Goal: Task Accomplishment & Management: Use online tool/utility

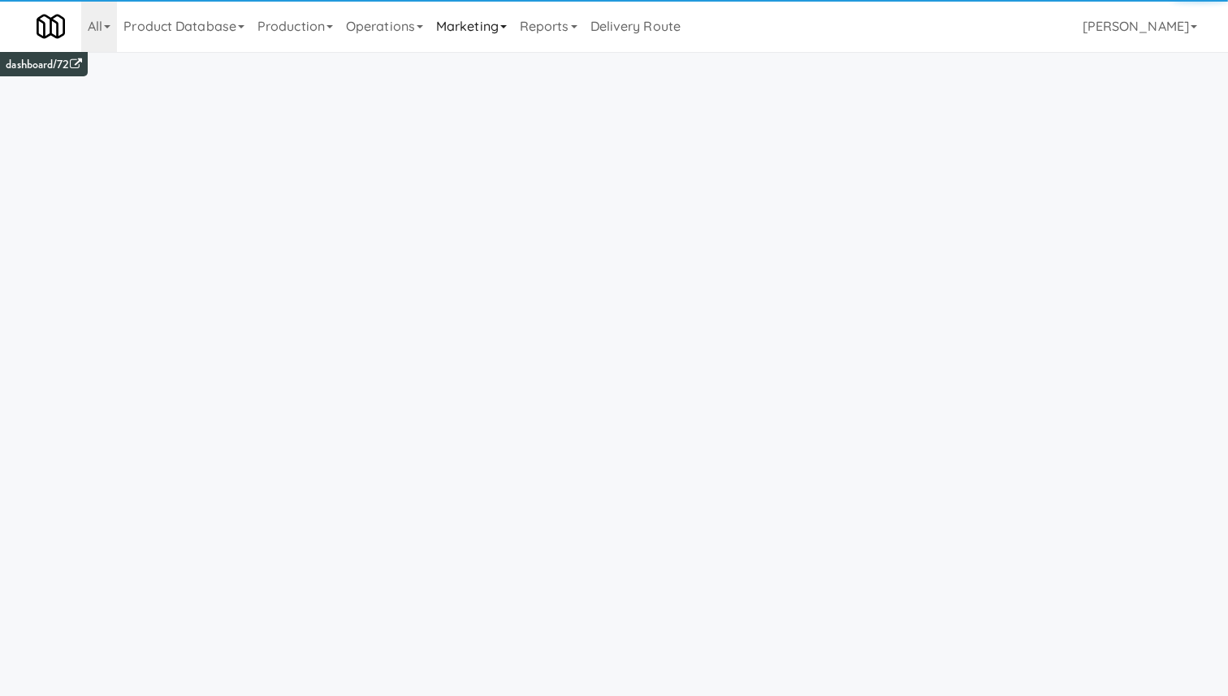
click at [481, 28] on link "Marketing" at bounding box center [471, 26] width 84 height 52
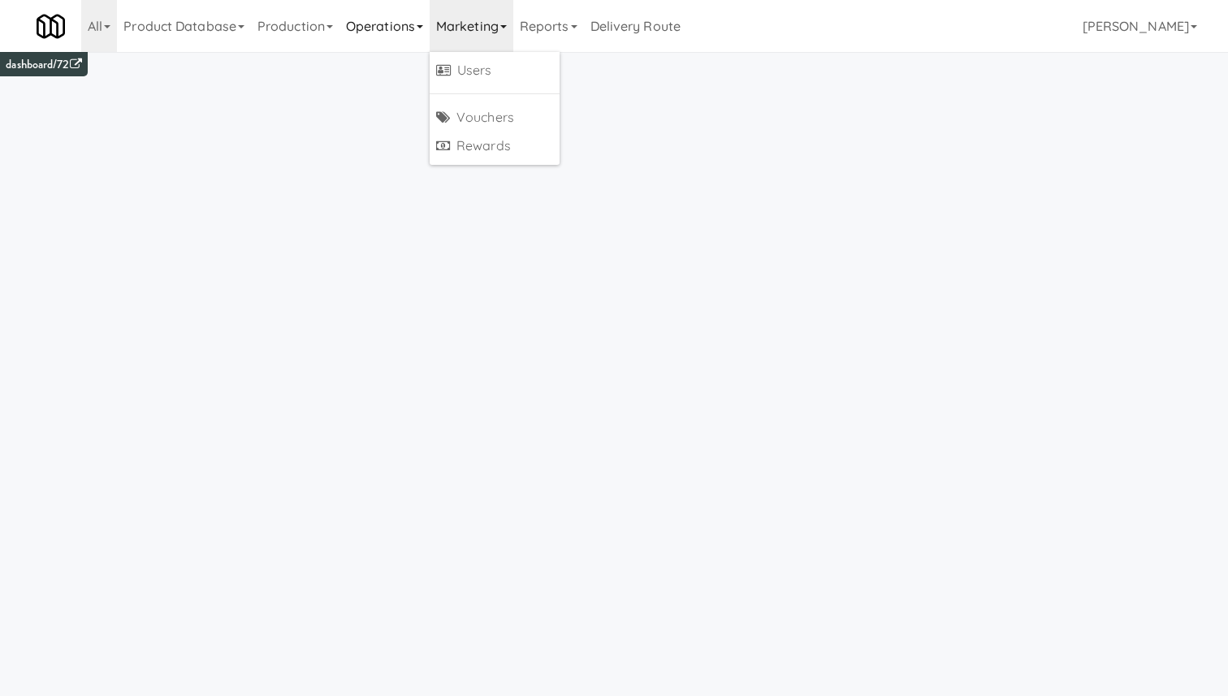
click at [410, 20] on link "Operations" at bounding box center [384, 26] width 90 height 52
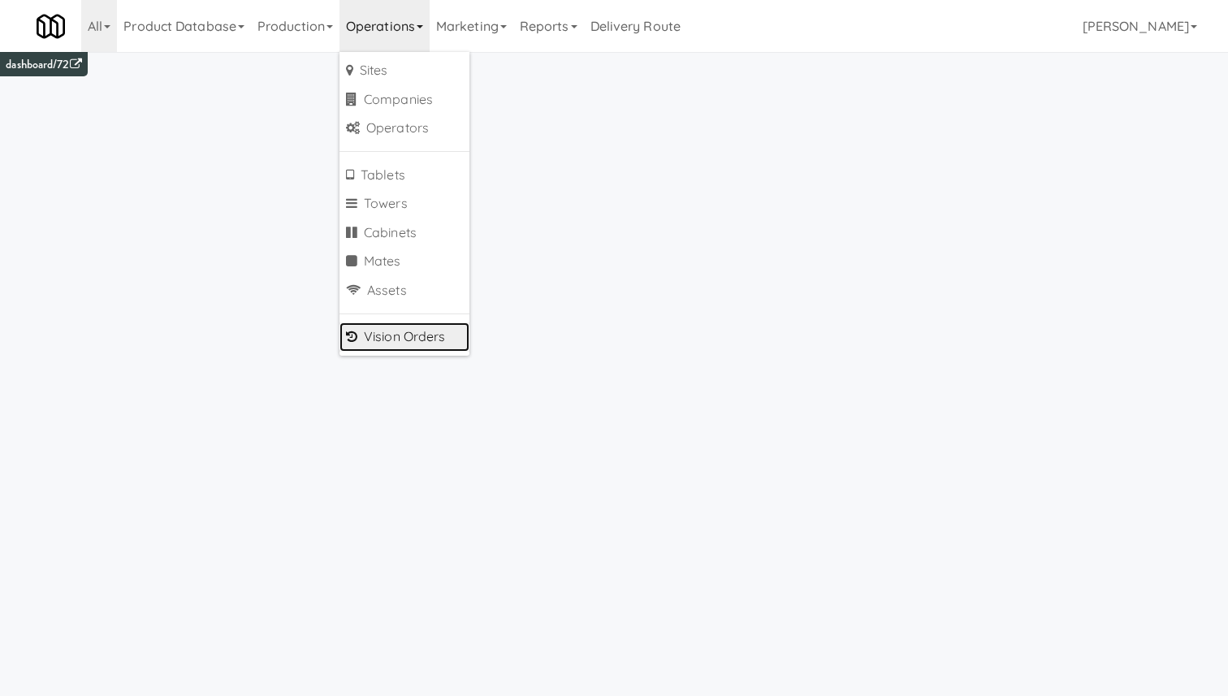
click at [417, 325] on link "Vision Orders" at bounding box center [404, 336] width 130 height 29
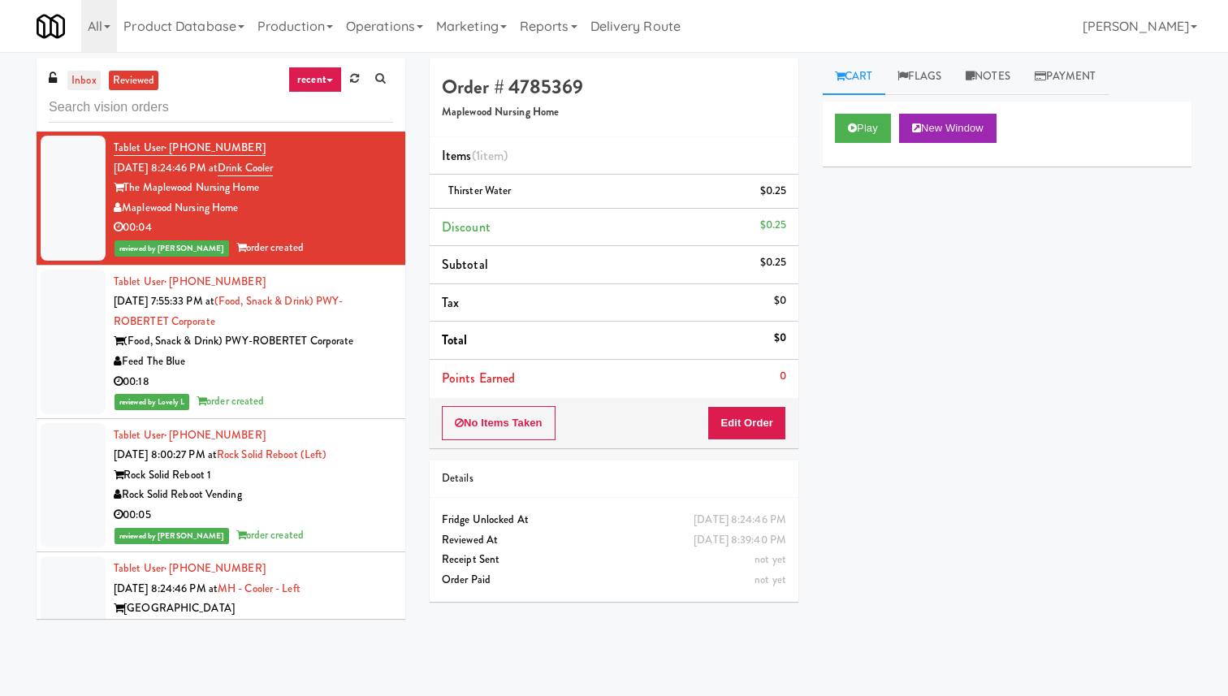
click at [86, 84] on link "inbox" at bounding box center [83, 81] width 33 height 20
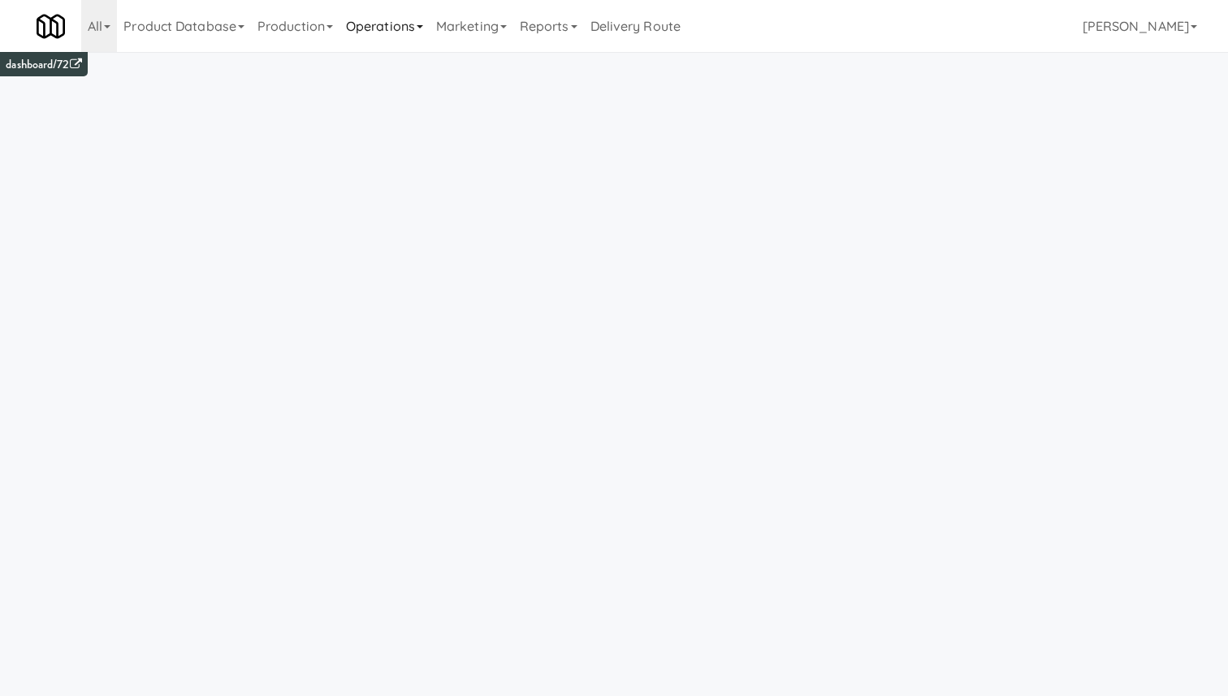
click at [391, 16] on link "Operations" at bounding box center [384, 26] width 90 height 52
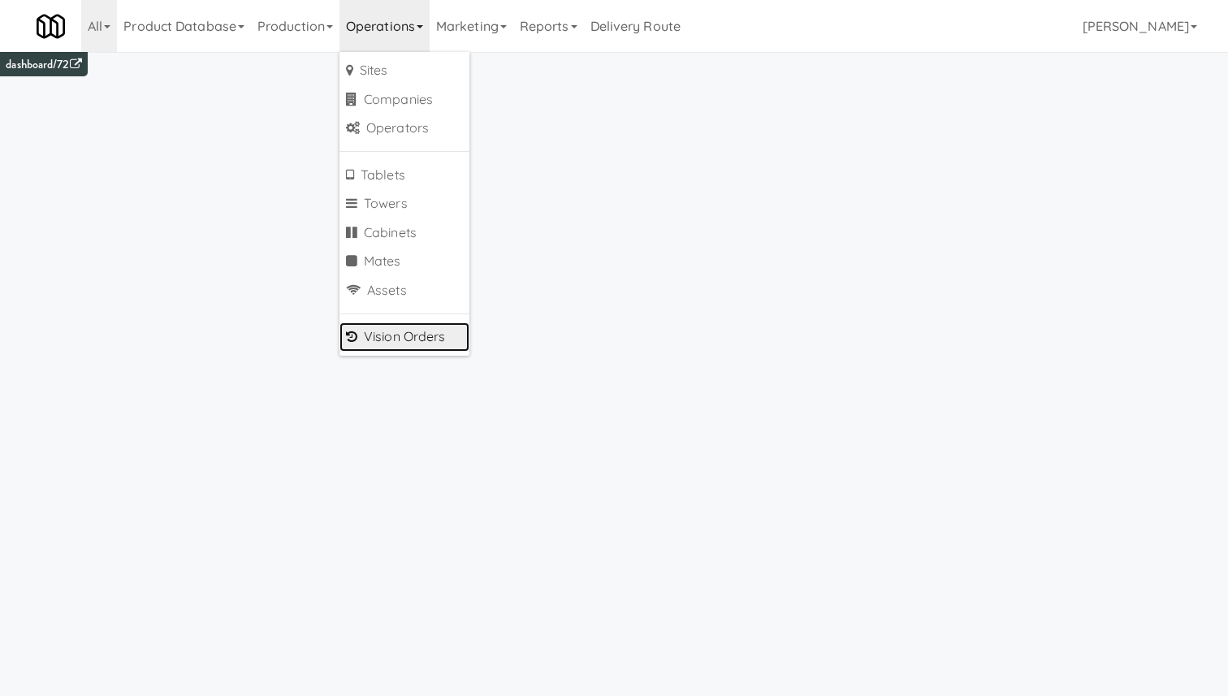
click at [417, 331] on link "Vision Orders" at bounding box center [404, 336] width 130 height 29
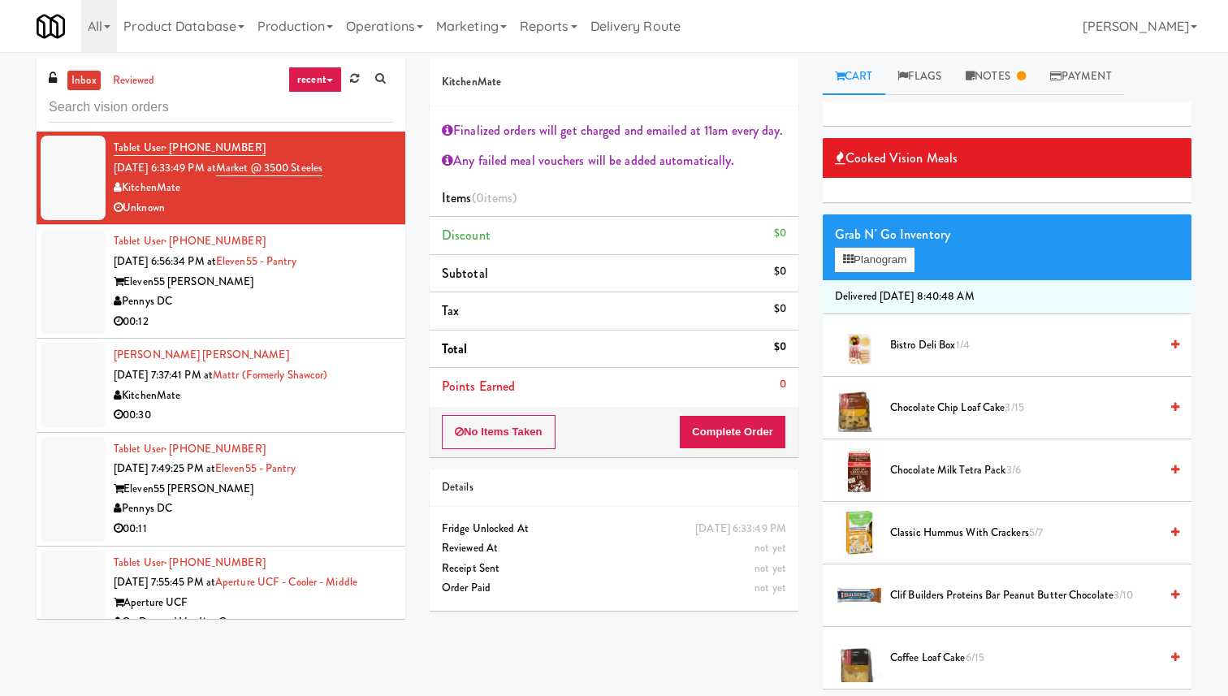
click at [270, 296] on div "Pennys DC" at bounding box center [253, 301] width 279 height 20
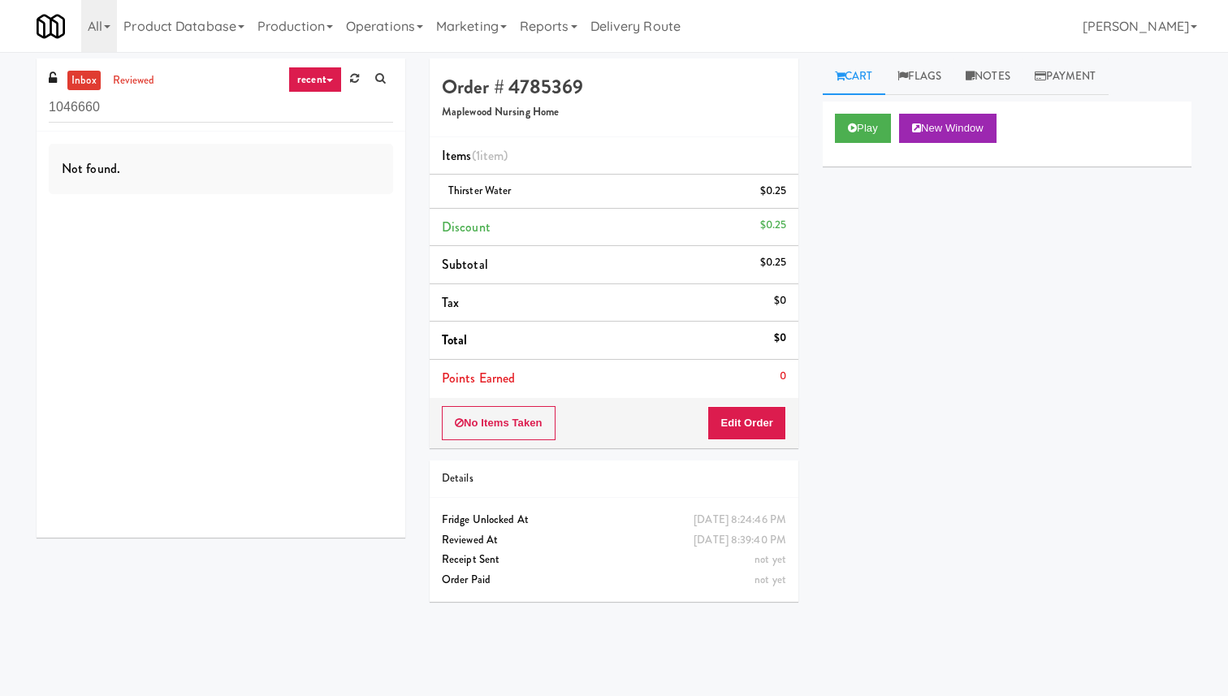
drag, startPoint x: 136, startPoint y: 112, endPoint x: 0, endPoint y: 107, distance: 135.7
click at [0, 107] on div "inbox reviewed recent all unclear take inventory issue suspicious failed recent…" at bounding box center [614, 373] width 1228 height 631
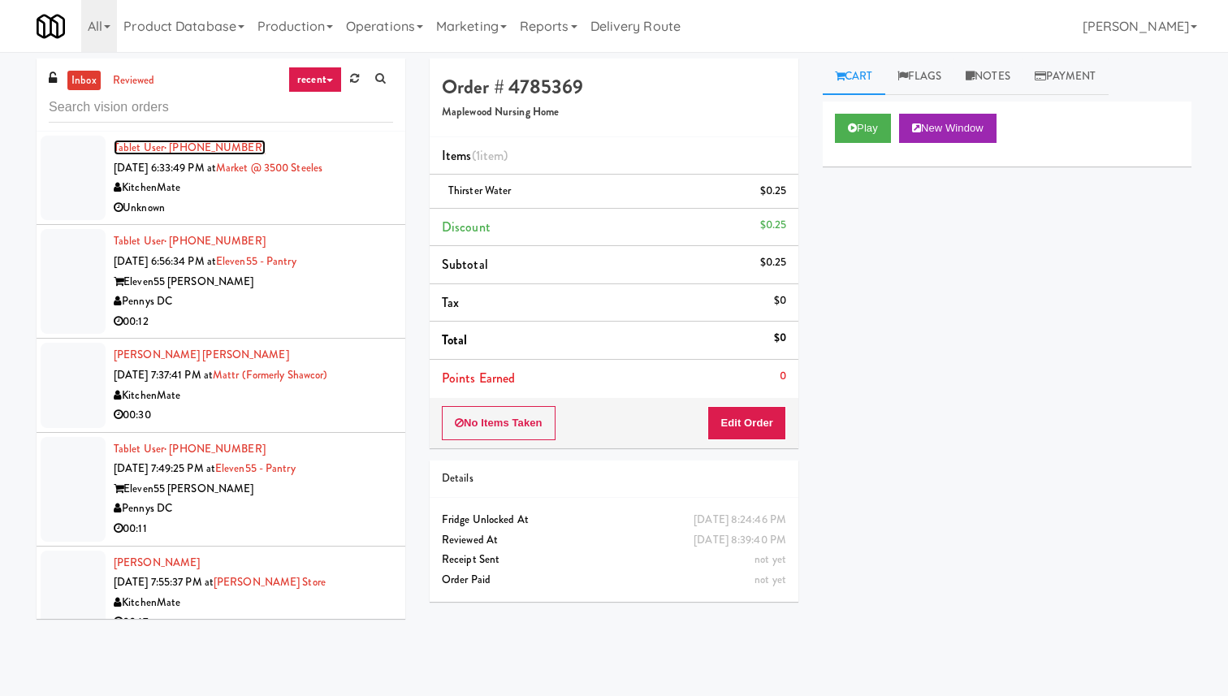
click at [178, 151] on span "· [PHONE_NUMBER]" at bounding box center [214, 147] width 101 height 15
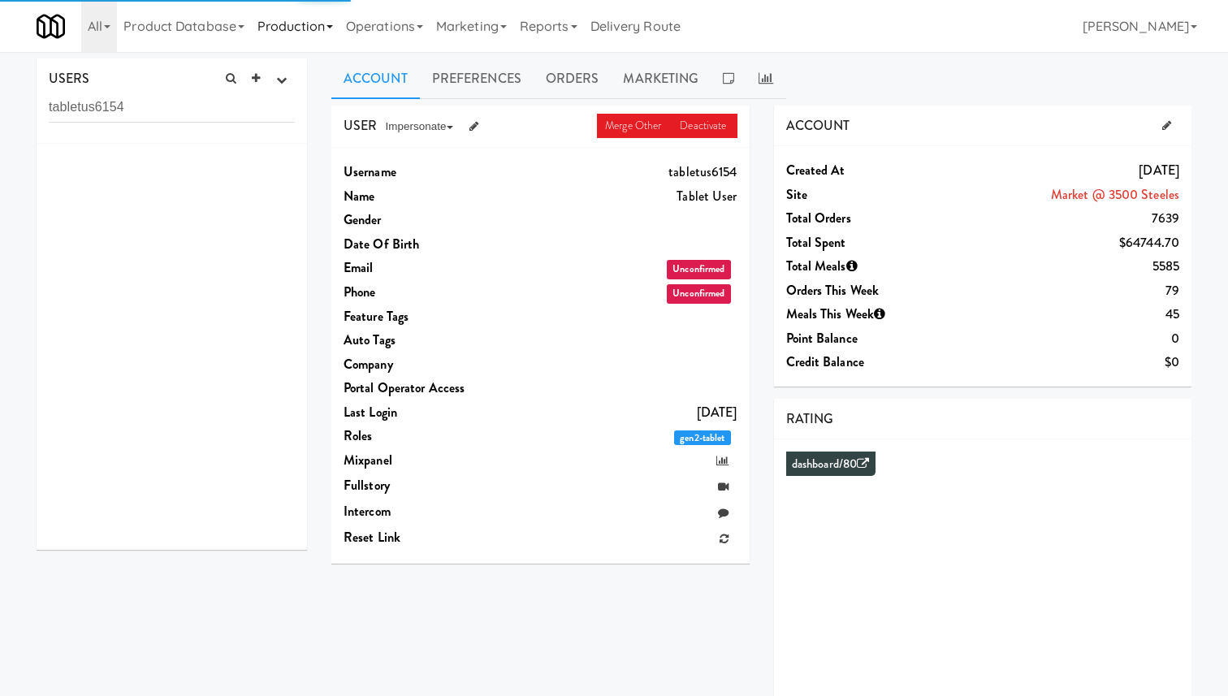
click at [296, 19] on link "Production" at bounding box center [295, 26] width 88 height 52
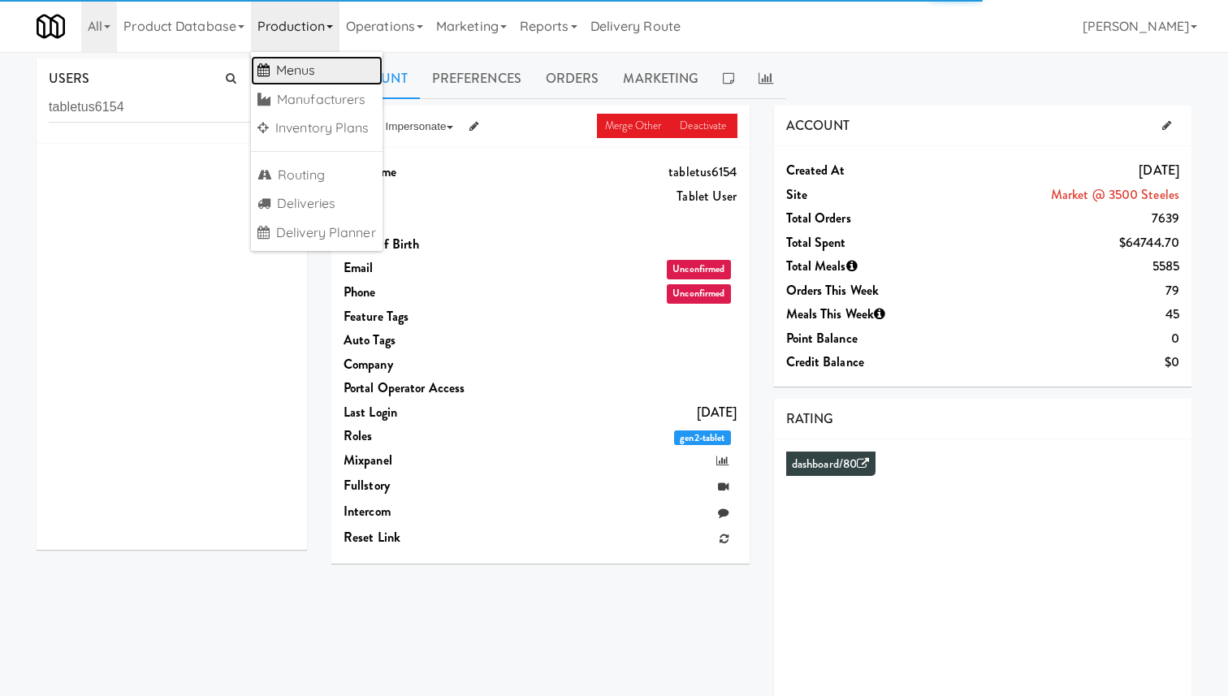
click at [307, 68] on link "Menus" at bounding box center [317, 70] width 132 height 29
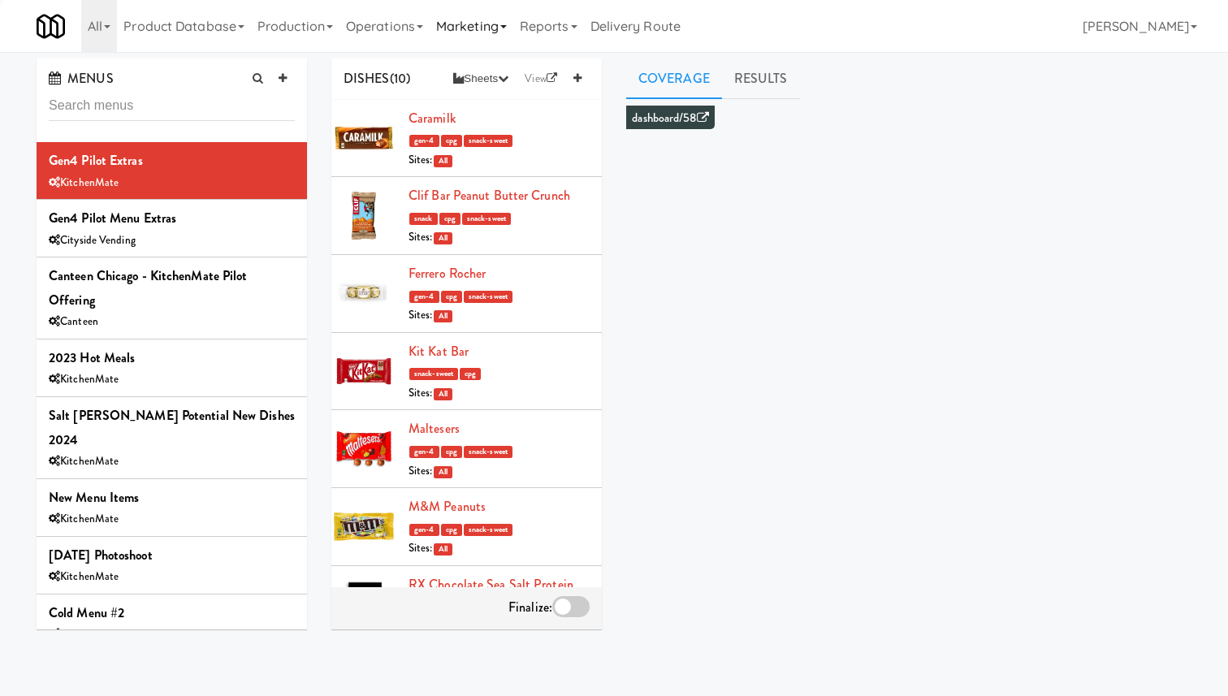
click at [480, 41] on link "Marketing" at bounding box center [471, 26] width 84 height 52
click at [397, 33] on link "Operations" at bounding box center [384, 26] width 90 height 52
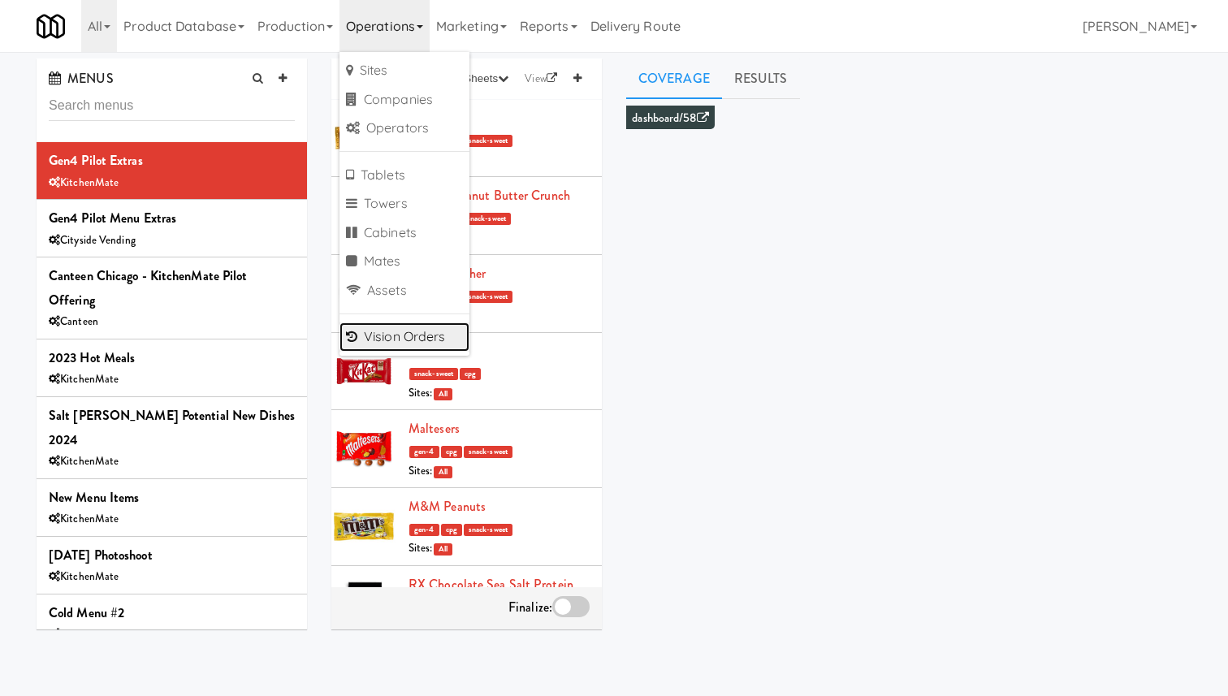
click at [434, 333] on link "Vision Orders" at bounding box center [404, 336] width 130 height 29
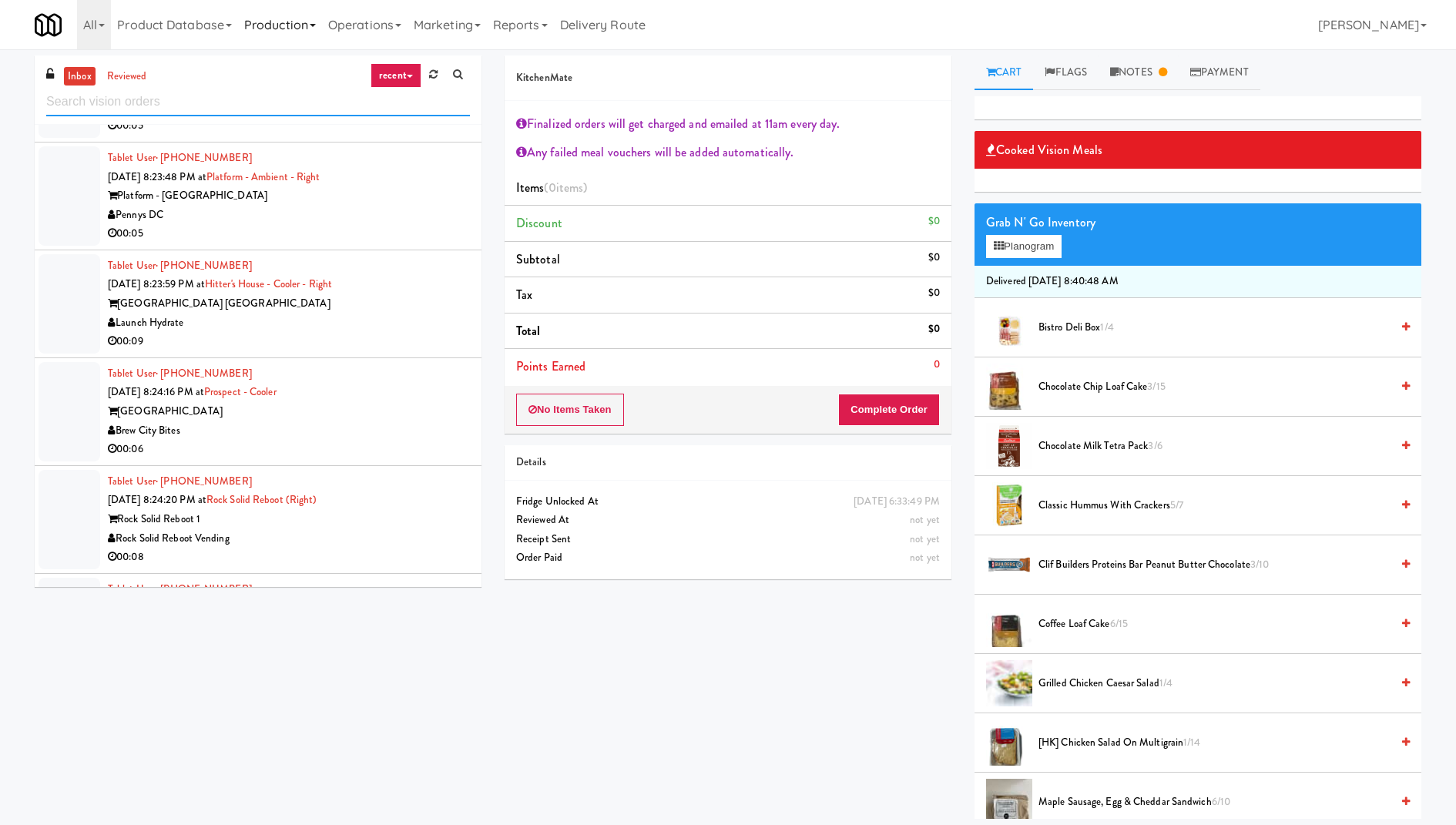
scroll to position [10418, 0]
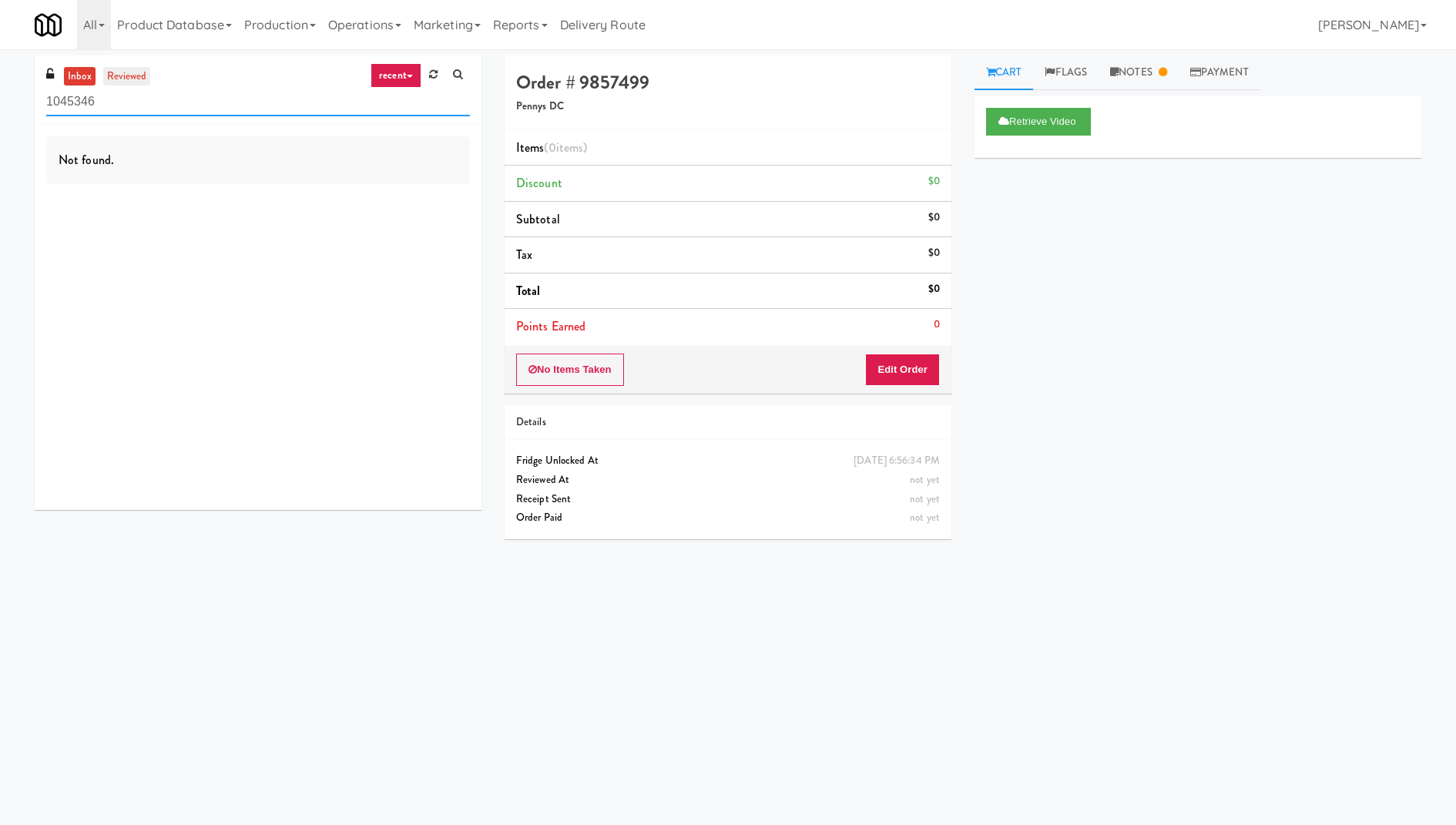
type input "1045346"
click at [128, 80] on link "reviewed" at bounding box center [127, 77] width 47 height 19
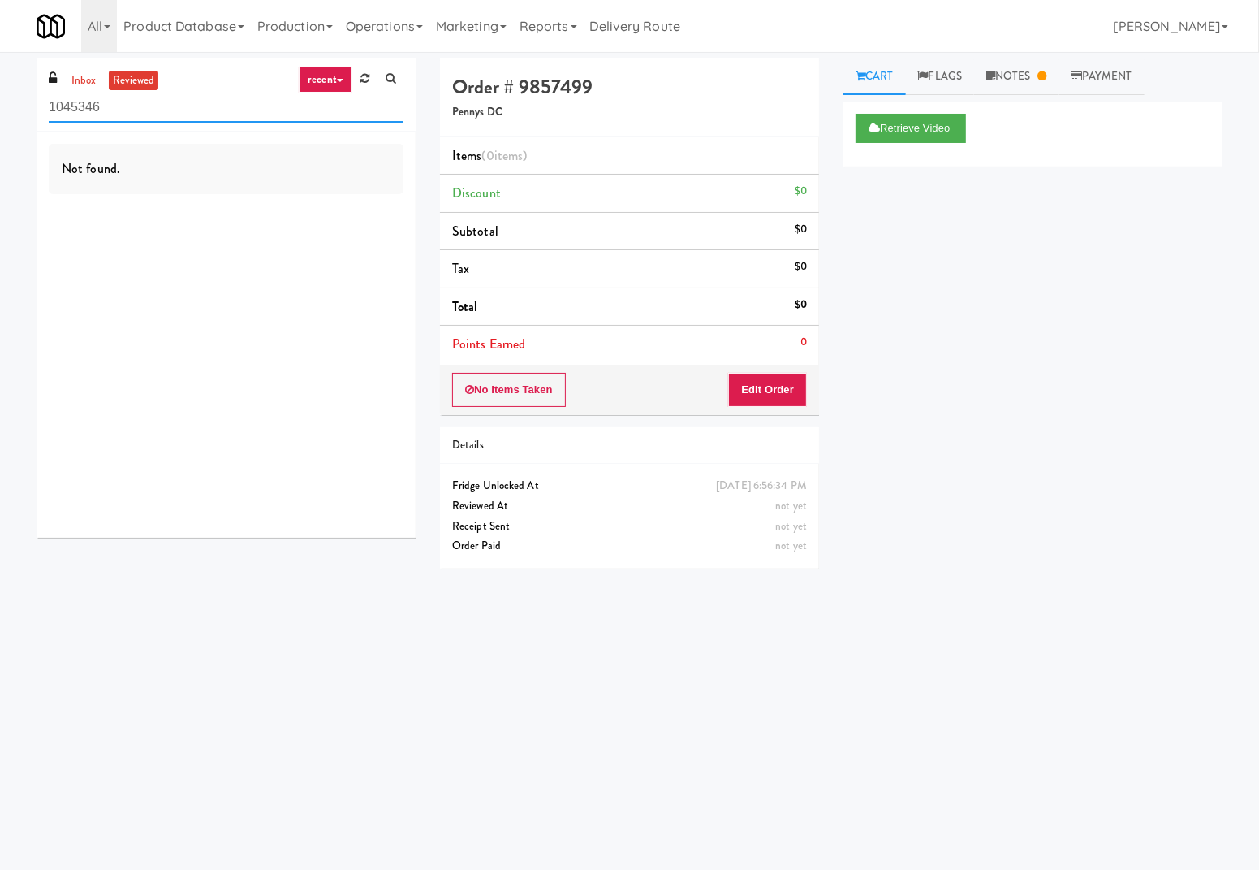
drag, startPoint x: 145, startPoint y: 99, endPoint x: 19, endPoint y: 99, distance: 125.8
click at [19, 99] on div "inbox reviewed recent all unclear take inventory issue suspicious failed recent…" at bounding box center [629, 384] width 1259 height 652
click at [102, 76] on ul "inbox reviewed" at bounding box center [112, 81] width 99 height 20
click at [86, 80] on link "inbox" at bounding box center [83, 81] width 33 height 20
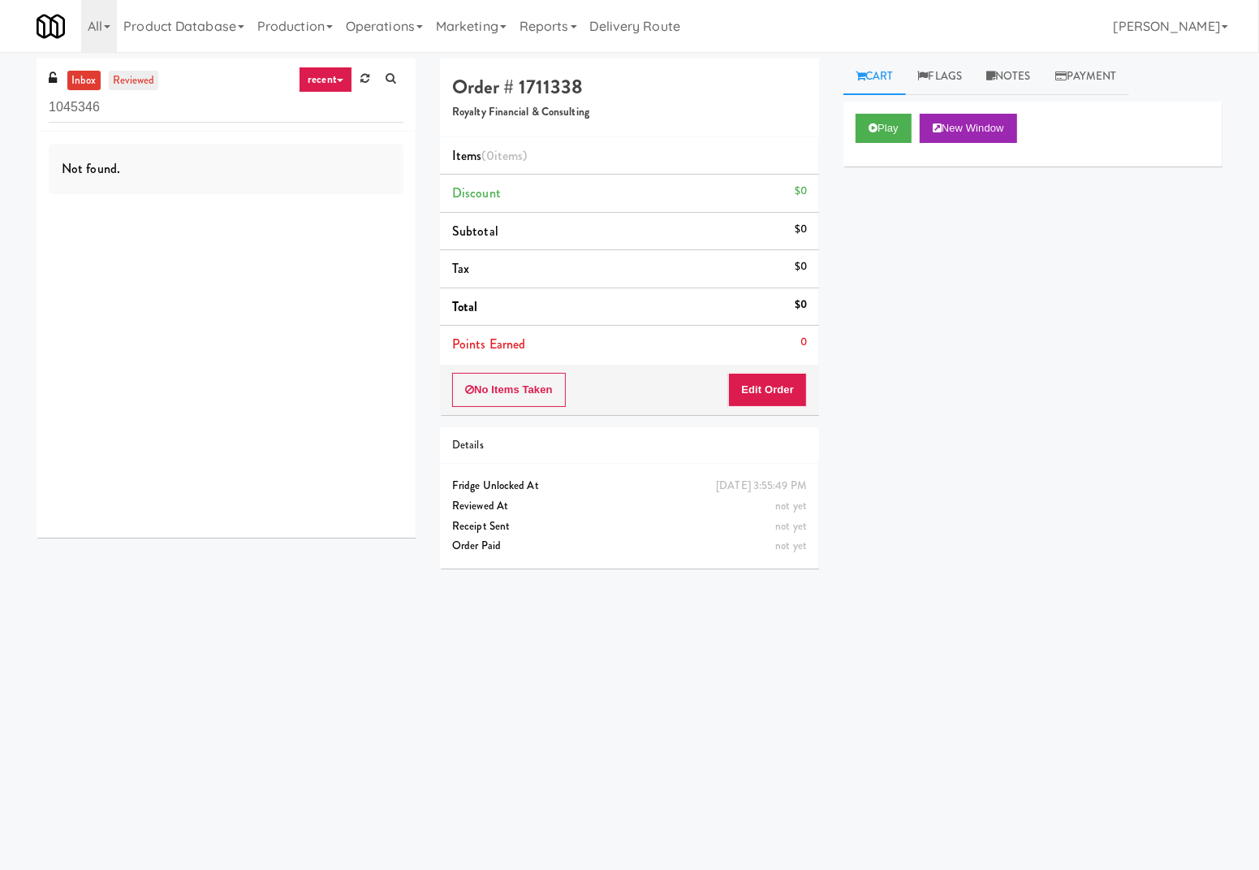
click at [131, 76] on link "reviewed" at bounding box center [134, 81] width 50 height 20
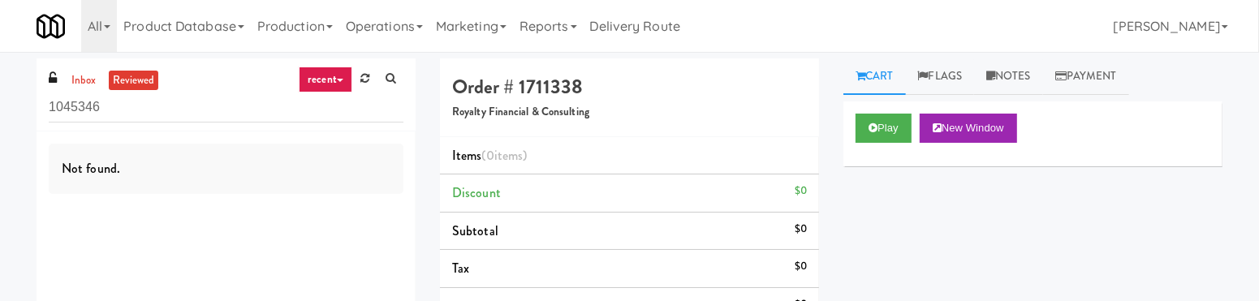
click at [326, 76] on link "recent" at bounding box center [326, 80] width 54 height 26
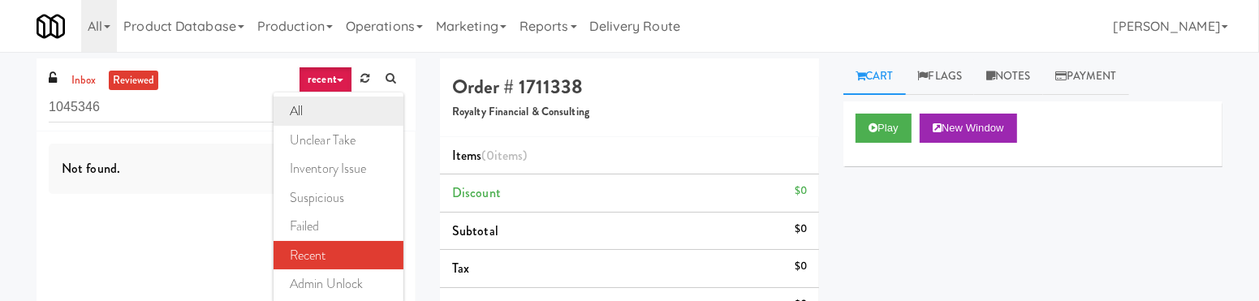
click at [339, 108] on link "all" at bounding box center [339, 111] width 130 height 29
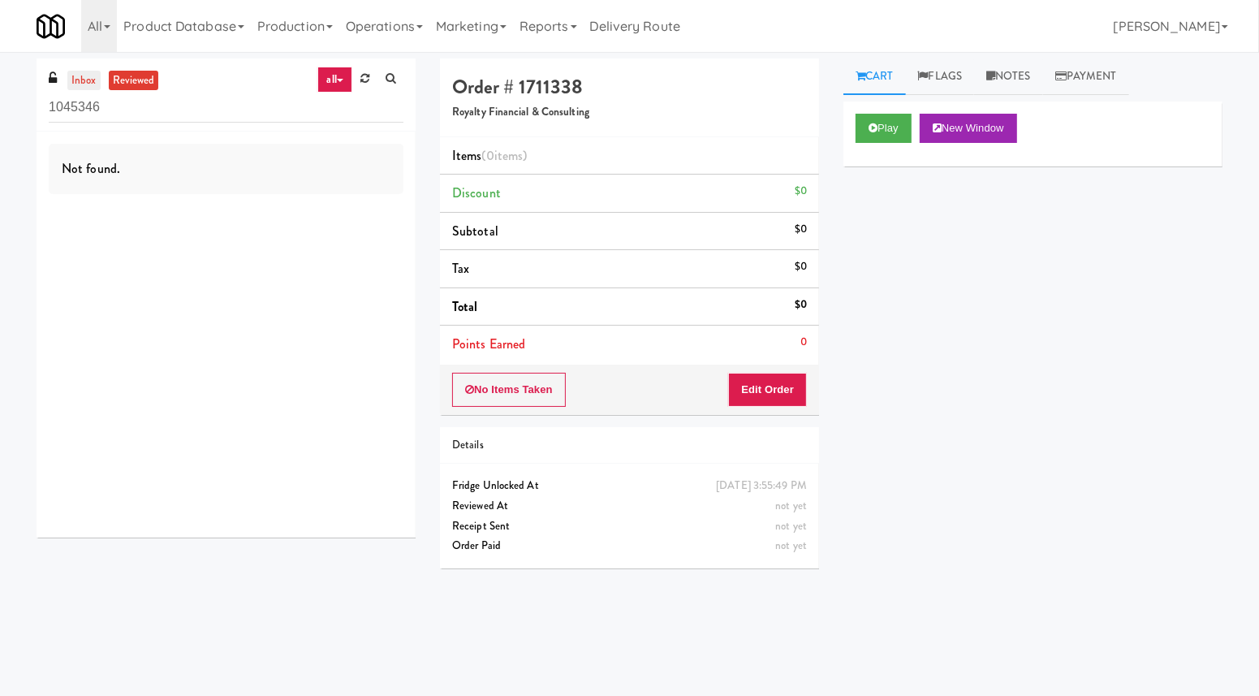
click at [93, 83] on link "inbox" at bounding box center [83, 81] width 33 height 20
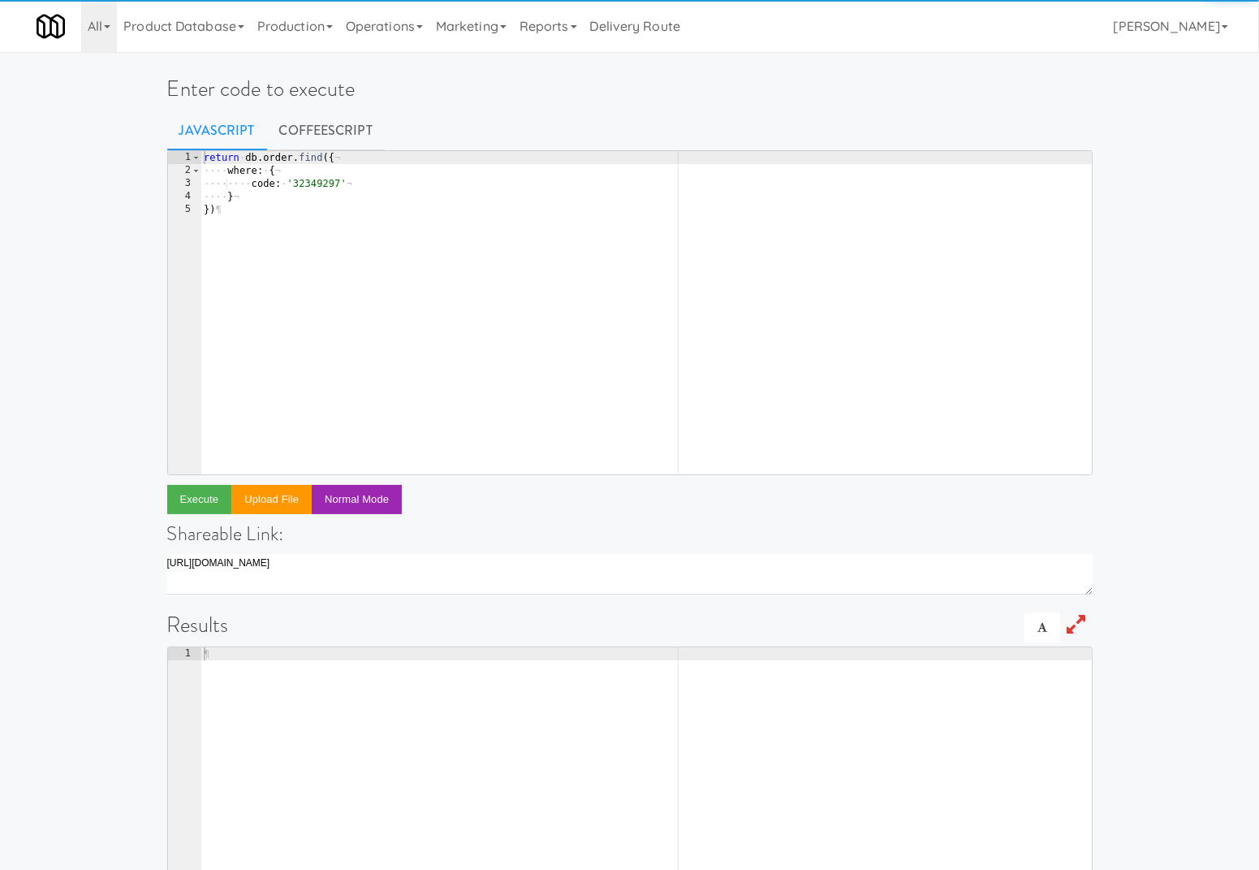
click at [346, 257] on div "return · db . order . find ({ ¬ ···· where : · { ¬ ···· ···· code : · '32349297…" at bounding box center [647, 326] width 892 height 350
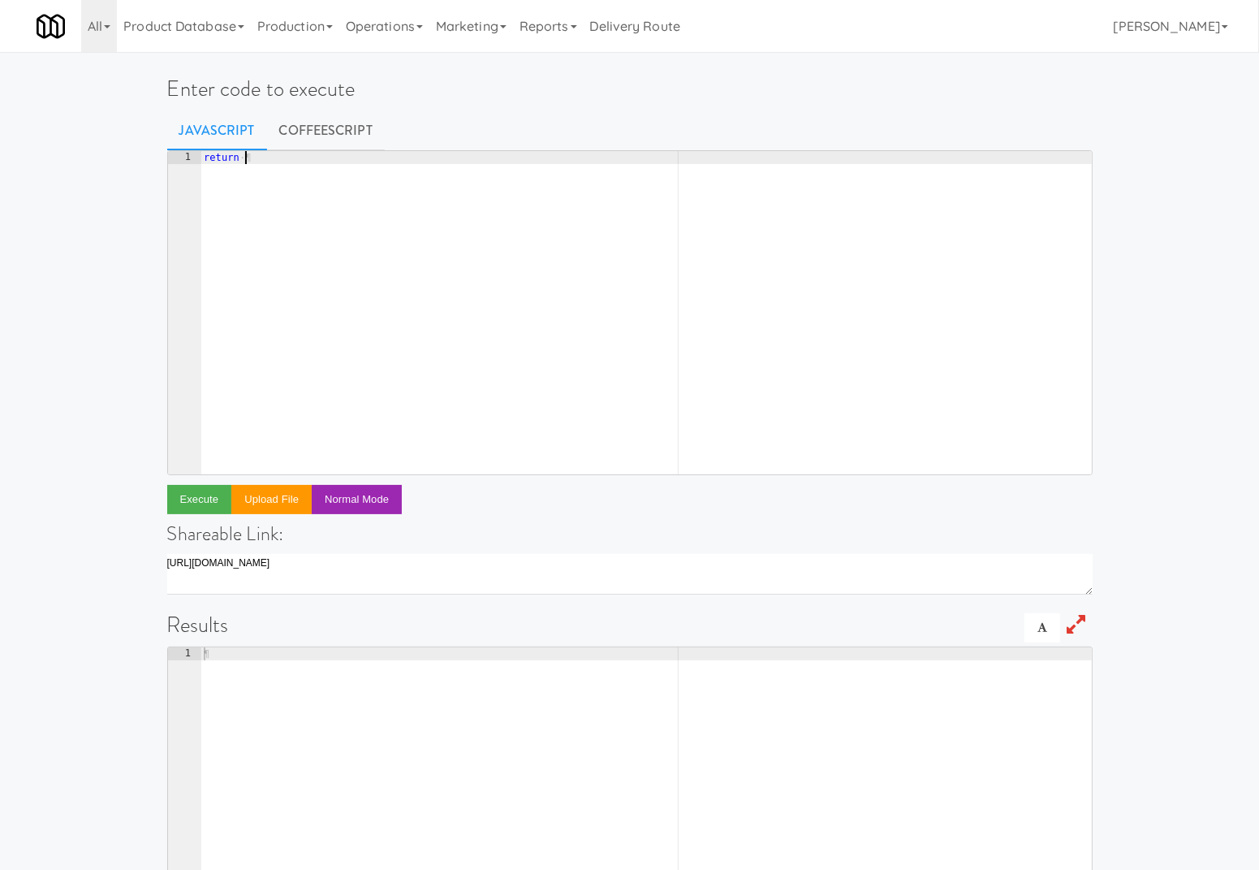
scroll to position [0, 2]
type textarea "return db.fridge_open.find({"
type textarea "where: {"
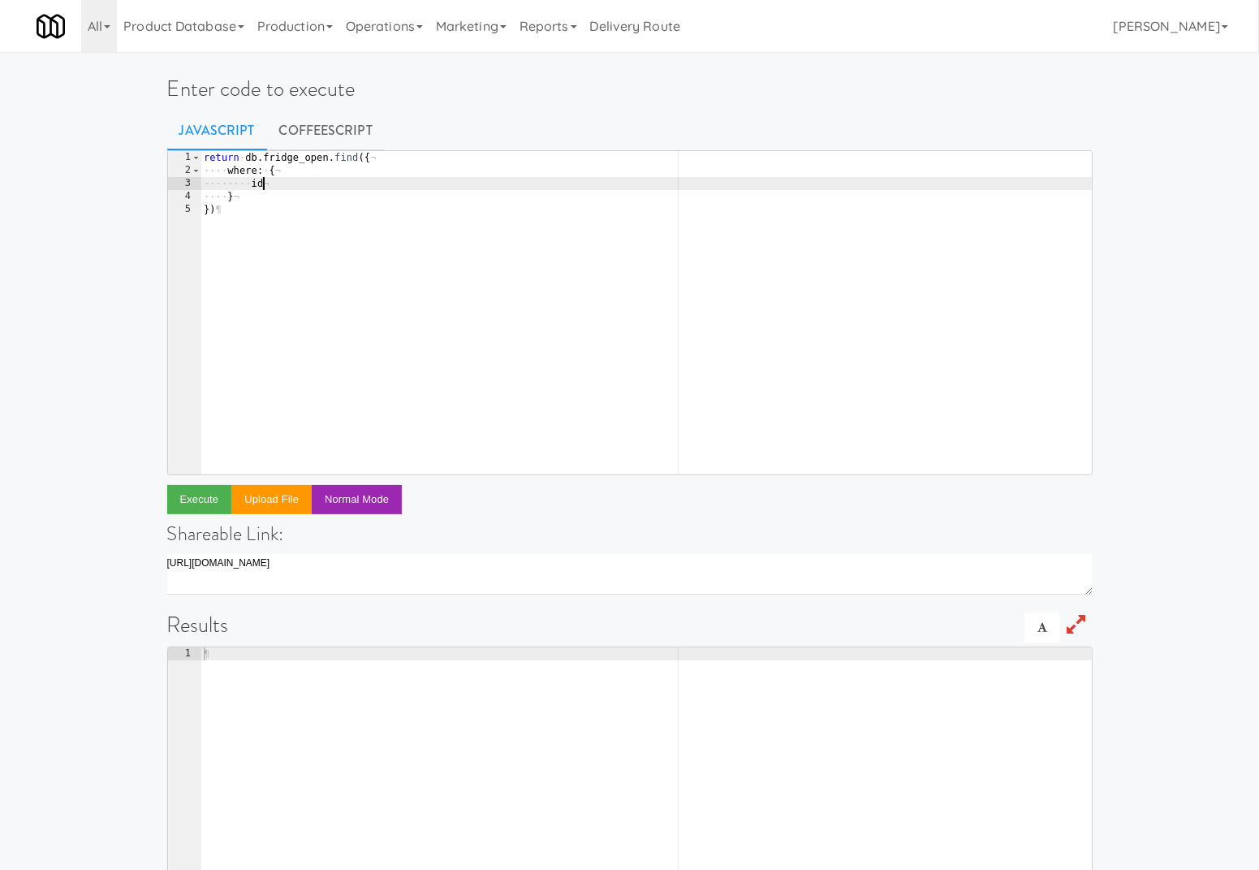
scroll to position [0, 4]
paste textarea "1045346"
type textarea "id: 1045346"
click at [201, 497] on button "Execute" at bounding box center [199, 499] width 65 height 29
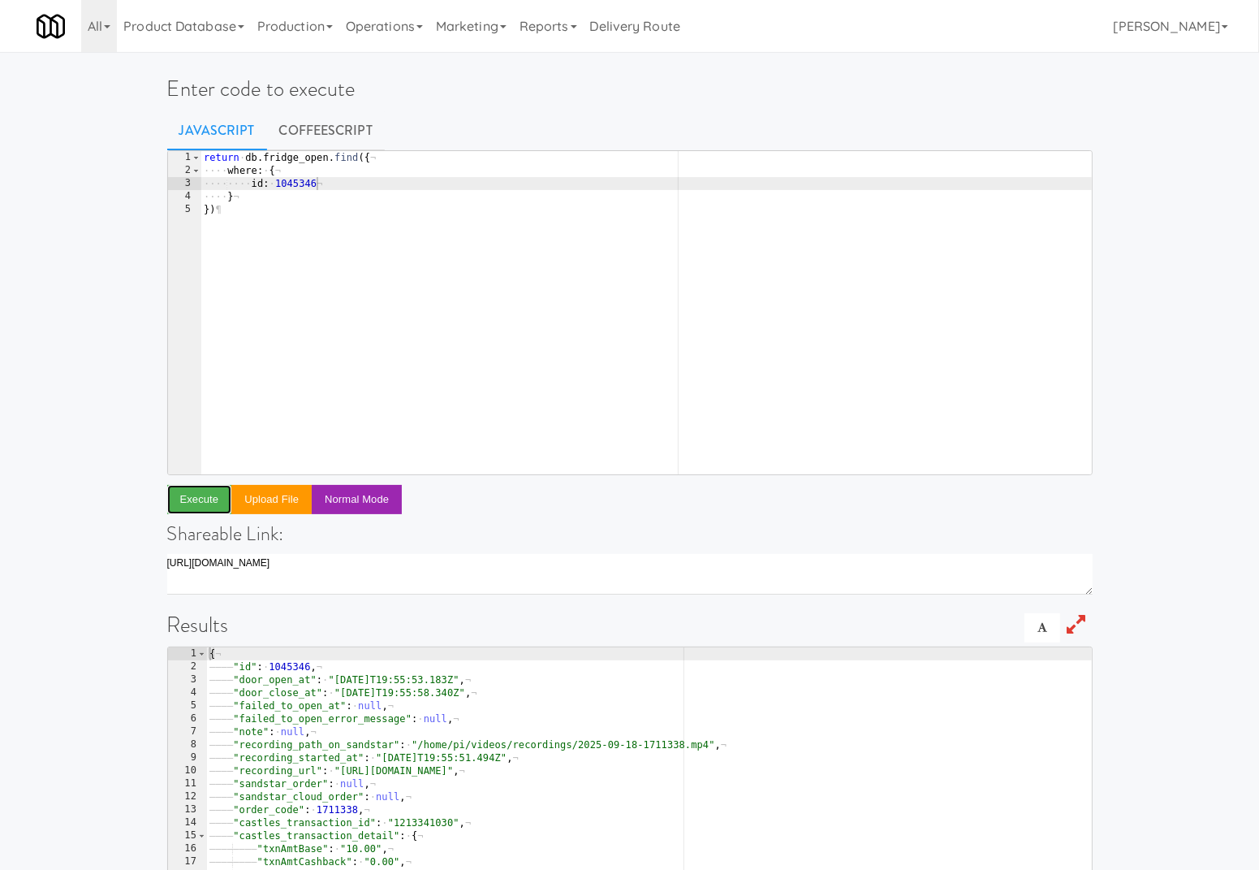
scroll to position [125, 0]
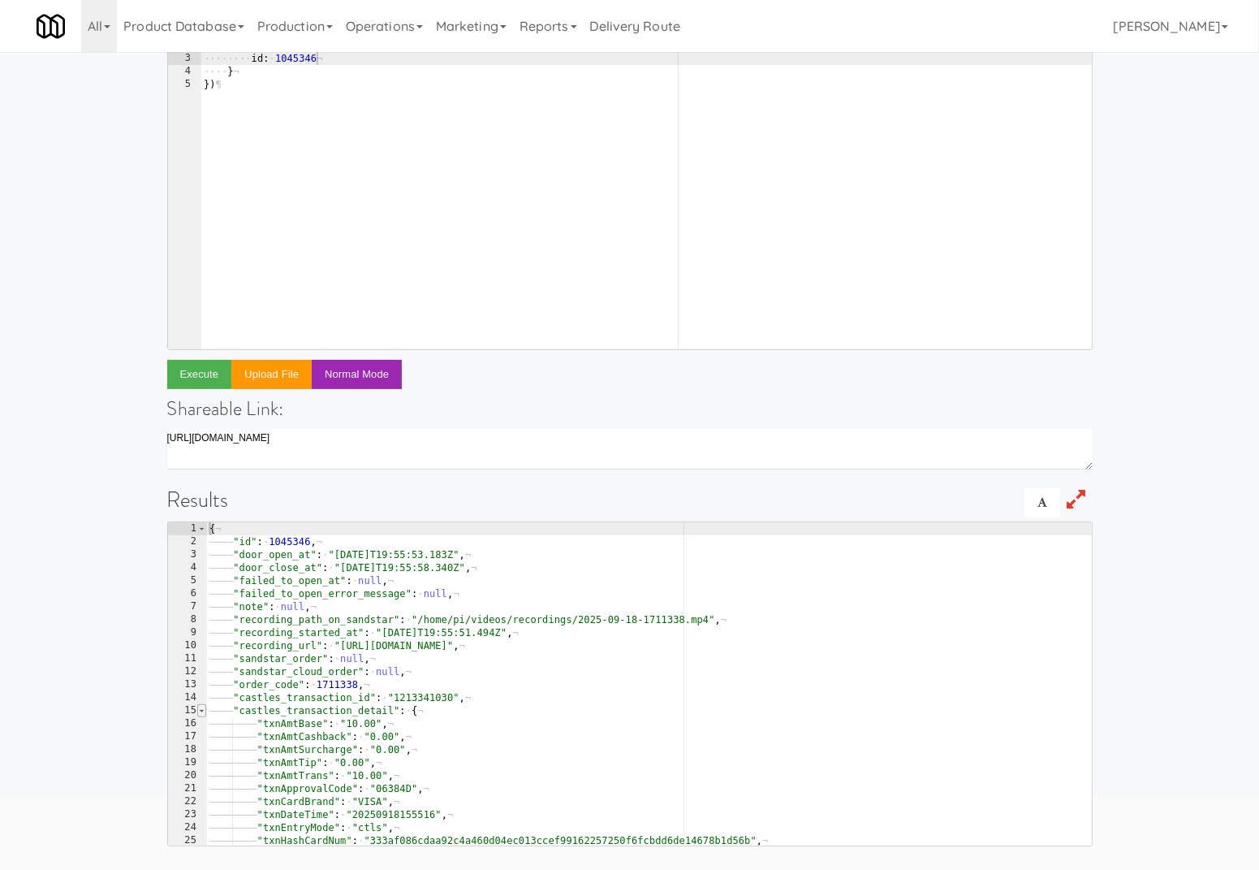
type textarea "{"
click at [201, 709] on span at bounding box center [201, 710] width 9 height 13
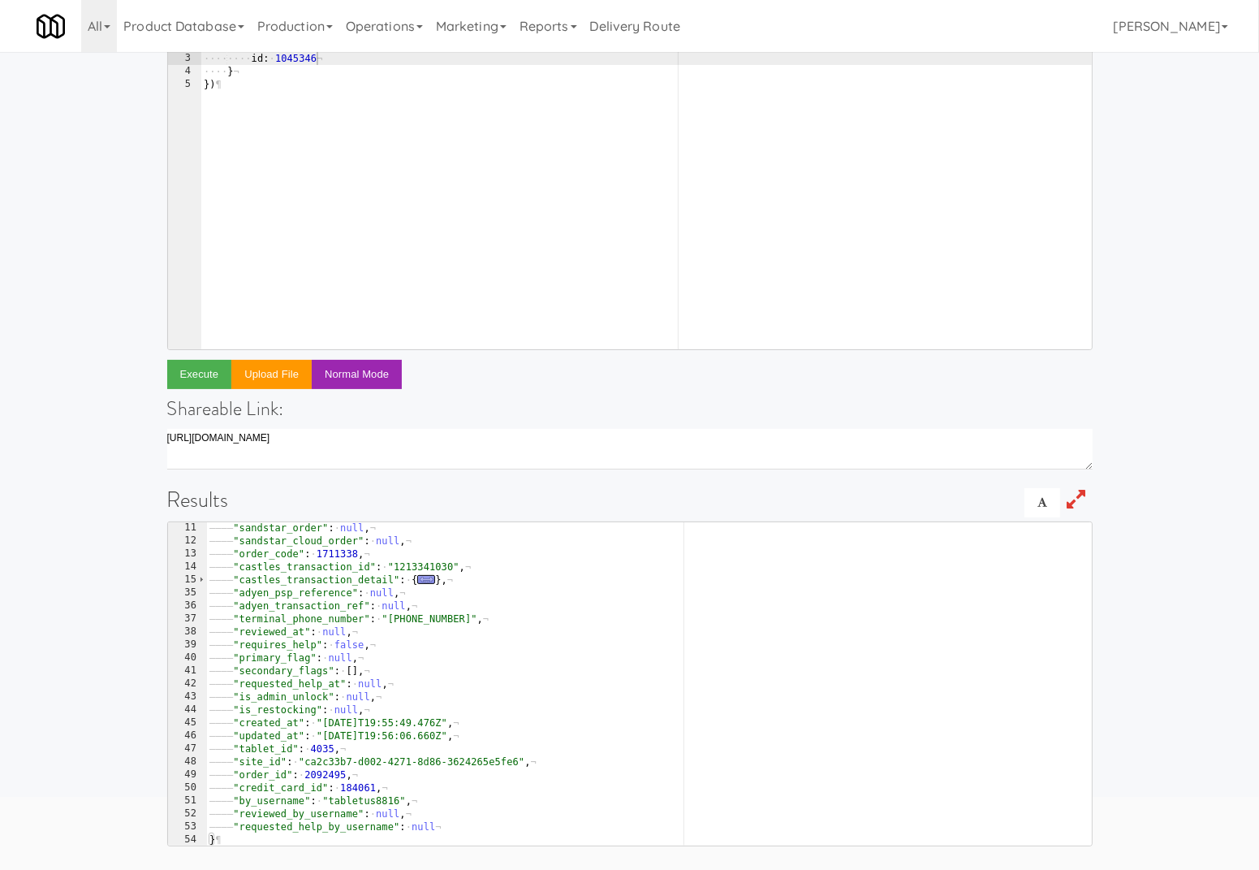
scroll to position [86, 0]
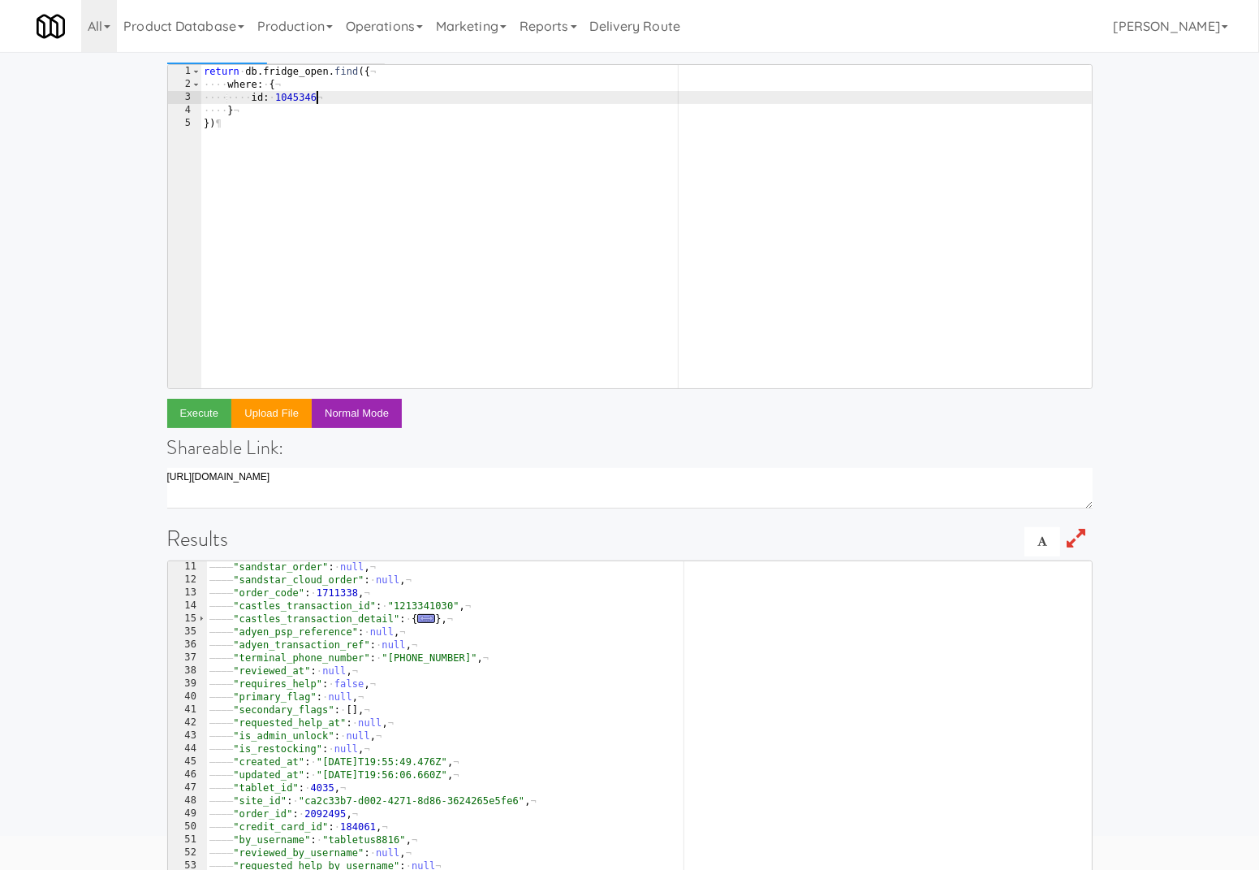
click at [347, 93] on div "return · db . fridge_open . find ({ ¬ ···· where : · { ¬ ···· ···· id : · 10453…" at bounding box center [647, 240] width 892 height 350
type textarea "id: 1045346,"
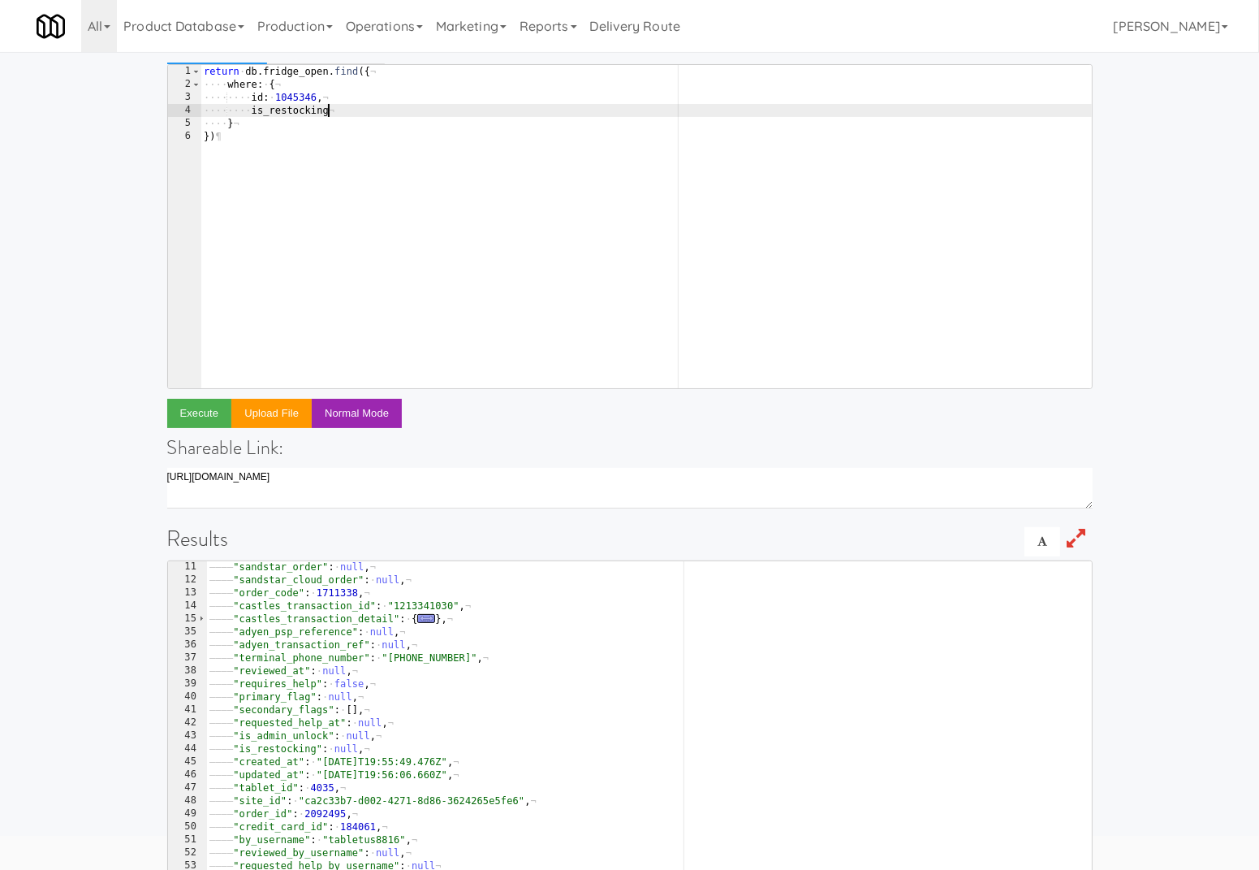
scroll to position [0, 10]
paste textarea "{ $ne: true }"
click at [207, 403] on button "Execute" at bounding box center [199, 413] width 65 height 29
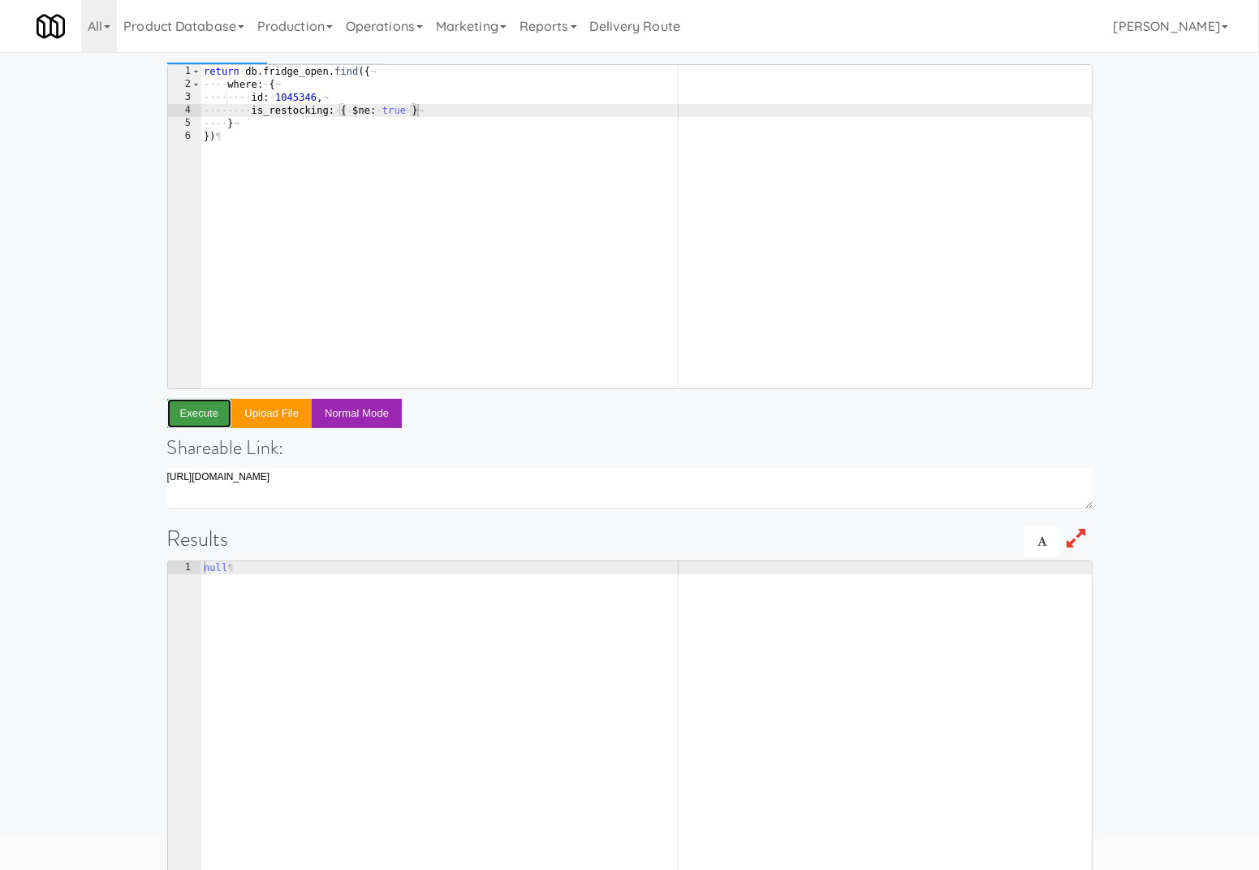
click at [207, 411] on button "Execute" at bounding box center [199, 413] width 65 height 29
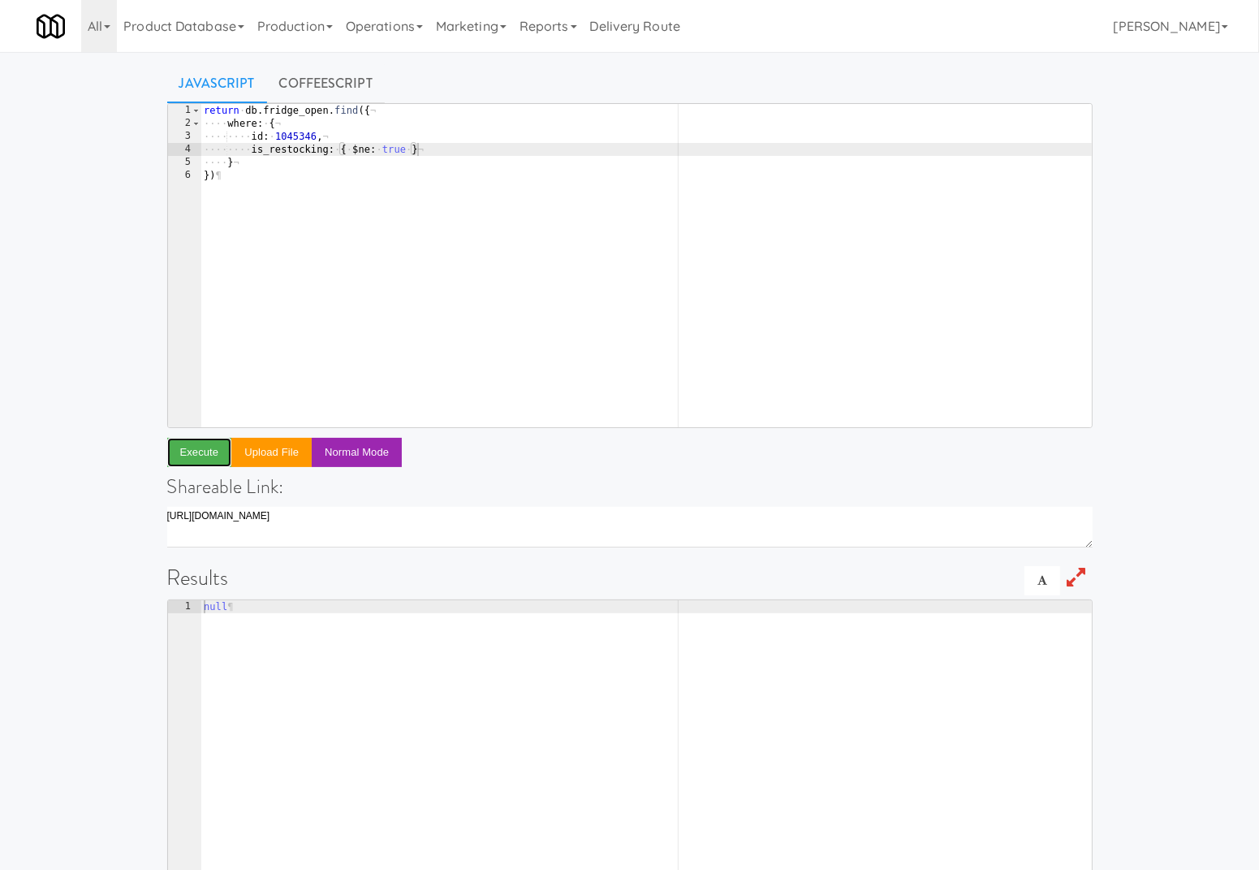
scroll to position [29, 0]
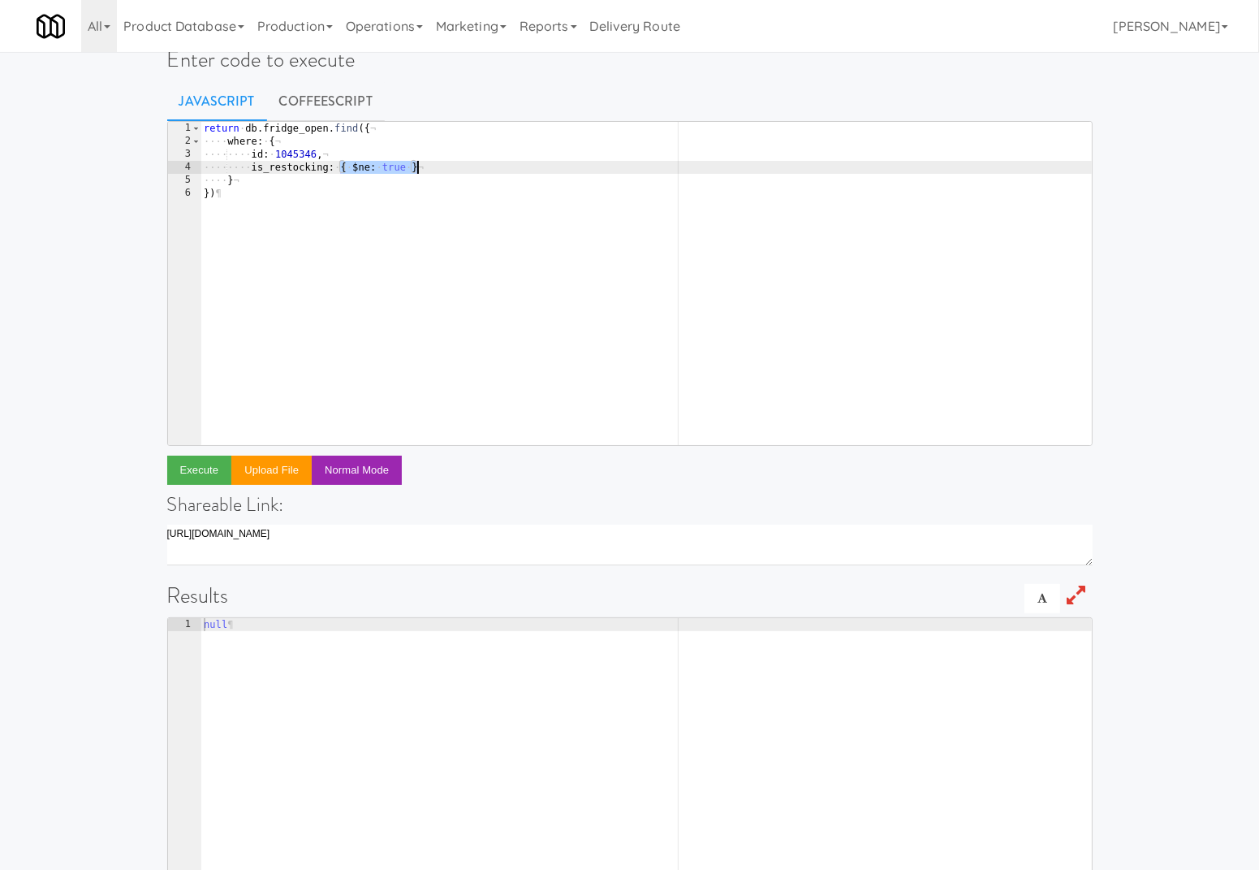
drag, startPoint x: 339, startPoint y: 167, endPoint x: 500, endPoint y: 167, distance: 161.6
click at [500, 167] on div "return · db . fridge_open . find ({ ¬ ···· where : · { ¬ ···· ···· id : · 10453…" at bounding box center [647, 297] width 892 height 350
click at [207, 477] on button "Execute" at bounding box center [199, 469] width 65 height 29
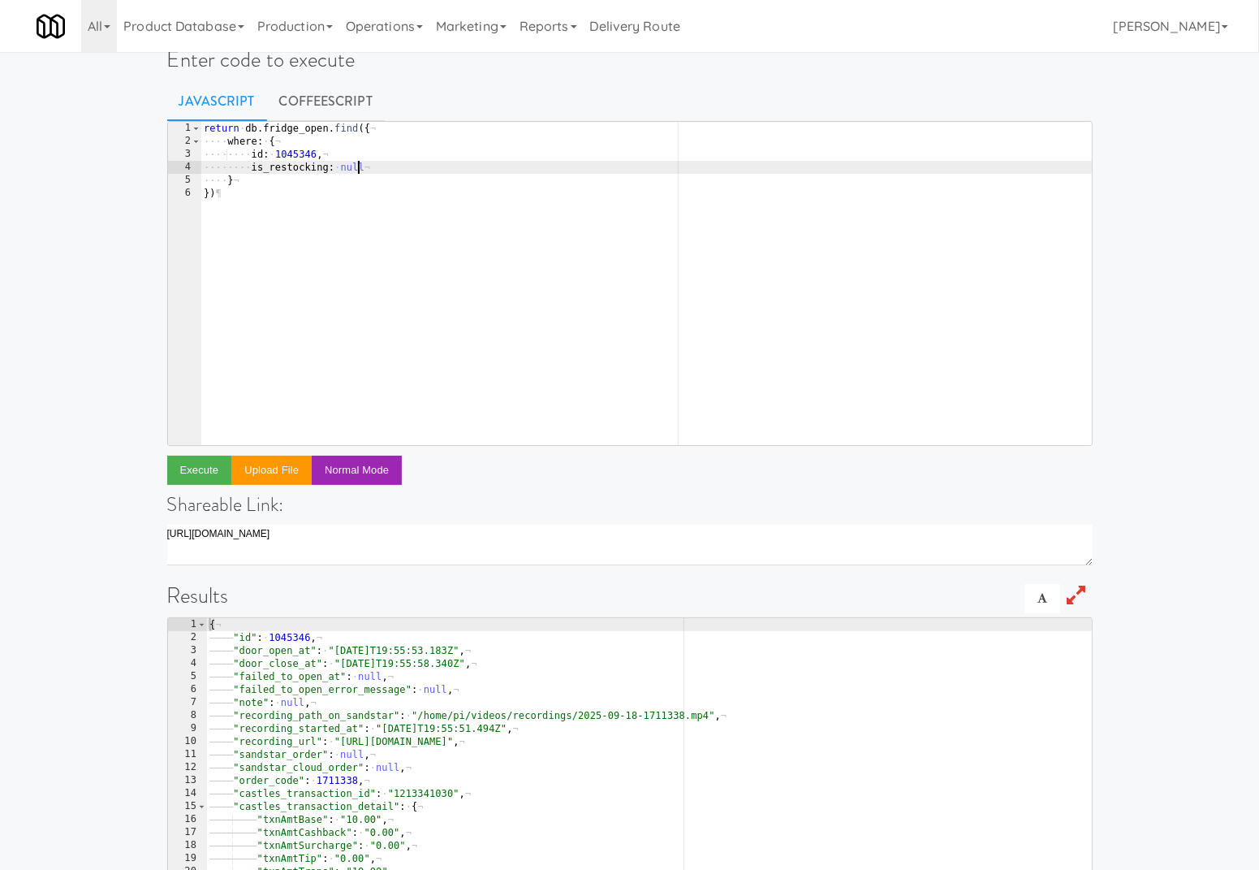
click at [355, 163] on div "return · db . fridge_open . find ({ ¬ ···· where : · { ¬ ···· ···· id : · 10453…" at bounding box center [647, 297] width 892 height 350
paste textarea "{ $ne: true }"
click at [349, 164] on div "return · db . fridge_open . find ({ ¬ ···· where : · { ¬ ···· ···· id : · 10453…" at bounding box center [647, 297] width 892 height 350
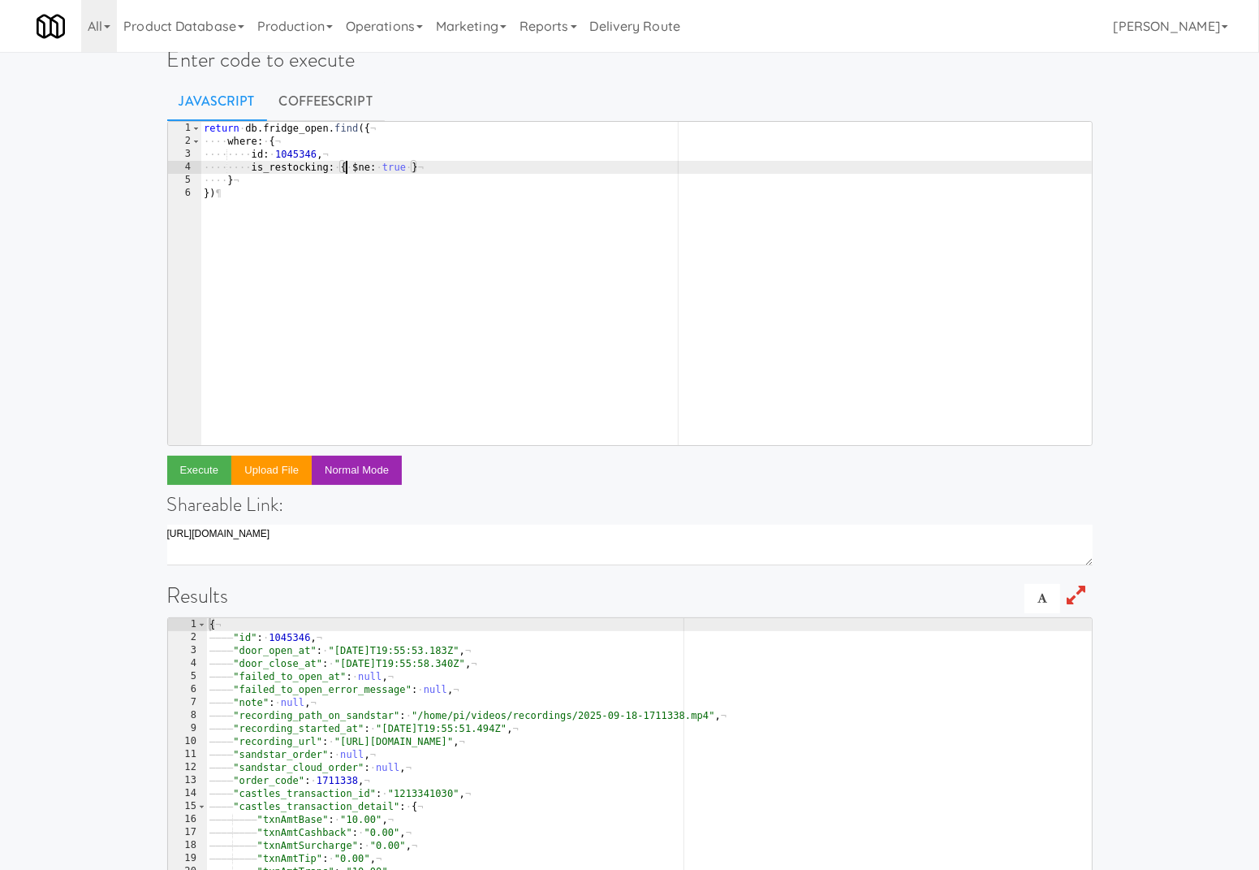
click at [386, 166] on div "return · db . fridge_open . find ({ ¬ ···· where : · { ¬ ···· ···· id : · 10453…" at bounding box center [647, 297] width 892 height 350
click at [188, 468] on button "Execute" at bounding box center [199, 469] width 65 height 29
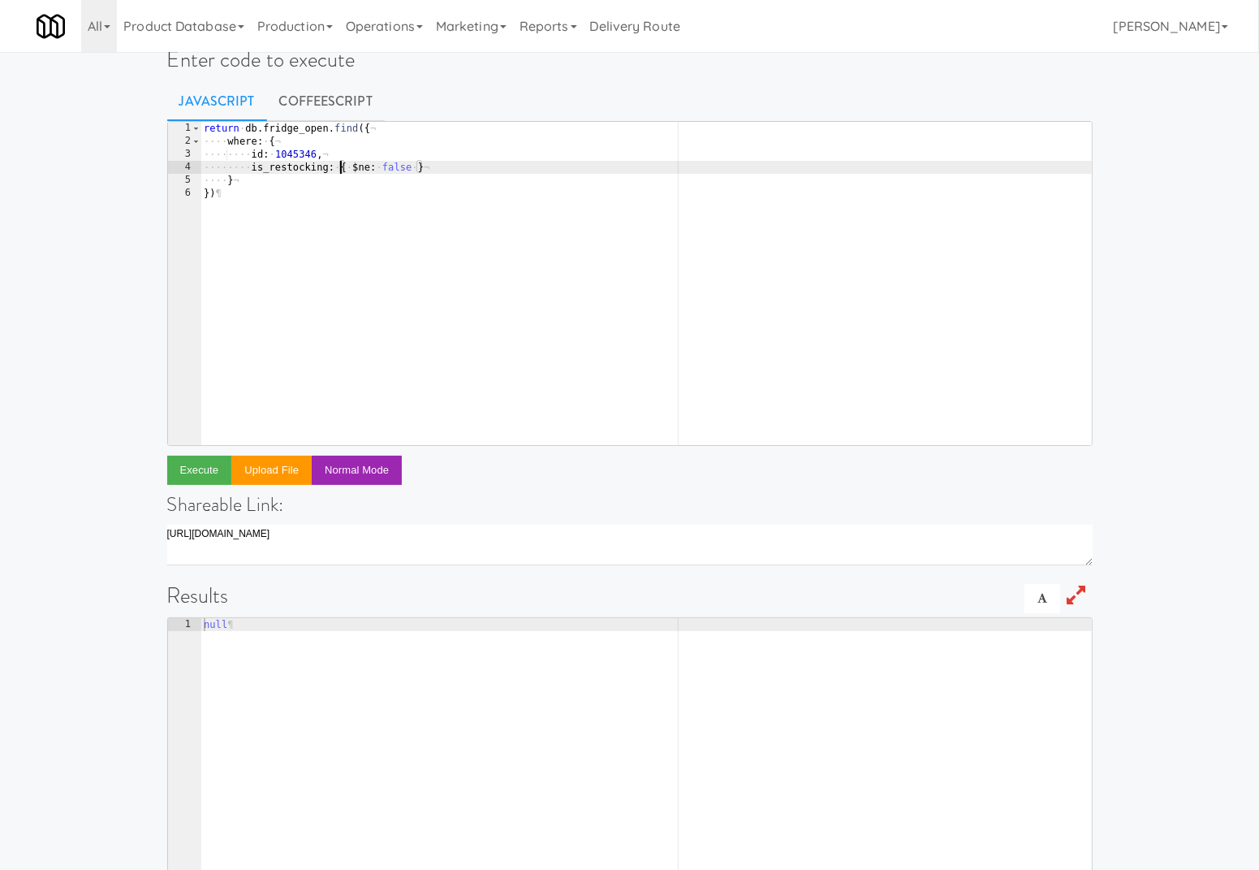
drag, startPoint x: 340, startPoint y: 164, endPoint x: 527, endPoint y: 164, distance: 186.7
click at [527, 164] on div "return · db . fridge_open . find ({ ¬ ···· where : · { ¬ ···· ···· id : · 10453…" at bounding box center [647, 297] width 892 height 350
click at [209, 473] on button "Execute" at bounding box center [199, 469] width 65 height 29
click at [347, 164] on div "return · db . fridge_open . find ({ ¬ ···· where : · { ¬ ···· ···· id : · 10453…" at bounding box center [647, 297] width 892 height 350
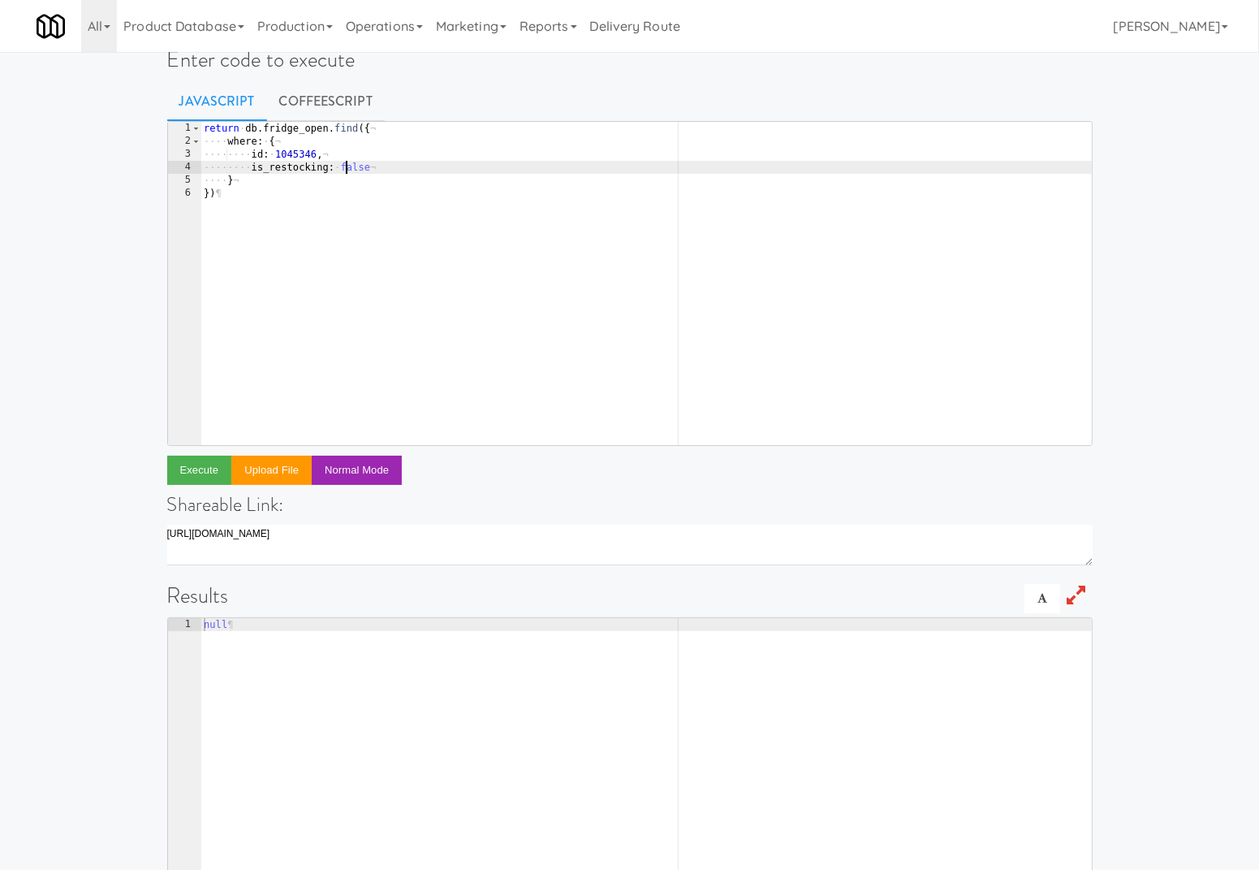
click at [347, 164] on div "return · db . fridge_open . find ({ ¬ ···· where : · { ¬ ···· ···· id : · 10453…" at bounding box center [647, 297] width 892 height 350
click at [394, 163] on div "return · db . fridge_open . find ({ ¬ ···· where : · { ¬ ···· ···· id : · 10453…" at bounding box center [647, 297] width 892 height 350
click at [250, 167] on div "return · db . fridge_open . find ({ ¬ ···· where : · { ¬ ···· ···· id : · 10453…" at bounding box center [647, 297] width 892 height 350
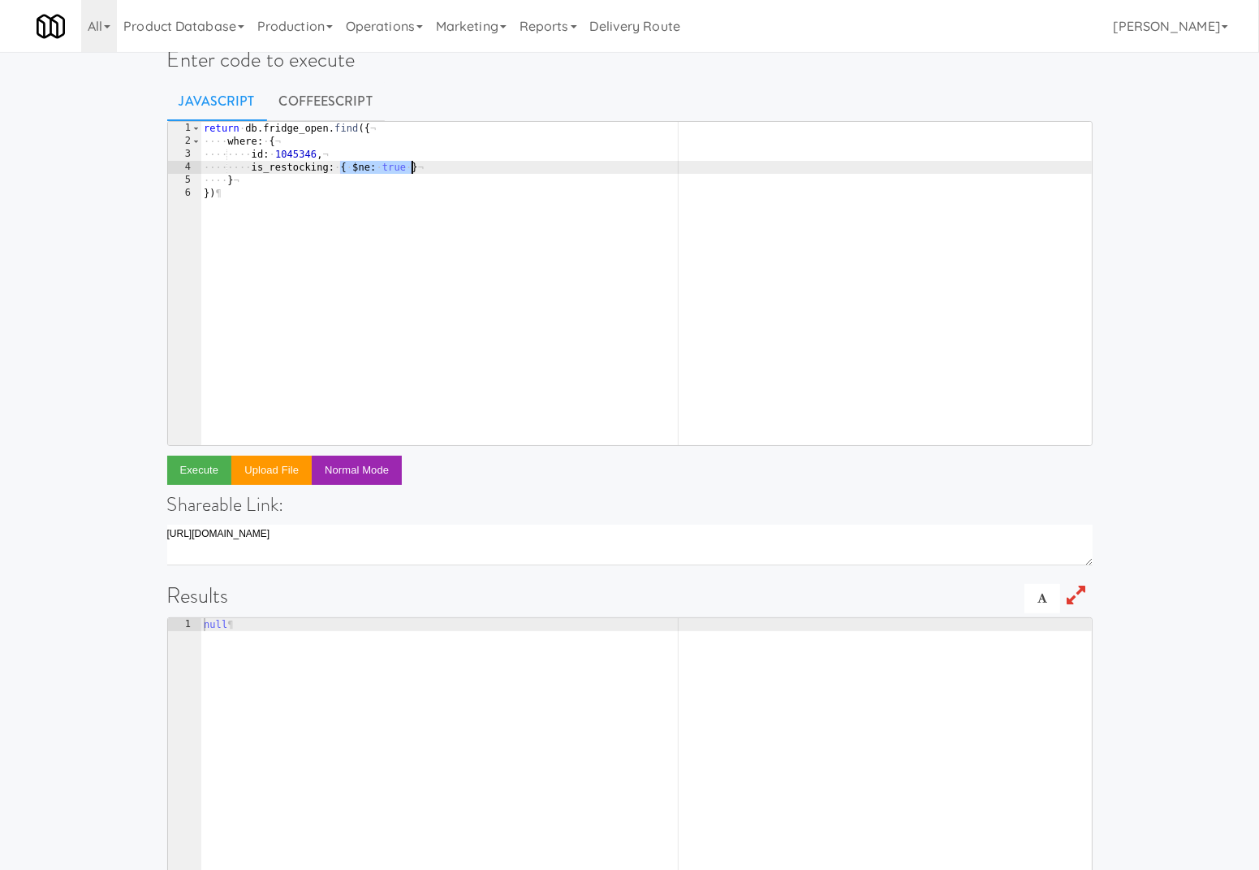
drag, startPoint x: 339, startPoint y: 167, endPoint x: 442, endPoint y: 166, distance: 103.1
click at [442, 166] on div "return · db . fridge_open . find ({ ¬ ···· where : · { ¬ ···· ···· id : · 10453…" at bounding box center [647, 297] width 892 height 350
click at [192, 473] on button "Execute" at bounding box center [199, 469] width 65 height 29
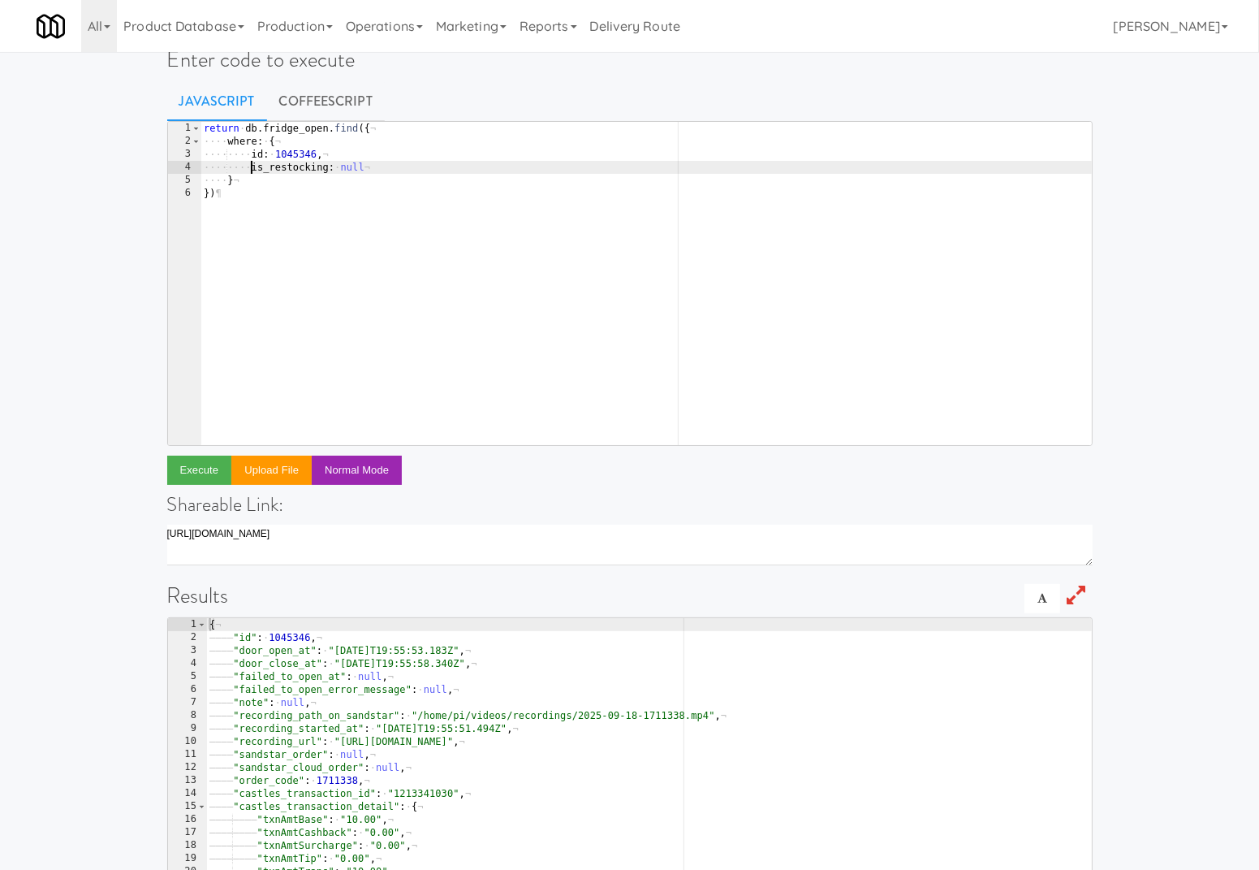
click at [248, 165] on div "return · db . fridge_open . find ({ ¬ ···· where : · { ¬ ···· ···· id : · 10453…" at bounding box center [647, 297] width 892 height 350
click at [350, 159] on div "return · db . fridge_open . find ({ ¬ ···· where : · { ¬ ···· ···· id : · 10453…" at bounding box center [647, 297] width 892 height 350
click at [355, 169] on div "return · db . fridge_open . find ({ ¬ ···· where : · { ¬ ···· ···· id : · 10453…" at bounding box center [647, 297] width 892 height 350
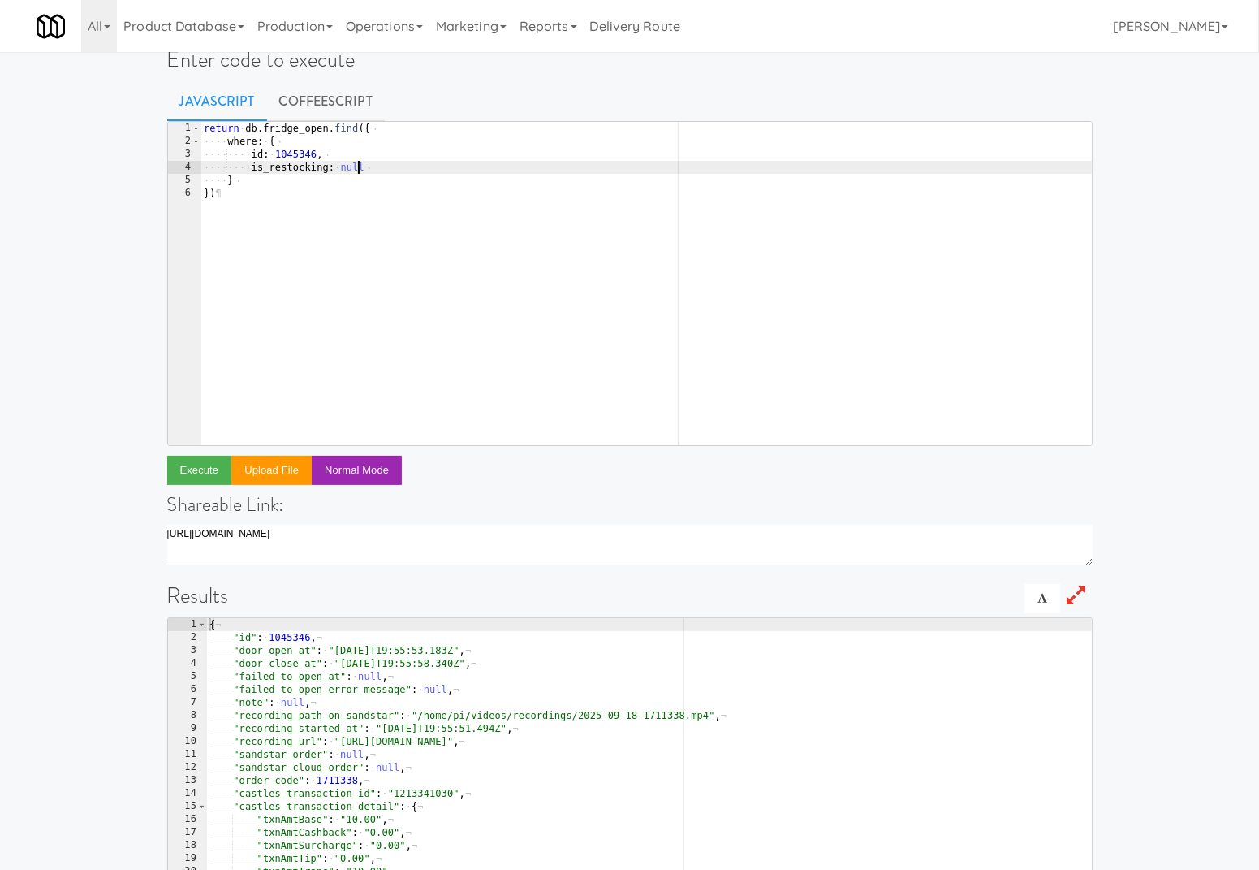
click at [355, 169] on div "return · db . fridge_open . find ({ ¬ ···· where : · { ¬ ···· ···· id : · 10453…" at bounding box center [647, 297] width 892 height 350
click at [214, 469] on button "Execute" at bounding box center [199, 469] width 65 height 29
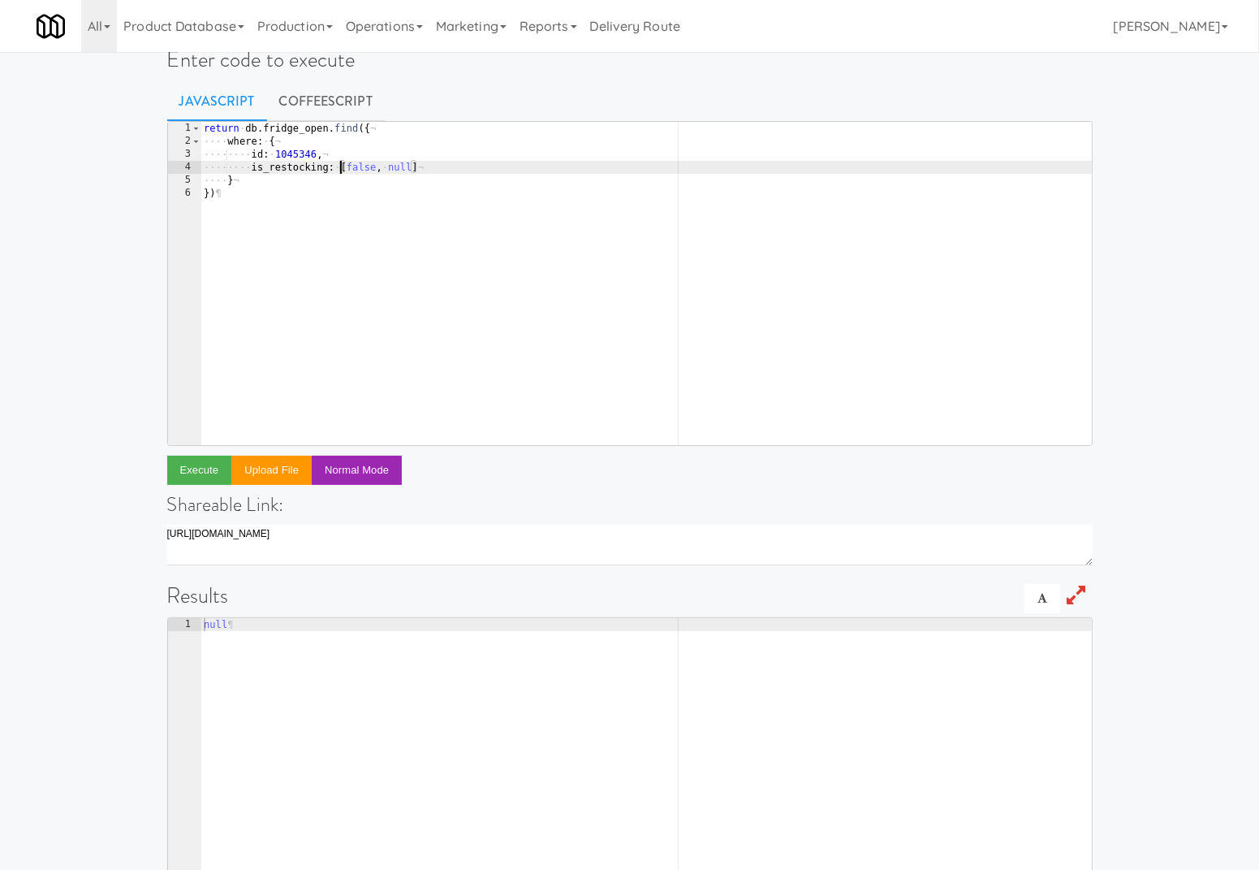
click at [339, 164] on div "return · db . fridge_open . find ({ ¬ ···· where : · { ¬ ···· ···· id : · 10453…" at bounding box center [647, 297] width 892 height 350
click at [213, 462] on button "Execute" at bounding box center [199, 469] width 65 height 29
click at [339, 165] on div "return · db . fridge_open . find ({ ¬ ···· where : · { ¬ ···· ···· id : · 10453…" at bounding box center [647, 297] width 892 height 350
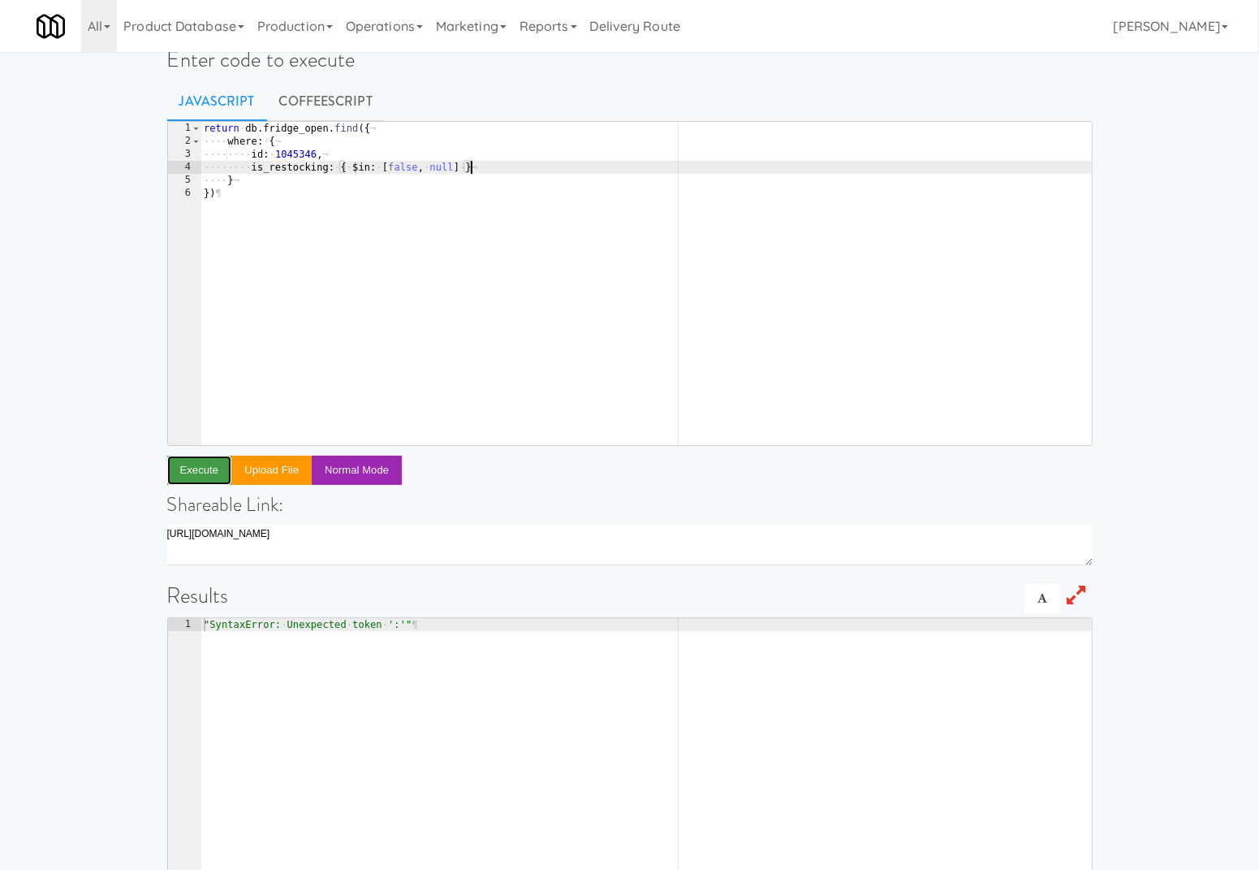
click at [207, 474] on button "Execute" at bounding box center [199, 469] width 65 height 29
click at [443, 164] on div "return · db . fridge_open . find ({ ¬ ···· where : · { ¬ ···· ···· id : · 10453…" at bounding box center [647, 297] width 892 height 350
click at [200, 472] on button "Execute" at bounding box center [199, 469] width 65 height 29
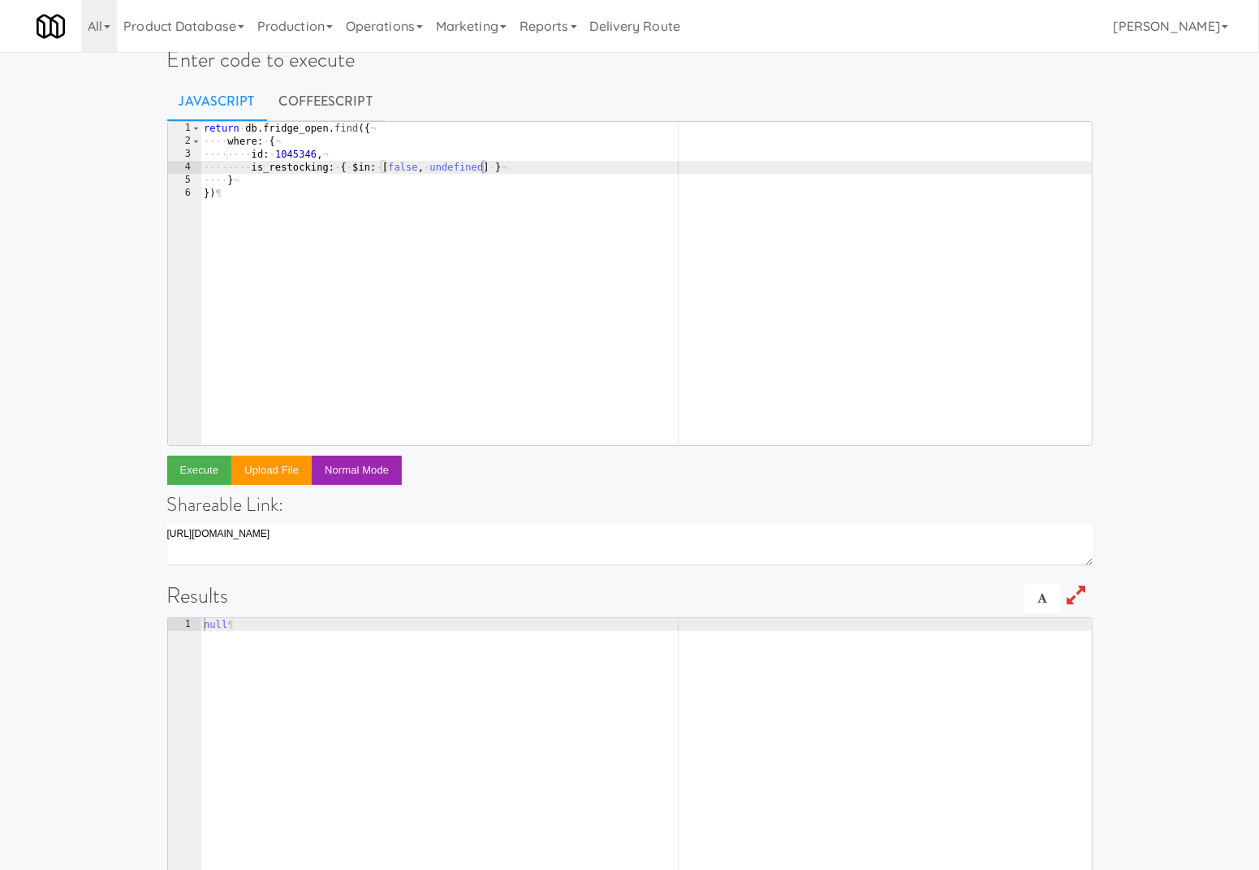
click at [453, 165] on div "return · db . fridge_open . find ({ ¬ ···· where : · { ¬ ···· ···· id : · 10453…" at bounding box center [647, 297] width 892 height 350
click at [210, 468] on button "Execute" at bounding box center [199, 469] width 65 height 29
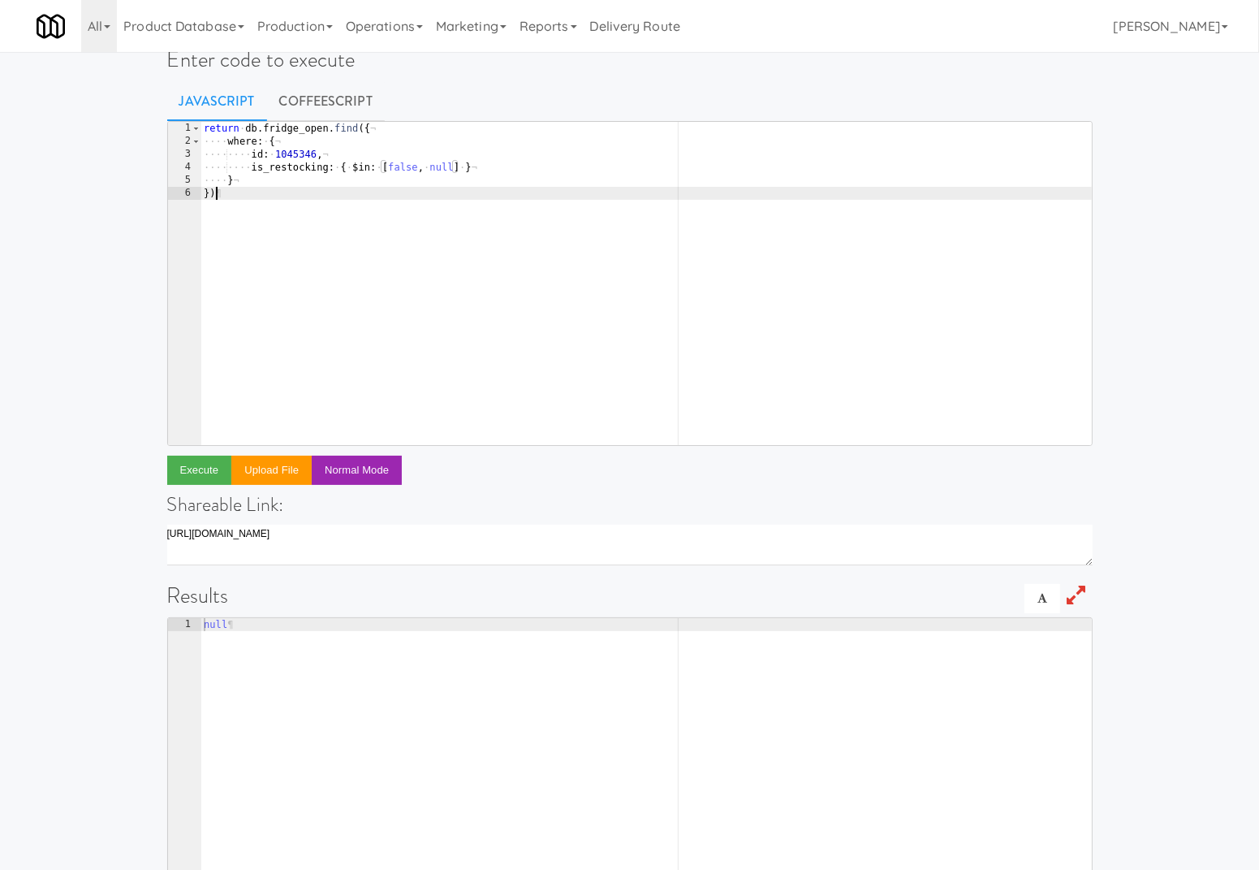
scroll to position [0, 0]
click at [424, 216] on div "return · db . fridge_open . find ({ ¬ ···· where : · { ¬ ···· ···· id : · 10453…" at bounding box center [647, 297] width 892 height 350
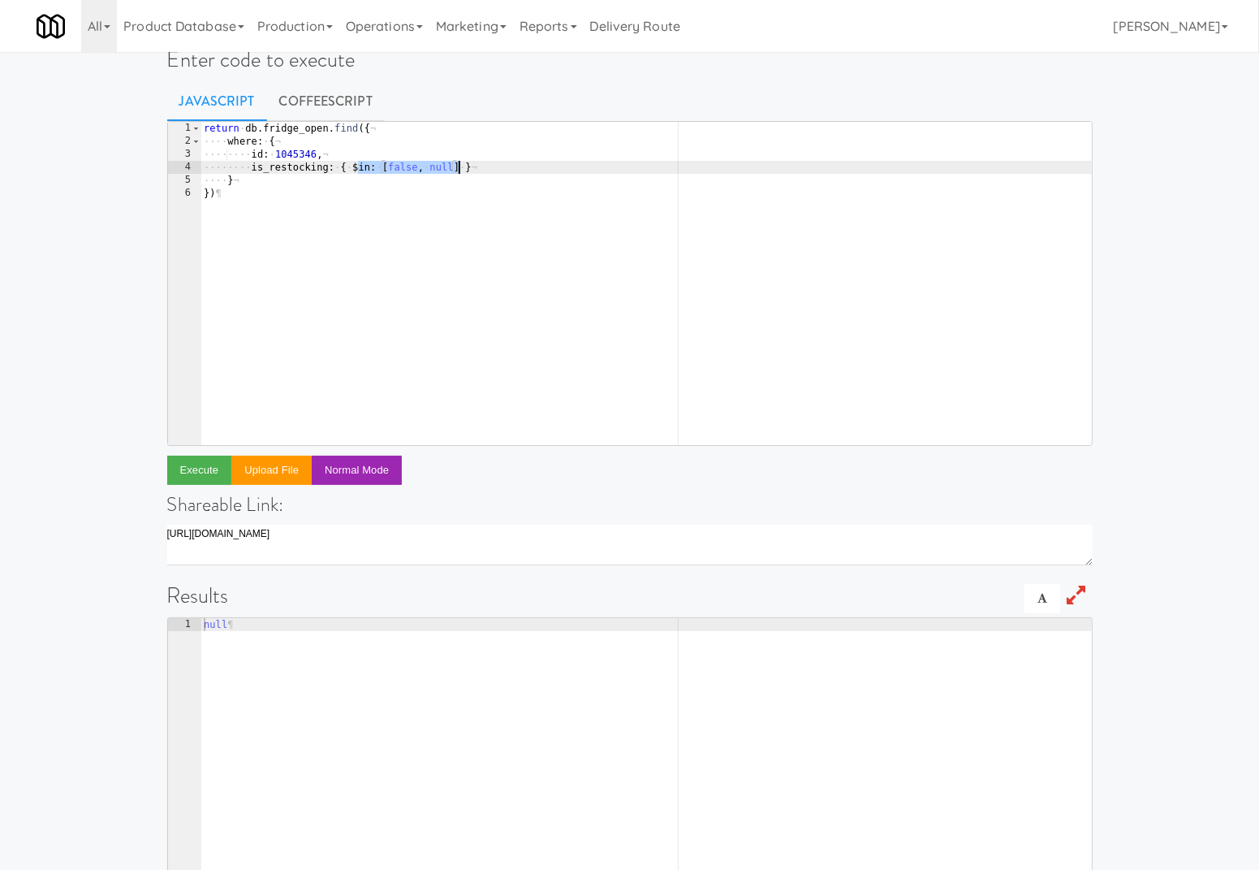
drag, startPoint x: 355, startPoint y: 163, endPoint x: 461, endPoint y: 163, distance: 106.4
click at [462, 163] on div "return · db . fridge_open . find ({ ¬ ···· where : · { ¬ ···· ···· id : · 10453…" at bounding box center [647, 297] width 892 height 350
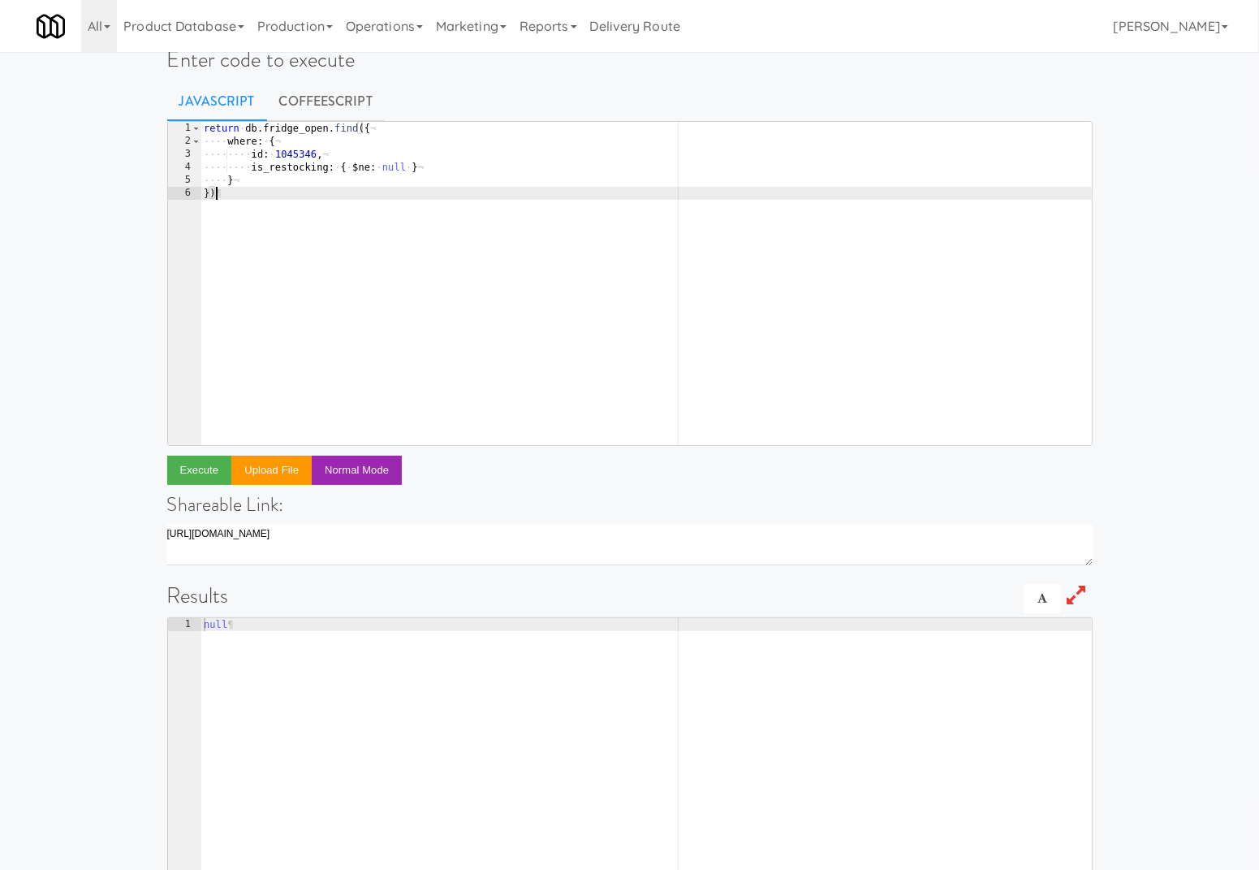
click at [352, 233] on div "return · db . fridge_open . find ({ ¬ ···· where : · { ¬ ···· ···· id : · 10453…" at bounding box center [647, 297] width 892 height 350
click at [201, 460] on button "Execute" at bounding box center [199, 469] width 65 height 29
click at [365, 168] on div "return · db . fridge_open . find ({ ¬ ···· where : · { ¬ ···· ···· id : · 10453…" at bounding box center [647, 297] width 892 height 350
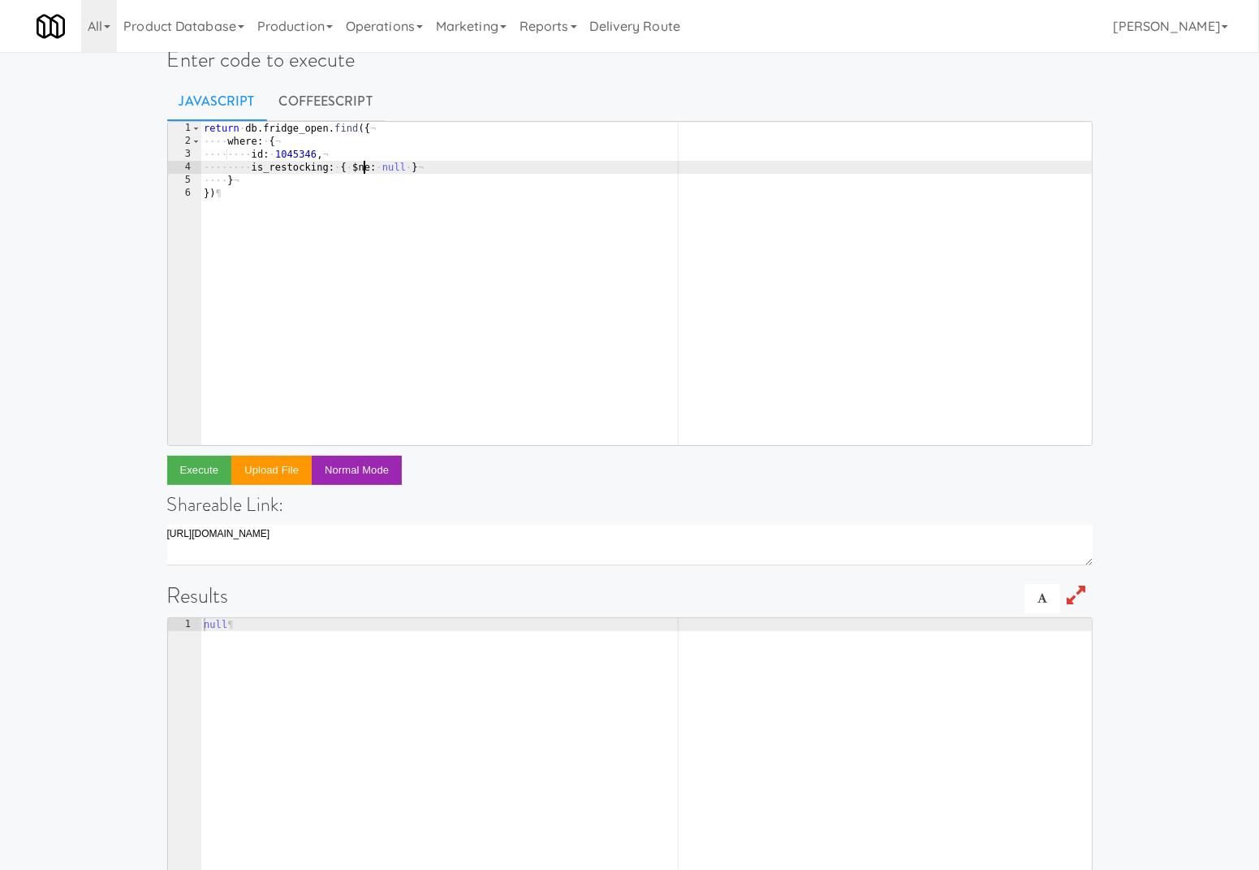
click at [365, 168] on div "return · db . fridge_open . find ({ ¬ ···· where : · { ¬ ···· ···· id : · 10453…" at bounding box center [647, 297] width 892 height 350
click at [206, 460] on button "Execute" at bounding box center [199, 469] width 65 height 29
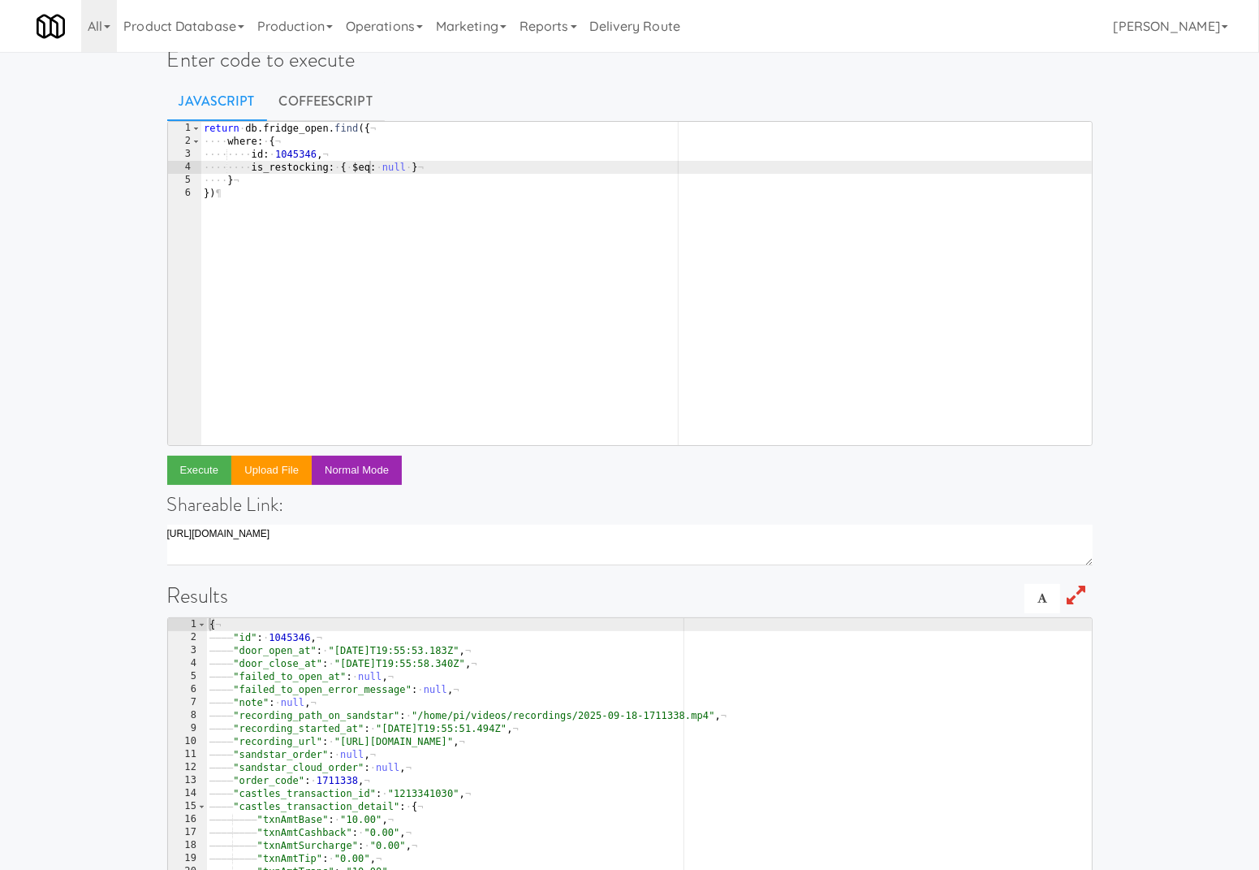
click at [360, 162] on div "return · db . fridge_open . find ({ ¬ ···· where : · { ¬ ···· ···· id : · 10453…" at bounding box center [647, 297] width 892 height 350
click at [382, 168] on div "return · db . fridge_open . find ({ ¬ ···· where : · { ¬ ···· ···· id : · 10453…" at bounding box center [647, 297] width 892 height 350
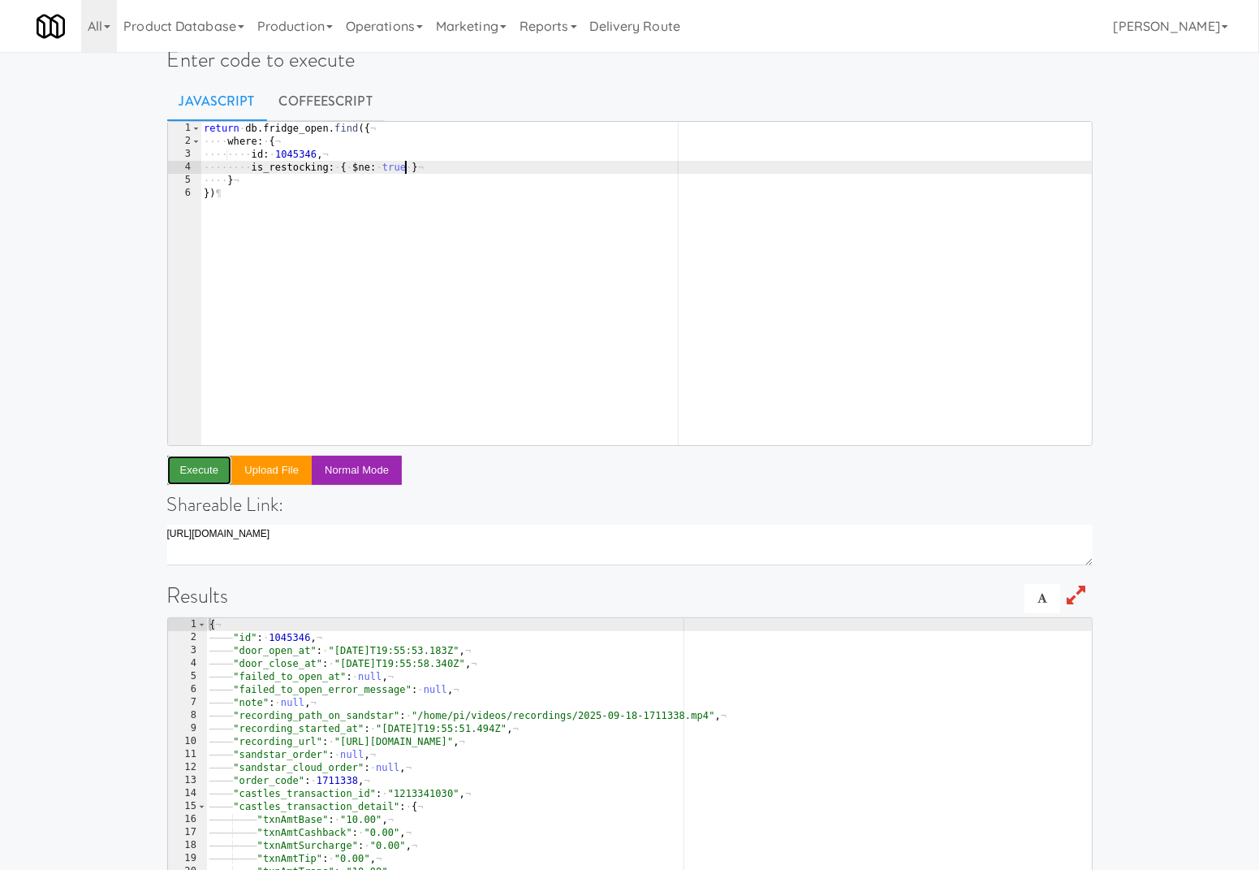
click at [186, 474] on button "Execute" at bounding box center [199, 469] width 65 height 29
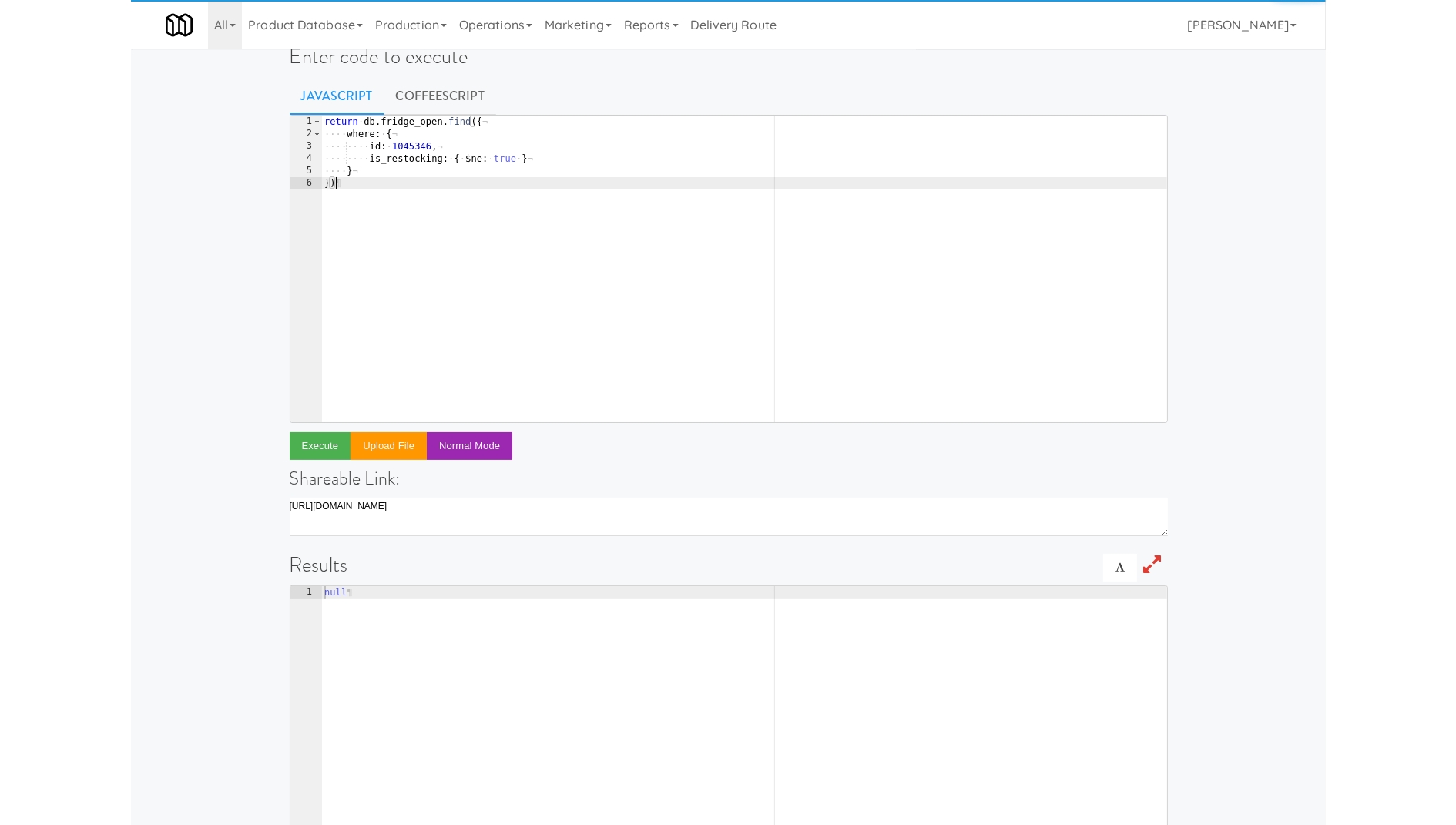
scroll to position [0, 0]
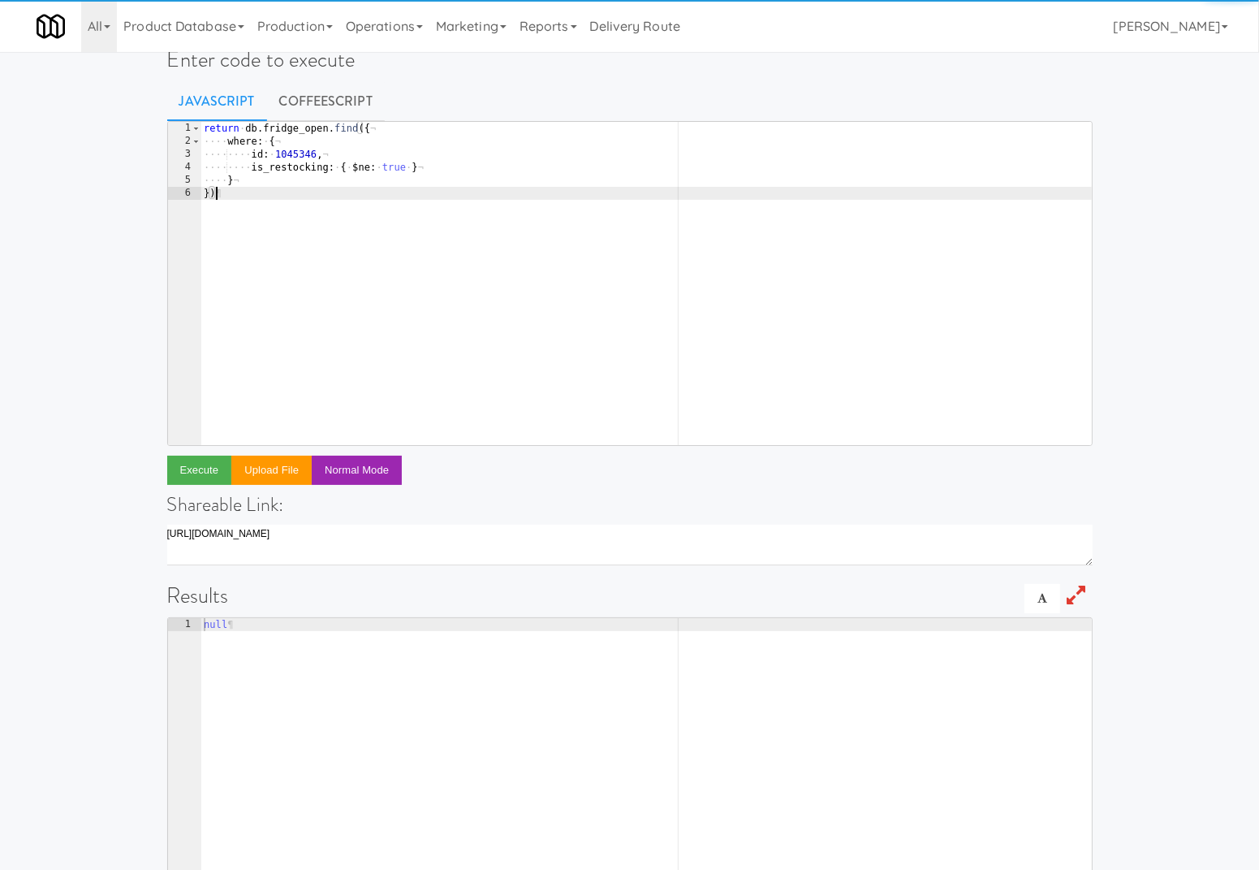
click at [315, 313] on div "return · db . fridge_open . find ({ ¬ ···· where : · { ¬ ···· ···· id : · 10453…" at bounding box center [647, 297] width 892 height 350
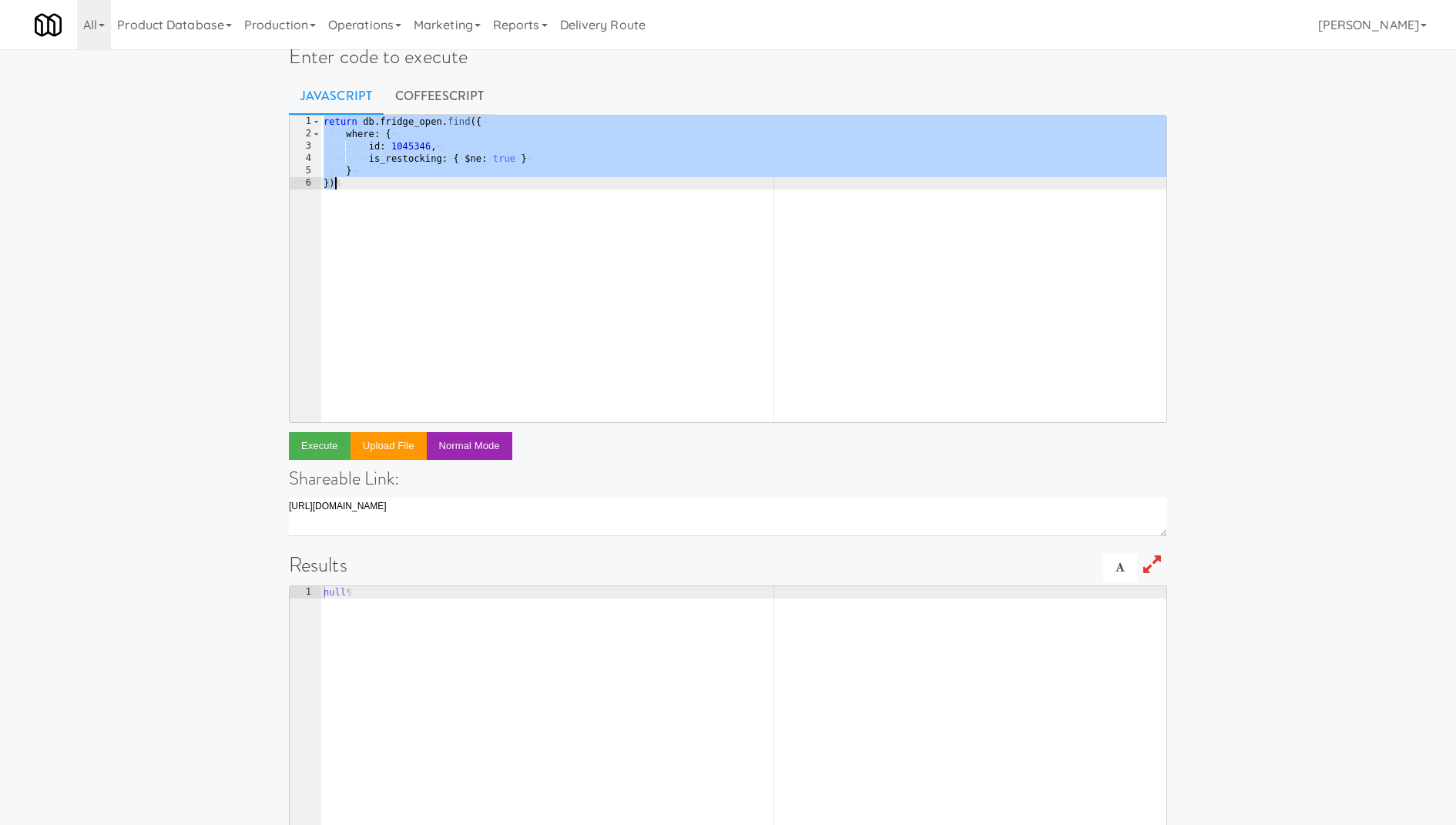
click at [530, 248] on div "return · db . fridge_open . find ({ ¬ ···· where : · { ¬ ···· ···· id : · 10453…" at bounding box center [744, 282] width 846 height 332
type textarea "})"
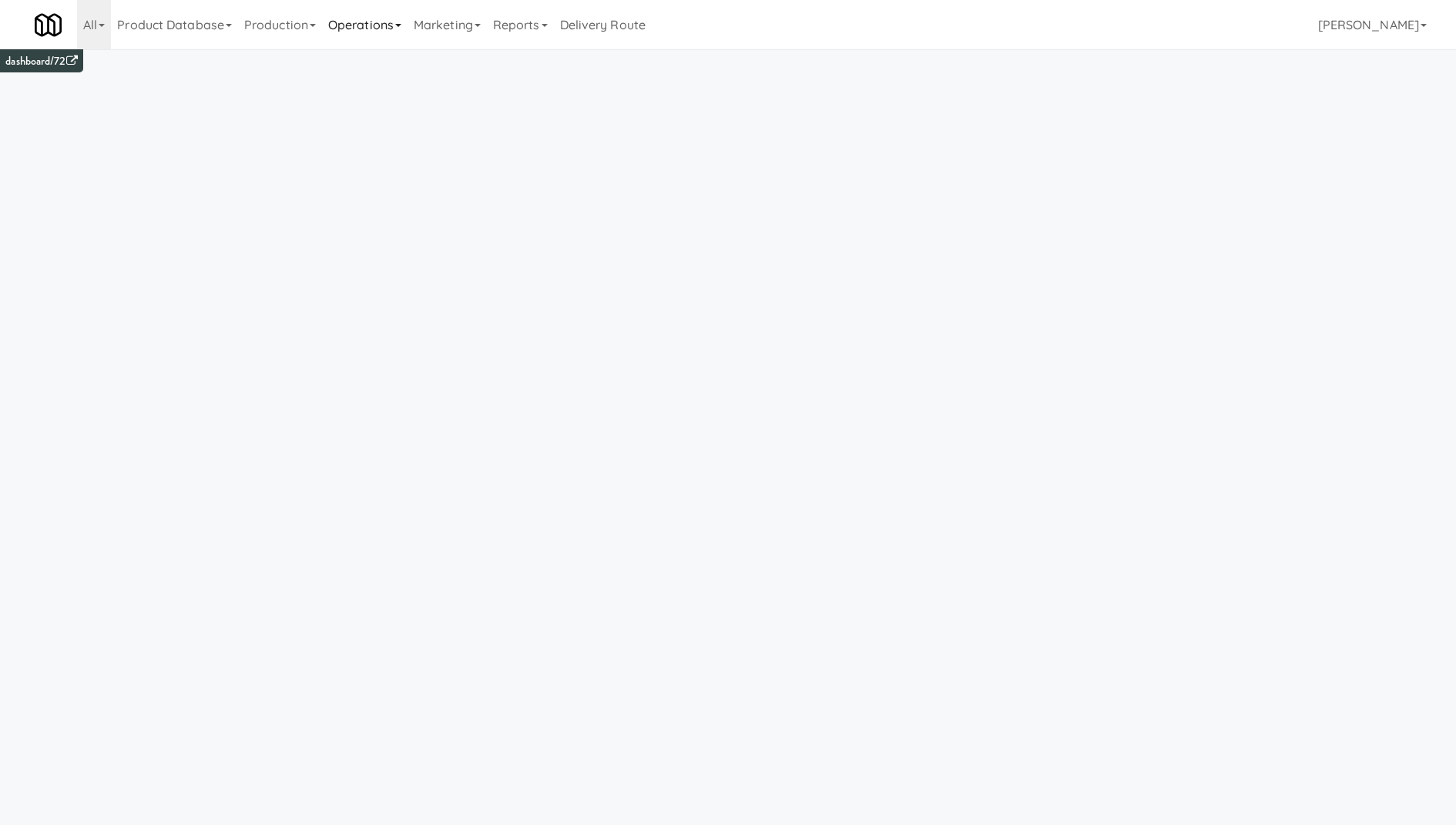
click at [396, 30] on link "Operations" at bounding box center [364, 25] width 85 height 49
click at [421, 325] on link "Vision Orders" at bounding box center [383, 319] width 123 height 28
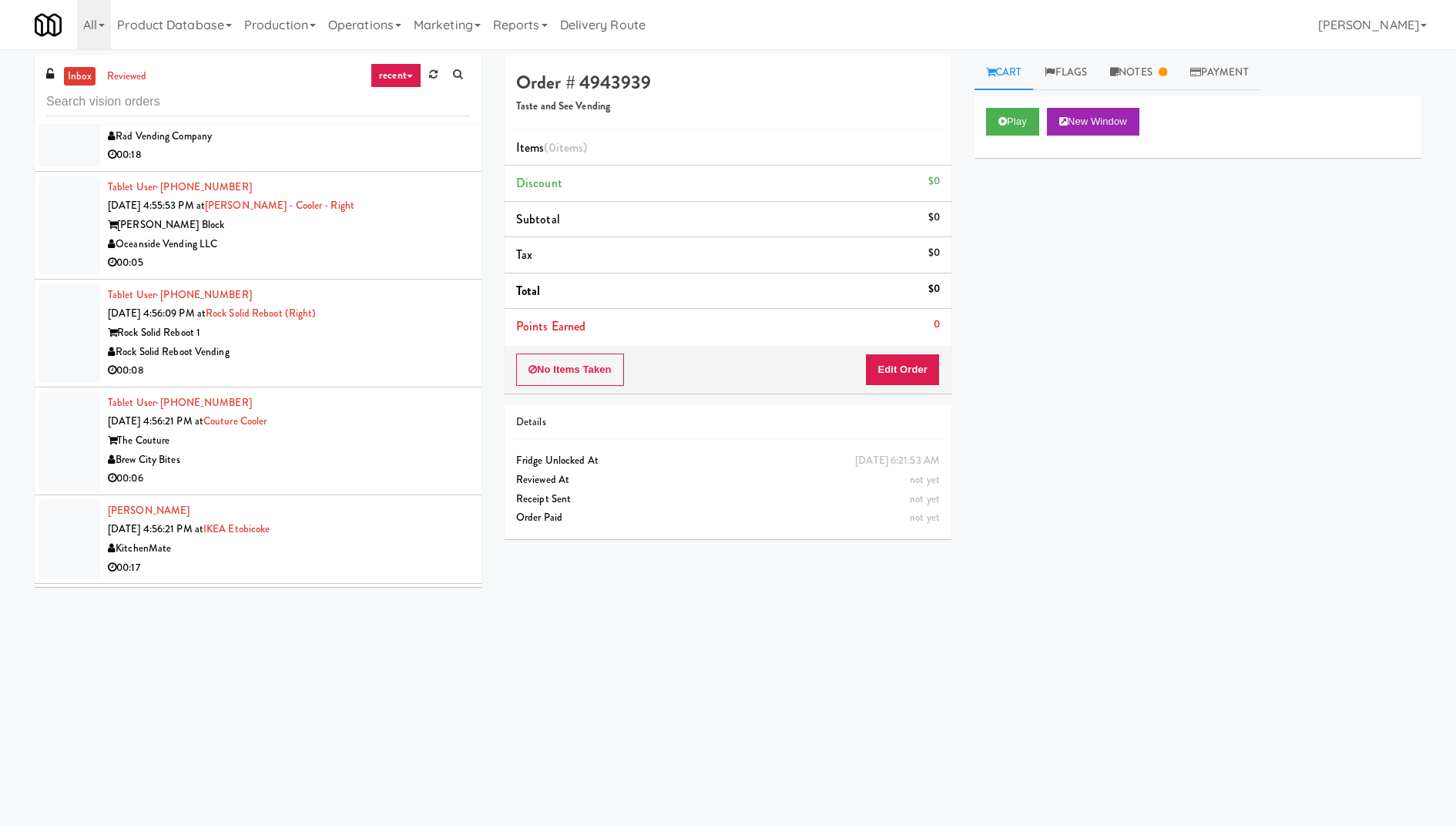
scroll to position [19686, 0]
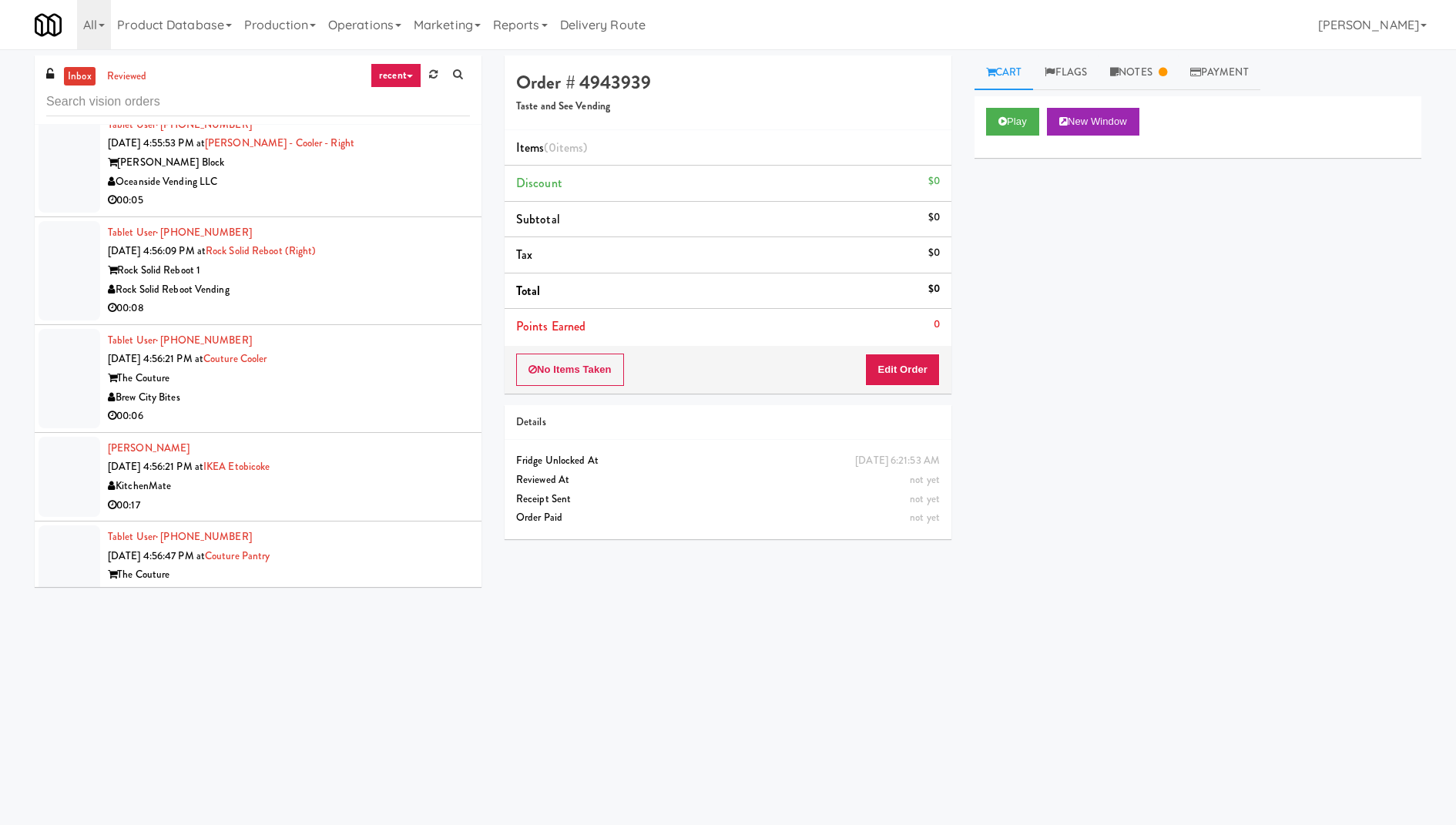
click at [399, 299] on div "00:08" at bounding box center [289, 308] width 362 height 19
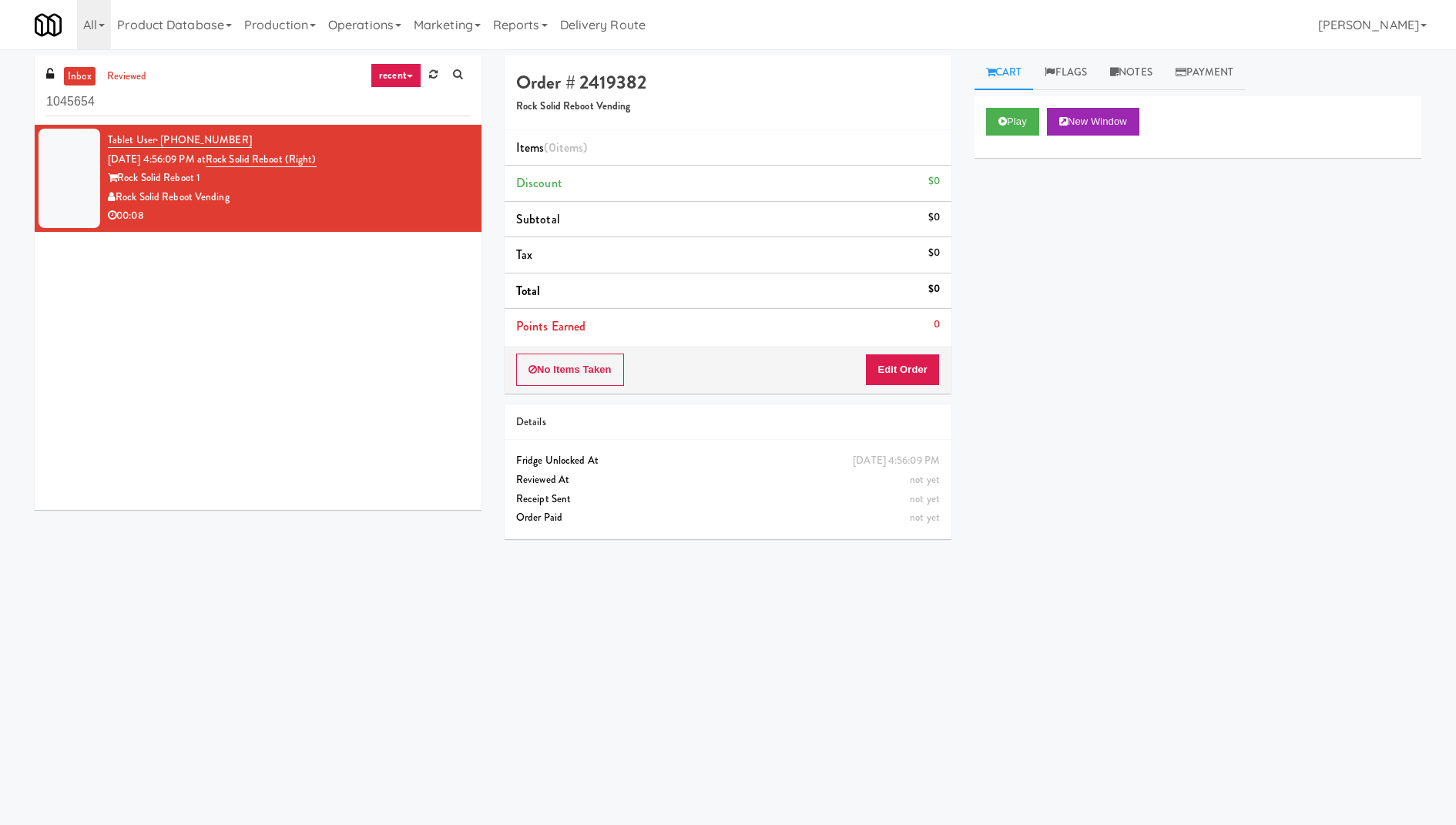
click at [390, 72] on link "recent" at bounding box center [396, 76] width 51 height 25
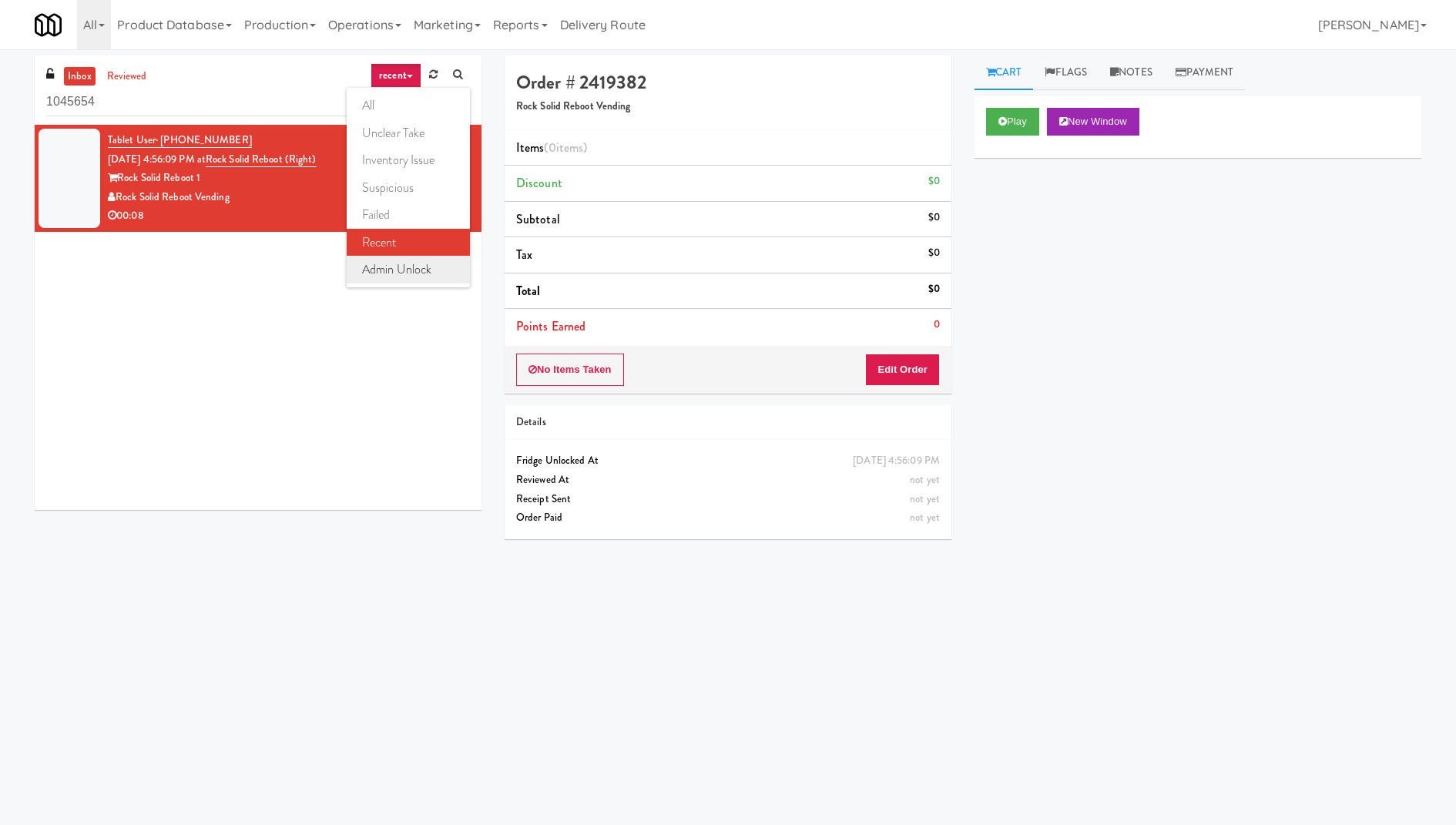
click at [432, 271] on link "admin unlock" at bounding box center [408, 269] width 123 height 28
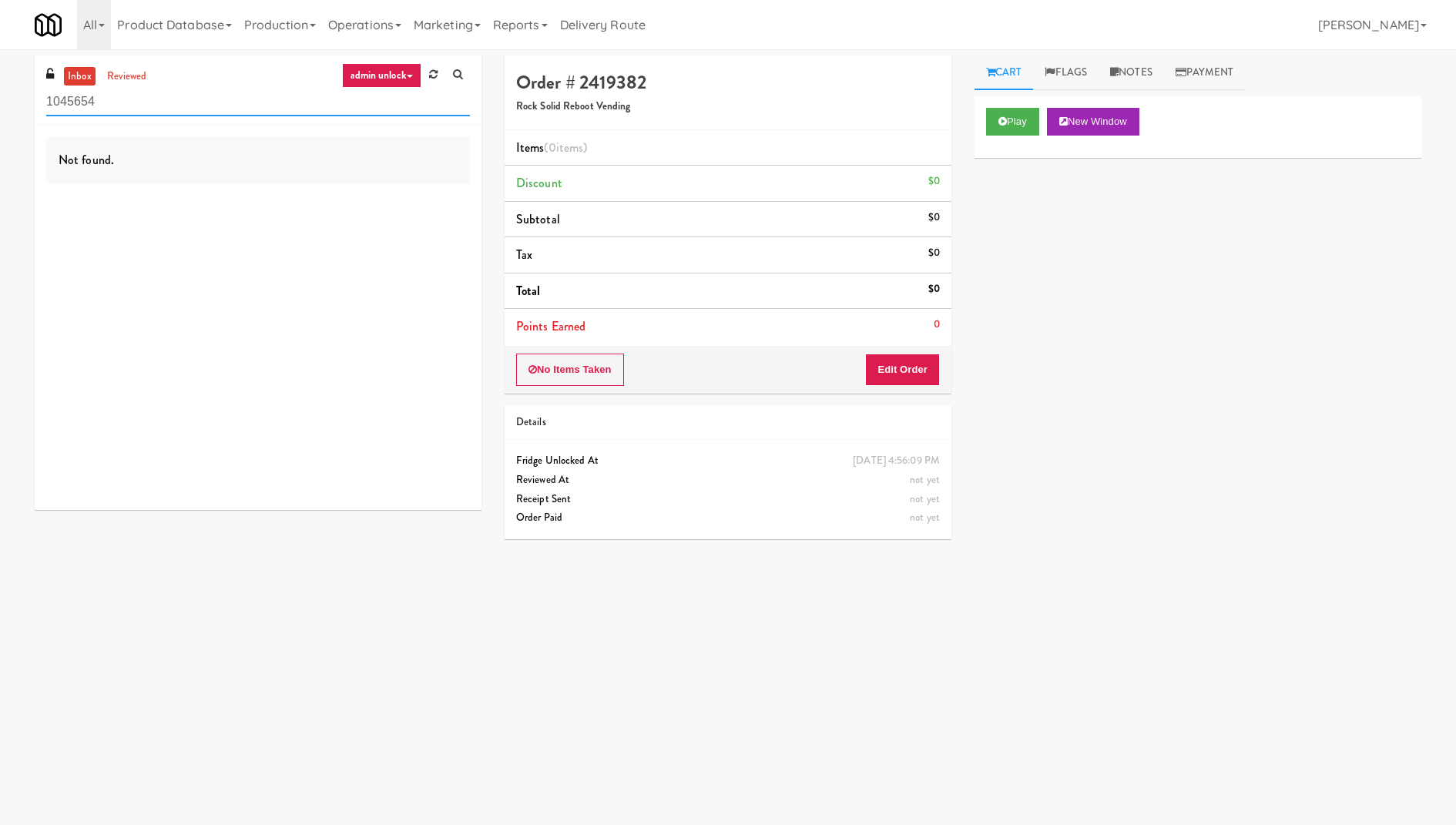
drag, startPoint x: 132, startPoint y: 101, endPoint x: 2, endPoint y: 101, distance: 130.0
click at [0, 101] on div "inbox reviewed admin unlock all unclear take inventory issue suspicious failed …" at bounding box center [728, 364] width 1456 height 618
click at [149, 76] on ul "inbox reviewed" at bounding box center [106, 77] width 94 height 19
drag, startPoint x: 118, startPoint y: 105, endPoint x: 0, endPoint y: 99, distance: 118.2
click at [0, 104] on div "inbox reviewed admin unlock all unclear take inventory issue suspicious failed …" at bounding box center [728, 364] width 1456 height 618
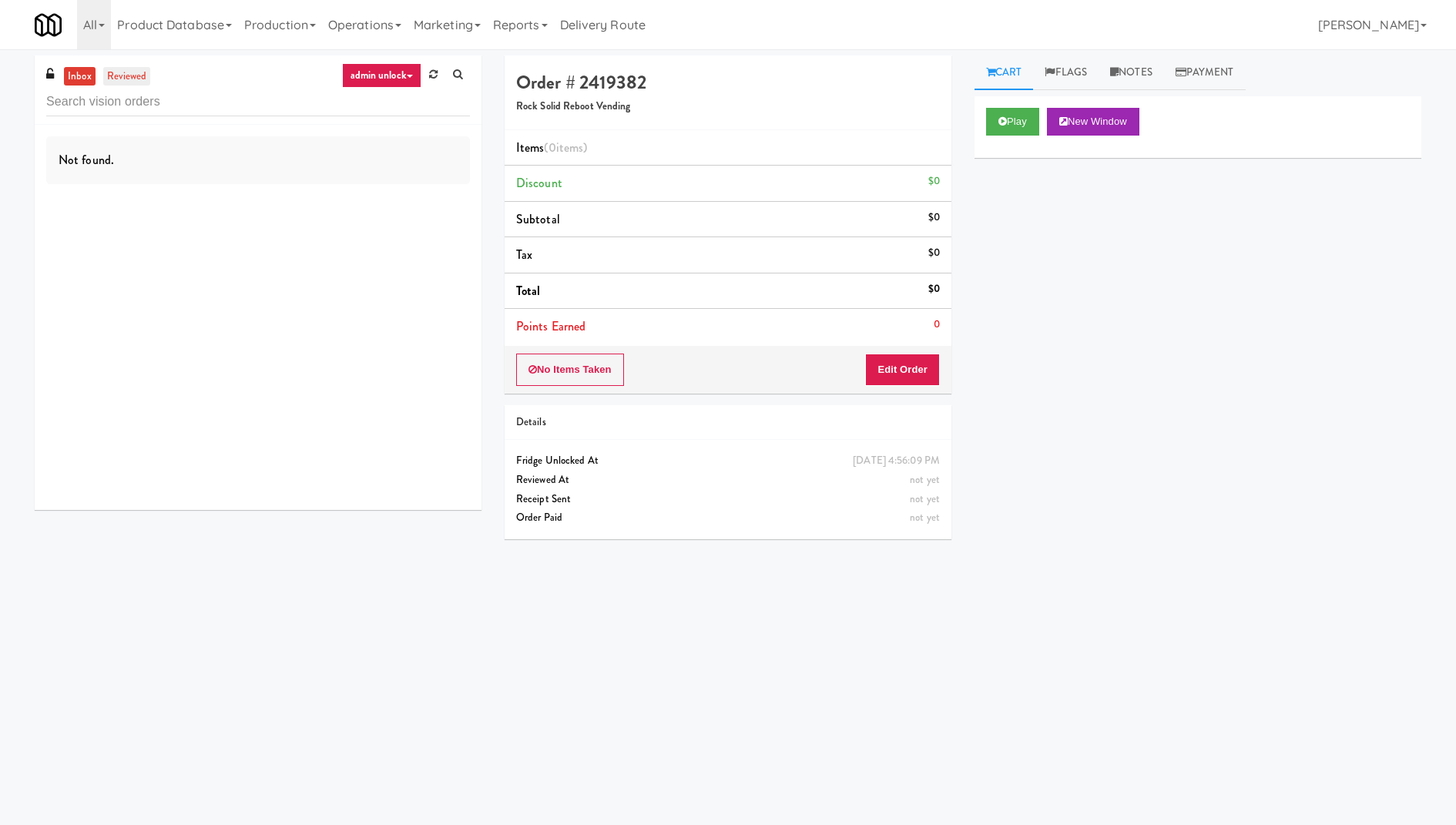
click at [129, 71] on link "reviewed" at bounding box center [127, 77] width 47 height 19
click at [83, 74] on link "inbox" at bounding box center [79, 77] width 31 height 19
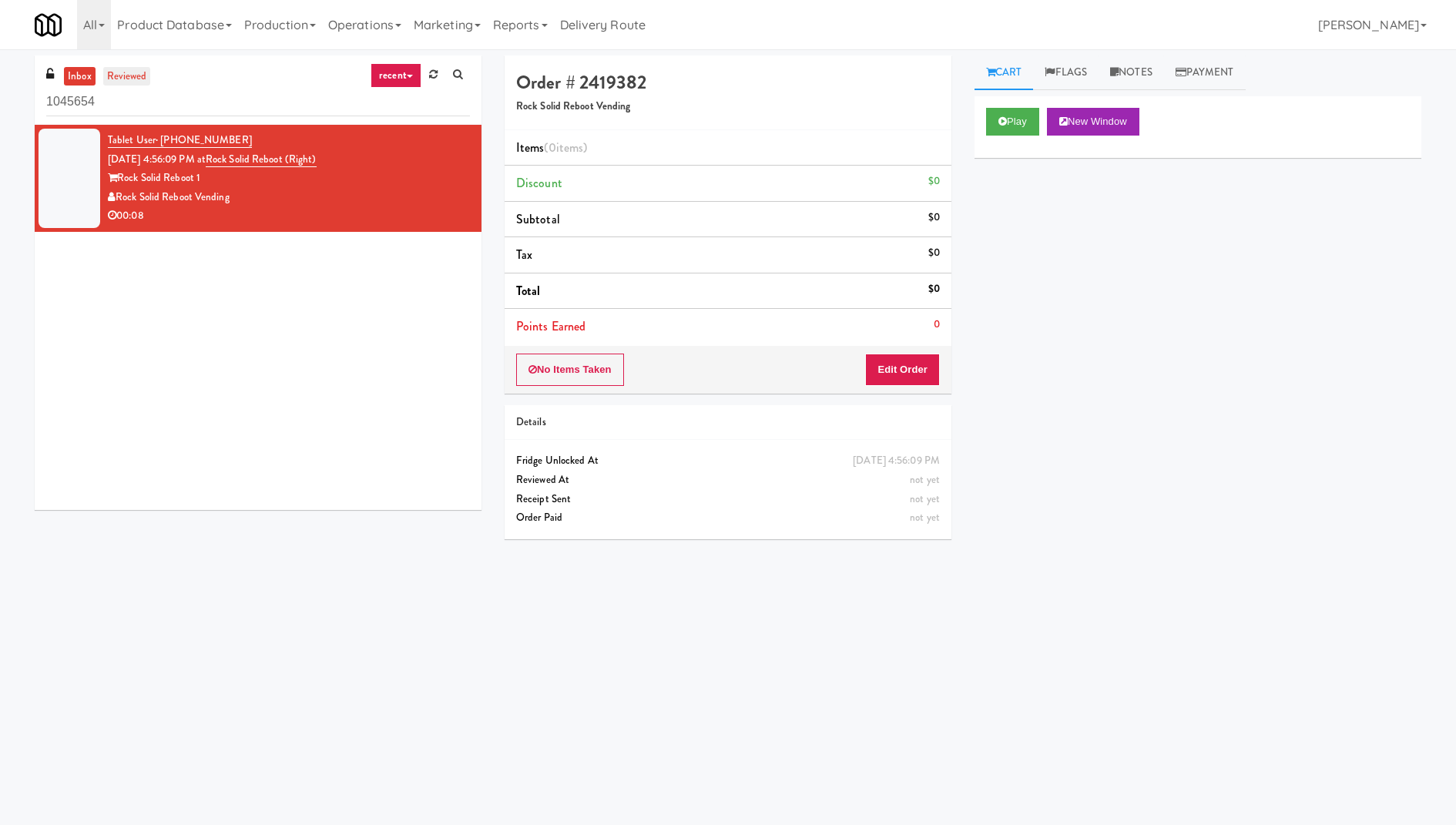
click at [141, 76] on link "reviewed" at bounding box center [127, 77] width 47 height 19
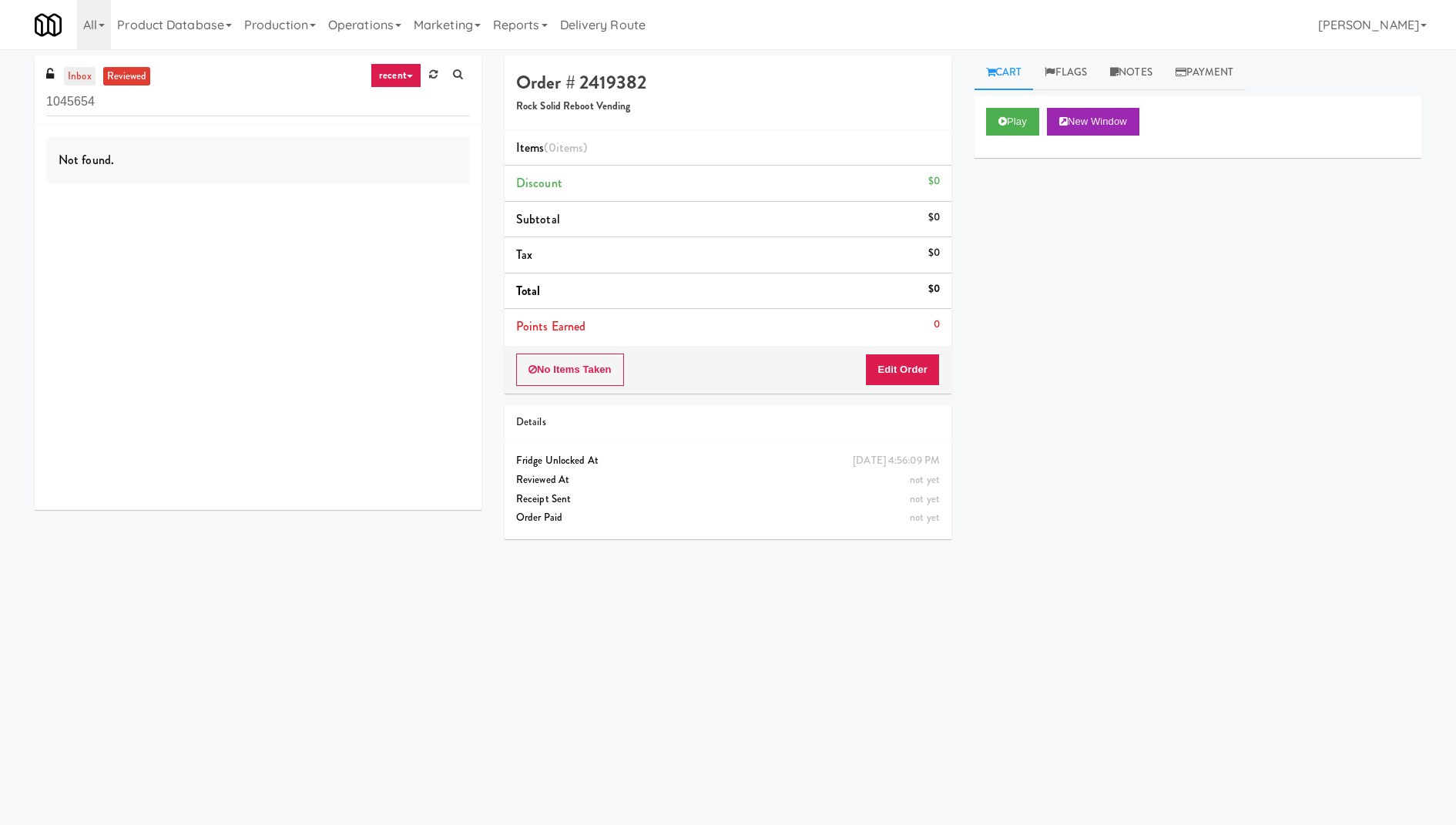
click at [82, 78] on link "inbox" at bounding box center [79, 77] width 31 height 19
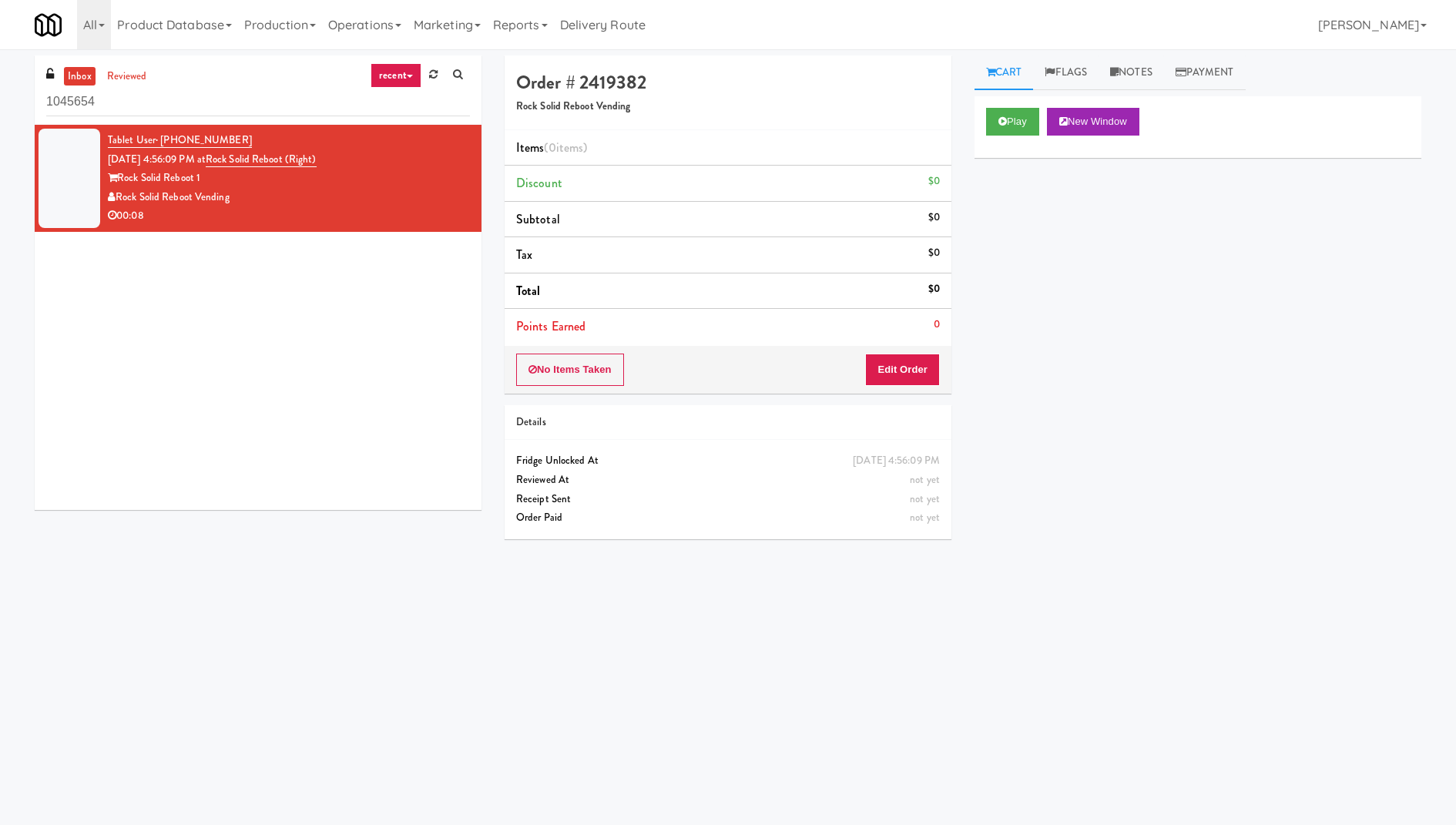
click at [183, 363] on div "Tablet User · (227) 215-4914 [DATE] 4:56:09 PM at Rock Solid Reboot (Right) Roc…" at bounding box center [258, 318] width 447 height 385
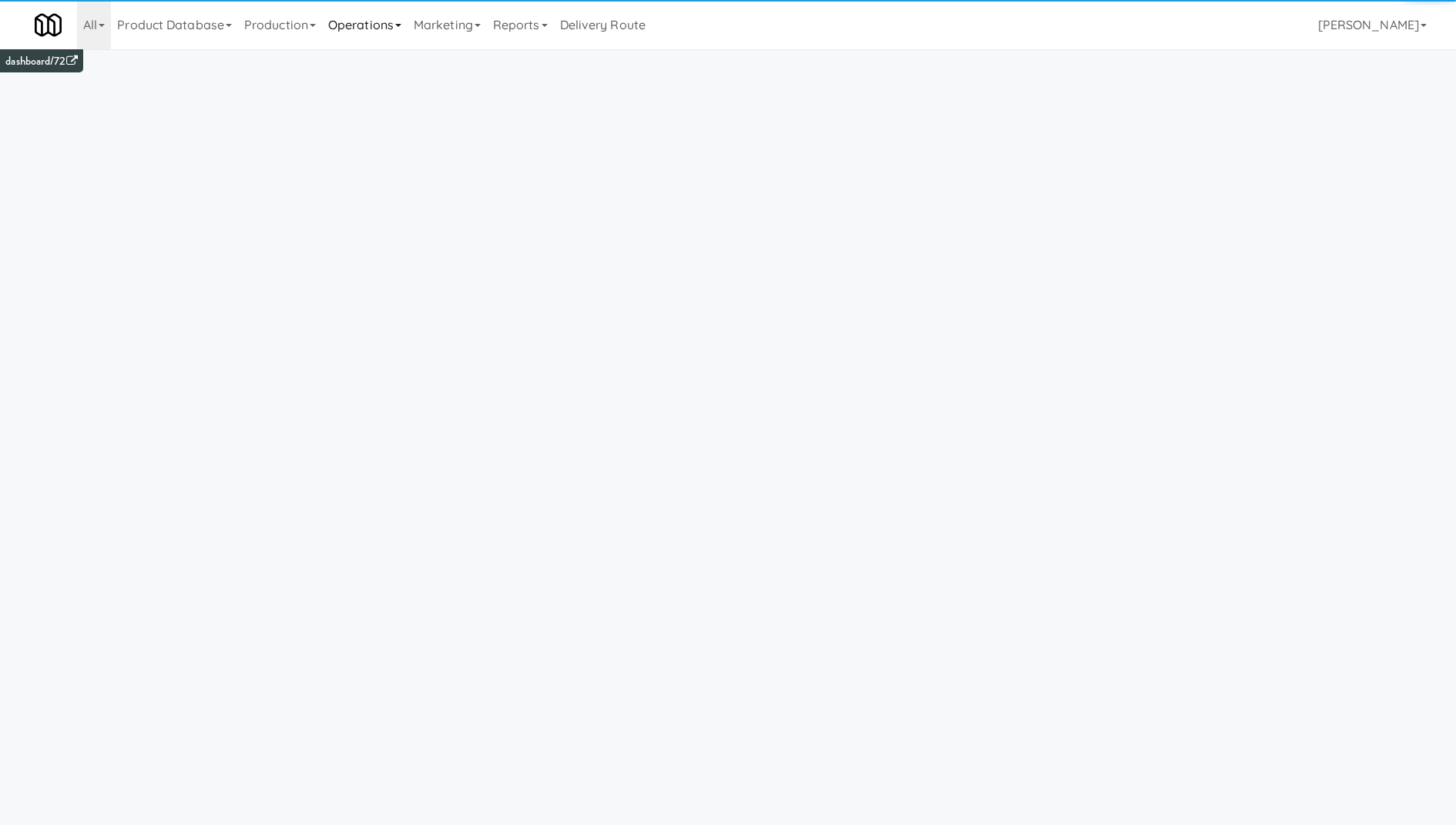
click at [378, 30] on link "Operations" at bounding box center [364, 25] width 85 height 49
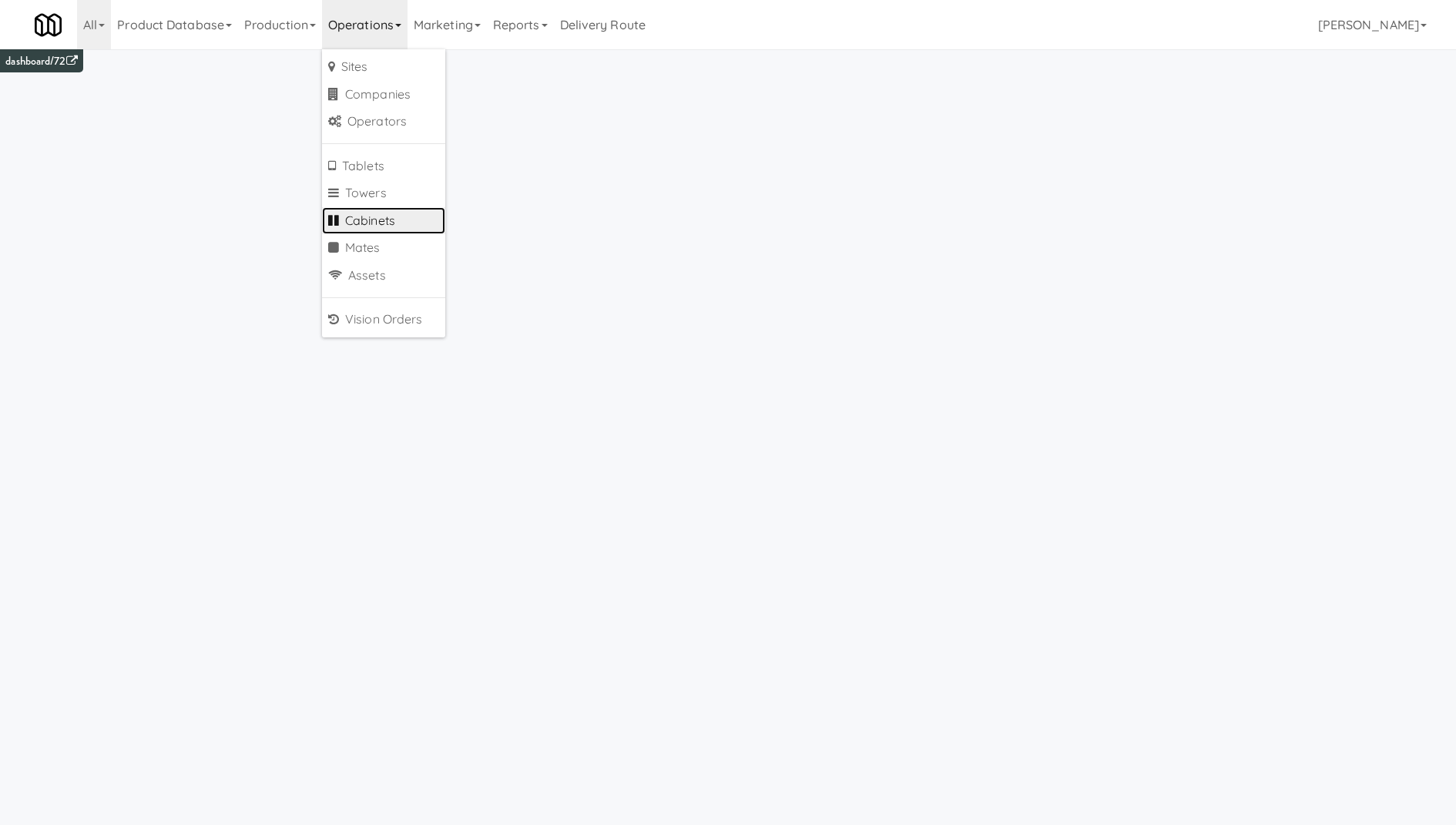
click at [397, 211] on link "Cabinets" at bounding box center [383, 220] width 123 height 28
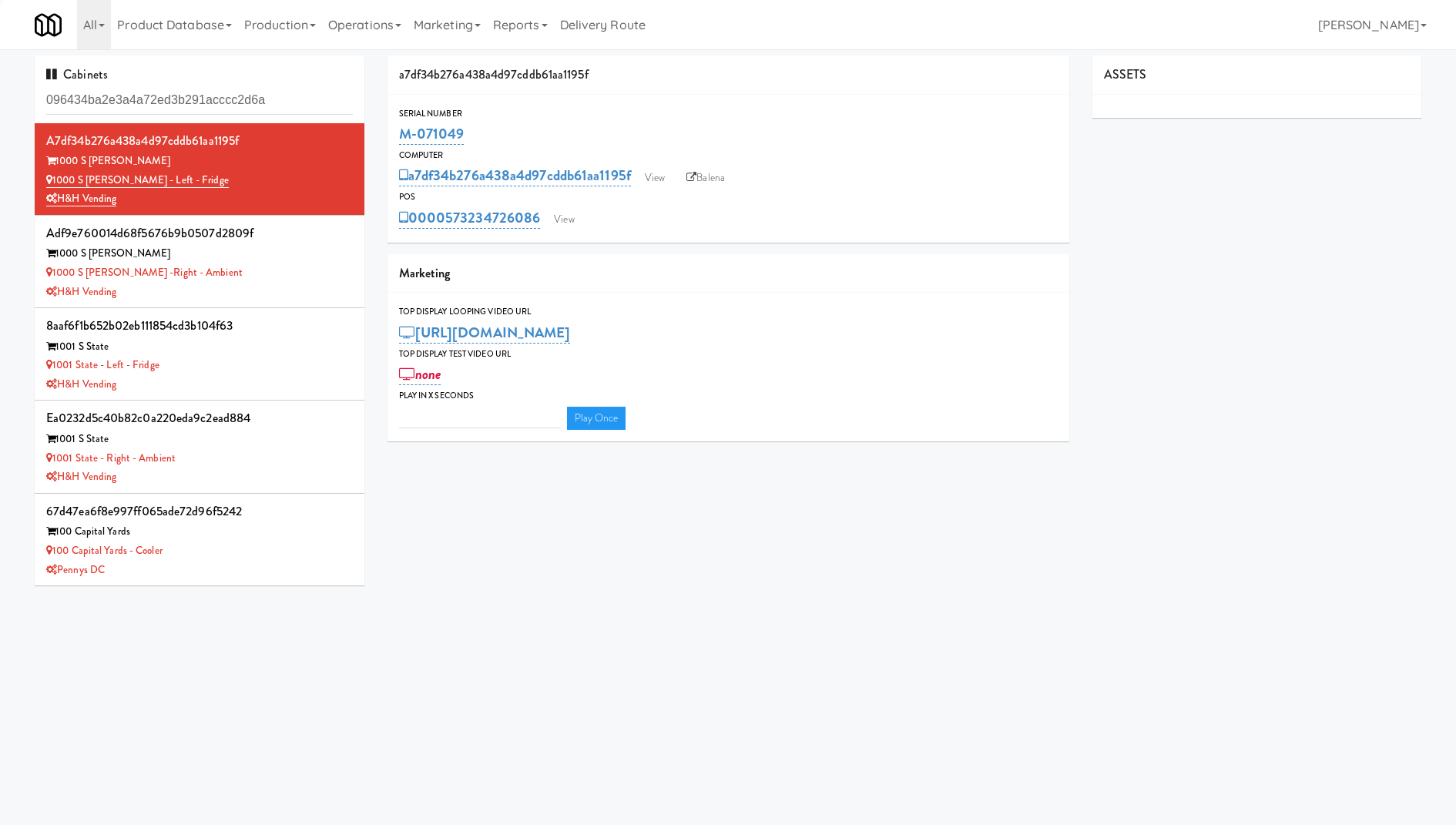
type input "096434ba2e3a4a72ed3b291acccc2d6a"
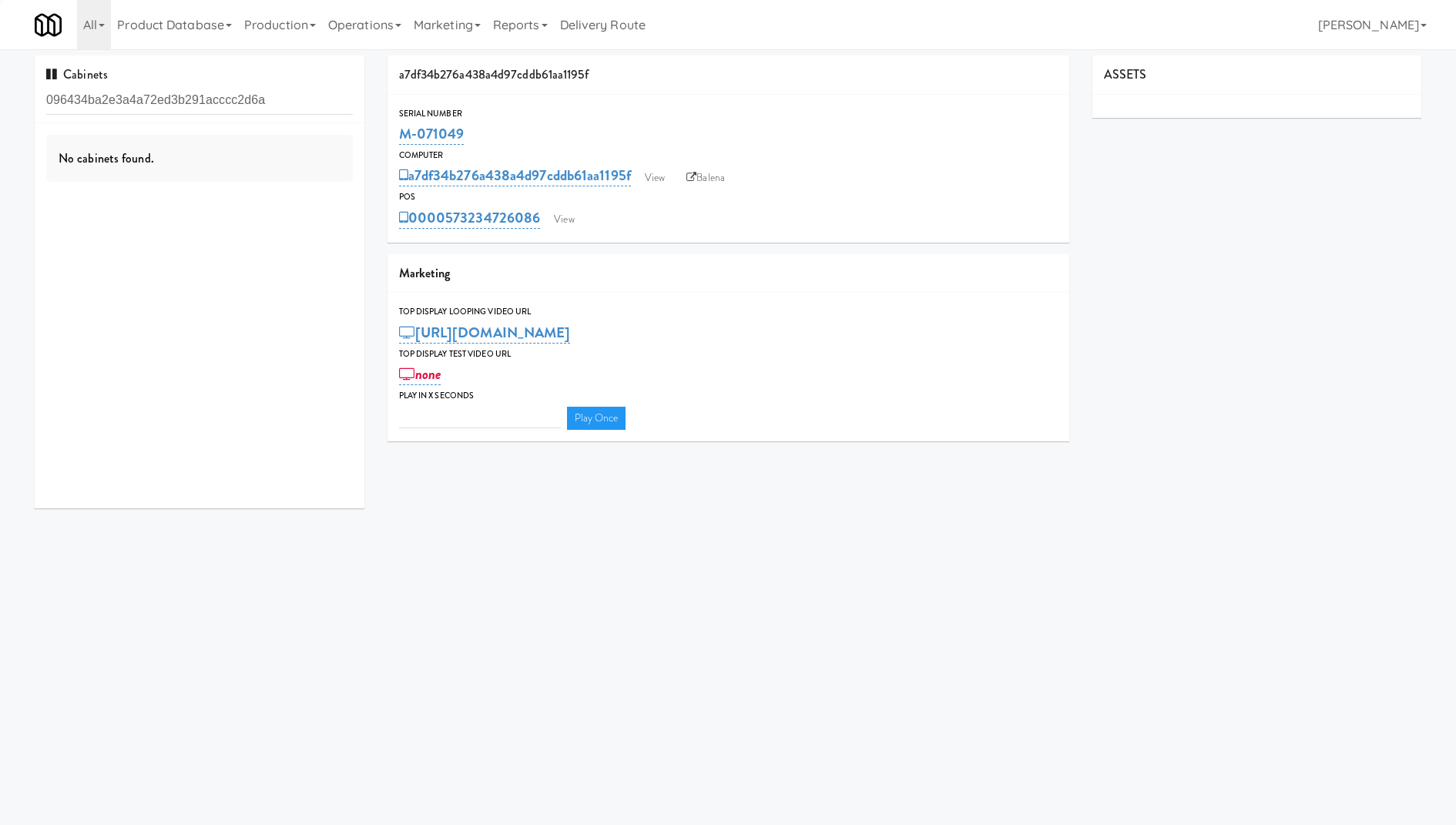
type input "3"
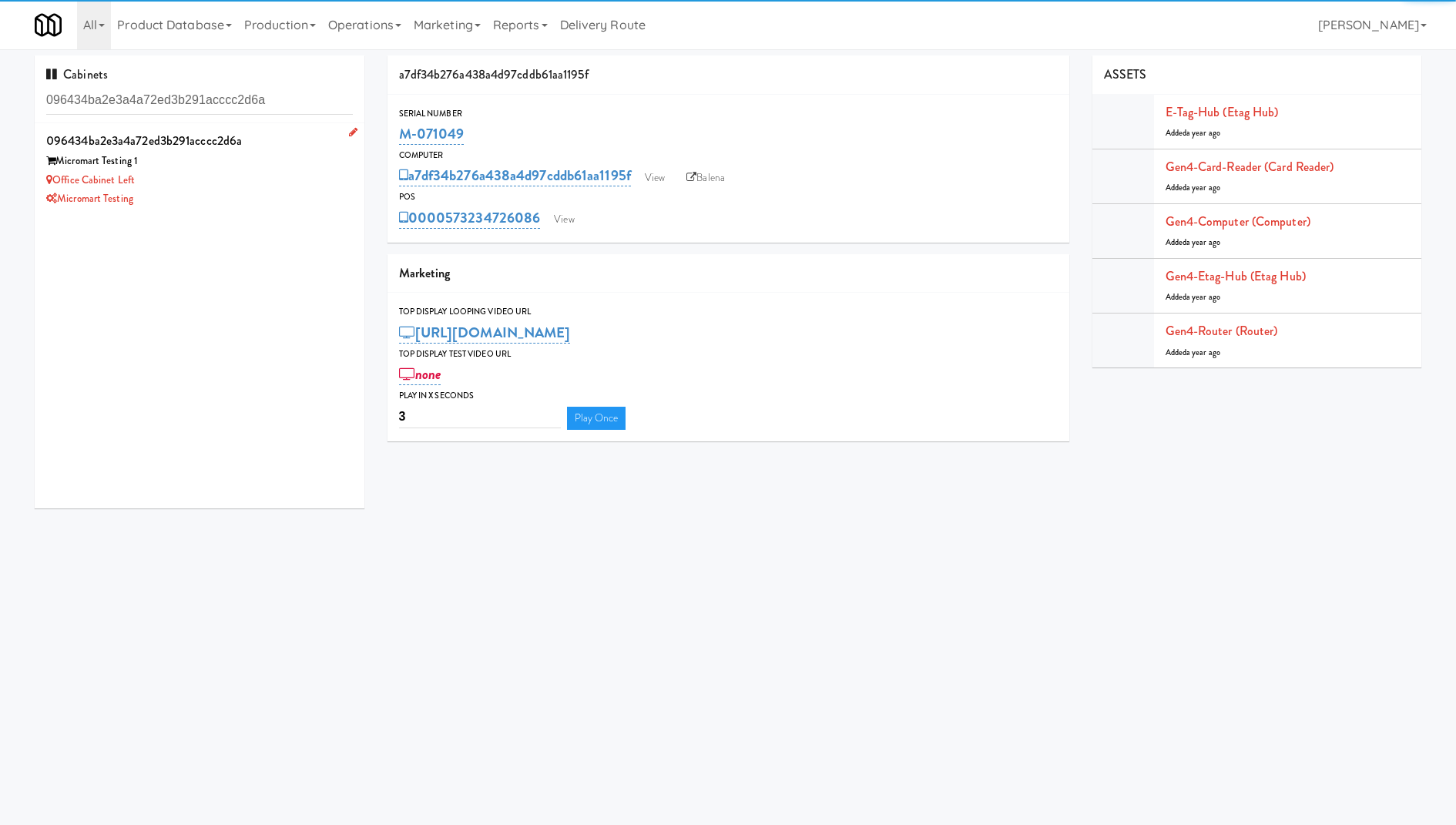
click at [297, 191] on div "Micromart Testing" at bounding box center [199, 199] width 306 height 19
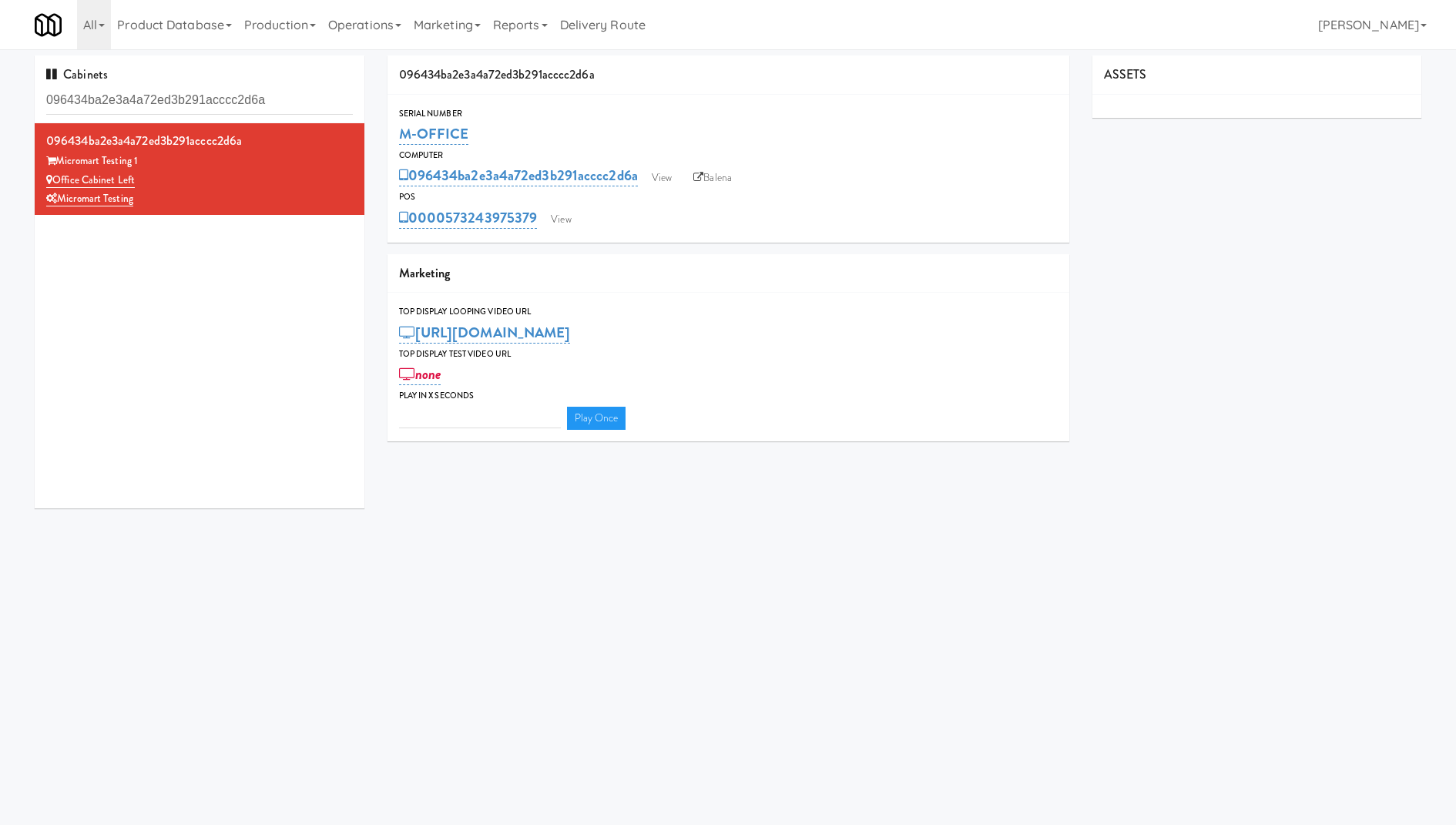
type input "3"
click at [569, 219] on link "View" at bounding box center [560, 219] width 35 height 23
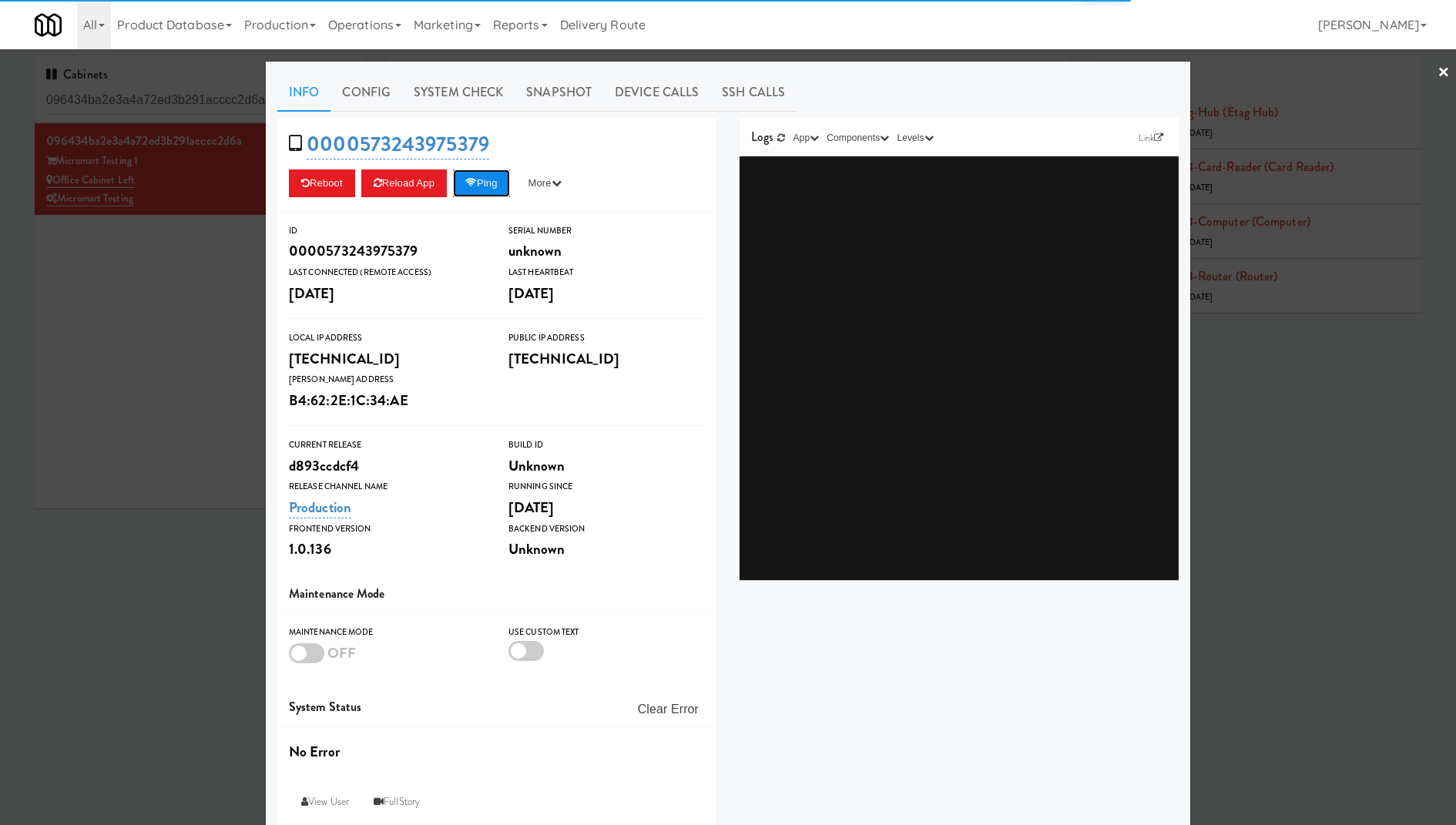
click at [487, 192] on button "Ping" at bounding box center [481, 183] width 57 height 28
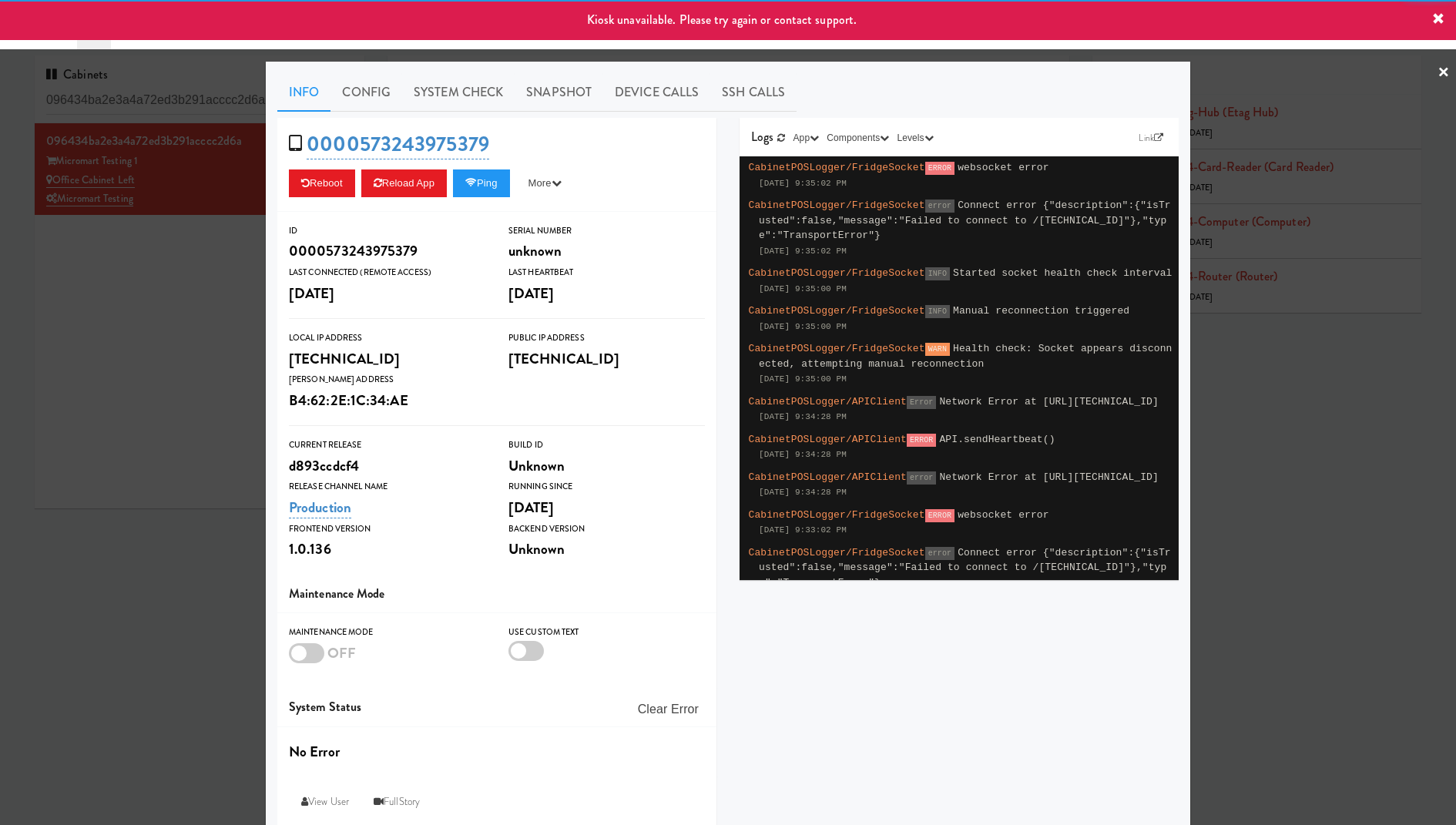
click at [150, 263] on div at bounding box center [728, 412] width 1456 height 825
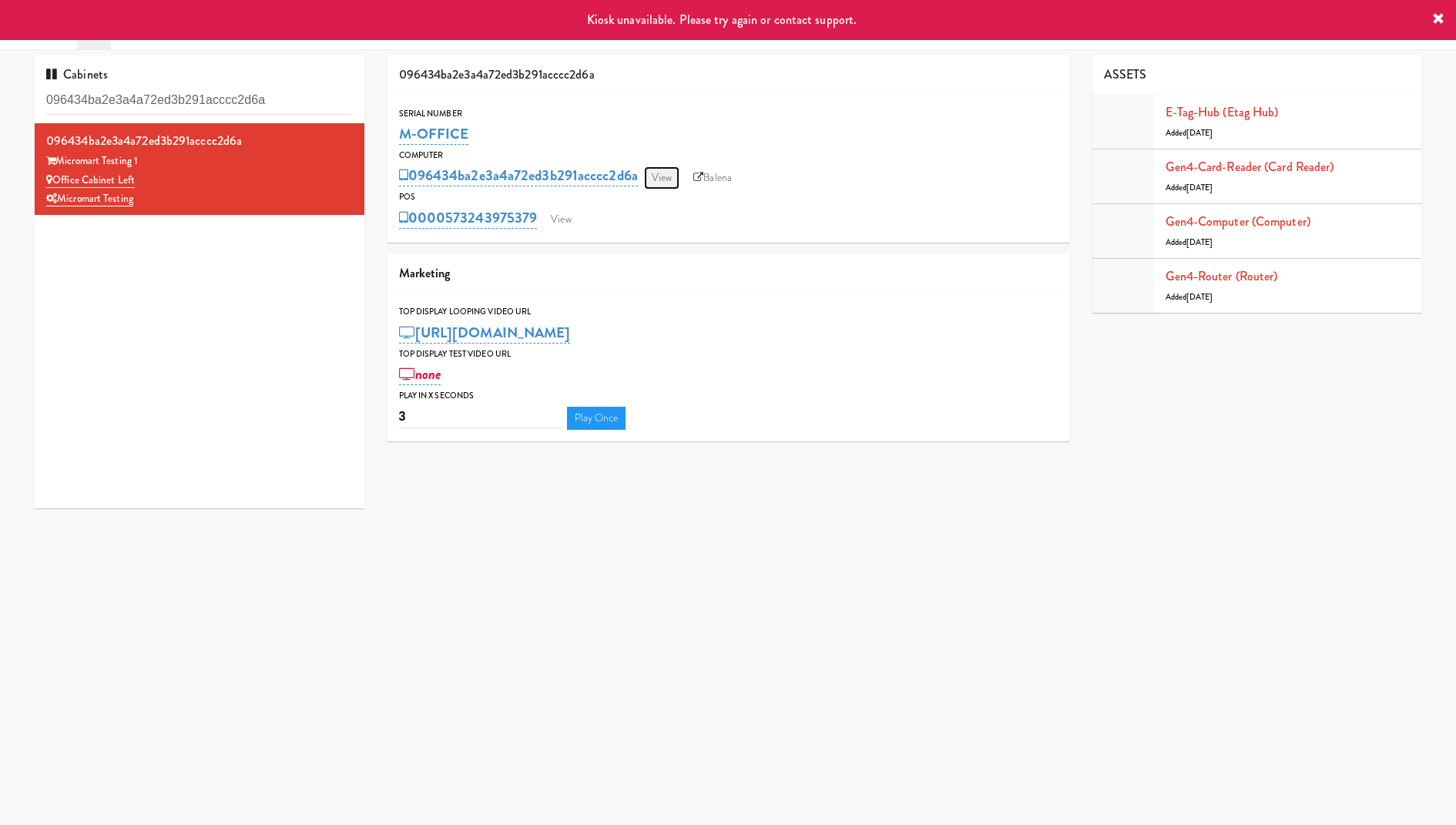
click at [673, 175] on link "View" at bounding box center [661, 177] width 35 height 23
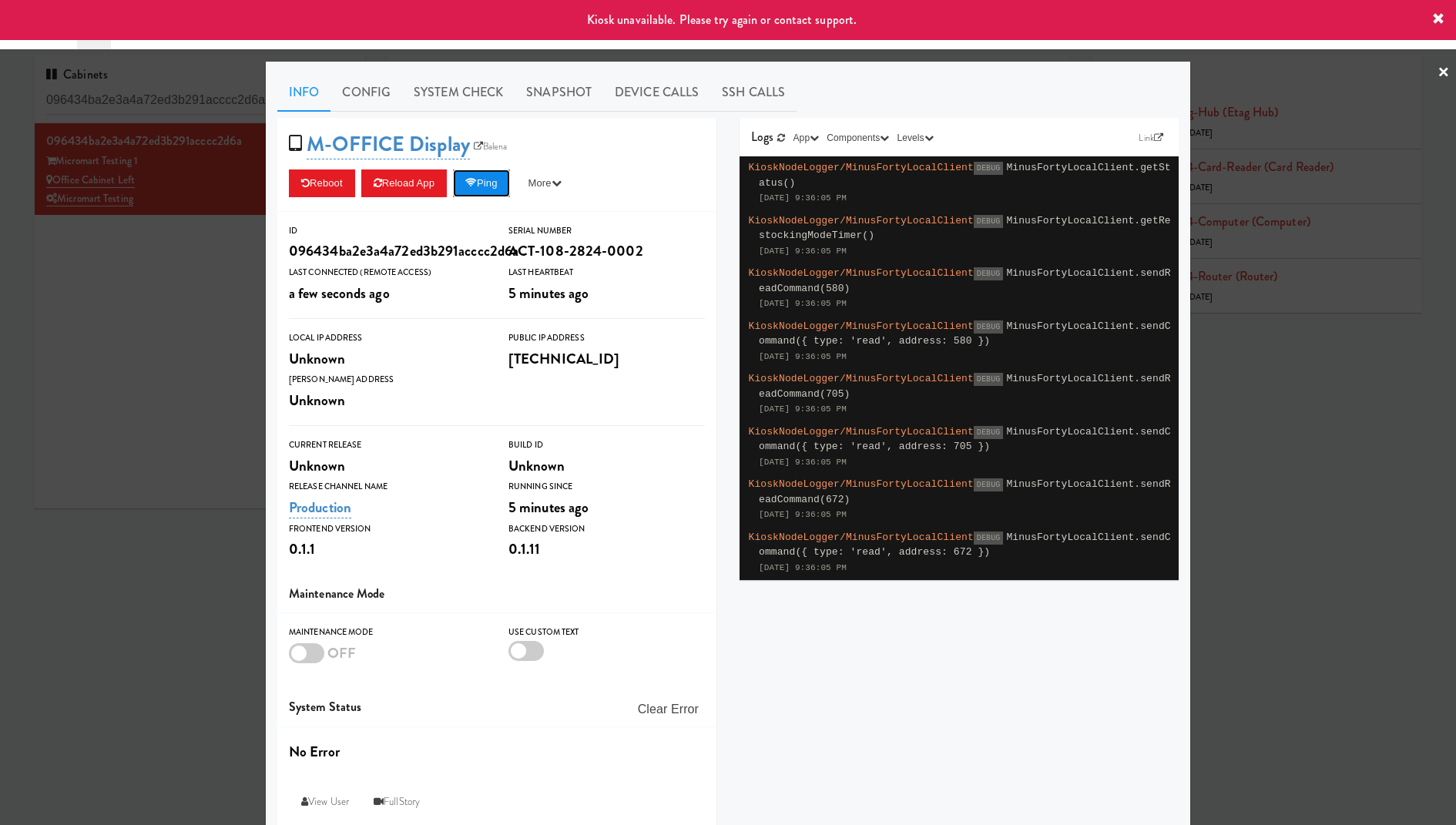
click at [483, 192] on button "Ping" at bounding box center [481, 183] width 57 height 28
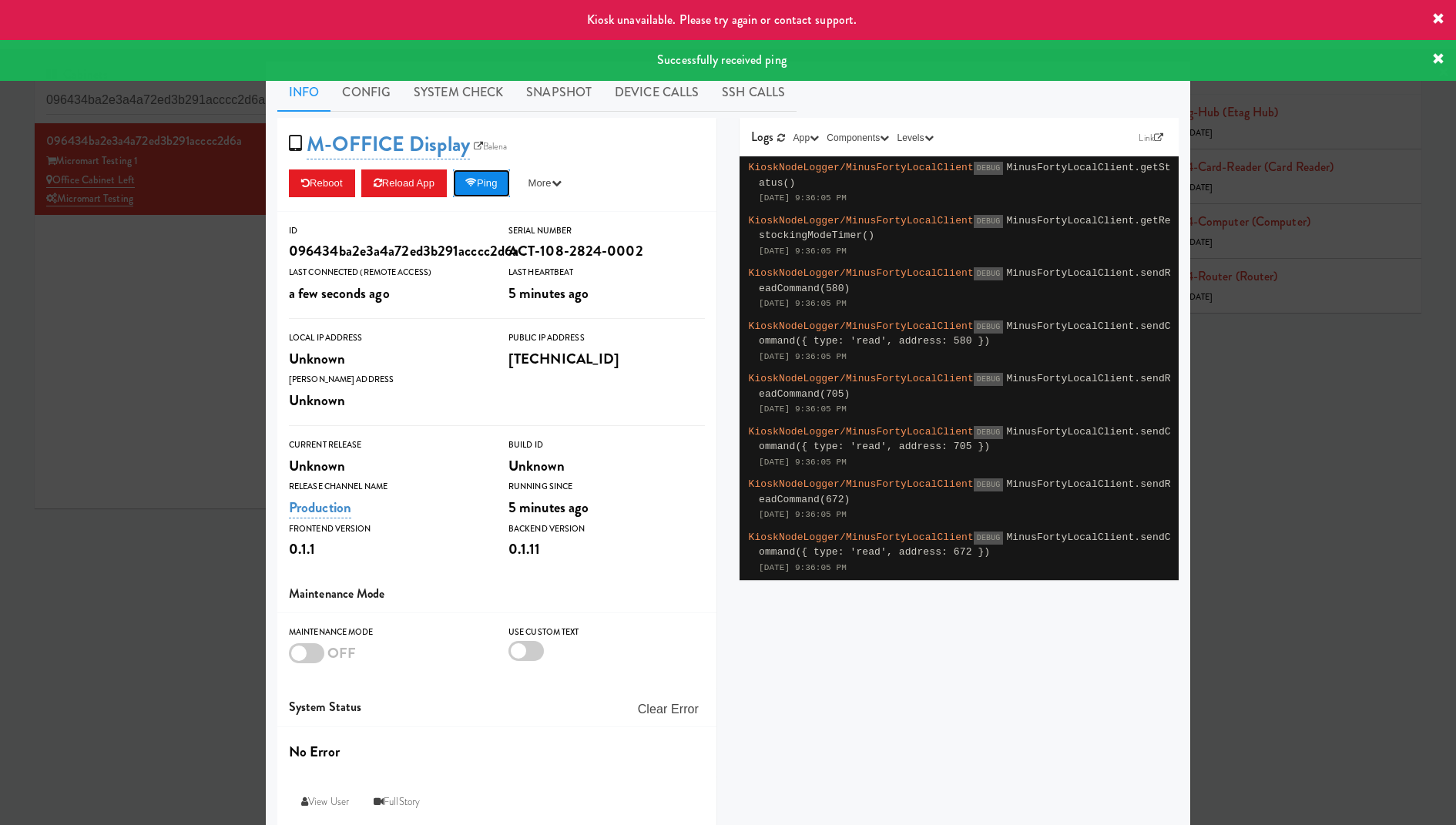
click at [483, 192] on button "Ping" at bounding box center [481, 183] width 57 height 28
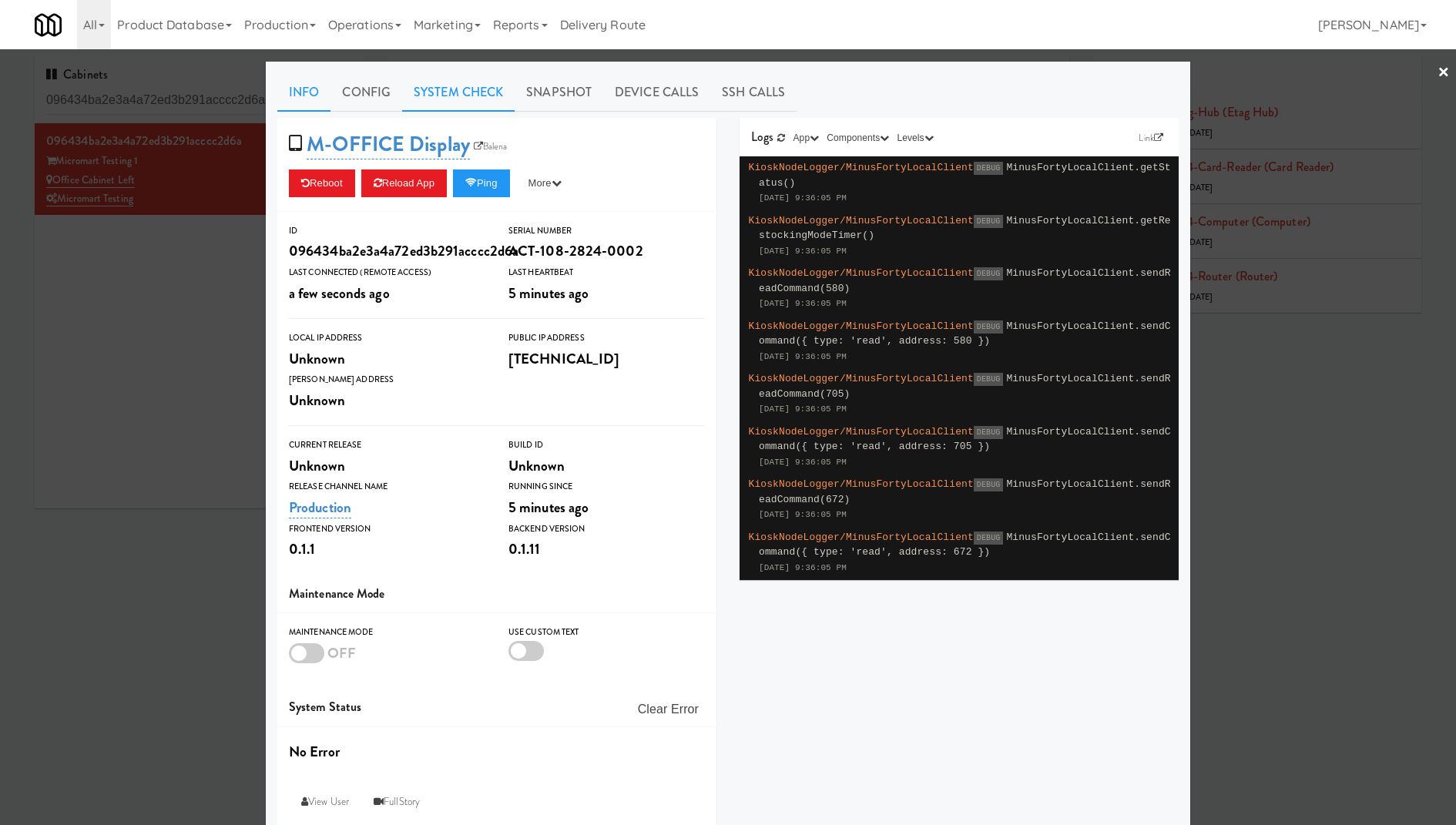
click at [465, 97] on link "System Check" at bounding box center [458, 92] width 113 height 39
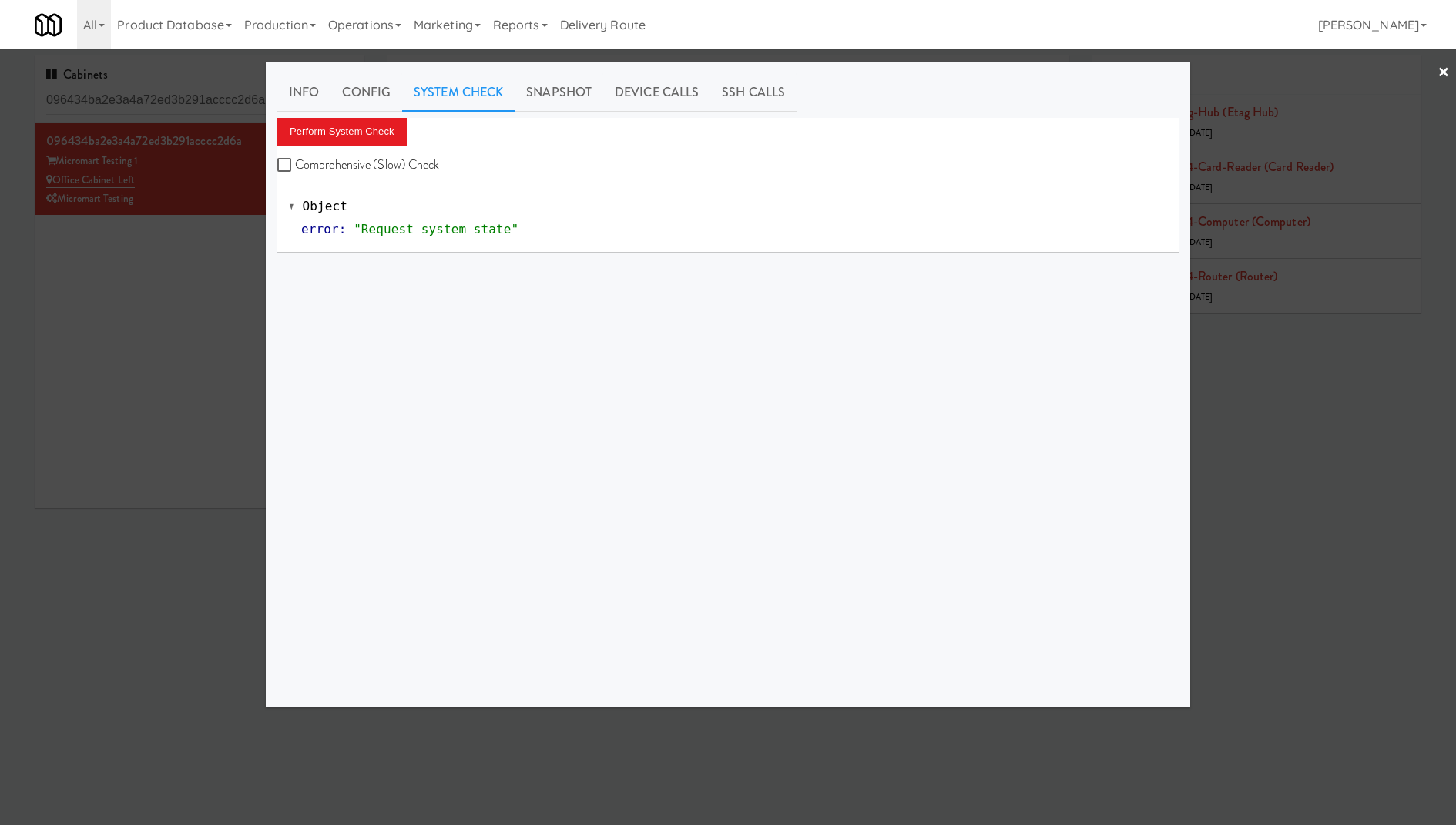
click at [358, 166] on label "Comprehensive (Slow) Check" at bounding box center [358, 165] width 162 height 23
click at [295, 166] on input "Comprehensive (Slow) Check" at bounding box center [286, 165] width 18 height 12
checkbox input "true"
click at [367, 128] on button "Perform System Check" at bounding box center [341, 131] width 129 height 28
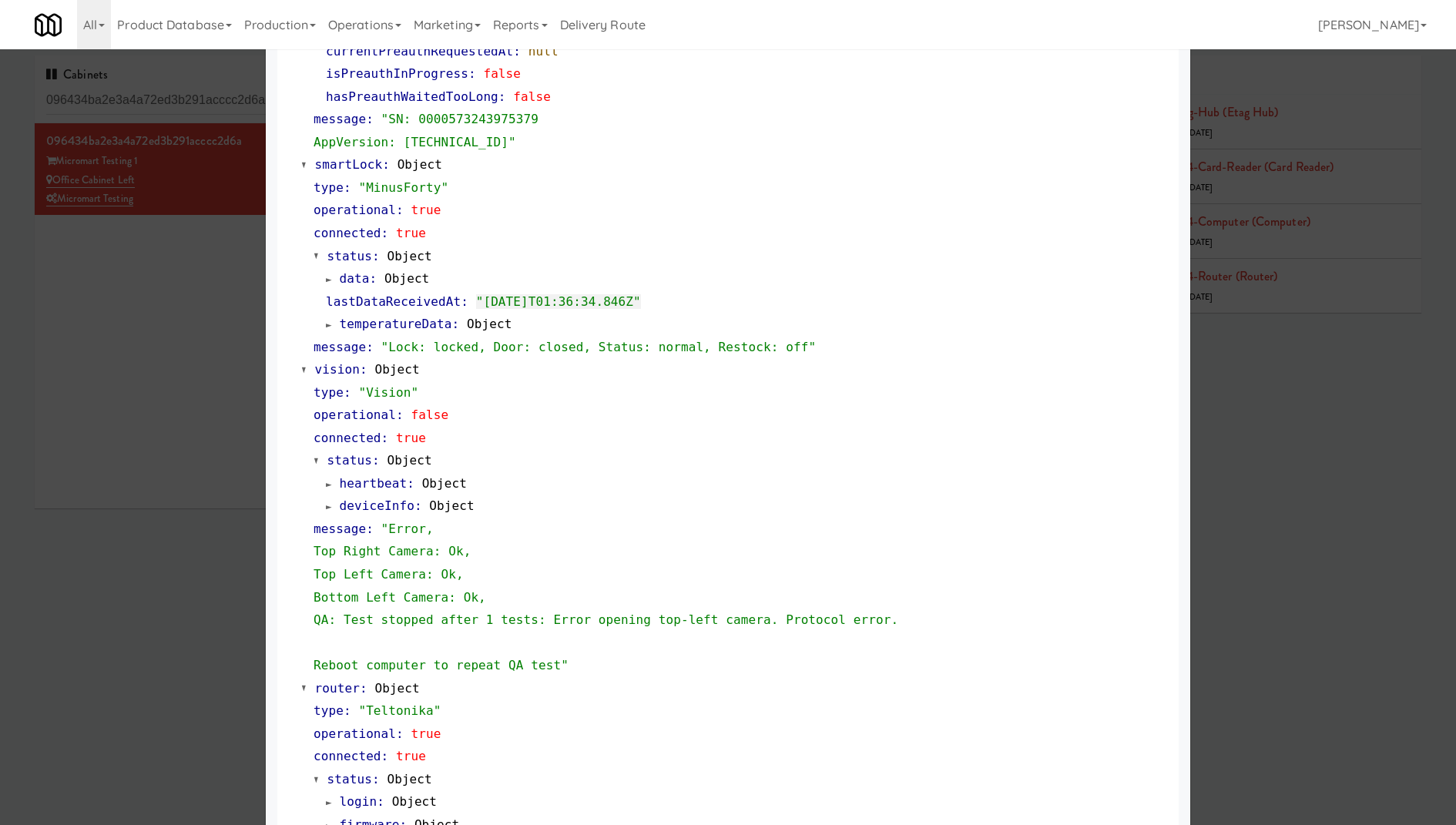
scroll to position [316, 0]
click at [438, 318] on span "temperatureData" at bounding box center [396, 321] width 113 height 14
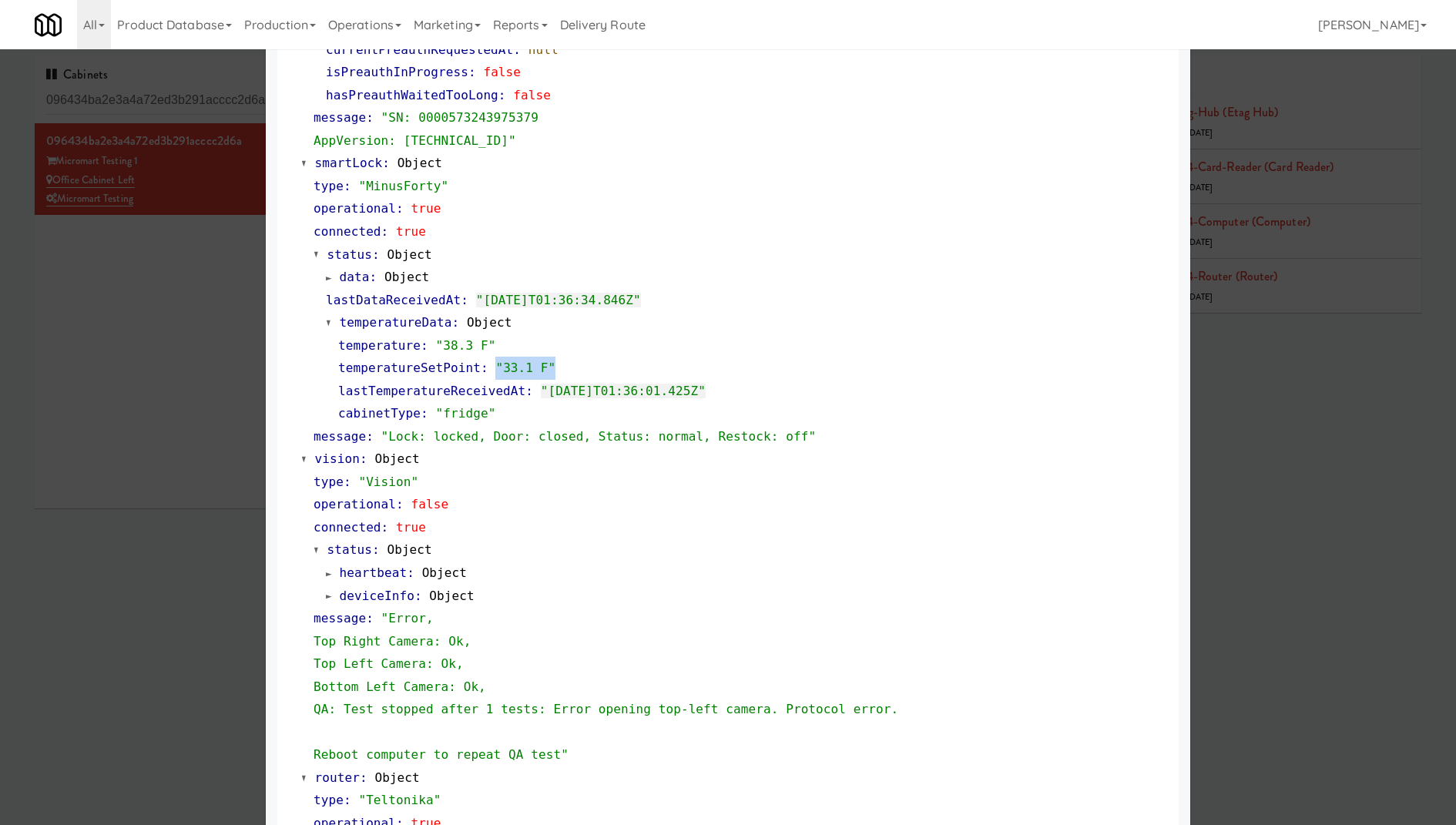
drag, startPoint x: 582, startPoint y: 365, endPoint x: 494, endPoint y: 363, distance: 88.0
click at [494, 363] on div "temperatureSetPoint : "33.1 F"" at bounding box center [752, 368] width 829 height 23
click at [378, 275] on link "data : Object" at bounding box center [377, 276] width 103 height 14
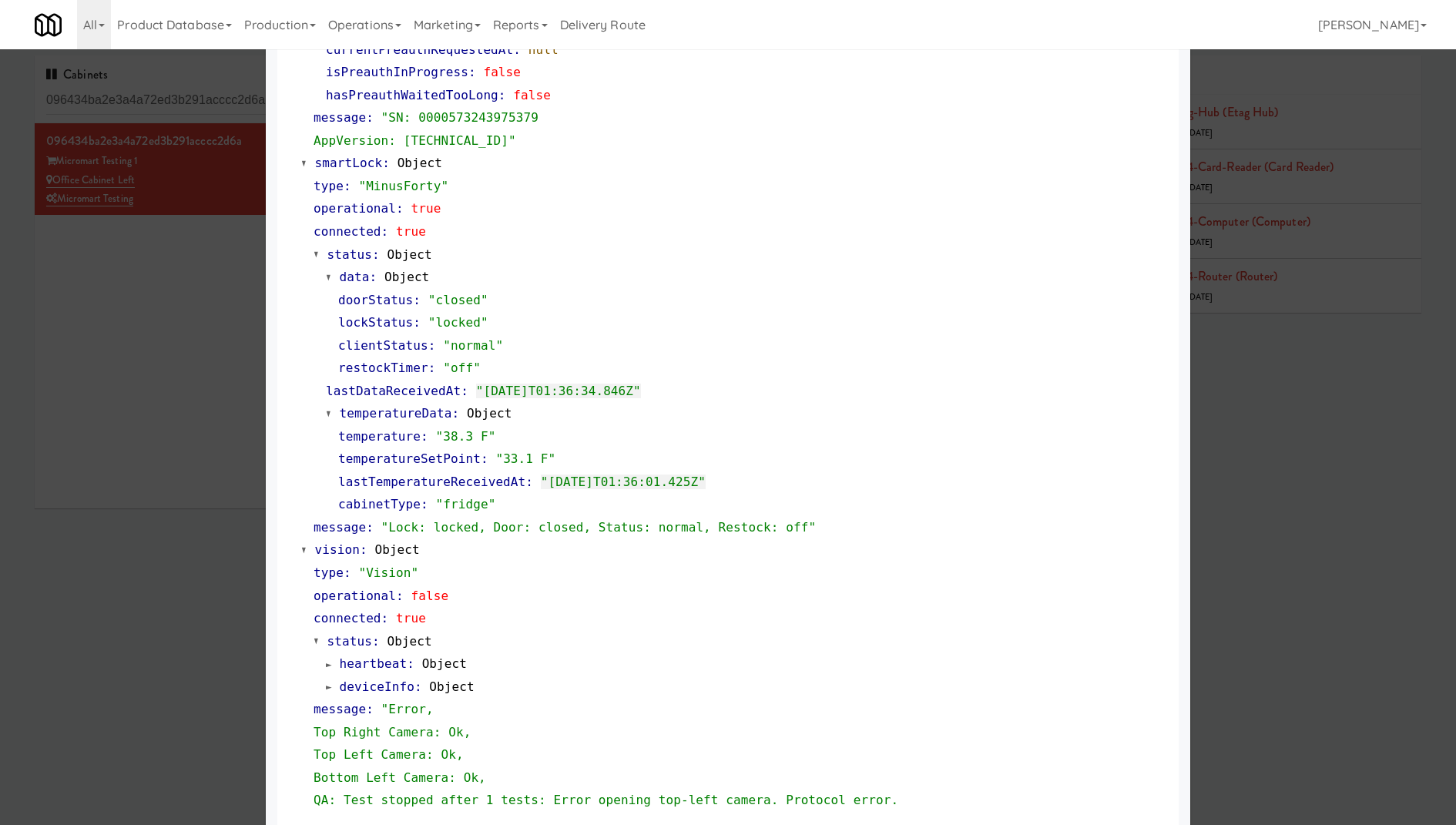
click at [375, 278] on span ":" at bounding box center [373, 276] width 8 height 14
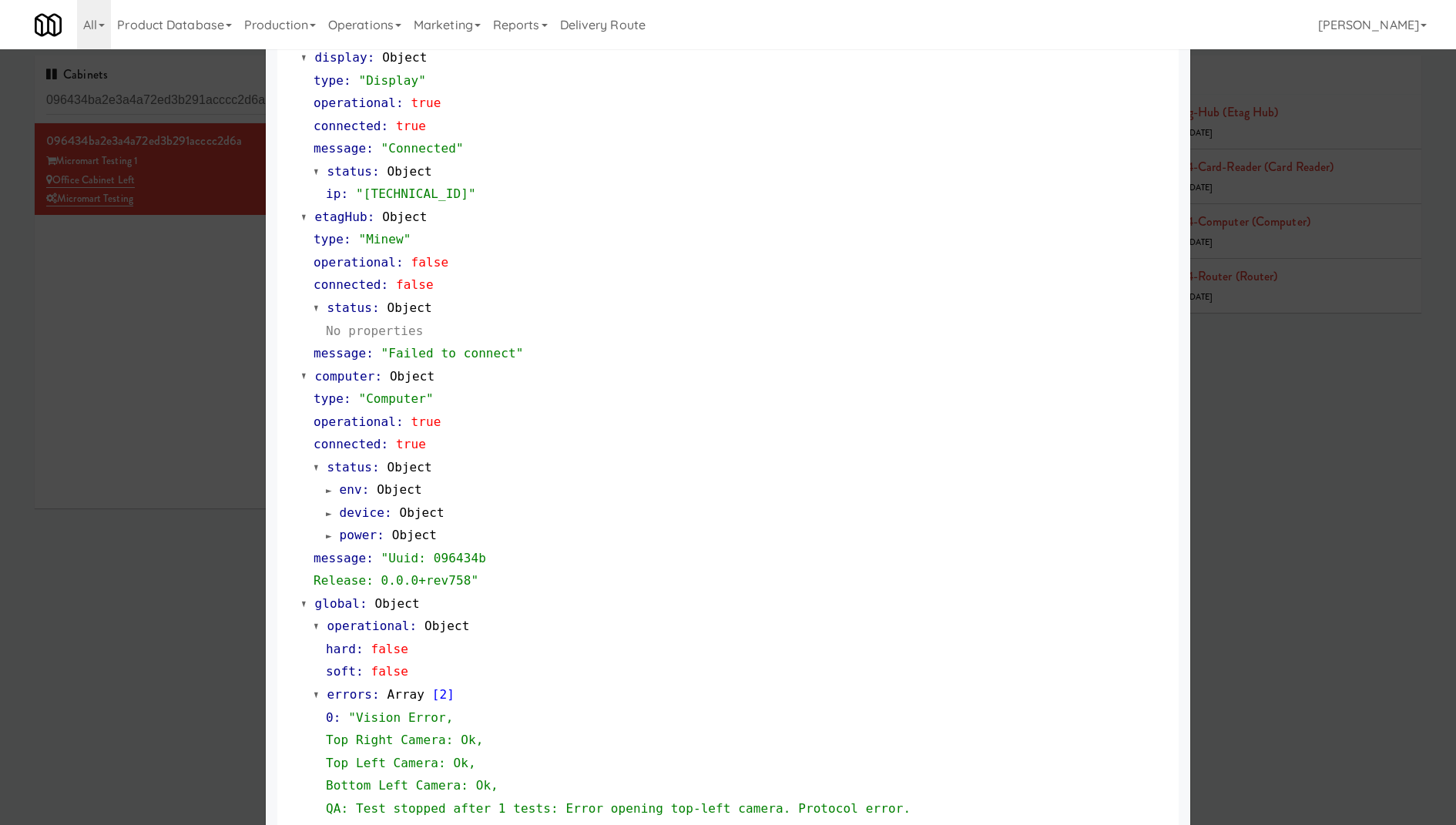
scroll to position [0, 0]
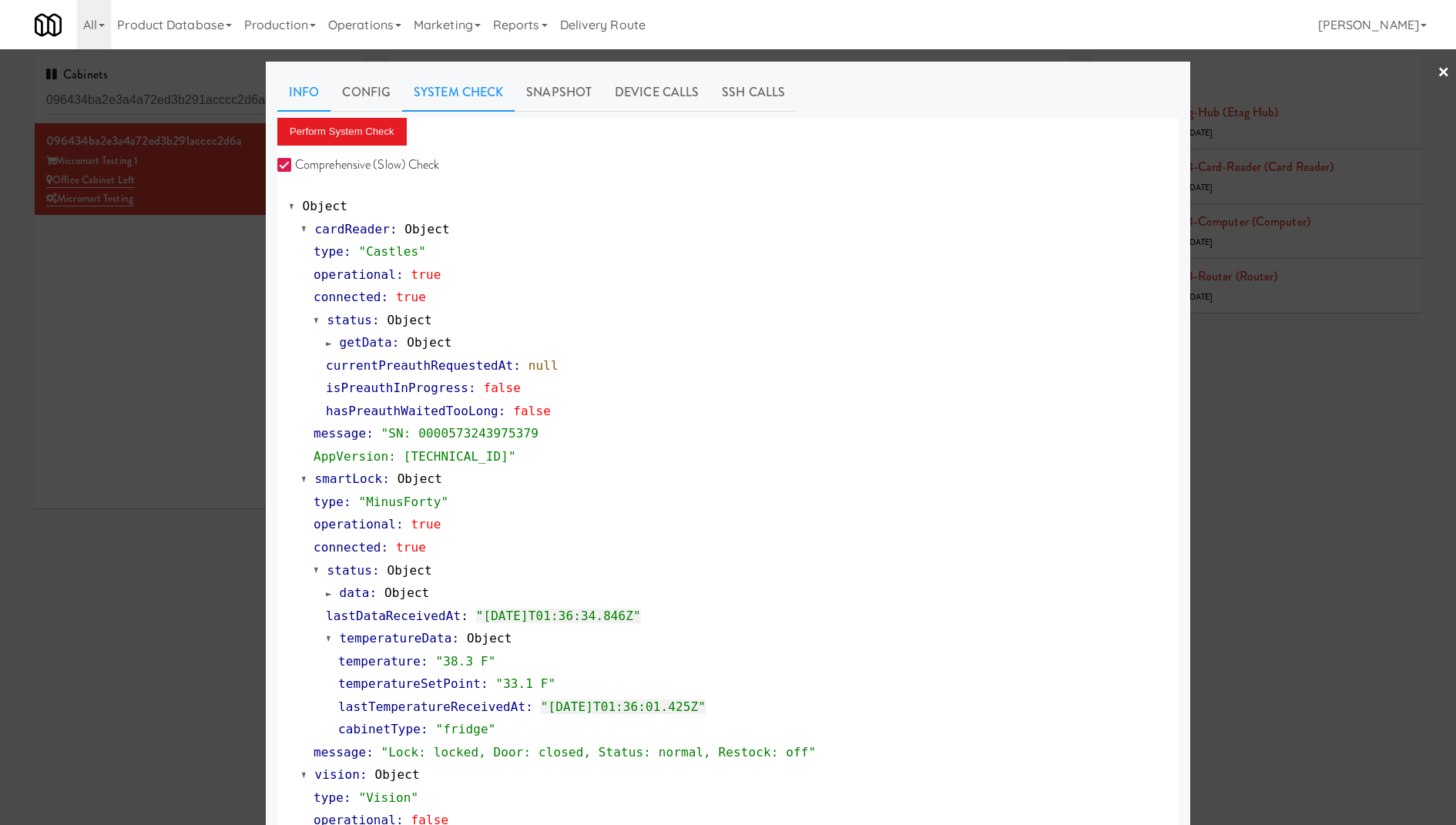
click at [301, 82] on link "Info" at bounding box center [304, 92] width 53 height 39
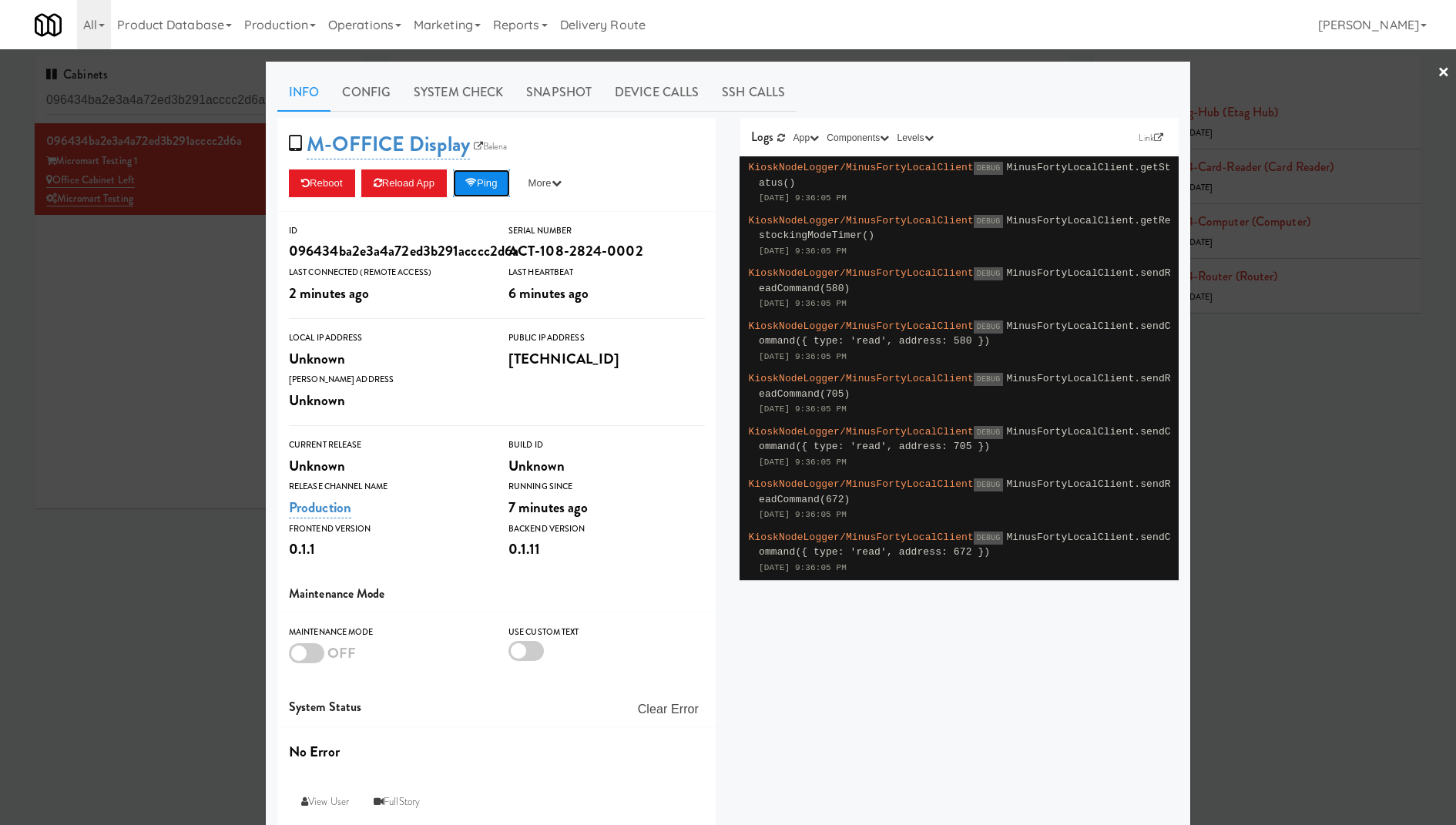
click at [493, 175] on button "Ping" at bounding box center [481, 183] width 57 height 28
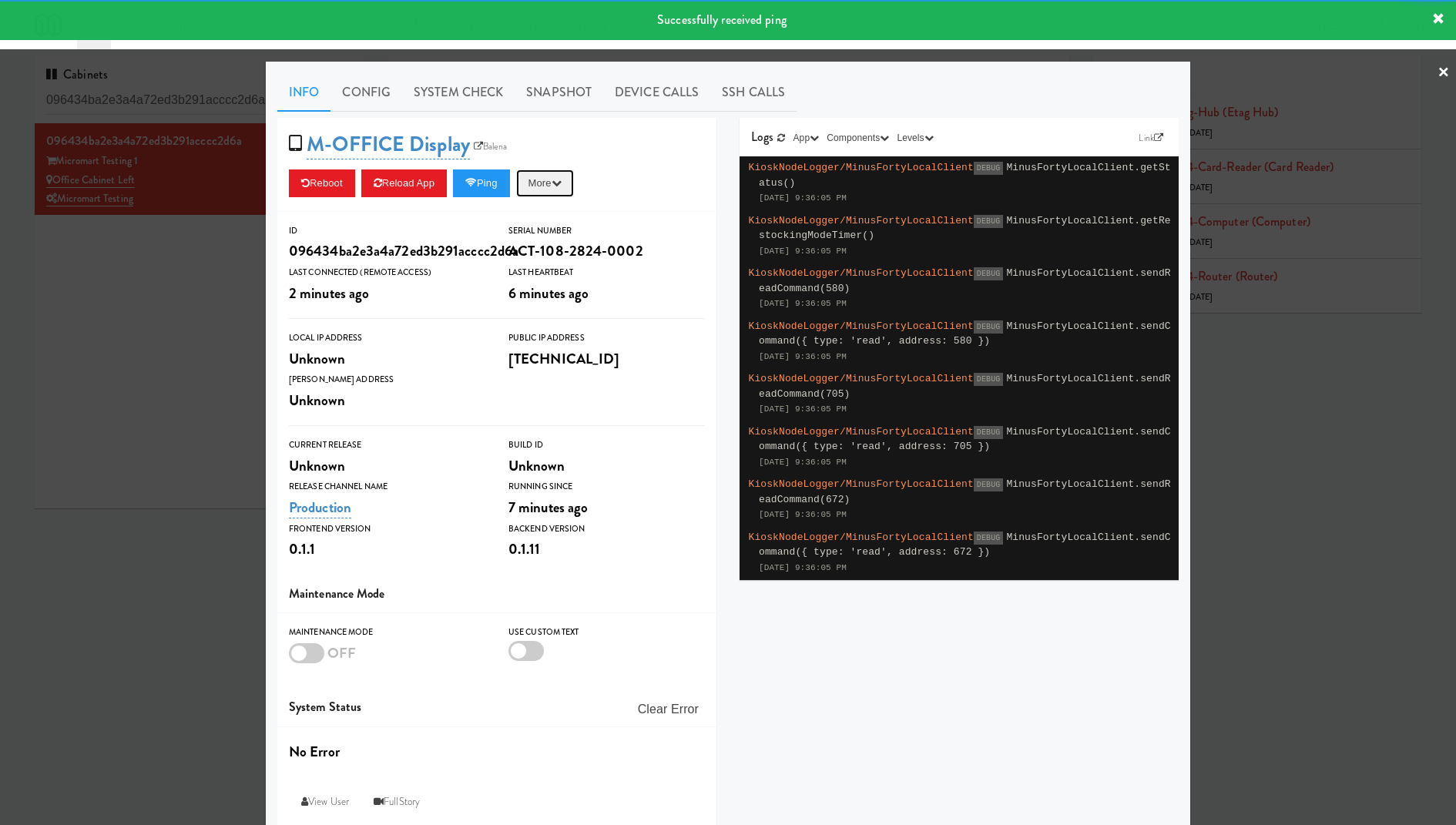
click at [562, 175] on button "More" at bounding box center [544, 183] width 58 height 28
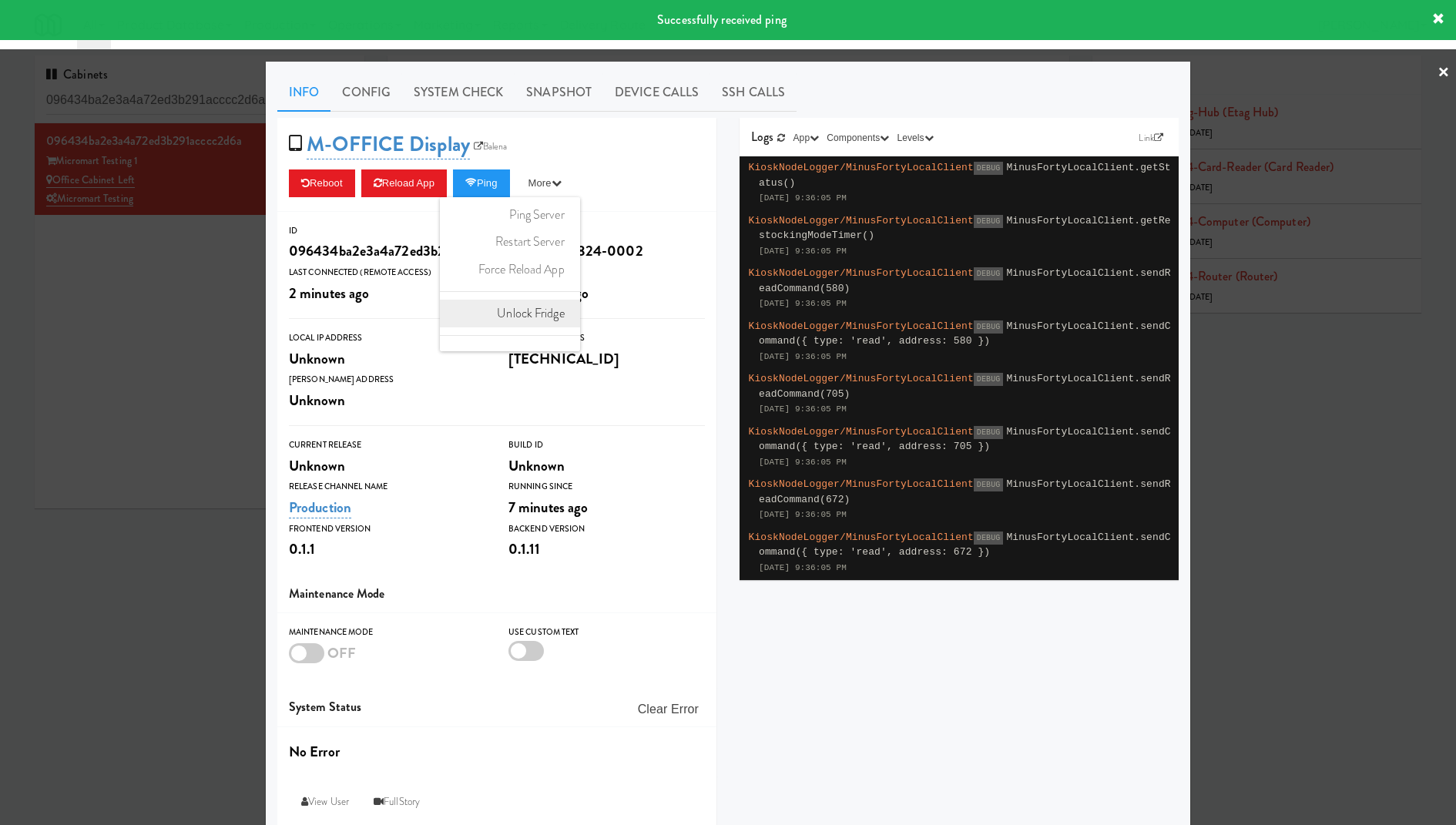
click at [544, 309] on link "Unlock Fridge" at bounding box center [510, 313] width 140 height 28
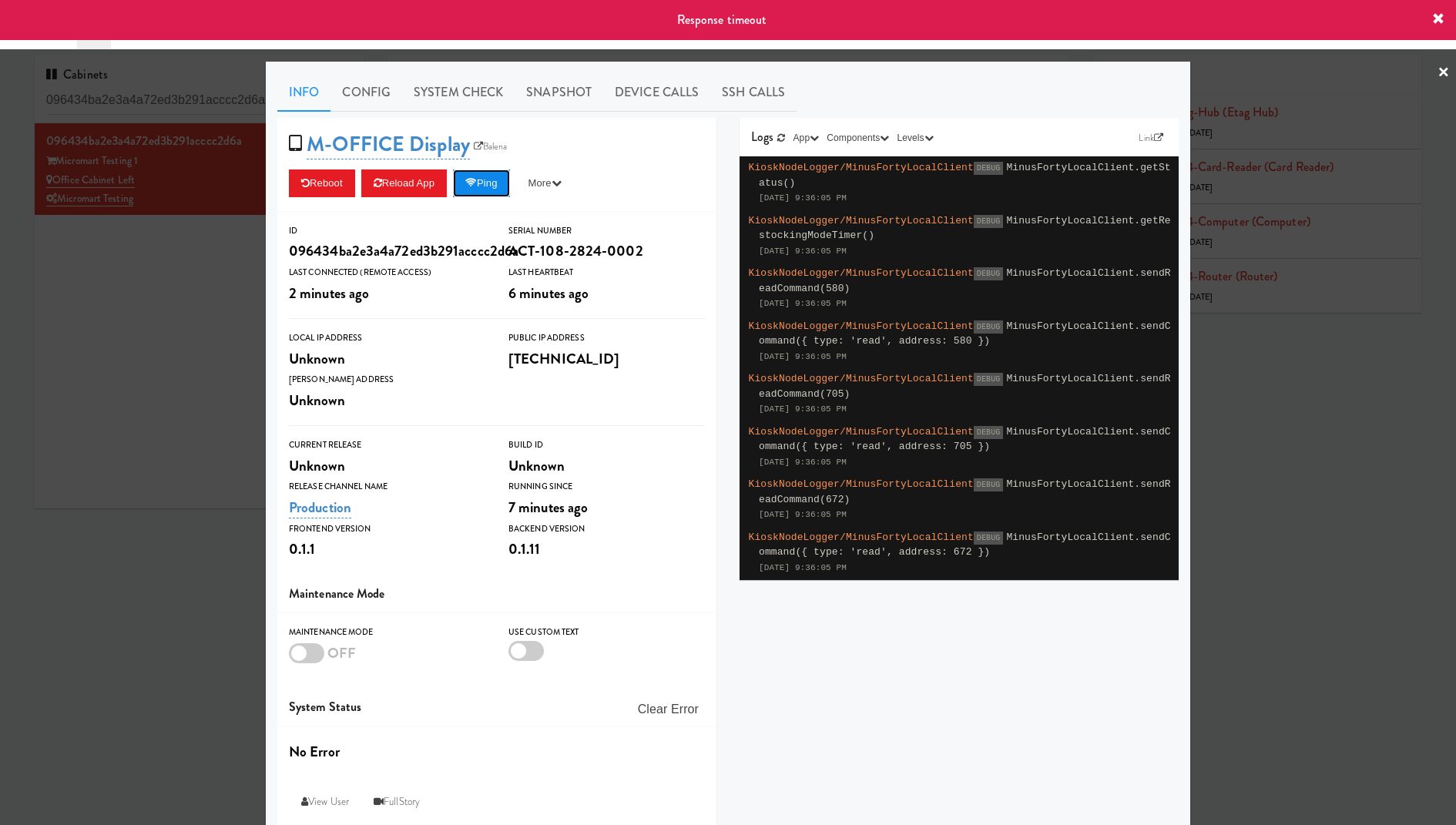
click at [492, 191] on button "Ping" at bounding box center [481, 183] width 57 height 28
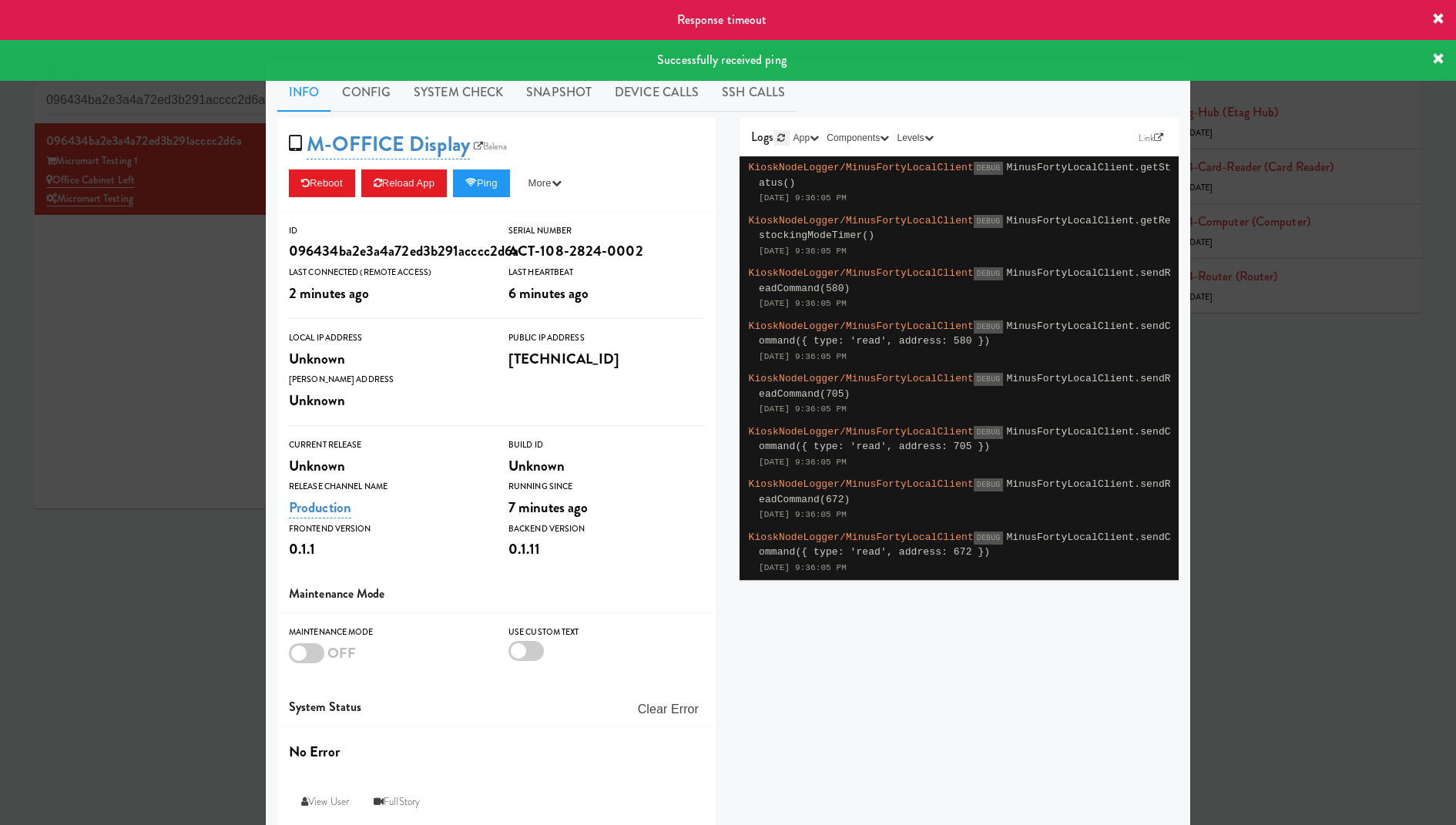
click at [782, 133] on icon at bounding box center [781, 138] width 8 height 9
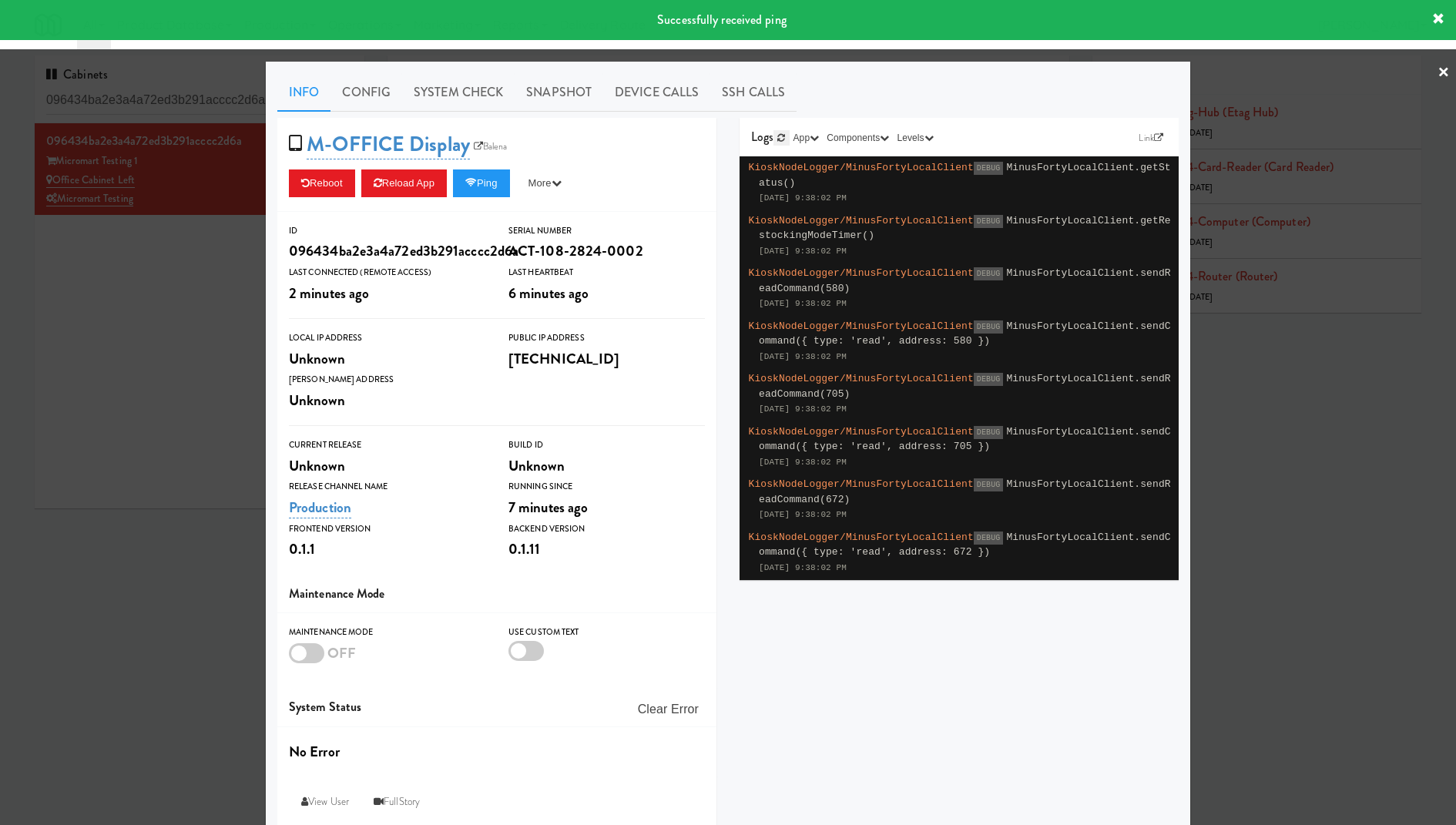
click at [782, 133] on icon at bounding box center [781, 138] width 8 height 9
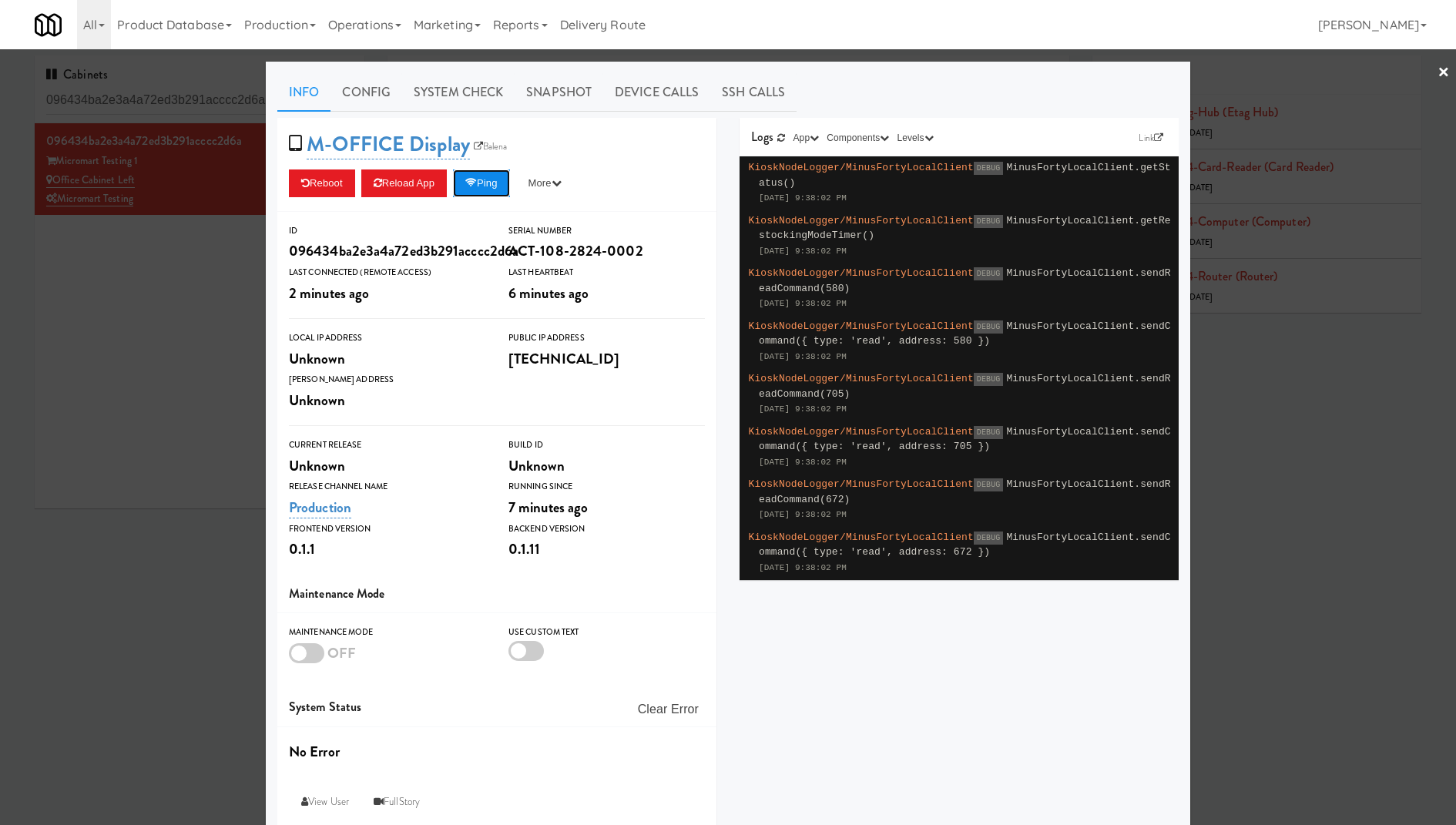
click at [504, 184] on button "Ping" at bounding box center [481, 183] width 57 height 28
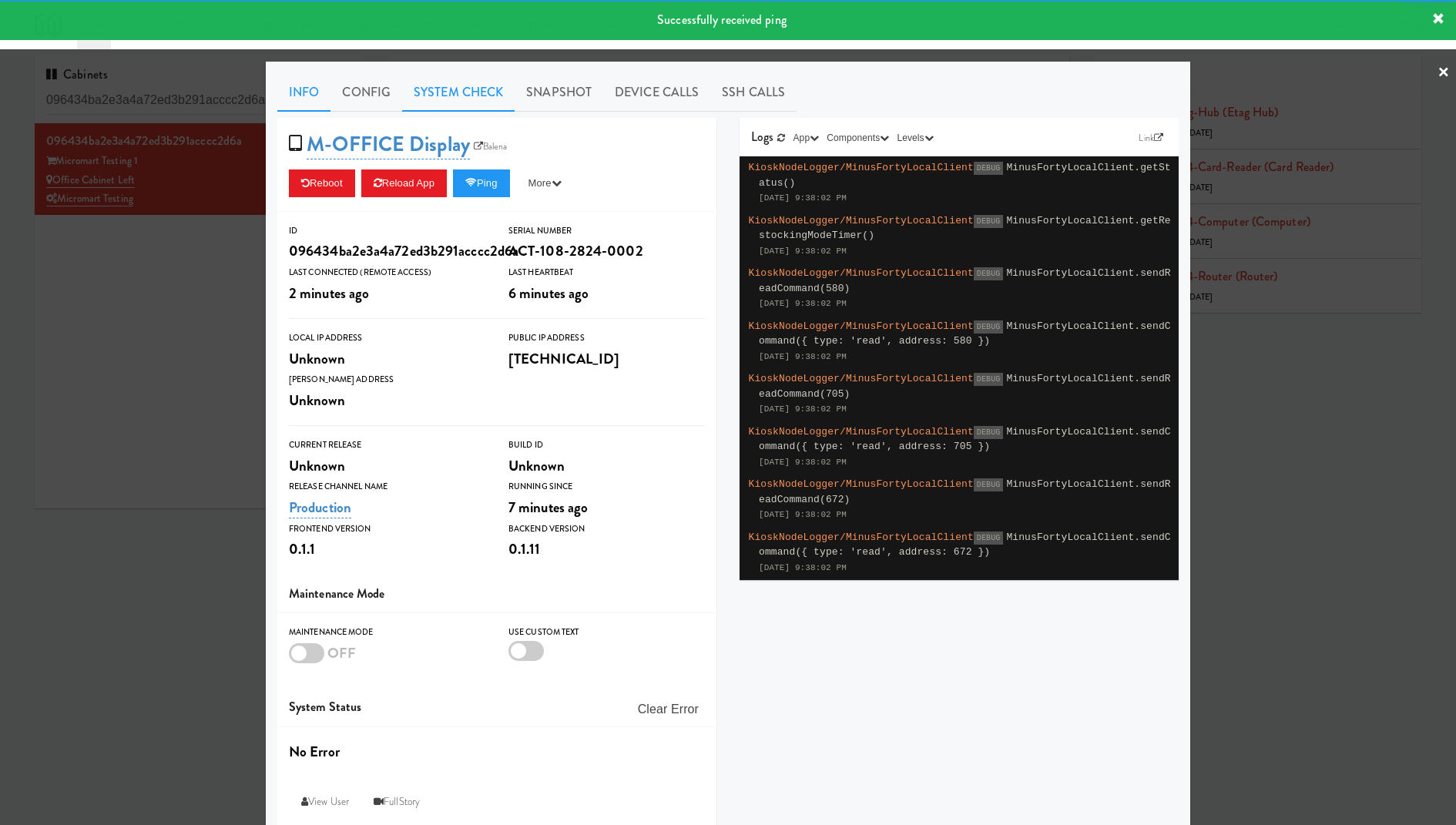
click at [475, 92] on link "System Check" at bounding box center [458, 92] width 113 height 39
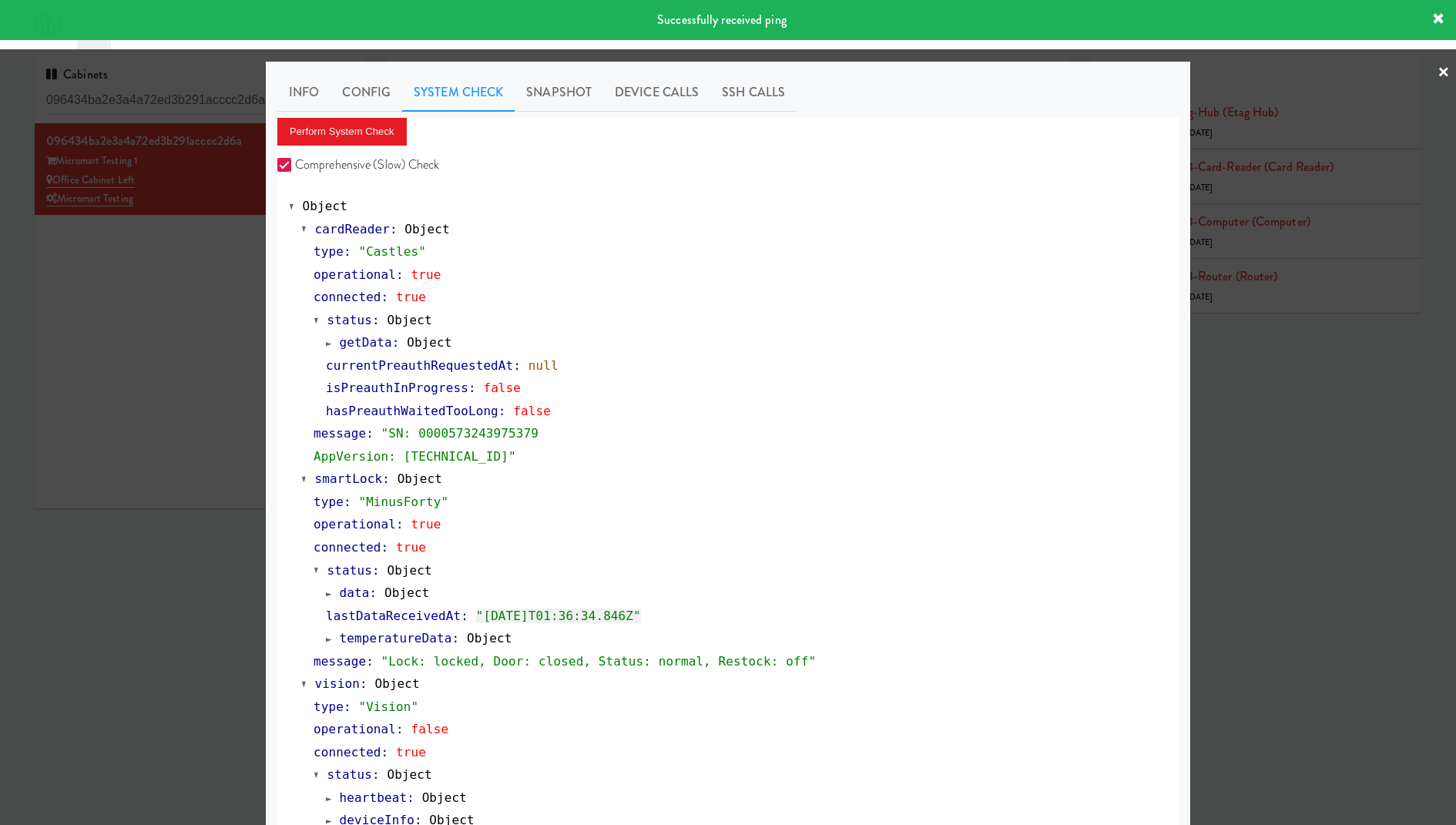
click at [362, 145] on div "Perform System Check Comprehensive (Slow) Check" at bounding box center [728, 147] width 901 height 59
click at [366, 131] on button "Perform System Check" at bounding box center [341, 131] width 129 height 28
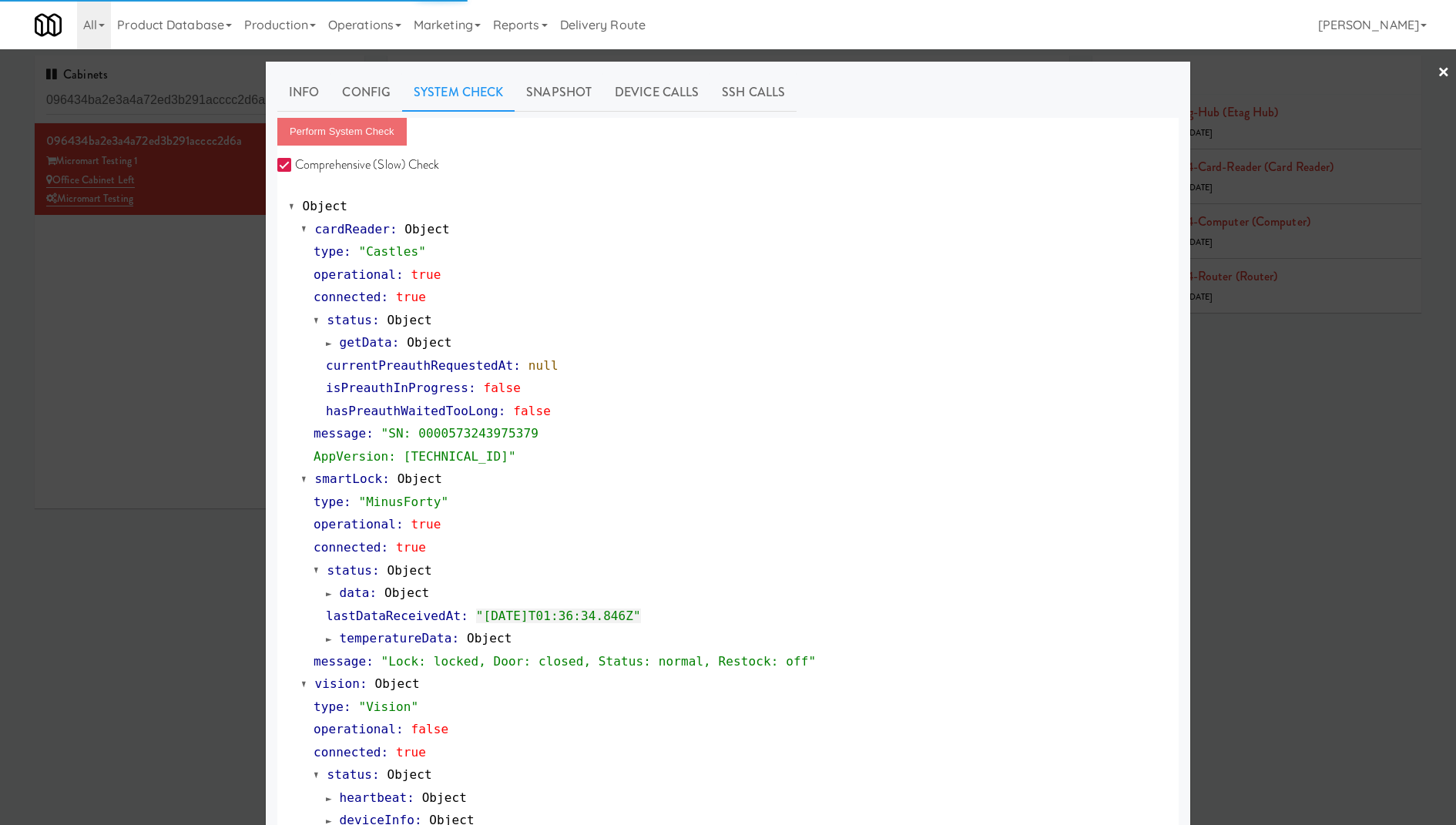
click at [286, 160] on input "Comprehensive (Slow) Check" at bounding box center [286, 165] width 18 height 12
checkbox input "false"
click at [370, 597] on span ":" at bounding box center [373, 592] width 8 height 14
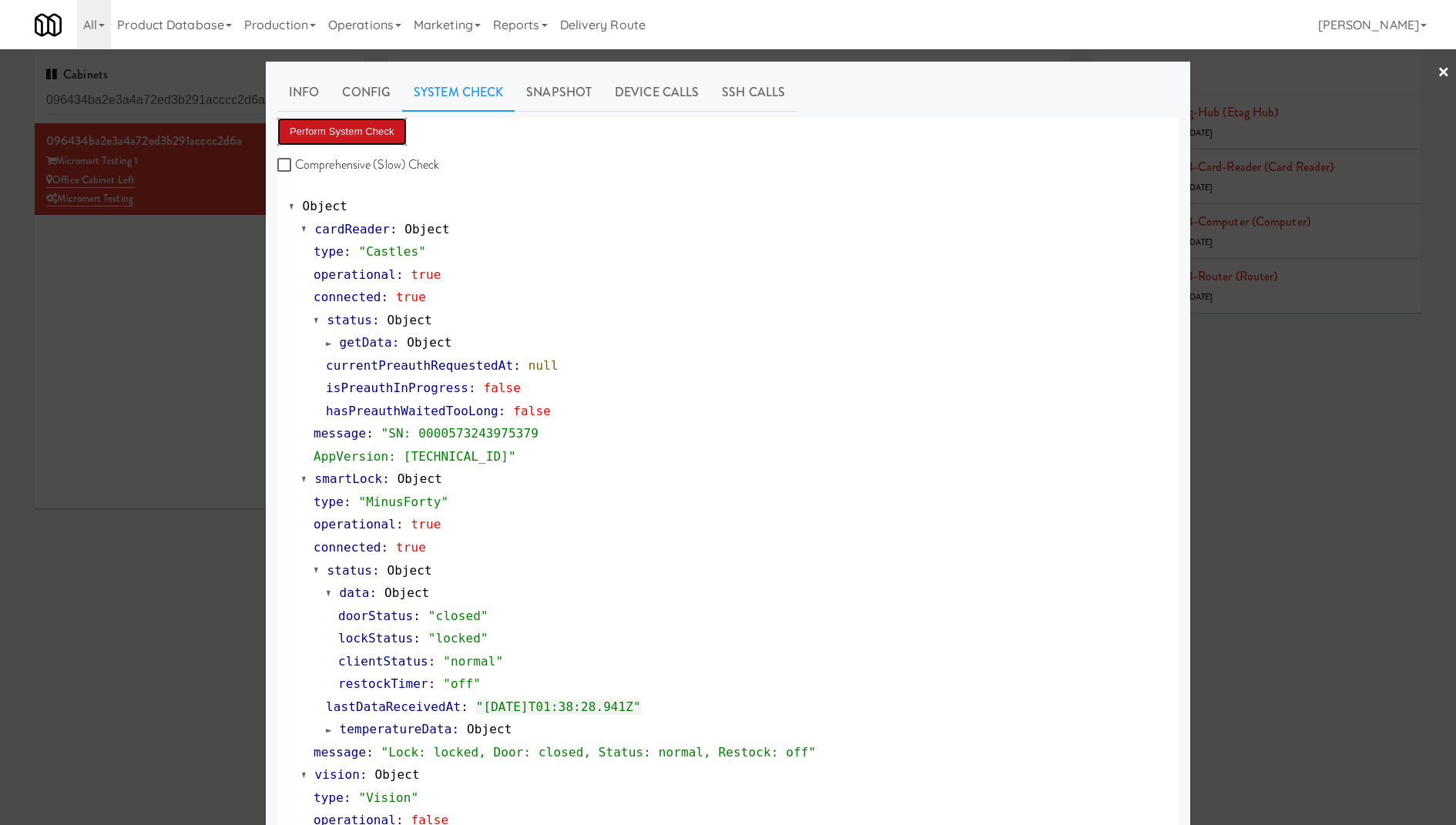
click at [378, 125] on button "Perform System Check" at bounding box center [341, 131] width 129 height 28
click at [376, 138] on button "Perform System Check" at bounding box center [341, 131] width 129 height 28
click at [235, 162] on div at bounding box center [728, 412] width 1456 height 825
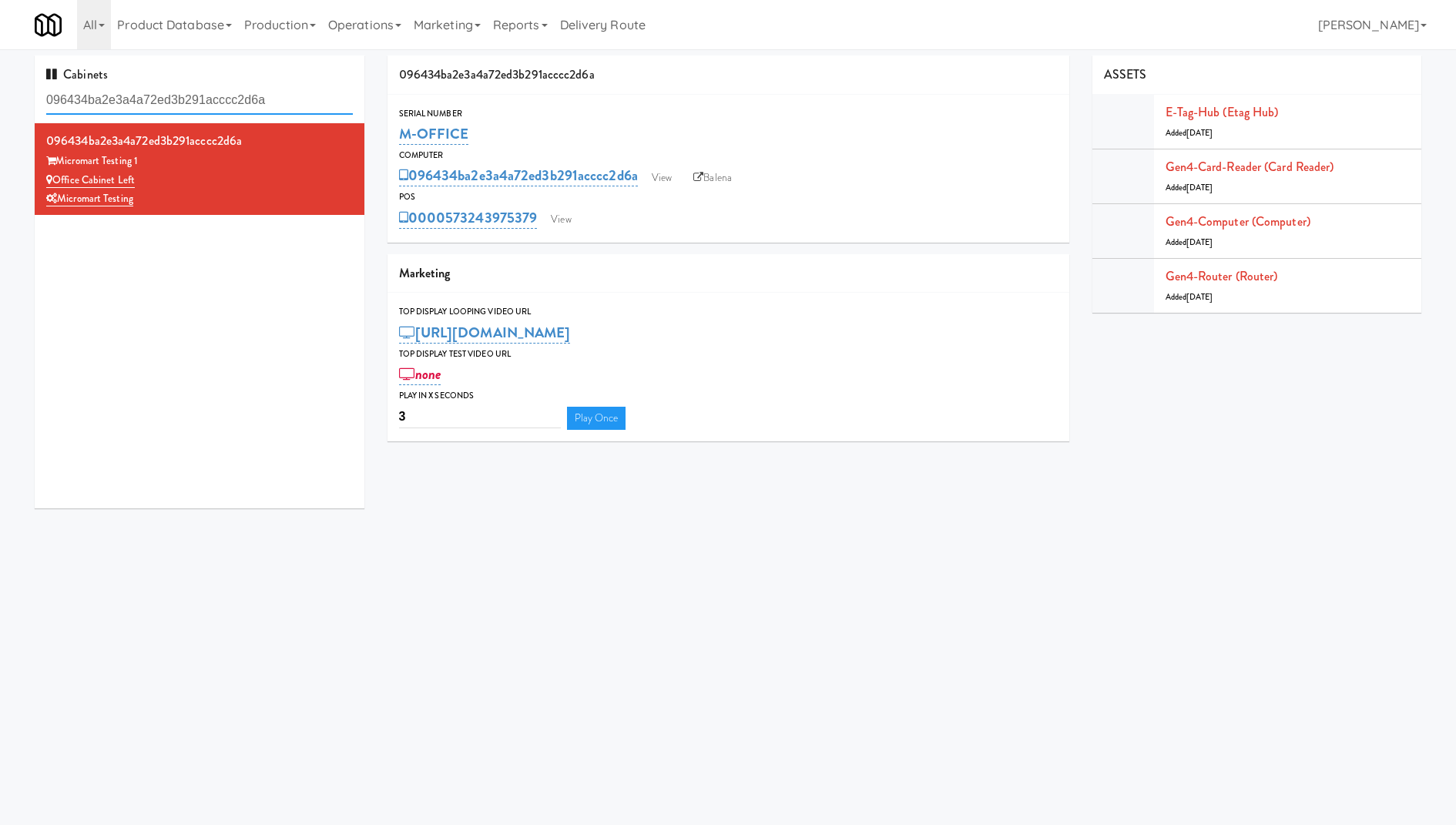
click at [304, 101] on input "096434ba2e3a4a72ed3b291acccc2d6a" at bounding box center [199, 101] width 306 height 28
paste input "4614b599927d0610fb60242743a3648b"
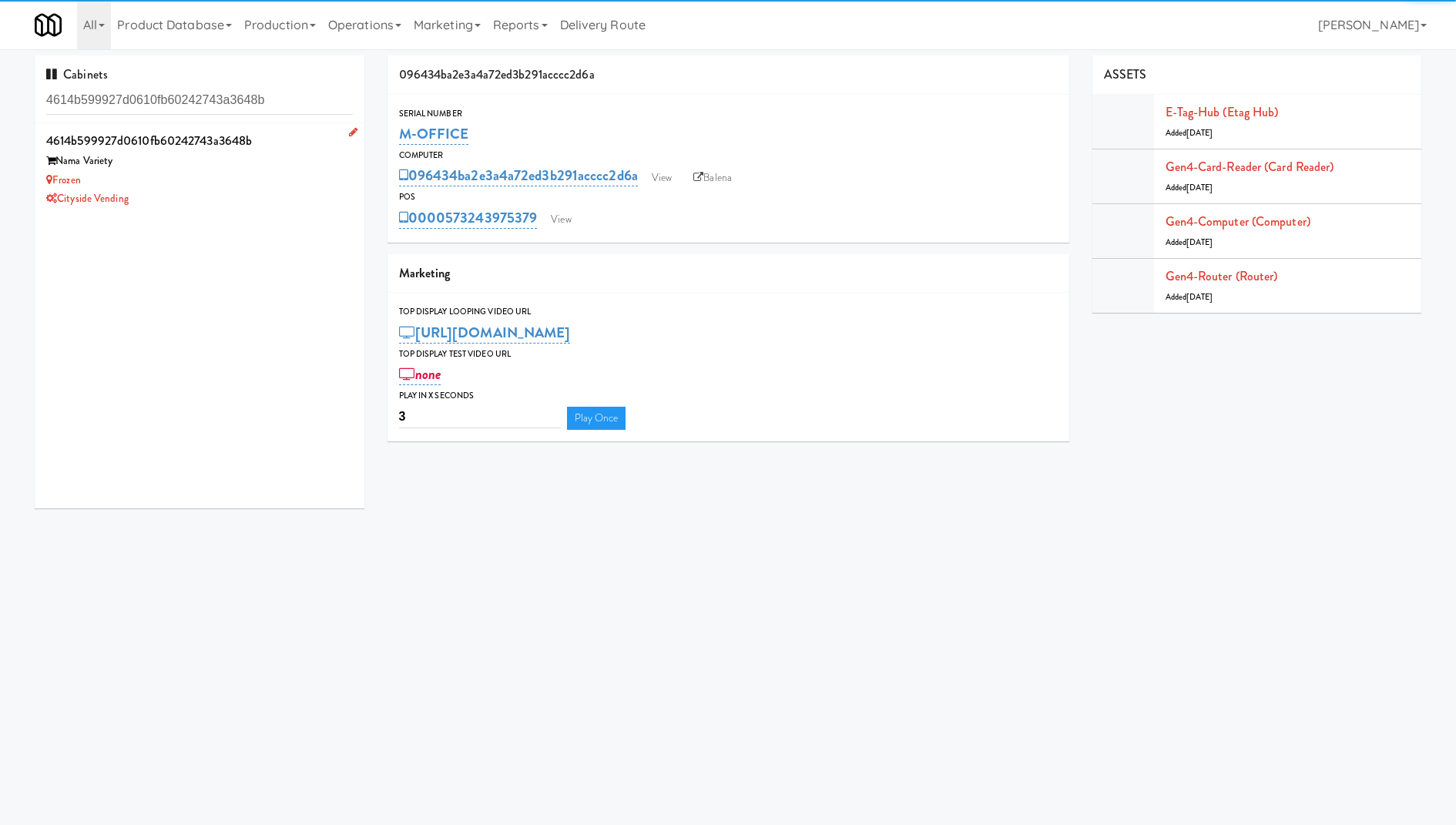
click at [286, 166] on div "Nama Variety" at bounding box center [199, 161] width 306 height 19
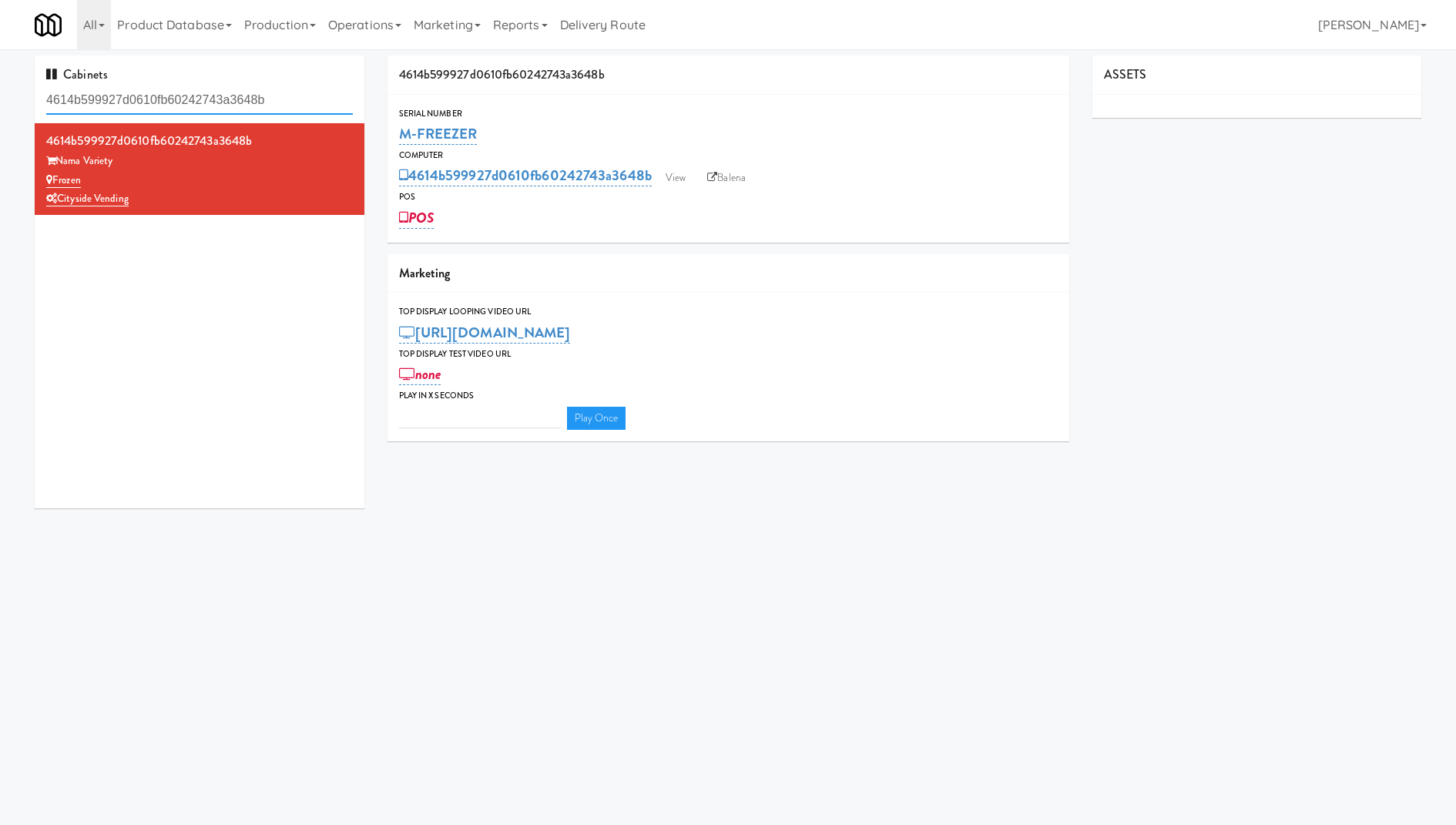
click at [235, 100] on input "4614b599927d0610fb60242743a3648b" at bounding box center [199, 101] width 306 height 28
paste input "09e16b96c8005d2cda0579f3a9ec52bf"
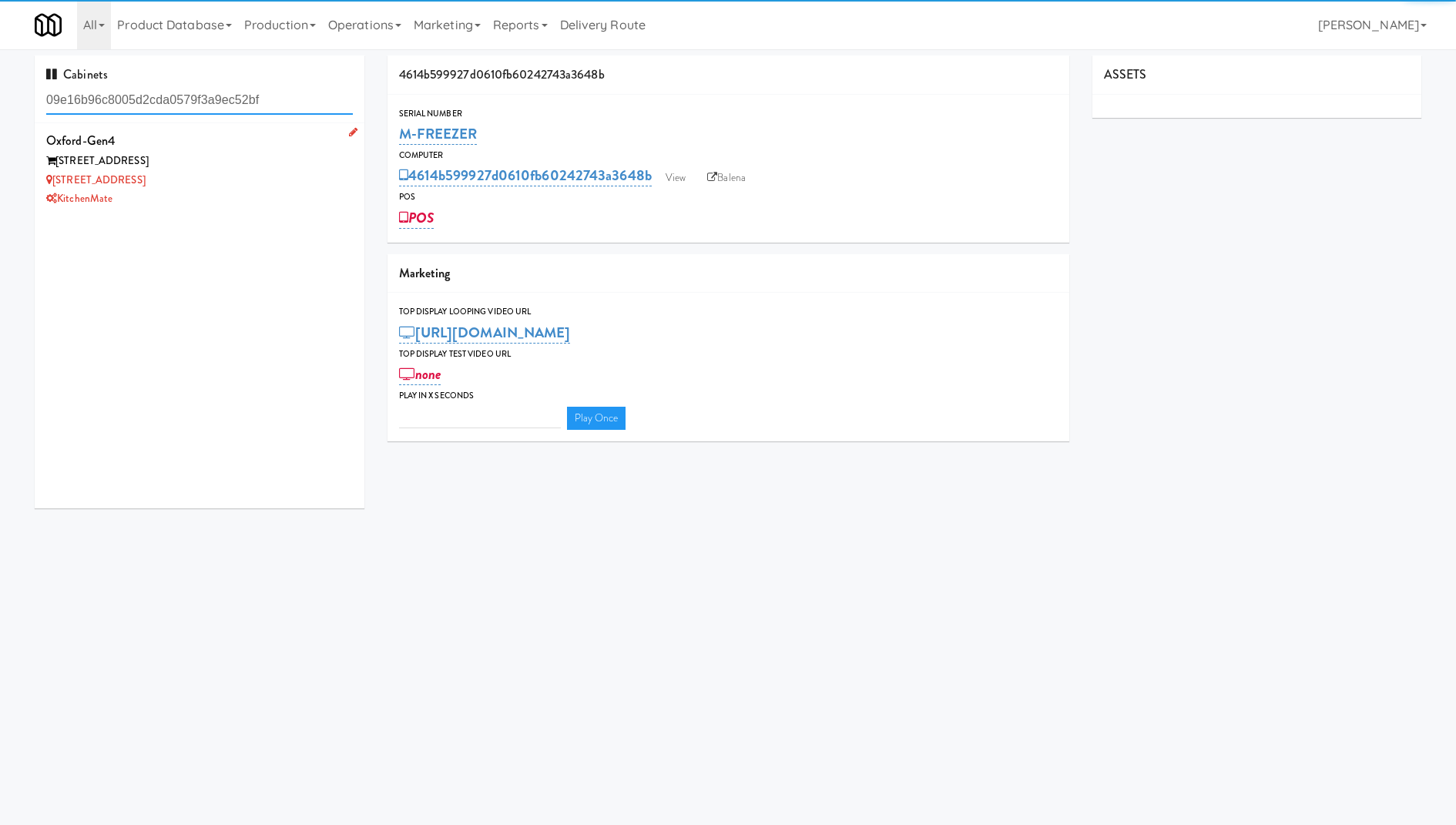
type input "09e16b96c8005d2cda0579f3a9ec52bf"
click at [269, 169] on div "[STREET_ADDRESS]" at bounding box center [199, 161] width 306 height 19
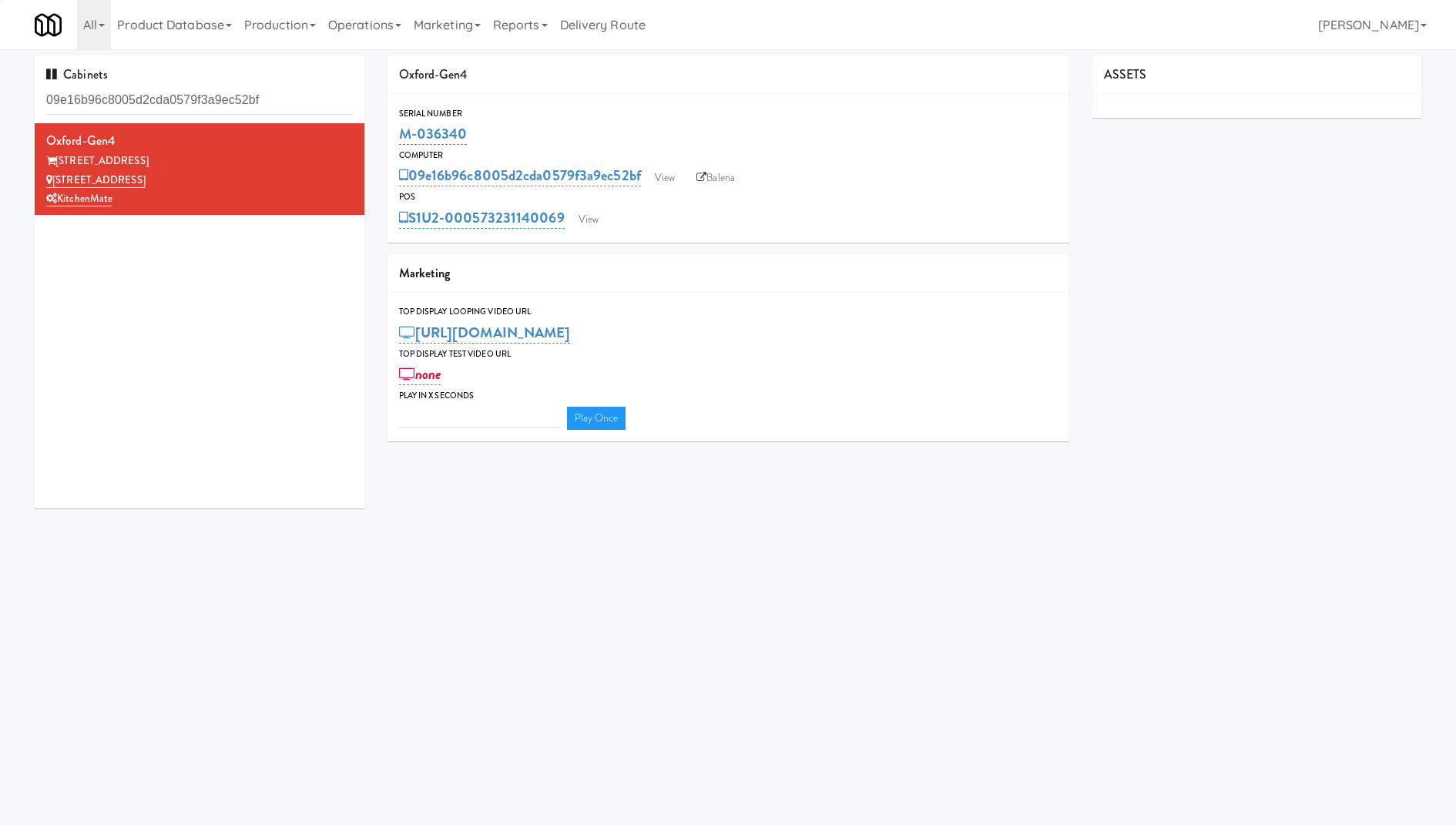
type input "3"
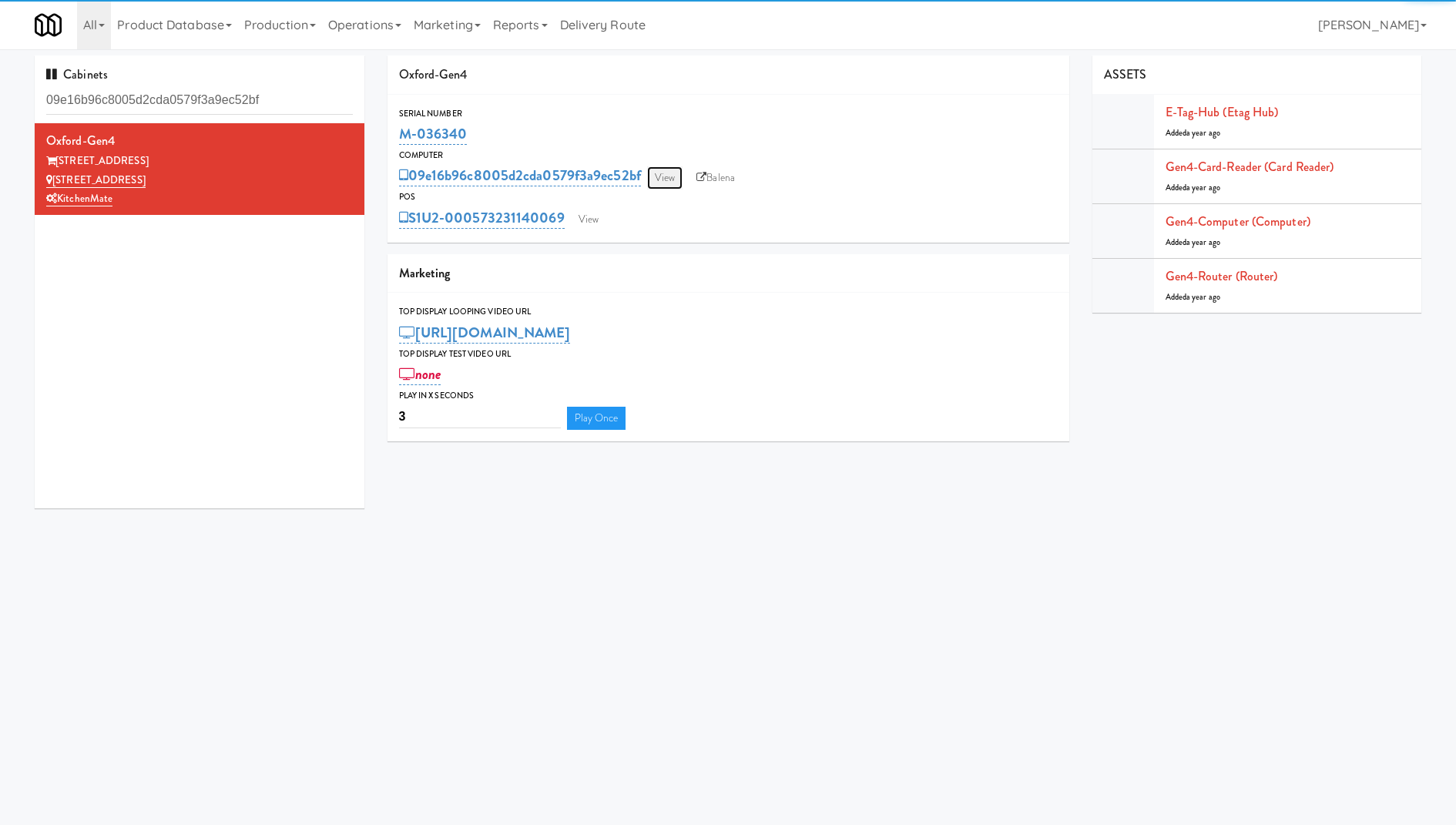
click at [676, 181] on link "View" at bounding box center [664, 177] width 35 height 23
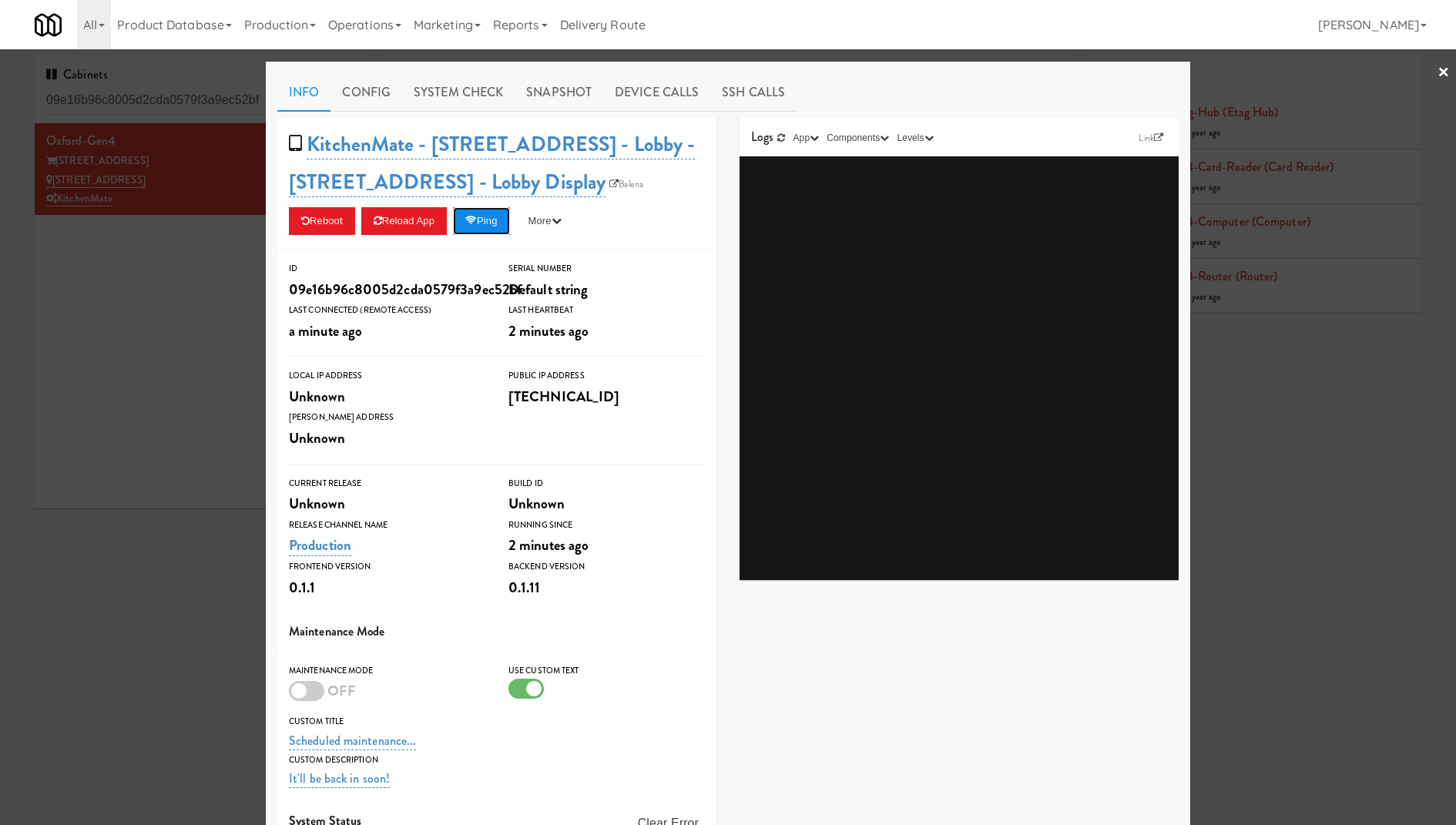
click at [482, 213] on button "Ping" at bounding box center [481, 220] width 57 height 28
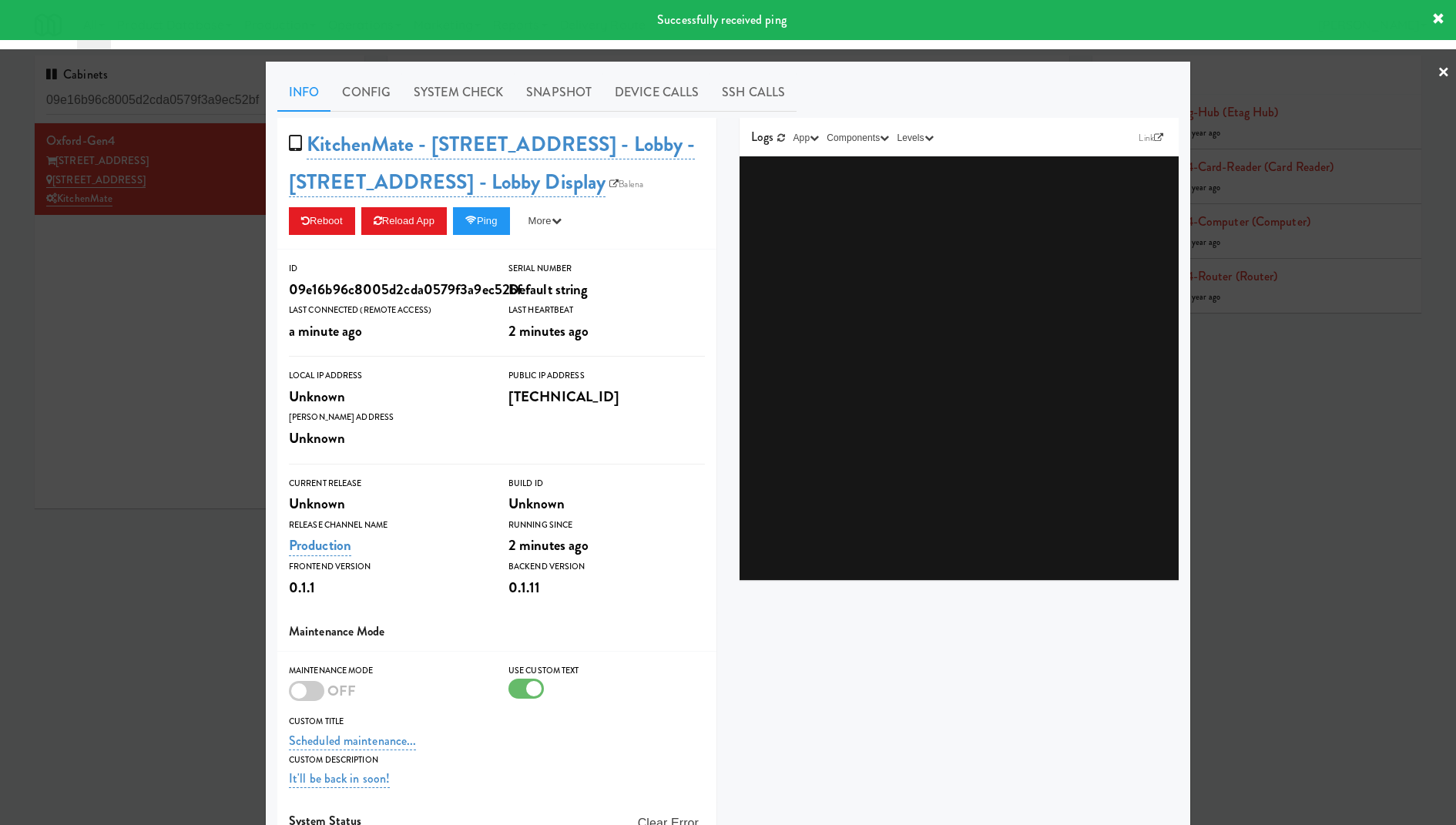
click at [458, 115] on div "Info Config System Check Snapshot Device Calls SSH Calls KitchenMate - 325 Fron…" at bounding box center [728, 506] width 901 height 868
click at [459, 101] on link "System Check" at bounding box center [458, 92] width 113 height 39
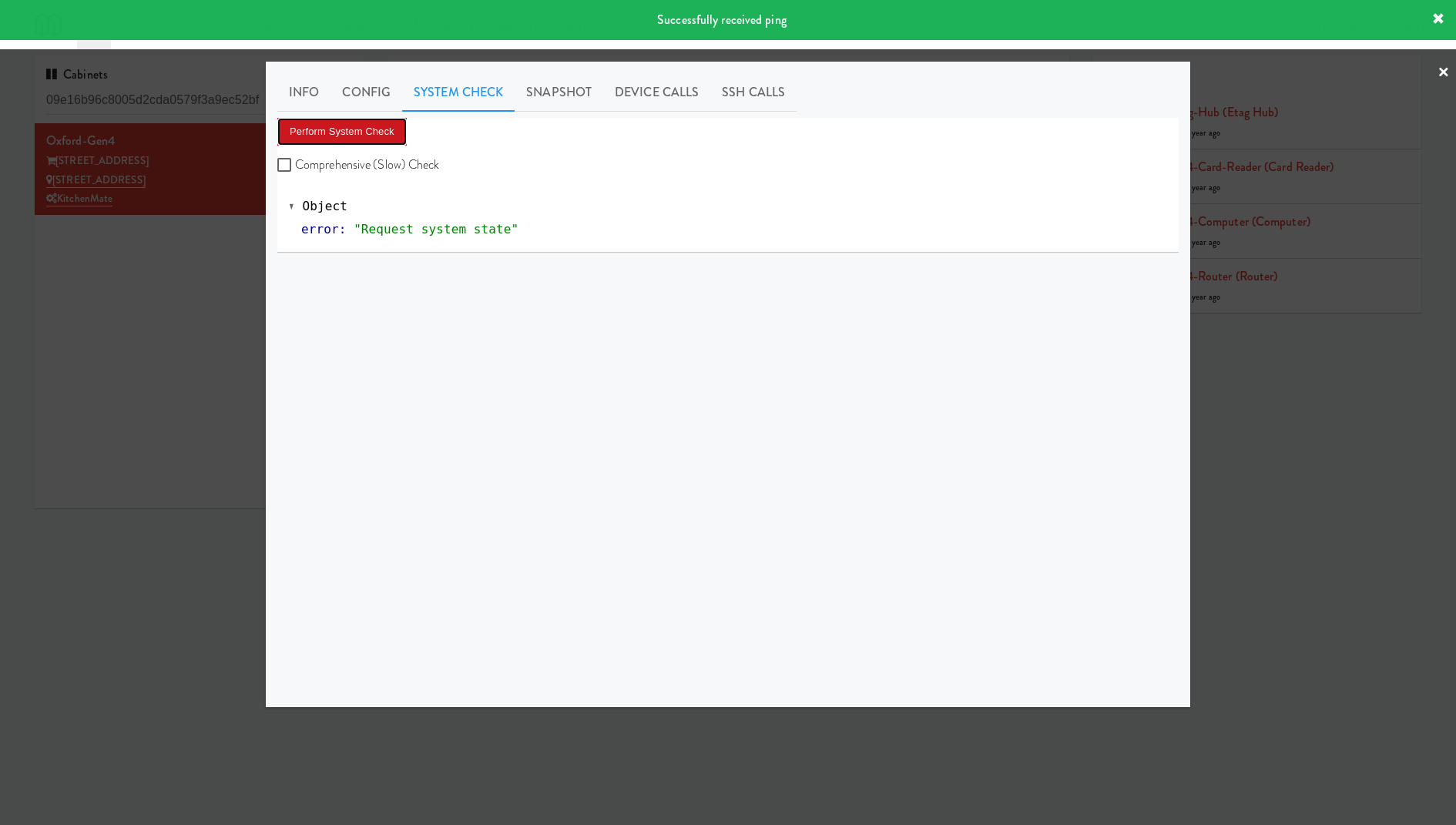
click at [361, 138] on button "Perform System Check" at bounding box center [341, 131] width 129 height 28
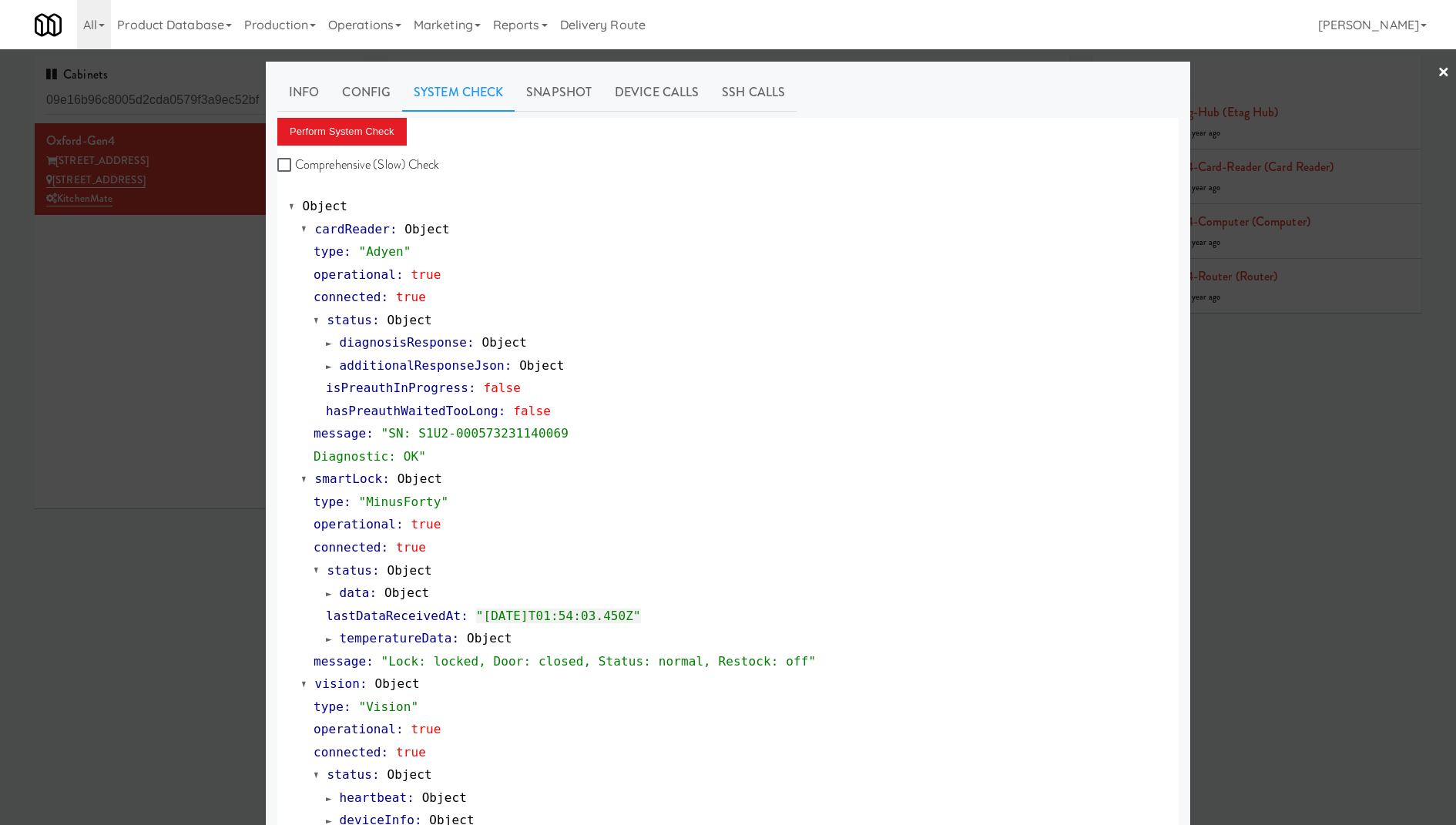
click at [418, 629] on div "temperatureData : Object" at bounding box center [746, 638] width 841 height 23
click at [419, 642] on span "temperatureData" at bounding box center [396, 637] width 113 height 14
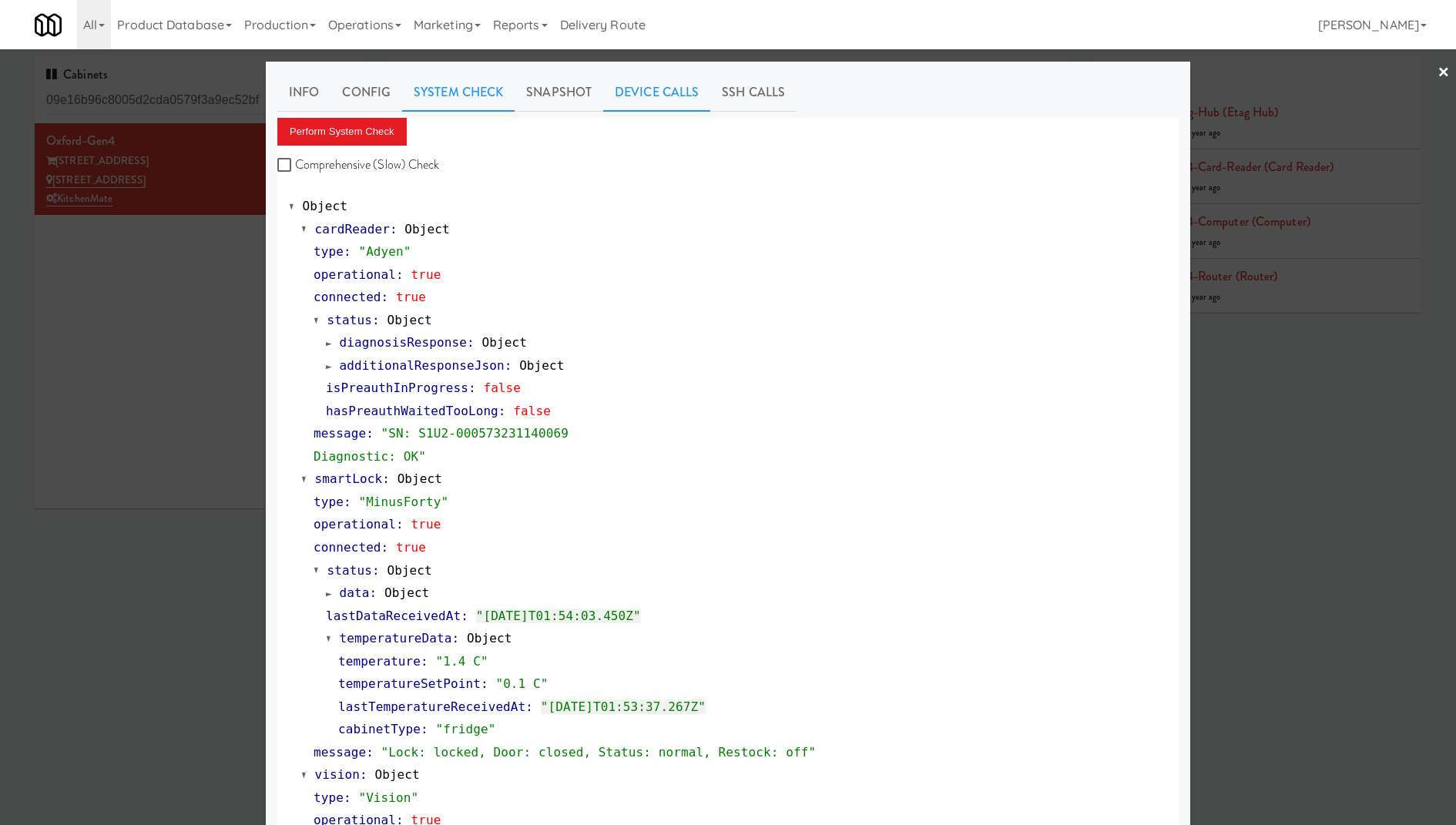
click at [663, 93] on link "Device Calls" at bounding box center [656, 92] width 107 height 39
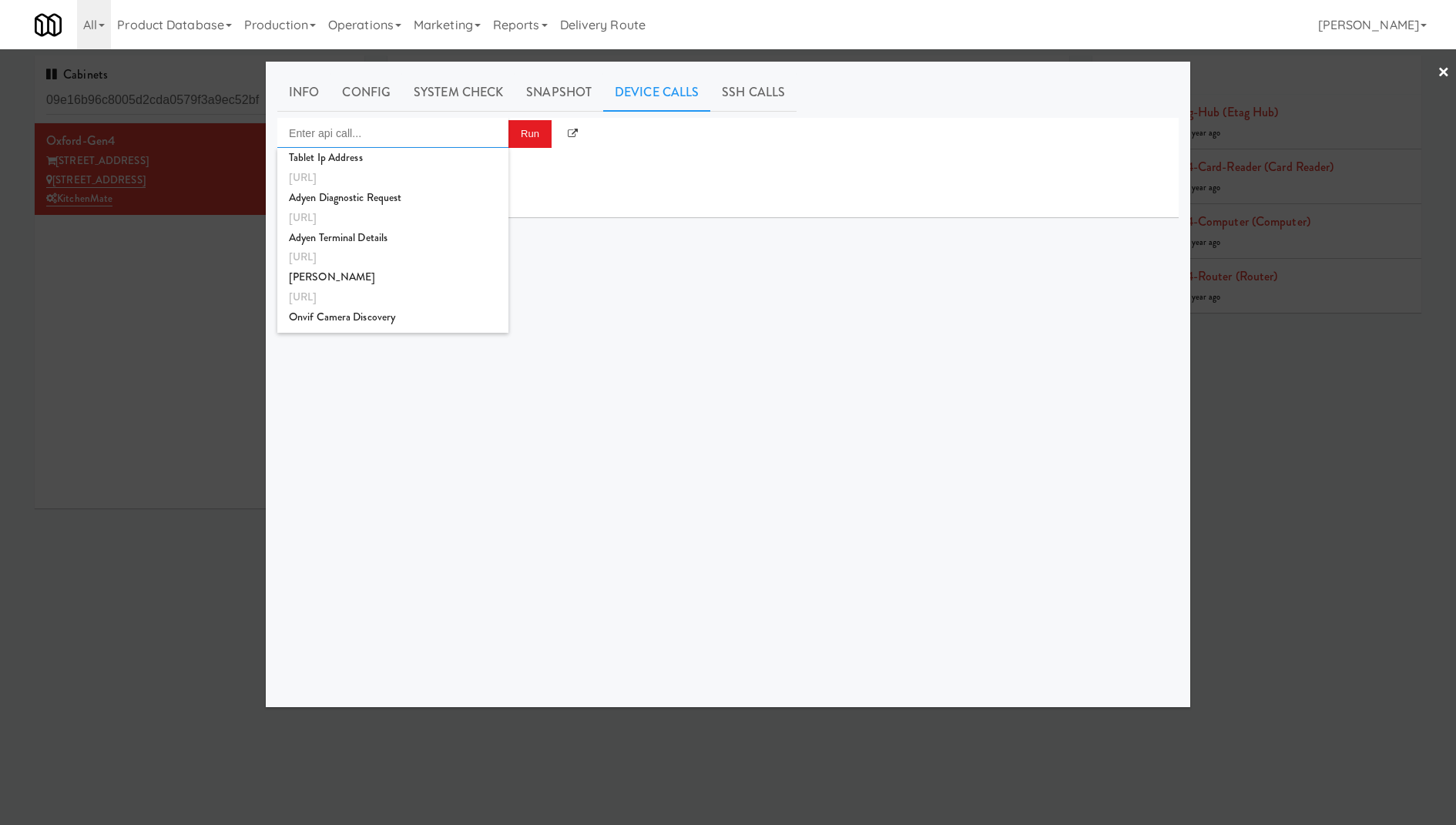
click at [462, 124] on input "Enter api call..." at bounding box center [393, 133] width 231 height 30
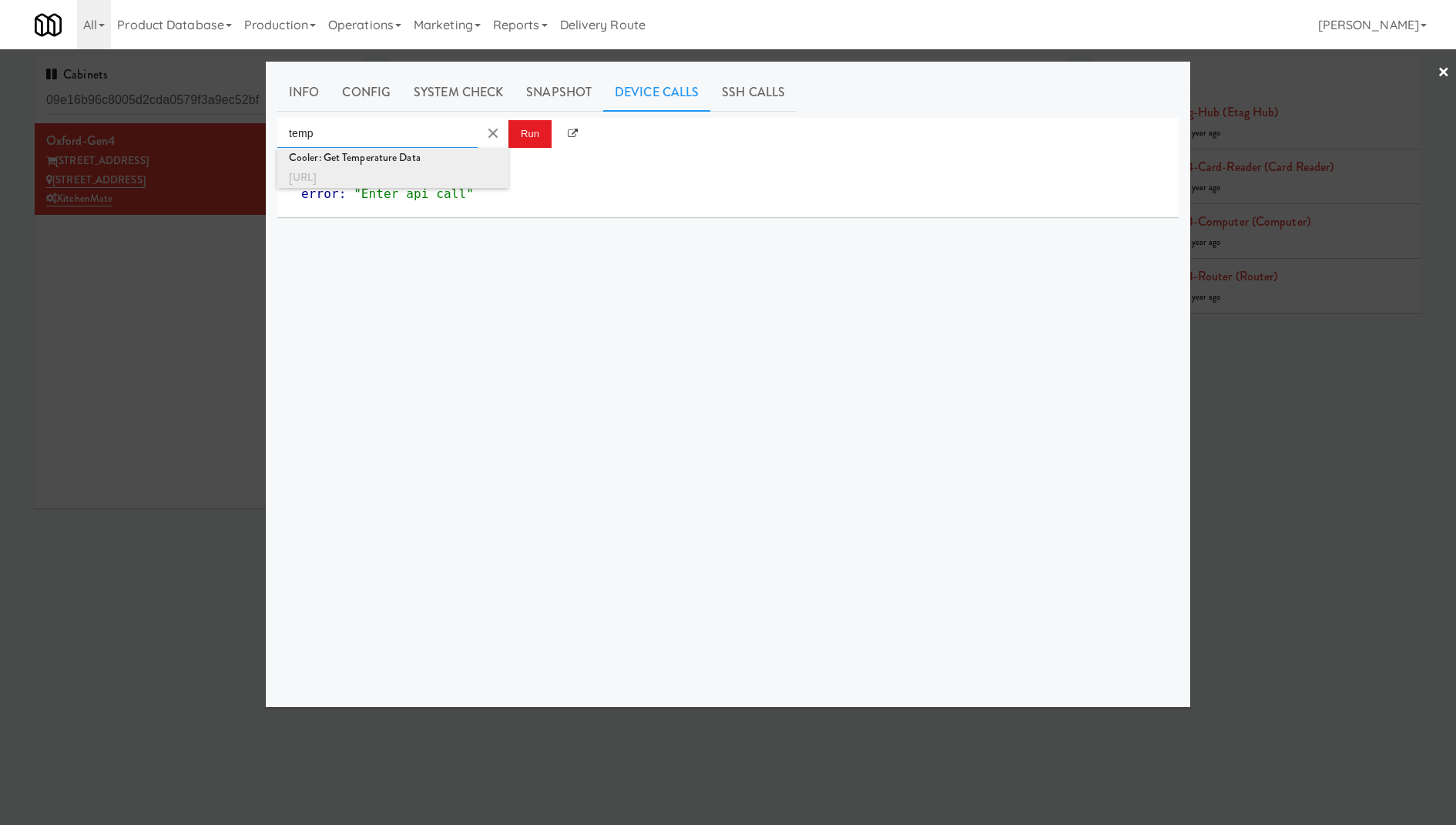
click at [461, 150] on div "Cooler: Get Temperature Data" at bounding box center [392, 157] width 208 height 20
type input "Cooler: Get Temperature Data"
click at [528, 140] on button "Run" at bounding box center [529, 134] width 43 height 28
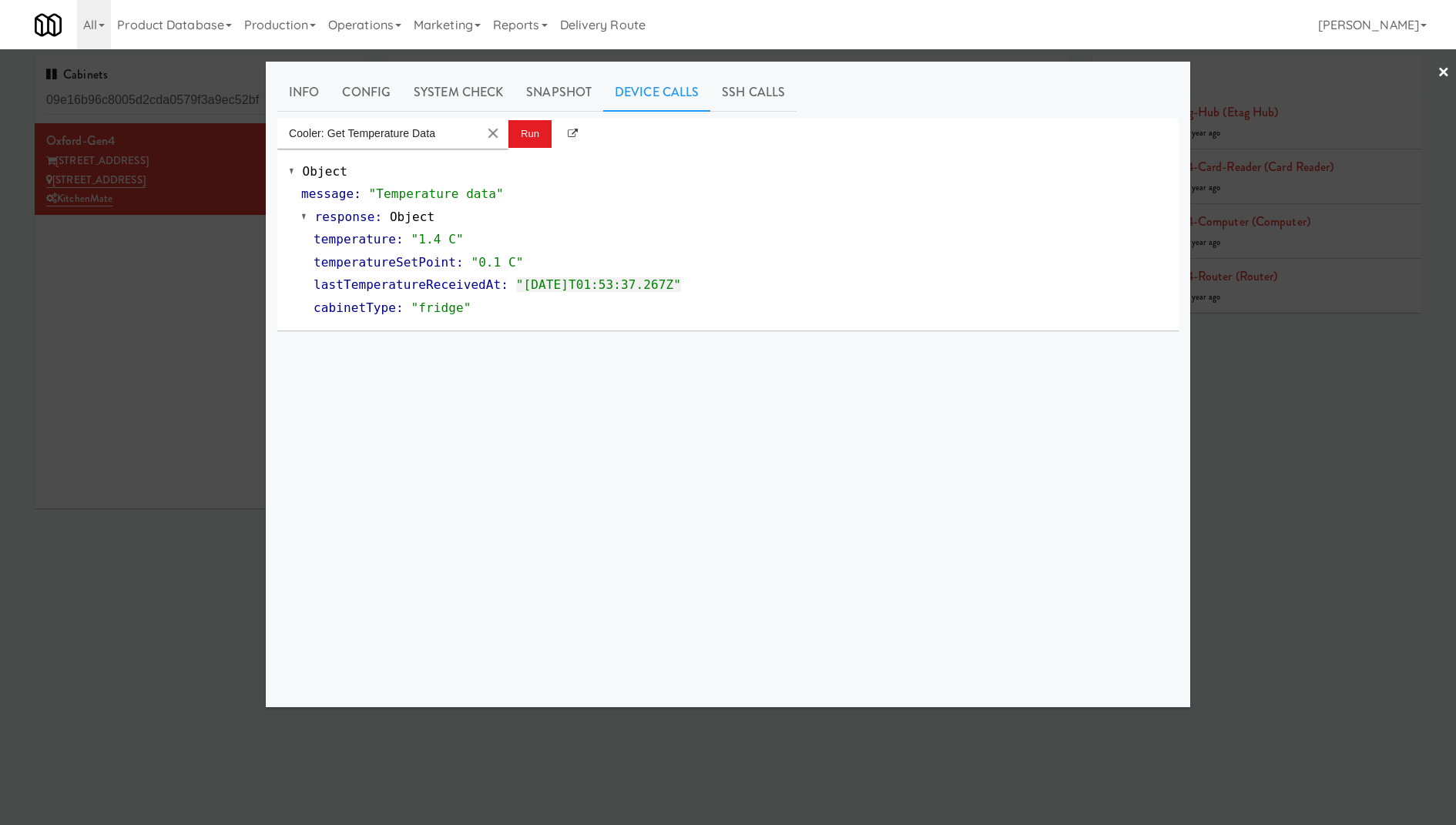
click at [191, 187] on div at bounding box center [728, 412] width 1456 height 825
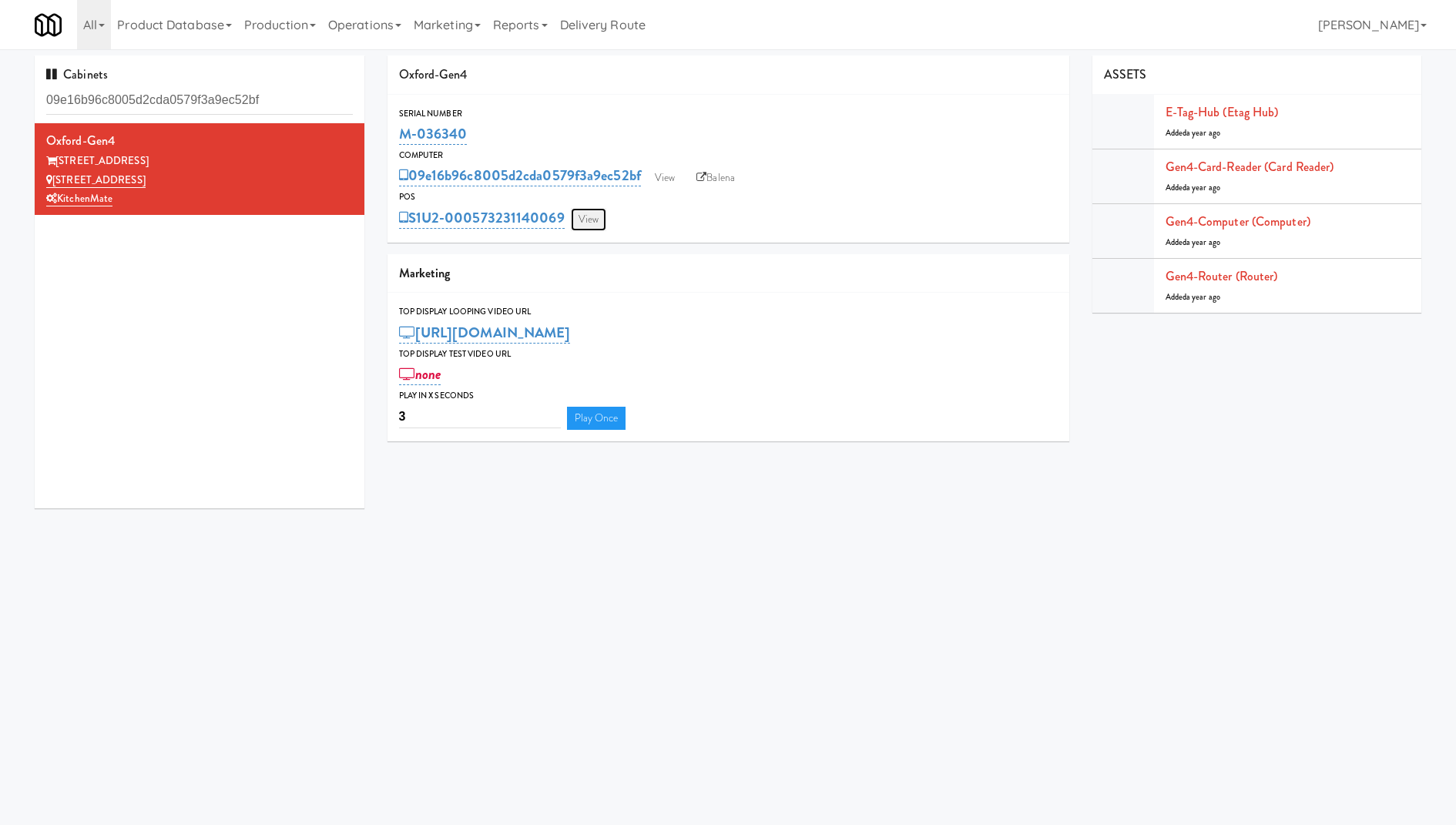
click at [573, 215] on link "View" at bounding box center [588, 219] width 35 height 23
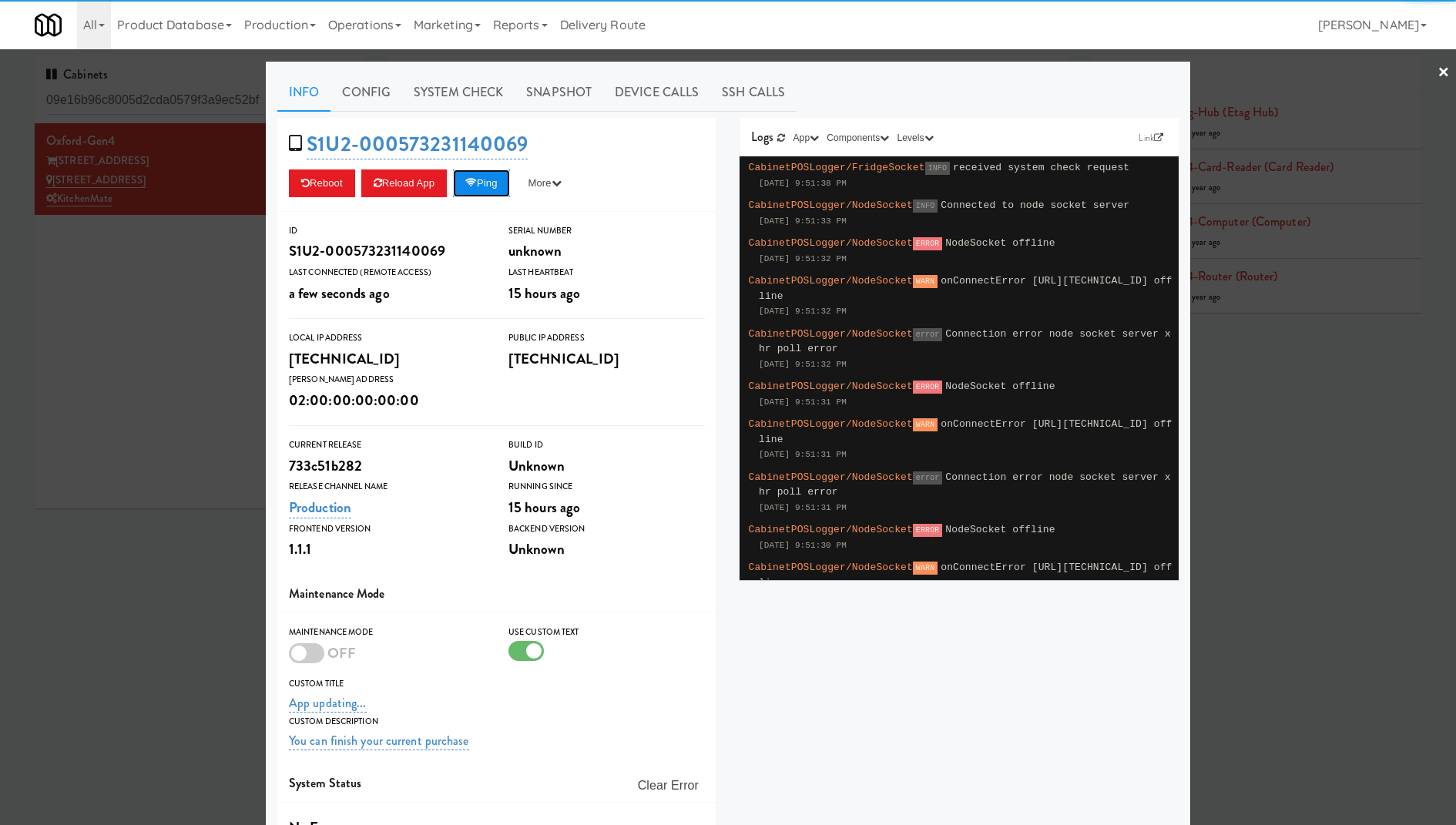
click at [492, 191] on button "Ping" at bounding box center [481, 183] width 57 height 28
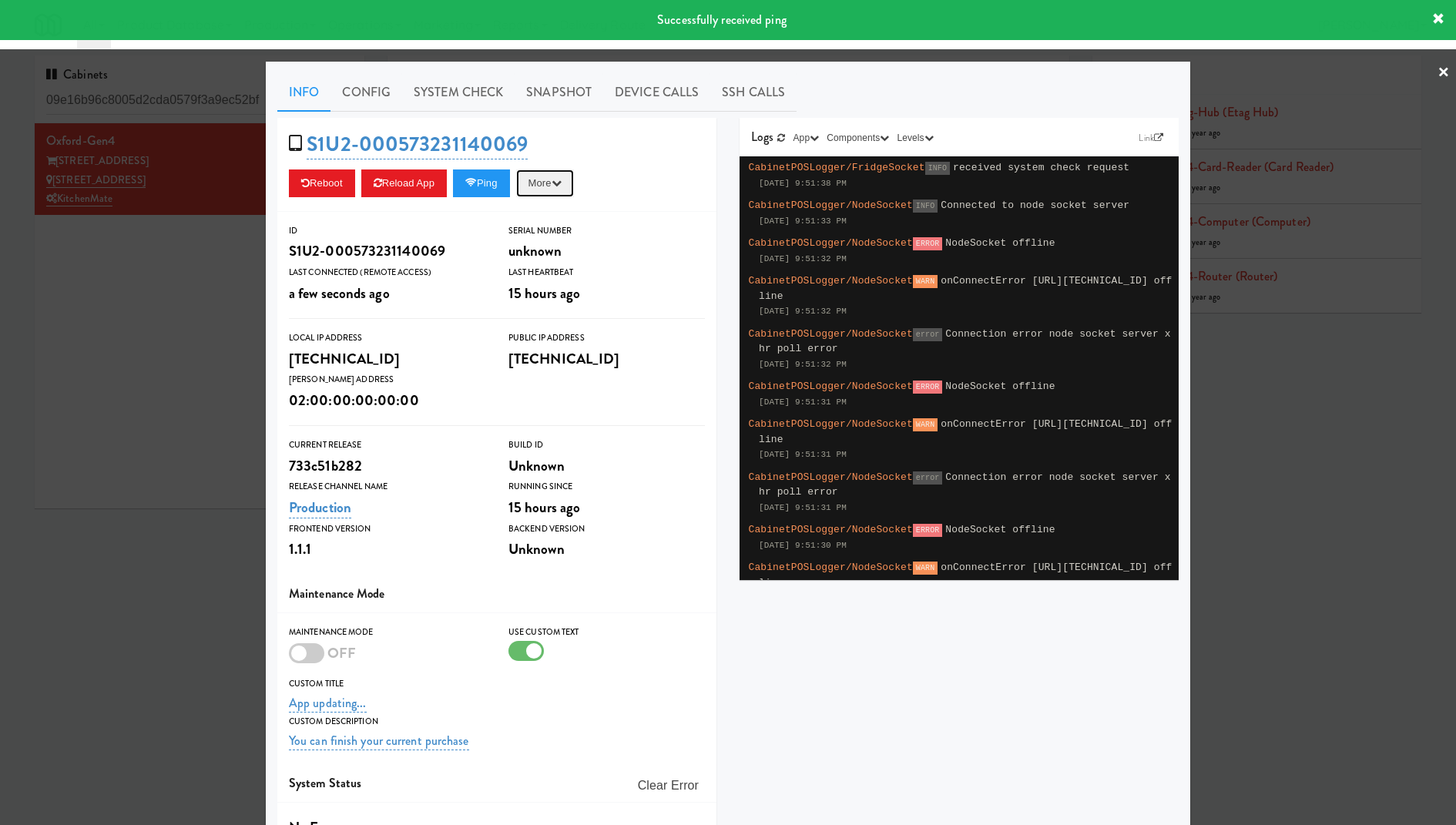
click at [541, 179] on button "More" at bounding box center [544, 183] width 58 height 28
click at [538, 303] on link "Unlock Fridge" at bounding box center [510, 313] width 140 height 28
click at [779, 144] on link at bounding box center [781, 138] width 15 height 15
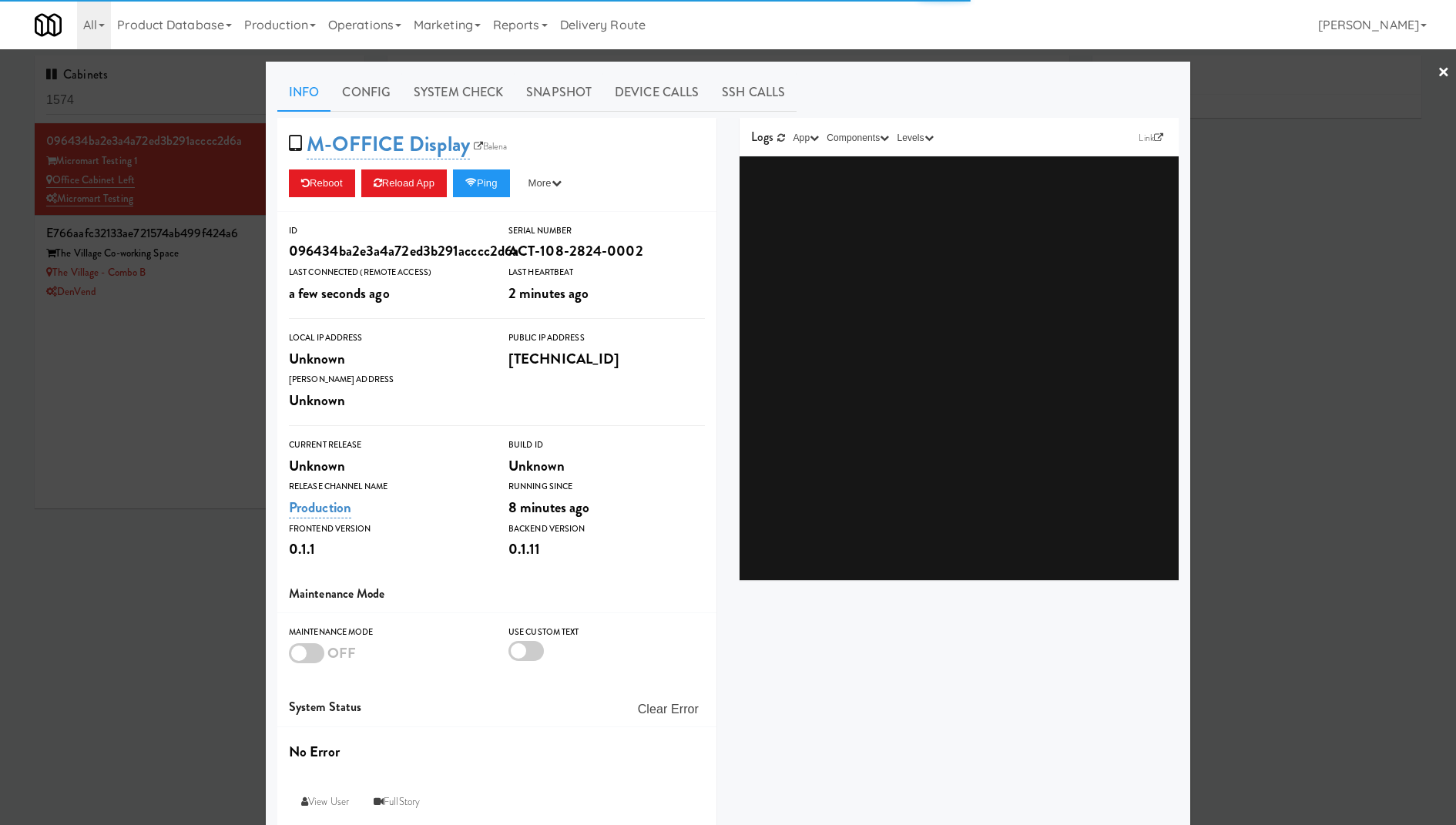
type input "3"
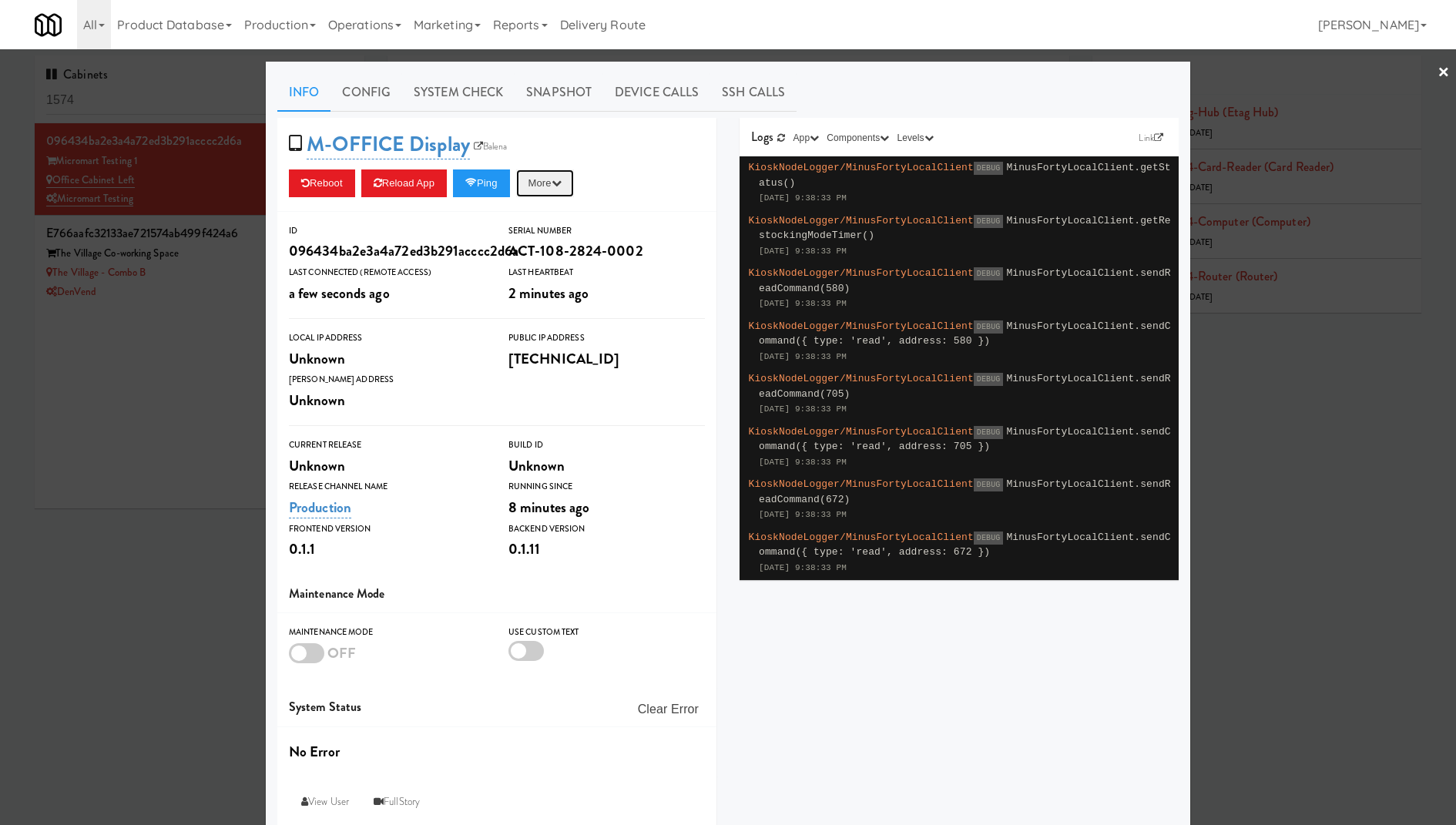
click at [557, 179] on button "More" at bounding box center [544, 183] width 58 height 28
click at [561, 311] on link "Unlock Fridge" at bounding box center [510, 313] width 140 height 28
click at [782, 142] on link at bounding box center [781, 138] width 15 height 15
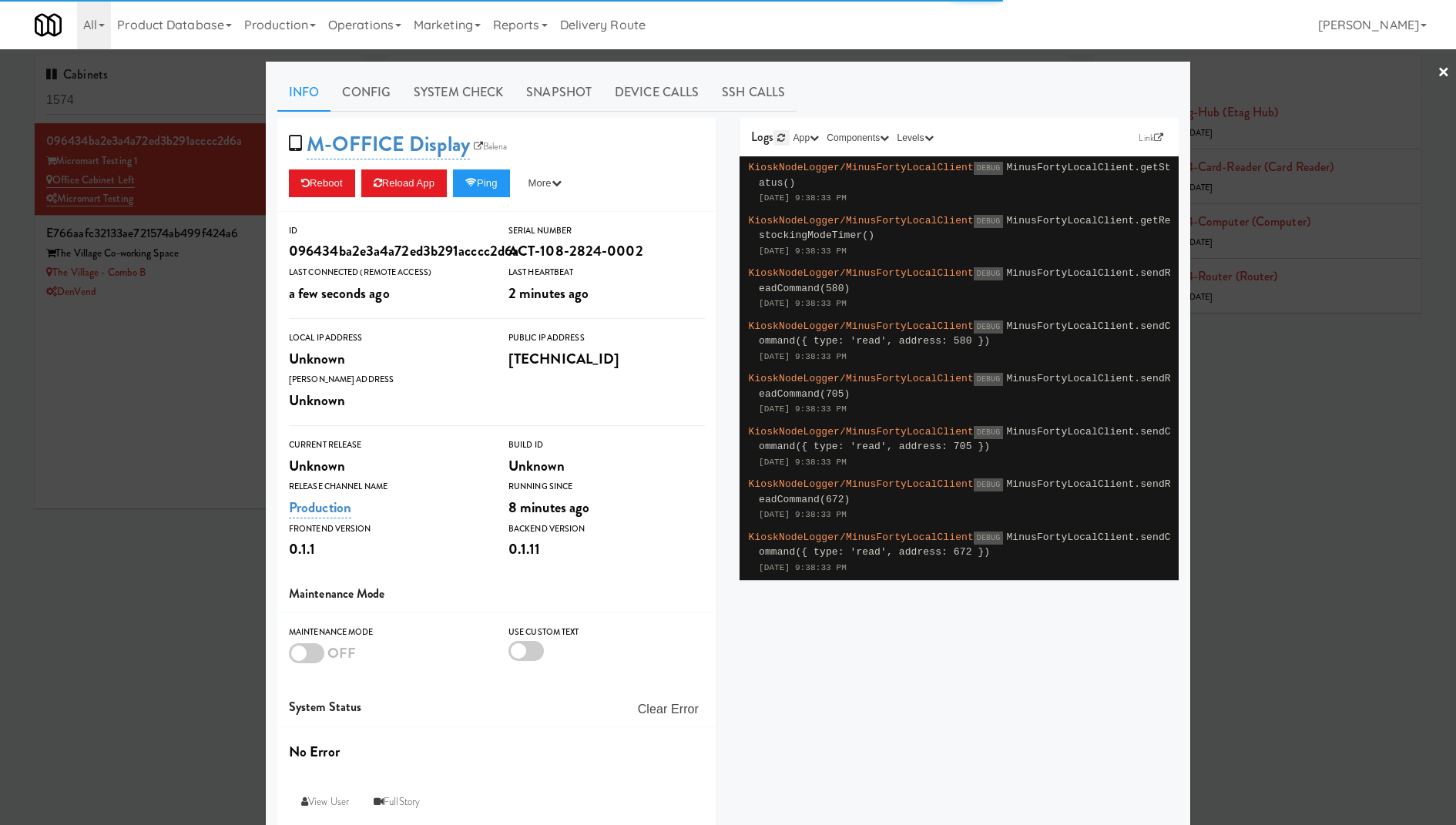
click at [782, 142] on link at bounding box center [781, 138] width 15 height 15
click at [782, 138] on icon at bounding box center [781, 138] width 8 height 9
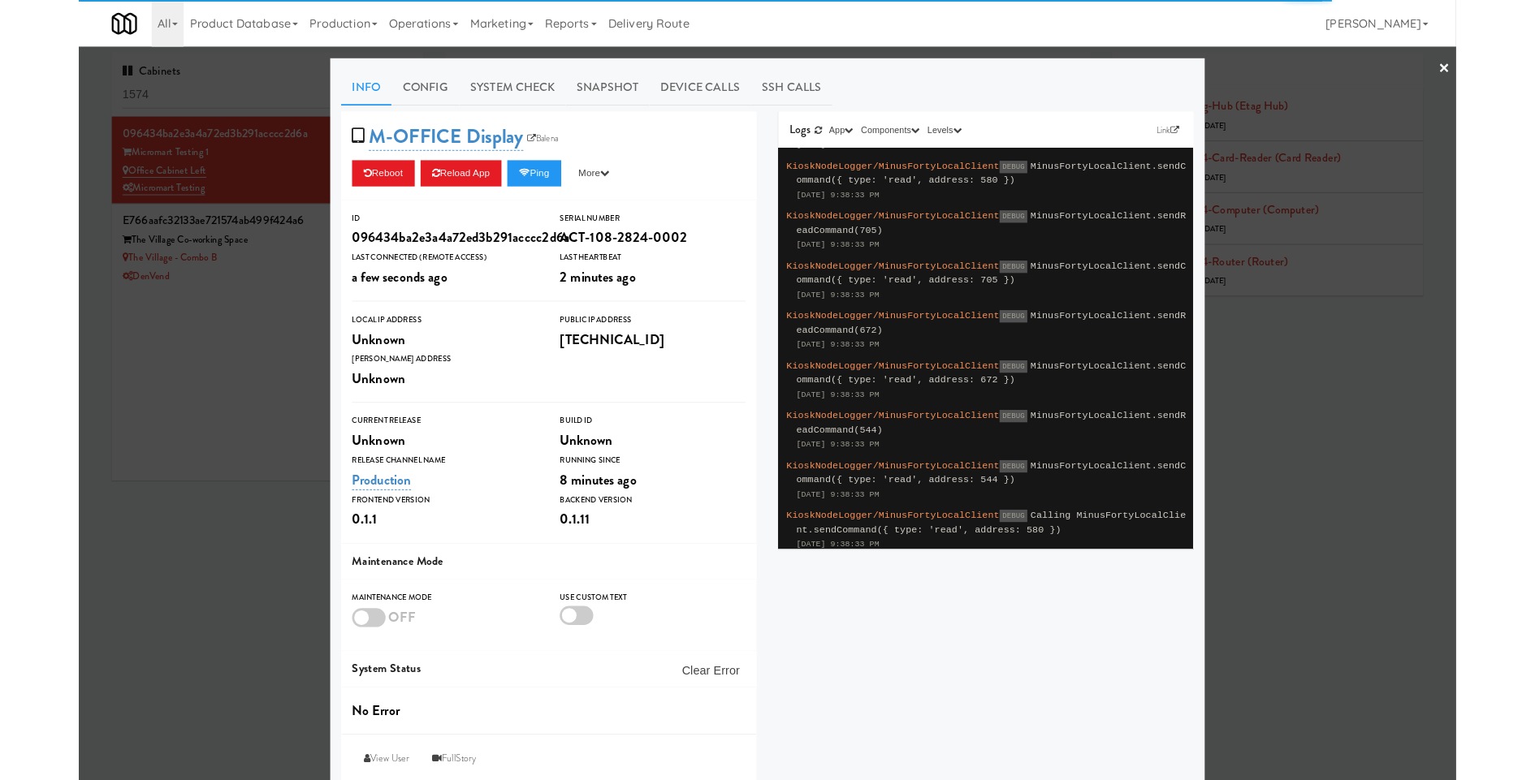
scroll to position [169, 0]
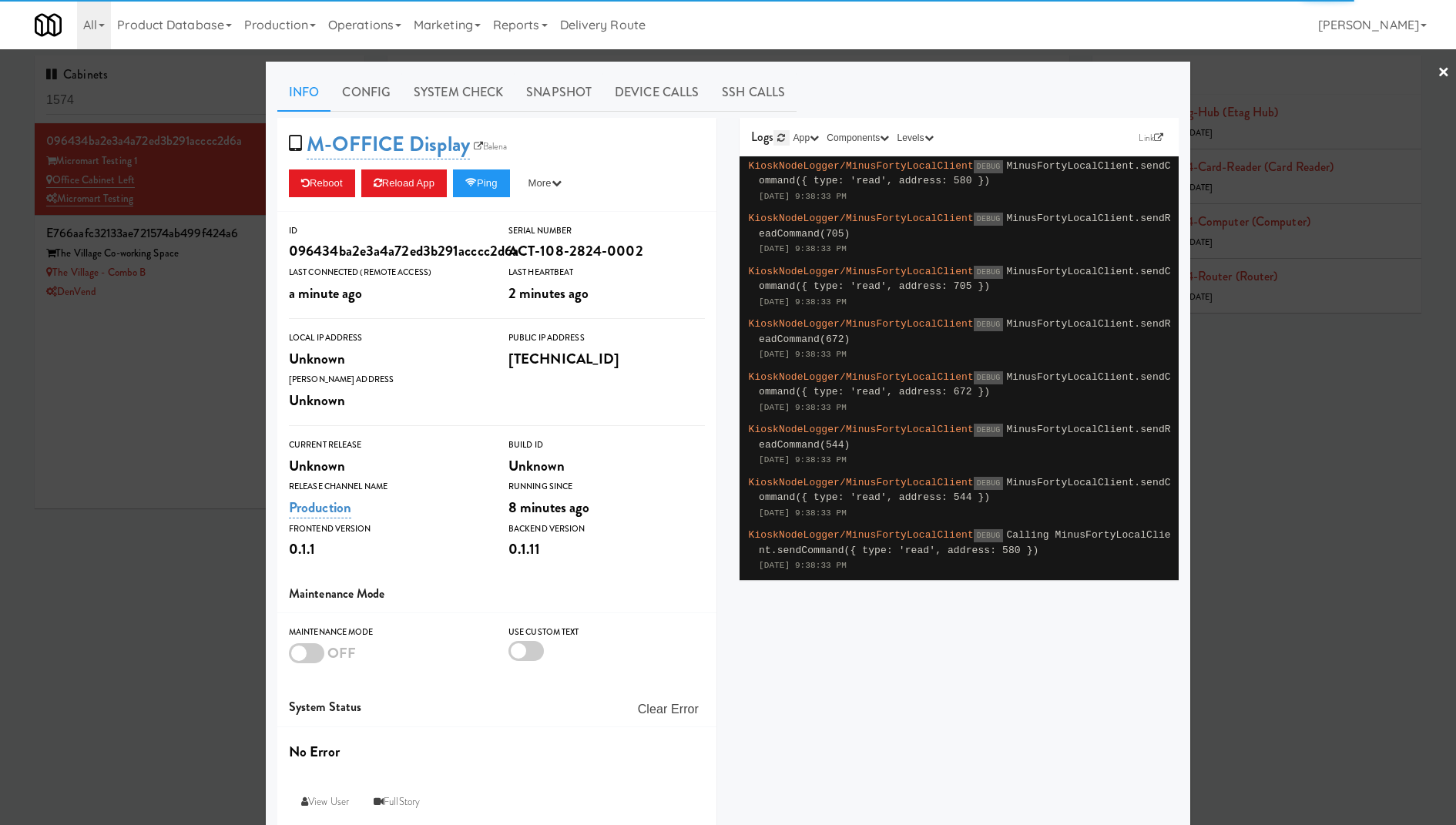
click at [783, 140] on icon at bounding box center [781, 138] width 8 height 9
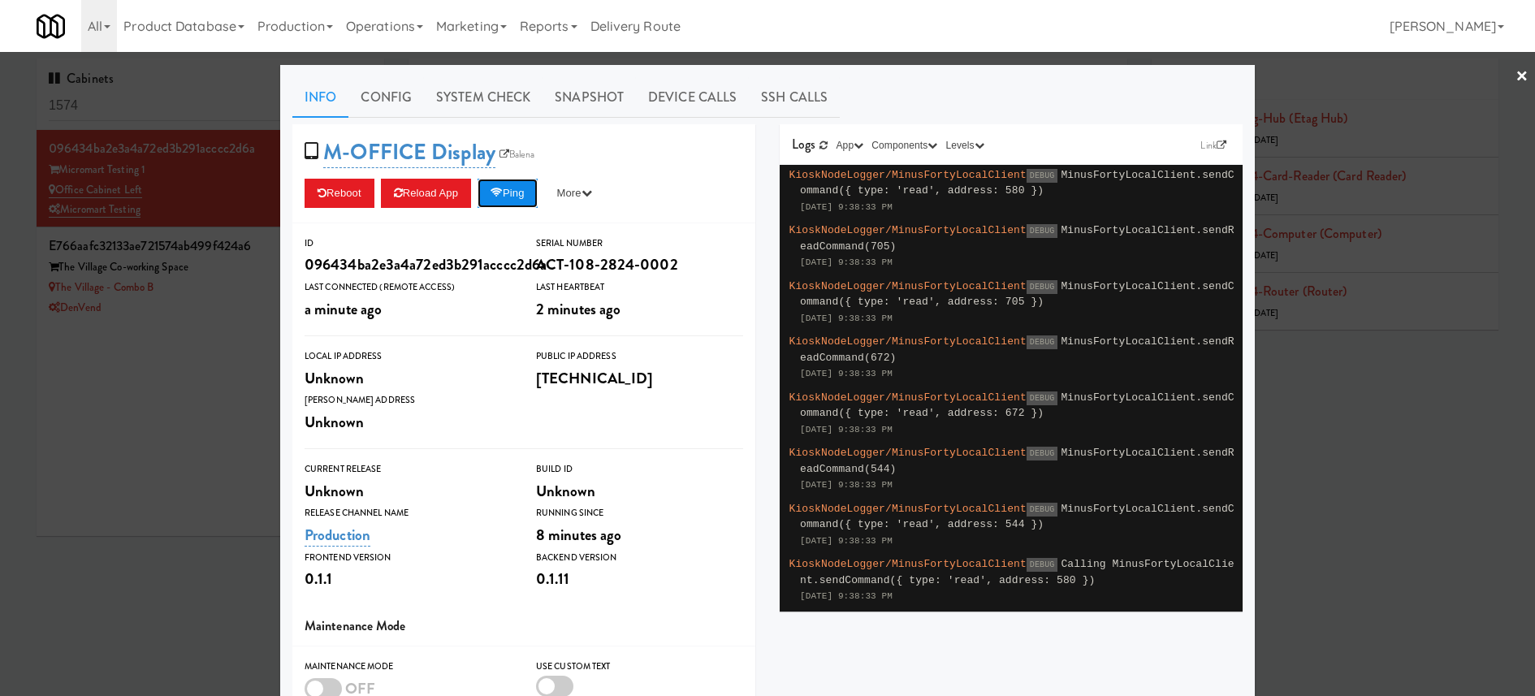
click at [525, 197] on button "Ping" at bounding box center [507, 193] width 60 height 29
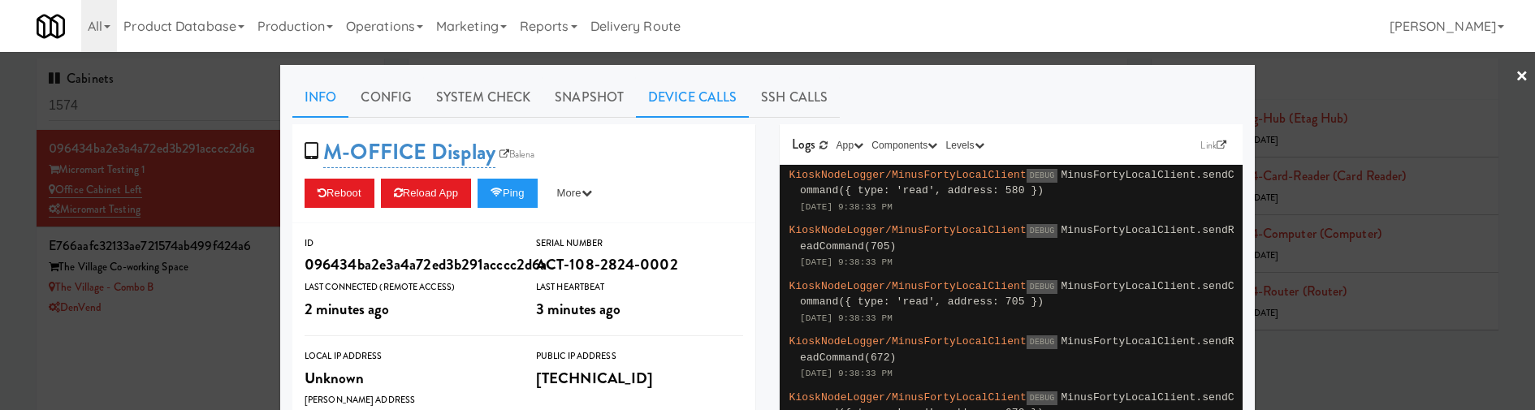
click at [686, 98] on link "Device Calls" at bounding box center [692, 97] width 113 height 41
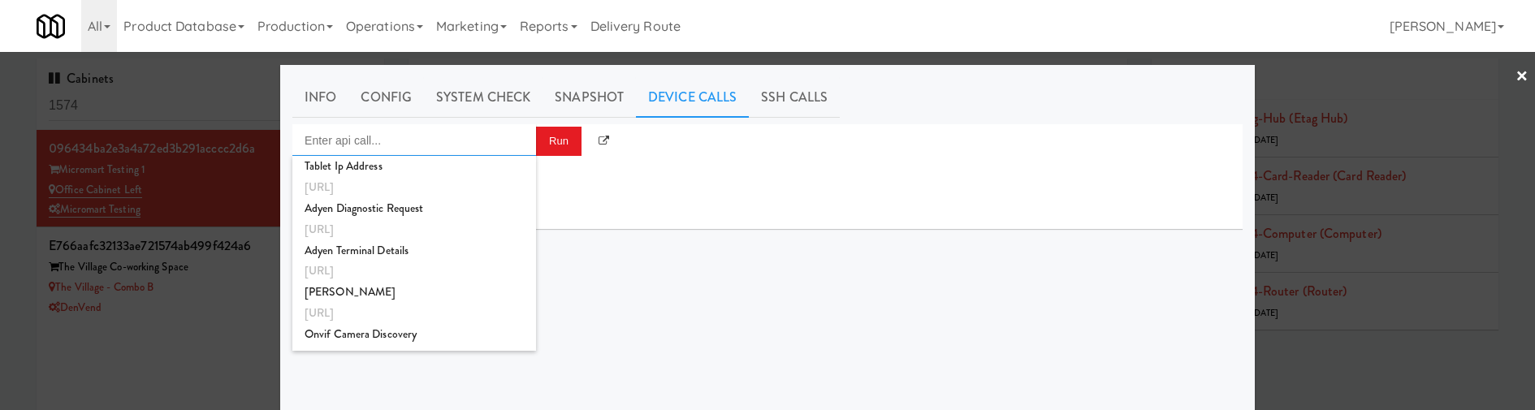
click at [370, 141] on input "Enter api call..." at bounding box center [414, 140] width 244 height 32
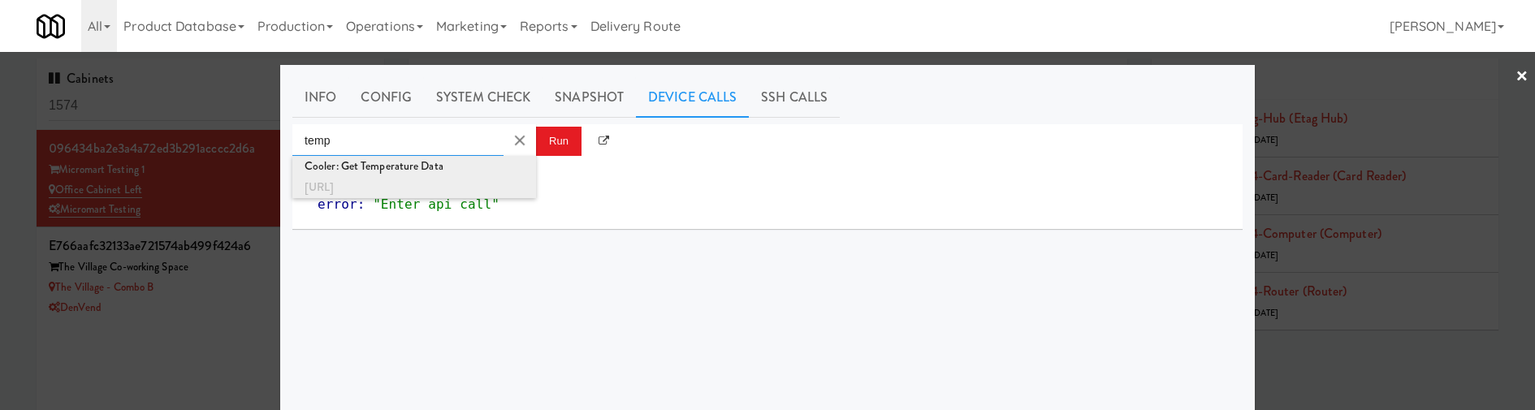
click at [389, 171] on div "Cooler: Get Temperature Data" at bounding box center [413, 166] width 219 height 21
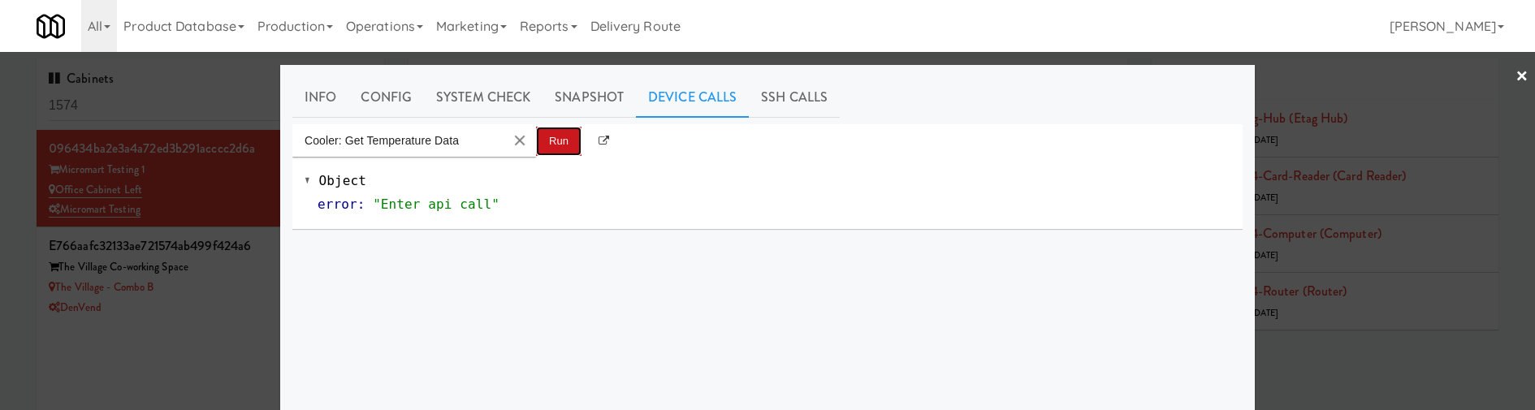
click at [537, 138] on button "Run" at bounding box center [558, 141] width 45 height 29
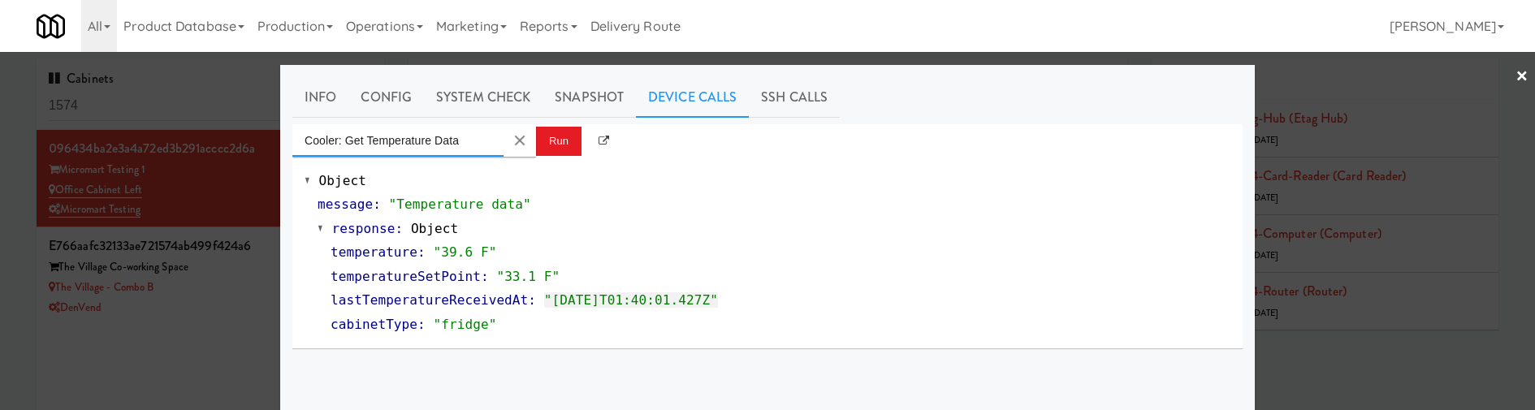
click at [477, 140] on input "Cooler: Get Temperature Data" at bounding box center [397, 140] width 211 height 32
type input "unlock"
type input "door"
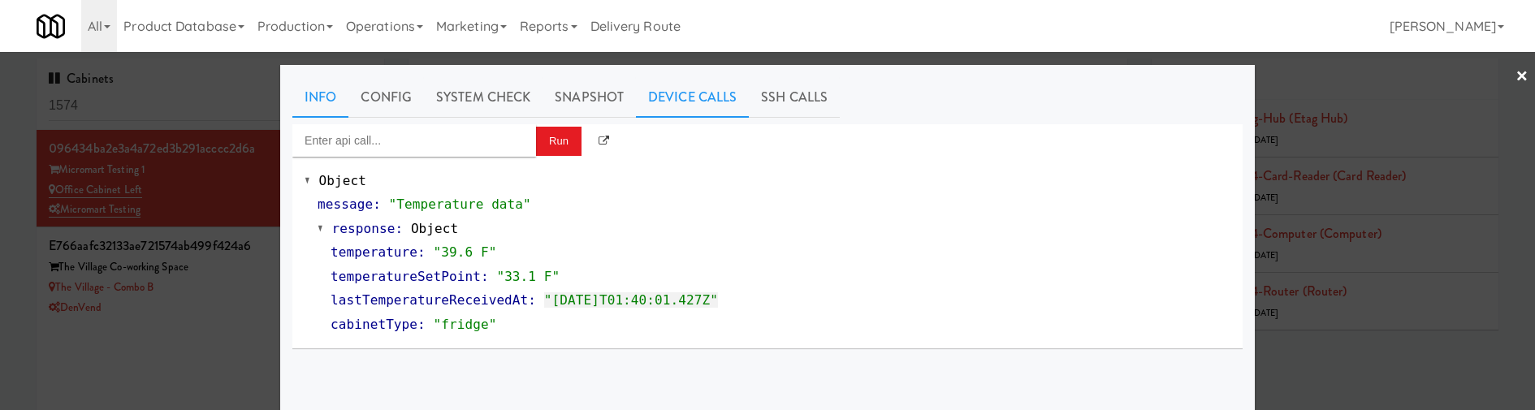
click at [316, 96] on link "Info" at bounding box center [320, 97] width 56 height 41
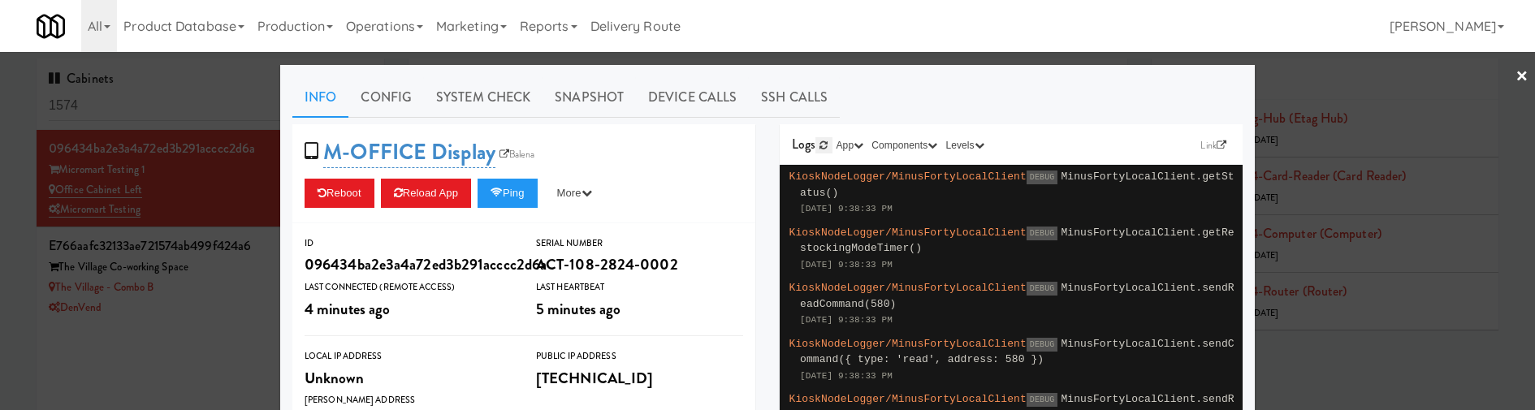
click at [818, 140] on link at bounding box center [823, 145] width 16 height 16
click at [1216, 140] on icon at bounding box center [1221, 145] width 10 height 10
click at [242, 186] on div at bounding box center [767, 205] width 1535 height 410
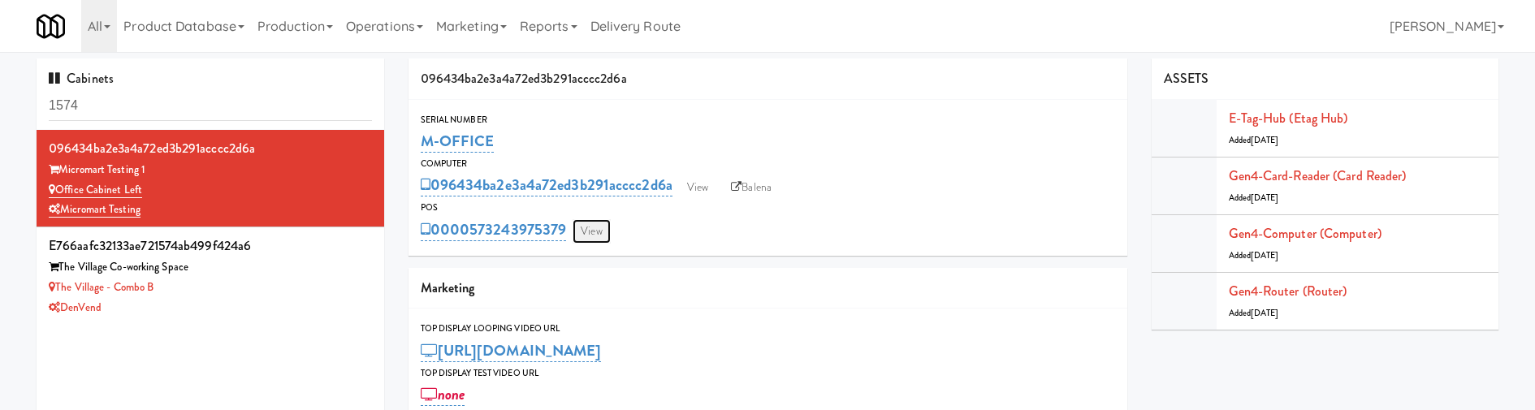
click at [600, 222] on link "View" at bounding box center [590, 231] width 37 height 24
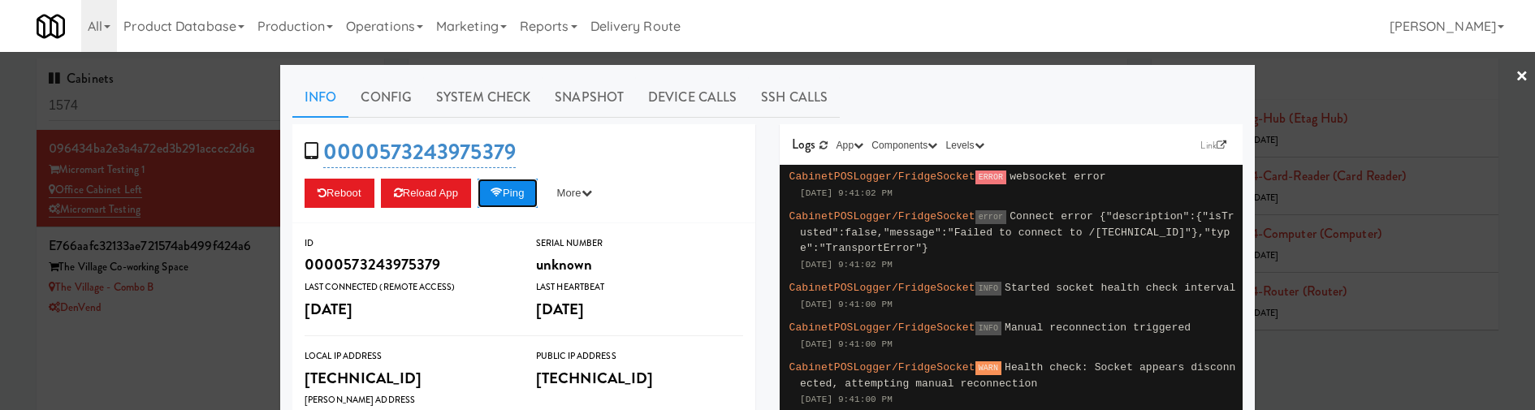
click at [517, 200] on button "Ping" at bounding box center [507, 193] width 60 height 29
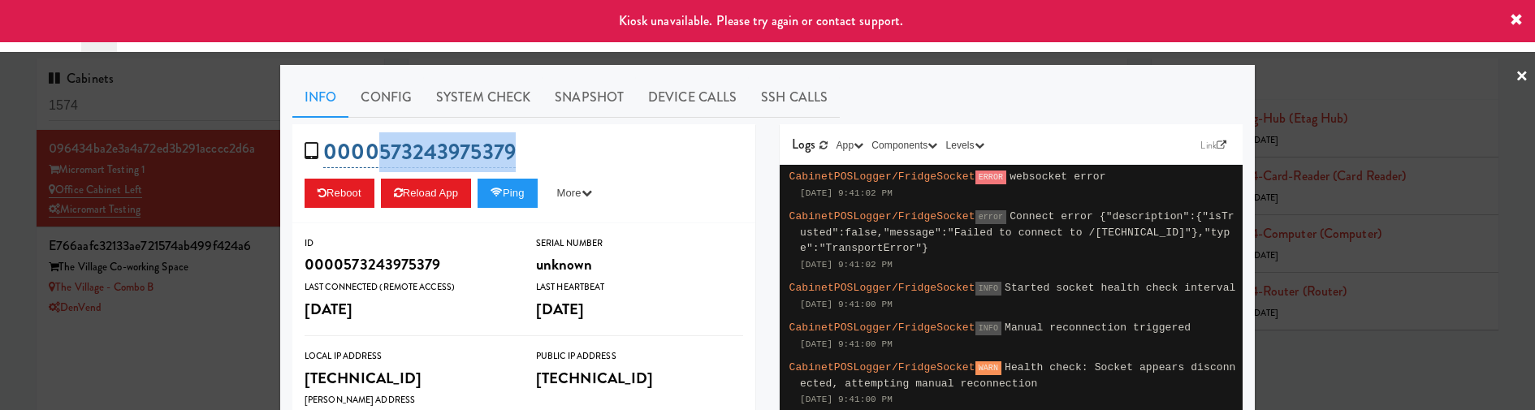
drag, startPoint x: 527, startPoint y: 150, endPoint x: 377, endPoint y: 153, distance: 150.2
click at [377, 153] on div "0000573243975379 Reboot Reload App Ping More Ping Server Restart Server Force R…" at bounding box center [523, 173] width 463 height 99
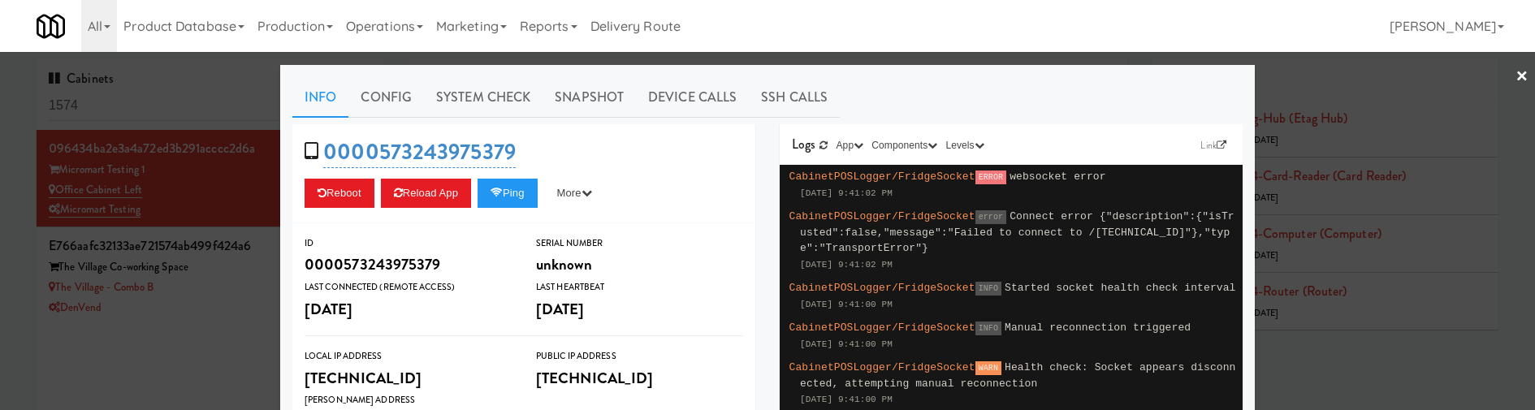
click at [114, 158] on div at bounding box center [767, 205] width 1535 height 410
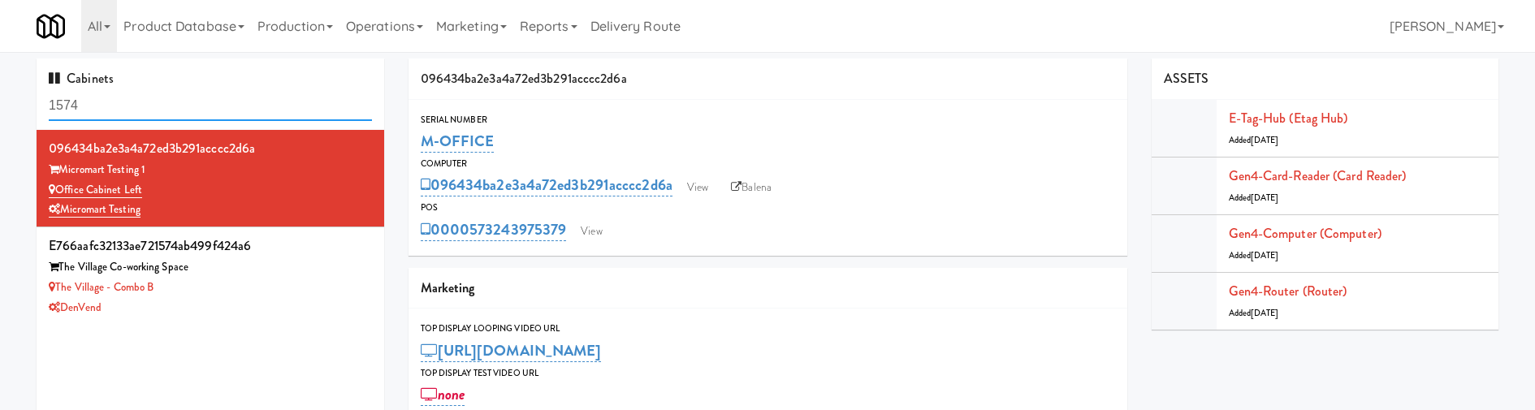
click at [121, 98] on input "1574" at bounding box center [210, 106] width 323 height 30
paste input "09e16b96c8005d2cda0579f3a9ec52bf"
type input "09e16b96c8005d2cda0579f3a9ec52bf"
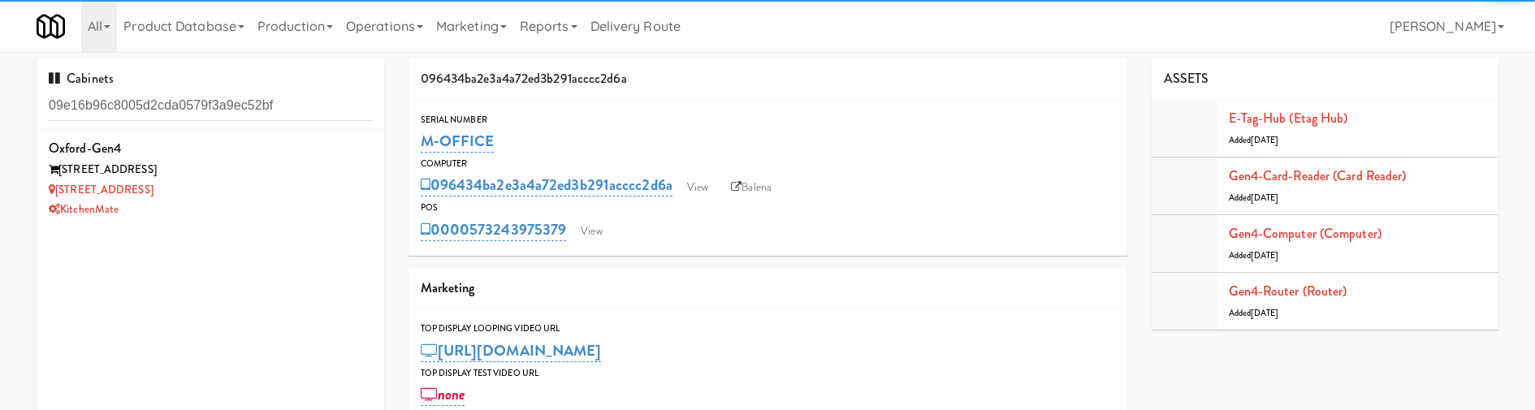
click at [276, 229] on div "Oxford-Gen4 325 Front St - Lobby 325 Front St - Lobby KitchenMate" at bounding box center [210, 333] width 347 height 406
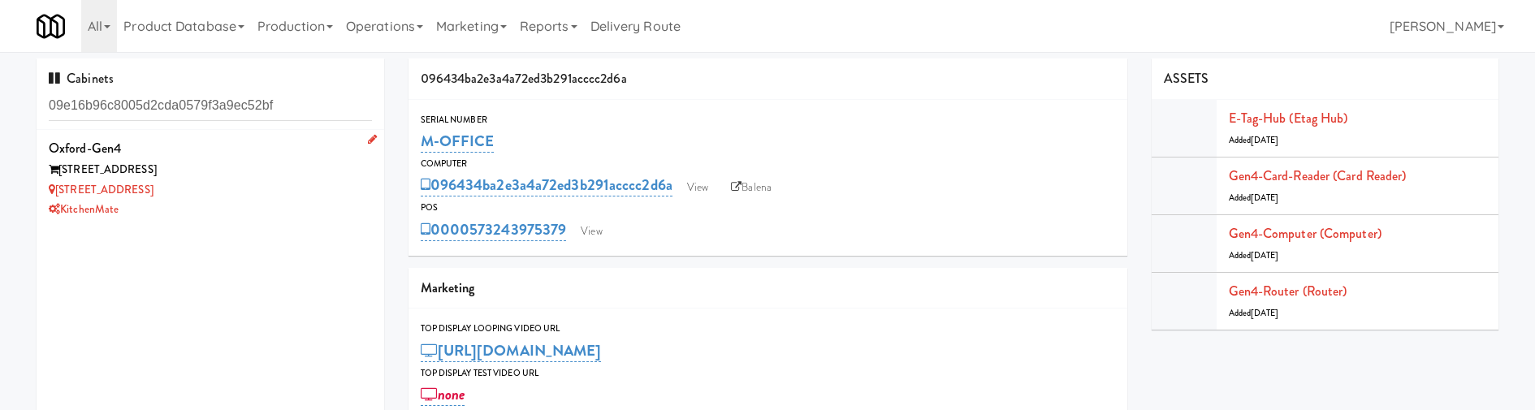
click at [280, 206] on div "KitchenMate" at bounding box center [210, 210] width 323 height 20
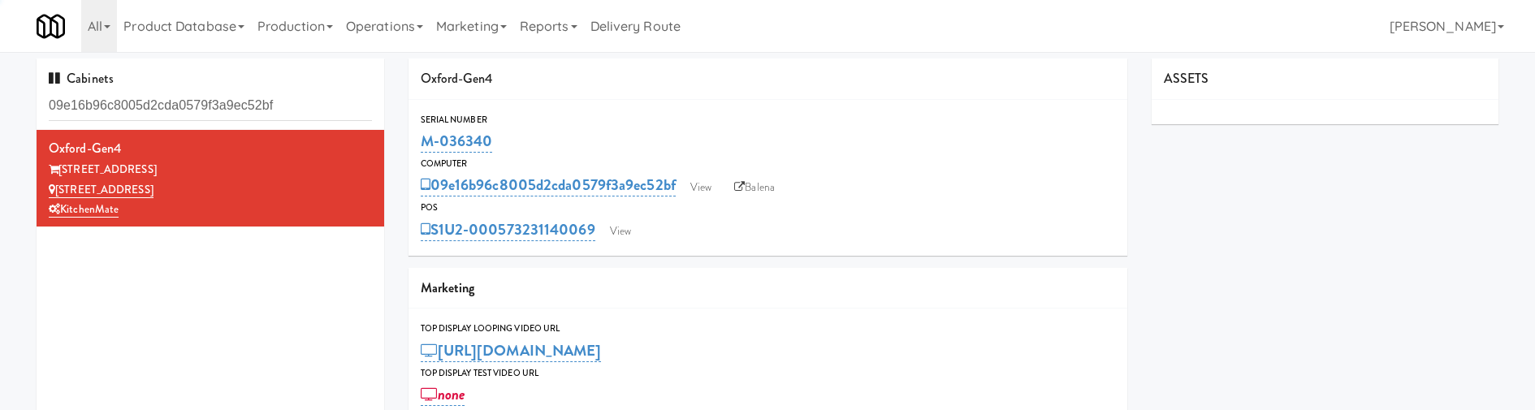
type input "3"
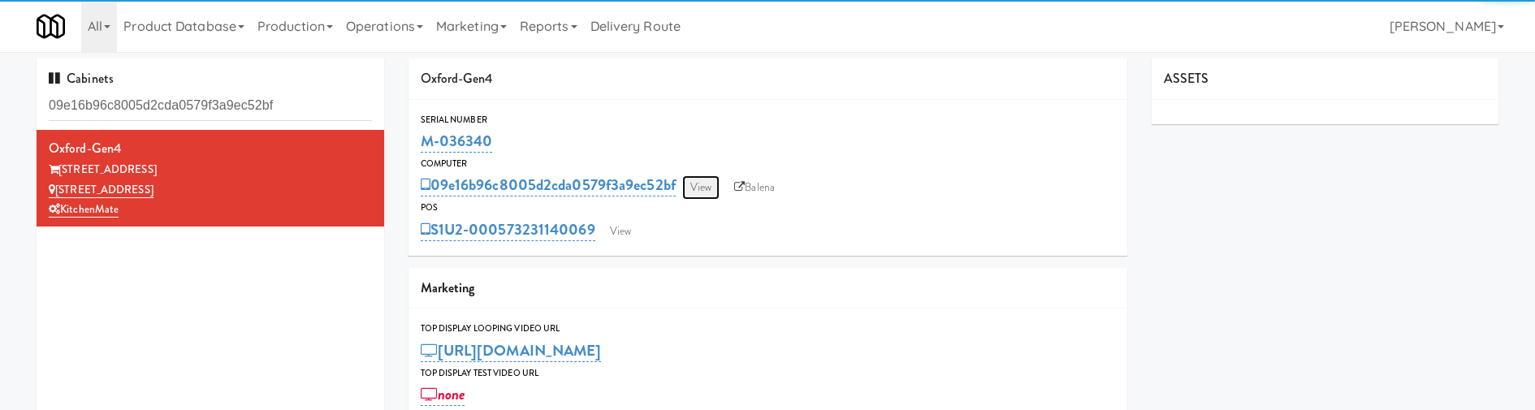
click at [706, 194] on link "View" at bounding box center [700, 187] width 37 height 24
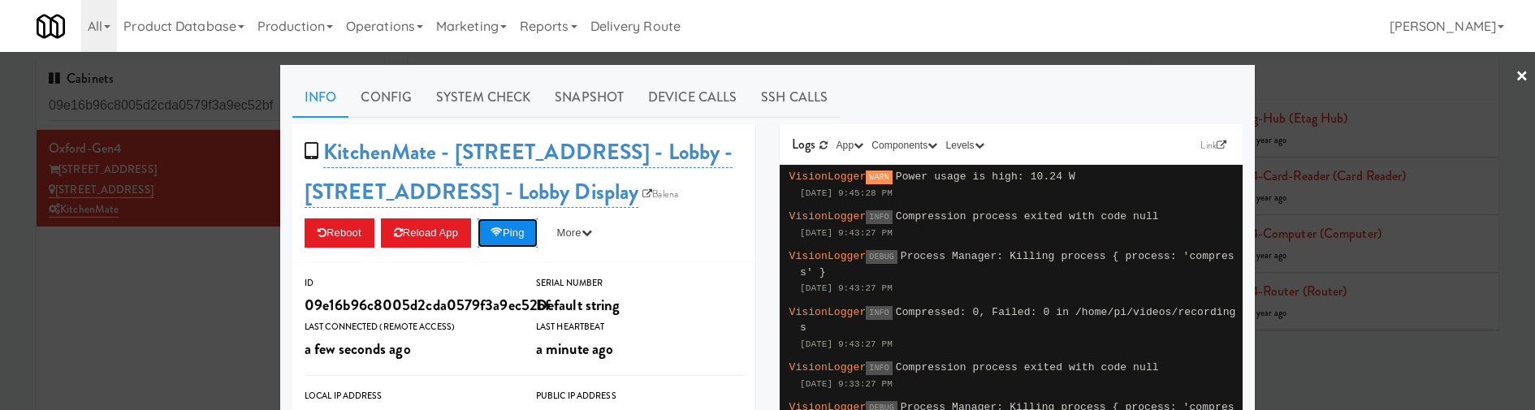
click at [503, 237] on icon at bounding box center [496, 232] width 12 height 11
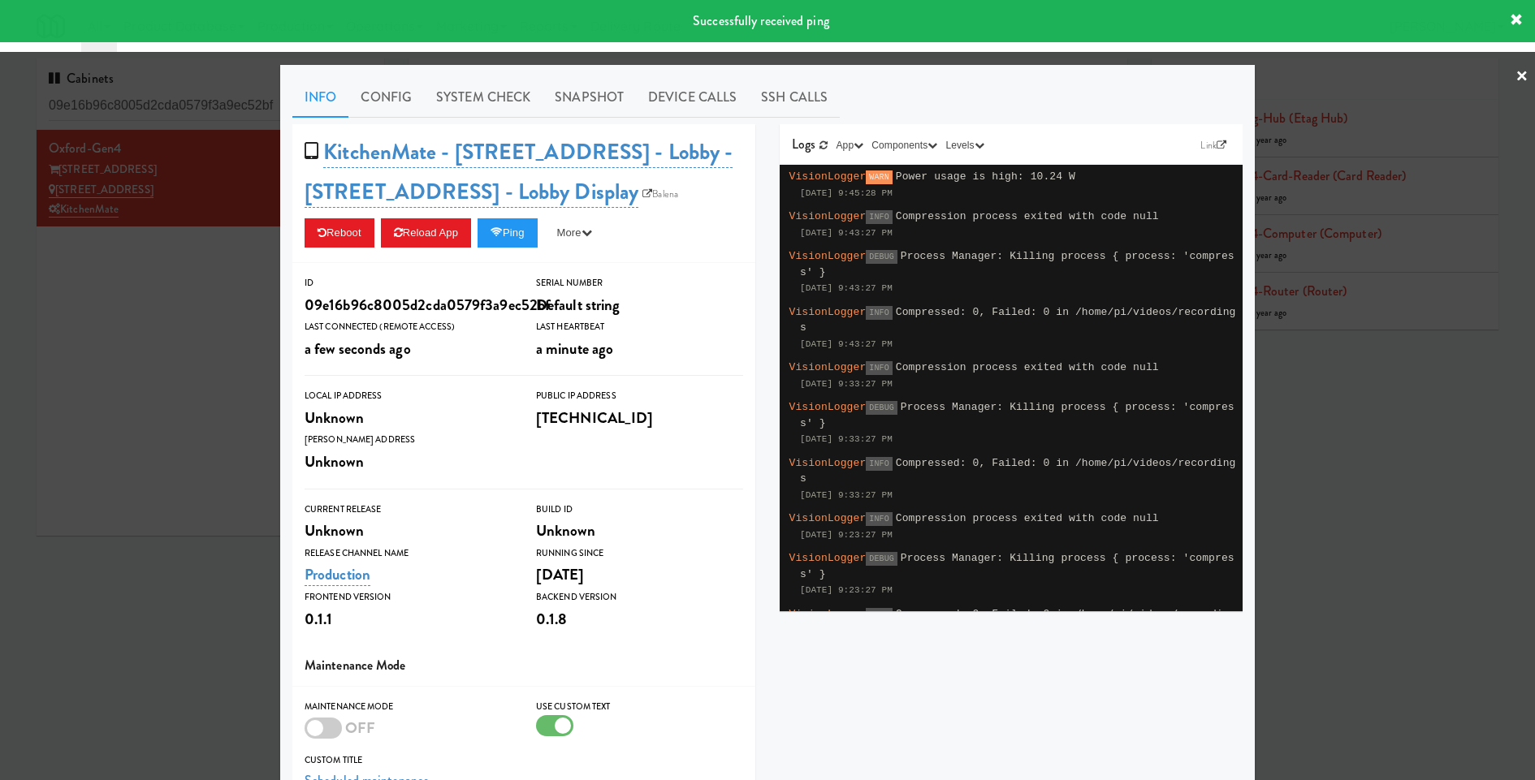
click at [190, 310] on div at bounding box center [767, 390] width 1535 height 780
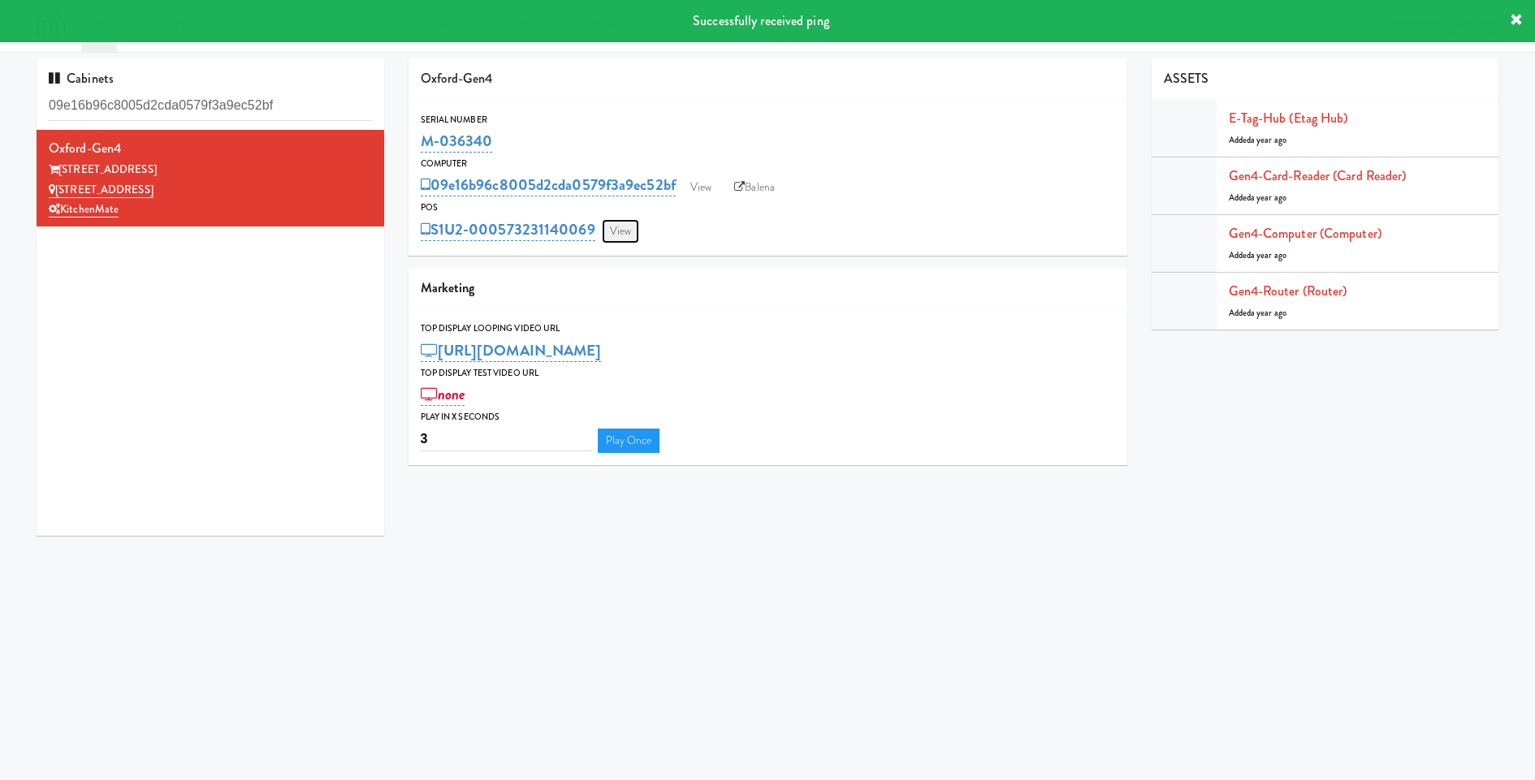
click at [613, 222] on link "View" at bounding box center [620, 231] width 37 height 24
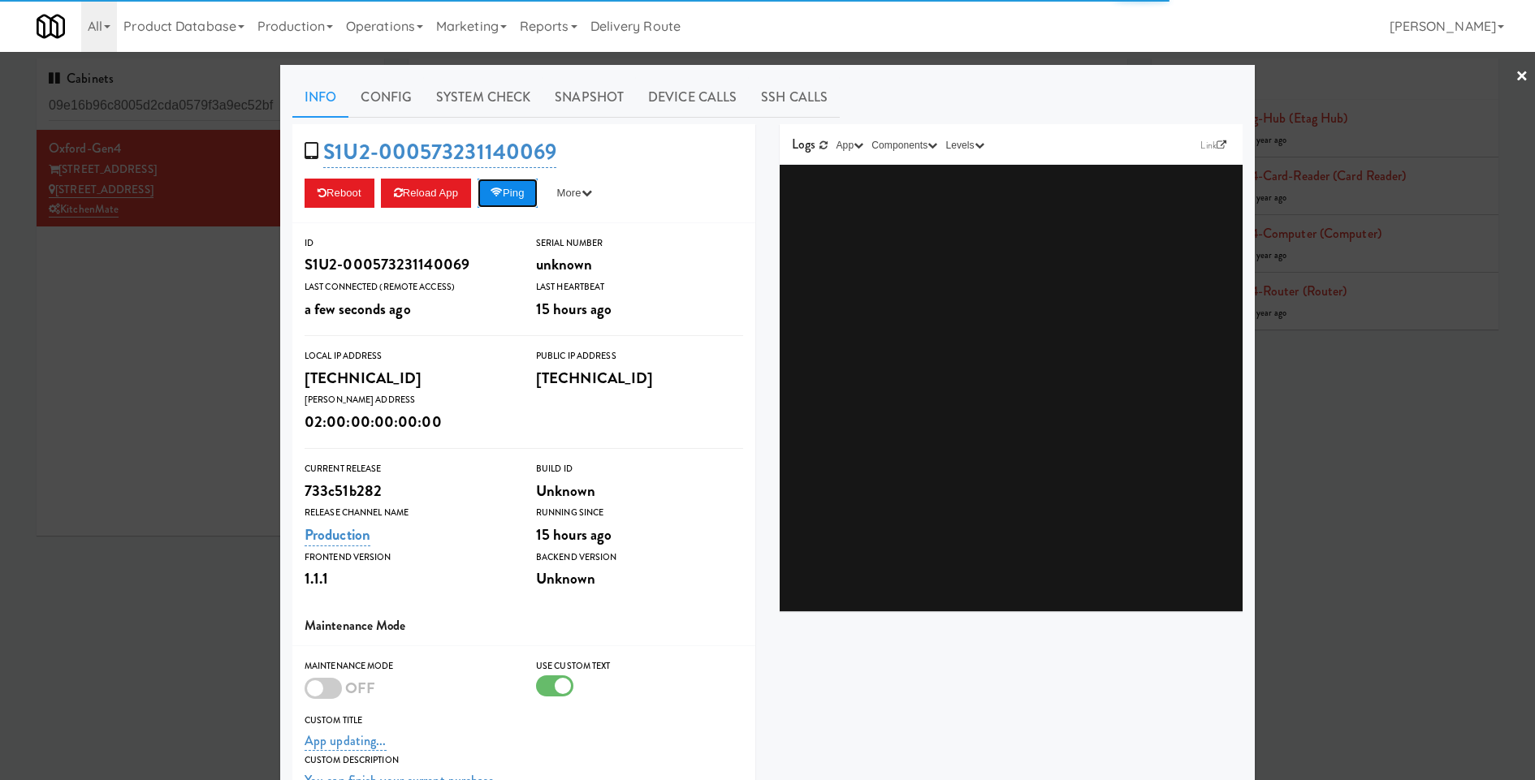
click at [514, 197] on button "Ping" at bounding box center [507, 193] width 60 height 29
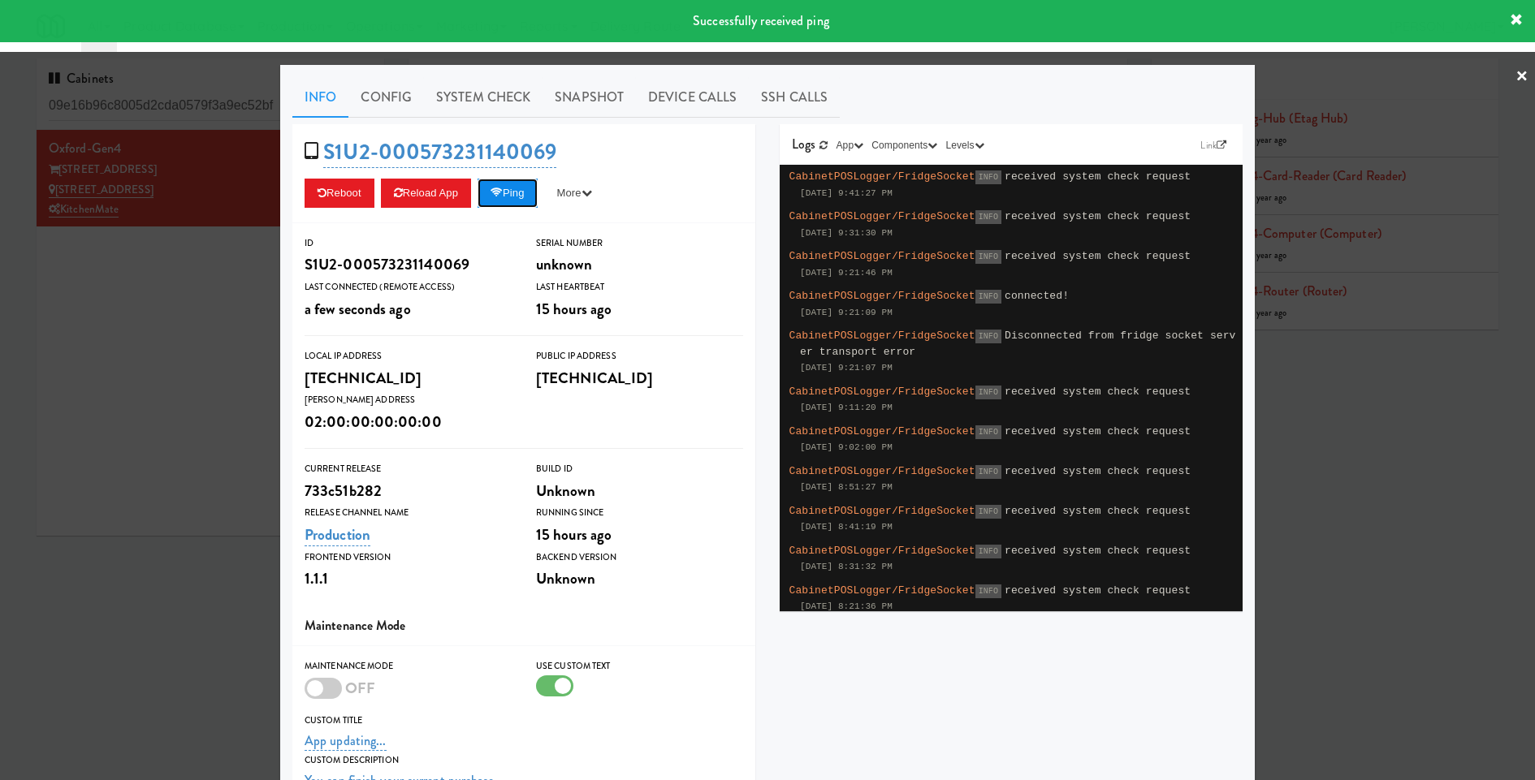
click at [514, 197] on button "Ping" at bounding box center [507, 193] width 60 height 29
click at [516, 101] on link "System Check" at bounding box center [483, 97] width 119 height 41
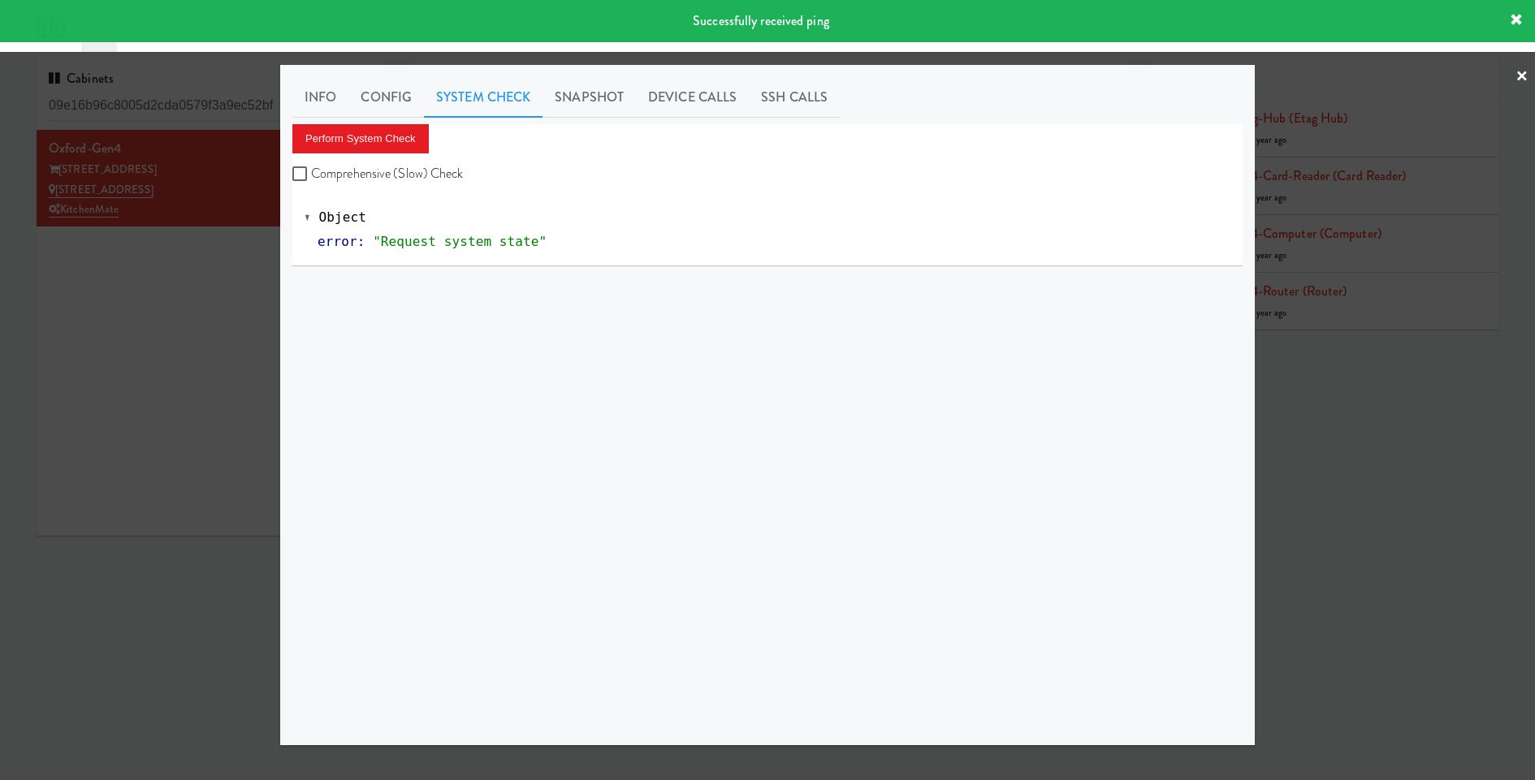
click at [385, 122] on div "Info Config System Check Snapshot Device Calls SSH Calls Perform System Check C…" at bounding box center [767, 405] width 950 height 656
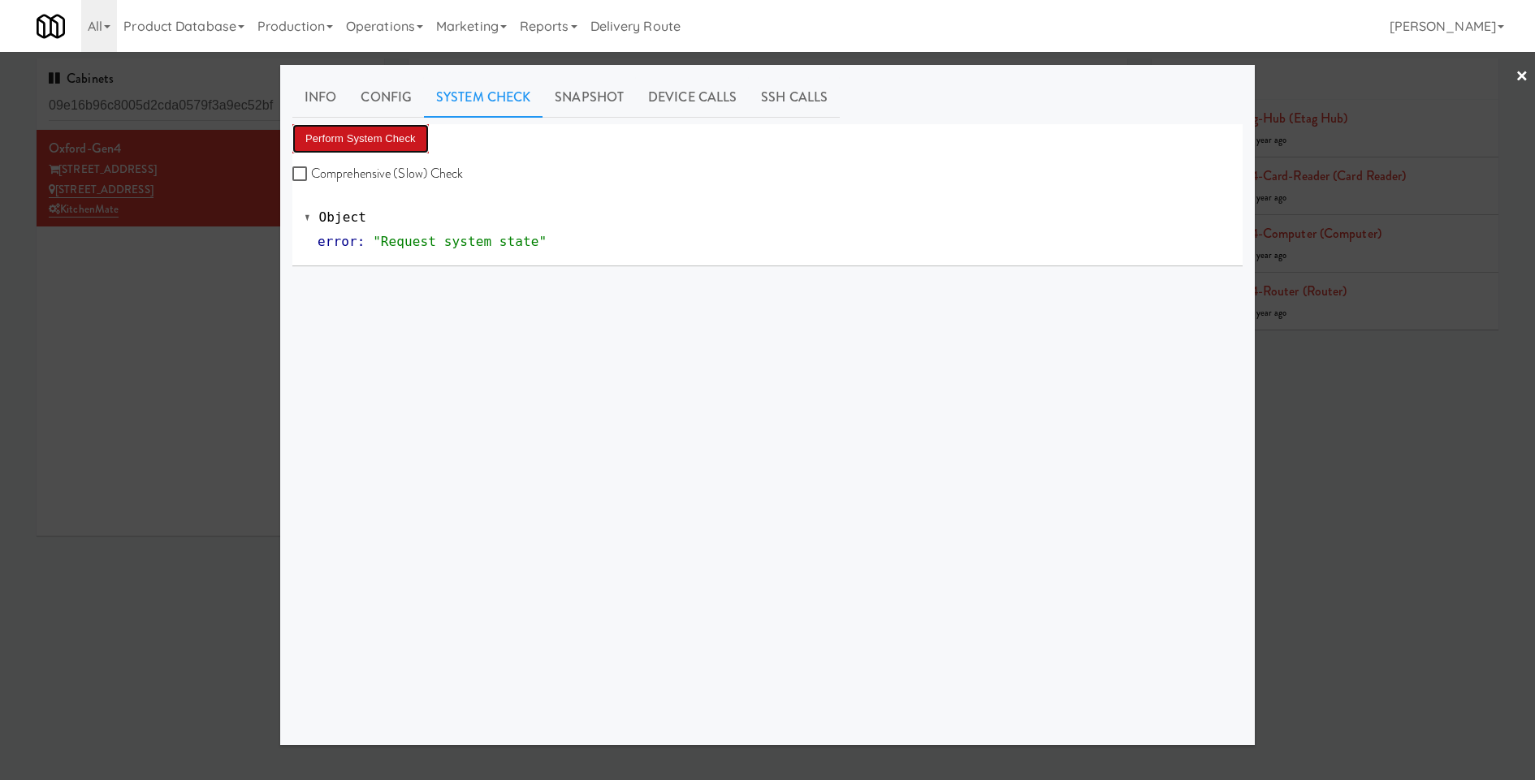
click at [387, 133] on button "Perform System Check" at bounding box center [360, 138] width 136 height 29
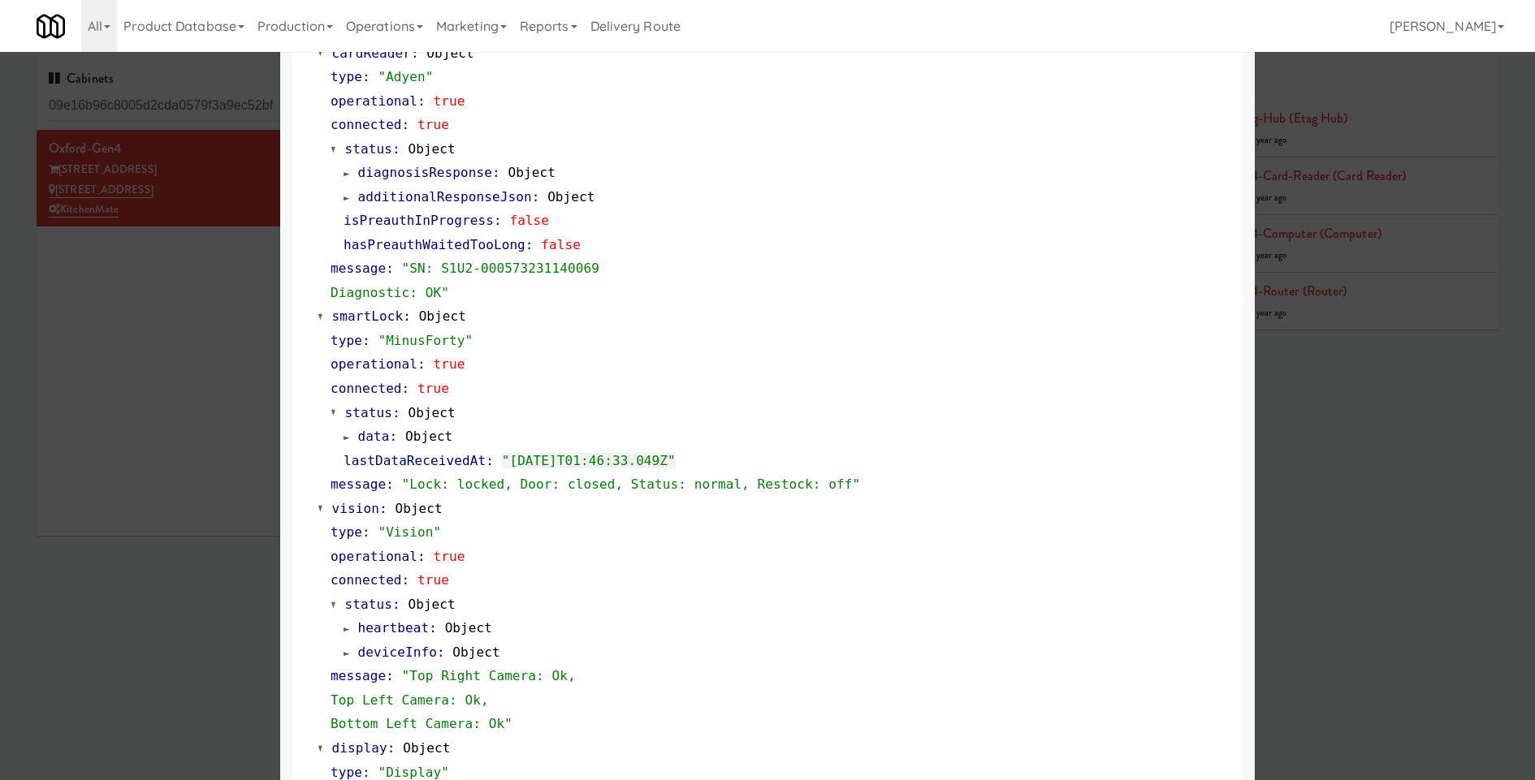
scroll to position [192, 0]
click at [392, 431] on span ":" at bounding box center [393, 432] width 8 height 15
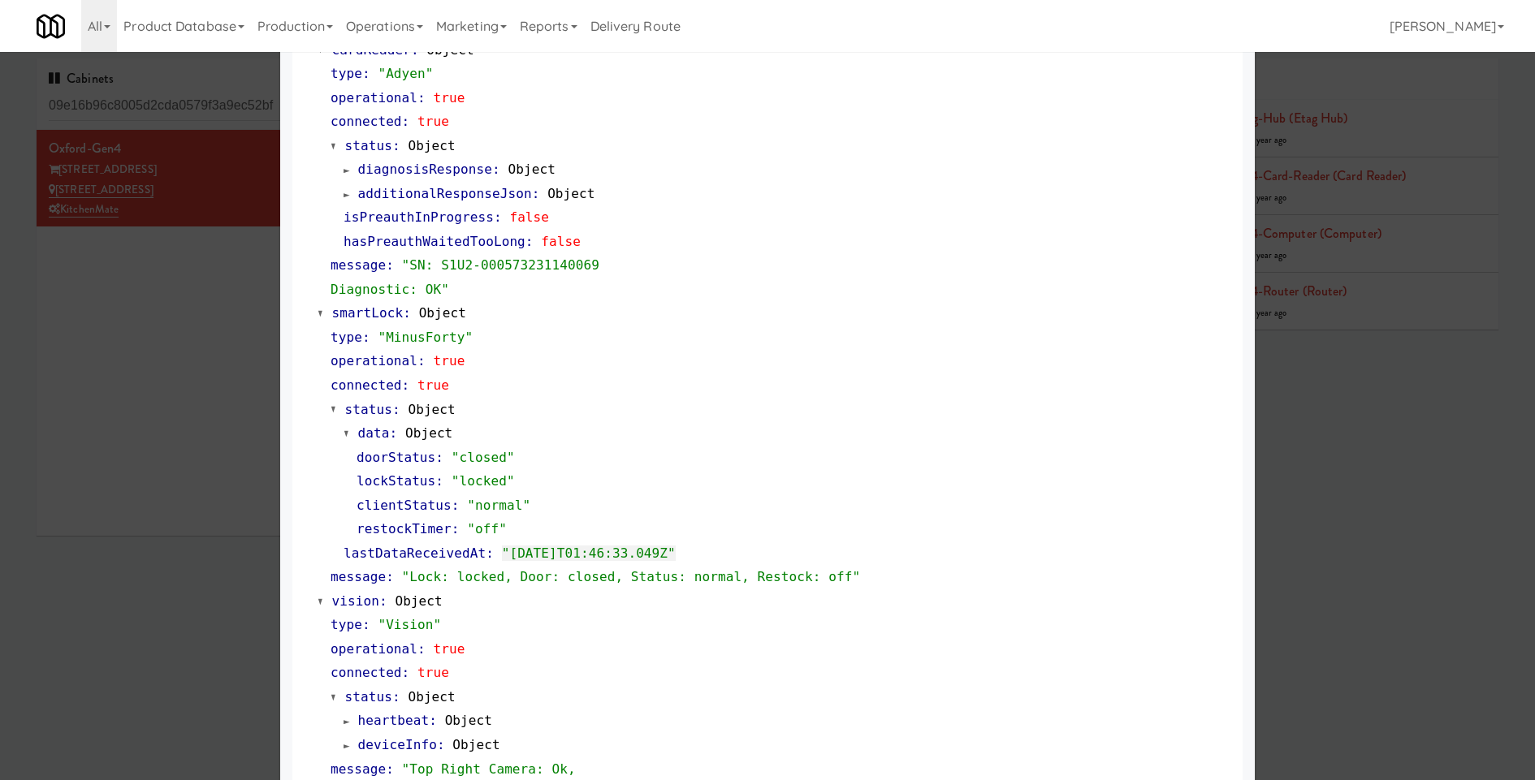
click at [392, 431] on span ":" at bounding box center [393, 432] width 8 height 15
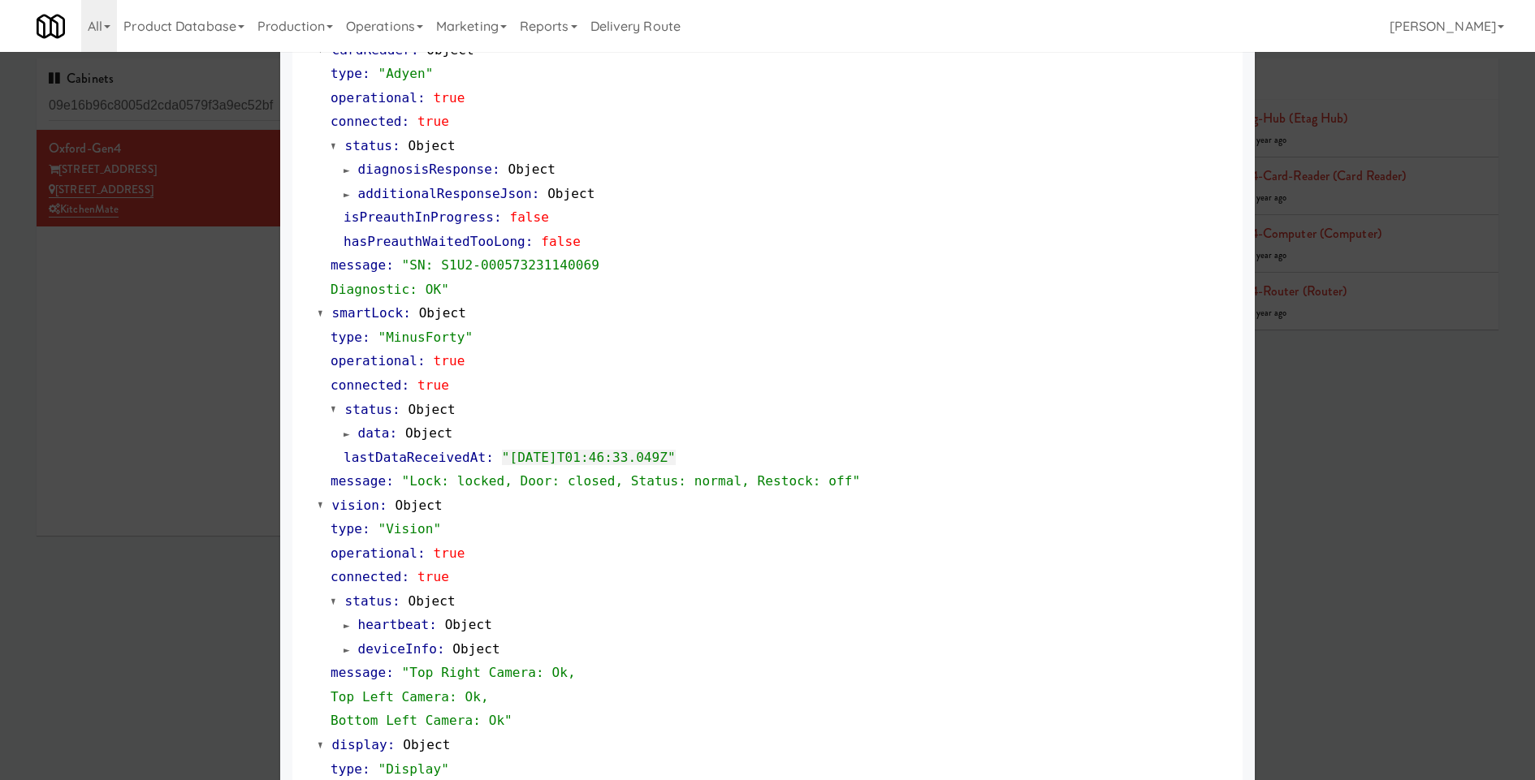
scroll to position [0, 0]
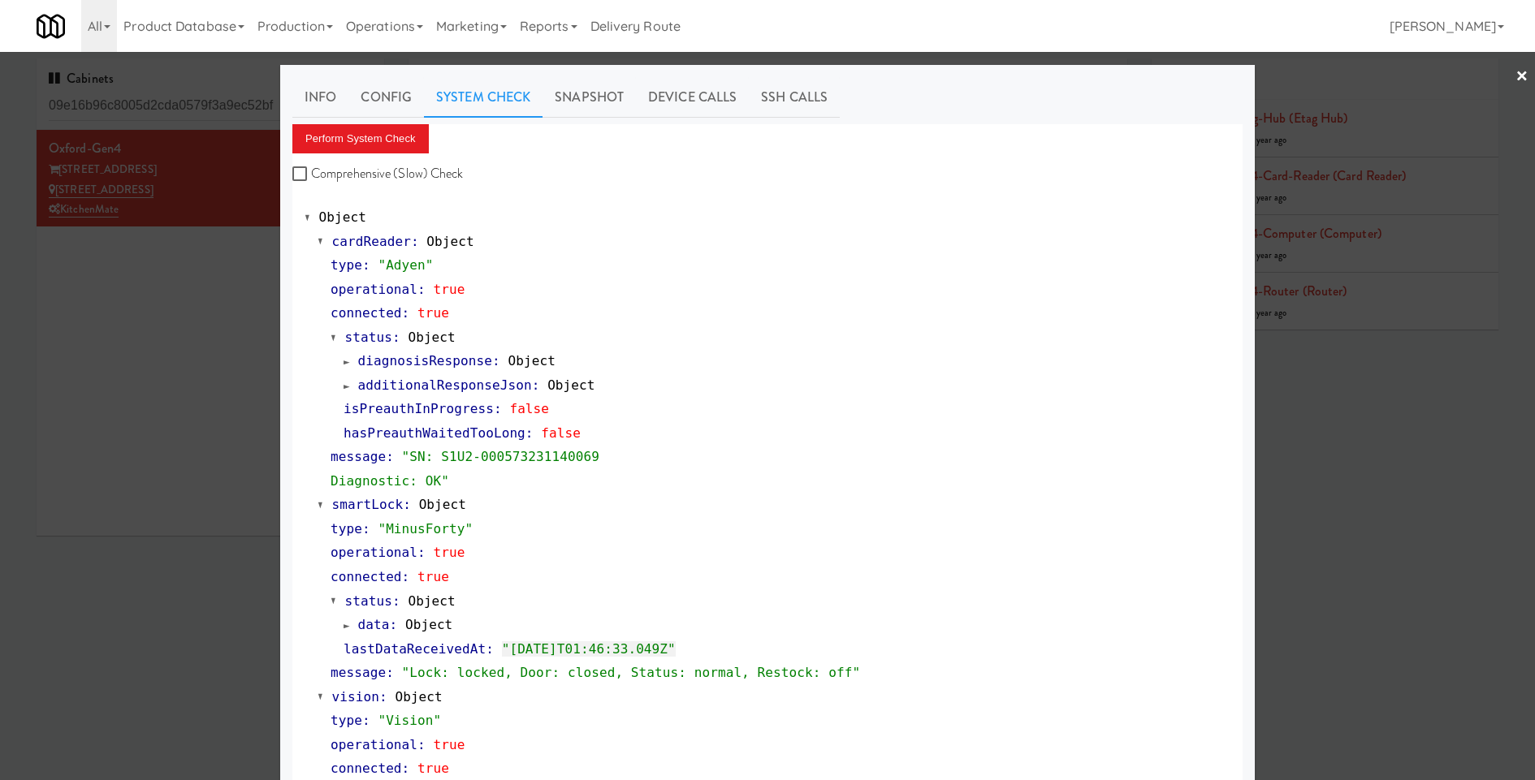
click at [357, 170] on label "Comprehensive (Slow) Check" at bounding box center [377, 174] width 171 height 24
click at [311, 170] on input "Comprehensive (Slow) Check" at bounding box center [301, 174] width 19 height 13
checkbox input "true"
click at [369, 133] on button "Perform System Check" at bounding box center [360, 138] width 136 height 29
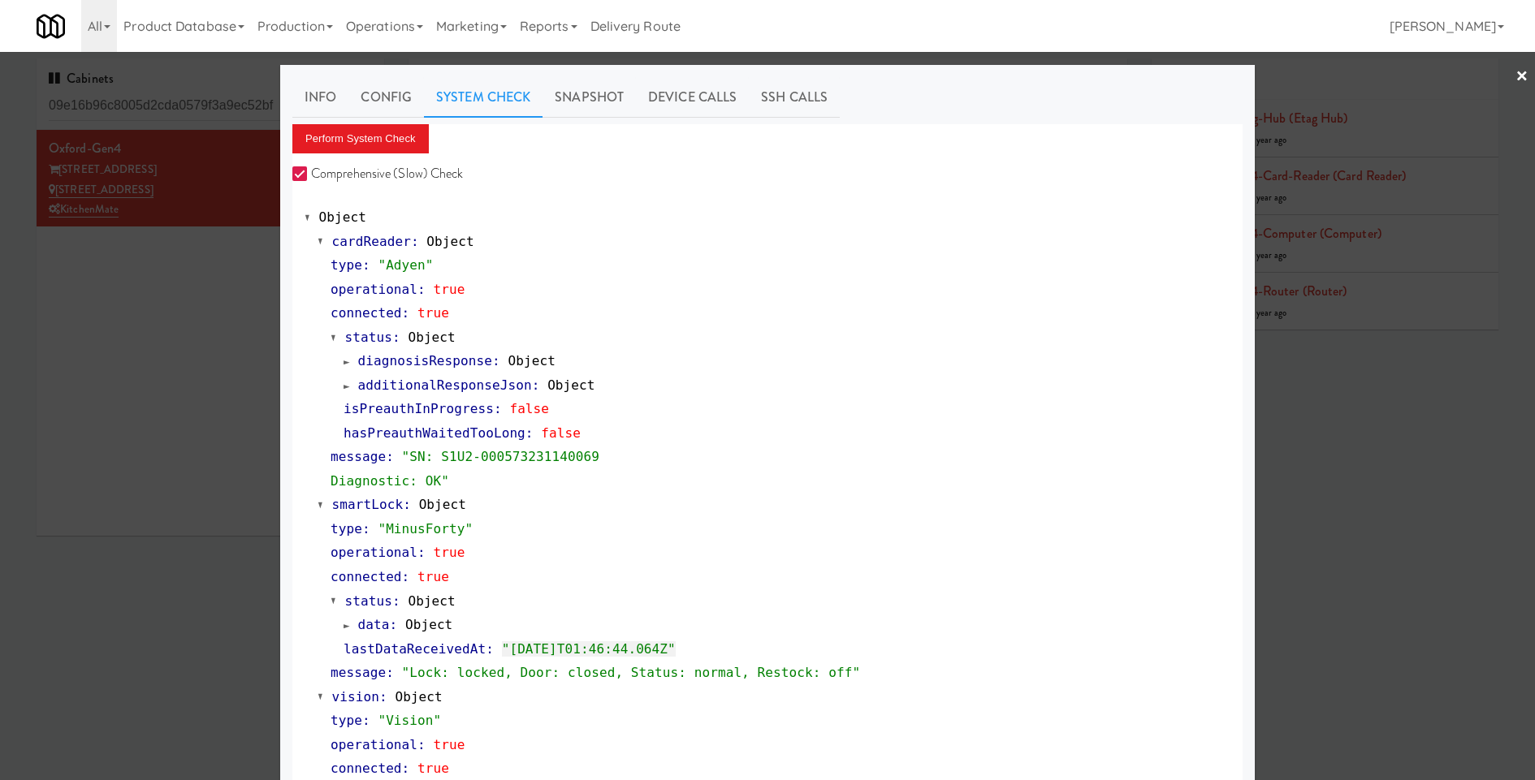
click at [205, 120] on div at bounding box center [767, 390] width 1535 height 780
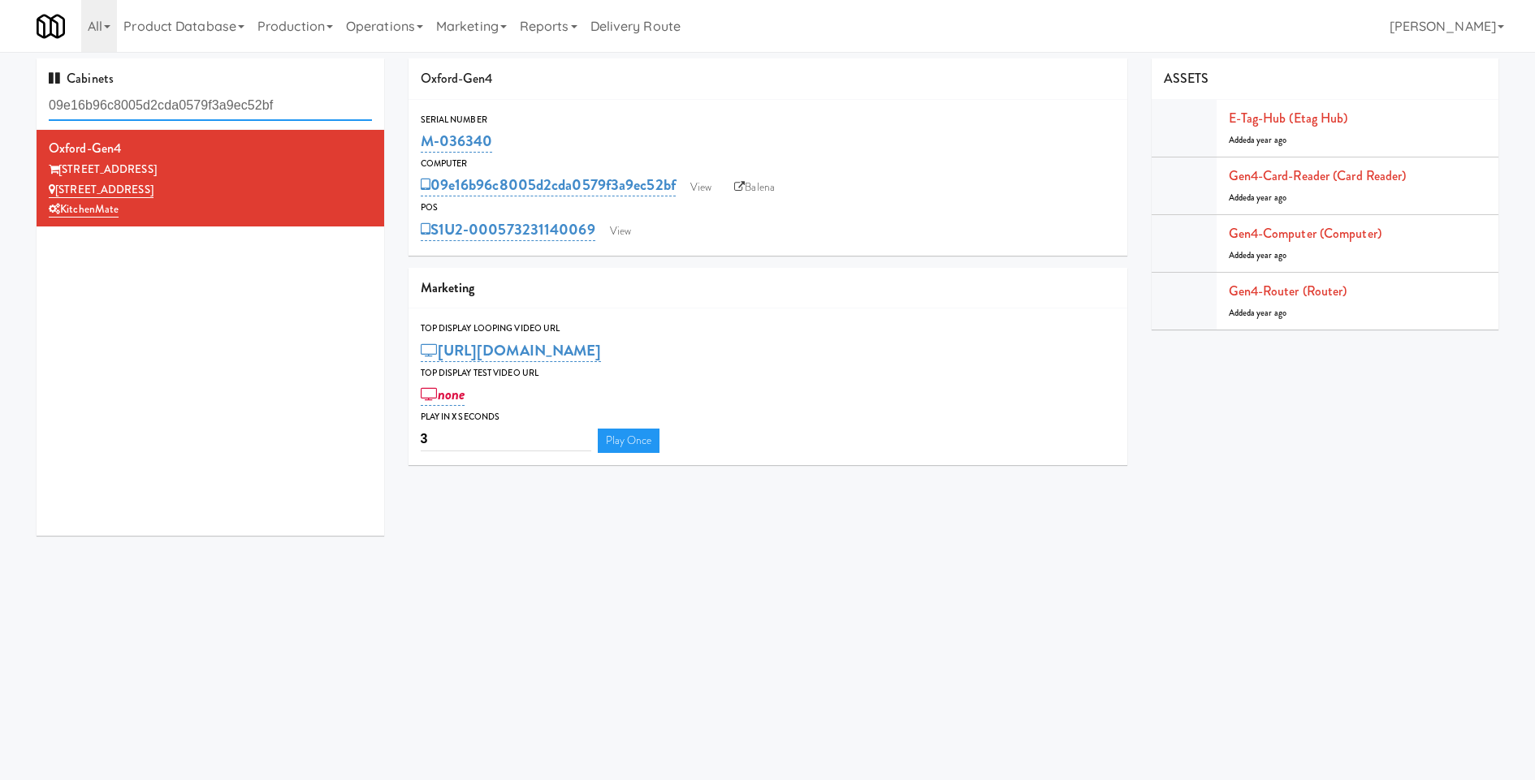
click at [235, 96] on input "09e16b96c8005d2cda0579f3a9ec52bf" at bounding box center [210, 106] width 323 height 30
click at [285, 96] on input "09e16b96c8005d2cda0579f3a9ec52bf" at bounding box center [210, 106] width 323 height 30
click at [697, 188] on link "View" at bounding box center [700, 187] width 37 height 24
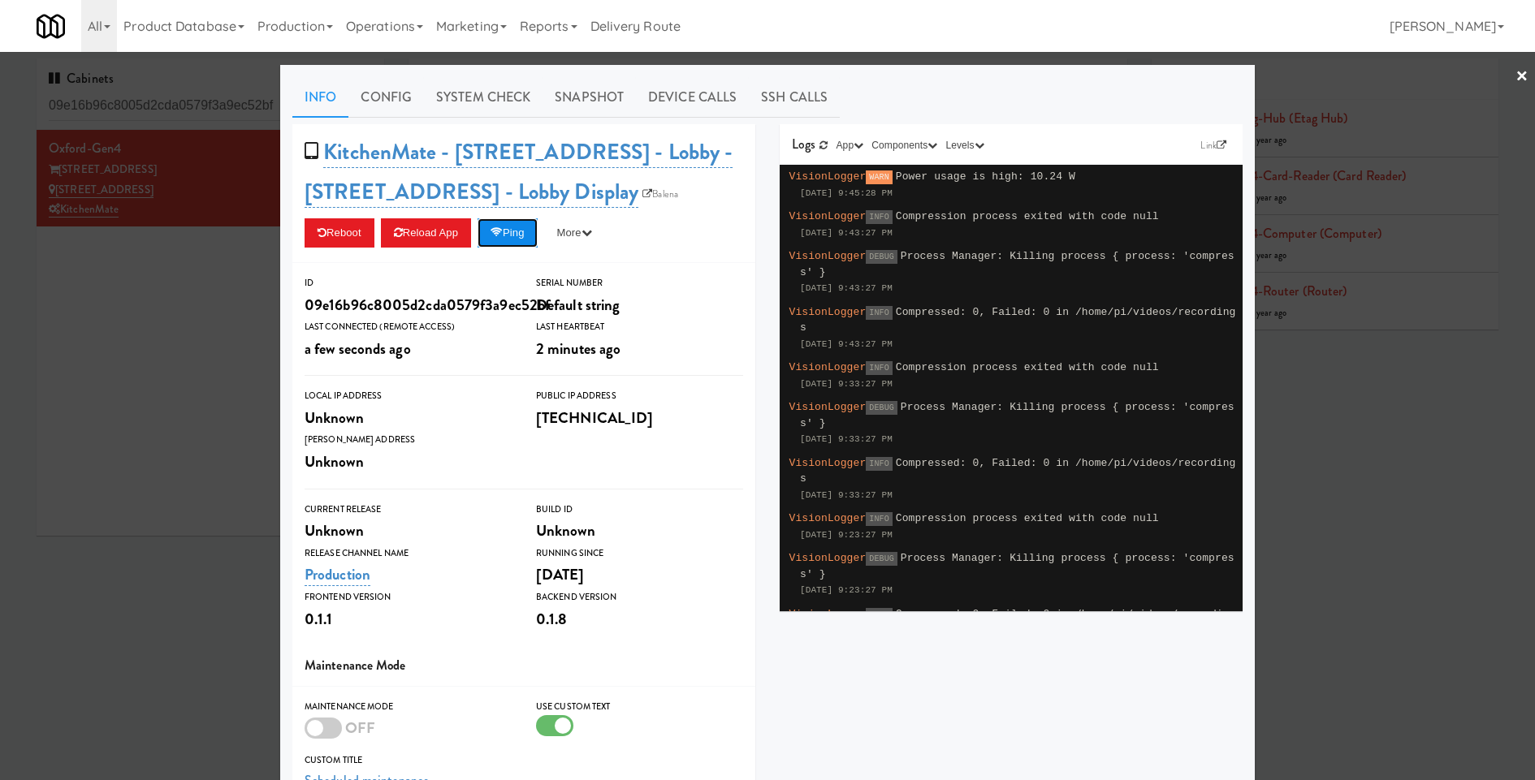
click at [518, 240] on button "Ping" at bounding box center [507, 232] width 60 height 29
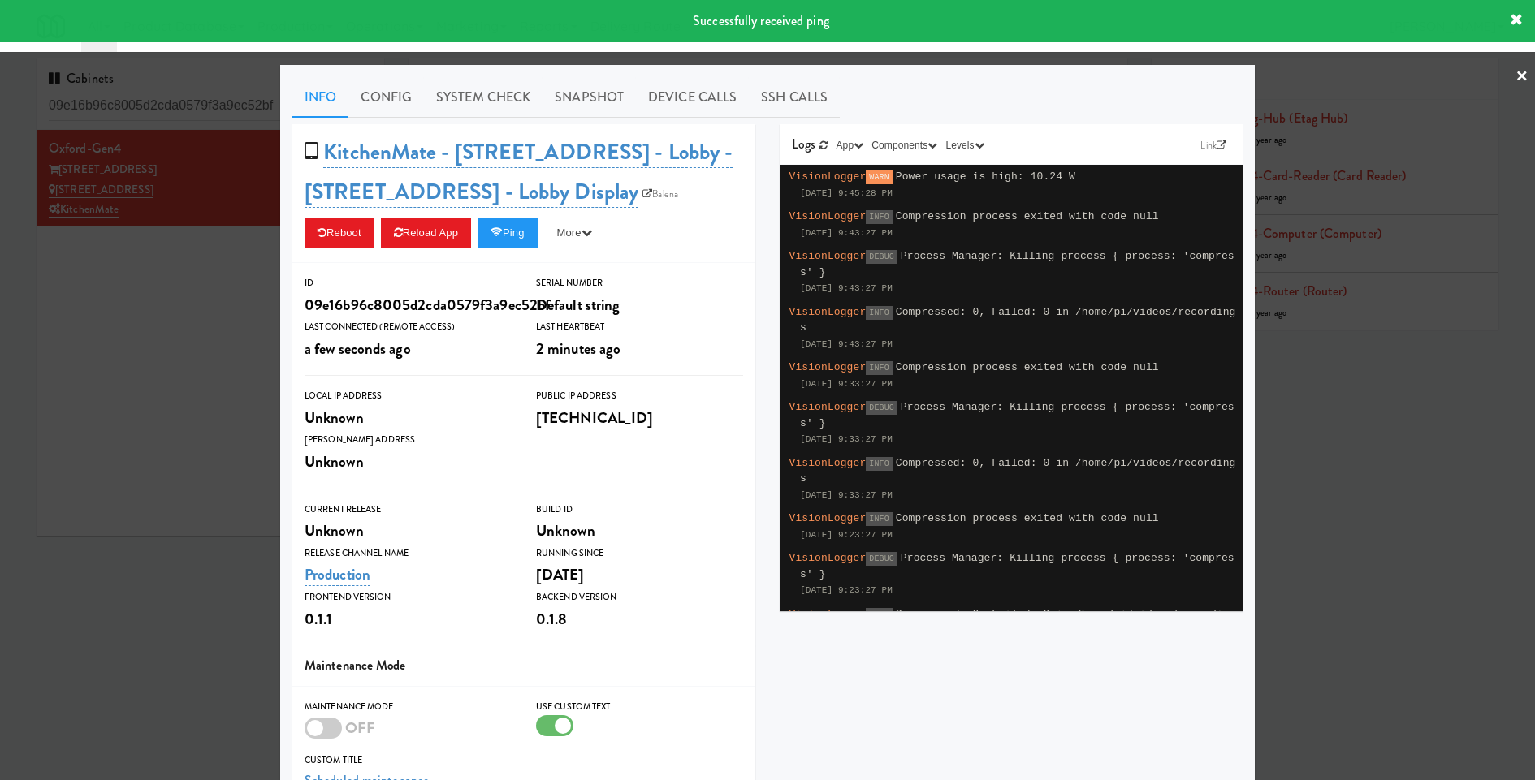
click at [489, 122] on div "Info Config System Check Snapshot Device Calls SSH Calls KitchenMate - 325 Fron…" at bounding box center [767, 534] width 950 height 915
click at [490, 100] on link "System Check" at bounding box center [483, 97] width 119 height 41
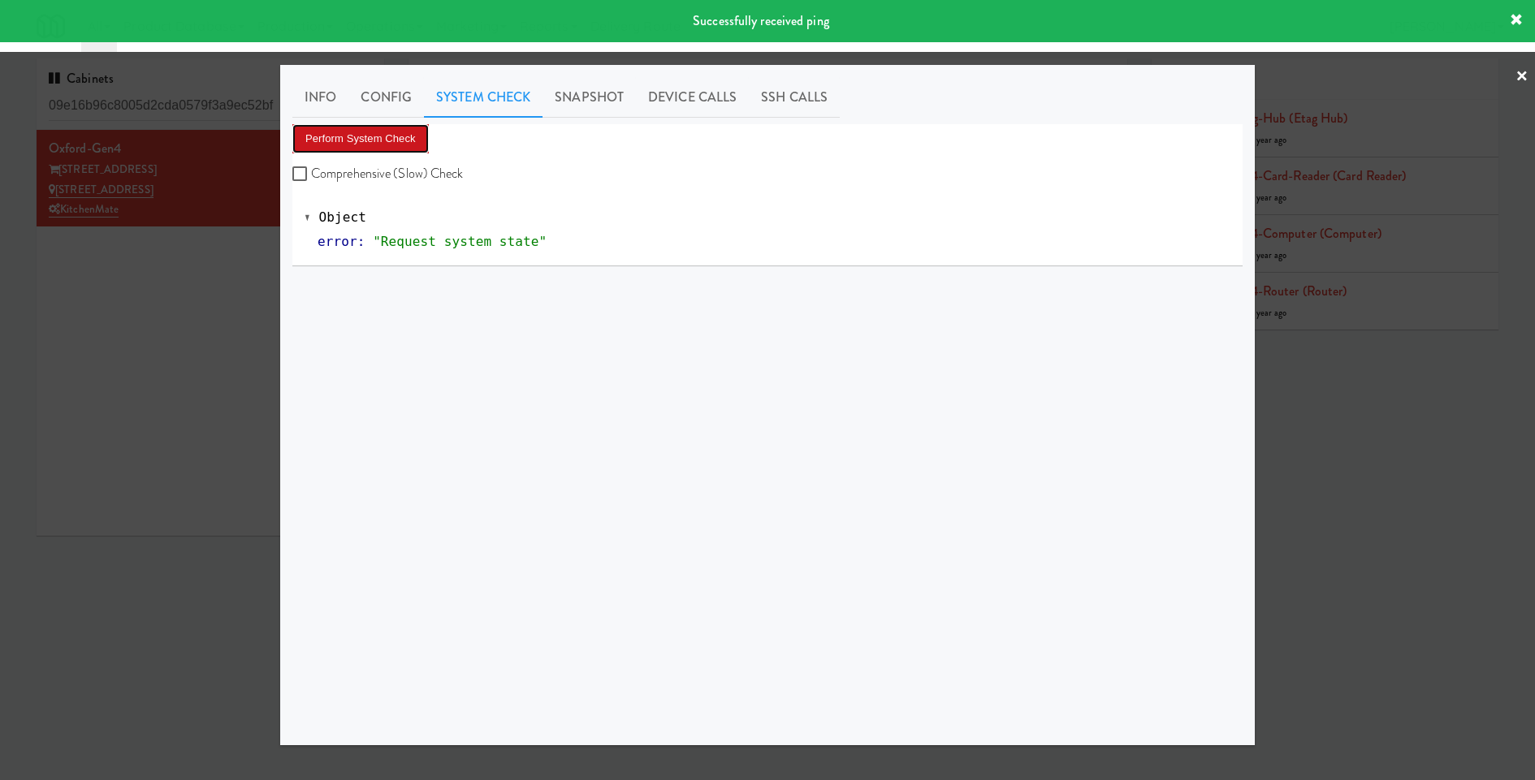
click at [421, 149] on button "Perform System Check" at bounding box center [360, 138] width 136 height 29
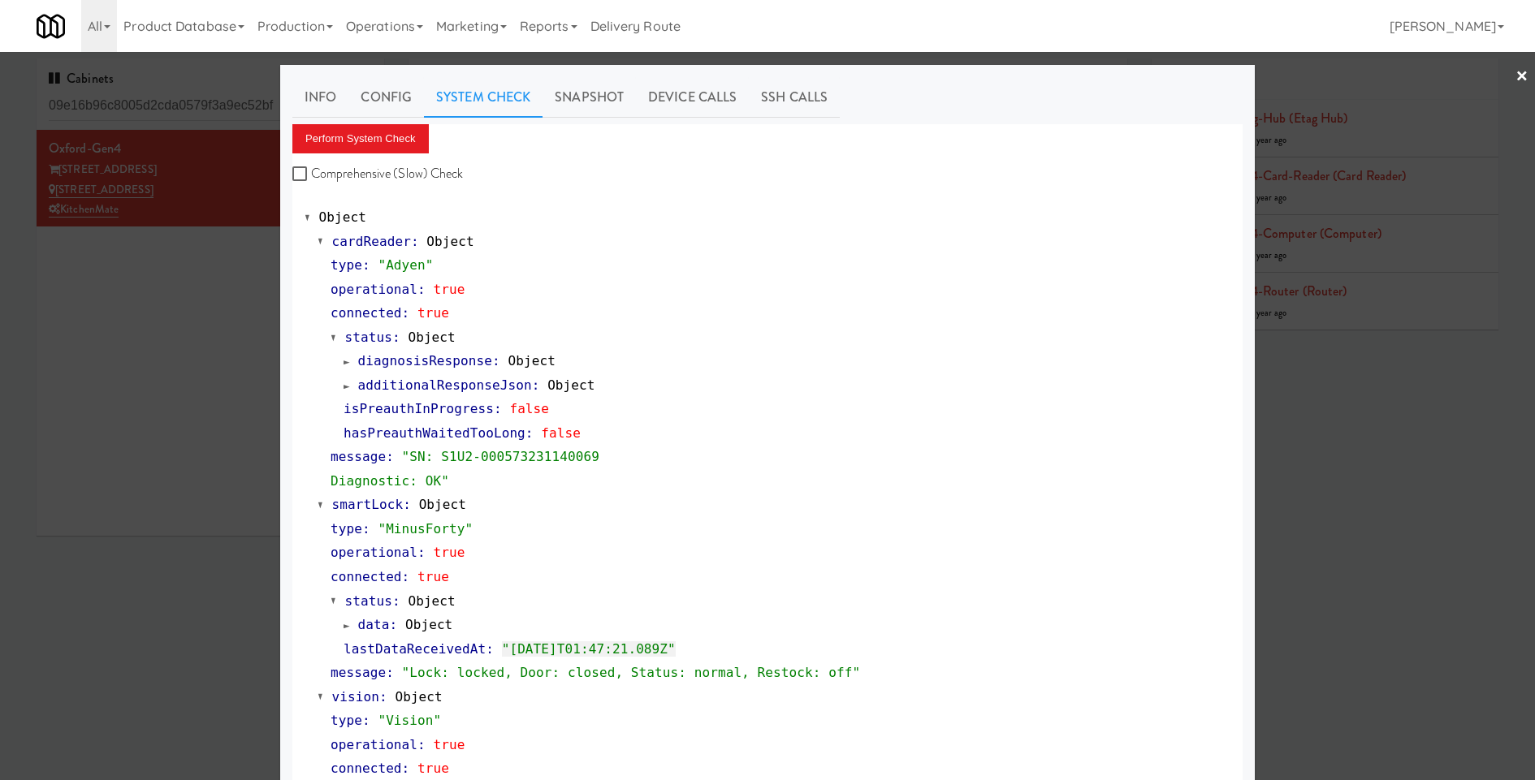
click at [365, 175] on label "Comprehensive (Slow) Check" at bounding box center [377, 174] width 171 height 24
click at [311, 175] on input "Comprehensive (Slow) Check" at bounding box center [301, 174] width 19 height 13
checkbox input "true"
click at [375, 142] on button "Perform System Check" at bounding box center [360, 138] width 136 height 29
click at [368, 619] on span "data" at bounding box center [374, 624] width 32 height 15
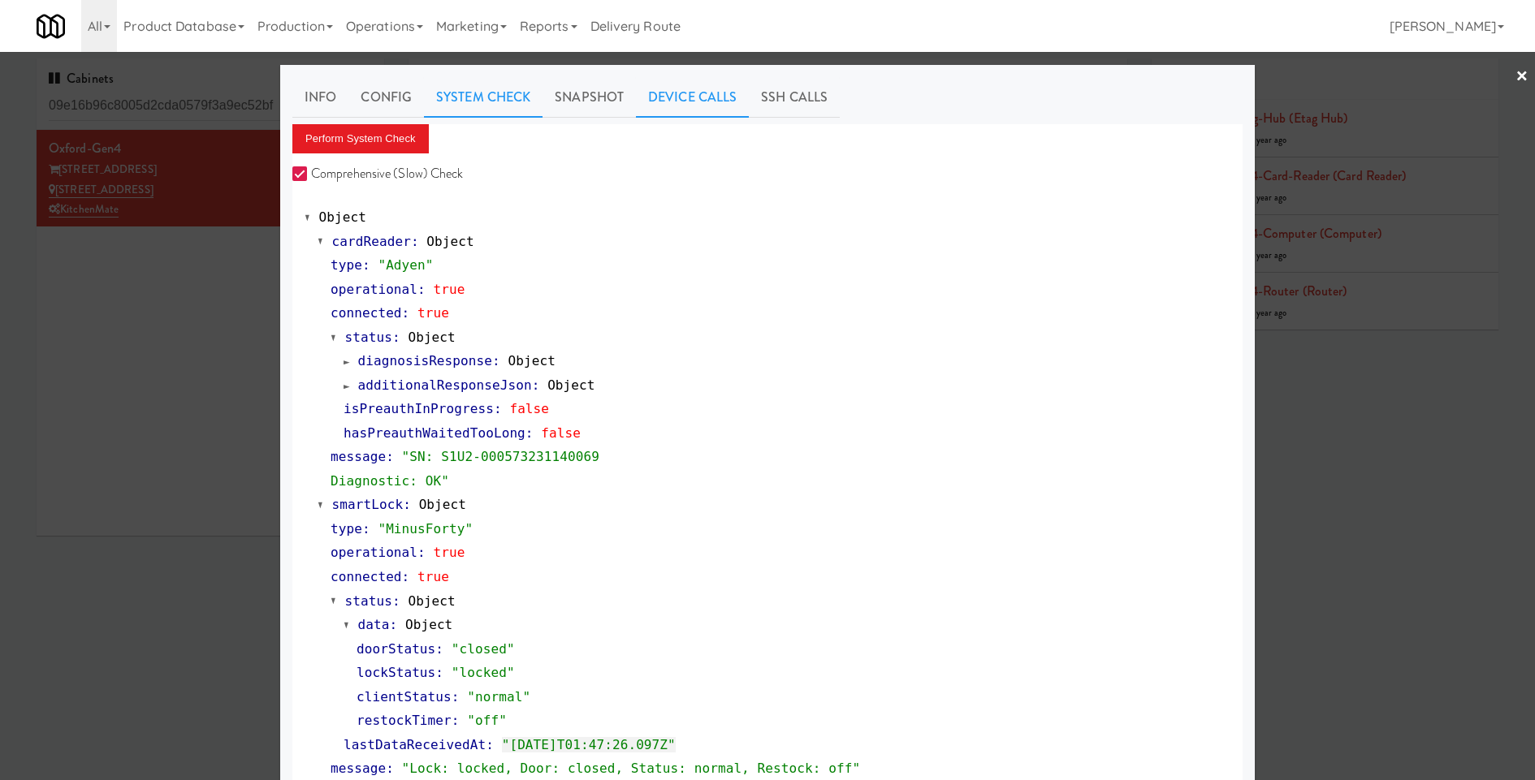
click at [706, 108] on link "Device Calls" at bounding box center [692, 97] width 113 height 41
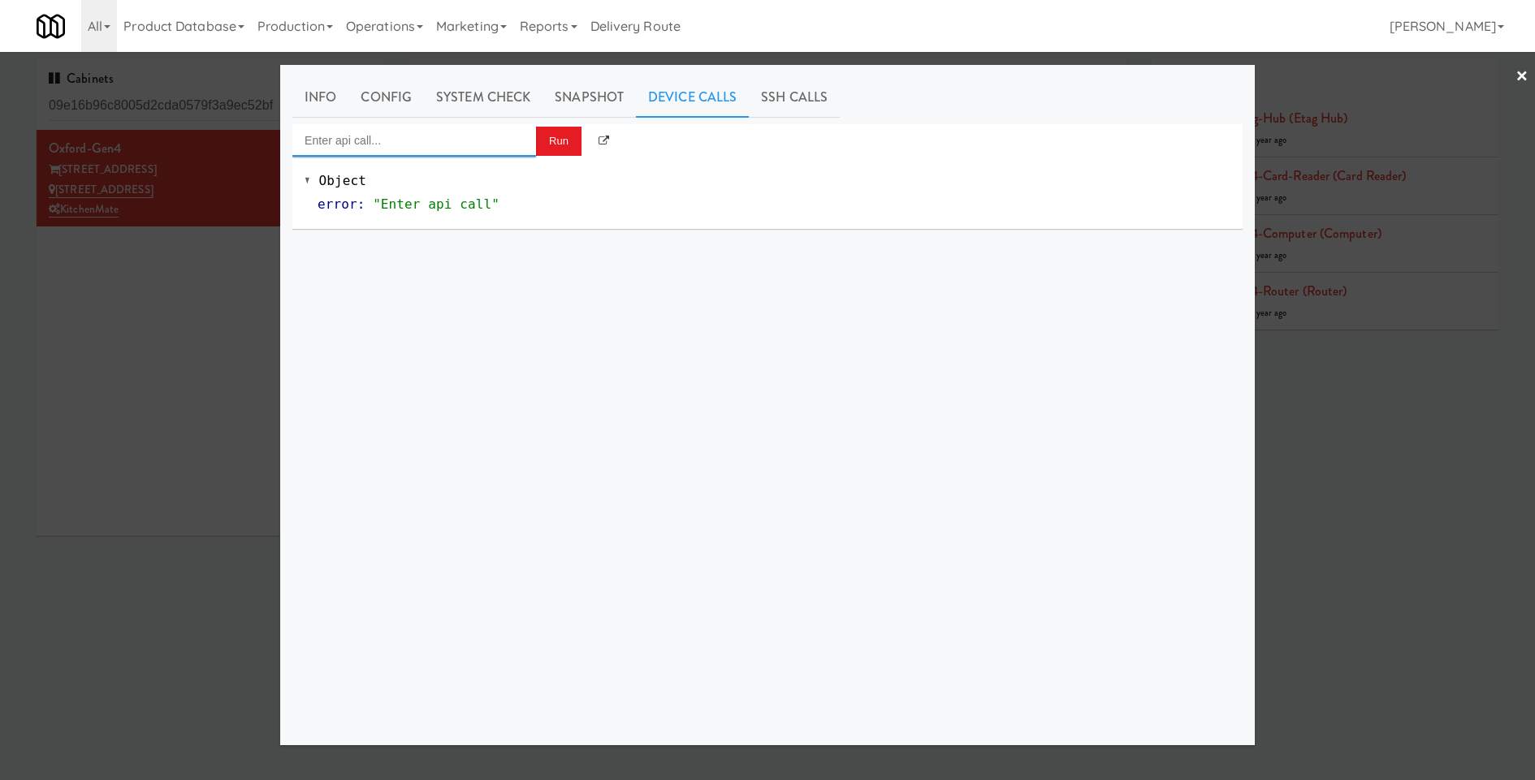
click at [501, 143] on input "Enter api call..." at bounding box center [414, 140] width 244 height 32
click at [415, 163] on div "Cooler: Get Temperature Data" at bounding box center [413, 166] width 219 height 21
type input "Cooler: Get Temperature Data"
click at [556, 142] on button "Run" at bounding box center [558, 141] width 45 height 29
click at [562, 137] on button "Run" at bounding box center [558, 141] width 45 height 29
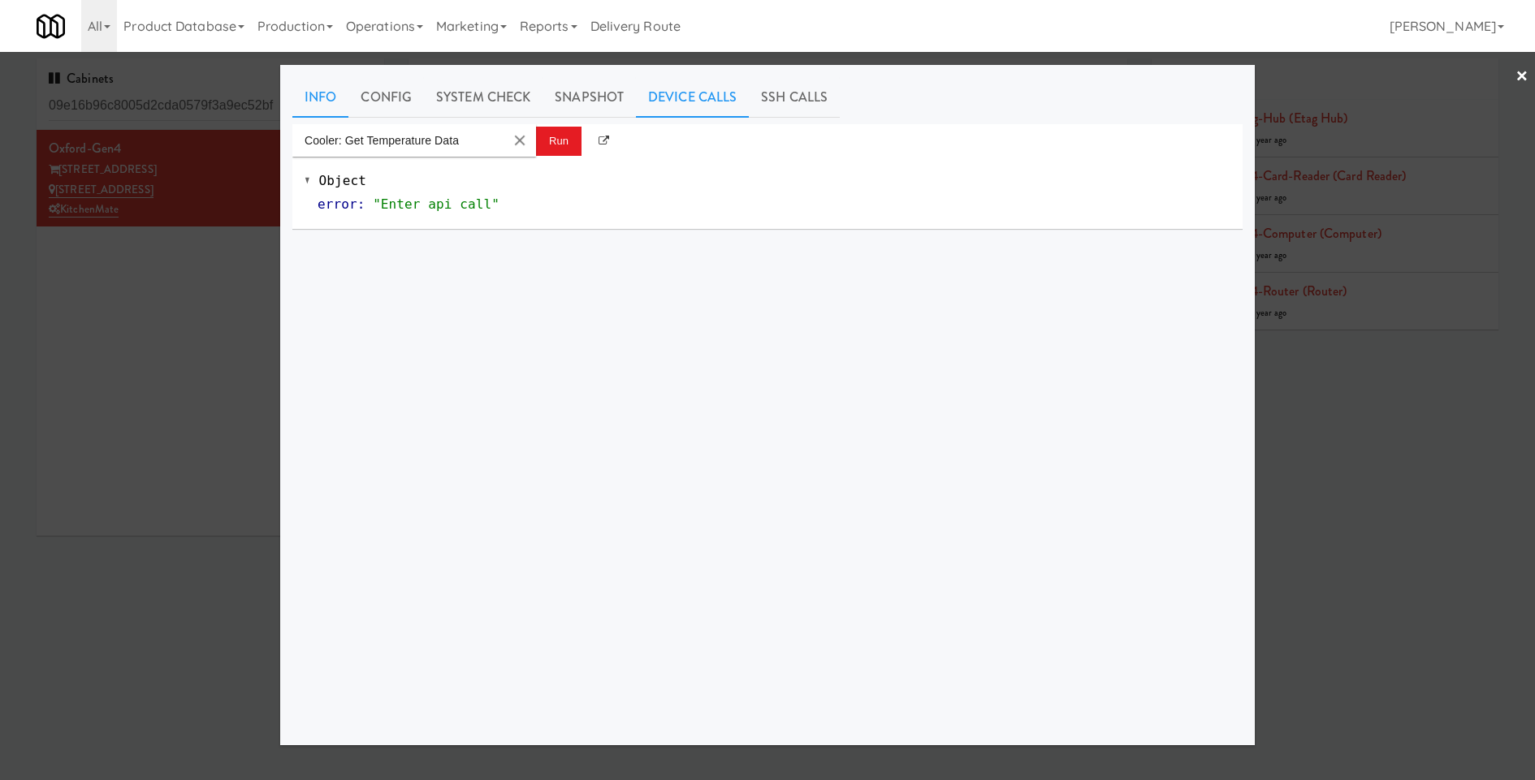
click at [316, 104] on link "Info" at bounding box center [320, 97] width 56 height 41
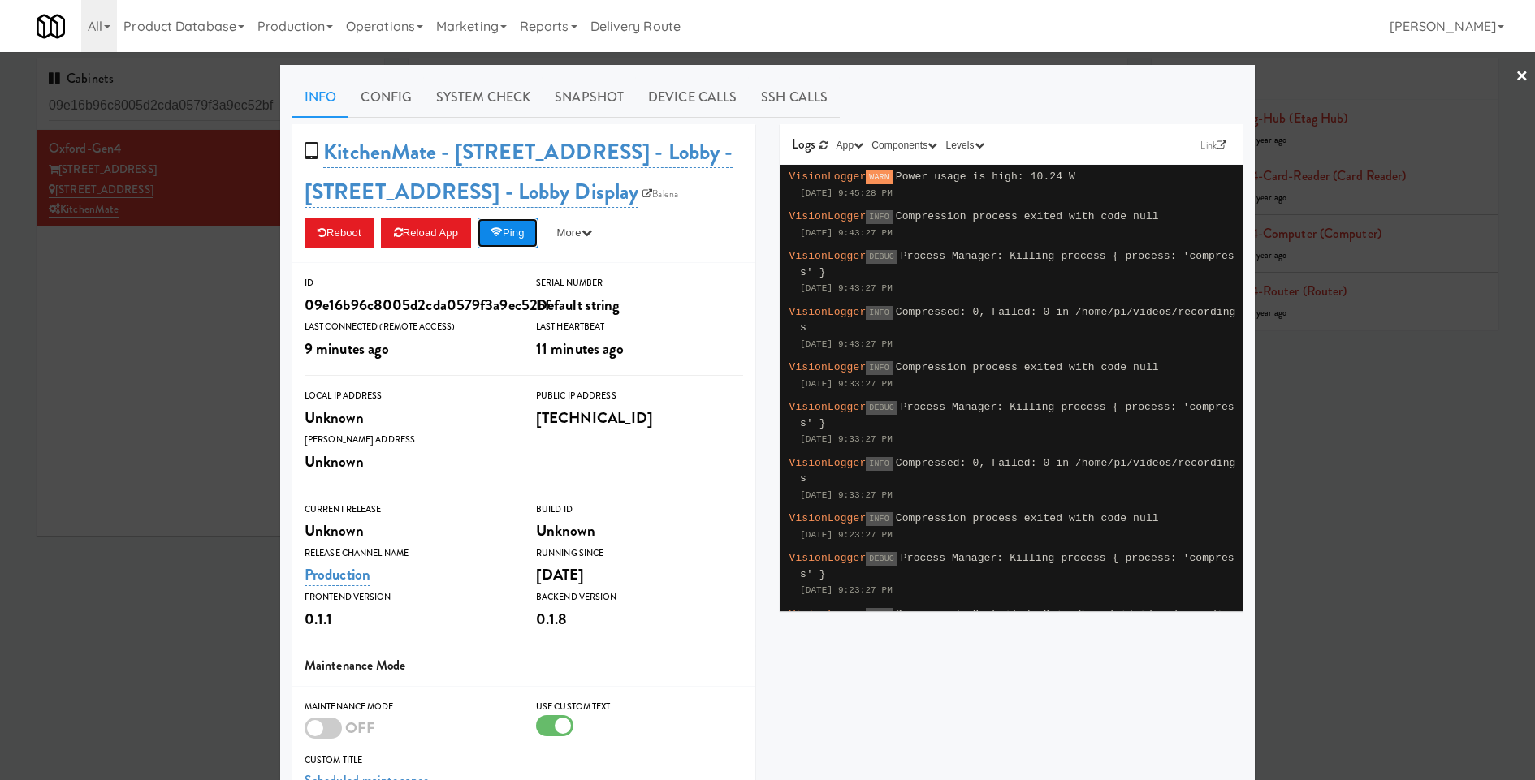
click at [532, 235] on button "Ping" at bounding box center [507, 232] width 60 height 29
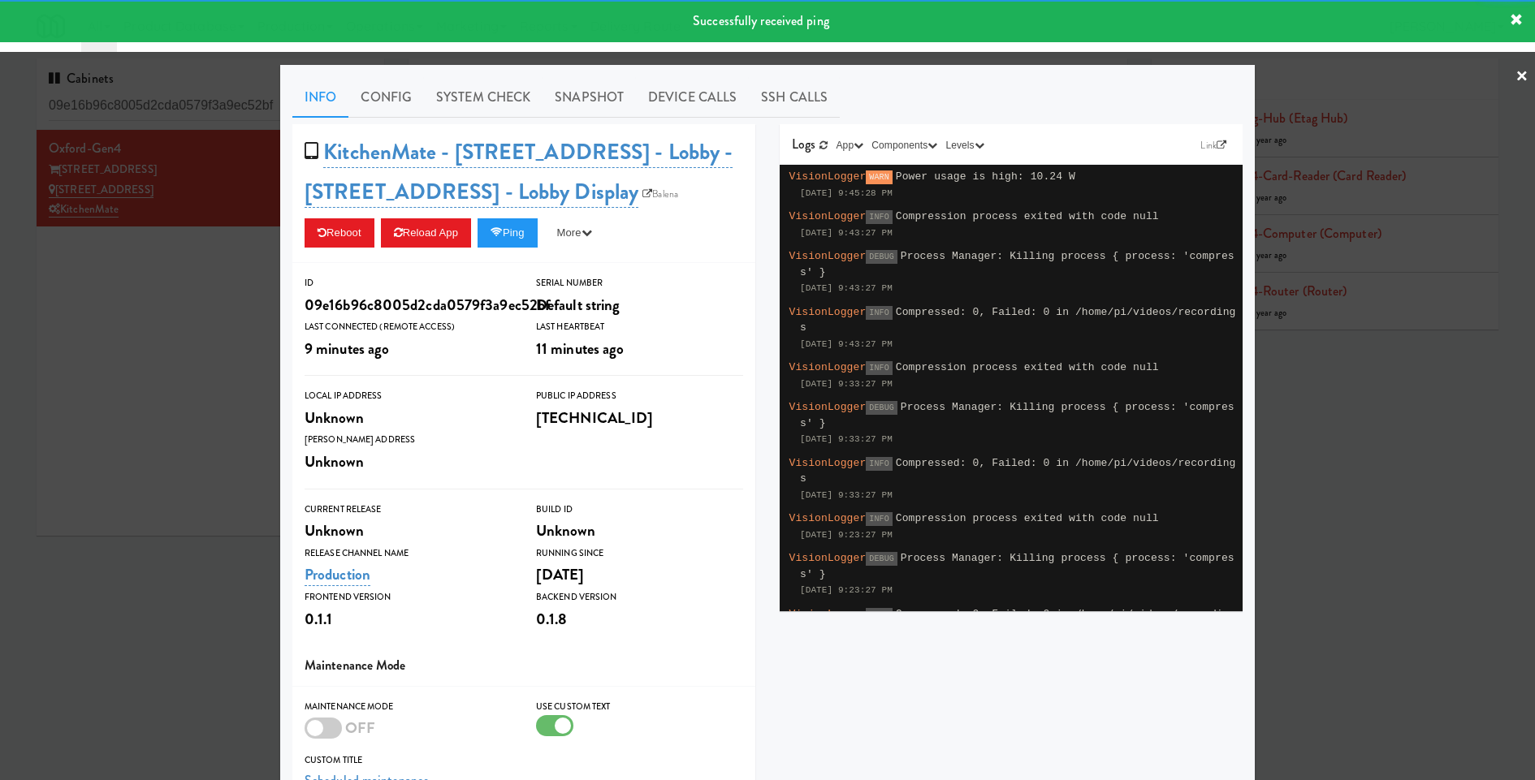
click at [178, 264] on div at bounding box center [767, 390] width 1535 height 780
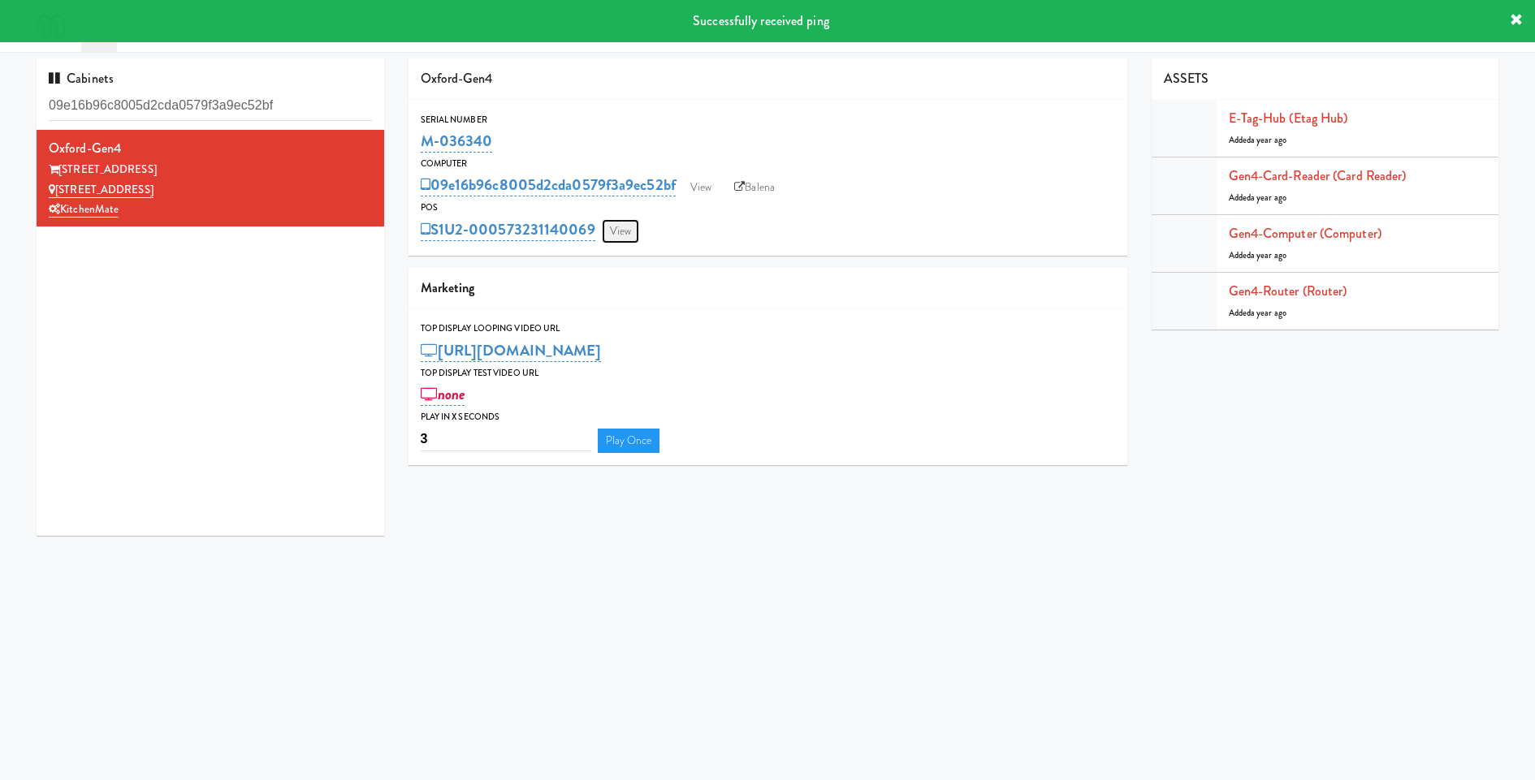
click at [620, 240] on link "View" at bounding box center [620, 231] width 37 height 24
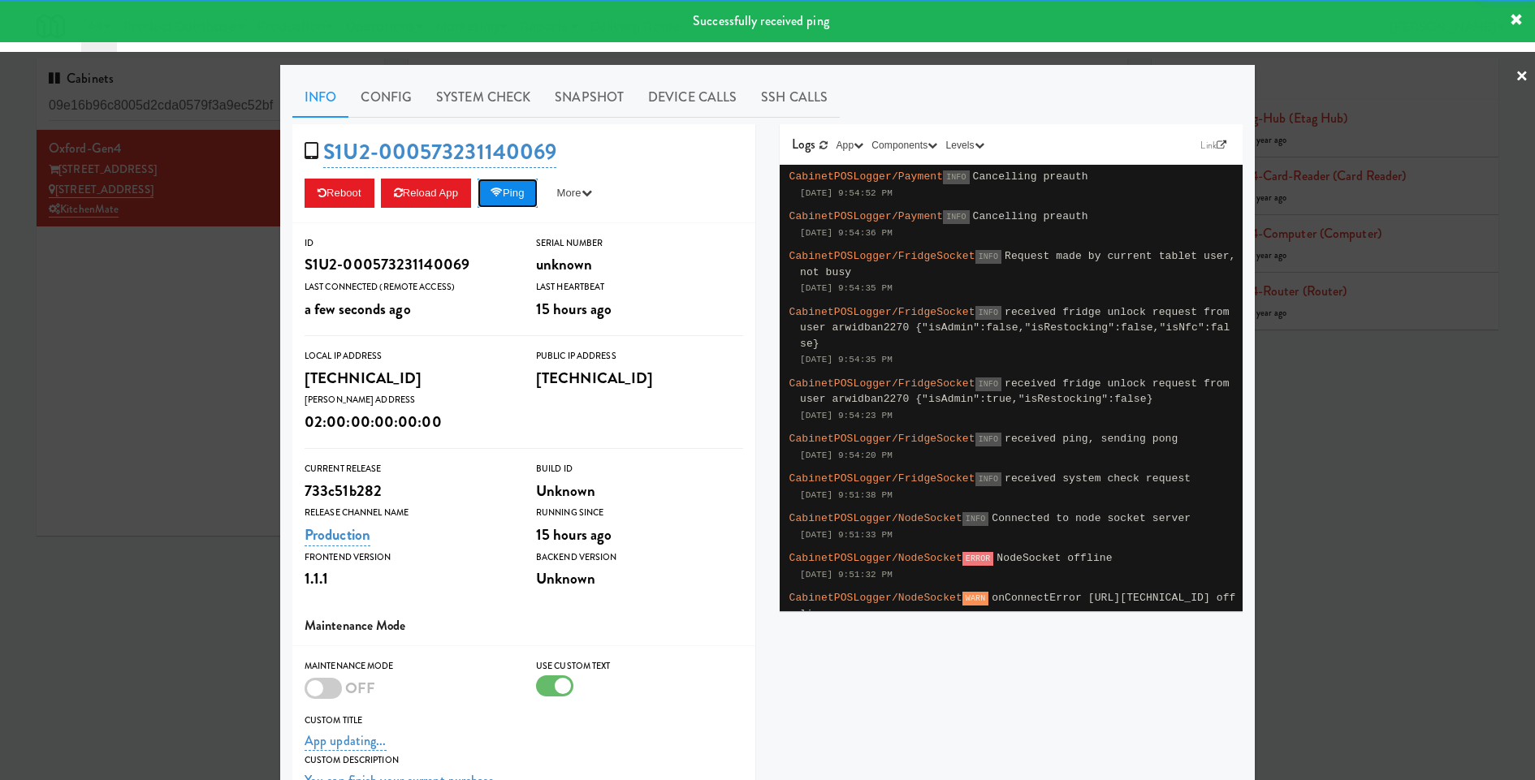
click at [516, 192] on button "Ping" at bounding box center [507, 193] width 60 height 29
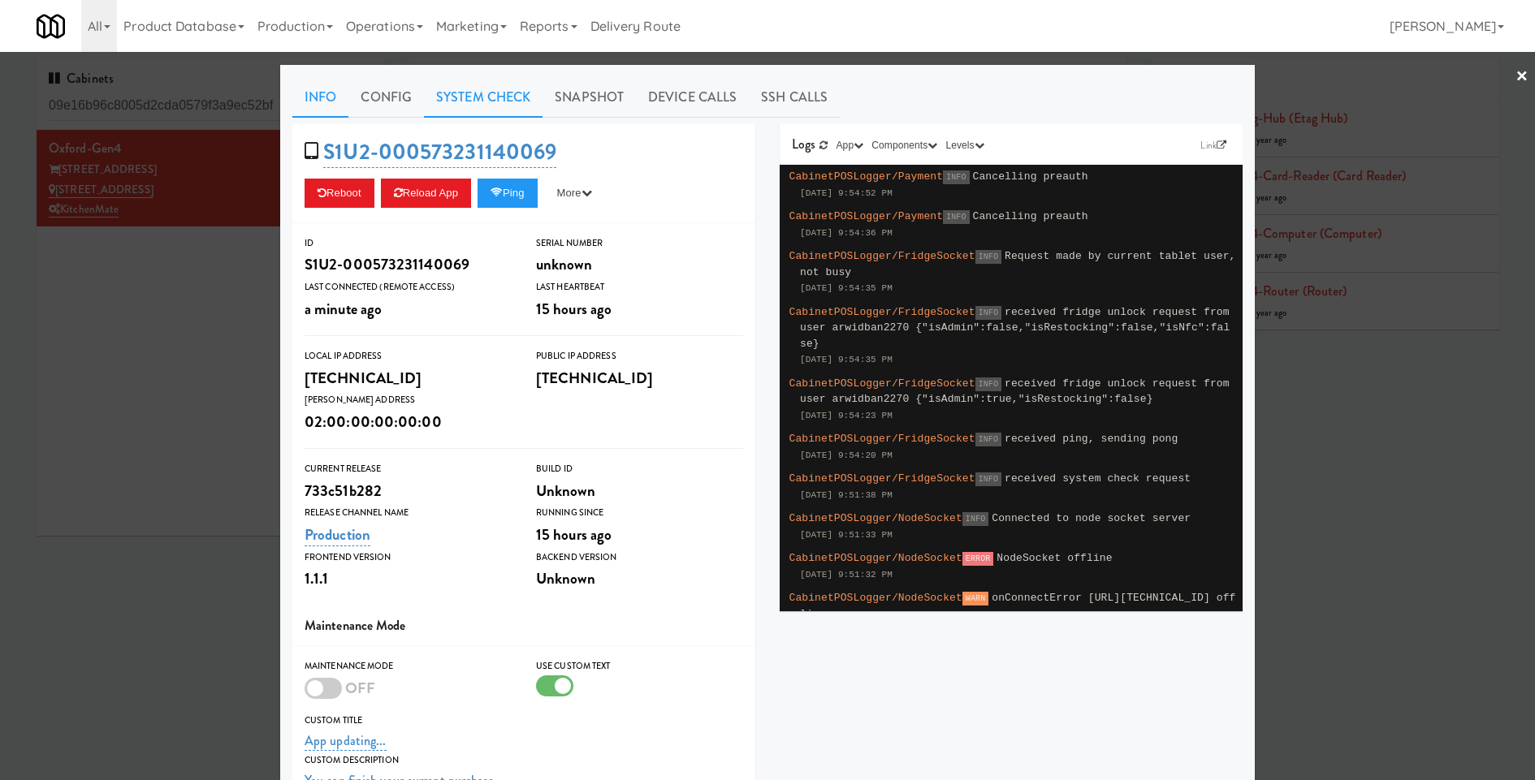
click at [505, 103] on link "System Check" at bounding box center [483, 97] width 119 height 41
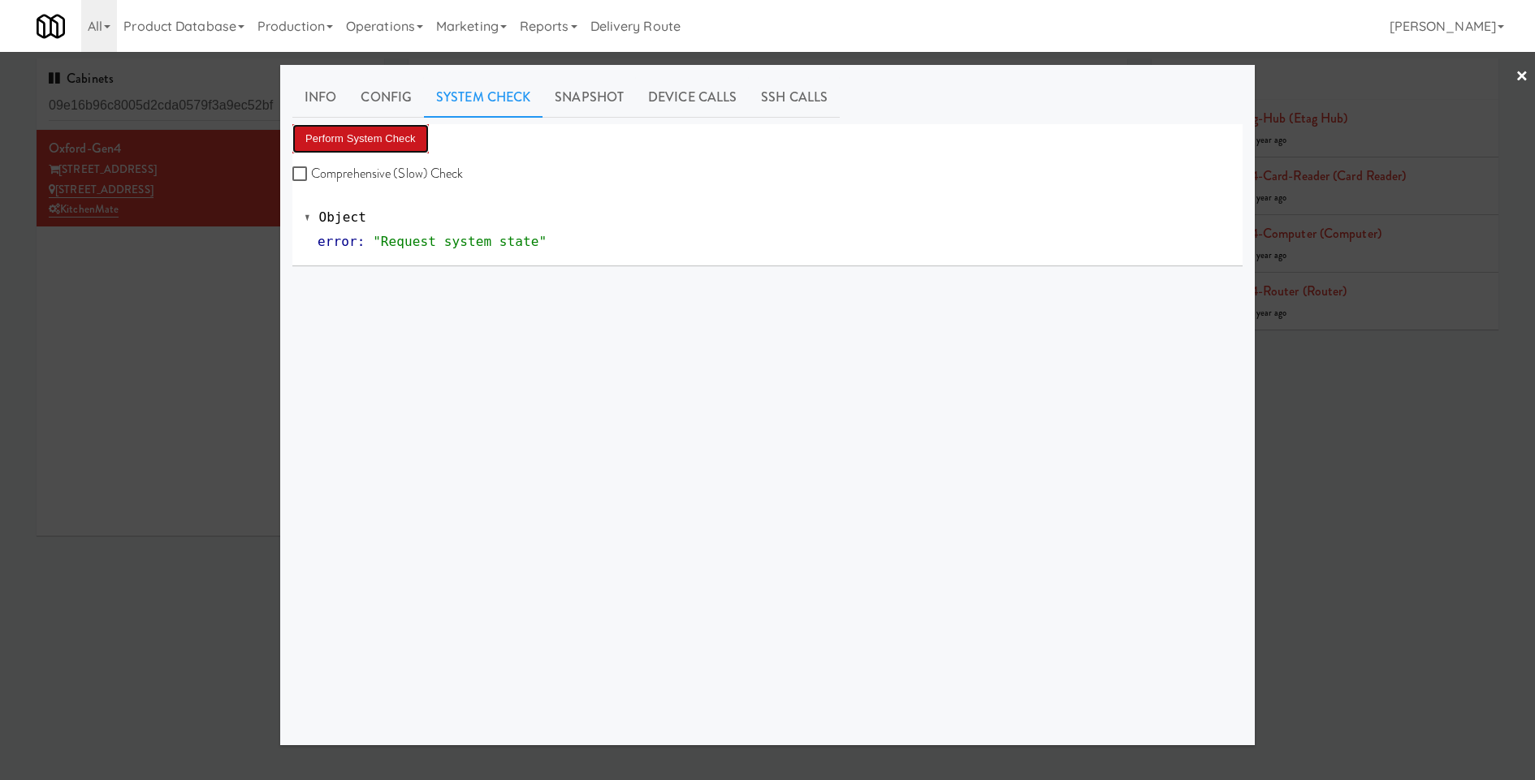
click at [396, 131] on button "Perform System Check" at bounding box center [360, 138] width 136 height 29
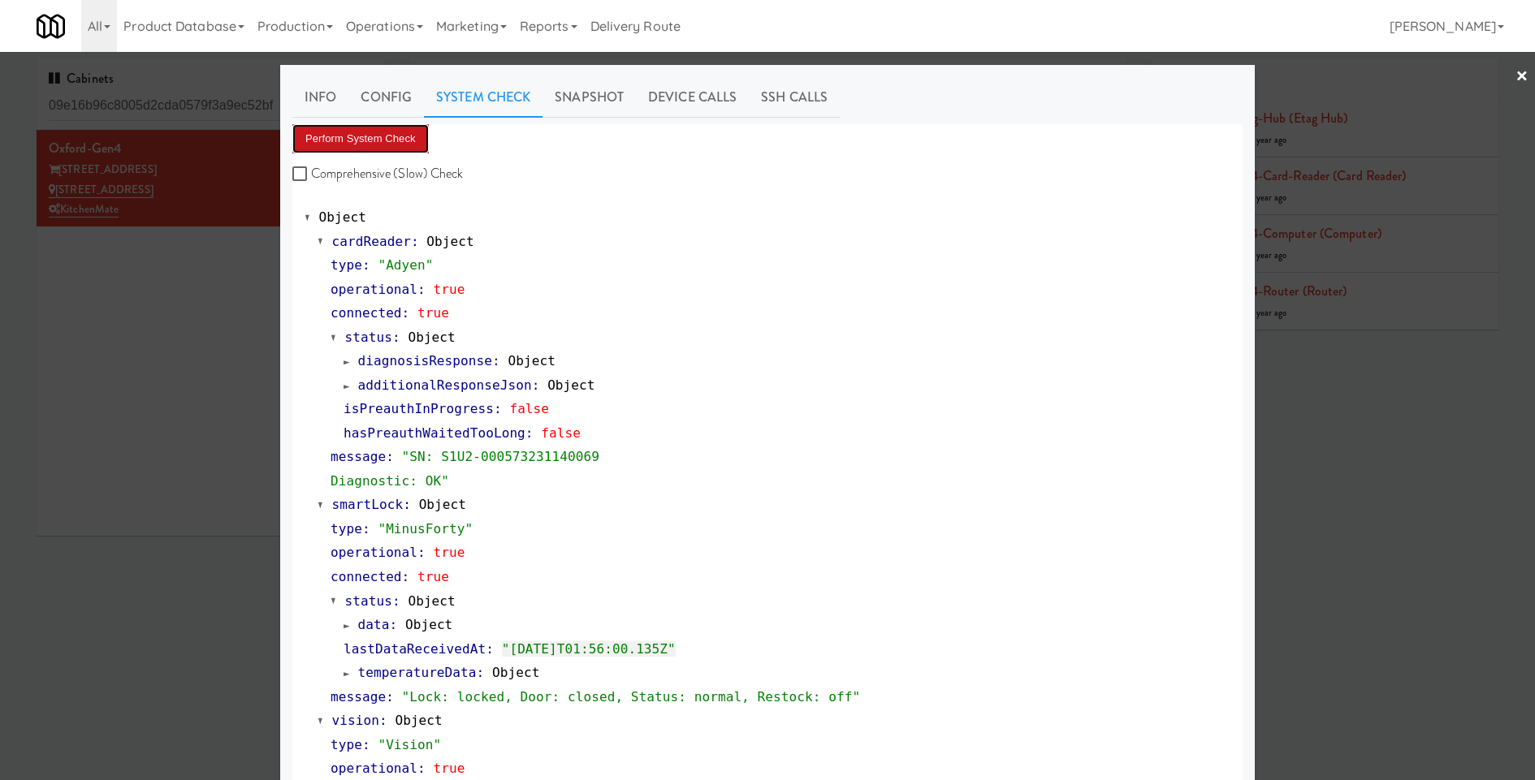
click at [396, 131] on button "Perform System Check" at bounding box center [360, 138] width 136 height 29
click at [307, 93] on link "Info" at bounding box center [320, 97] width 56 height 41
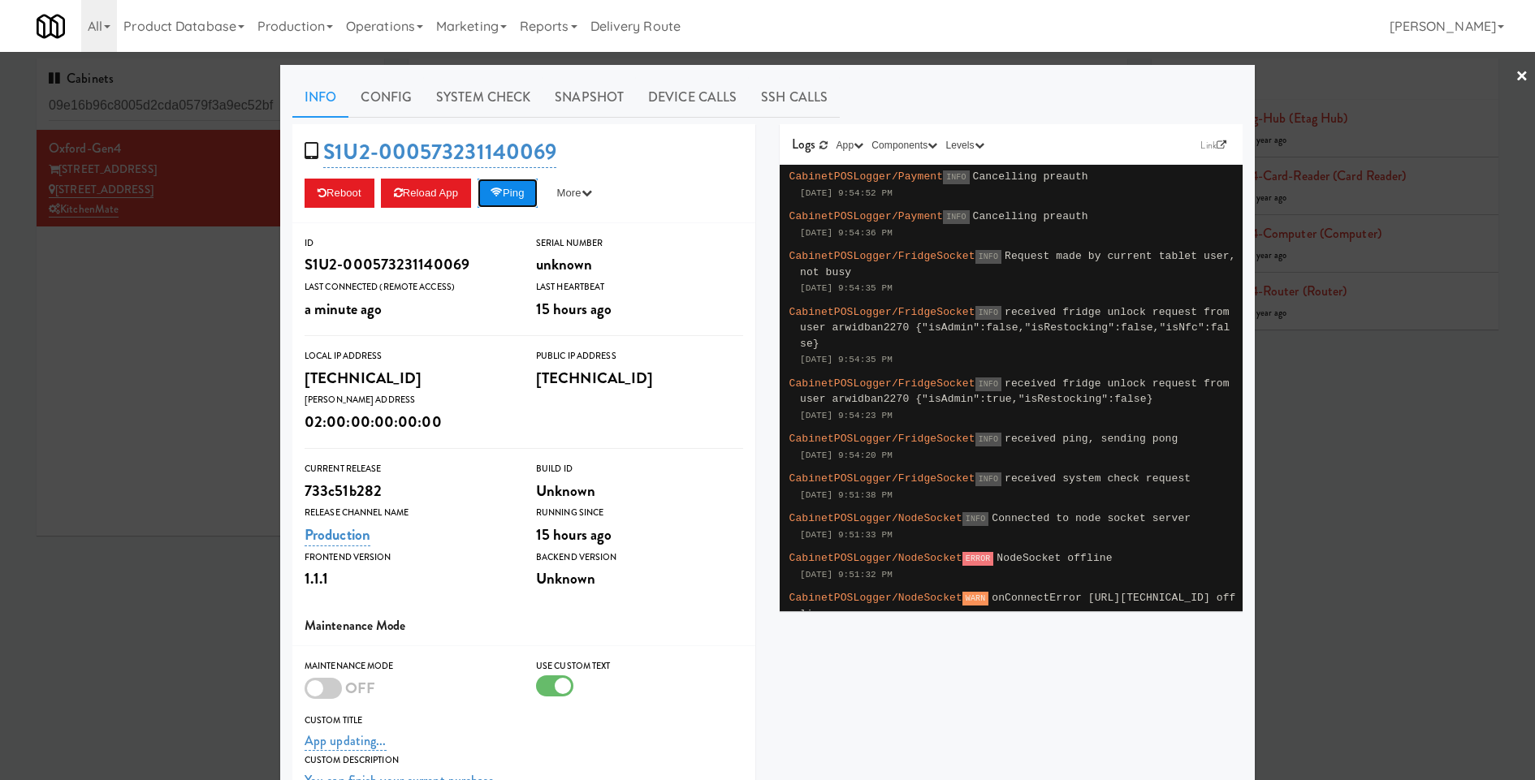
click at [524, 196] on button "Ping" at bounding box center [507, 193] width 60 height 29
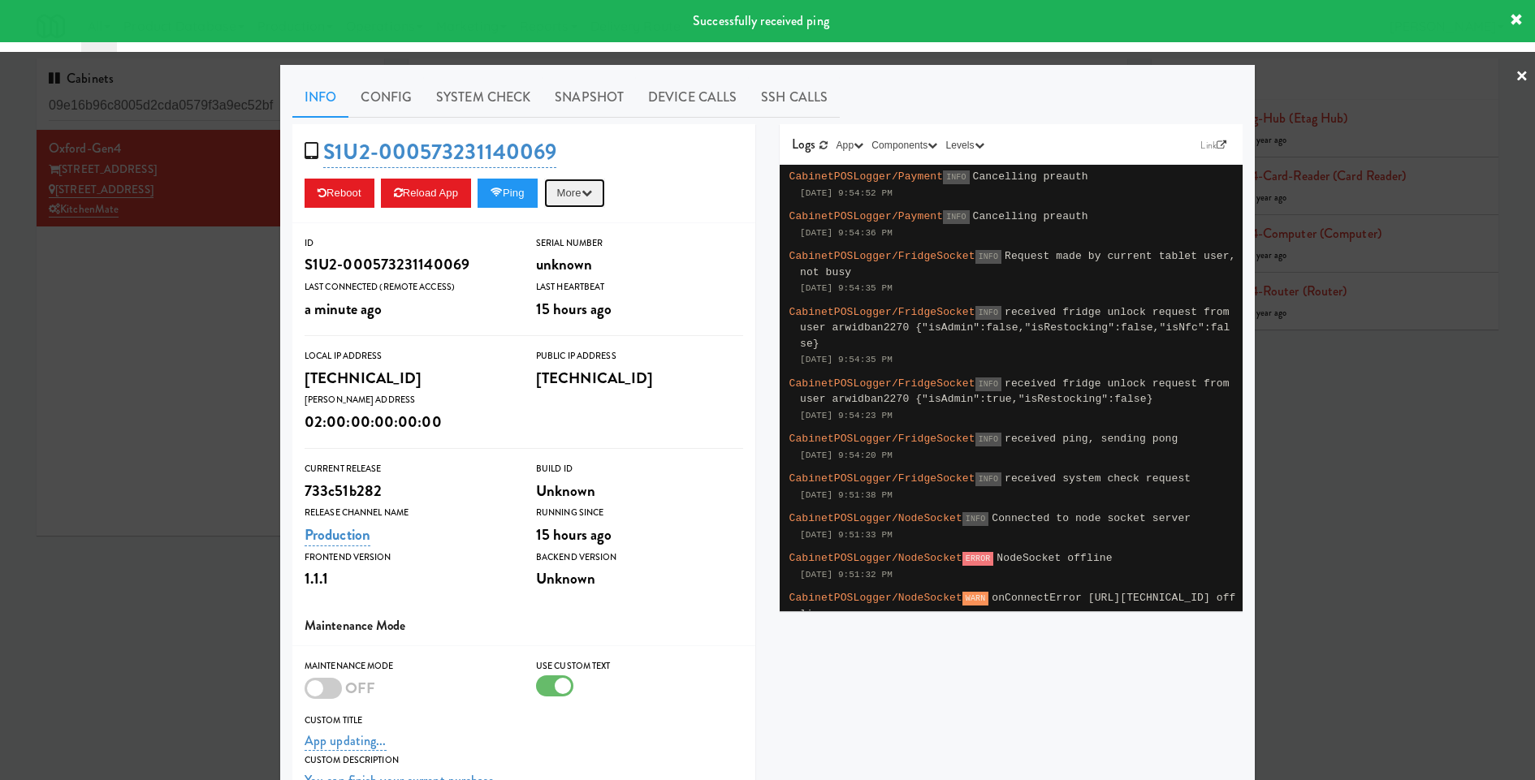
click at [592, 188] on icon "button" at bounding box center [586, 193] width 11 height 11
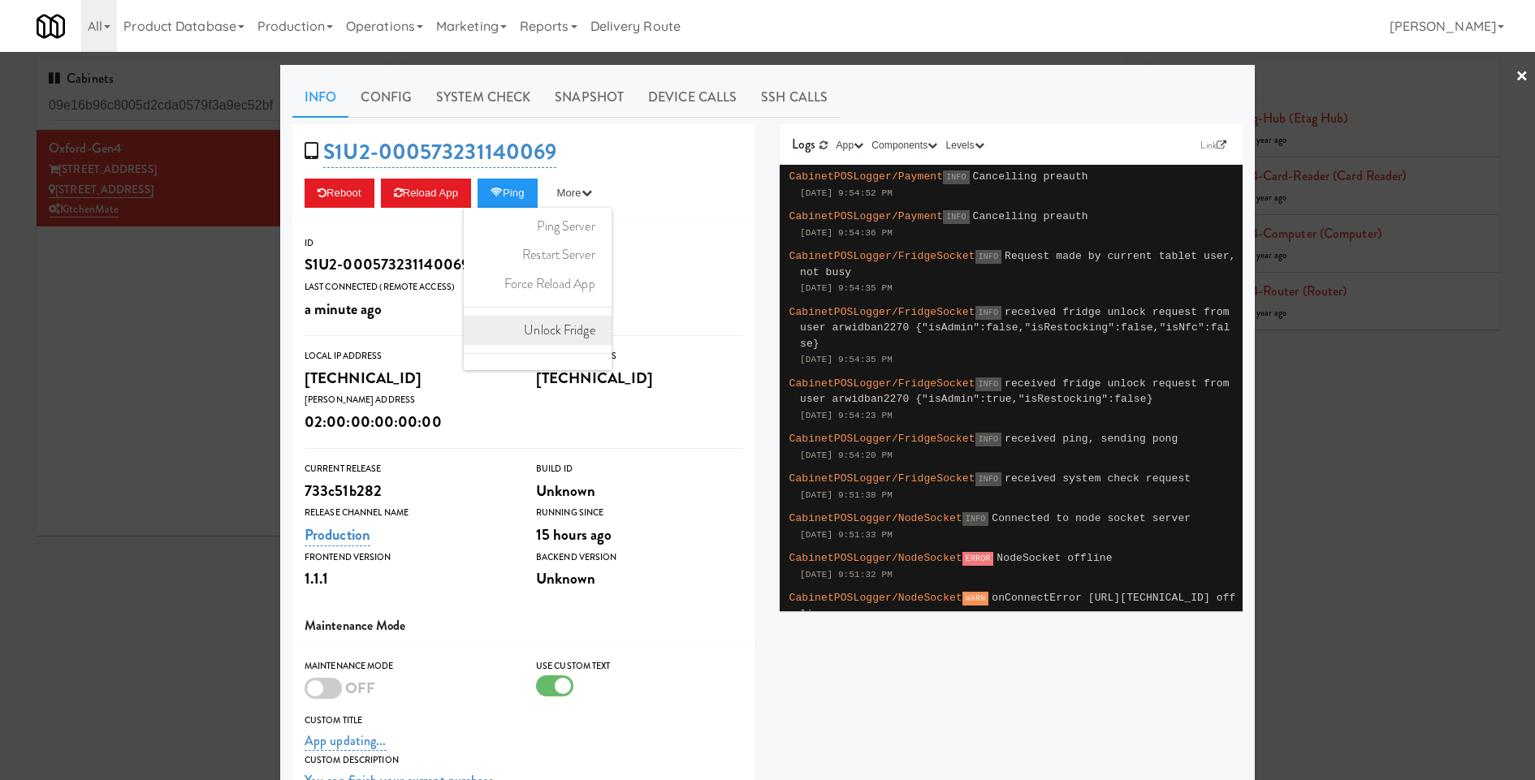
click at [591, 320] on link "Unlock Fridge" at bounding box center [538, 330] width 148 height 29
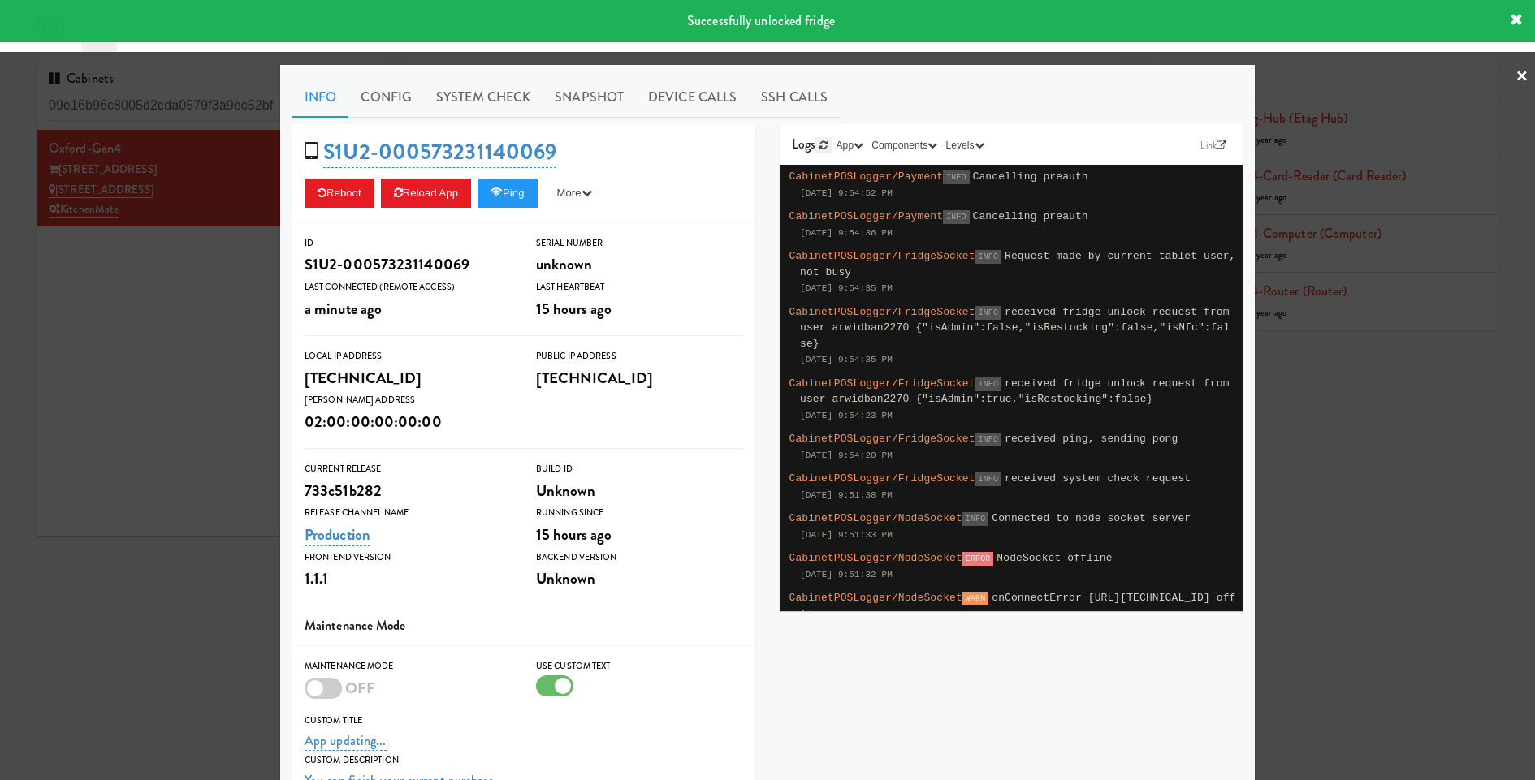
click at [822, 145] on icon at bounding box center [823, 145] width 8 height 10
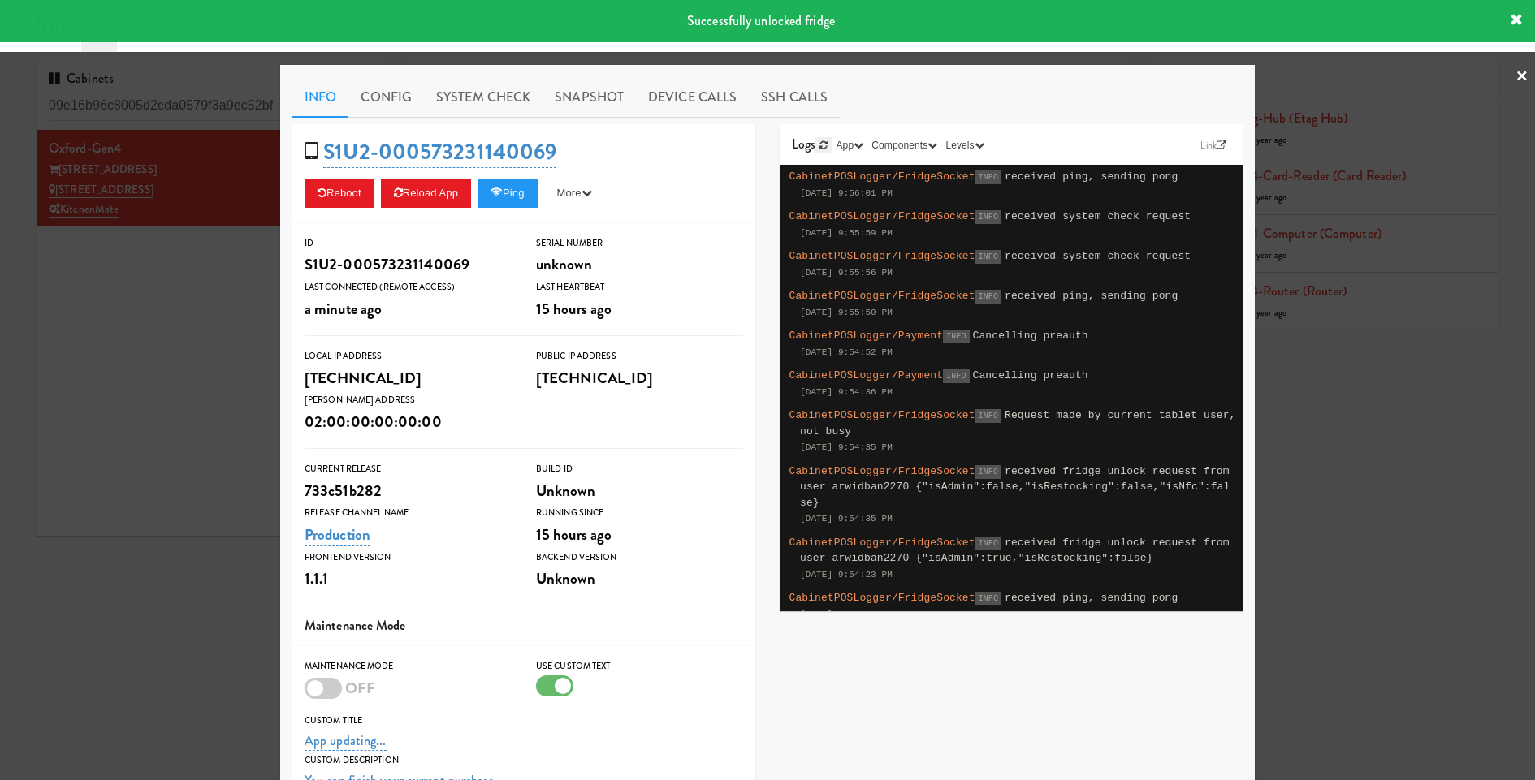
click at [822, 145] on icon at bounding box center [823, 145] width 8 height 10
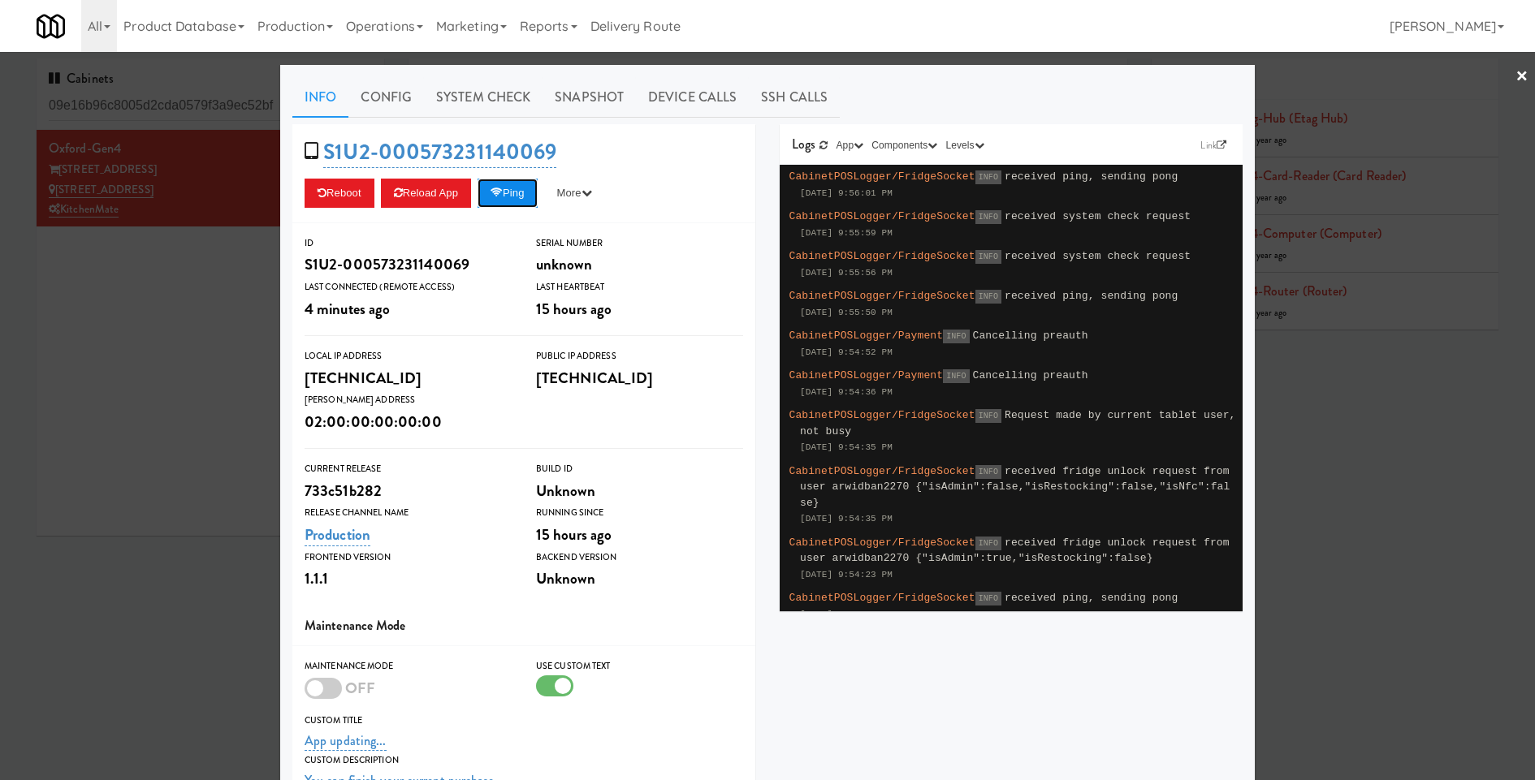
click at [529, 196] on button "Ping" at bounding box center [507, 193] width 60 height 29
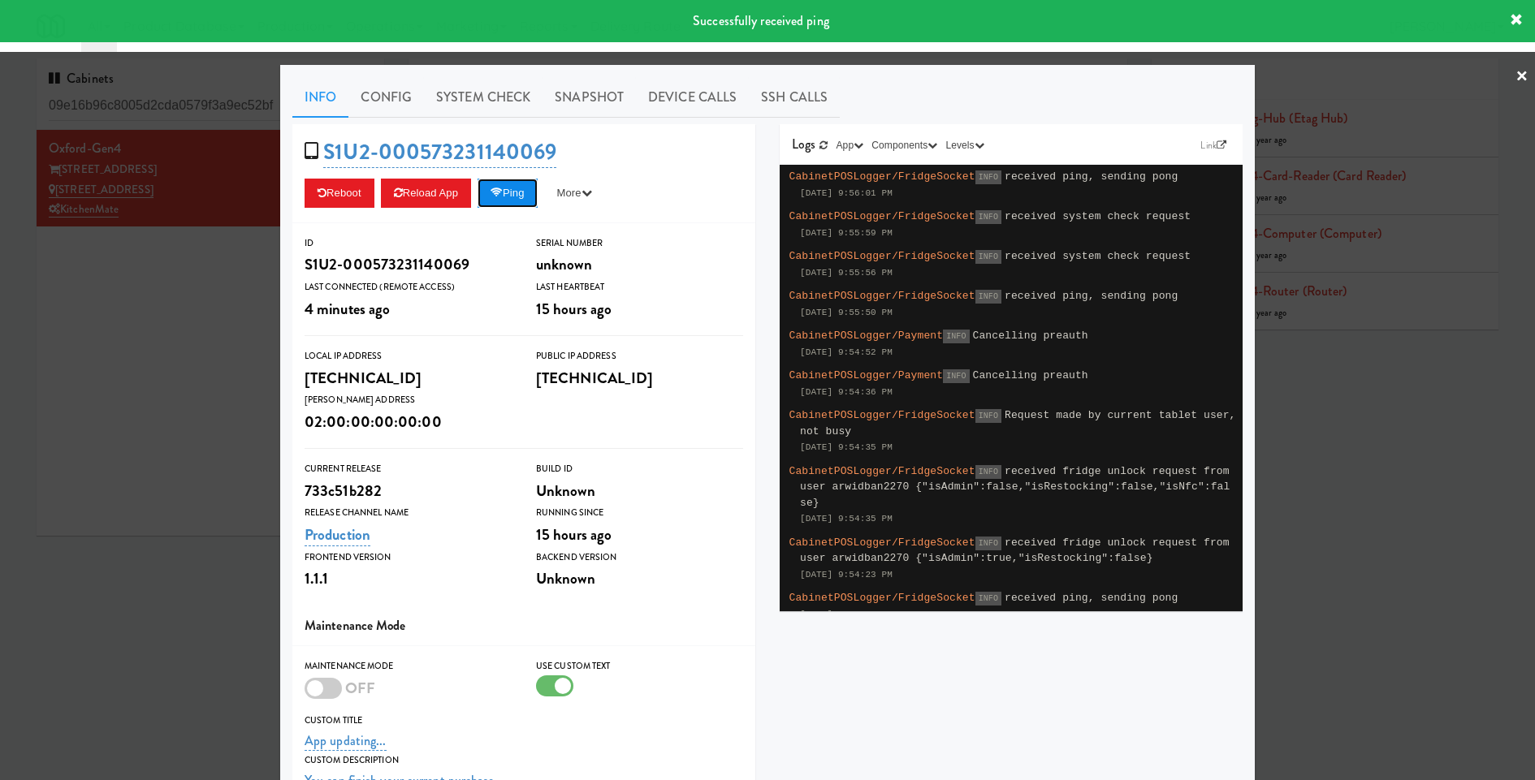
click at [529, 196] on button "Ping" at bounding box center [507, 193] width 60 height 29
click at [165, 283] on div at bounding box center [767, 390] width 1535 height 780
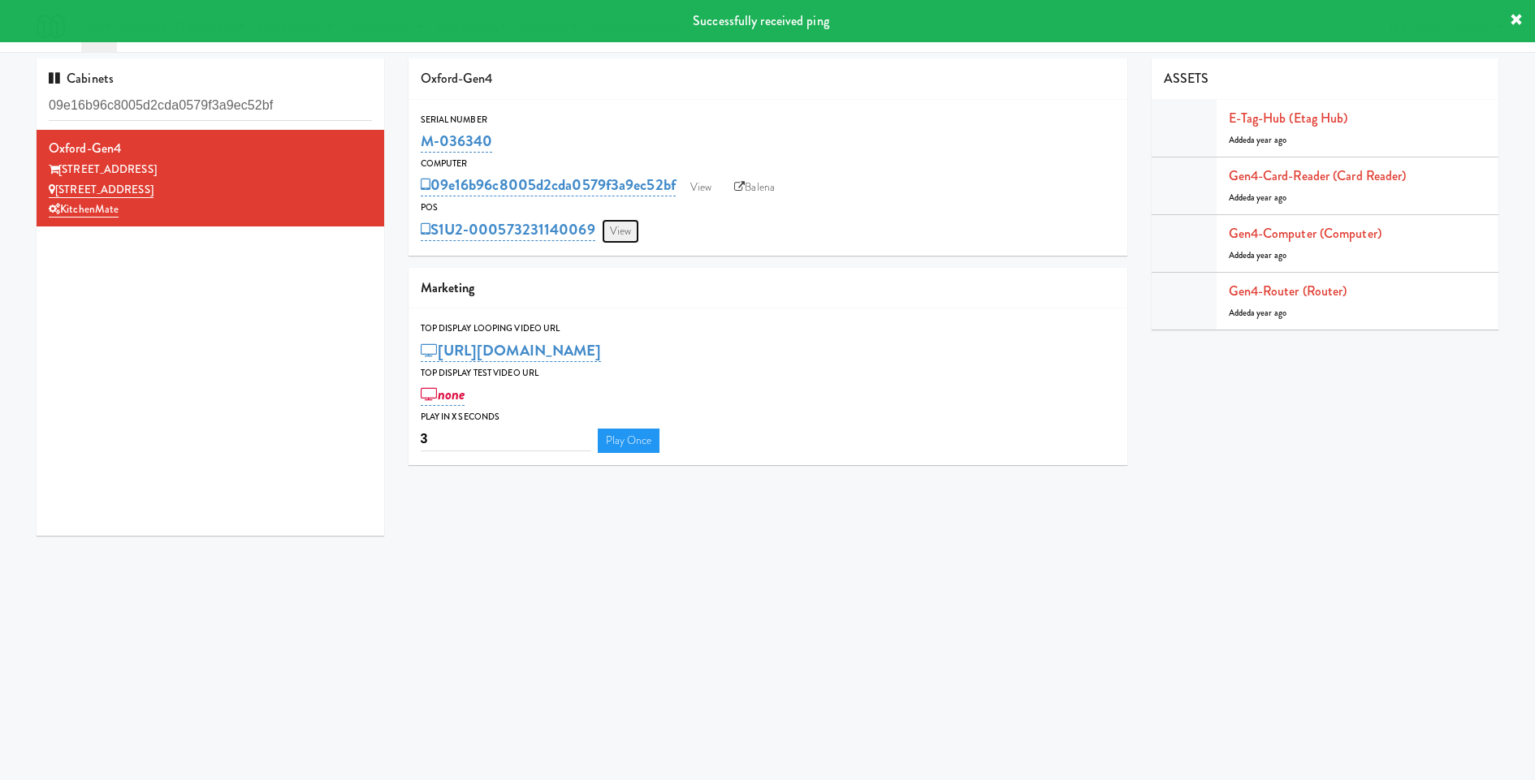
click at [627, 234] on link "View" at bounding box center [620, 231] width 37 height 24
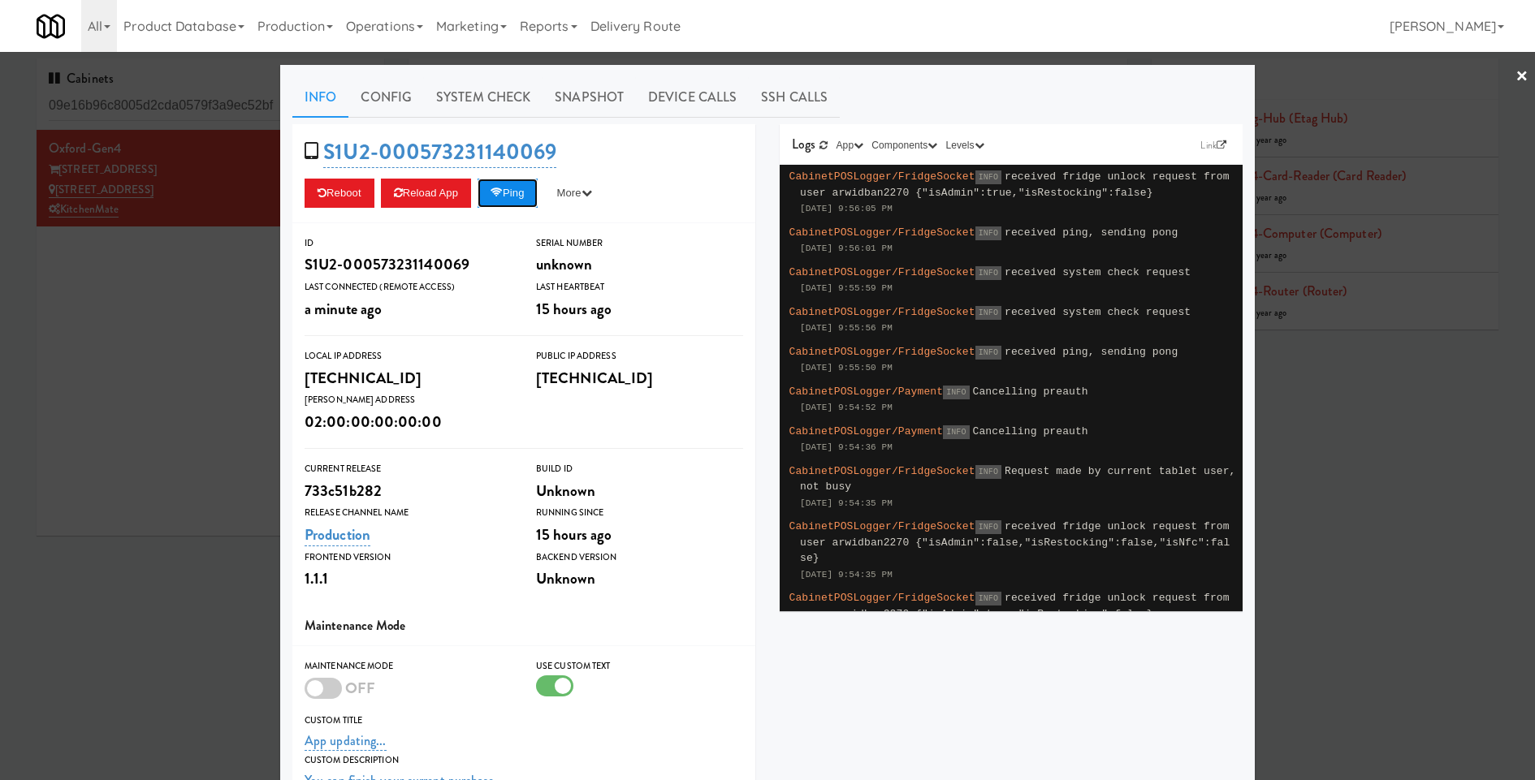
click at [511, 188] on button "Ping" at bounding box center [507, 193] width 60 height 29
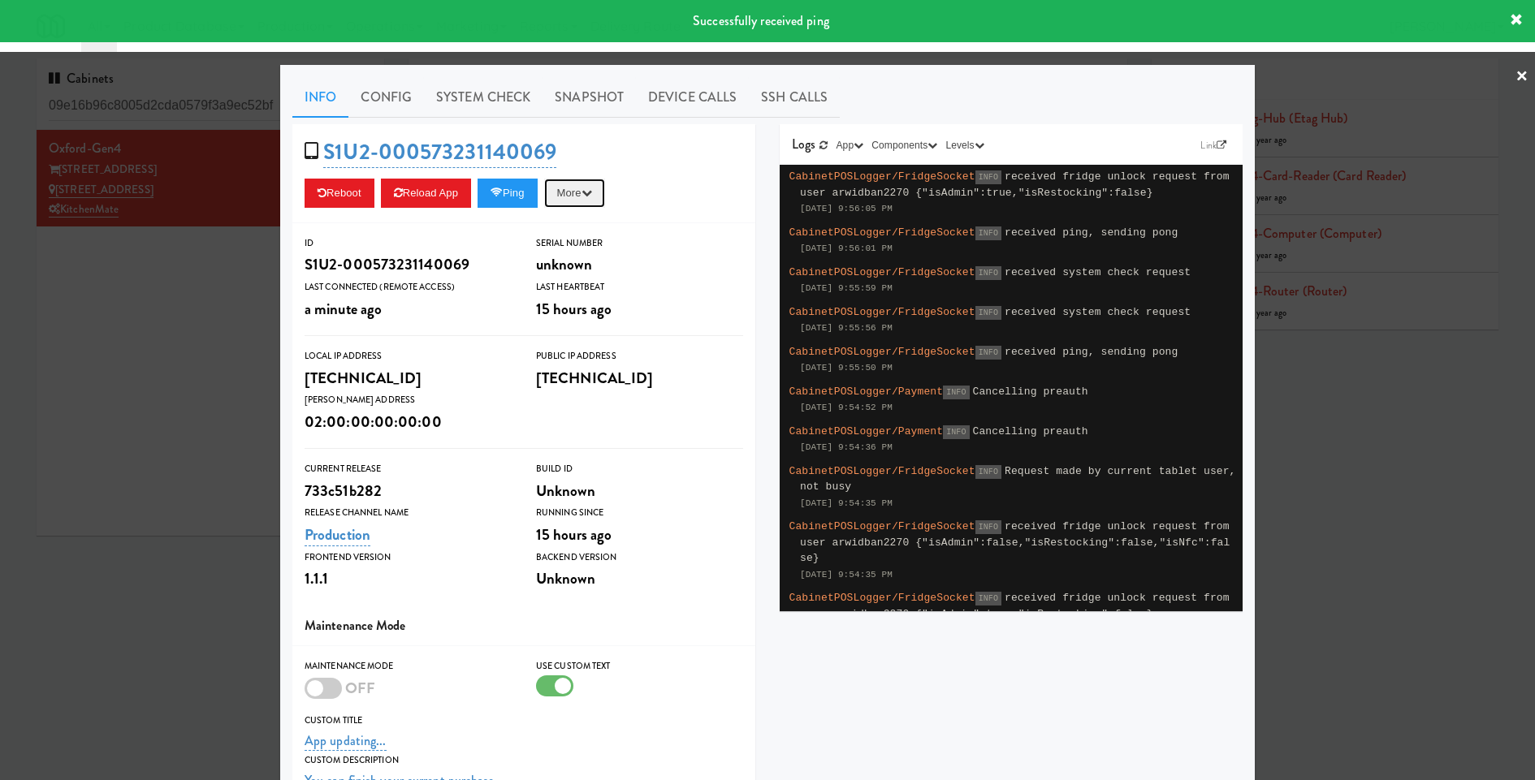
click at [592, 196] on icon "button" at bounding box center [586, 193] width 11 height 11
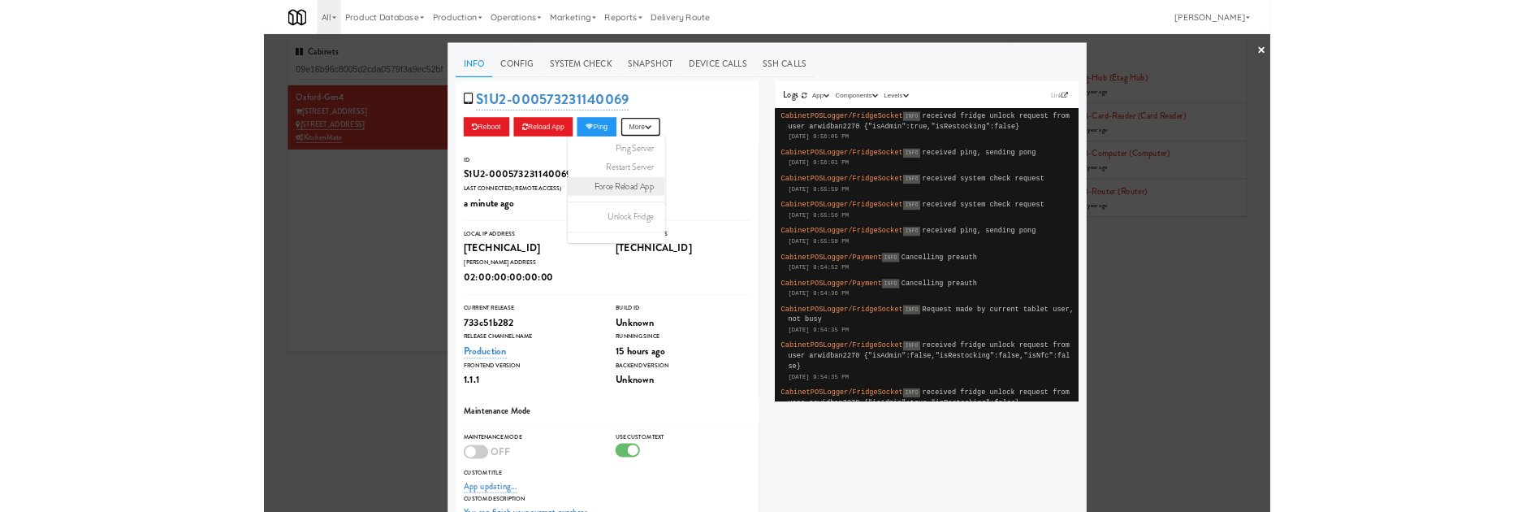
scroll to position [1, 0]
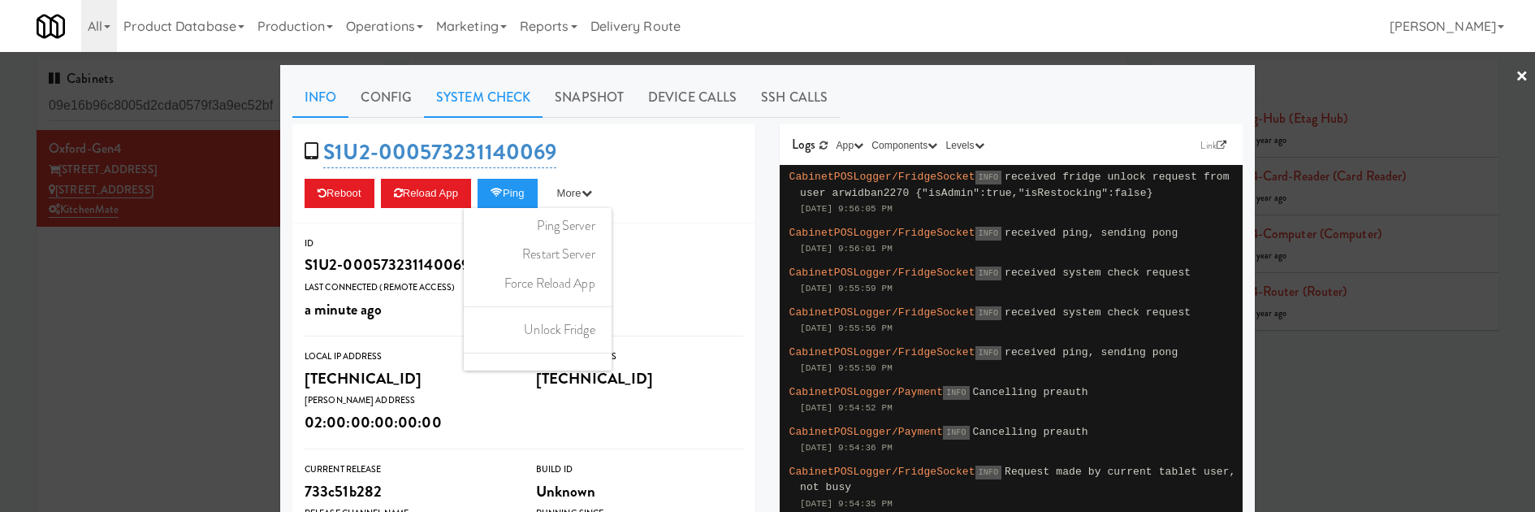
click at [498, 89] on link "System Check" at bounding box center [483, 97] width 119 height 41
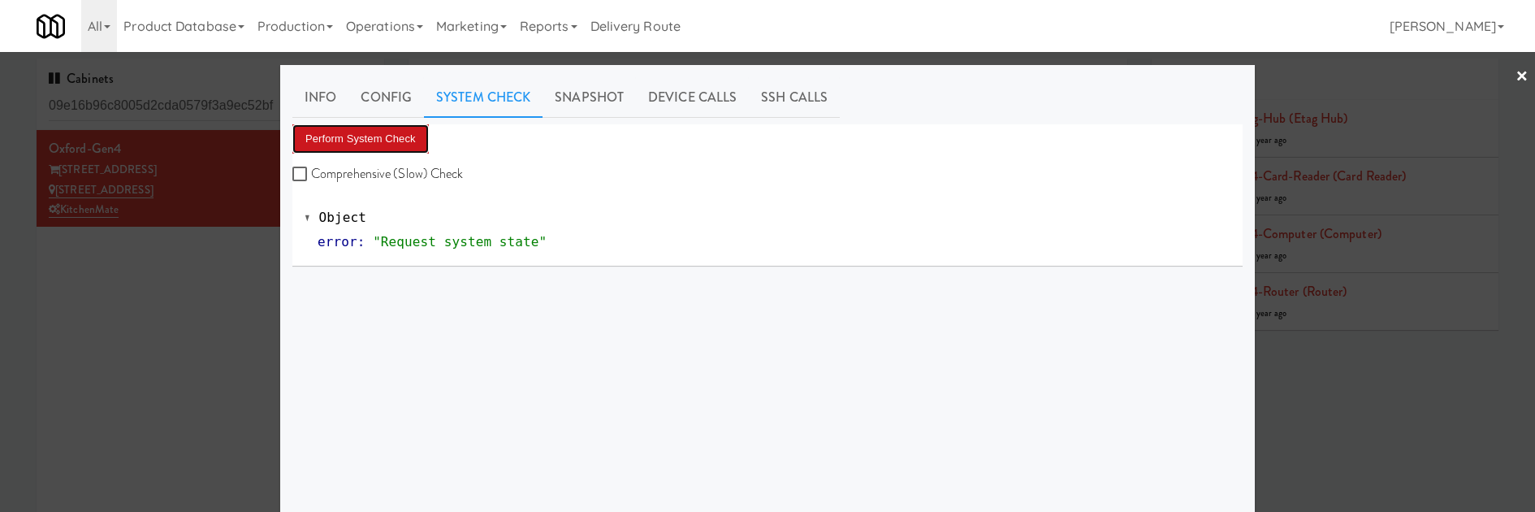
click at [382, 137] on button "Perform System Check" at bounding box center [360, 138] width 136 height 29
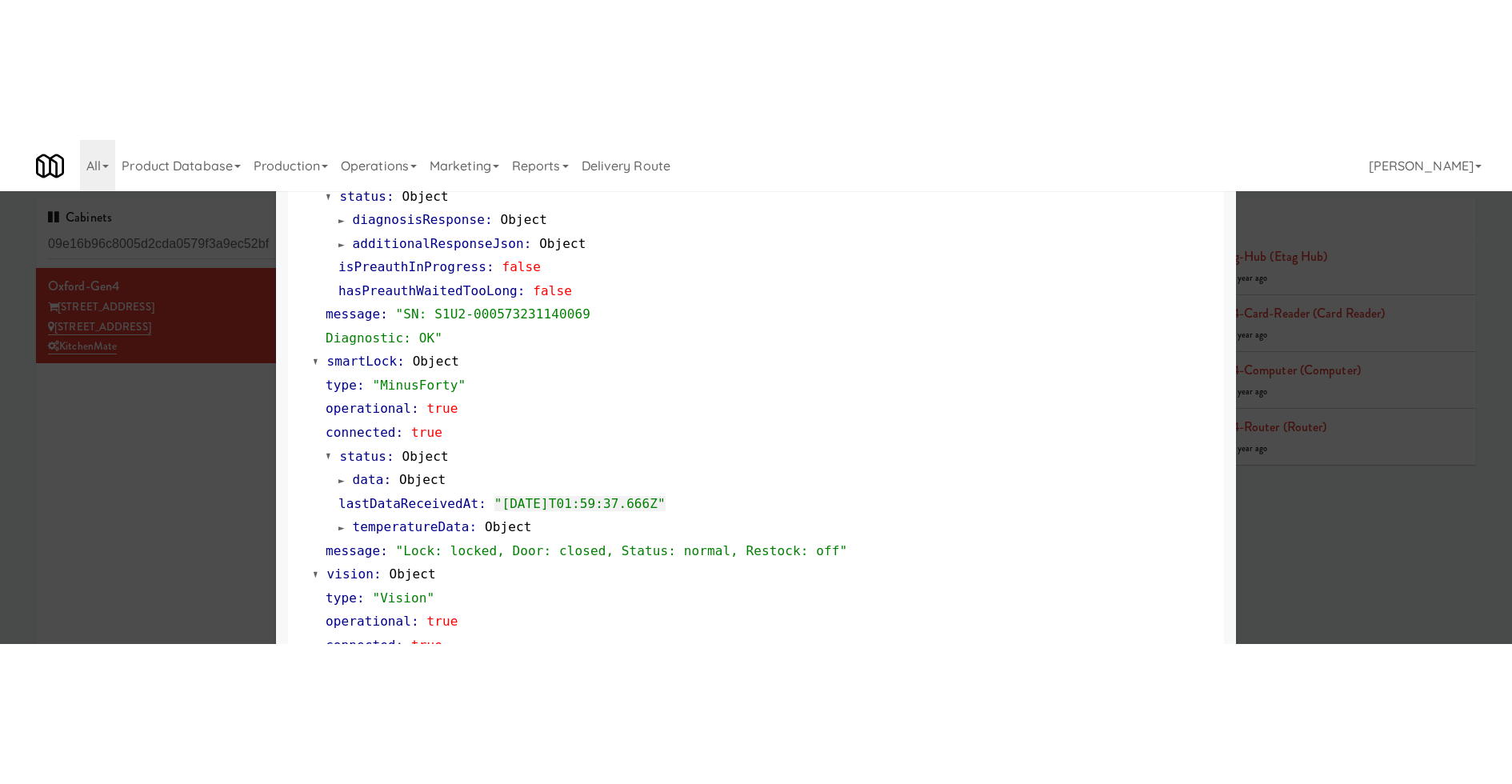
scroll to position [0, 0]
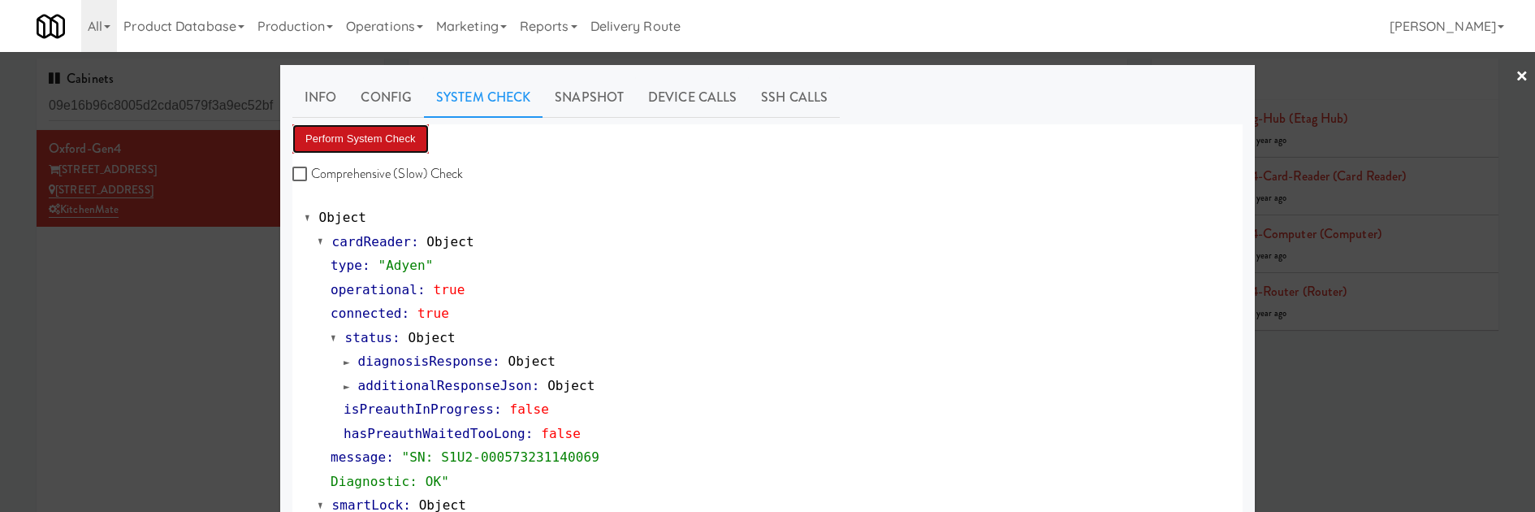
click at [397, 137] on button "Perform System Check" at bounding box center [360, 138] width 136 height 29
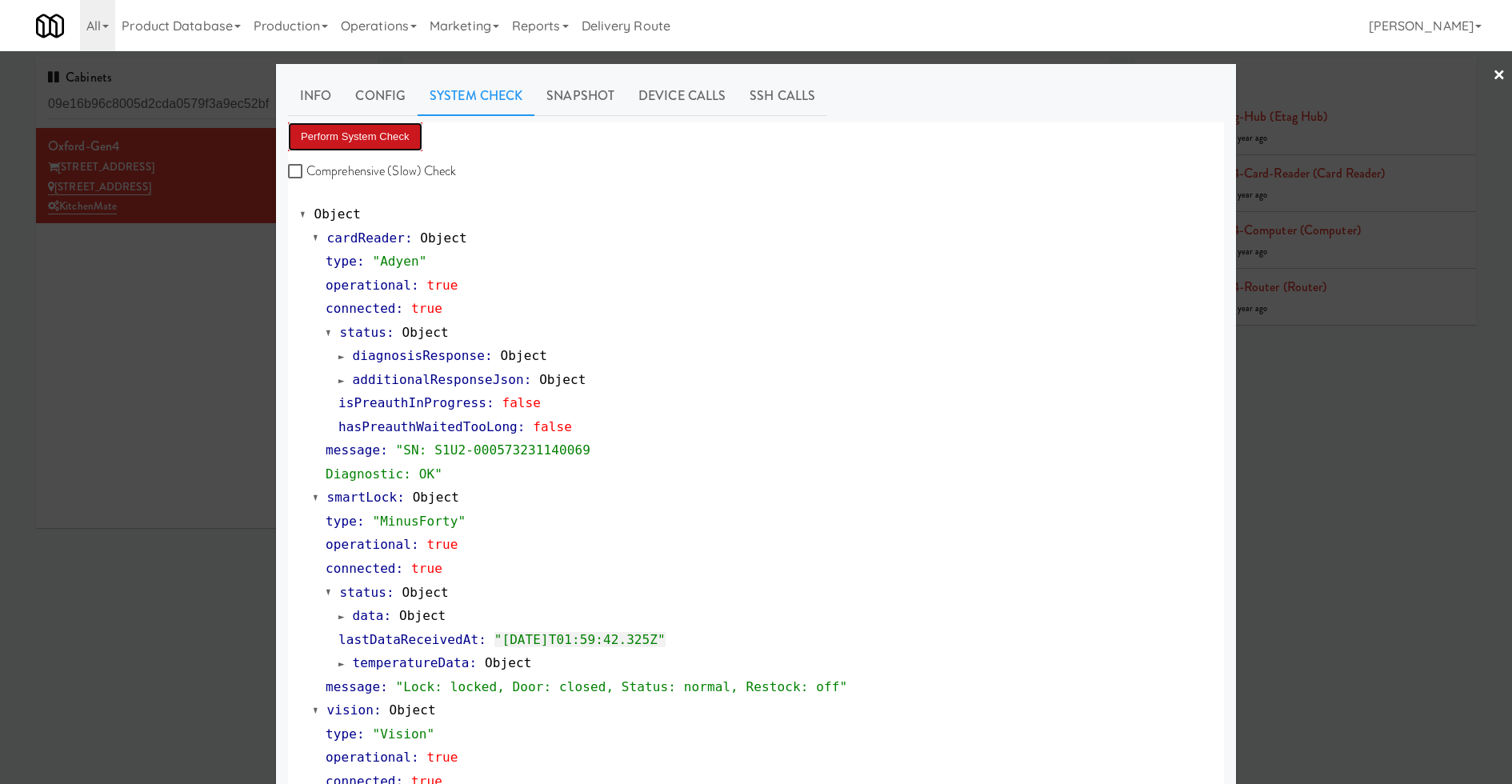
click at [349, 143] on button "Perform System Check" at bounding box center [355, 136] width 134 height 29
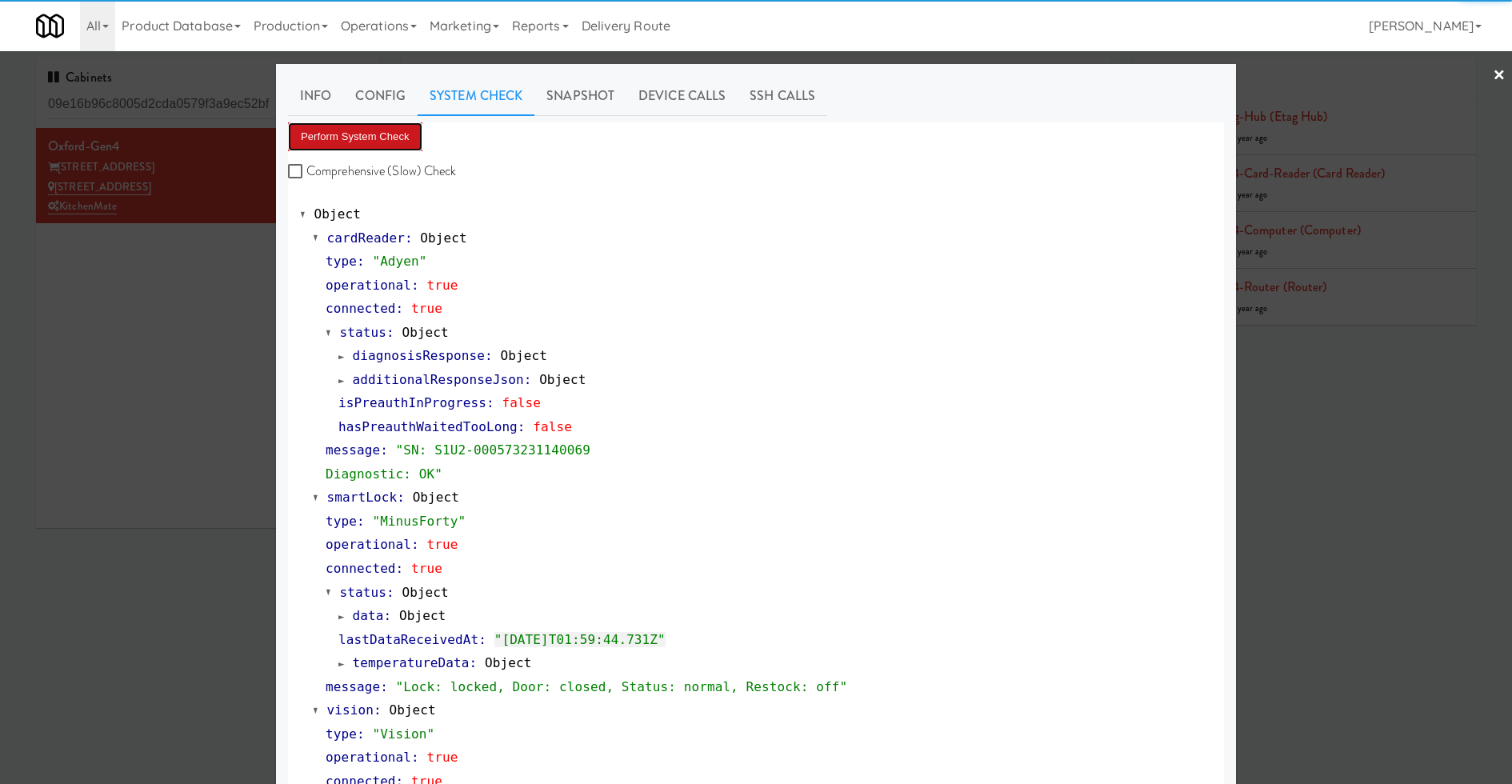
click at [362, 139] on button "Perform System Check" at bounding box center [355, 136] width 134 height 29
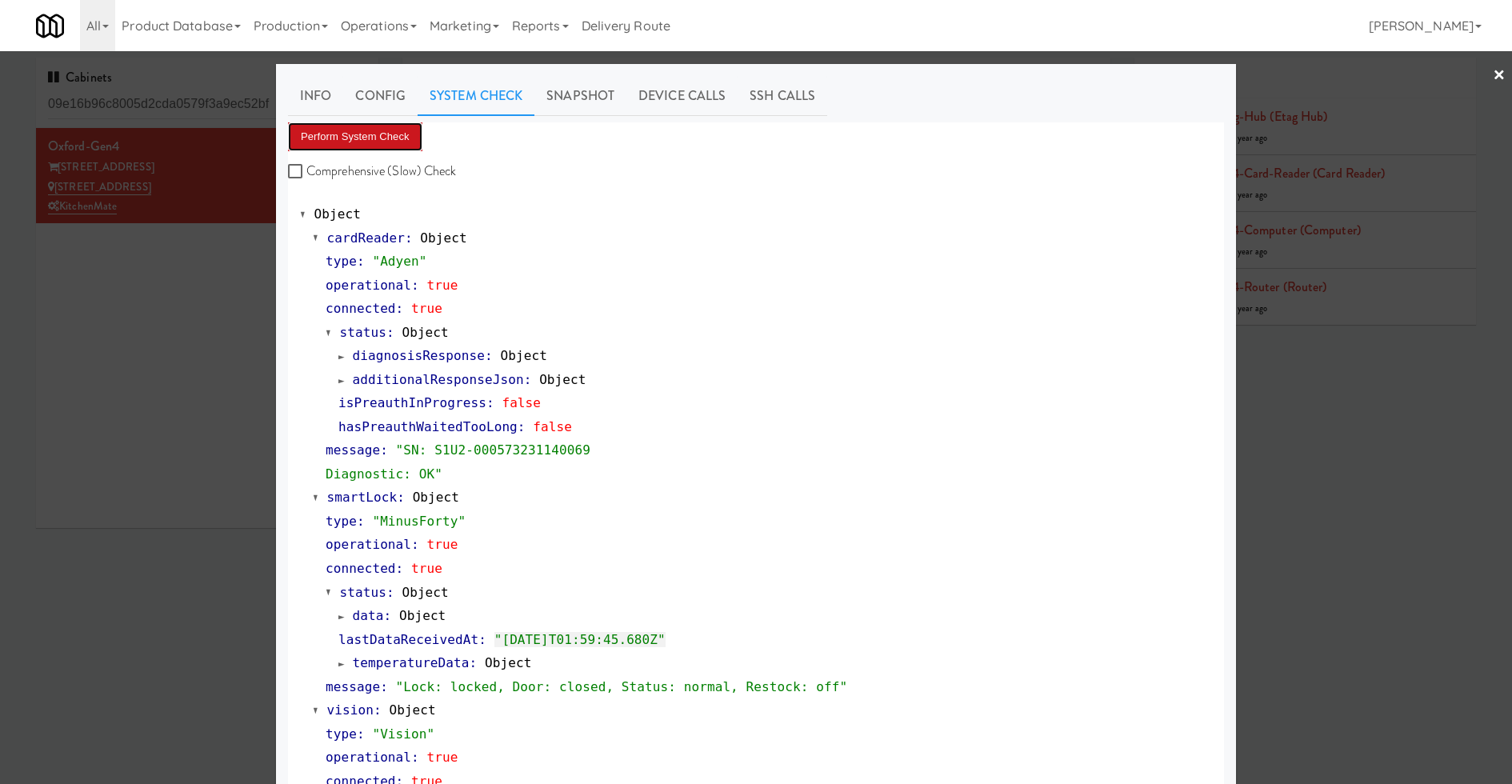
click at [362, 138] on button "Perform System Check" at bounding box center [355, 136] width 134 height 29
click at [389, 125] on button "Perform System Check" at bounding box center [355, 136] width 134 height 29
click at [376, 615] on span "data" at bounding box center [368, 615] width 32 height 15
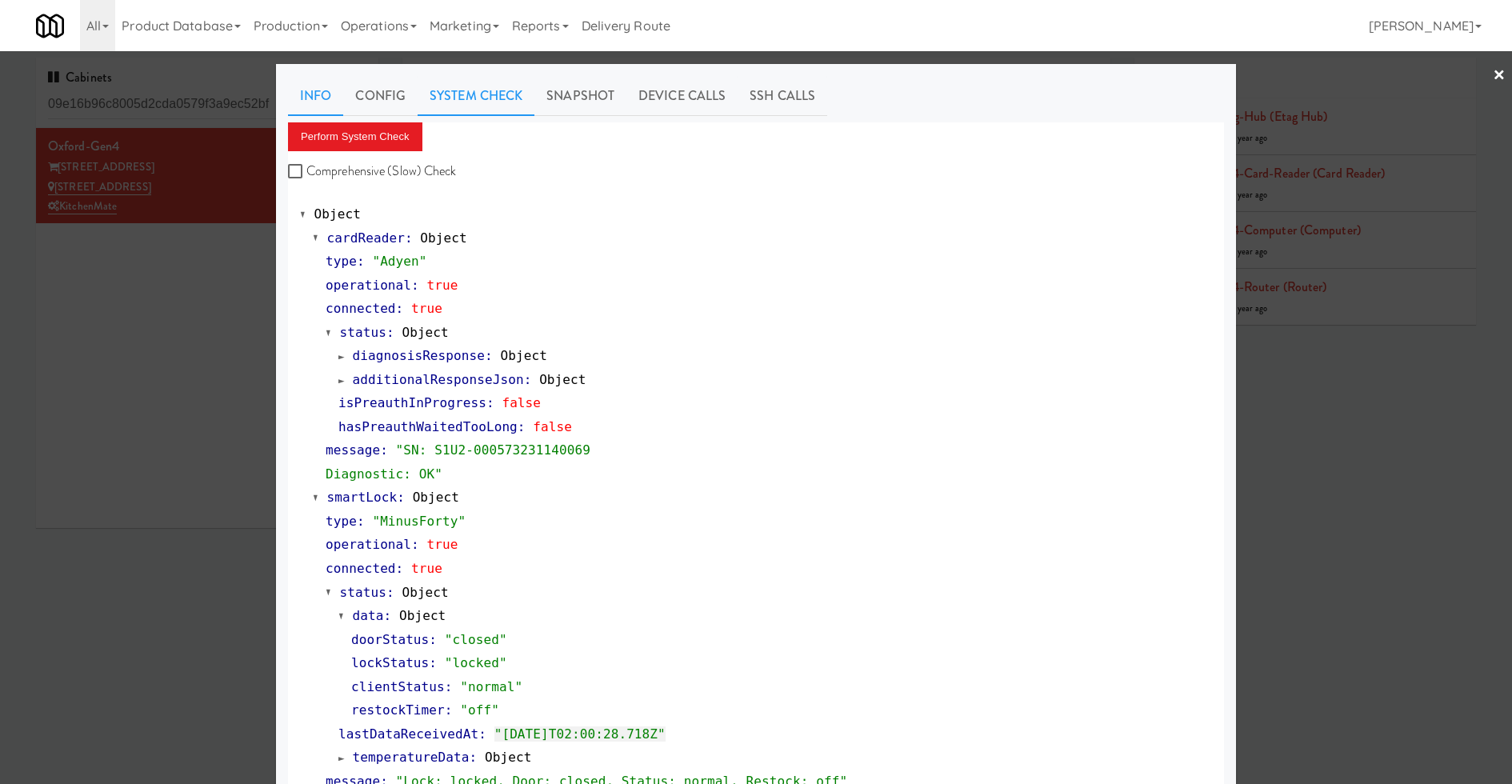
click at [326, 87] on link "Info" at bounding box center [315, 96] width 55 height 40
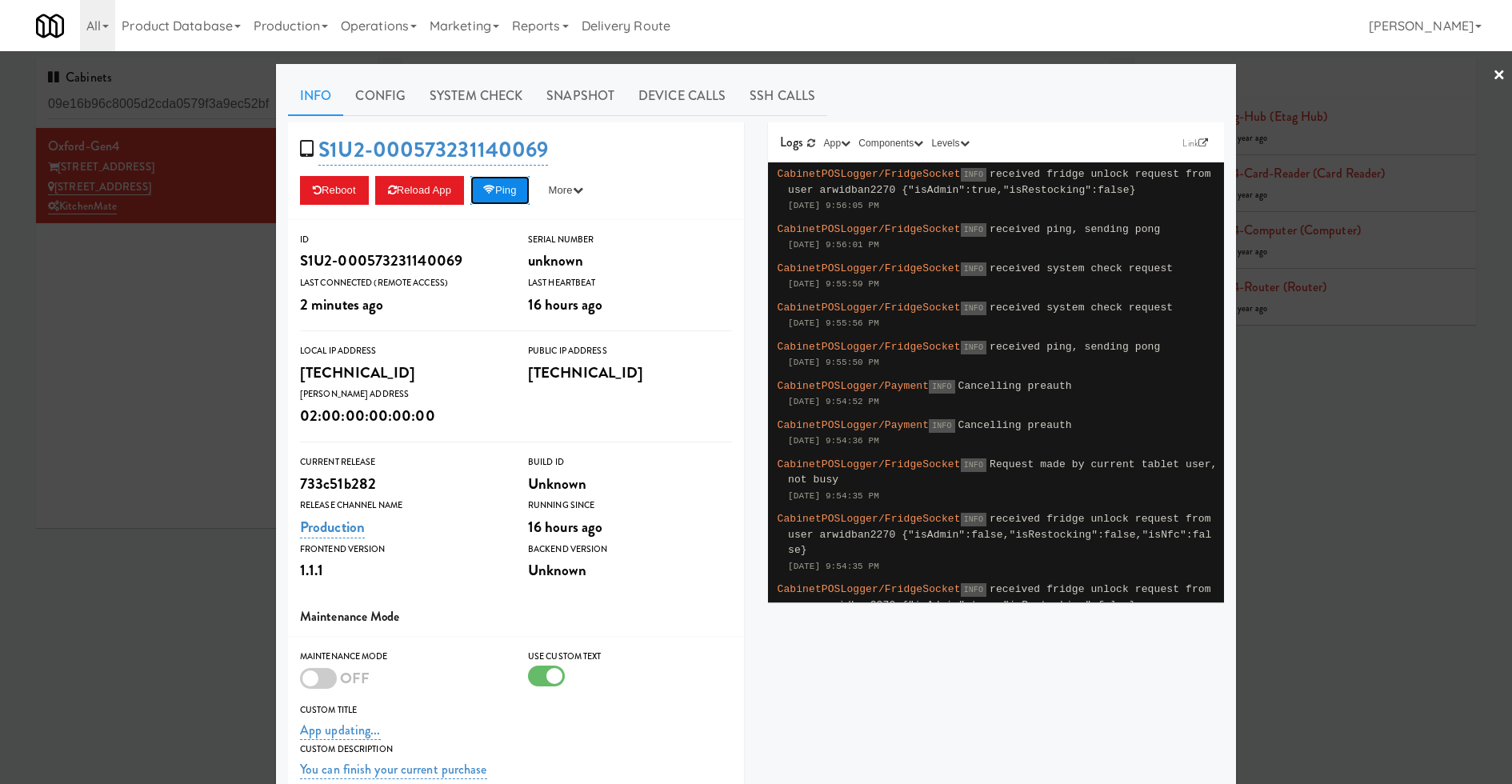
click at [503, 187] on button "Ping" at bounding box center [499, 190] width 59 height 29
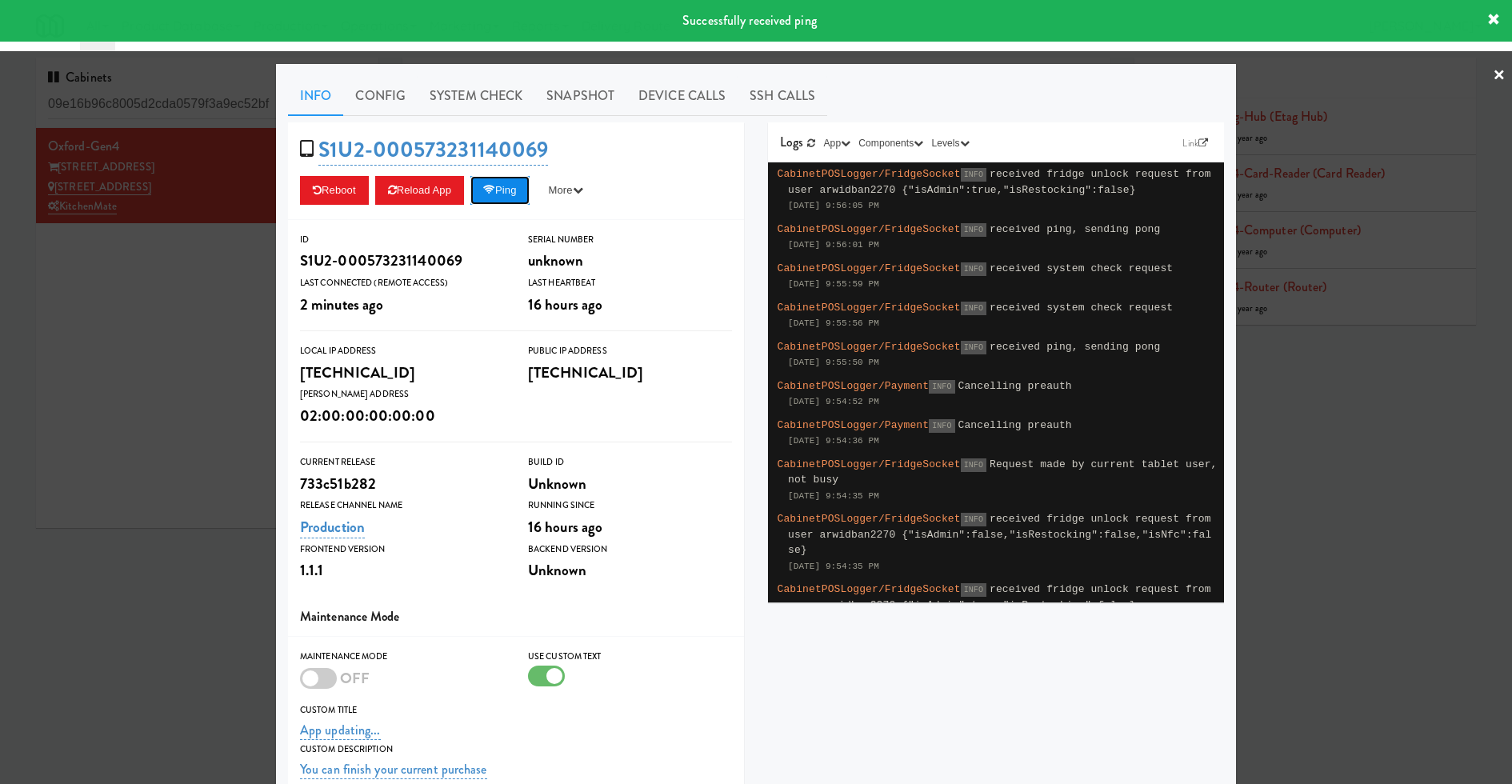
click at [503, 187] on button "Ping" at bounding box center [499, 190] width 59 height 29
click at [689, 90] on link "Device Calls" at bounding box center [682, 96] width 111 height 40
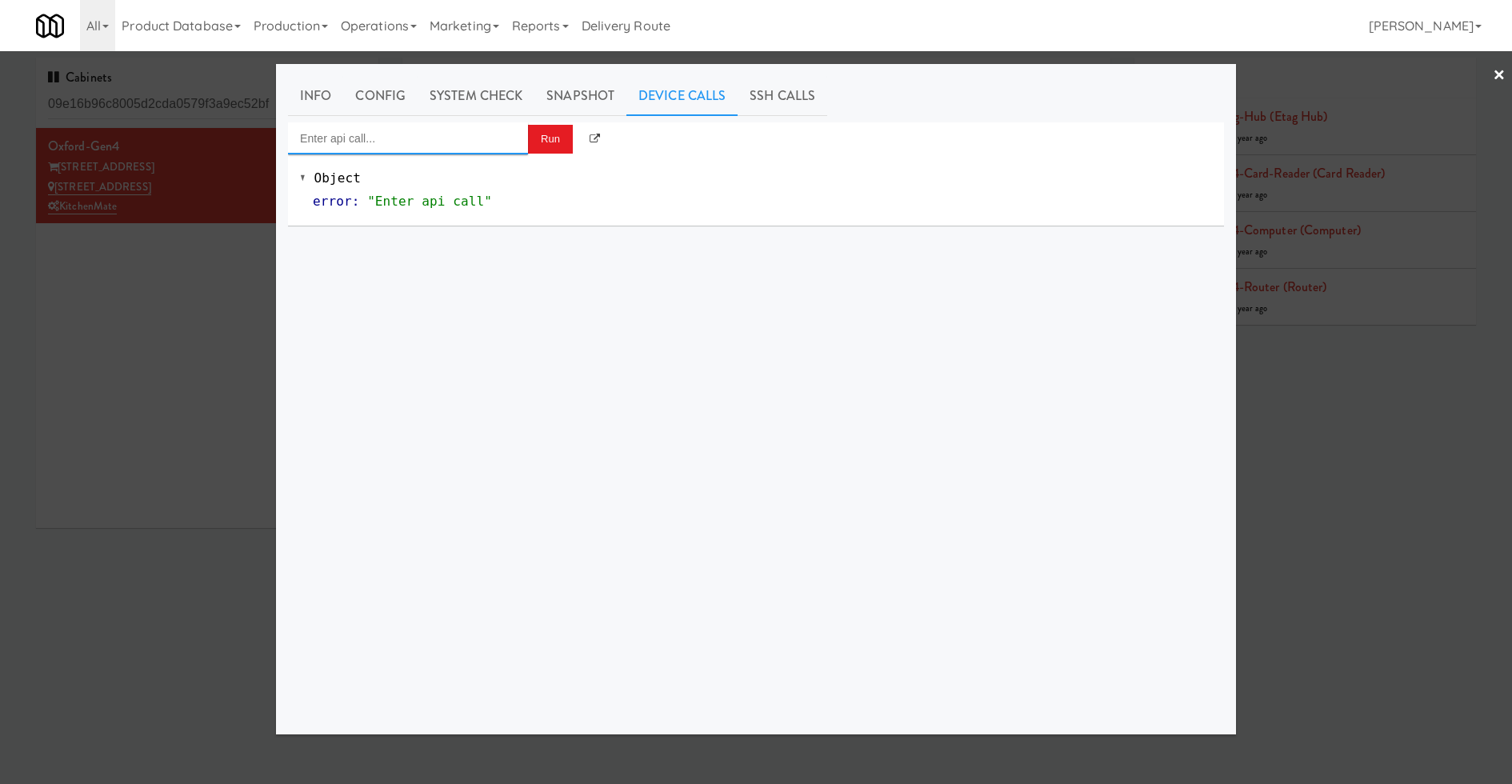
click at [462, 141] on input "Enter api call..." at bounding box center [408, 138] width 240 height 32
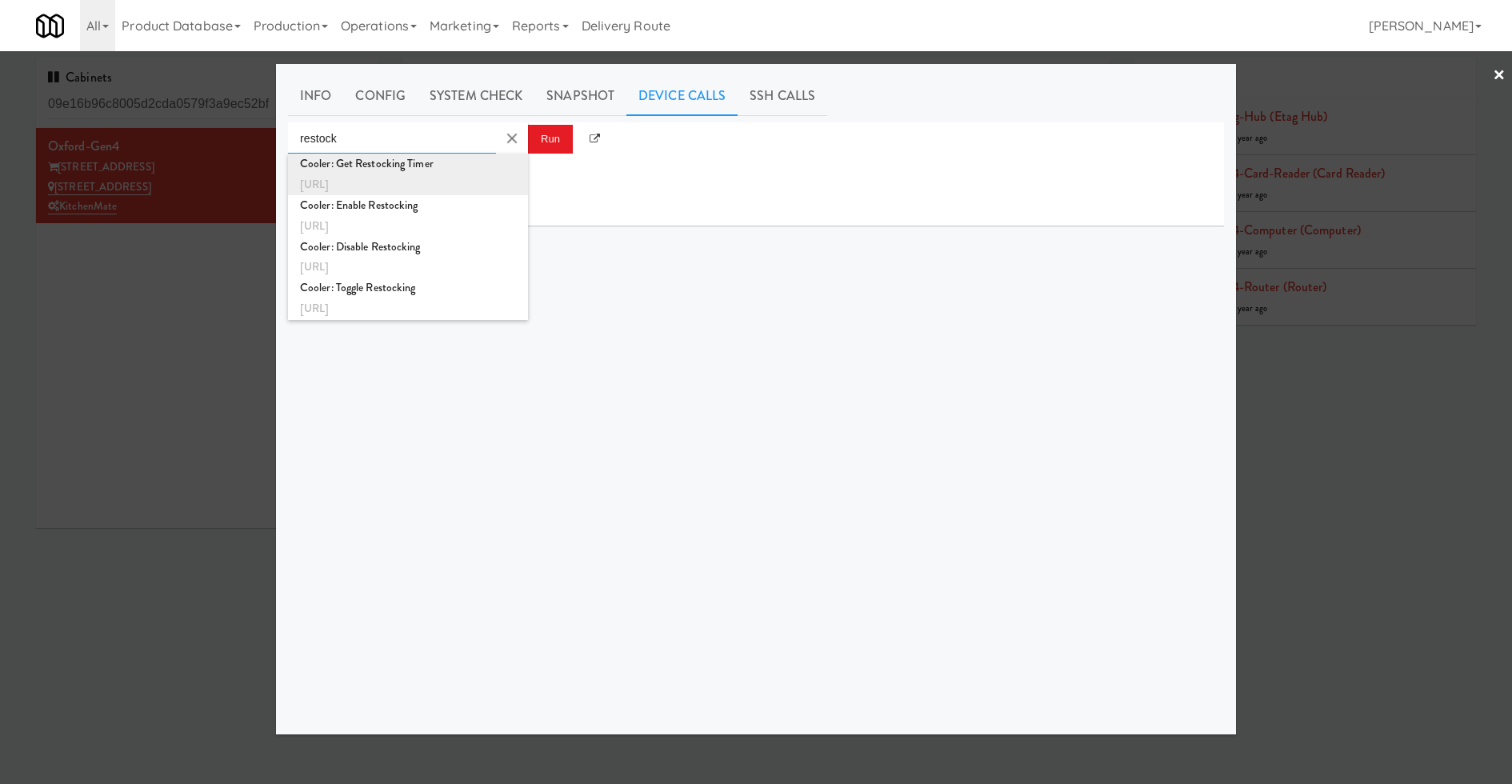
click at [488, 178] on div "http://localhost:3000/cooler/restocking-mode/timer" at bounding box center [407, 184] width 216 height 21
type input "Cooler: Get Restocking Timer"
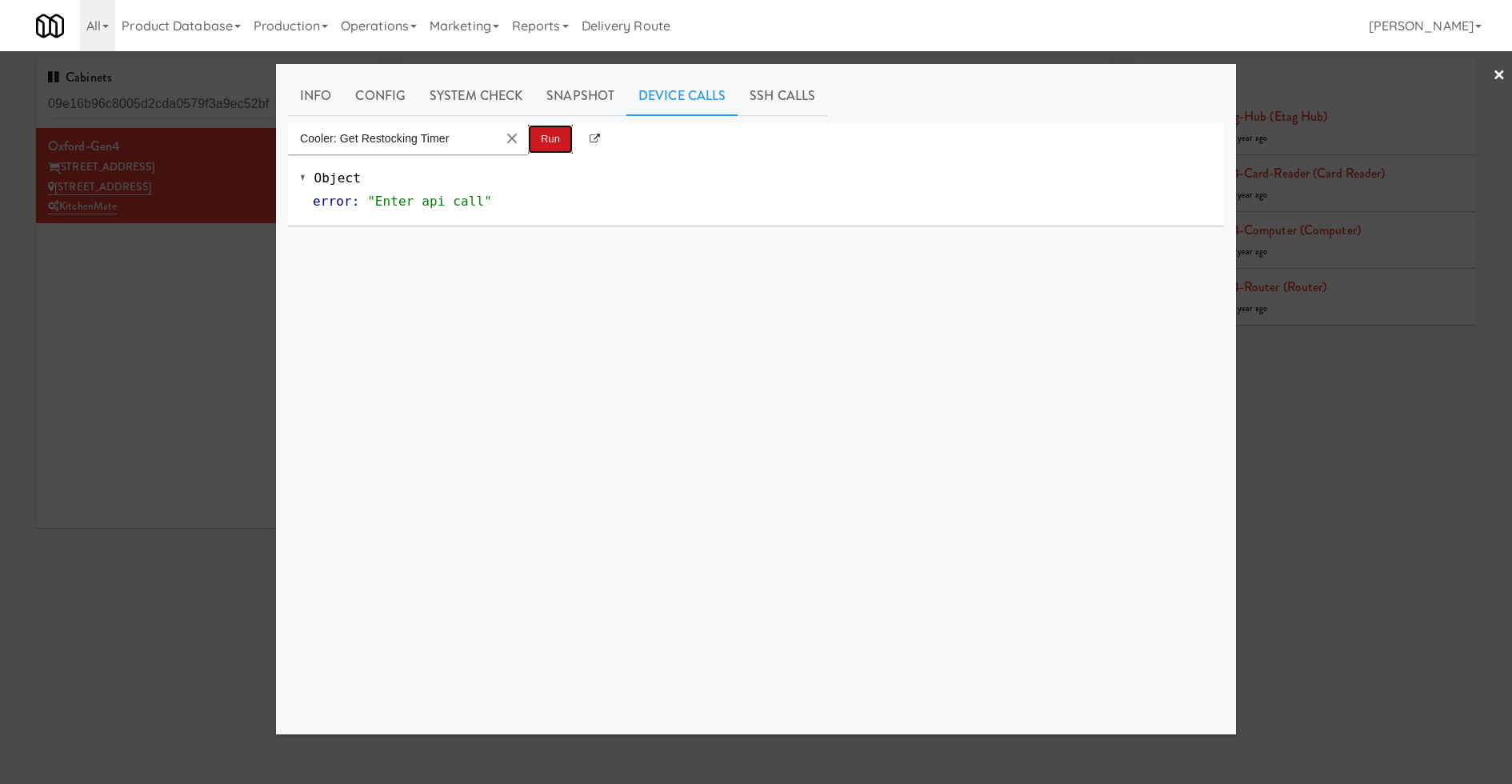
click at [548, 134] on button "Run" at bounding box center [550, 139] width 44 height 29
click at [308, 101] on link "Info" at bounding box center [315, 96] width 55 height 40
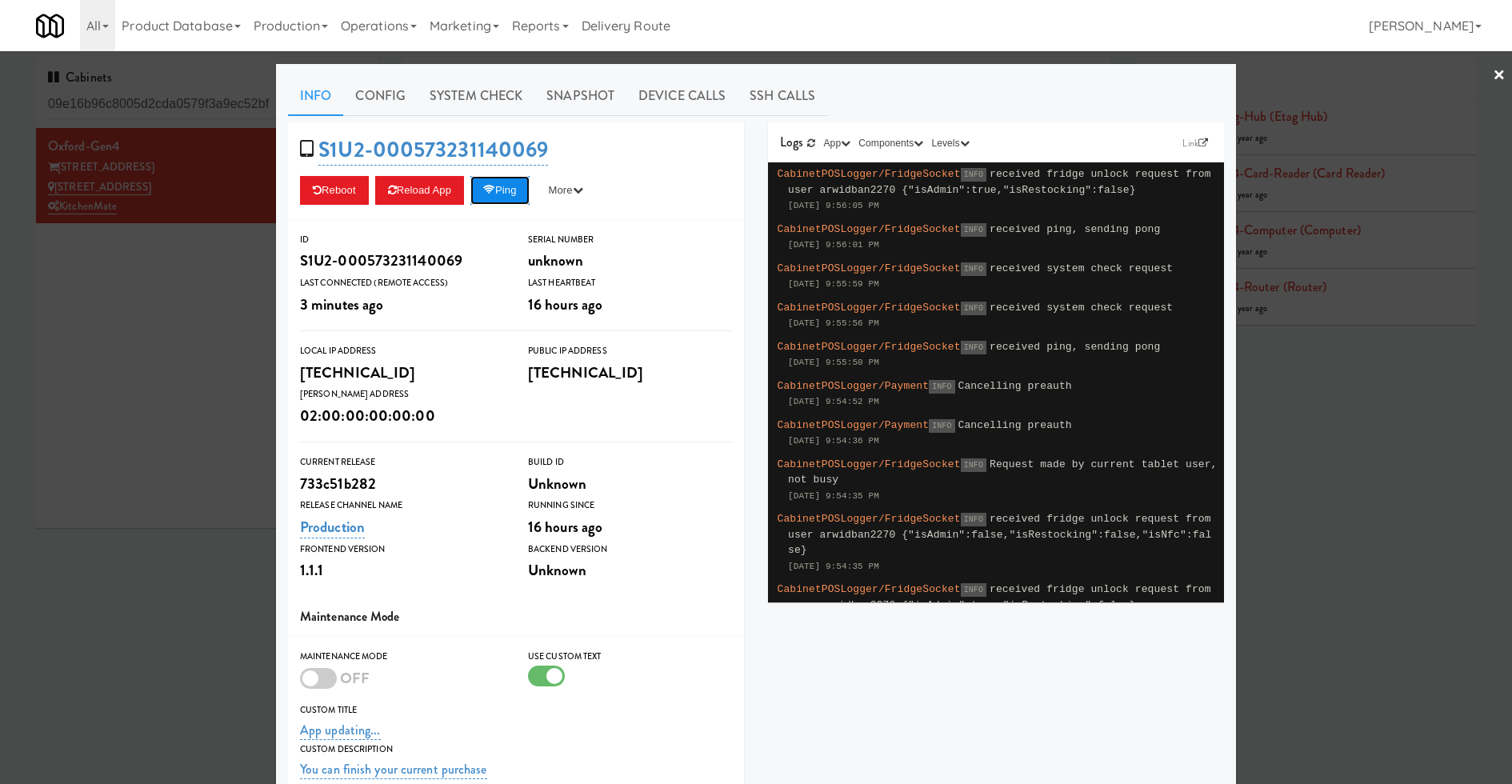
click at [529, 196] on button "Ping" at bounding box center [499, 190] width 59 height 29
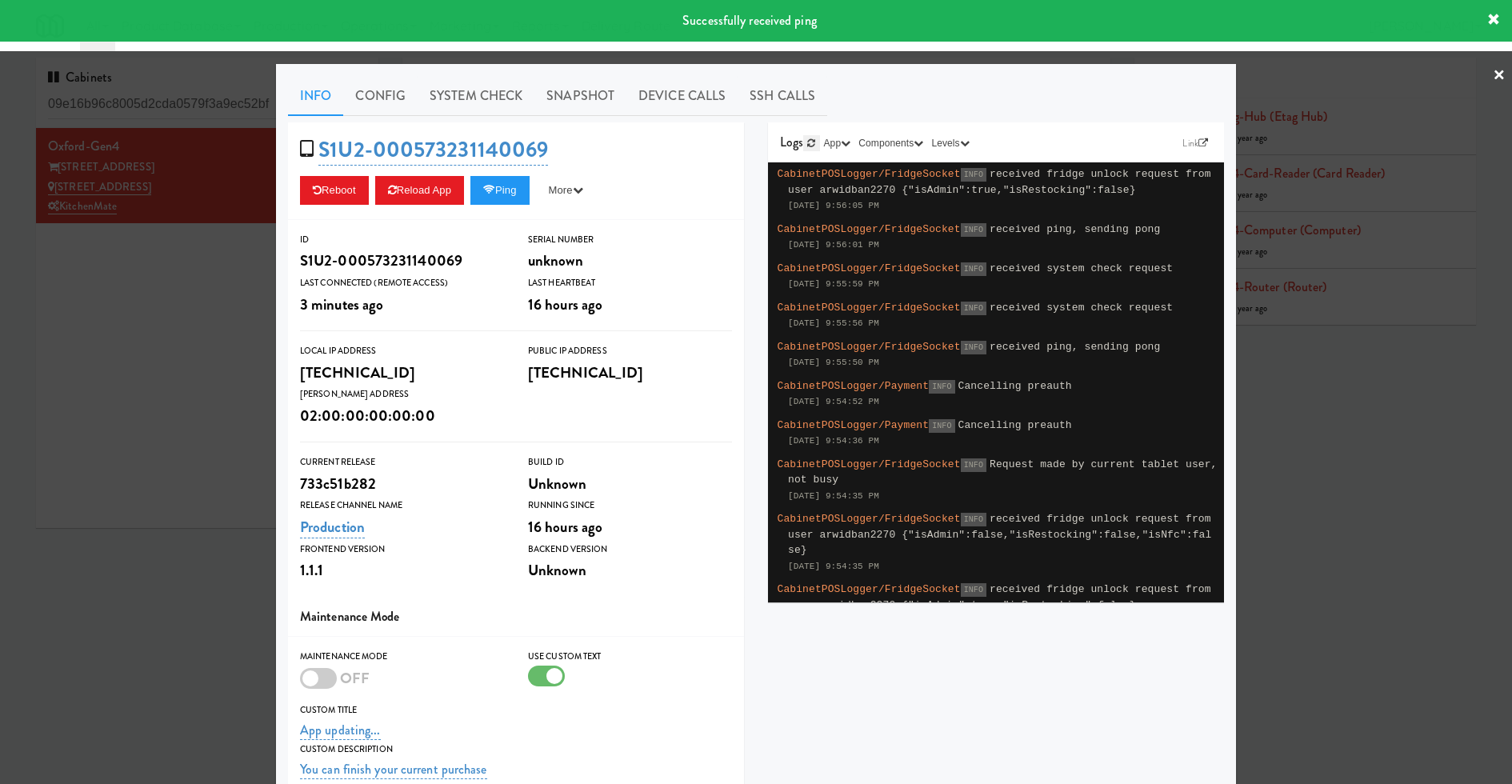
click at [814, 140] on icon at bounding box center [811, 143] width 8 height 10
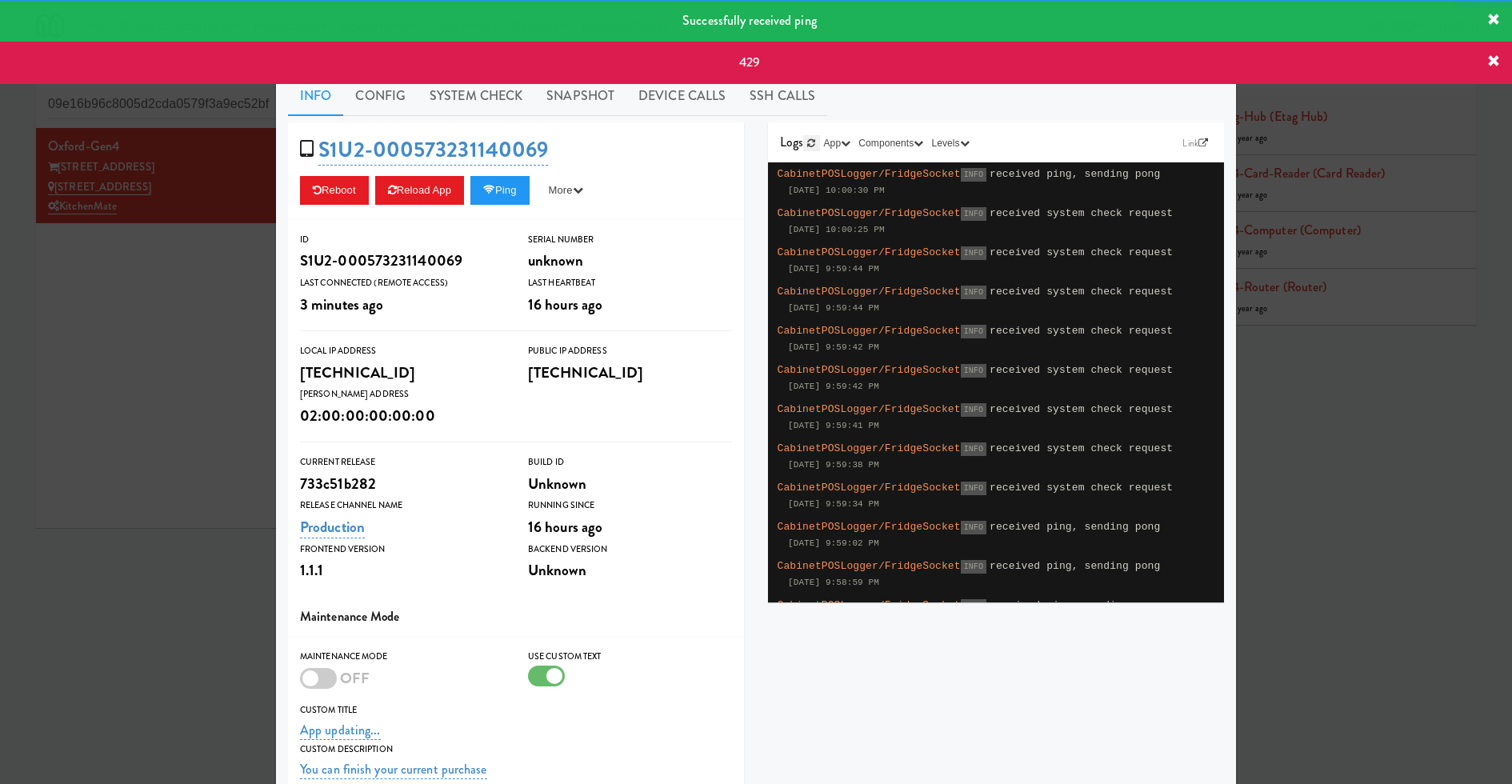
click at [814, 140] on icon at bounding box center [811, 143] width 8 height 10
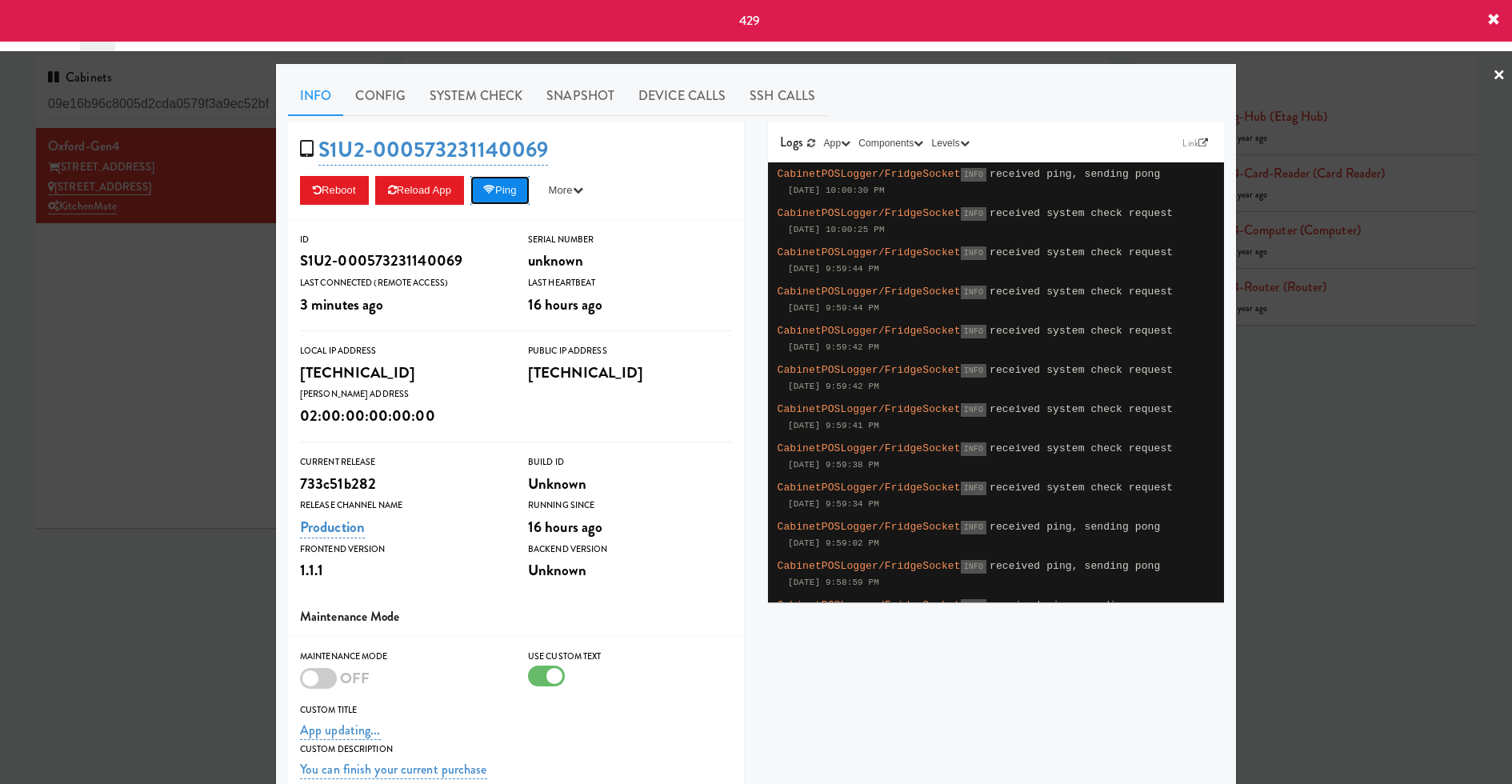
click at [522, 191] on button "Ping" at bounding box center [499, 190] width 59 height 29
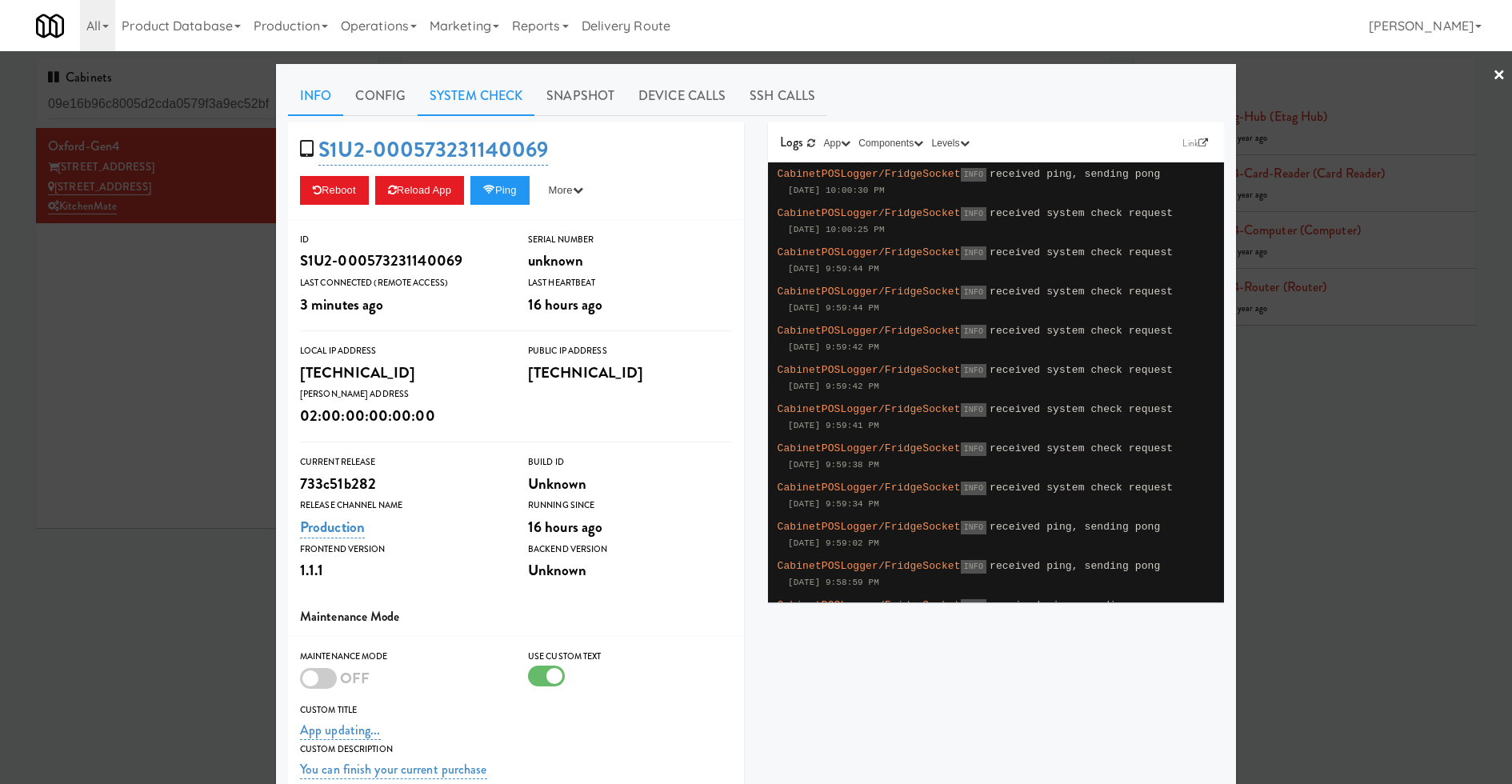
click at [478, 99] on link "System Check" at bounding box center [476, 96] width 117 height 40
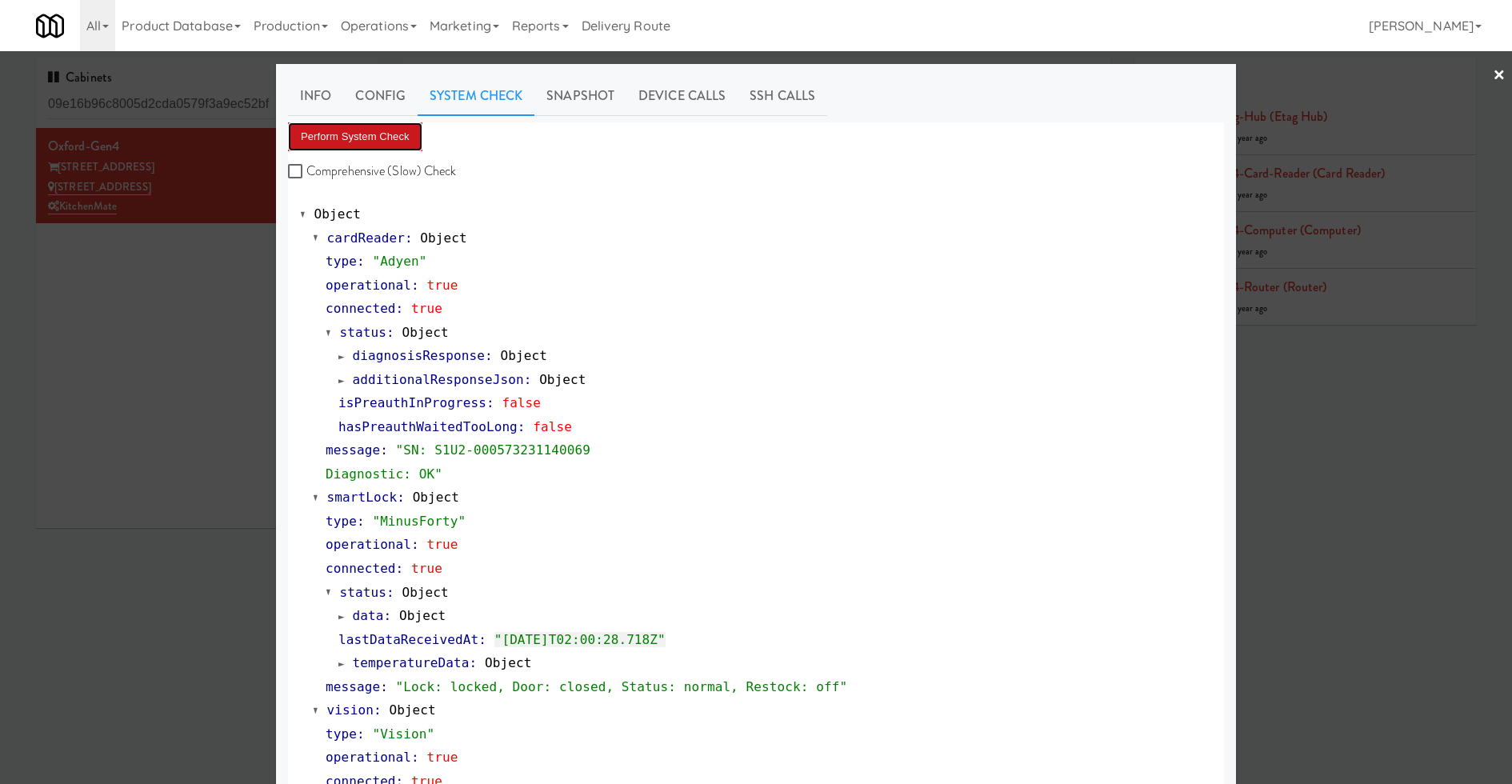
click at [397, 147] on button "Perform System Check" at bounding box center [355, 136] width 134 height 29
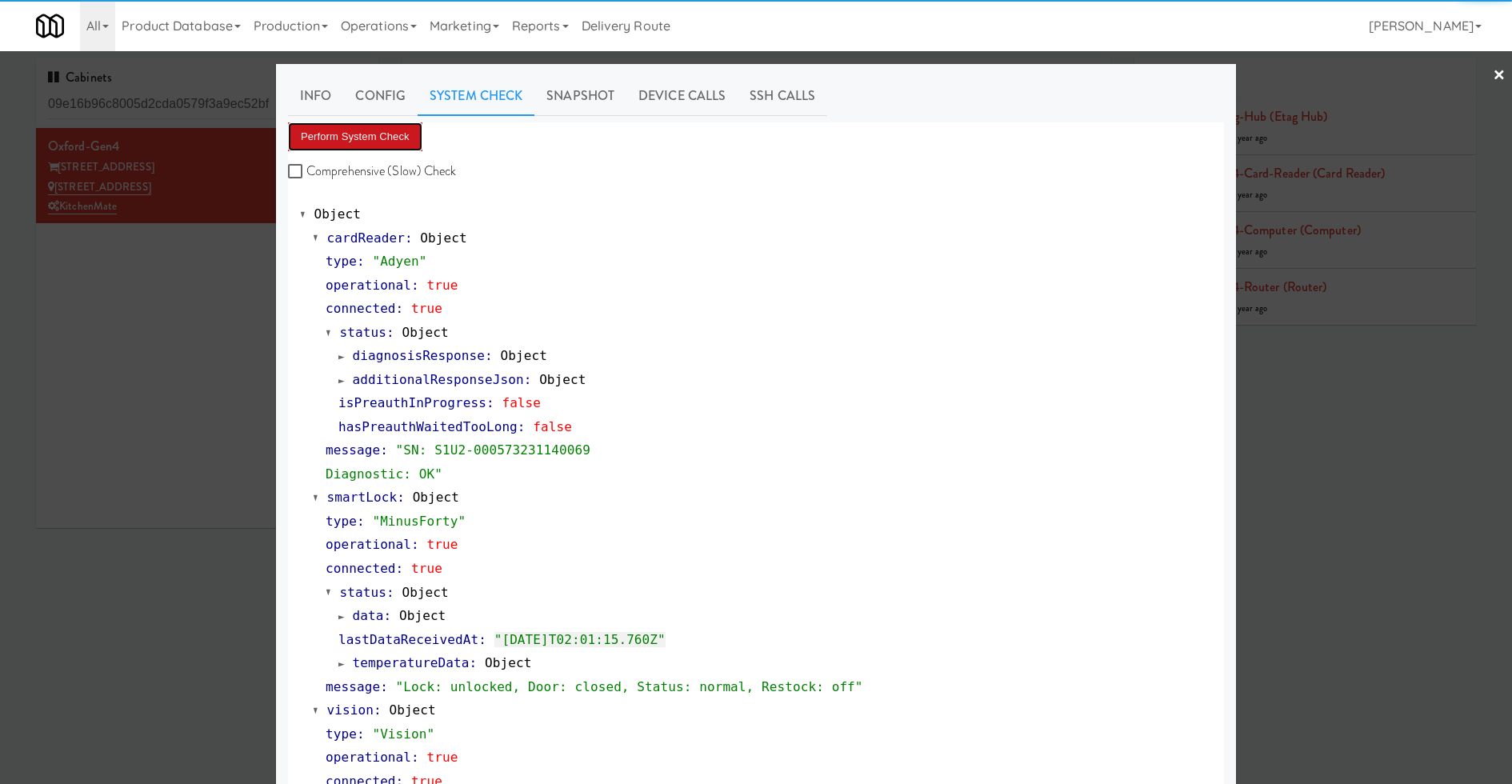
click at [398, 136] on button "Perform System Check" at bounding box center [355, 136] width 134 height 29
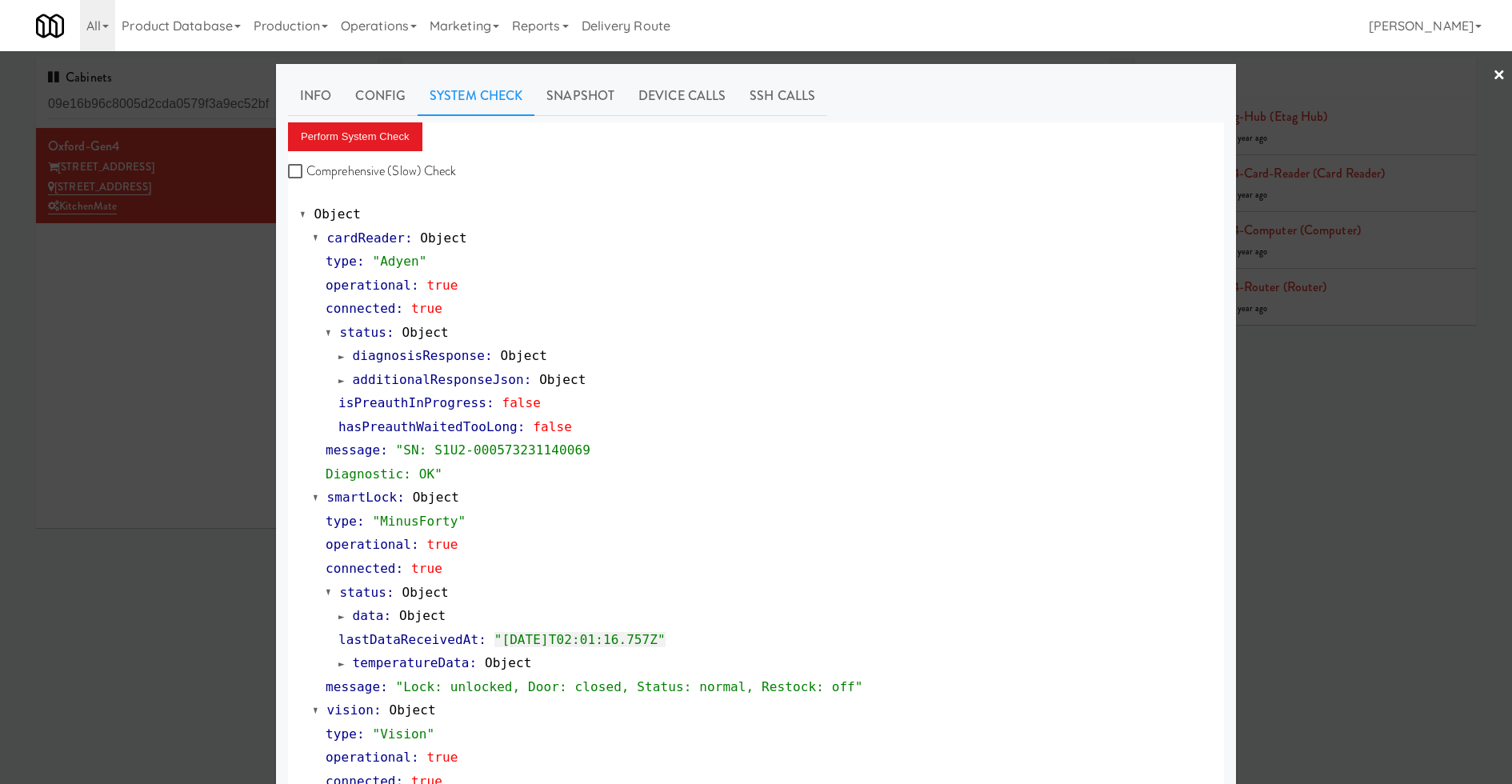
click at [427, 656] on span "temperatureData" at bounding box center [411, 662] width 117 height 15
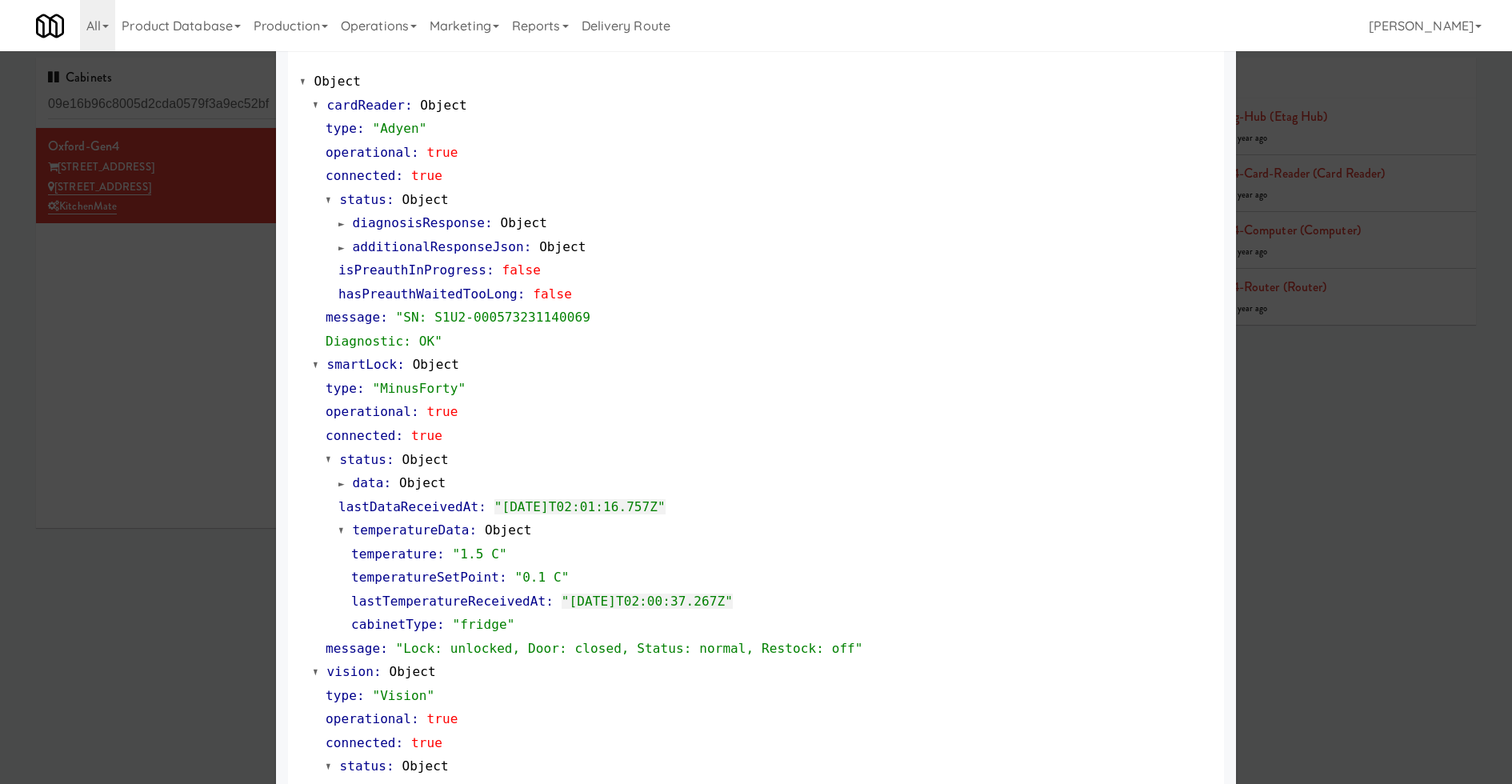
scroll to position [137, 0]
click at [416, 522] on span "temperatureData" at bounding box center [411, 525] width 117 height 15
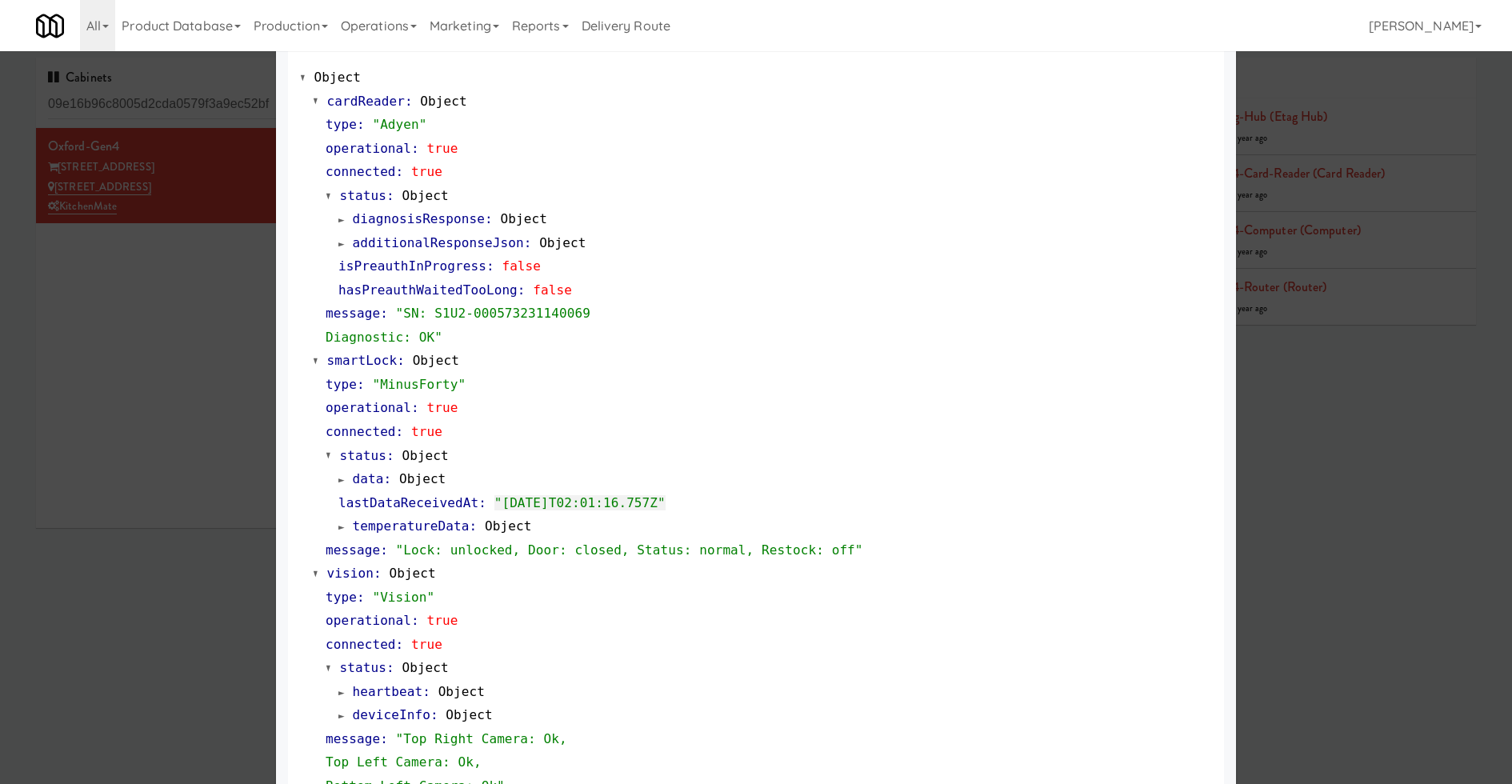
scroll to position [0, 0]
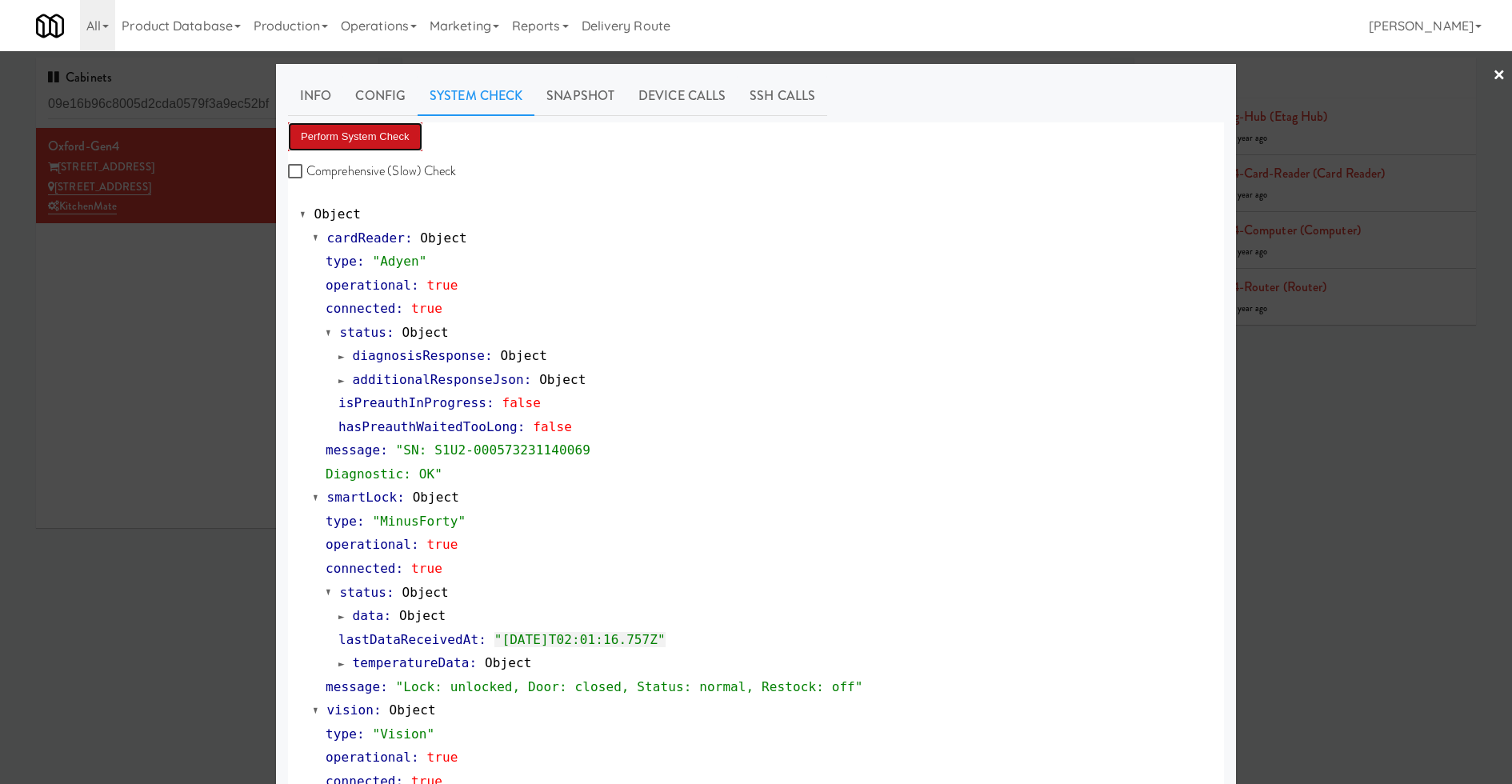
click at [373, 134] on button "Perform System Check" at bounding box center [355, 136] width 134 height 29
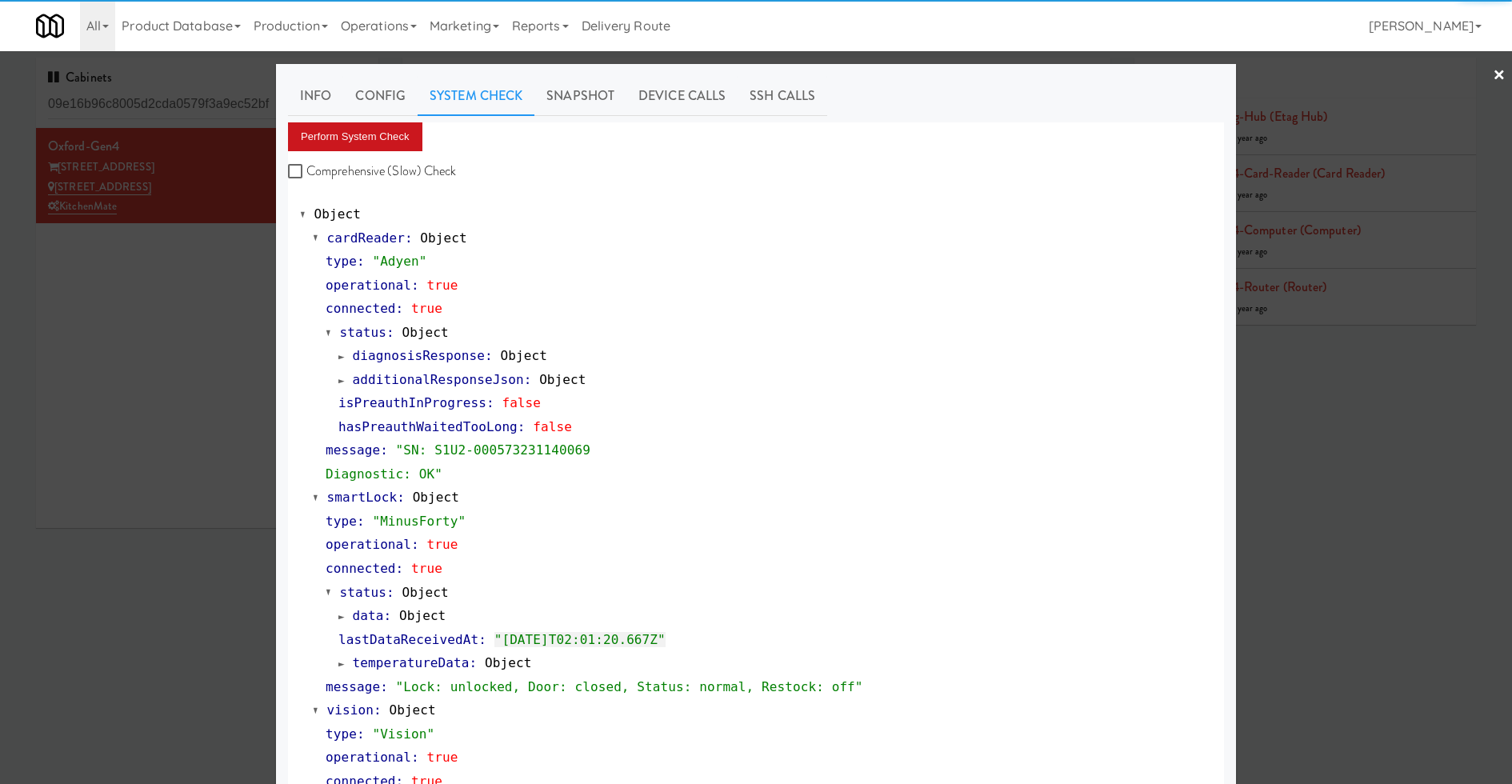
click at [380, 138] on button "Perform System Check" at bounding box center [355, 136] width 134 height 29
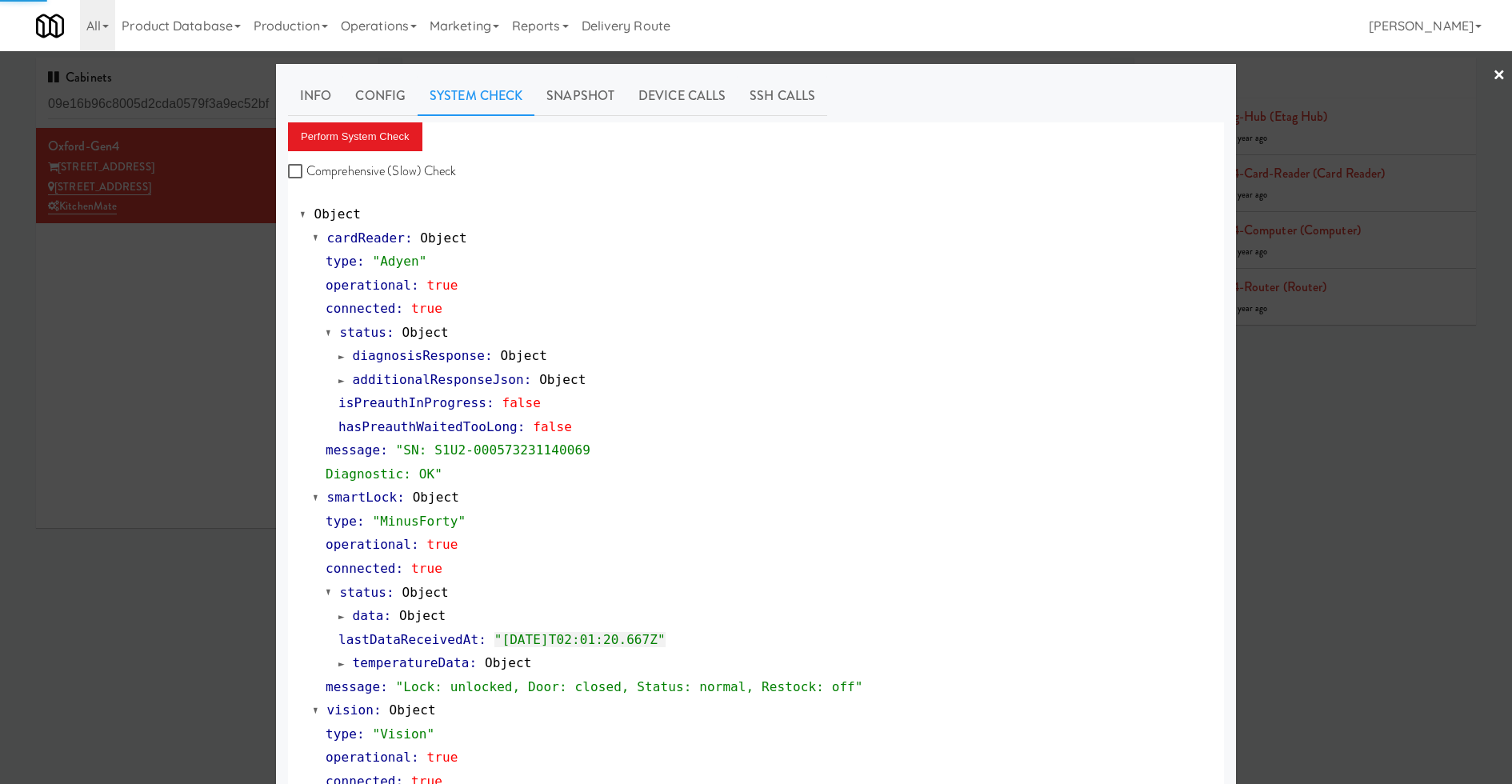
click at [380, 138] on button "Perform System Check" at bounding box center [355, 136] width 134 height 29
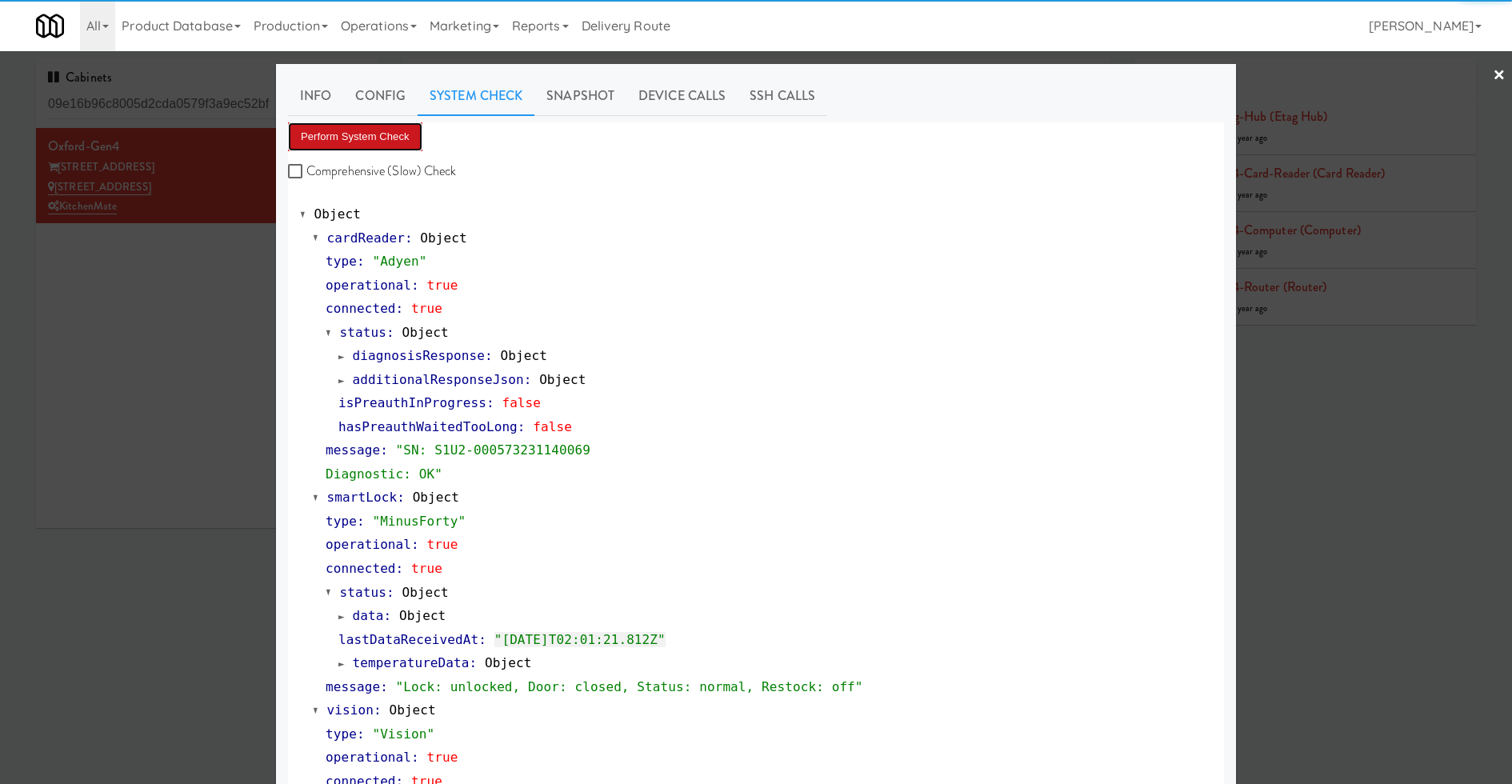
click at [380, 138] on button "Perform System Check" at bounding box center [355, 136] width 134 height 29
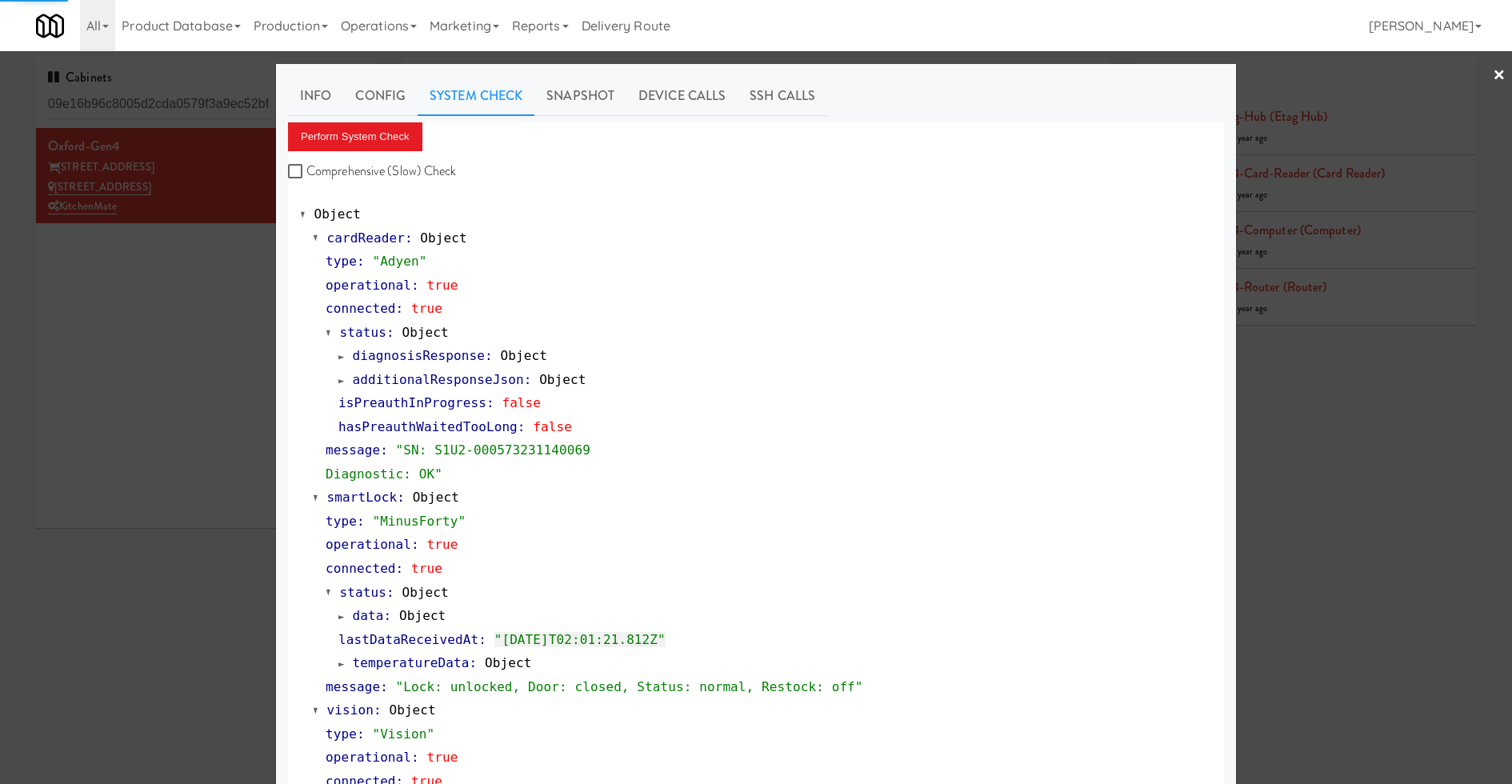
click at [380, 138] on button "Perform System Check" at bounding box center [355, 136] width 134 height 29
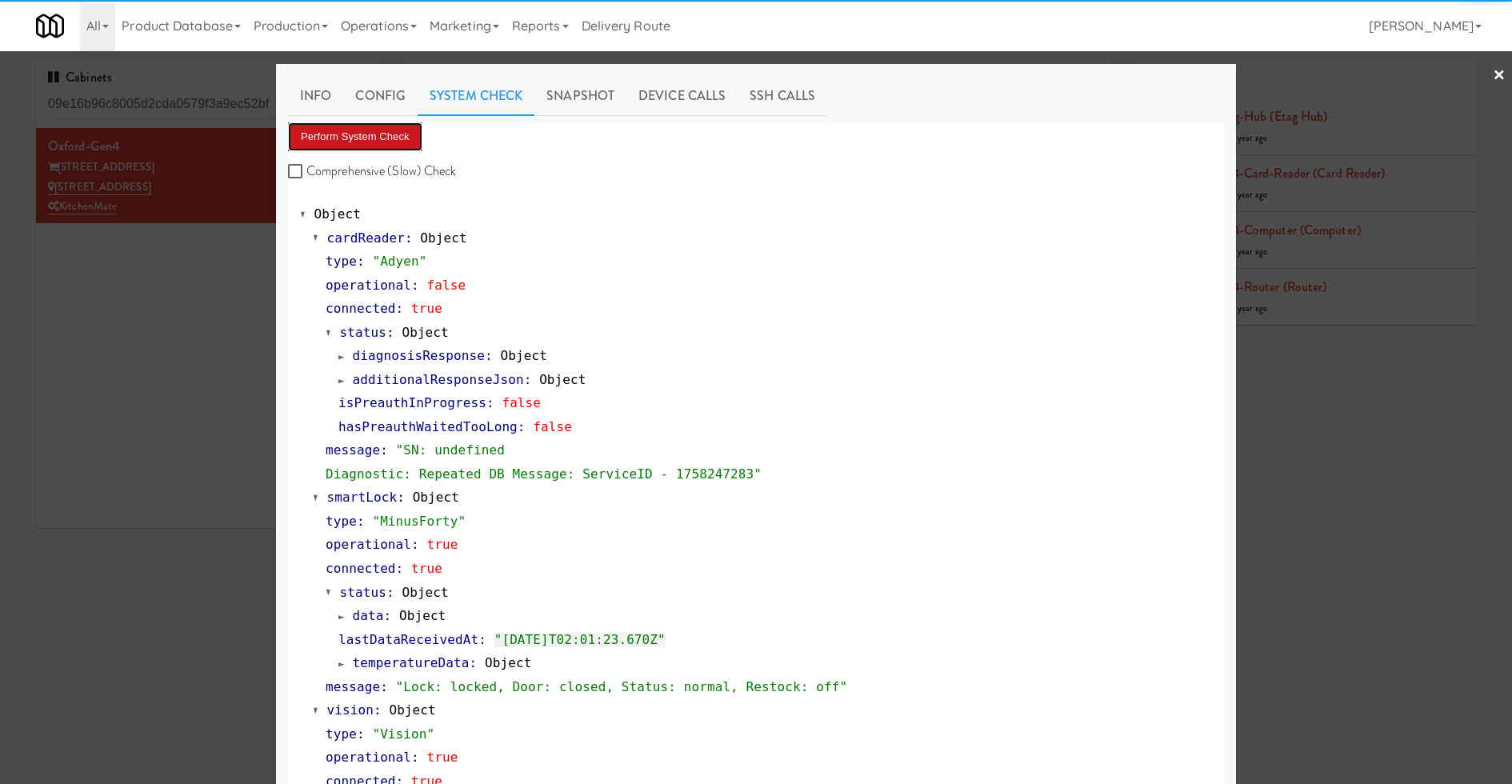
click at [380, 138] on button "Perform System Check" at bounding box center [355, 136] width 134 height 29
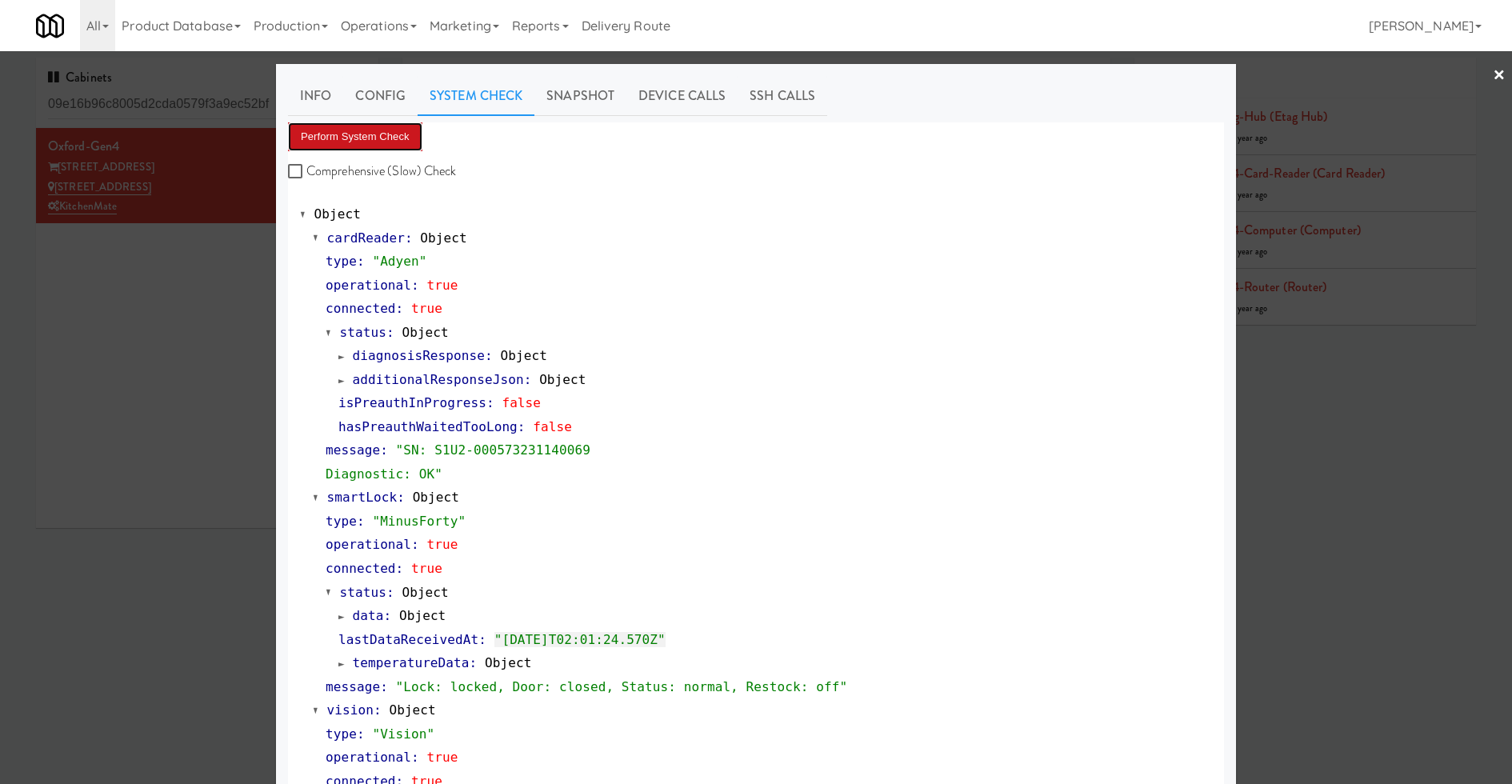
click at [367, 143] on button "Perform System Check" at bounding box center [355, 136] width 134 height 29
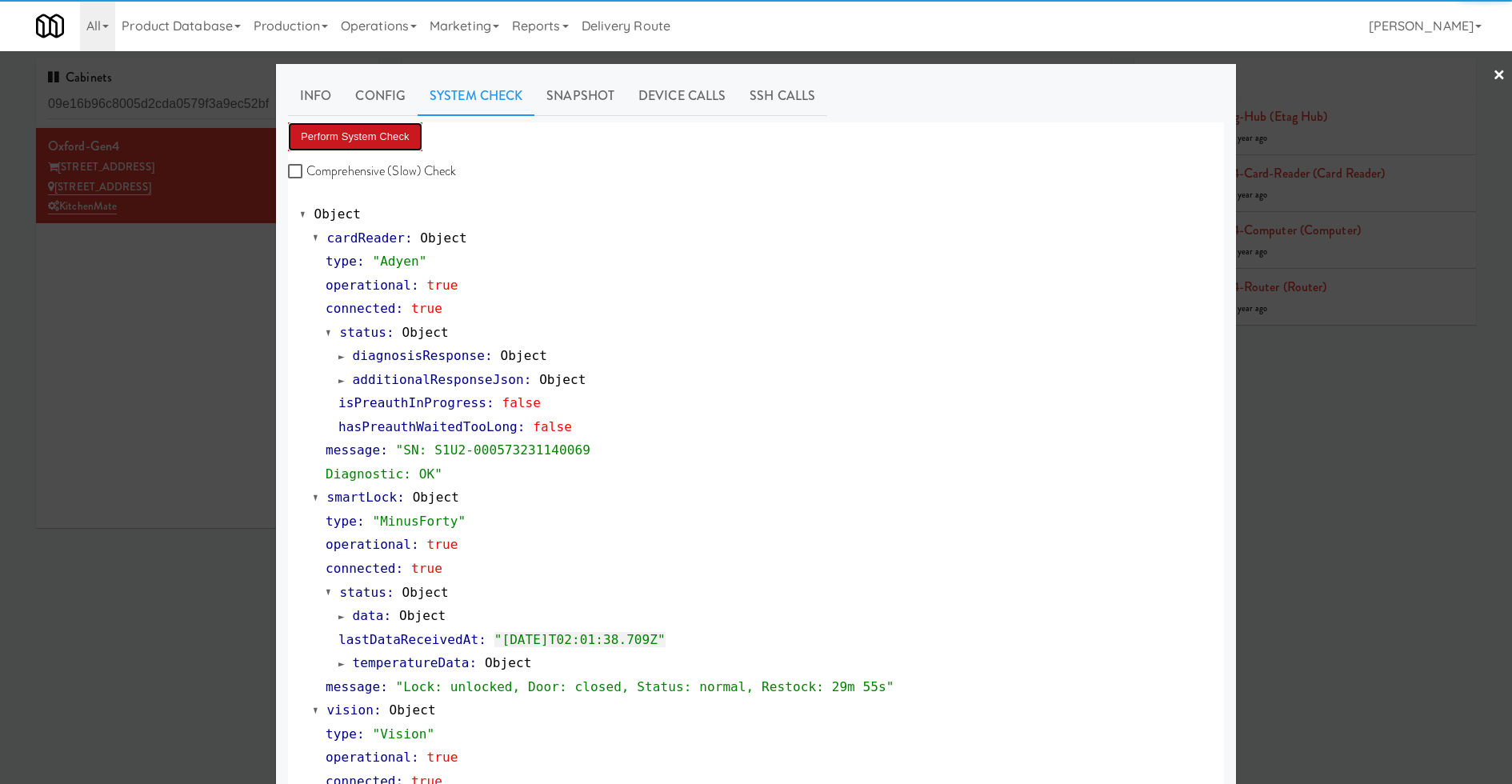
click at [367, 143] on button "Perform System Check" at bounding box center [355, 136] width 134 height 29
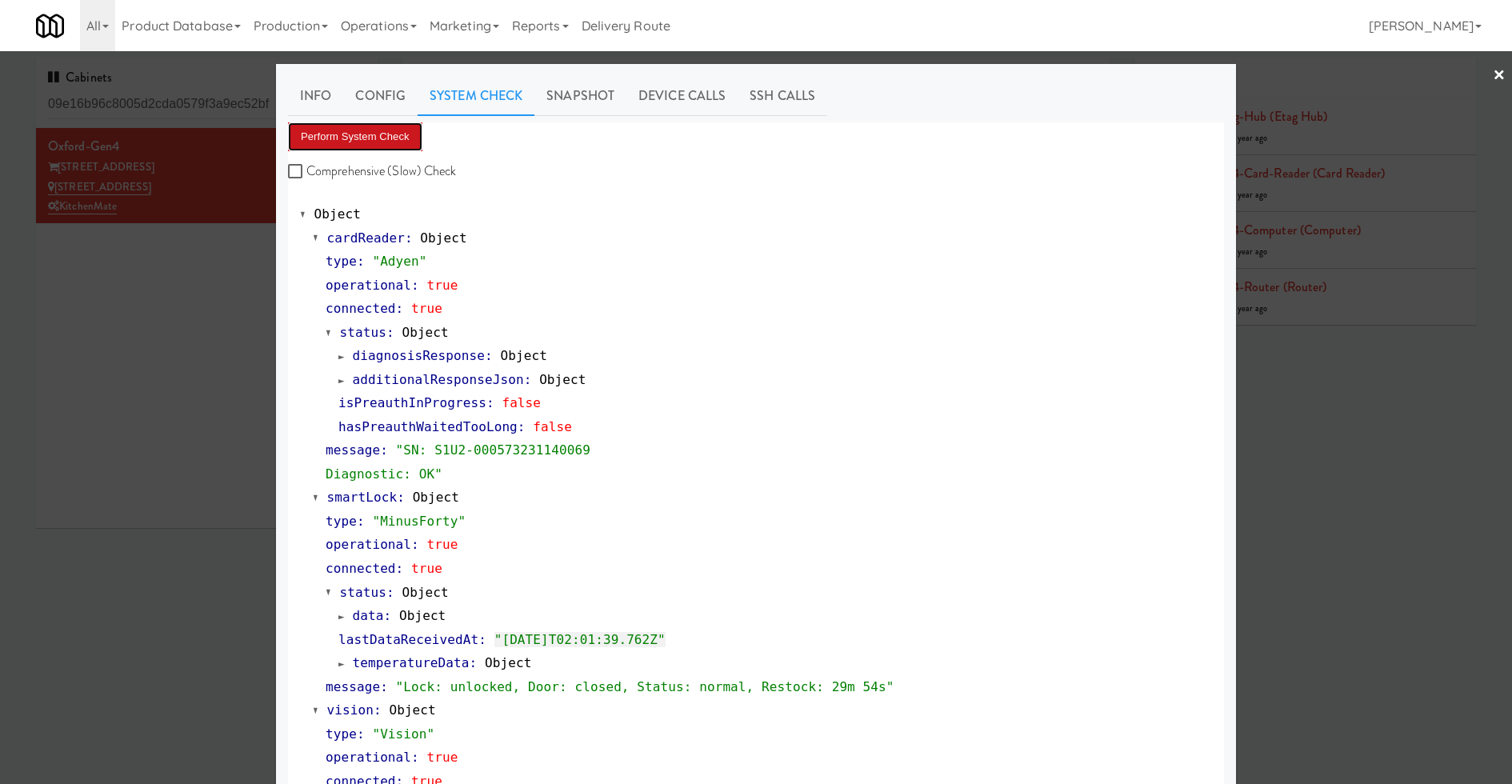
click at [367, 143] on button "Perform System Check" at bounding box center [355, 136] width 134 height 29
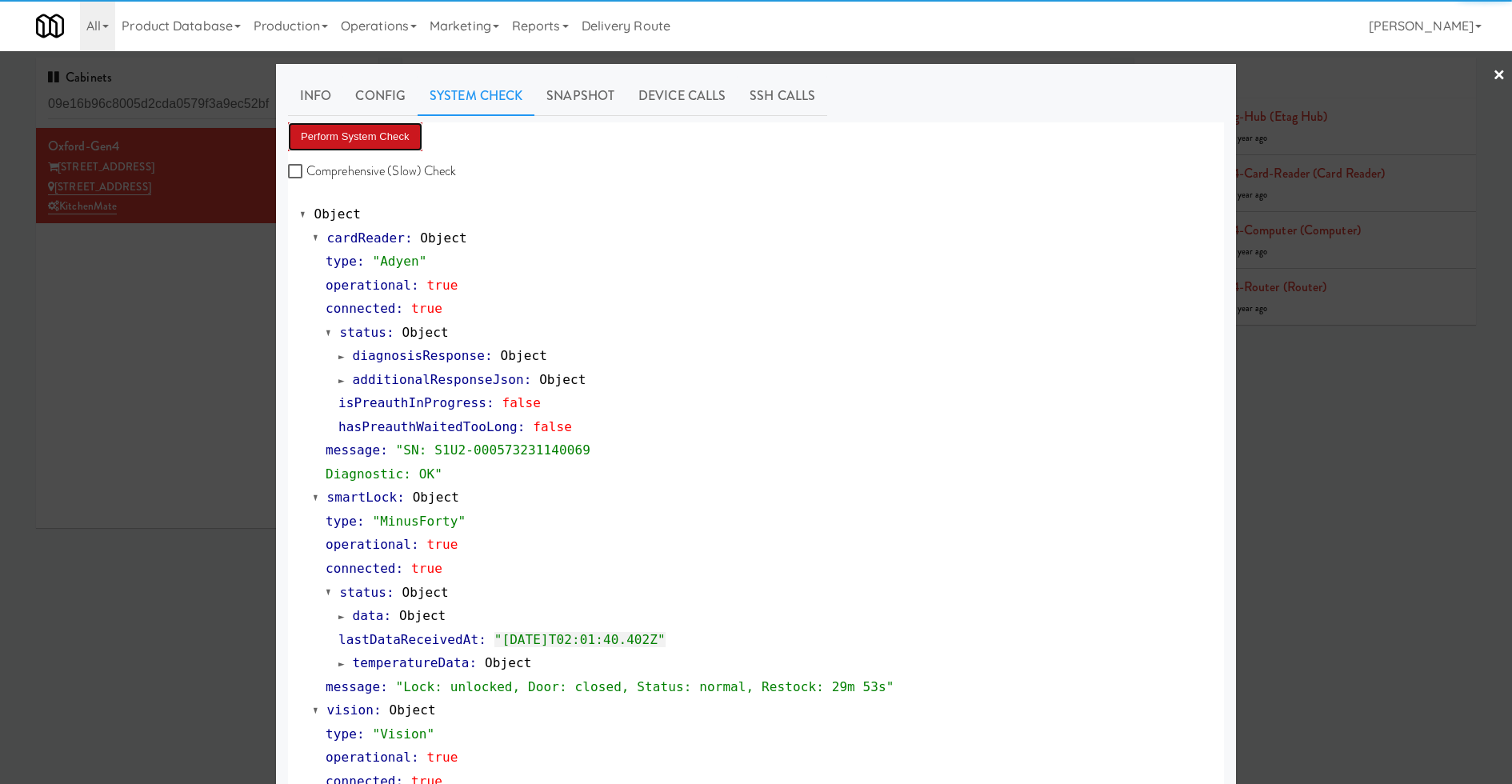
click at [367, 143] on button "Perform System Check" at bounding box center [355, 136] width 134 height 29
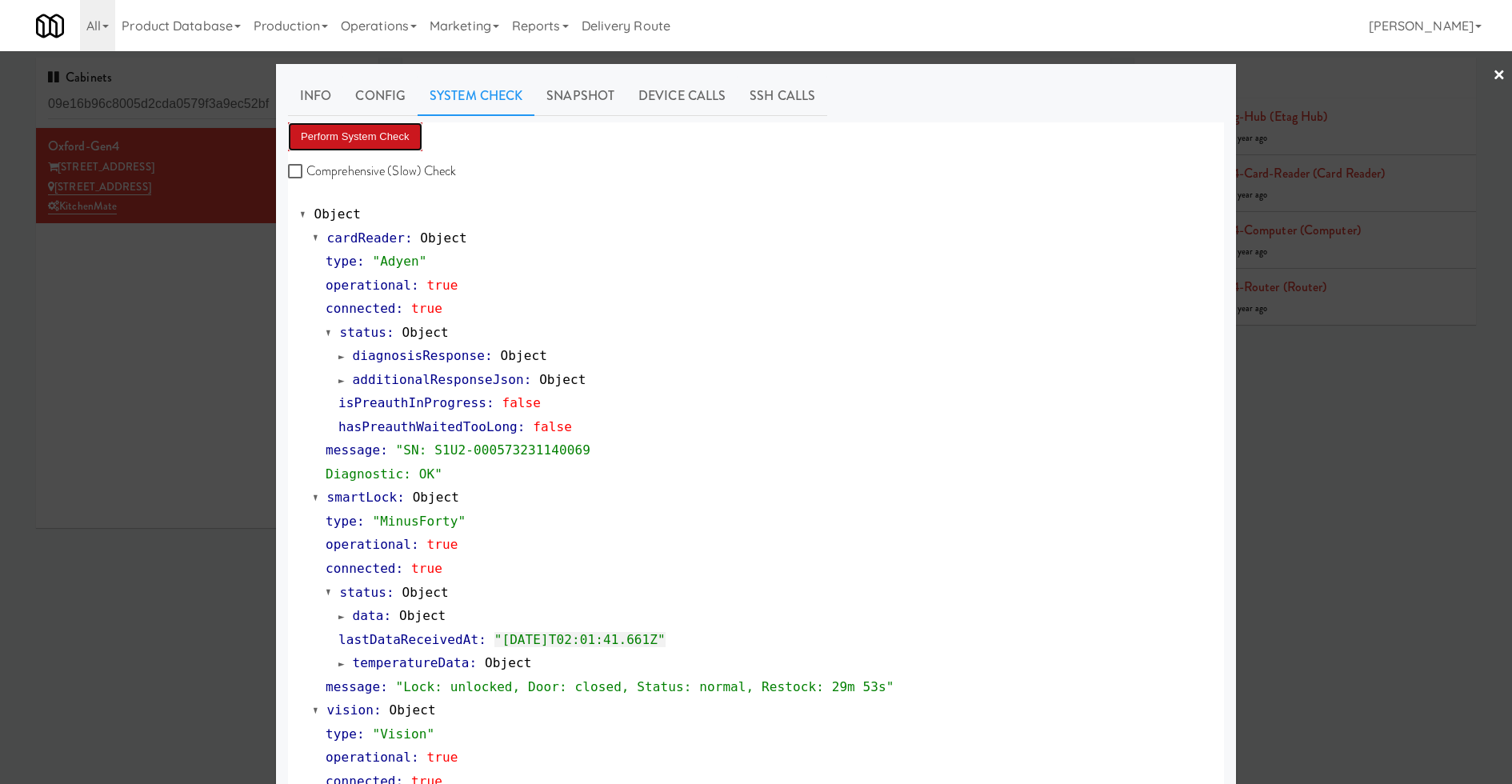
click at [367, 143] on button "Perform System Check" at bounding box center [355, 136] width 134 height 29
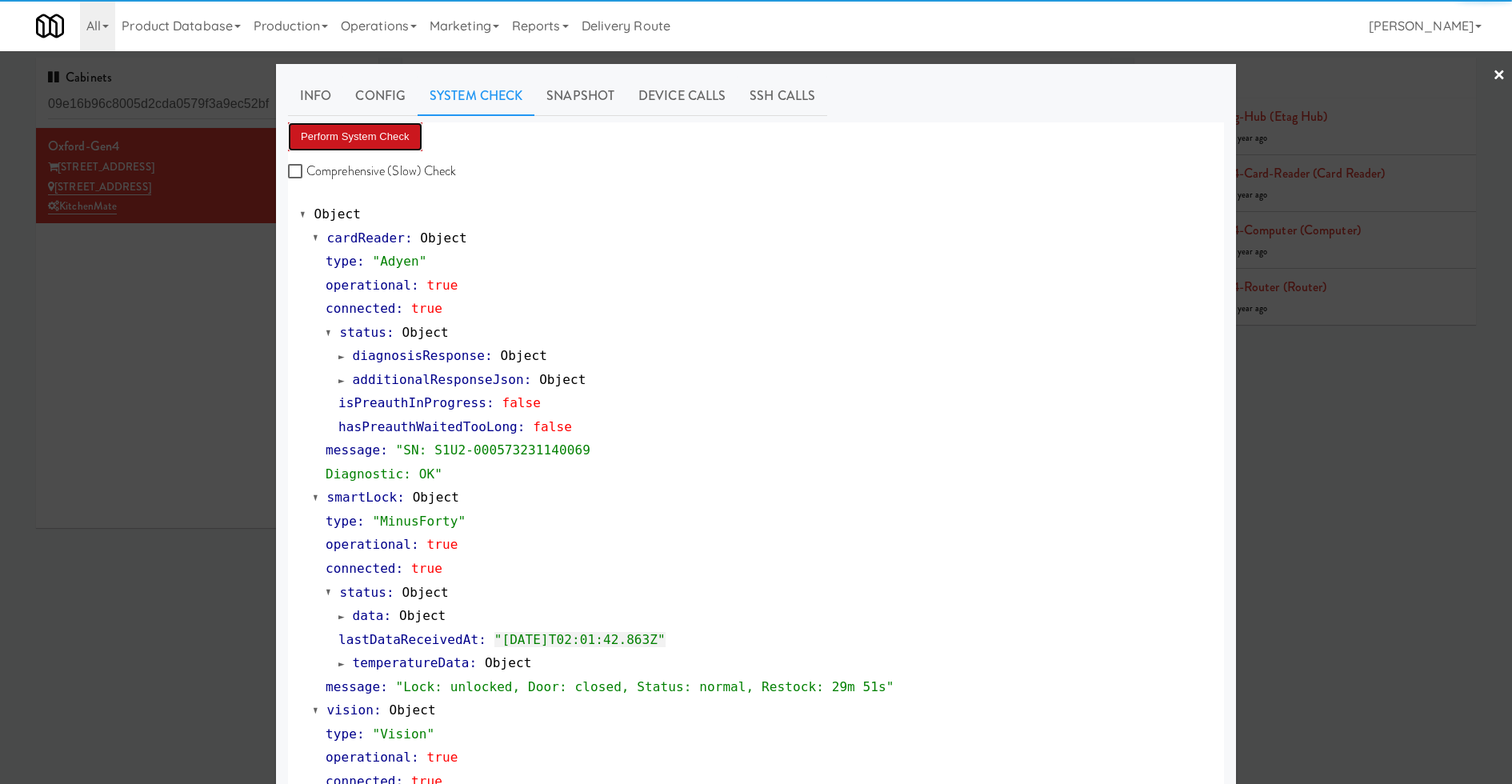
click at [367, 143] on button "Perform System Check" at bounding box center [355, 136] width 134 height 29
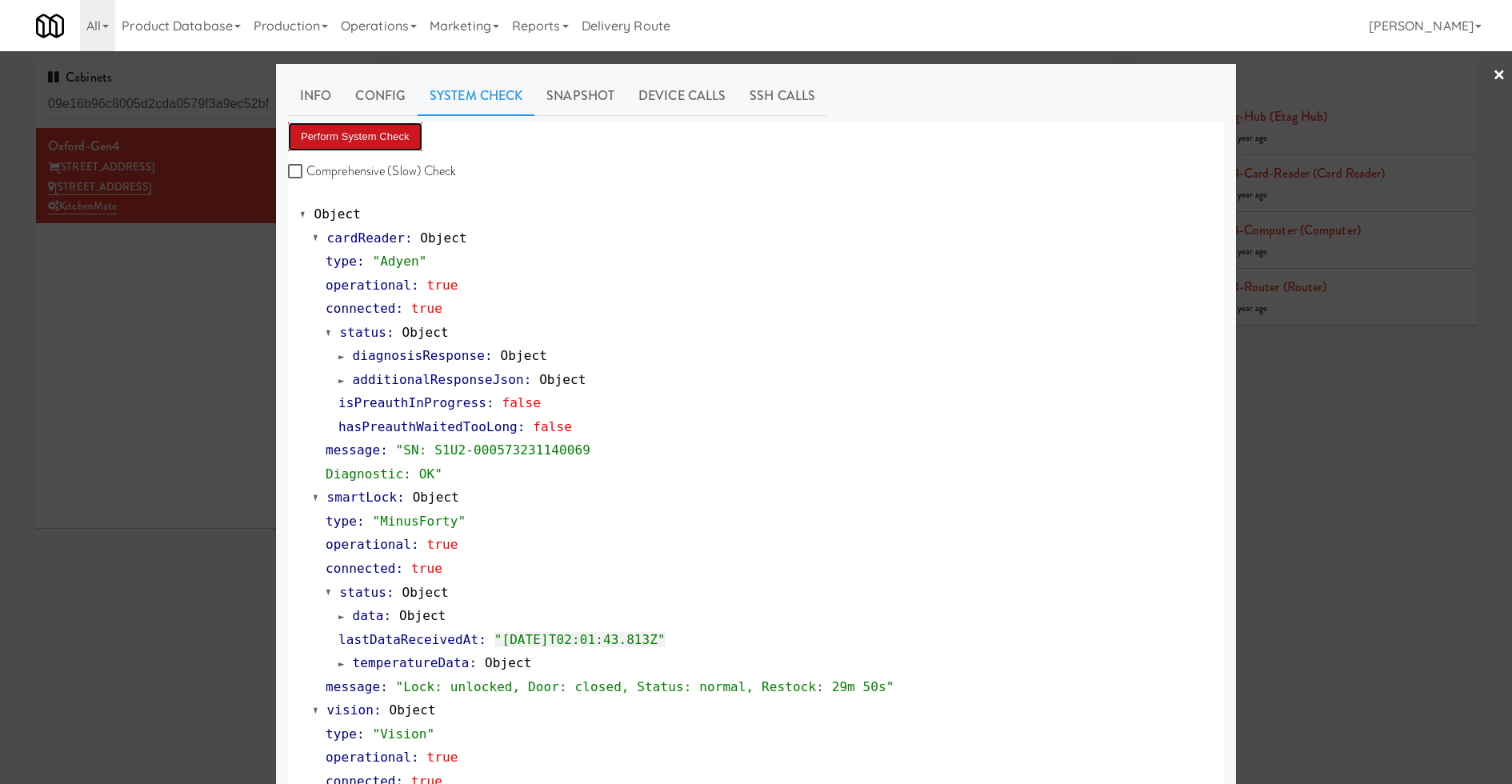
click at [367, 143] on button "Perform System Check" at bounding box center [355, 136] width 134 height 29
click at [454, 664] on span "temperatureData" at bounding box center [411, 662] width 117 height 15
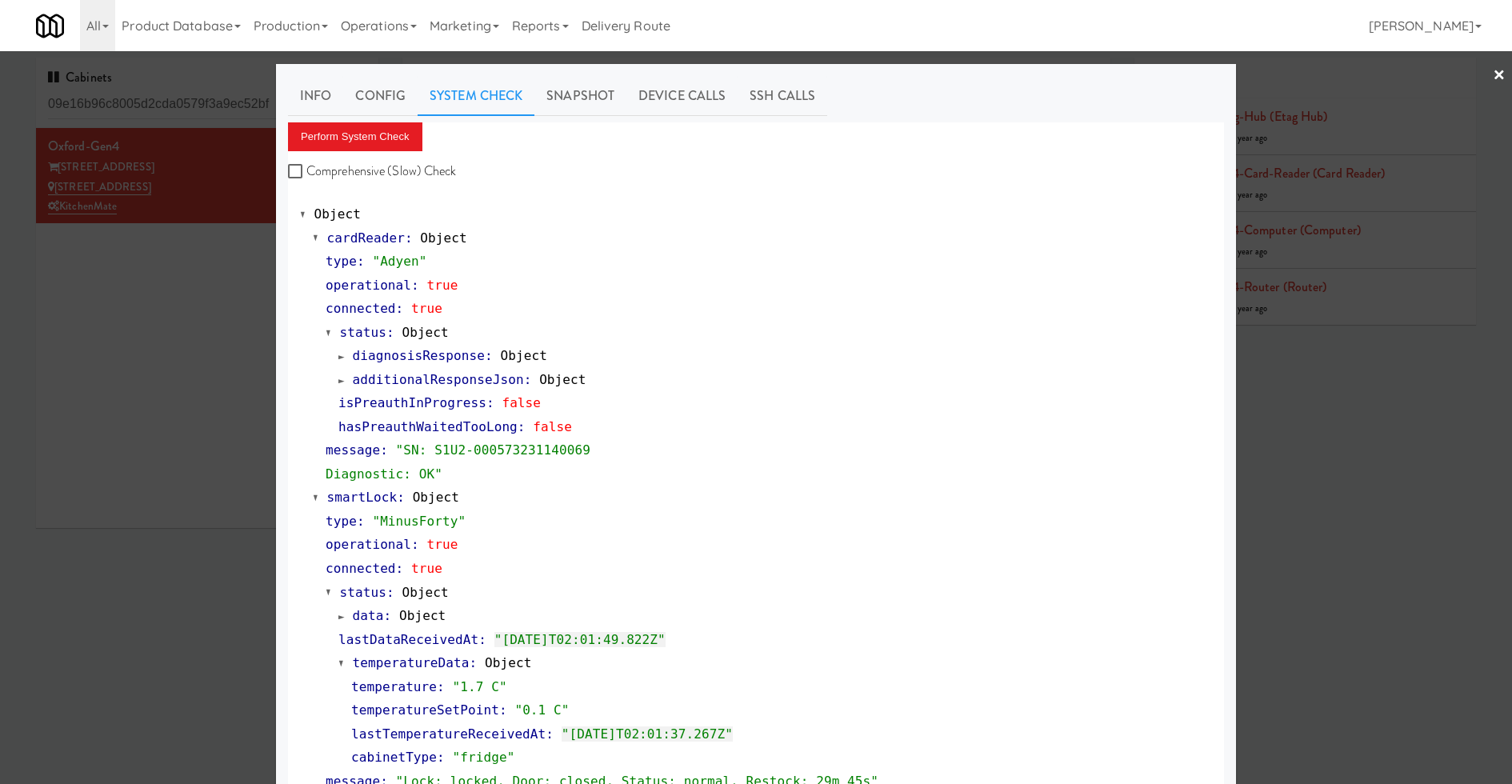
scroll to position [168, 0]
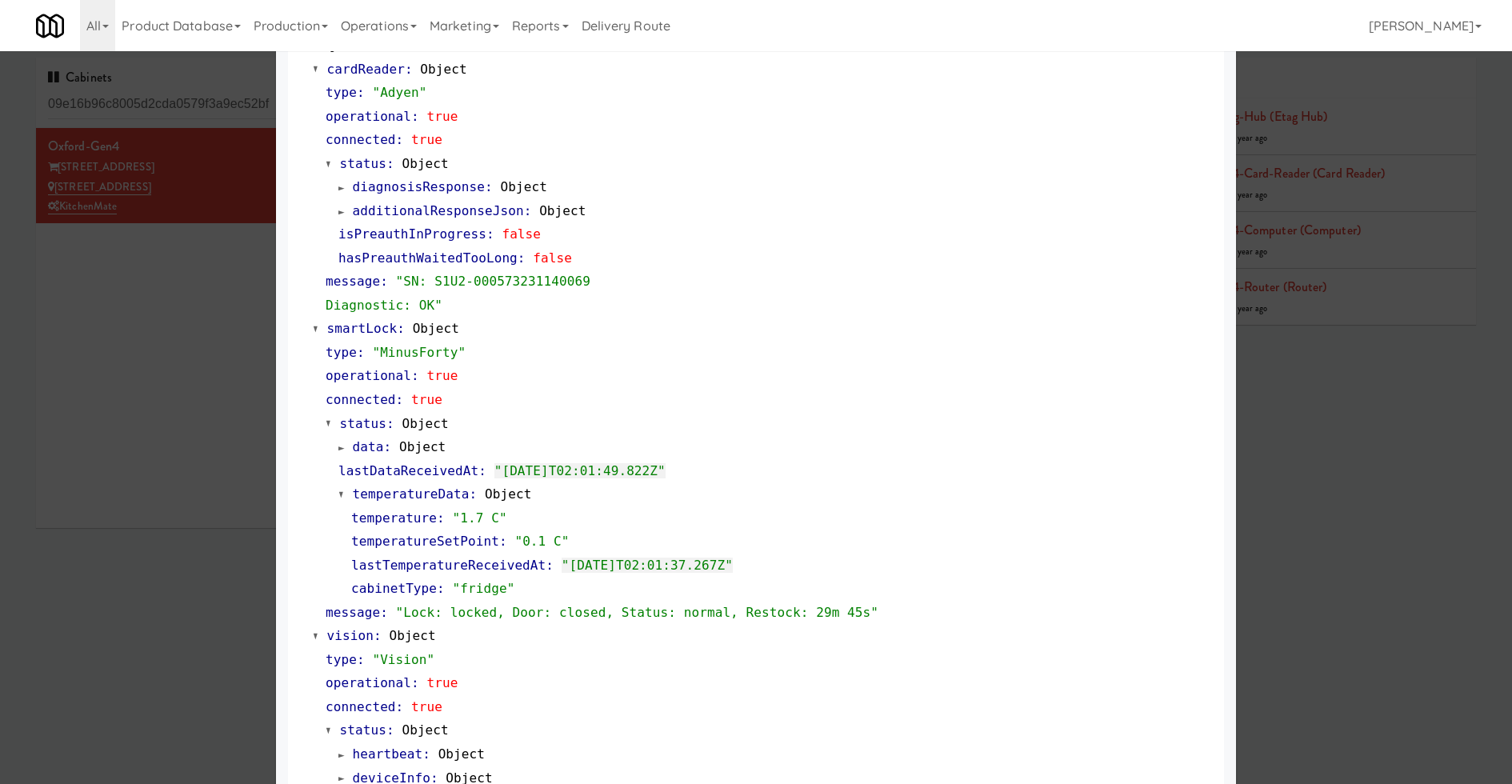
click at [417, 487] on span "temperatureData" at bounding box center [411, 493] width 117 height 15
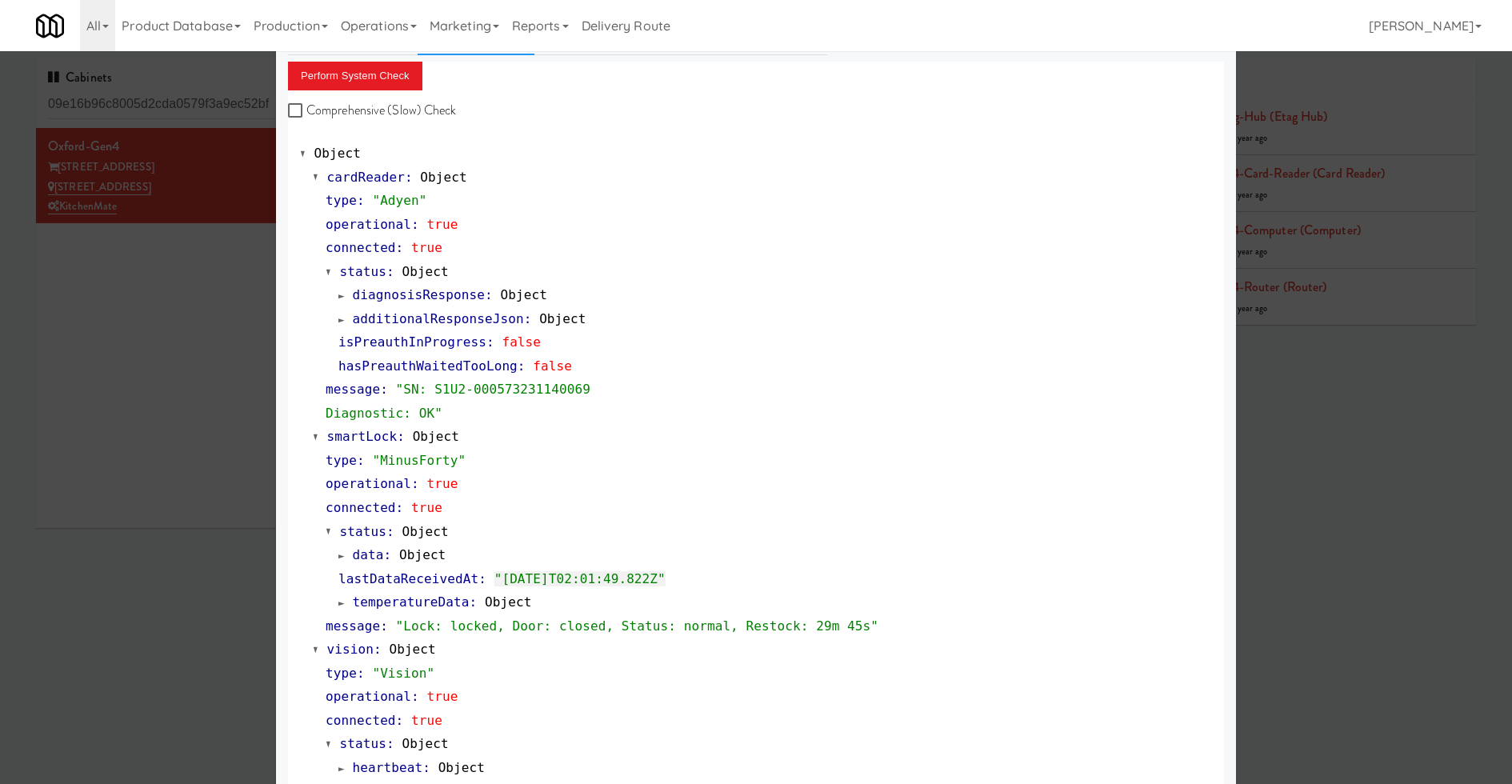
scroll to position [0, 0]
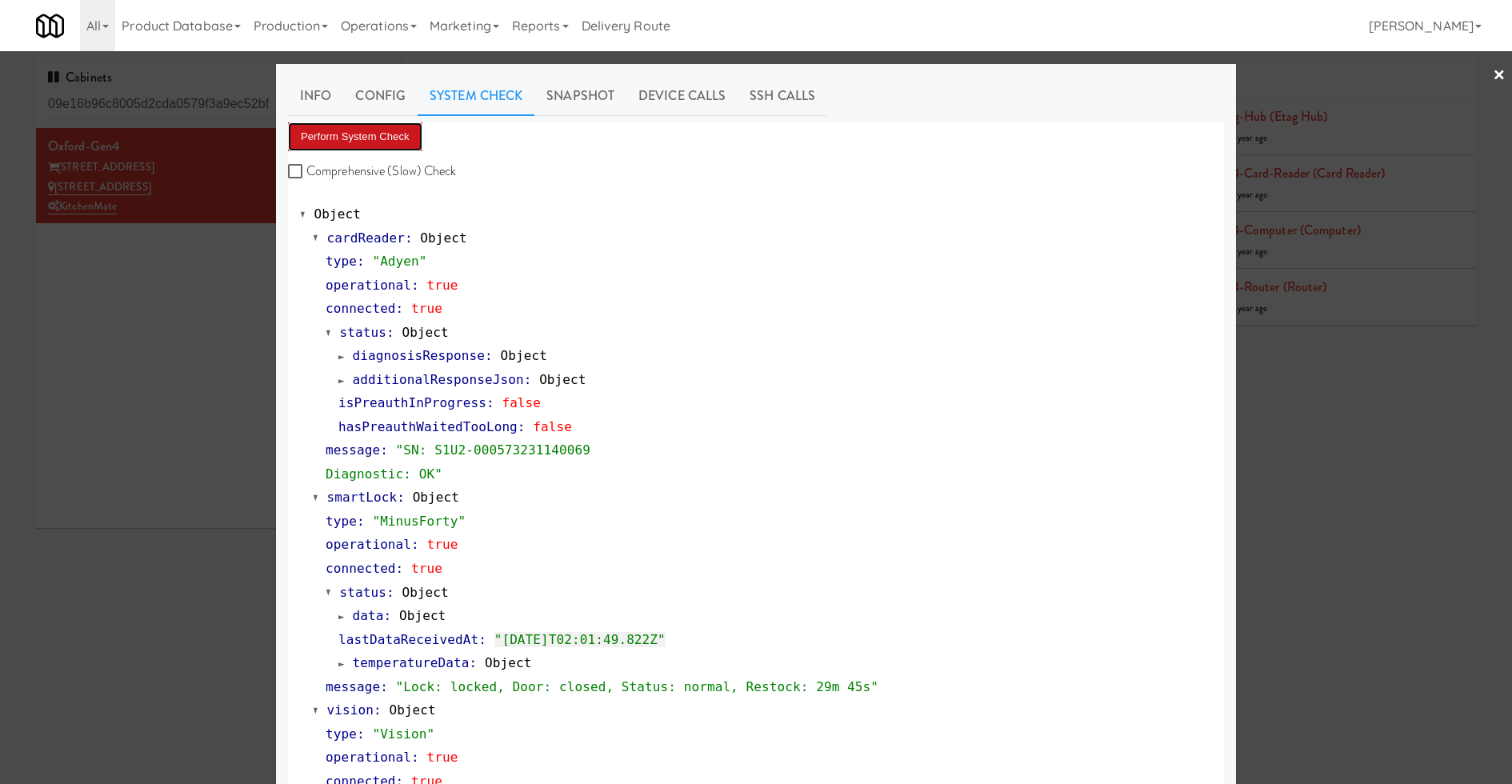
click at [389, 122] on button "Perform System Check" at bounding box center [355, 136] width 134 height 29
click at [372, 618] on span "data" at bounding box center [368, 615] width 32 height 15
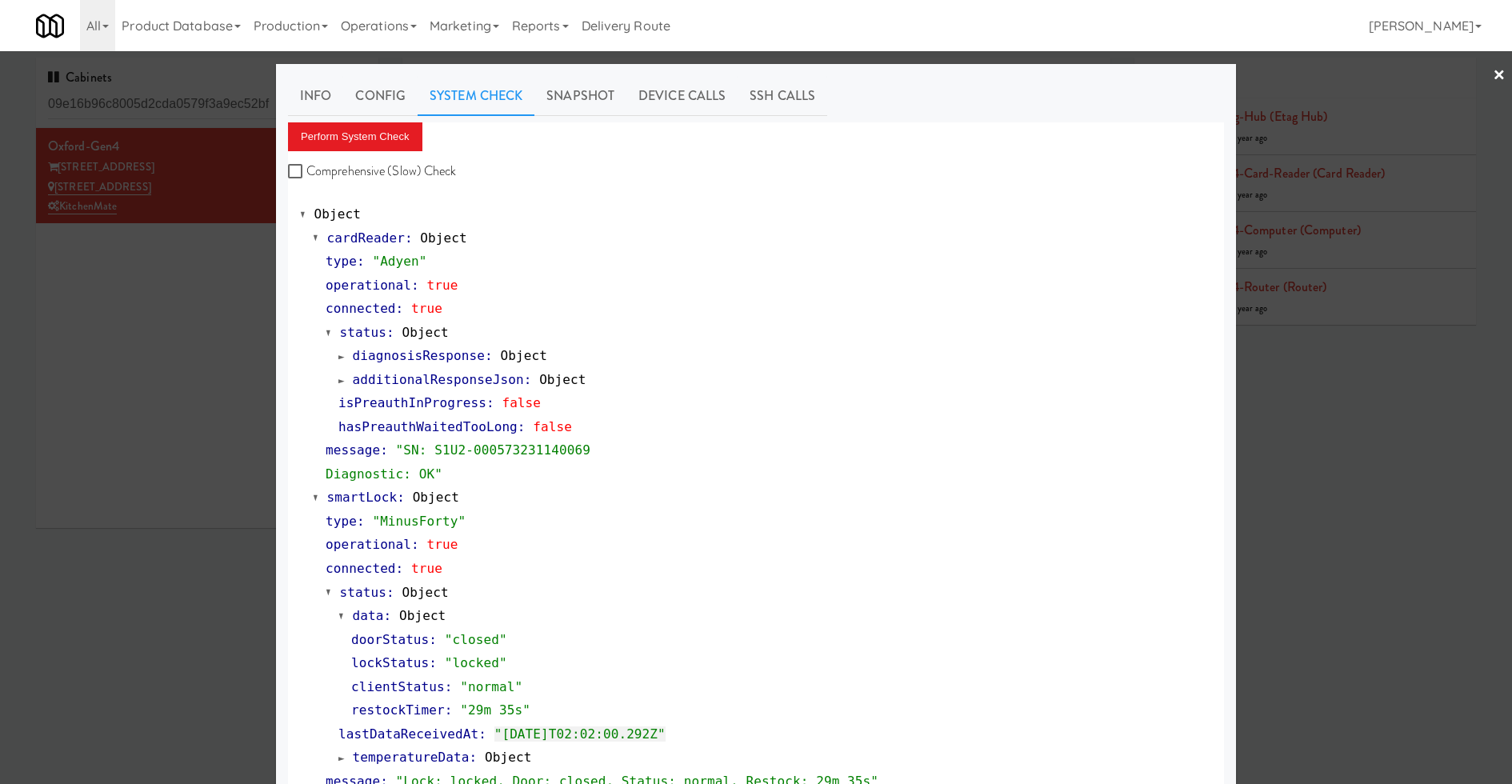
click at [372, 617] on span "data" at bounding box center [368, 615] width 32 height 15
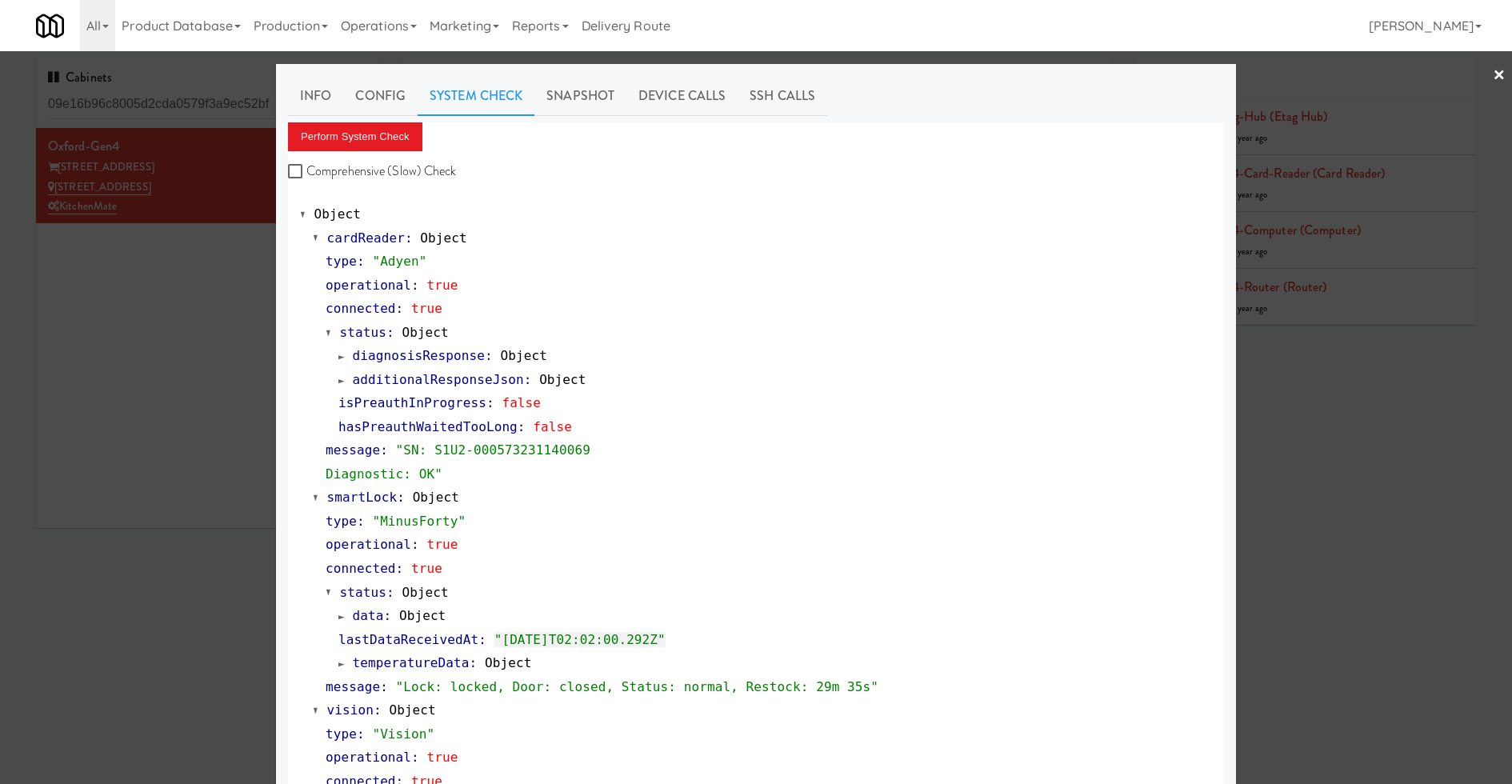
click at [404, 660] on span "temperatureData" at bounding box center [411, 662] width 117 height 15
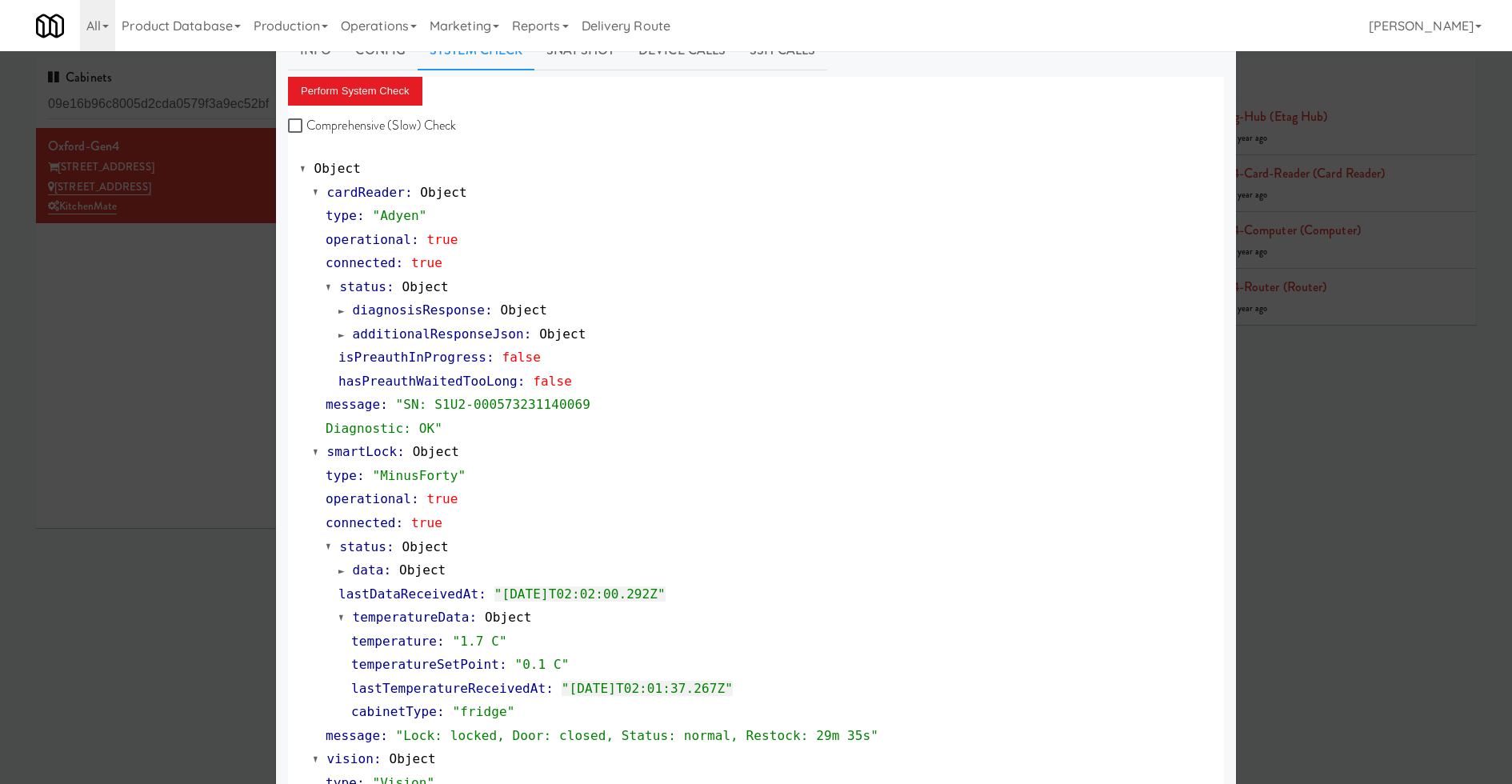
scroll to position [46, 0]
click at [379, 568] on span "data" at bounding box center [368, 568] width 32 height 15
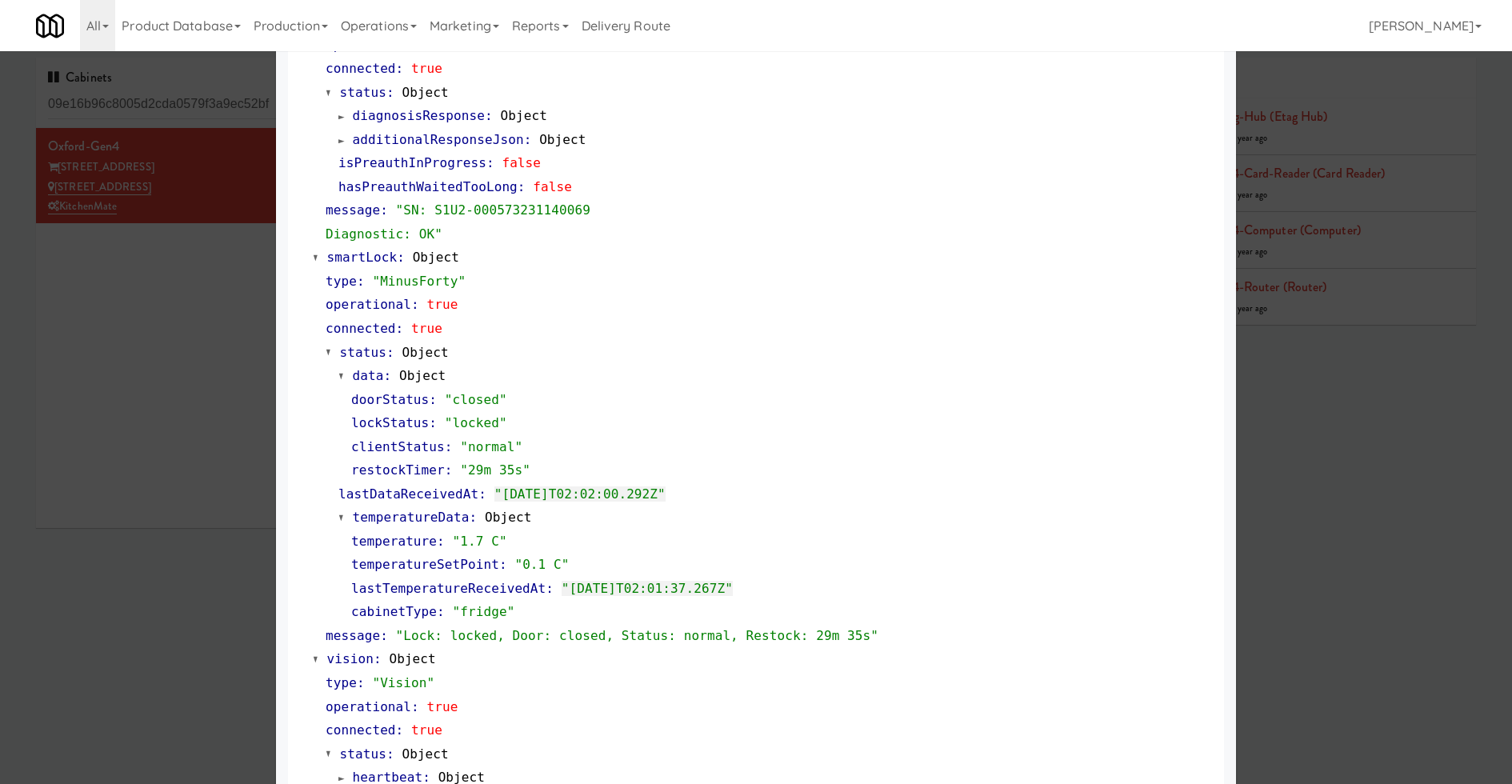
scroll to position [0, 0]
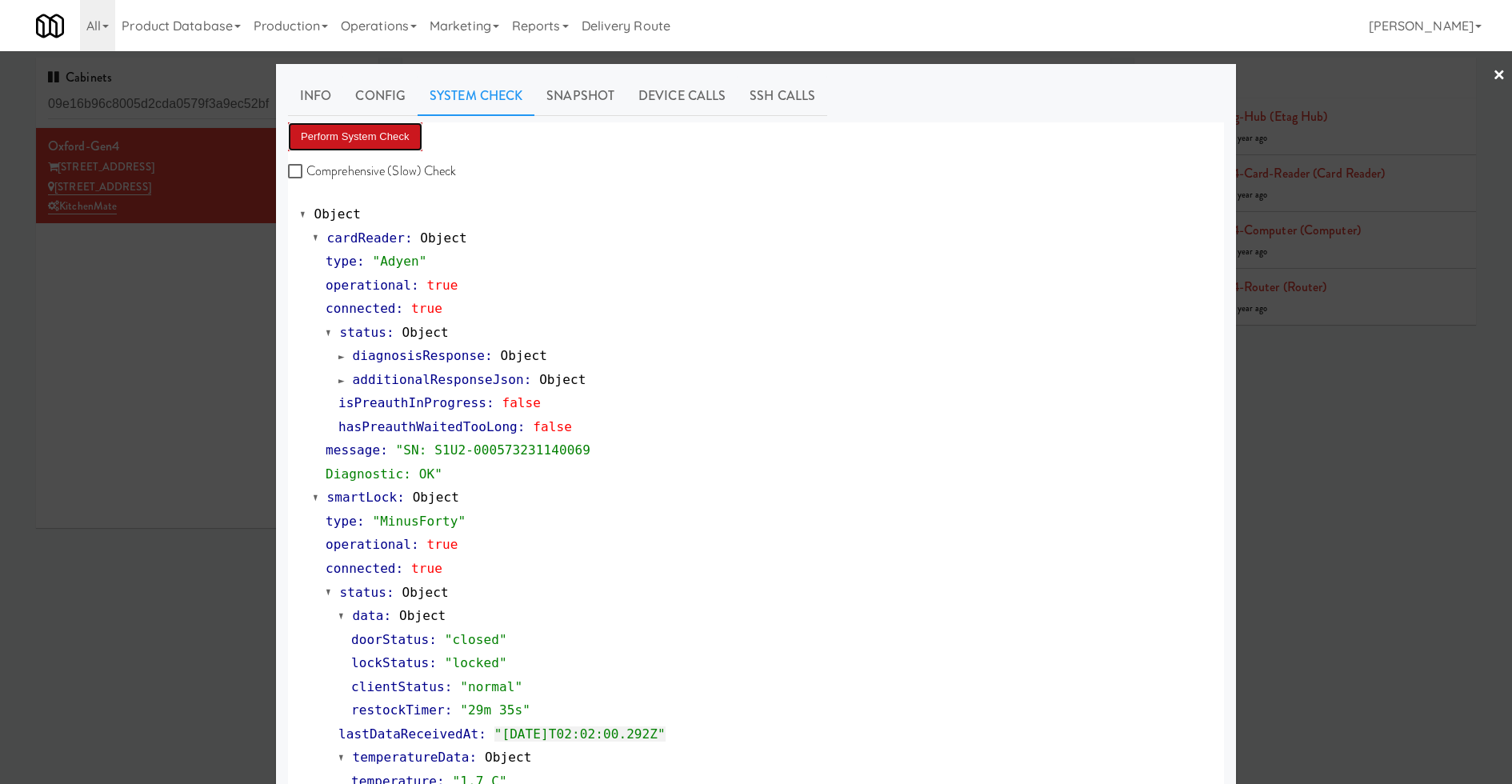
click at [380, 133] on button "Perform System Check" at bounding box center [355, 136] width 134 height 29
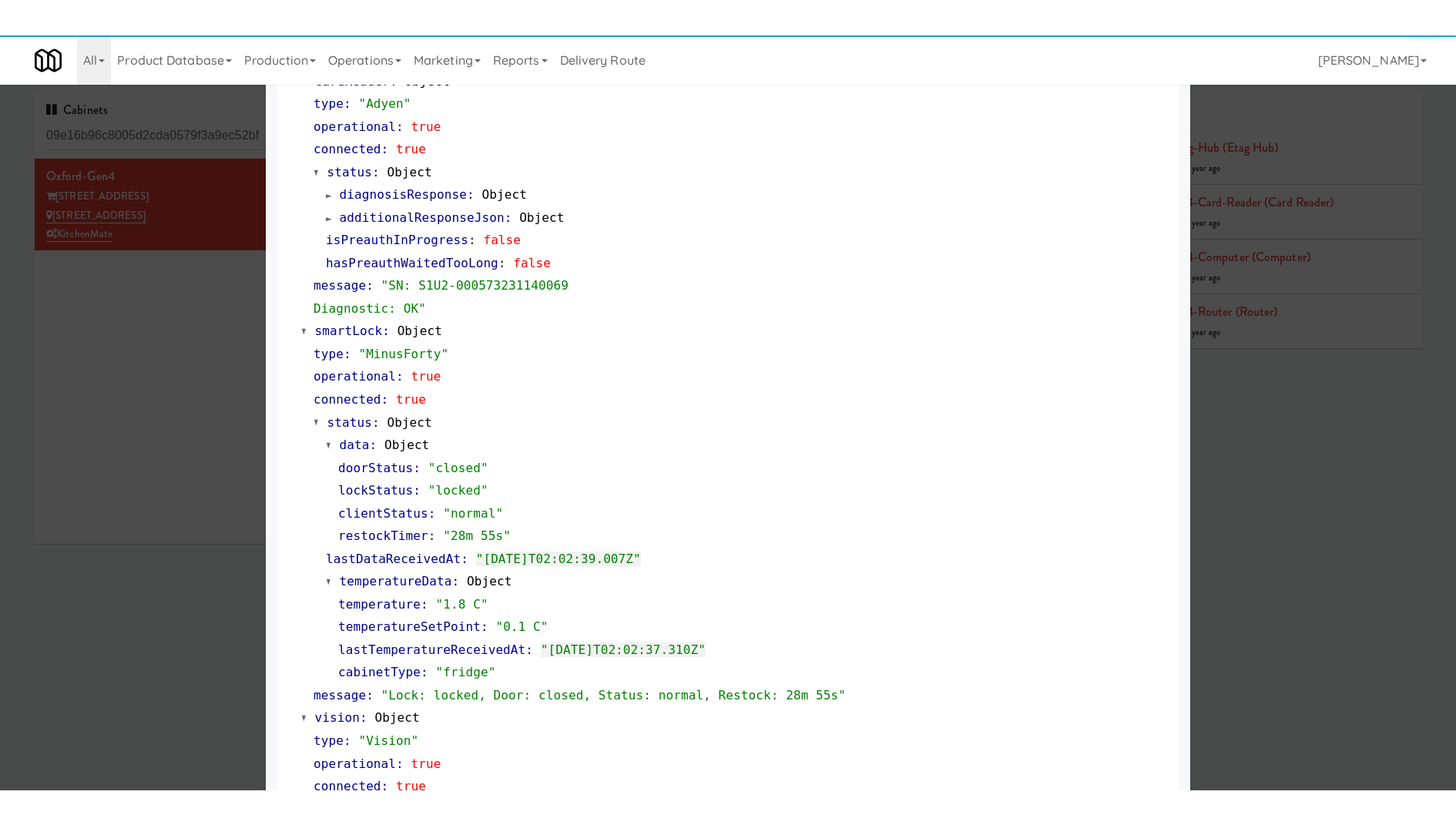
scroll to position [192, 0]
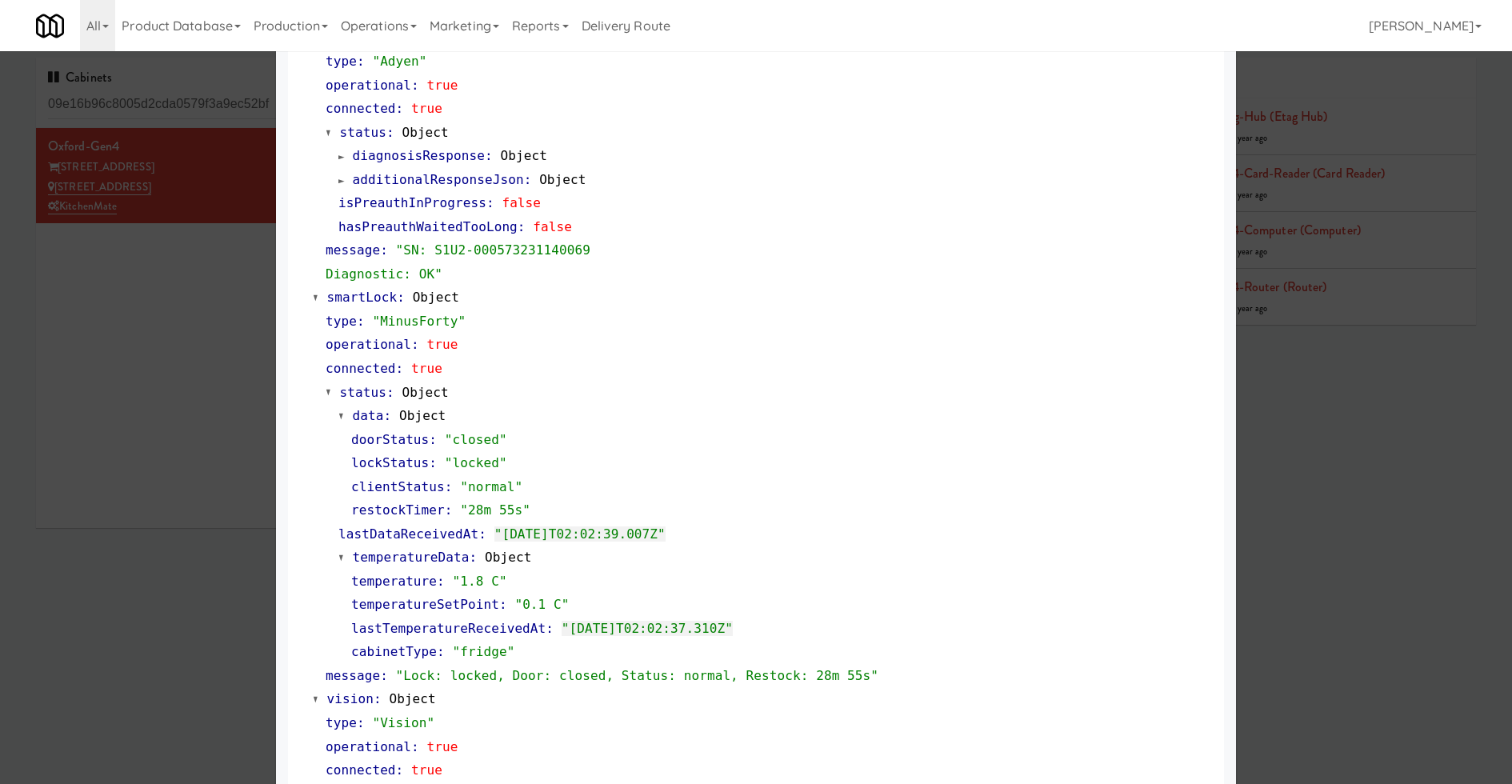
click at [1379, 264] on div at bounding box center [756, 392] width 1512 height 784
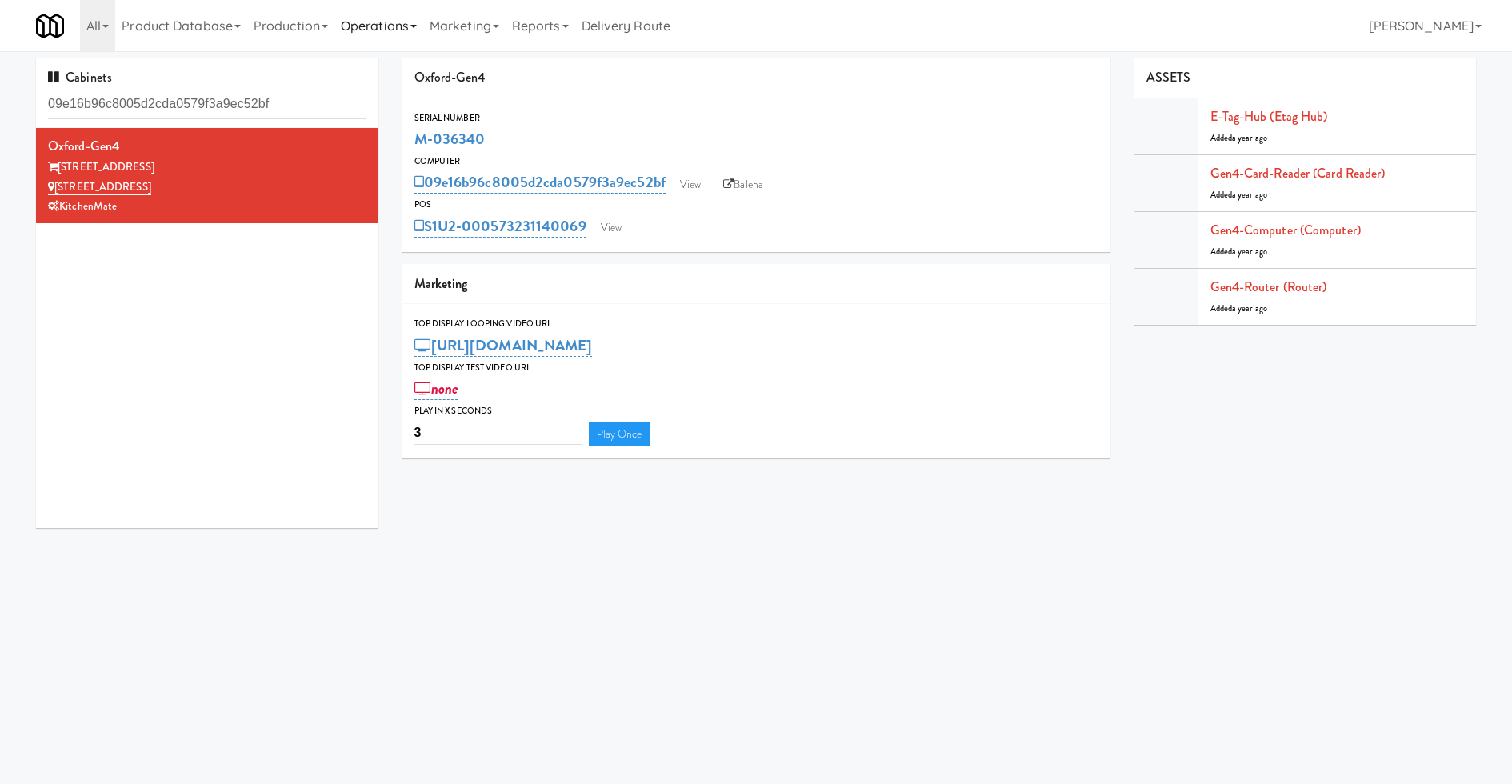
click at [387, 22] on link "Operations" at bounding box center [378, 26] width 89 height 51
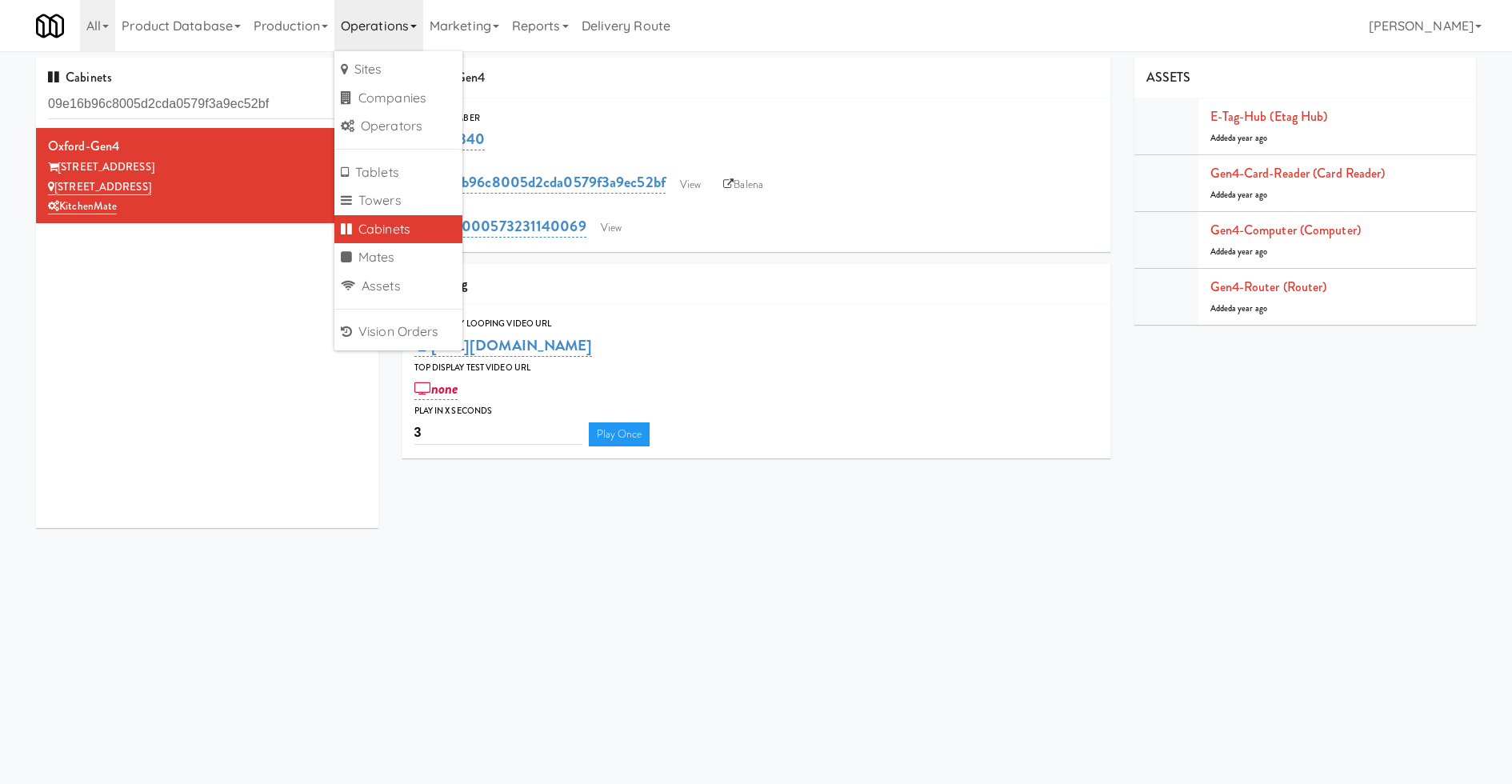
click at [794, 129] on div "M-036340" at bounding box center [756, 139] width 684 height 28
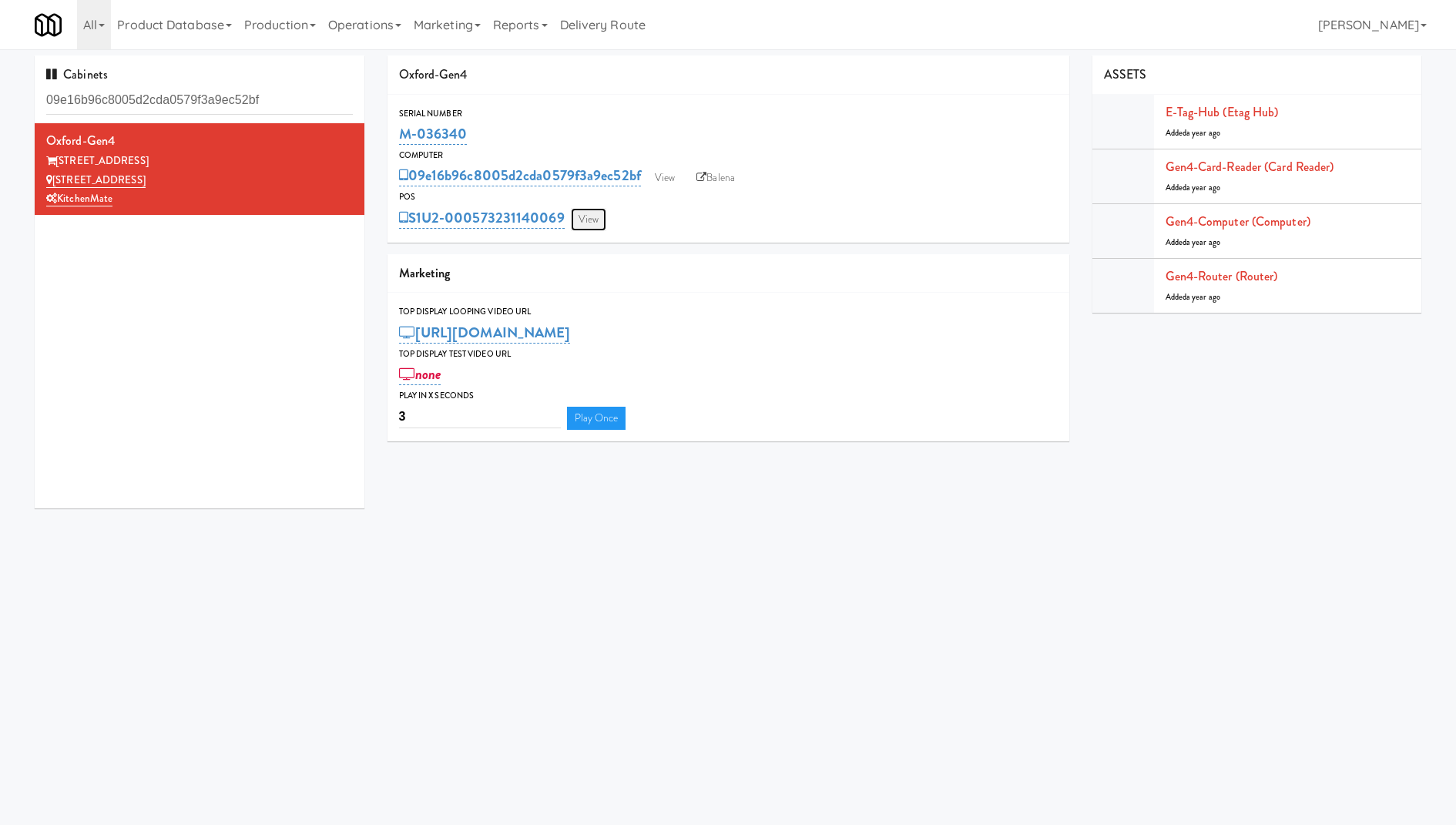
click at [581, 215] on link "View" at bounding box center [588, 219] width 35 height 23
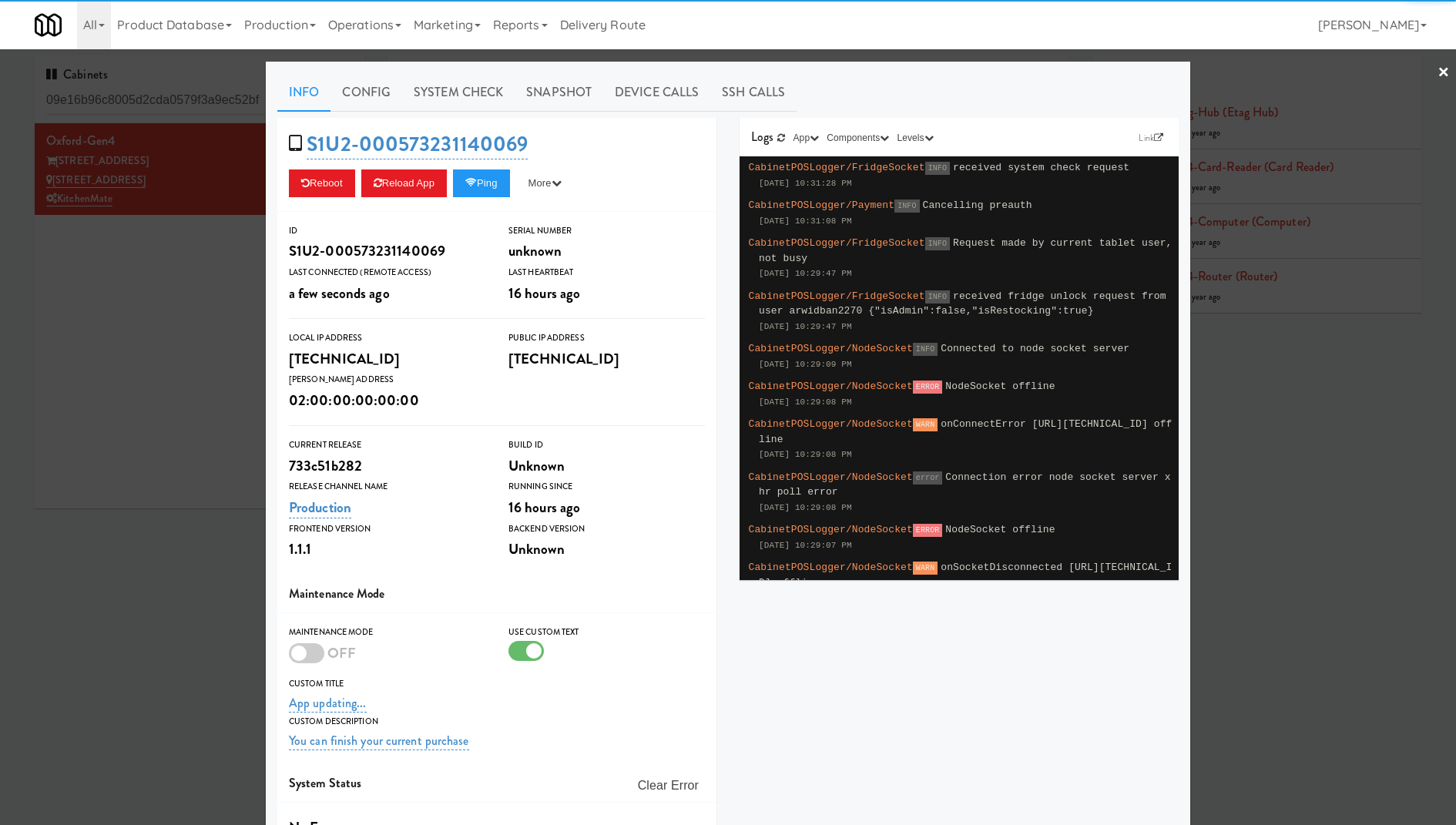
click at [482, 198] on div "S1U2-000573231140069 Reboot Reload App Ping More Ping Server Restart Server For…" at bounding box center [496, 164] width 439 height 94
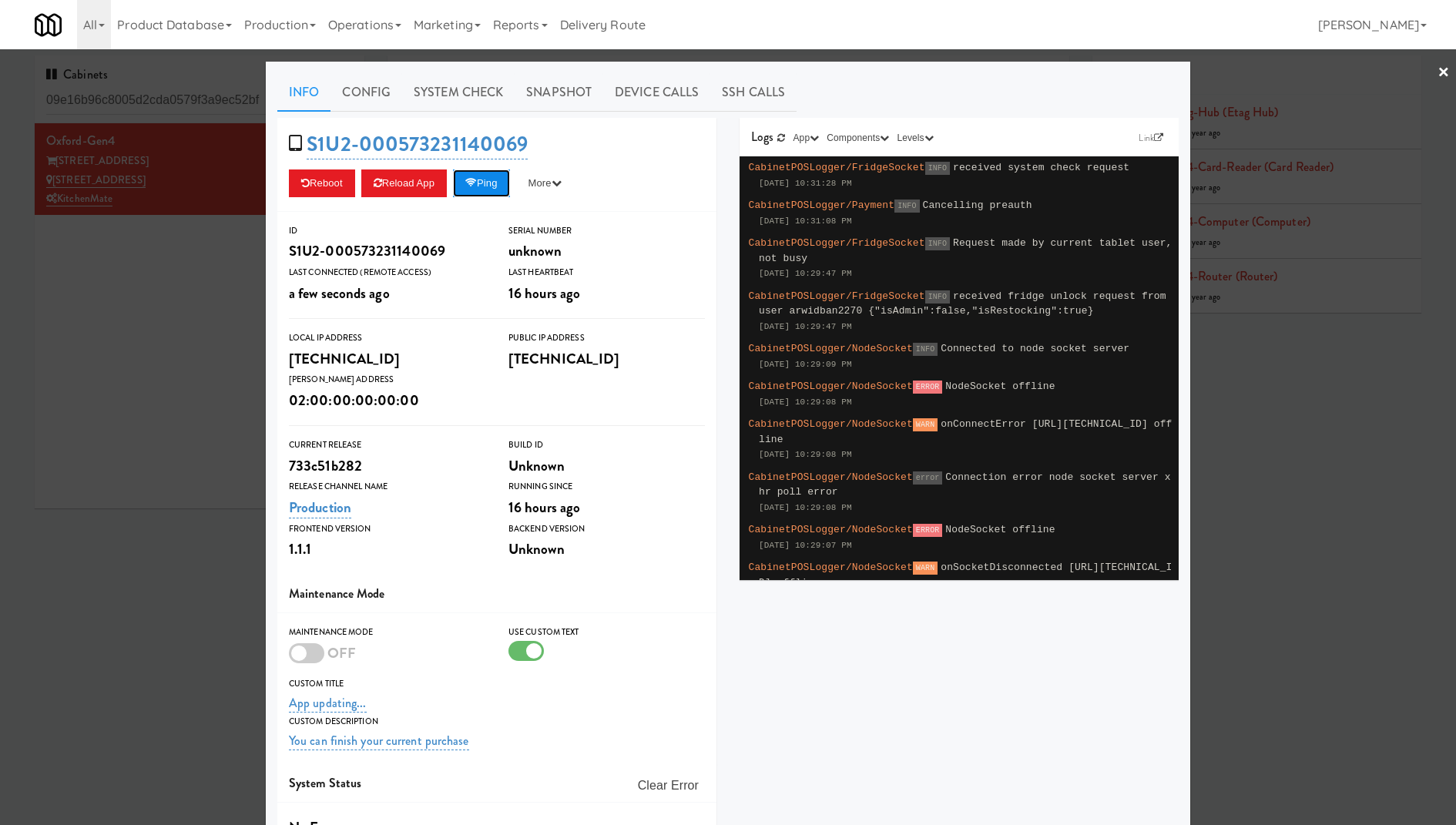
click at [491, 186] on button "Ping" at bounding box center [481, 183] width 57 height 28
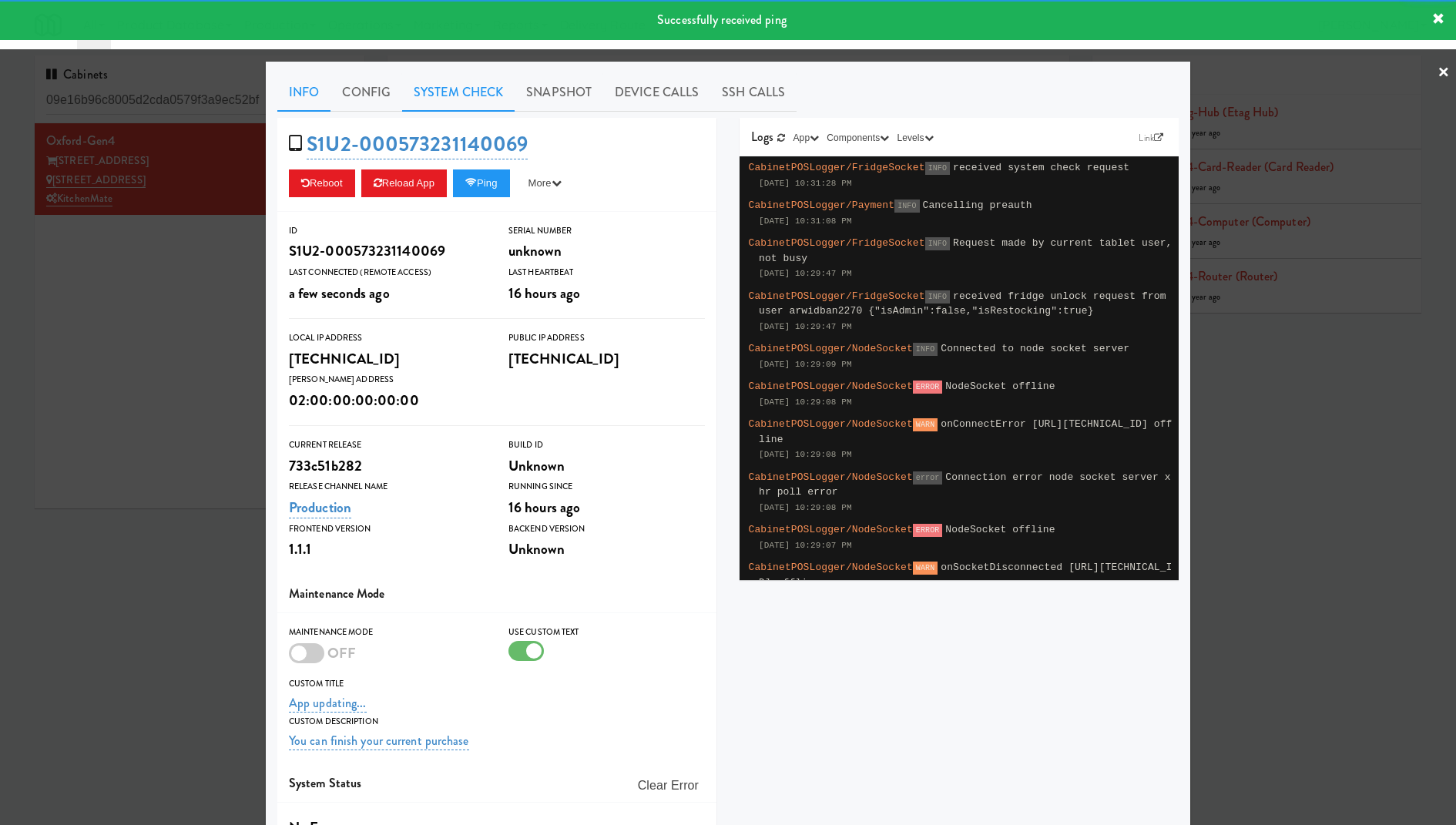
click at [501, 81] on link "System Check" at bounding box center [458, 92] width 113 height 39
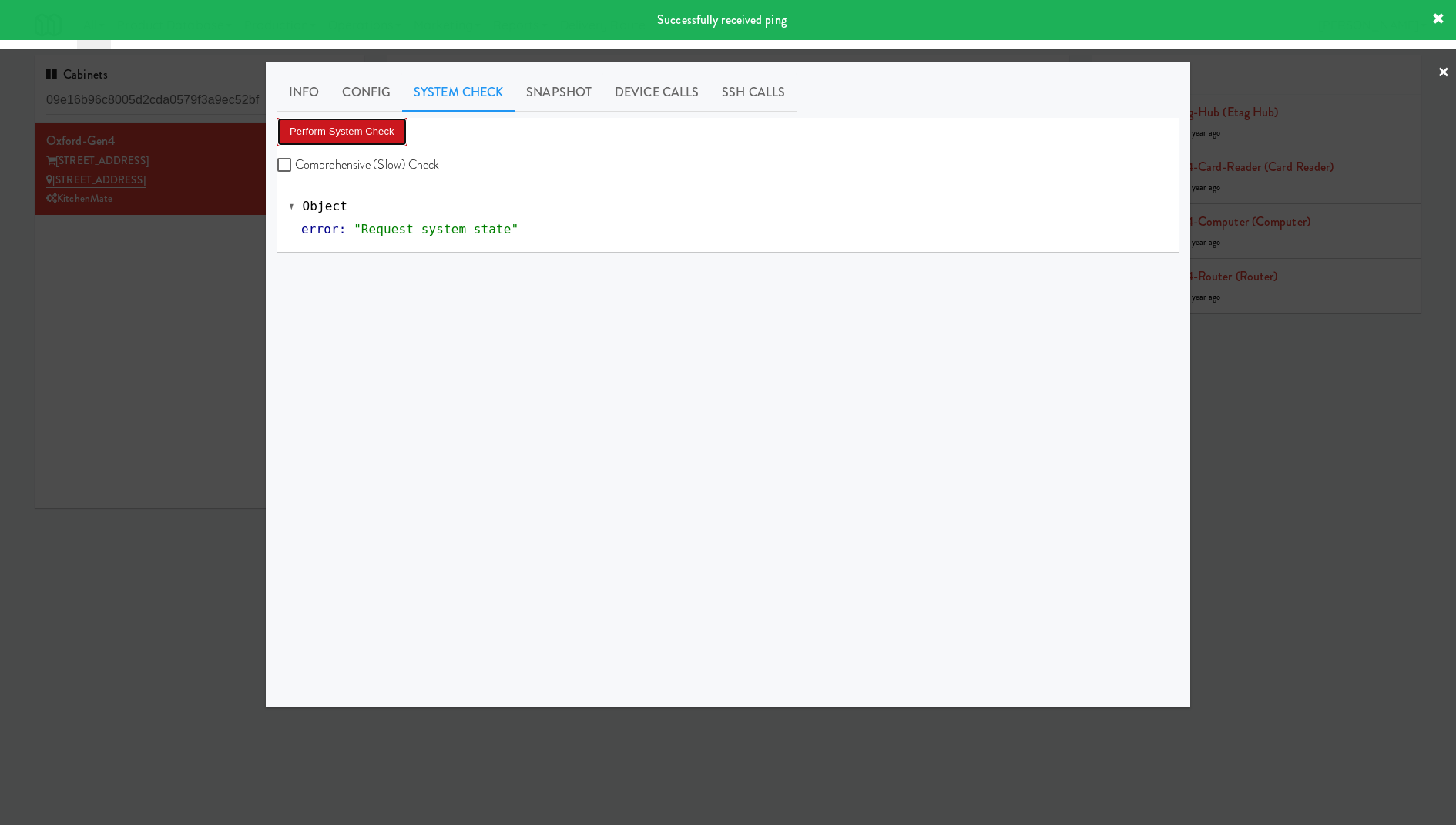
click at [351, 127] on button "Perform System Check" at bounding box center [341, 131] width 129 height 28
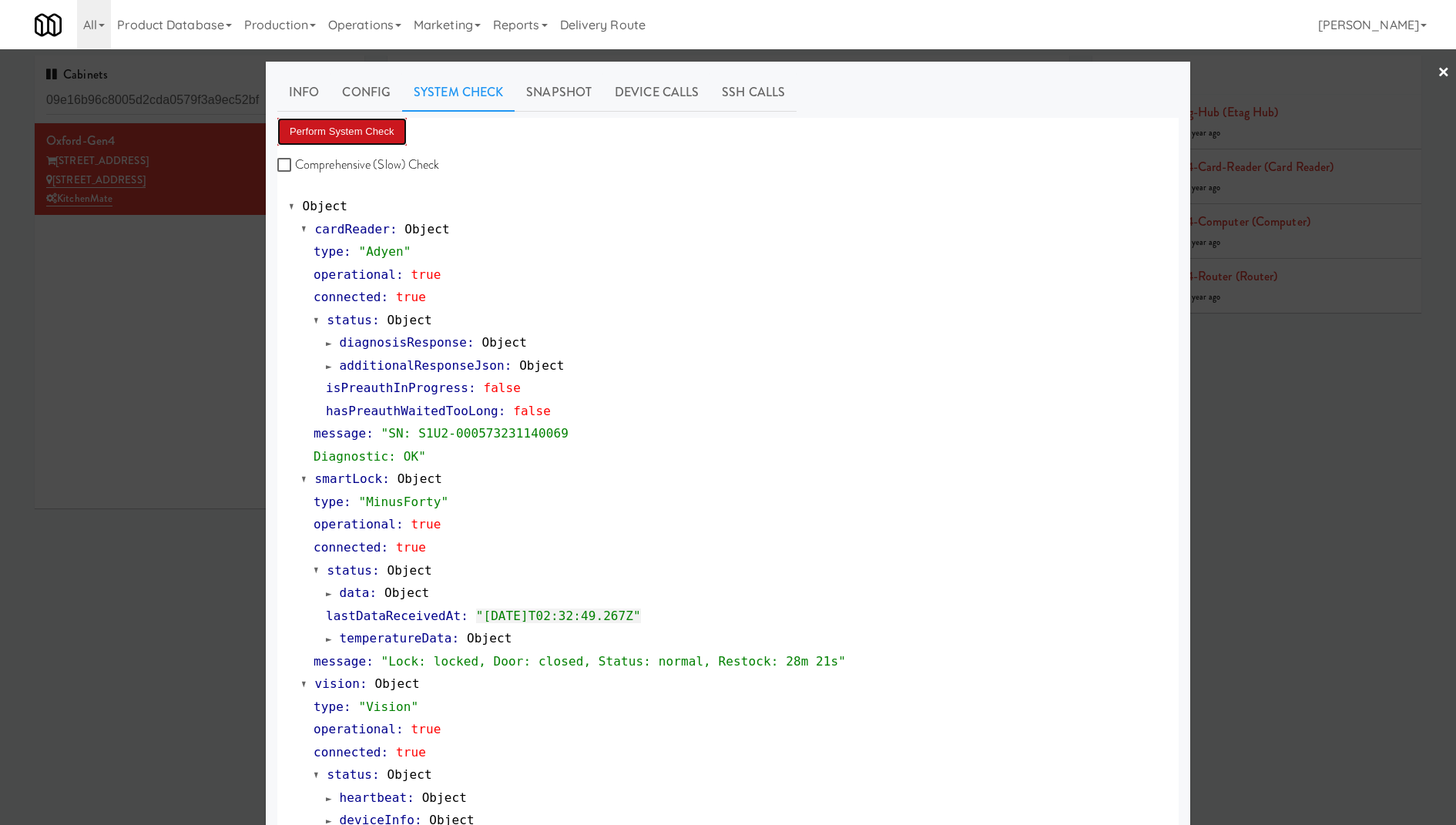
click at [351, 127] on button "Perform System Check" at bounding box center [341, 131] width 129 height 28
click at [380, 132] on button "Perform System Check" at bounding box center [341, 131] width 129 height 28
click at [378, 129] on button "Perform System Check" at bounding box center [341, 131] width 129 height 28
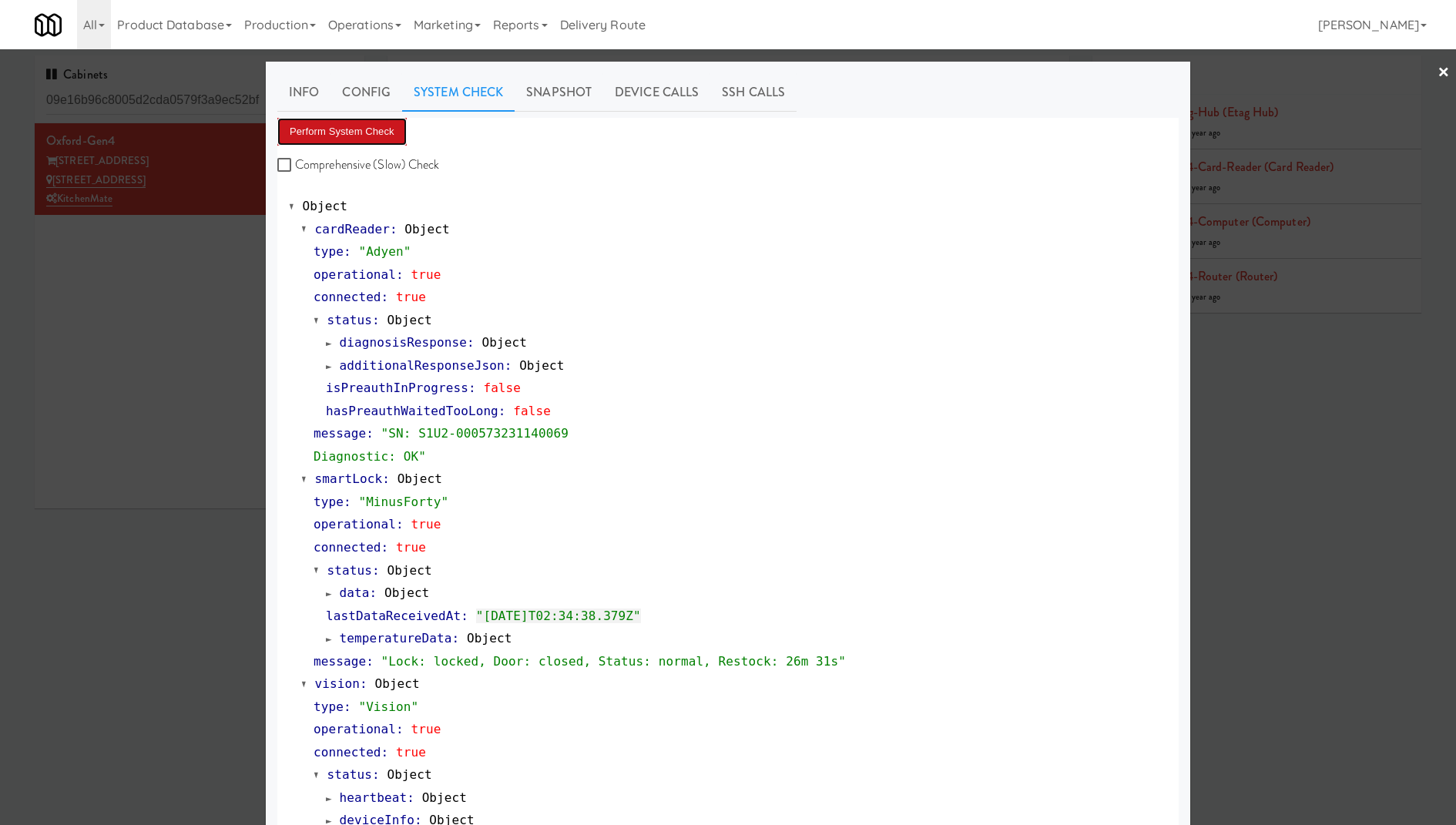
click at [378, 129] on button "Perform System Check" at bounding box center [341, 131] width 129 height 28
click at [432, 631] on span "temperatureData" at bounding box center [396, 637] width 113 height 14
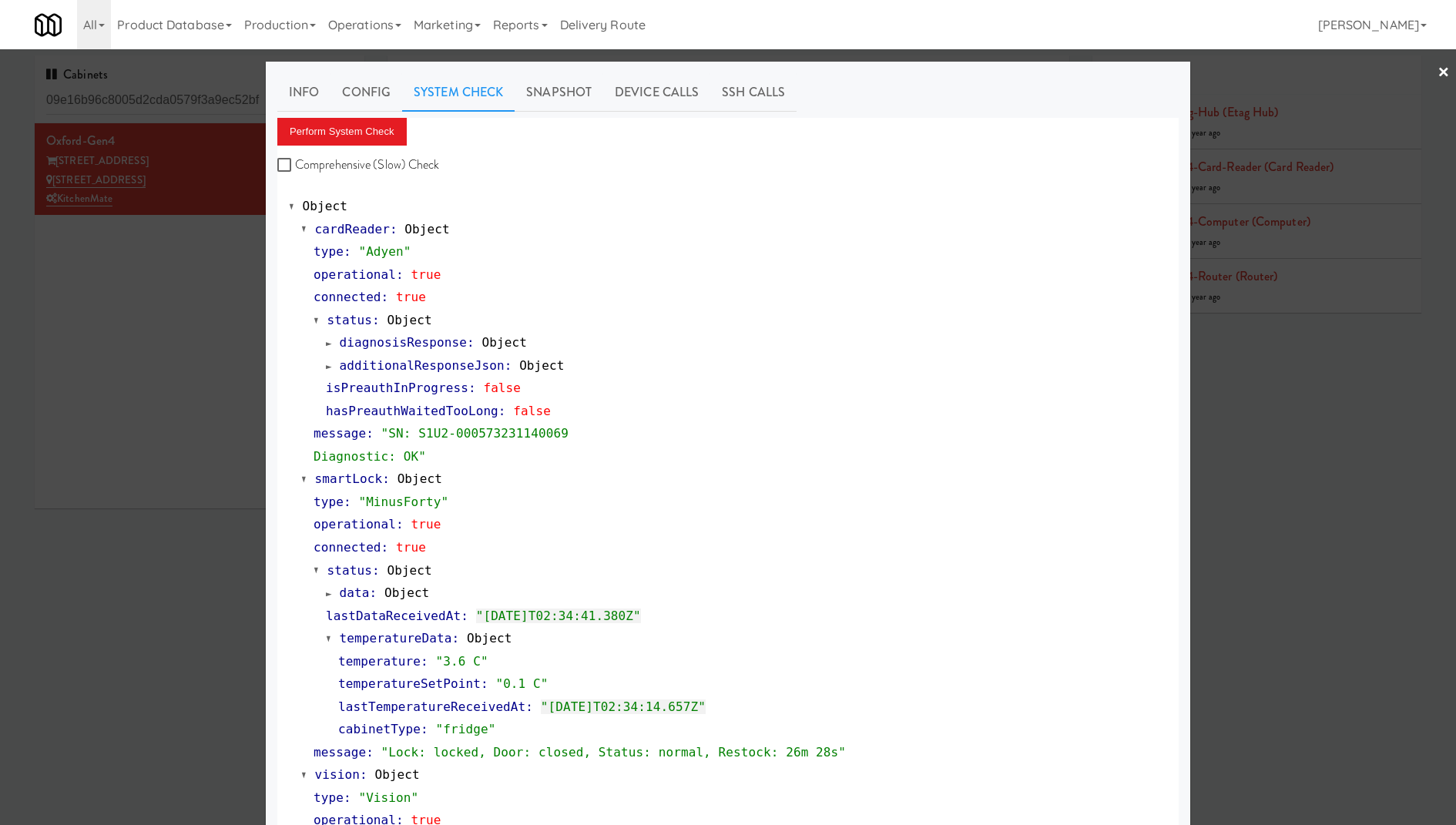
click at [432, 631] on span "temperatureData" at bounding box center [396, 637] width 113 height 14
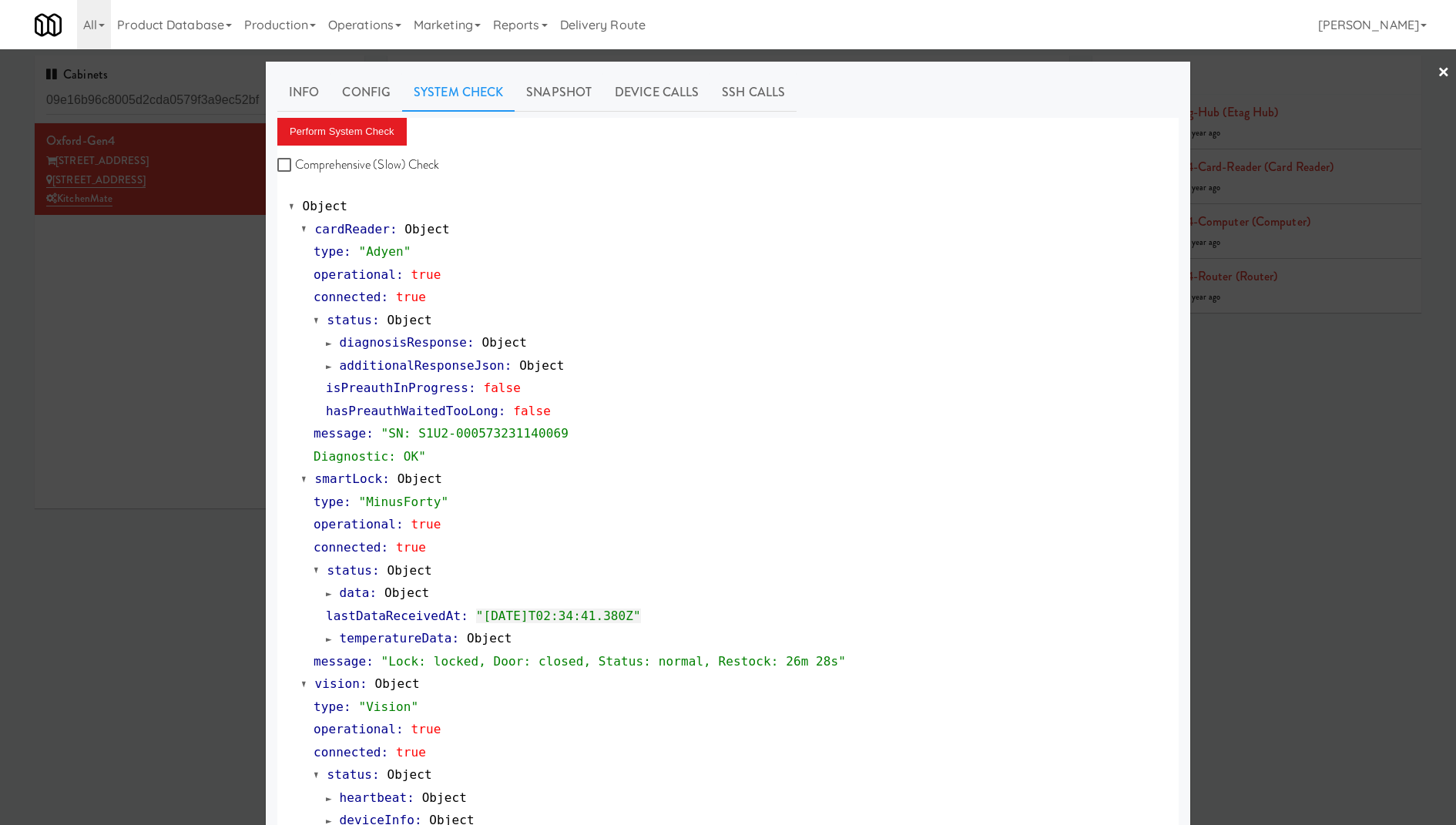
click at [181, 522] on div at bounding box center [728, 412] width 1456 height 825
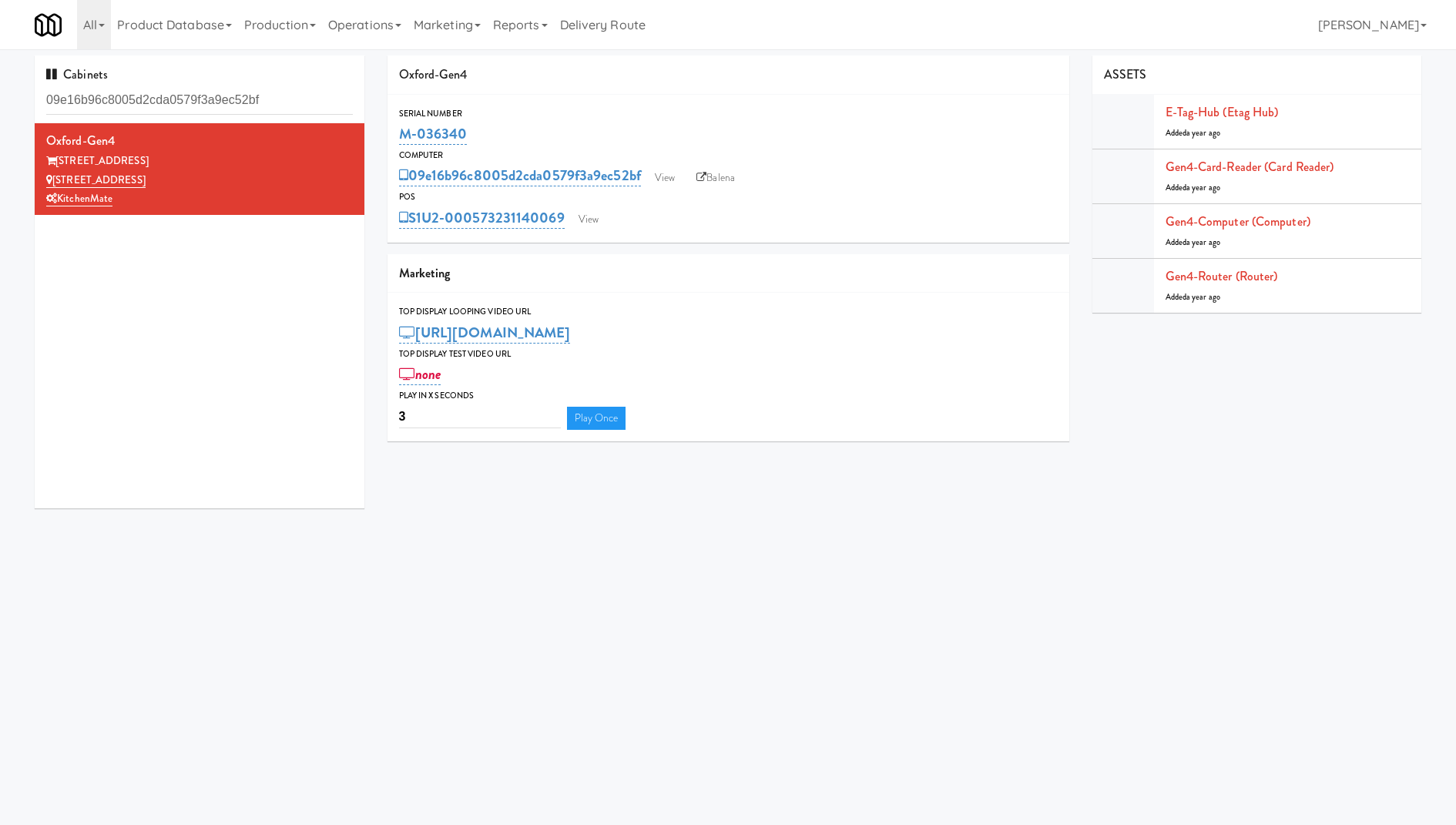
click at [589, 203] on div "POS" at bounding box center [728, 197] width 658 height 15
click at [672, 173] on link "View" at bounding box center [664, 177] width 35 height 23
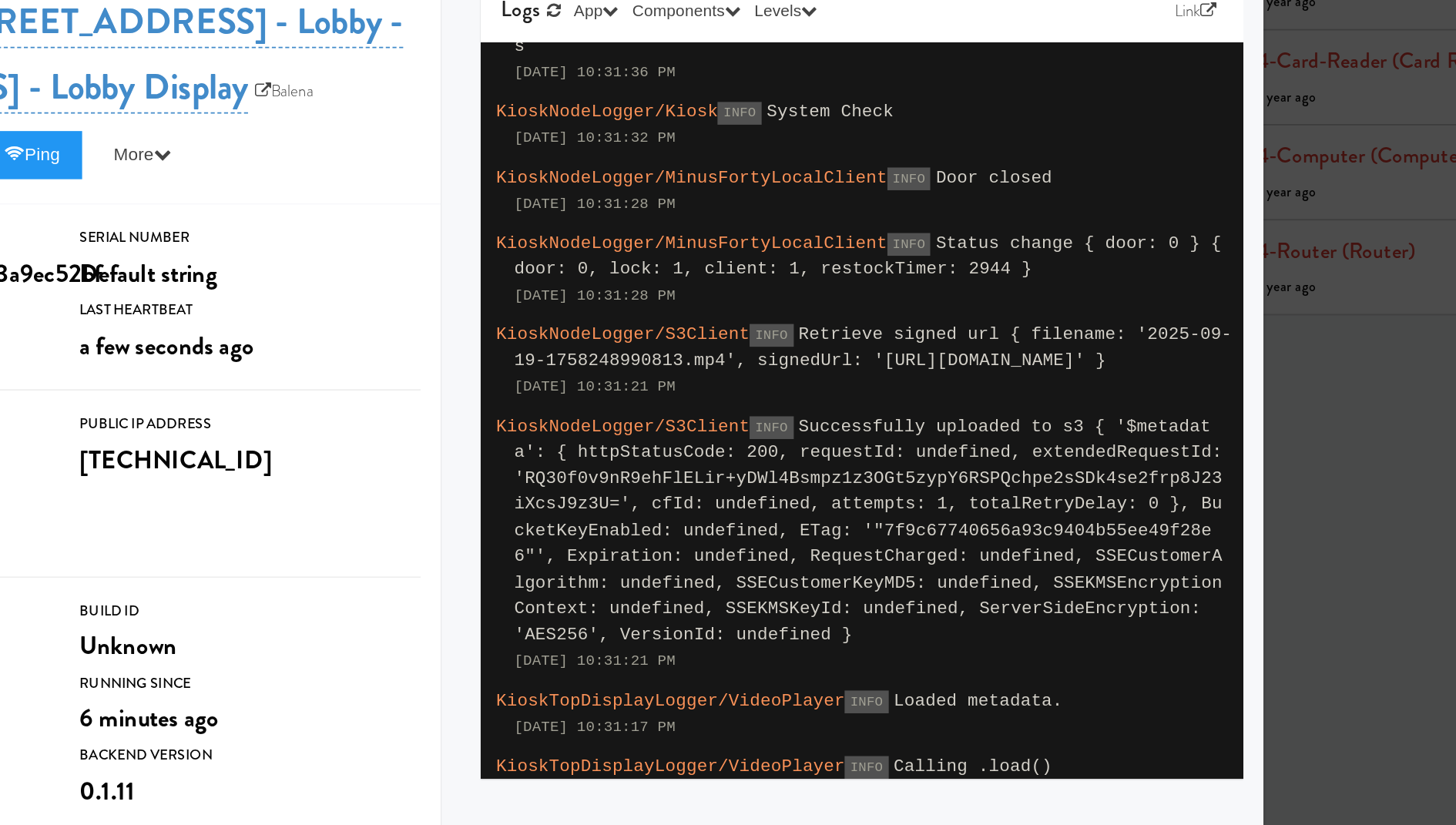
scroll to position [624, 0]
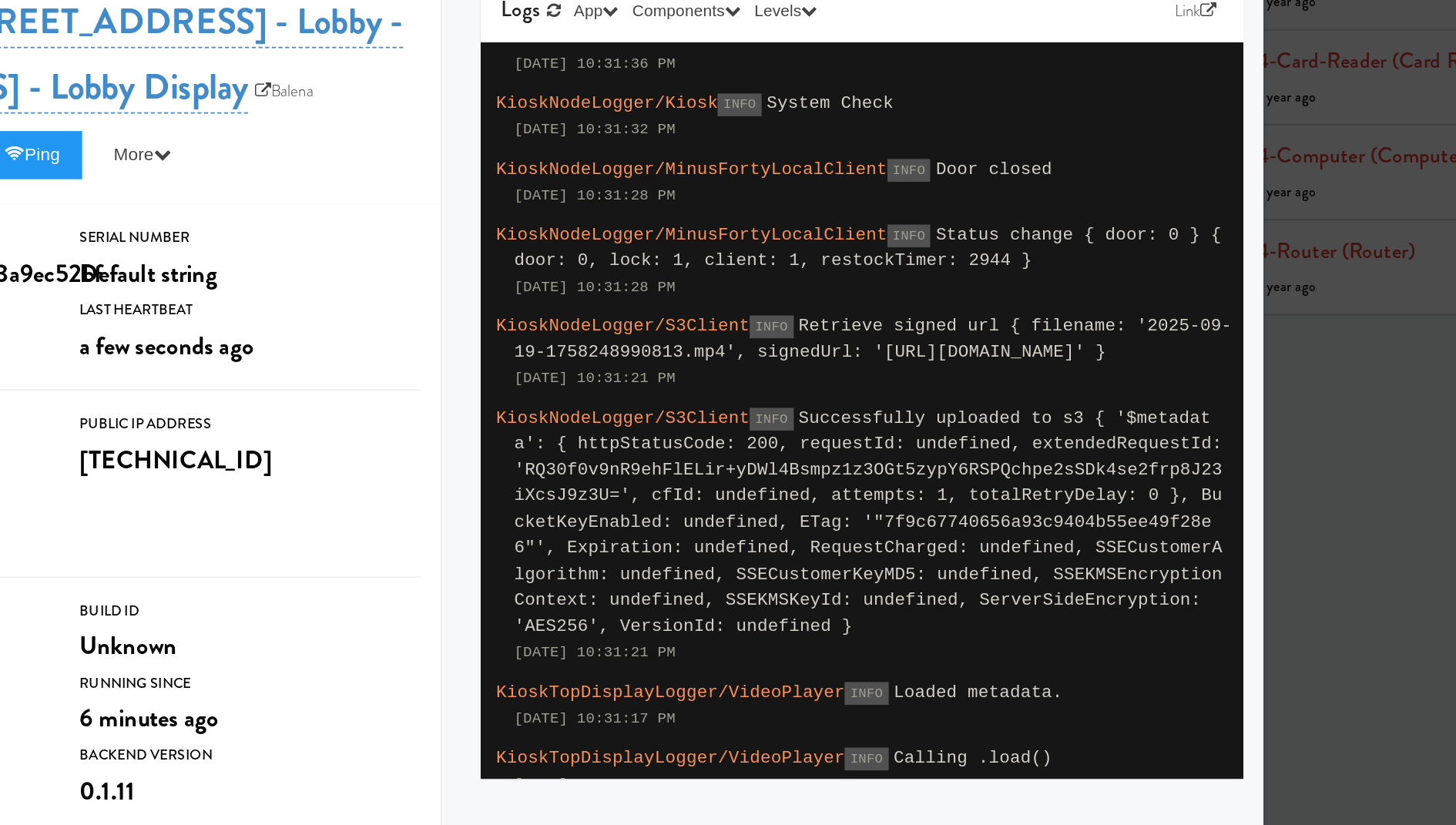
click at [1236, 296] on div at bounding box center [728, 412] width 1456 height 825
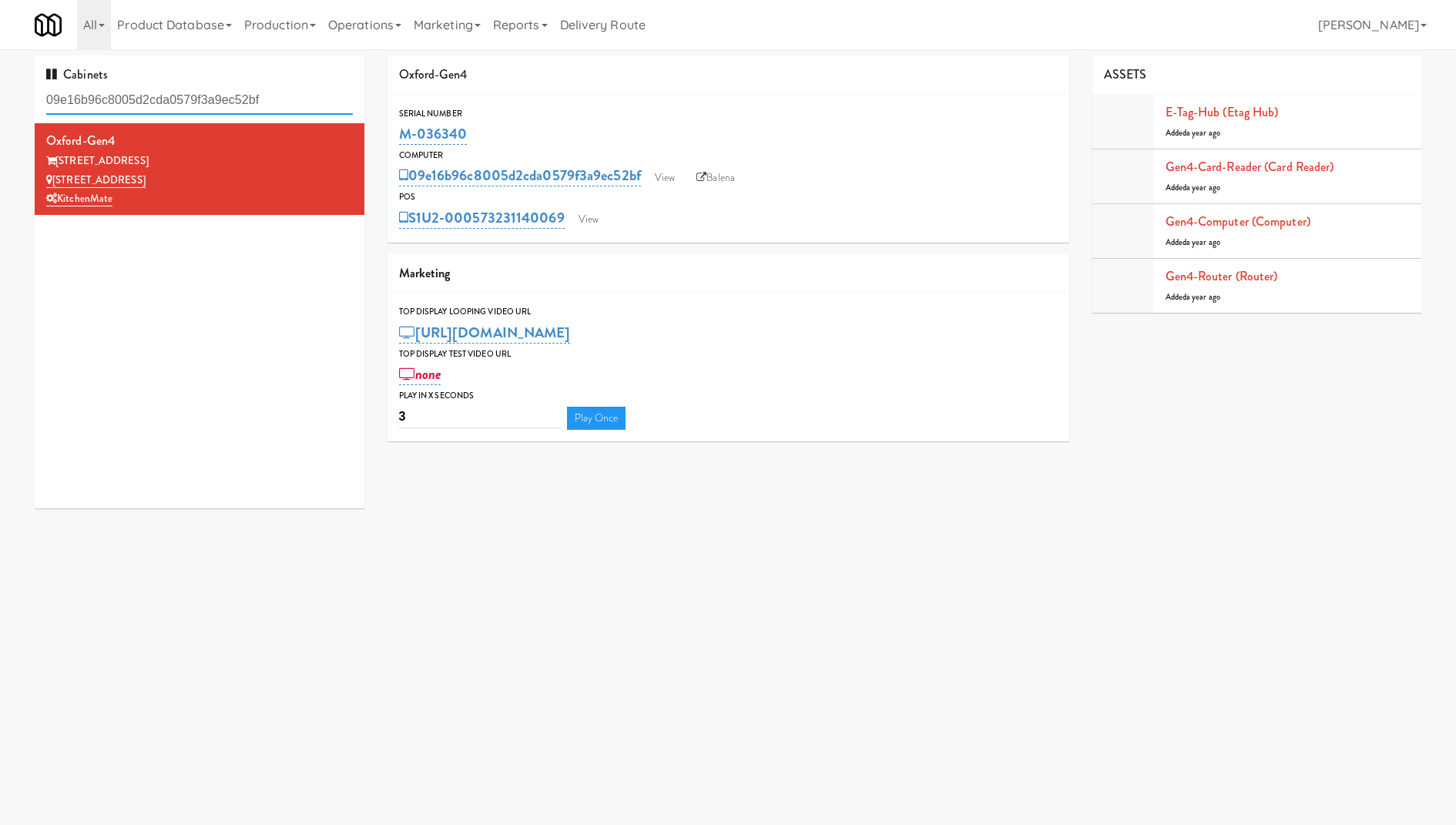
drag, startPoint x: 302, startPoint y: 100, endPoint x: 1, endPoint y: 88, distance: 301.2
click at [0, 90] on div "Cabinets 09e16b96c8005d2cda0579f3a9ec52bf Oxford-Gen4 325 Front St - Lobby 325 …" at bounding box center [728, 287] width 1456 height 465
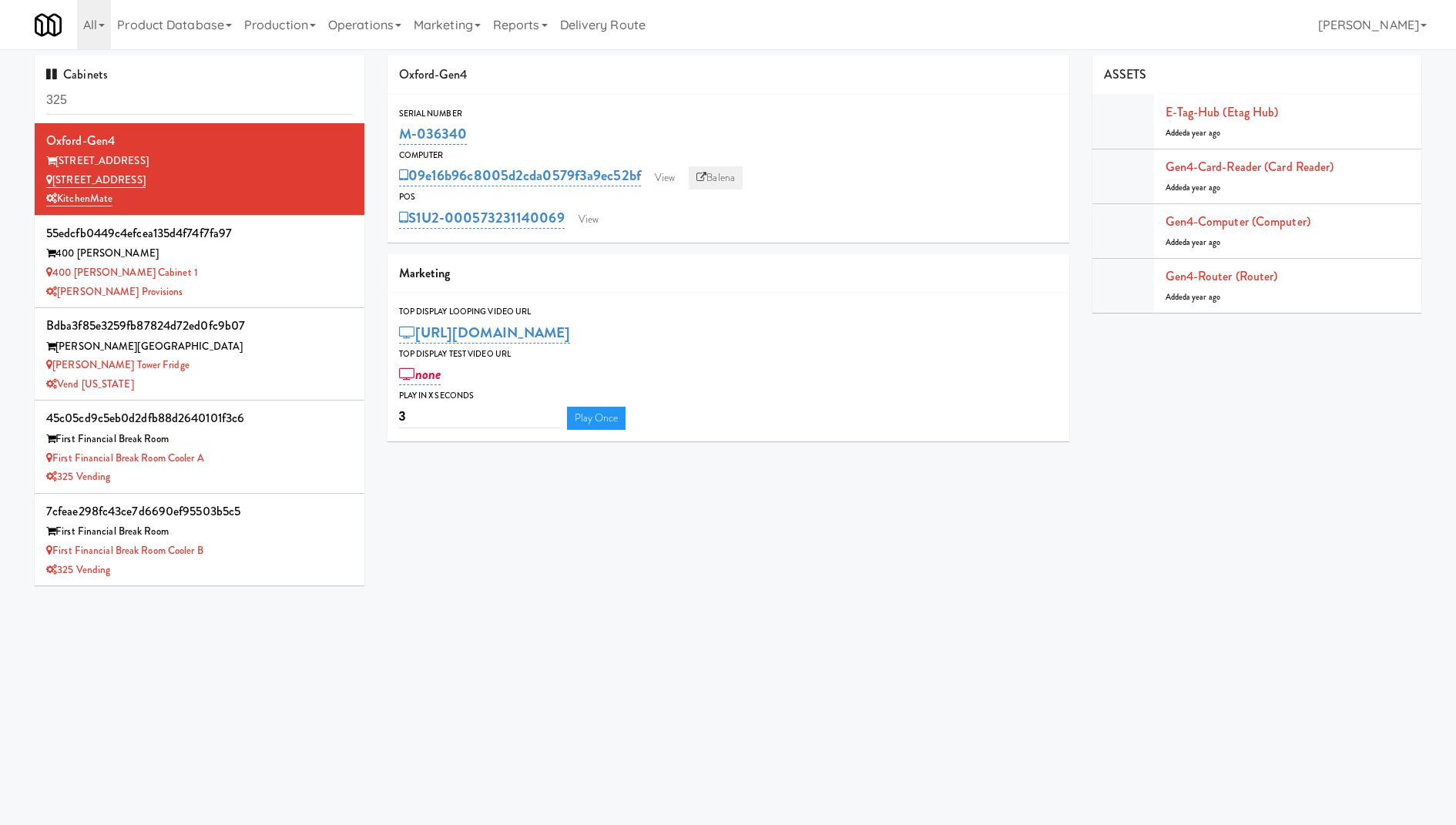
click at [711, 178] on link "Balena" at bounding box center [715, 177] width 54 height 23
click at [109, 103] on input "325" at bounding box center [199, 101] width 306 height 28
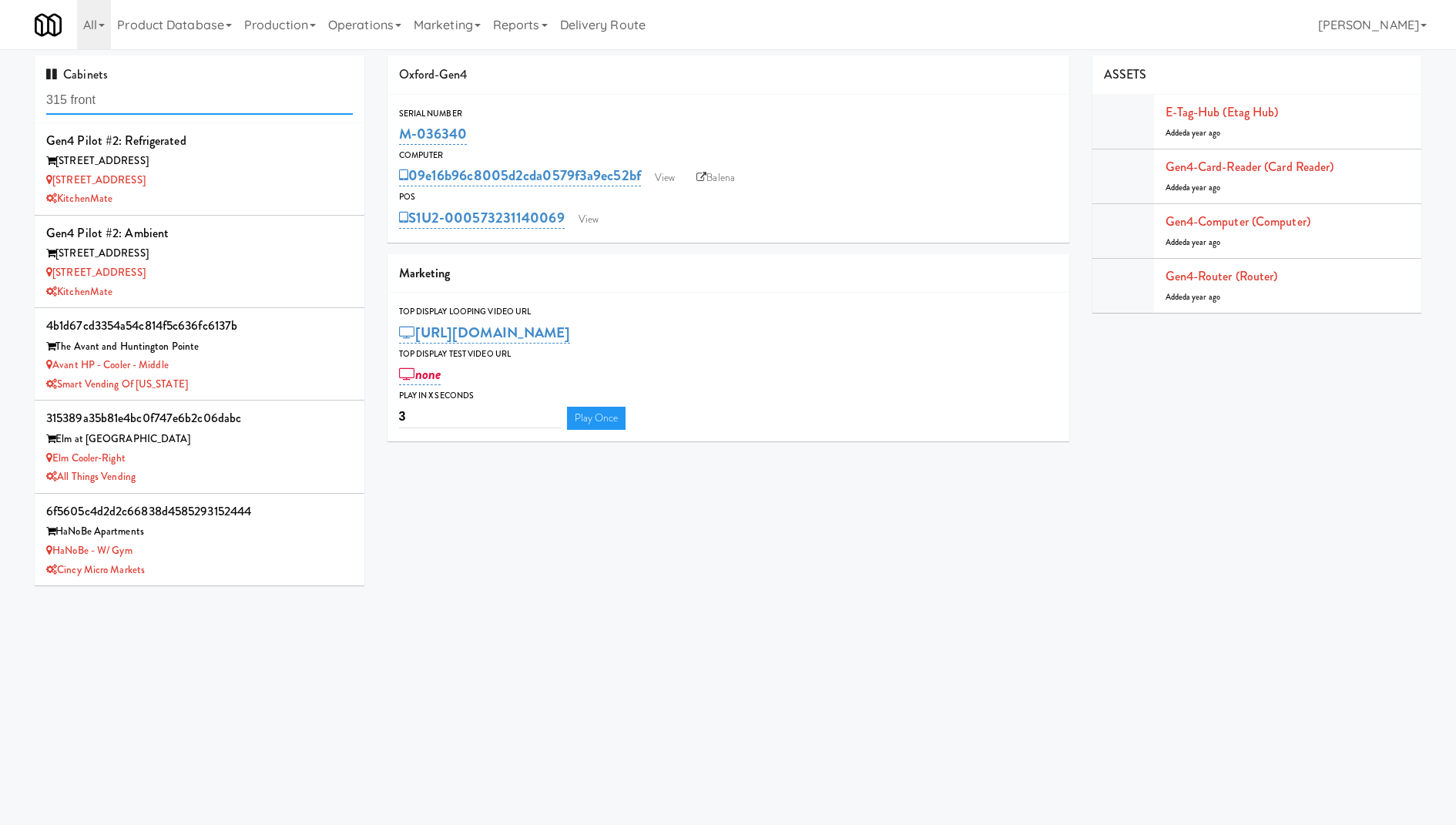
type input "315 front"
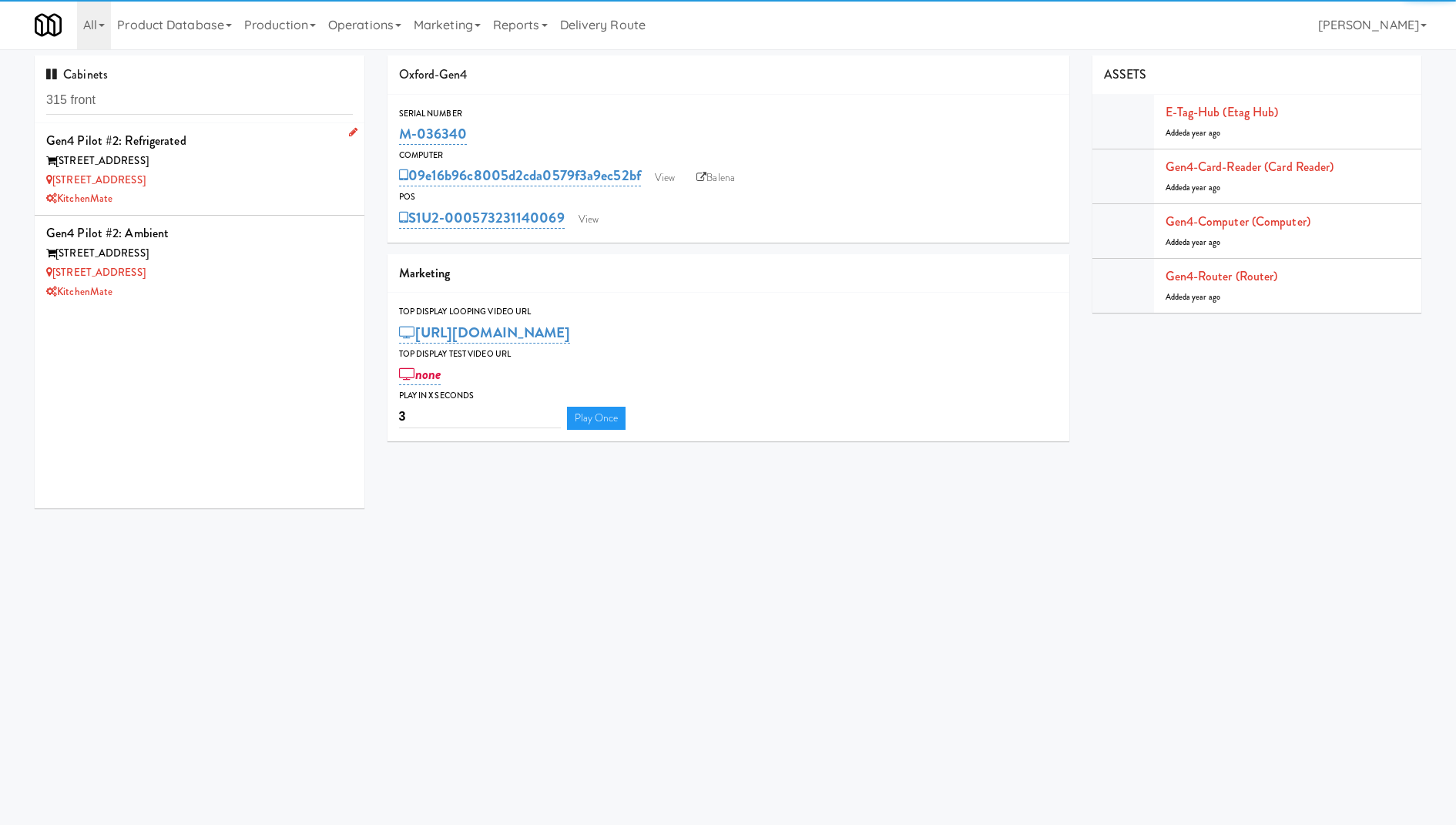
click at [276, 182] on div "[STREET_ADDRESS]" at bounding box center [199, 180] width 306 height 19
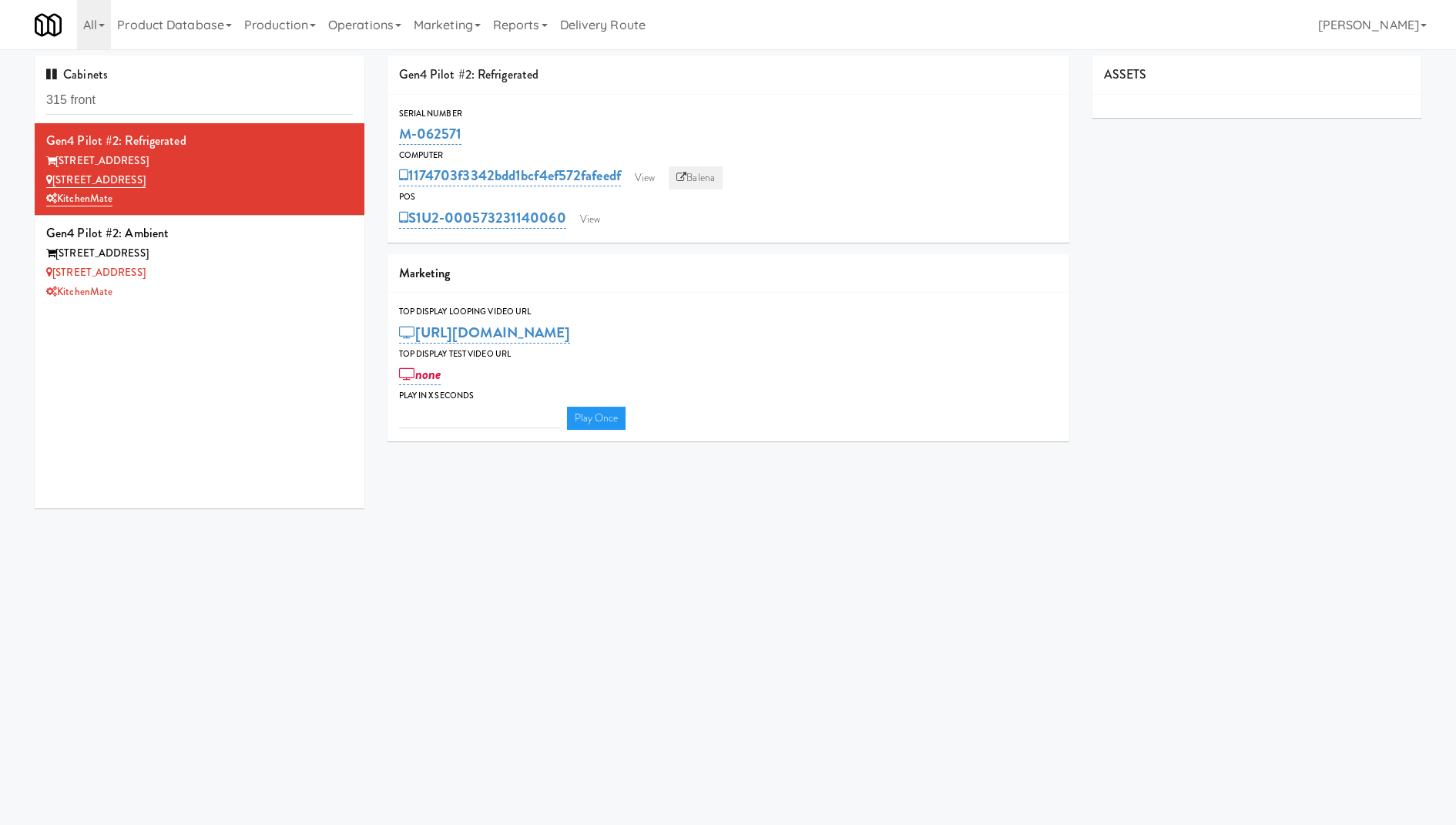
type input "3"
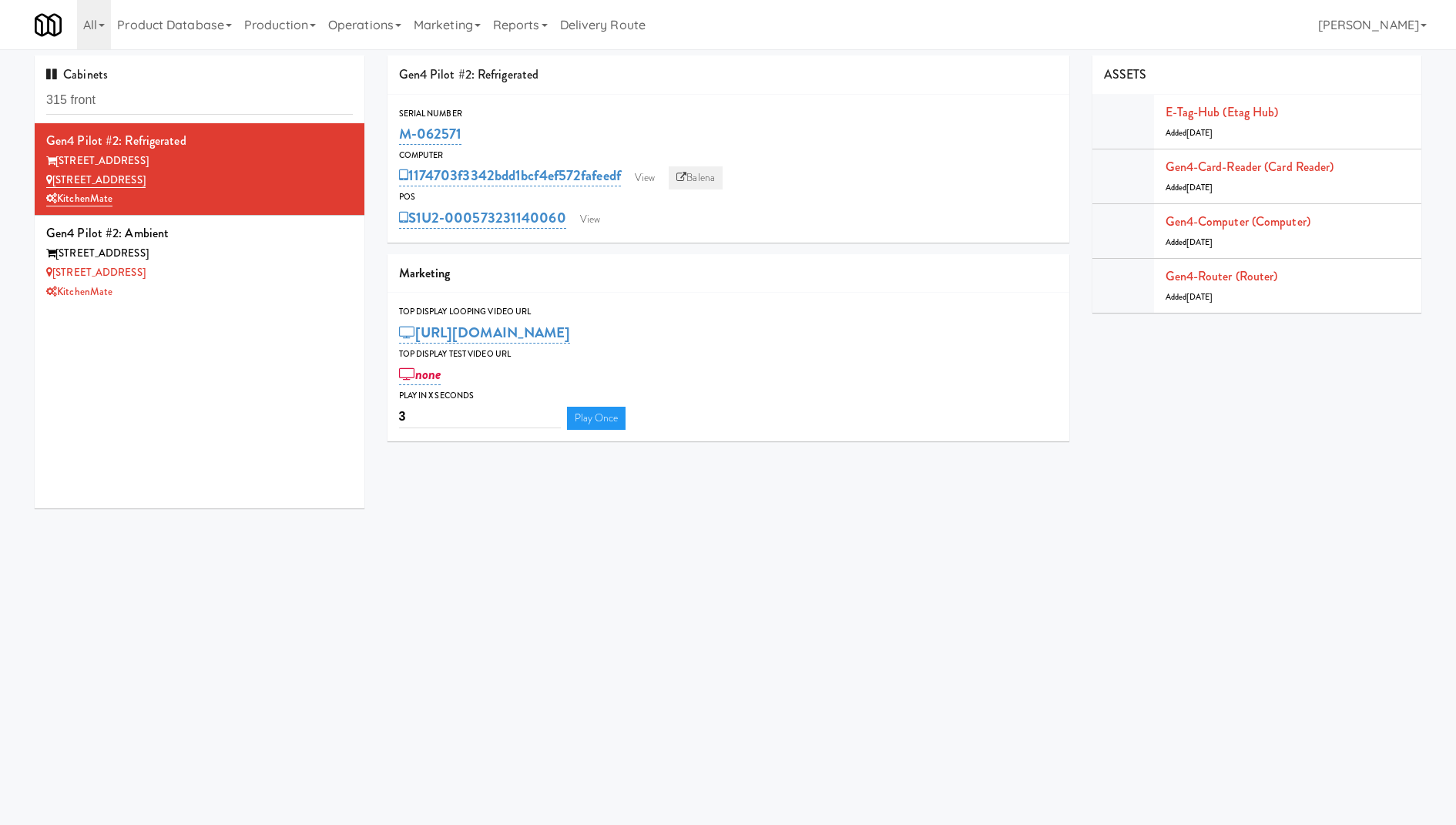
click at [710, 179] on link "Balena" at bounding box center [695, 177] width 54 height 23
click at [323, 272] on div "315 Front St - Pantry" at bounding box center [199, 273] width 306 height 19
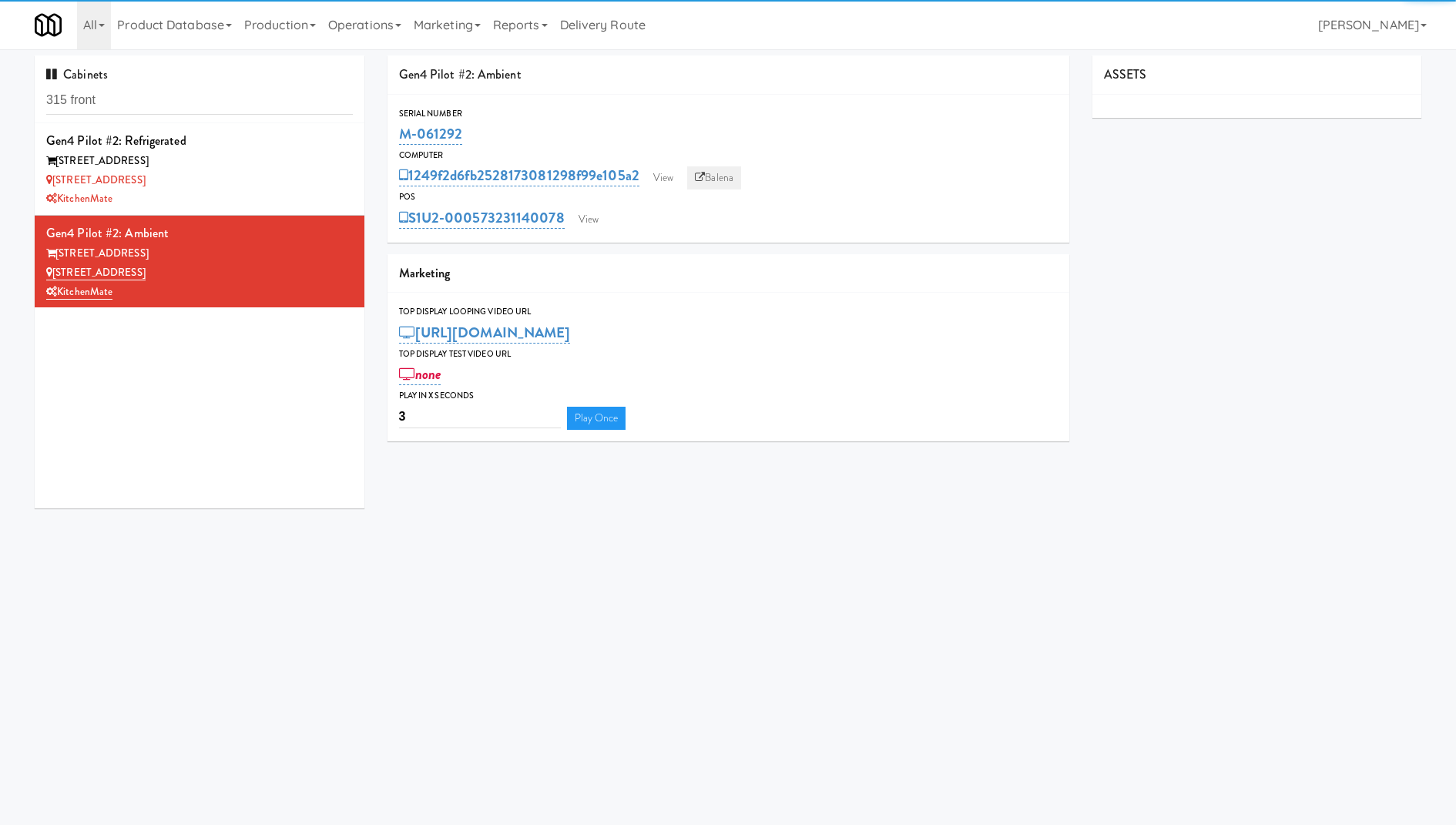
click at [728, 179] on link "Balena" at bounding box center [713, 177] width 54 height 23
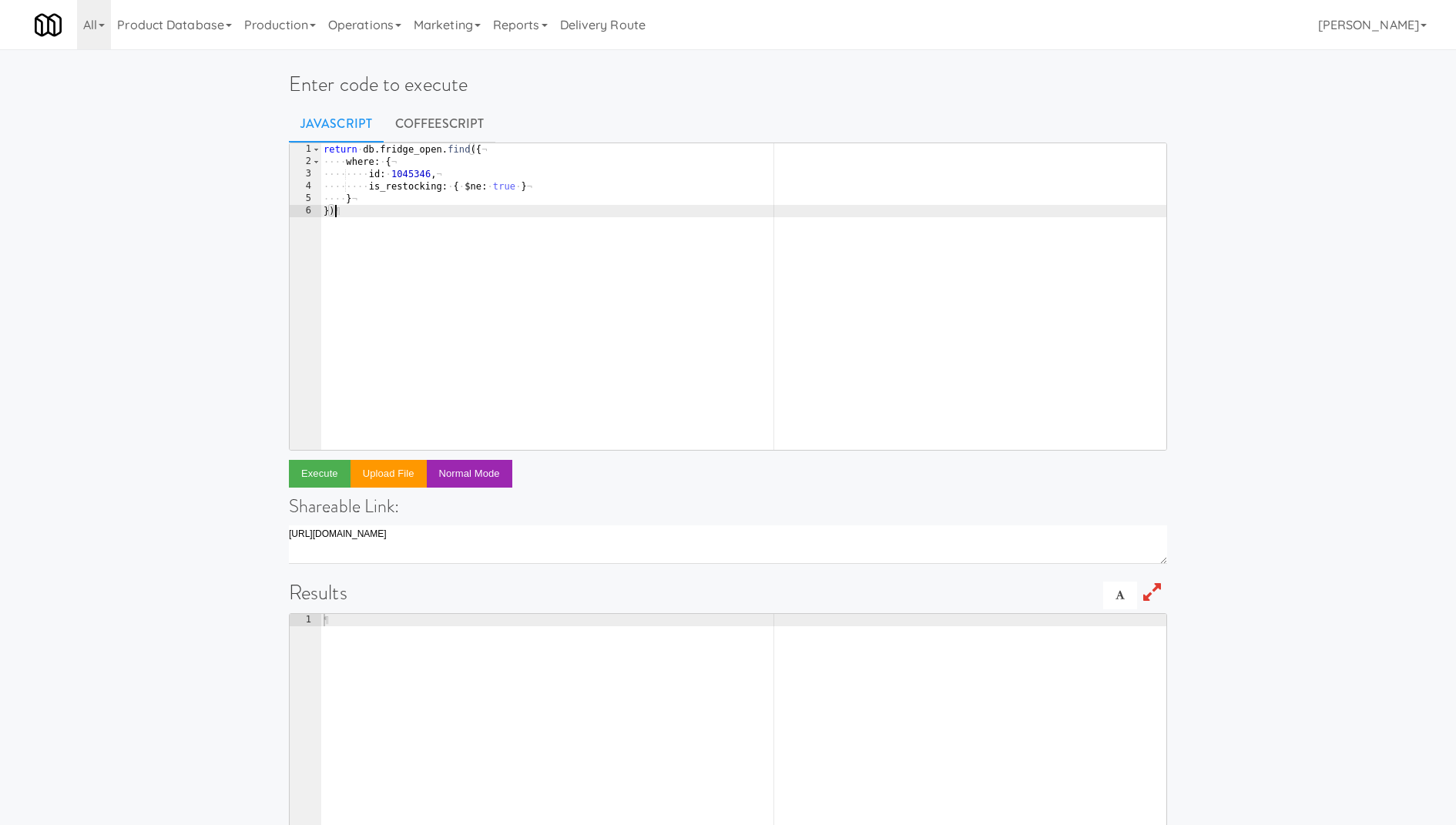
drag, startPoint x: 466, startPoint y: 285, endPoint x: 246, endPoint y: 93, distance: 292.0
click at [246, 93] on div "Enter code to execute Javascript CoffeeScript }) 1 2 3 4 5 6 return · db . frid…" at bounding box center [728, 499] width 1456 height 889
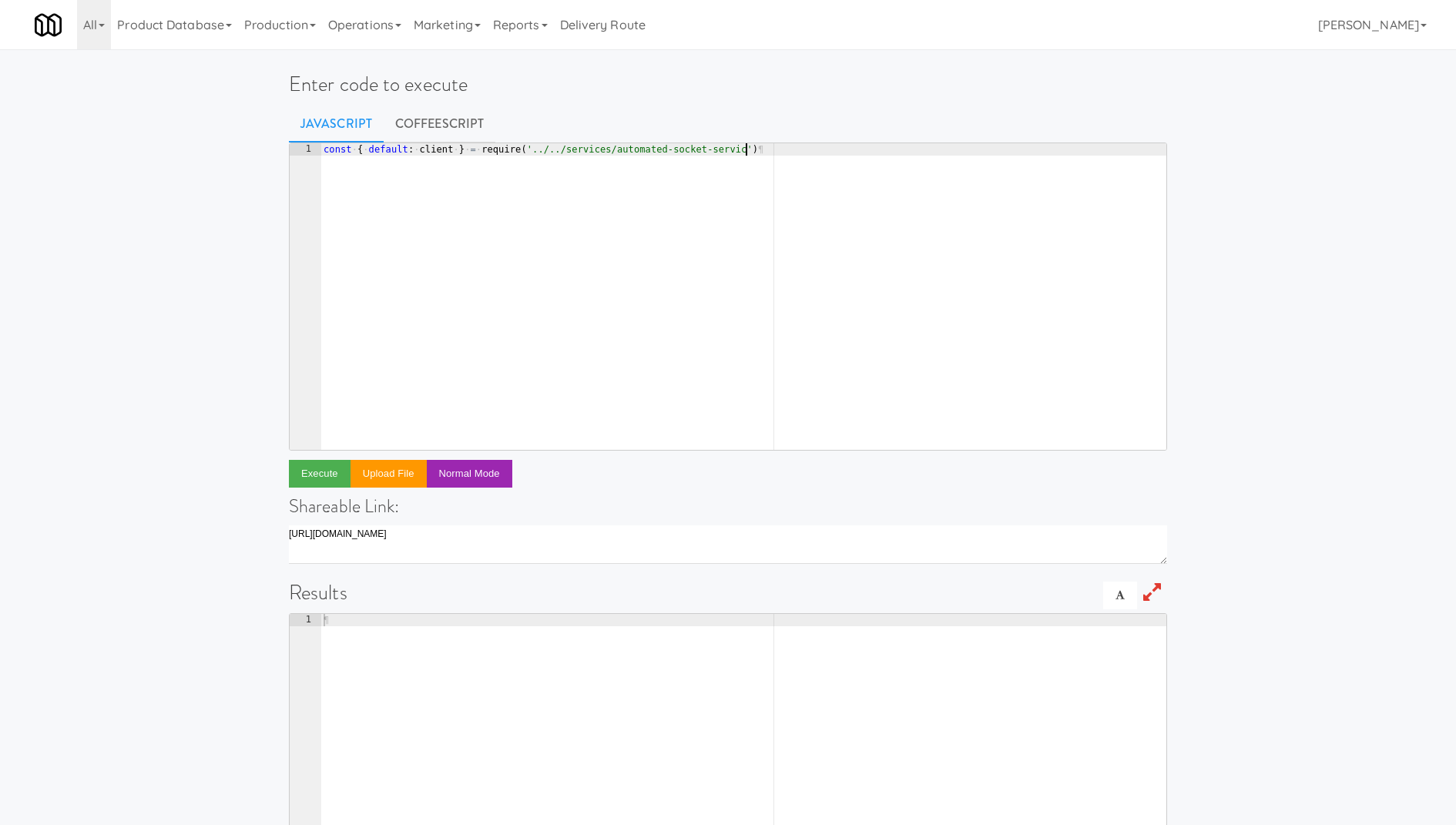
scroll to position [0, 34]
type textarea "const { default: client } = require('../../services/automated-socket-service')"
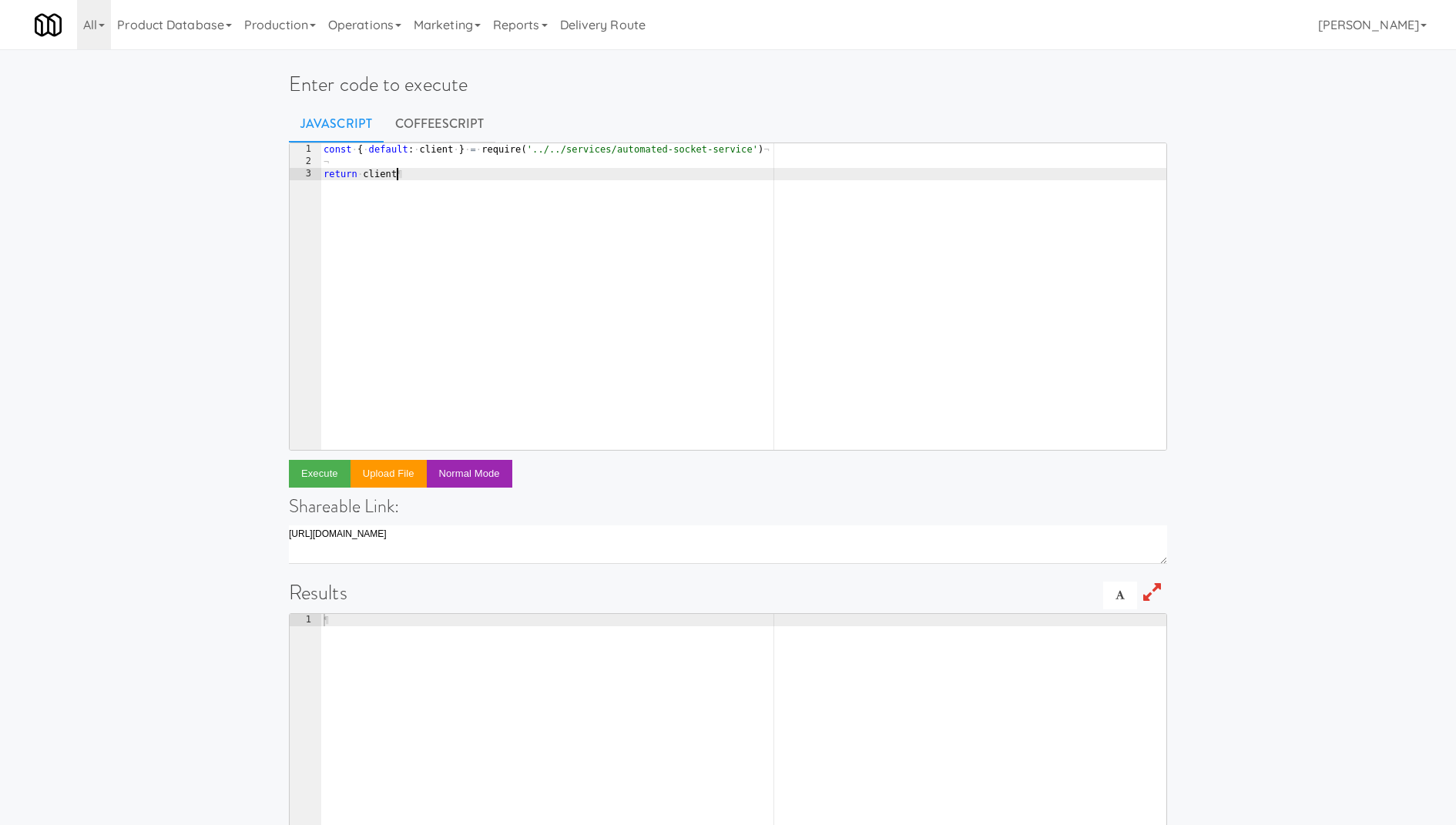
scroll to position [0, 5]
click at [335, 464] on button "Execute" at bounding box center [319, 473] width 62 height 28
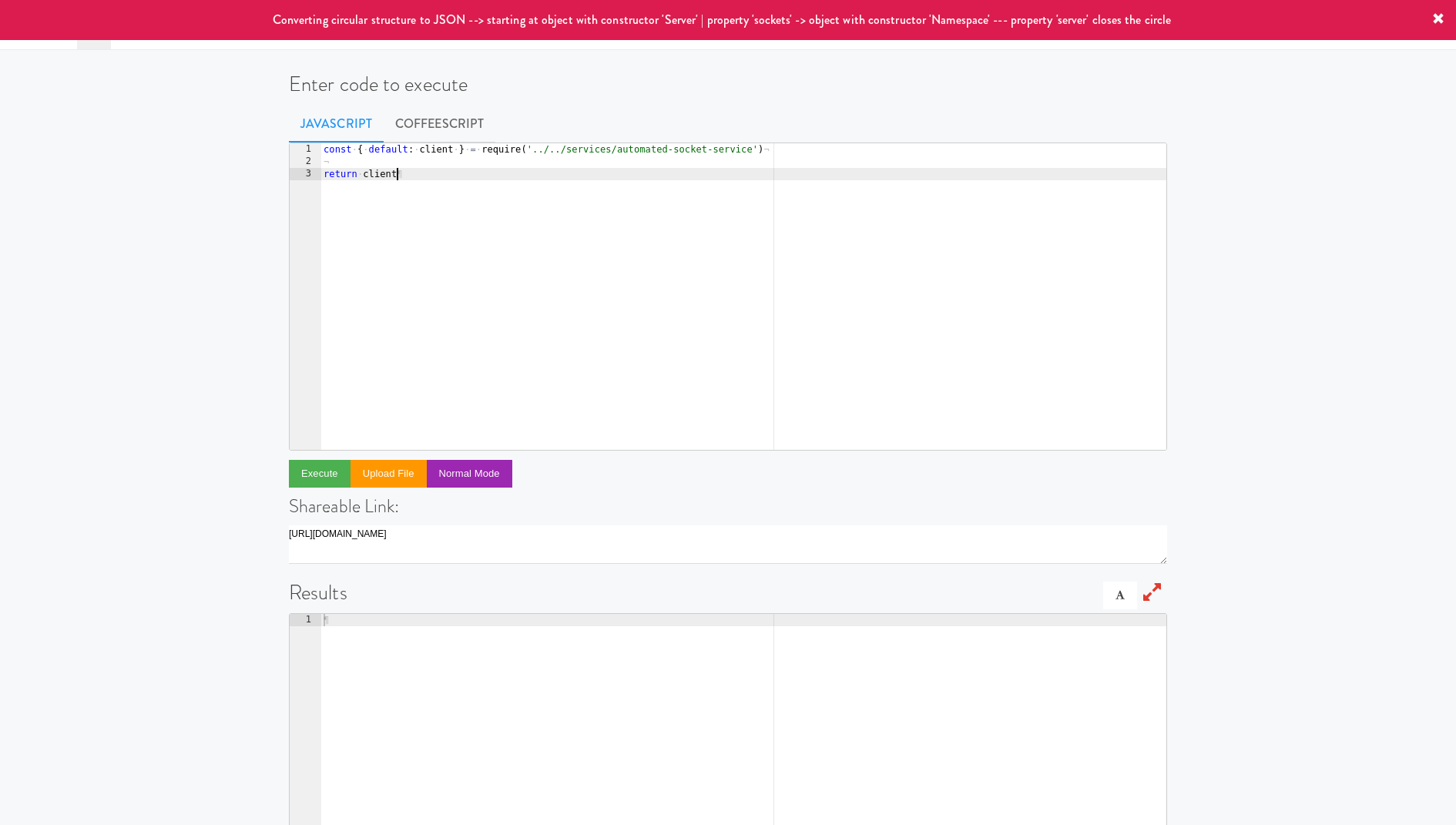
click at [497, 197] on div "const · { · default : · client · } · = · require ( '../../services/automated-so…" at bounding box center [744, 309] width 846 height 332
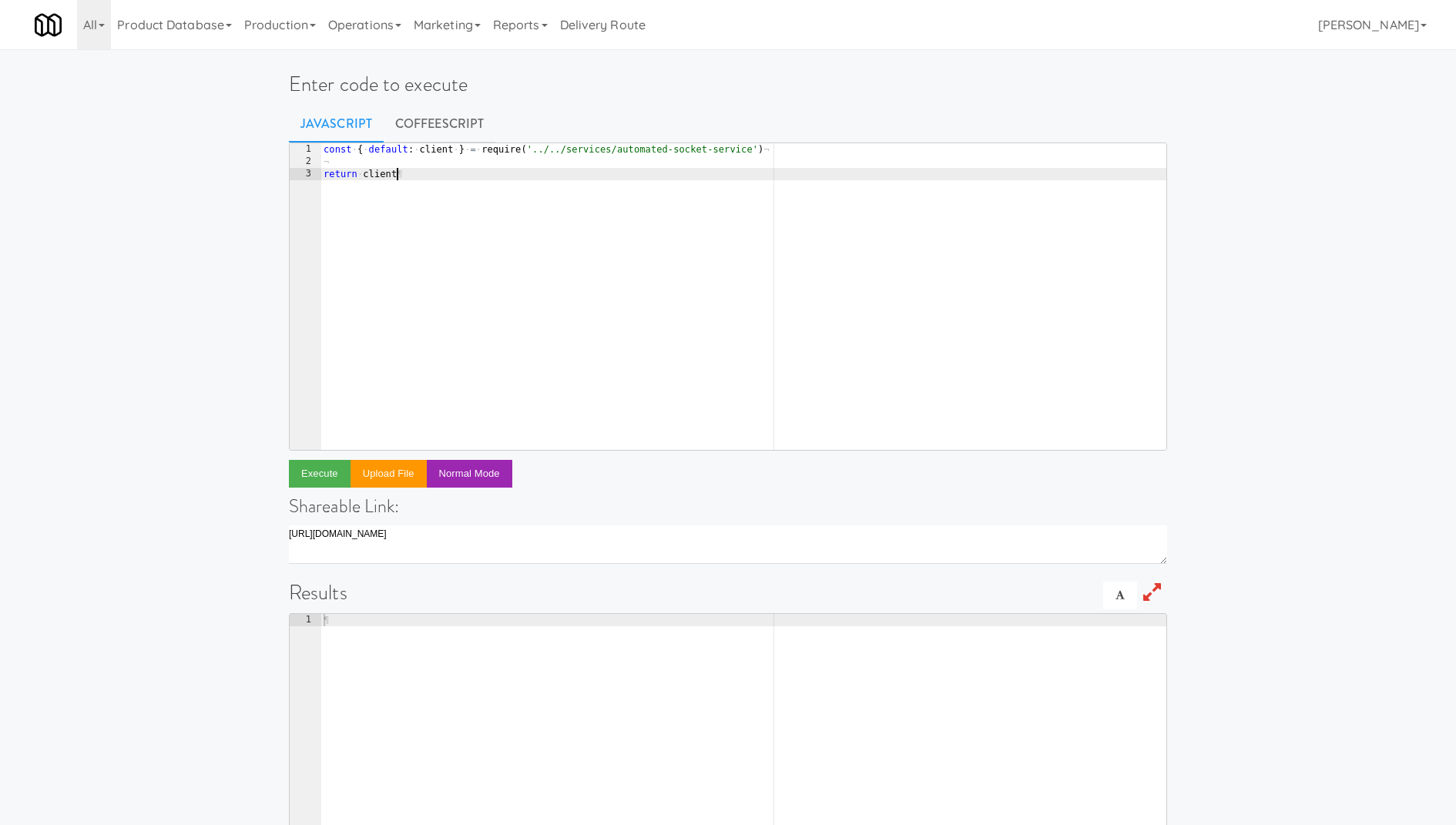
paste textarea "unlockFridge"
type textarea "return client.unlockFridge("
paste textarea "3451"
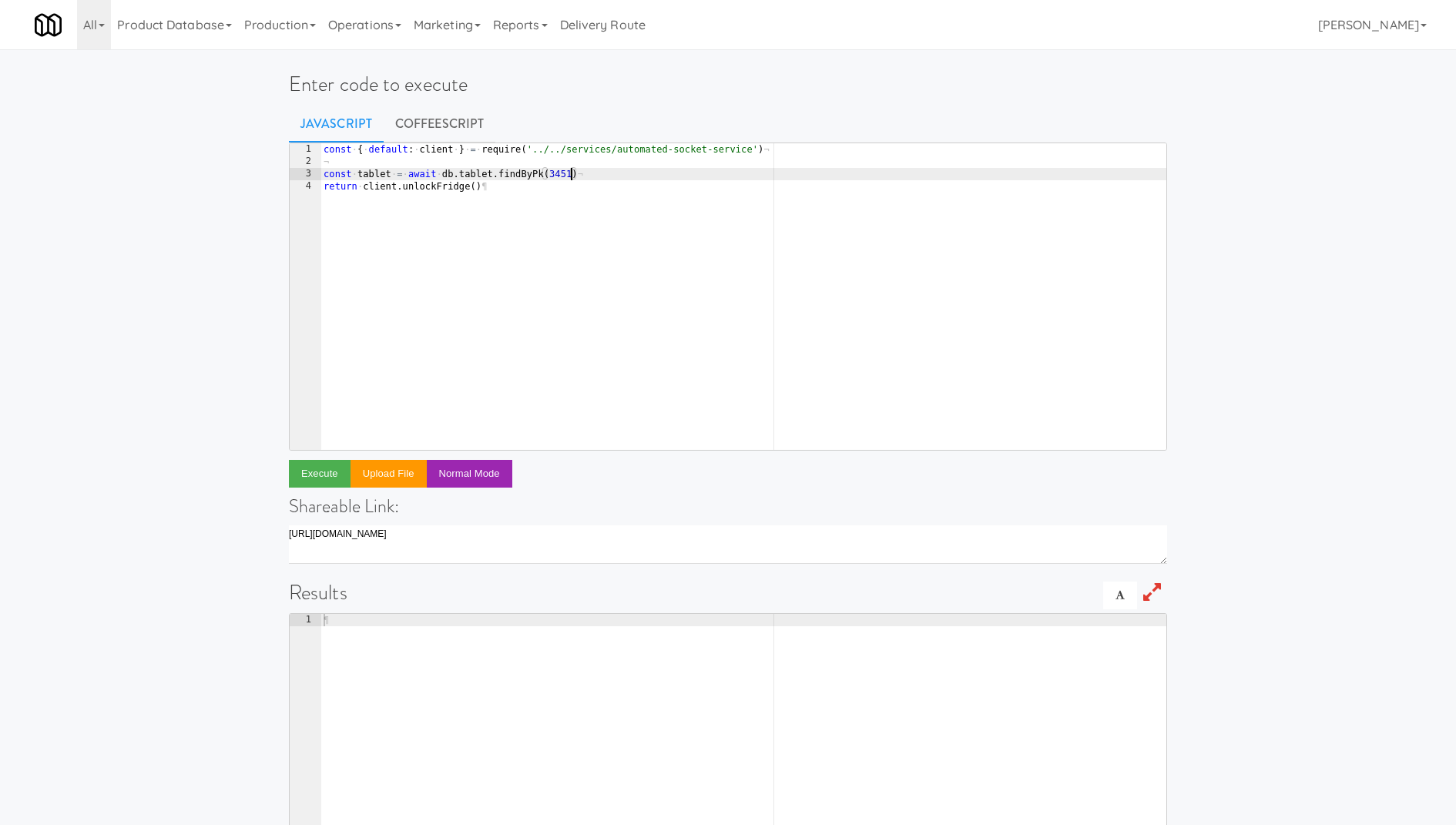
click at [378, 174] on div "const · { · default : · client · } · = · require ( '../../services/automated-so…" at bounding box center [744, 309] width 846 height 332
click at [473, 182] on div "const · { · default : · client · } · = · require ( '../../services/automated-so…" at bounding box center [744, 309] width 846 height 332
paste textarea "tablet"
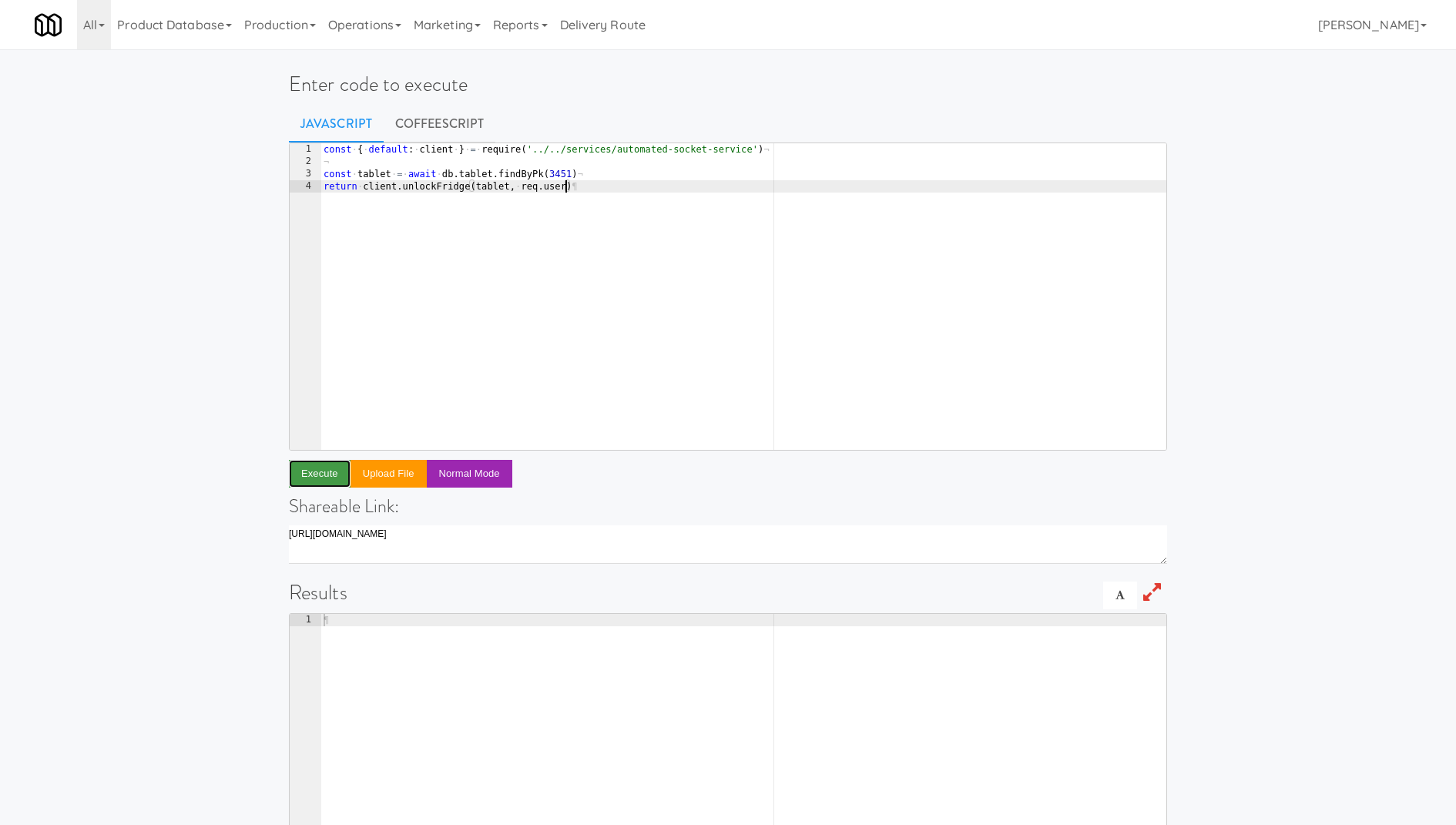
click at [327, 472] on button "Execute" at bounding box center [319, 473] width 62 height 28
click at [383, 24] on link "Operations" at bounding box center [364, 25] width 85 height 49
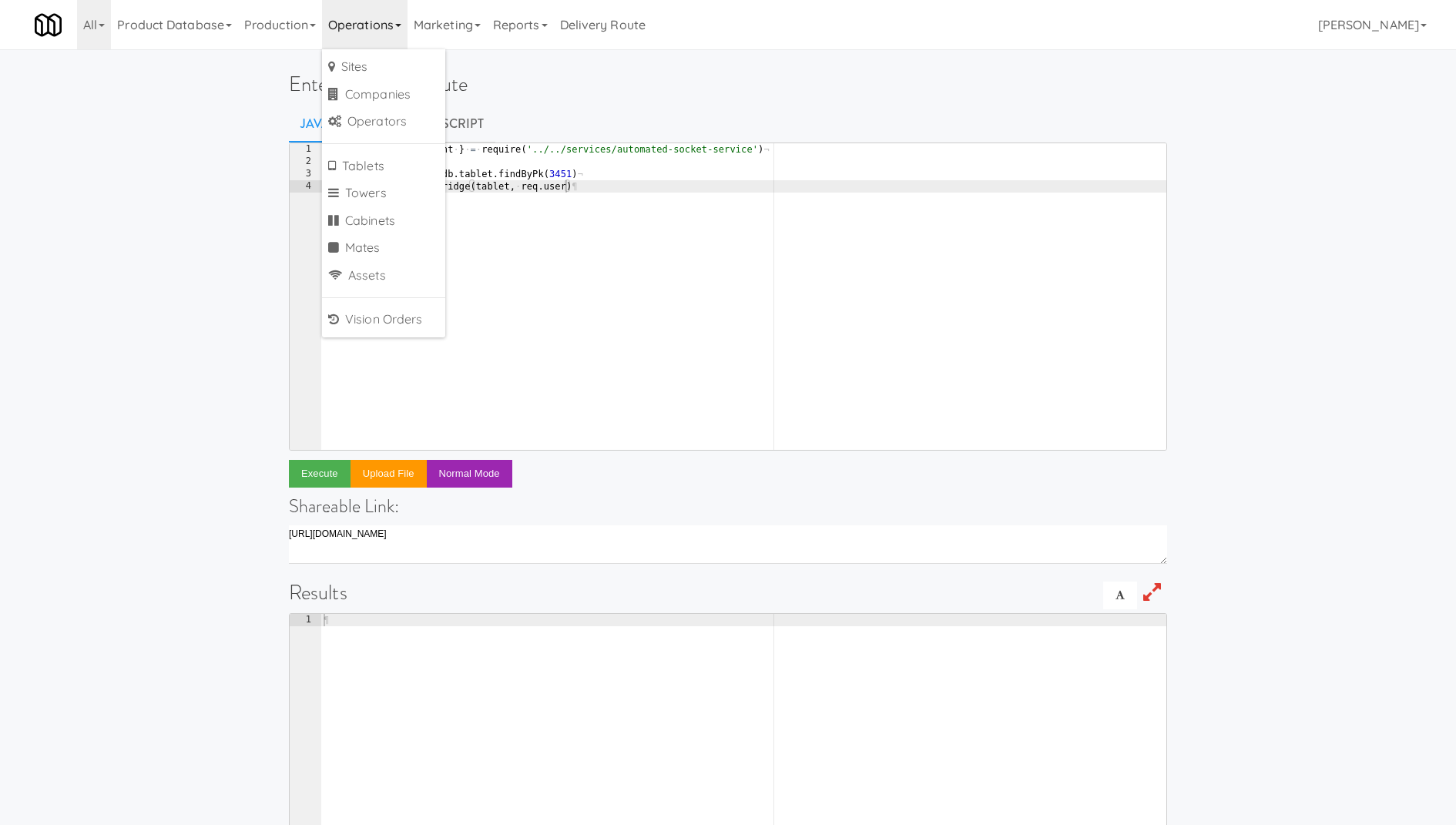
click at [362, 20] on link "Operations" at bounding box center [364, 25] width 85 height 49
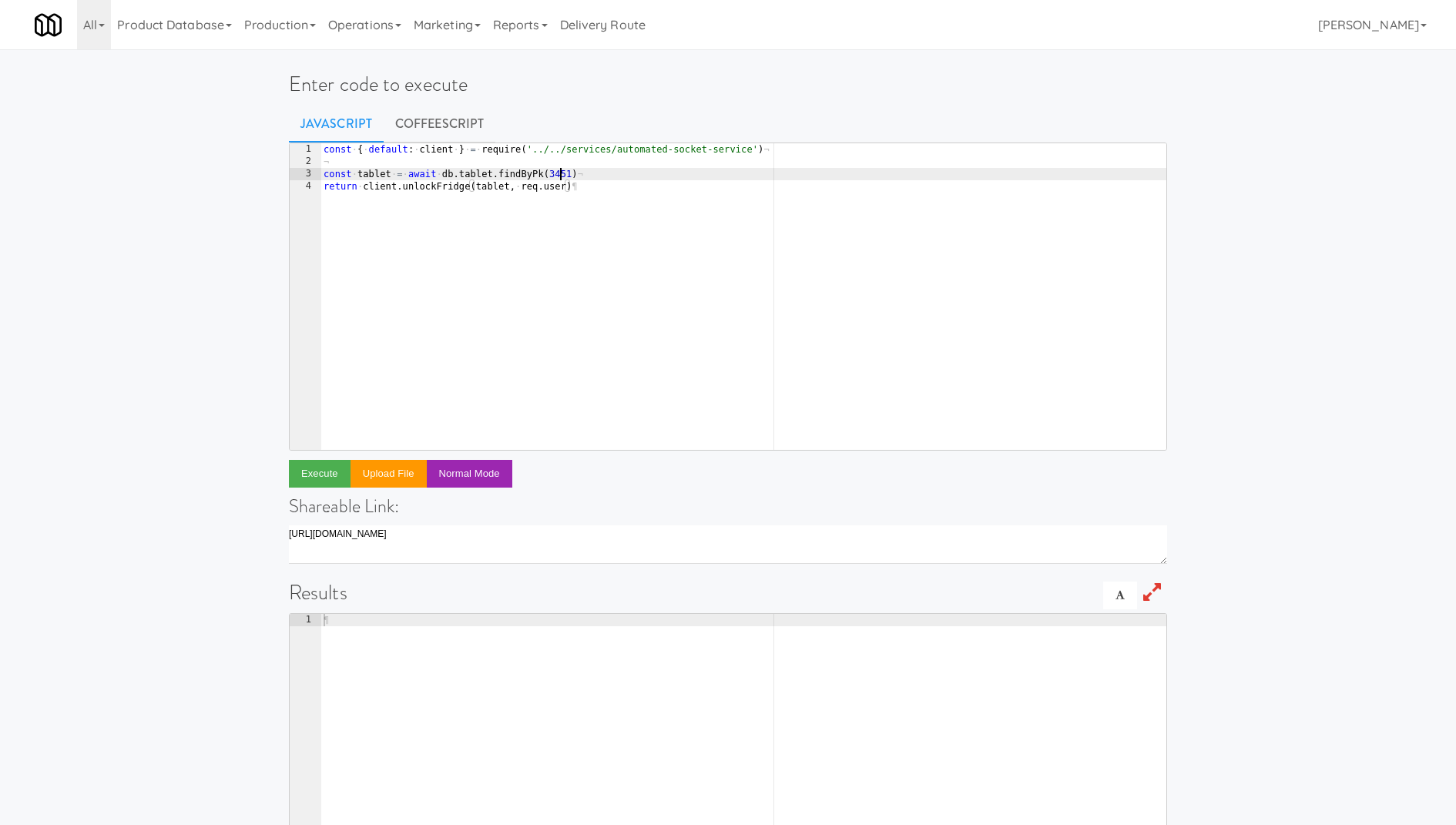
click at [562, 170] on div "const · { · default : · client · } · = · require ( '../../services/automated-so…" at bounding box center [744, 309] width 846 height 332
paste textarea "949"
type textarea "const tablet = await db.tablet.findByPk(949)"
click at [332, 466] on button "Execute" at bounding box center [319, 473] width 62 height 28
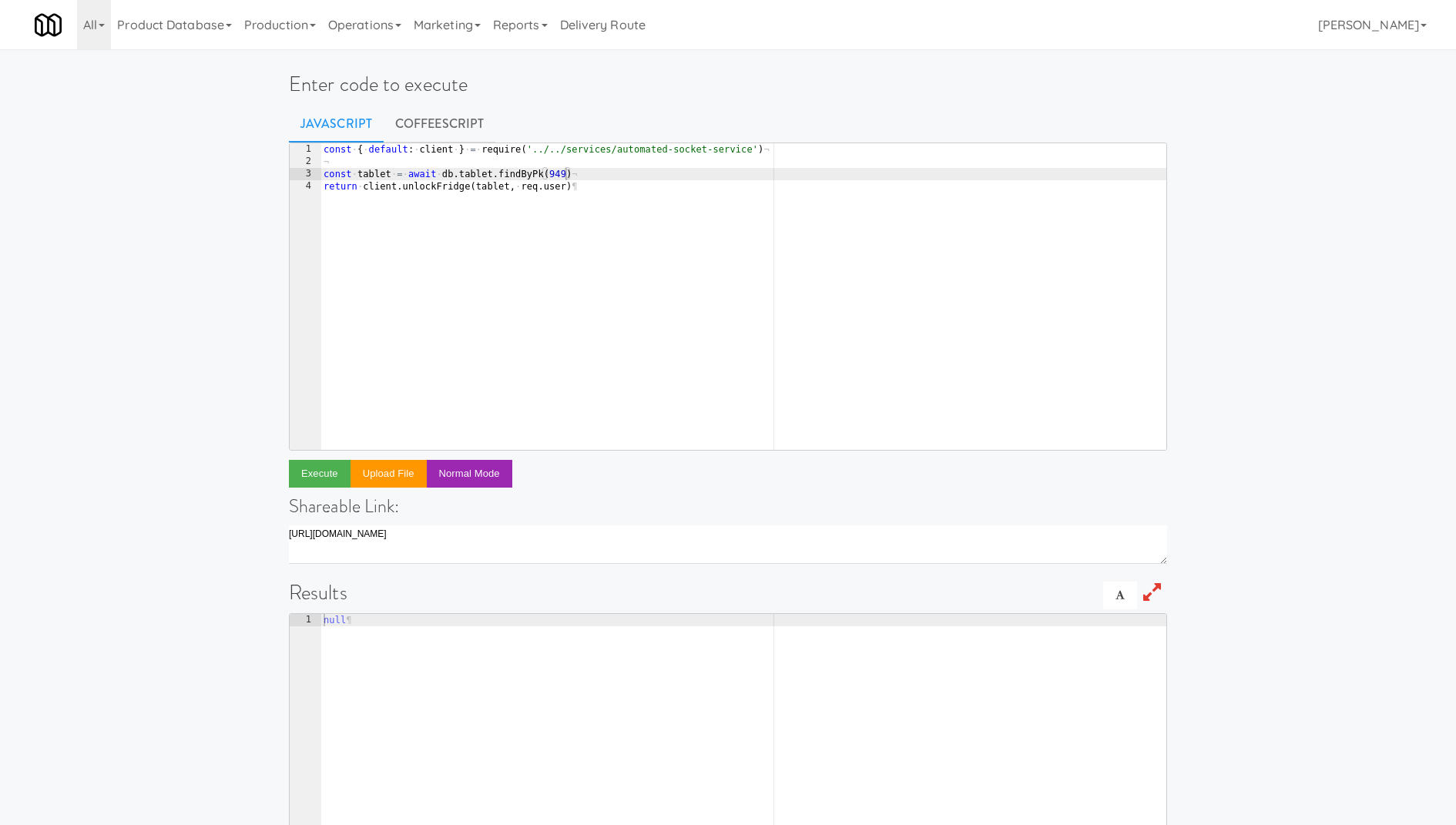
click at [561, 174] on div "const · { · default : · client · } · = · require ( '../../services/automated-so…" at bounding box center [744, 309] width 846 height 332
paste textarea "68"
click at [327, 465] on button "Execute" at bounding box center [319, 473] width 62 height 28
click at [563, 174] on div "const · { · default : · client · } · = · require ( '../../services/automated-so…" at bounding box center [744, 309] width 846 height 332
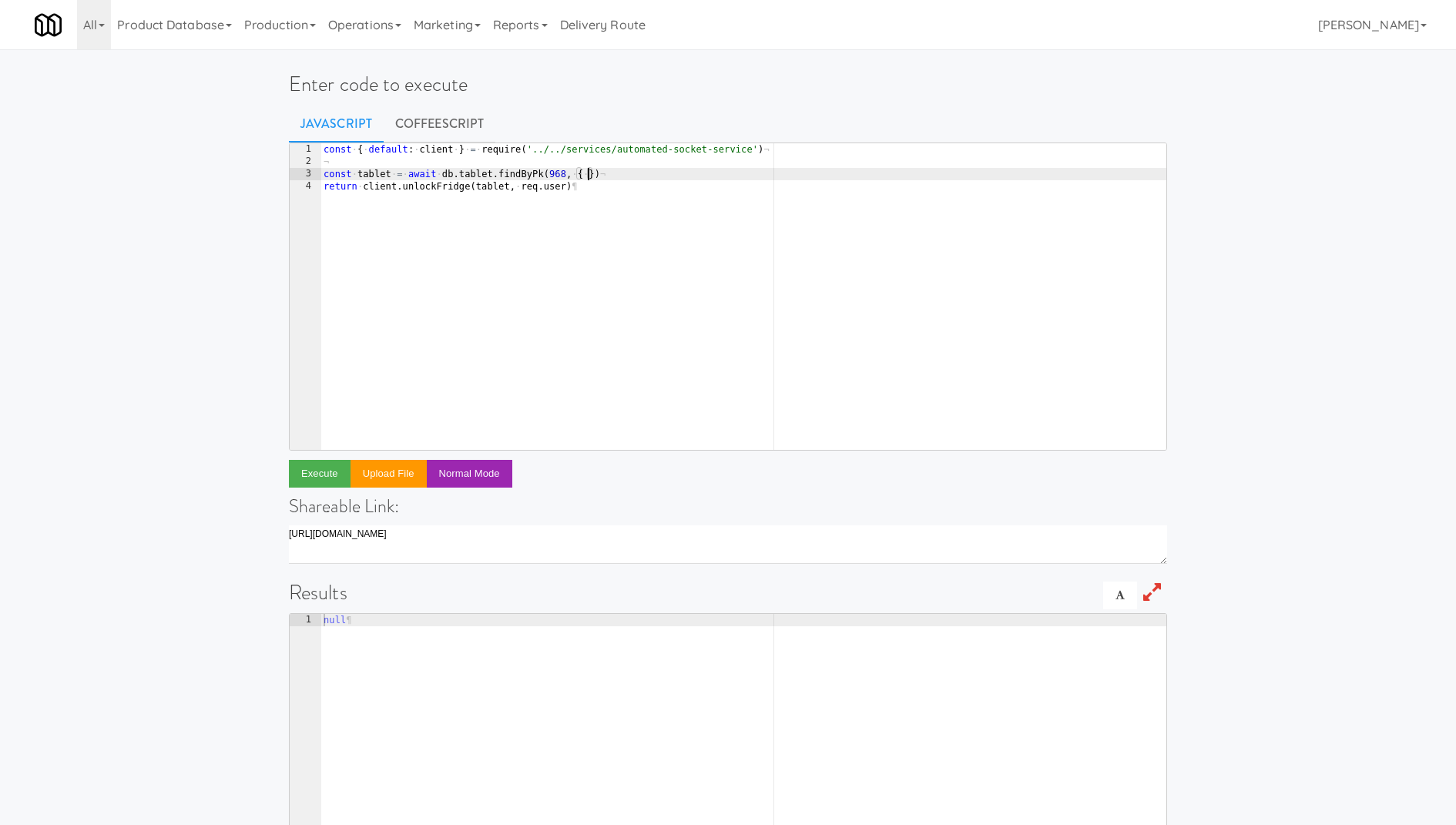
paste textarea "isAdmin}"
click at [659, 182] on div "const · { · default : · client · } · = · require ( '../../services/automated-so…" at bounding box center [744, 309] width 846 height 332
click at [661, 178] on div "const · { · default : · client · } · = · require ( '../../services/automated-so…" at bounding box center [744, 309] width 846 height 332
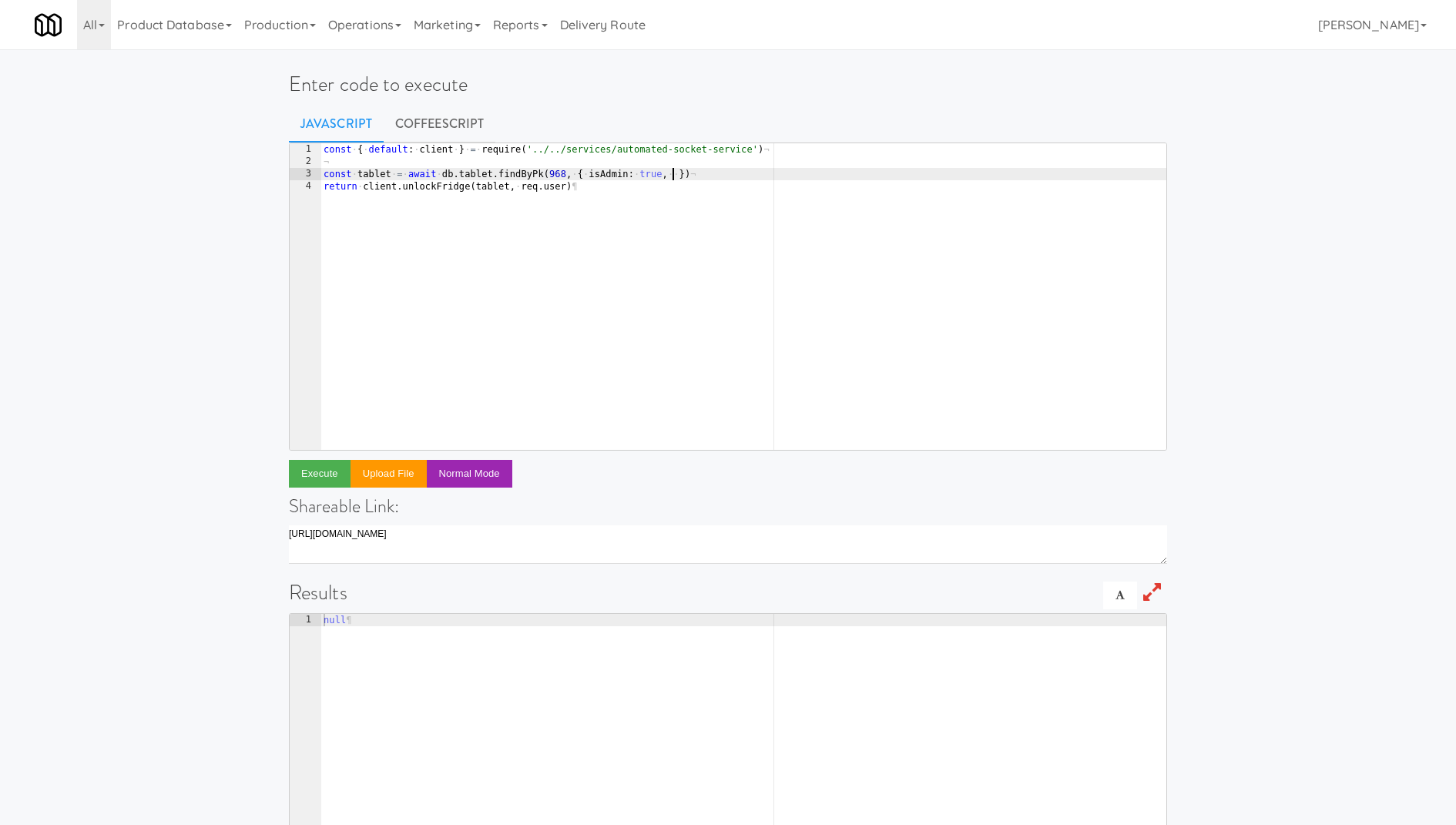
paste textarea "isRestocking"
click at [653, 223] on div "const · { · default : · client · } · = · require ( '../../services/automated-so…" at bounding box center [744, 309] width 846 height 332
click at [305, 473] on button "Execute" at bounding box center [319, 473] width 62 height 28
drag, startPoint x: 575, startPoint y: 174, endPoint x: 788, endPoint y: 177, distance: 213.0
click at [788, 177] on div "const · { · default : · client · } · = · require ( '../../services/automated-so…" at bounding box center [744, 309] width 846 height 332
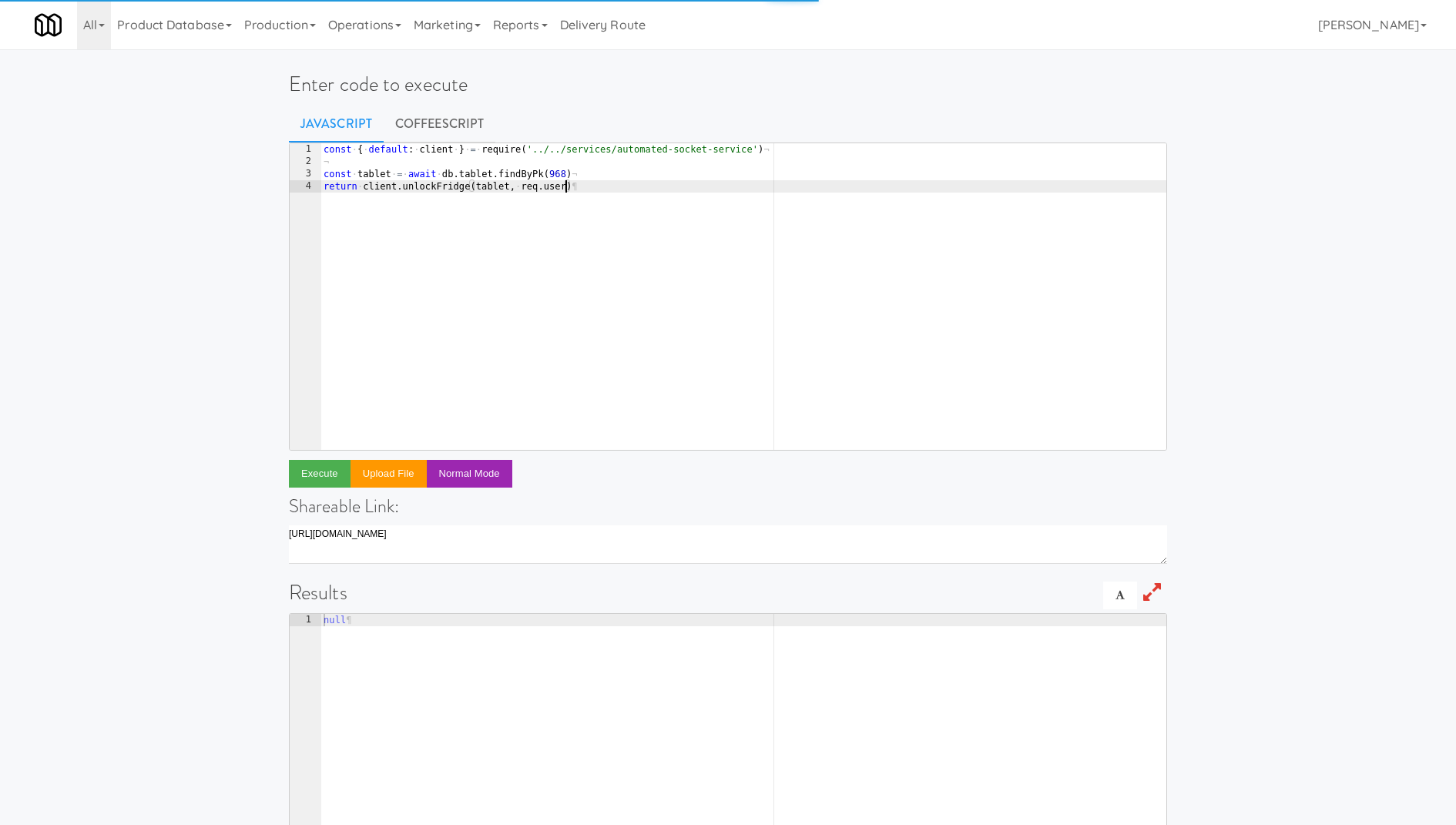
click at [565, 186] on div "const · { · default : · client · } · = · require ( '../../services/automated-so…" at bounding box center [744, 309] width 846 height 332
paste textarea "{ isAdmin: true, isRestocking: false }"
click at [570, 184] on div "const · { · default : · client · } · = · require ( '../../services/automated-so…" at bounding box center [744, 309] width 846 height 332
click at [738, 222] on div "const · { · default : · client · } · = · require ( '../../services/automated-so…" at bounding box center [744, 309] width 846 height 332
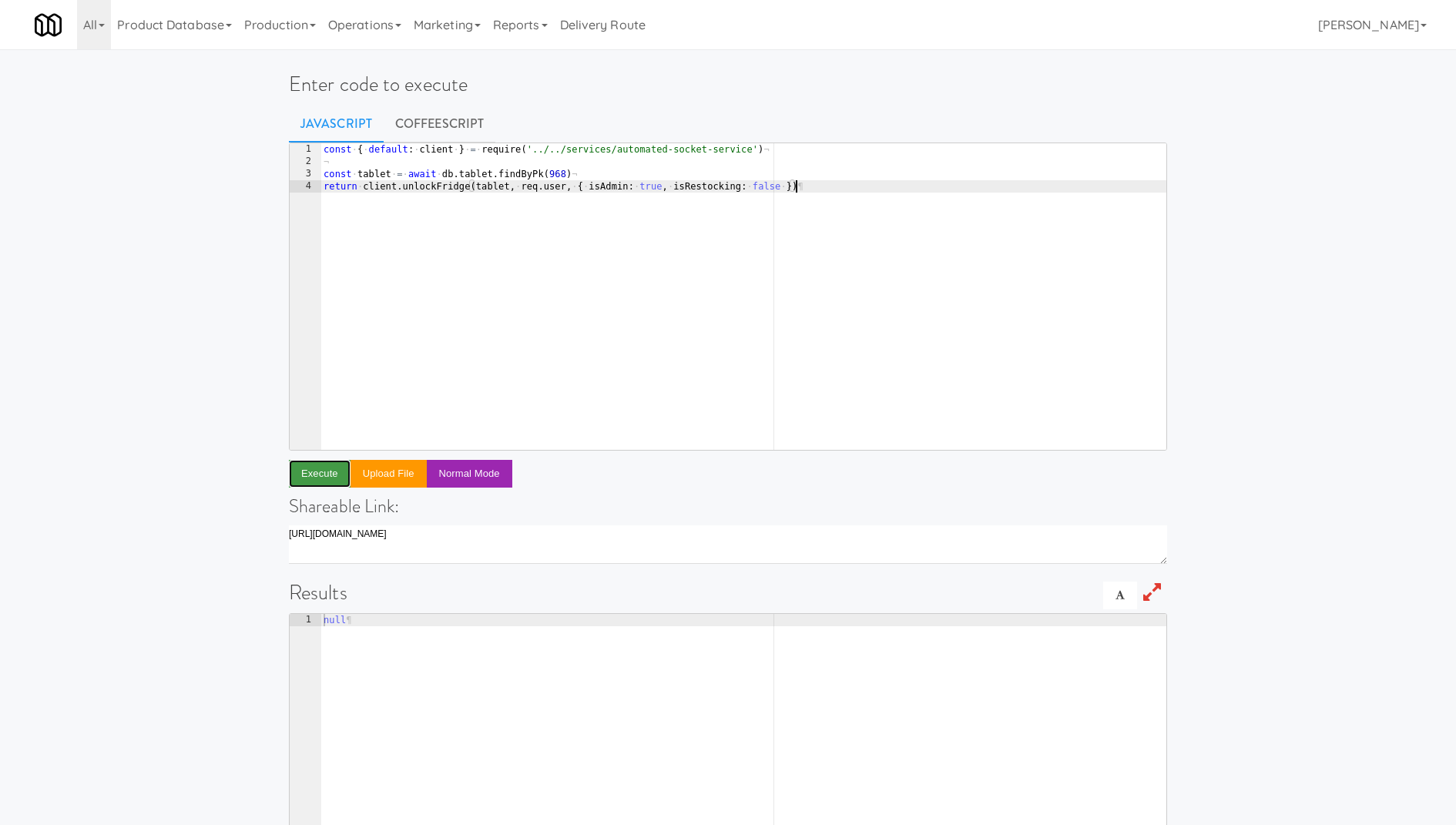
click at [323, 474] on button "Execute" at bounding box center [319, 473] width 62 height 28
click at [340, 184] on div "const · { · default : · client · } · = · require ( '../../services/automated-so…" at bounding box center [744, 309] width 846 height 332
type textarea "await client.unlockFridge(tablet, req.user, { isAdmin: true, isRestocking: fals…"
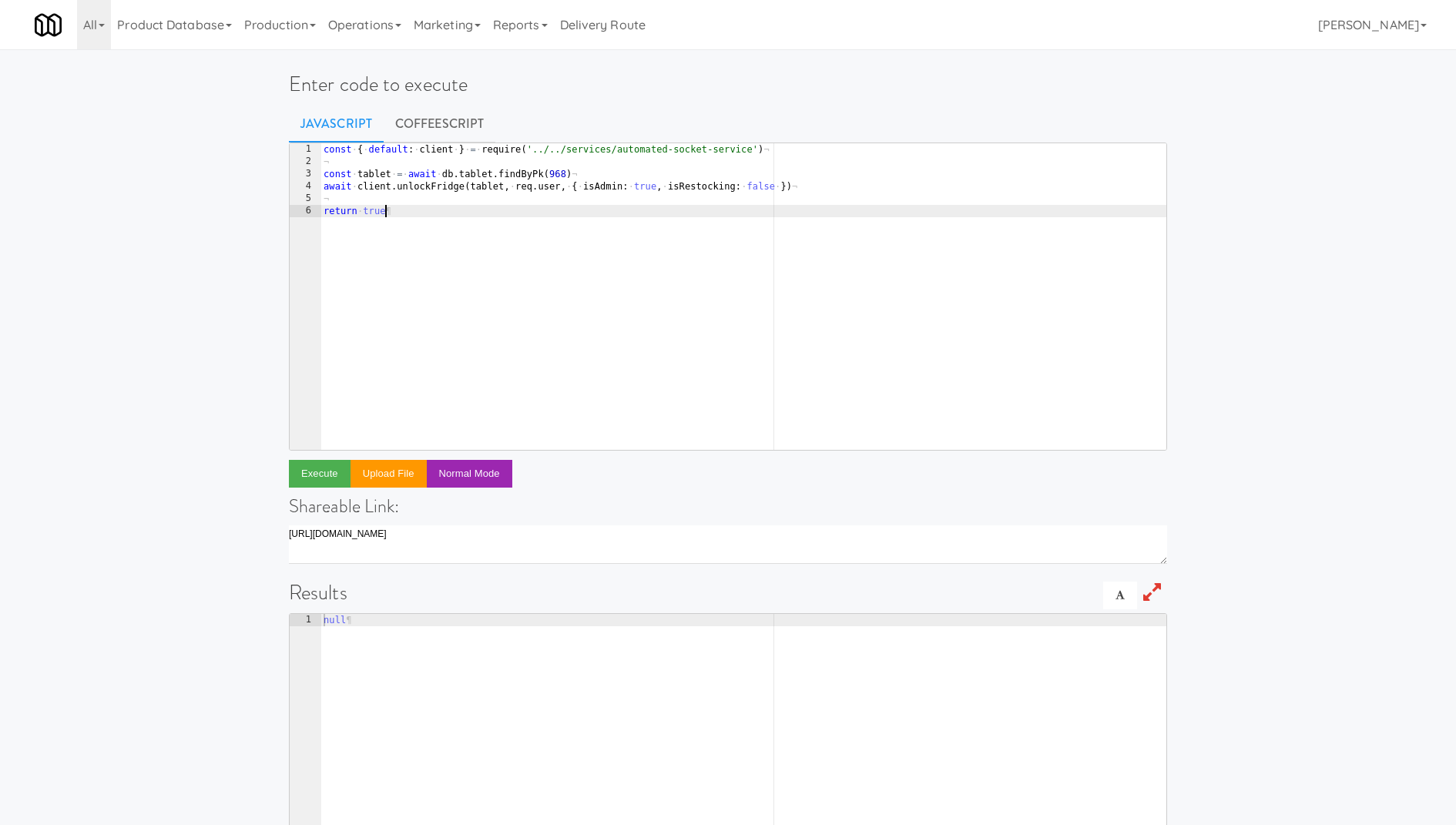
scroll to position [0, 4]
click at [329, 470] on button "Execute" at bounding box center [319, 473] width 62 height 28
click at [736, 276] on div "const · { · default : · client · } · = · require ( '../../services/automated-so…" at bounding box center [744, 309] width 846 height 332
click at [318, 477] on button "Execute" at bounding box center [319, 473] width 62 height 28
click at [332, 480] on button "Execute" at bounding box center [319, 473] width 62 height 28
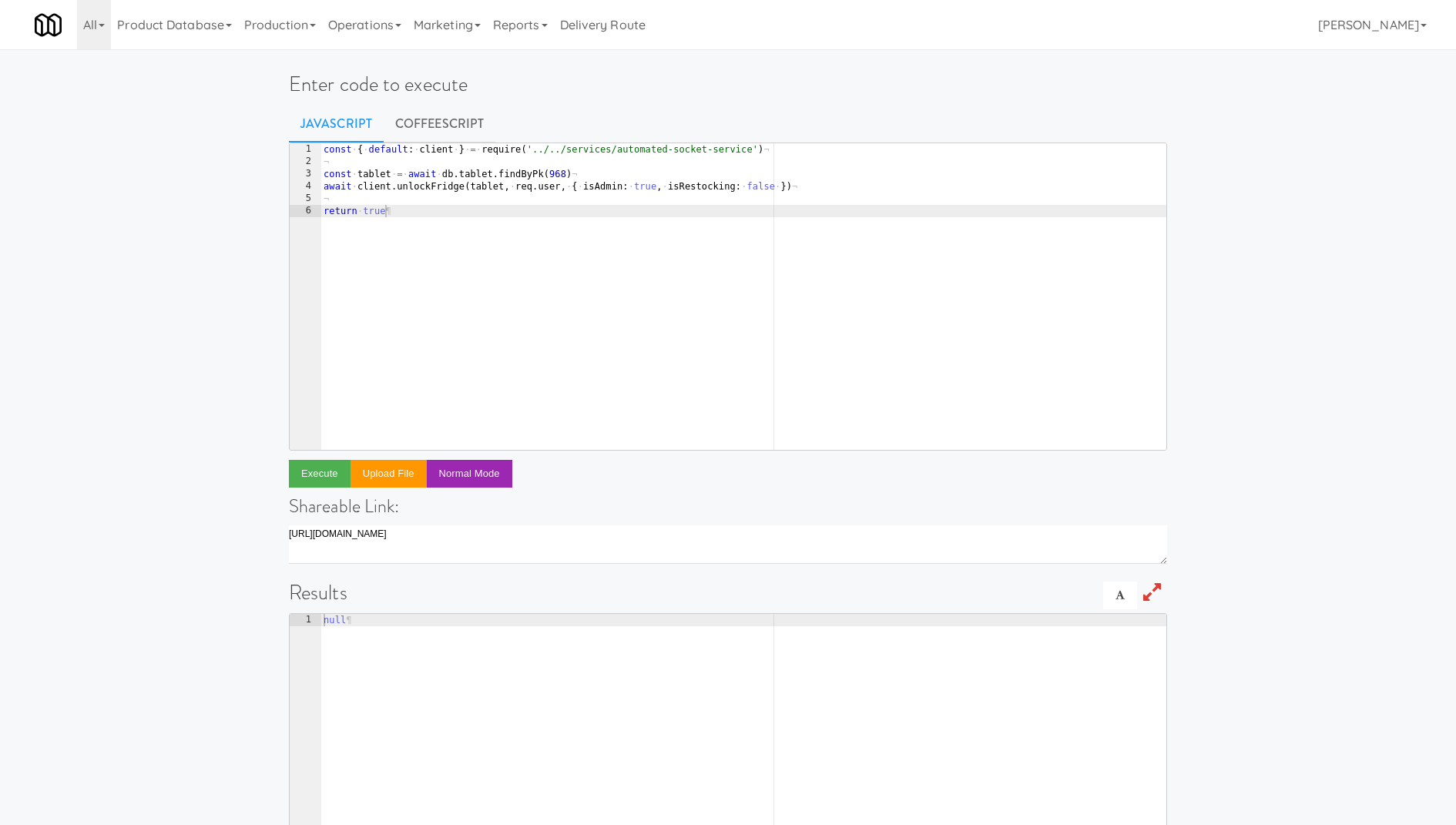
click at [552, 179] on div "const · { · default : · client · } · = · require ( '../../services/automated-so…" at bounding box center [744, 309] width 846 height 332
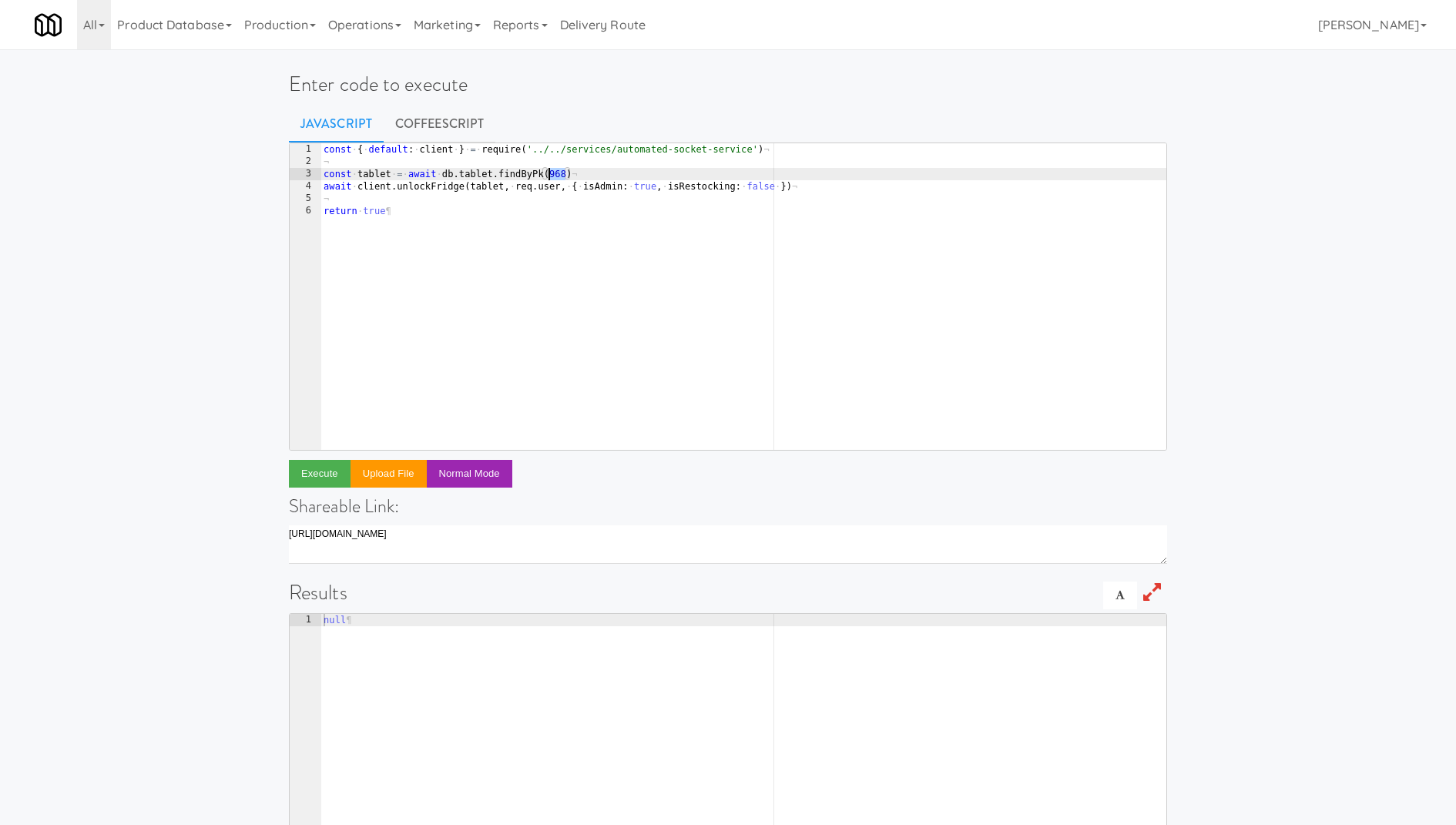
paste textarea "49"
click at [555, 256] on div "const · { · default : · client · } · = · require ( '../../services/automated-so…" at bounding box center [744, 309] width 846 height 332
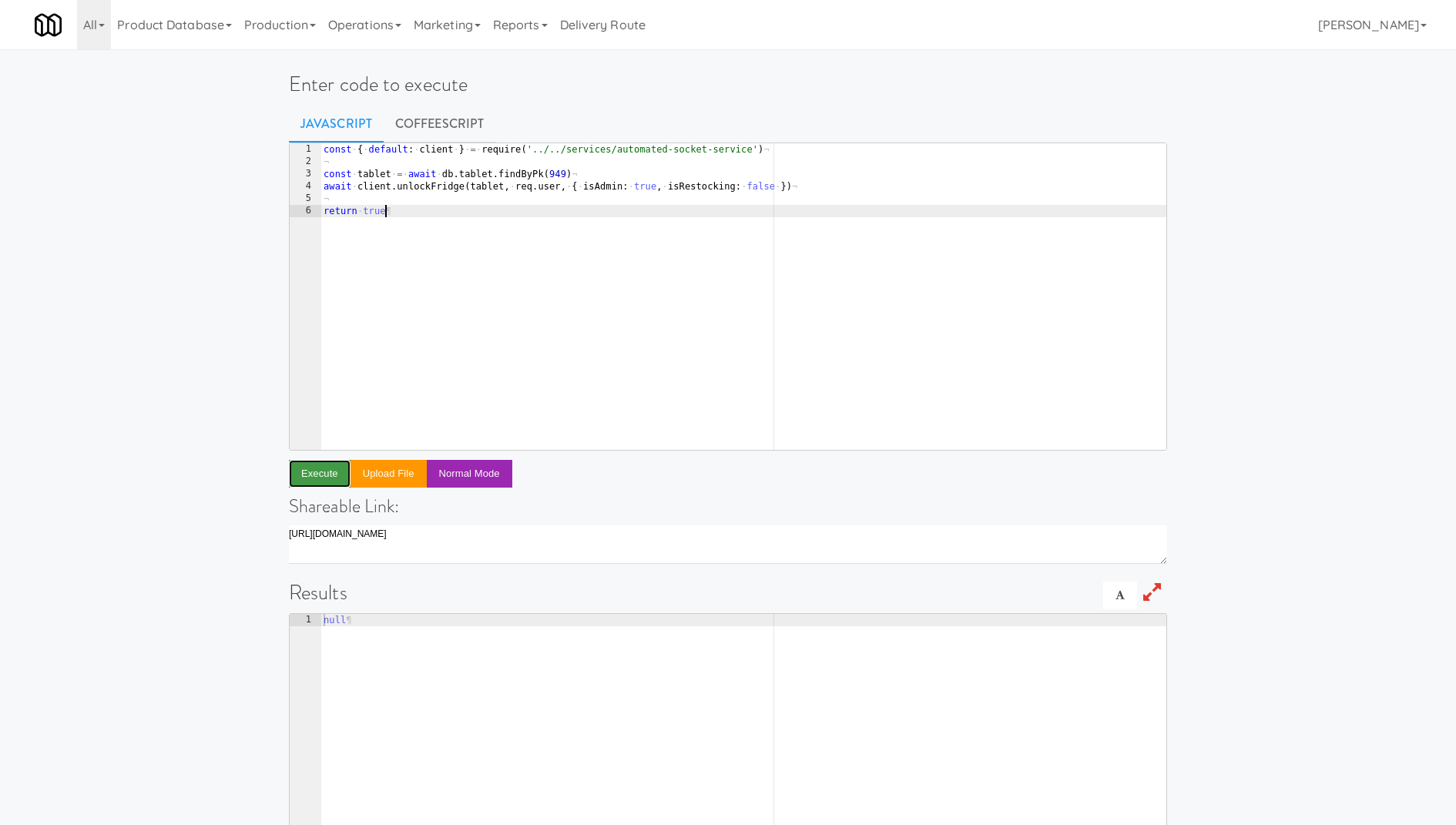
click at [304, 476] on button "Execute" at bounding box center [319, 473] width 62 height 28
click at [645, 191] on div "const · { · default : · client · } · = · require ( '../../services/automated-so…" at bounding box center [744, 309] width 846 height 332
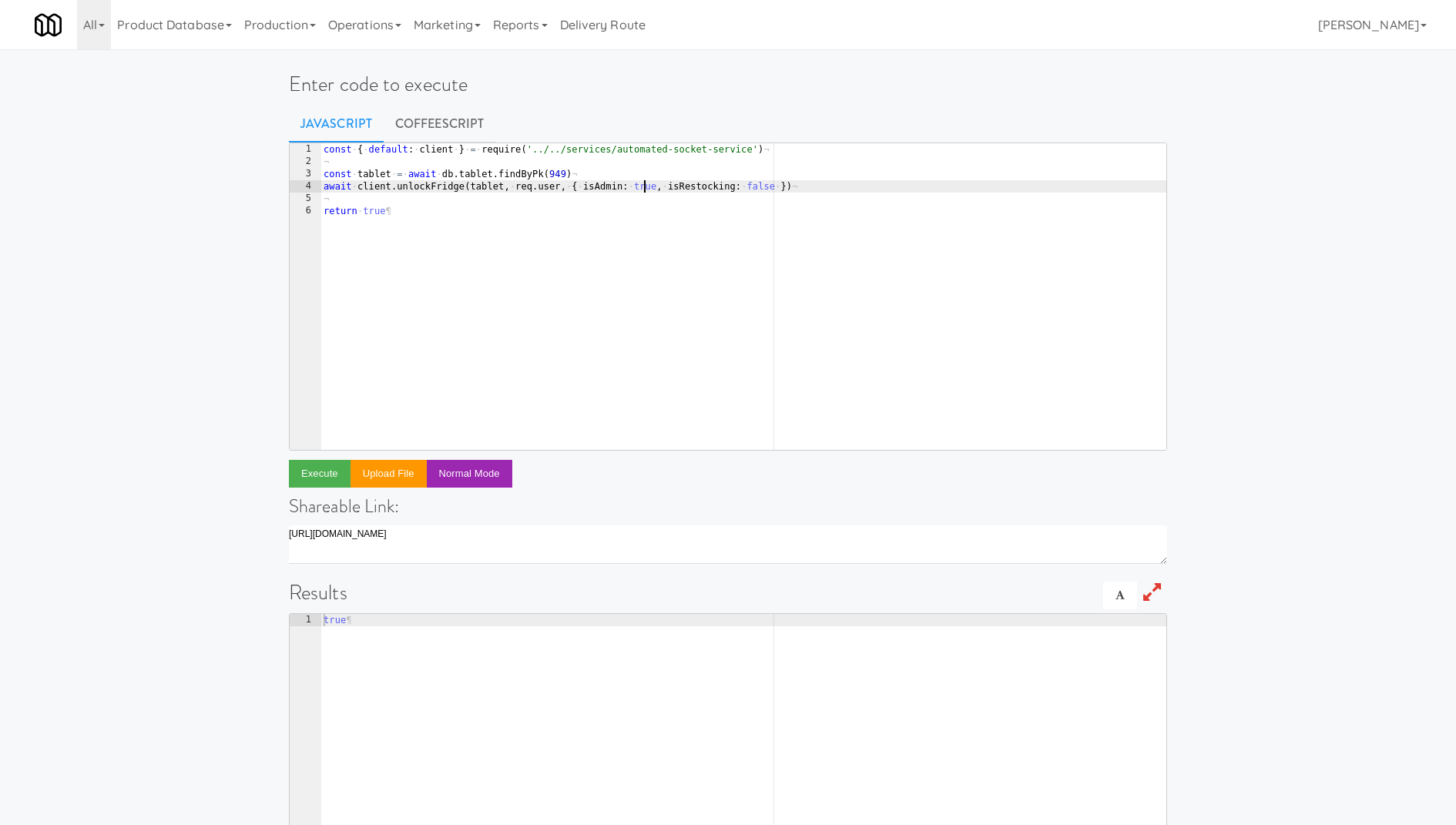
click at [645, 191] on div "const · { · default : · client · } · = · require ( '../../services/automated-so…" at bounding box center [744, 309] width 846 height 332
click at [763, 178] on div "const · { · default : · client · } · = · require ( '../../services/automated-so…" at bounding box center [744, 309] width 846 height 332
click at [758, 188] on div "const · { · default : · client · } · = · require ( '../../services/automated-so…" at bounding box center [744, 309] width 846 height 332
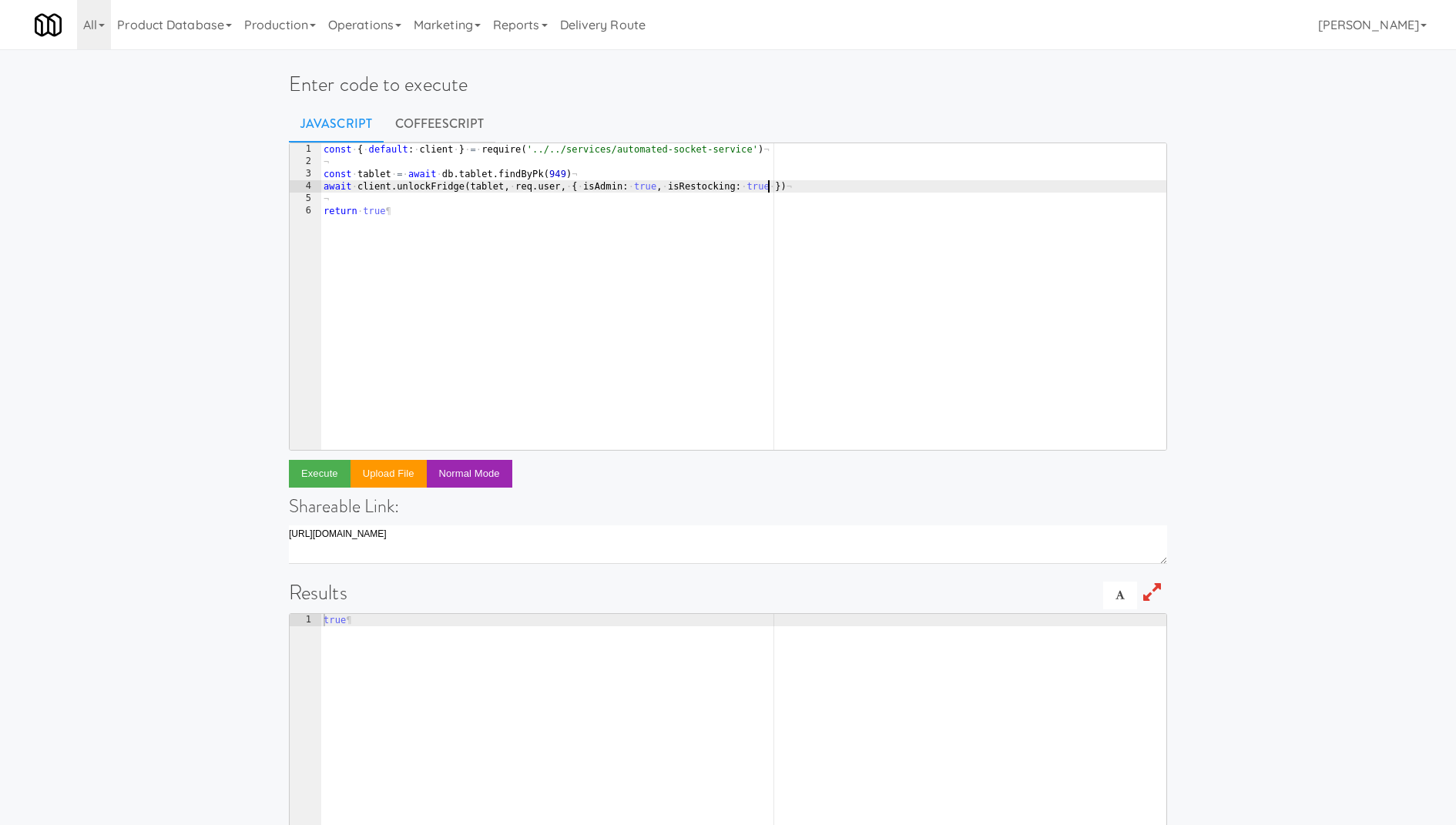
scroll to position [0, 36]
type textarea "await client.unlockFridge(tablet, req.user, { isAdmin: true, isRestocking: true…"
click at [319, 482] on button "Execute" at bounding box center [319, 473] width 62 height 28
click at [364, 21] on link "Operations" at bounding box center [364, 25] width 85 height 49
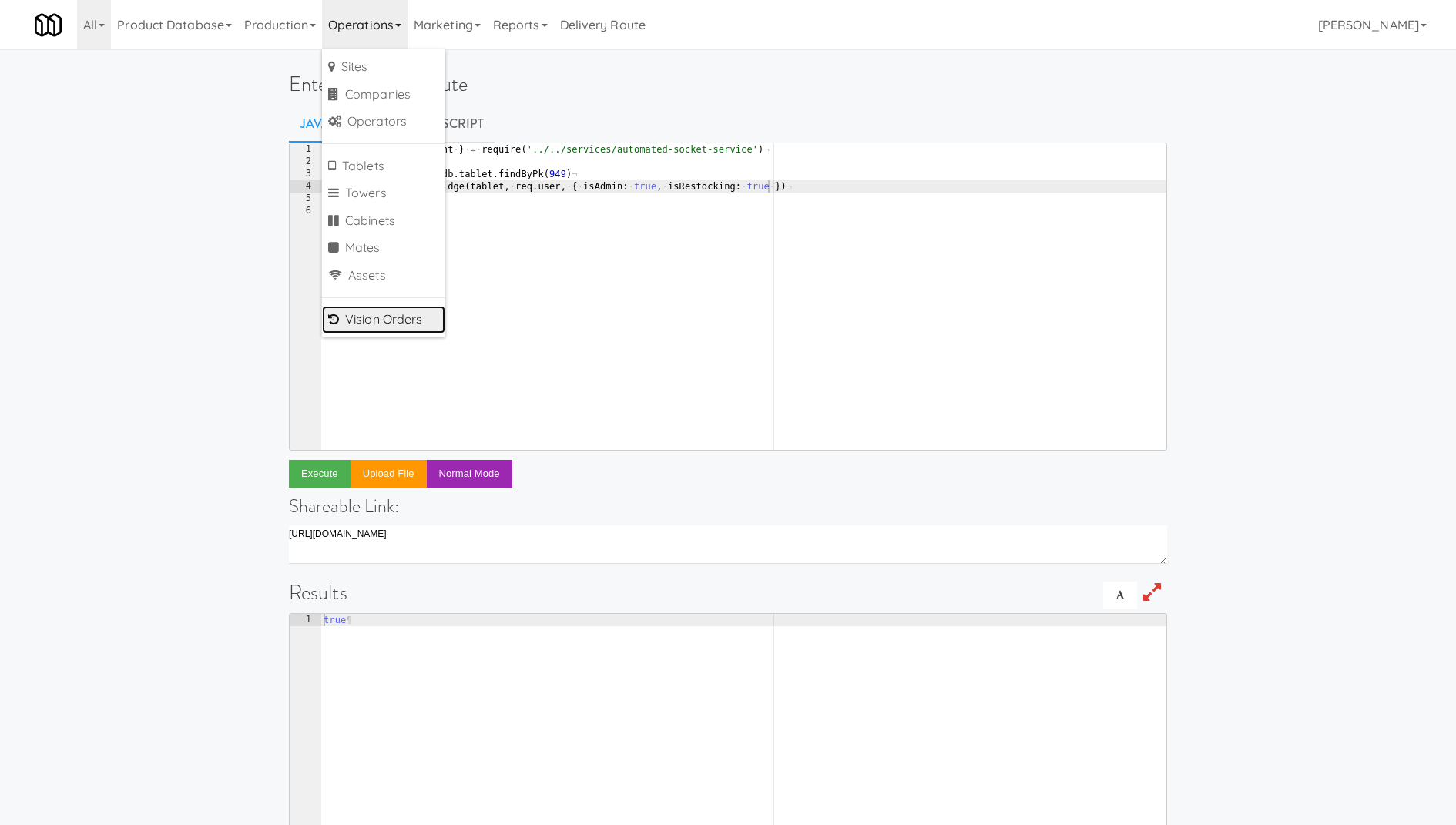
click at [396, 325] on link "Vision Orders" at bounding box center [383, 319] width 123 height 28
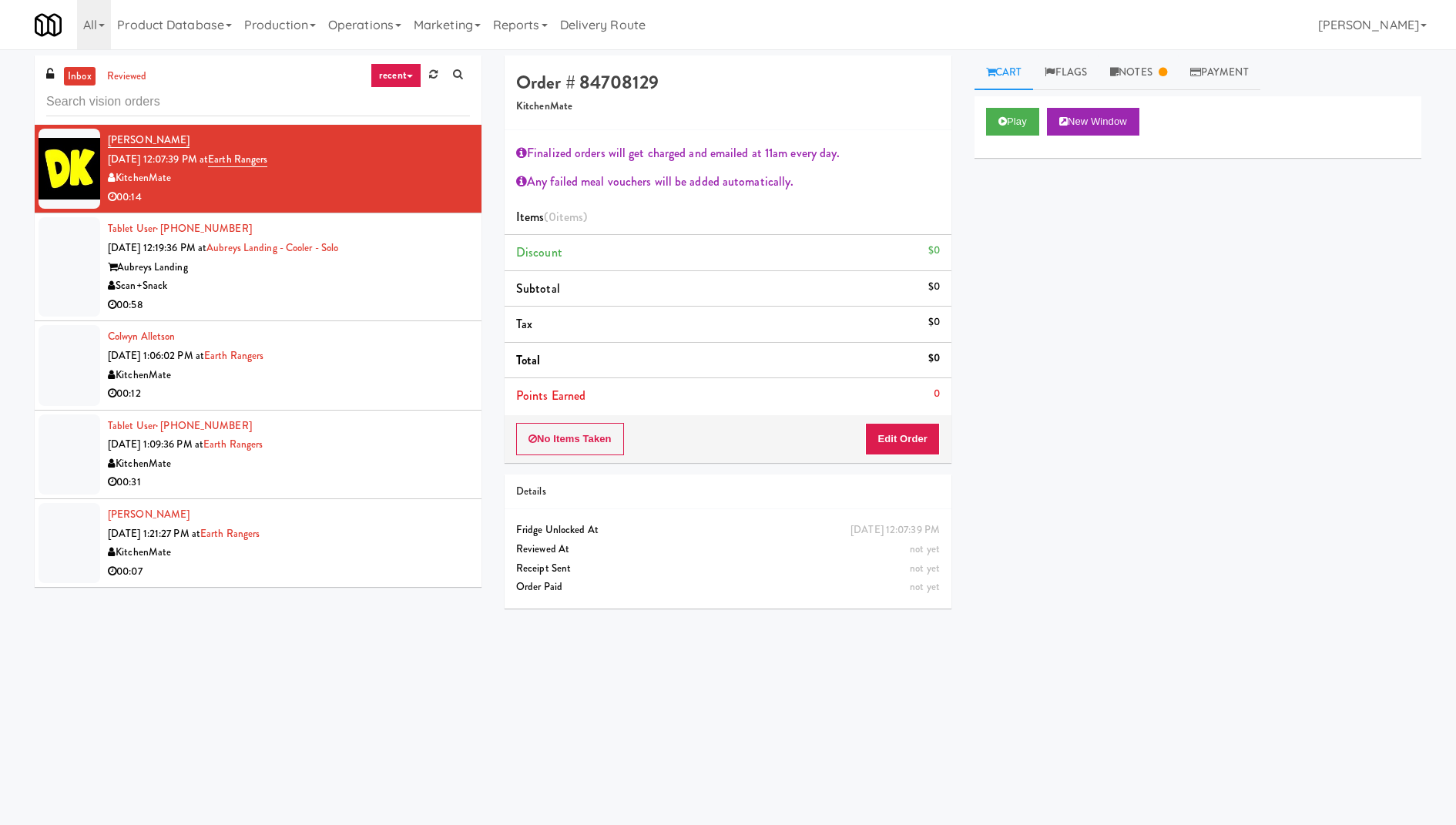
click at [412, 64] on link "recent" at bounding box center [396, 76] width 51 height 25
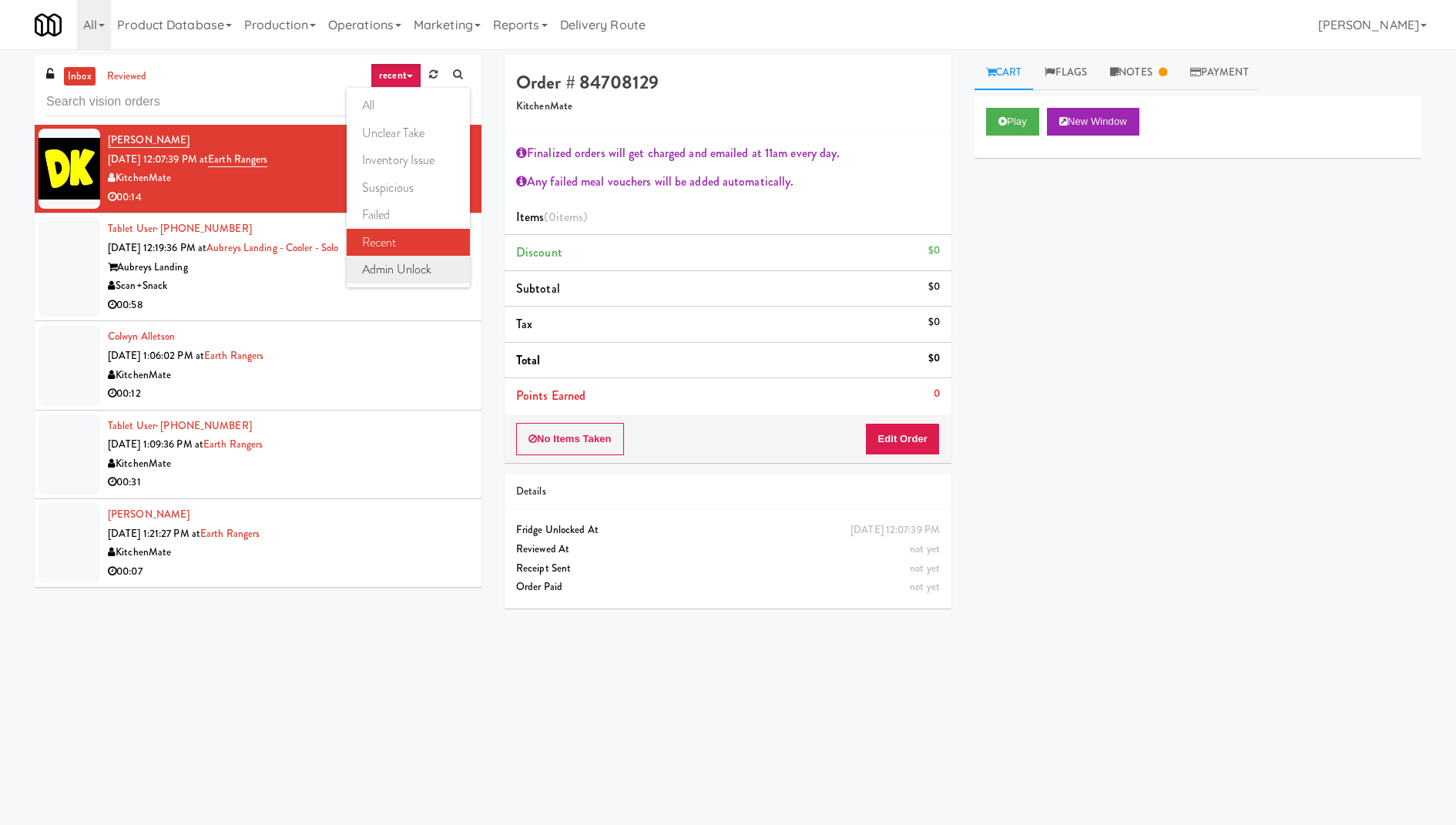
click at [404, 278] on link "admin unlock" at bounding box center [408, 269] width 123 height 28
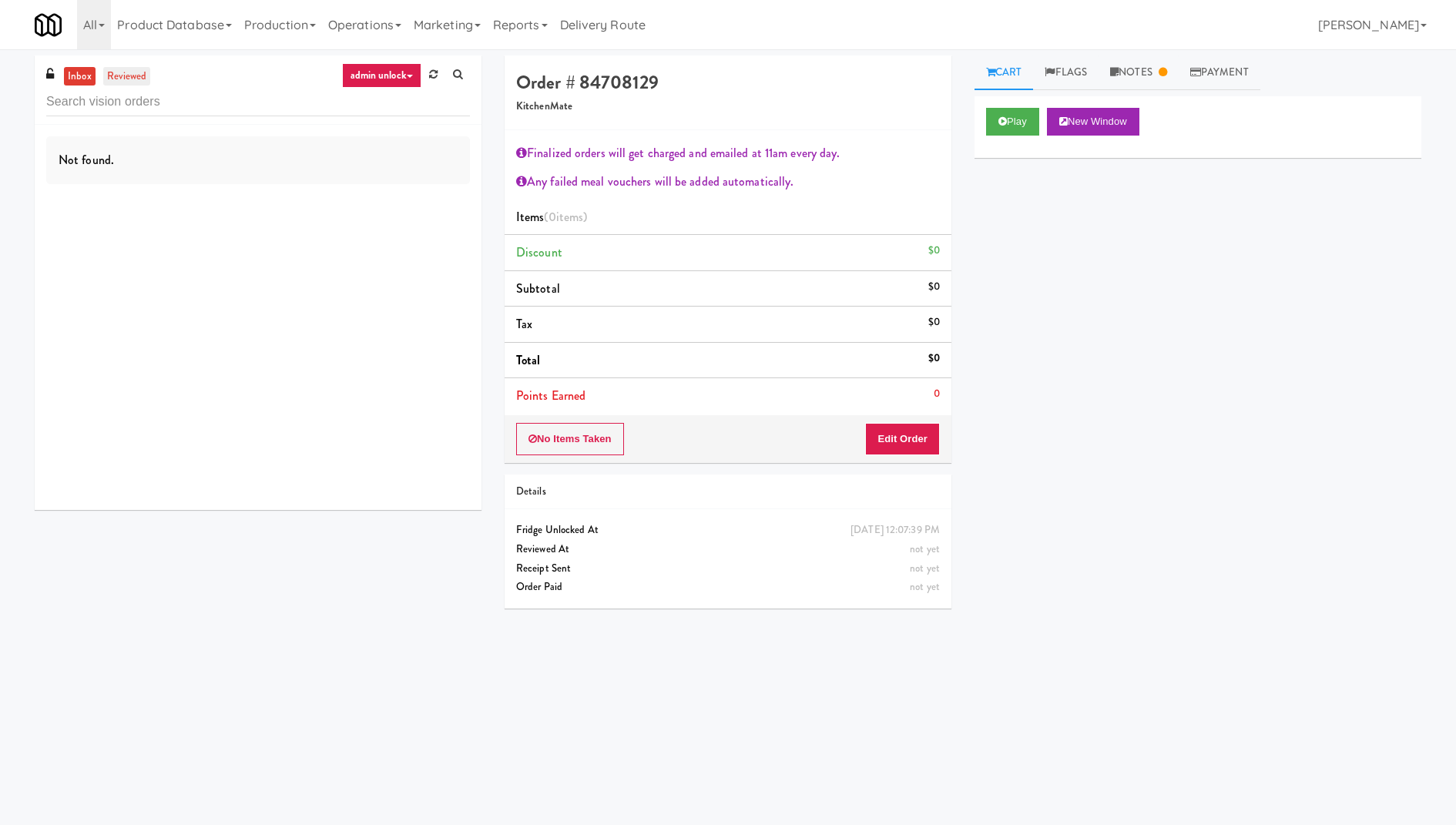
click at [128, 76] on link "reviewed" at bounding box center [127, 77] width 47 height 19
click at [78, 79] on link "inbox" at bounding box center [79, 77] width 31 height 19
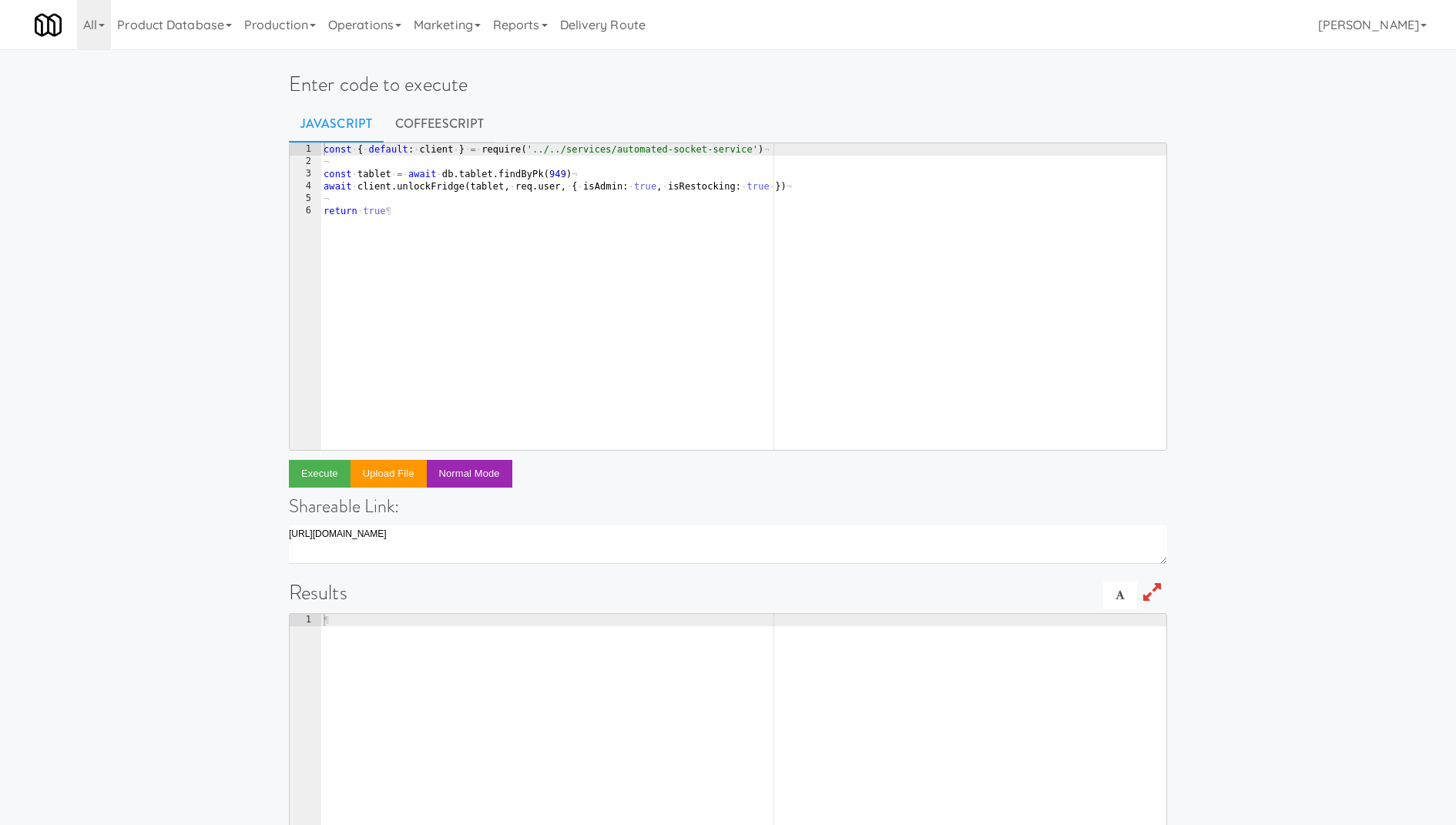
click at [642, 181] on div "const · { · default : · client · } · = · require ( '../../services/automated-so…" at bounding box center [744, 309] width 846 height 332
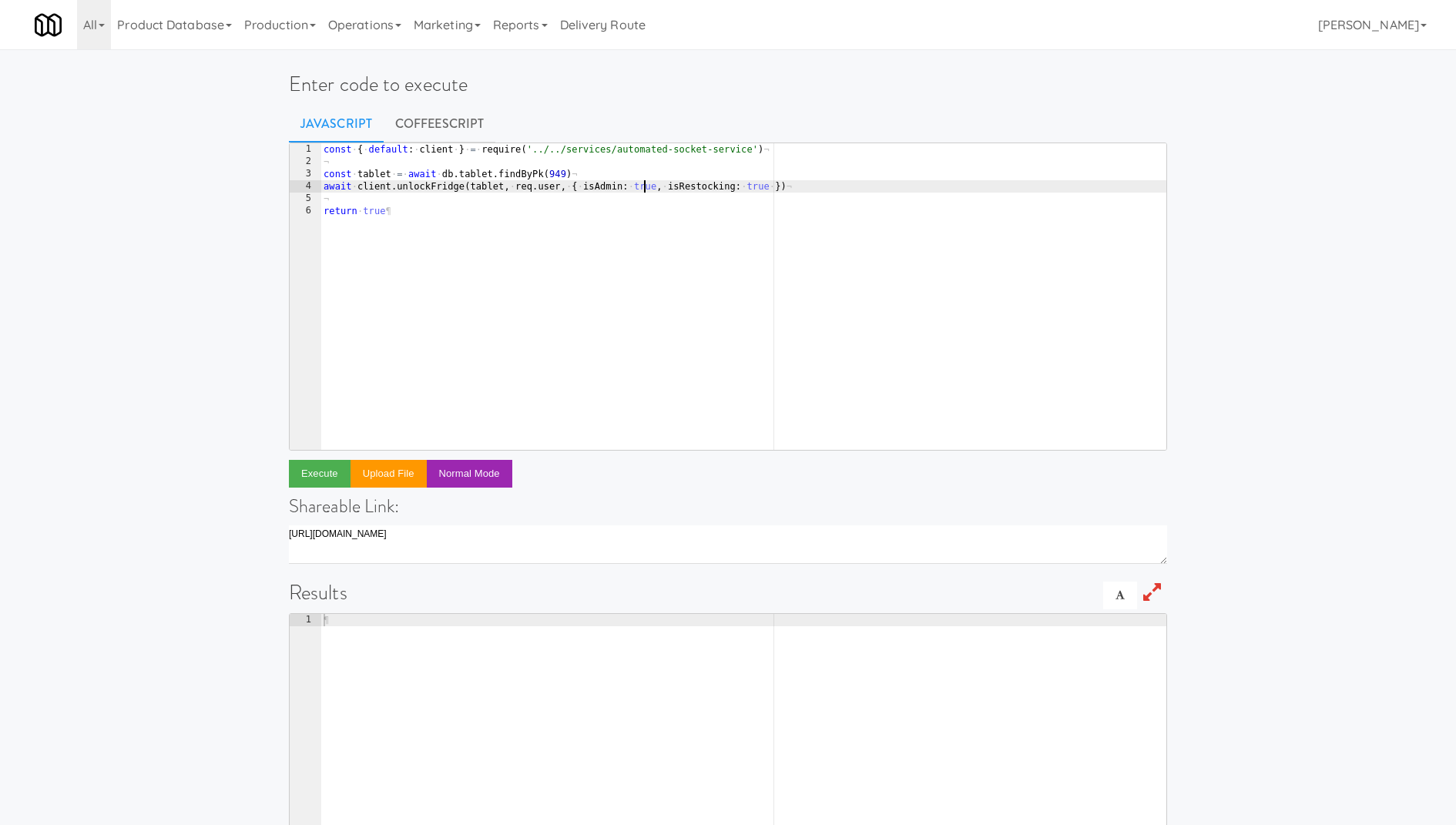
click at [642, 181] on div "const · { · default : · client · } · = · require ( '../../services/automated-so…" at bounding box center [744, 309] width 846 height 332
type textarea "await client.unlockFridge(tablet, req.user, { isAdmin: false, isRestocking: tru…"
click at [325, 467] on button "Execute" at bounding box center [319, 473] width 62 height 28
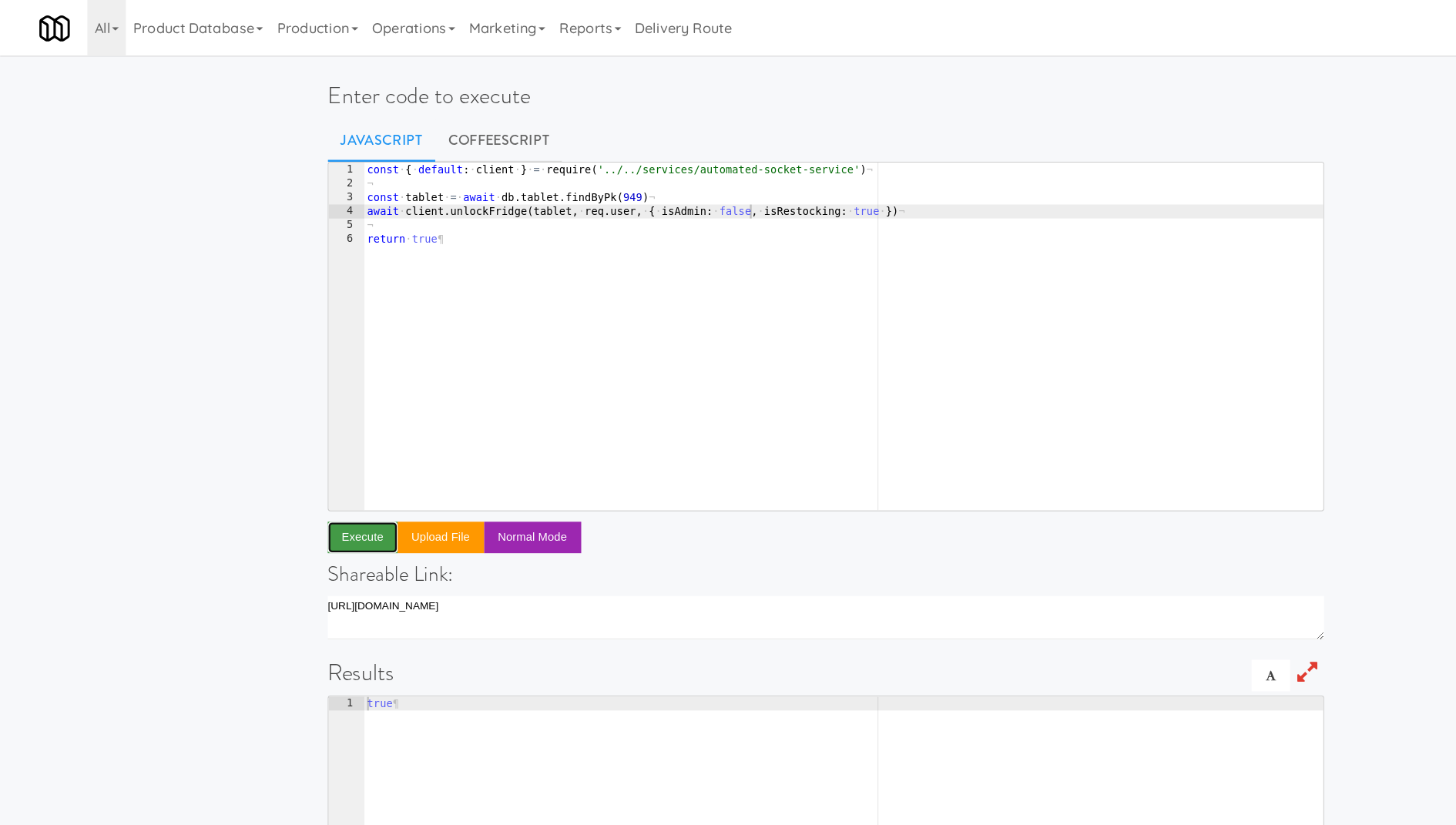
click at [335, 472] on button "Execute" at bounding box center [319, 473] width 62 height 28
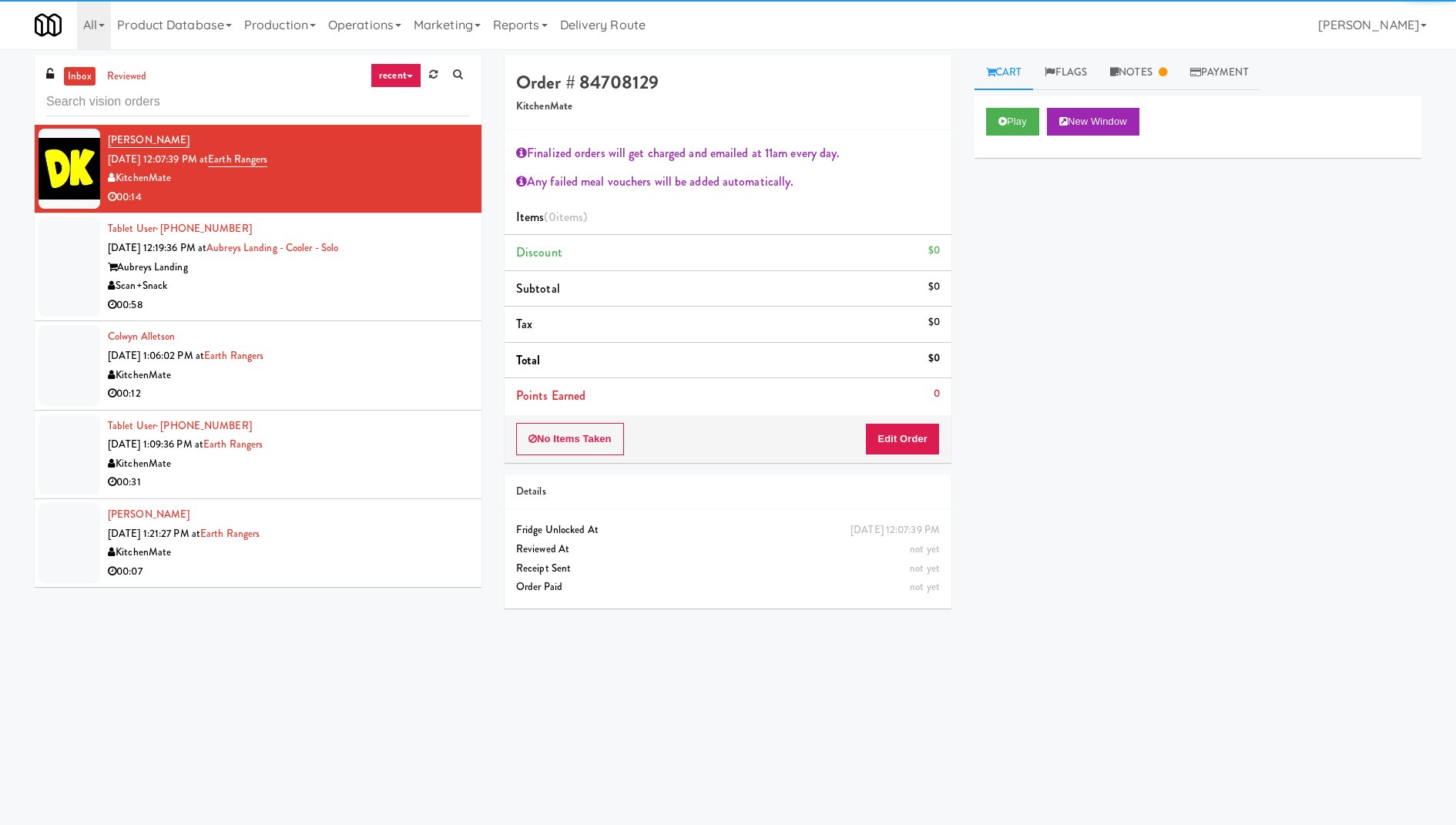
click at [399, 76] on link "recent" at bounding box center [396, 76] width 51 height 25
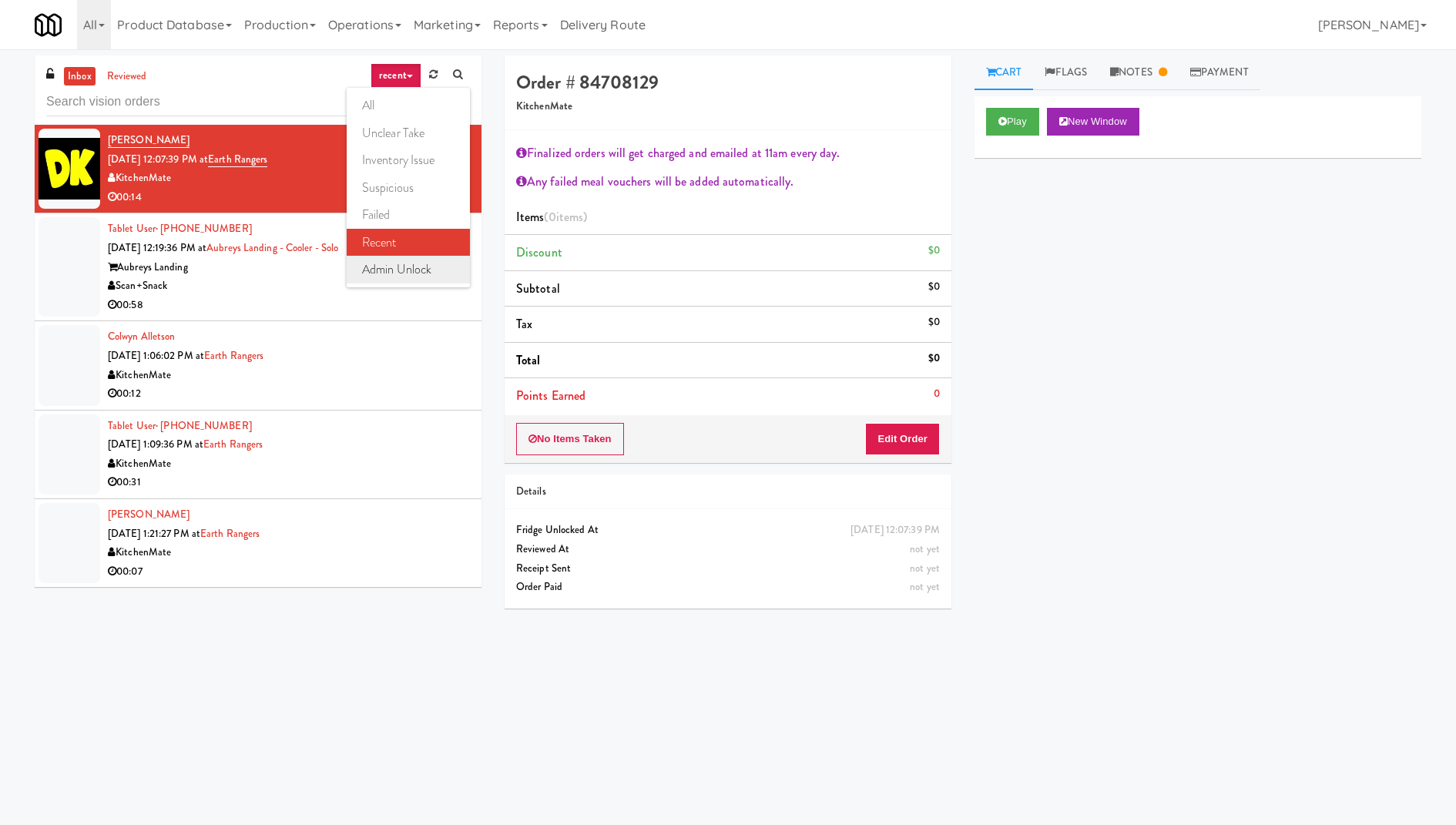
click at [396, 279] on link "admin unlock" at bounding box center [408, 269] width 123 height 28
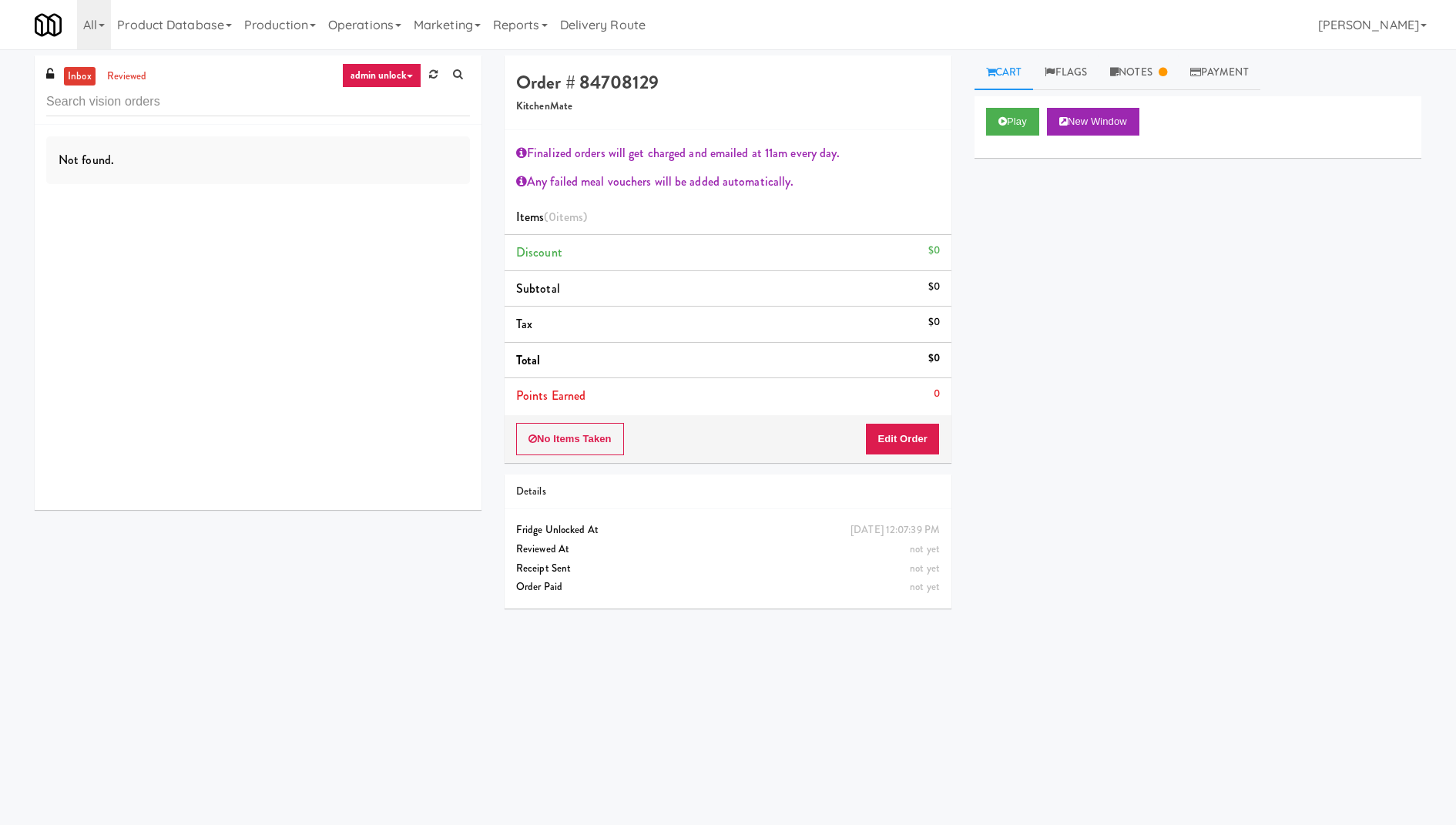
click at [77, 82] on link "inbox" at bounding box center [79, 77] width 31 height 19
click at [143, 76] on link "reviewed" at bounding box center [127, 77] width 47 height 19
click at [375, 67] on link "admin unlock" at bounding box center [381, 76] width 80 height 25
click at [390, 72] on link "admin unlock" at bounding box center [381, 76] width 80 height 25
click at [67, 76] on link "inbox" at bounding box center [79, 77] width 31 height 19
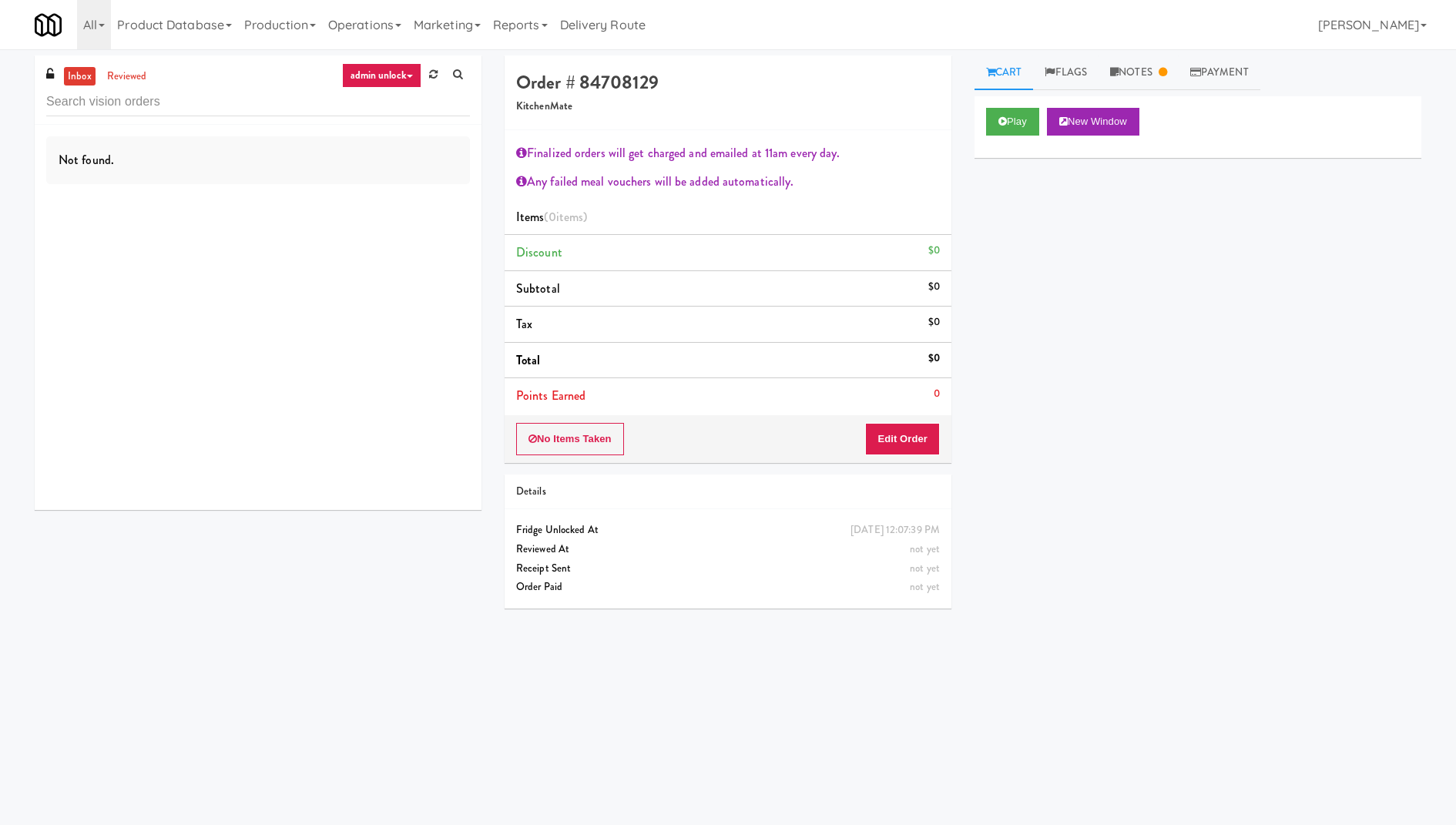
click at [386, 78] on link "admin unlock" at bounding box center [381, 76] width 80 height 25
click at [414, 267] on link "admin unlock" at bounding box center [408, 269] width 123 height 28
click at [134, 83] on link "reviewed" at bounding box center [127, 77] width 47 height 19
click at [74, 75] on link "inbox" at bounding box center [79, 77] width 31 height 19
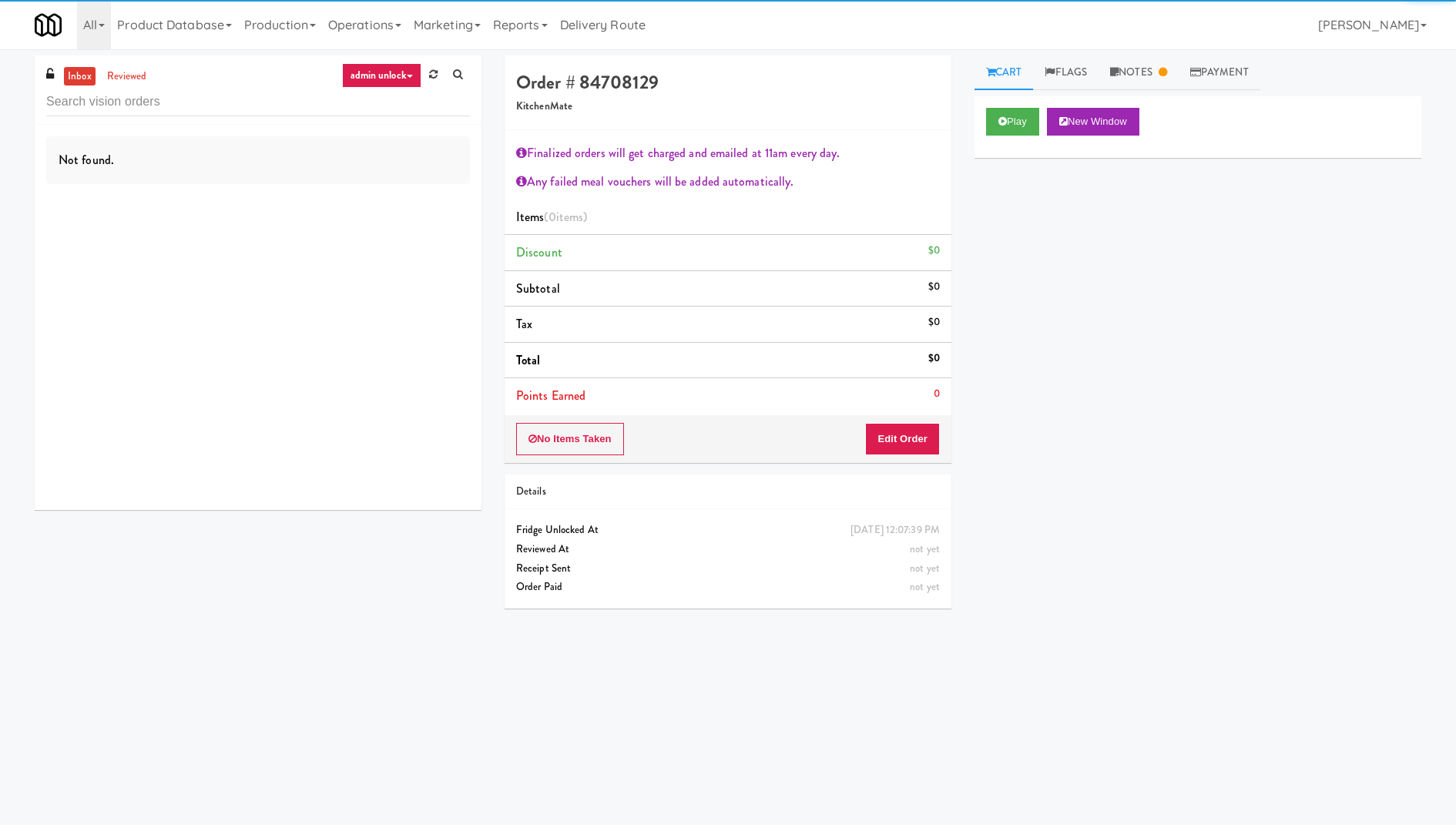
click at [393, 72] on link "admin unlock" at bounding box center [381, 76] width 80 height 25
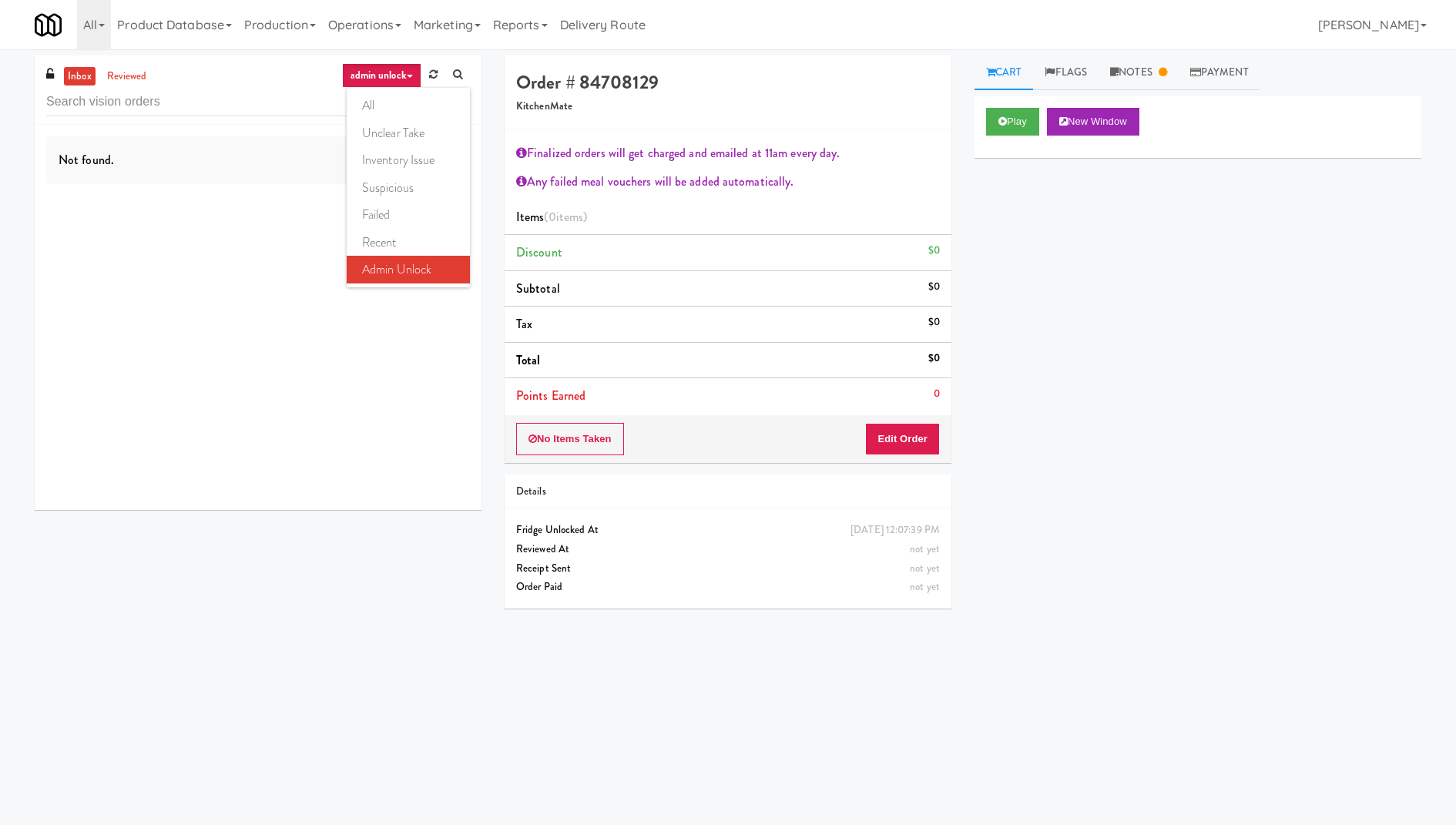
click at [275, 243] on div "Not found." at bounding box center [258, 318] width 447 height 385
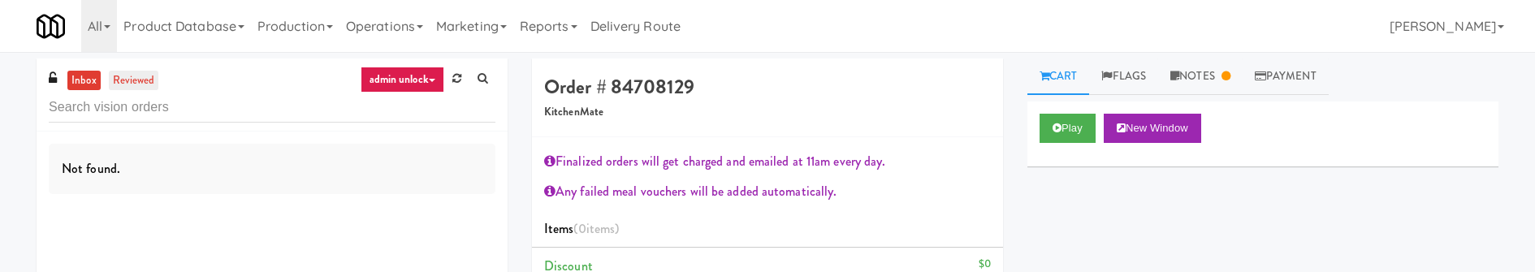
click at [144, 79] on link "reviewed" at bounding box center [134, 81] width 50 height 20
click at [74, 78] on link "inbox" at bounding box center [83, 81] width 33 height 20
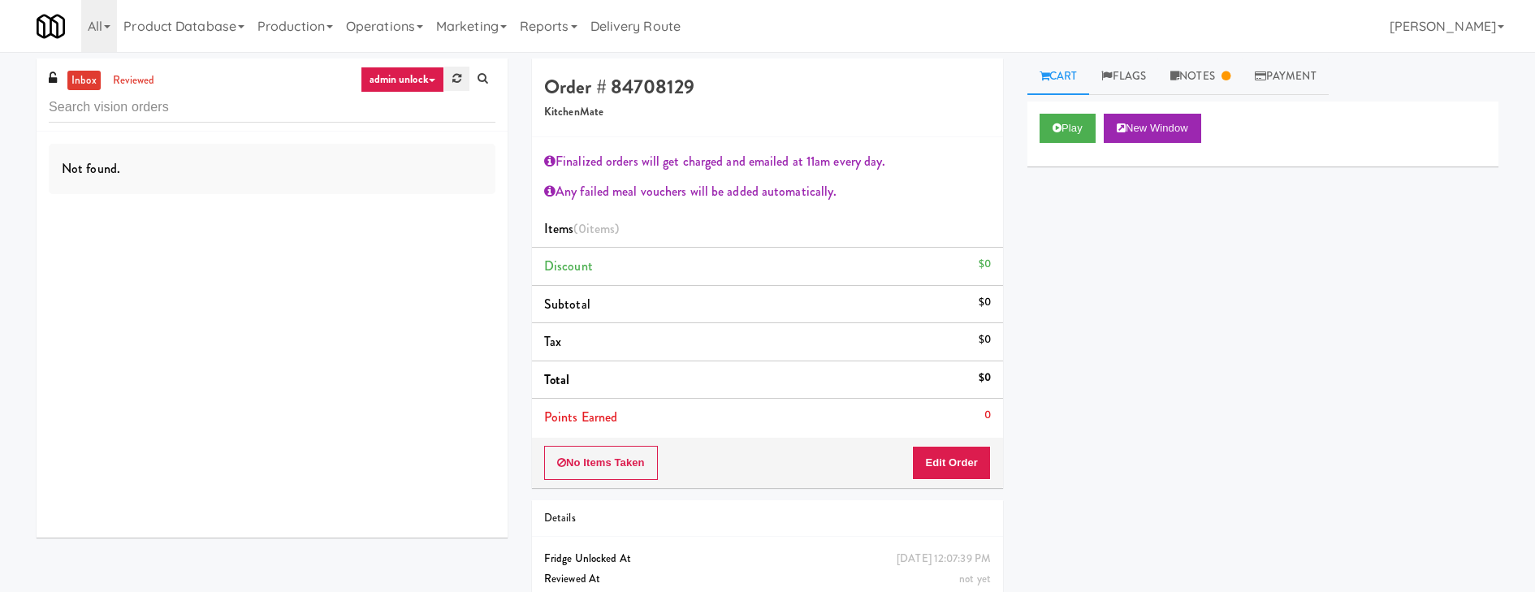
click at [456, 83] on icon at bounding box center [456, 78] width 9 height 11
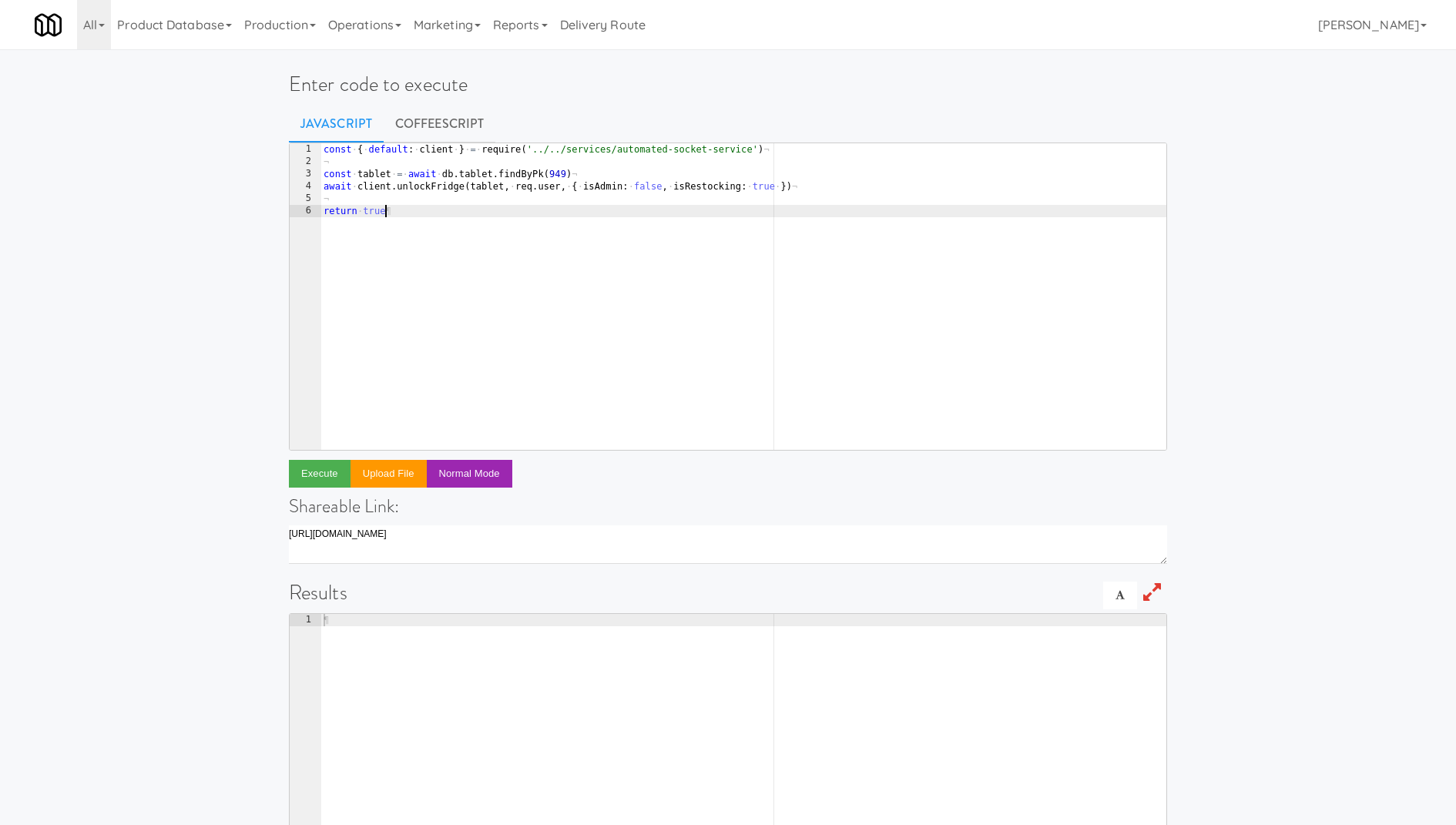
drag, startPoint x: 488, startPoint y: 219, endPoint x: 298, endPoint y: 110, distance: 219.0
click at [298, 110] on div "Enter code to execute Javascript CoffeeScript return true 1 2 3 4 5 6 const · {…" at bounding box center [728, 499] width 901 height 889
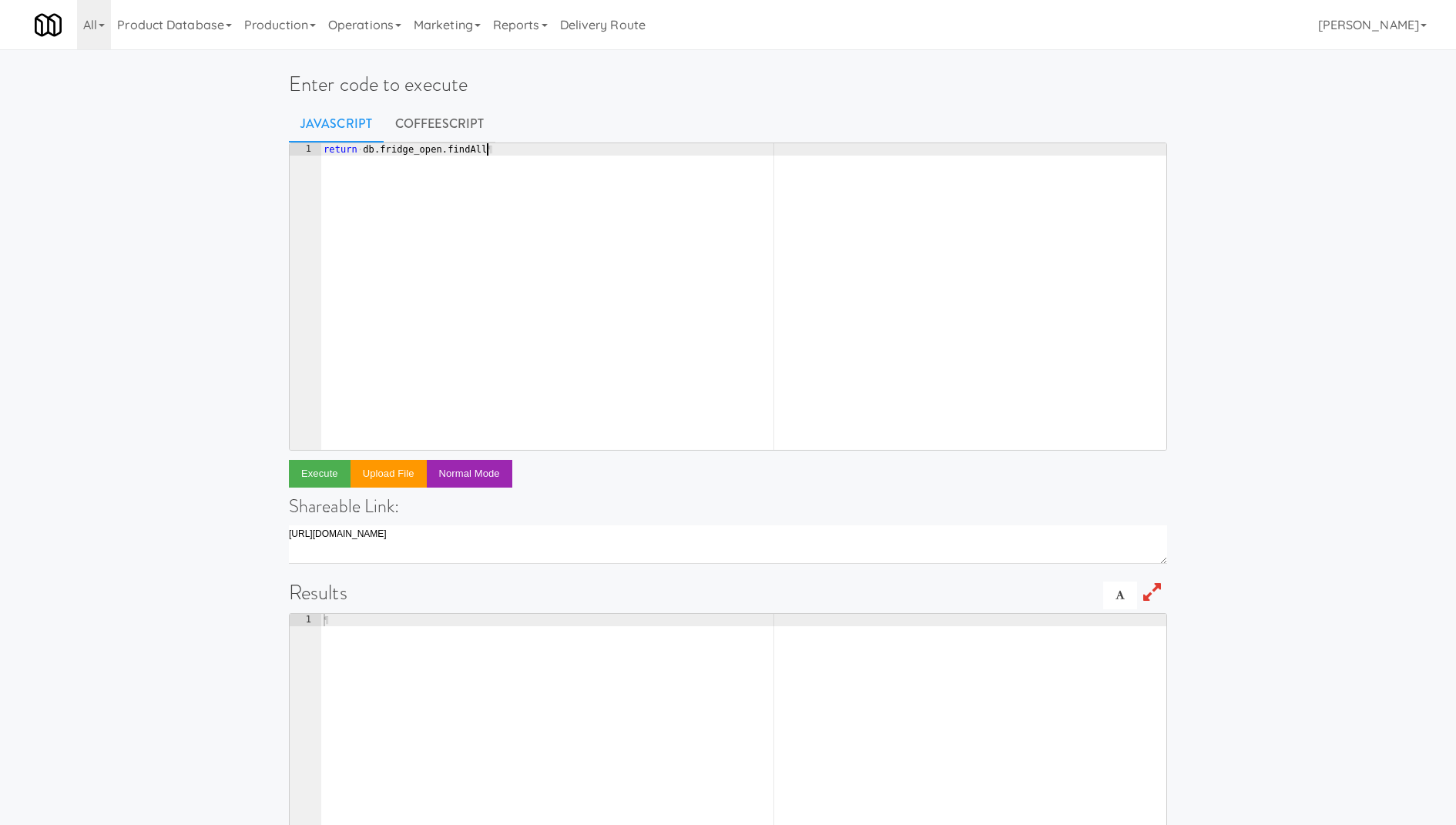
type textarea "return db.fridge_open.findAll({"
type textarea "where: {"
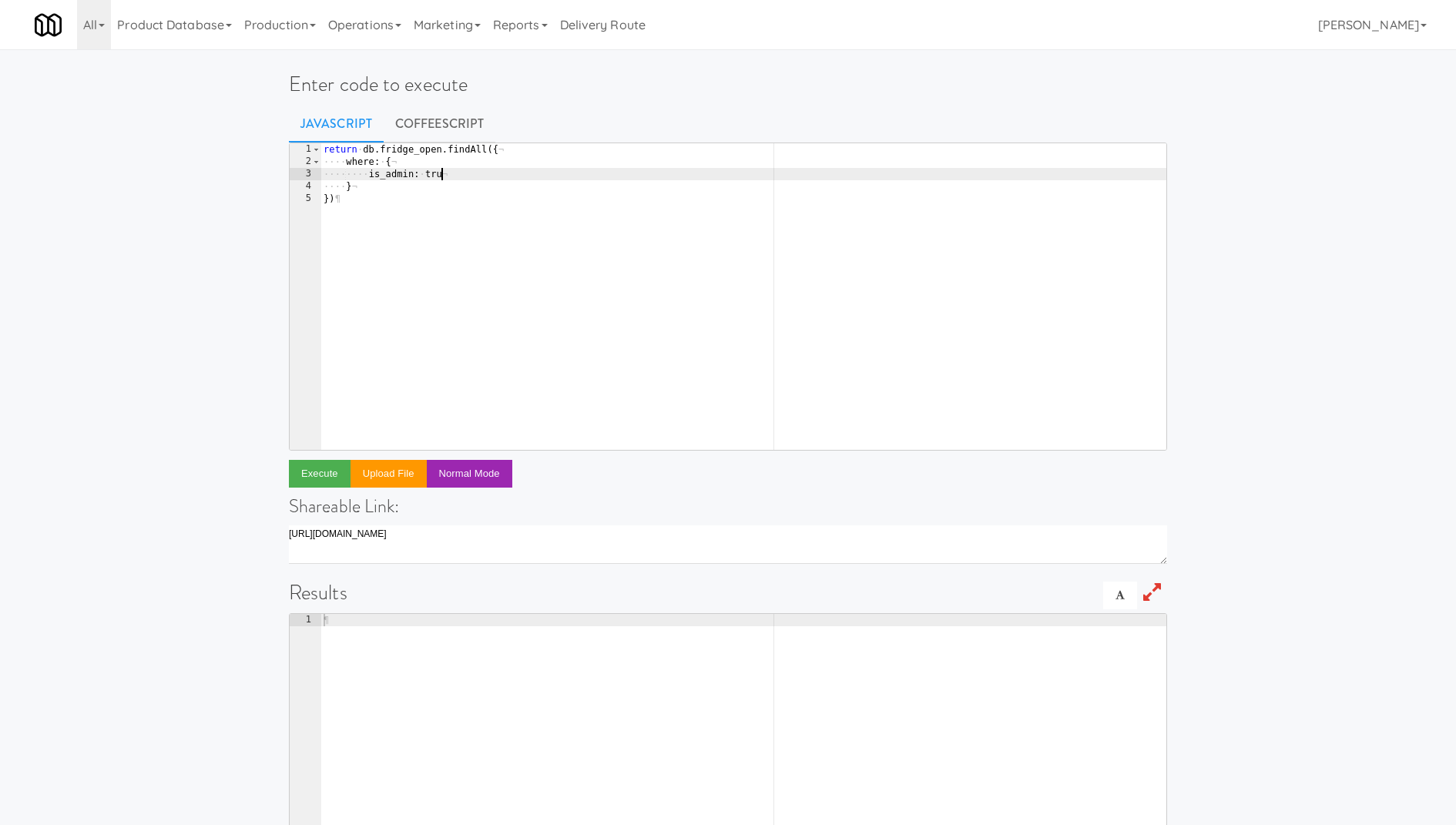
scroll to position [0, 9]
click at [334, 468] on button "Execute" at bounding box center [319, 473] width 62 height 28
click at [391, 170] on div "return · db . fridge_open . findAll ({ ¬ ···· where : · { ¬ ···· ···· is_admin …" at bounding box center [744, 309] width 846 height 332
paste textarea "_unlock"
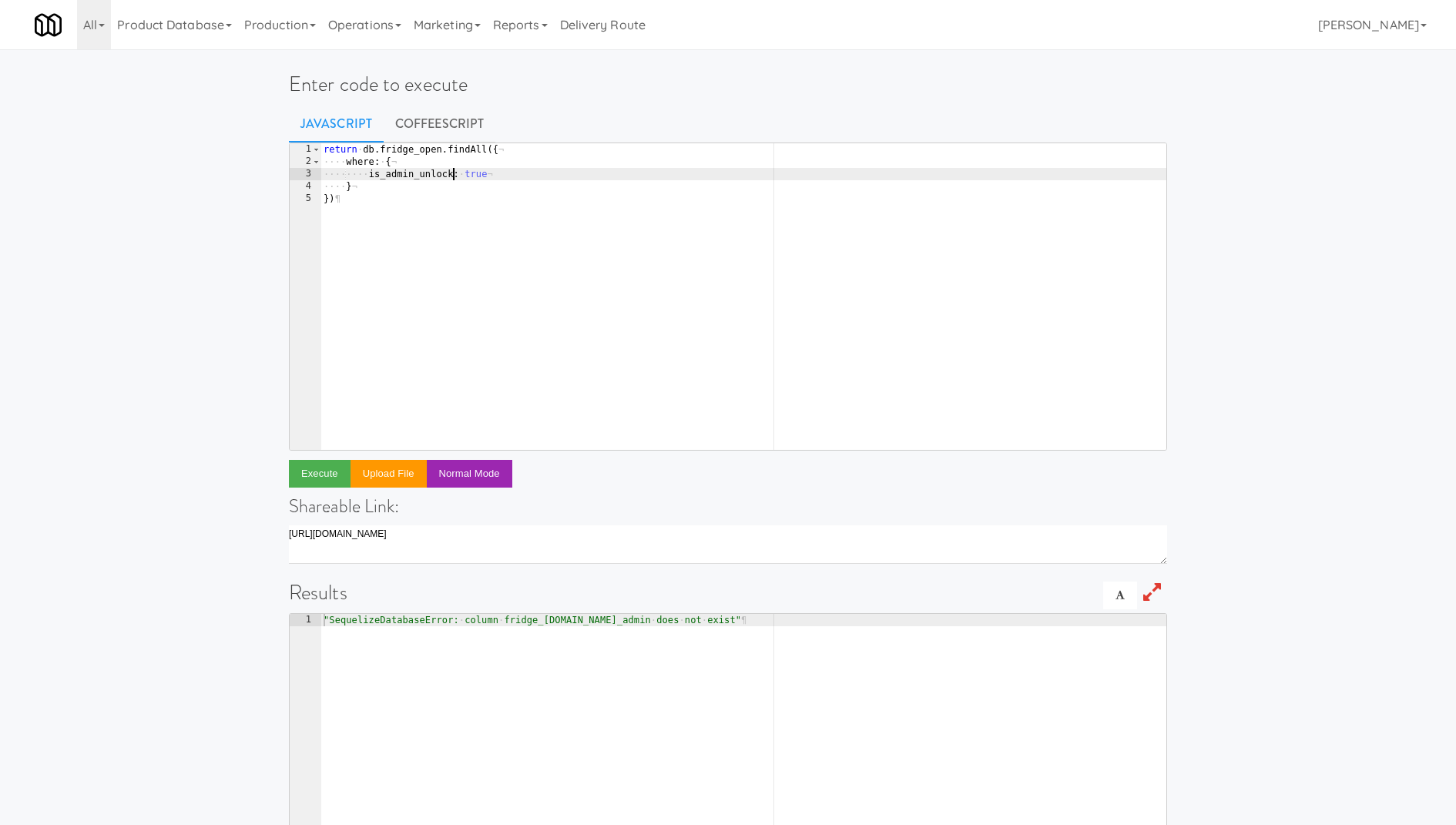
click at [319, 456] on div "is_admin_unlock: true 1 2 3 4 5 return · db . fridge_open . findAll ({ ¬ ···· w…" at bounding box center [728, 531] width 878 height 779
click at [323, 471] on button "Execute" at bounding box center [319, 473] width 62 height 28
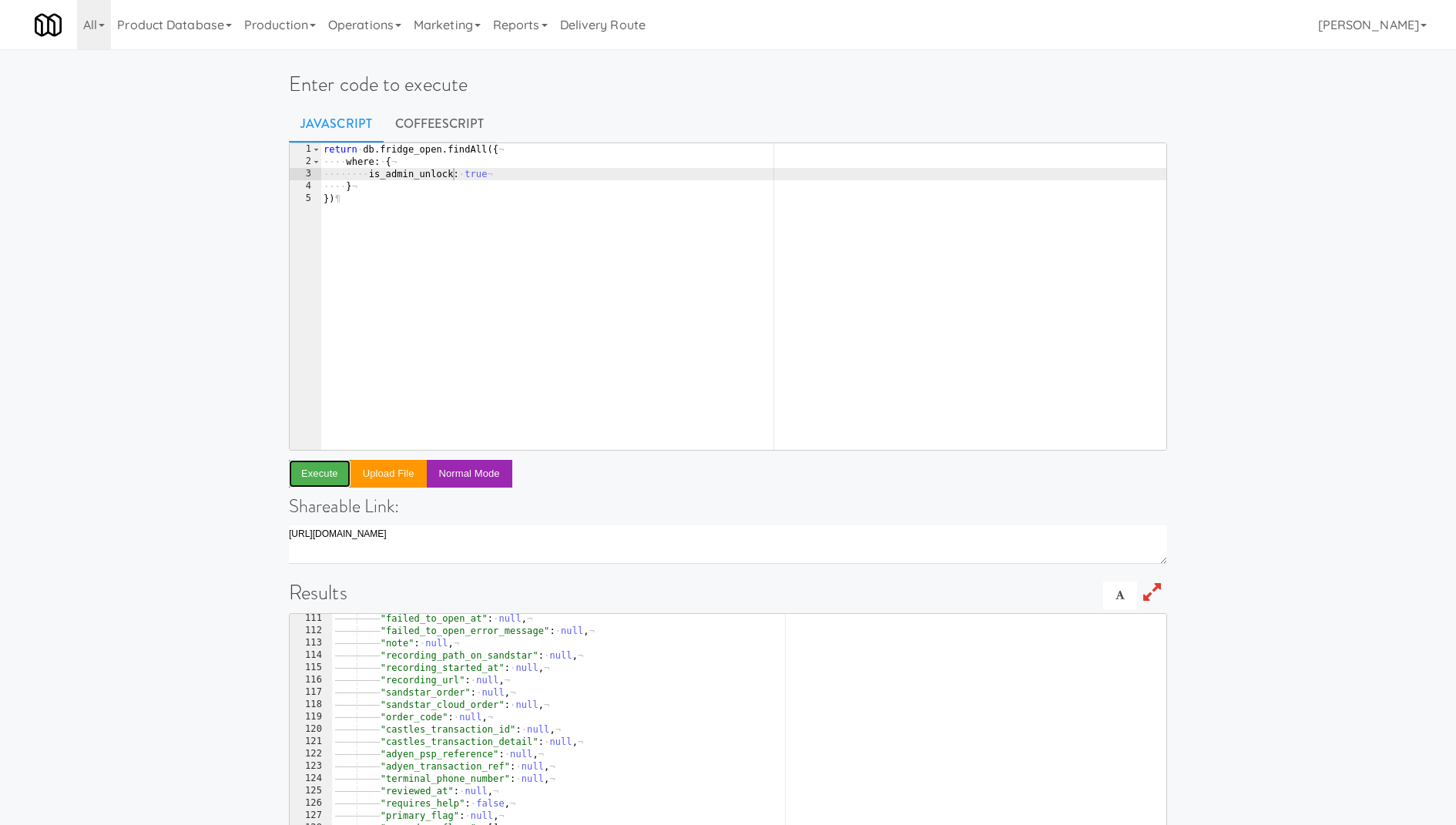
scroll to position [1442, 0]
click at [652, 297] on div "return · db . fridge_open . findAll ({ ¬ ···· where : · { ¬ ···· ···· is_admin_…" at bounding box center [744, 309] width 846 height 332
type textarea "})"
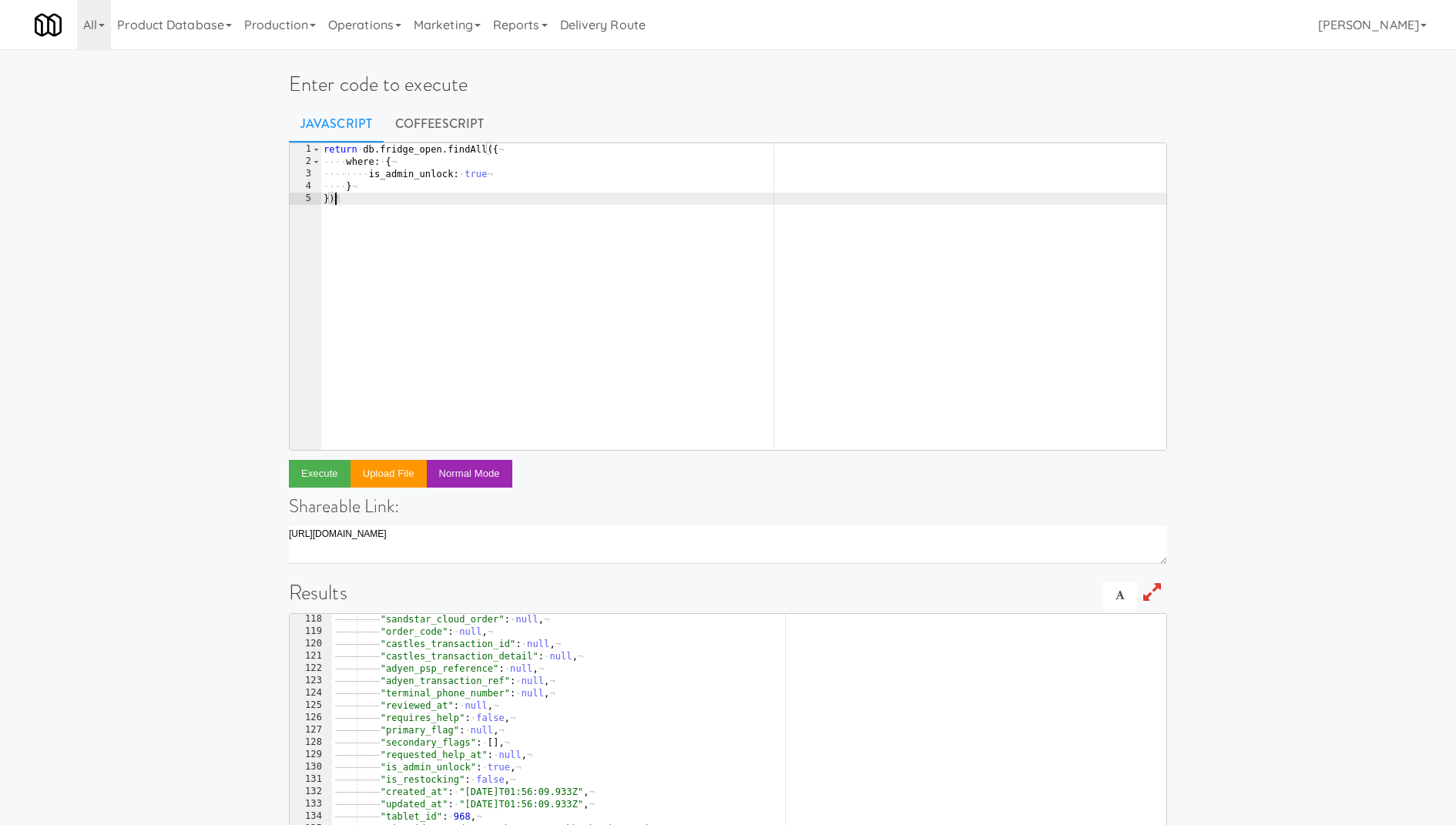
click at [598, 260] on div "return · db . fridge_open . findAll ({ ¬ ···· where : · { ¬ ···· ···· is_admin_…" at bounding box center [744, 309] width 846 height 332
click at [407, 29] on link "Operations" at bounding box center [364, 25] width 85 height 49
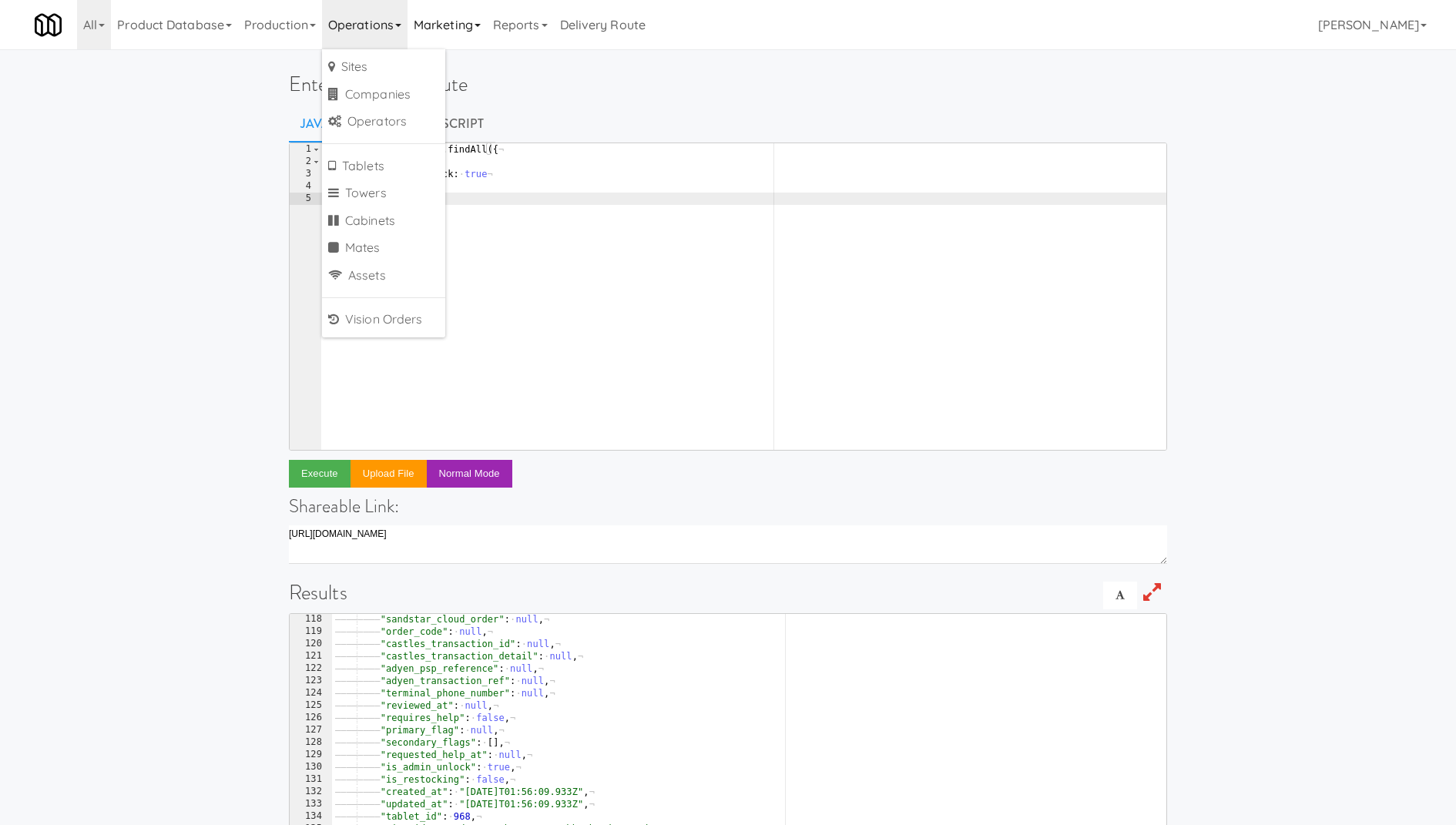
click at [427, 29] on link "Marketing" at bounding box center [447, 25] width 80 height 49
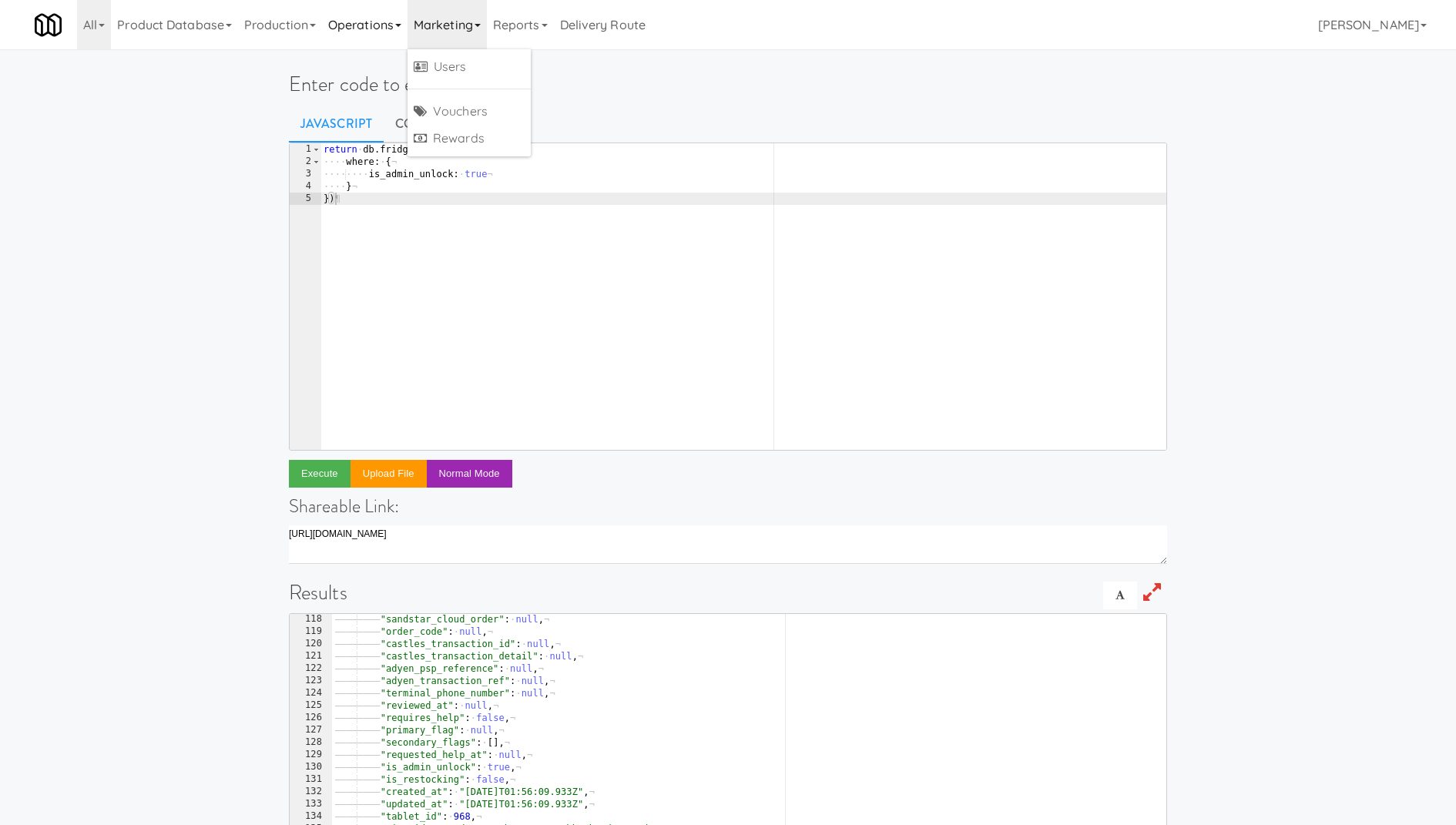
click at [358, 24] on link "Operations" at bounding box center [364, 25] width 85 height 49
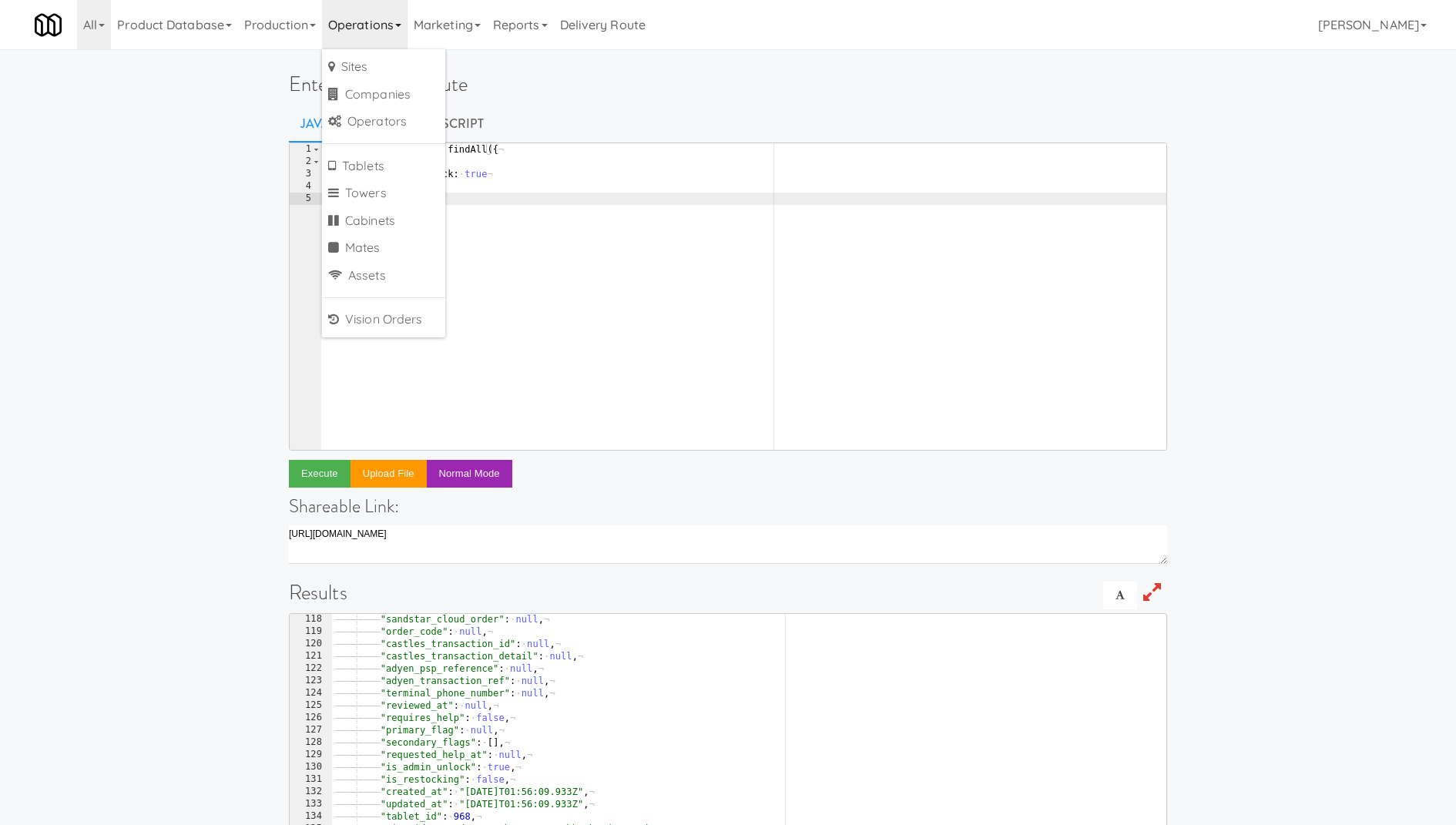
click at [616, 256] on div "return · db . fridge_open . findAll ({ ¬ ···· where : · { ¬ ···· ···· is_admin_…" at bounding box center [744, 309] width 846 height 332
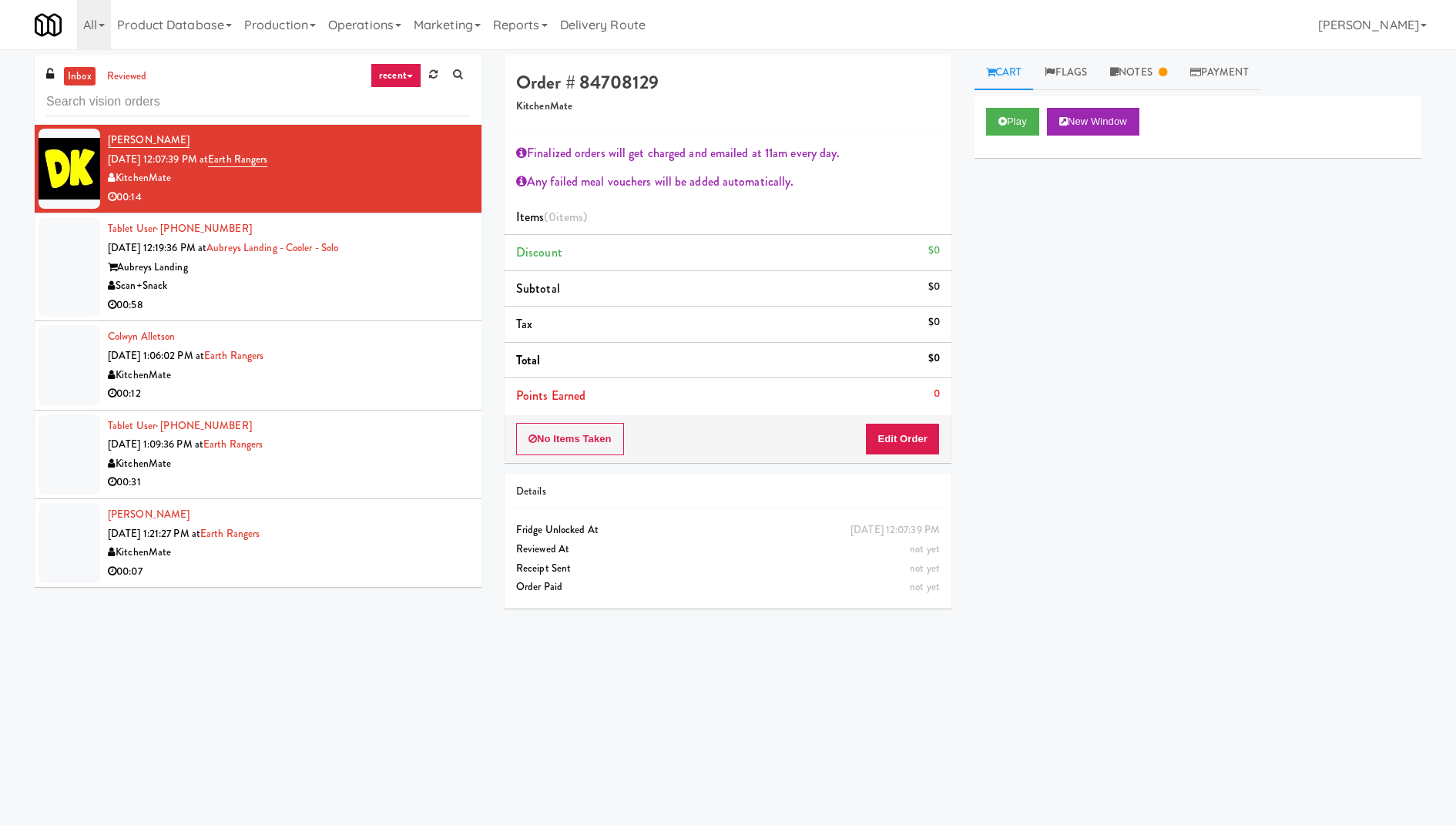
click at [397, 76] on link "recent" at bounding box center [396, 76] width 51 height 25
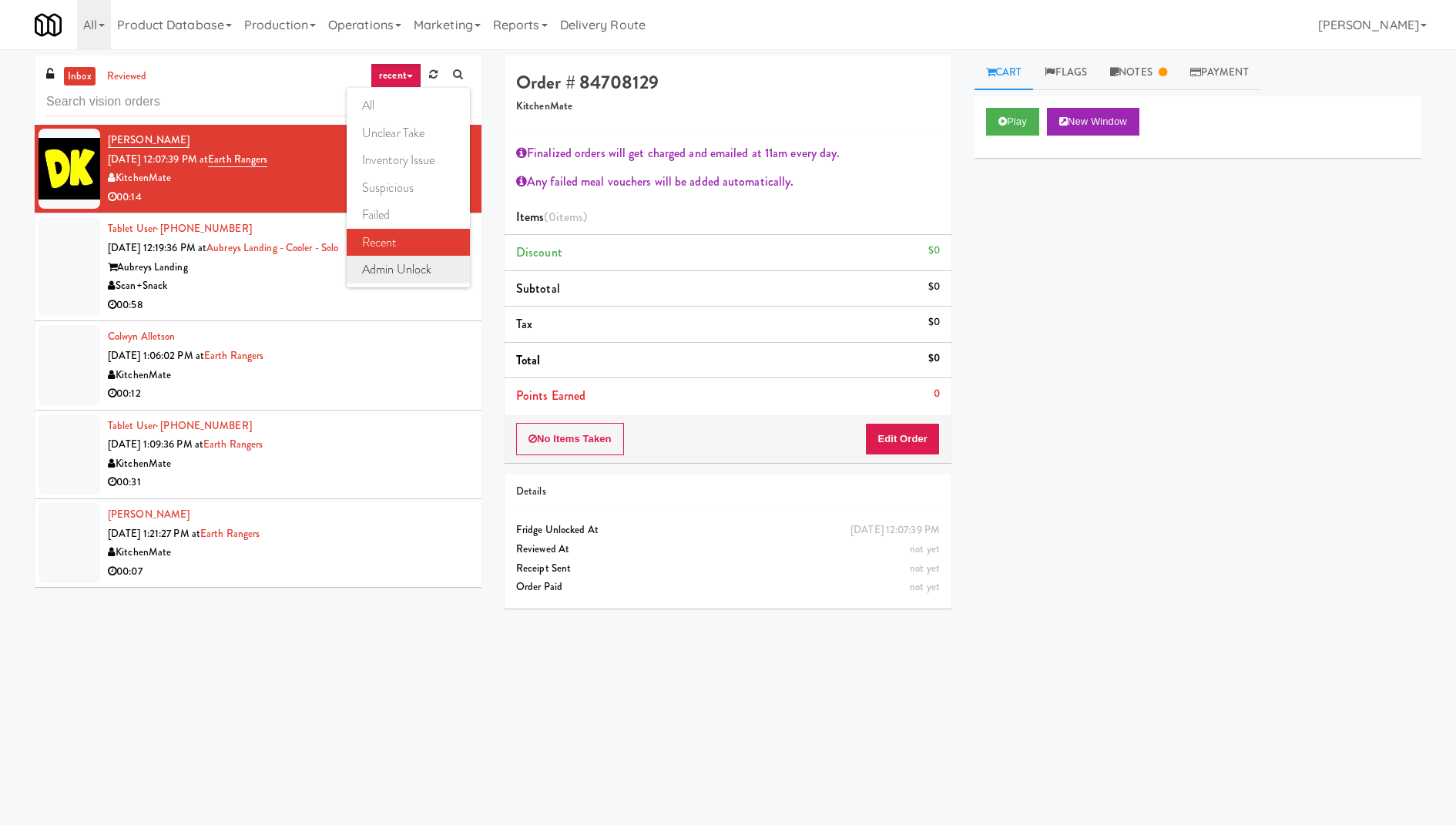
click at [413, 273] on link "admin unlock" at bounding box center [408, 269] width 123 height 28
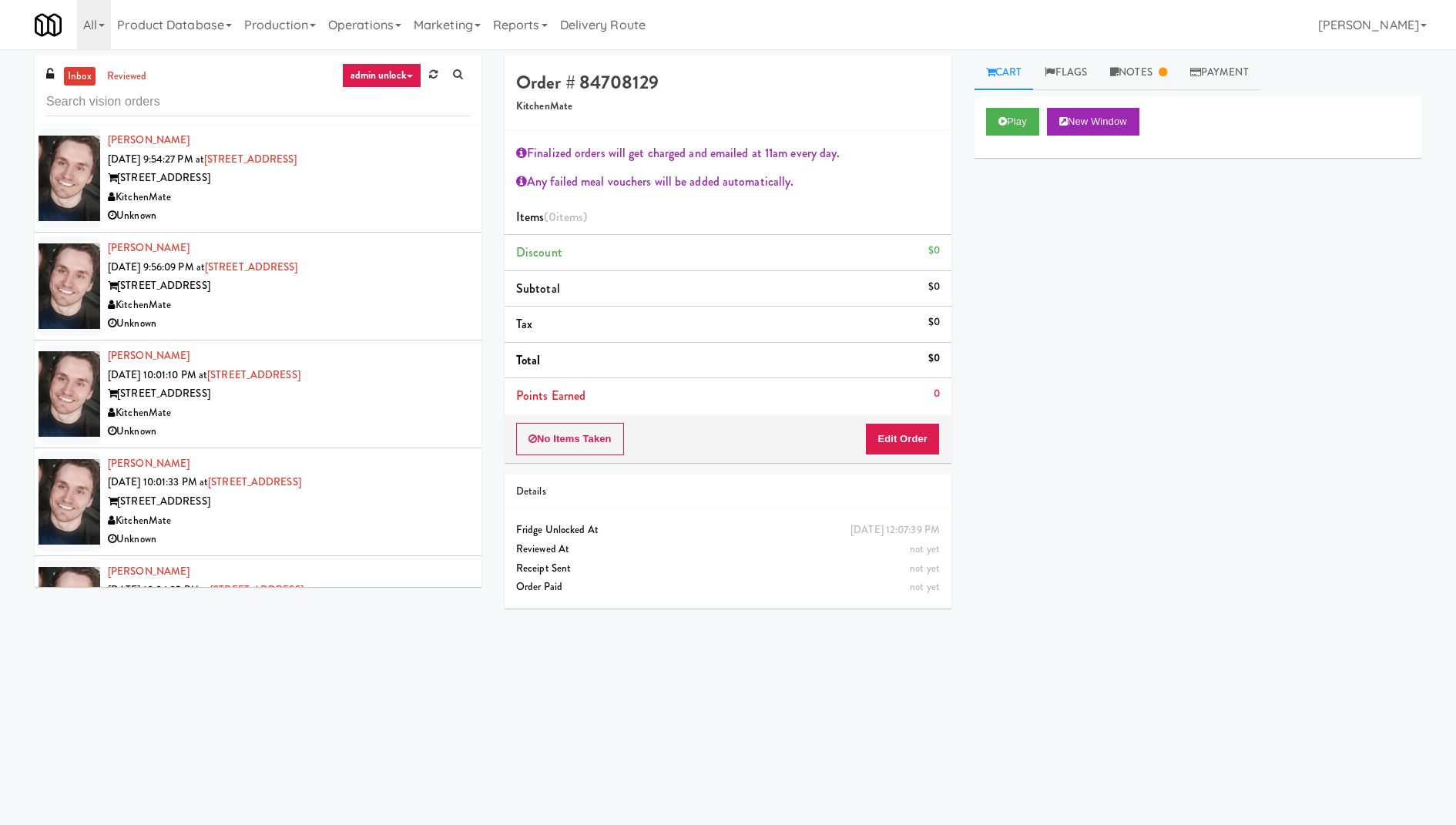
click at [234, 195] on div "KitchenMate" at bounding box center [289, 197] width 362 height 19
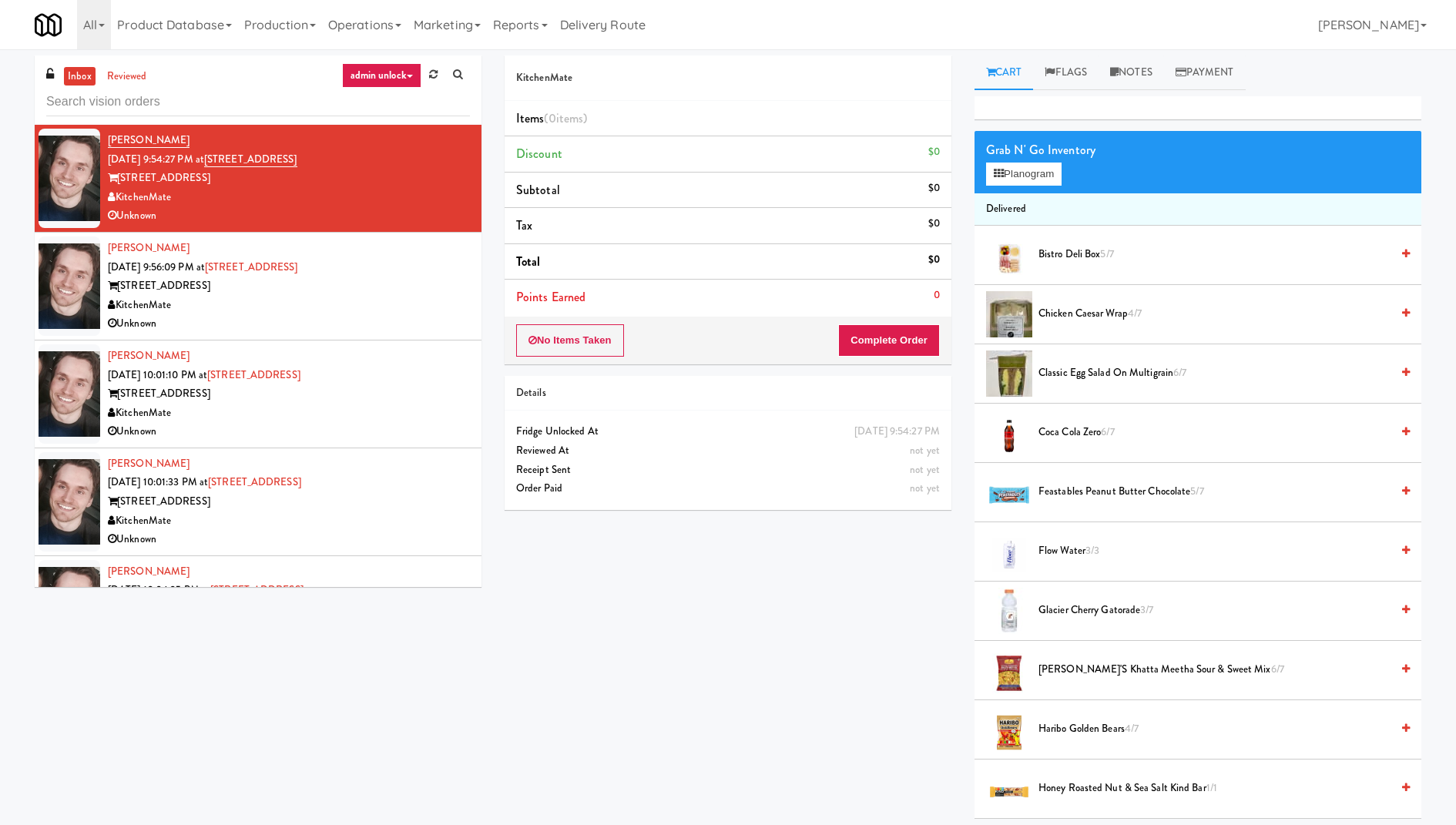
click at [353, 329] on div "Unknown" at bounding box center [289, 323] width 362 height 19
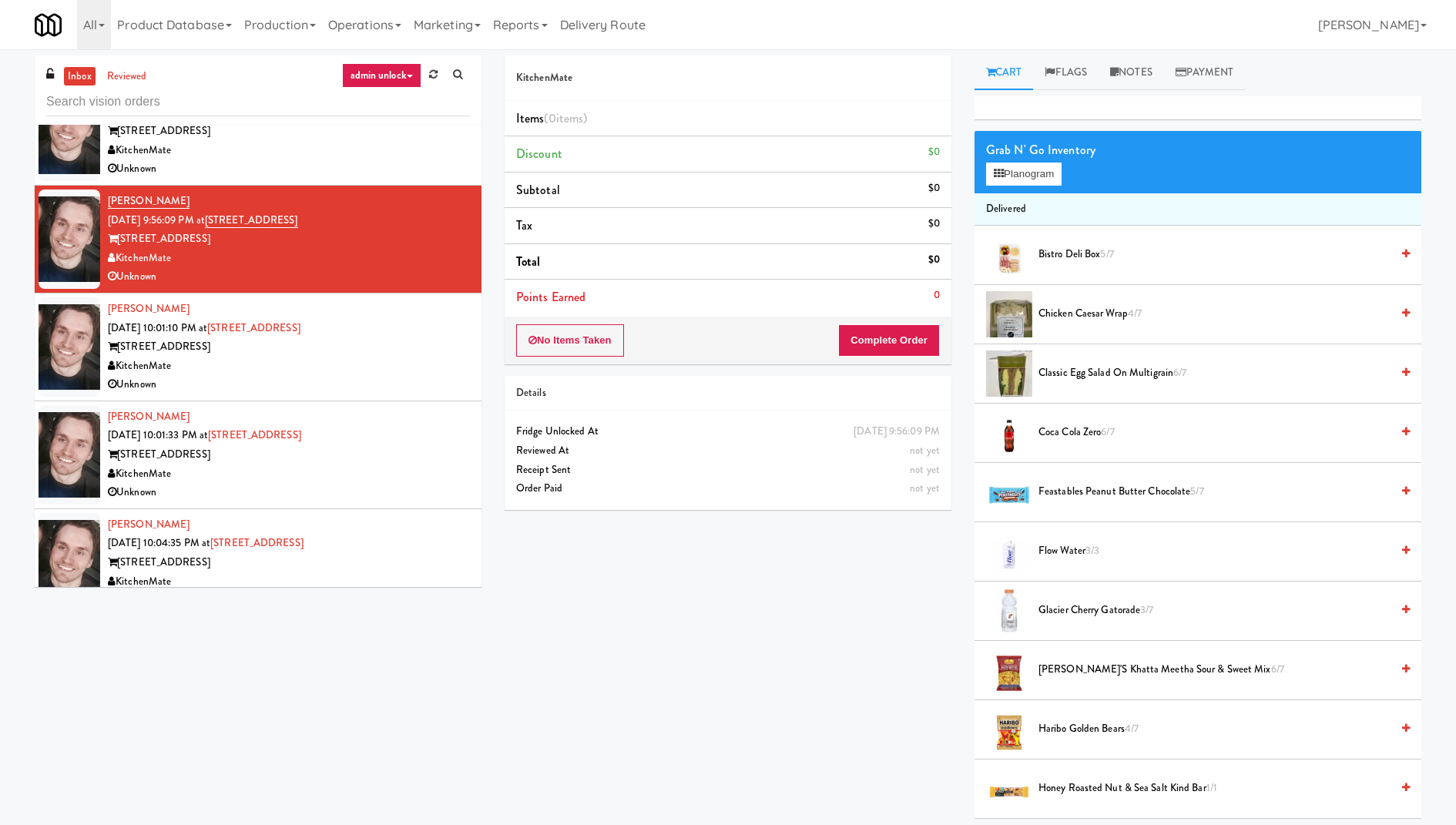
scroll to position [75, 0]
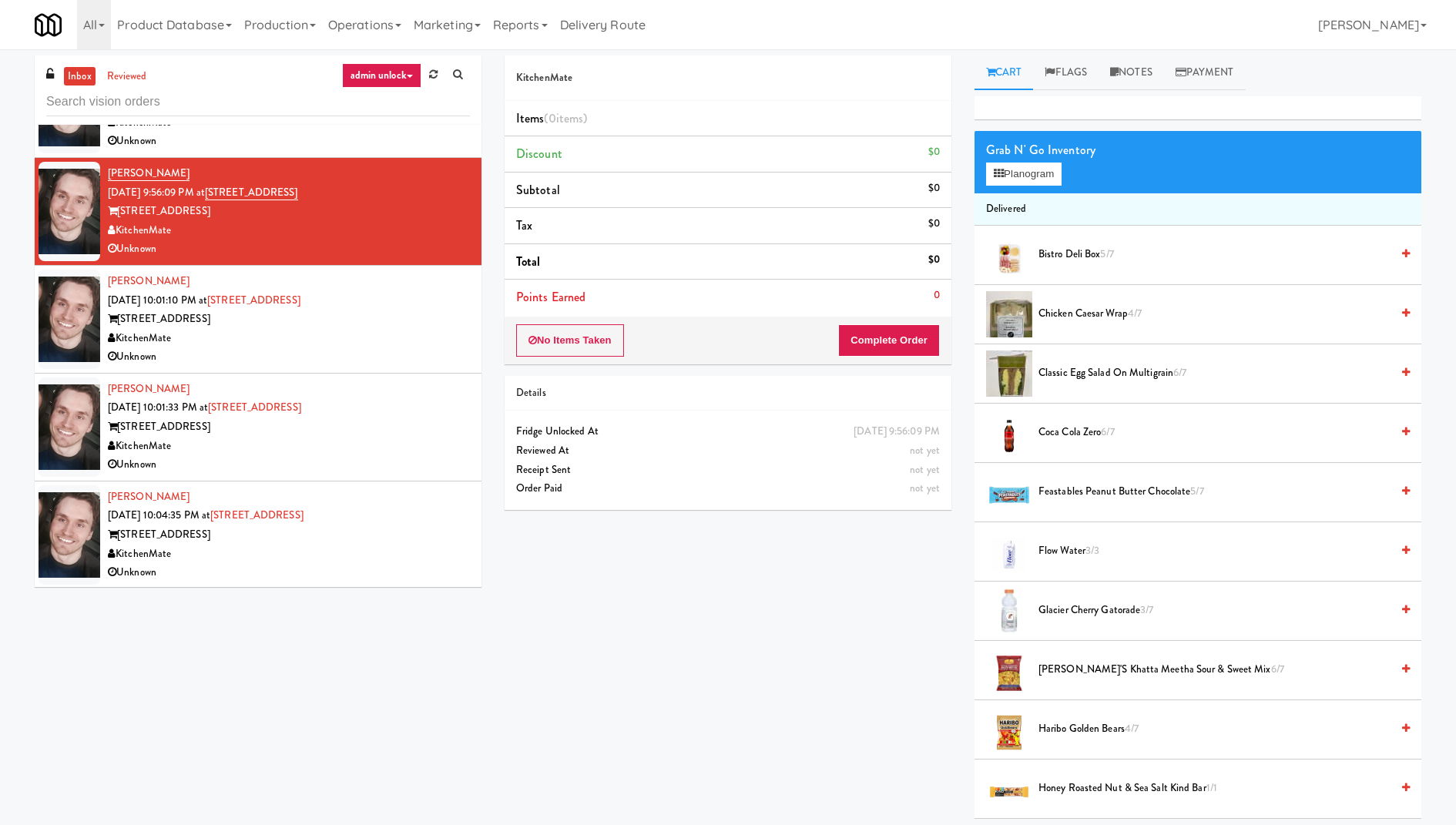
click at [360, 534] on div "[STREET_ADDRESS]" at bounding box center [289, 535] width 362 height 19
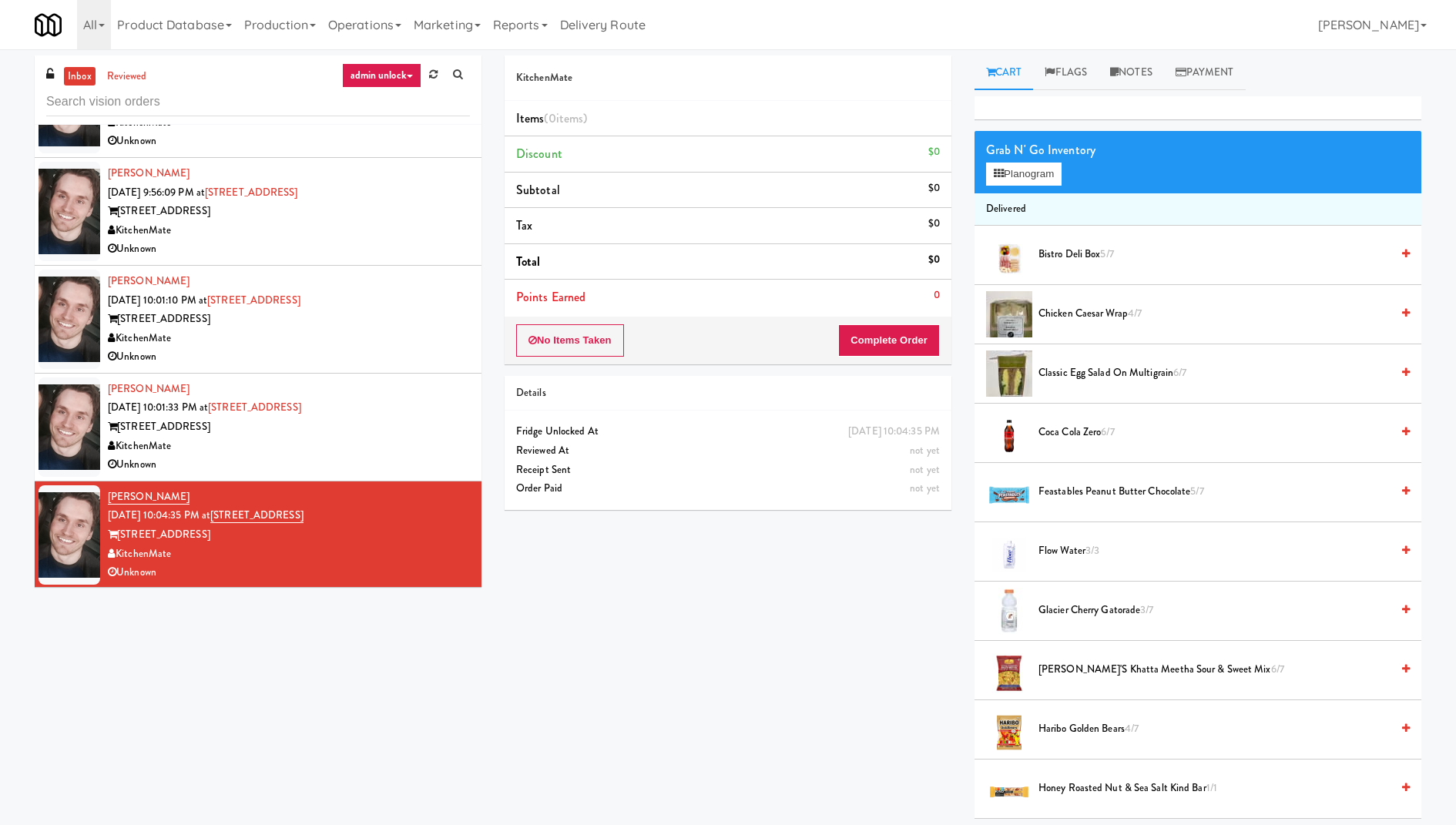
click at [383, 436] on div "KitchenMate" at bounding box center [289, 446] width 362 height 19
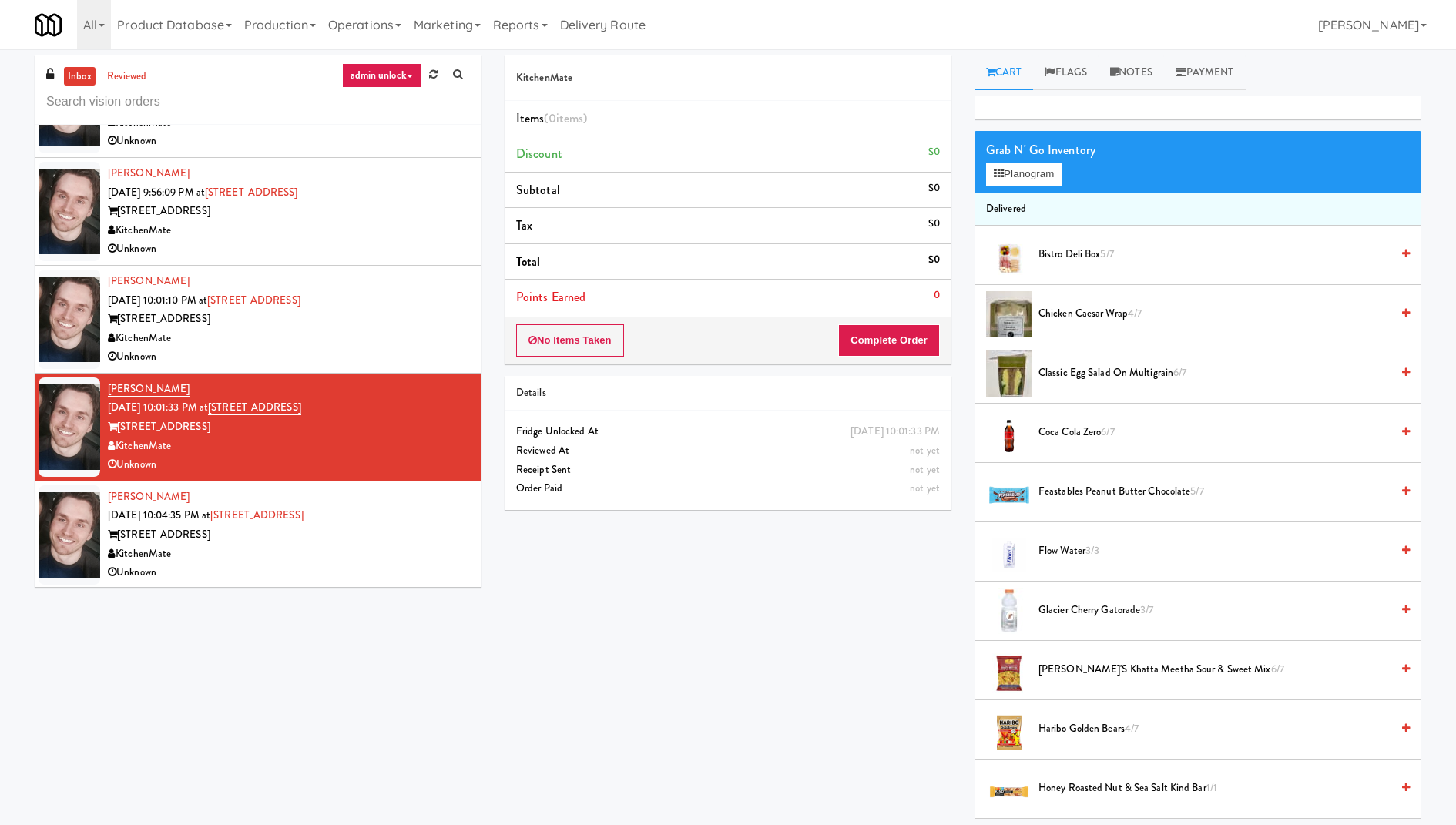
click at [396, 314] on div "[STREET_ADDRESS]" at bounding box center [289, 319] width 362 height 19
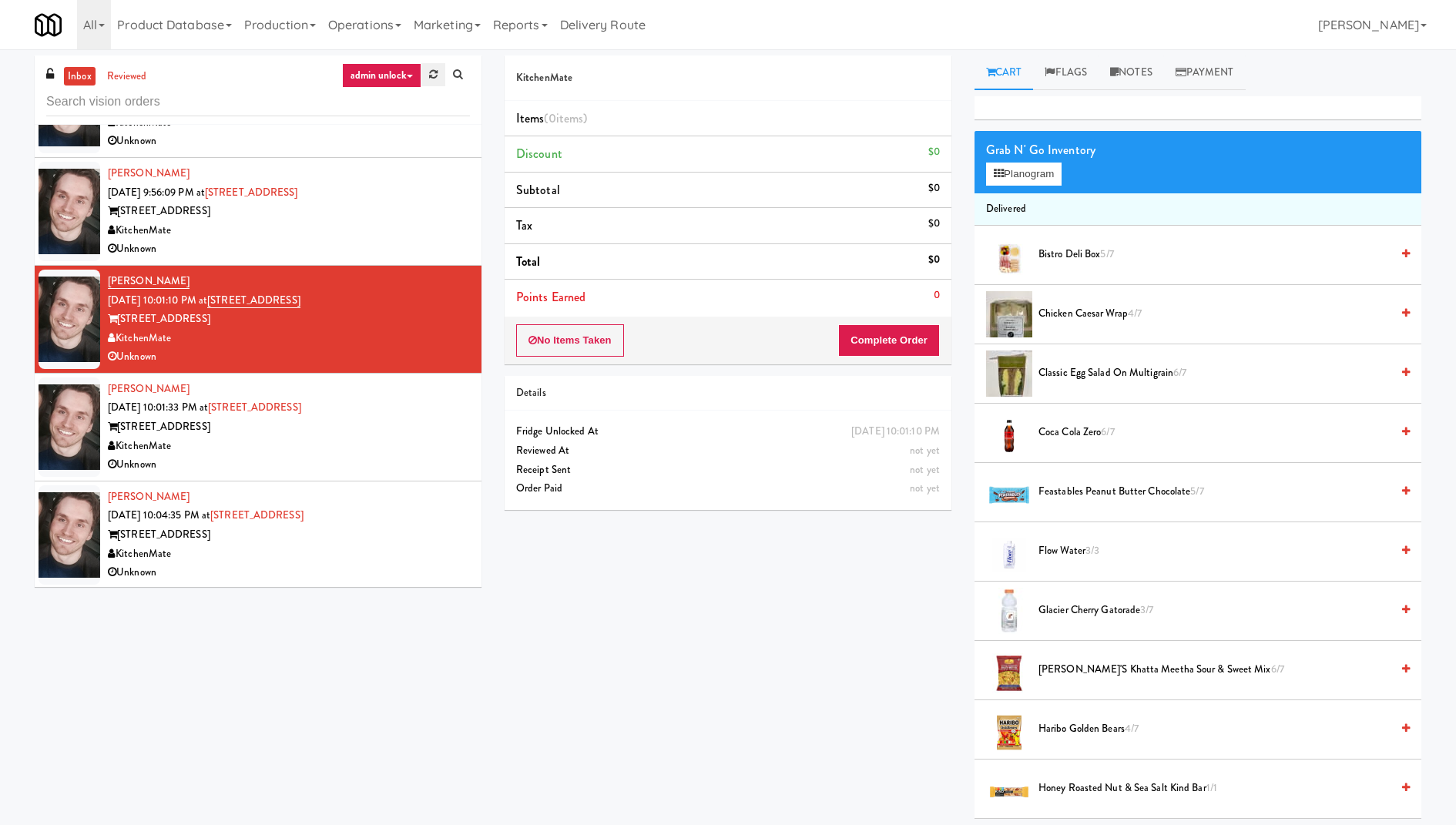
click at [426, 76] on link at bounding box center [433, 75] width 24 height 23
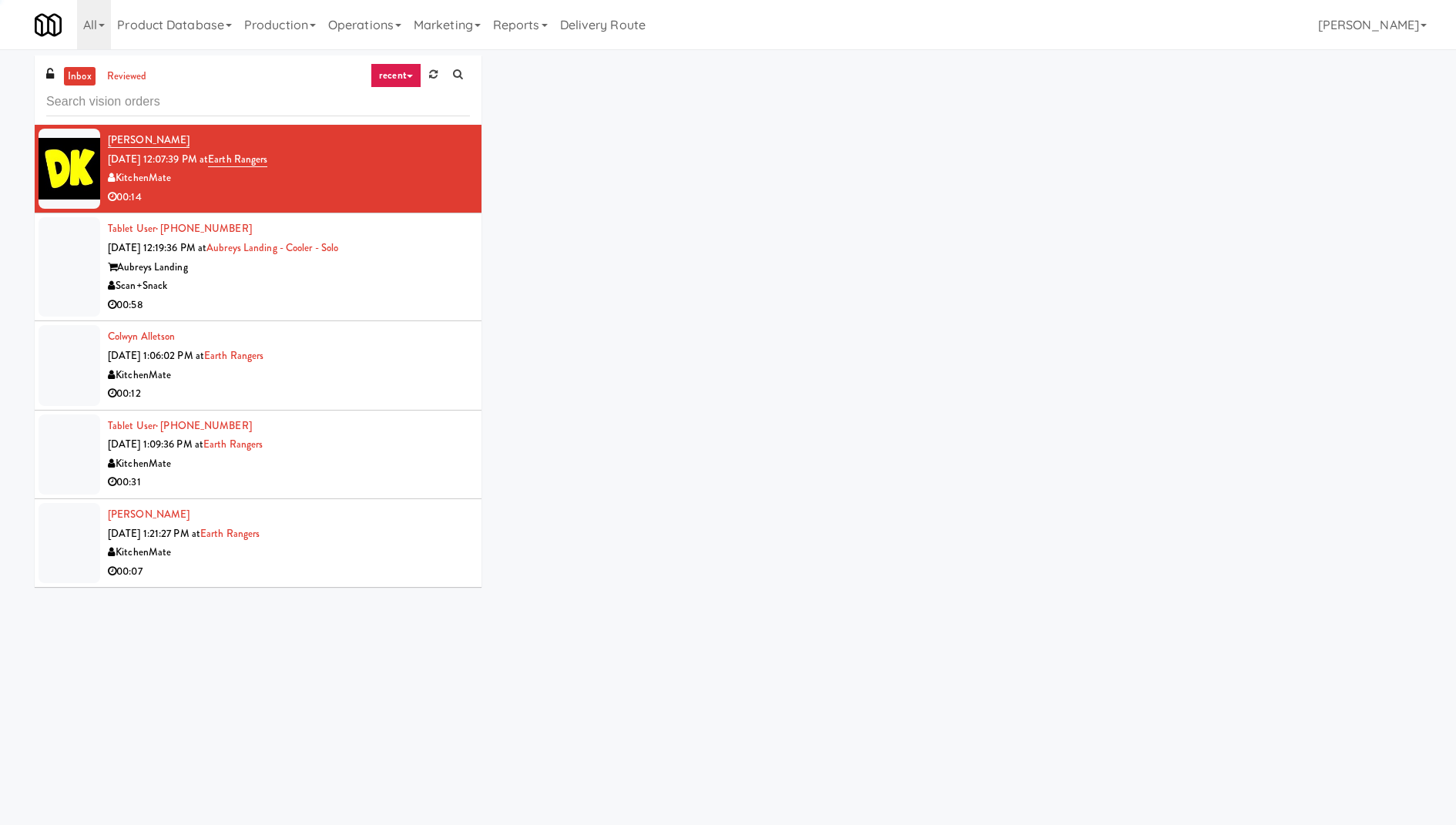
click at [403, 76] on link "recent" at bounding box center [396, 76] width 51 height 25
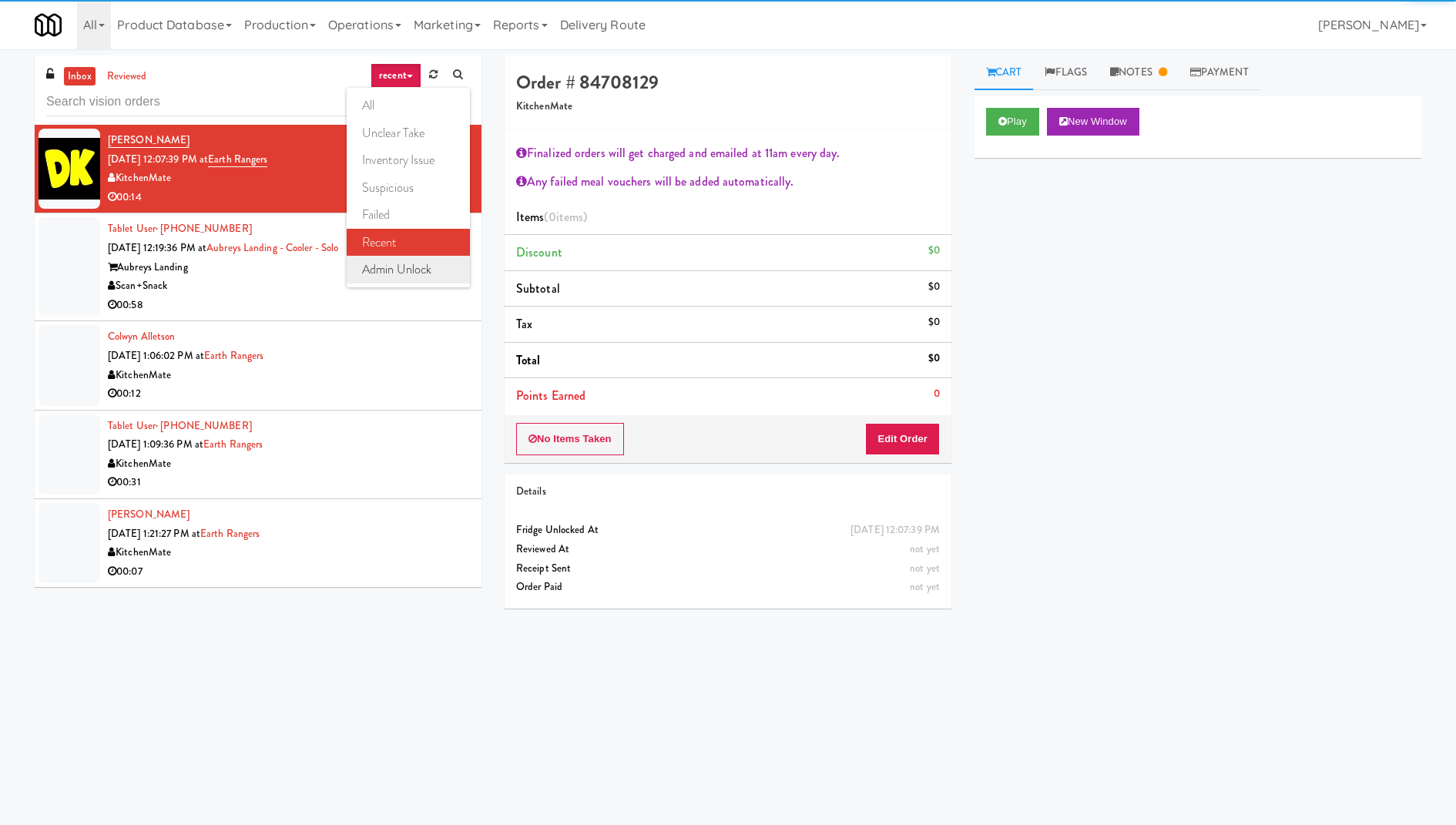
click at [415, 269] on link "admin unlock" at bounding box center [408, 269] width 123 height 28
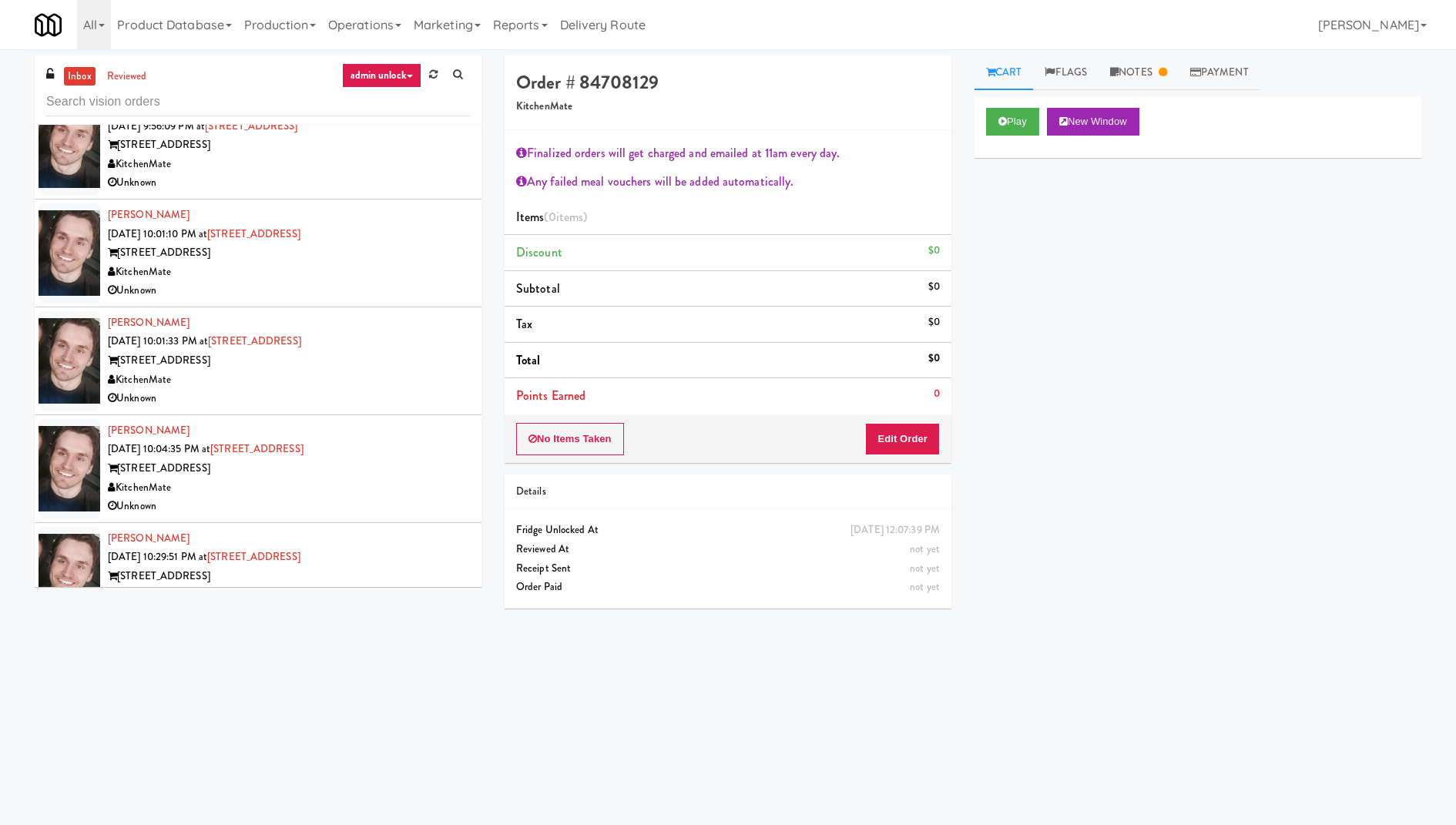
scroll to position [182, 0]
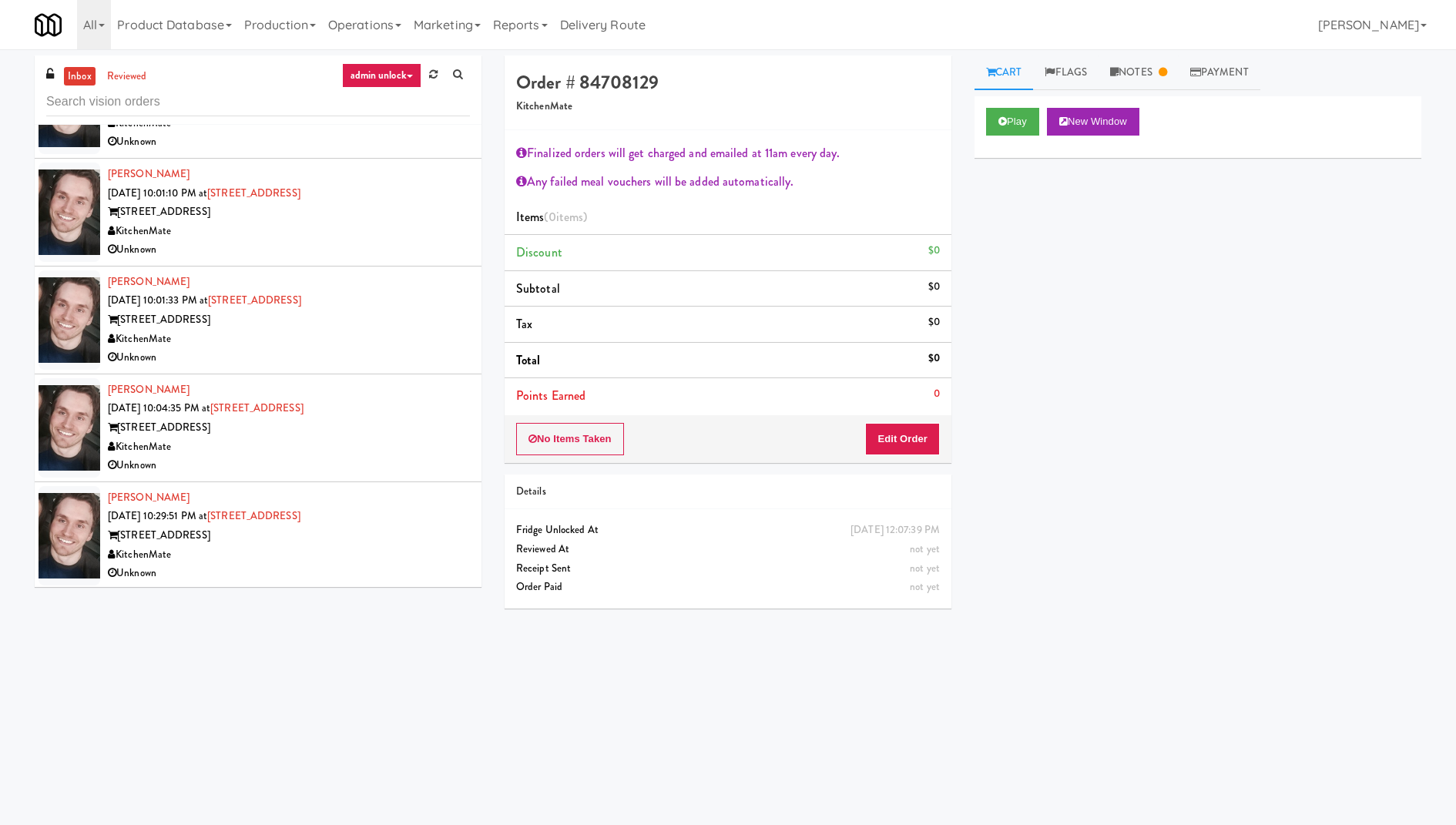
click at [272, 563] on div "Unknown" at bounding box center [289, 573] width 362 height 19
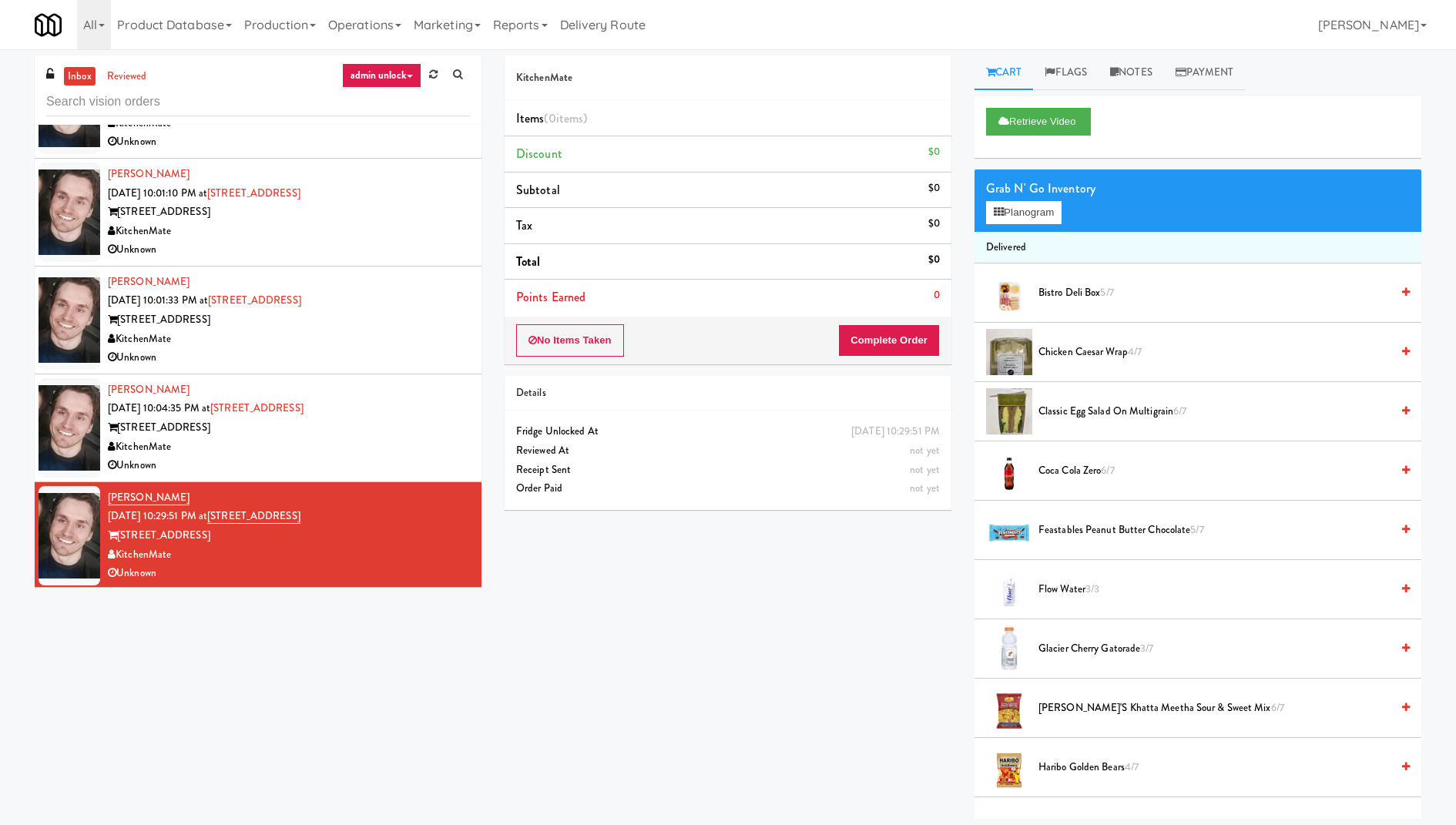
click at [406, 391] on div "[PERSON_NAME] [DATE] 10:04:35 PM at [STREET_ADDRESS][GEOGRAPHIC_DATA] [STREET_A…" at bounding box center [289, 428] width 362 height 95
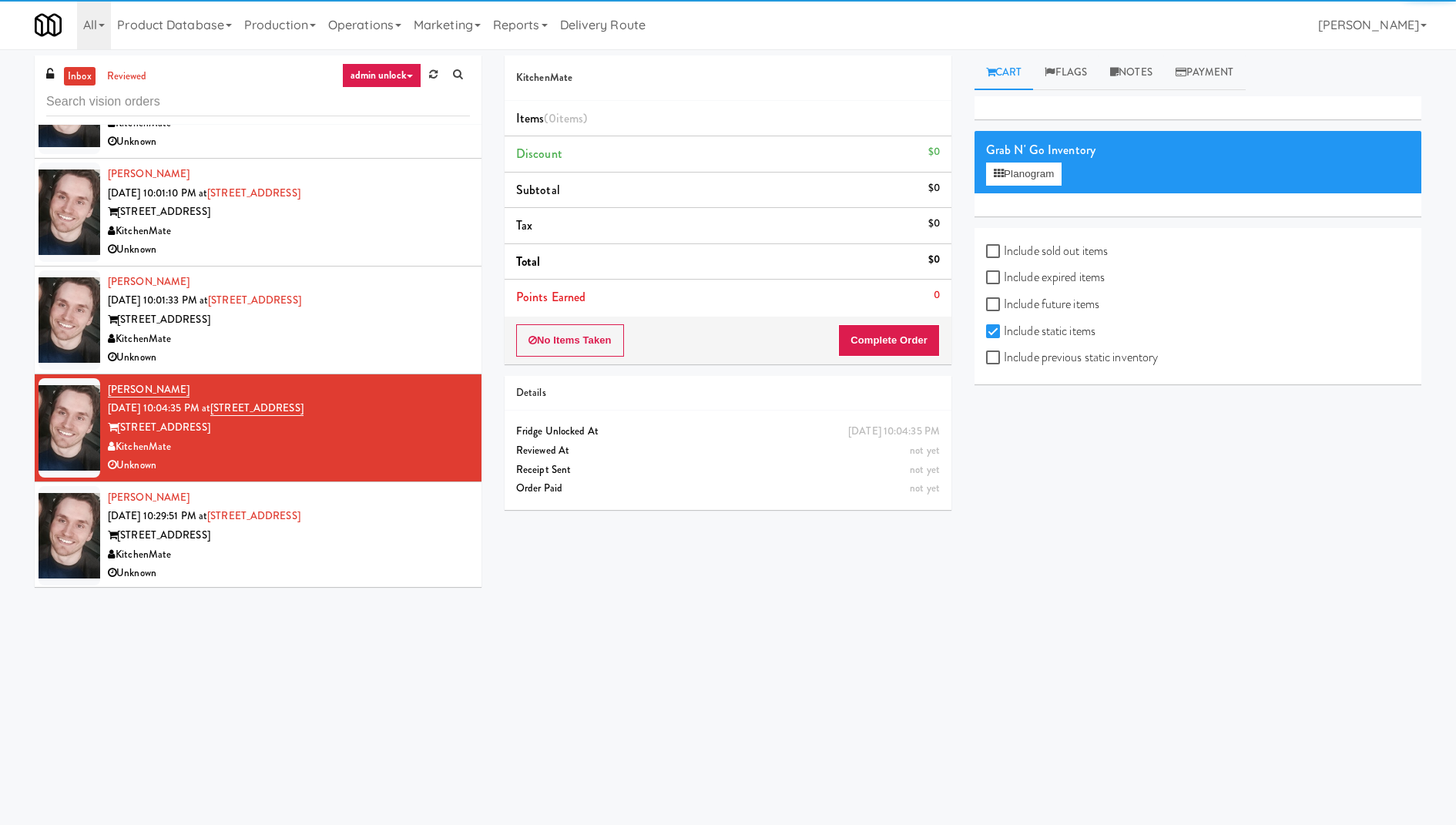
click at [403, 505] on div "[PERSON_NAME] [DATE] 10:29:51 PM at [STREET_ADDRESS][GEOGRAPHIC_DATA] [STREET_A…" at bounding box center [289, 536] width 362 height 95
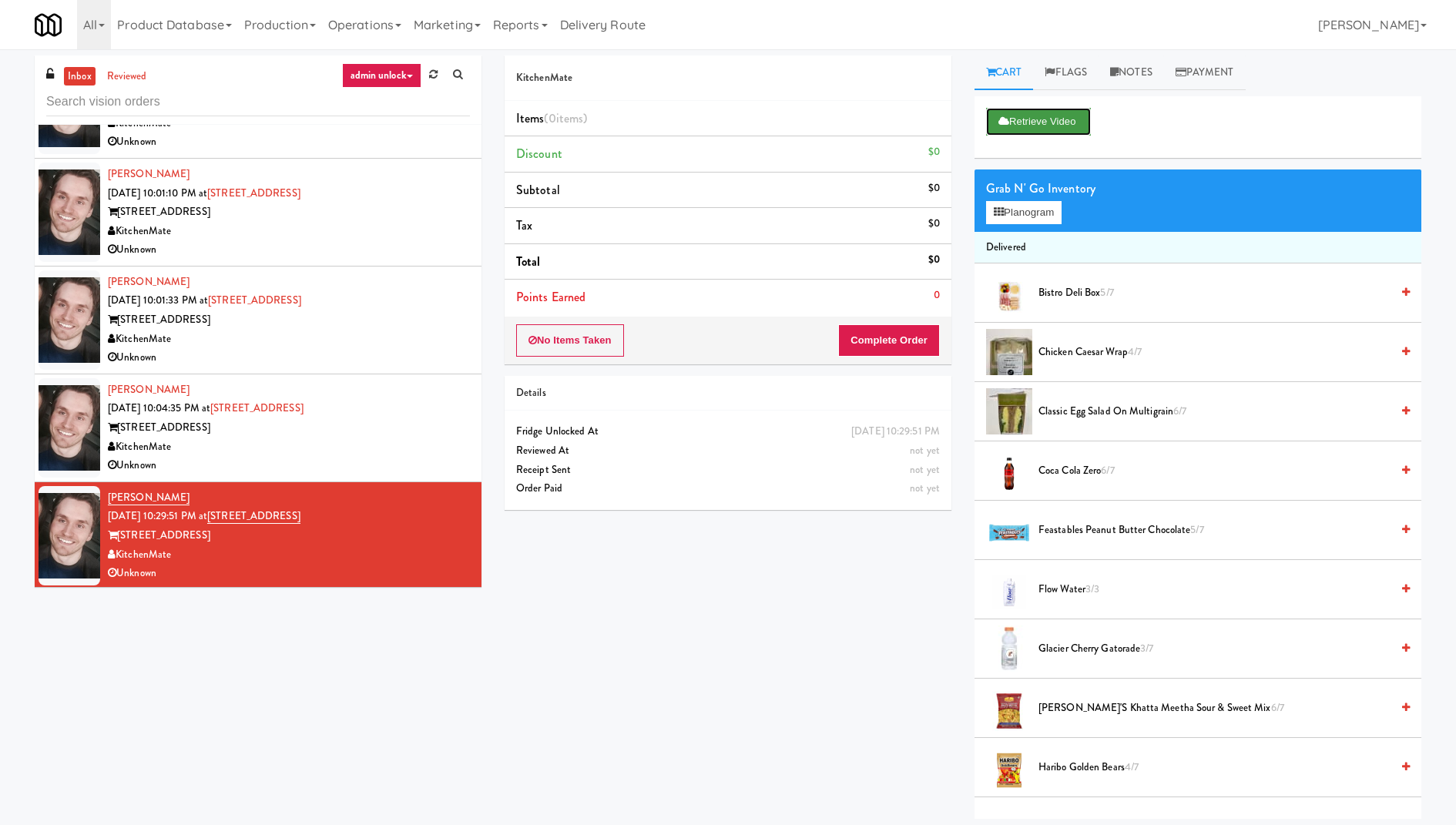
click at [1050, 129] on button "Retrieve Video" at bounding box center [1038, 121] width 104 height 28
click at [1017, 117] on button "Play" at bounding box center [1012, 121] width 53 height 28
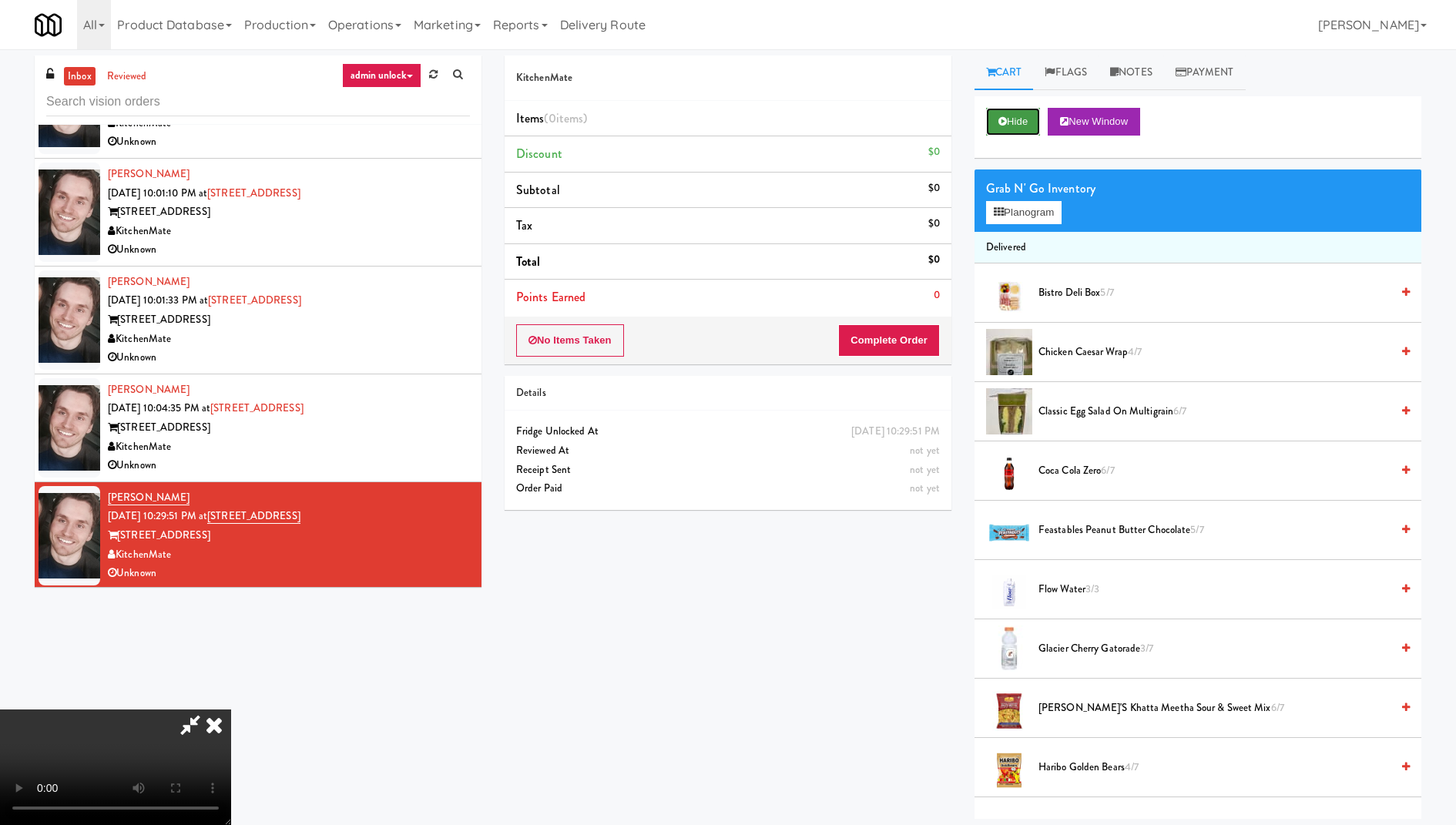
click at [1017, 117] on button "Hide" at bounding box center [1012, 121] width 54 height 28
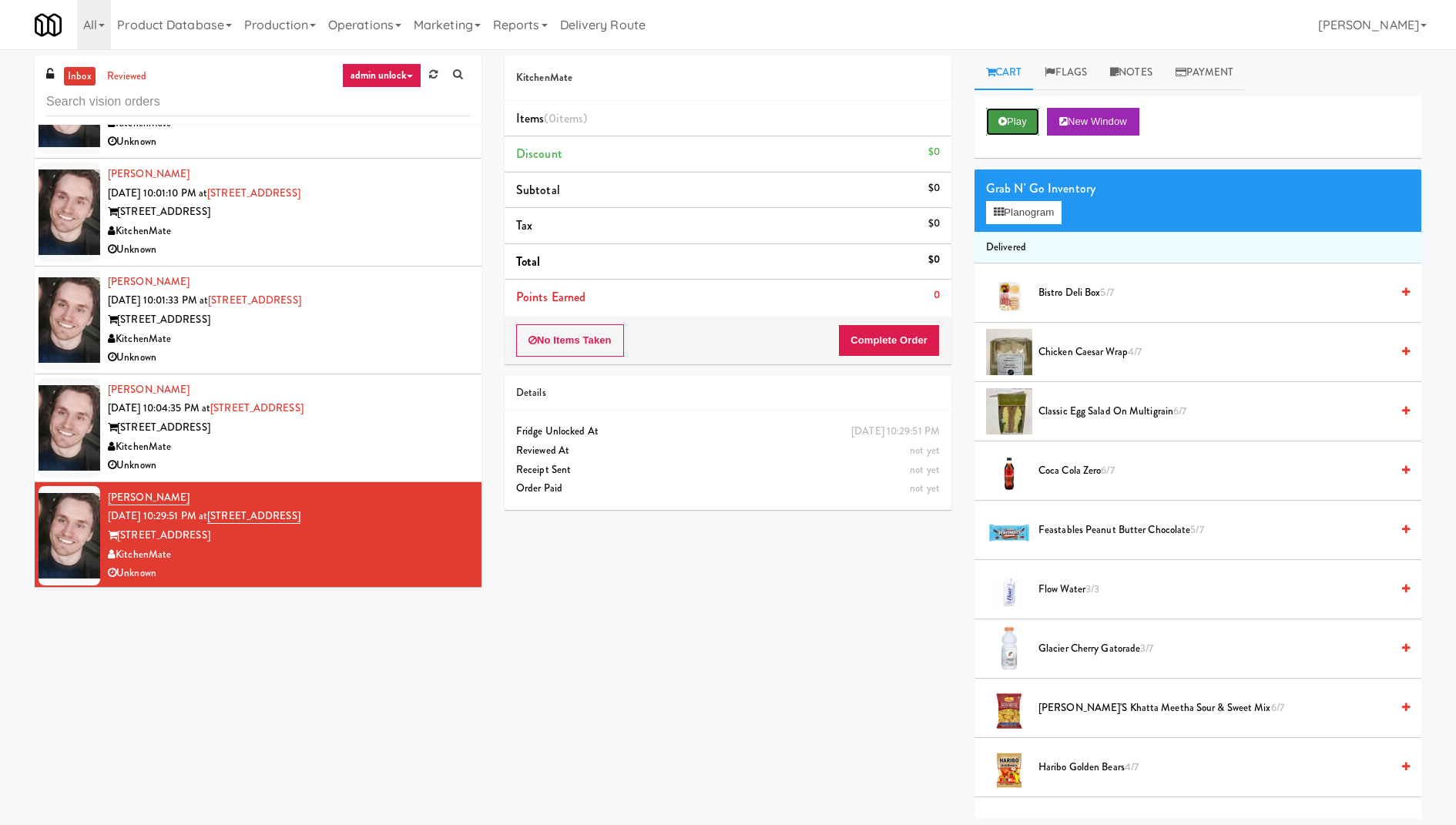
click at [1017, 117] on button "Play" at bounding box center [1012, 121] width 53 height 28
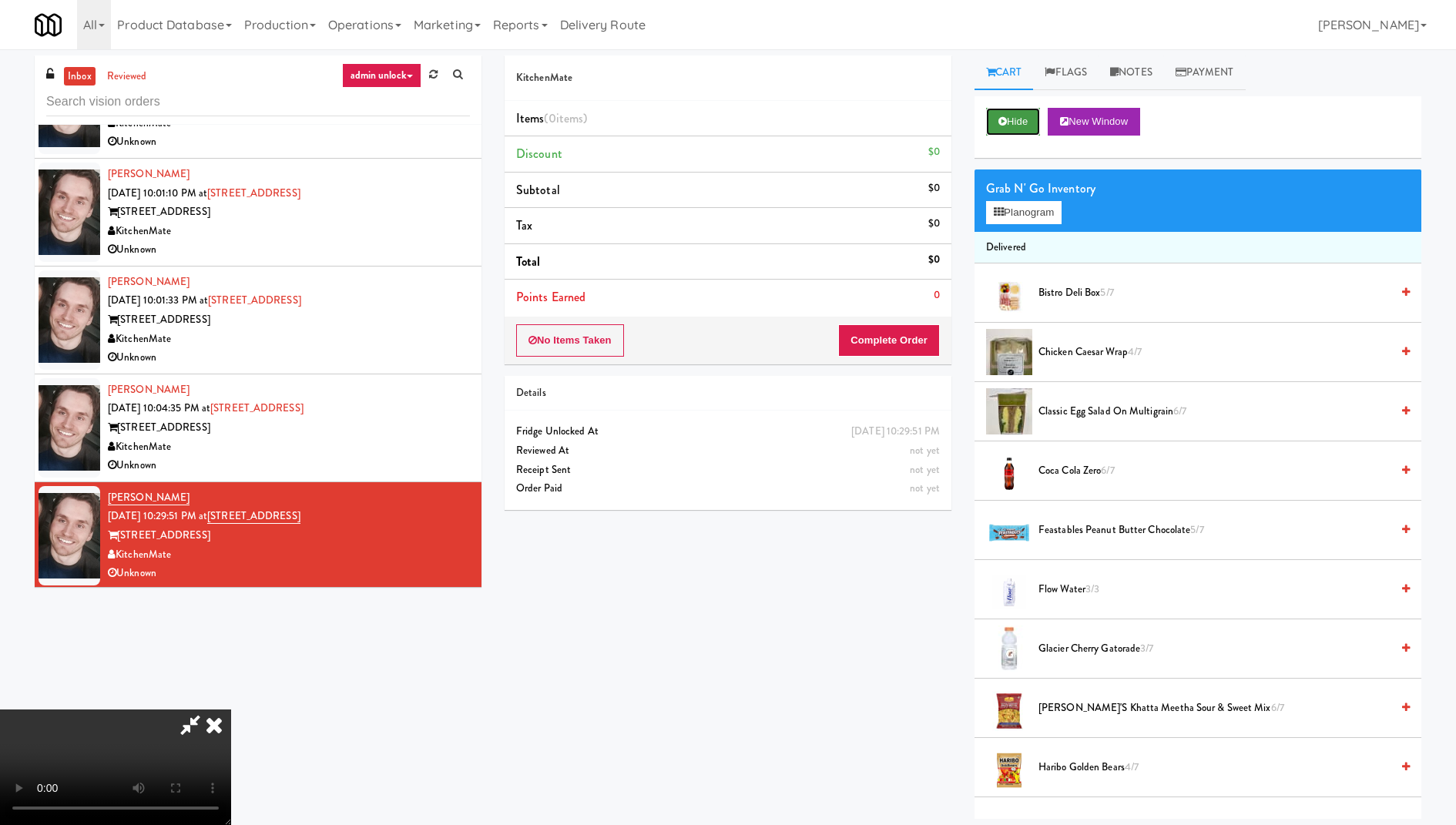
click at [1017, 117] on button "Hide" at bounding box center [1012, 121] width 54 height 28
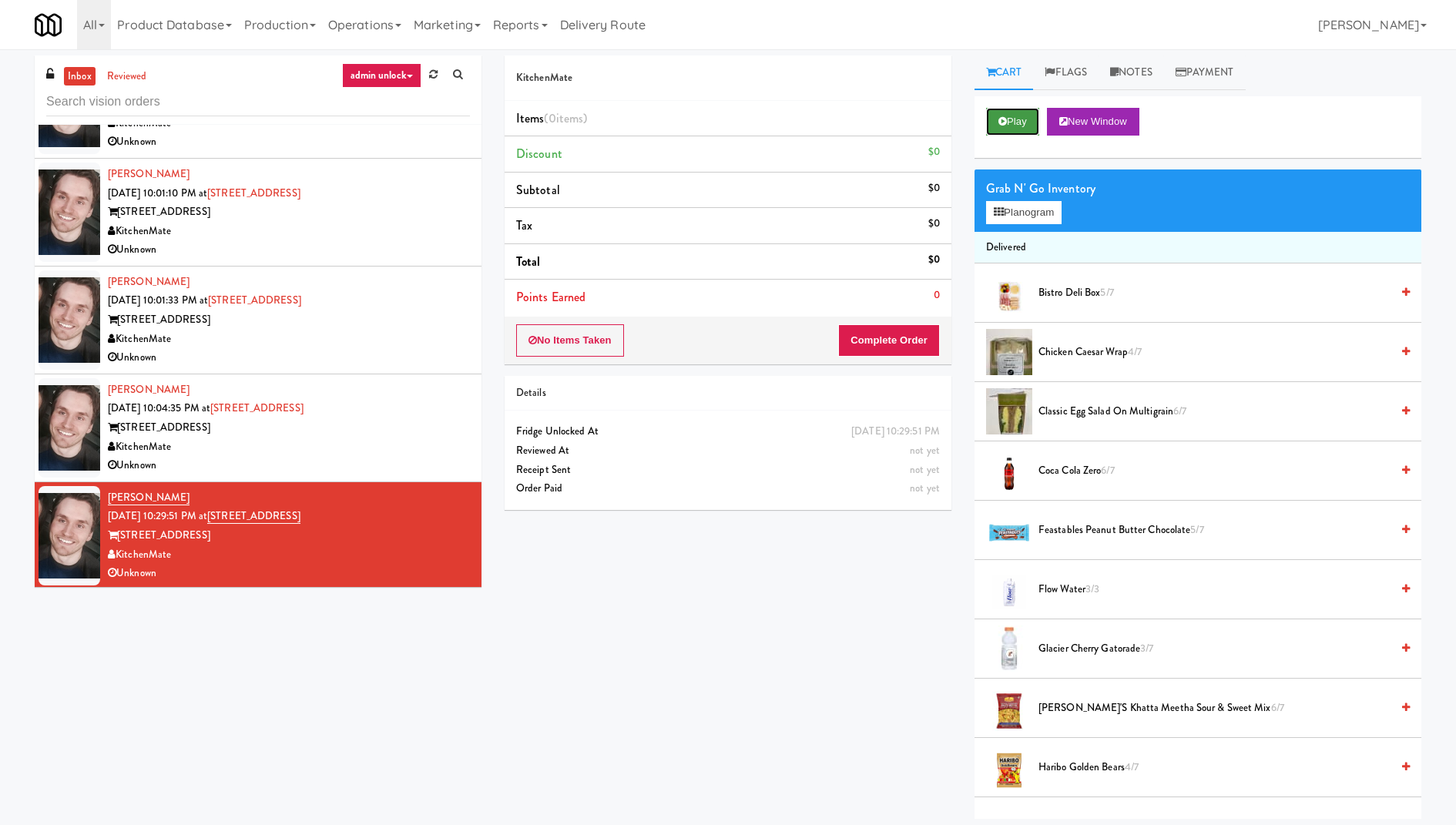
click at [1017, 117] on button "Play" at bounding box center [1012, 121] width 53 height 28
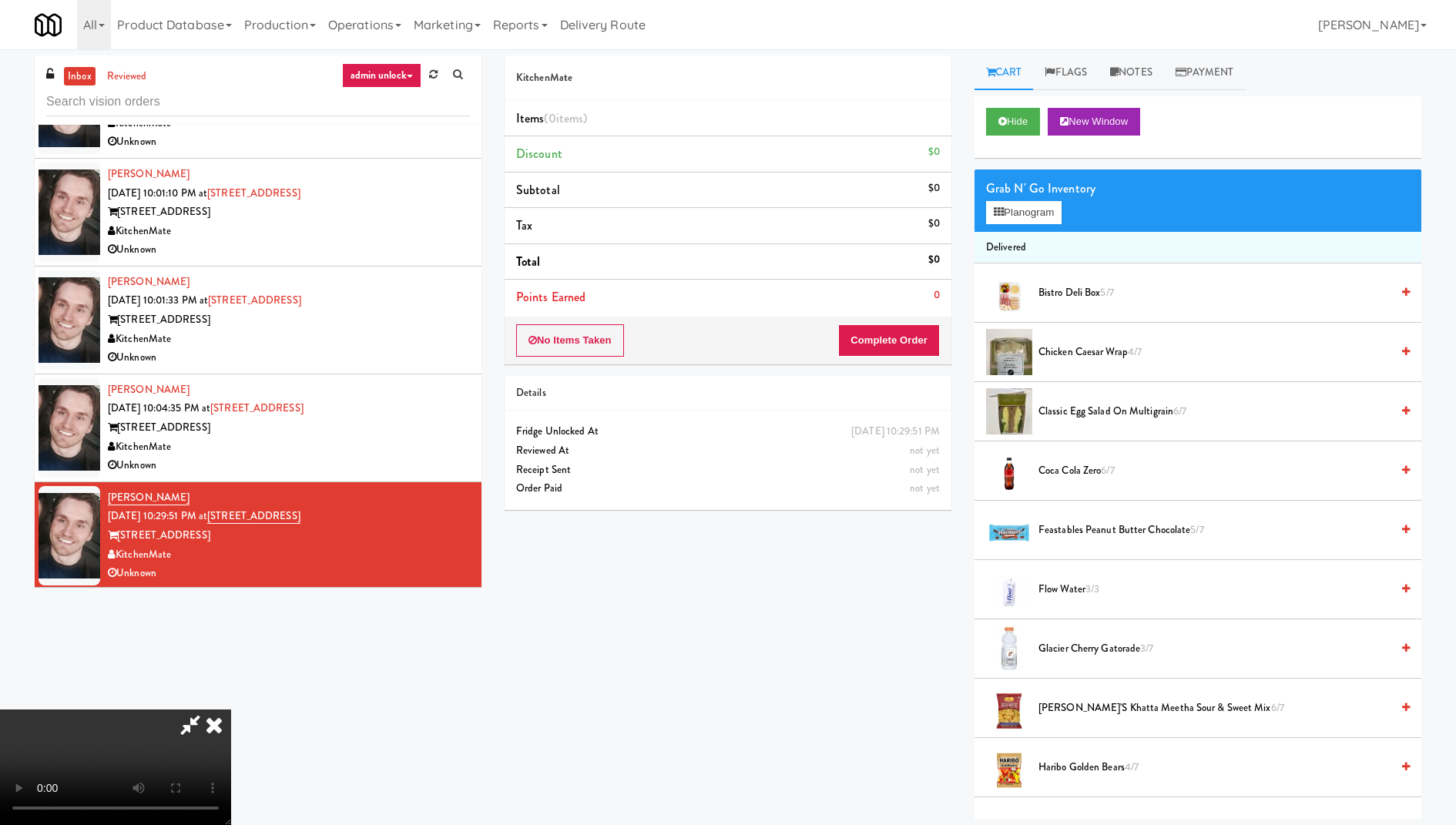
click at [327, 423] on div "325 Front St - Lobby" at bounding box center [289, 428] width 362 height 19
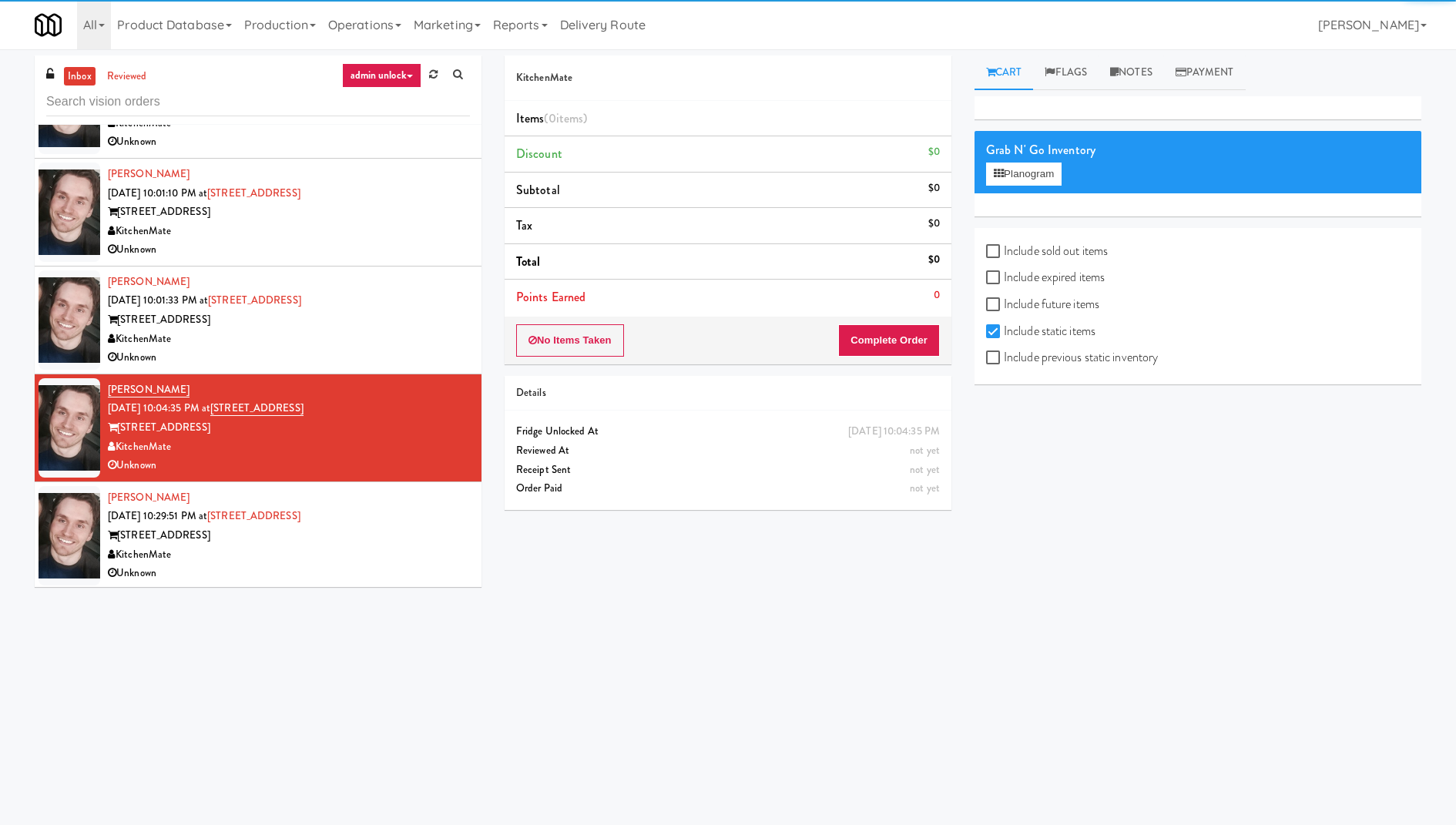
click at [416, 518] on div "Arwid Bancewicz Sep 18, 2025 10:29:51 PM at 325 Front St - Lobby 325 Front St -…" at bounding box center [289, 536] width 362 height 95
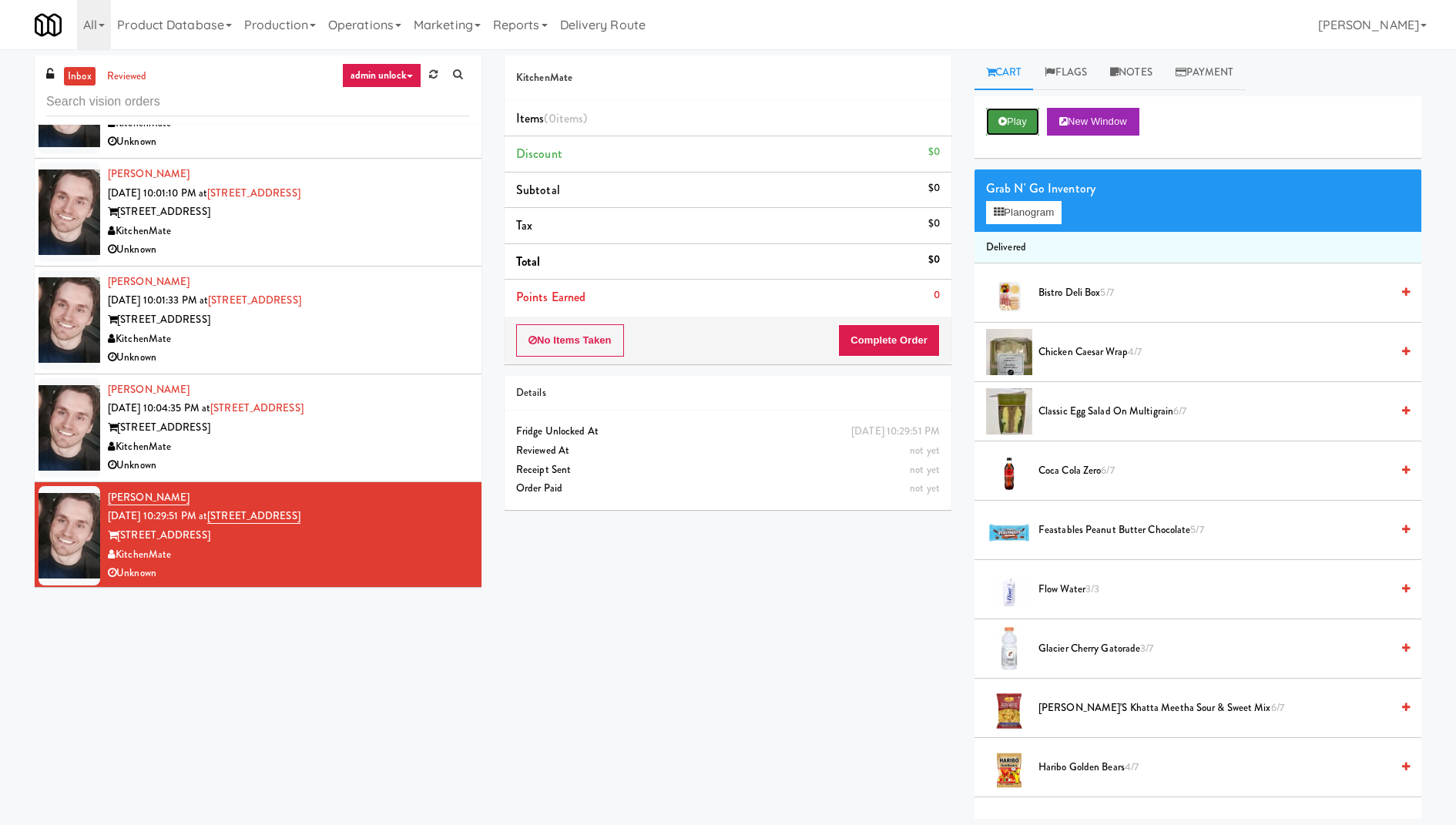
click at [1022, 122] on button "Play" at bounding box center [1012, 121] width 53 height 28
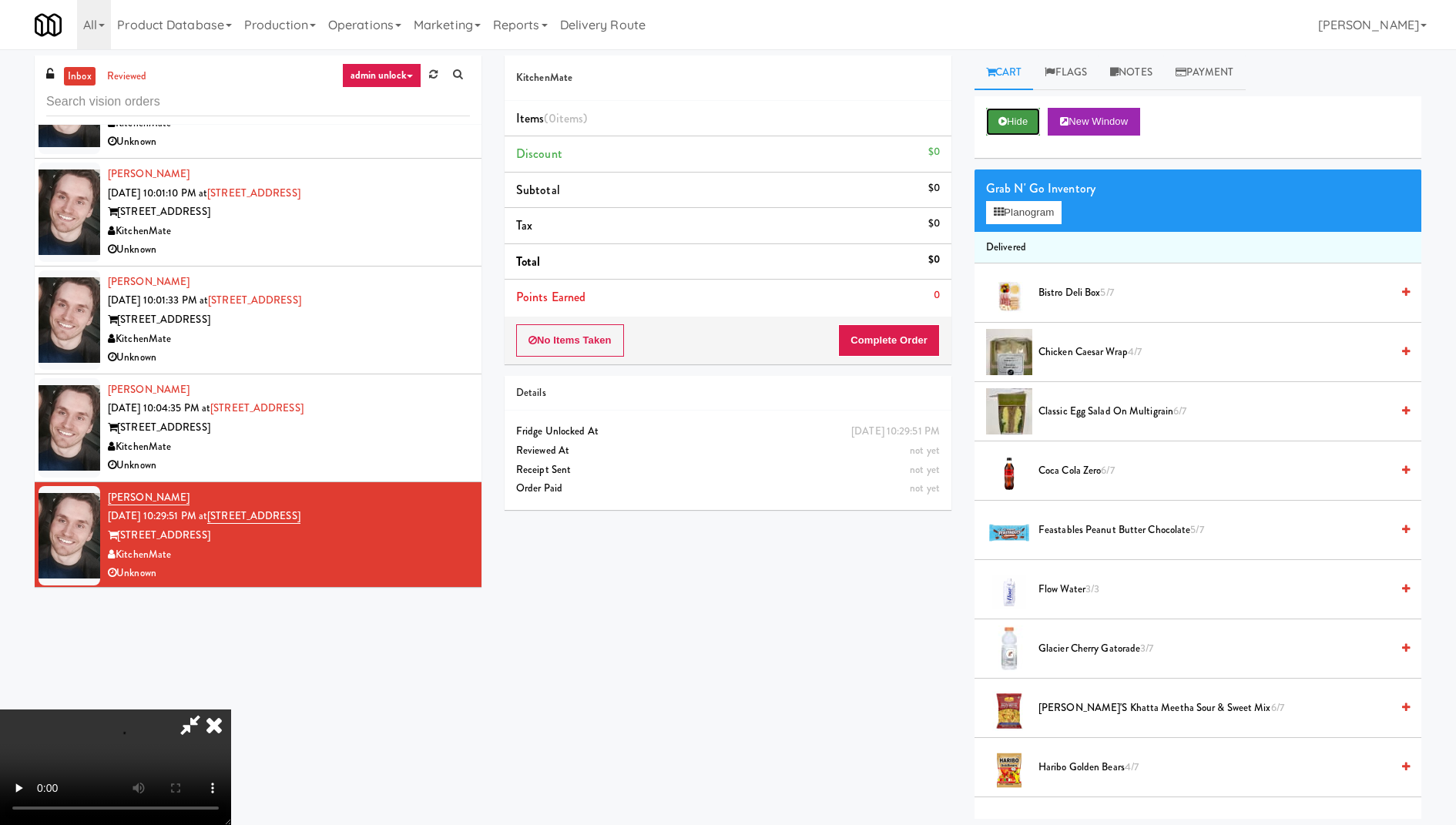
click at [1022, 122] on button "Hide" at bounding box center [1012, 121] width 54 height 28
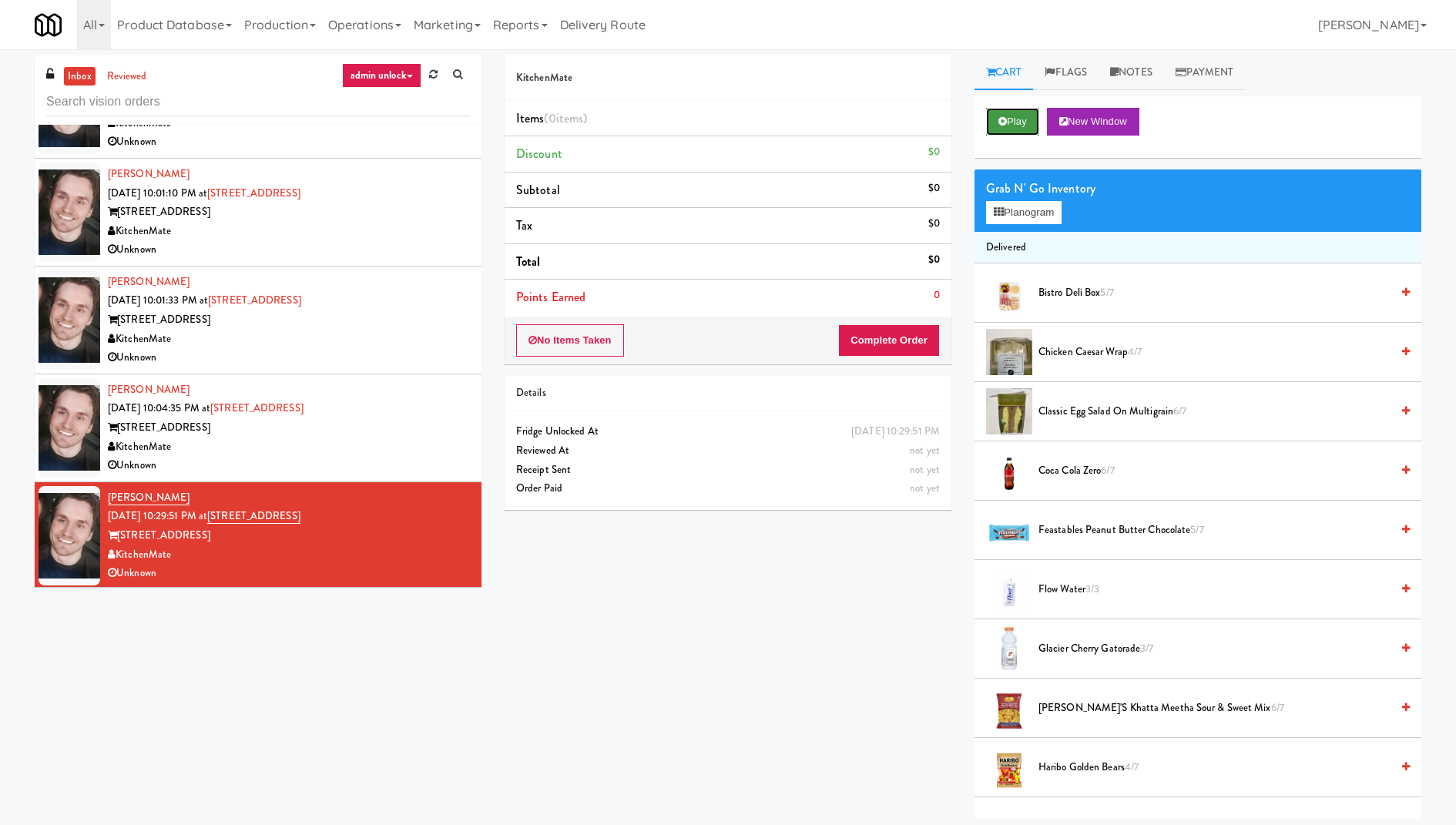
click at [1022, 122] on button "Play" at bounding box center [1012, 121] width 53 height 28
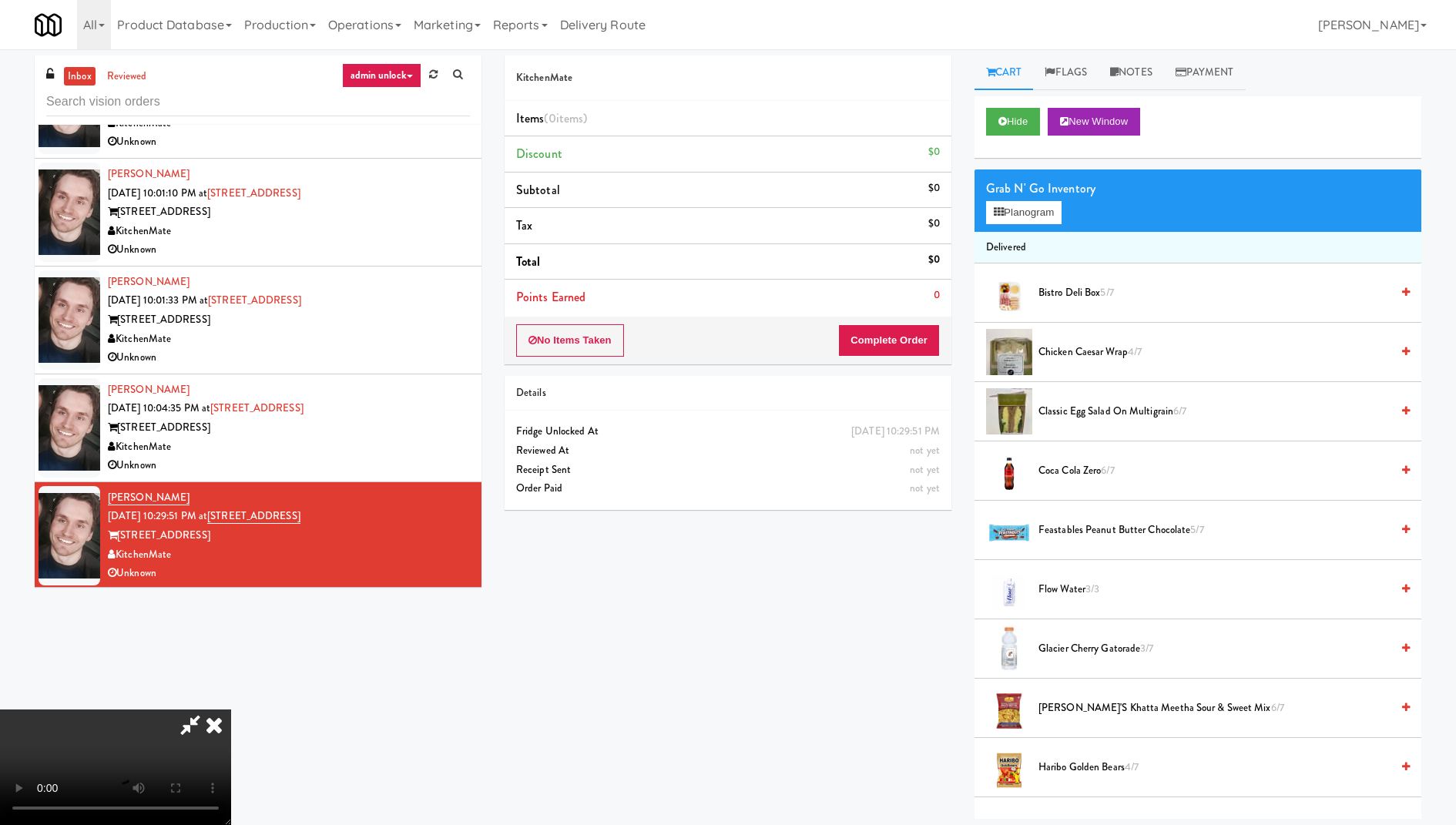
click at [392, 386] on div "Arwid Bancewicz Sep 18, 2025 10:04:35 PM at 325 Front St - Lobby 325 Front St -…" at bounding box center [289, 428] width 362 height 95
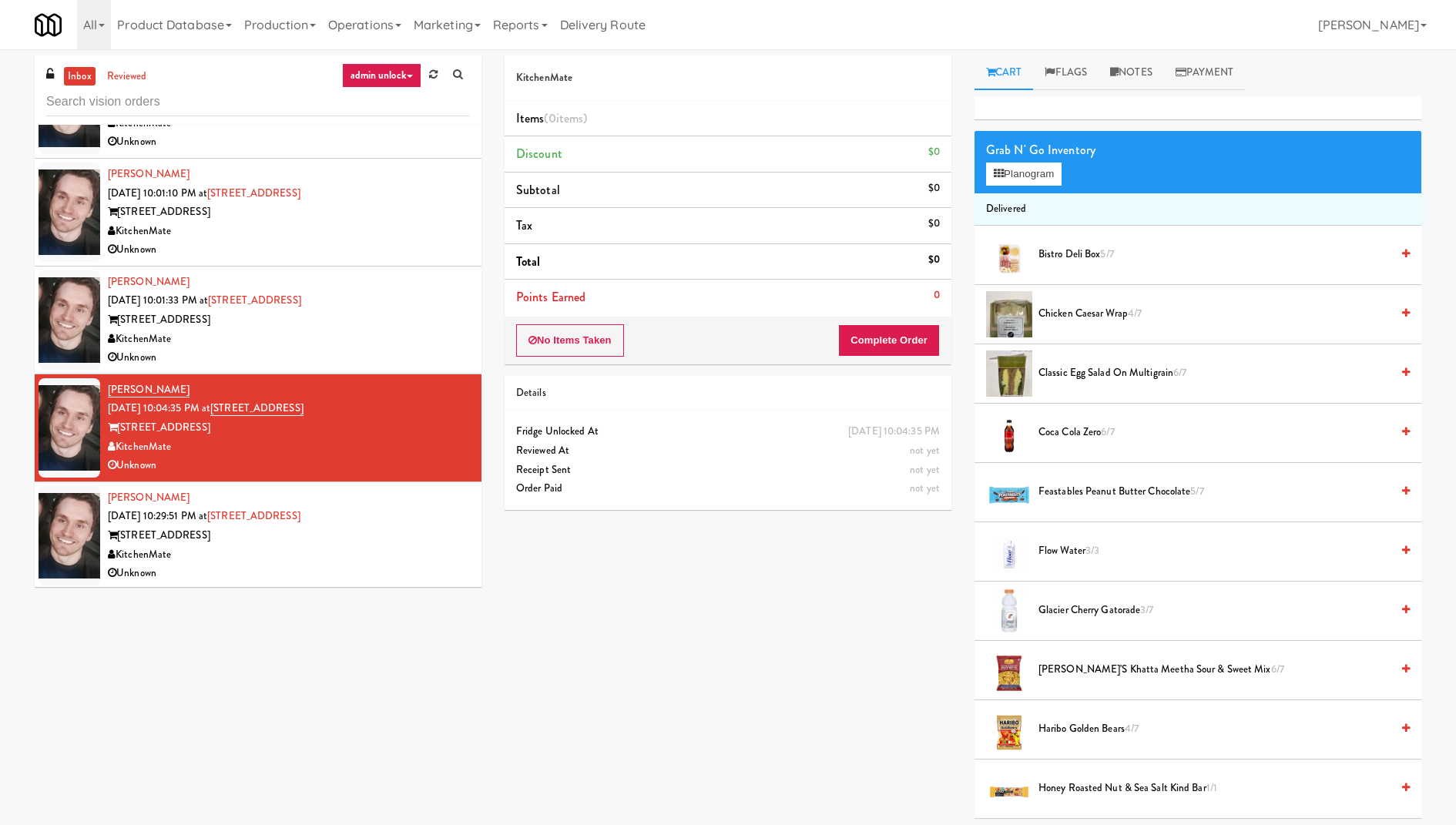
click at [345, 563] on div "Unknown" at bounding box center [289, 573] width 362 height 19
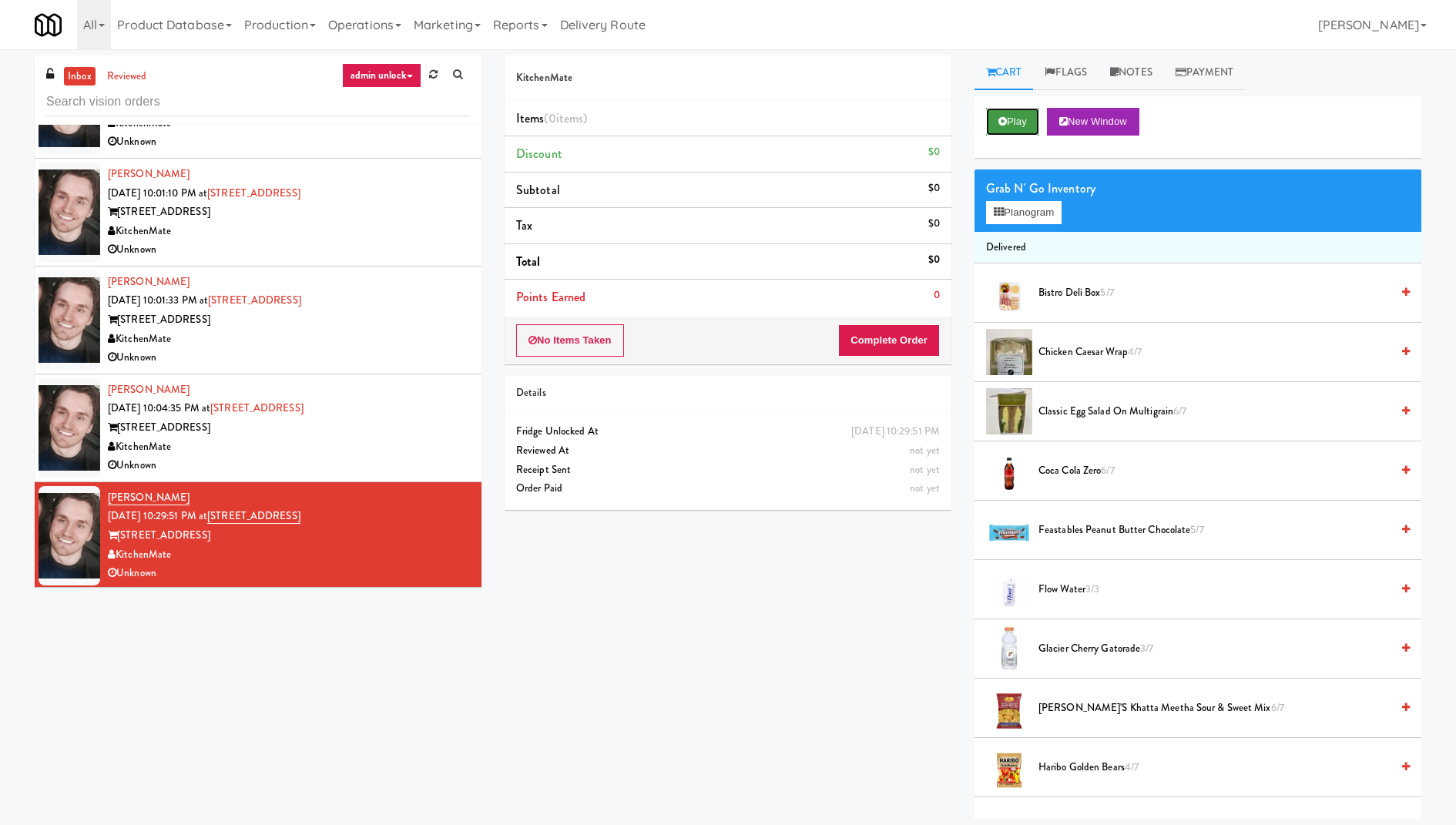
click at [1009, 125] on button "Play" at bounding box center [1012, 121] width 53 height 28
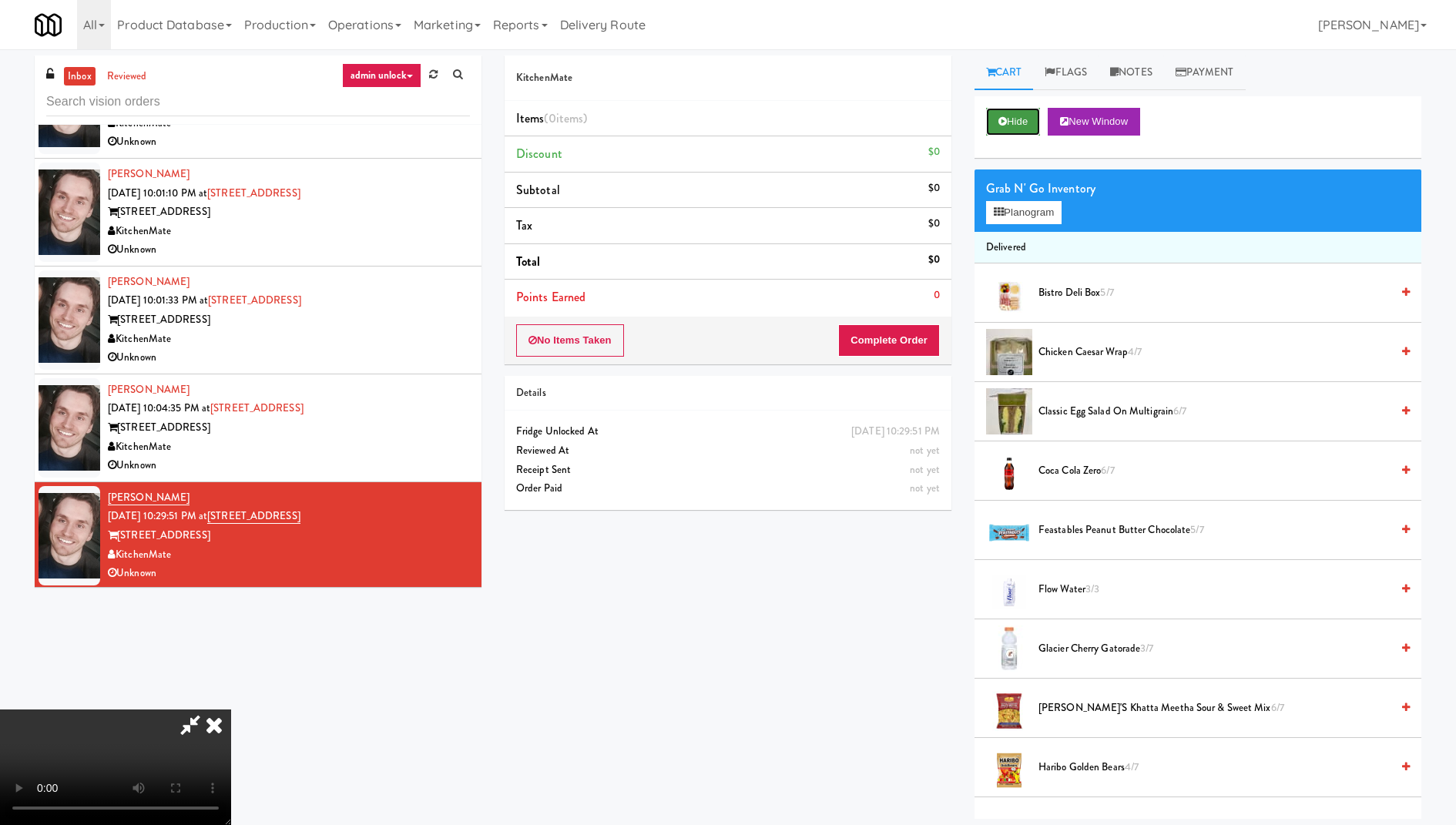
click at [1009, 133] on button "Hide" at bounding box center [1012, 121] width 54 height 28
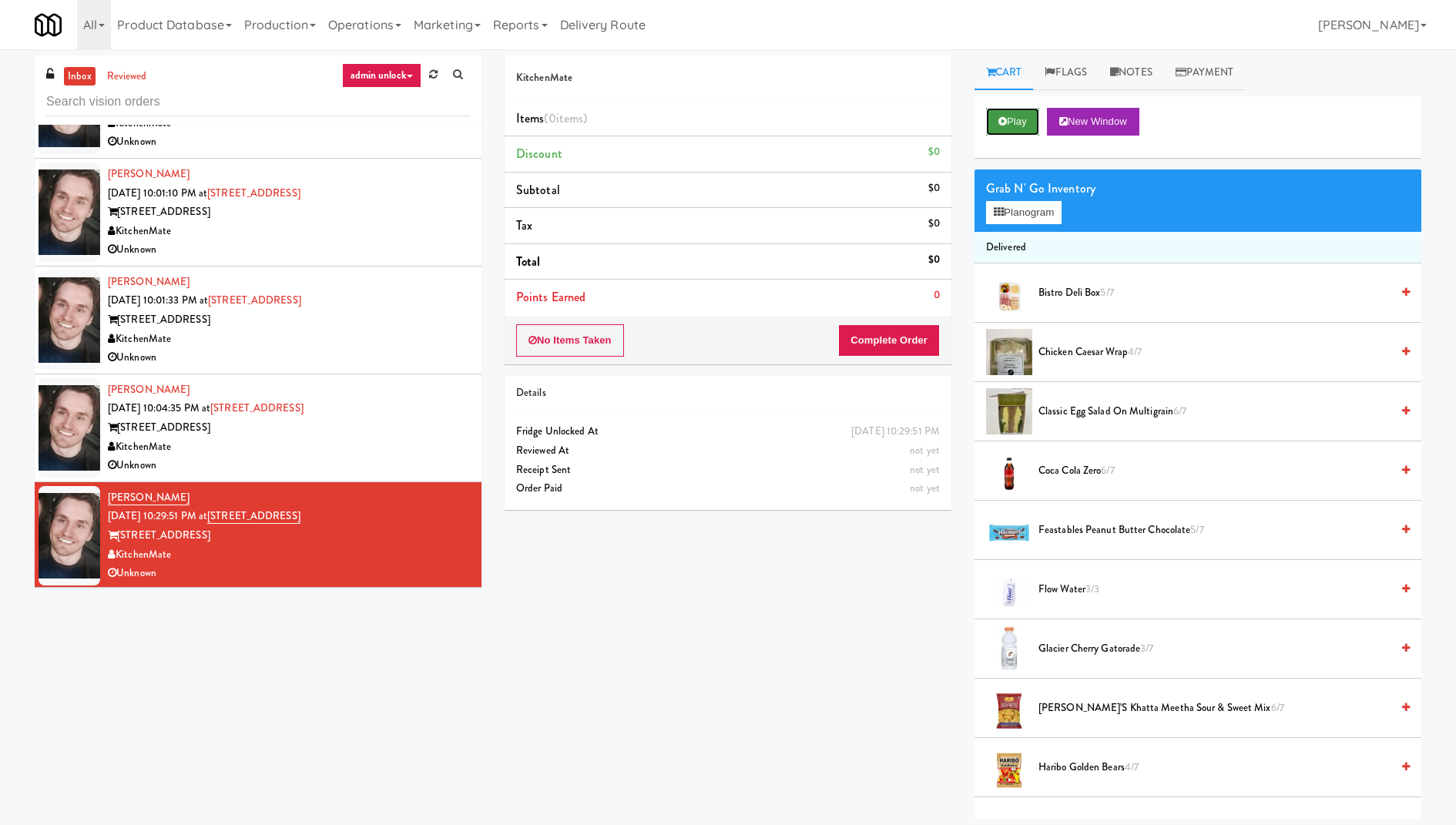
click at [1025, 117] on button "Play" at bounding box center [1012, 121] width 53 height 28
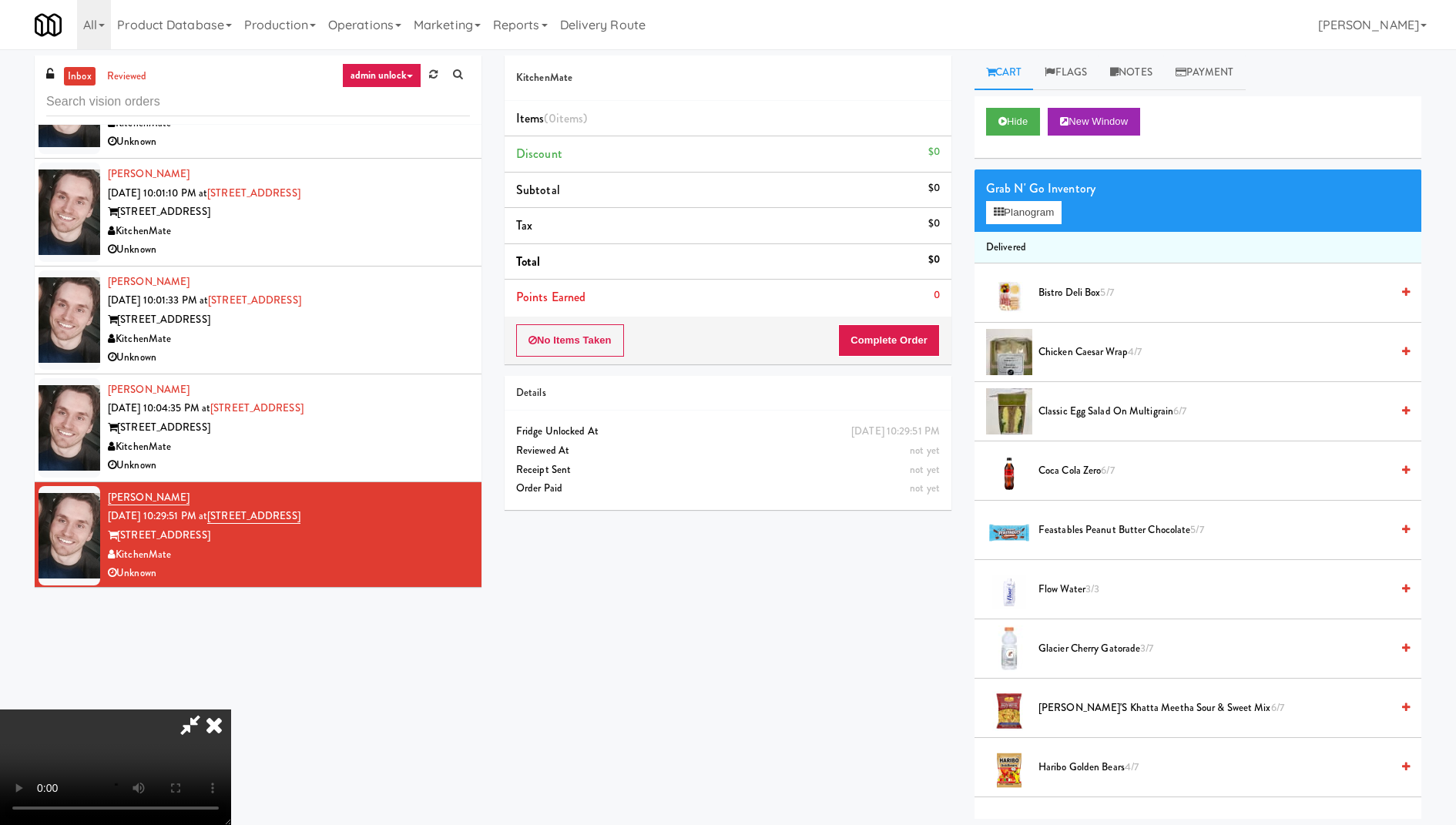
click at [650, 223] on li "Tax $0" at bounding box center [728, 226] width 447 height 36
click at [410, 404] on div "Arwid Bancewicz Sep 18, 2025 10:04:35 PM at 325 Front St - Lobby 325 Front St -…" at bounding box center [289, 428] width 362 height 95
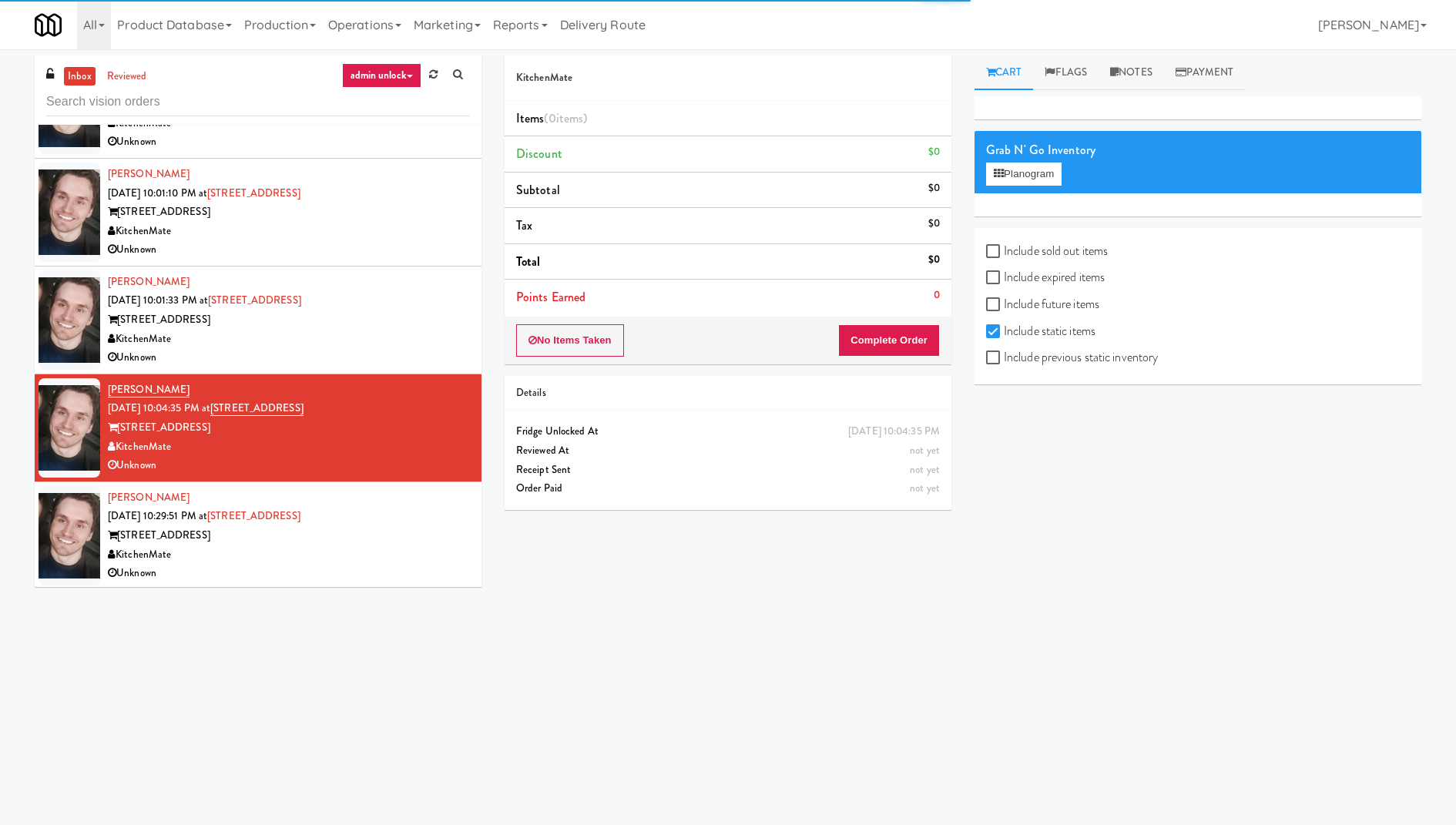
click at [404, 526] on div "325 Front St - Lobby" at bounding box center [289, 536] width 362 height 19
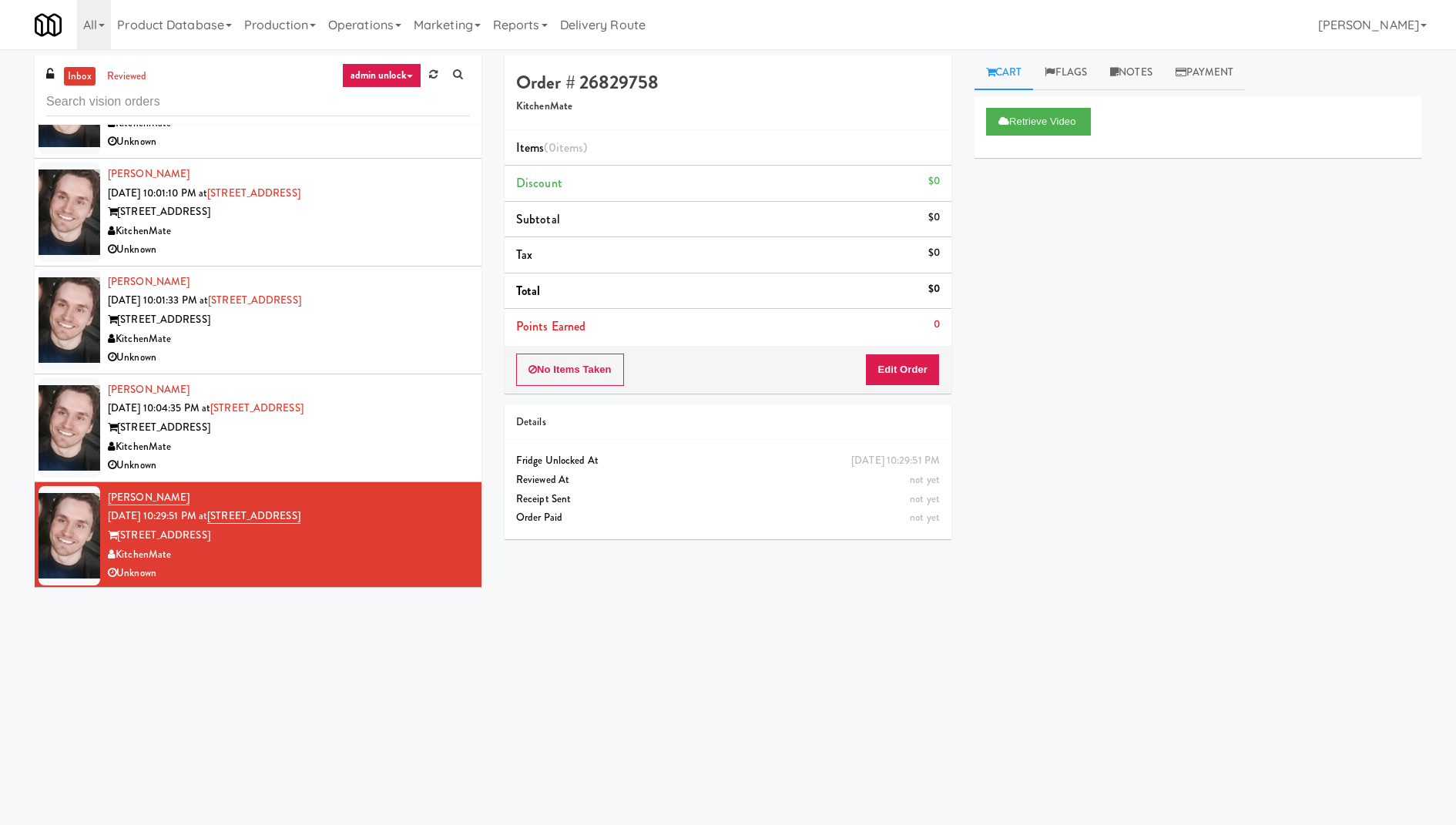
click at [428, 443] on div "KitchenMate" at bounding box center [289, 447] width 362 height 19
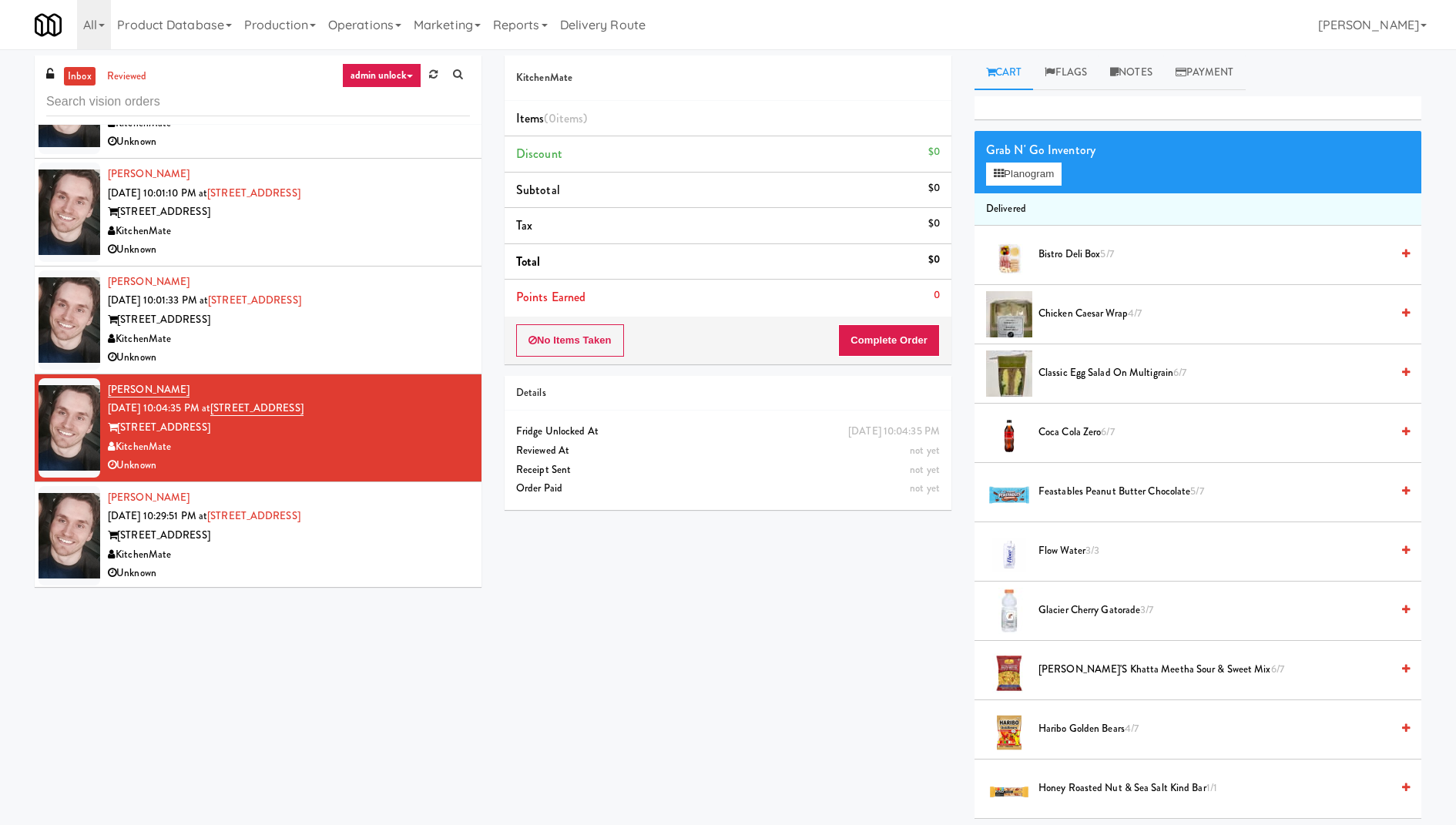
click at [415, 497] on div "Arwid Bancewicz Sep 18, 2025 10:29:51 PM at 325 Front St - Lobby 325 Front St -…" at bounding box center [289, 536] width 362 height 95
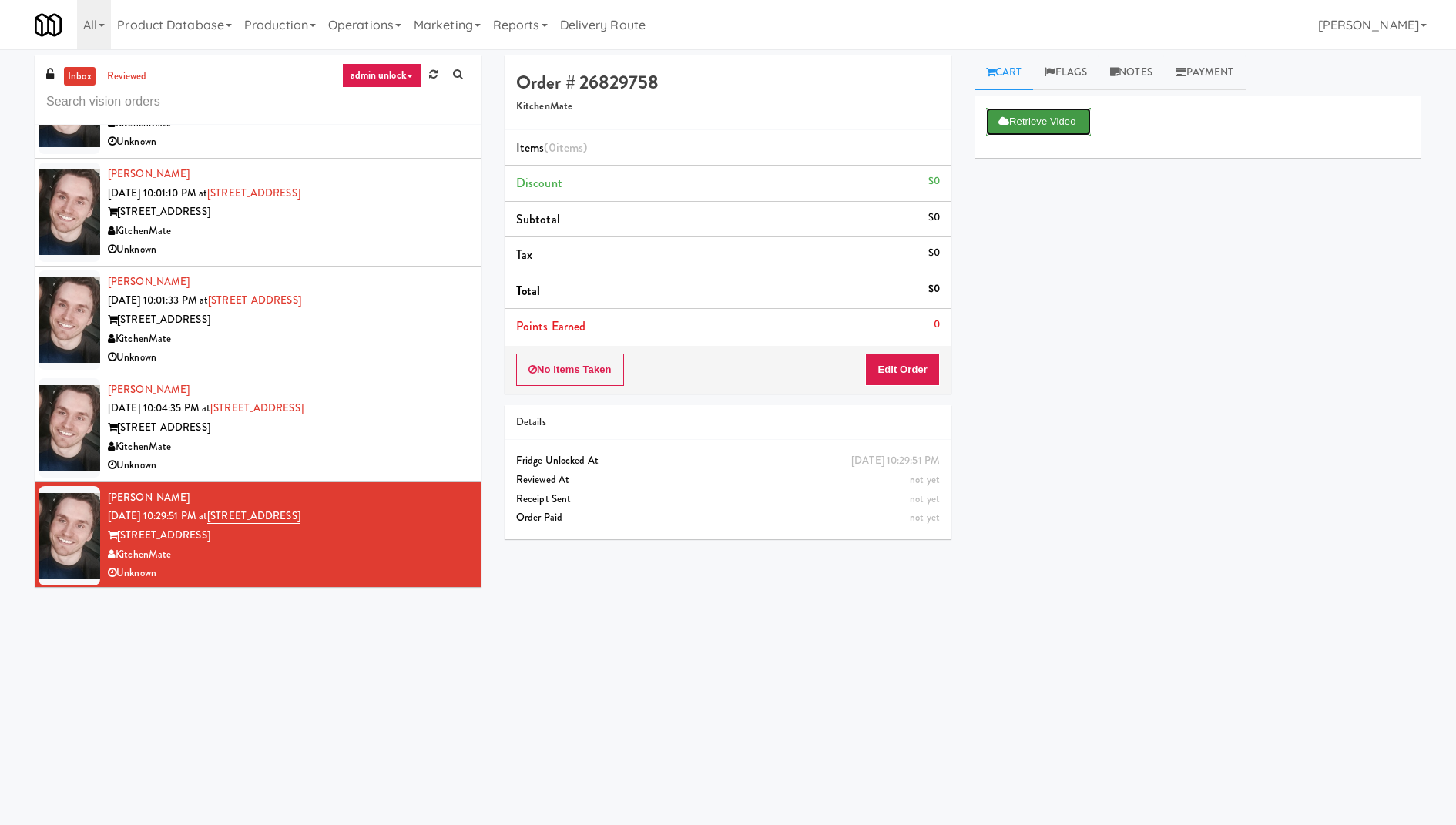
click at [1060, 117] on button "Retrieve Video" at bounding box center [1038, 121] width 104 height 28
click at [1020, 120] on button "Play" at bounding box center [1012, 121] width 53 height 28
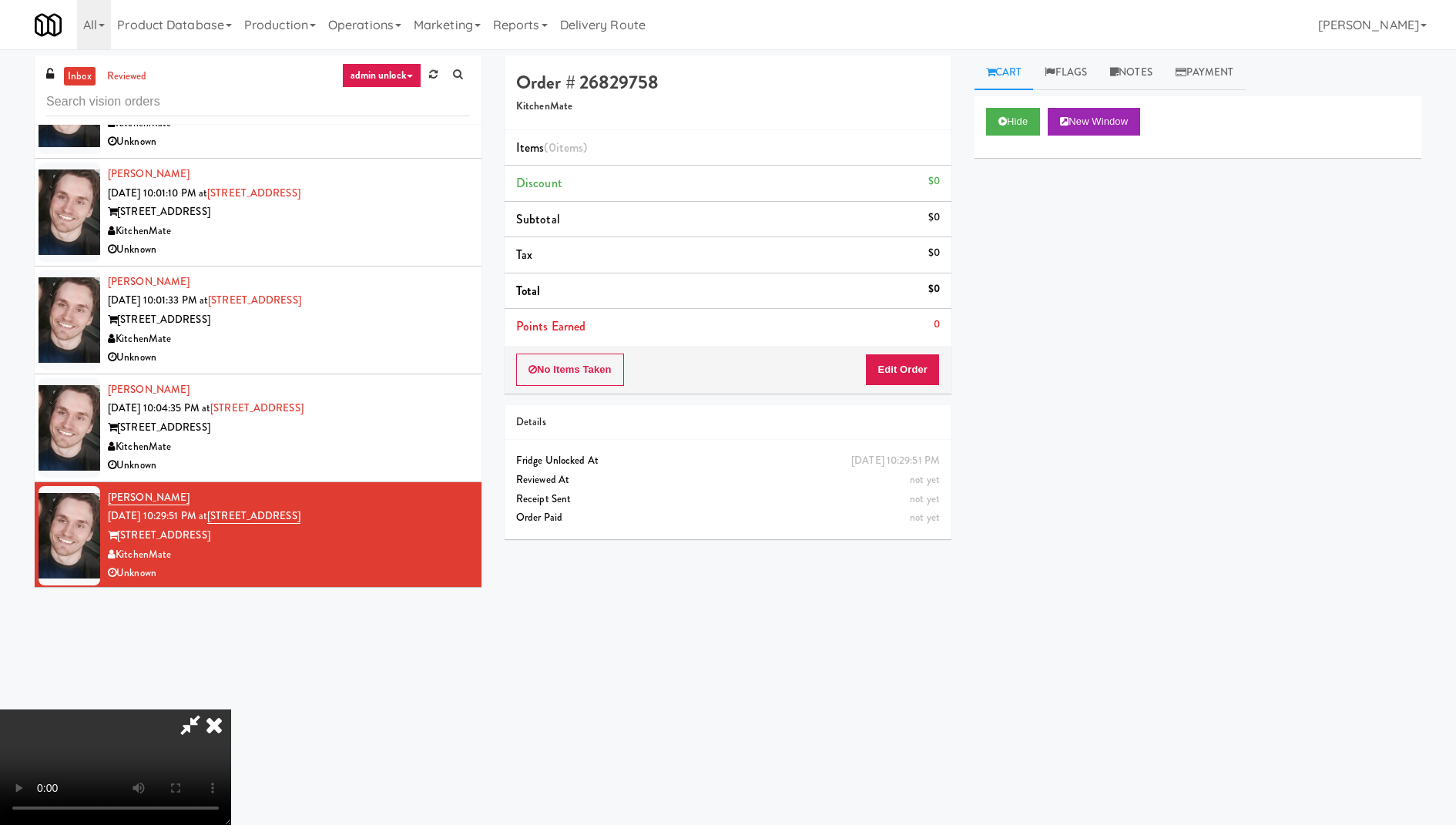
click at [231, 709] on icon at bounding box center [214, 724] width 34 height 30
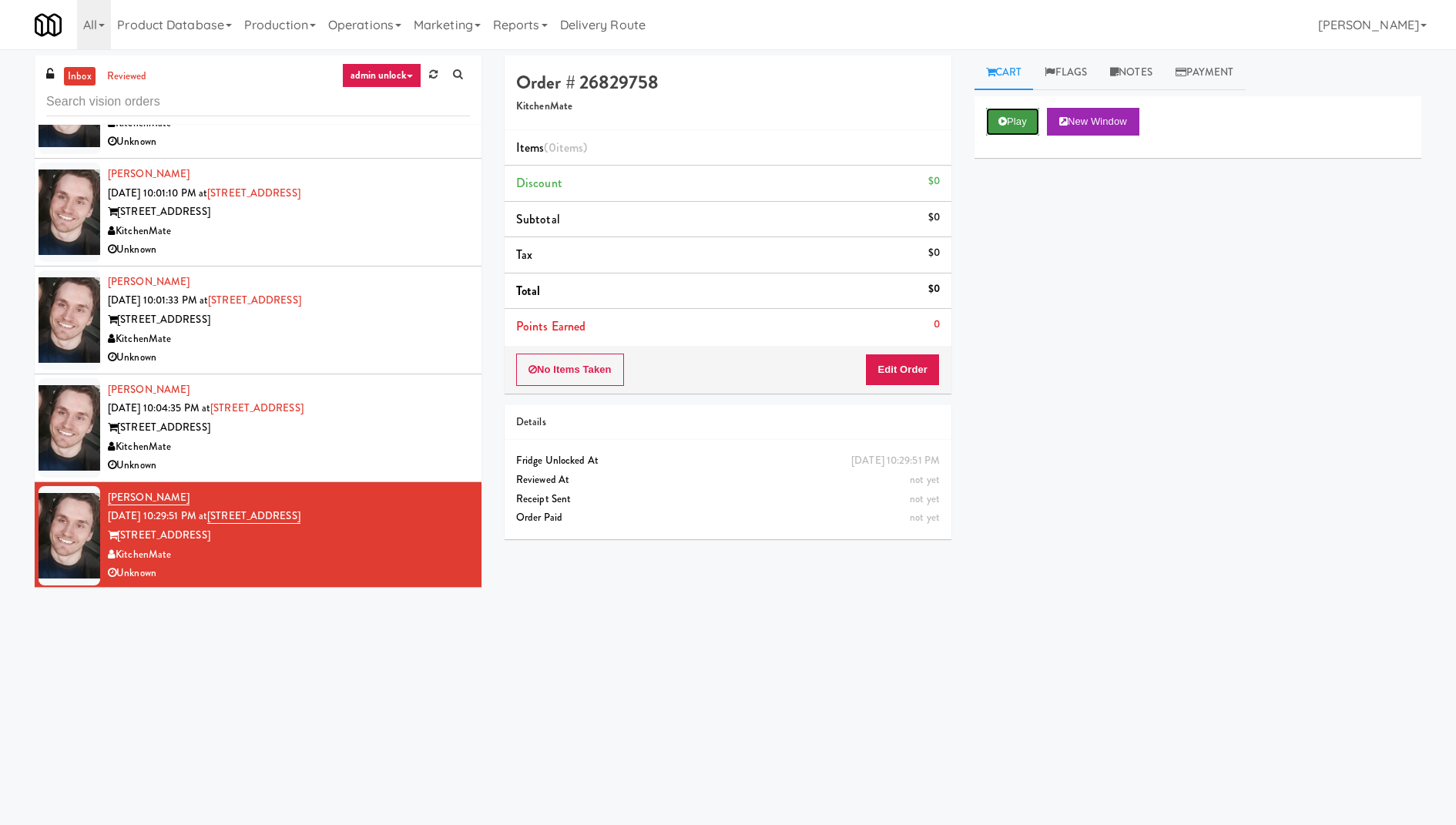
click at [1013, 131] on button "Play" at bounding box center [1012, 121] width 53 height 28
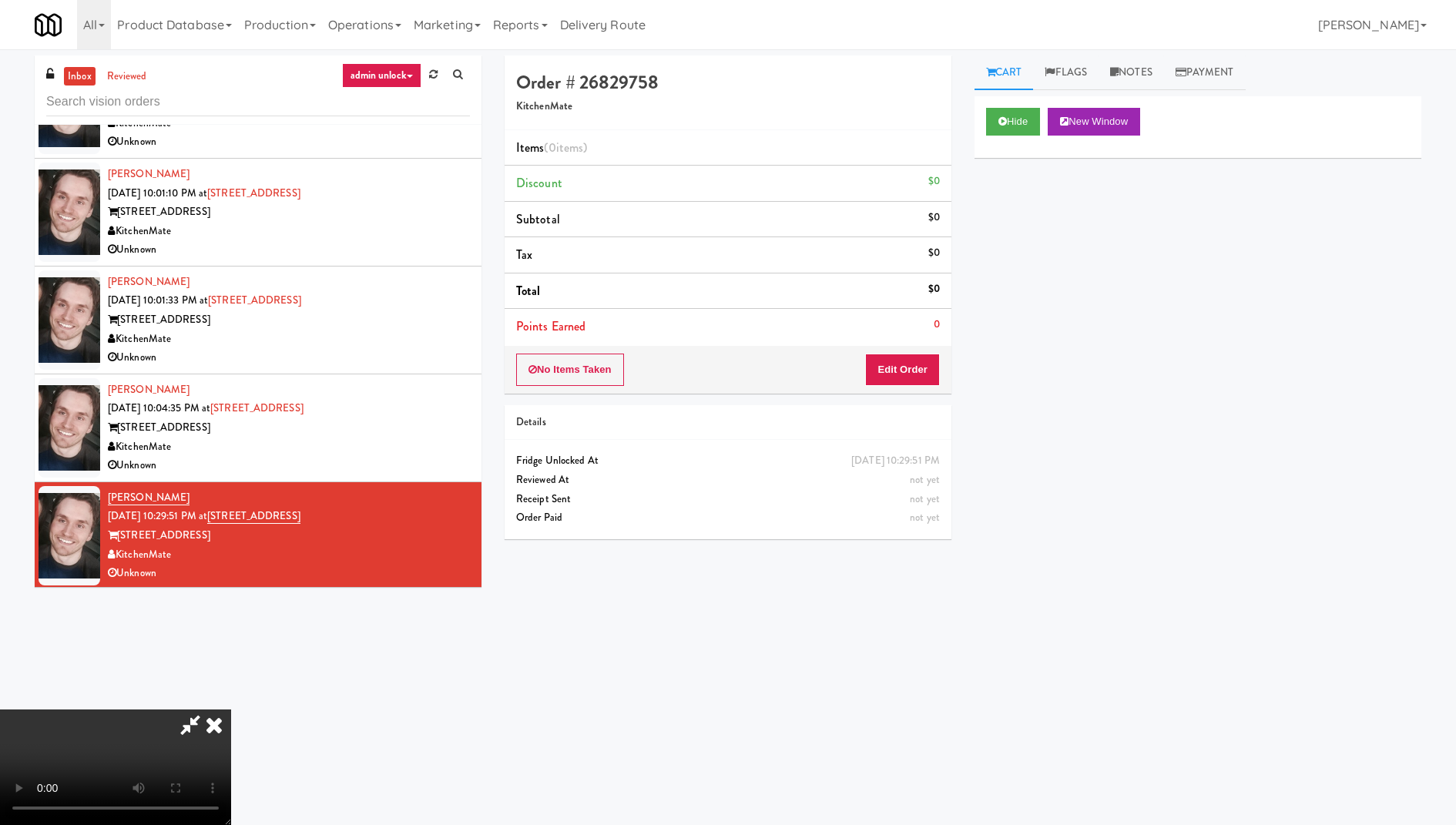
click at [231, 709] on icon at bounding box center [214, 724] width 34 height 30
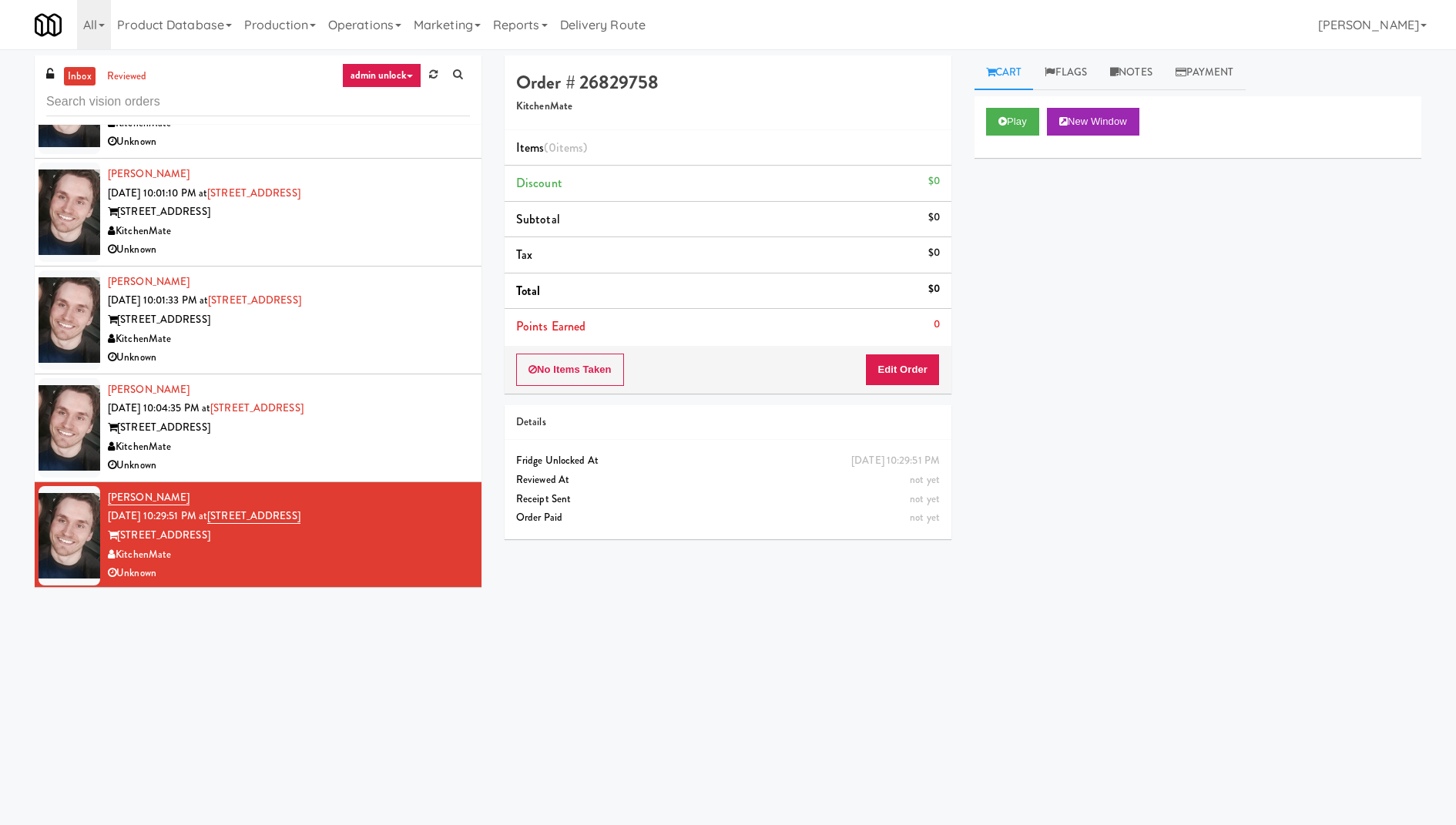
click at [362, 418] on div "325 Front St - Lobby" at bounding box center [289, 428] width 362 height 19
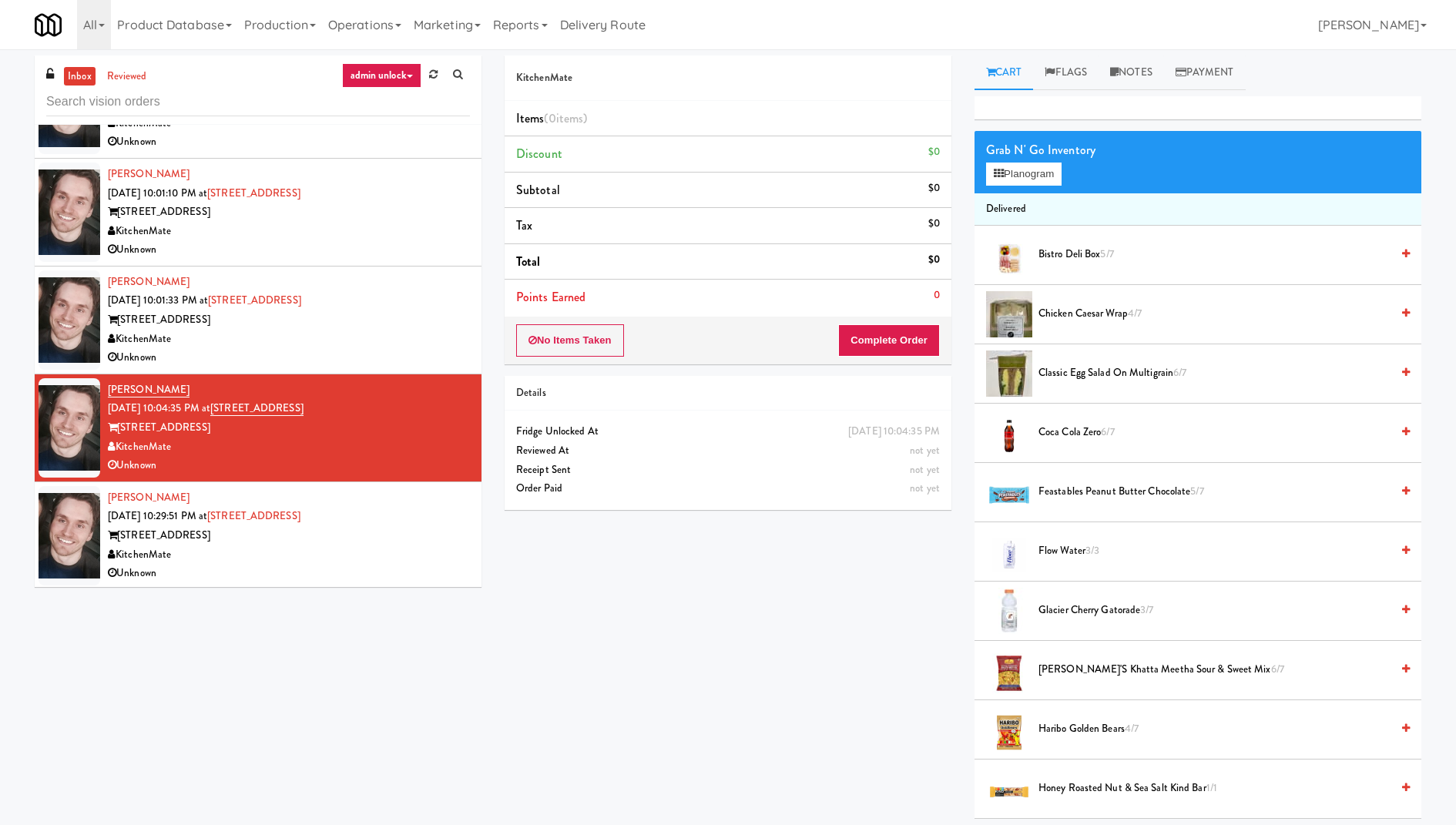
click at [425, 304] on div "Arwid Bancewicz Sep 18, 2025 10:01:33 PM at 325 Front St - Lobby 325 Front St -…" at bounding box center [289, 320] width 362 height 95
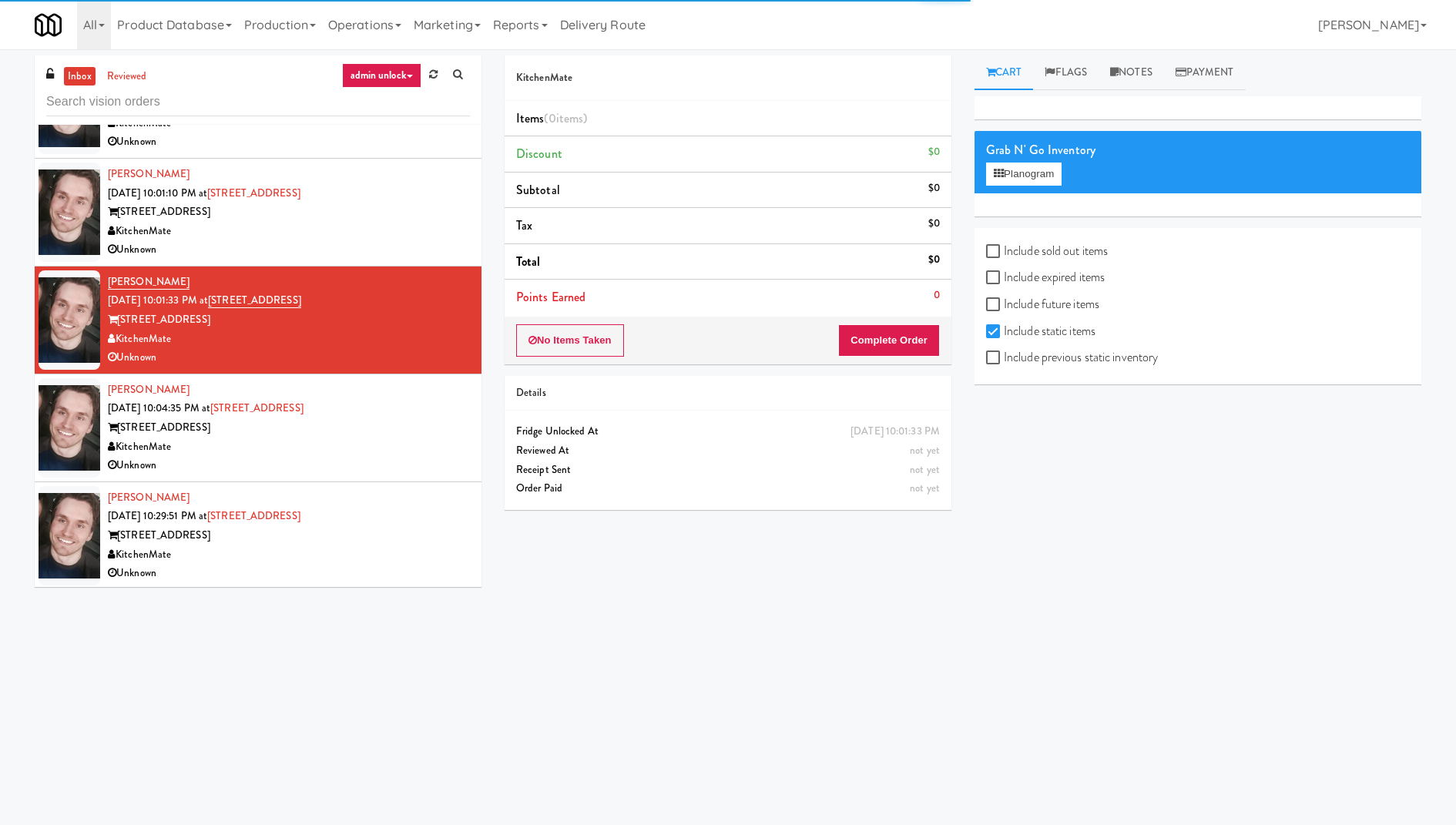
click at [425, 243] on div "Unknown" at bounding box center [289, 249] width 362 height 19
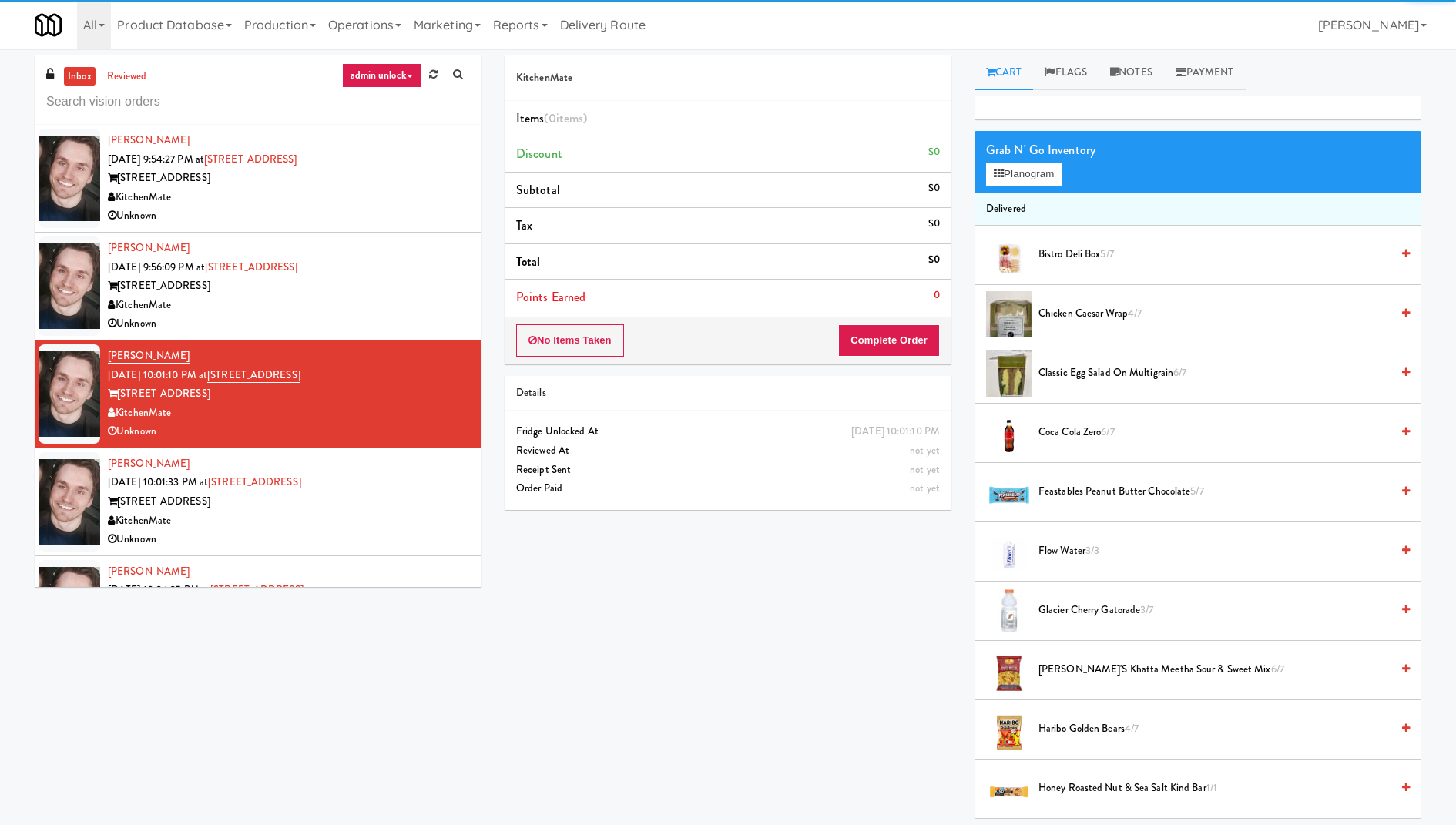
click at [415, 278] on div "[STREET_ADDRESS]" at bounding box center [289, 285] width 362 height 19
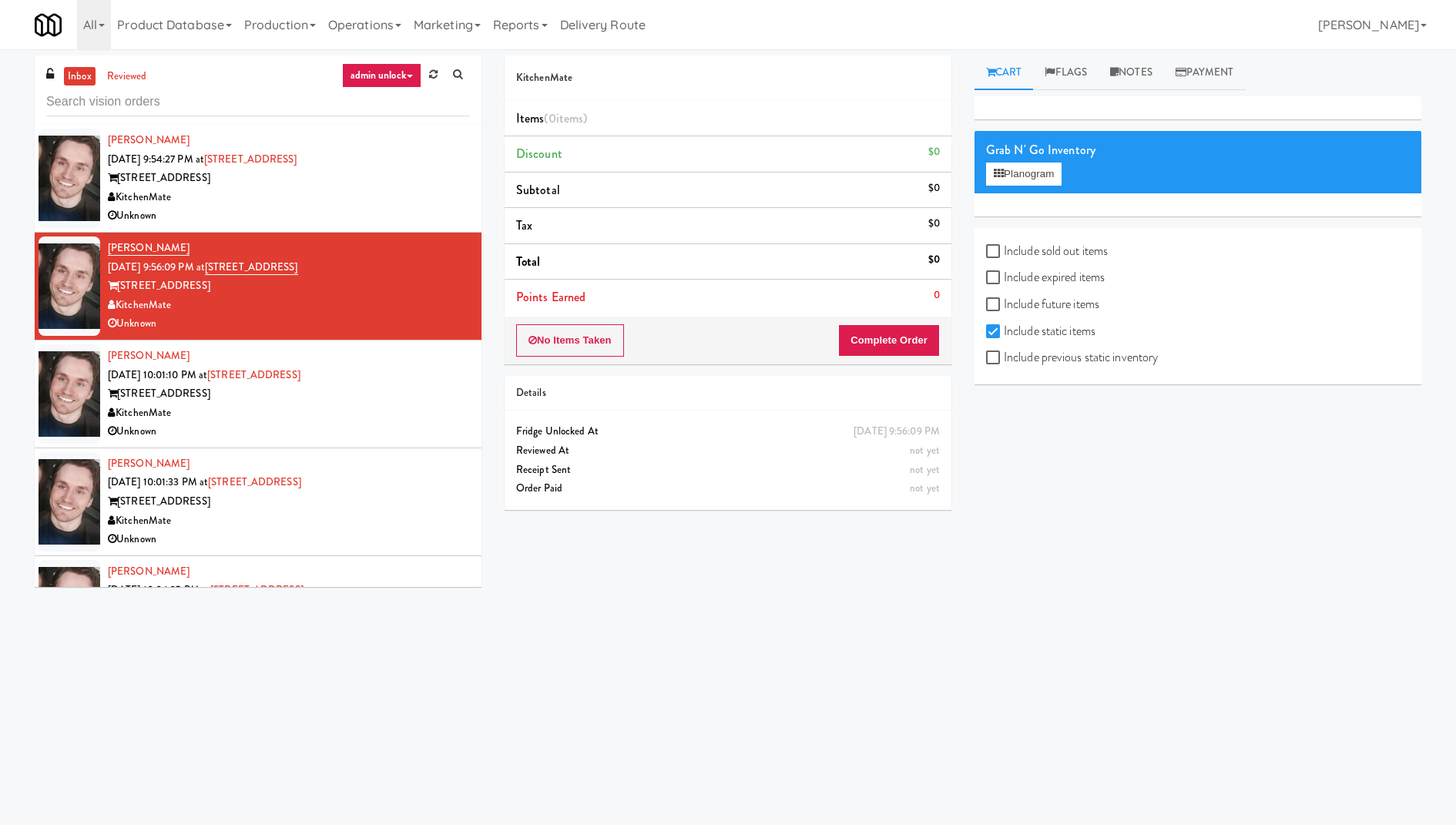
click at [419, 192] on div "KitchenMate" at bounding box center [289, 197] width 362 height 19
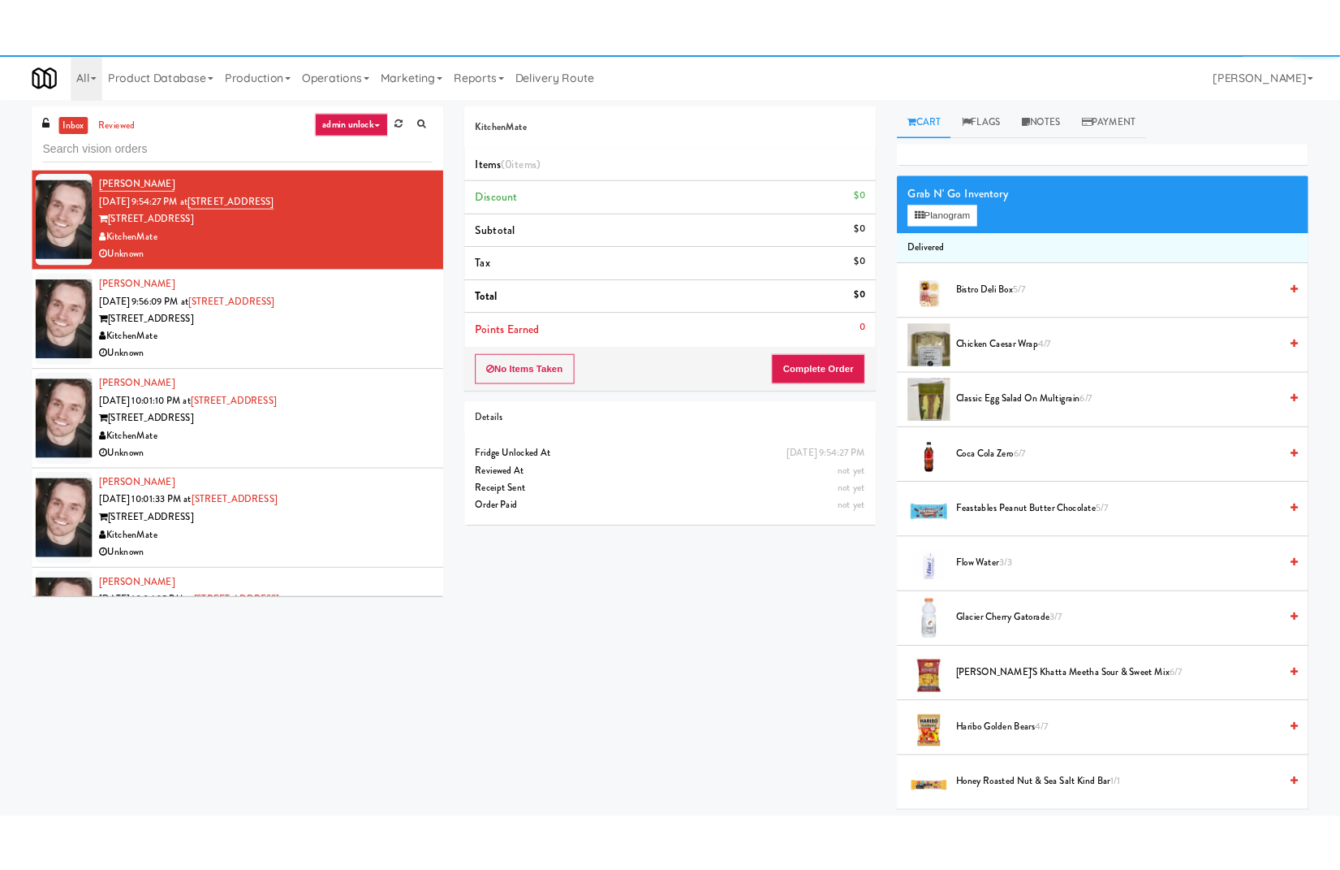
scroll to position [192, 0]
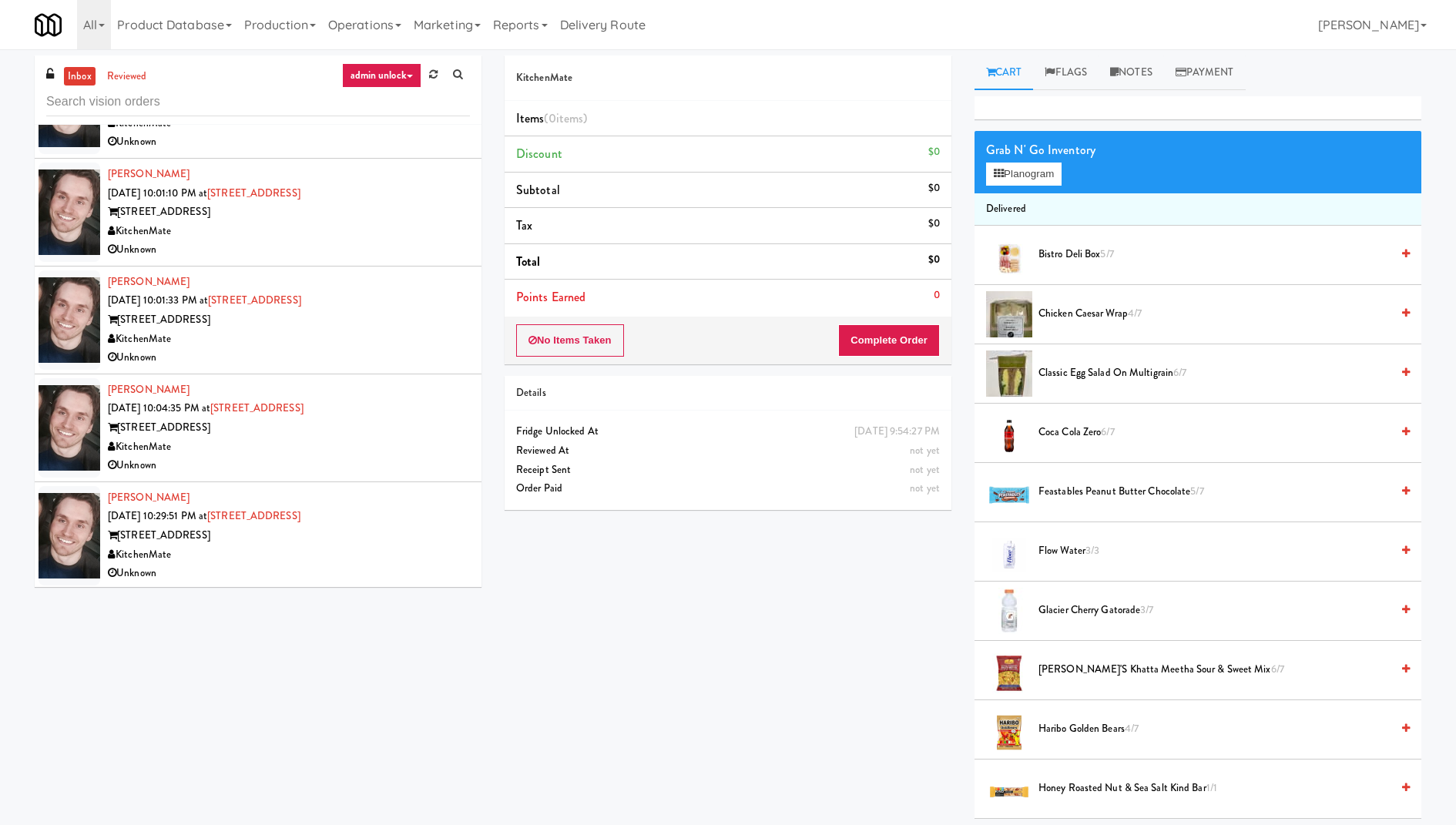
click at [407, 552] on div "KitchenMate" at bounding box center [289, 555] width 362 height 19
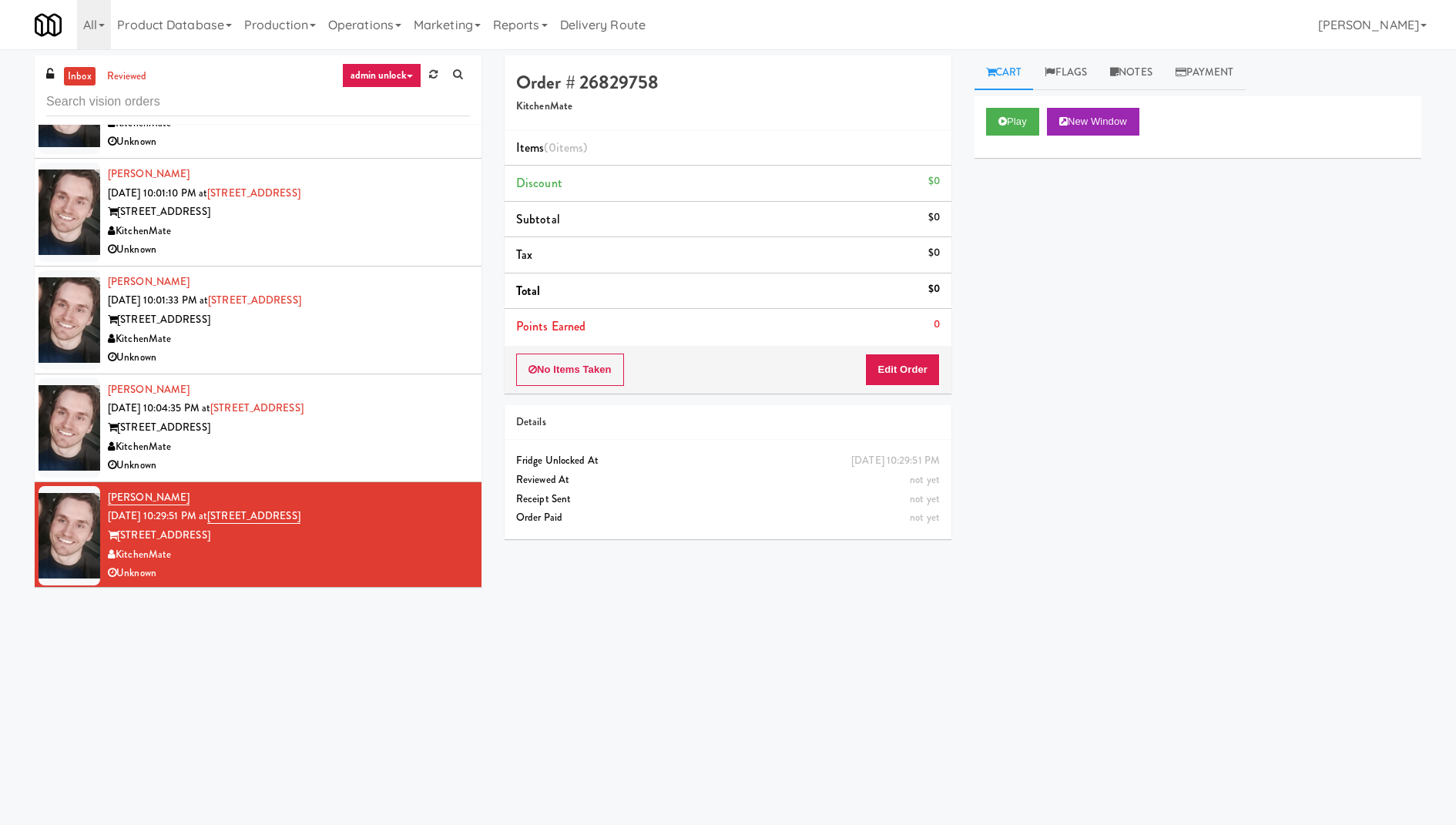
click at [1181, 339] on div "Play New Window Primary Flag Clear Flag if unable to determine what was taken o…" at bounding box center [1197, 384] width 447 height 578
click at [360, 428] on div "325 Front St - Lobby" at bounding box center [289, 428] width 362 height 19
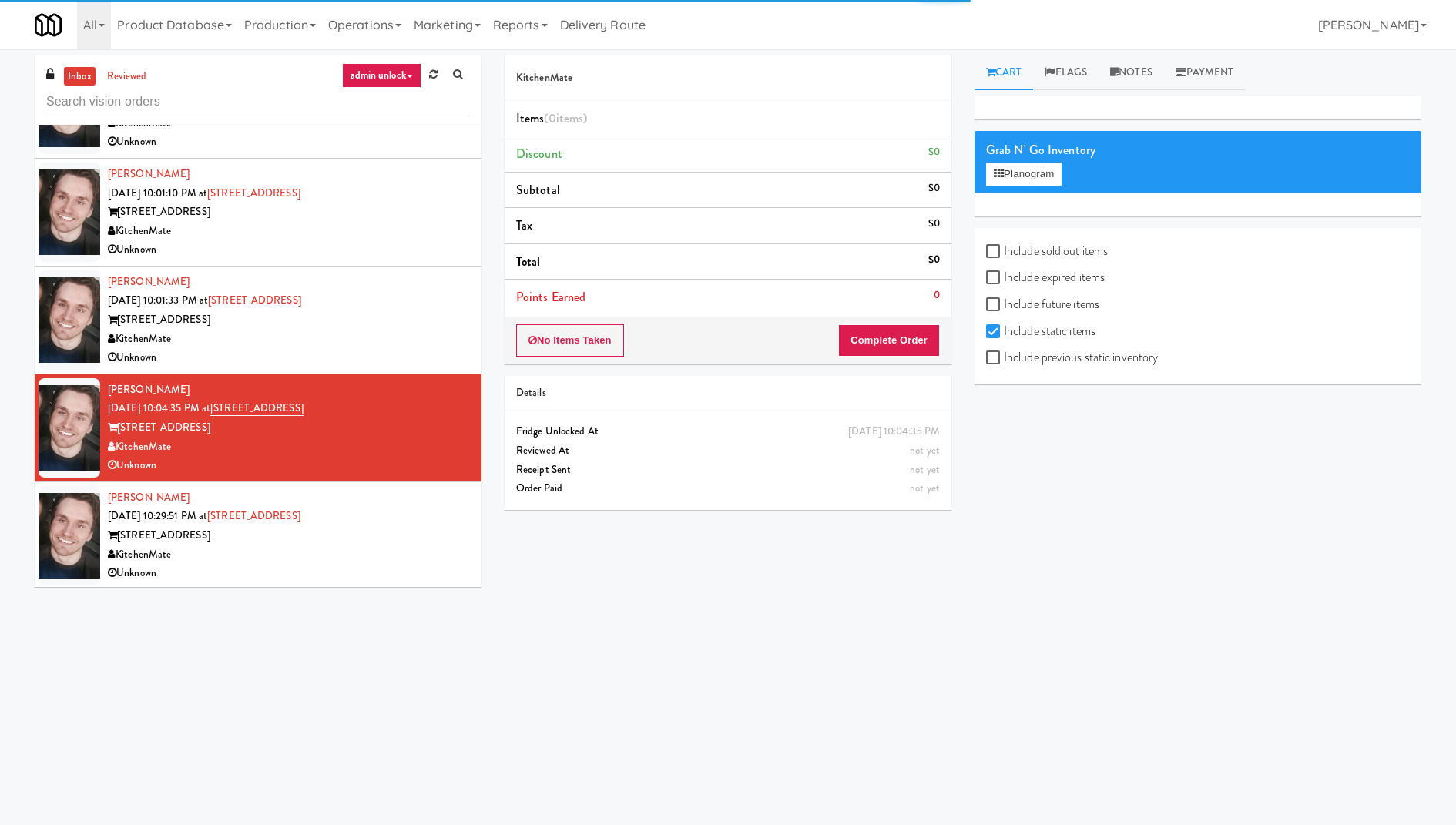
click at [394, 518] on div "Arwid Bancewicz Sep 18, 2025 10:29:51 PM at 325 Front St - Lobby 325 Front St -…" at bounding box center [289, 536] width 362 height 95
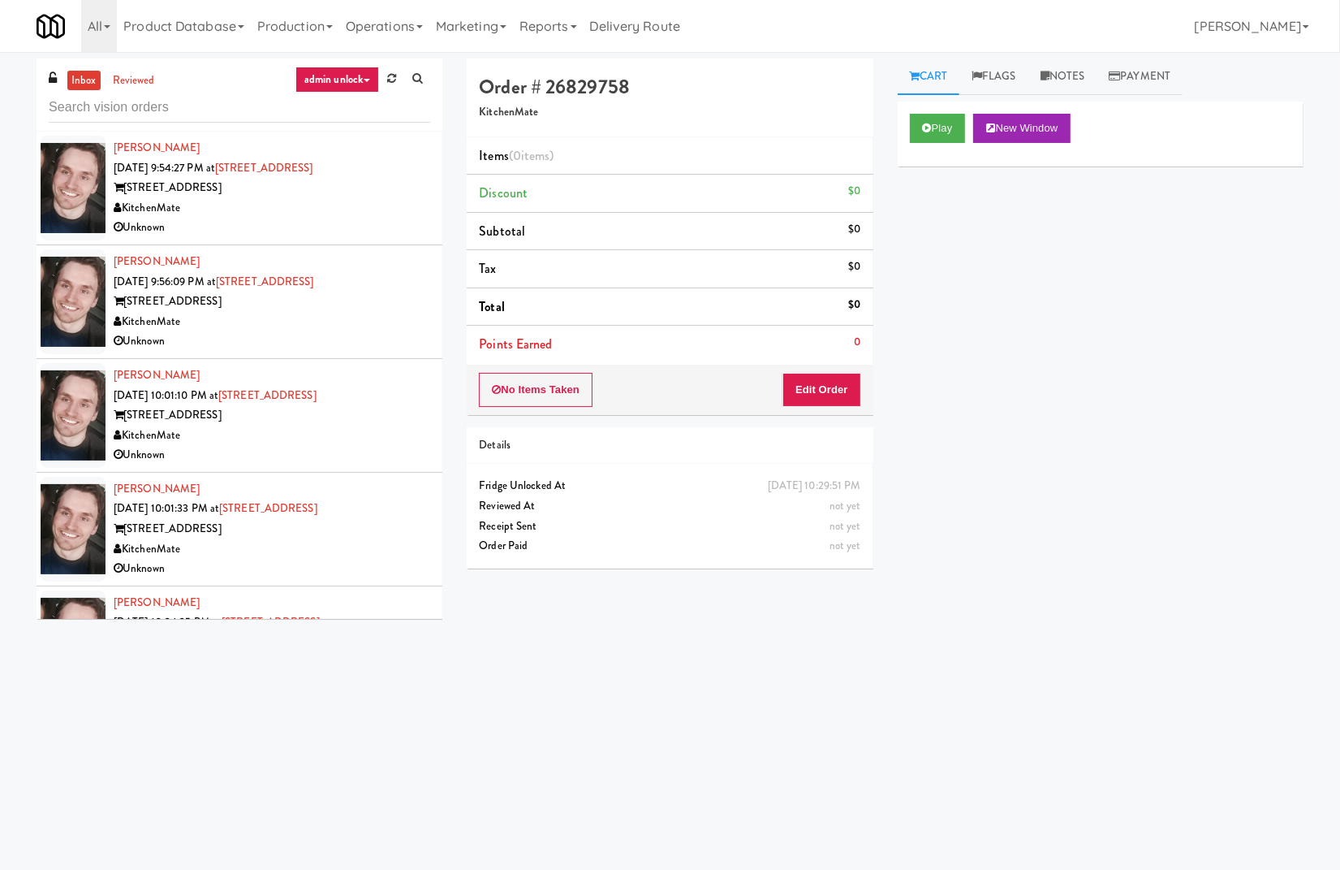
click at [377, 209] on div "KitchenMate" at bounding box center [272, 208] width 317 height 20
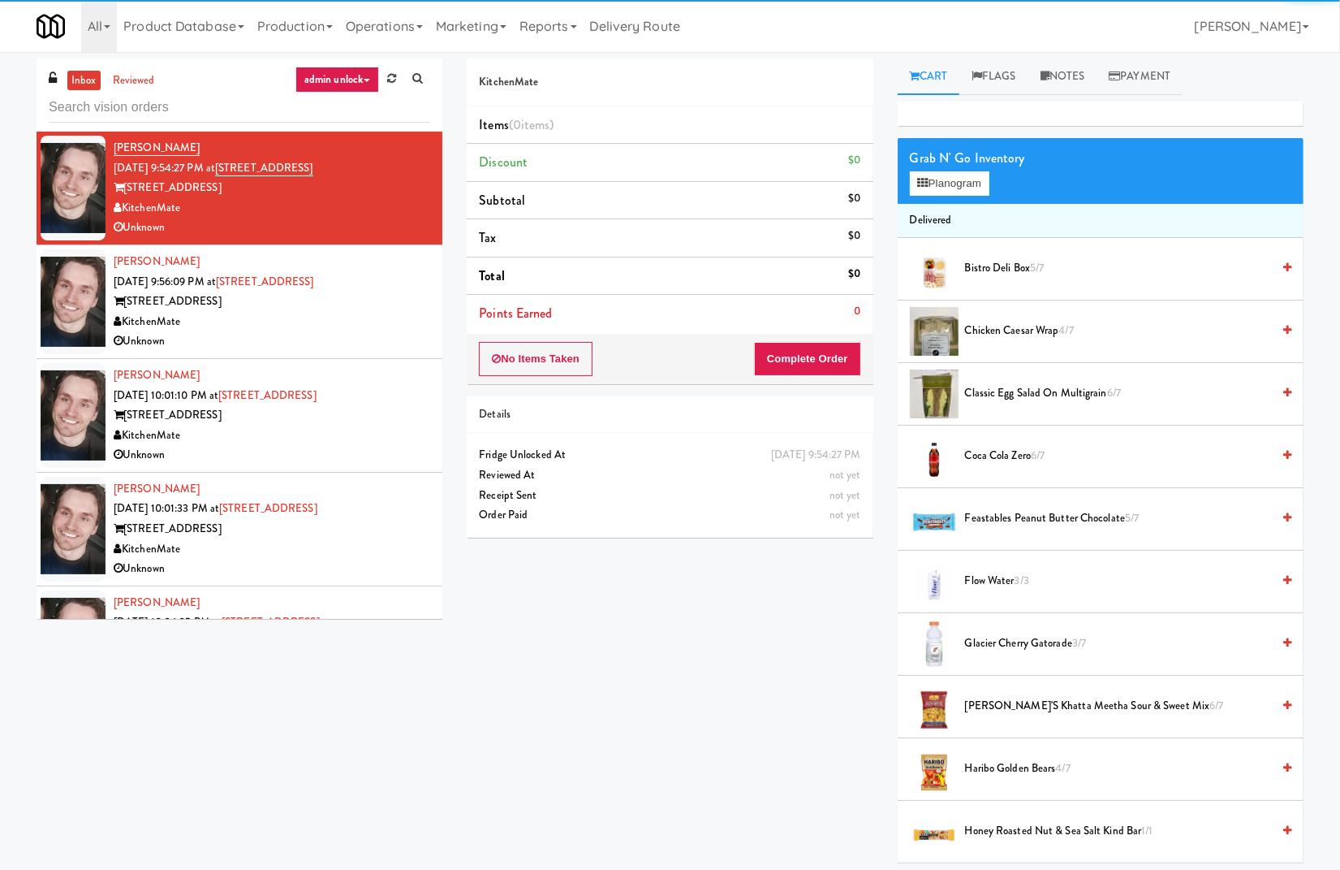
click at [349, 67] on link "admin unlock" at bounding box center [338, 80] width 84 height 26
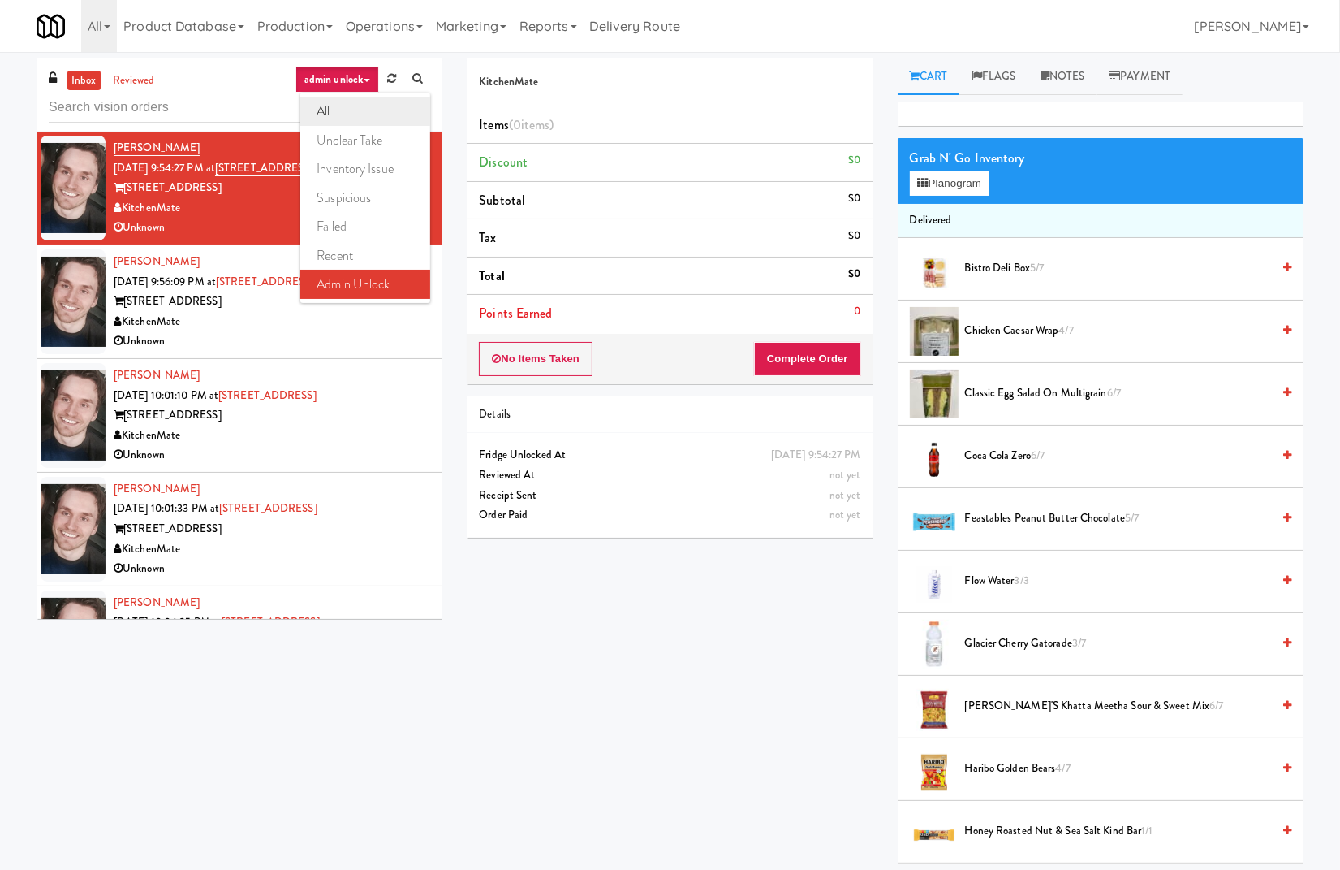
click at [360, 114] on link "all" at bounding box center [365, 111] width 130 height 29
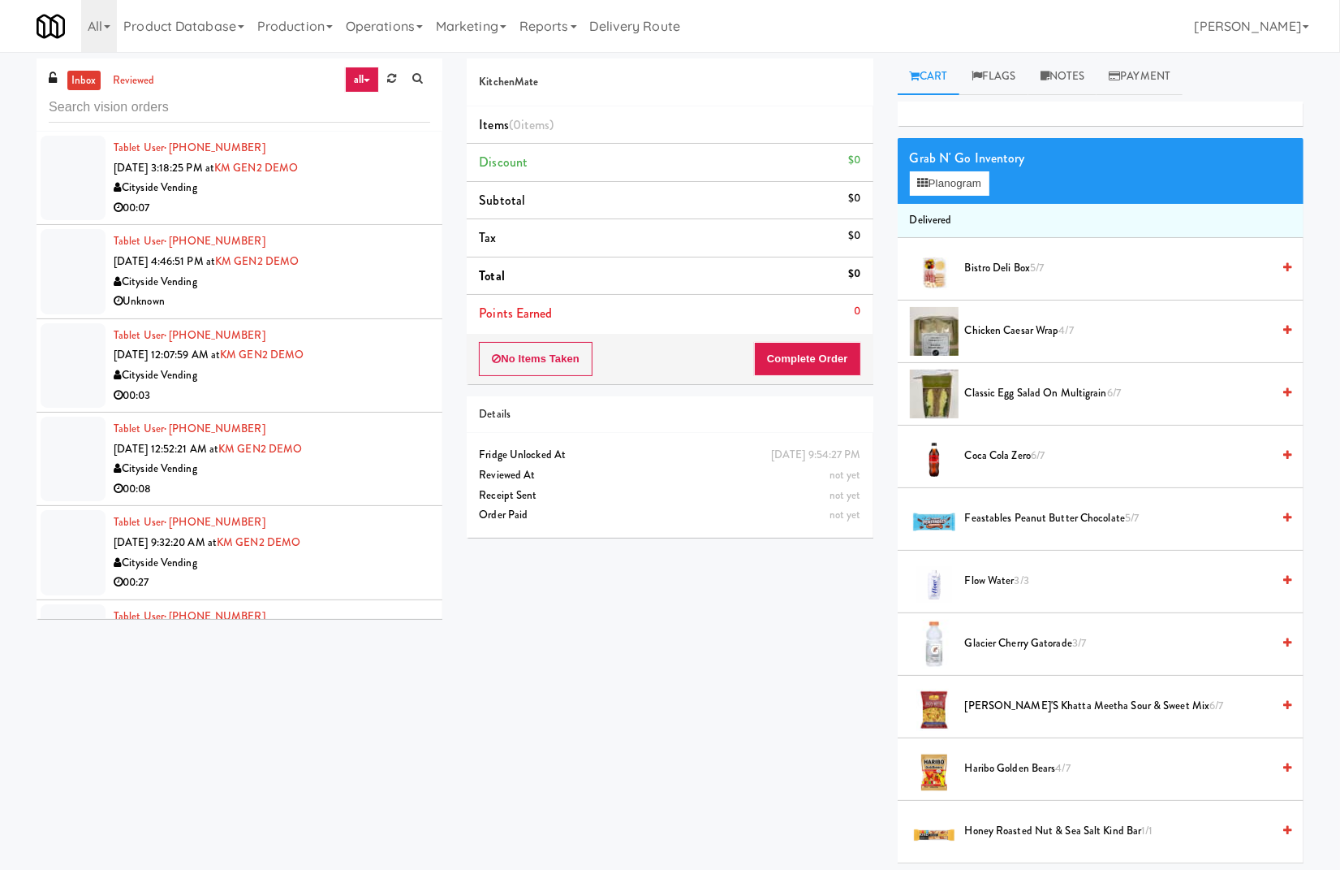
click at [388, 231] on div "Tablet User · (718) 980-8298 Jun 30, 2025 4:46:51 PM at KM GEN2 DEMO Cityside V…" at bounding box center [272, 271] width 317 height 80
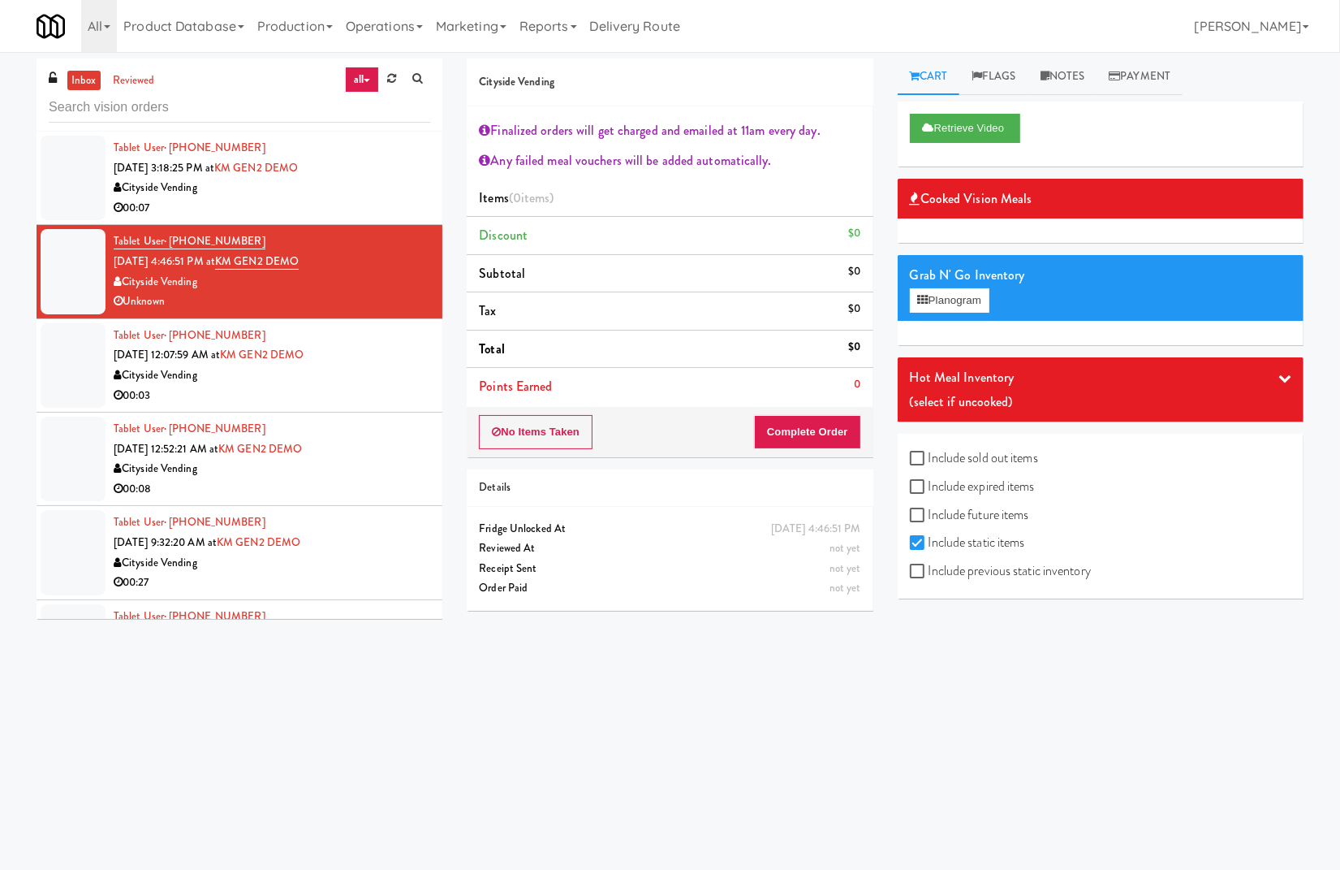
click at [391, 186] on div "Cityside Vending" at bounding box center [272, 188] width 317 height 20
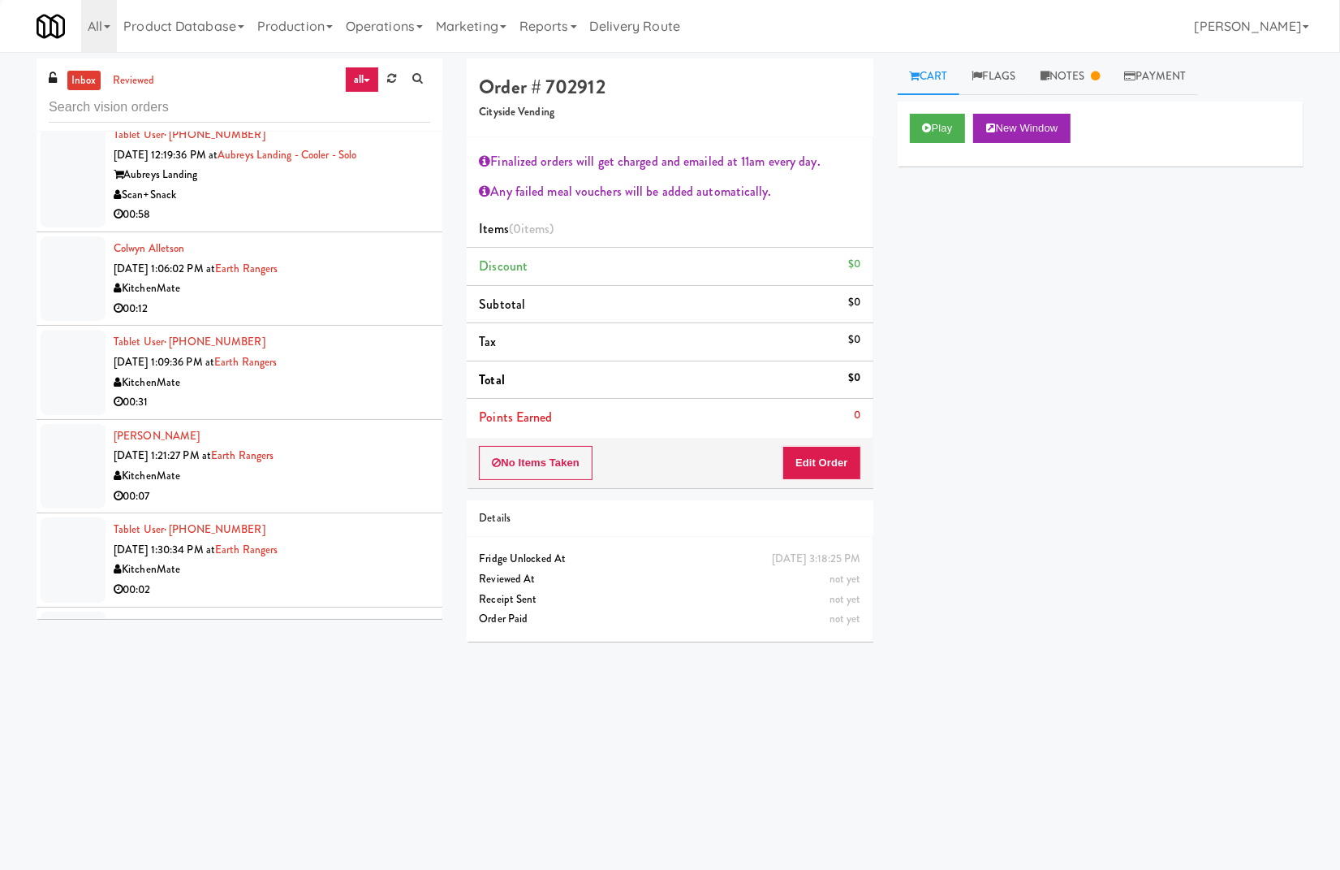
scroll to position [2986, 0]
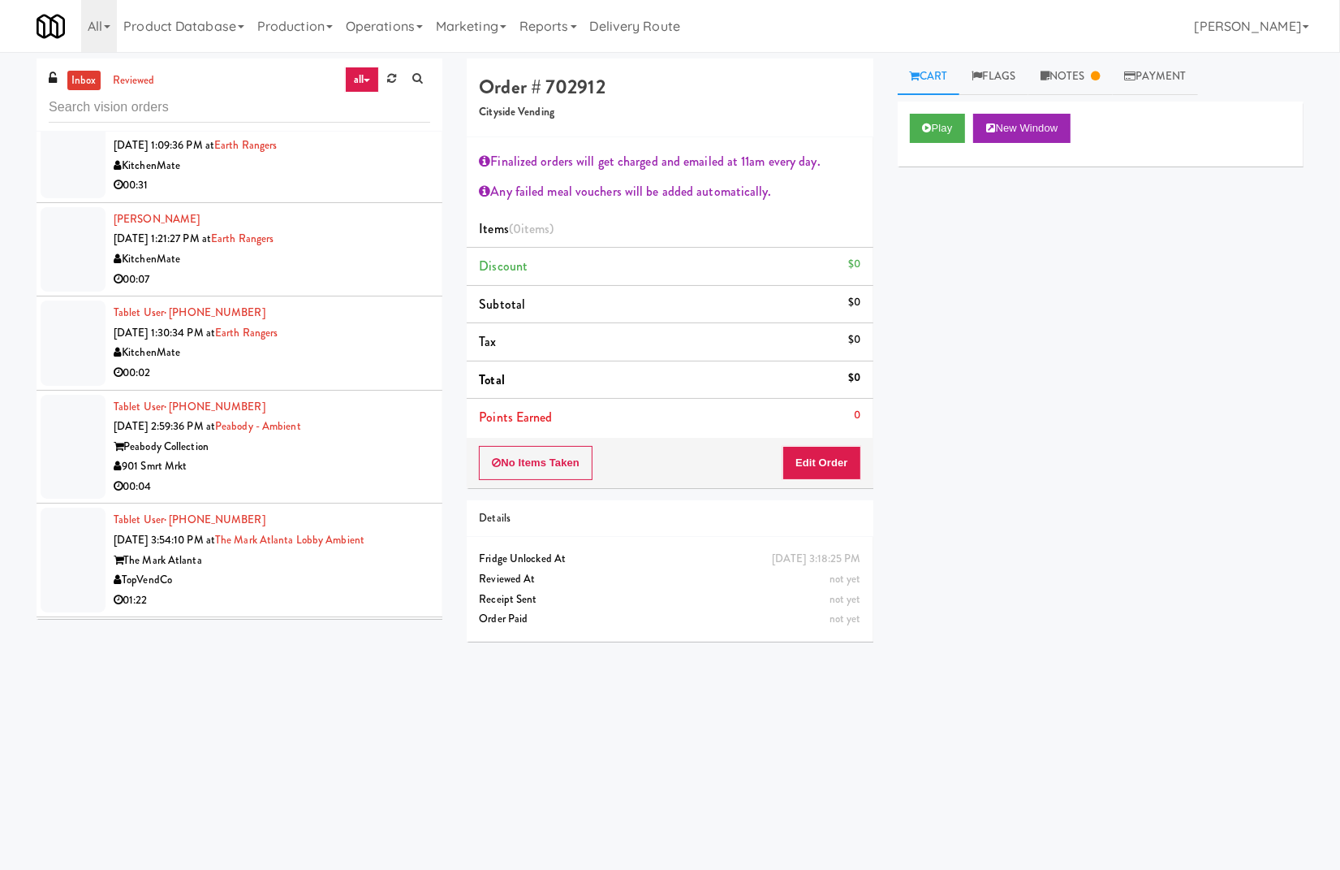
click at [387, 218] on div "Gurleen Dhindsa Sep 18, 2025 1:21:27 PM at Earth Rangers KitchenMate 00:07" at bounding box center [272, 249] width 317 height 80
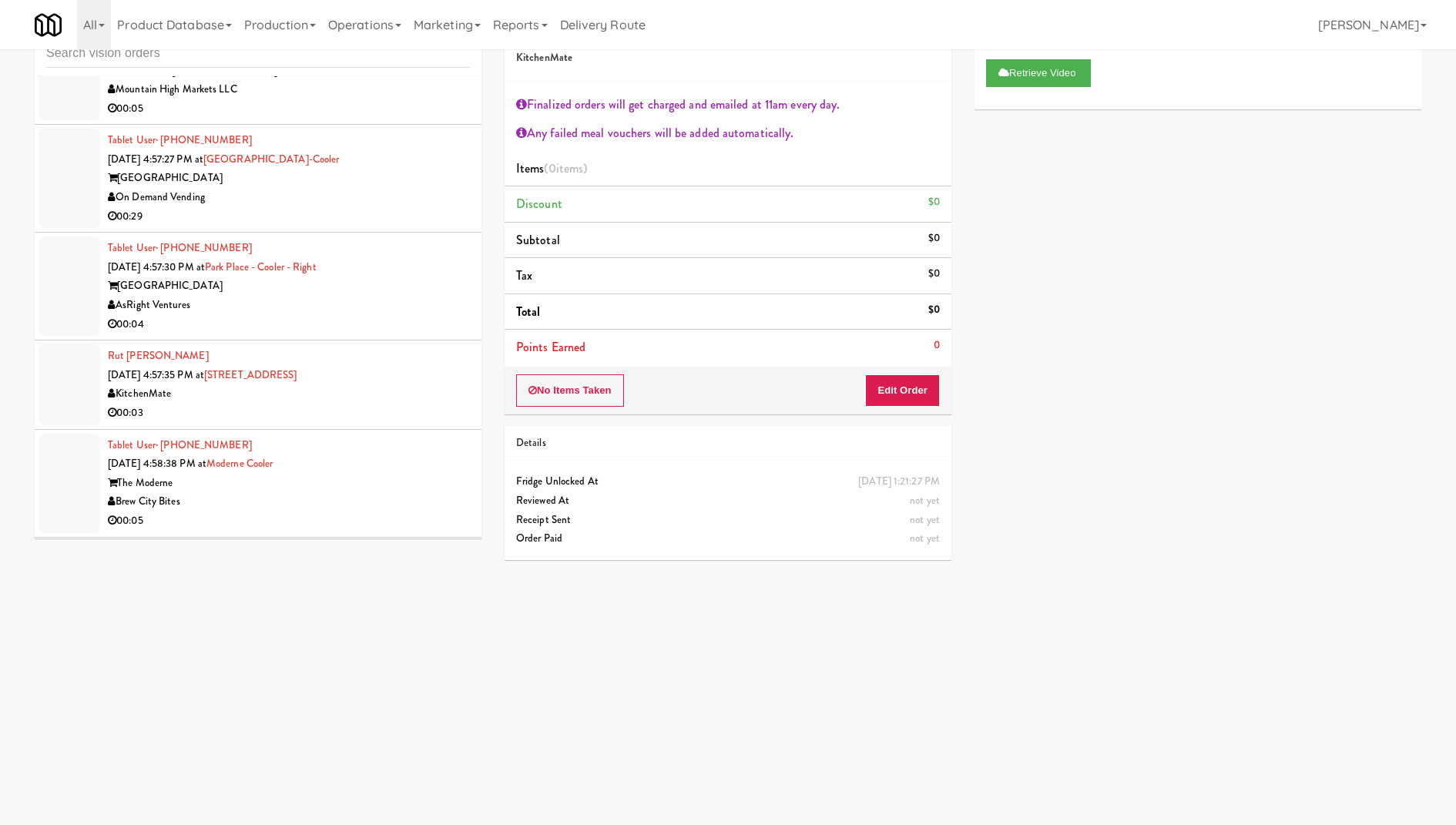
scroll to position [9216, 0]
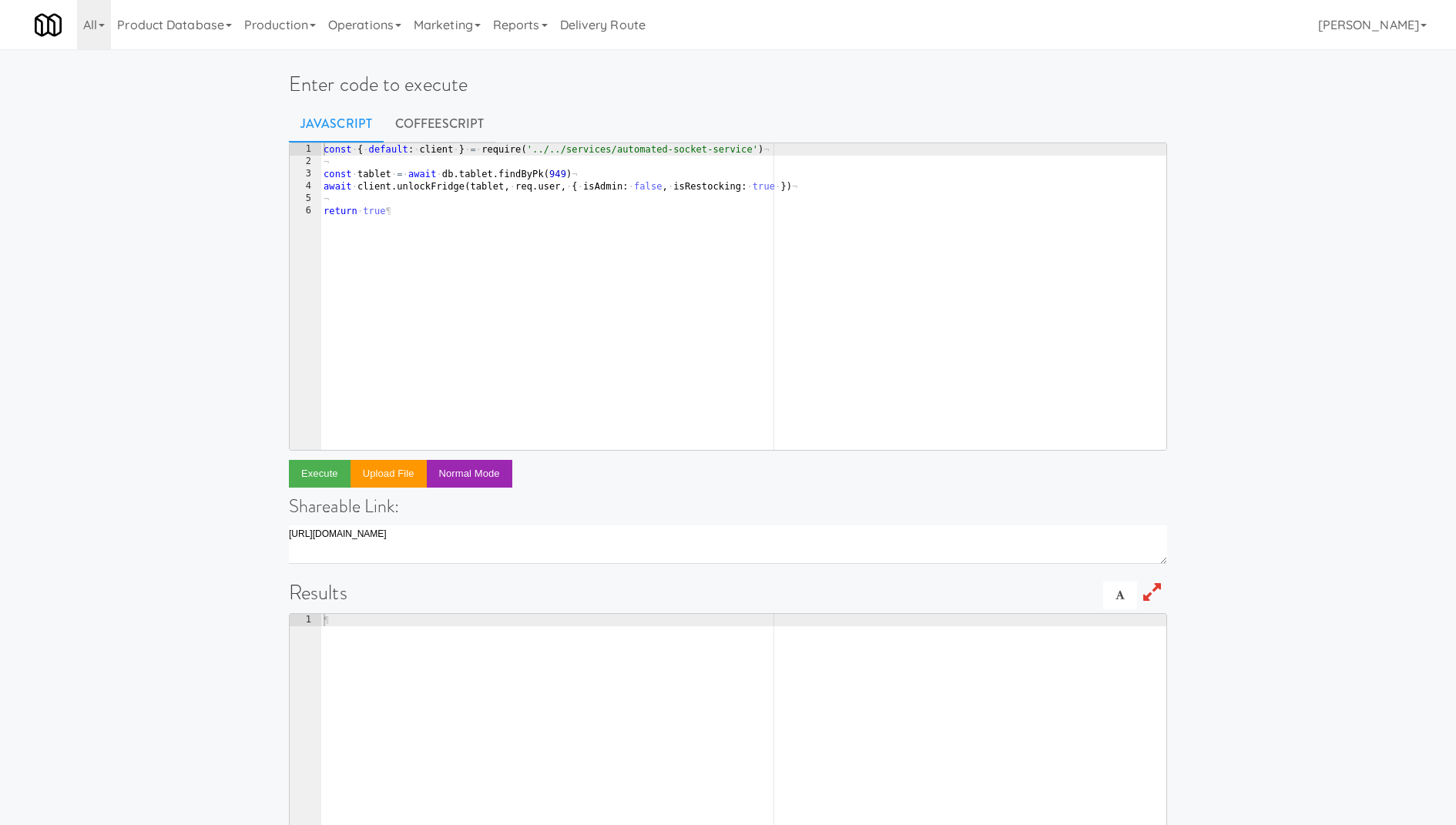
click at [560, 228] on div "const · { · default : · client · } · = · require ( '../../services/automated-so…" at bounding box center [744, 309] width 846 height 332
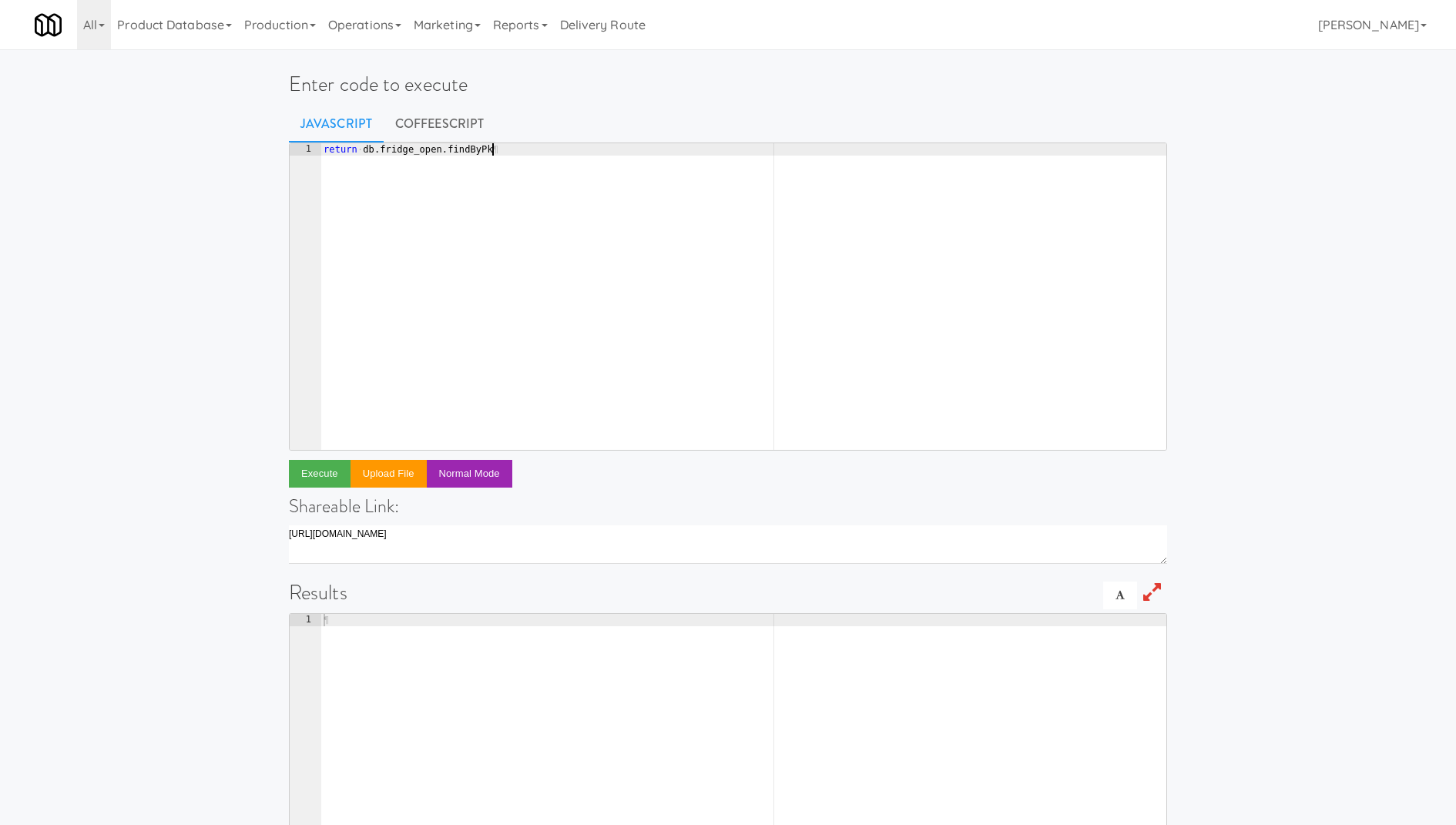
scroll to position [0, 13]
paste textarea "1047259)"
type textarea "return db.fridge_open.findByPk(1047259)"
click at [309, 466] on button "Execute" at bounding box center [319, 473] width 62 height 28
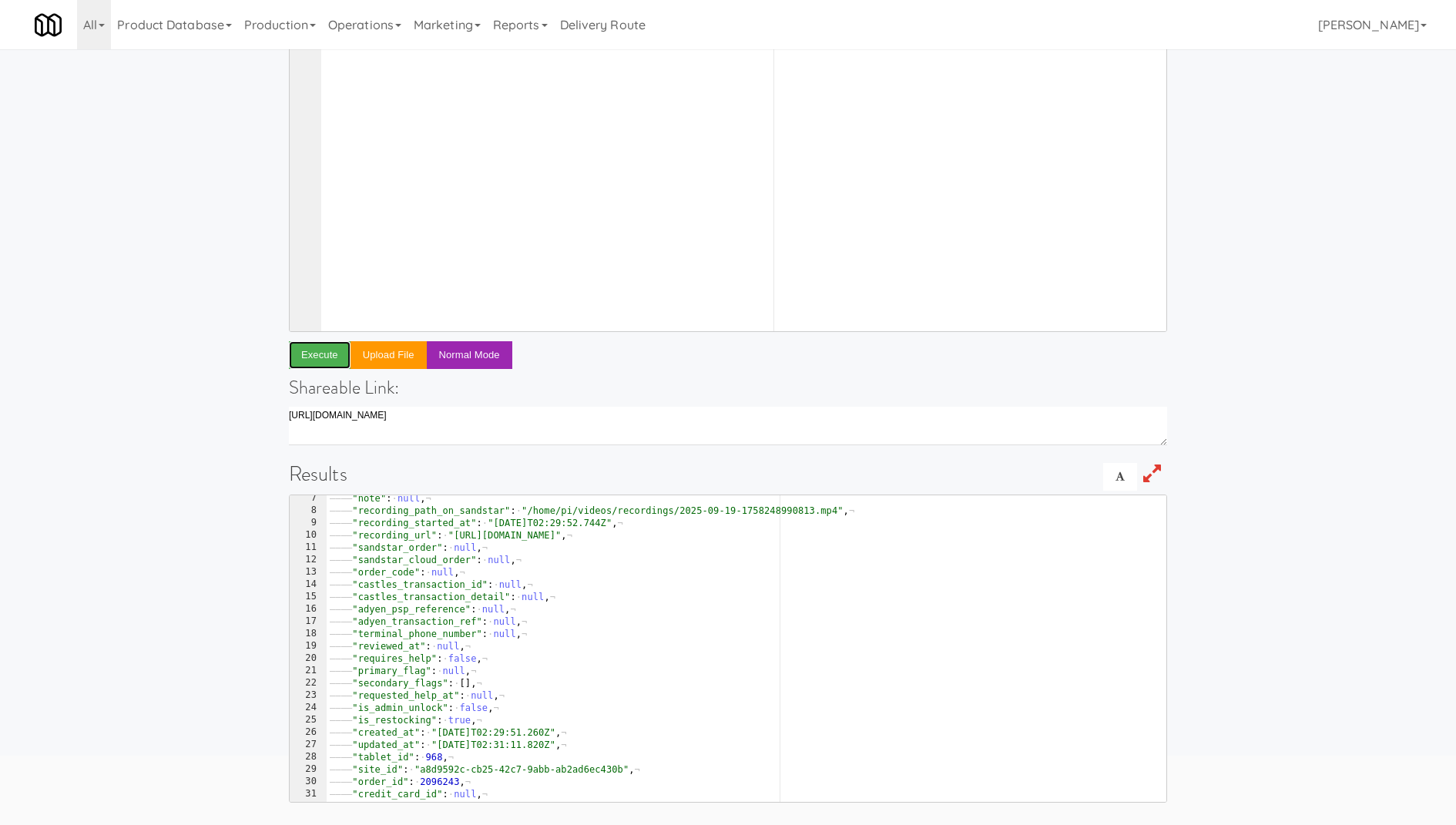
scroll to position [60, 0]
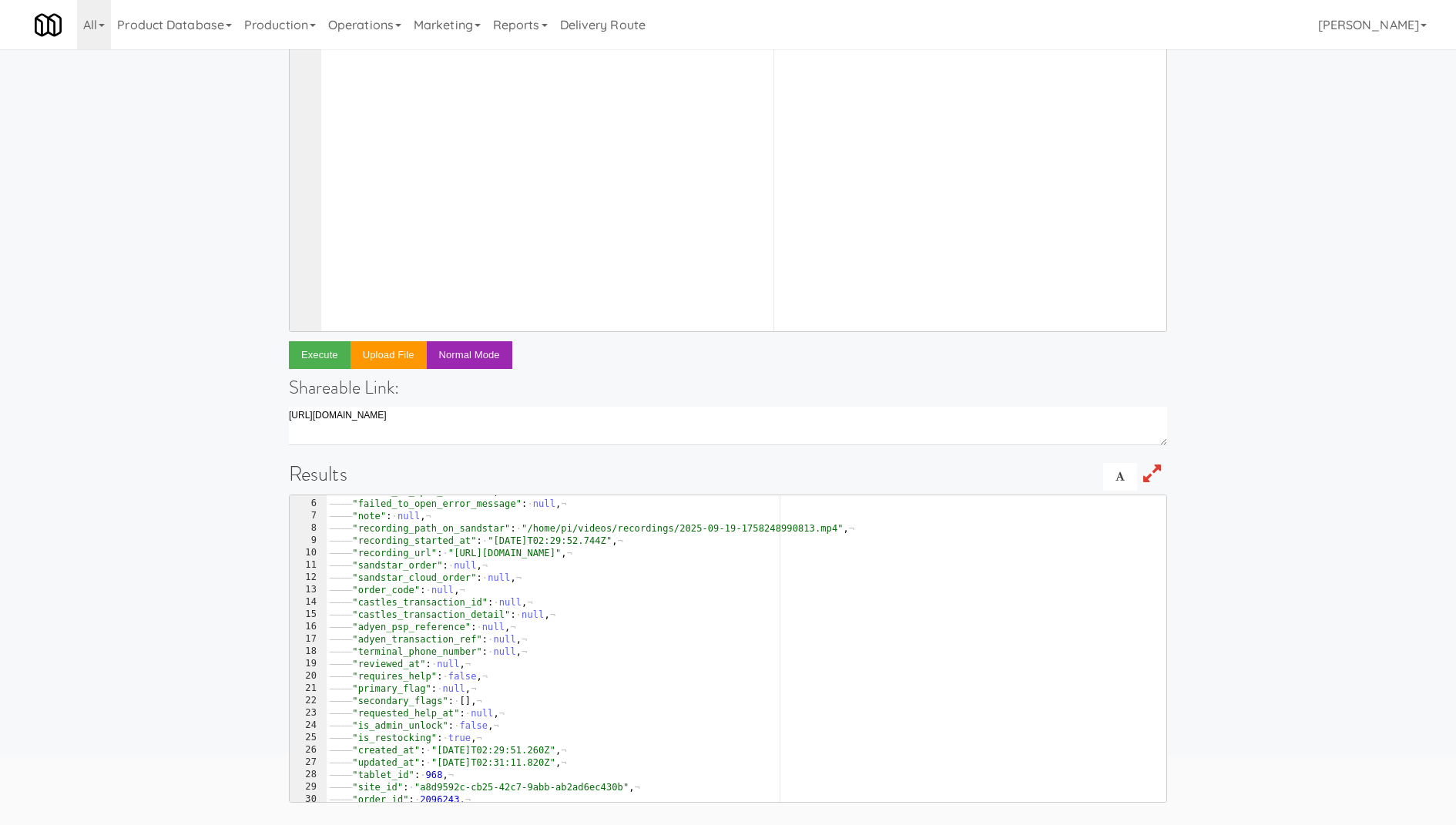
type textarea ""recording_url": "[URL][DOMAIN_NAME]"
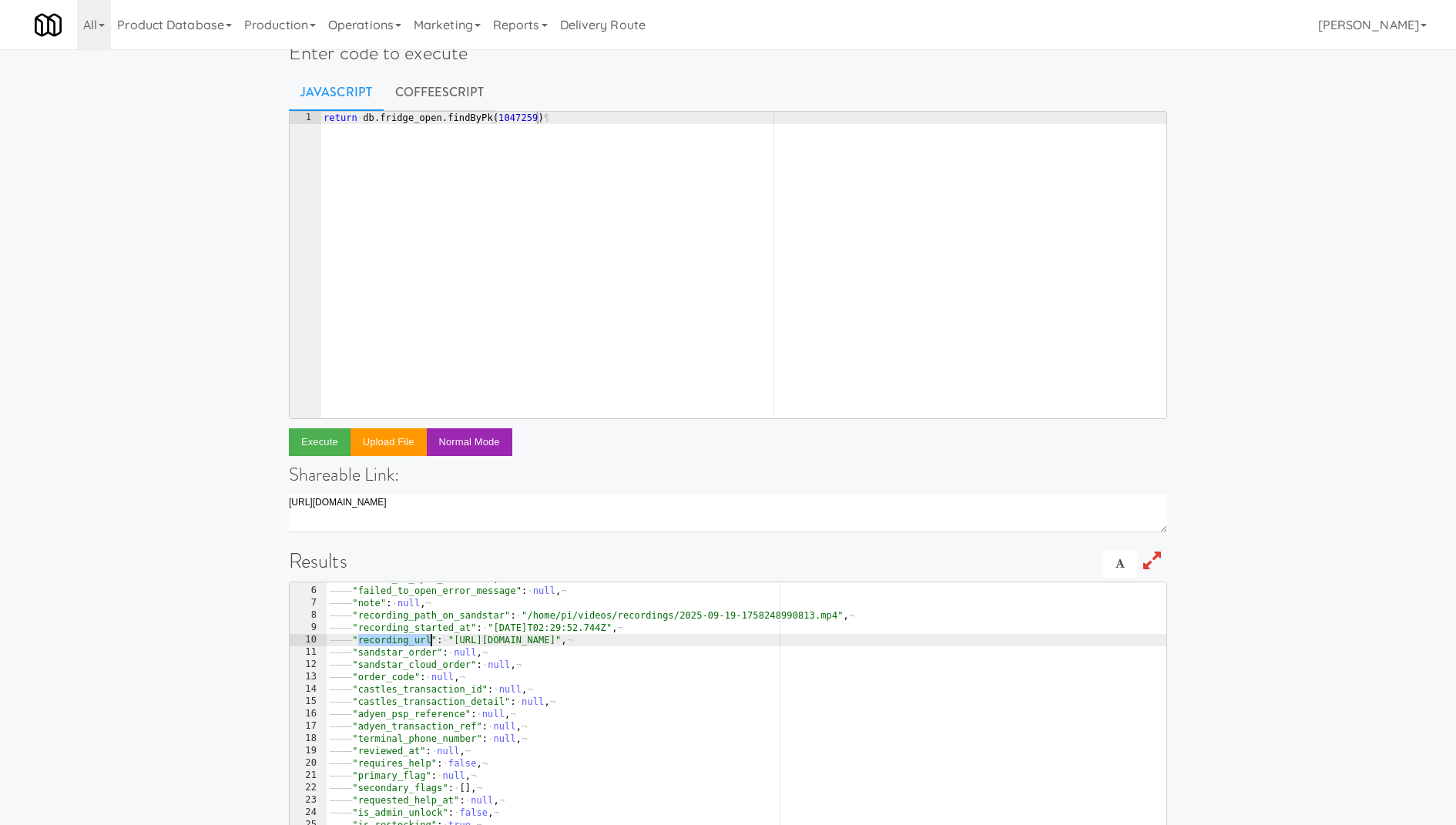
scroll to position [0, 0]
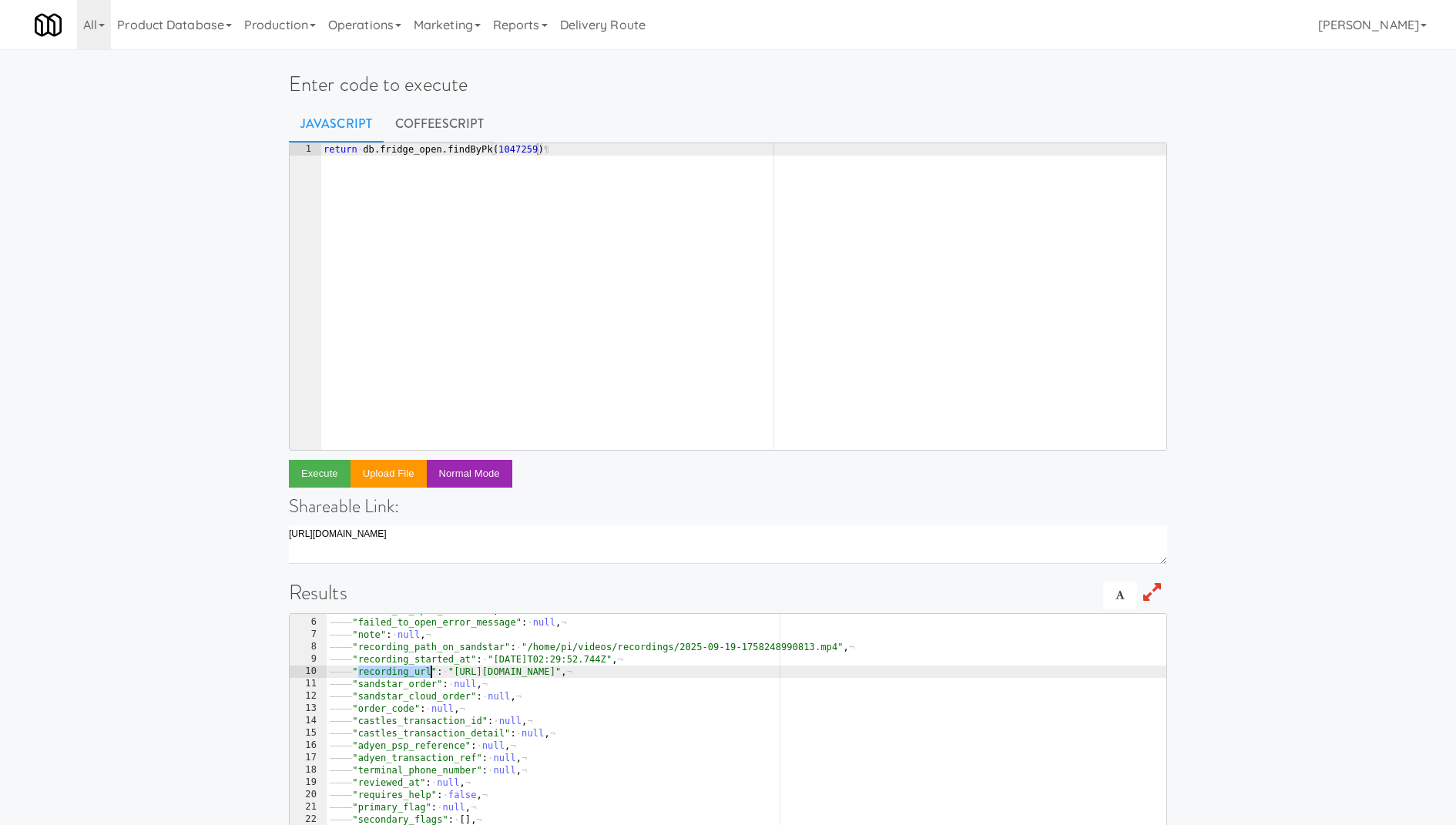
click at [348, 147] on div "return · db . fridge_open . findByPk ( 1047259 ) ¶" at bounding box center [744, 309] width 846 height 332
type textarea "const fo = await db.fridge_open.findByPk(1047259)"
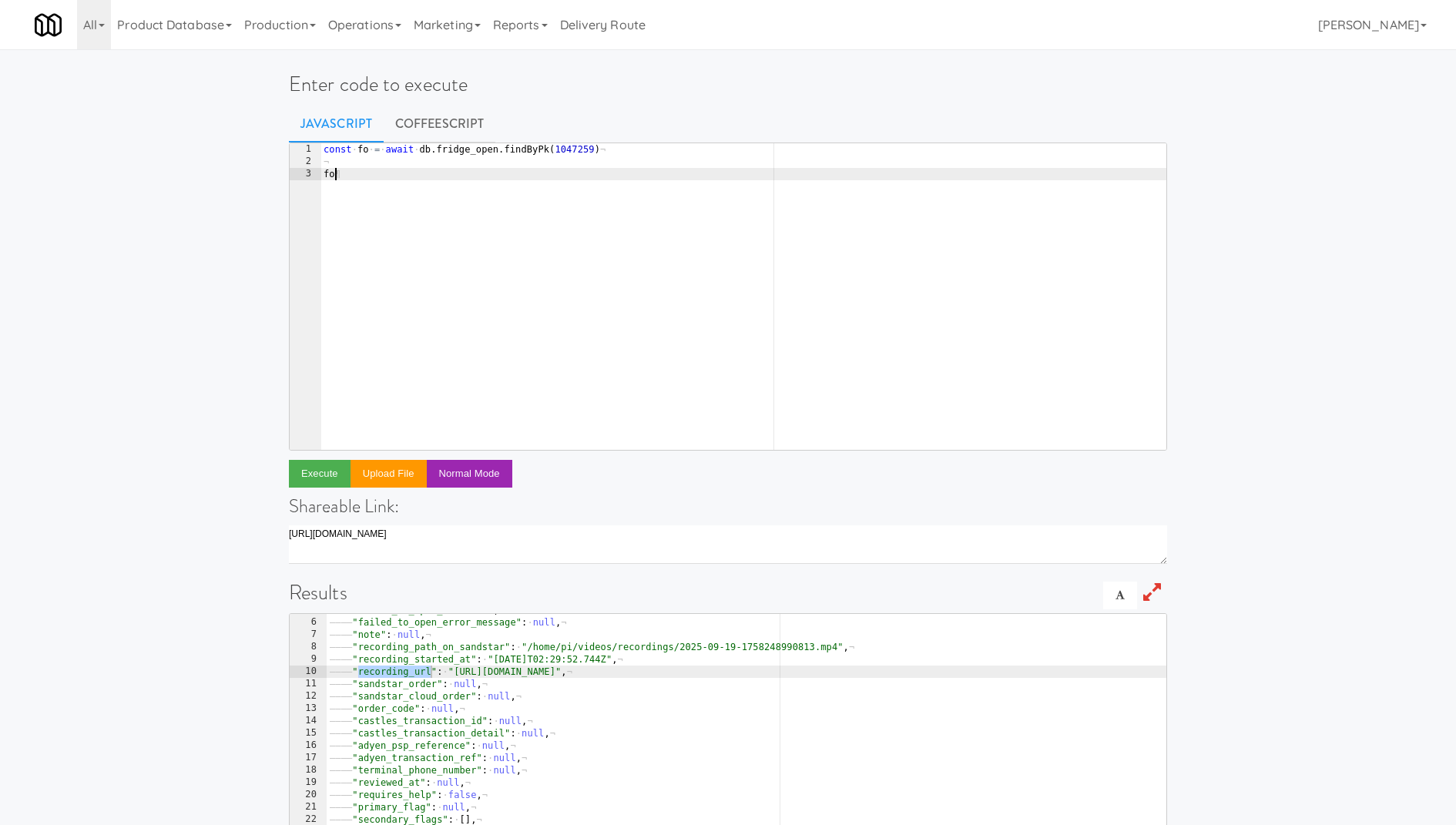
paste textarea "recording_url"
type textarea "fo.recording_url = null"
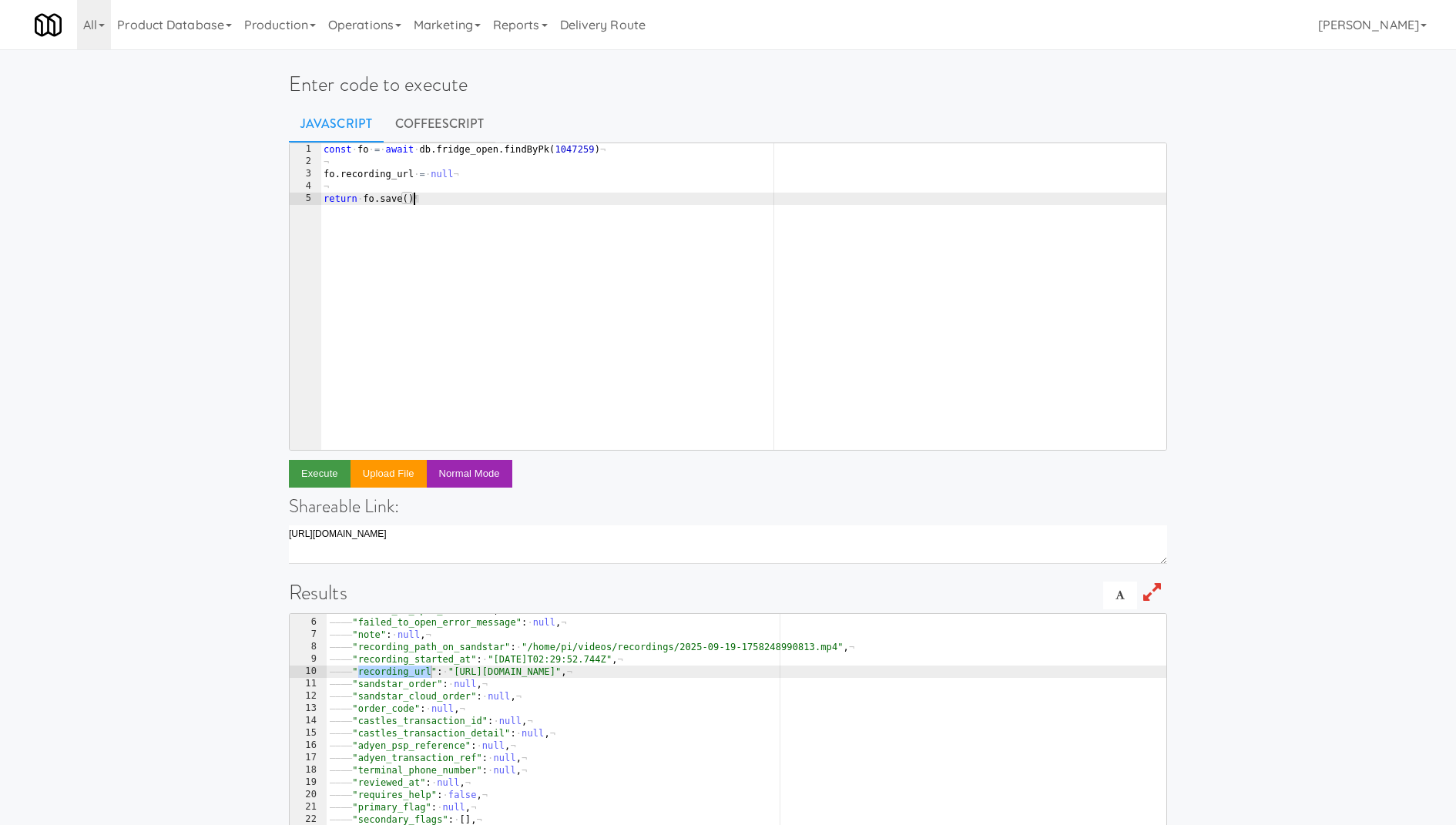
type textarea "return [DOMAIN_NAME]()"
click at [329, 468] on button "Execute" at bounding box center [319, 473] width 62 height 28
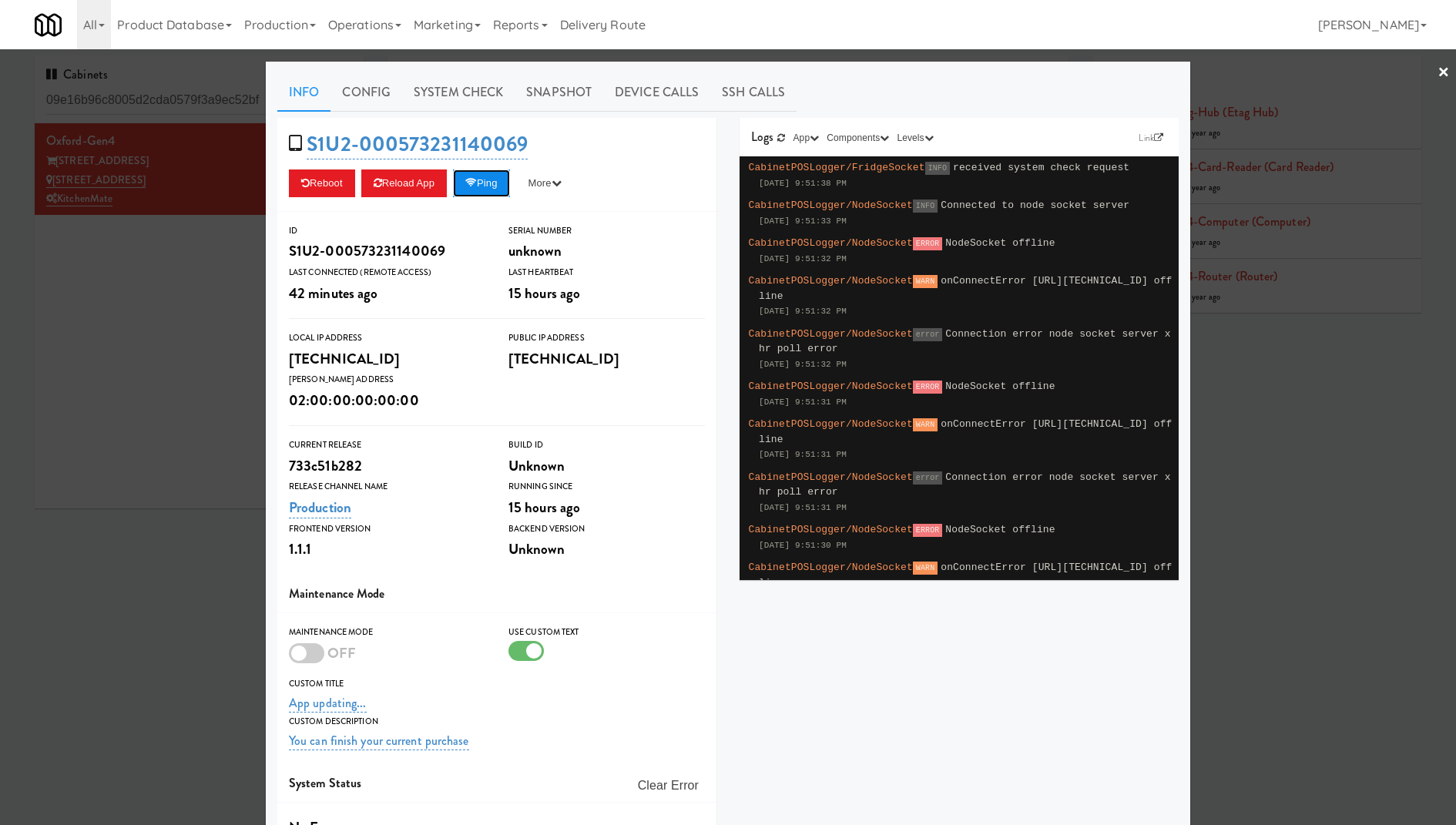
click at [477, 186] on icon at bounding box center [470, 183] width 11 height 10
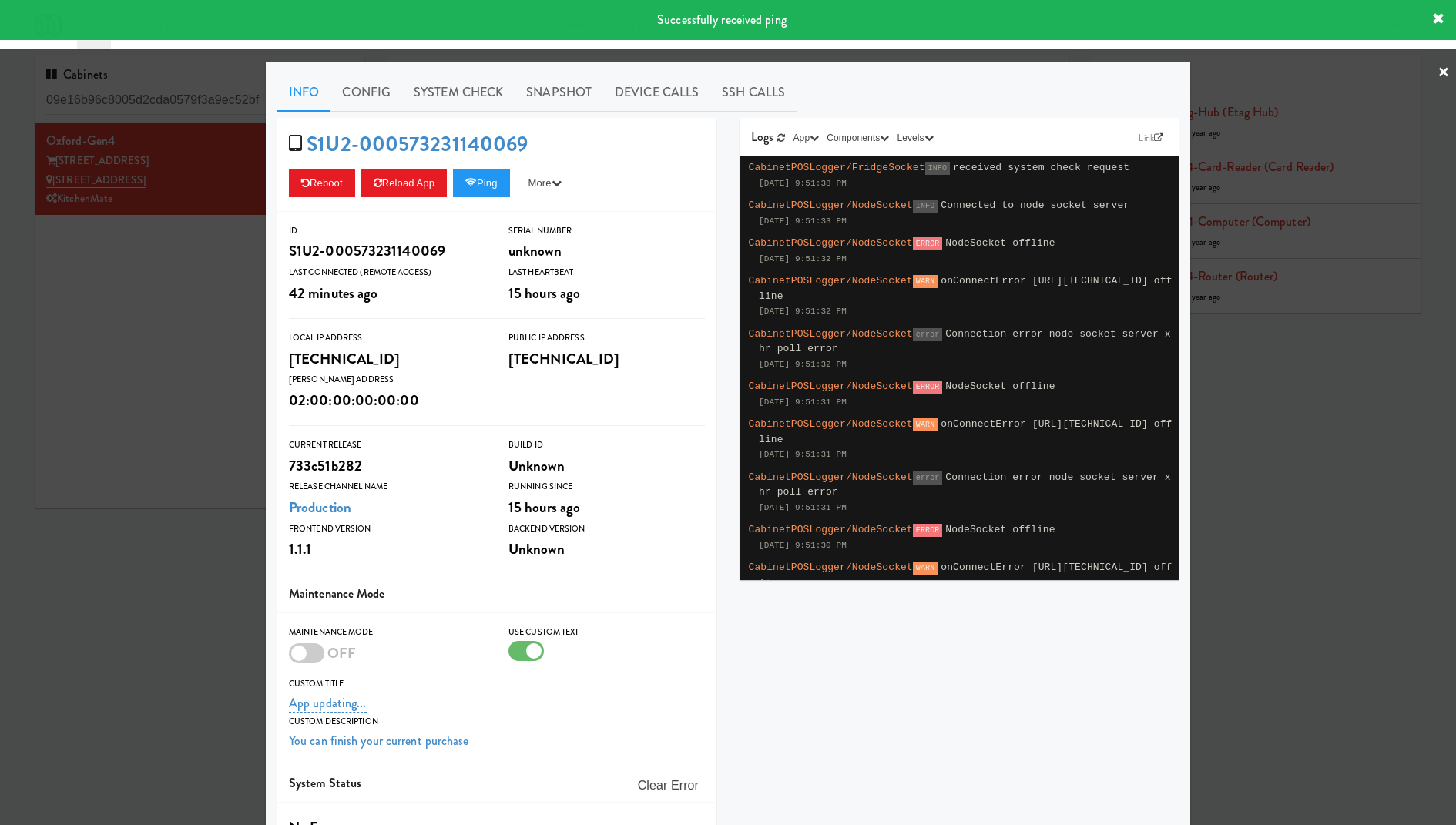
click at [164, 204] on div at bounding box center [728, 412] width 1456 height 825
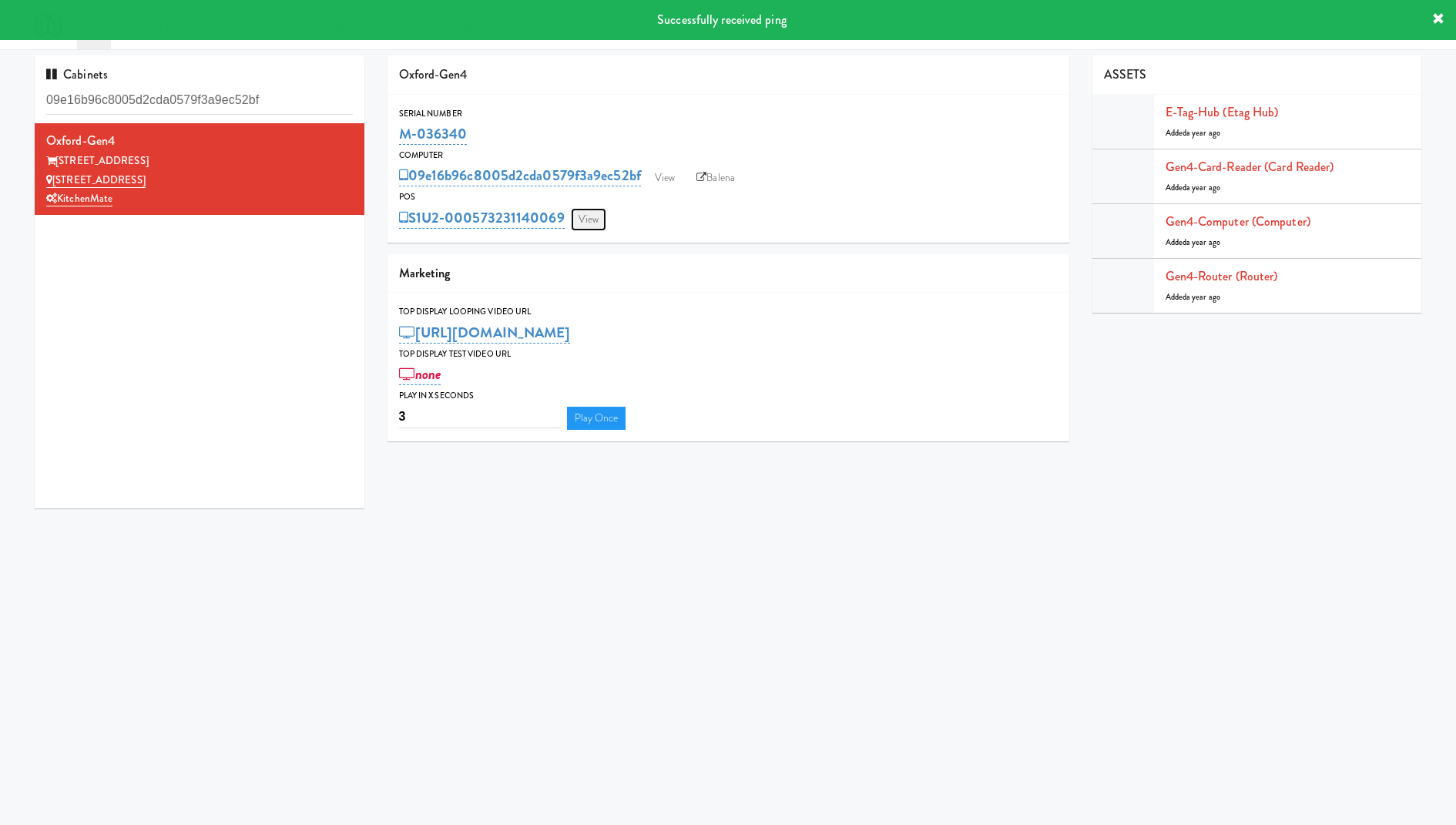
click at [593, 209] on link "View" at bounding box center [588, 219] width 35 height 23
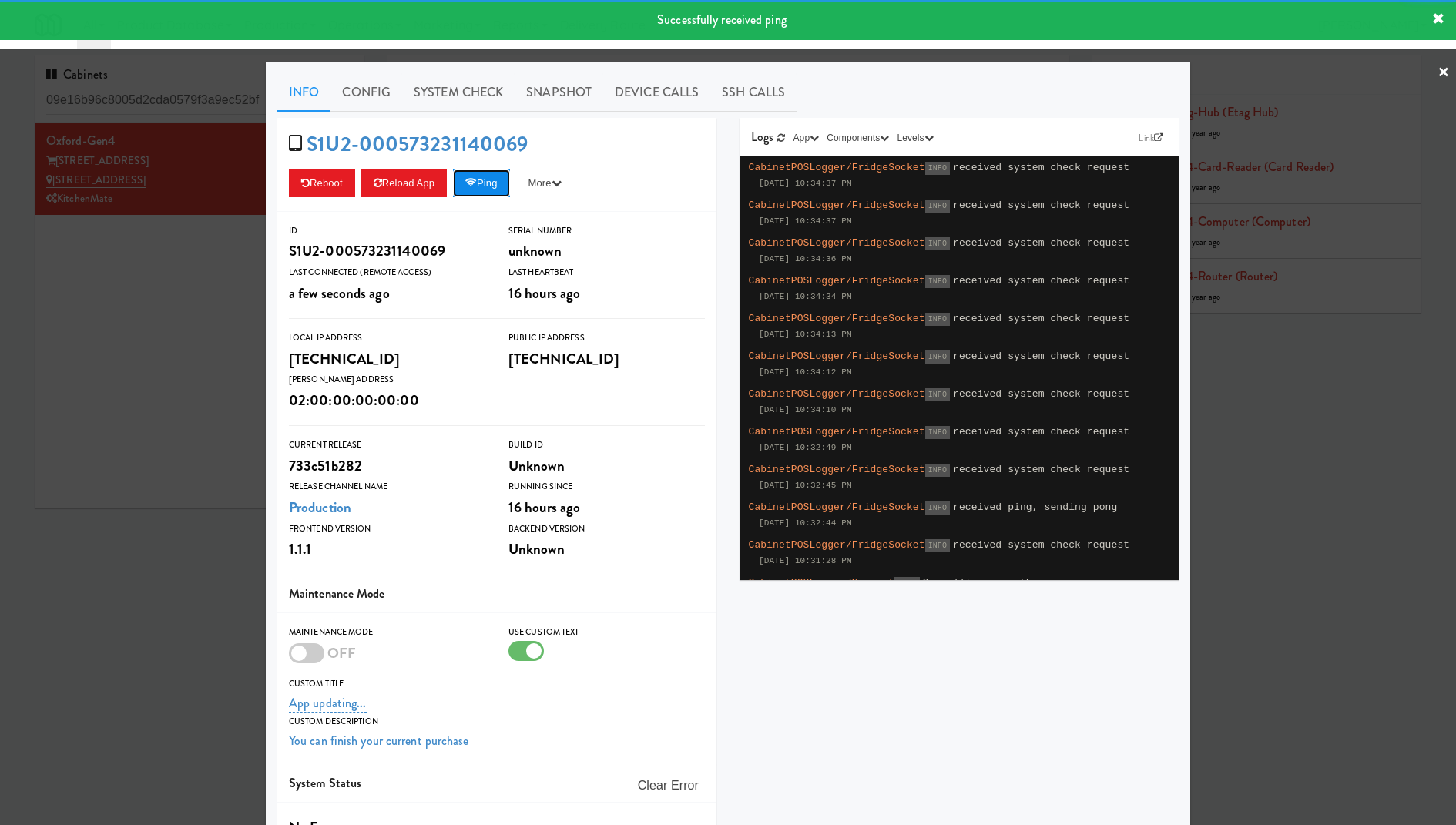
click at [466, 175] on button "Ping" at bounding box center [481, 183] width 57 height 28
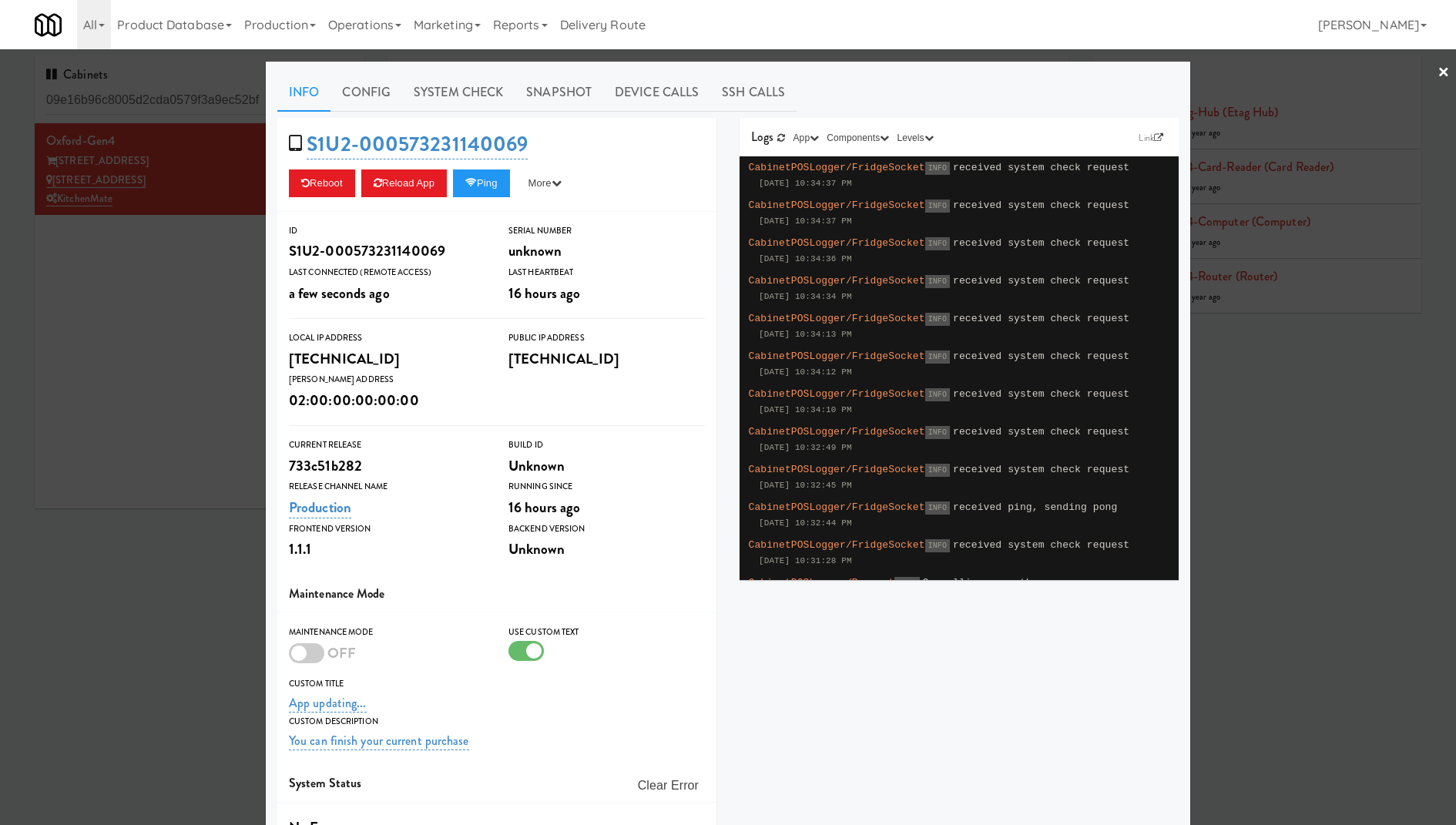
click at [133, 235] on div at bounding box center [728, 412] width 1456 height 825
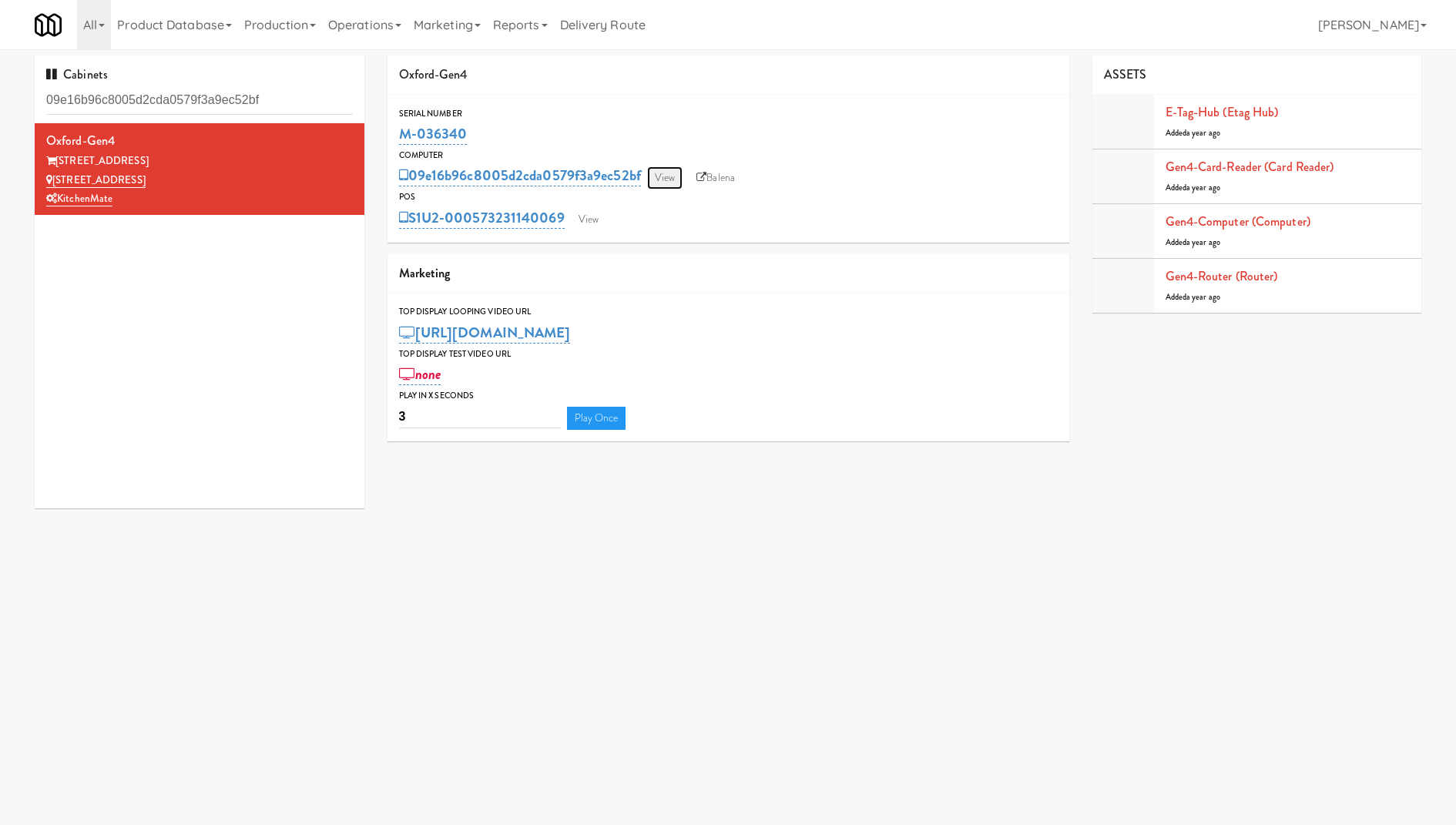
click at [659, 175] on link "View" at bounding box center [664, 177] width 35 height 23
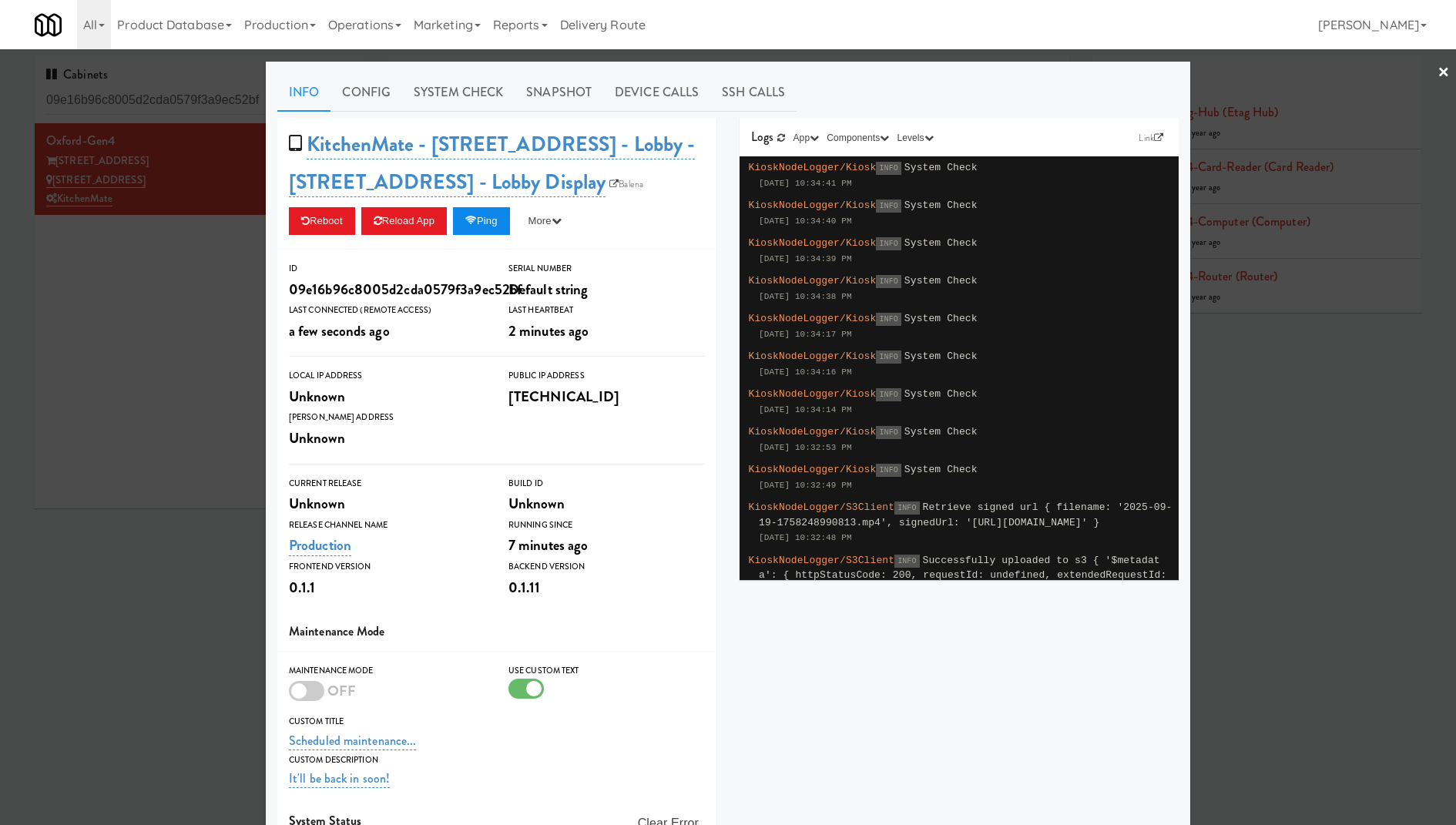
click at [492, 222] on button "Ping" at bounding box center [481, 220] width 57 height 28
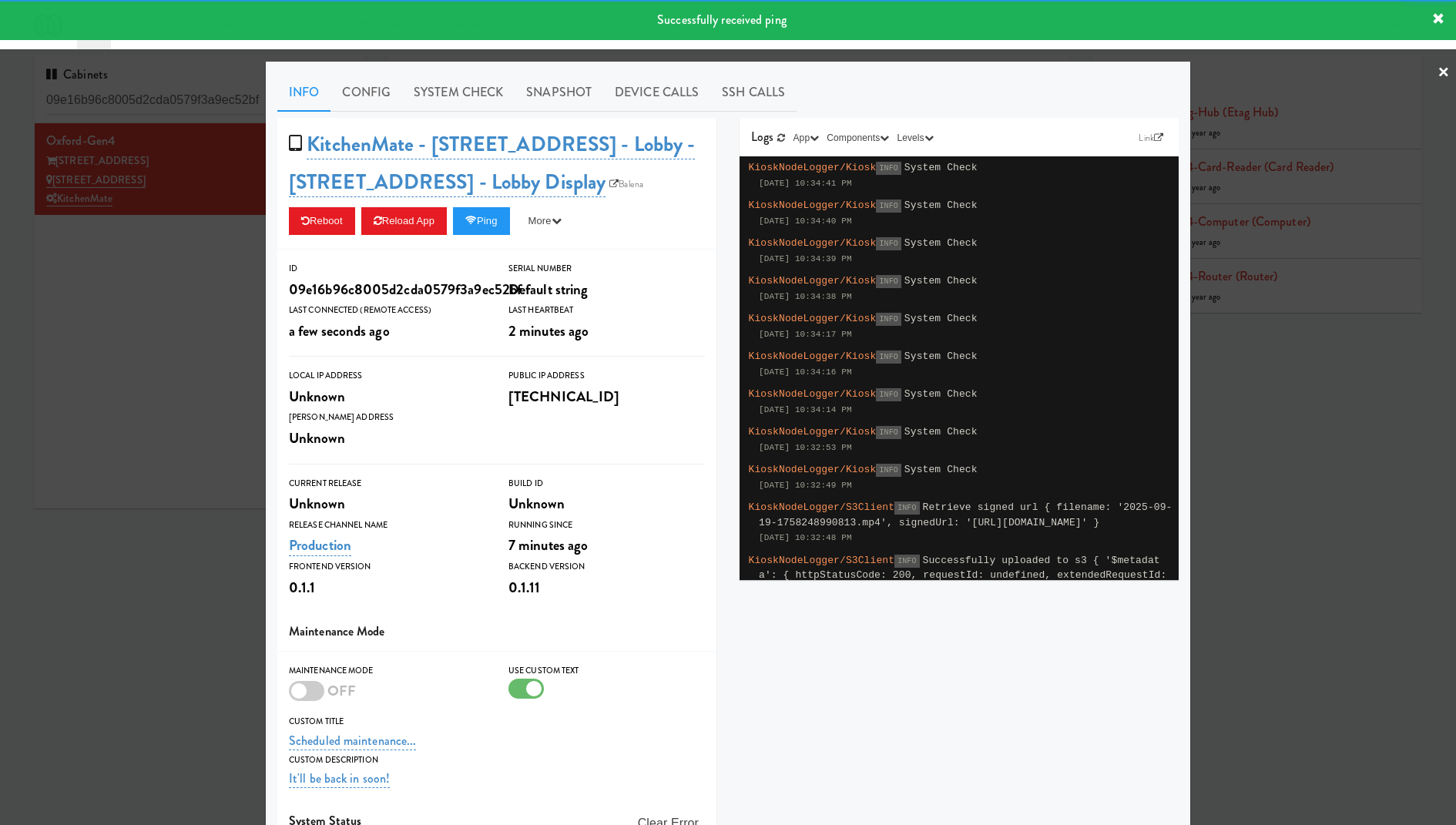
click at [1359, 164] on div at bounding box center [728, 412] width 1456 height 825
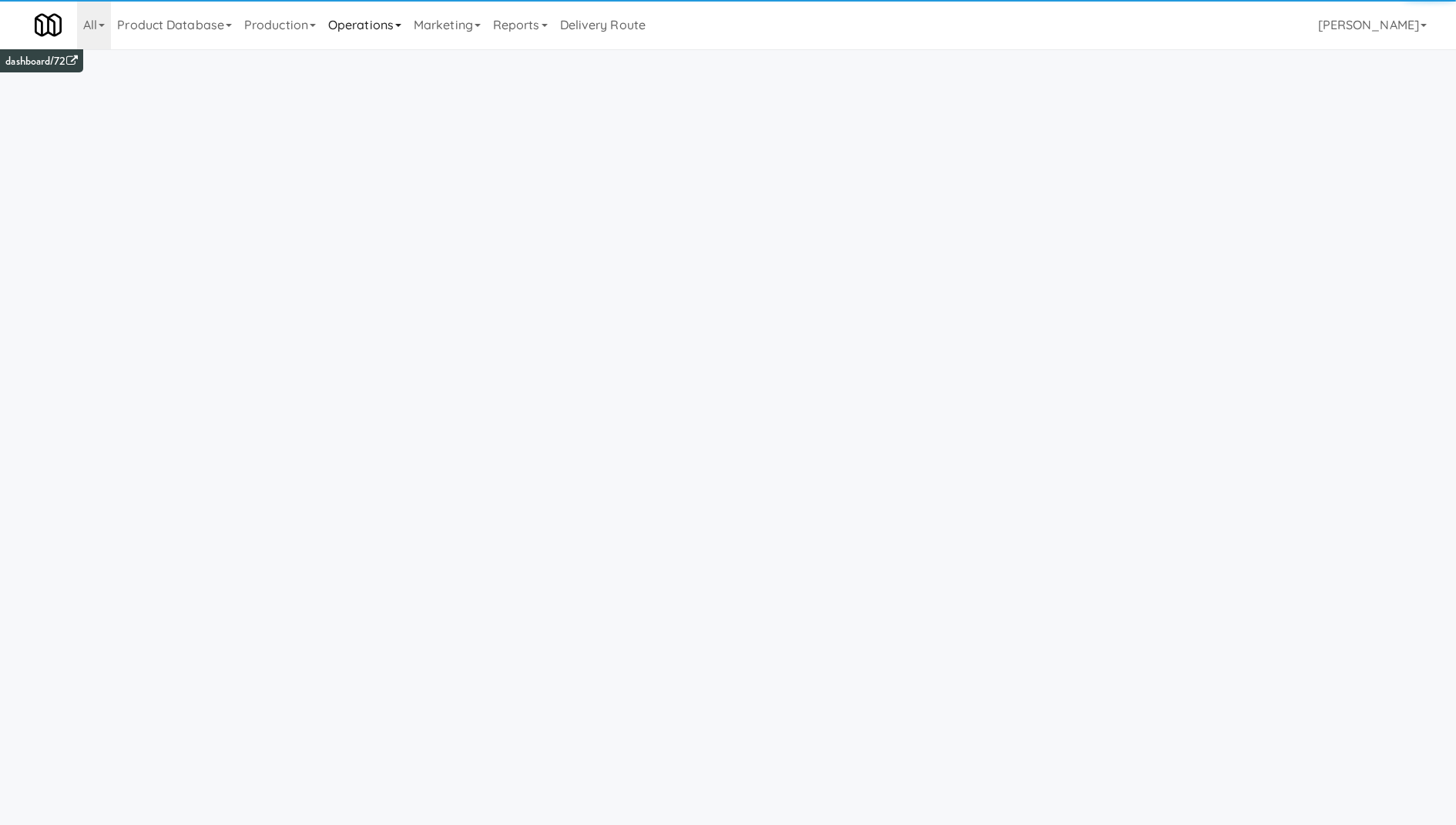
click at [387, 35] on link "Operations" at bounding box center [364, 25] width 85 height 49
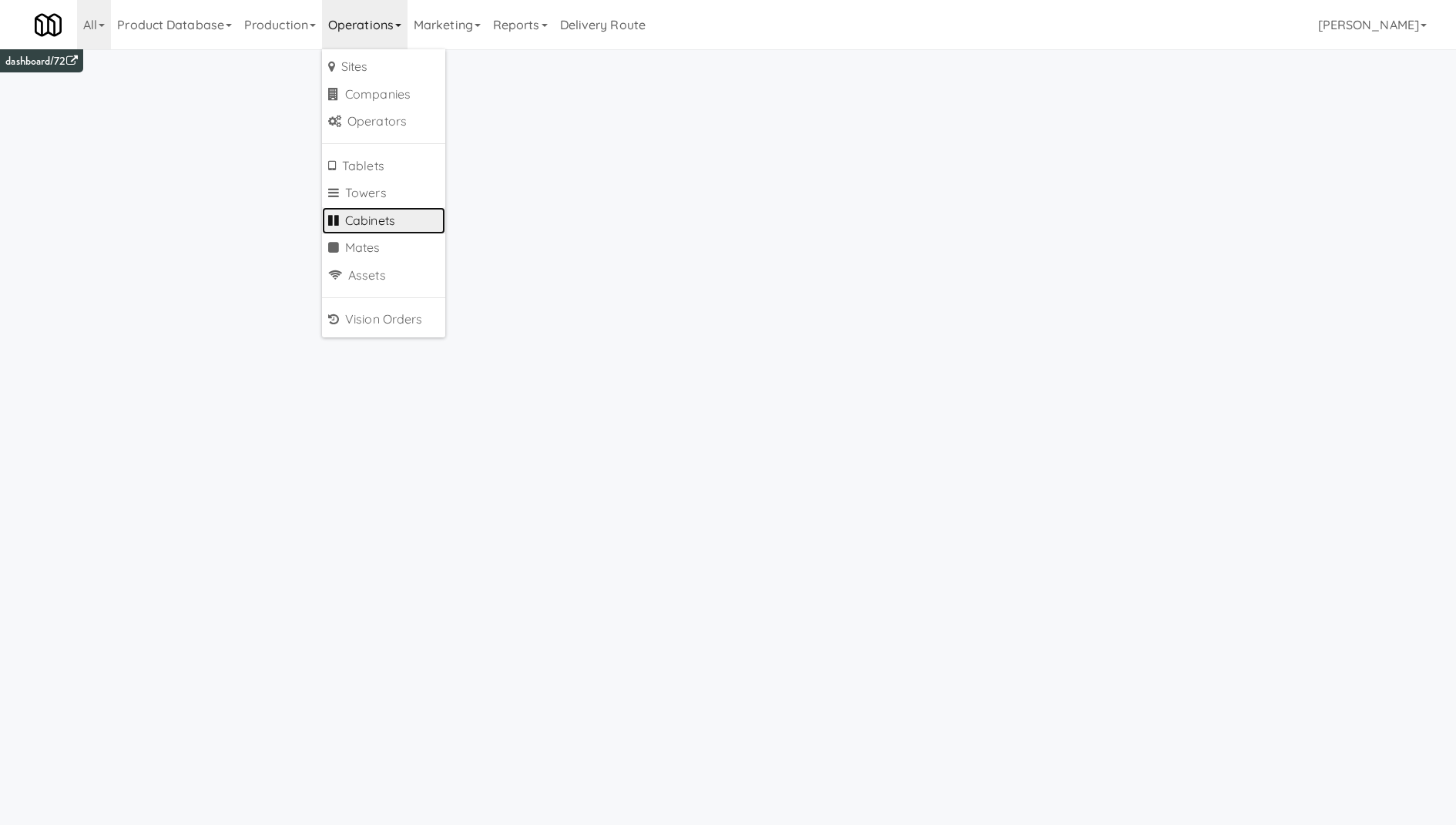
click at [407, 219] on link "Cabinets" at bounding box center [383, 220] width 123 height 28
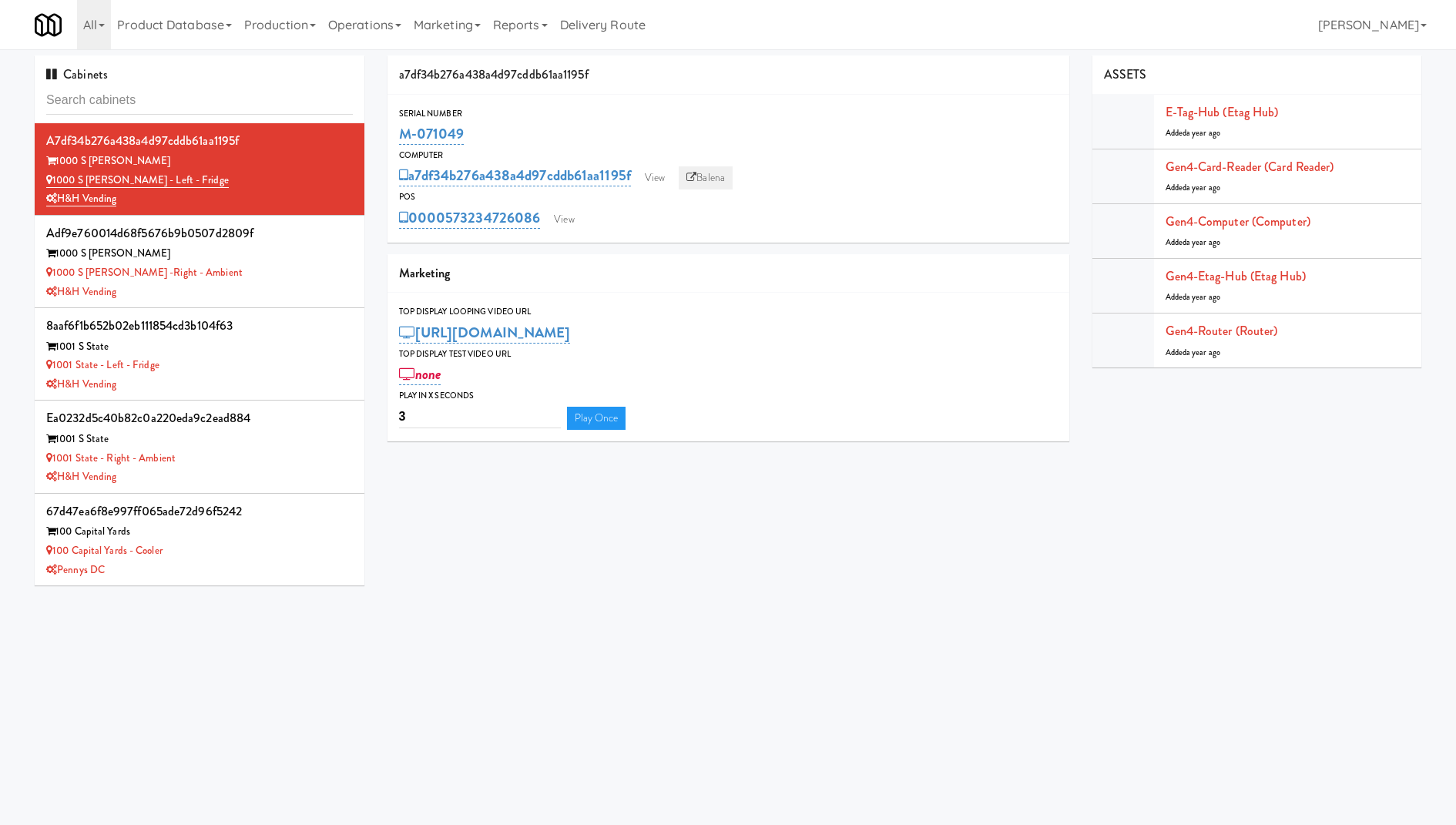
click at [726, 179] on link "Balena" at bounding box center [705, 177] width 54 height 23
click at [274, 277] on div "1000 S [PERSON_NAME] -Right - Ambient" at bounding box center [199, 273] width 306 height 19
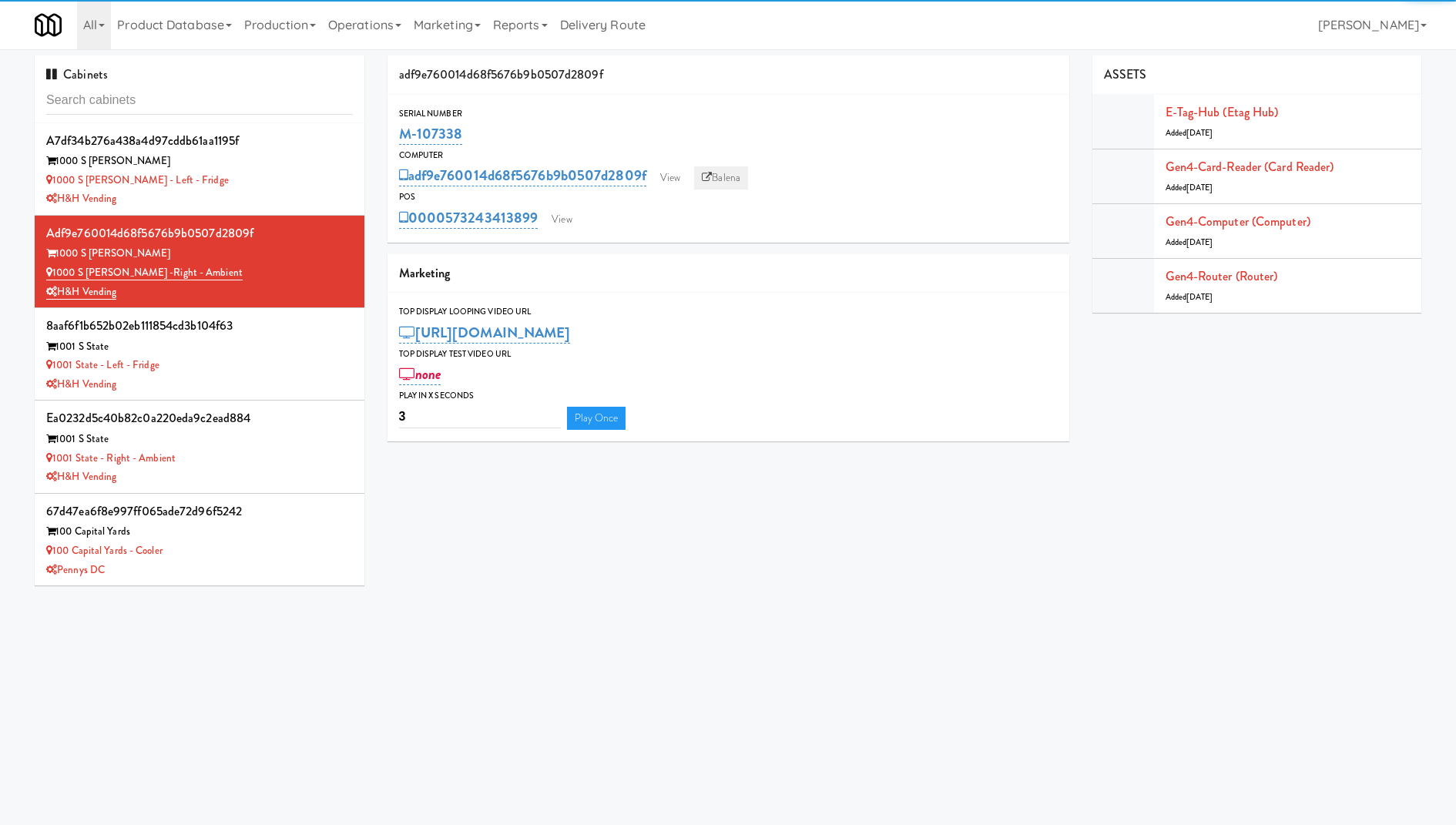
click at [730, 178] on link "Balena" at bounding box center [721, 177] width 54 height 23
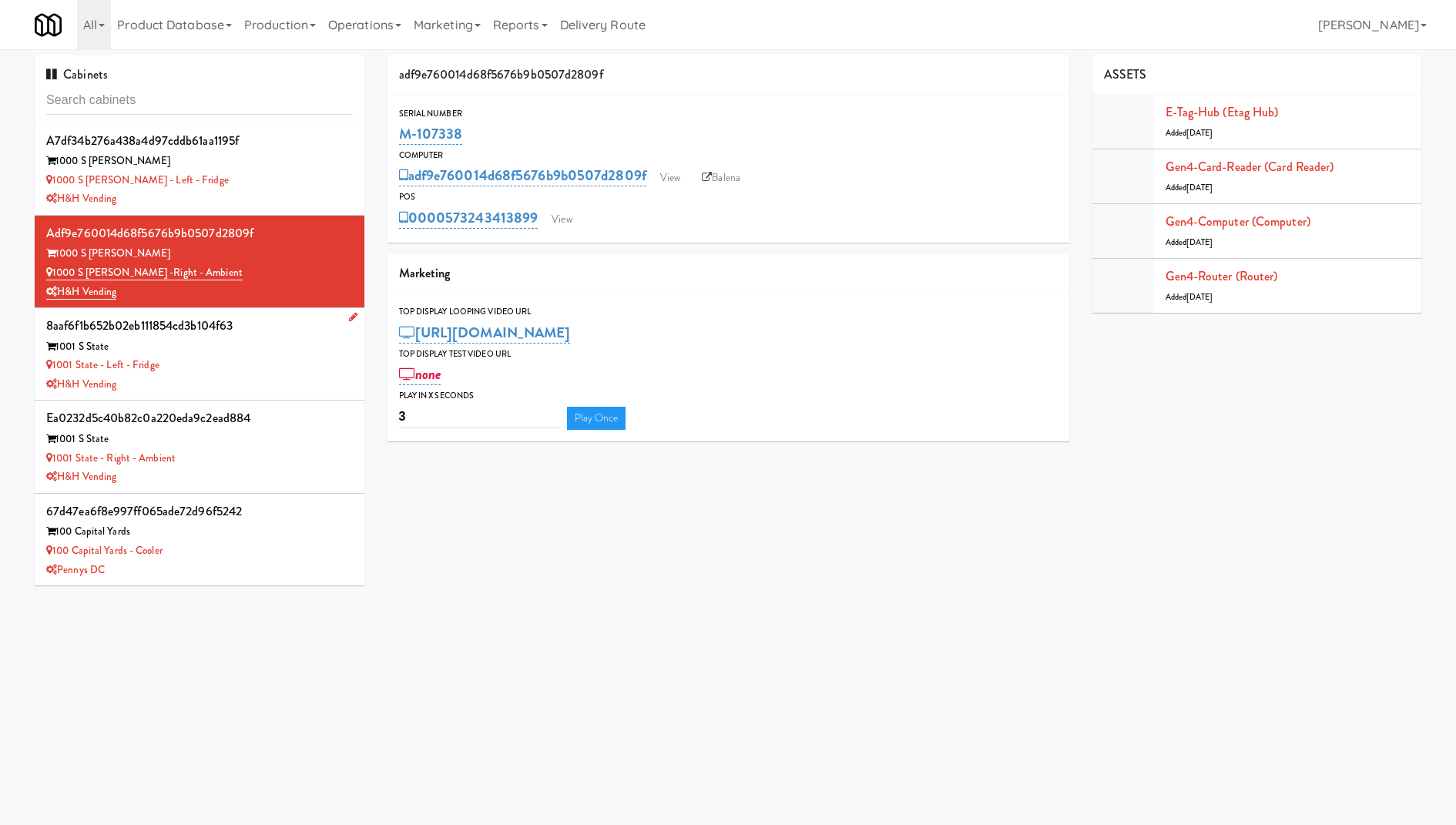
click at [316, 350] on div "1001 S State" at bounding box center [199, 347] width 306 height 19
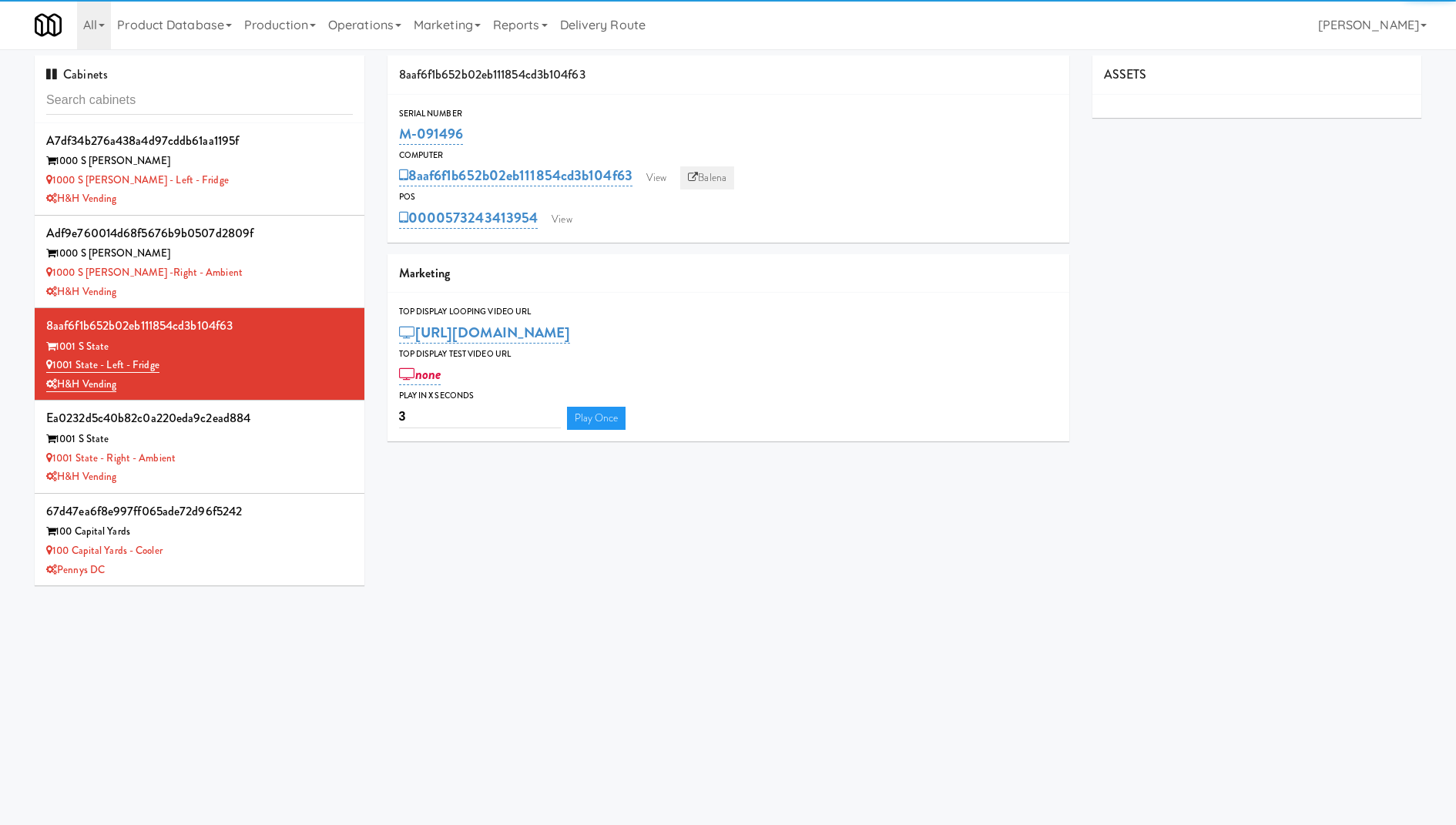
click at [707, 171] on link "Balena" at bounding box center [707, 177] width 54 height 23
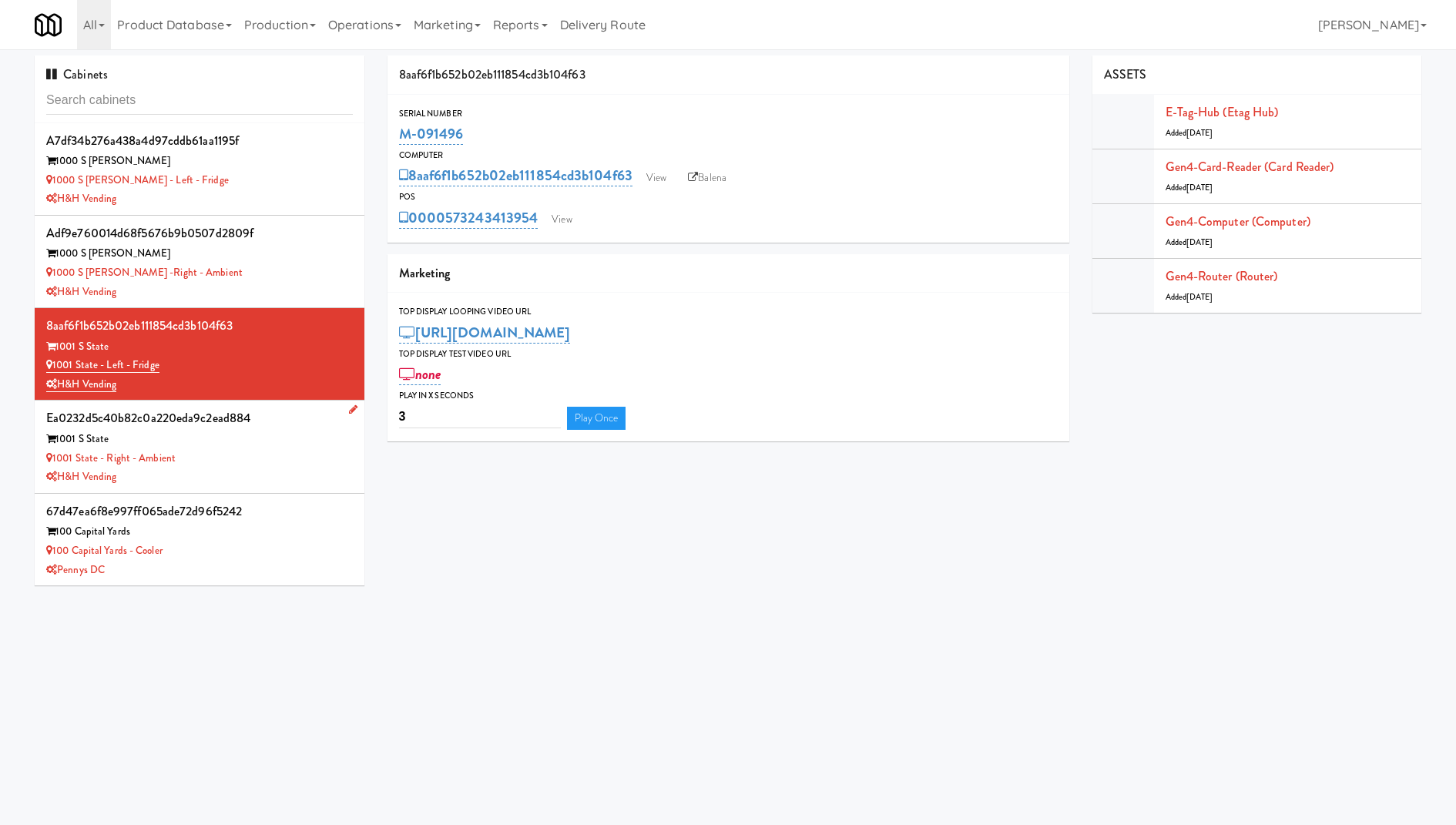
click at [325, 459] on div "1001 State - Right - Ambient" at bounding box center [199, 458] width 306 height 19
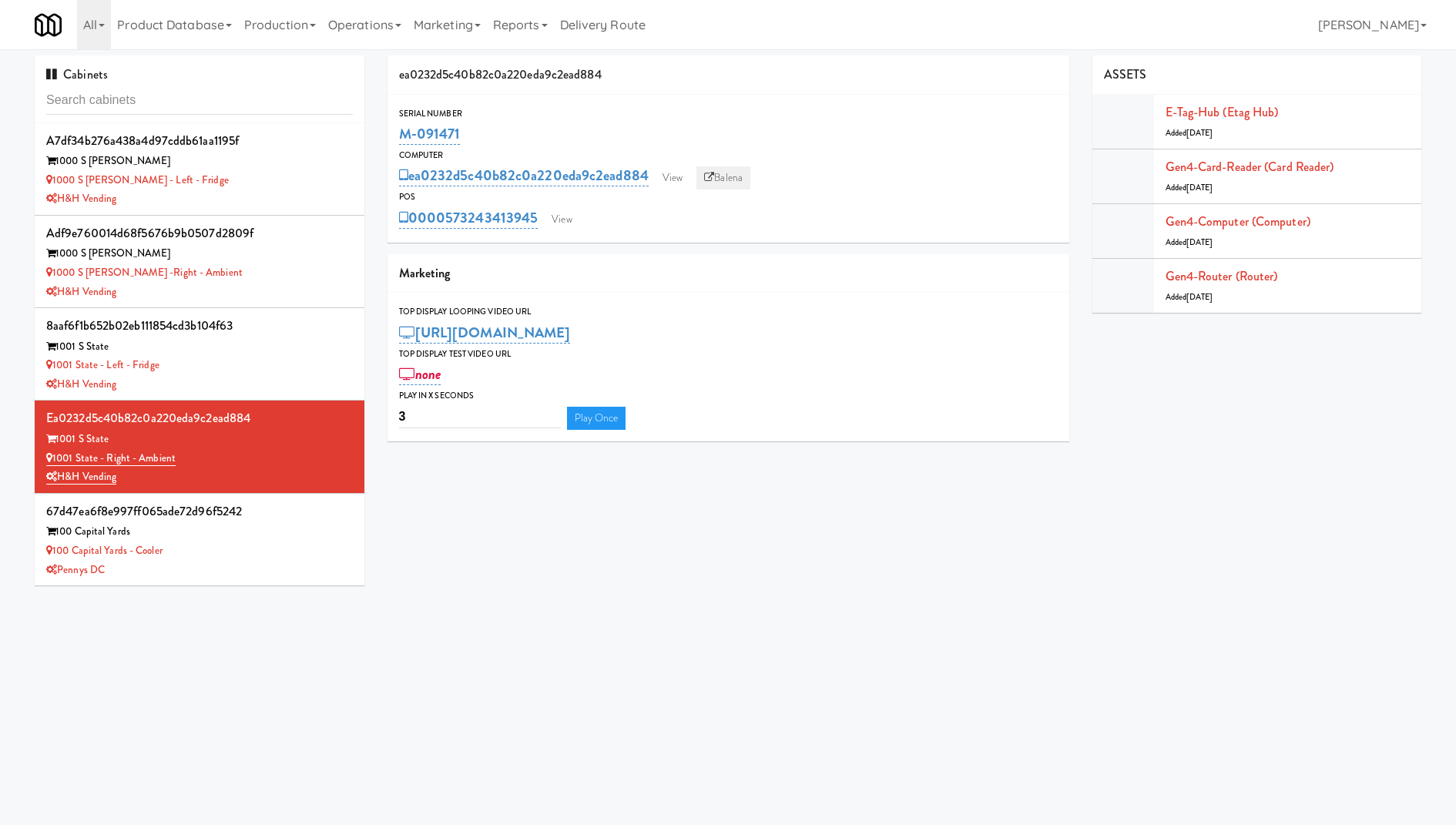
click at [730, 178] on link "Balena" at bounding box center [723, 177] width 54 height 23
click at [291, 504] on div "67d47ea6f8e997ff065ade72d96f5242" at bounding box center [199, 511] width 306 height 23
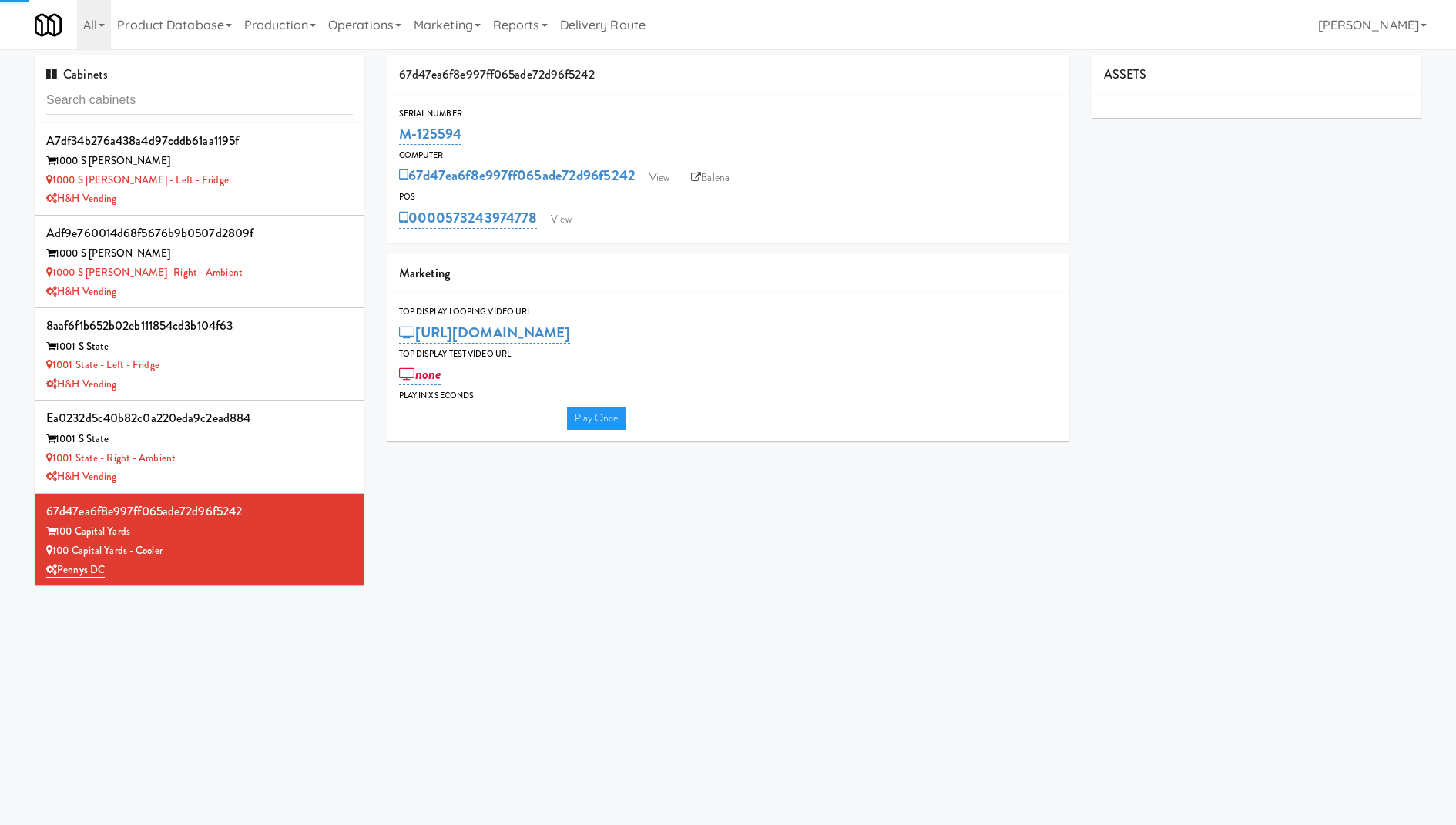
type input "3"
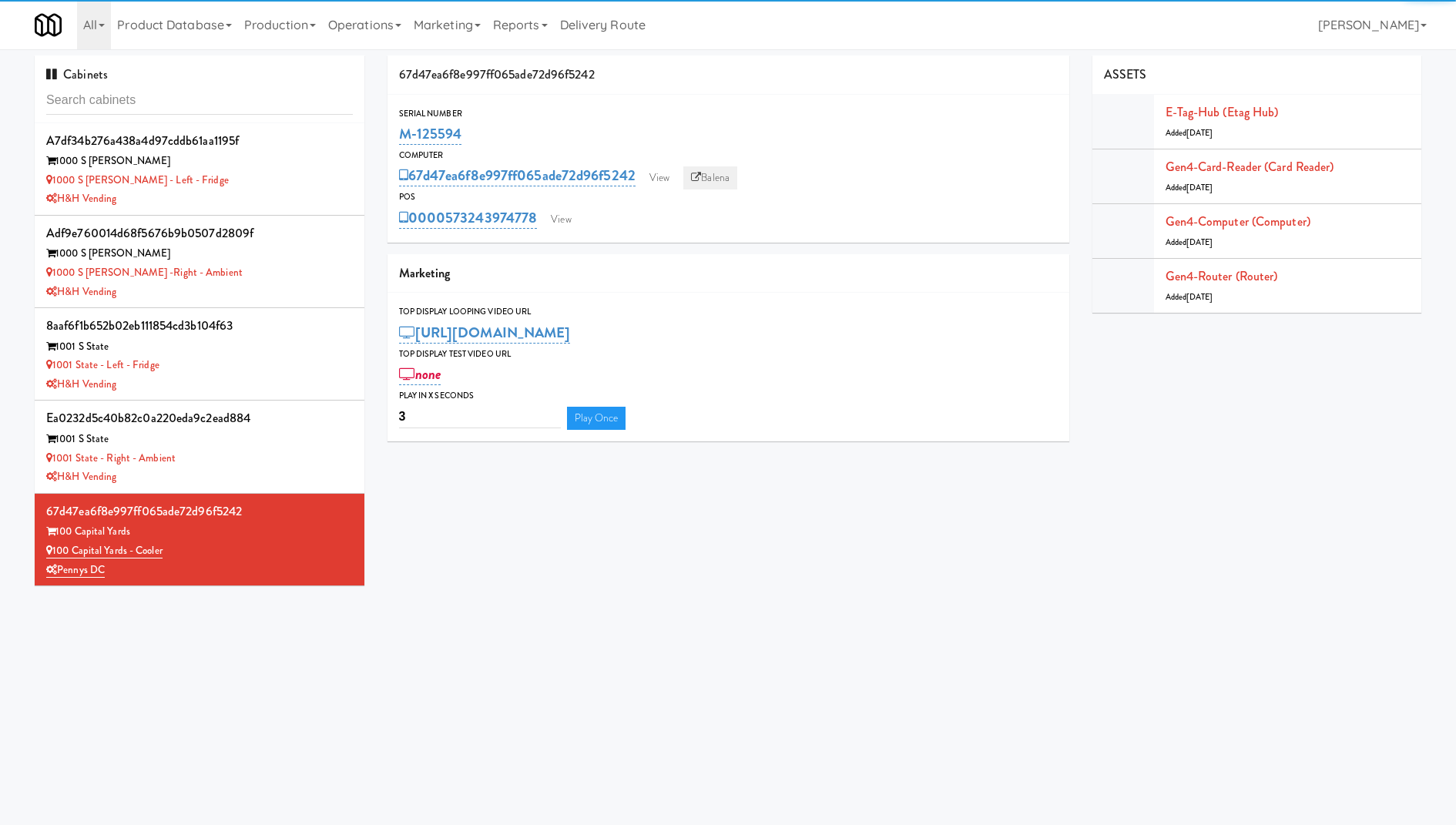
click at [723, 173] on link "Balena" at bounding box center [710, 177] width 54 height 23
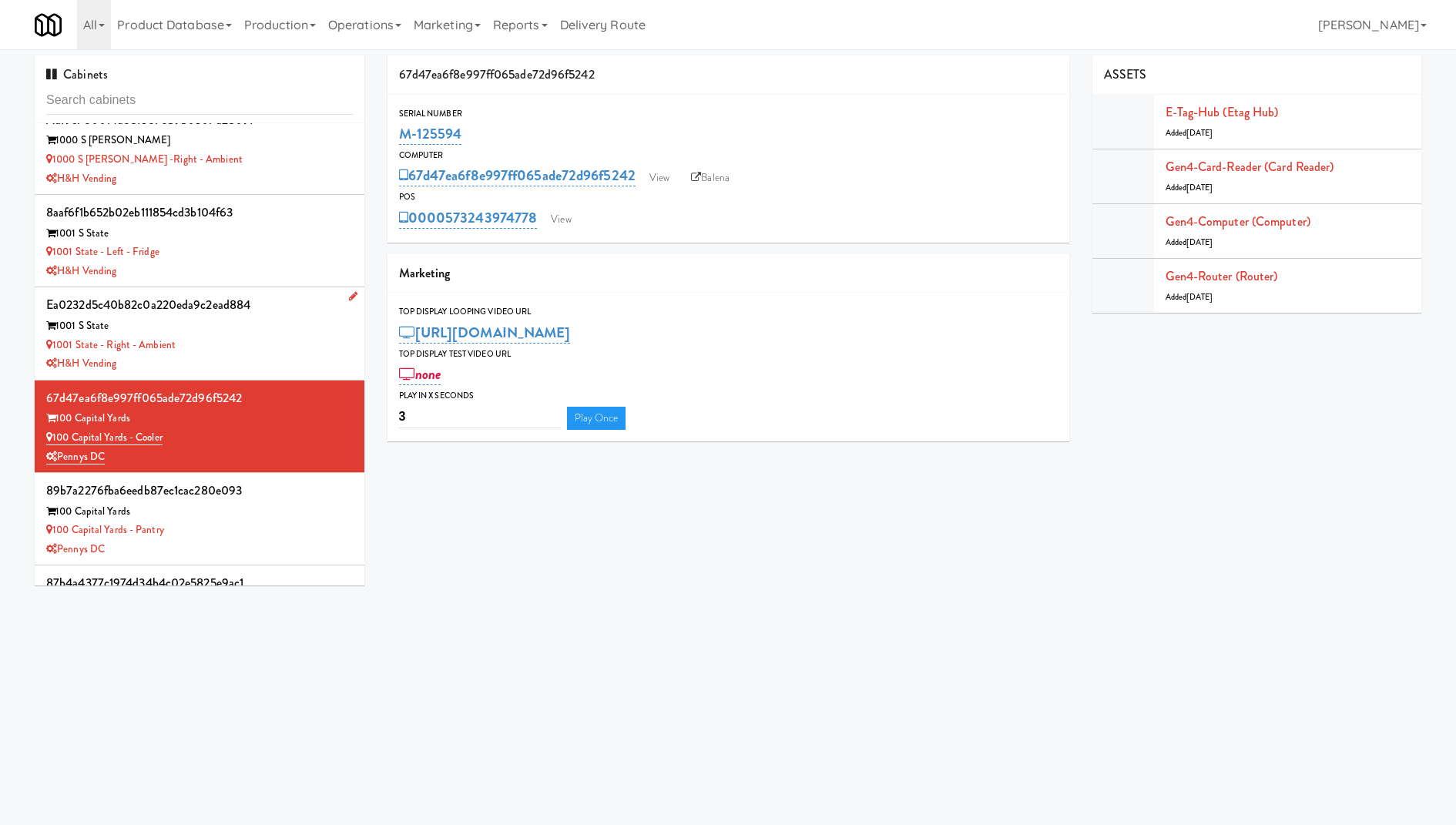
scroll to position [121, 0]
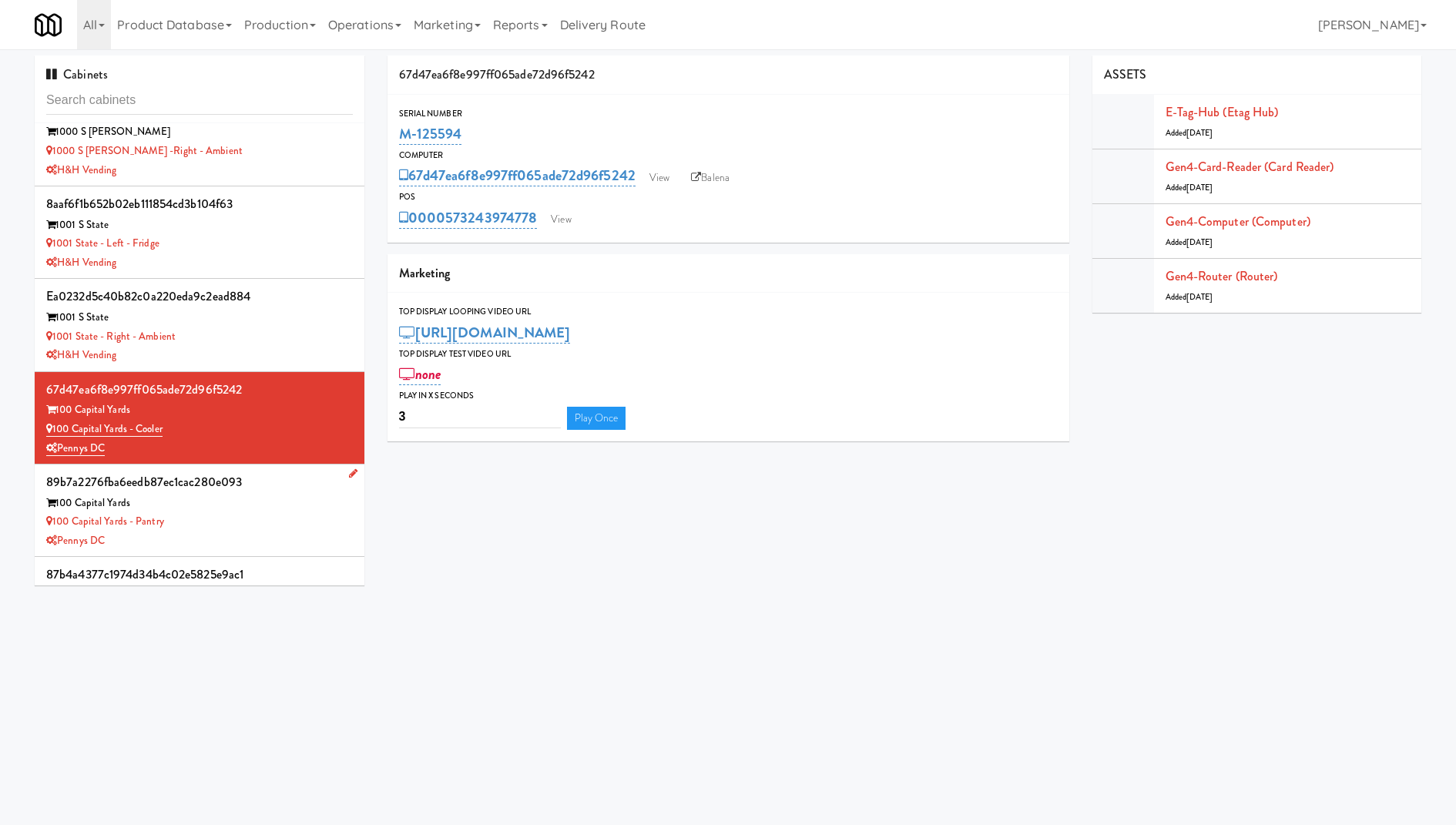
click at [287, 493] on div "100 Capital Yards" at bounding box center [199, 503] width 306 height 19
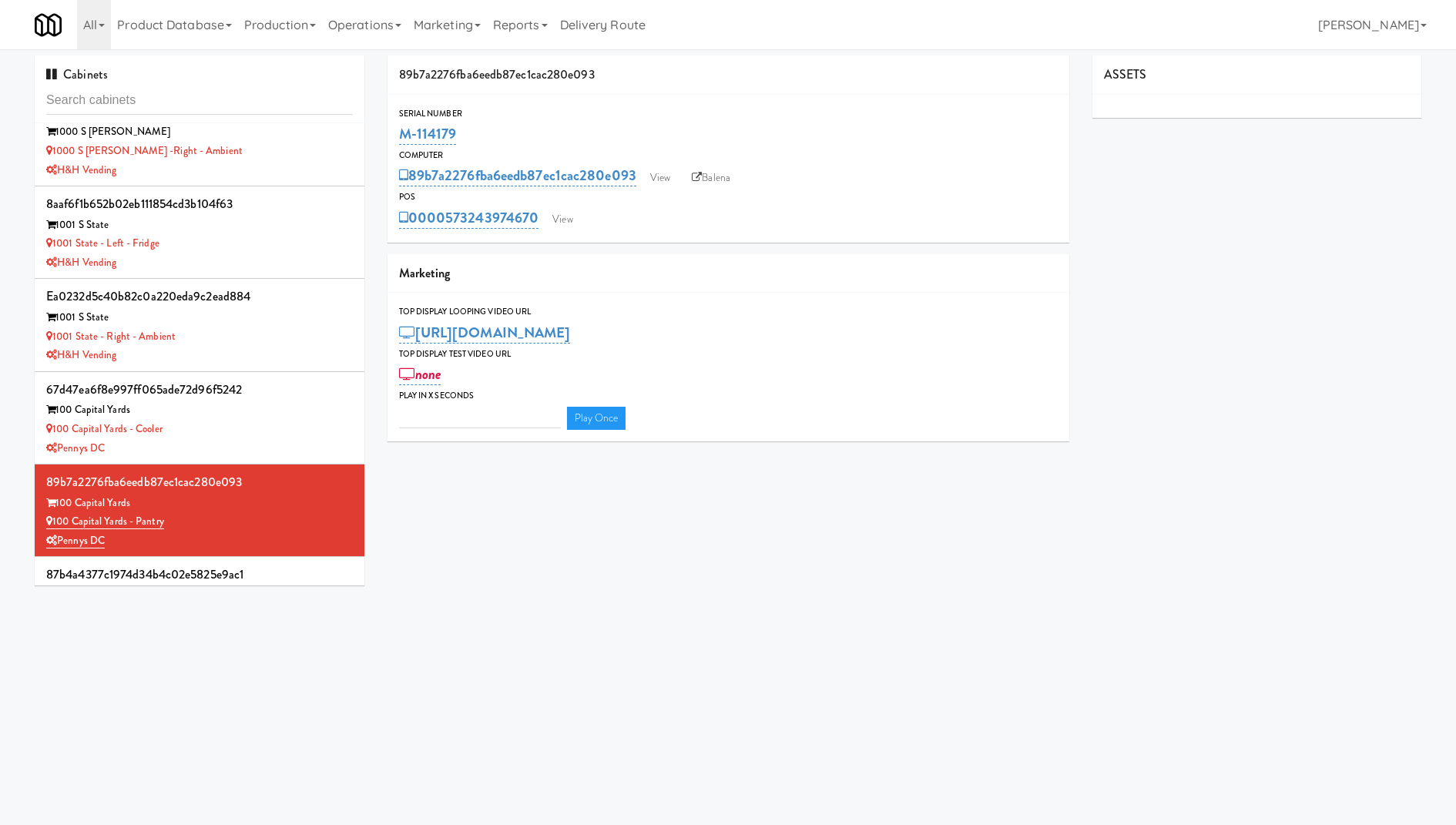
type input "3"
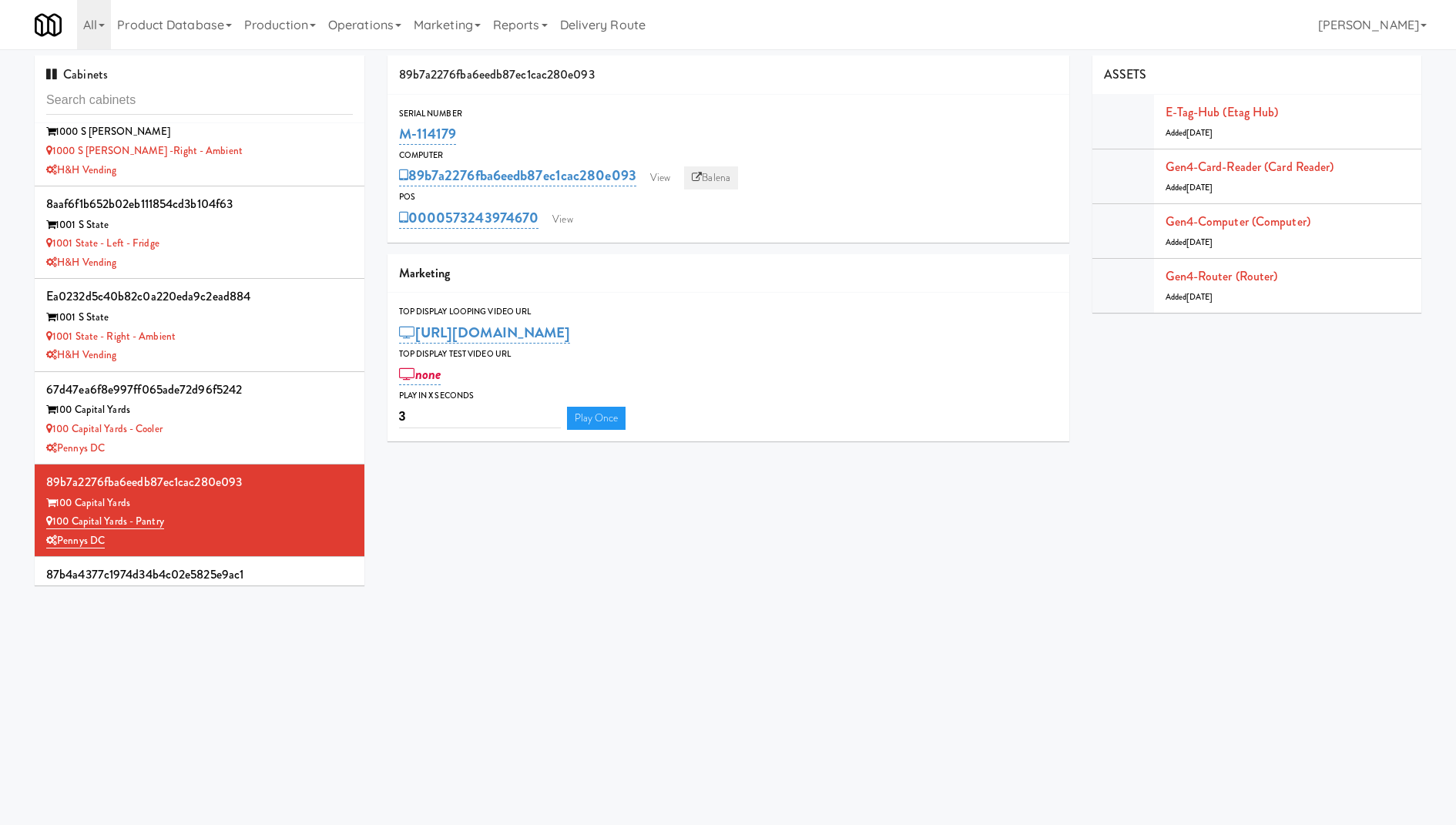
click at [700, 173] on icon at bounding box center [696, 177] width 10 height 10
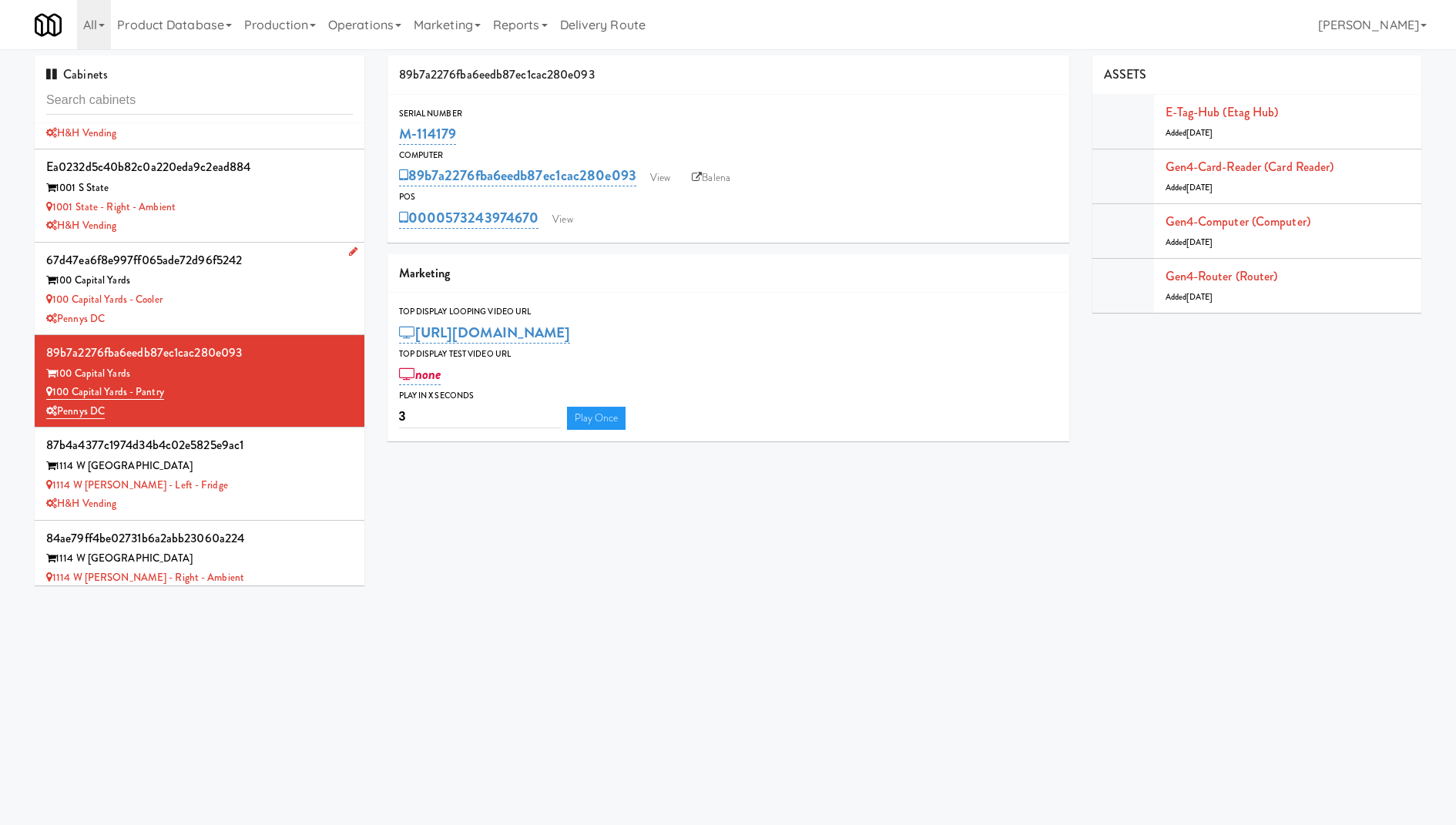
scroll to position [252, 0]
click at [310, 444] on div "87b4a4377c1974d34b4c02e5825e9ac1" at bounding box center [199, 443] width 306 height 23
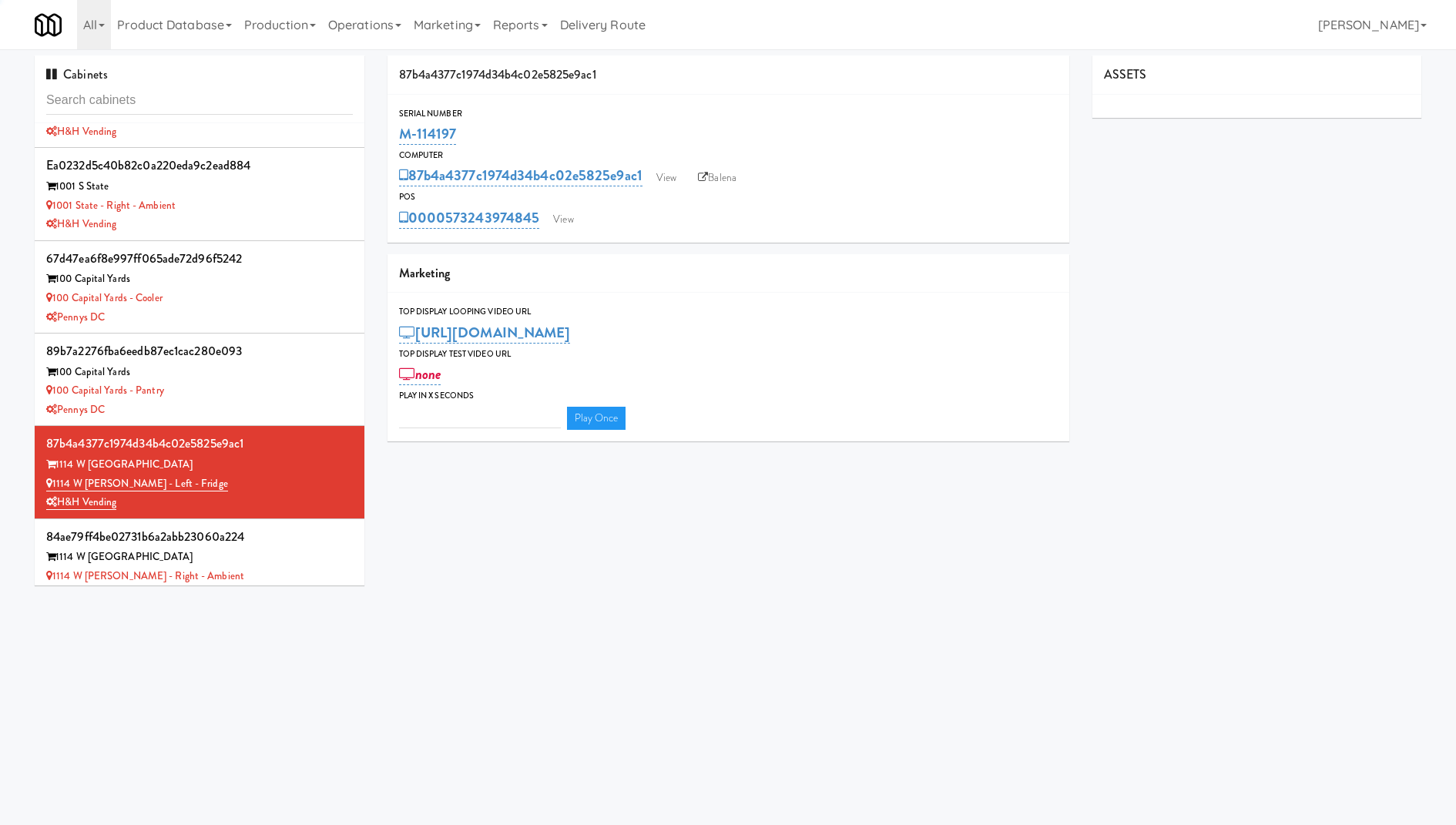
type input "3"
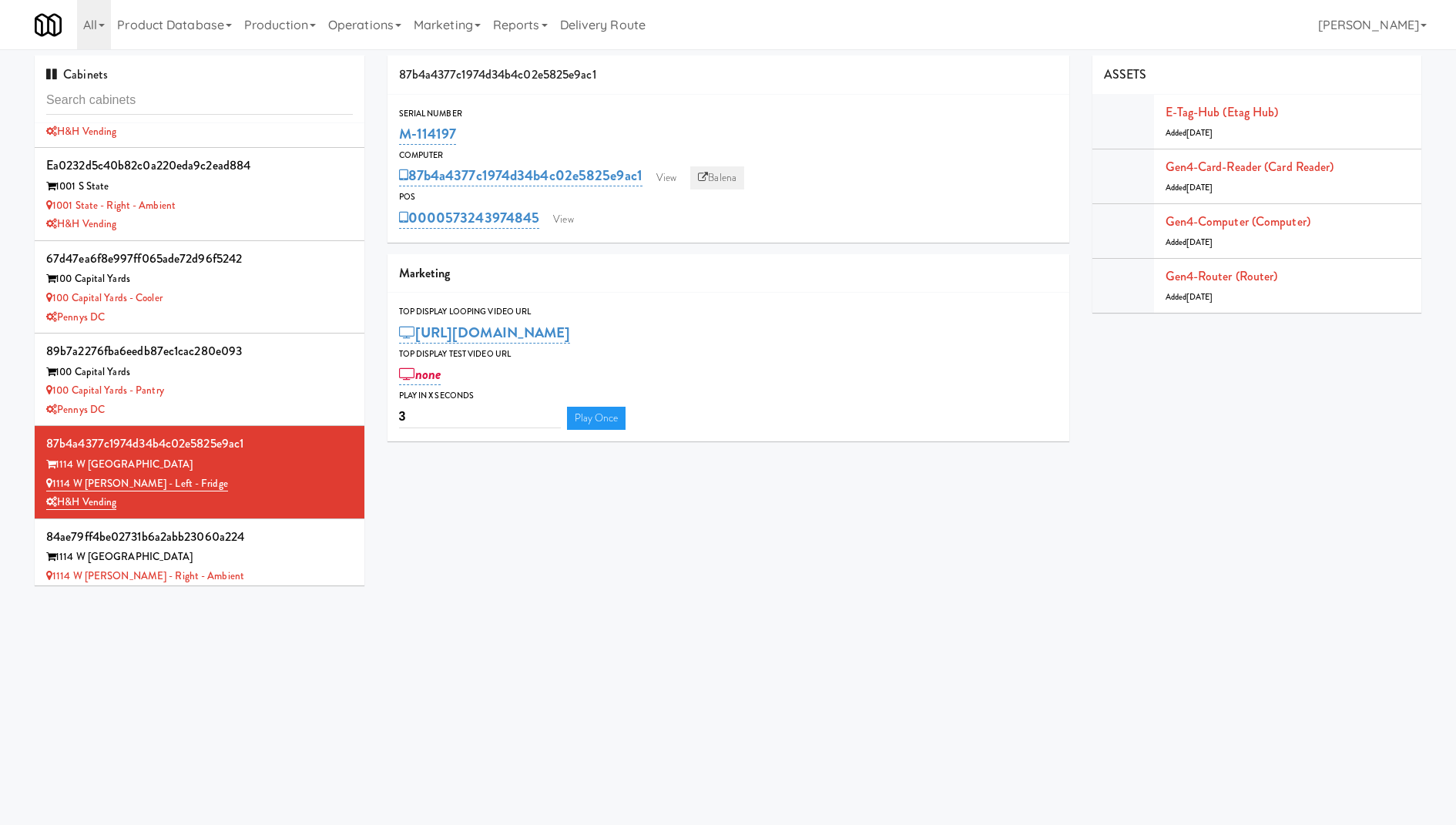
click at [727, 170] on link "Balena" at bounding box center [716, 177] width 54 height 23
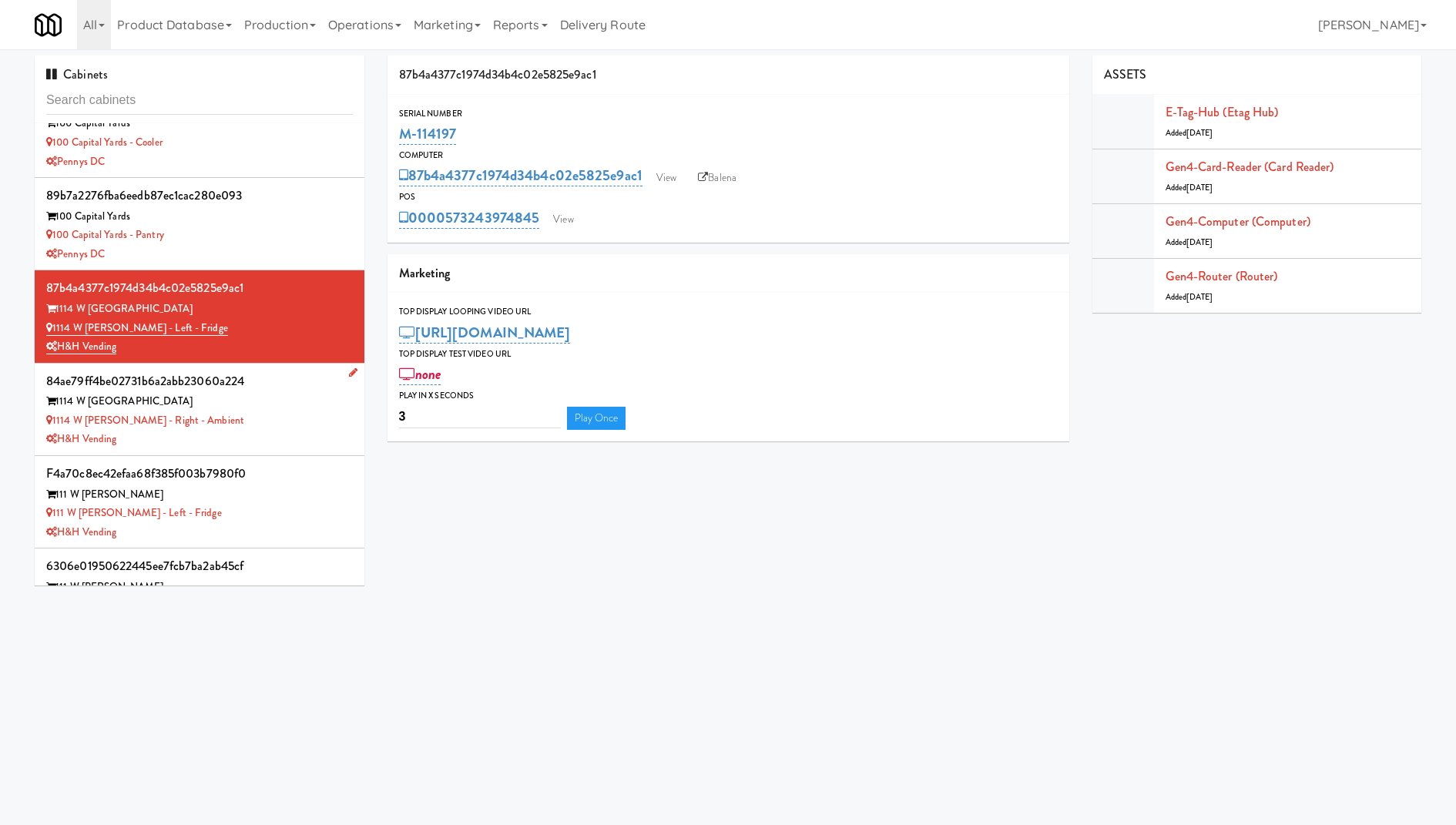
scroll to position [422, 0]
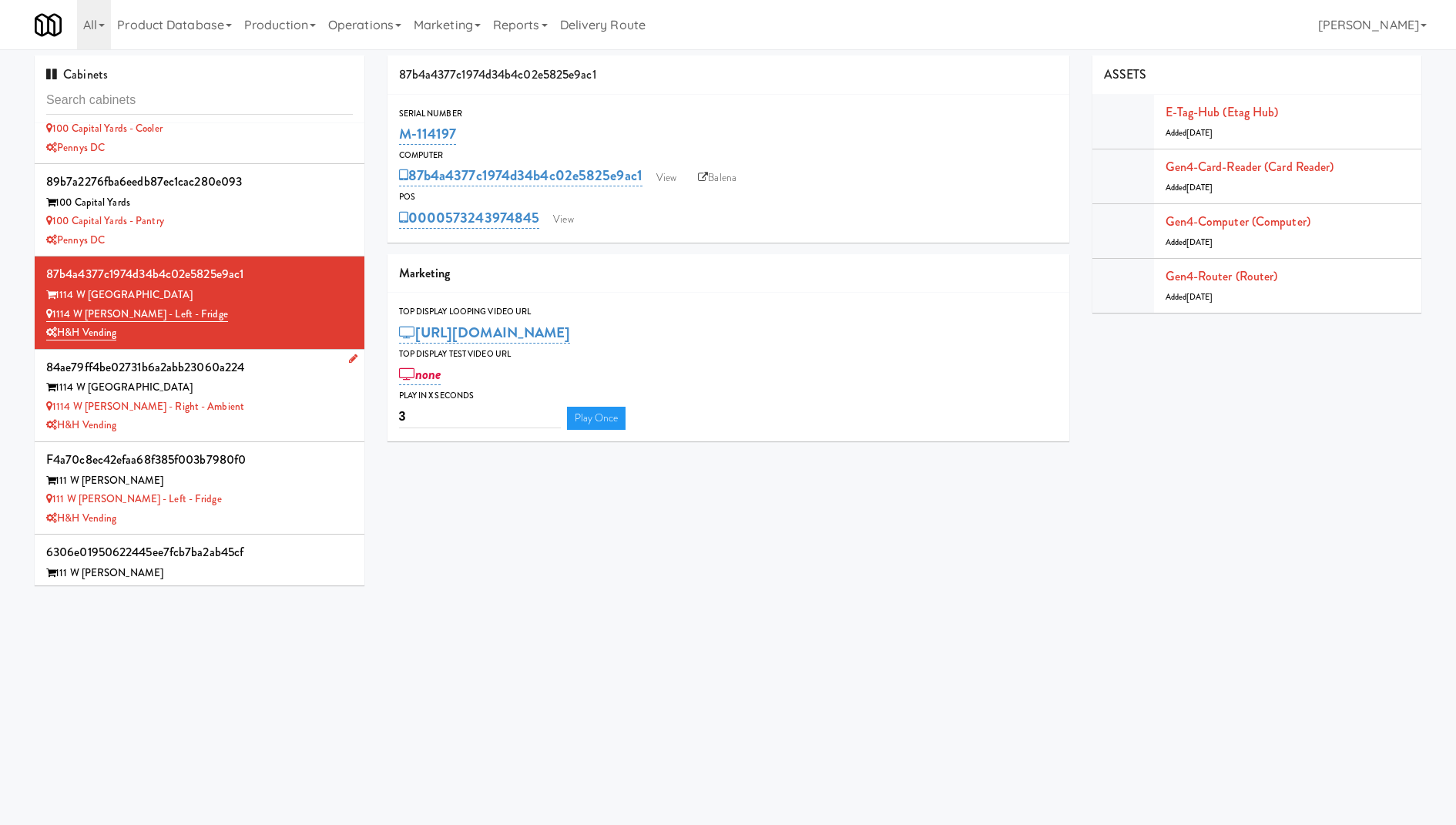
click at [297, 397] on div "1114 W [PERSON_NAME] - Right - Ambient" at bounding box center [199, 407] width 306 height 19
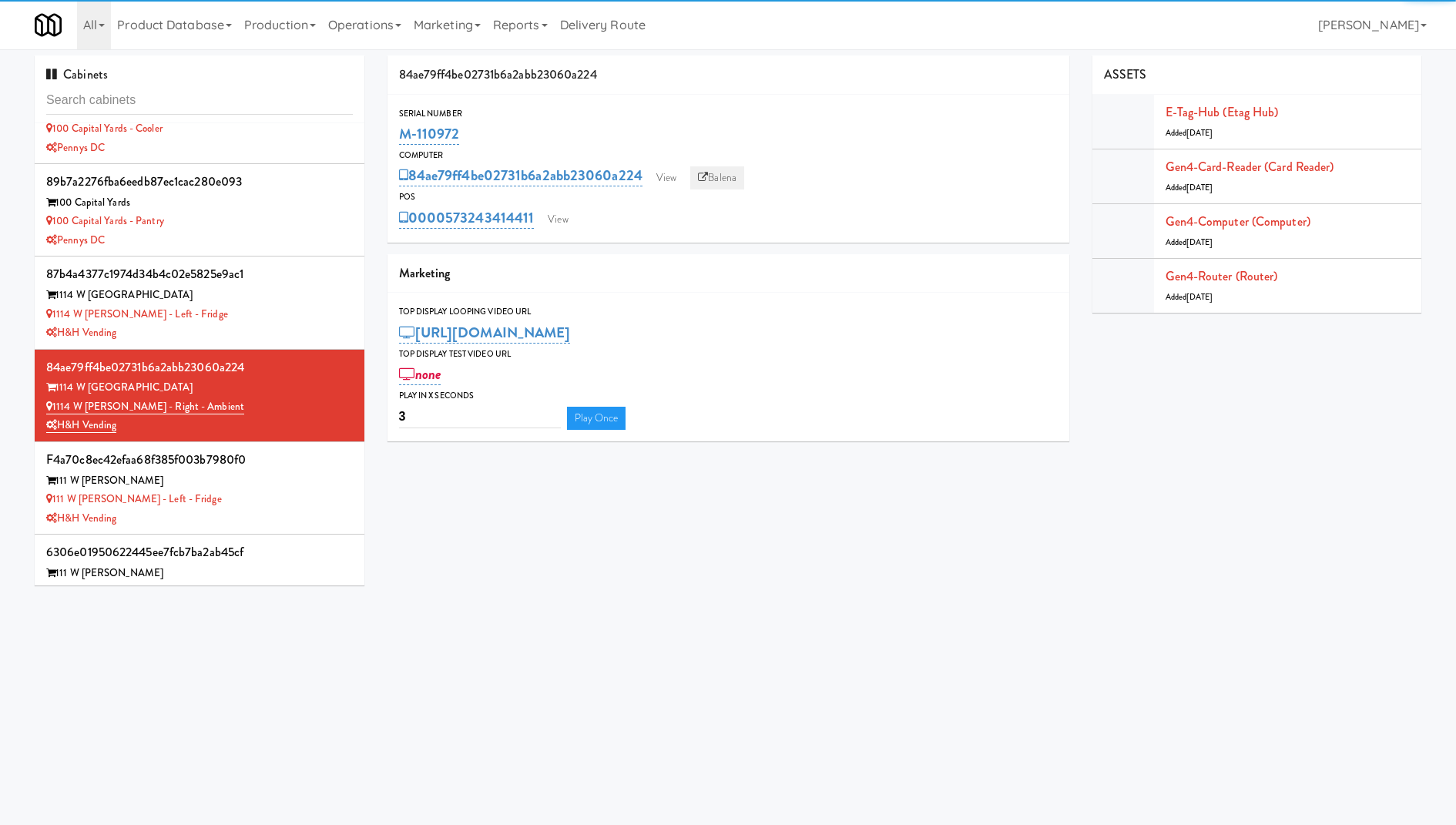
click at [698, 185] on link "Balena" at bounding box center [716, 177] width 54 height 23
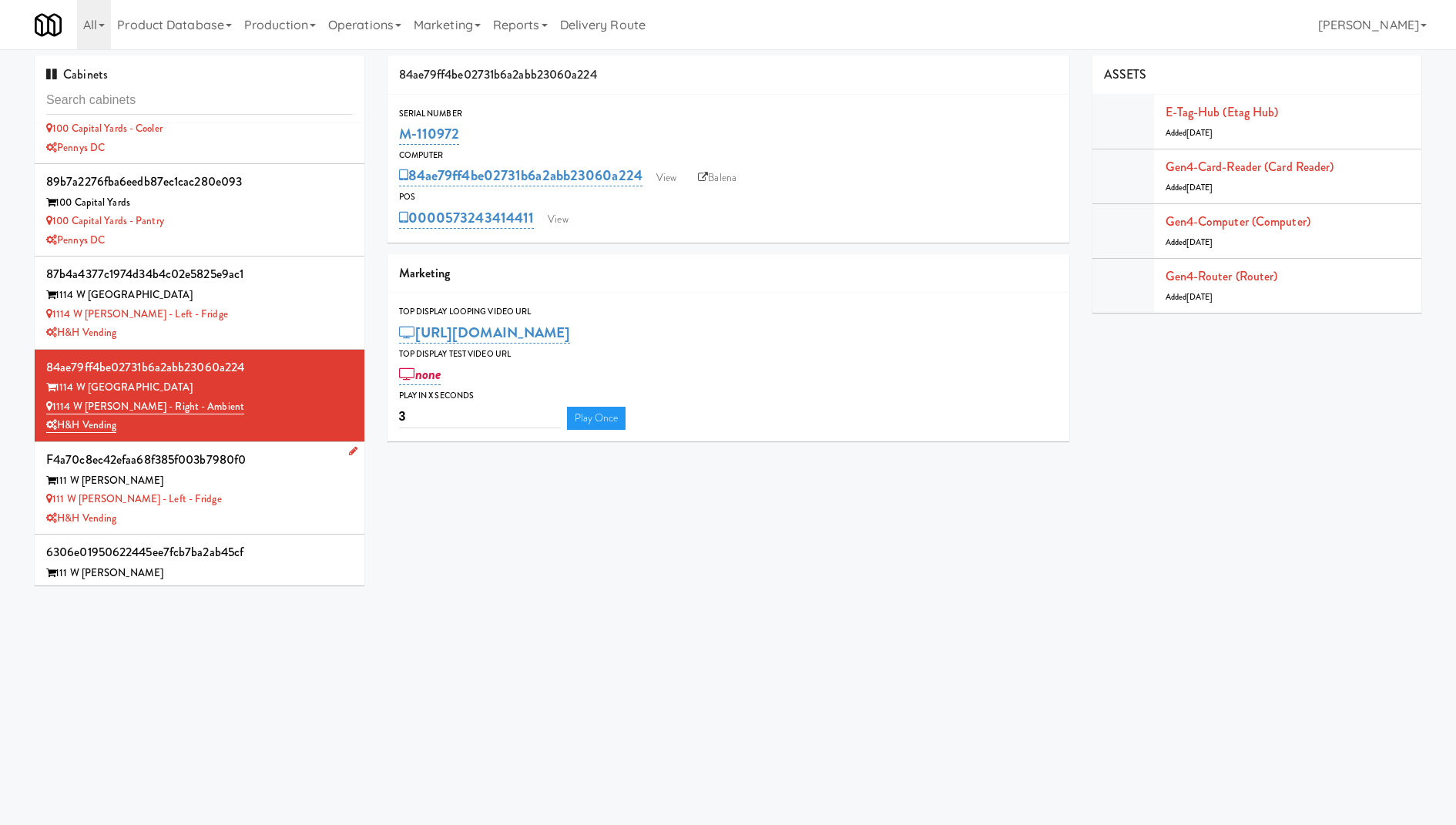
click at [264, 477] on div "111 W Wacker" at bounding box center [199, 481] width 306 height 19
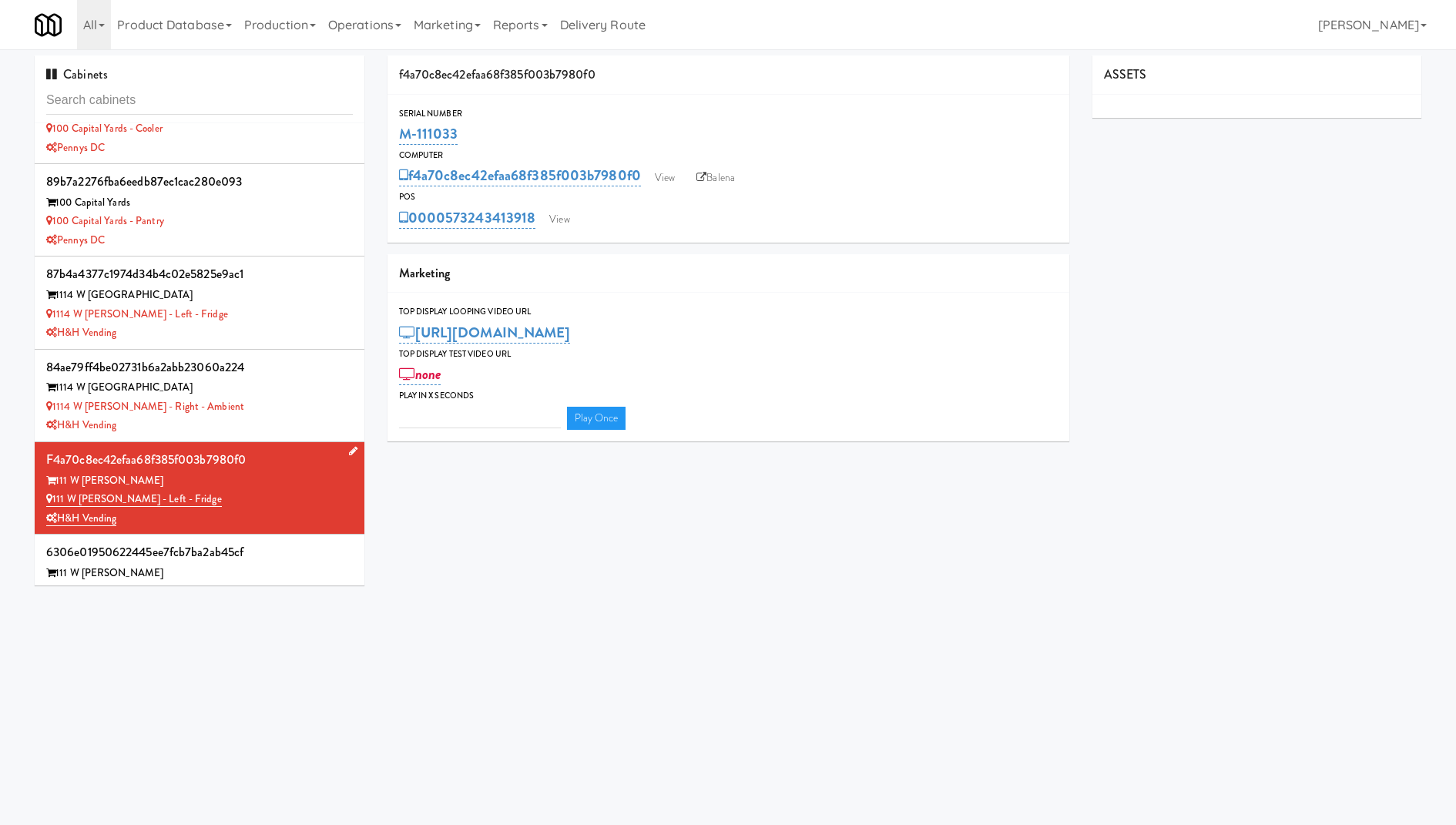
type input "3"
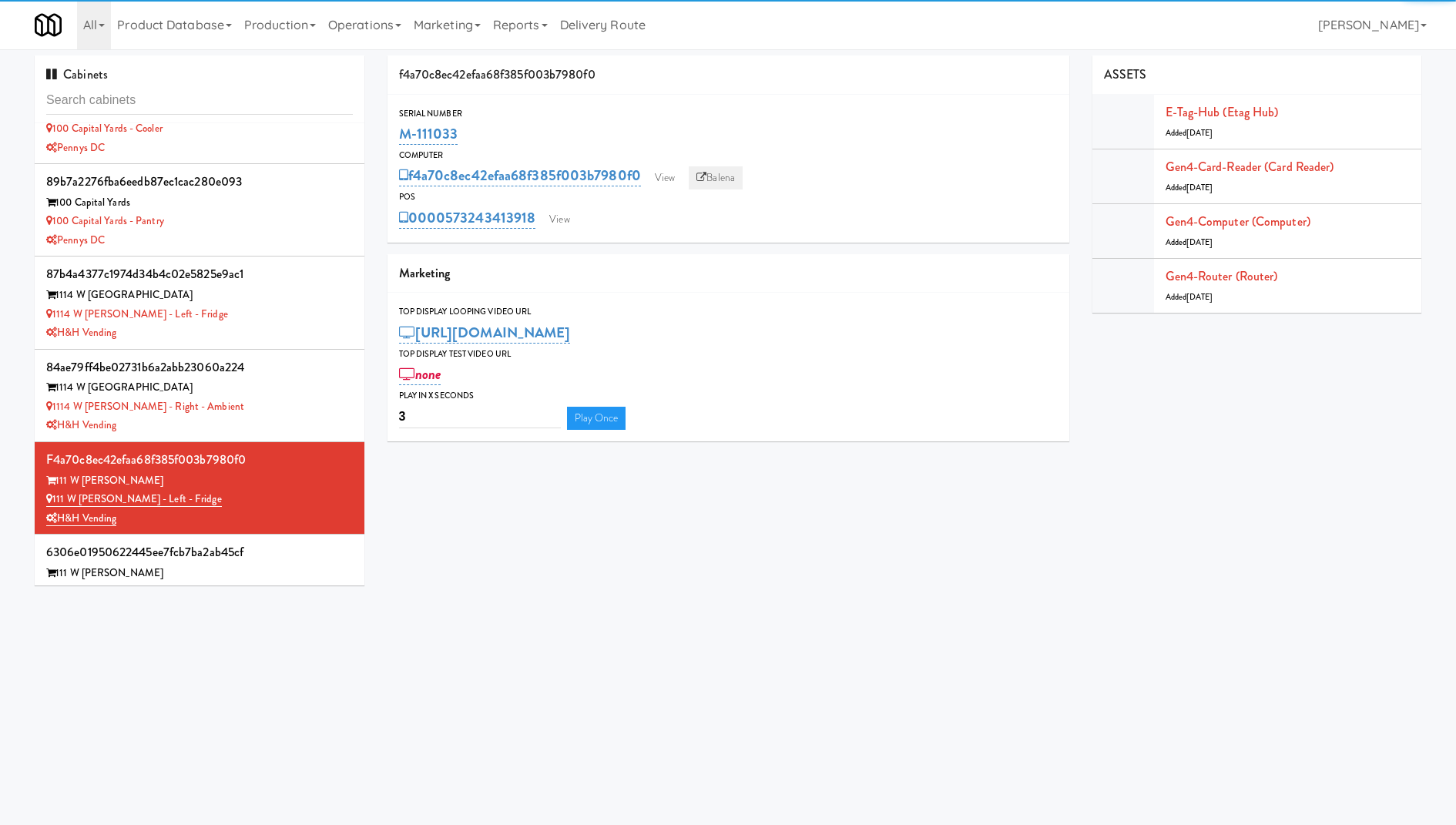
click at [730, 166] on link "Balena" at bounding box center [715, 177] width 54 height 23
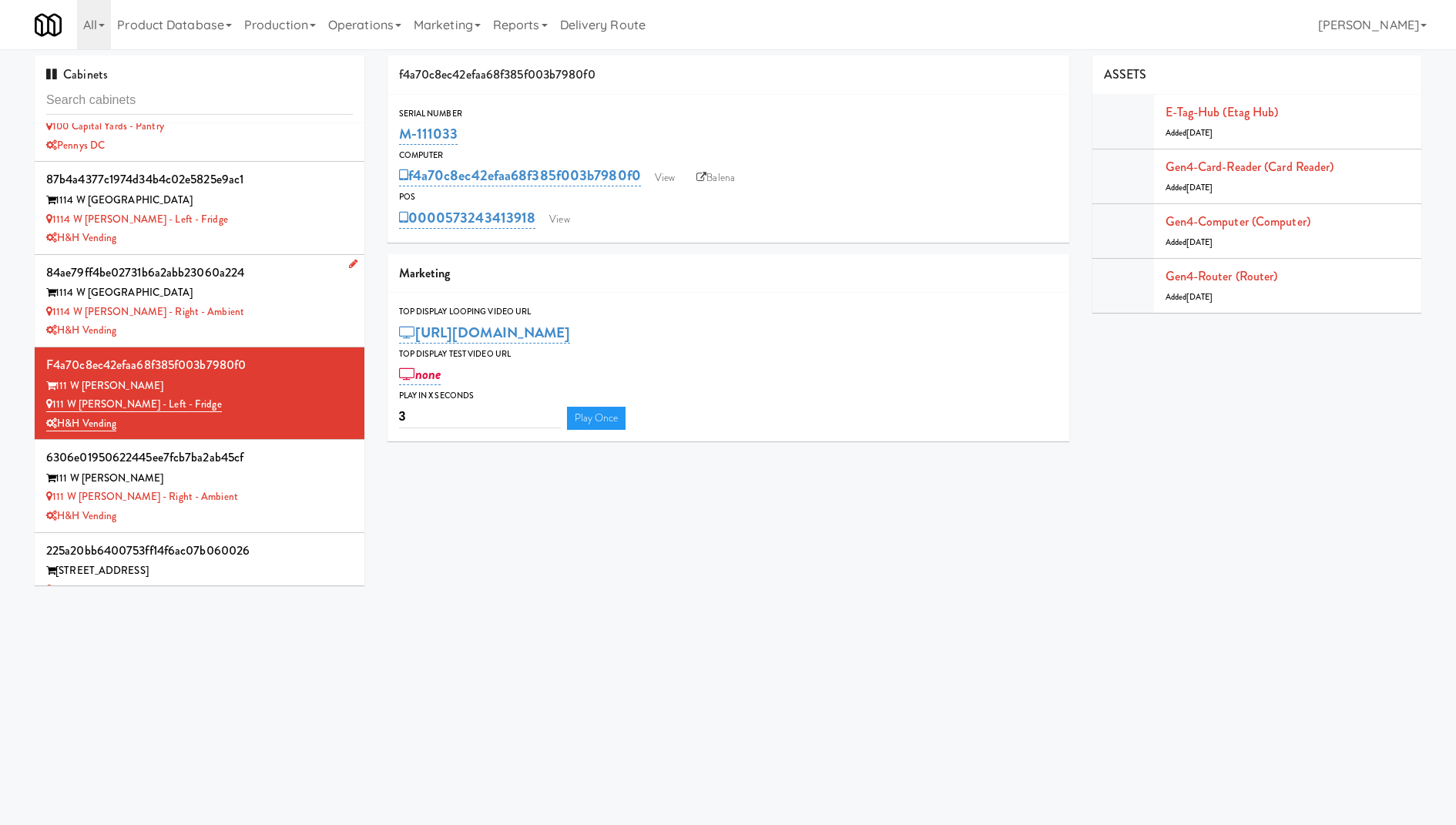
scroll to position [518, 0]
click at [294, 481] on div "111 W Wacker" at bounding box center [199, 478] width 306 height 19
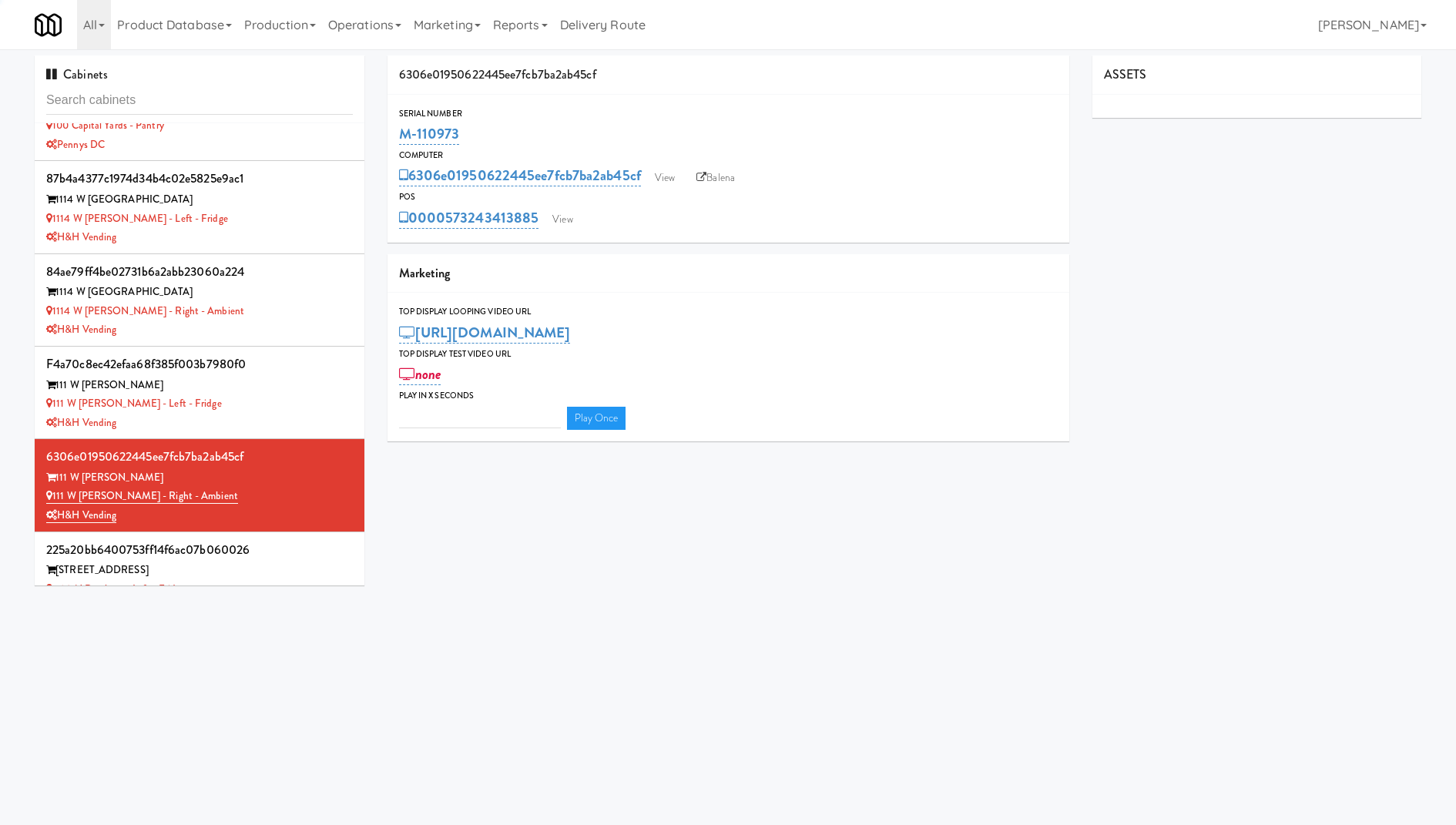
type input "3"
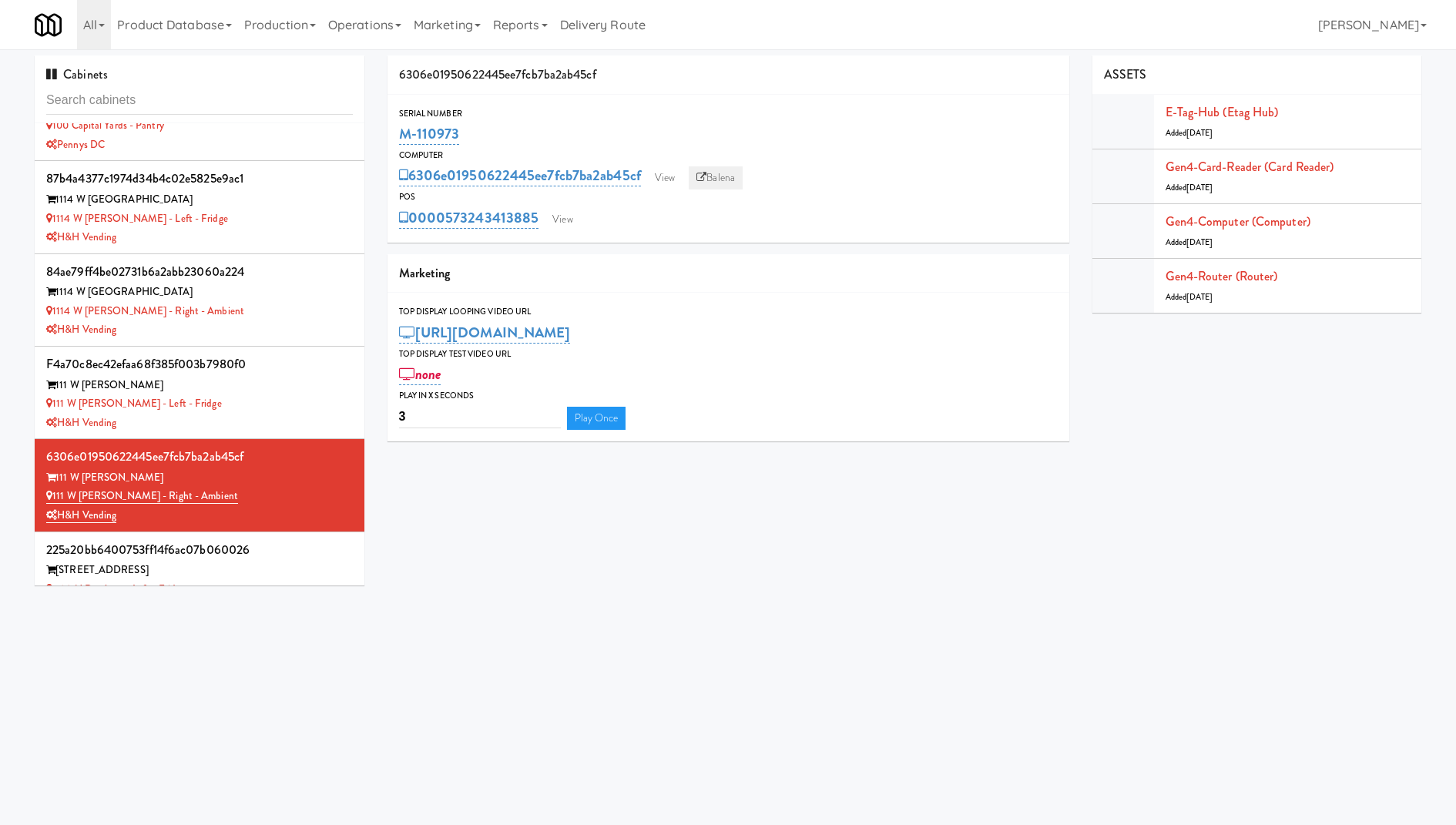
click at [719, 172] on link "Balena" at bounding box center [715, 177] width 54 height 23
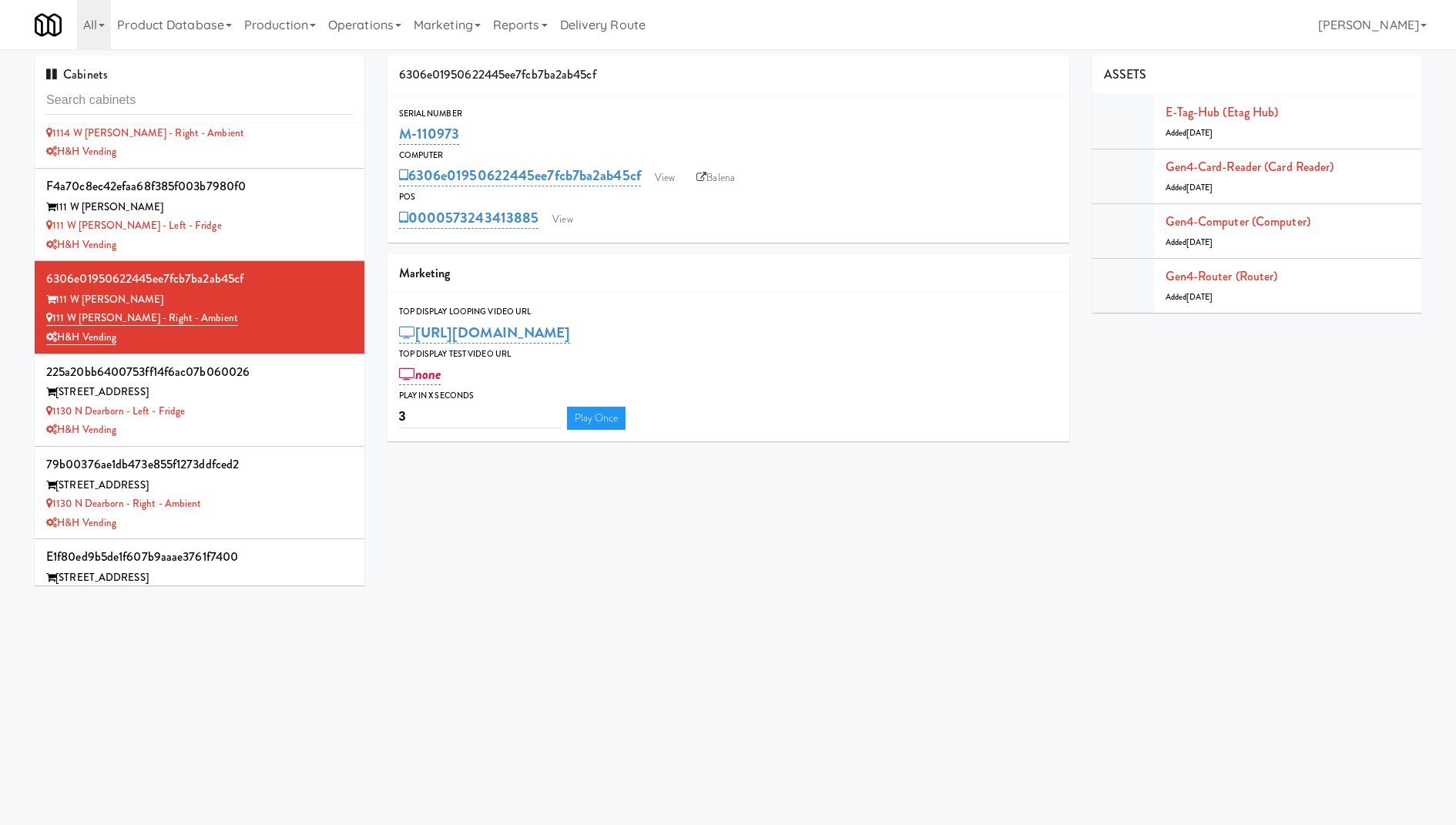
scroll to position [706, 0]
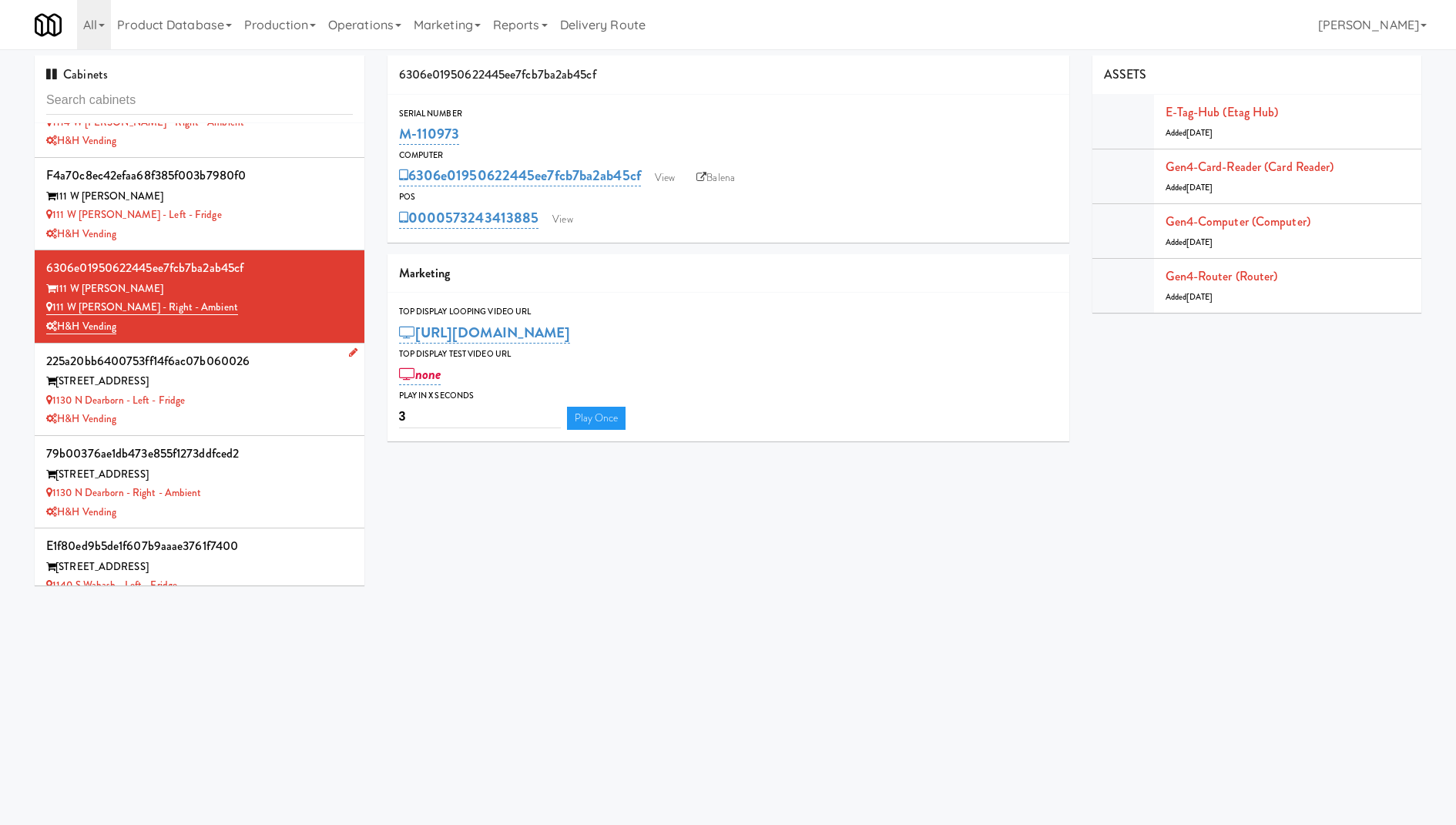
click at [272, 377] on div "1130 N Dearborn St" at bounding box center [199, 381] width 306 height 19
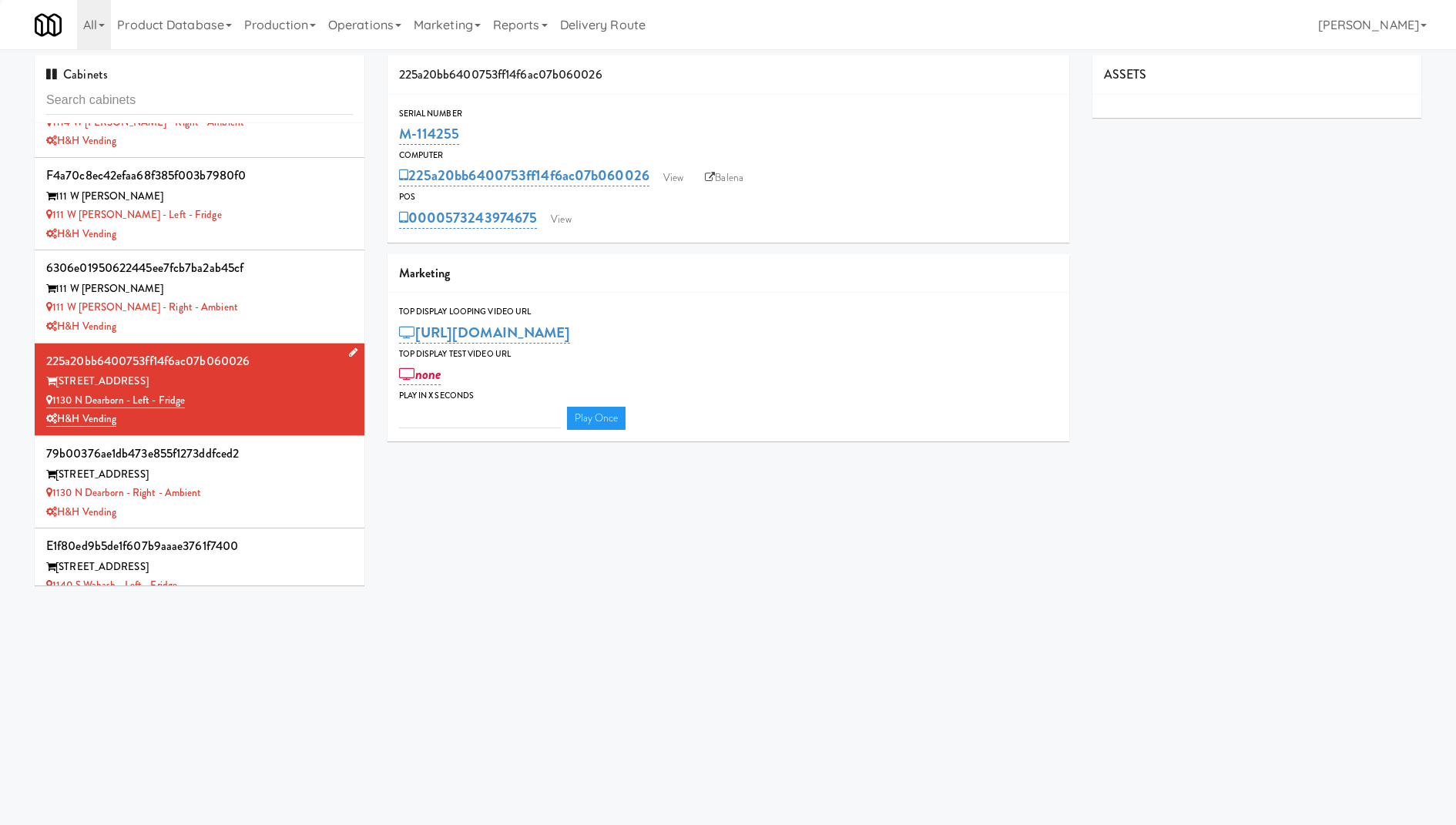
type input "3"
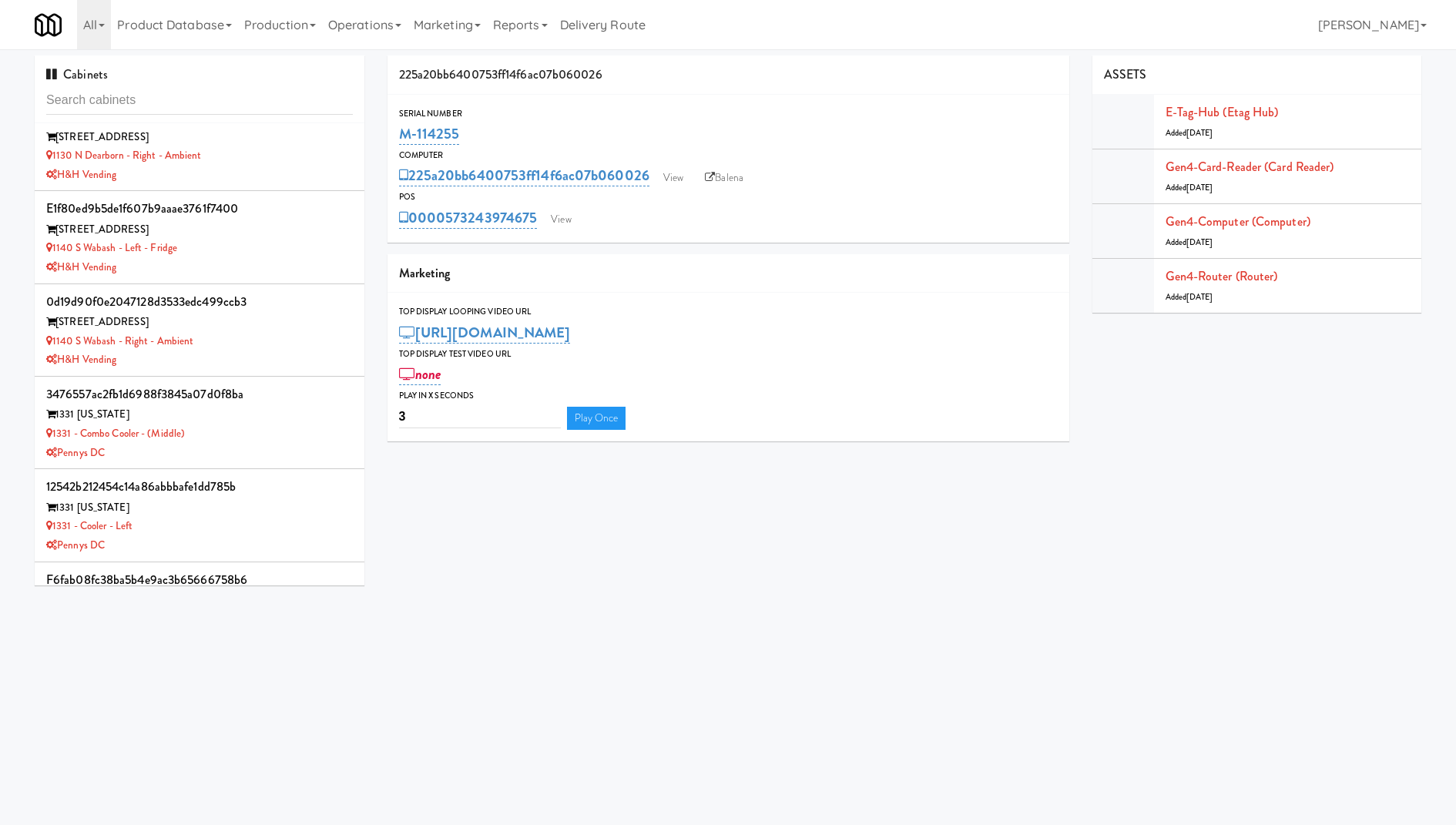
scroll to position [1076, 0]
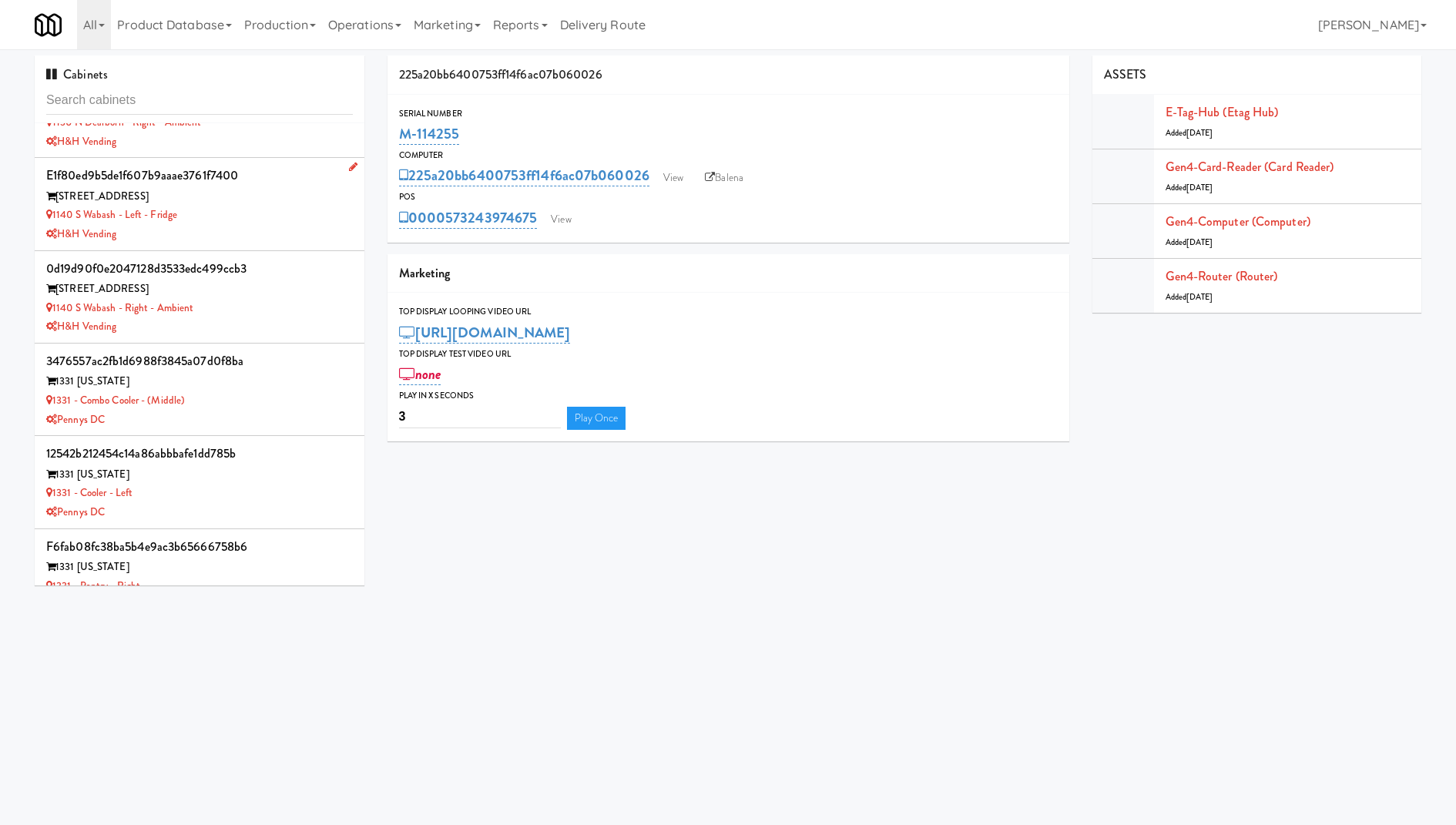
click at [288, 218] on div "1140 S Wabash - Left - Fridge" at bounding box center [199, 215] width 306 height 19
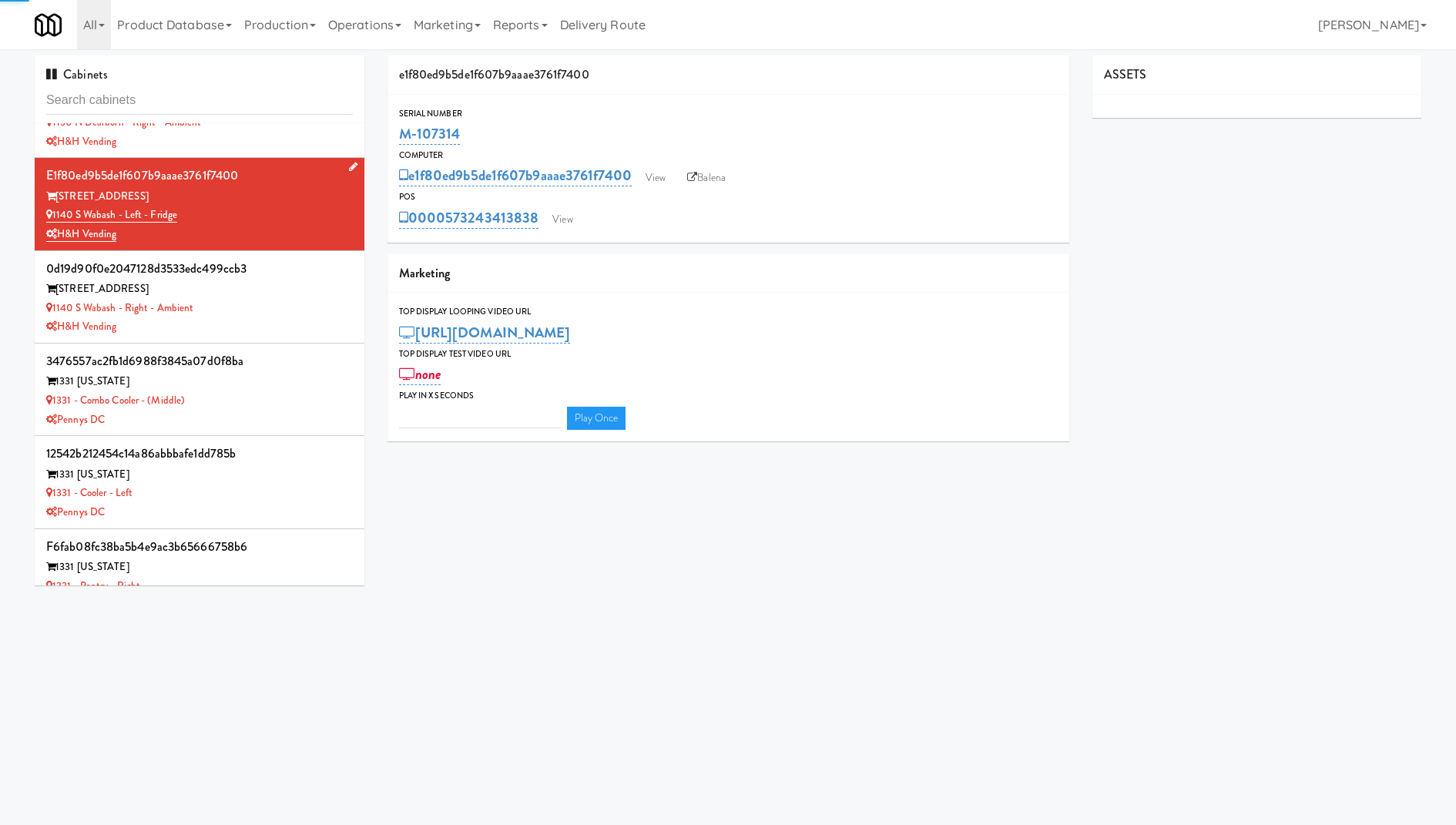
type input "3"
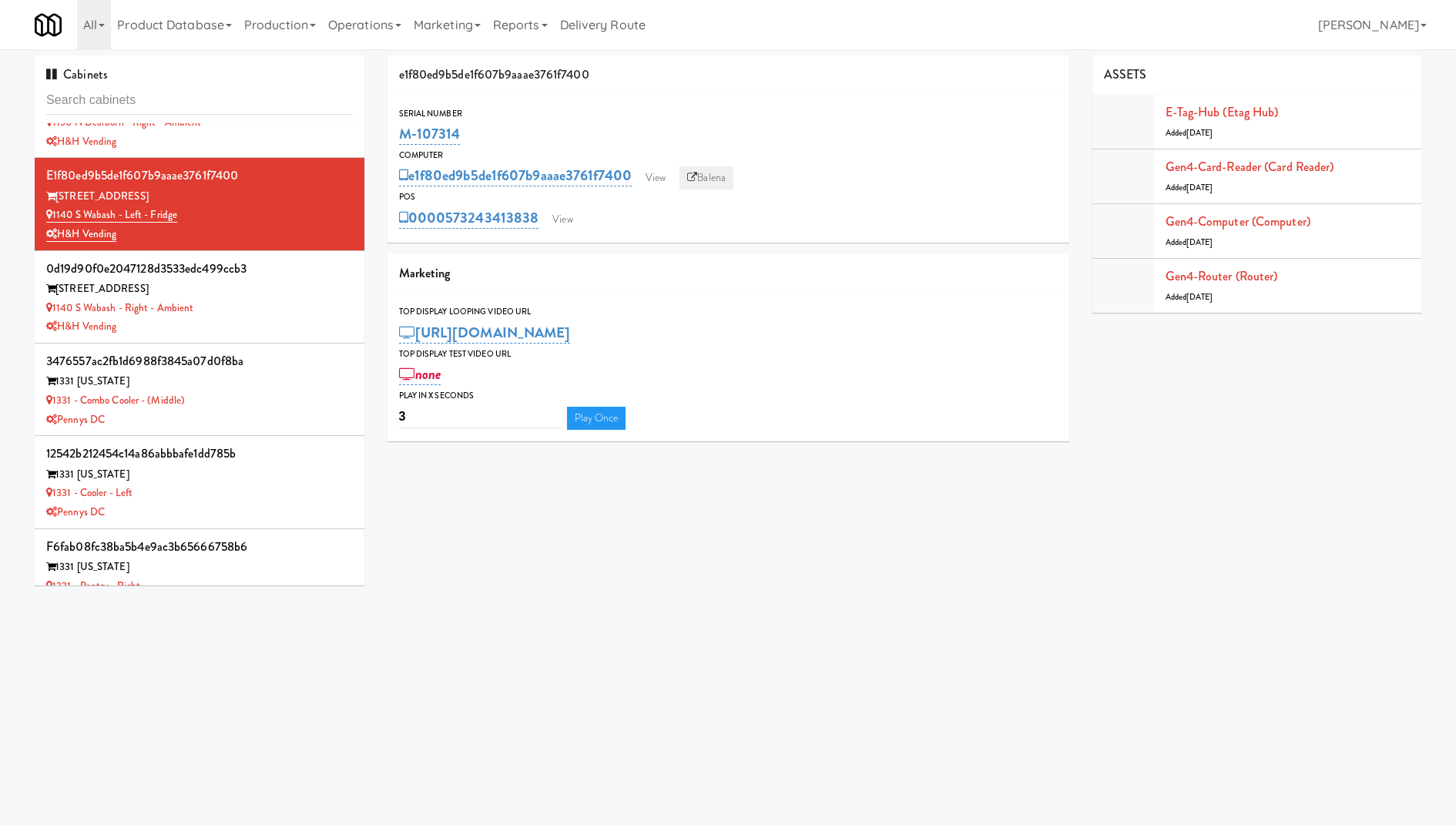
click at [696, 174] on icon at bounding box center [691, 177] width 10 height 10
click at [268, 309] on div "1140 S Wabash - Right - Ambient" at bounding box center [199, 308] width 306 height 19
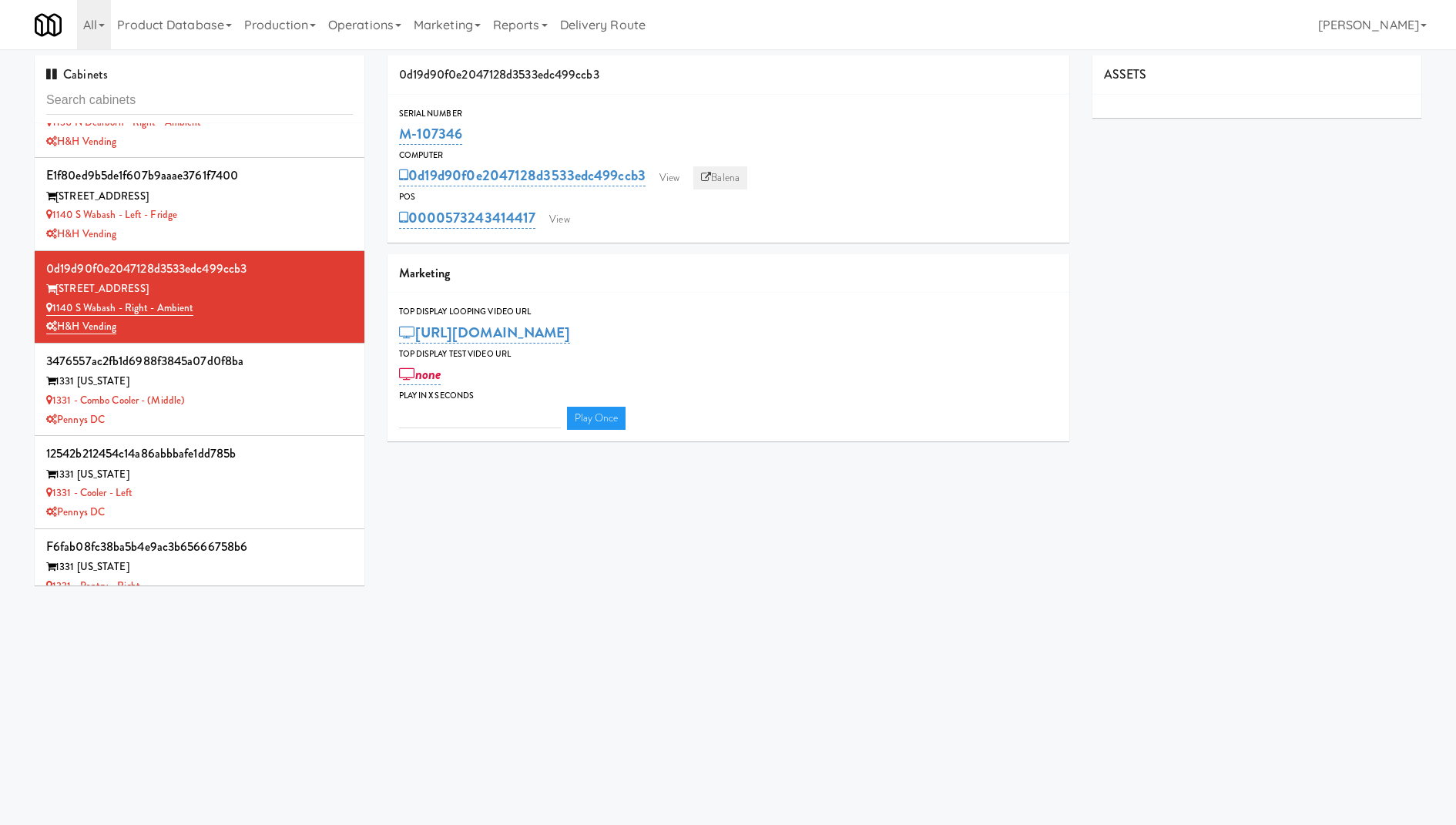
type input "3"
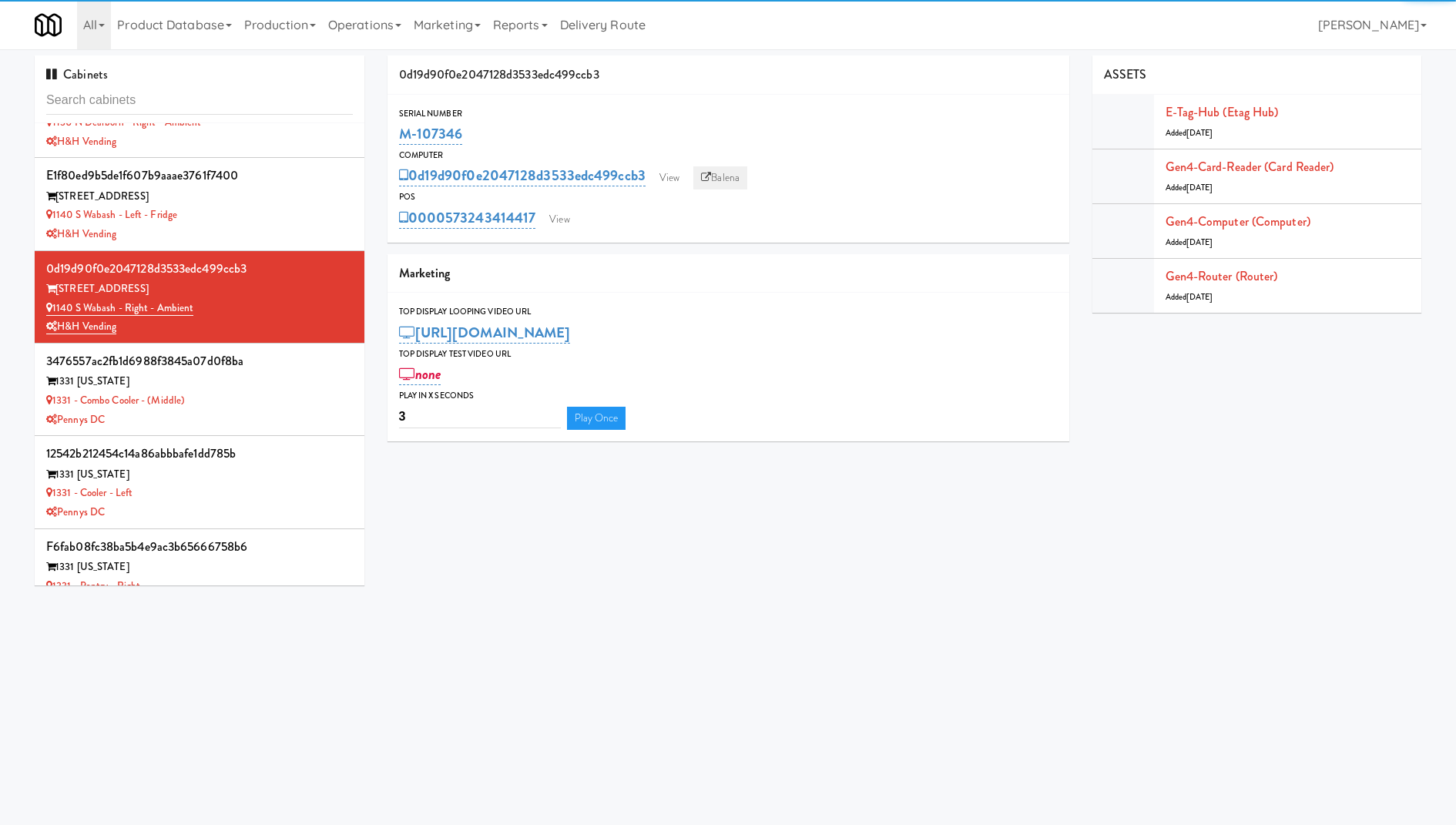
click at [714, 187] on link "Balena" at bounding box center [720, 177] width 54 height 23
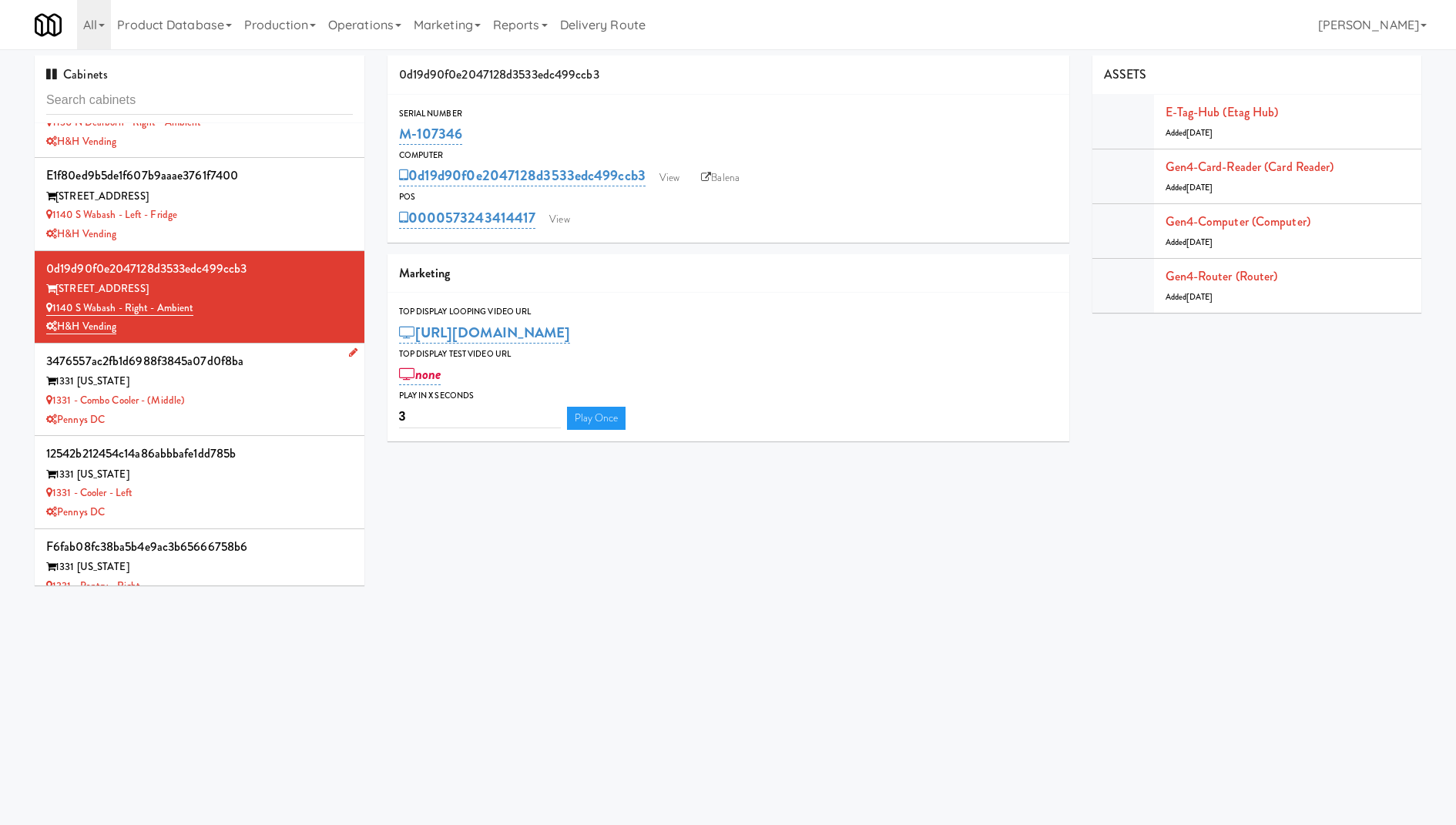
click at [250, 396] on div "1331 - Combo Cooler - (Middle)" at bounding box center [199, 400] width 306 height 19
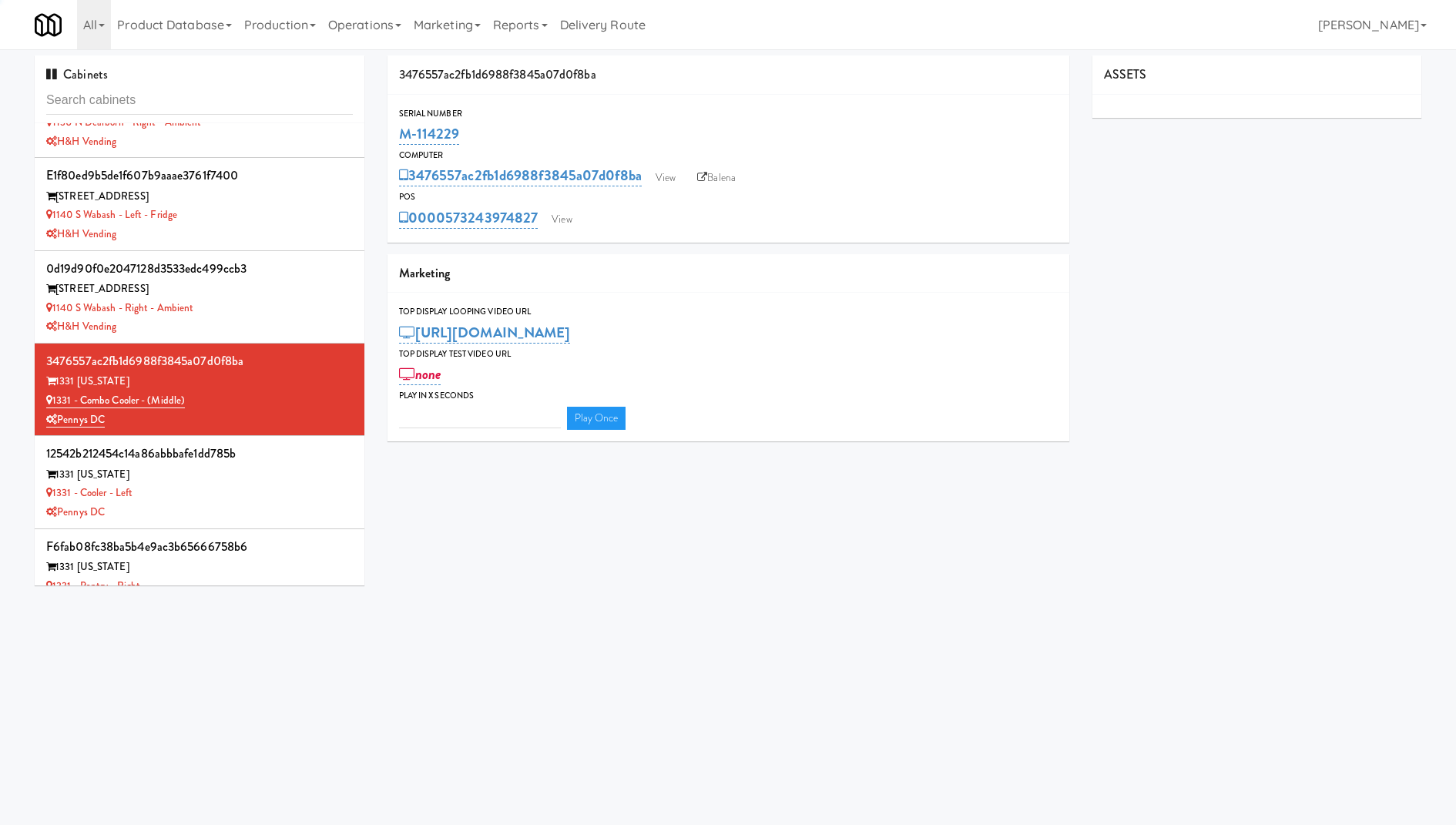
type input "3"
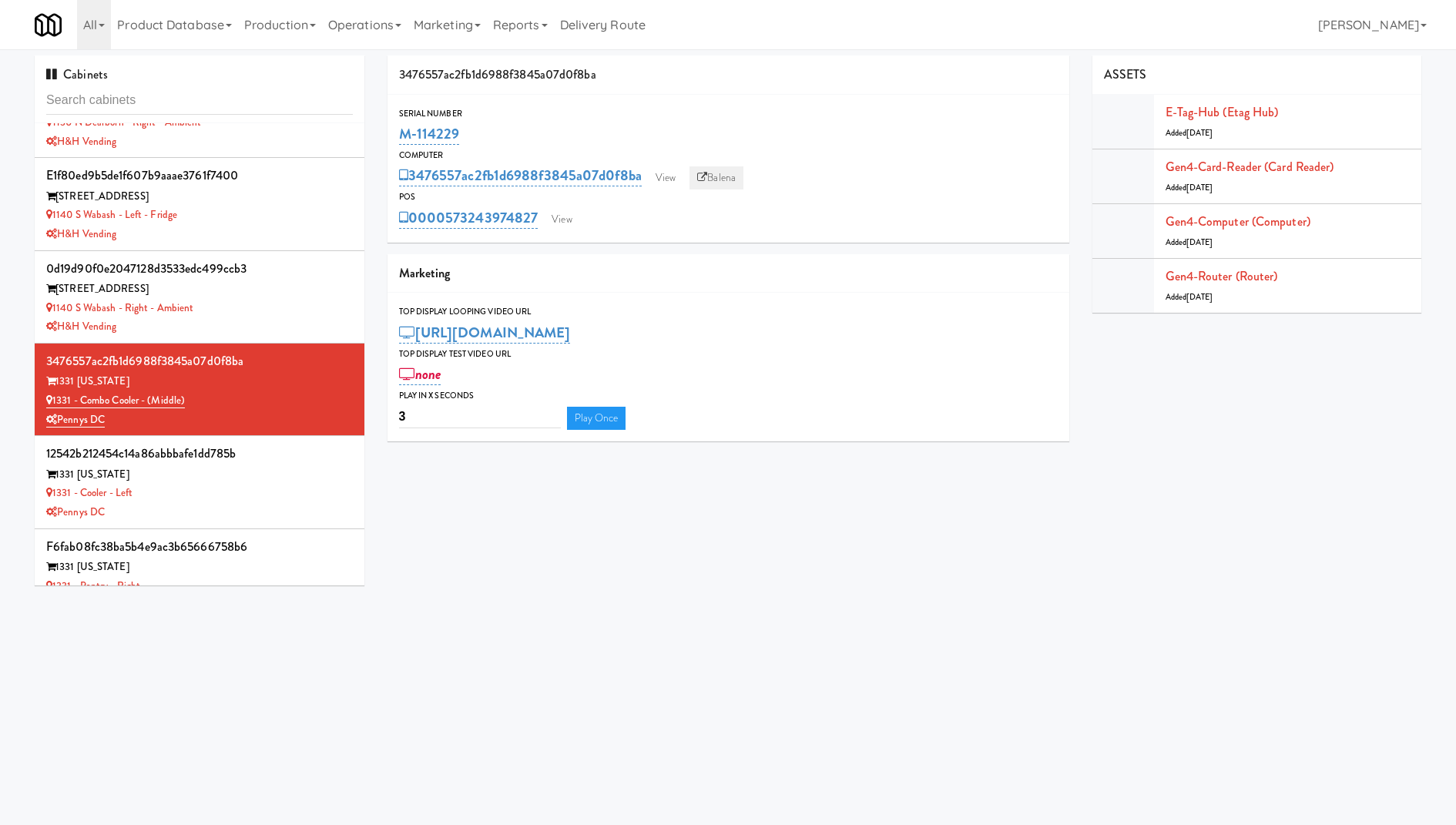
click at [716, 180] on link "Balena" at bounding box center [716, 177] width 54 height 23
click at [264, 456] on div "12542b212454c14a86abbbafe1dd785b" at bounding box center [199, 453] width 306 height 23
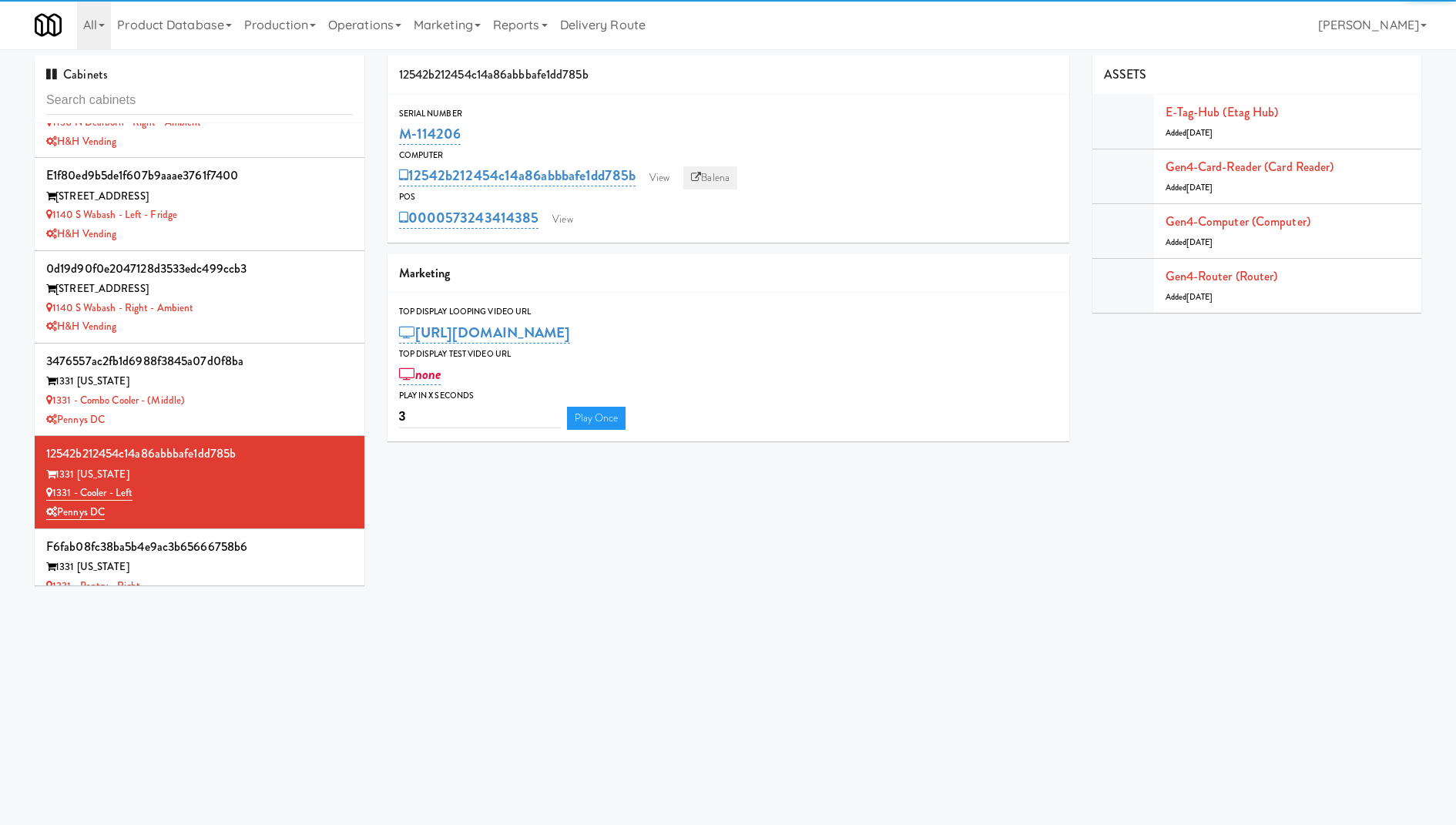
click at [717, 171] on link "Balena" at bounding box center [710, 177] width 54 height 23
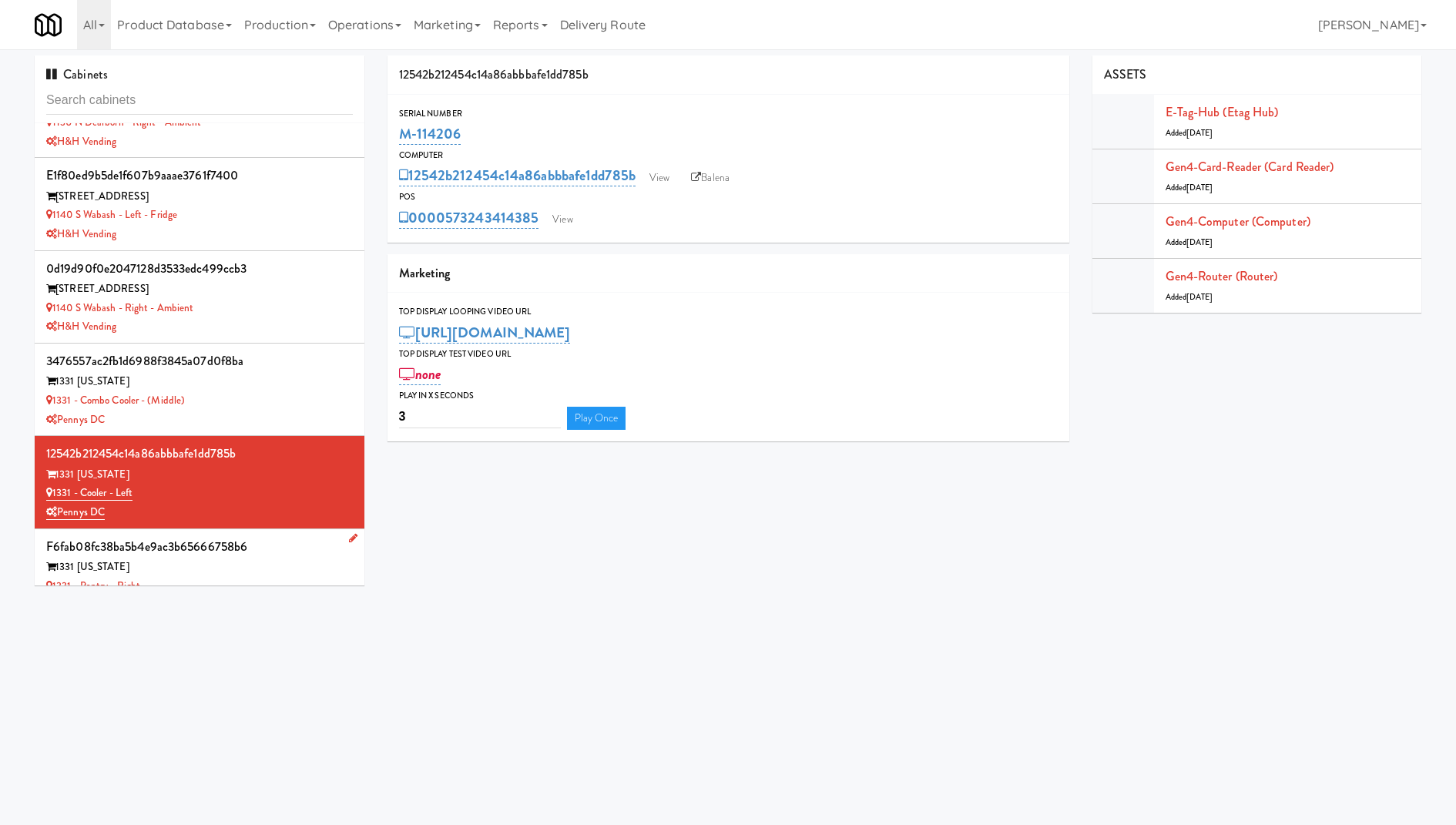
click at [271, 546] on div "f6fab08fc38ba5b4e9ac3b65666758b6" at bounding box center [199, 546] width 306 height 23
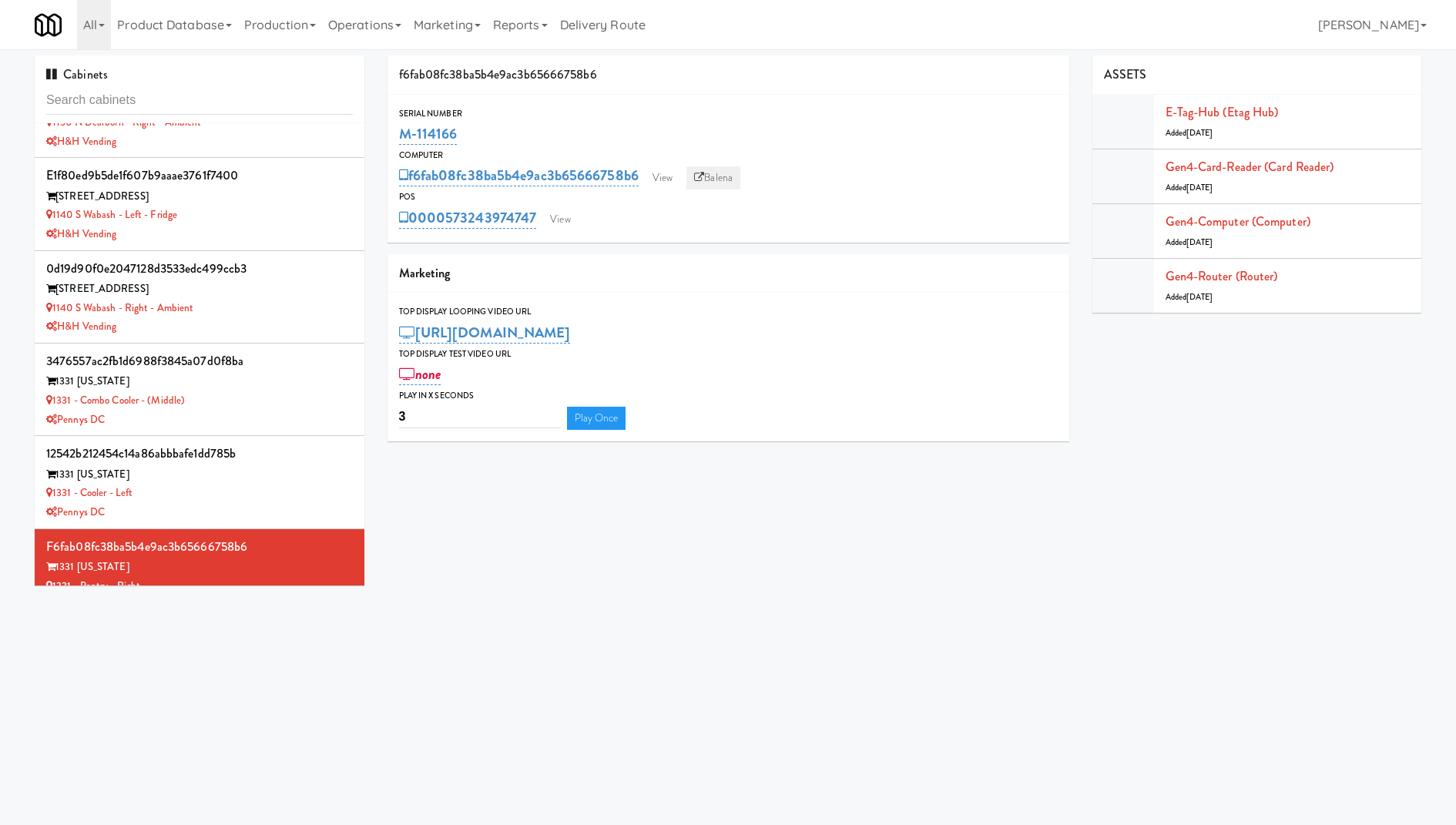
click at [721, 175] on link "Balena" at bounding box center [712, 177] width 54 height 23
click at [570, 210] on link "View" at bounding box center [560, 219] width 35 height 23
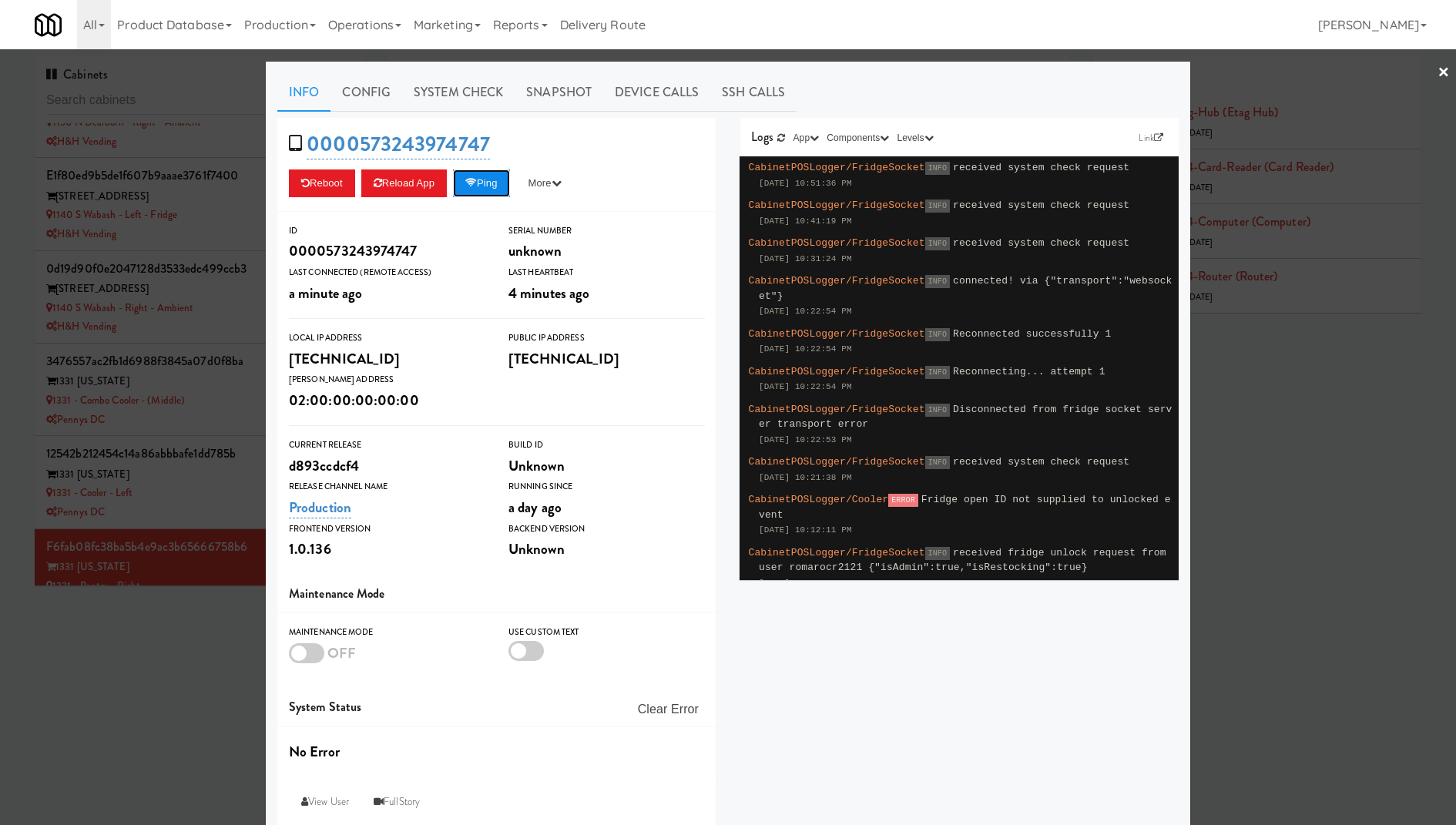
click at [499, 173] on button "Ping" at bounding box center [481, 183] width 57 height 28
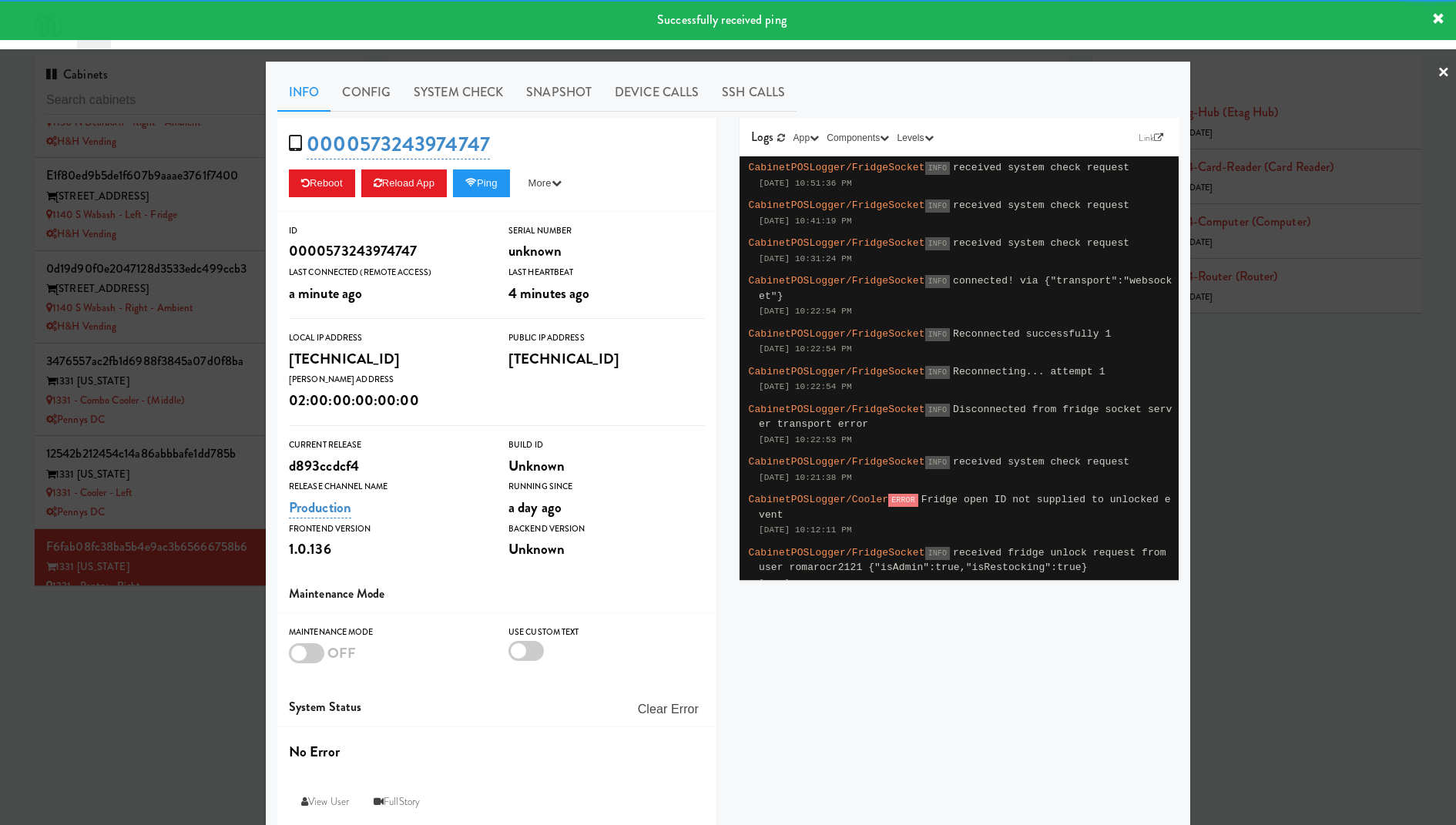
click at [99, 237] on div at bounding box center [728, 412] width 1456 height 825
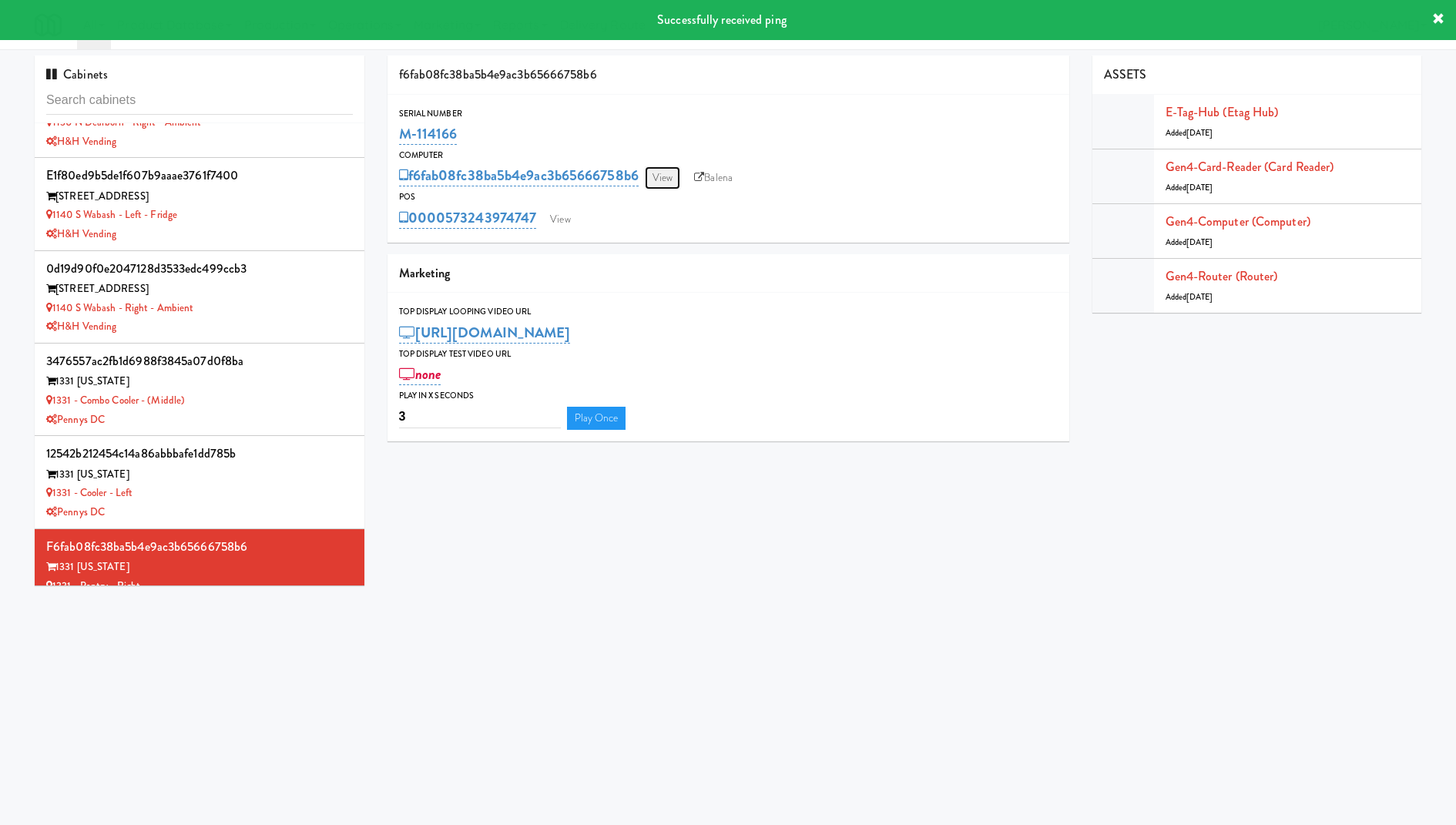
click at [667, 174] on link "View" at bounding box center [662, 177] width 35 height 23
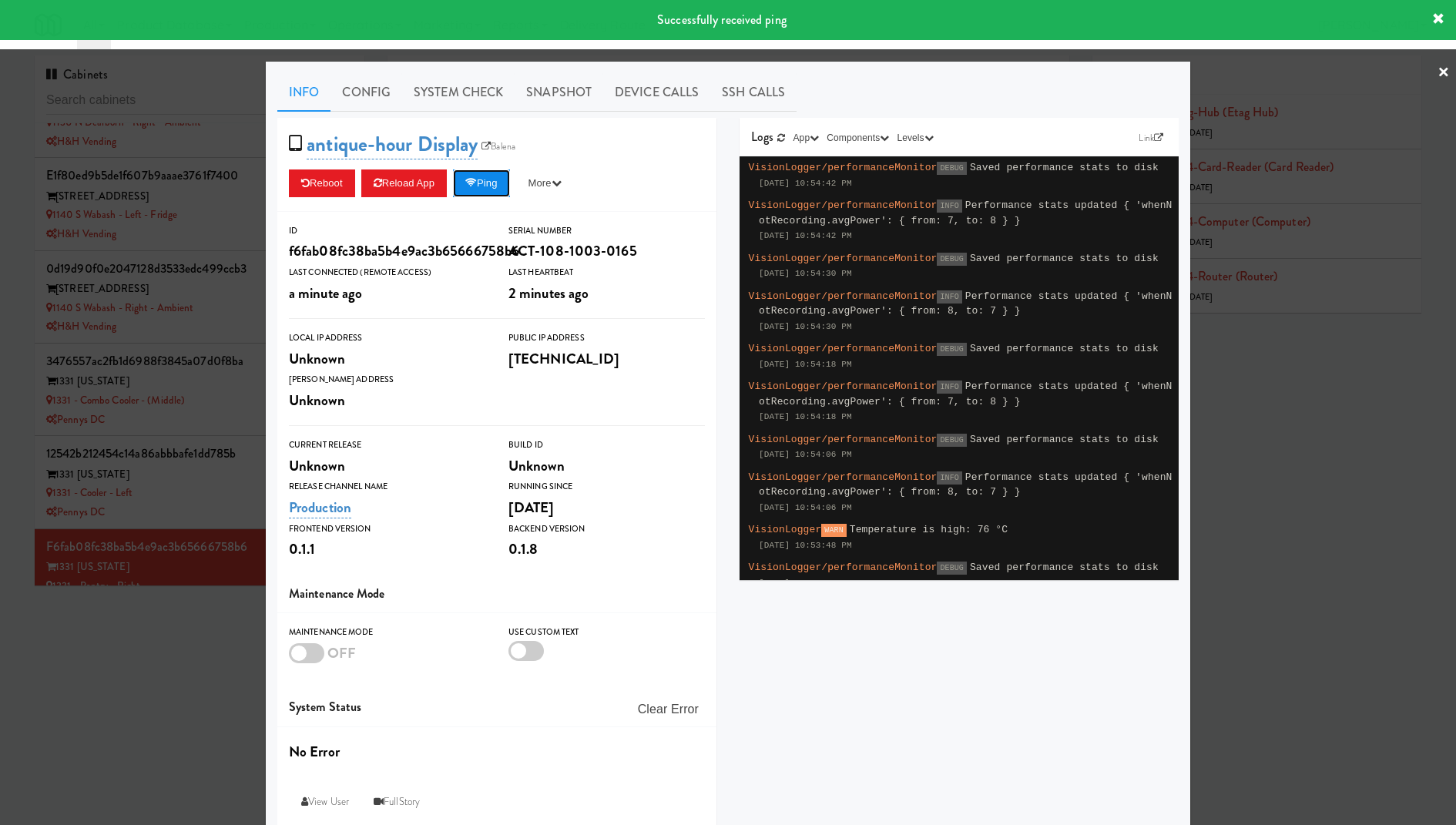
click at [477, 184] on icon at bounding box center [470, 183] width 11 height 10
click at [120, 227] on div at bounding box center [728, 412] width 1456 height 825
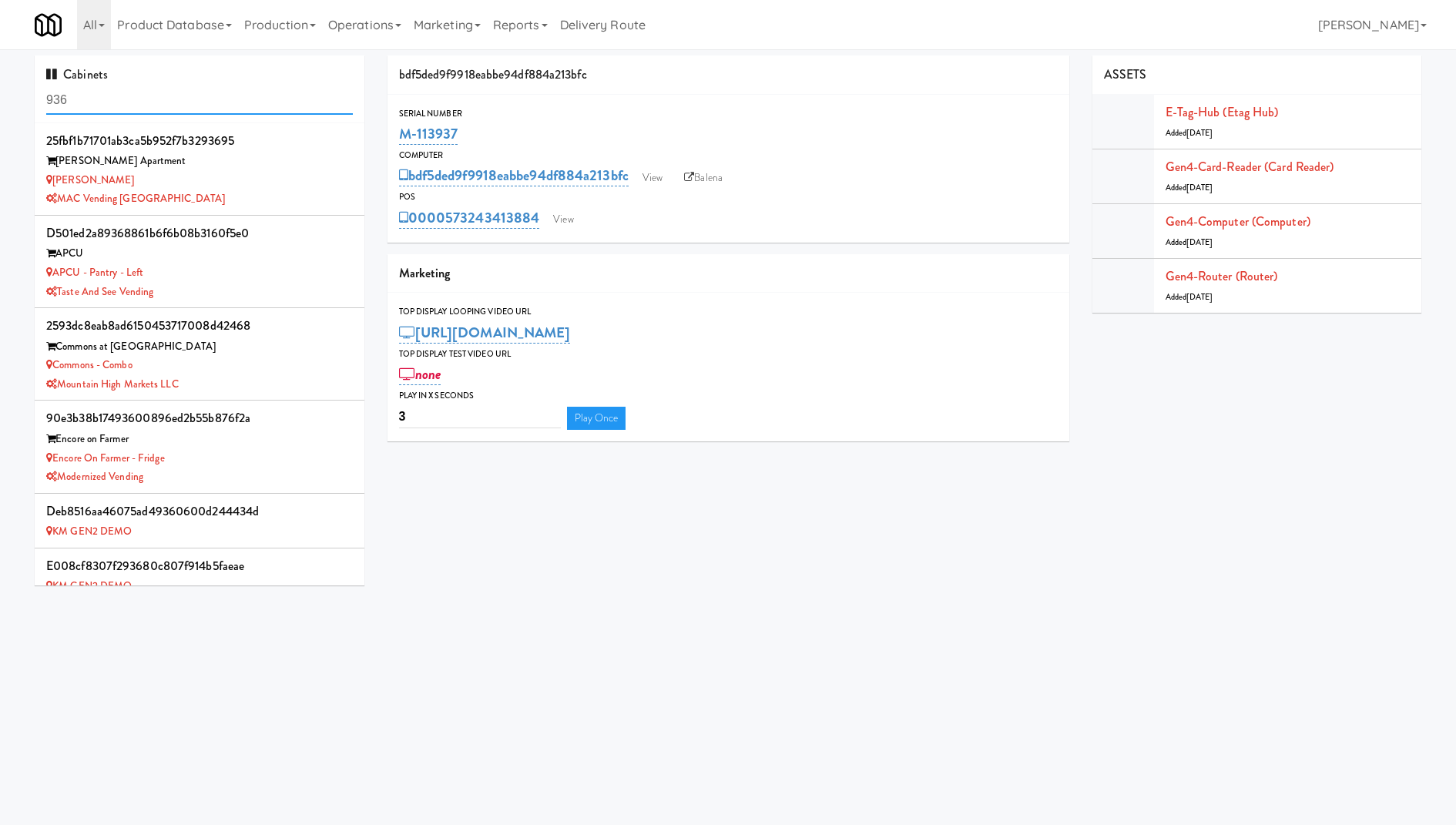
scroll to position [1119, 0]
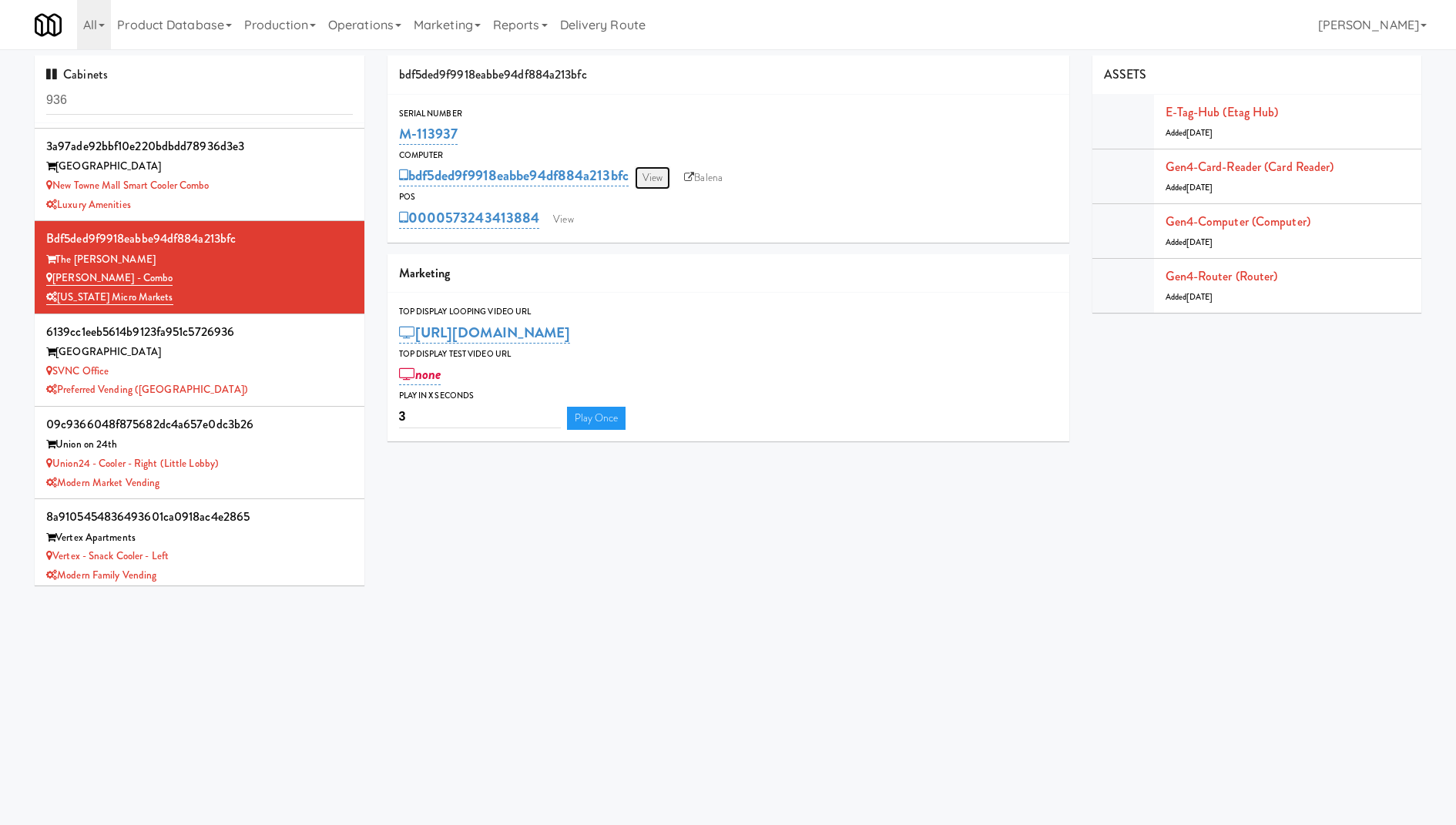
click at [665, 181] on link "View" at bounding box center [652, 177] width 35 height 23
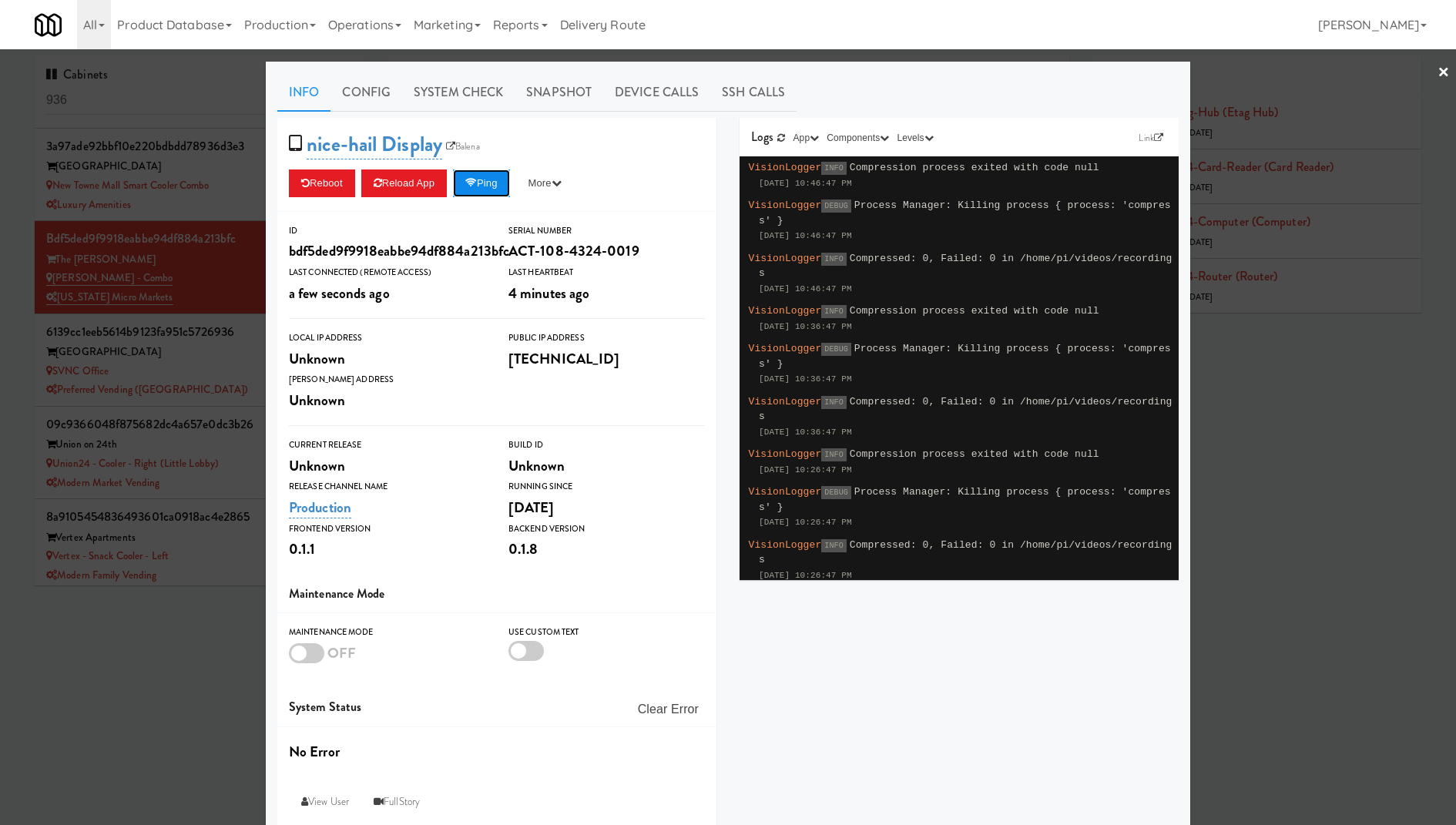
click at [490, 174] on button "Ping" at bounding box center [481, 183] width 57 height 28
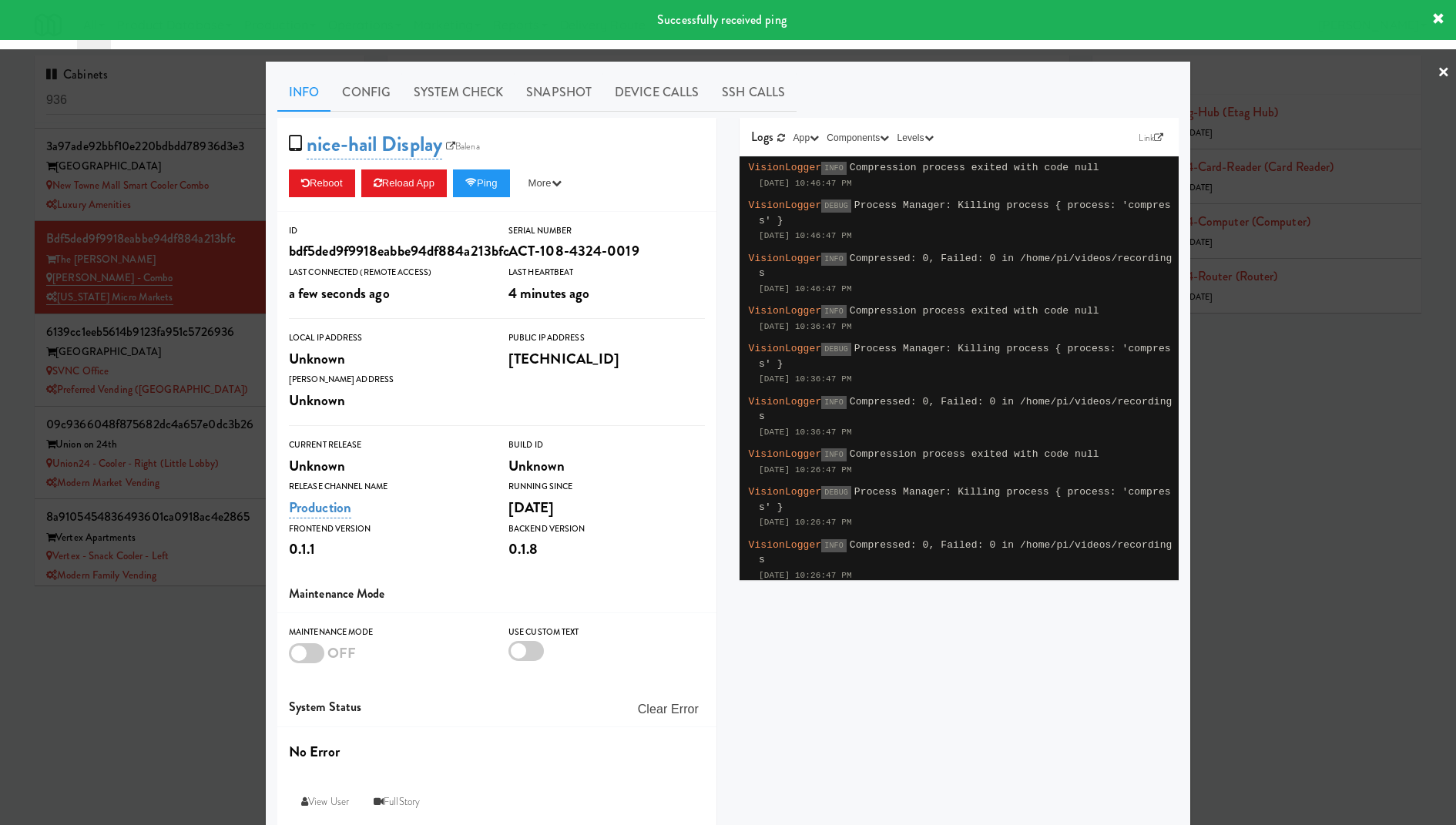
click at [125, 232] on div at bounding box center [728, 412] width 1456 height 825
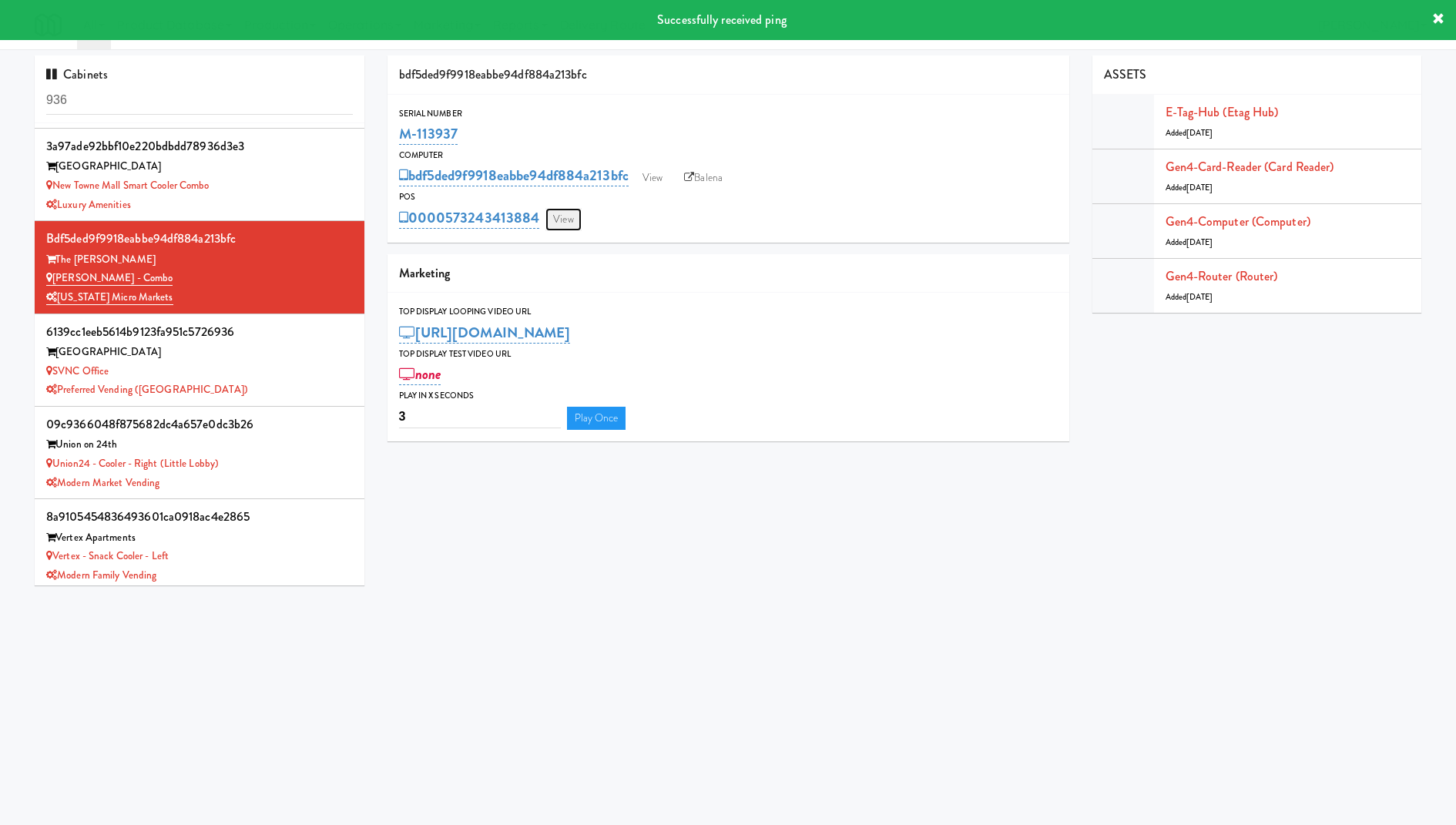
click at [563, 215] on link "View" at bounding box center [562, 219] width 35 height 23
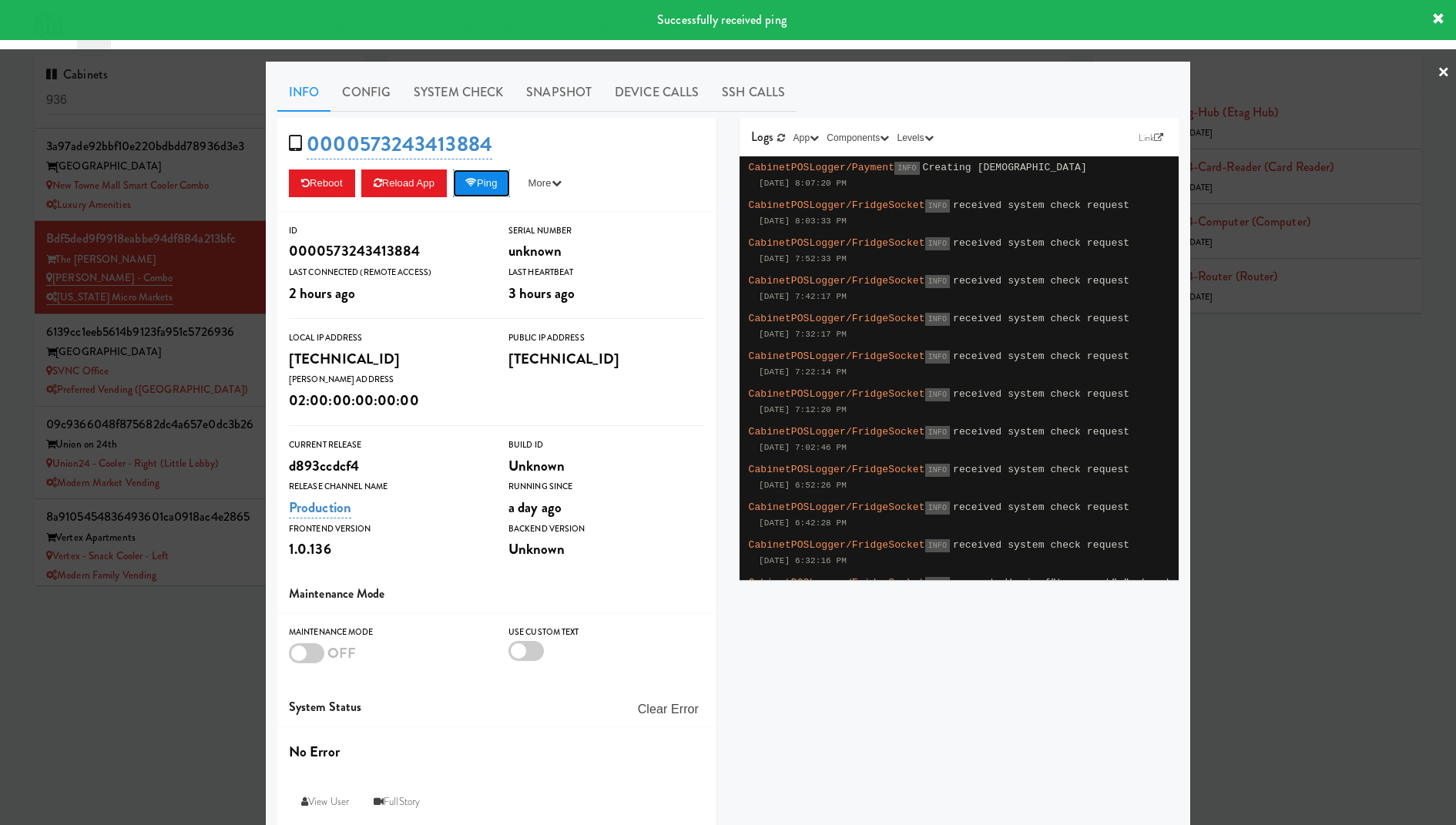
click at [493, 182] on button "Ping" at bounding box center [481, 183] width 57 height 28
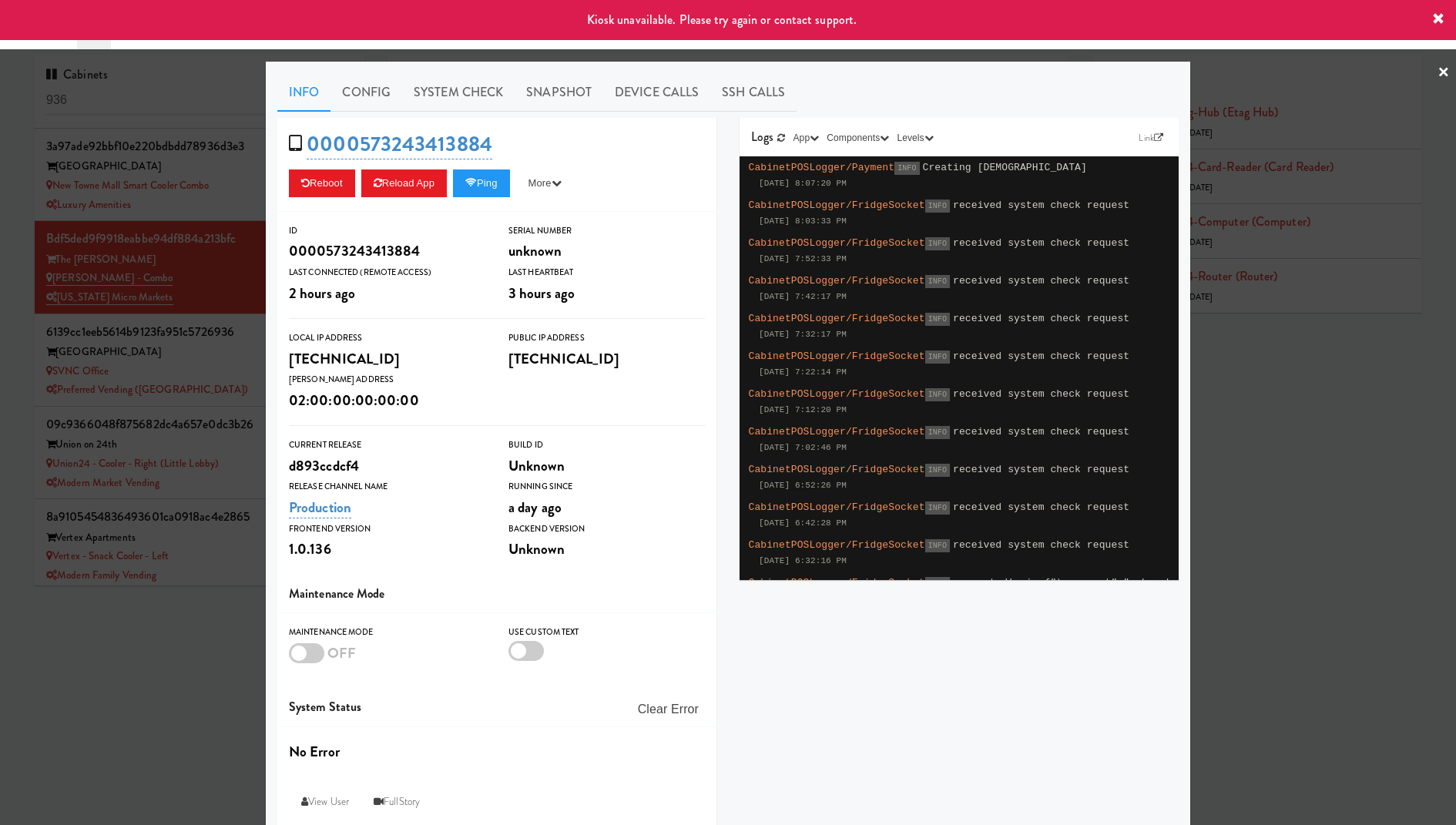
click at [200, 222] on div at bounding box center [728, 412] width 1456 height 825
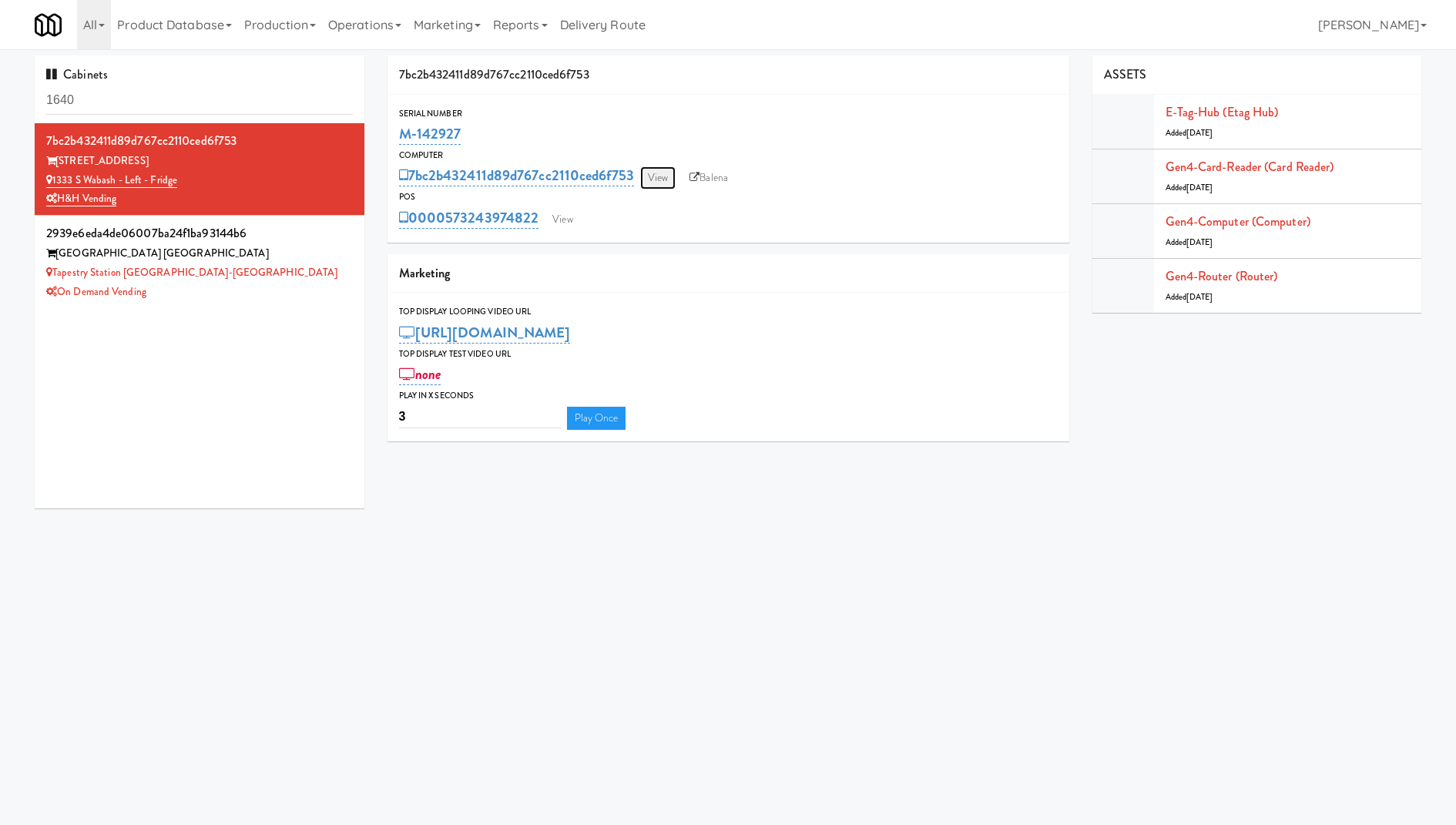
click at [659, 174] on link "View" at bounding box center [657, 177] width 35 height 23
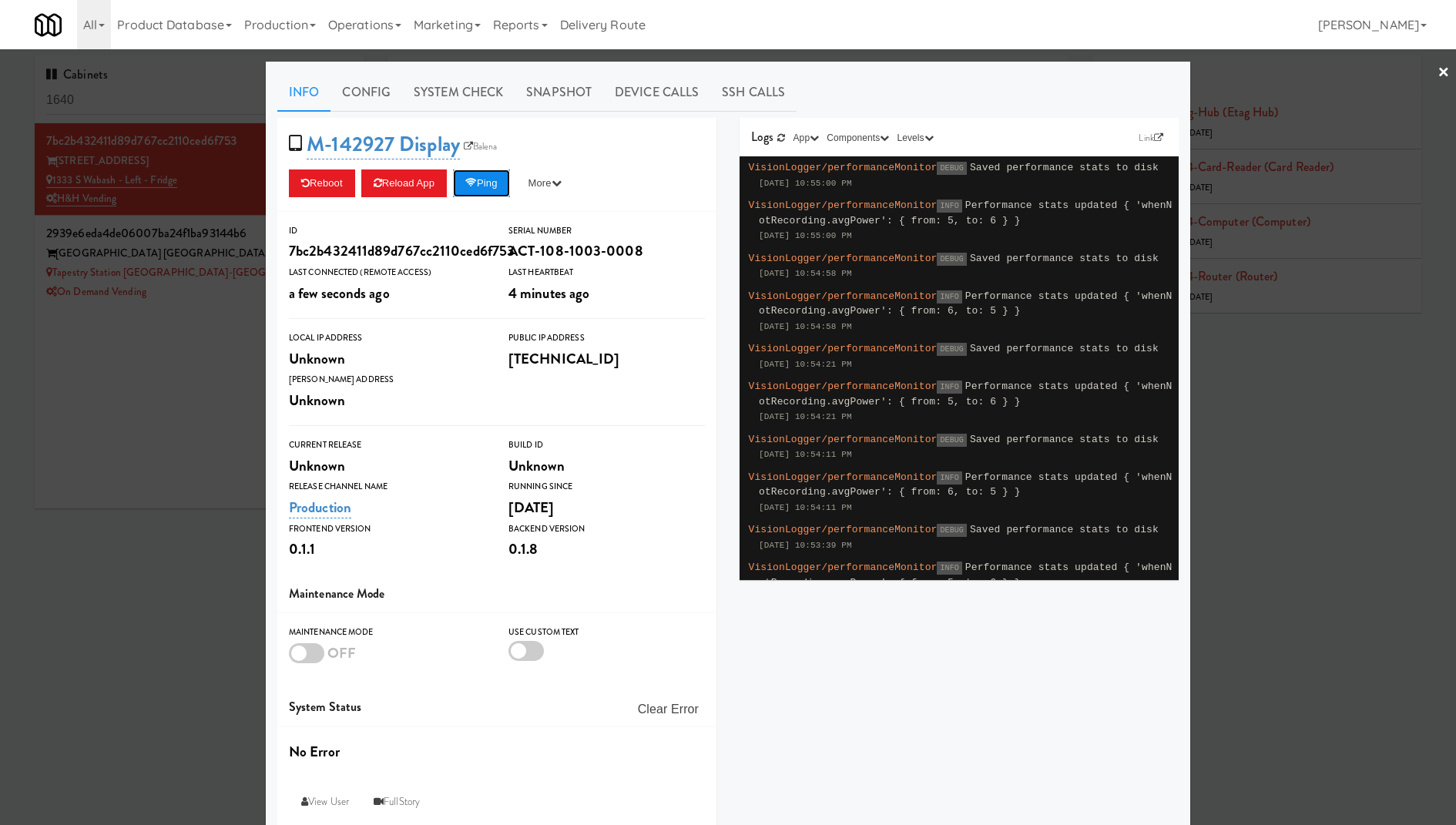
click at [499, 185] on button "Ping" at bounding box center [481, 183] width 57 height 28
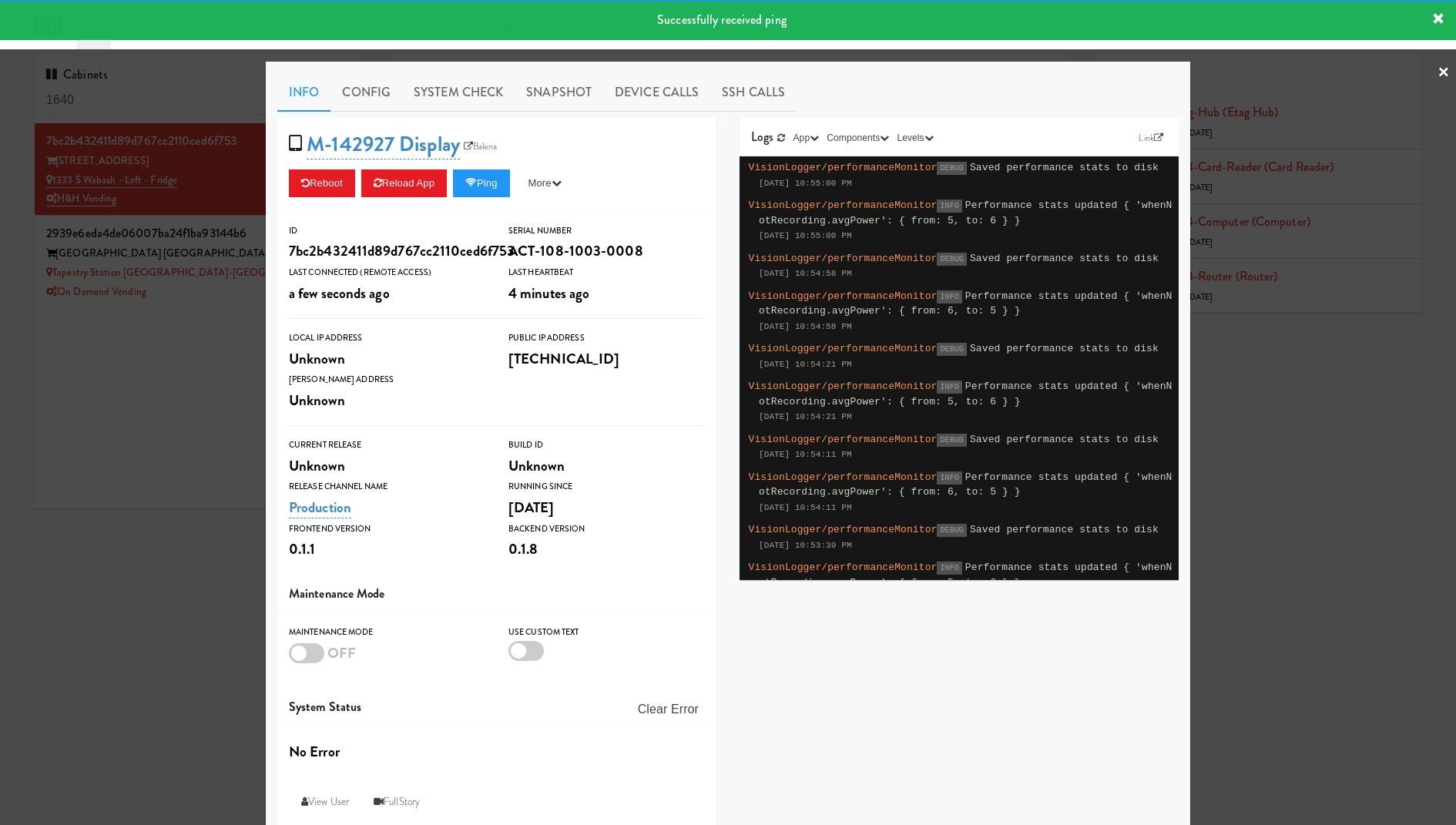
click at [191, 205] on div at bounding box center [728, 412] width 1456 height 825
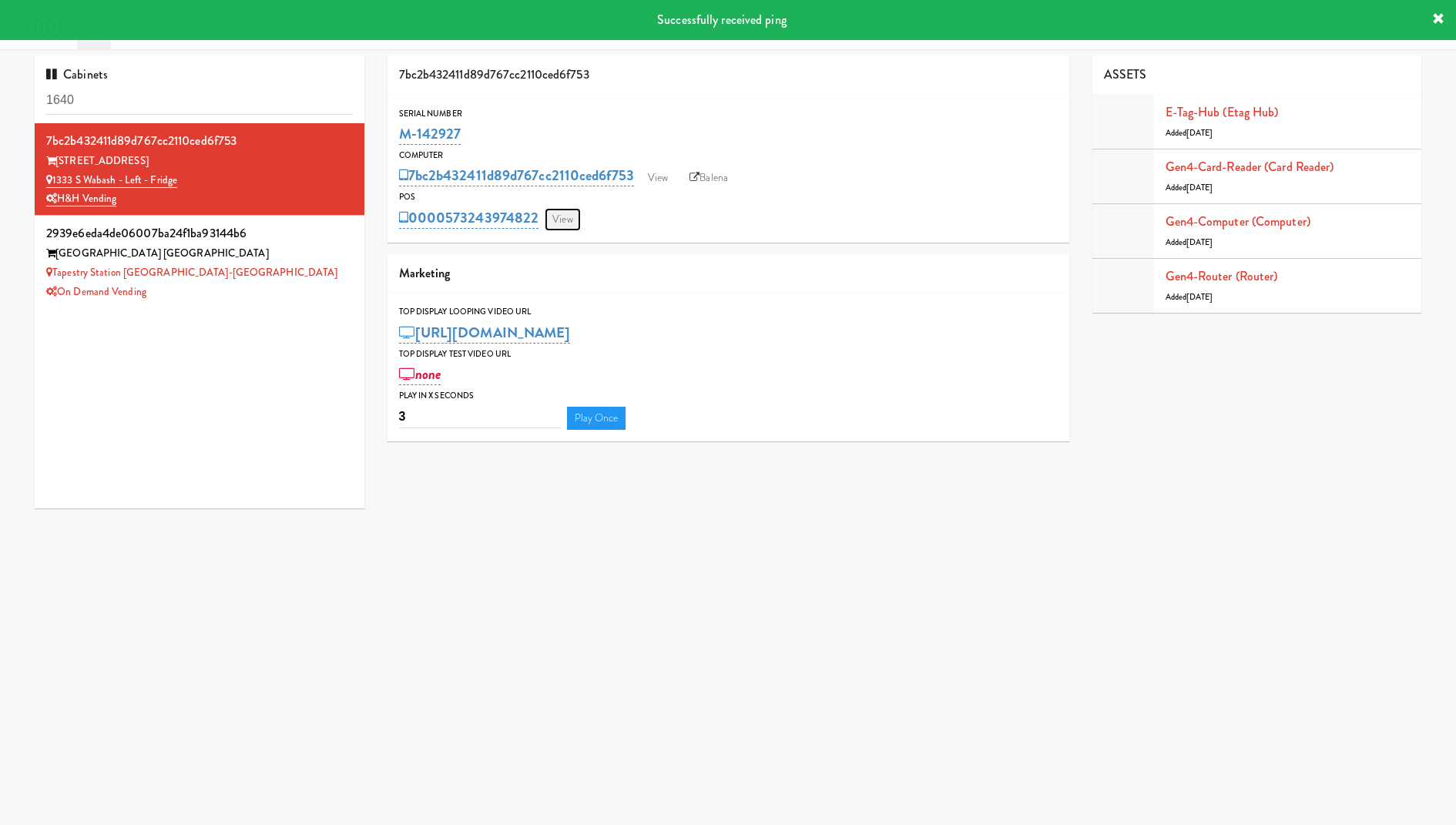
click at [548, 219] on link "View" at bounding box center [562, 219] width 35 height 23
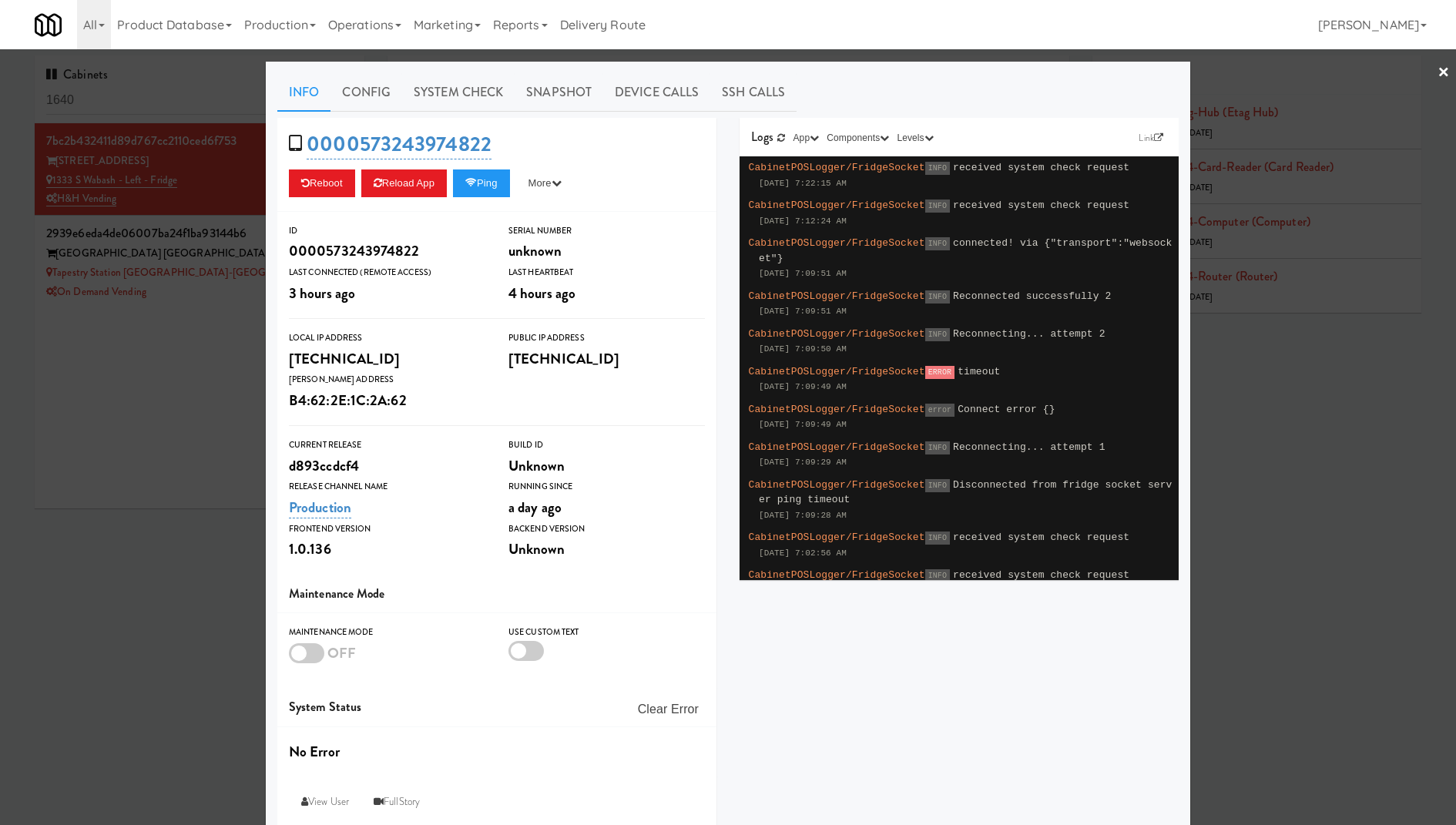
click at [170, 262] on div at bounding box center [728, 412] width 1456 height 825
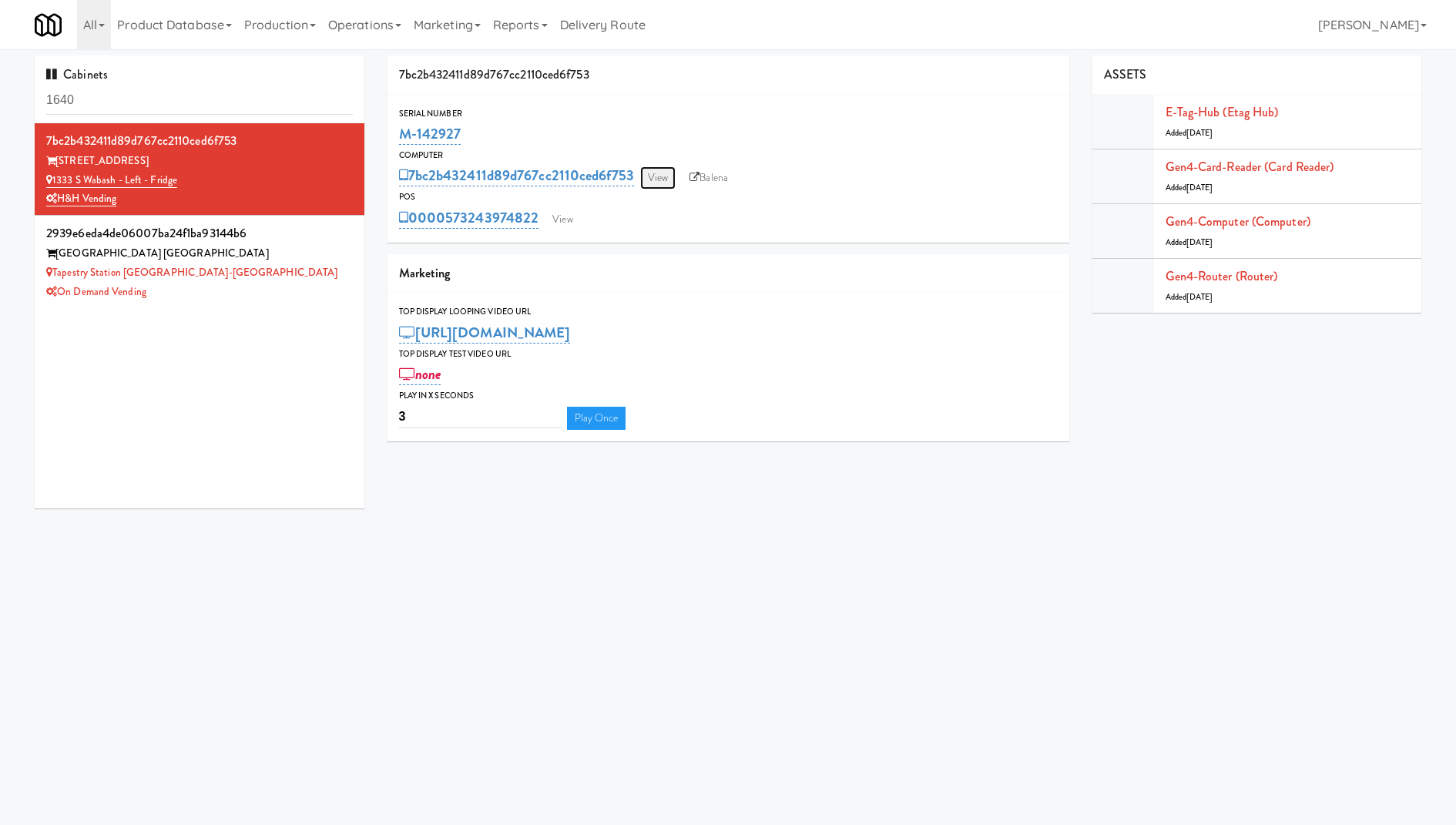
click at [656, 186] on link "View" at bounding box center [657, 177] width 35 height 23
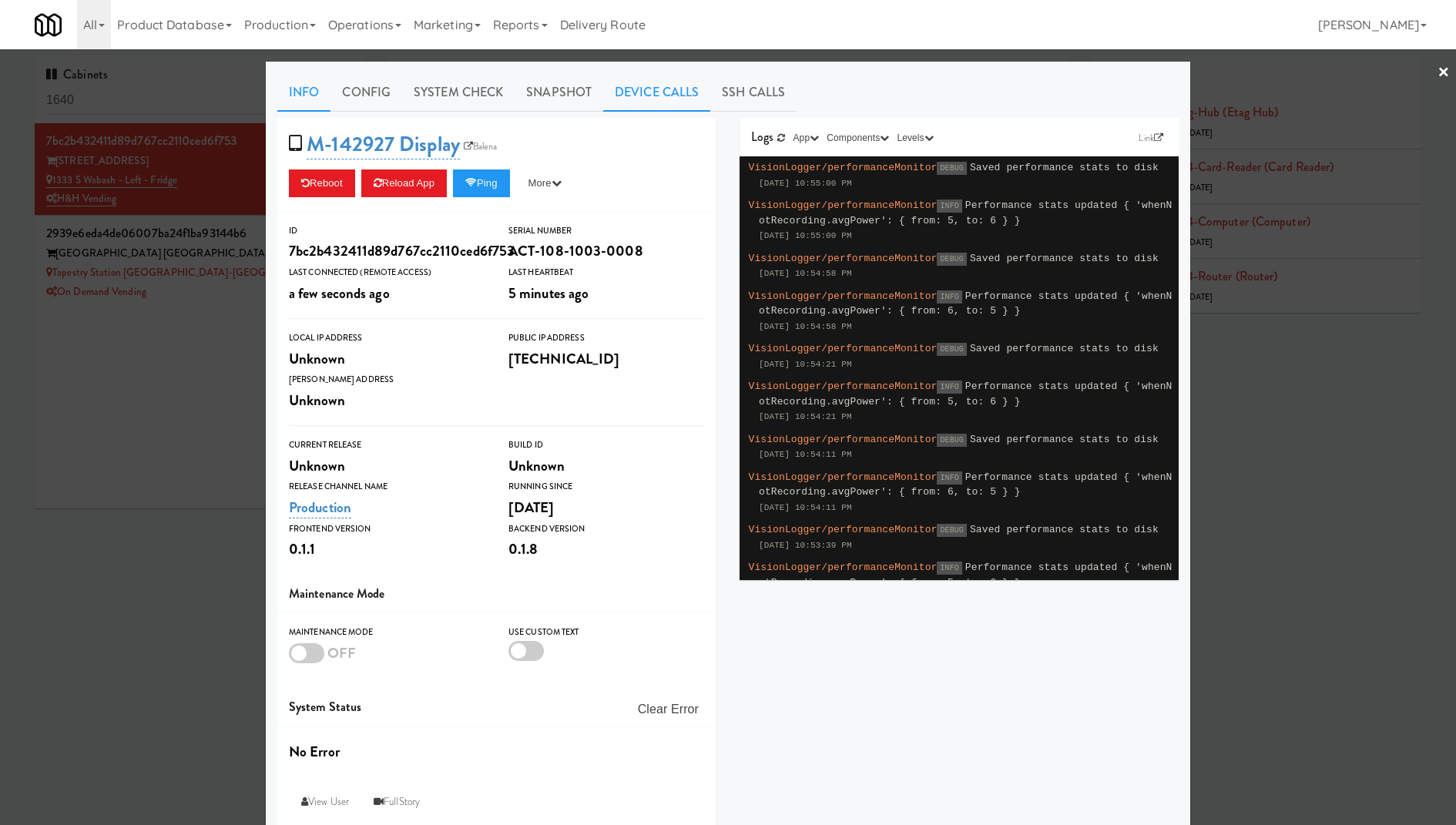
click at [644, 90] on link "Device Calls" at bounding box center [656, 92] width 107 height 39
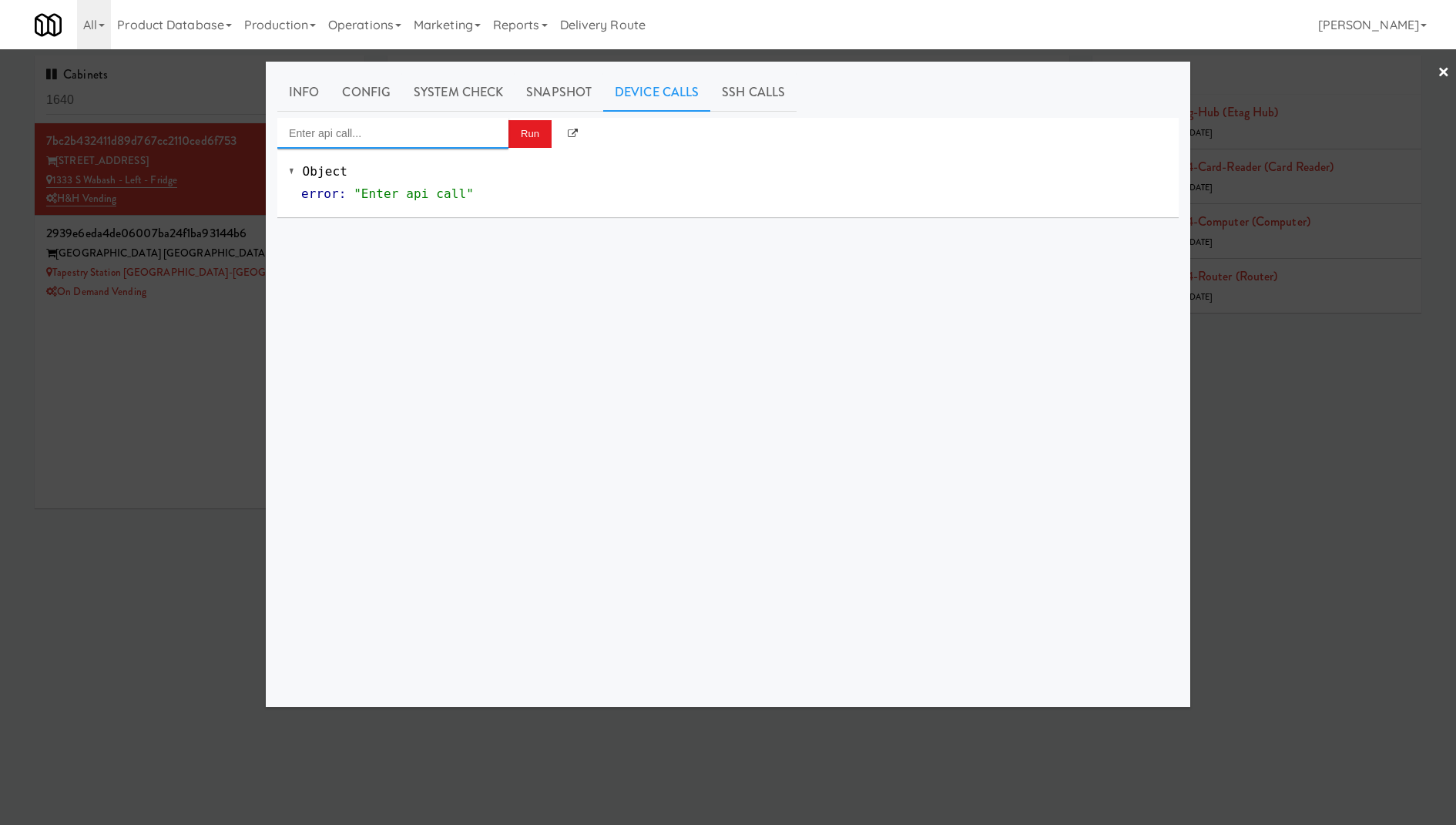
click at [427, 127] on input "Enter api call..." at bounding box center [393, 133] width 231 height 30
click at [396, 212] on div "[URL][TECHNICAL_ID]" at bounding box center [392, 217] width 208 height 20
type input "Castles: Reboot"
click at [529, 131] on button "Run" at bounding box center [529, 134] width 43 height 28
click at [168, 230] on div at bounding box center [728, 412] width 1456 height 825
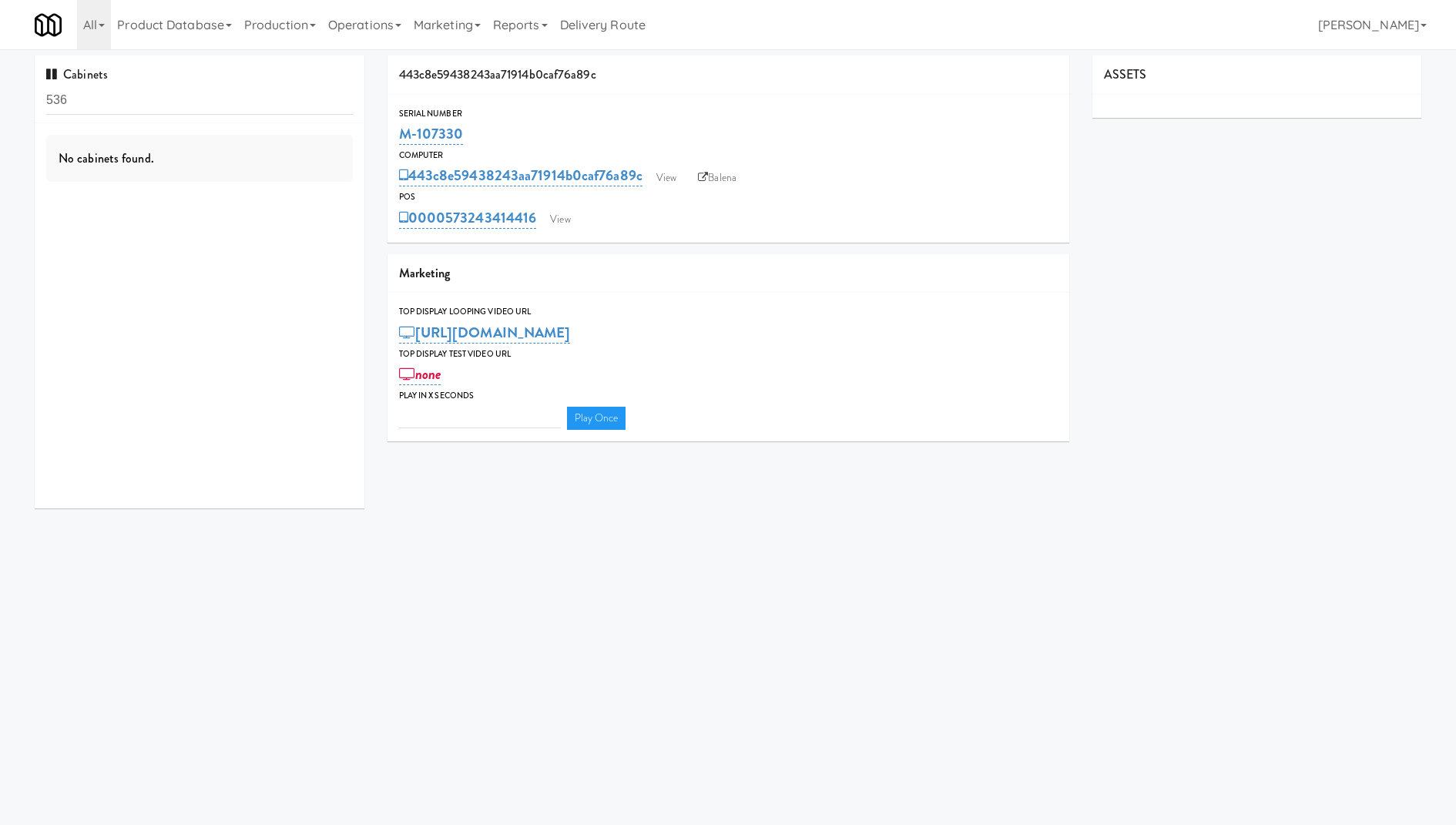
type input "3"
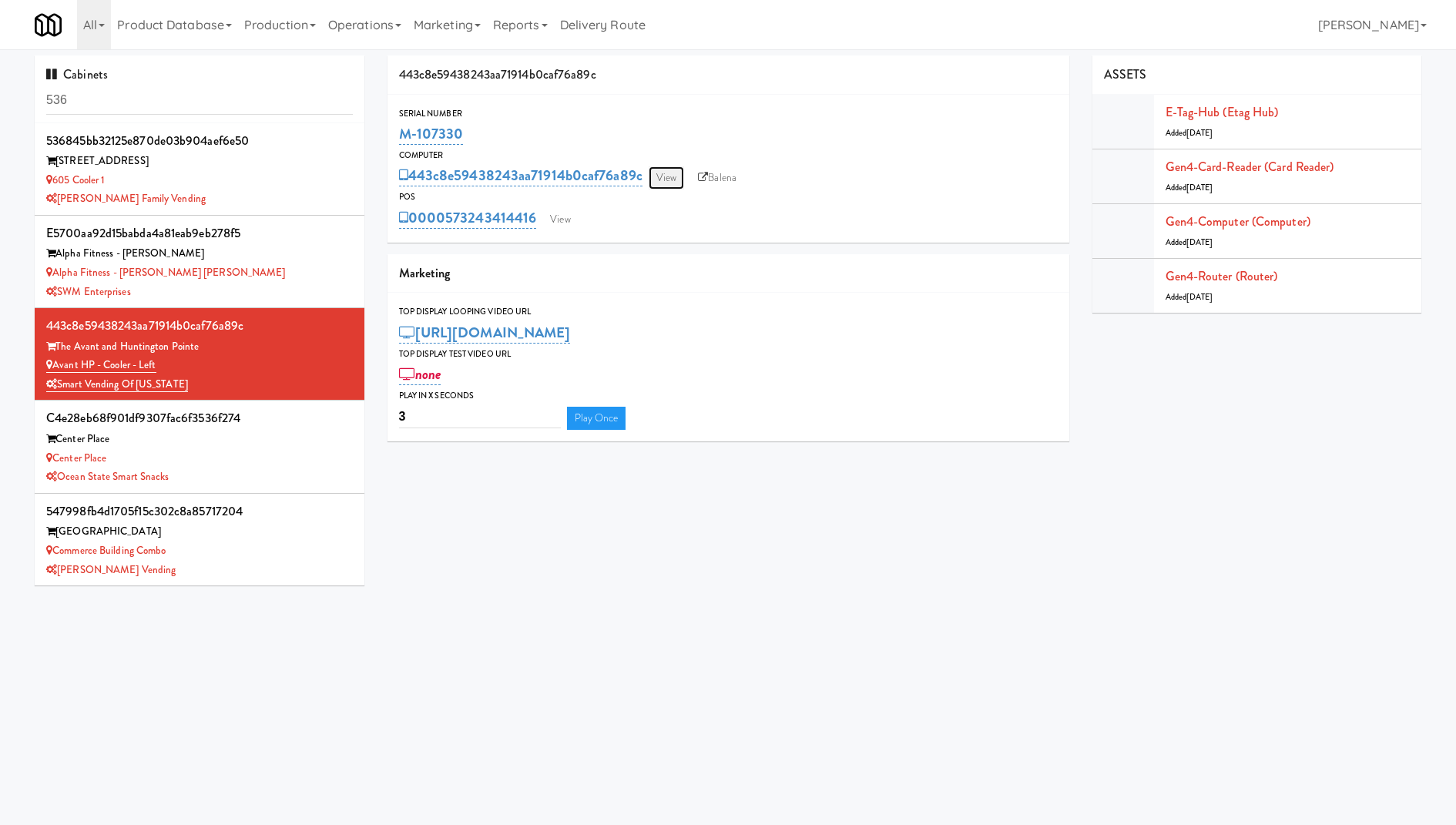
click at [670, 178] on link "View" at bounding box center [666, 177] width 35 height 23
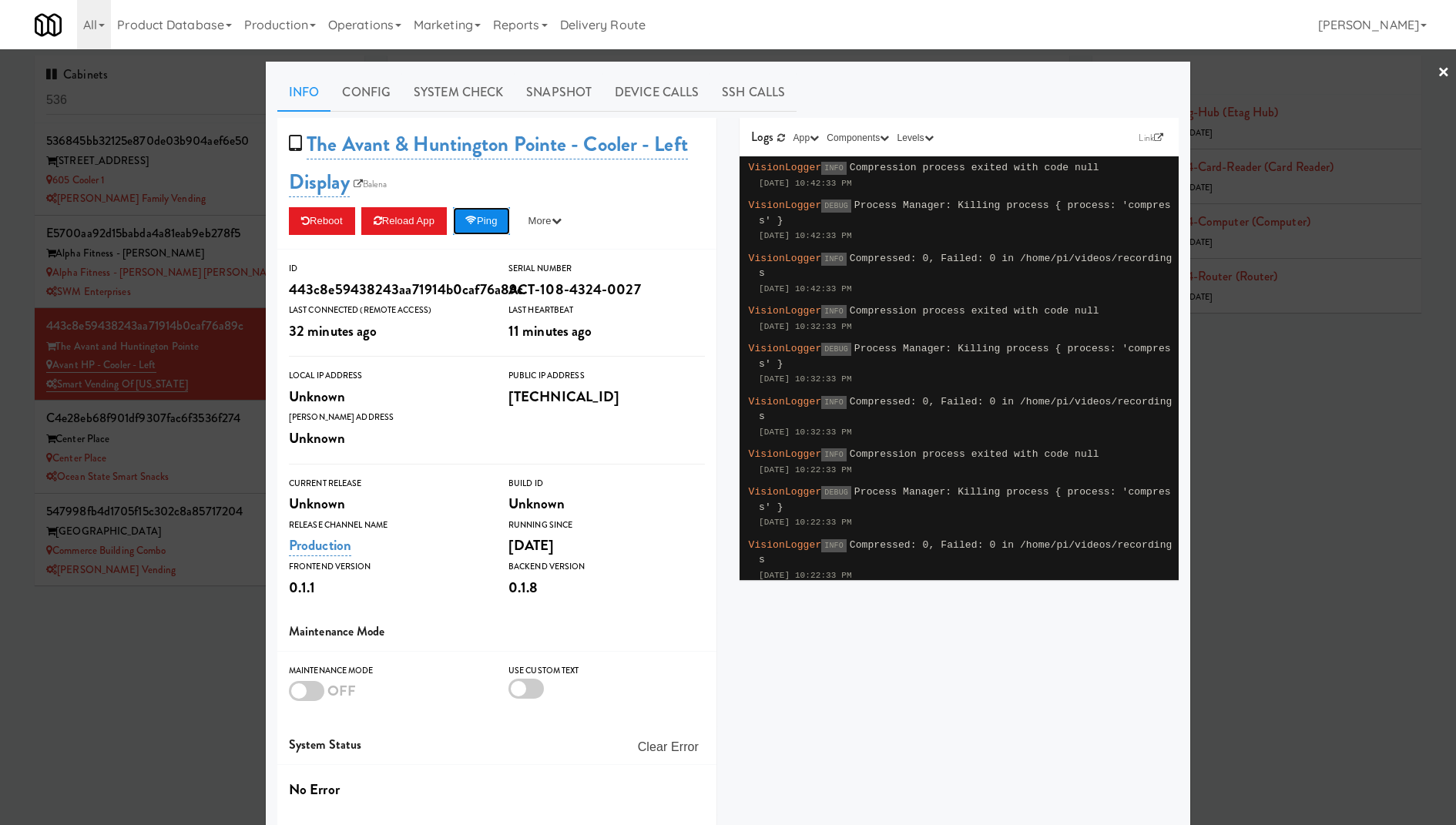
click at [495, 221] on button "Ping" at bounding box center [481, 220] width 57 height 28
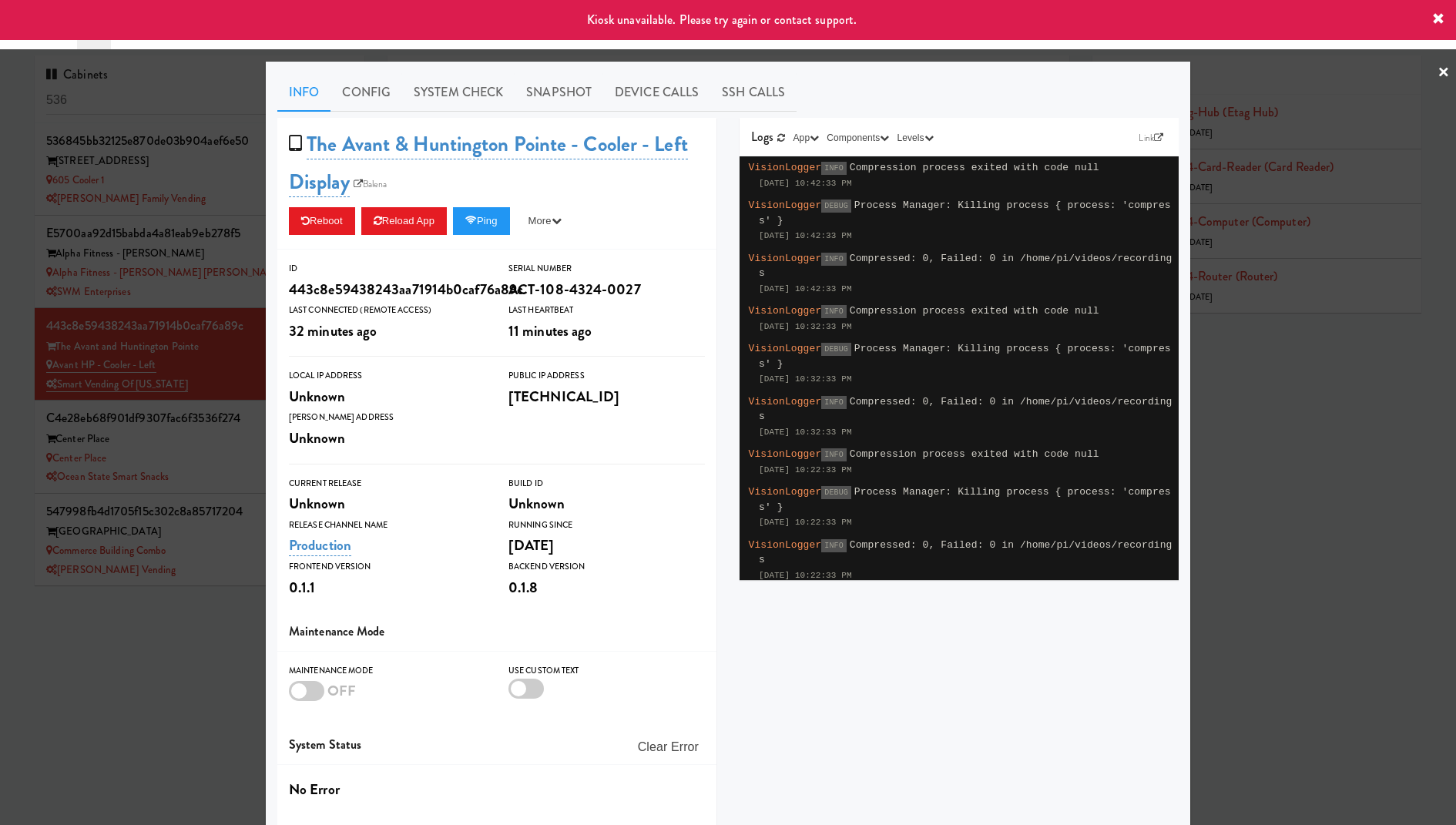
click at [189, 211] on div at bounding box center [728, 412] width 1456 height 825
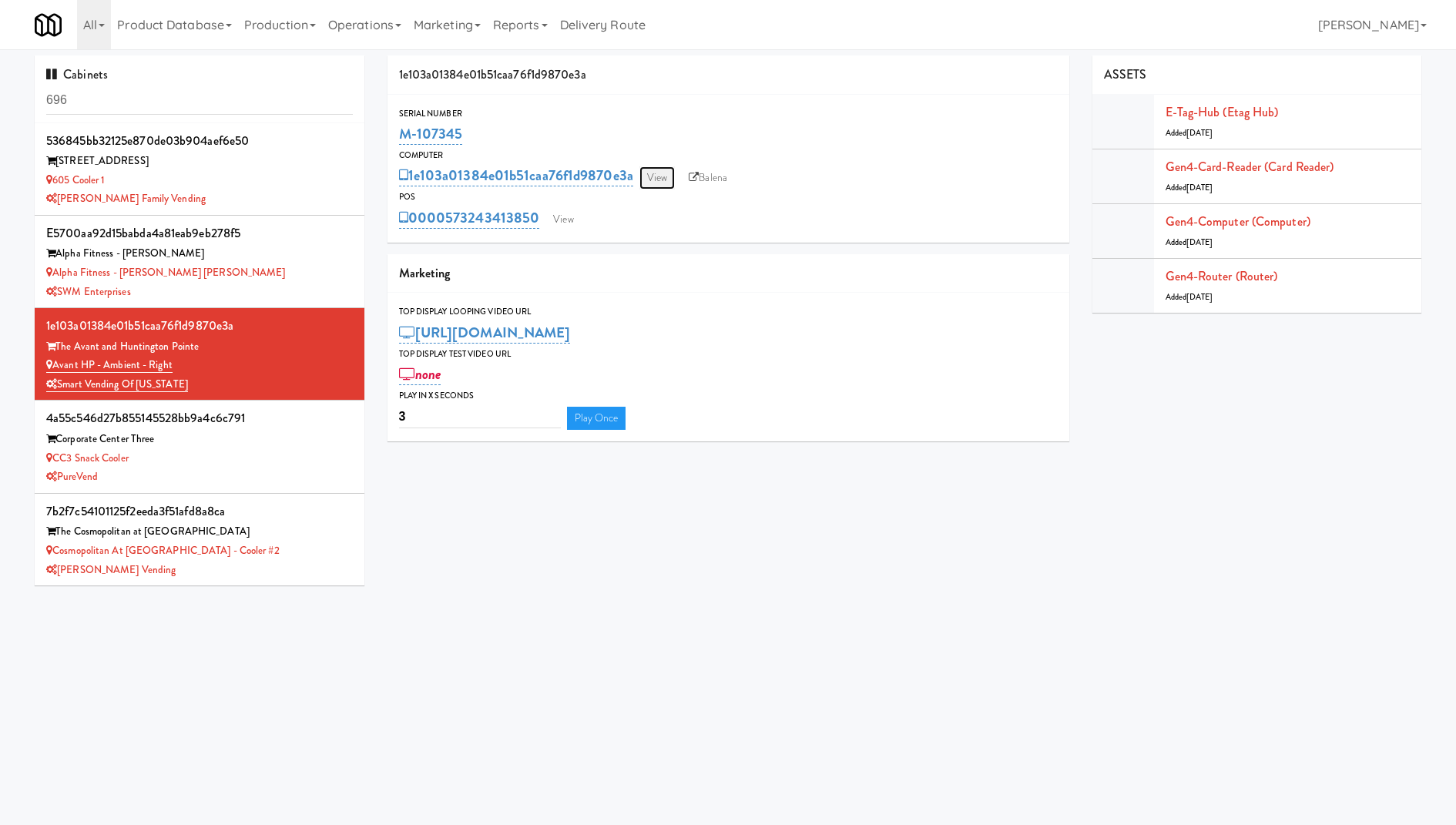
click at [654, 178] on link "View" at bounding box center [656, 177] width 35 height 23
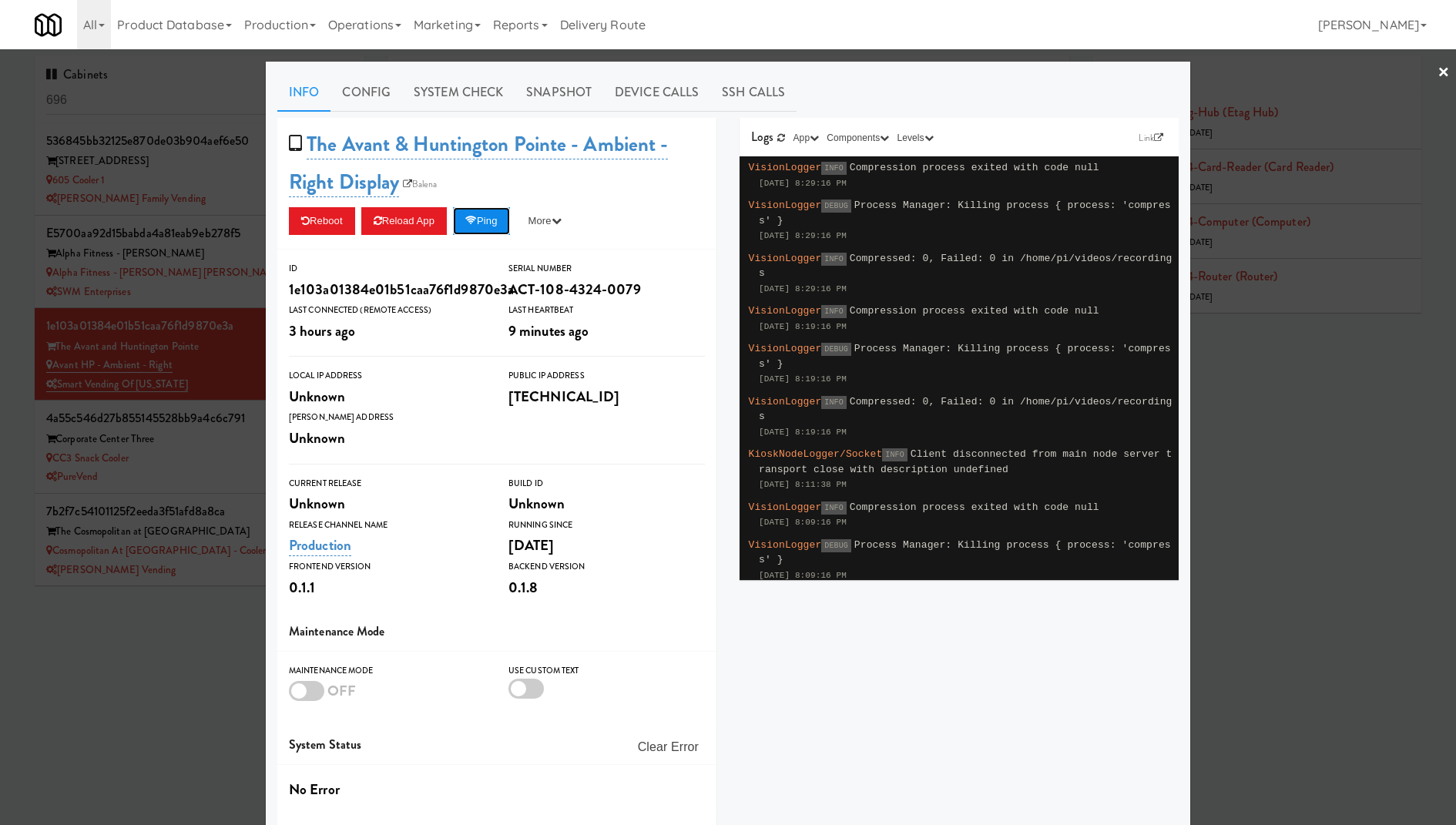
click at [477, 219] on icon at bounding box center [470, 220] width 11 height 10
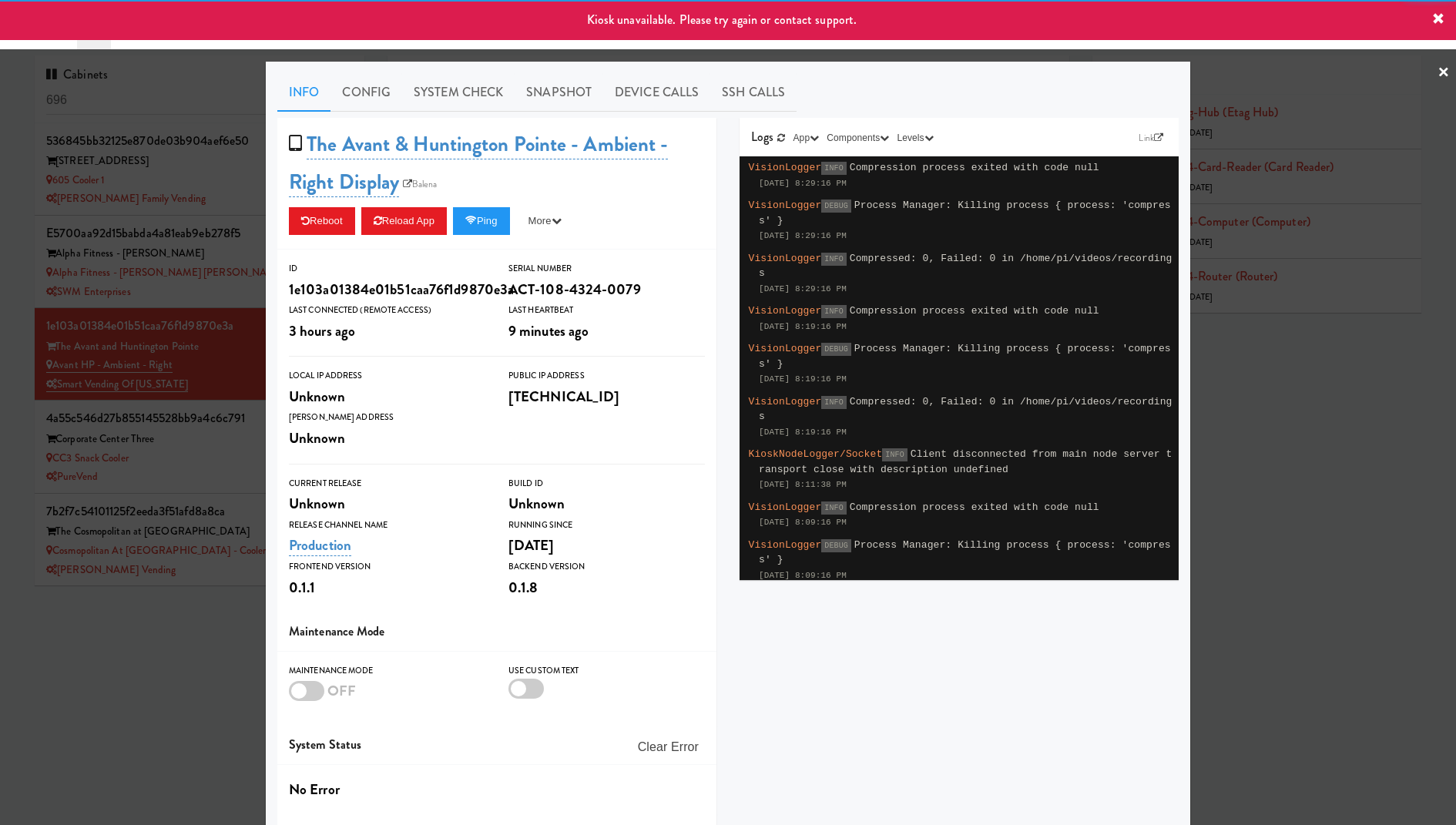
click at [166, 210] on div at bounding box center [728, 412] width 1456 height 825
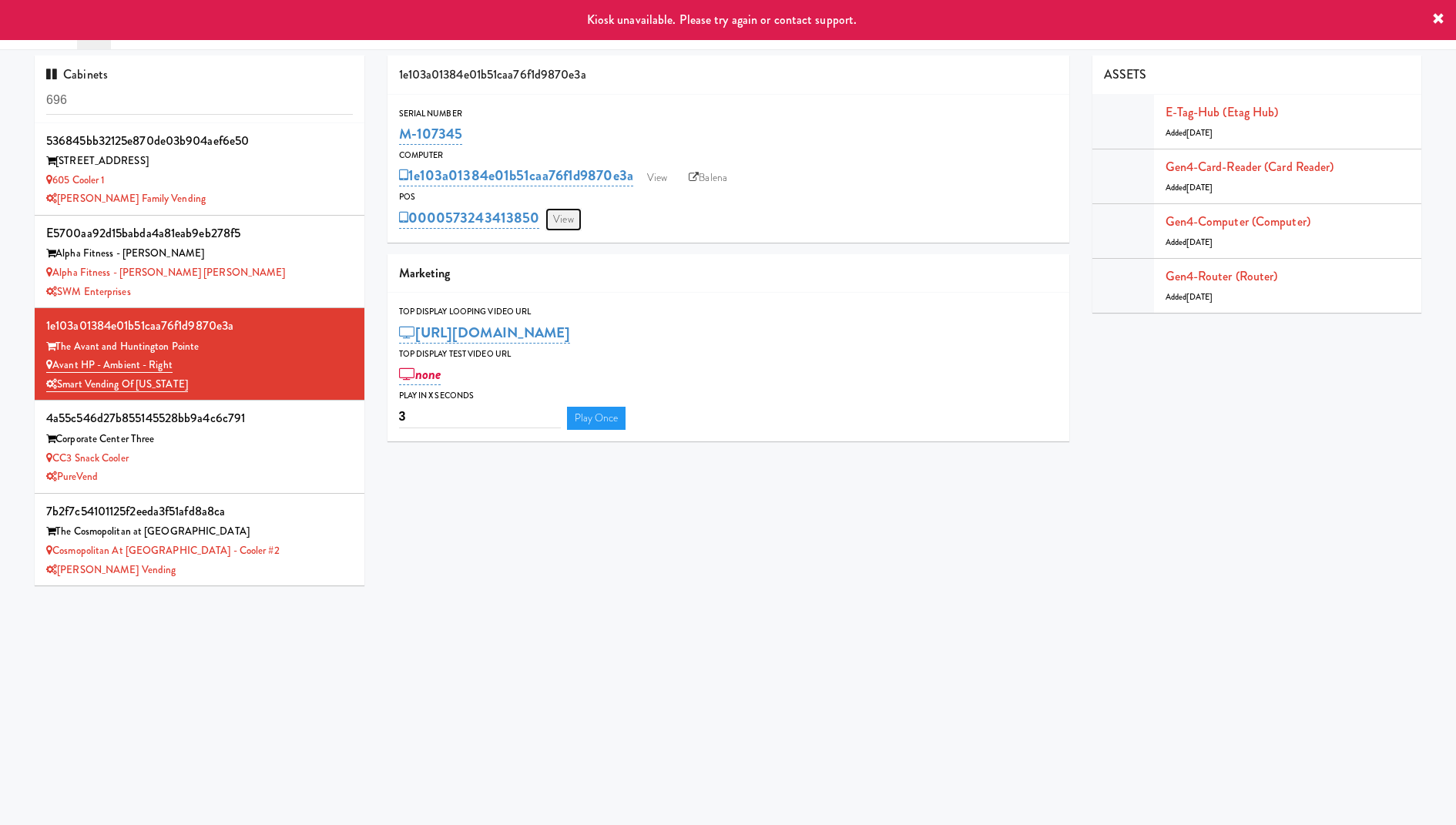
click at [568, 211] on link "View" at bounding box center [562, 219] width 35 height 23
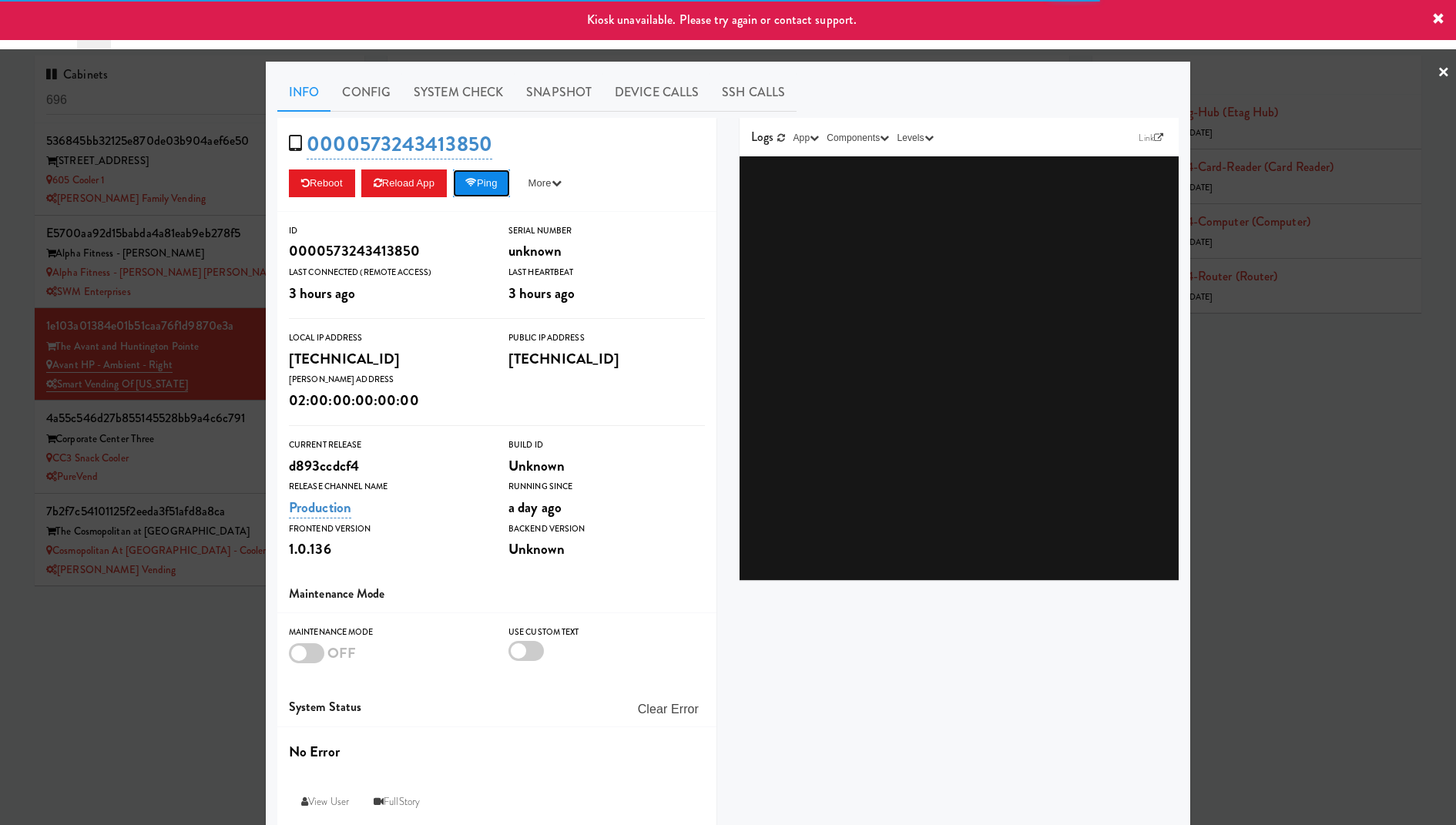
click at [493, 185] on button "Ping" at bounding box center [481, 183] width 57 height 28
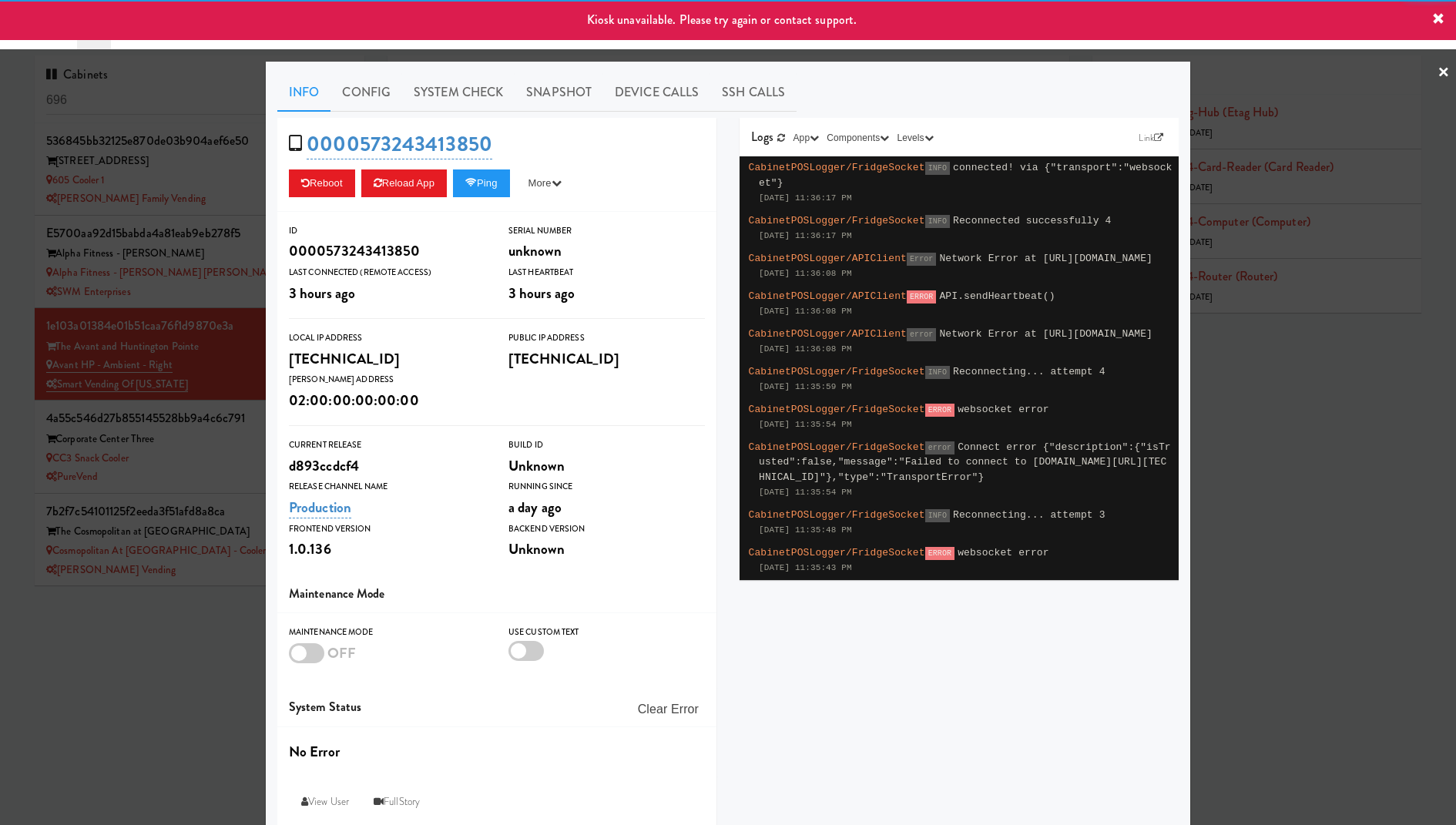
click at [172, 207] on div at bounding box center [728, 412] width 1456 height 825
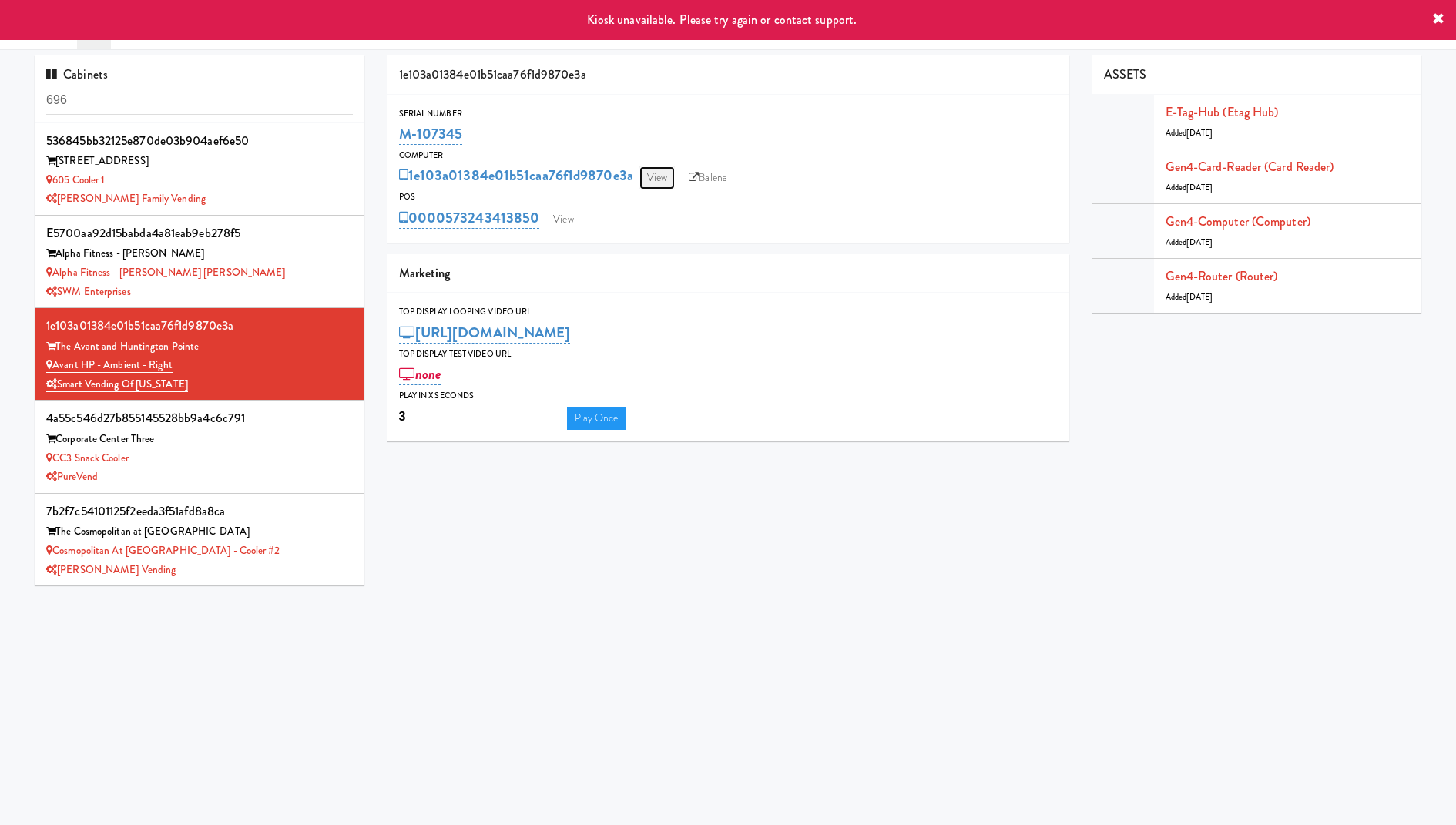
click at [661, 174] on link "View" at bounding box center [656, 177] width 35 height 23
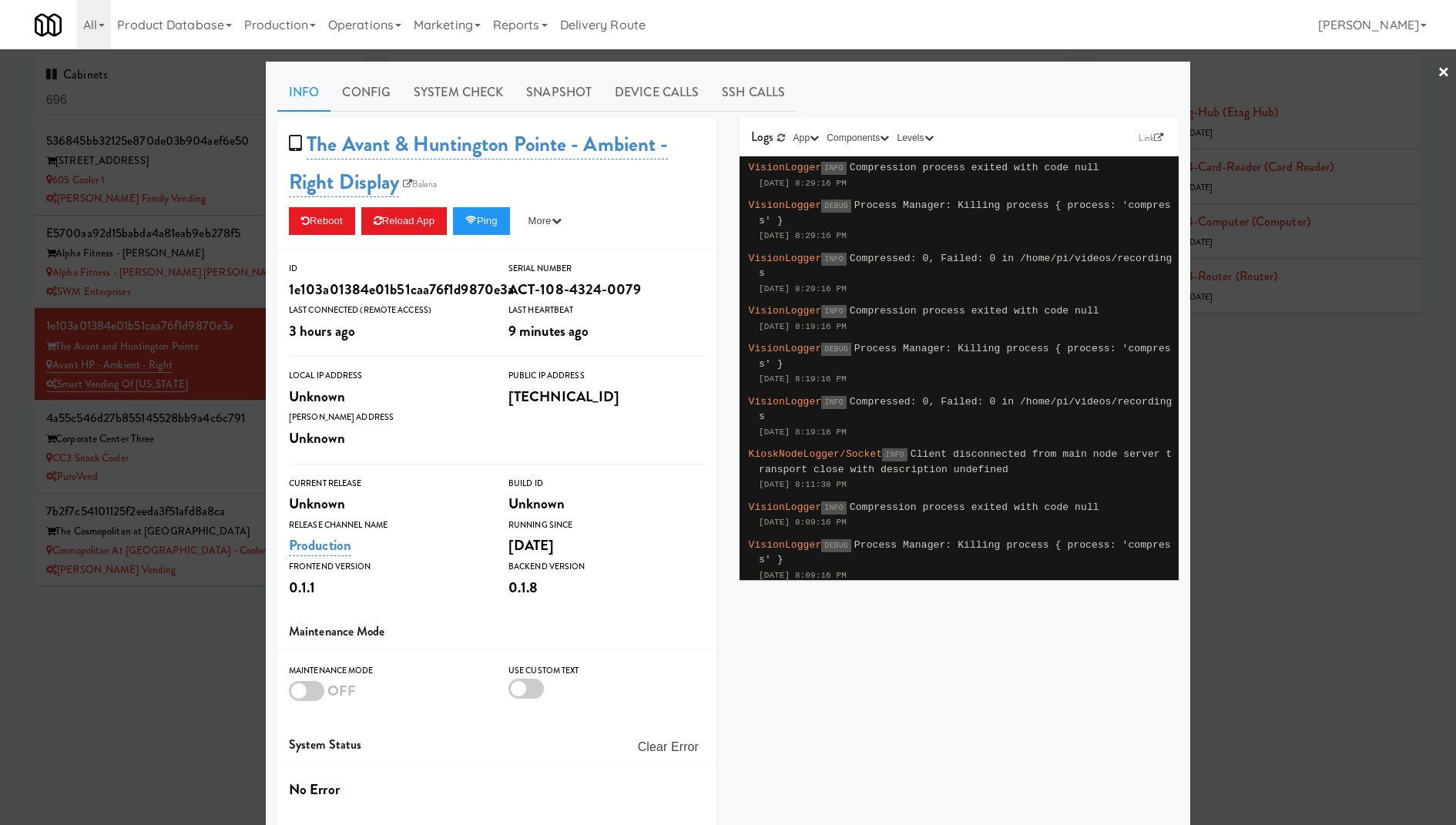
click at [231, 206] on div at bounding box center [728, 412] width 1456 height 825
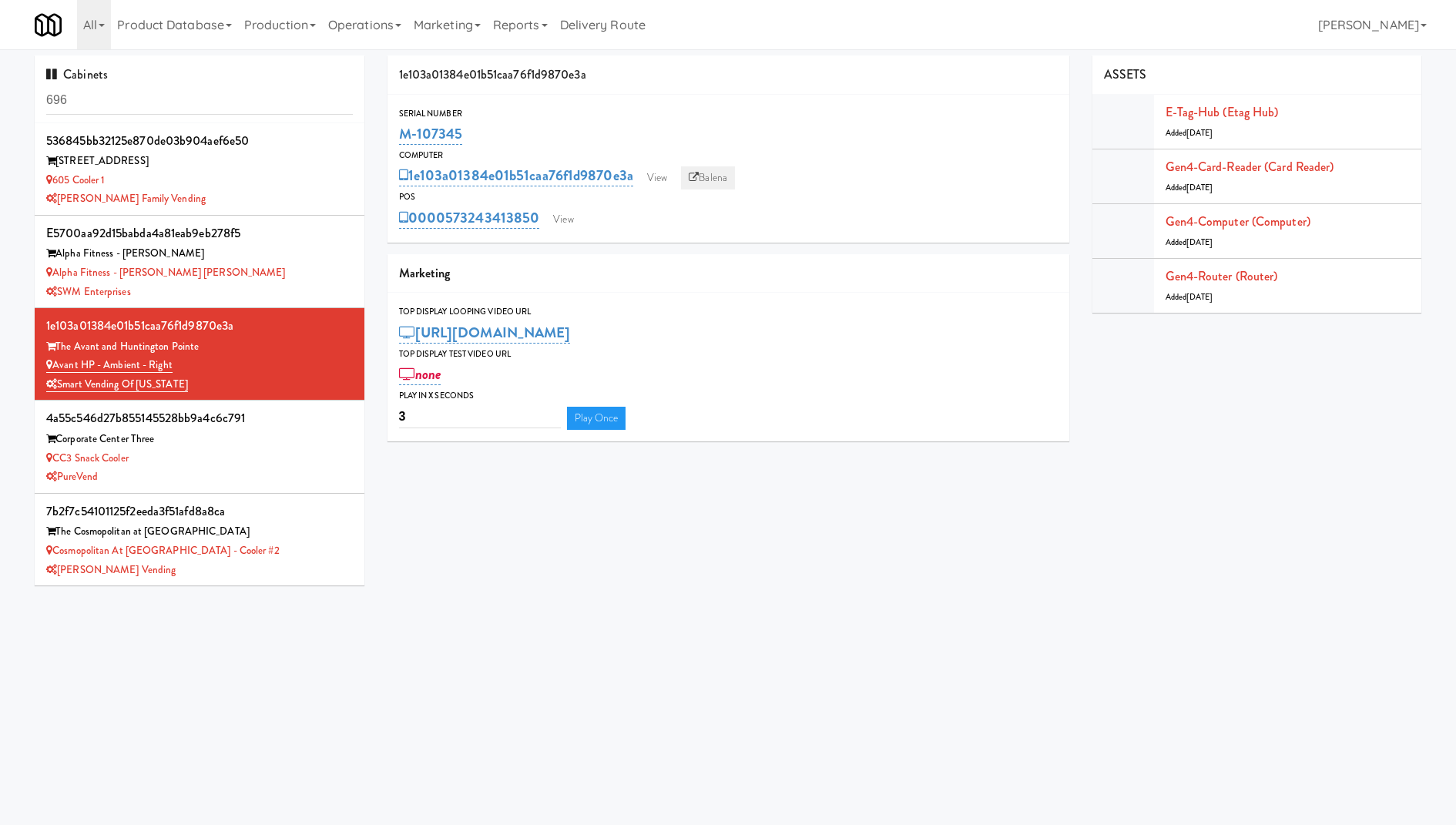
click at [716, 177] on link "Balena" at bounding box center [708, 177] width 54 height 23
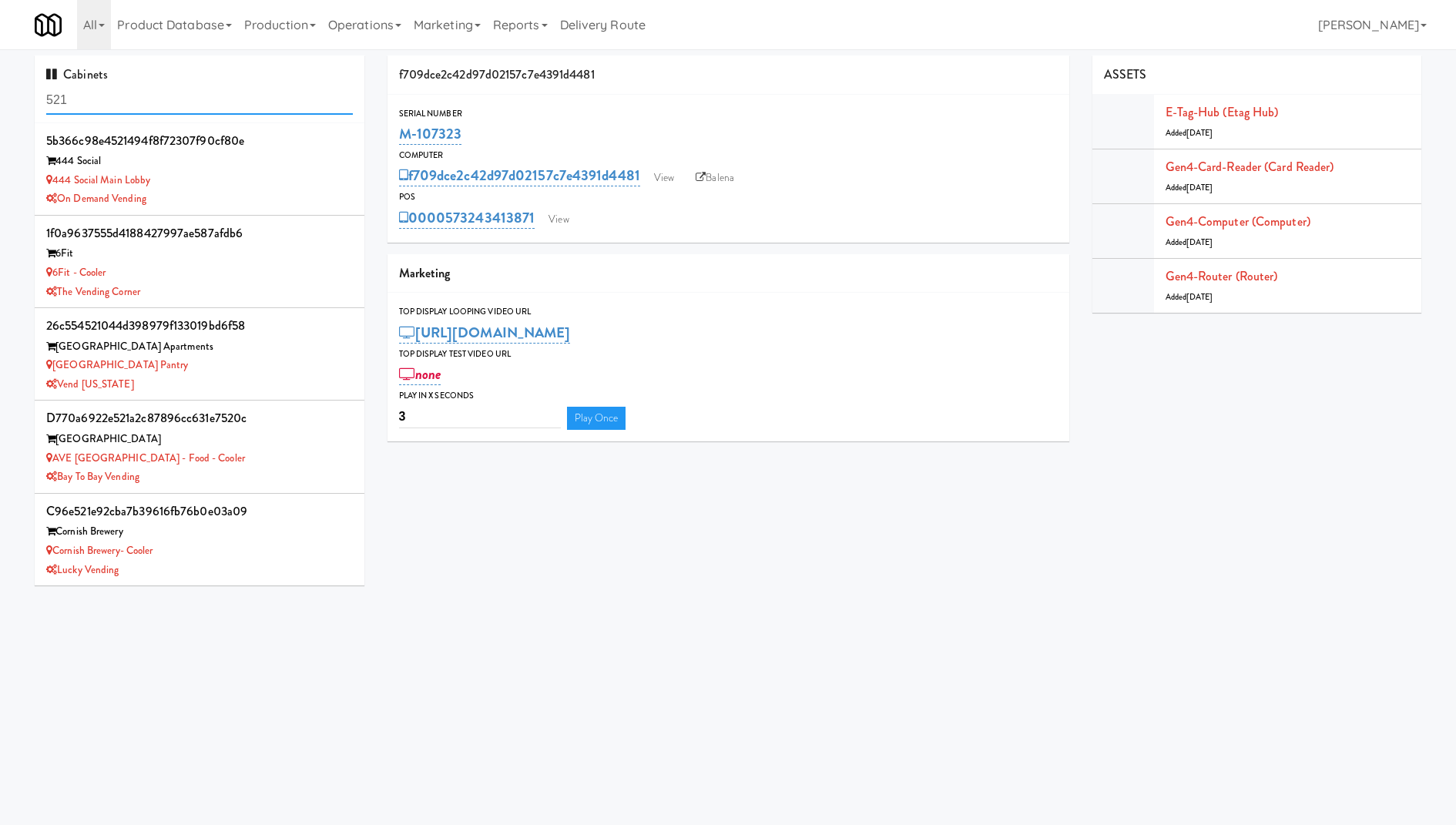
scroll to position [629, 0]
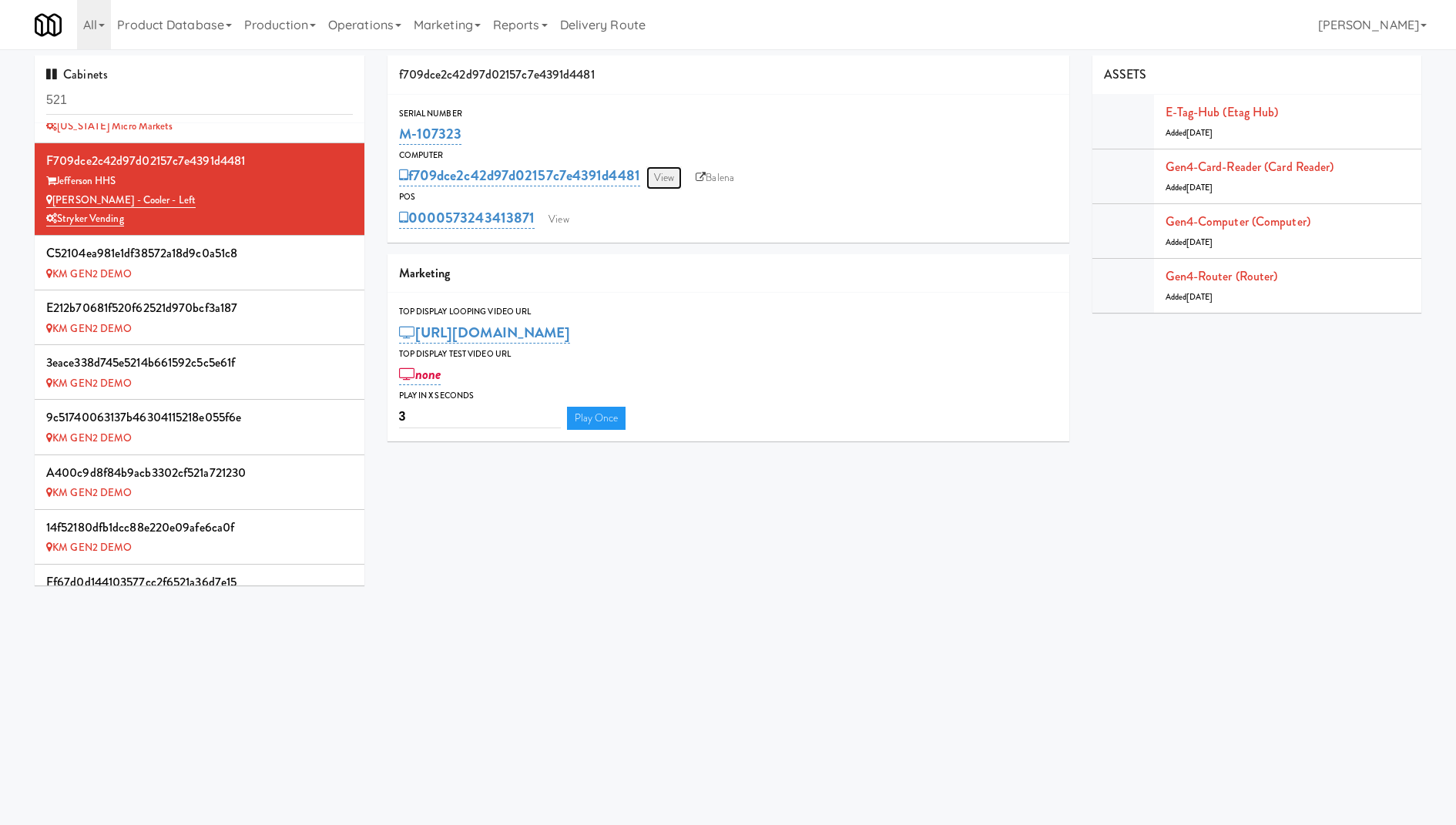
click at [666, 182] on link "View" at bounding box center [663, 177] width 35 height 23
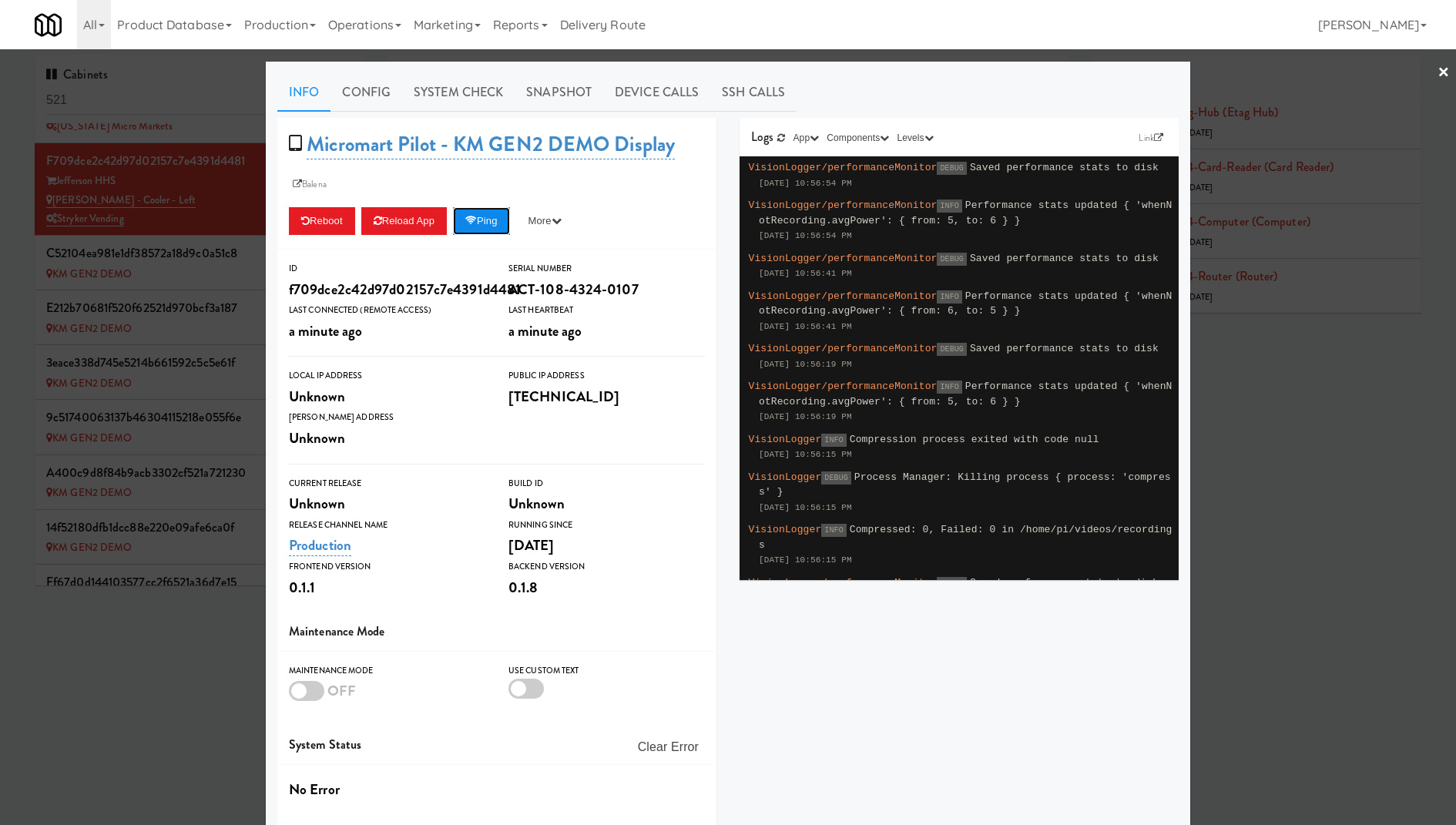
click at [503, 222] on button "Ping" at bounding box center [481, 220] width 57 height 28
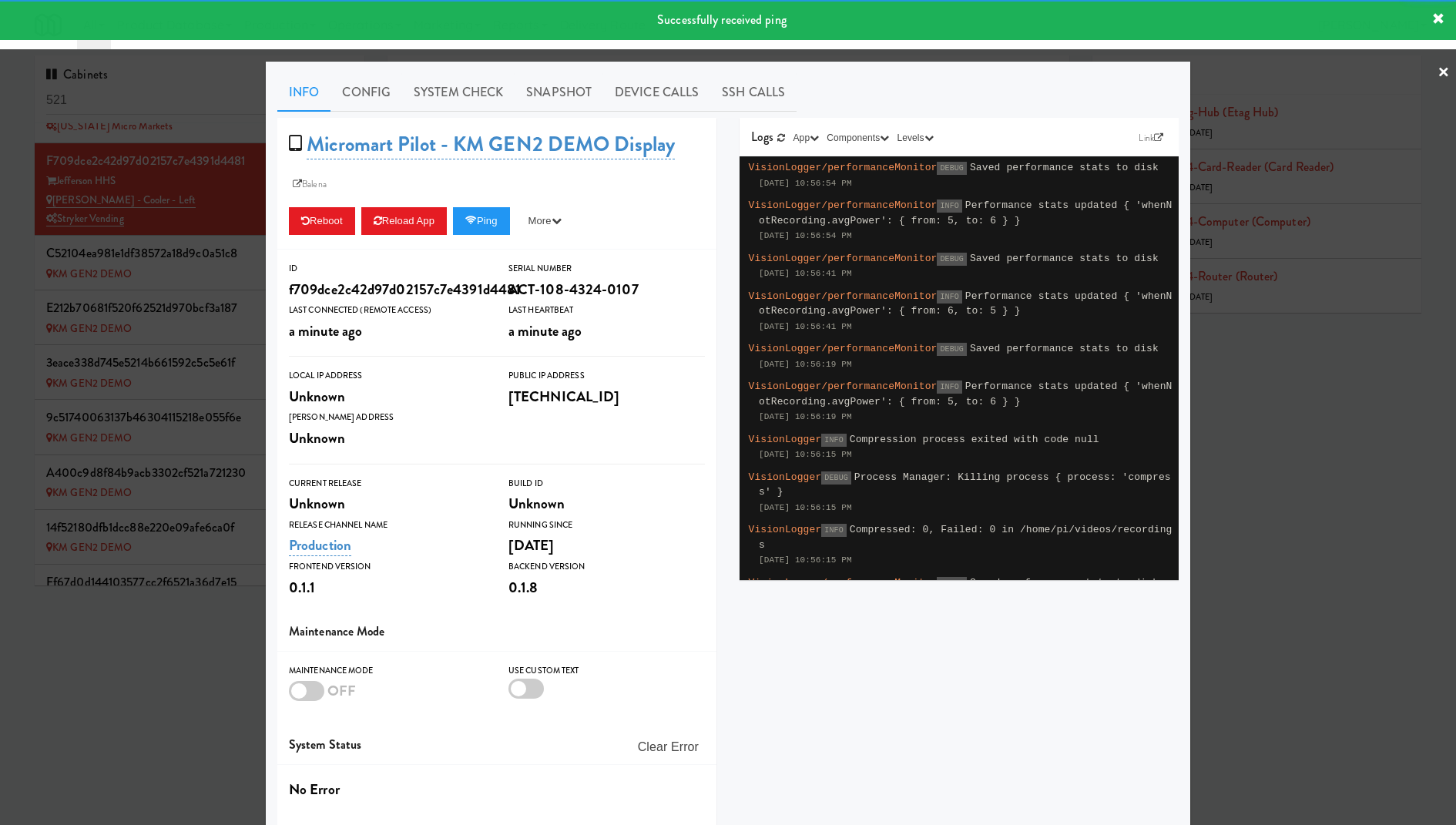
click at [215, 186] on div at bounding box center [728, 412] width 1456 height 825
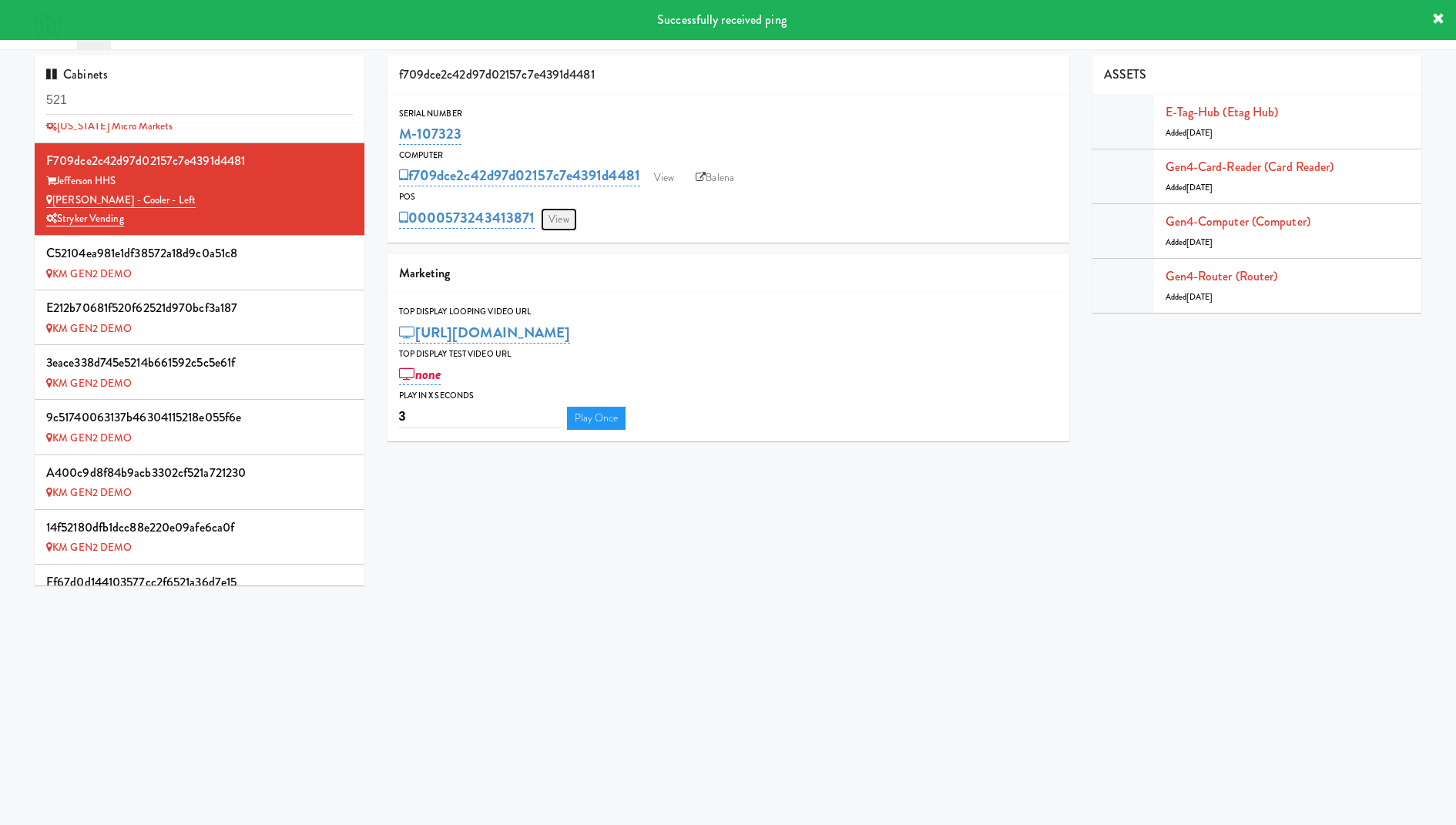
click at [574, 223] on link "View" at bounding box center [558, 219] width 35 height 23
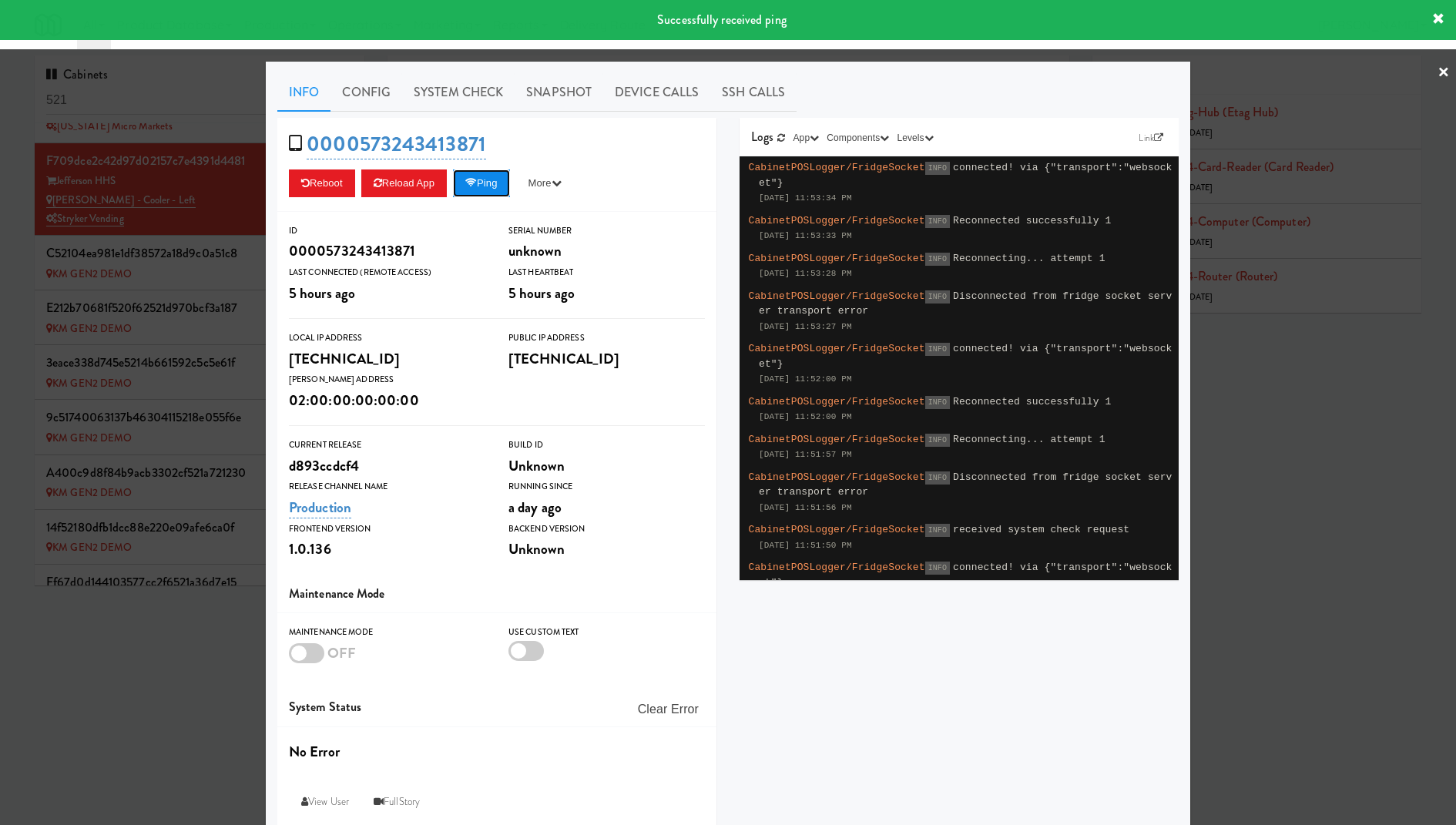
click at [507, 175] on button "Ping" at bounding box center [481, 183] width 57 height 28
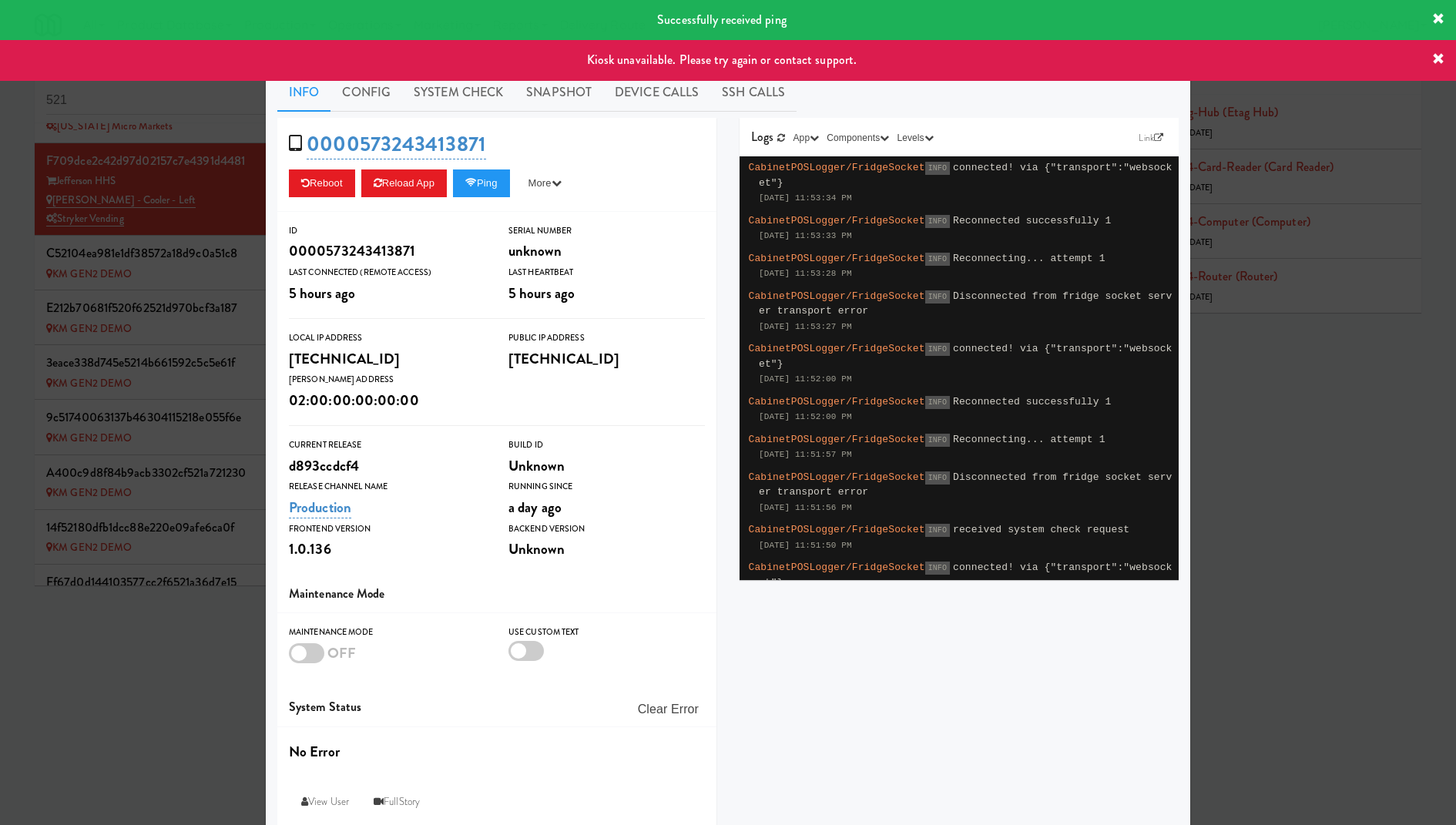
click at [157, 233] on div at bounding box center [728, 412] width 1456 height 825
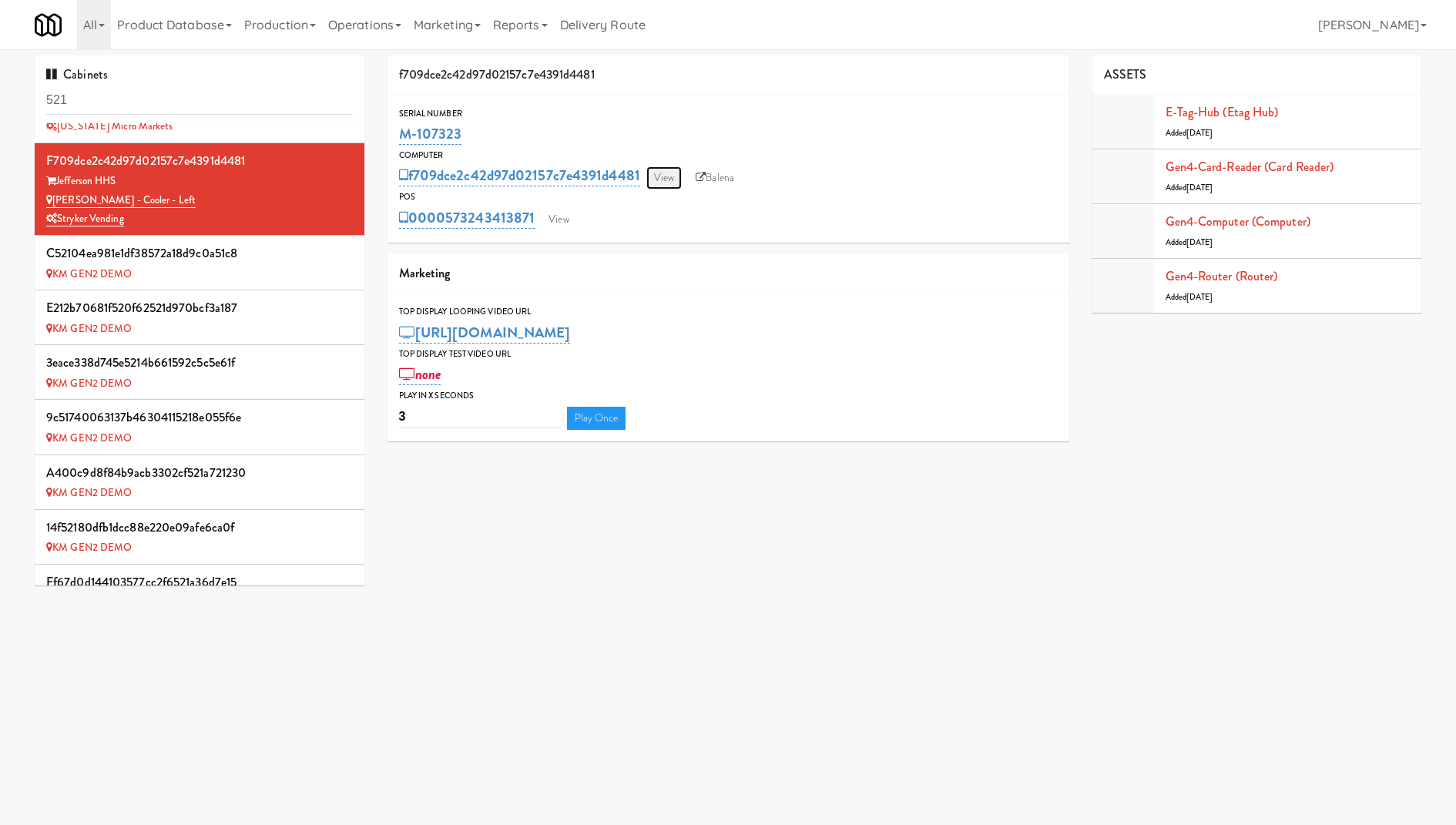
click at [674, 184] on link "View" at bounding box center [663, 177] width 35 height 23
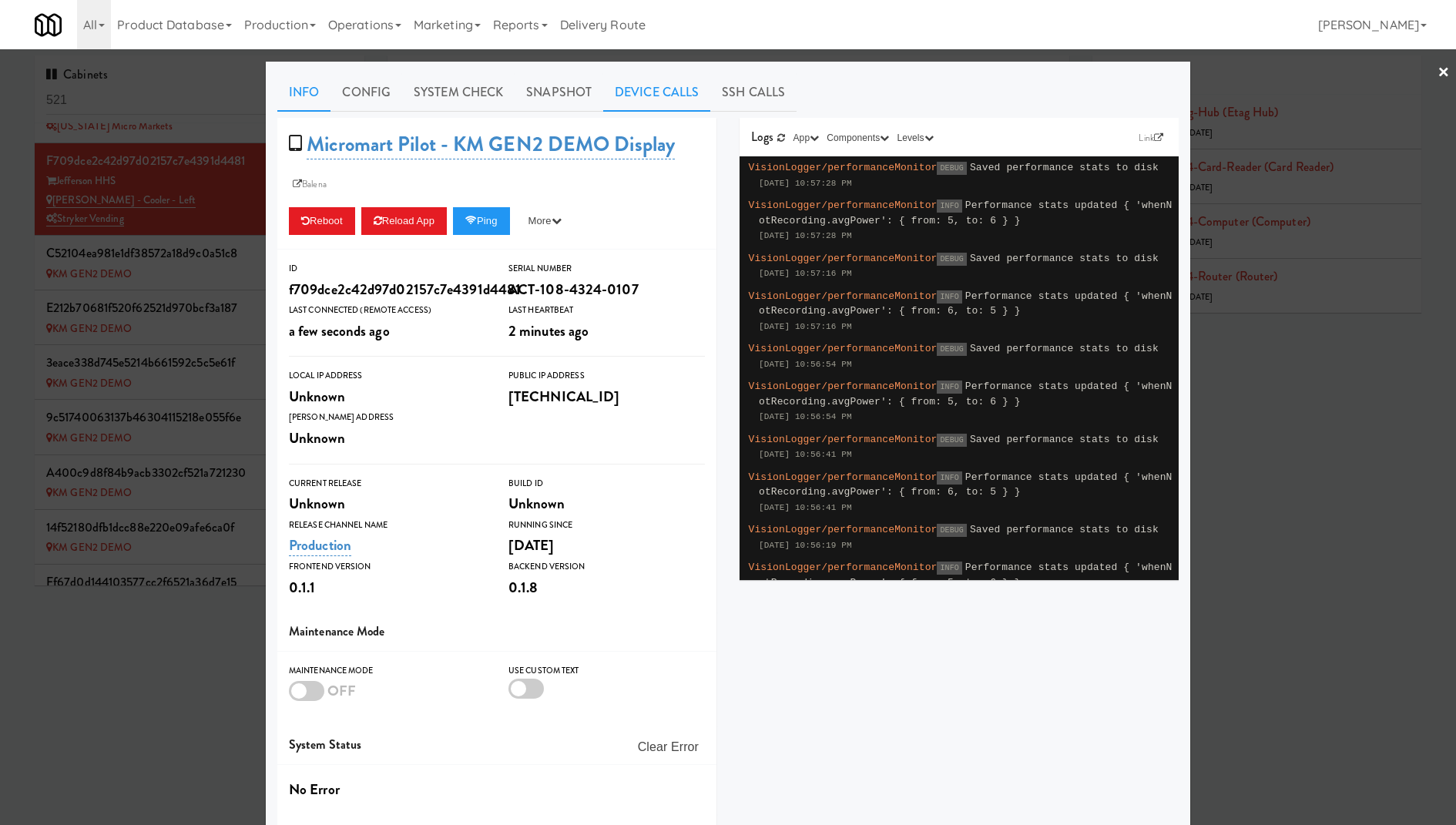
click at [645, 92] on link "Device Calls" at bounding box center [656, 92] width 107 height 39
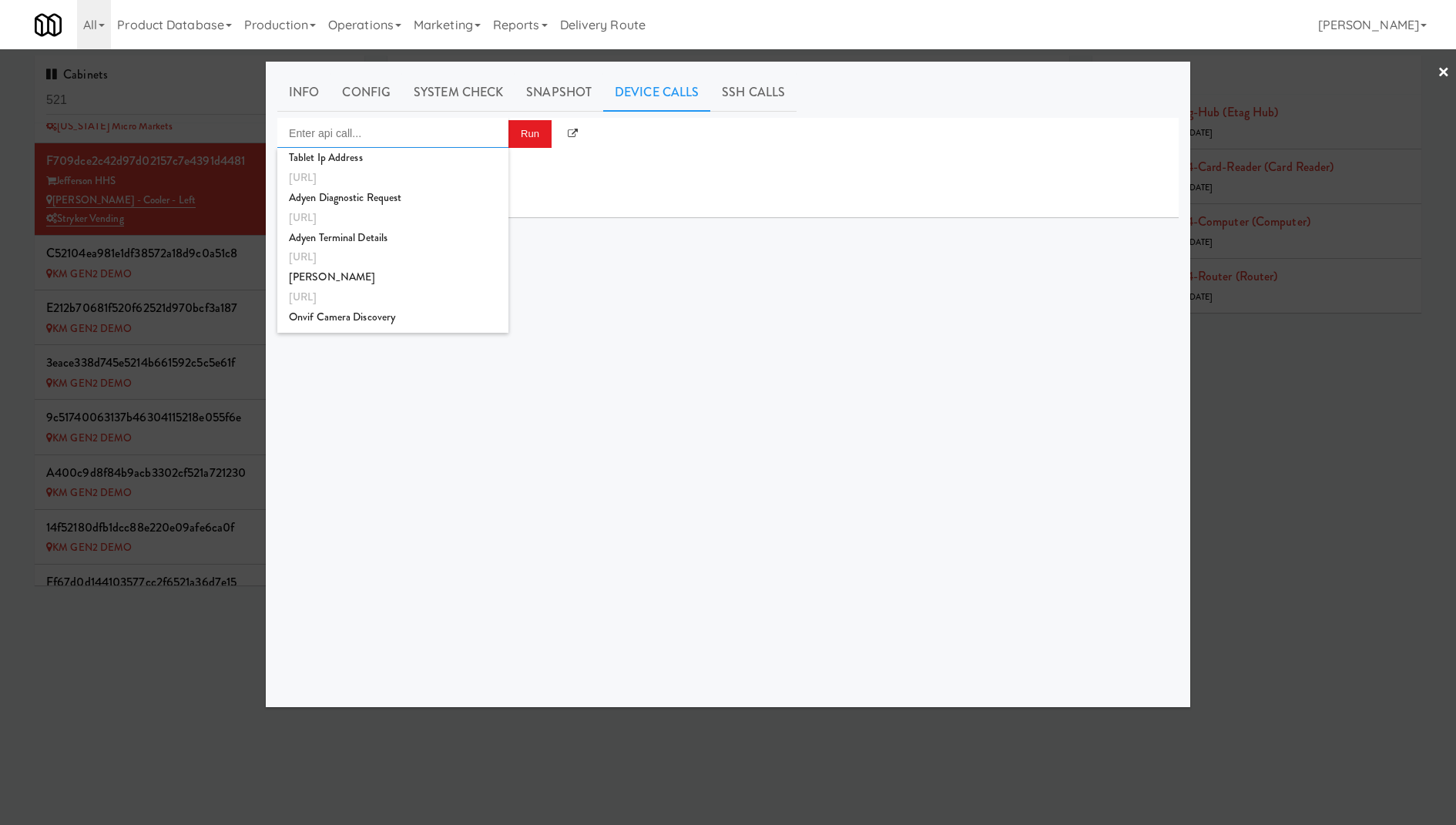
click at [486, 130] on input "Enter api call..." at bounding box center [393, 133] width 231 height 30
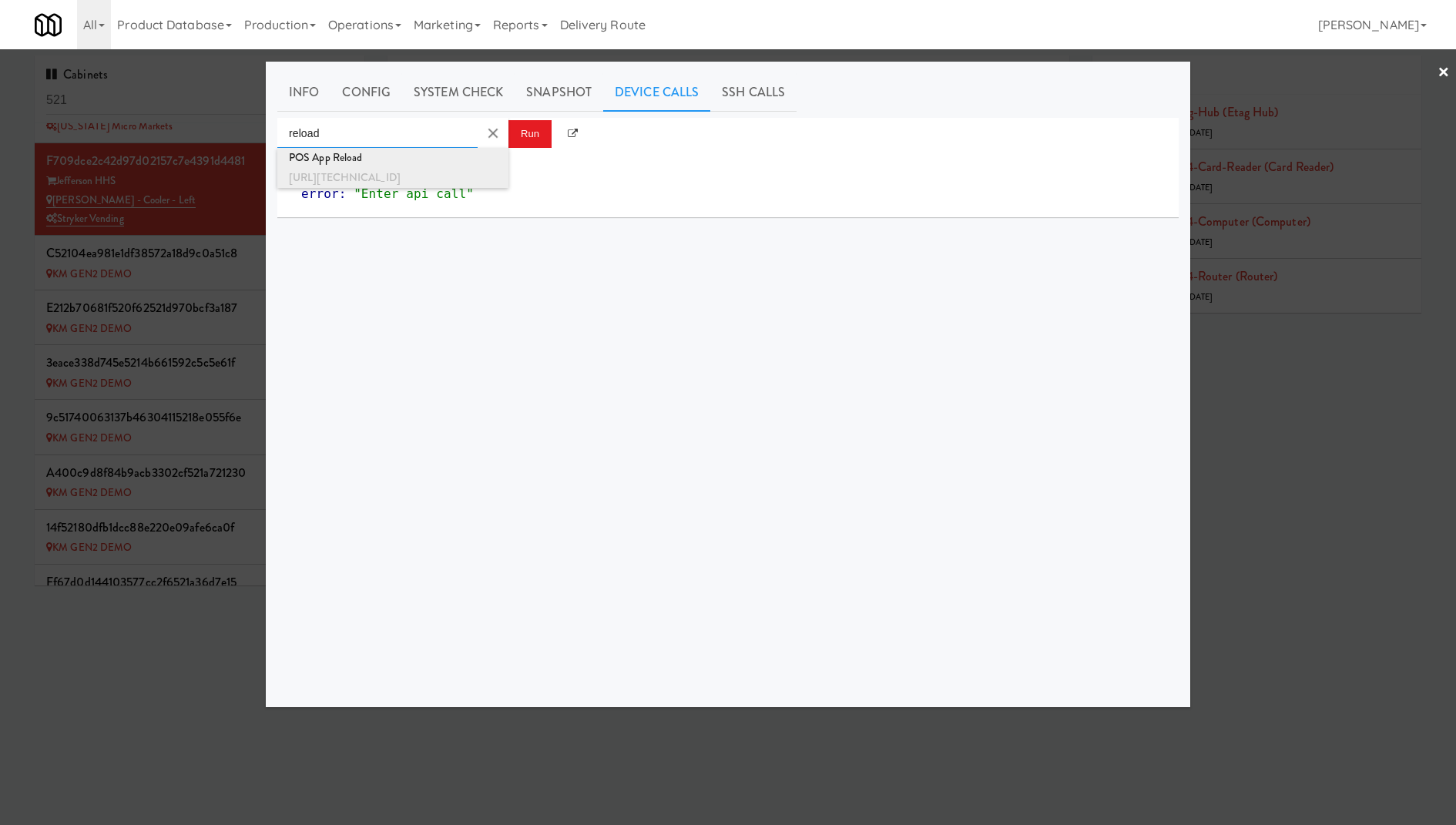
click at [452, 171] on div "http://192.168.11.4:3000/app/reload" at bounding box center [392, 177] width 208 height 20
type input "POS App Reload"
click at [525, 135] on button "Run" at bounding box center [529, 134] width 43 height 28
click at [301, 95] on link "Info" at bounding box center [304, 92] width 53 height 39
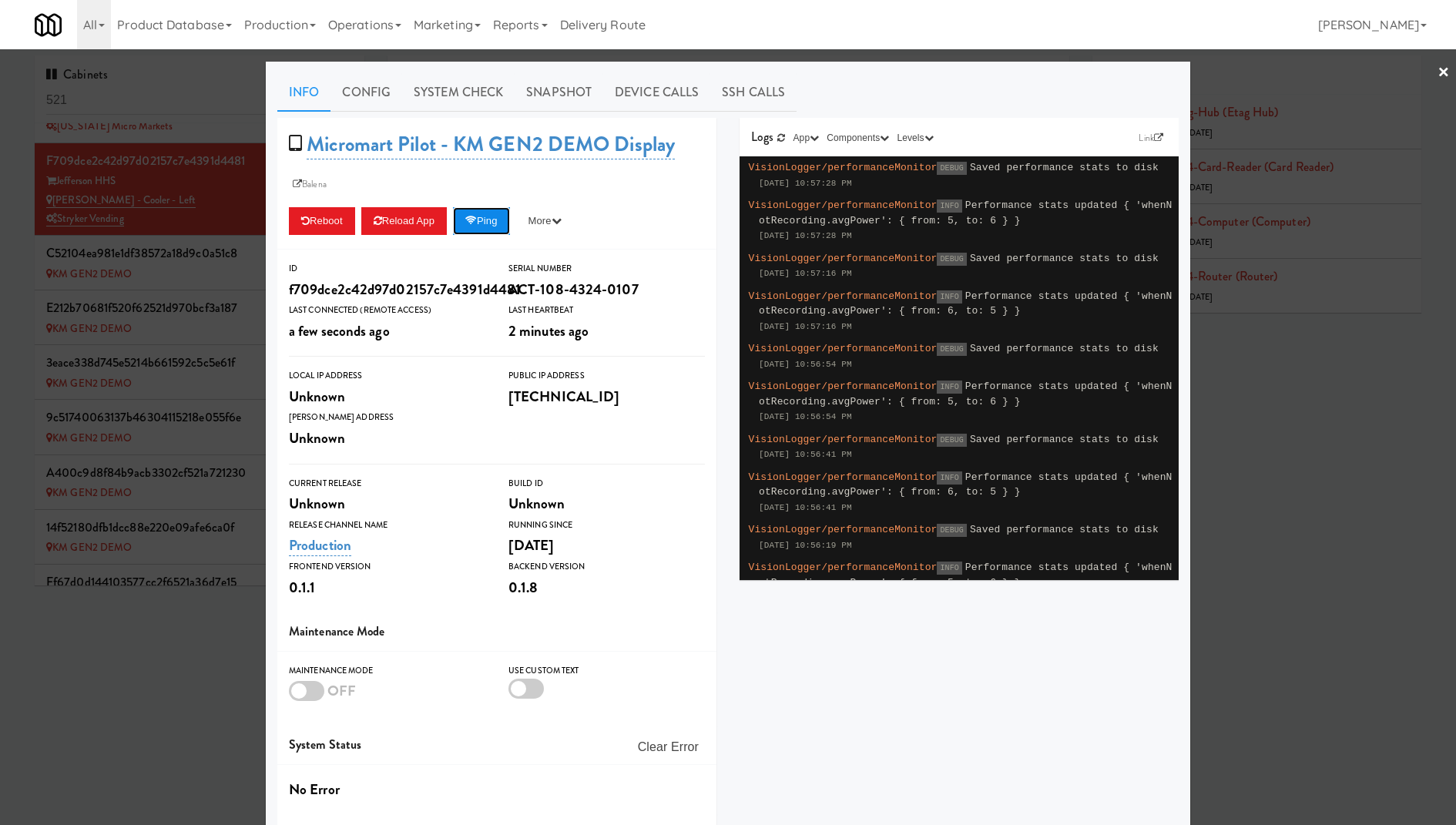
click at [477, 225] on icon at bounding box center [470, 220] width 11 height 10
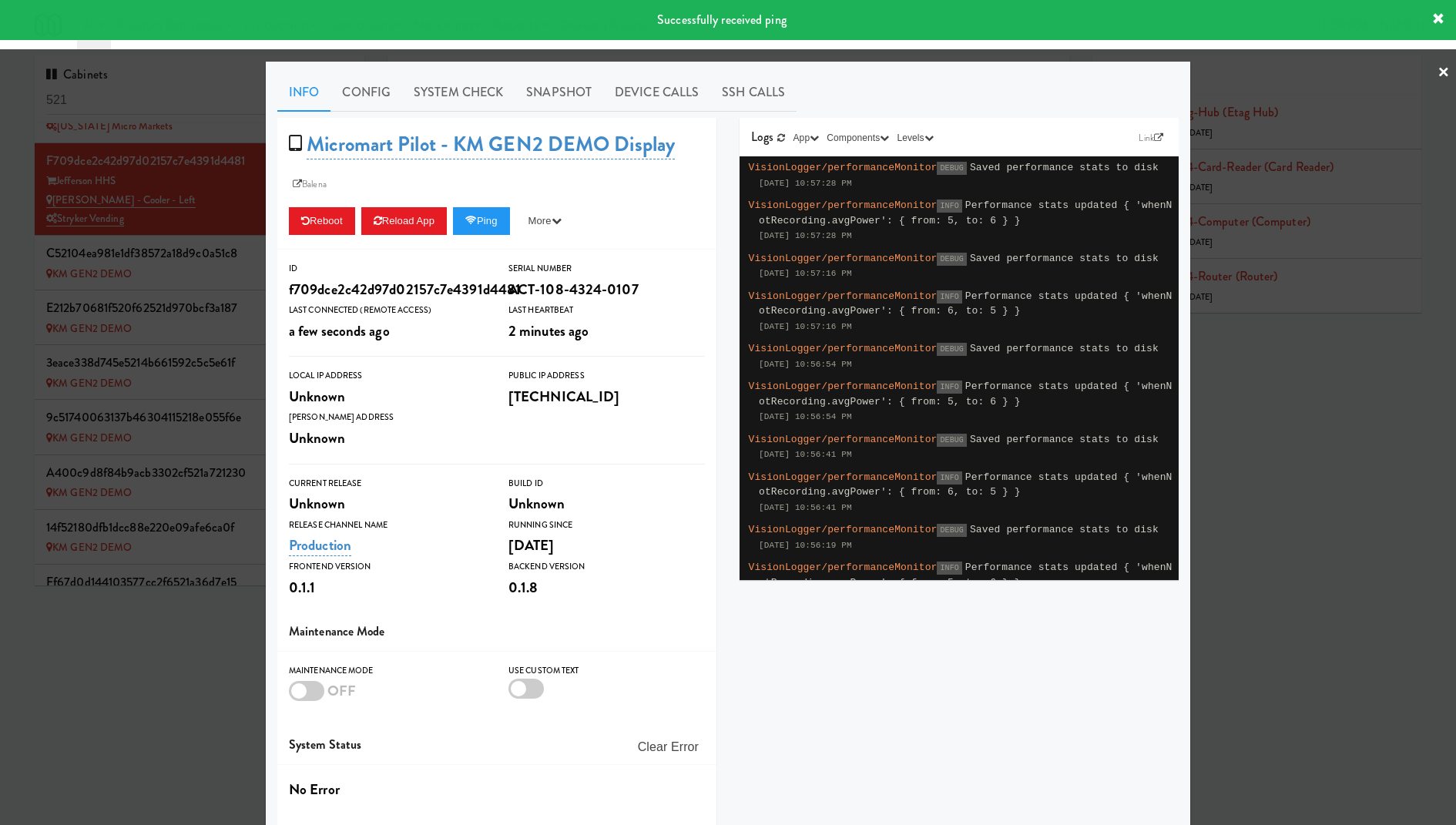
click at [165, 217] on div at bounding box center [728, 412] width 1456 height 825
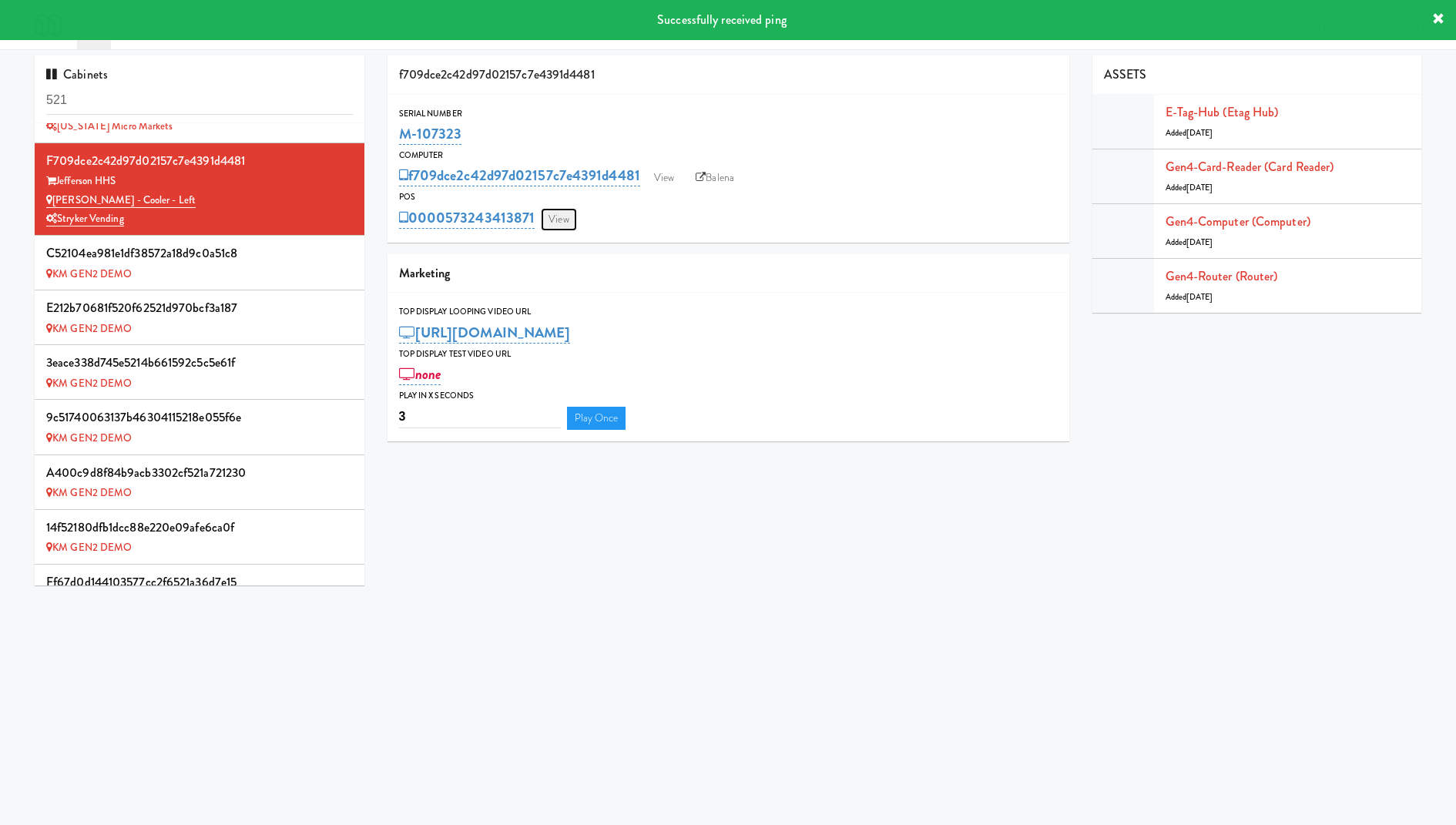
click at [559, 215] on link "View" at bounding box center [558, 219] width 35 height 23
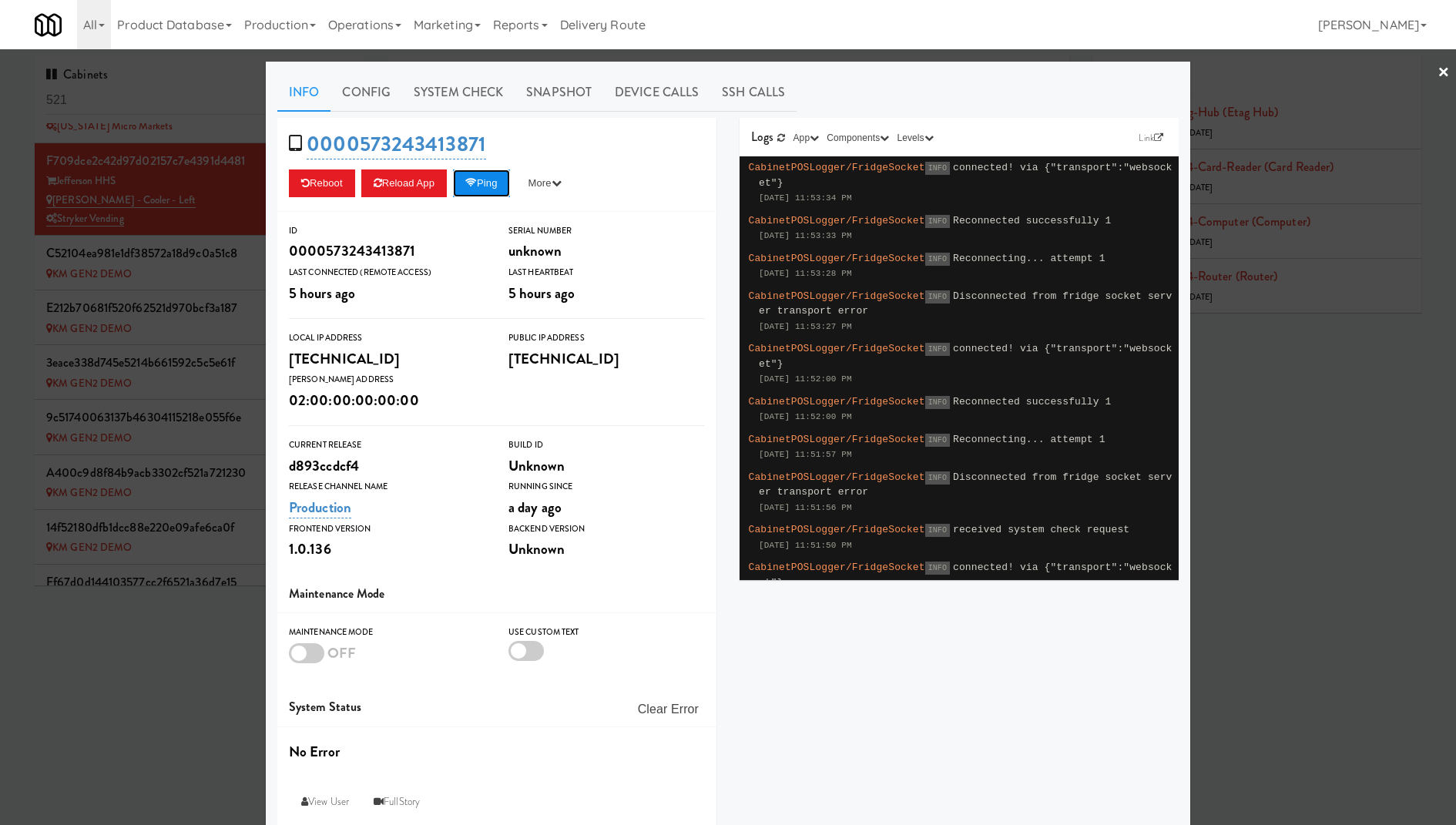
click at [488, 182] on button "Ping" at bounding box center [481, 183] width 57 height 28
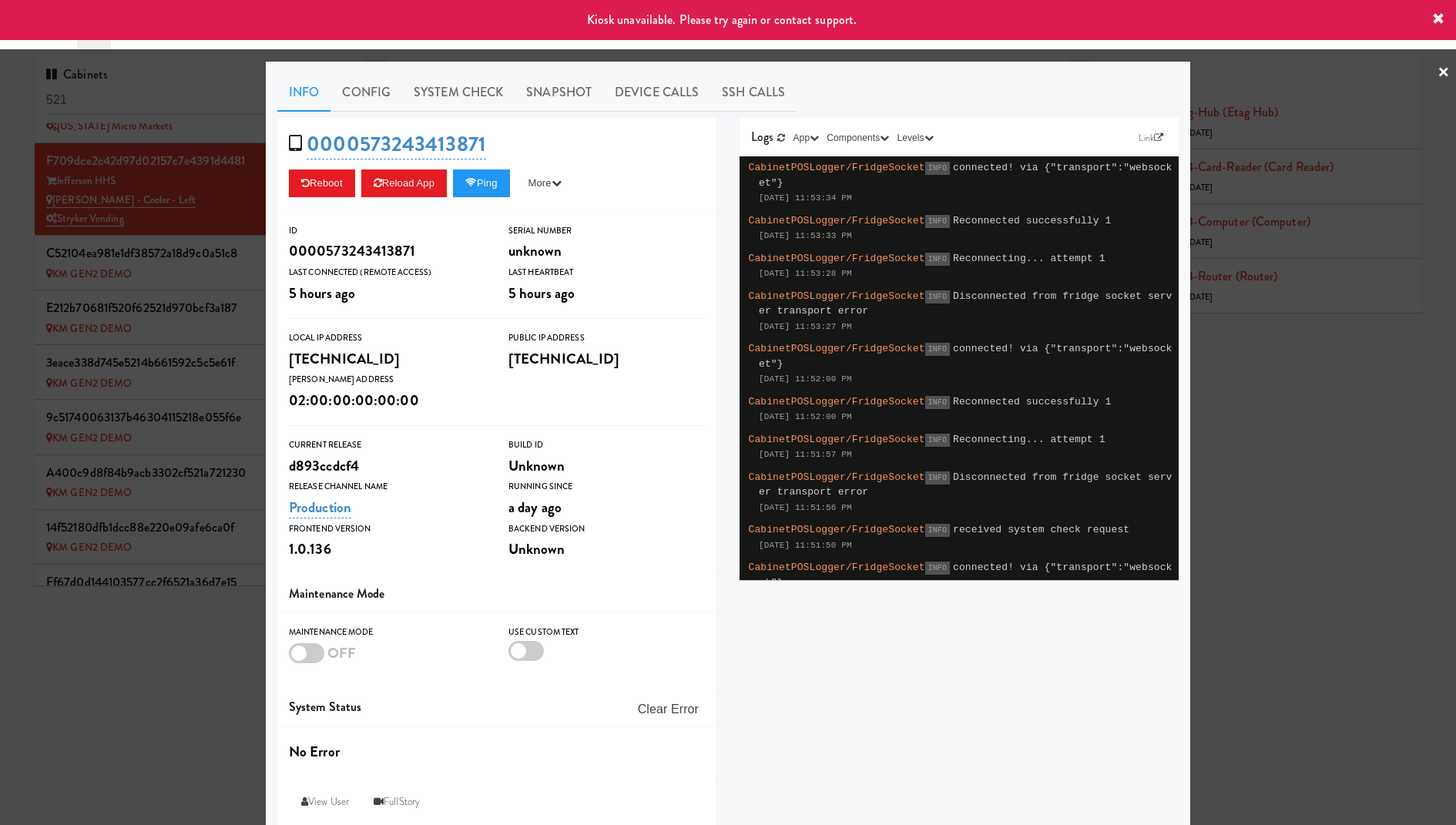
click at [182, 194] on div at bounding box center [728, 412] width 1456 height 825
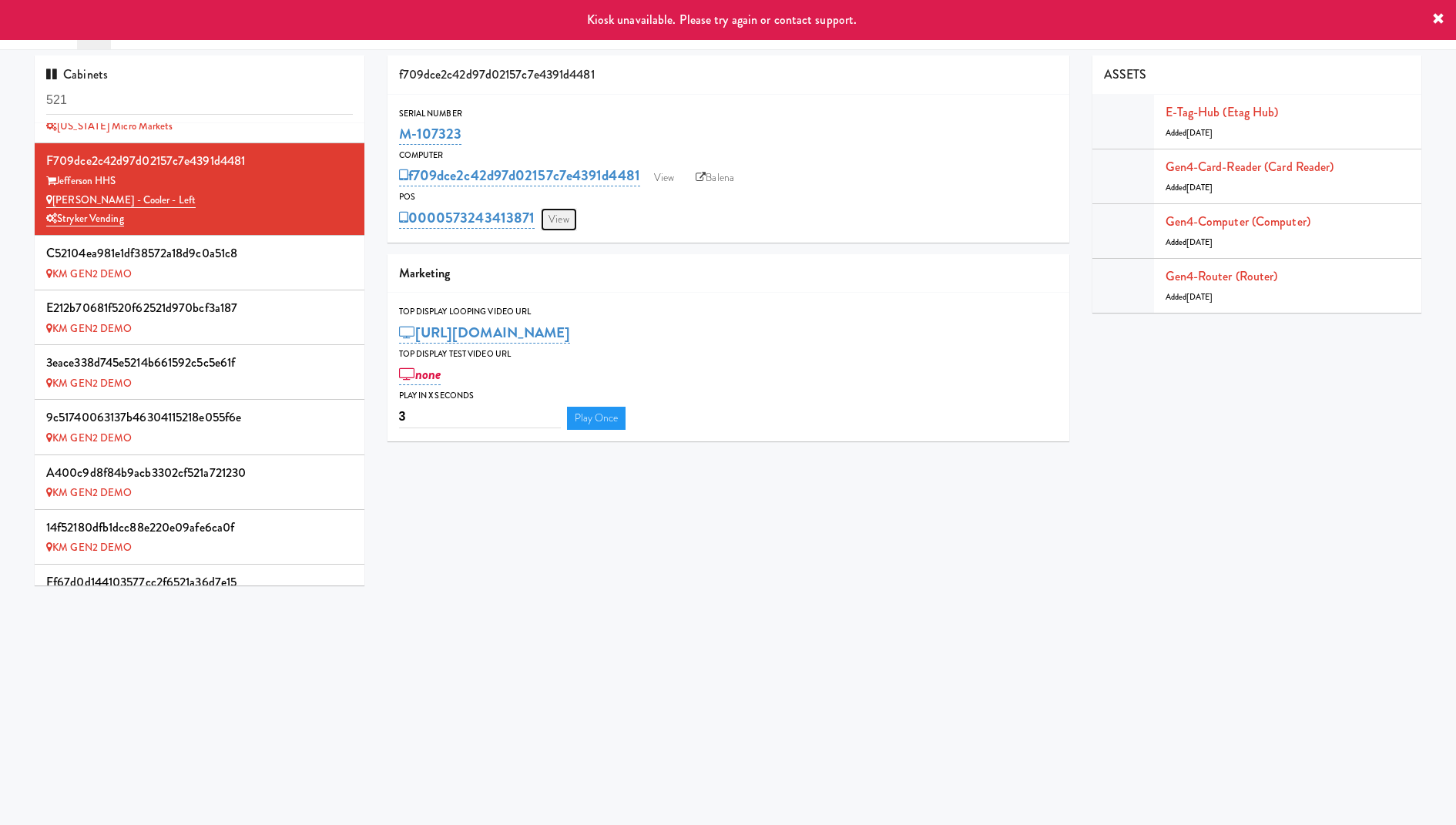
click at [567, 218] on link "View" at bounding box center [558, 219] width 35 height 23
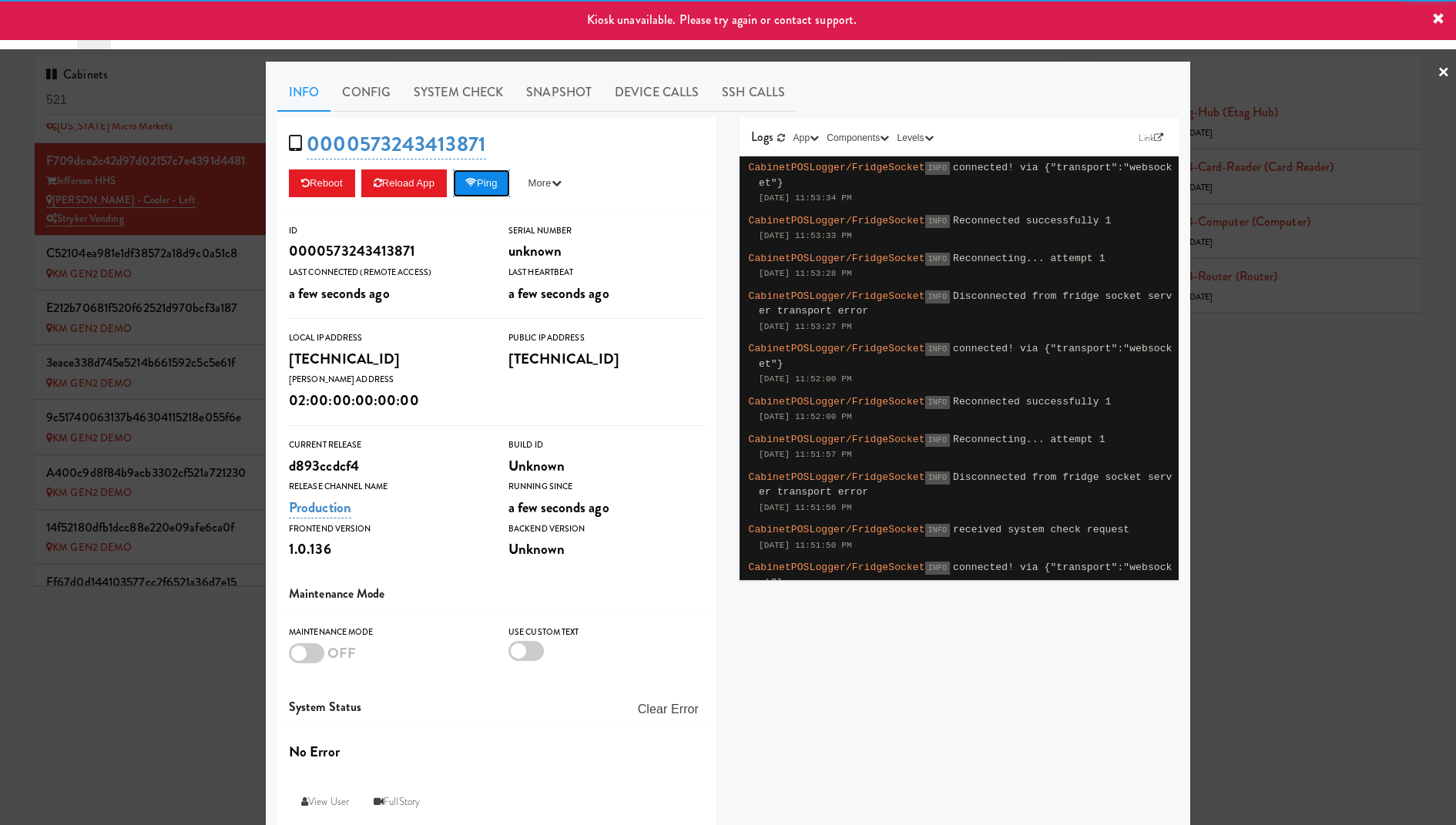
click at [487, 174] on button "Ping" at bounding box center [481, 183] width 57 height 28
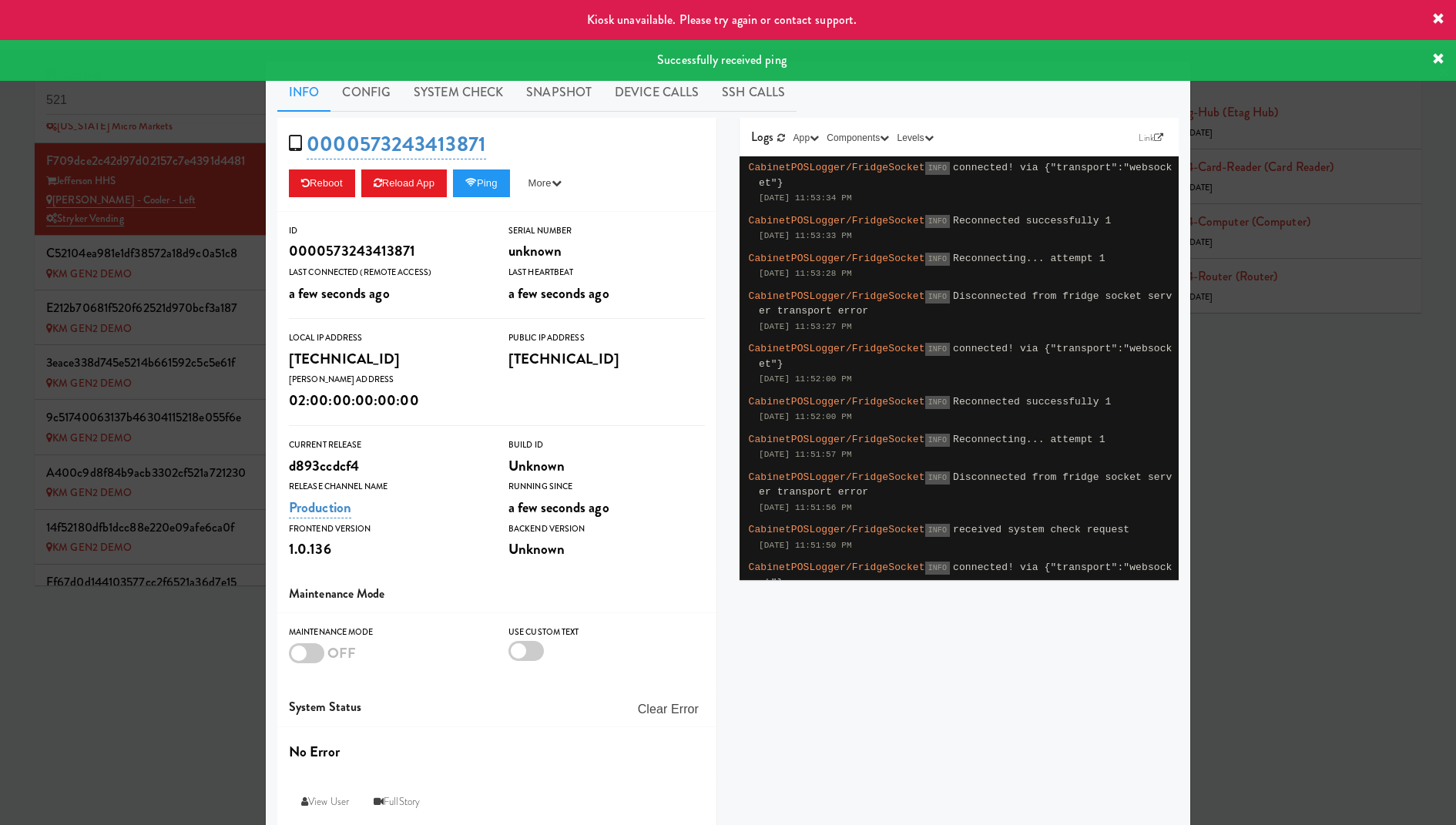
click at [170, 186] on div at bounding box center [728, 412] width 1456 height 825
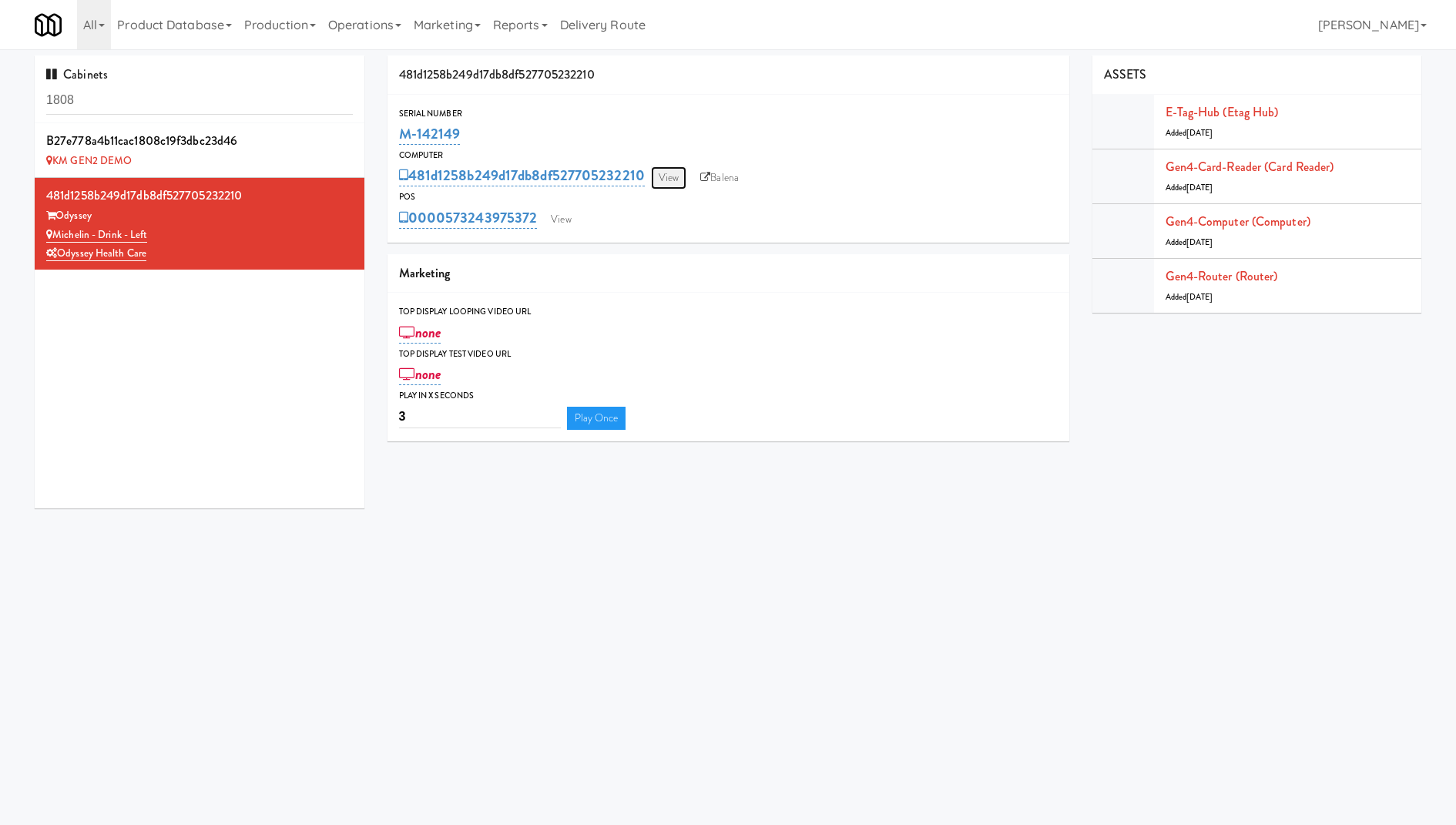
click at [673, 170] on link "View" at bounding box center [668, 177] width 35 height 23
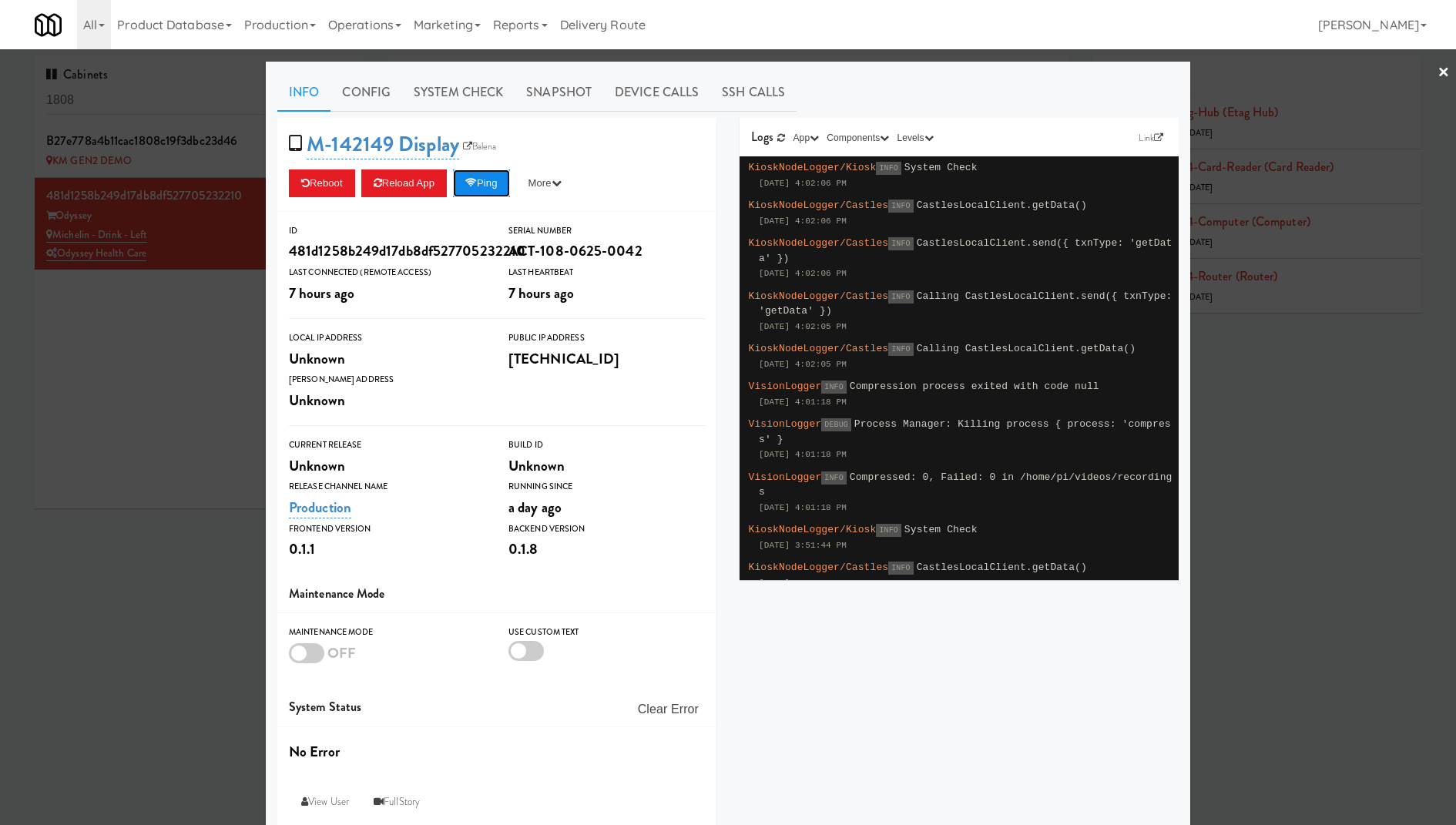
click at [491, 184] on button "Ping" at bounding box center [481, 183] width 57 height 28
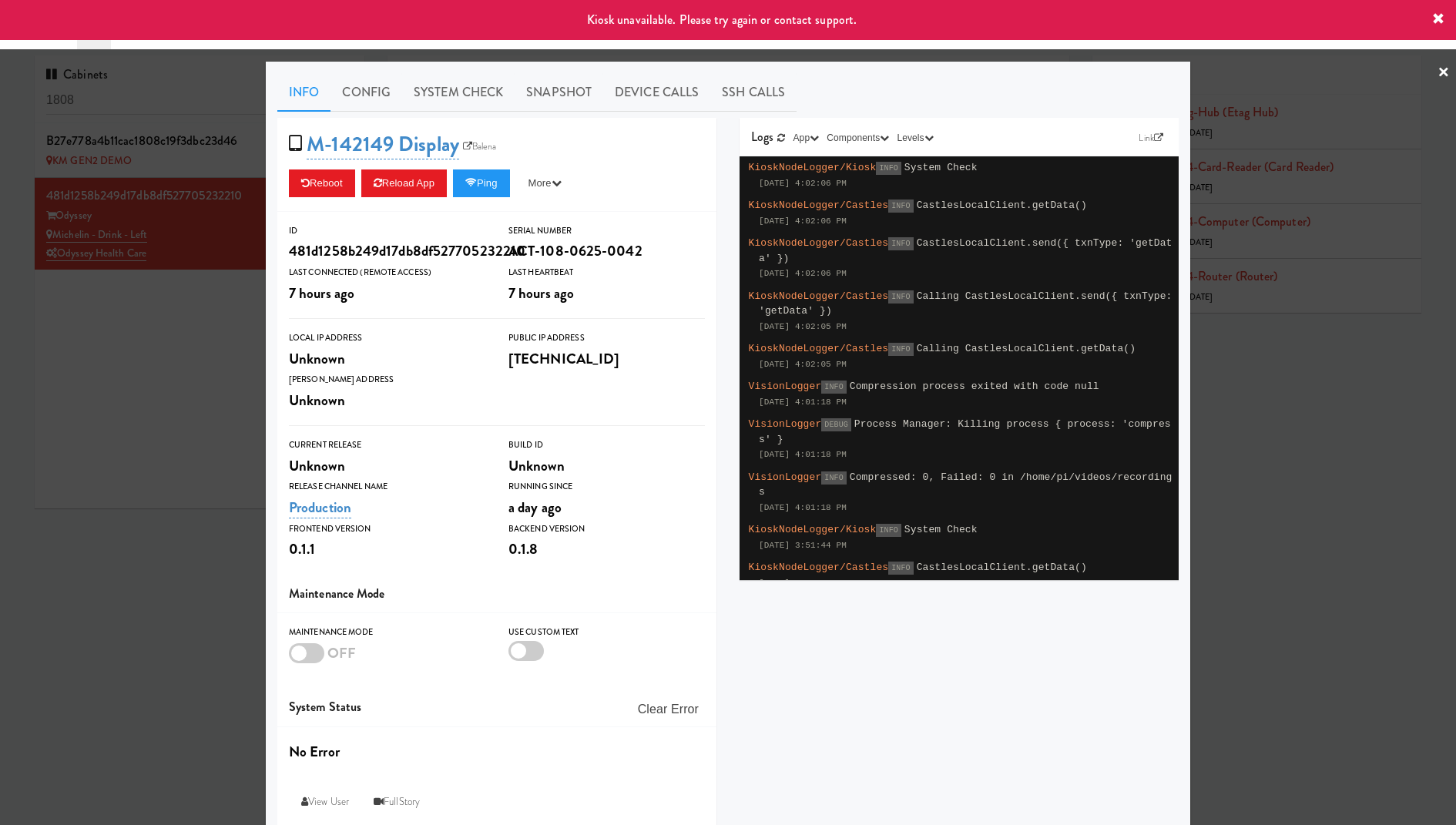
click at [189, 198] on div at bounding box center [728, 412] width 1456 height 825
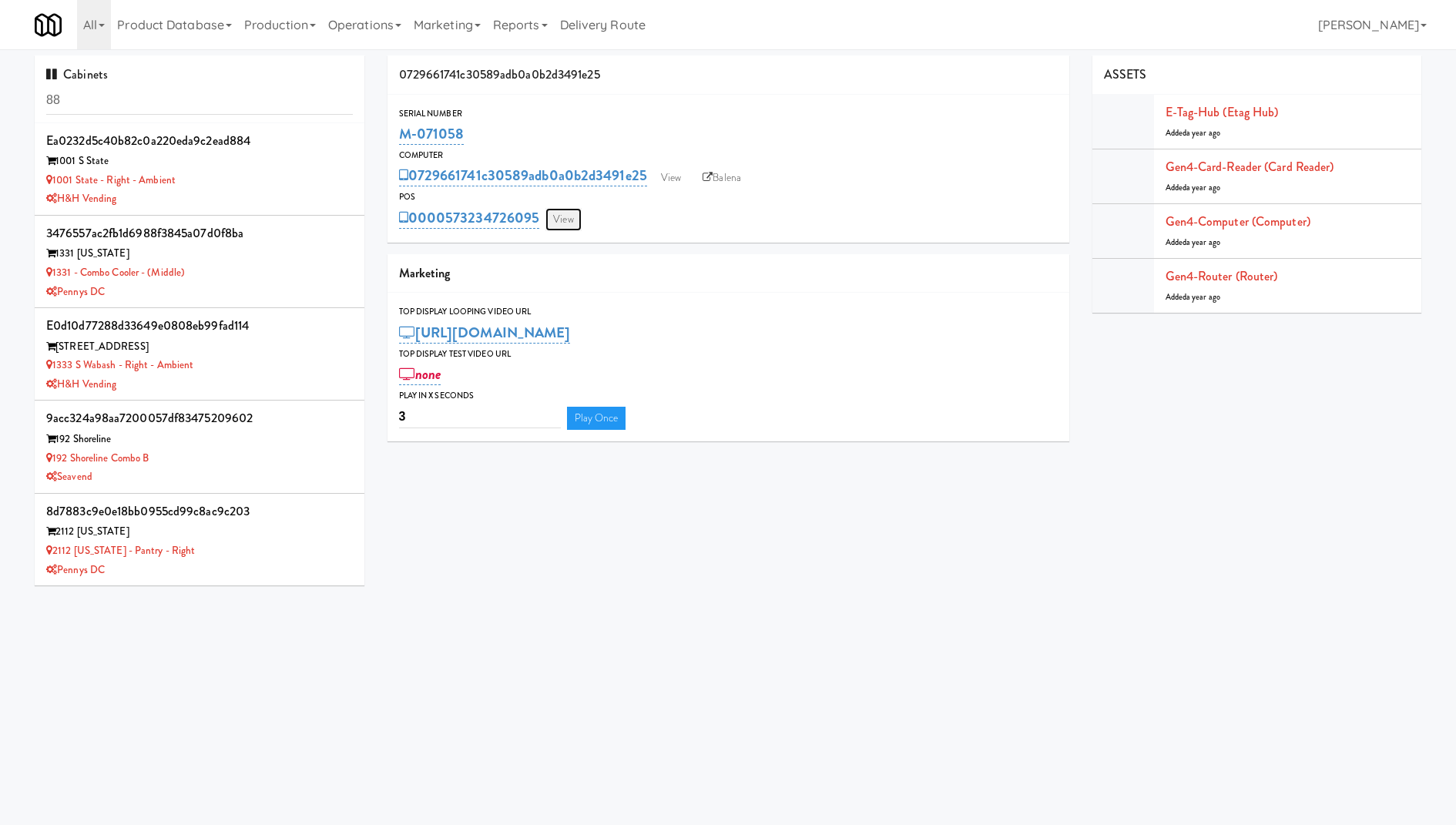
click at [569, 225] on link "View" at bounding box center [562, 219] width 35 height 23
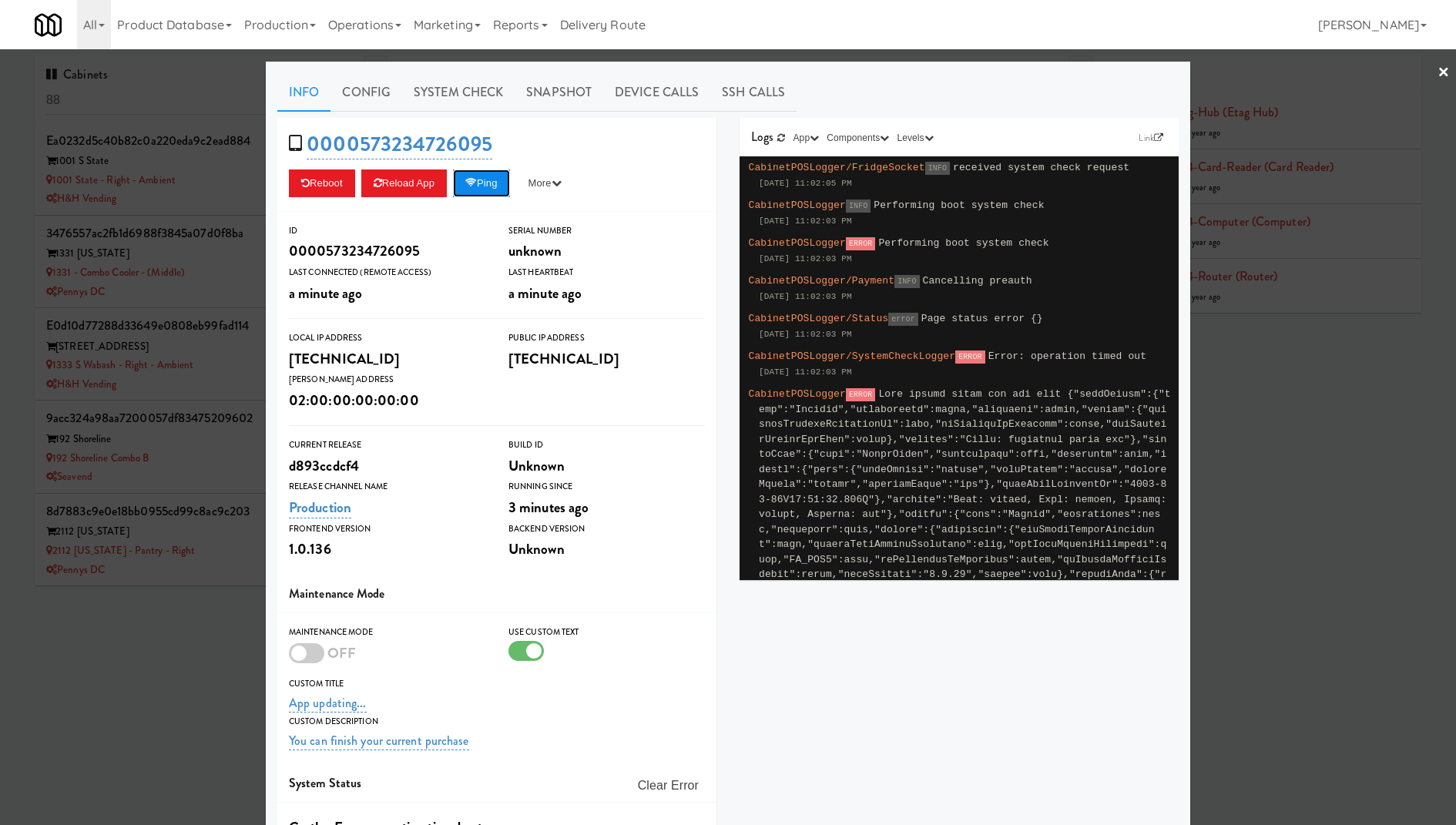
click at [494, 183] on button "Ping" at bounding box center [481, 183] width 57 height 28
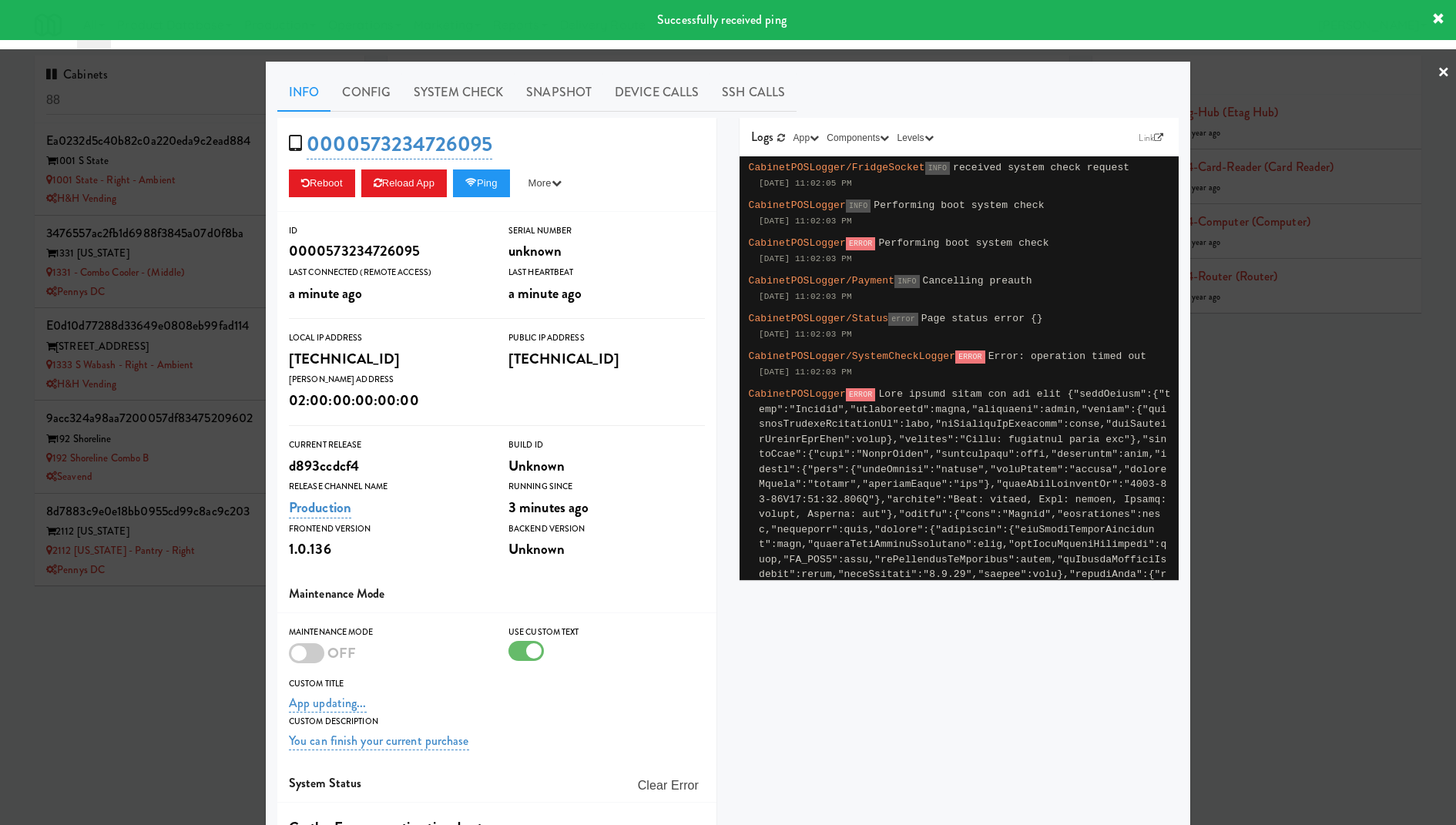
click at [142, 237] on div at bounding box center [728, 412] width 1456 height 825
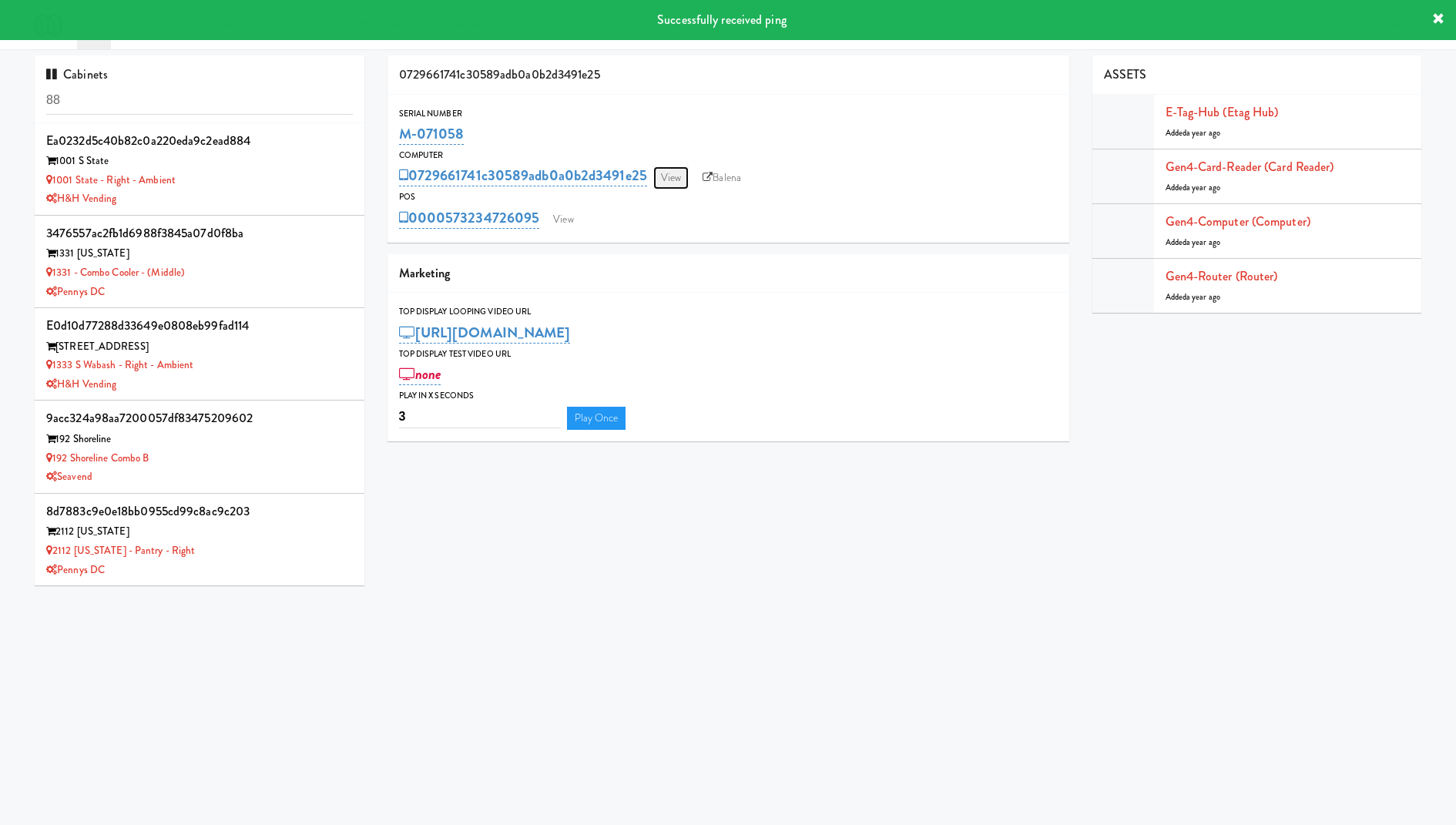
click at [670, 167] on link "View" at bounding box center [670, 177] width 35 height 23
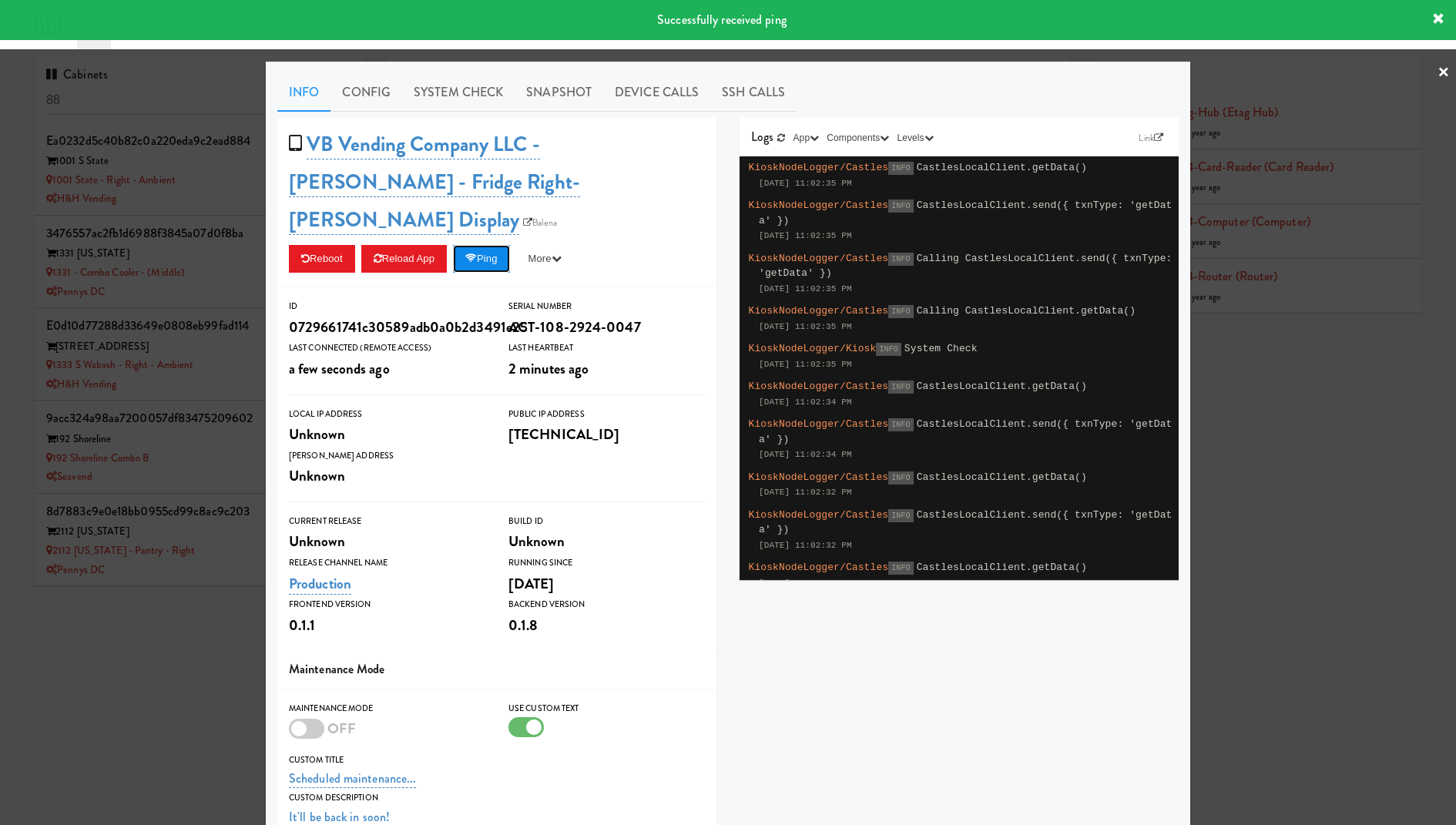
click at [483, 245] on button "Ping" at bounding box center [481, 258] width 57 height 28
click at [461, 98] on link "System Check" at bounding box center [458, 92] width 113 height 39
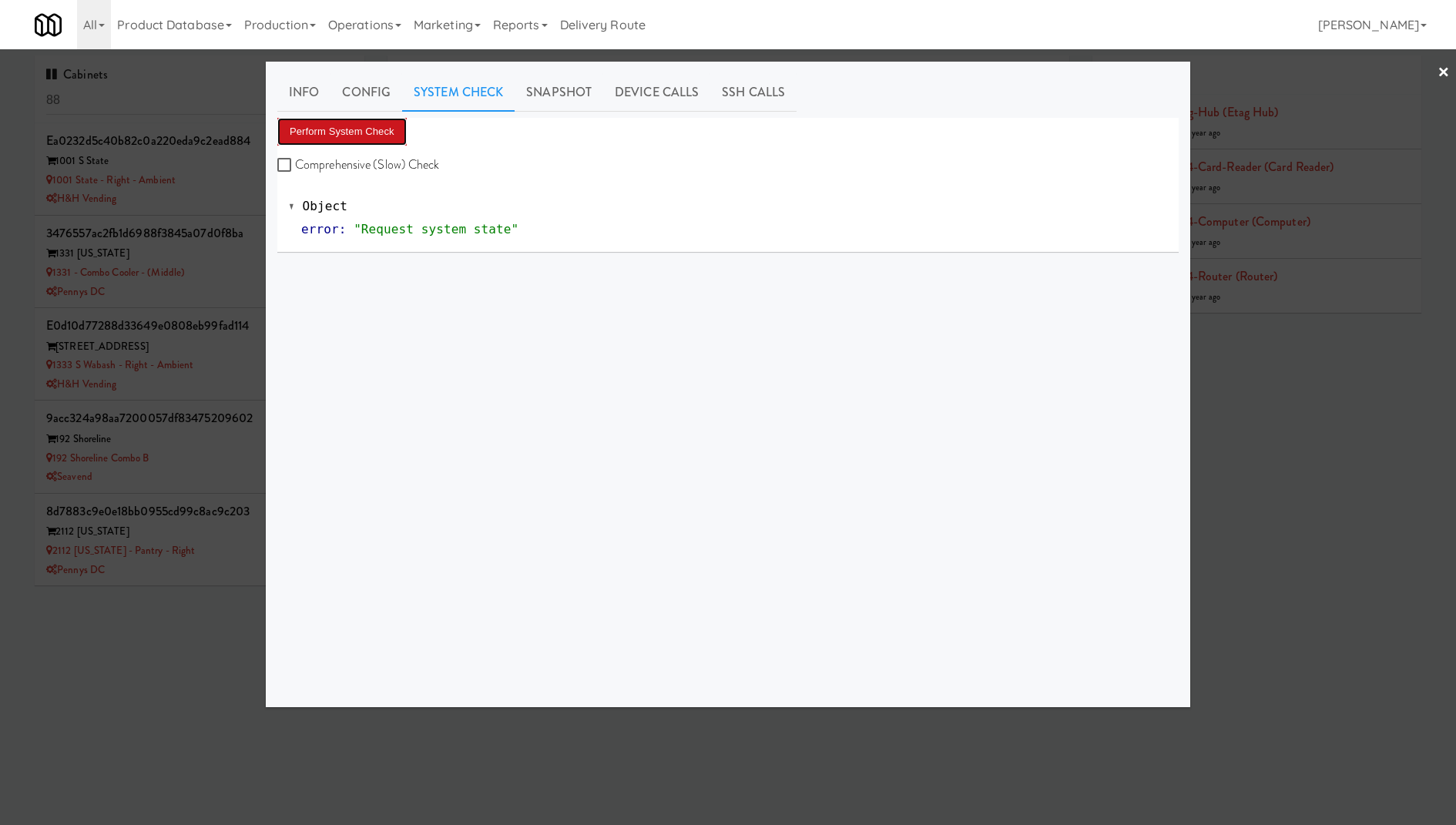
click at [350, 141] on button "Perform System Check" at bounding box center [341, 131] width 129 height 28
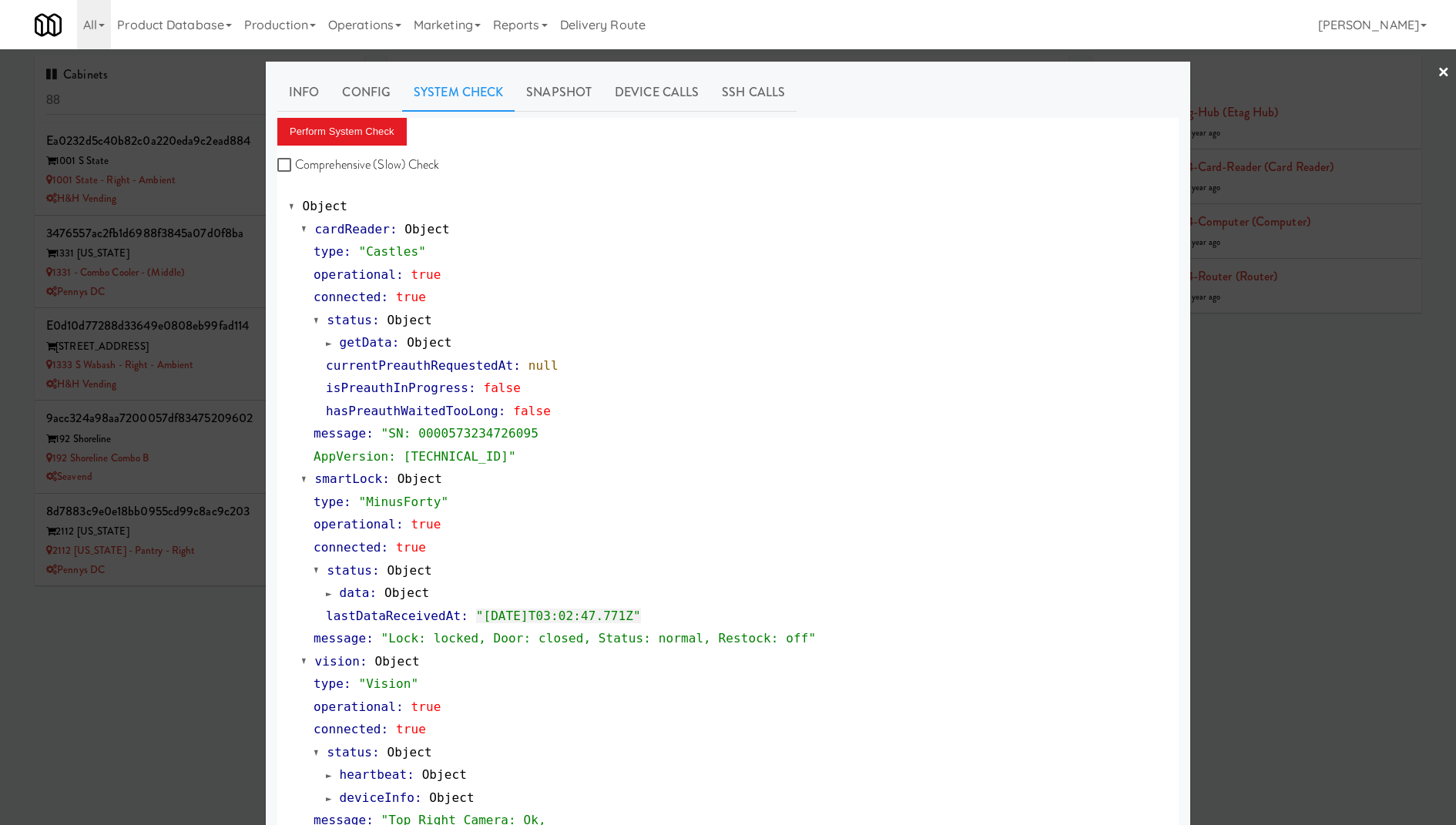
click at [371, 341] on span "getData" at bounding box center [365, 341] width 52 height 14
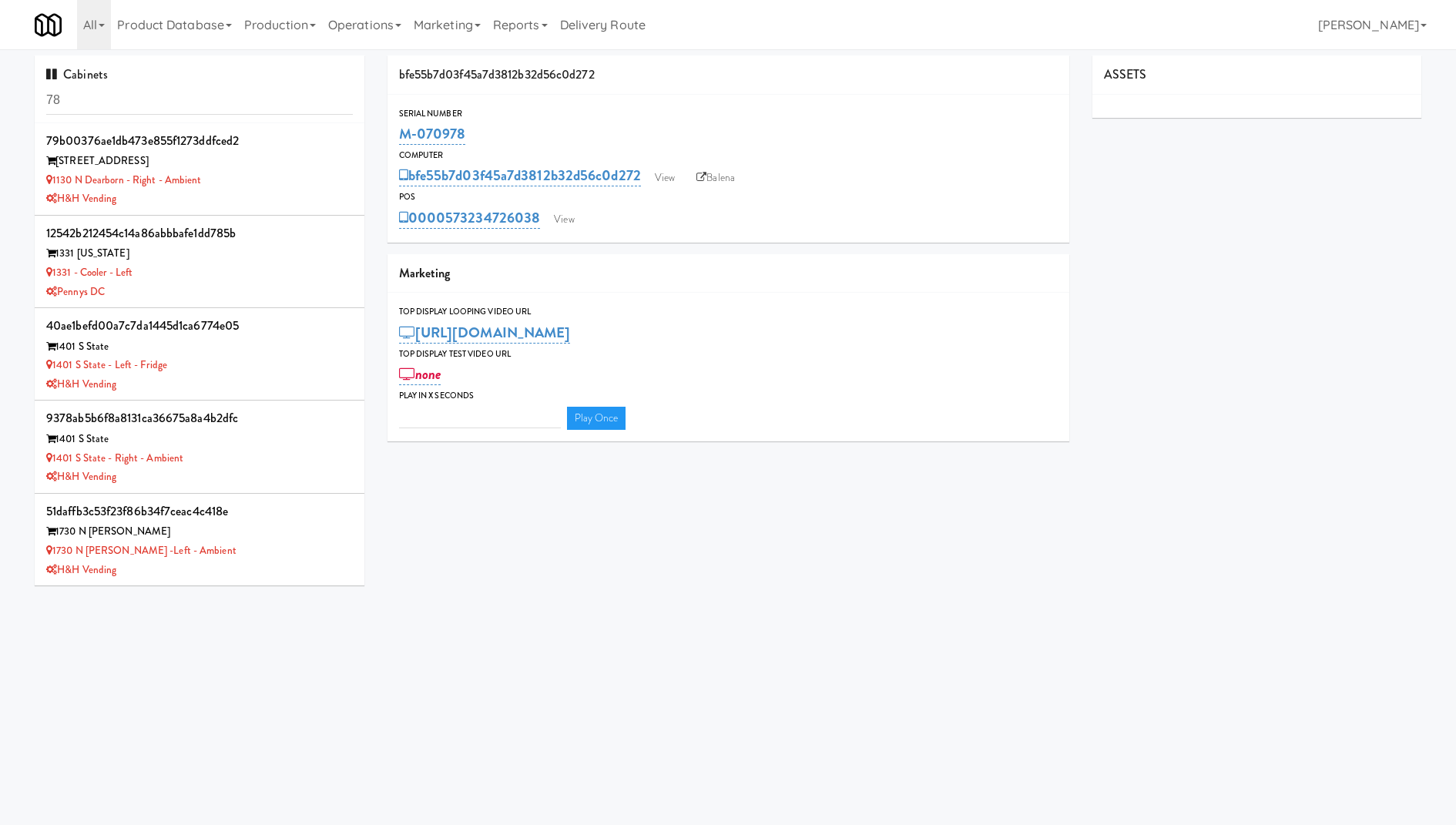
type input "3"
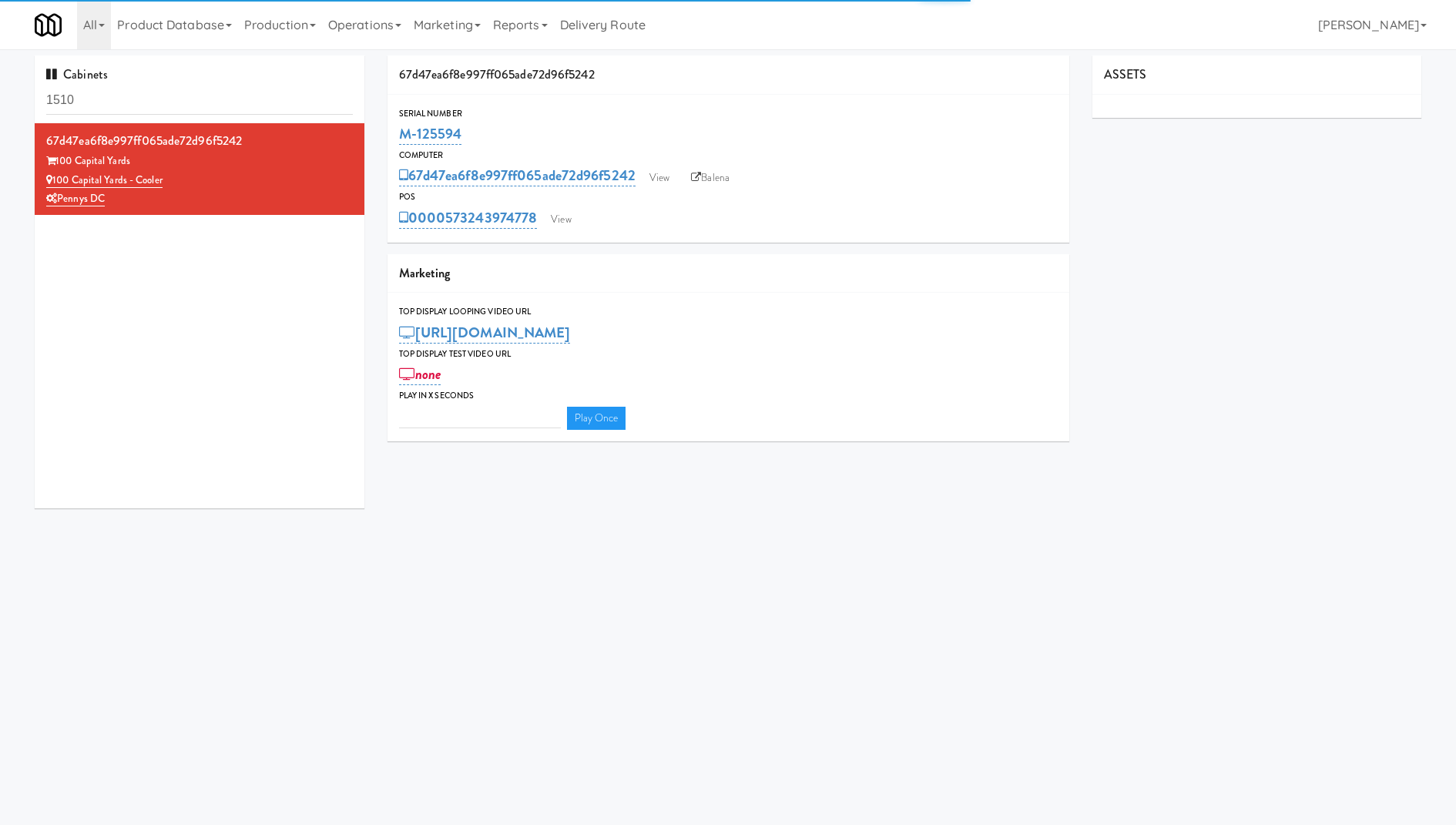
type input "3"
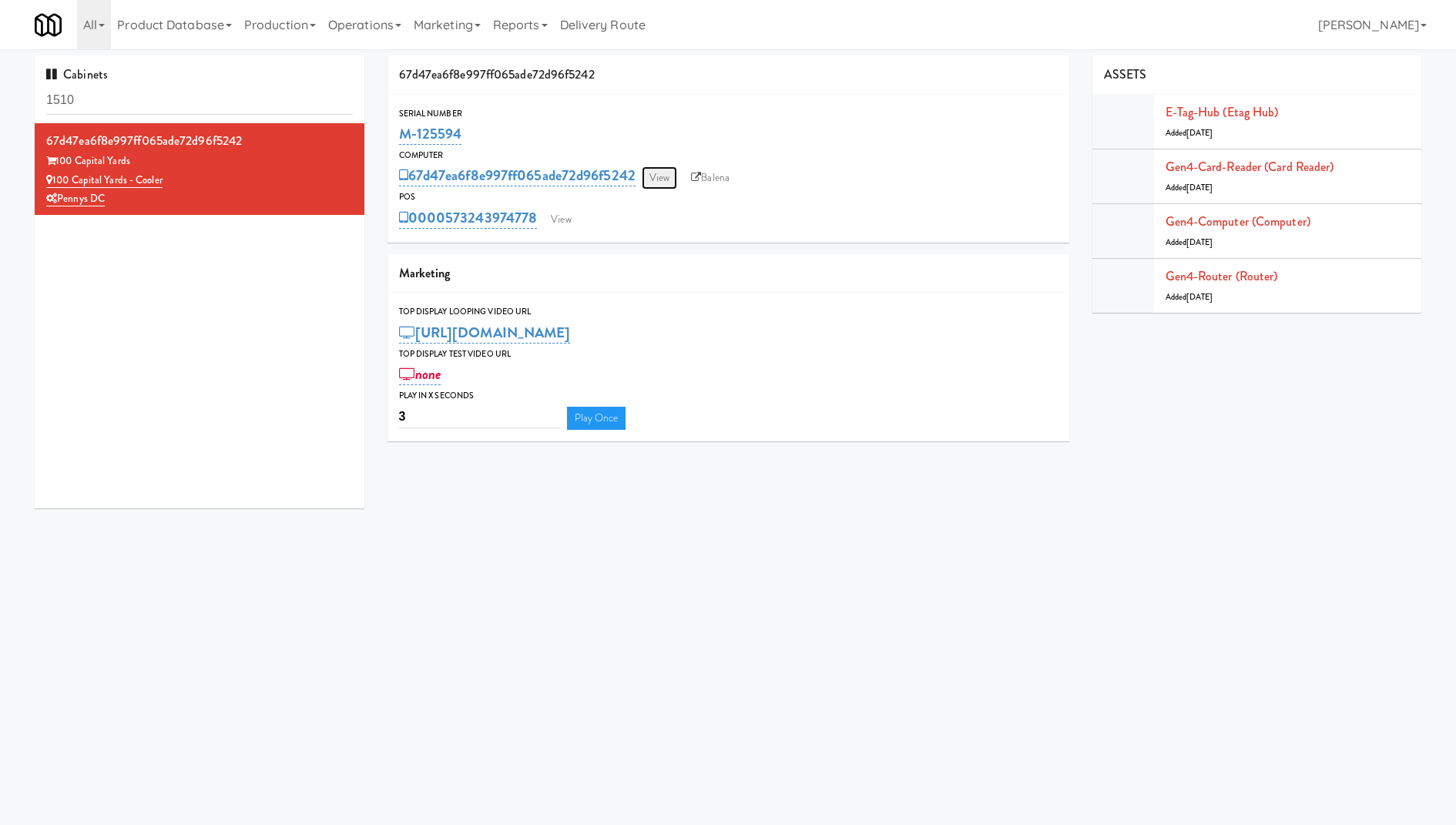
click at [659, 174] on link "View" at bounding box center [658, 177] width 35 height 23
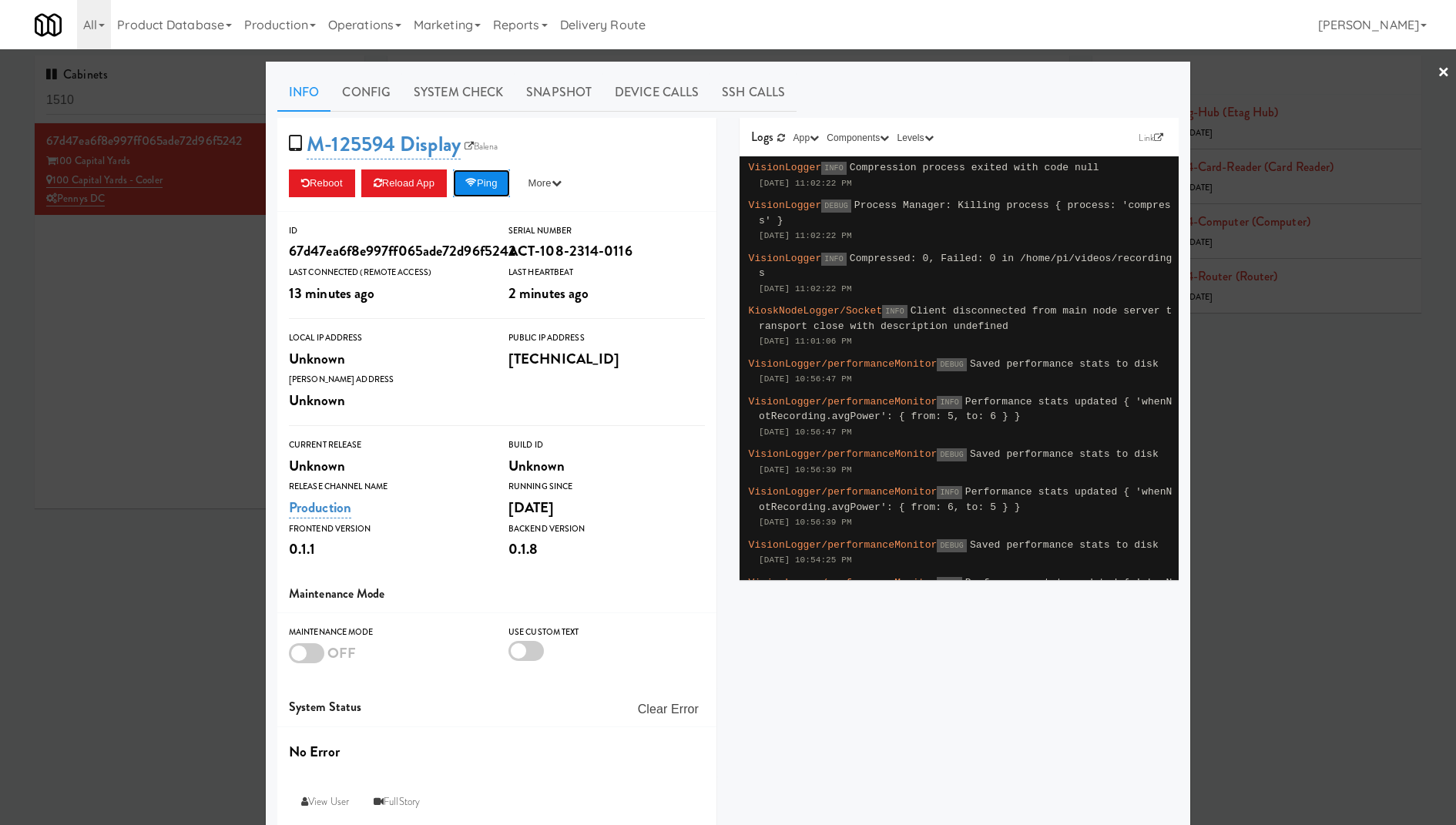
click at [473, 191] on button "Ping" at bounding box center [481, 183] width 57 height 28
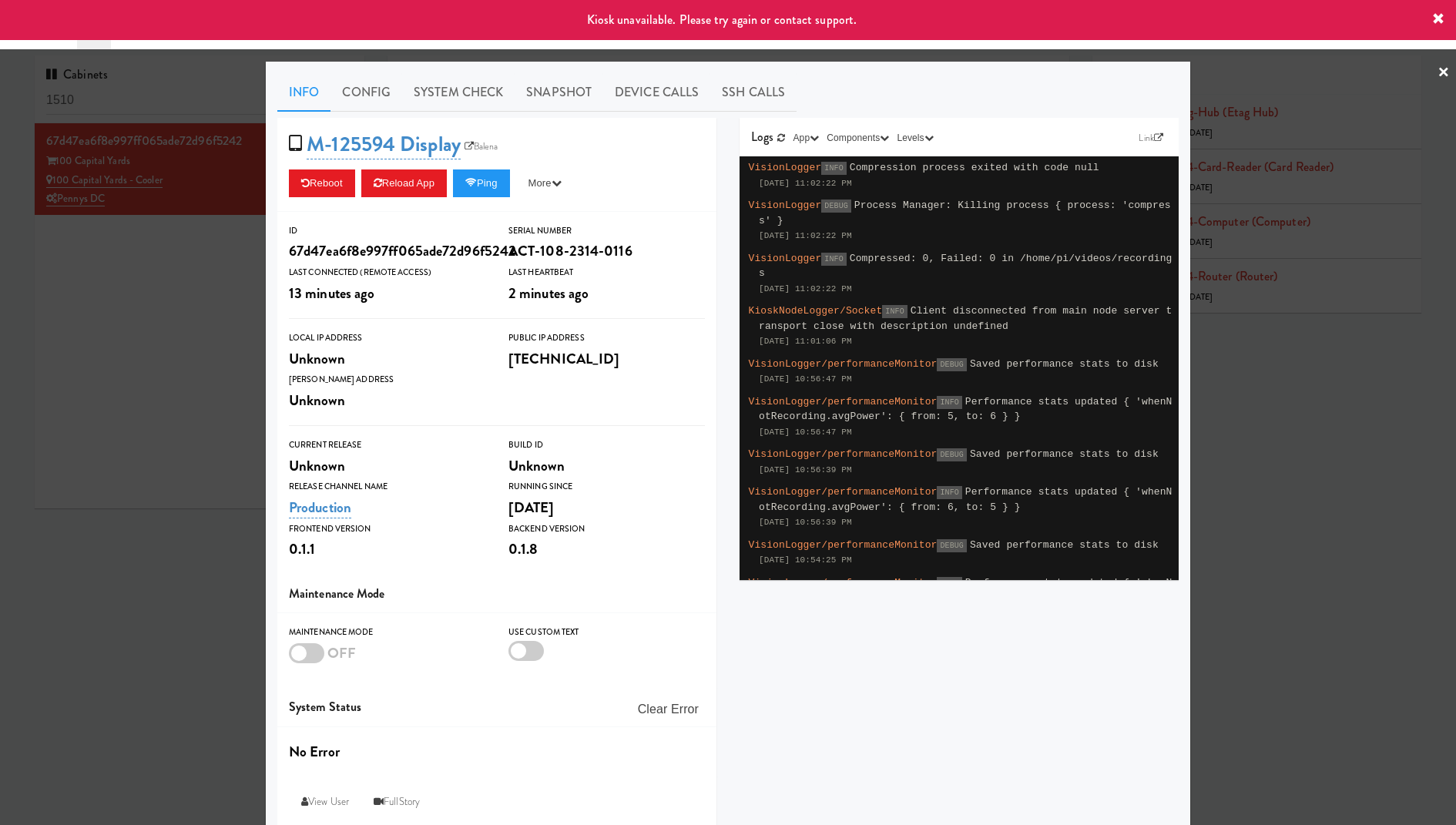
click at [166, 270] on div at bounding box center [728, 412] width 1456 height 825
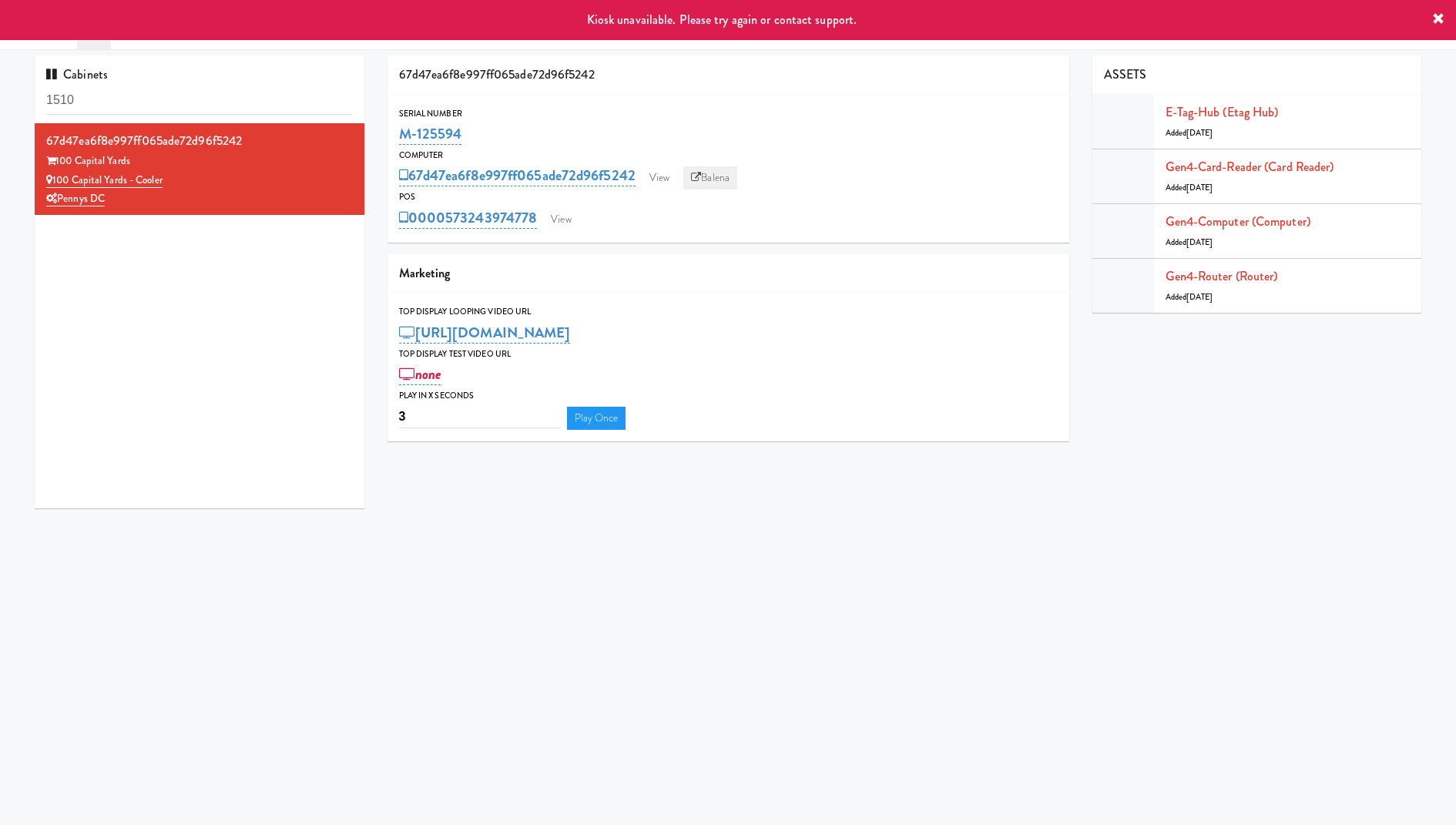
click at [714, 174] on link "Balena" at bounding box center [710, 177] width 54 height 23
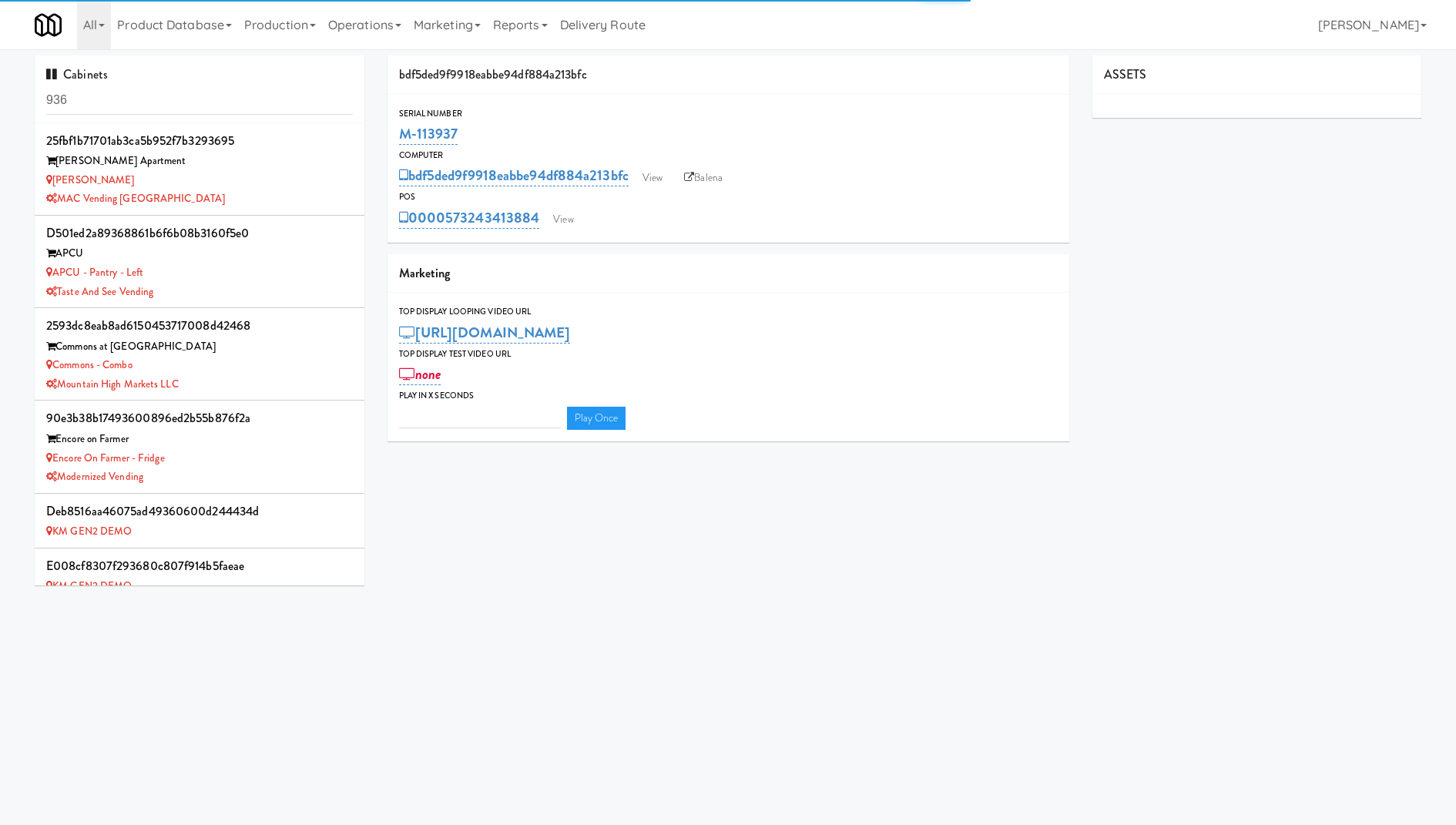
type input "3"
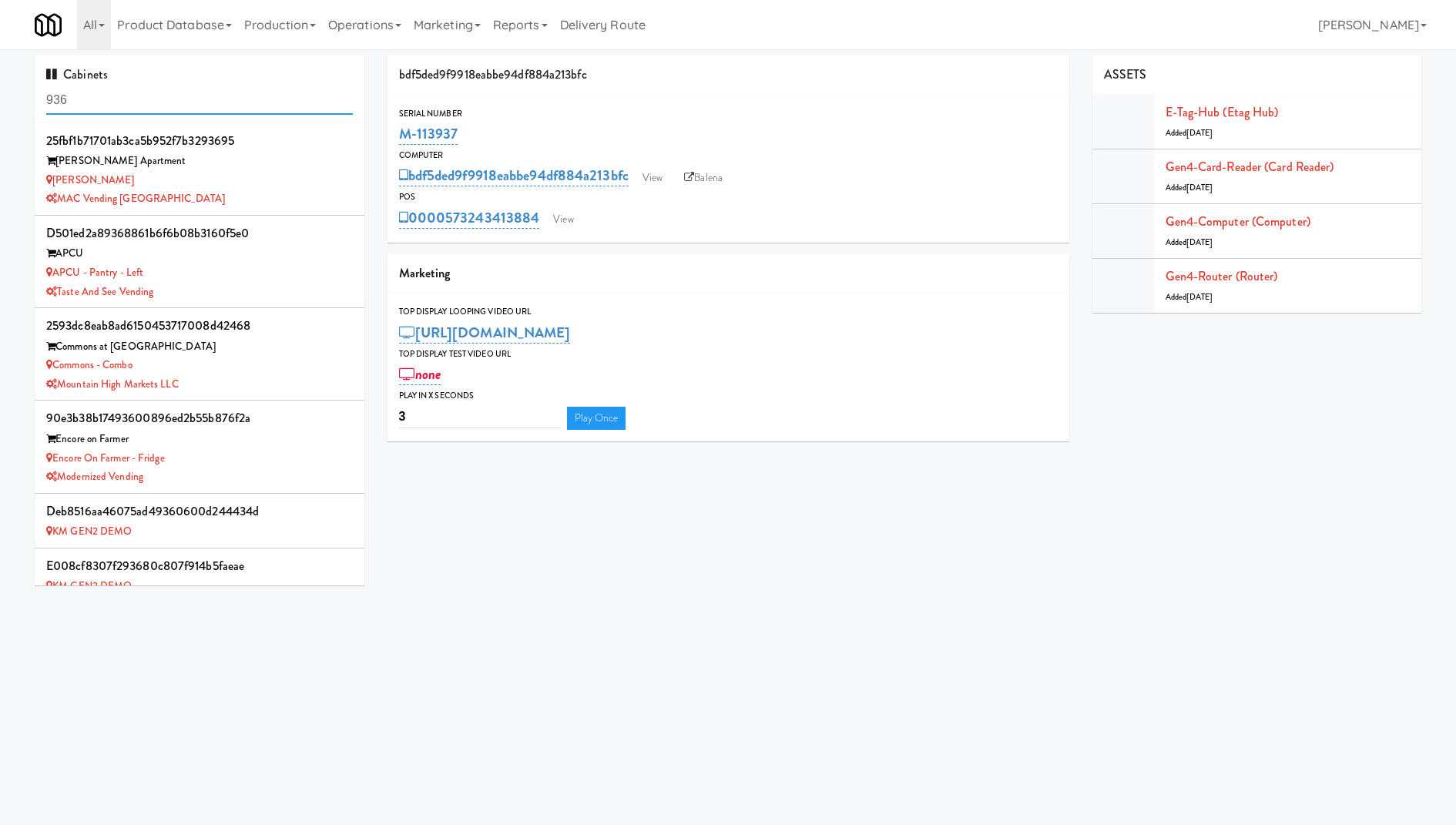
scroll to position [1119, 0]
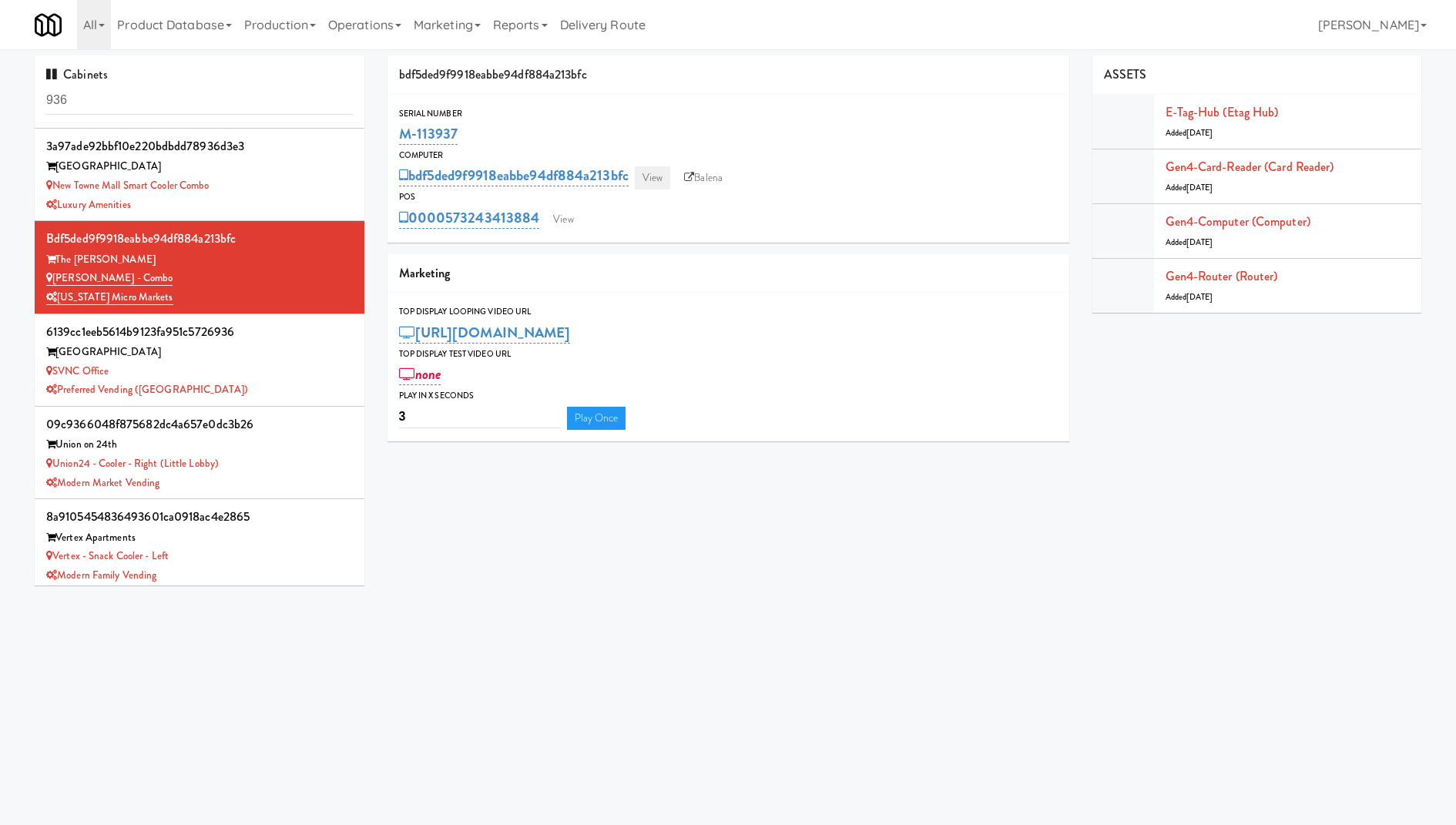
click at [655, 170] on link "View" at bounding box center [652, 177] width 35 height 23
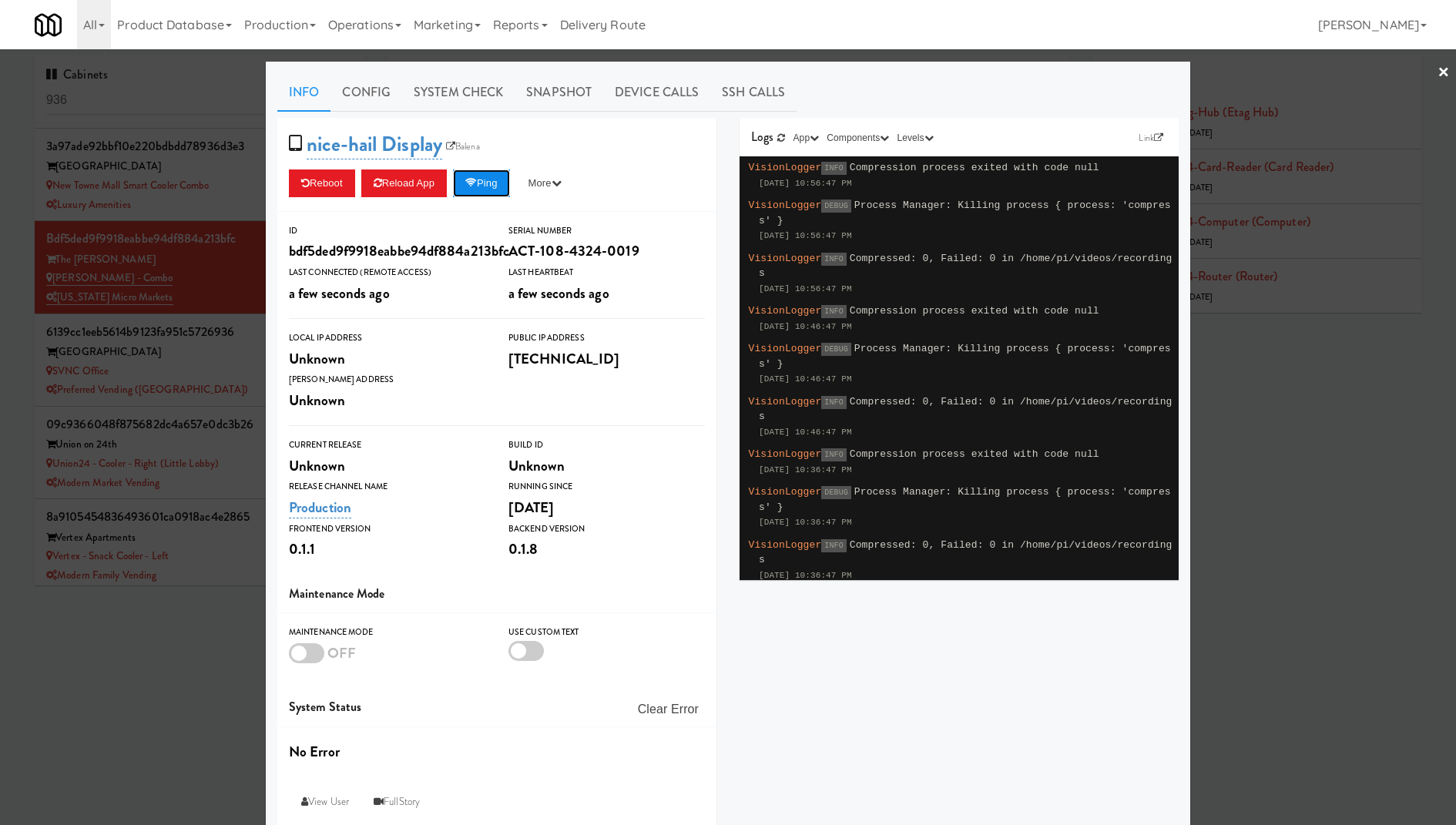
click at [491, 193] on button "Ping" at bounding box center [481, 183] width 57 height 28
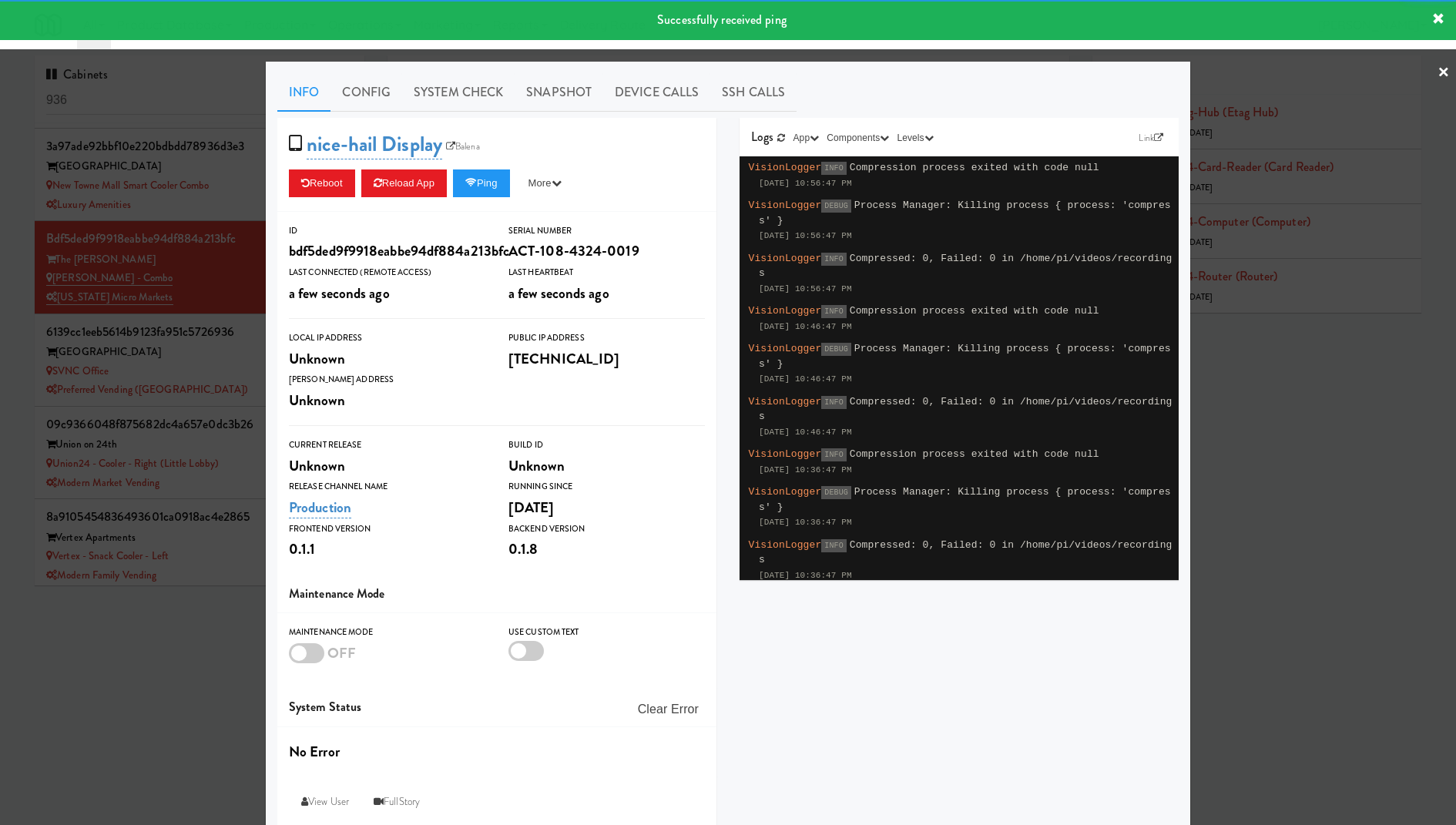
click at [111, 238] on div at bounding box center [728, 412] width 1456 height 825
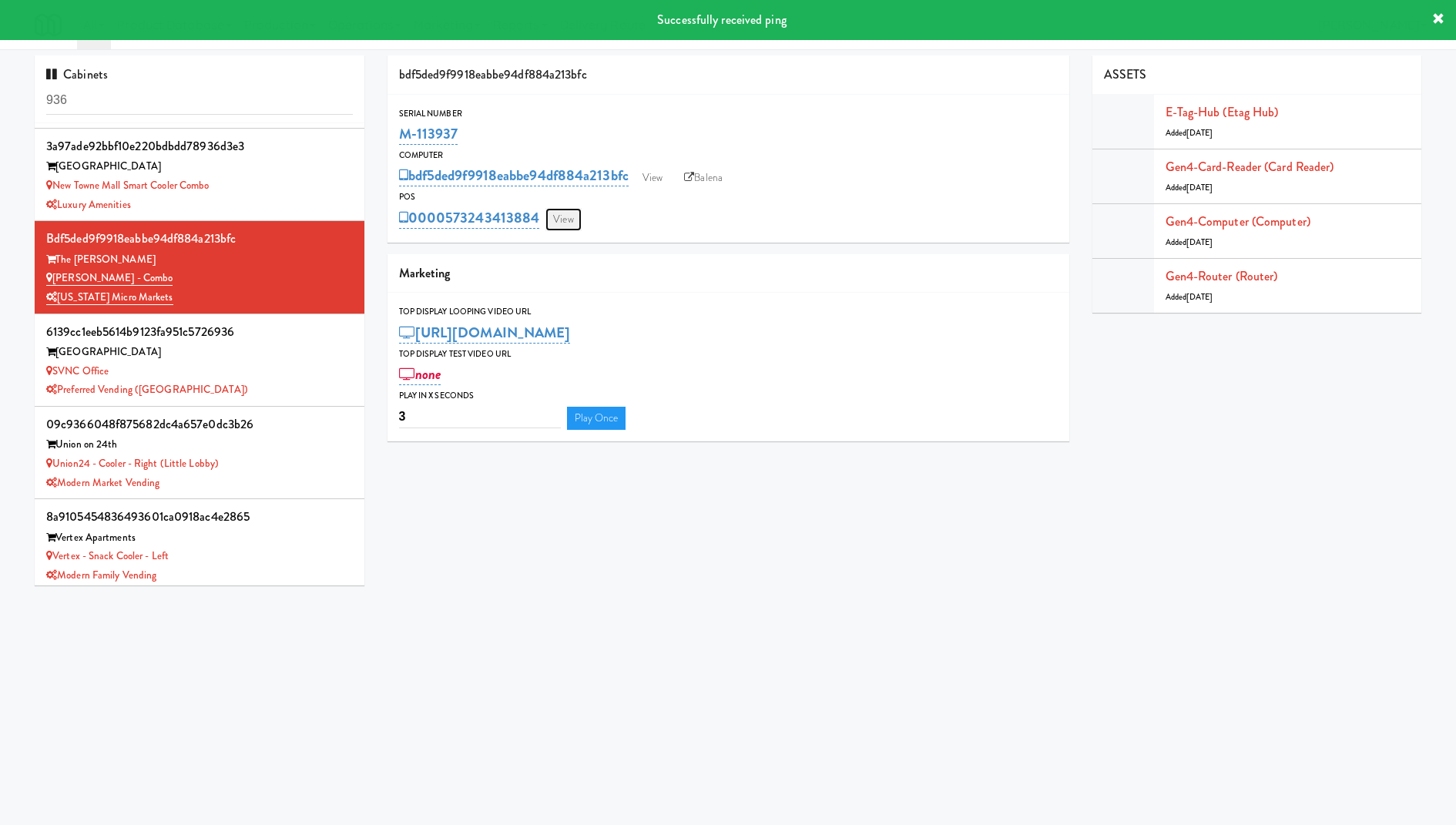
click at [566, 219] on link "View" at bounding box center [562, 219] width 35 height 23
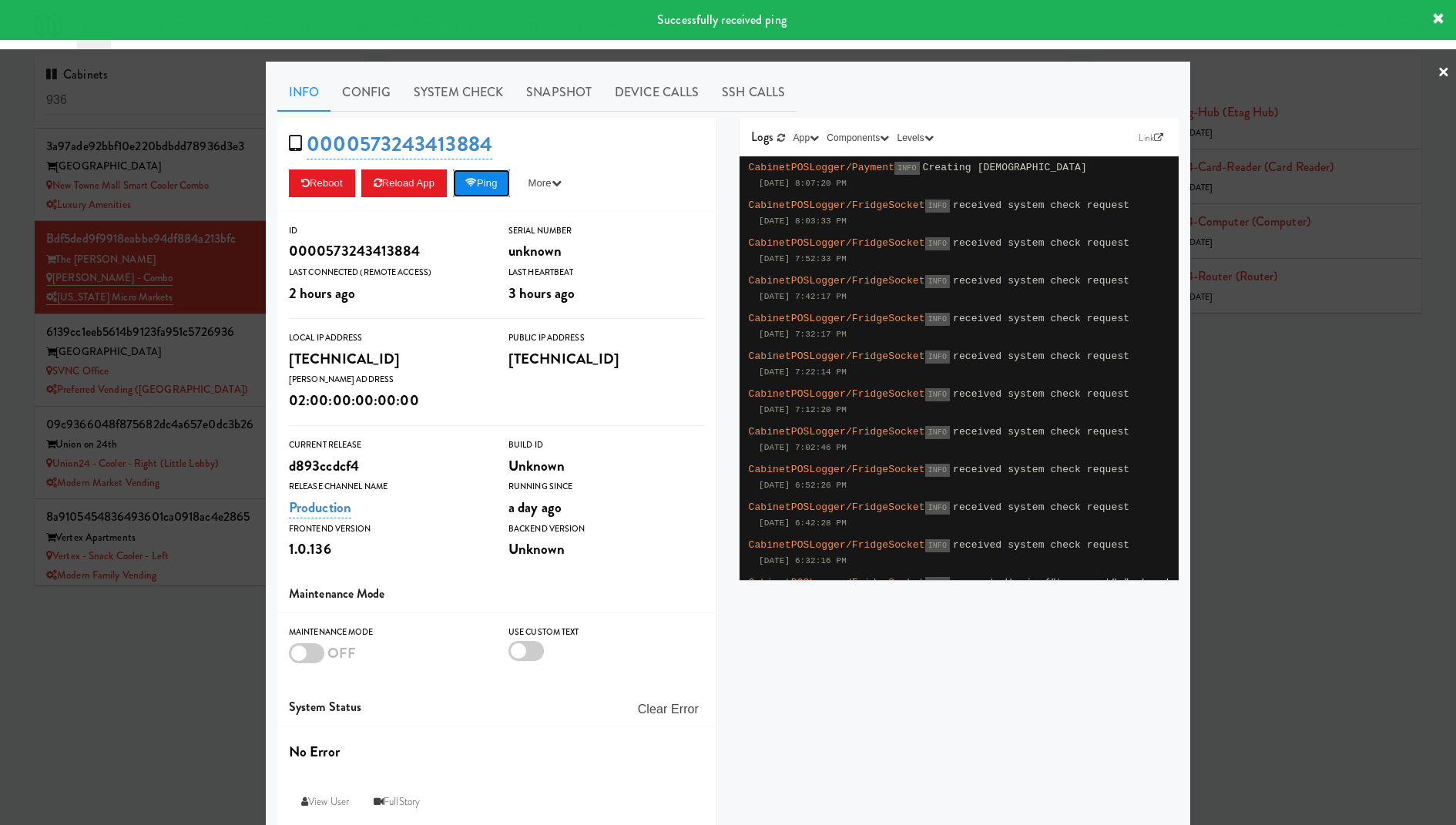
click at [488, 187] on button "Ping" at bounding box center [481, 183] width 57 height 28
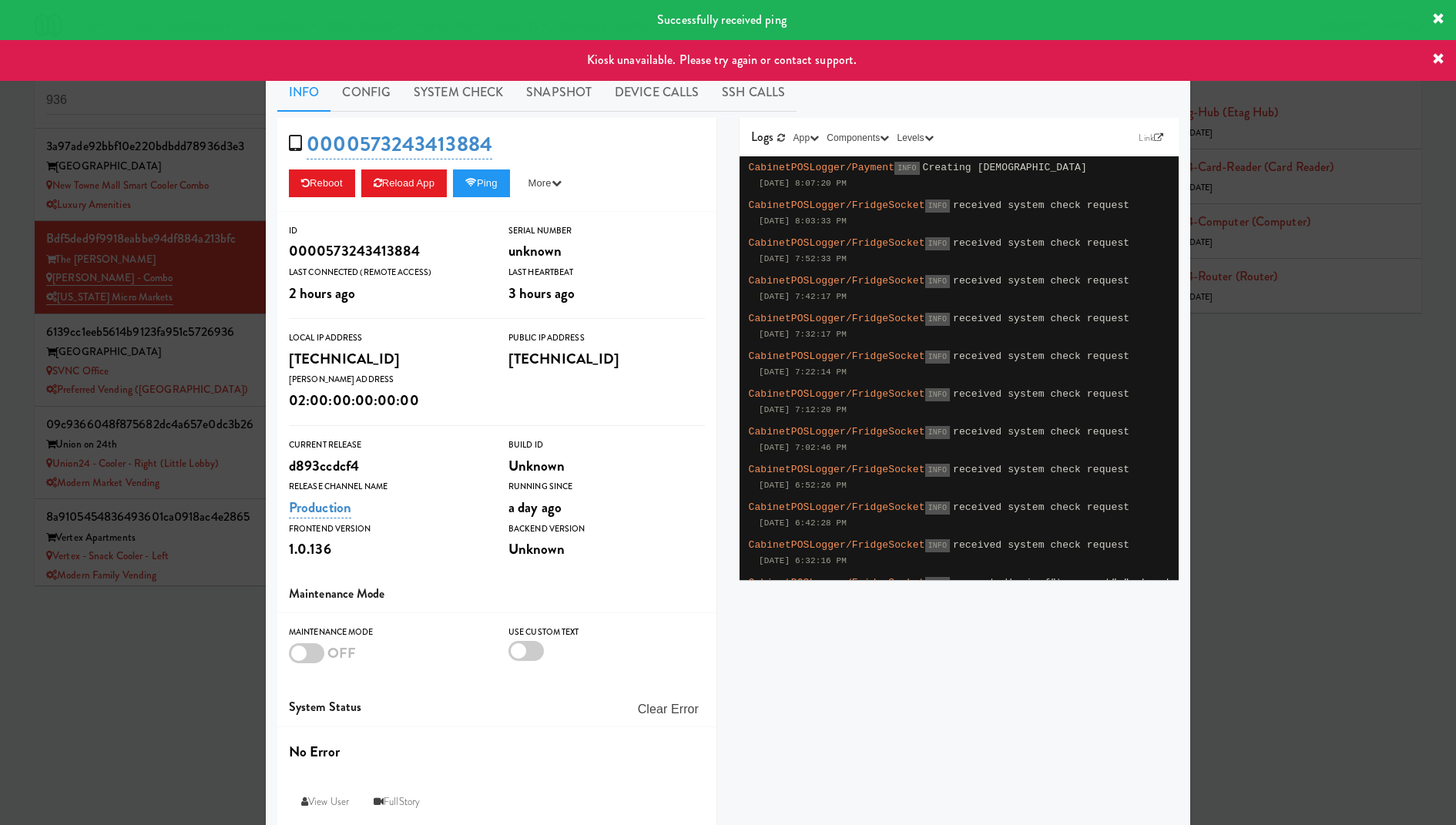
click at [169, 207] on div at bounding box center [728, 412] width 1456 height 825
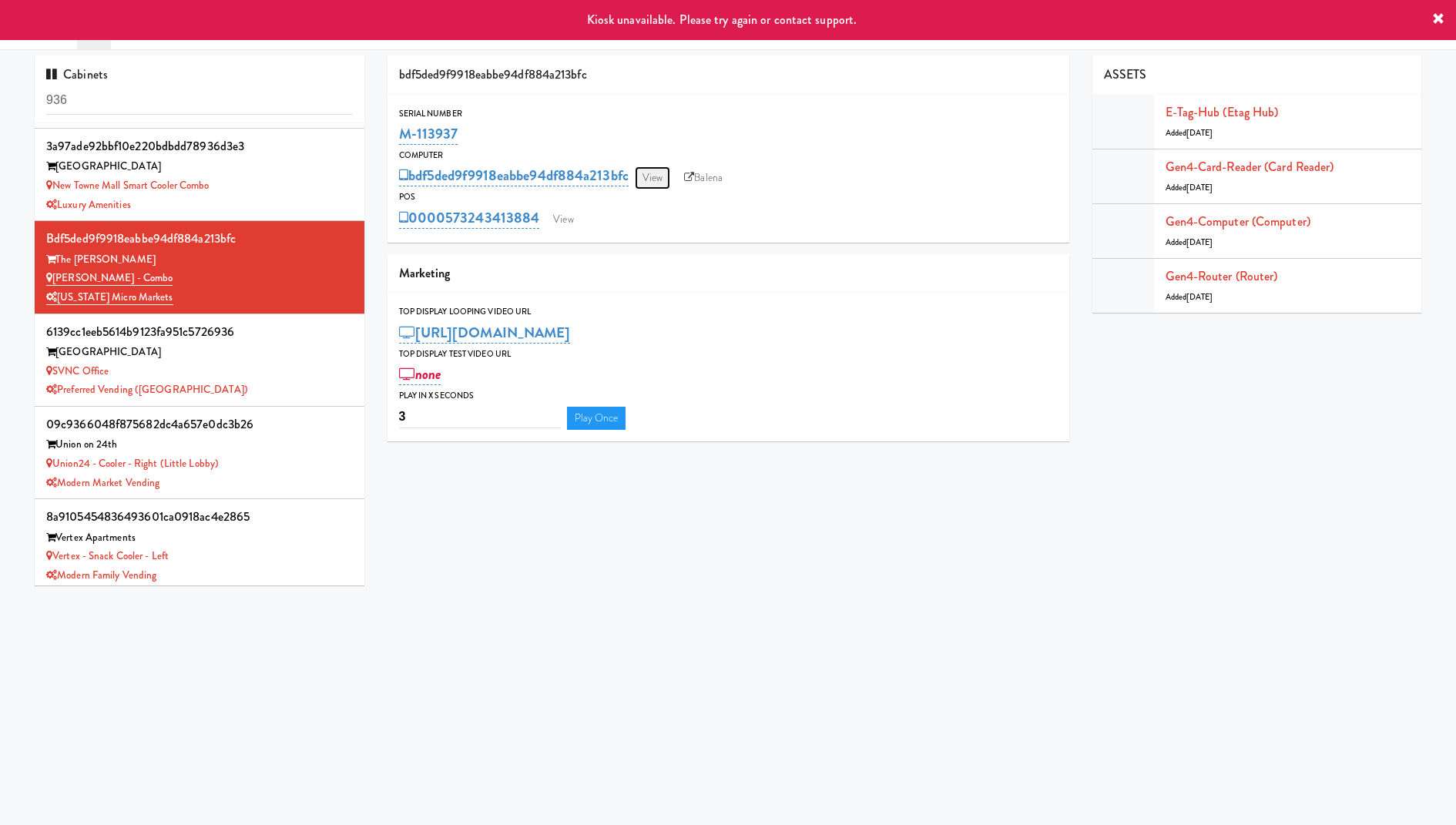
click at [661, 174] on link "View" at bounding box center [652, 177] width 35 height 23
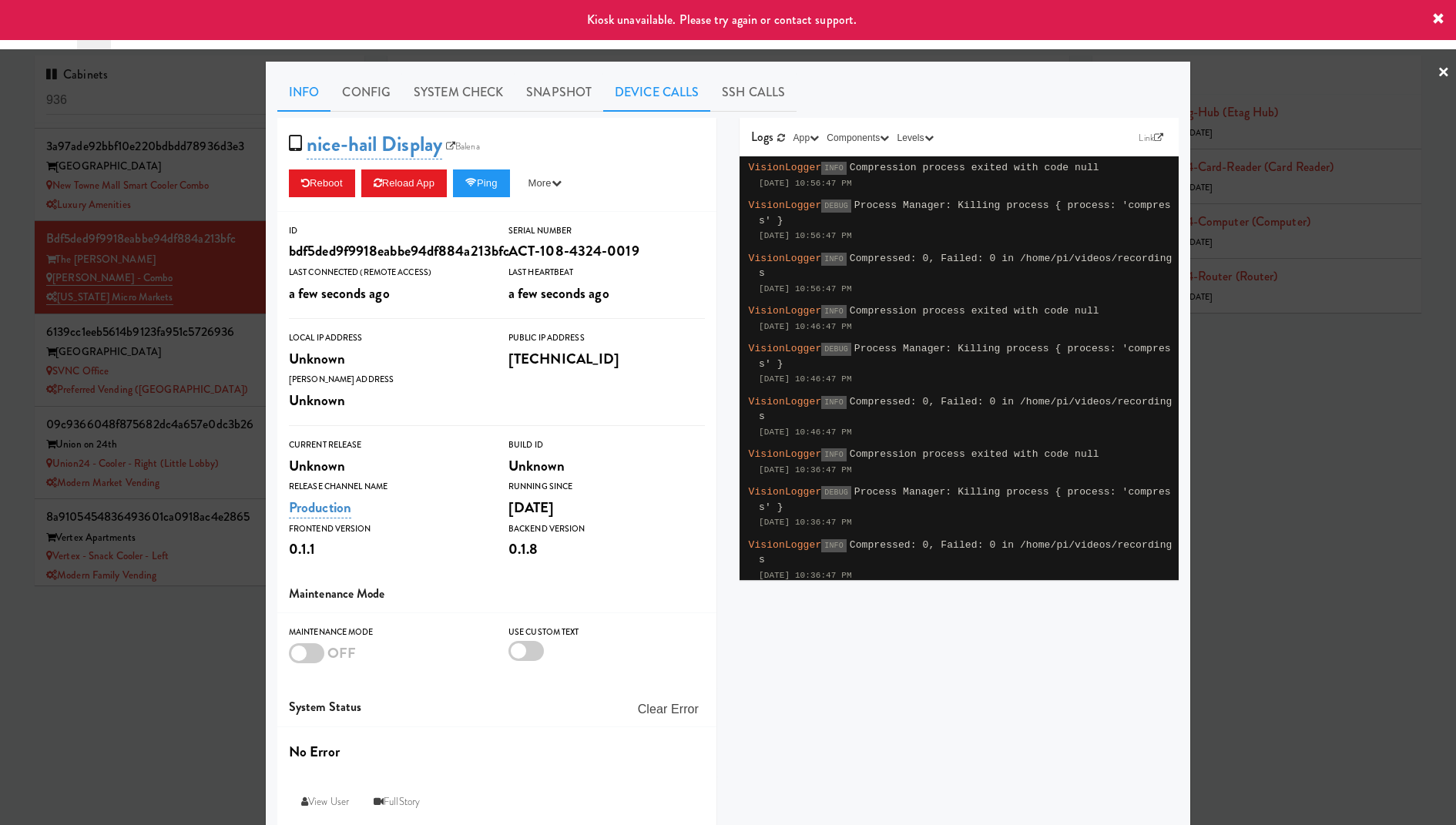
click at [661, 97] on link "Device Calls" at bounding box center [656, 92] width 107 height 39
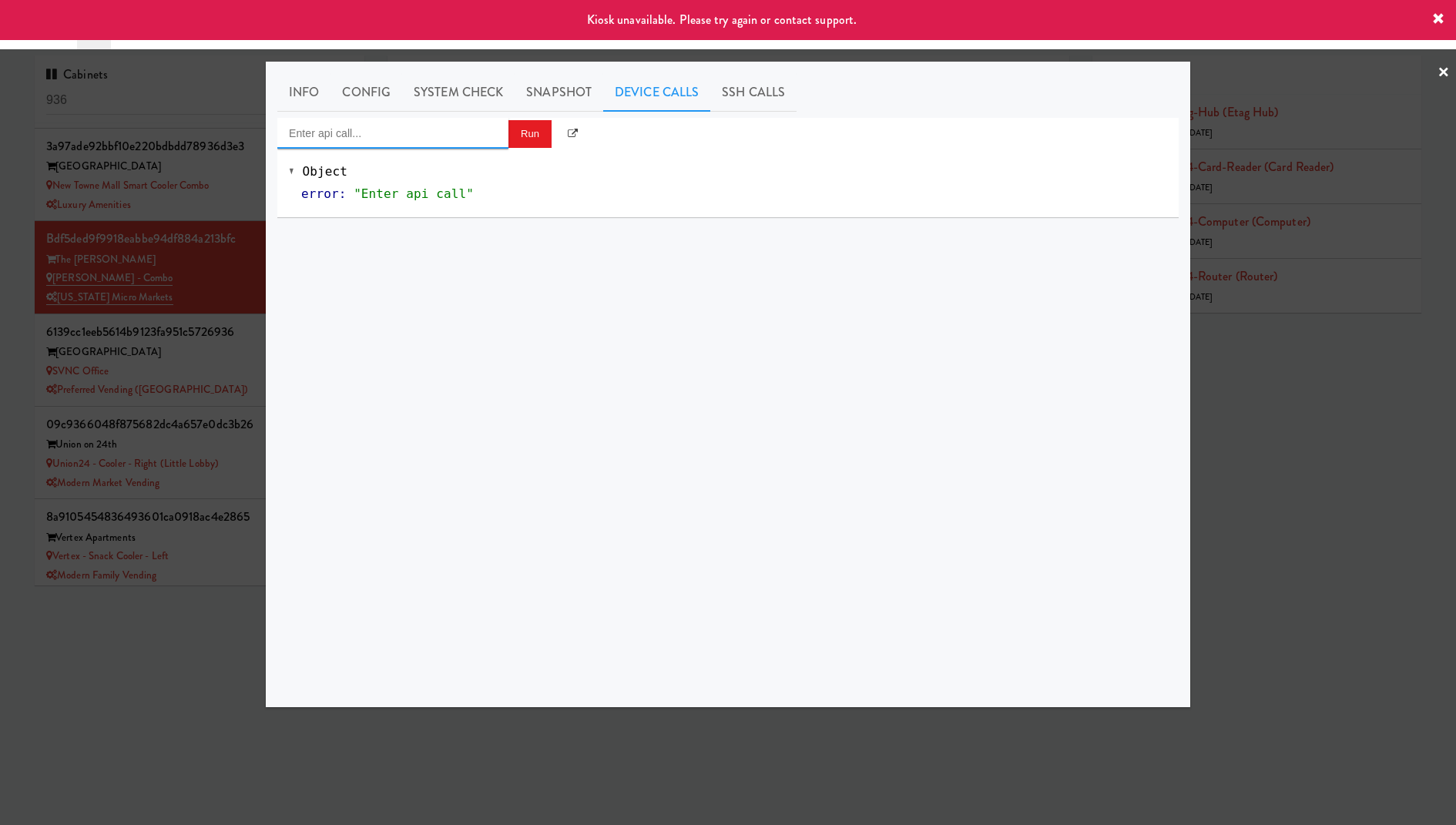
click at [473, 140] on input "Enter api call..." at bounding box center [393, 133] width 231 height 30
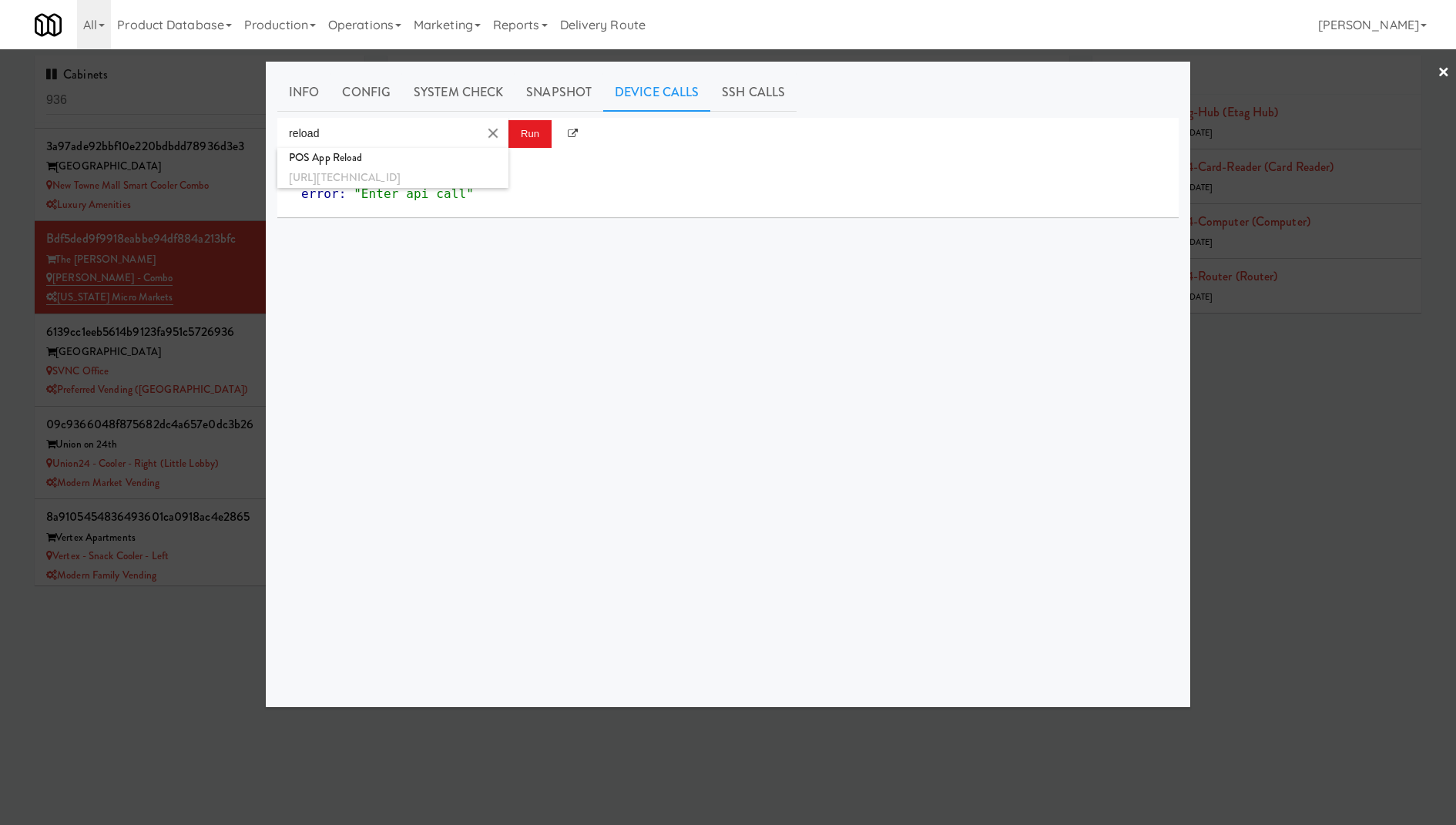
click at [445, 193] on span ""Enter api call"" at bounding box center [414, 192] width 120 height 14
click at [459, 149] on div "Object error : "Enter api call"" at bounding box center [728, 183] width 901 height 68
click at [459, 132] on input "reload" at bounding box center [377, 133] width 200 height 30
click at [463, 165] on div "POS App Reload" at bounding box center [392, 157] width 208 height 20
type input "POS App Reload"
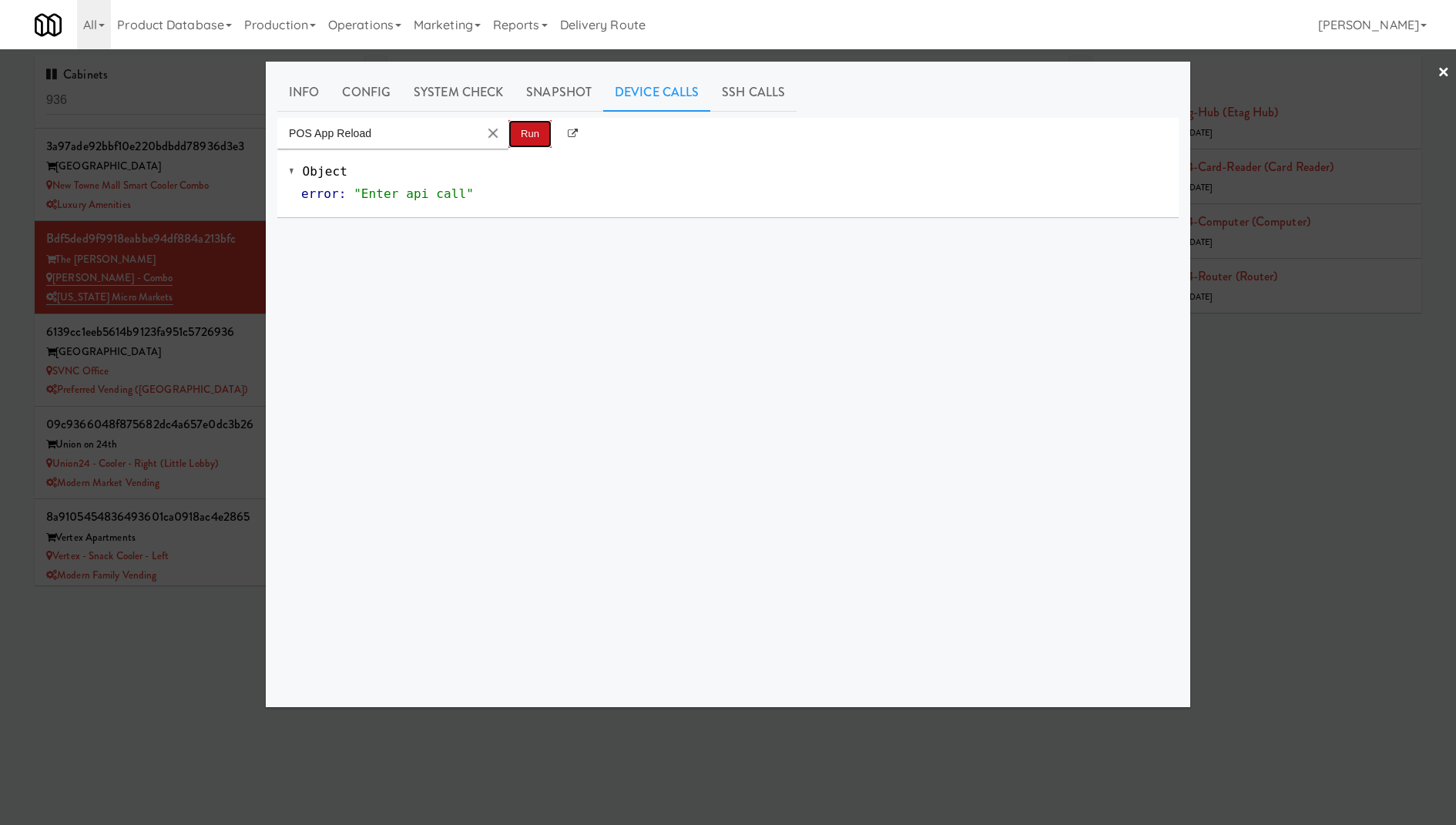
click at [517, 140] on button "Run" at bounding box center [529, 134] width 43 height 28
click at [125, 170] on div at bounding box center [728, 412] width 1456 height 825
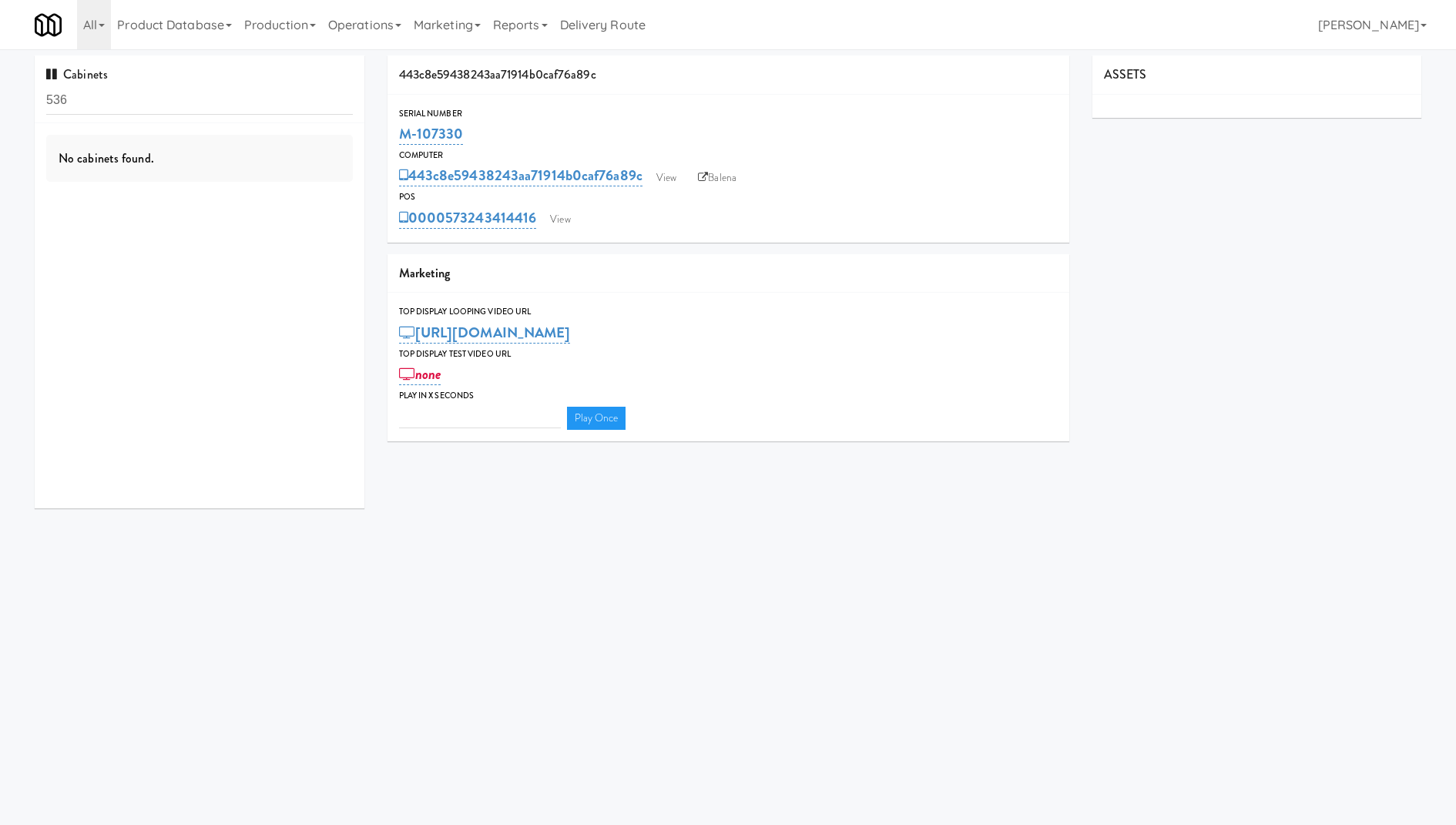
type input "3"
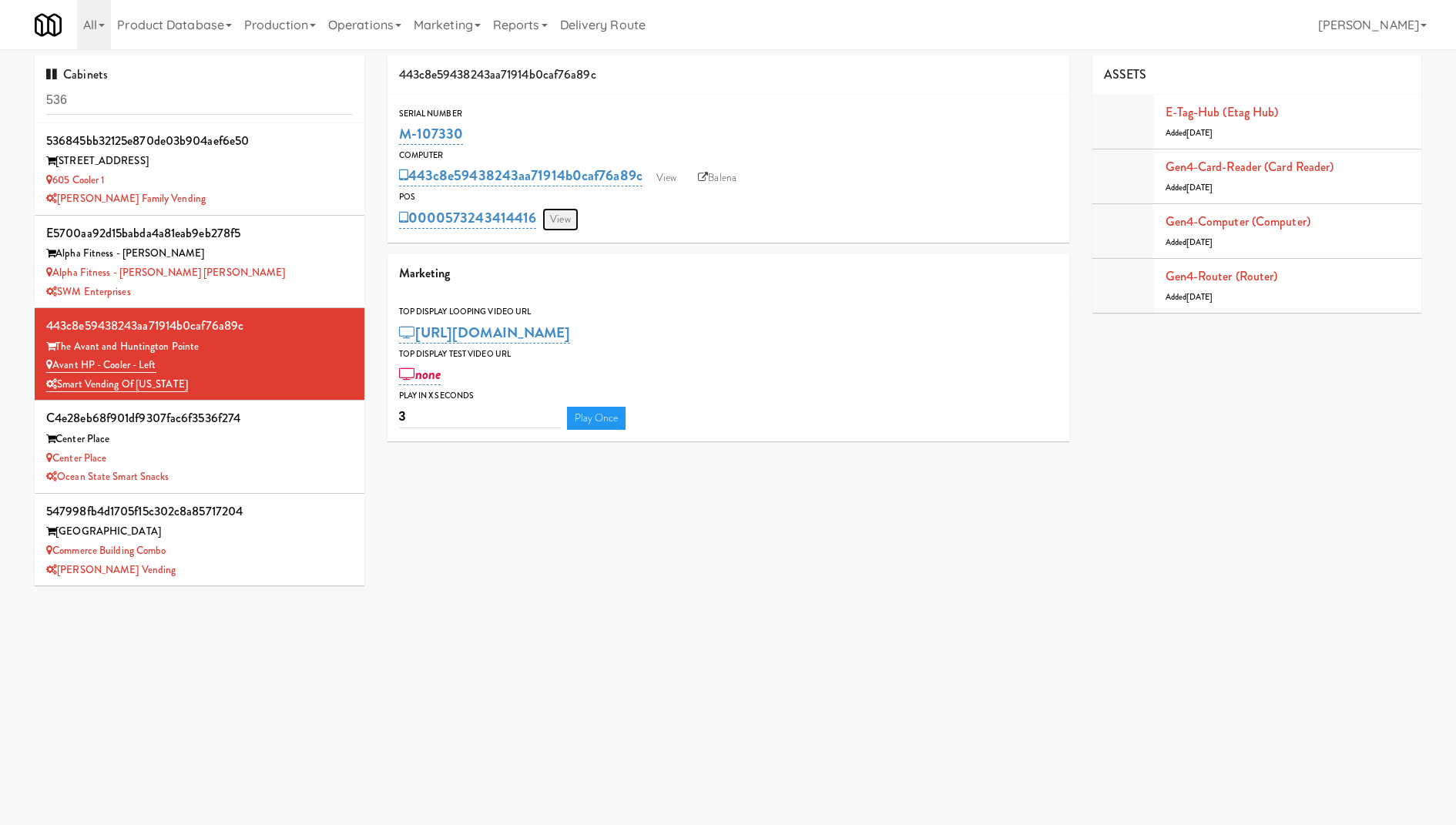
click at [566, 219] on link "View" at bounding box center [560, 219] width 35 height 23
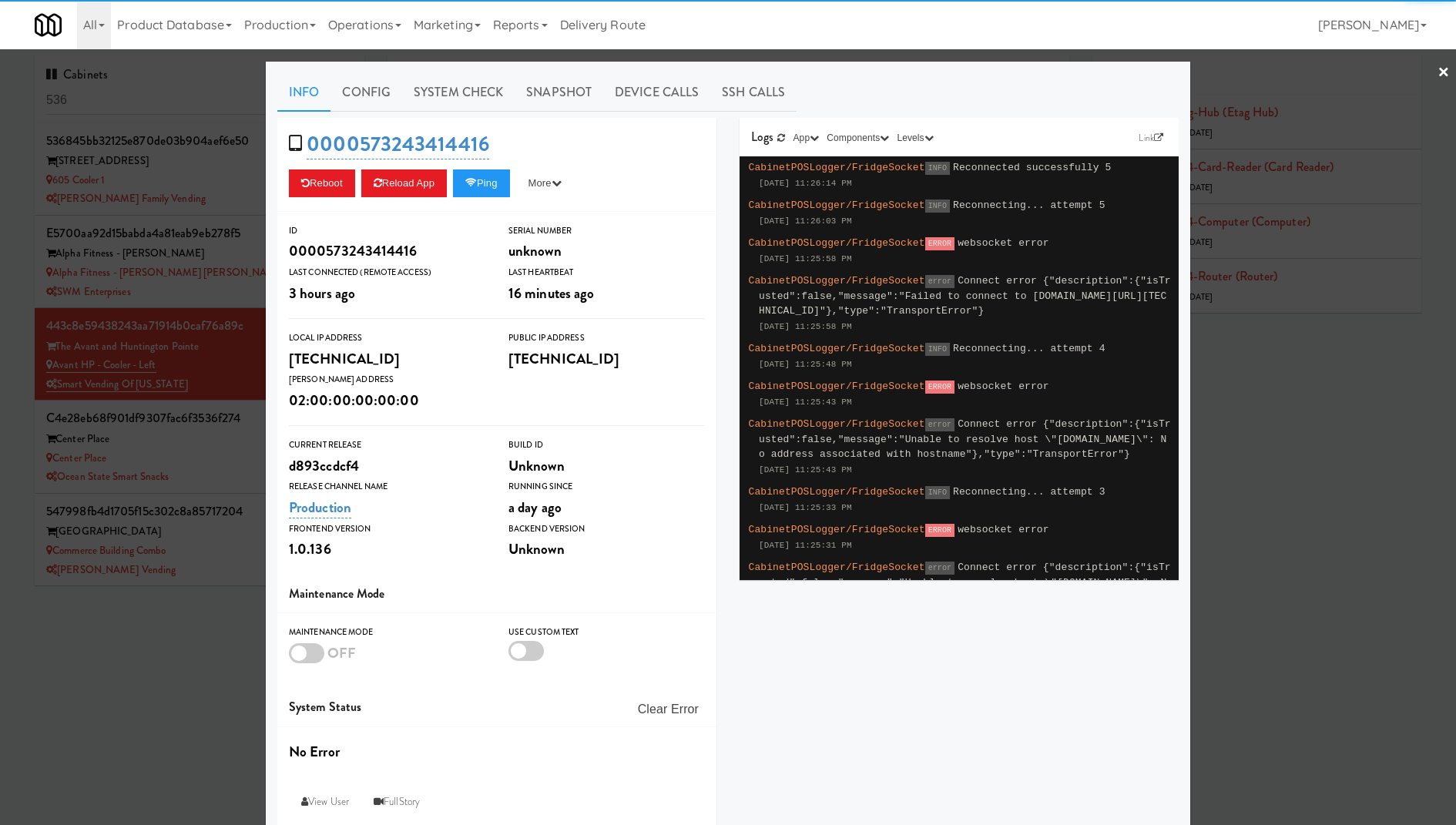
click at [148, 226] on div at bounding box center [728, 412] width 1456 height 825
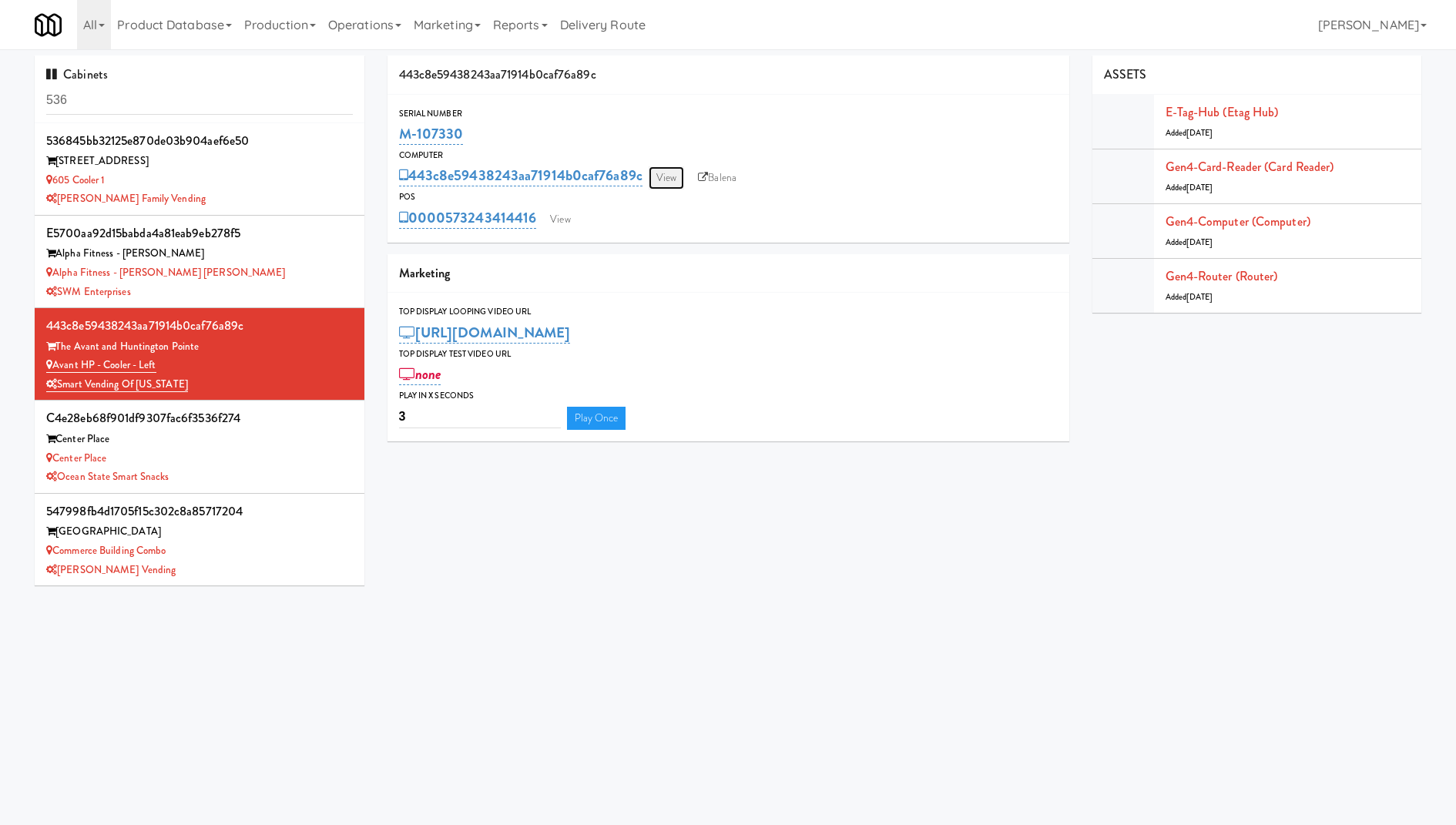
click at [667, 172] on link "View" at bounding box center [666, 177] width 35 height 23
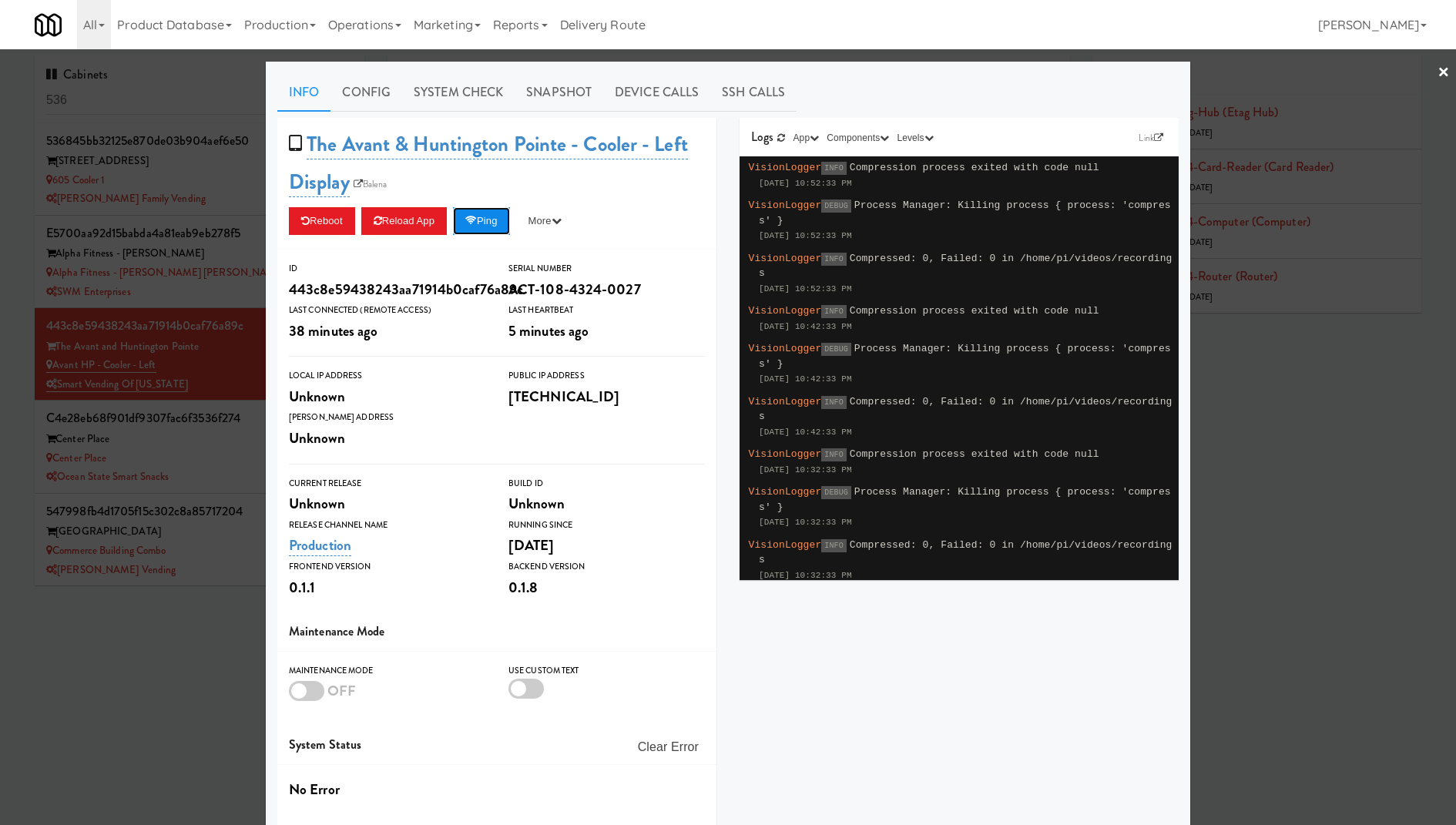
click at [499, 227] on button "Ping" at bounding box center [481, 220] width 57 height 28
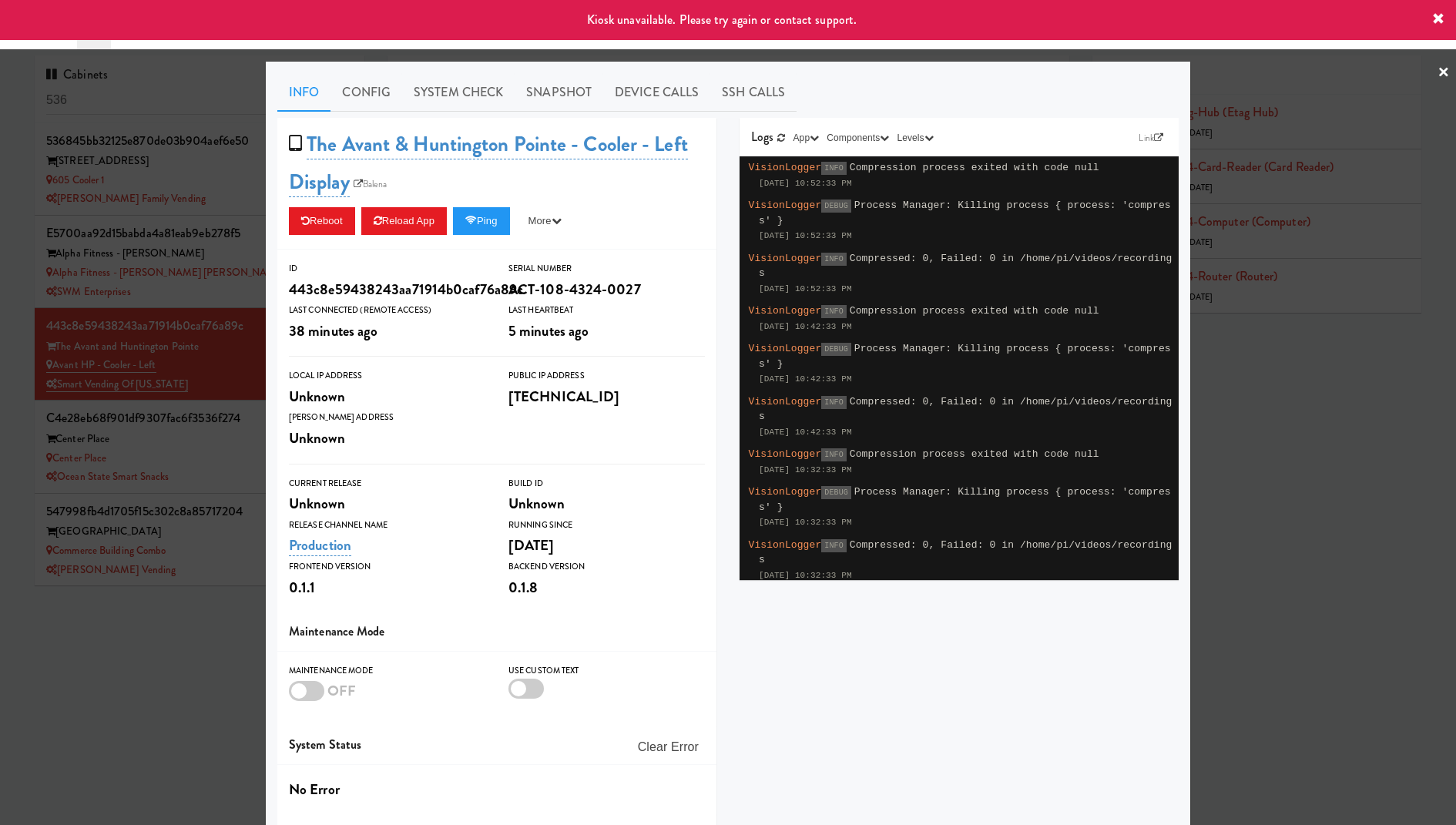
click at [161, 235] on div at bounding box center [728, 412] width 1456 height 825
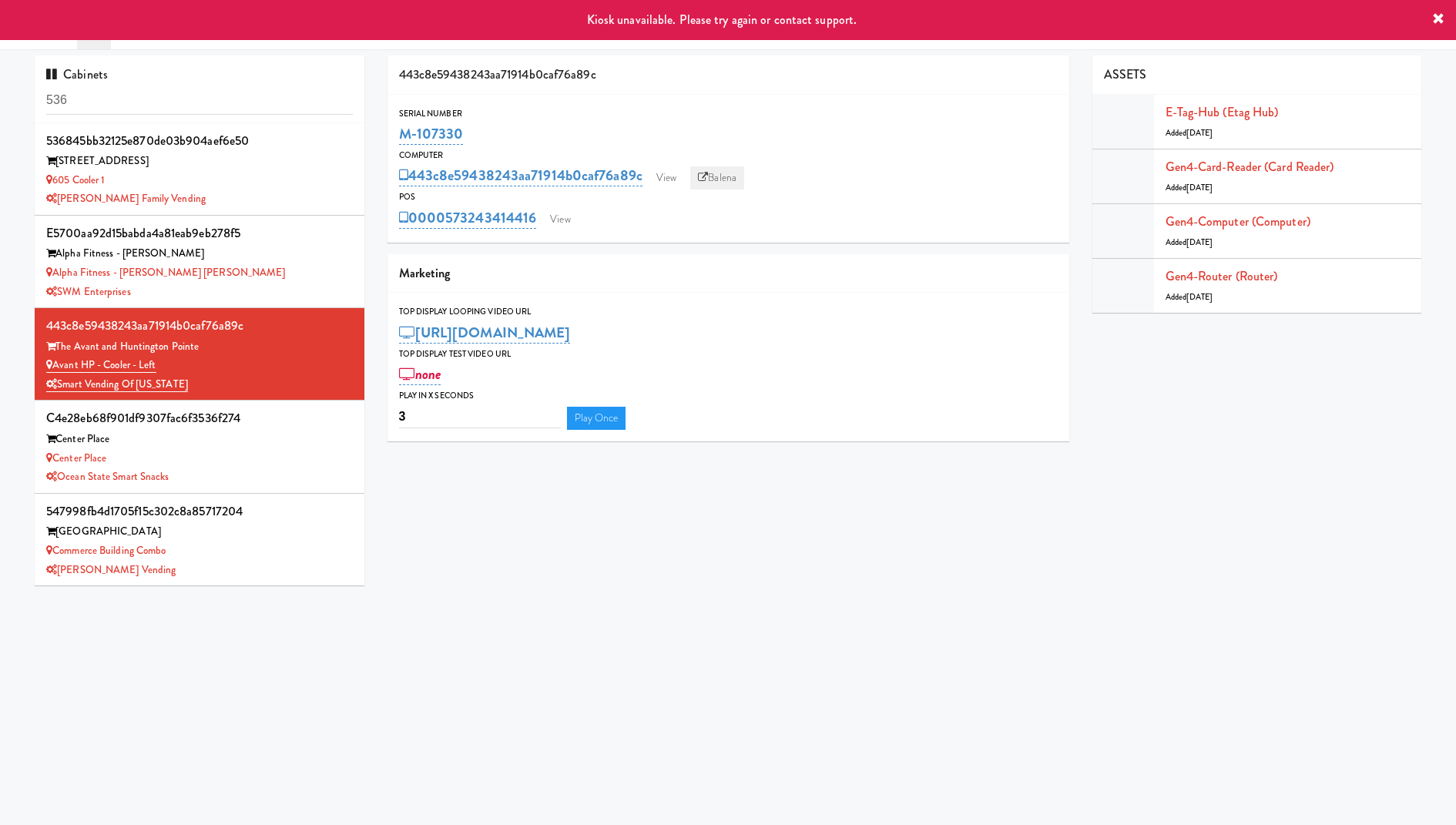
click at [723, 182] on link "Balena" at bounding box center [716, 177] width 54 height 23
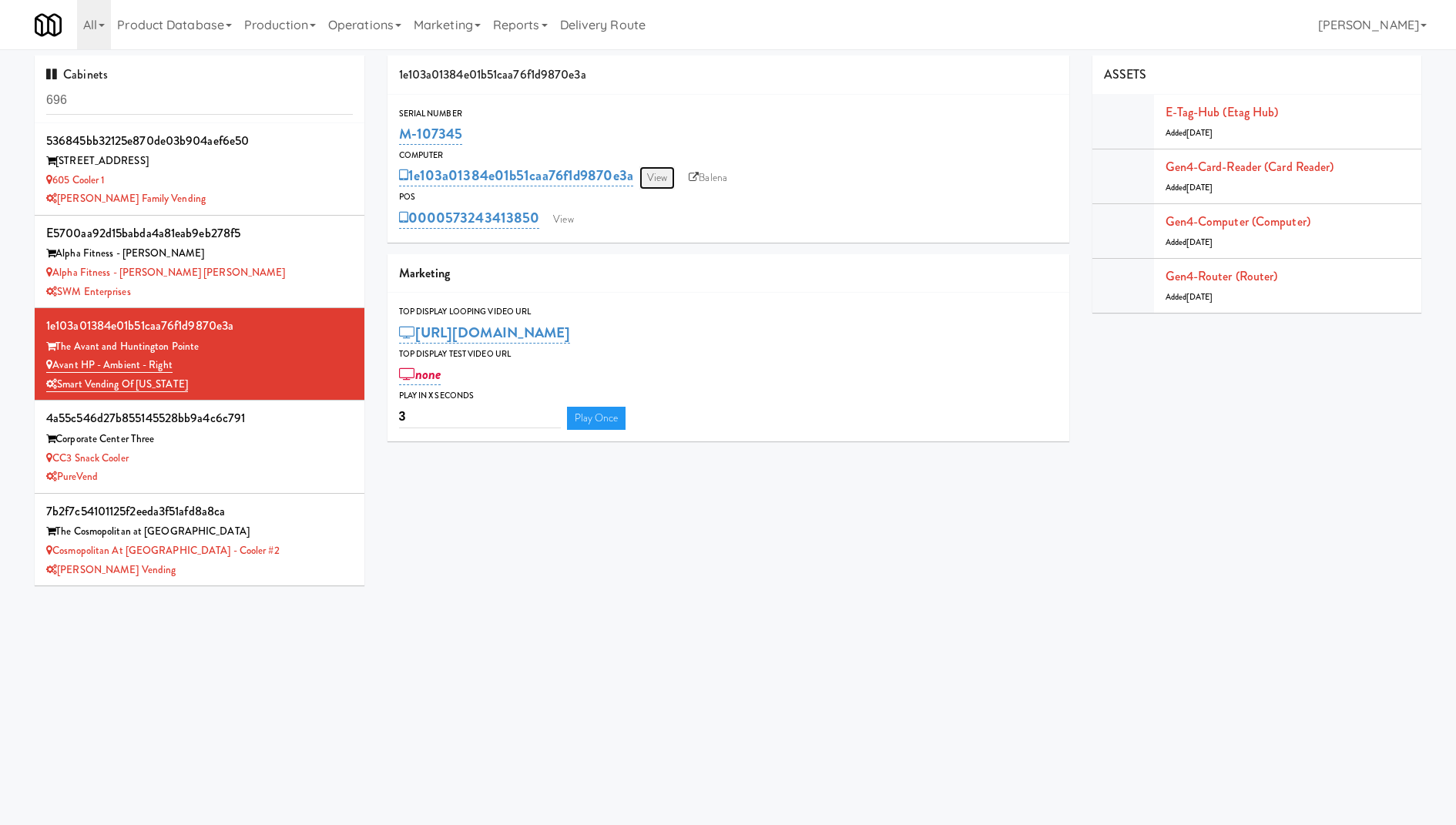
click at [653, 182] on link "View" at bounding box center [656, 177] width 35 height 23
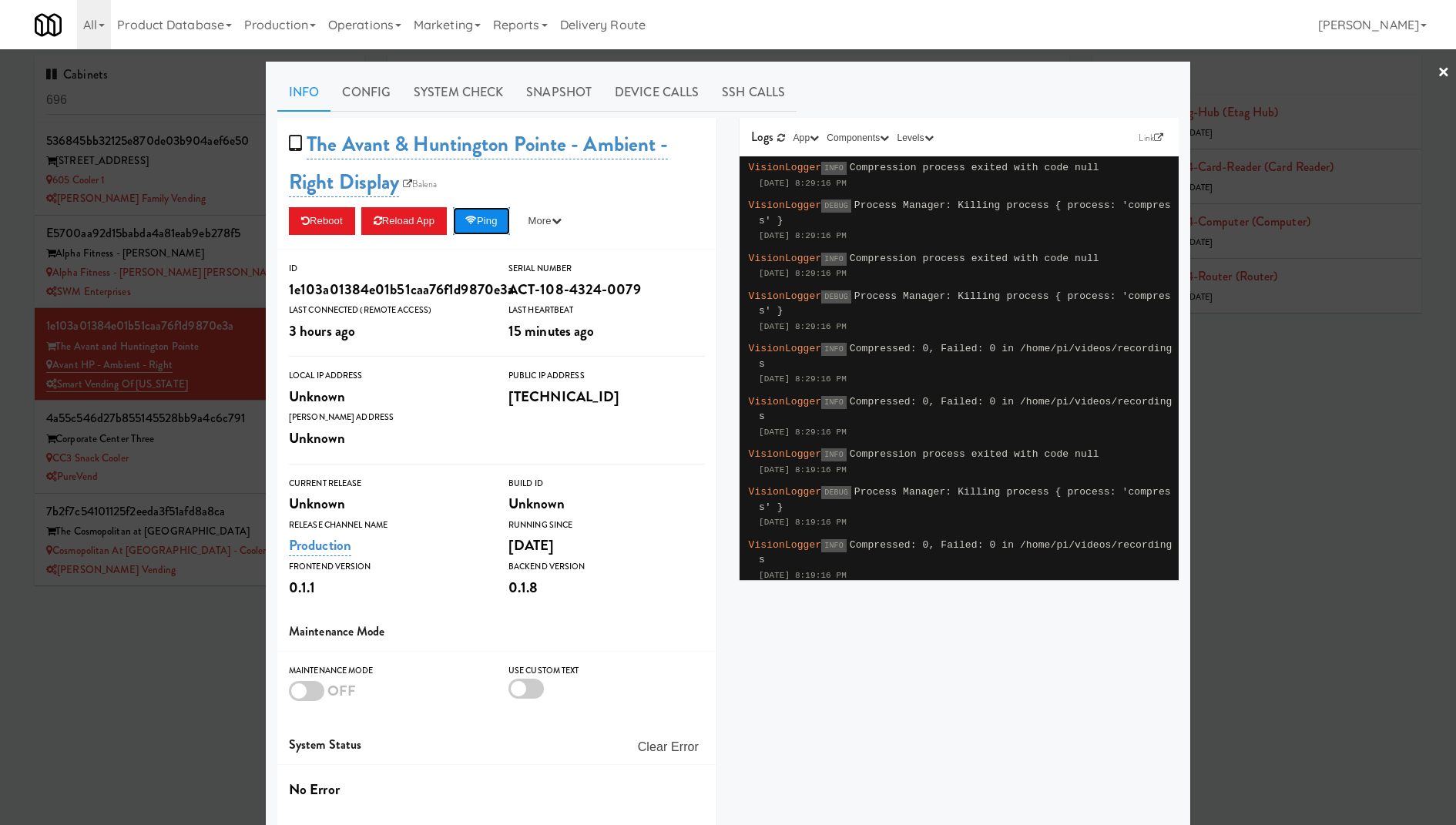
click at [497, 222] on button "Ping" at bounding box center [481, 220] width 57 height 28
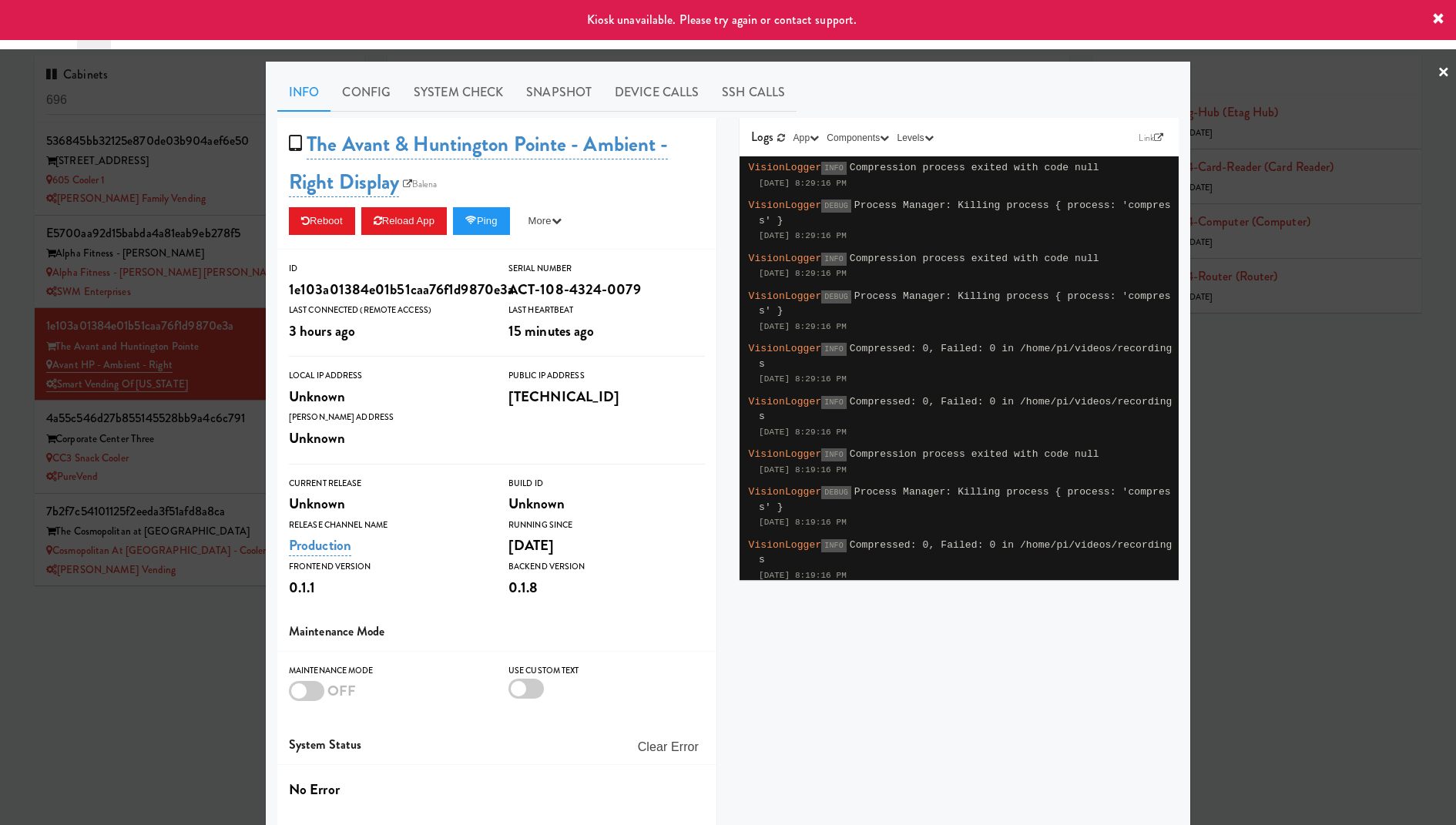
click at [142, 241] on div at bounding box center [728, 412] width 1456 height 825
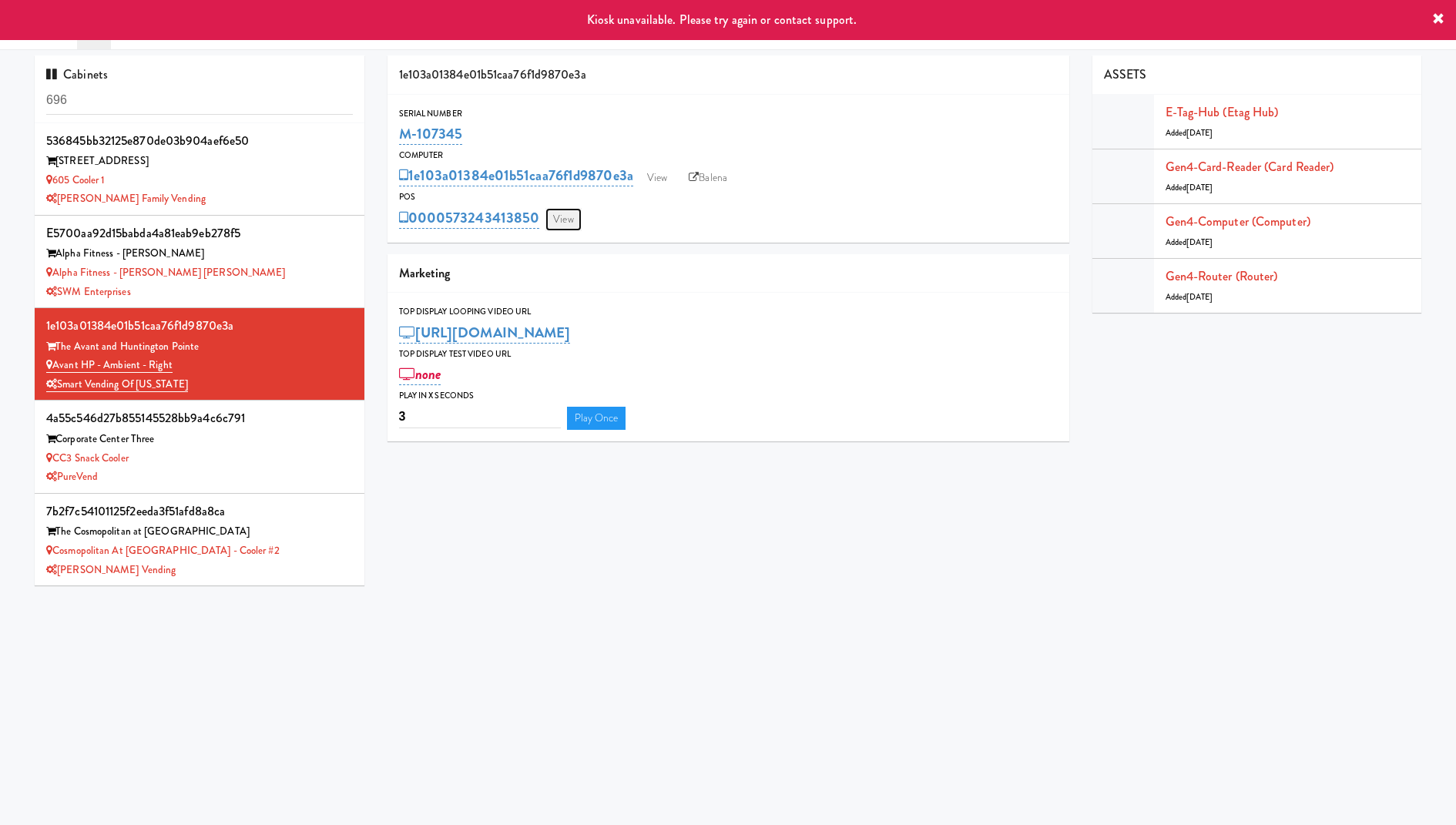
click at [572, 214] on link "View" at bounding box center [562, 219] width 35 height 23
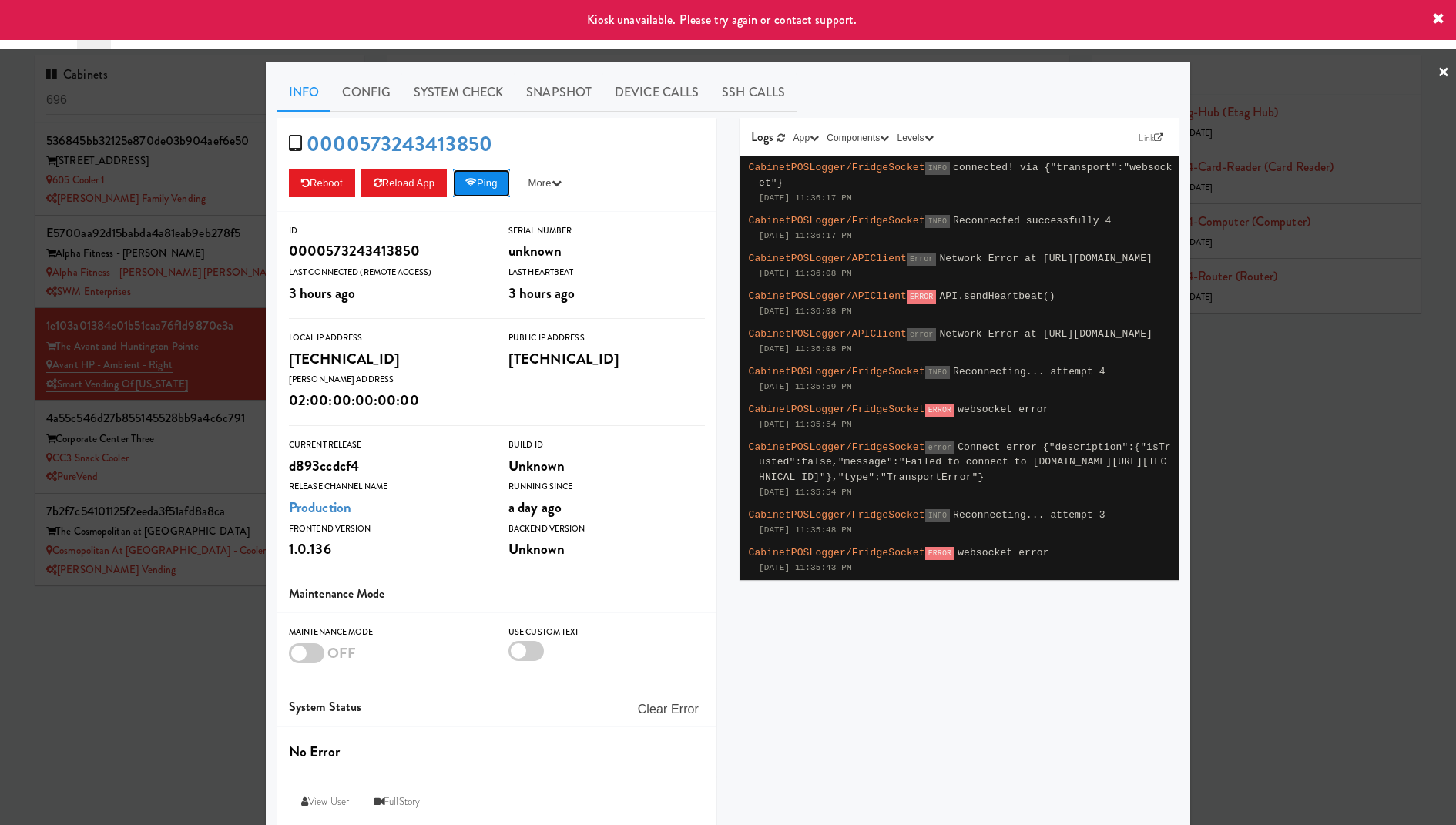
click at [477, 178] on icon at bounding box center [470, 183] width 11 height 10
click at [141, 237] on div at bounding box center [728, 412] width 1456 height 825
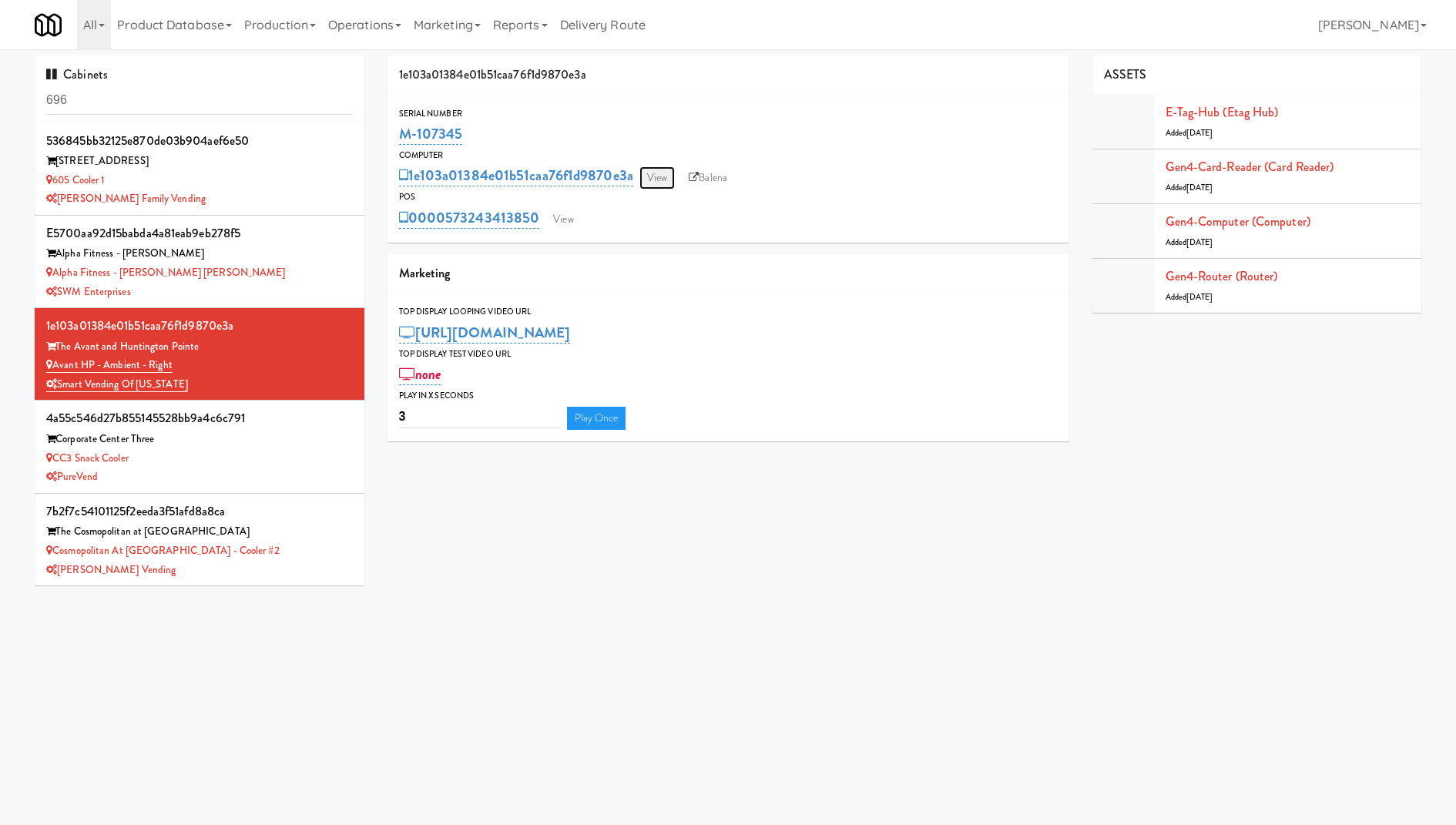
click at [651, 177] on link "View" at bounding box center [656, 177] width 35 height 23
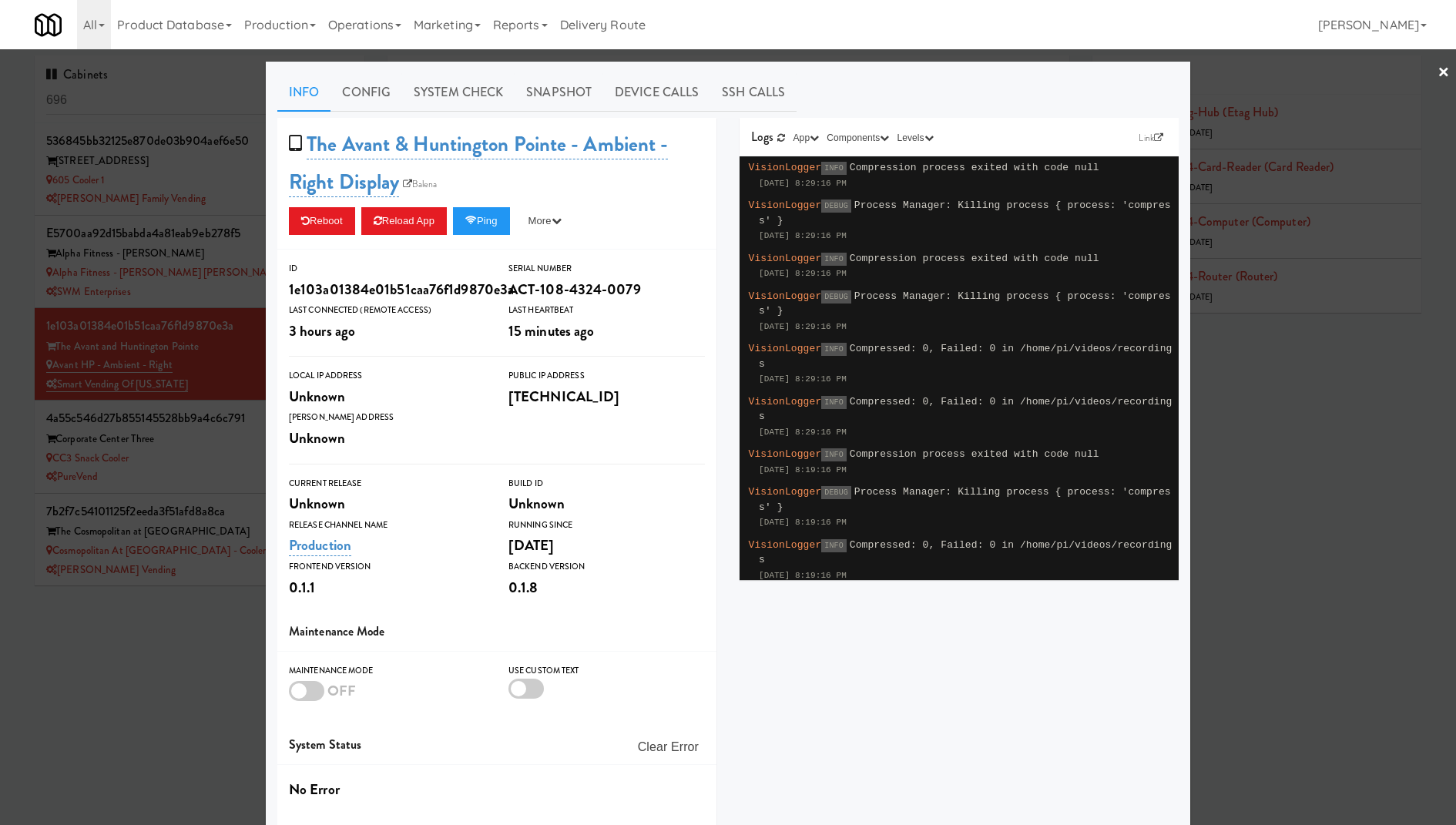
click at [133, 264] on div at bounding box center [728, 412] width 1456 height 825
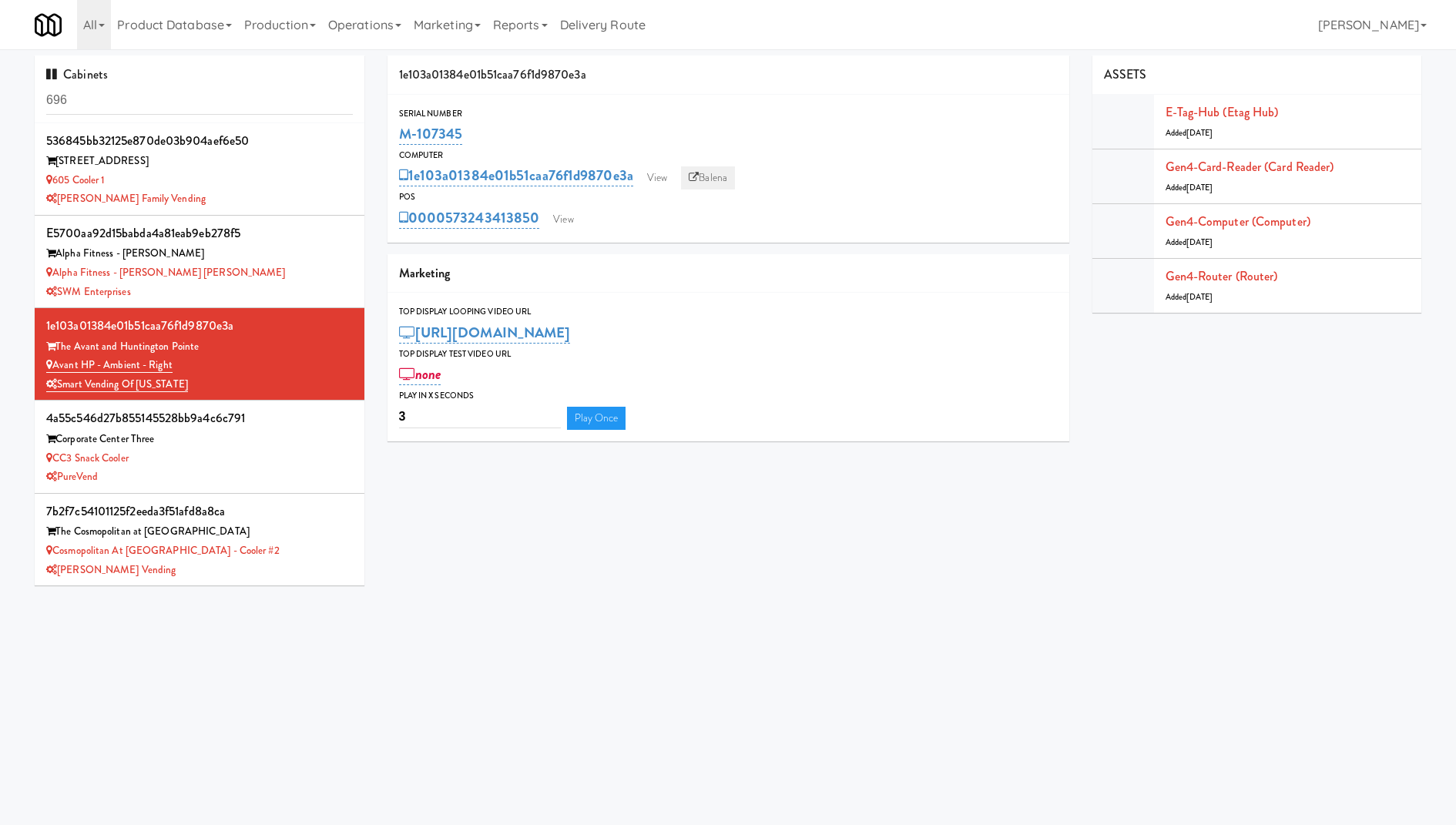
click at [710, 172] on link "Balena" at bounding box center [708, 177] width 54 height 23
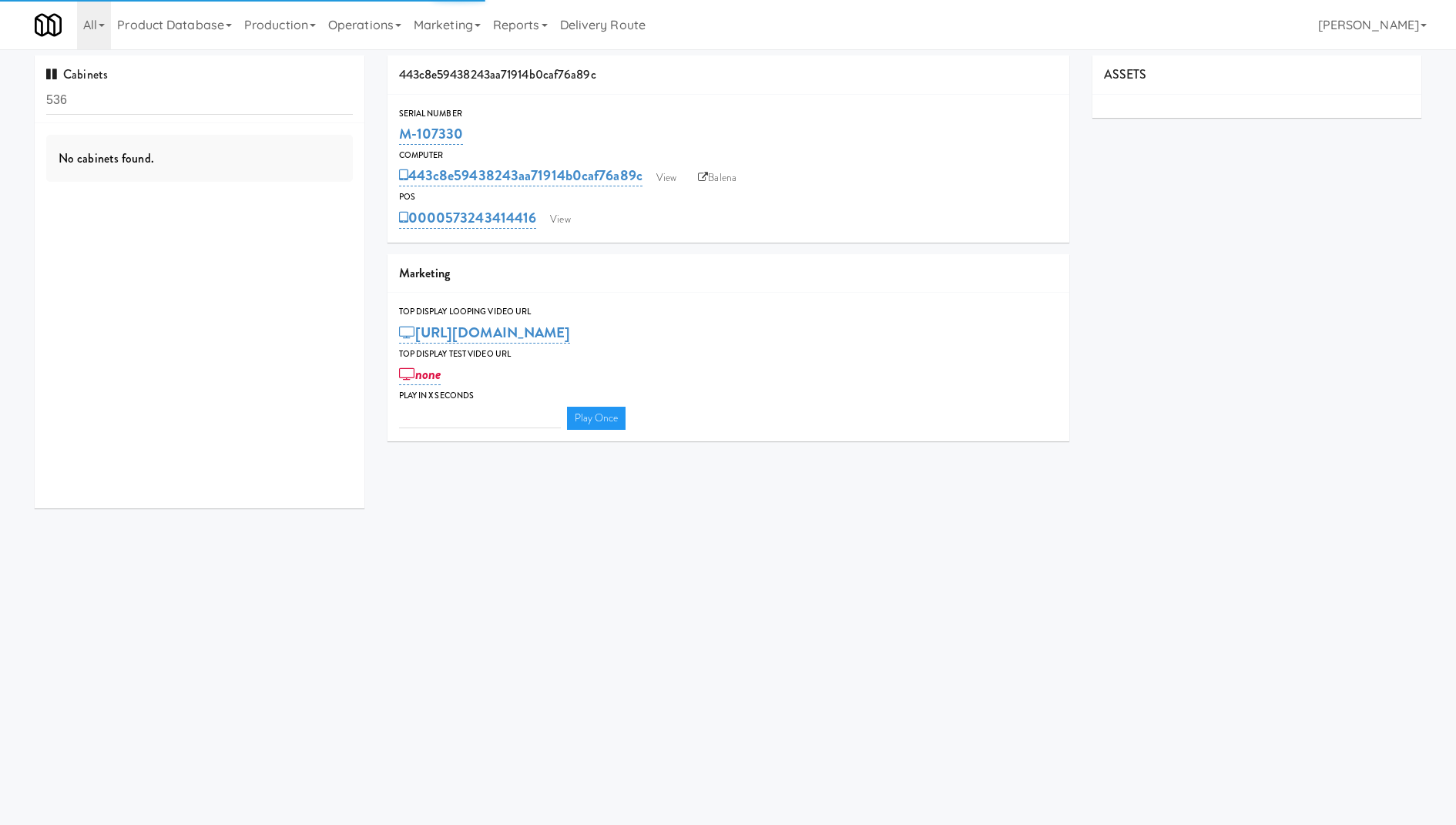
type input "3"
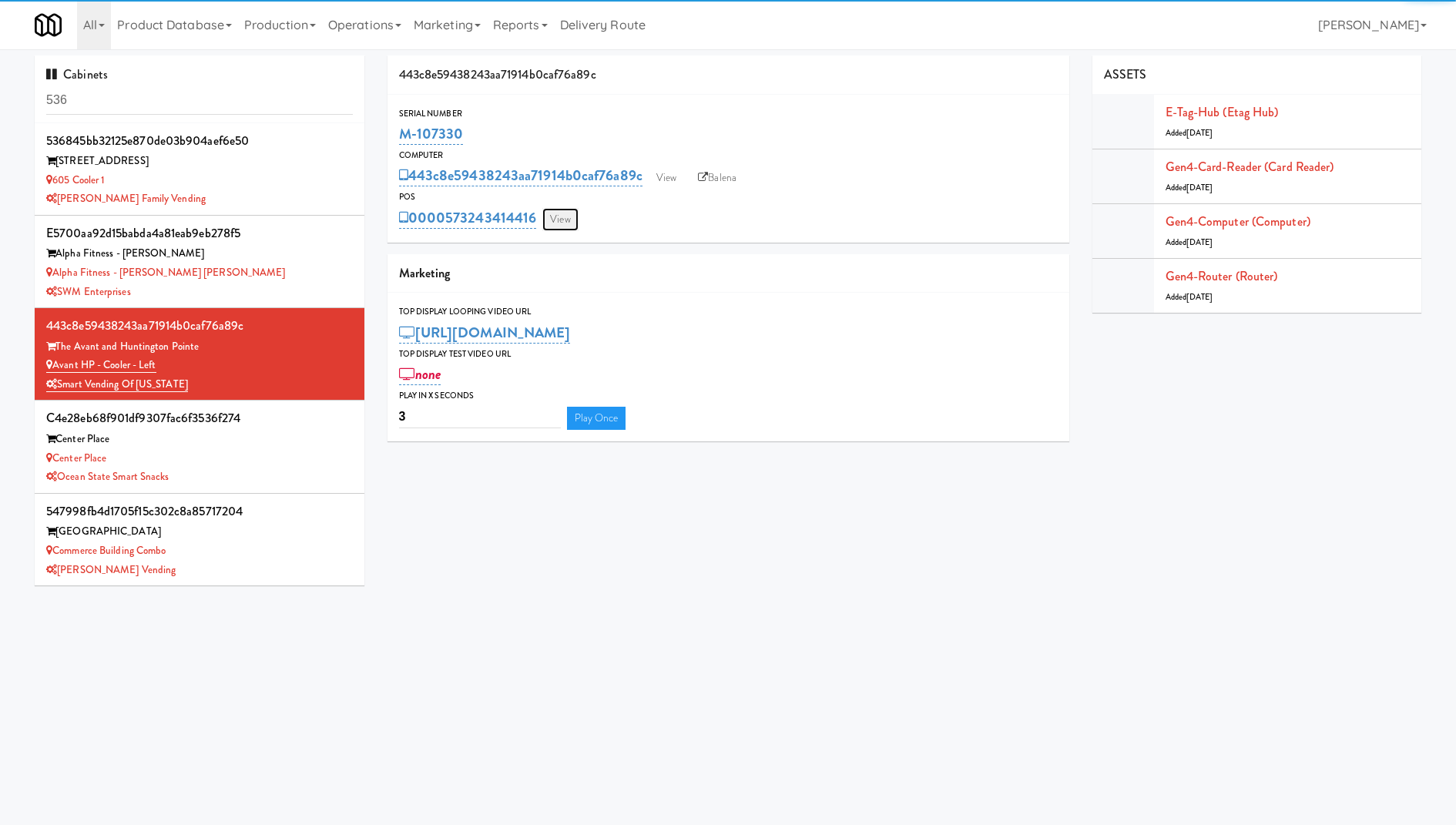
click at [560, 213] on link "View" at bounding box center [560, 219] width 35 height 23
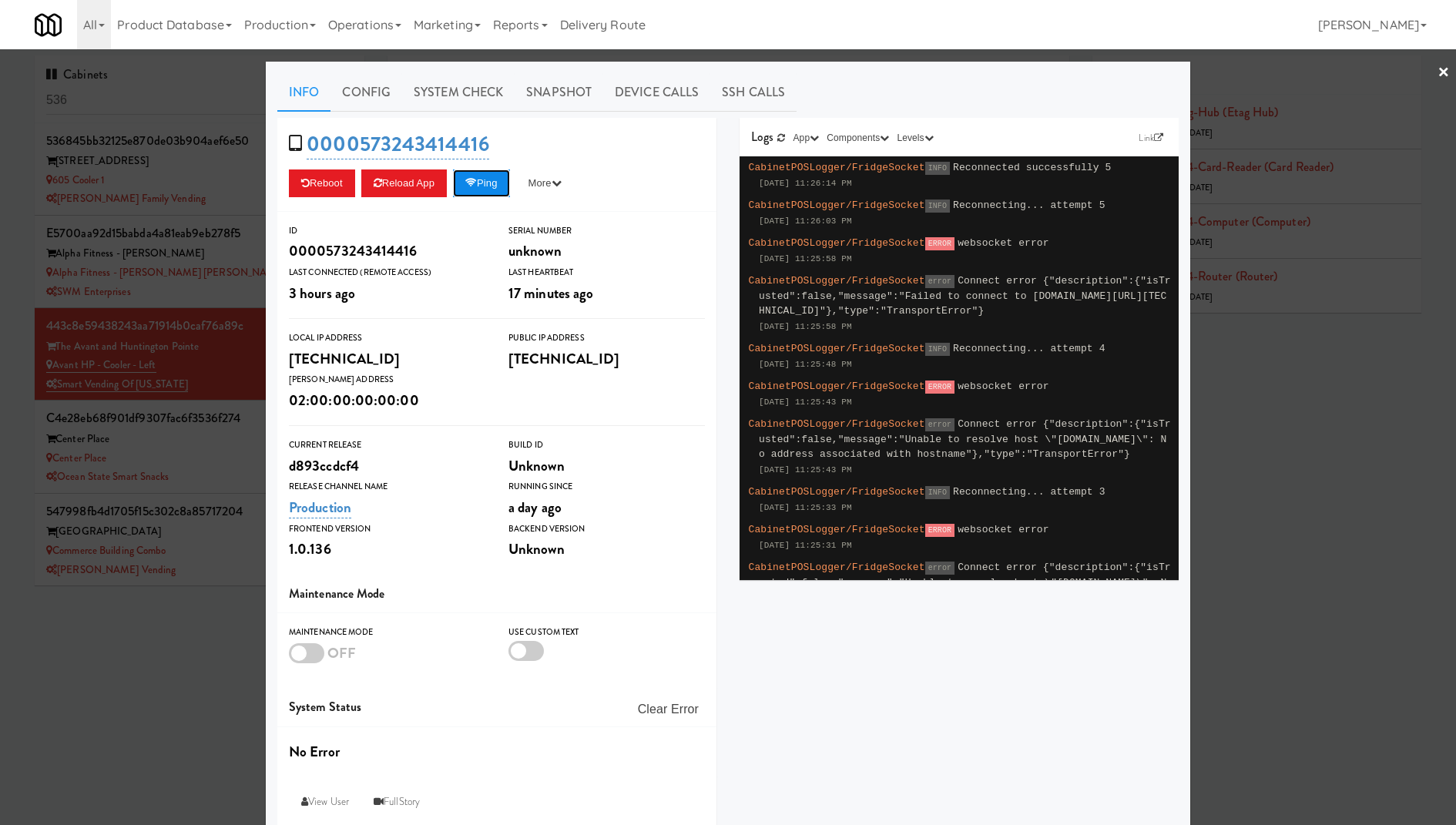
click at [493, 182] on button "Ping" at bounding box center [481, 183] width 57 height 28
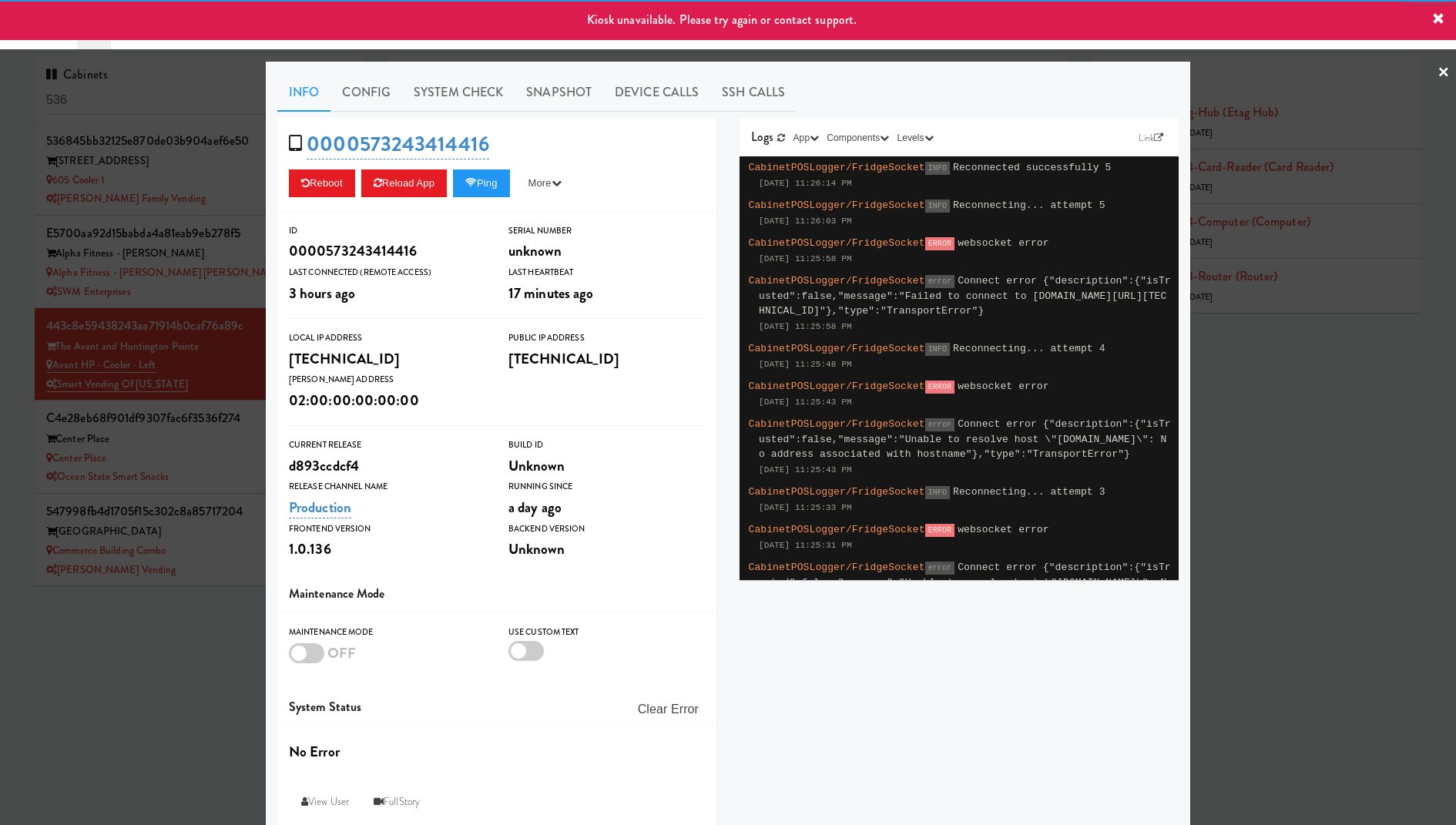
click at [184, 202] on div at bounding box center [728, 412] width 1456 height 825
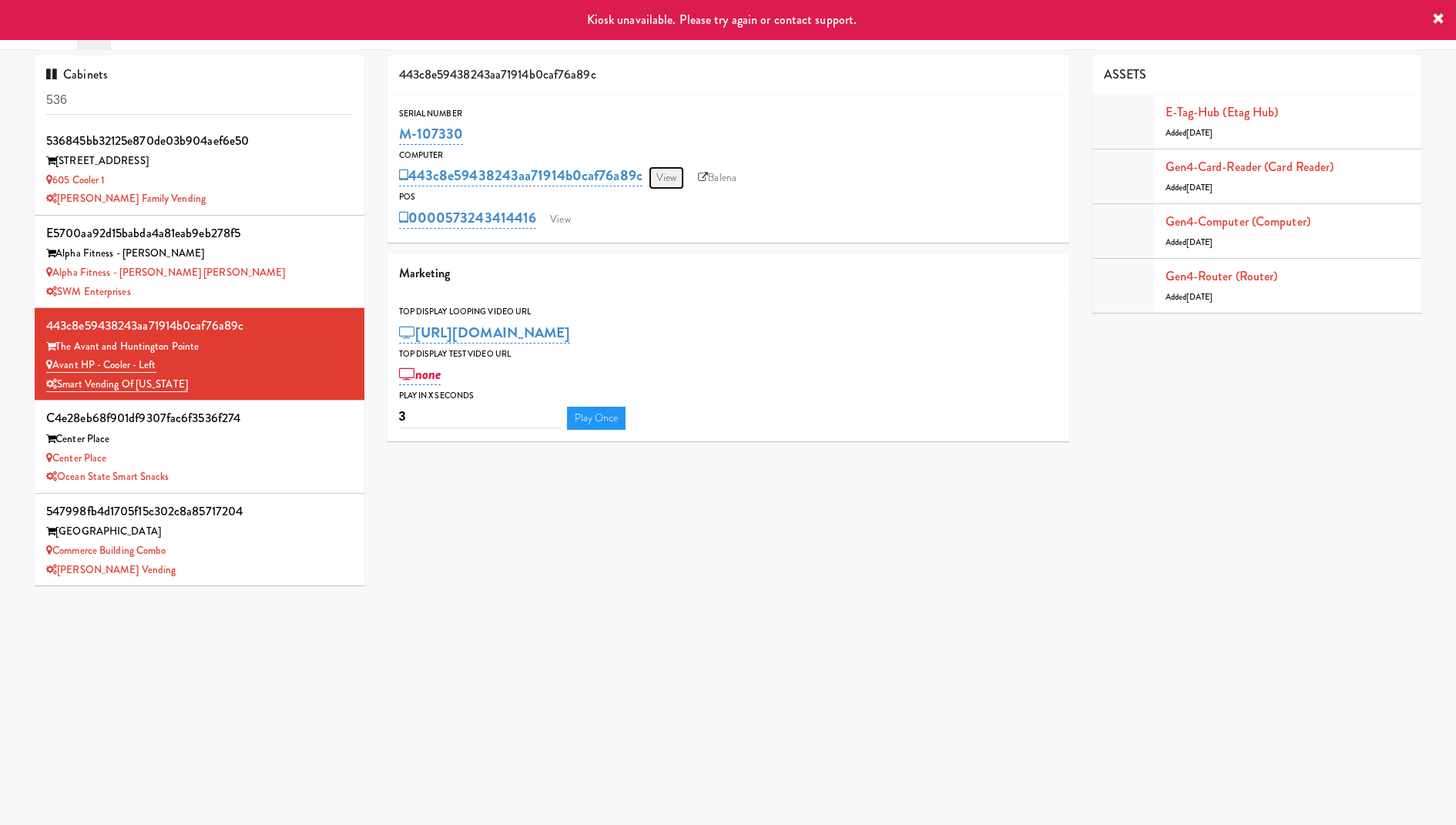
click at [671, 178] on link "View" at bounding box center [666, 177] width 35 height 23
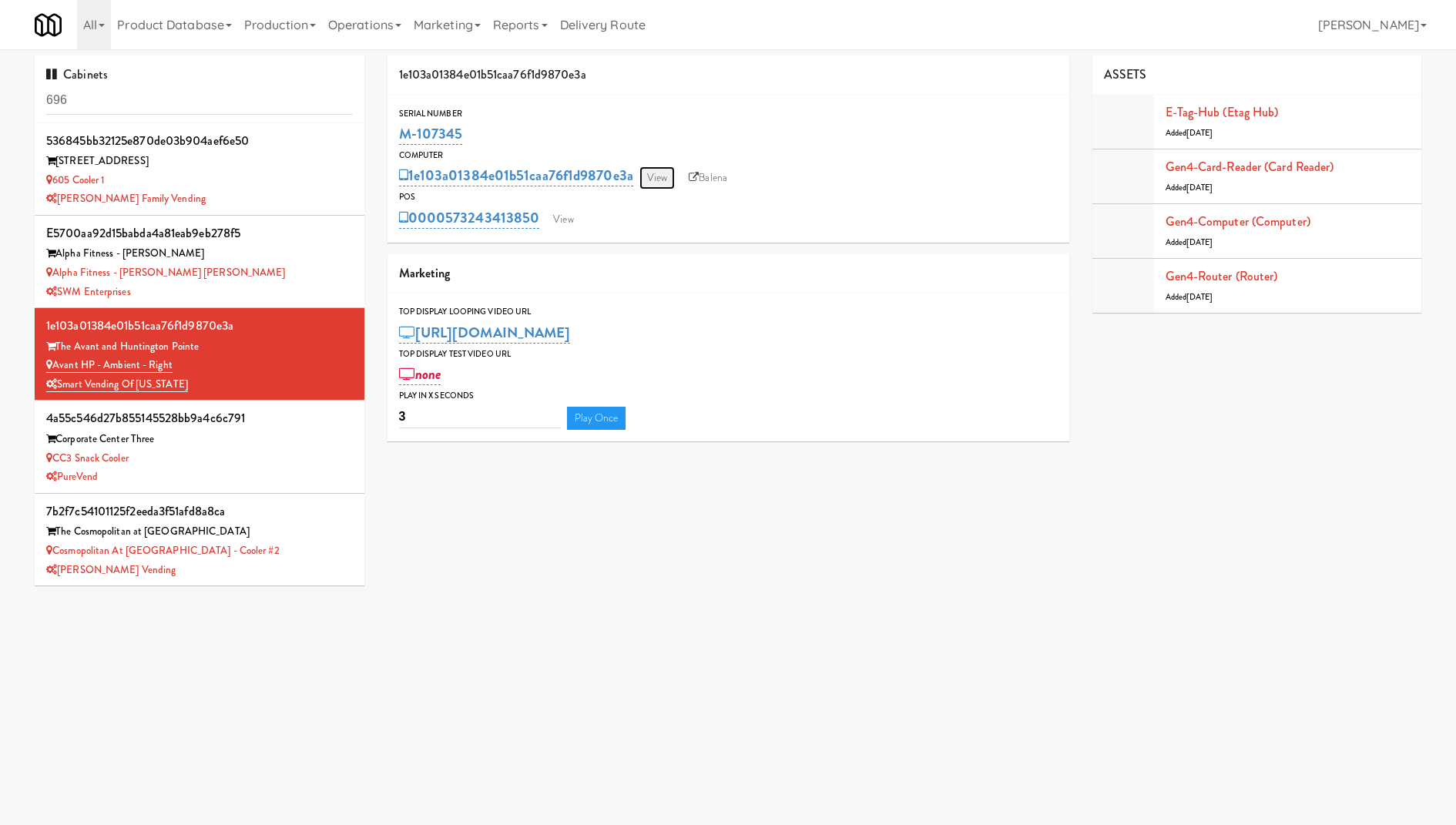
click at [654, 175] on link "View" at bounding box center [656, 177] width 35 height 23
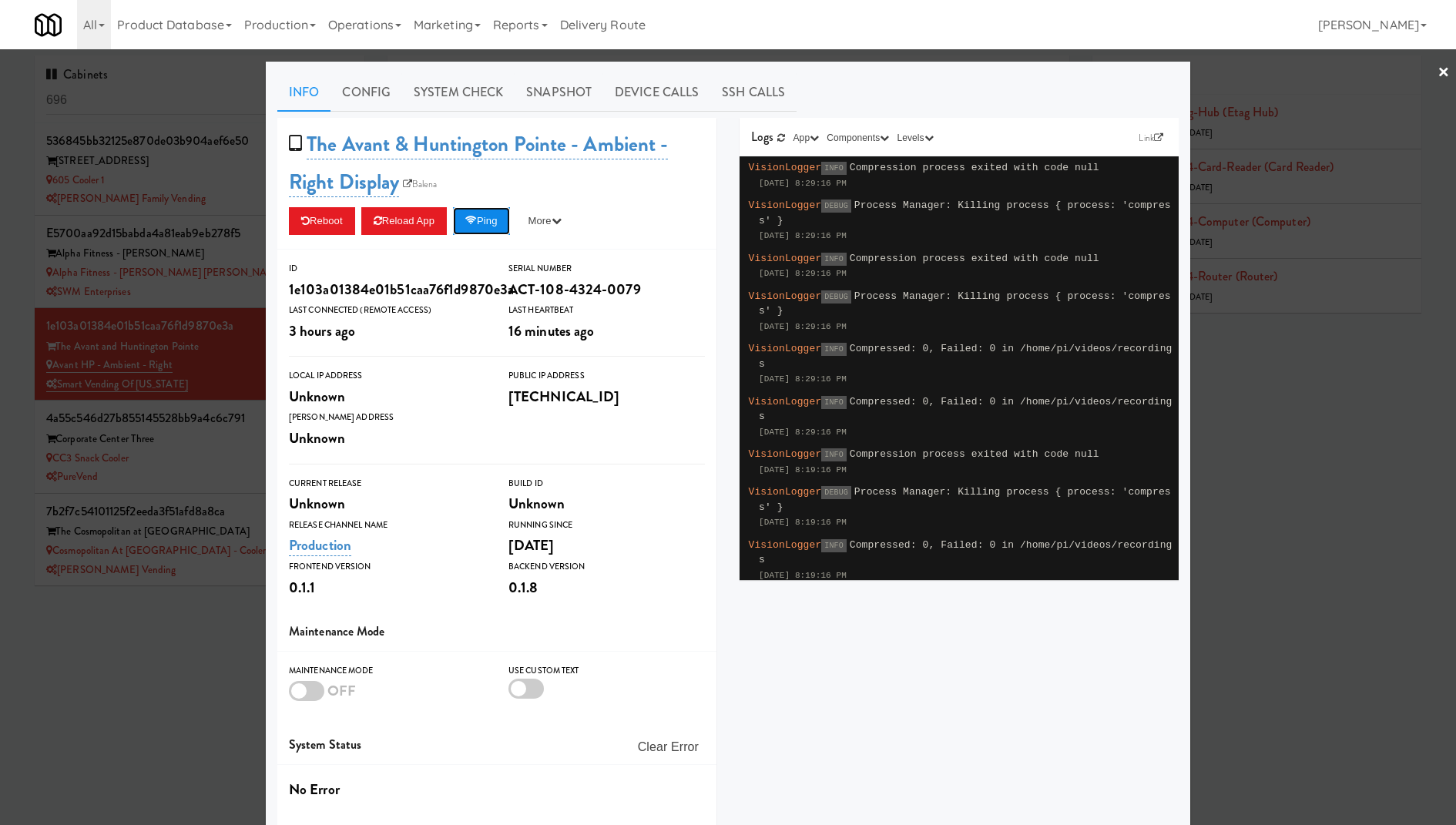
click at [492, 222] on button "Ping" at bounding box center [481, 220] width 57 height 28
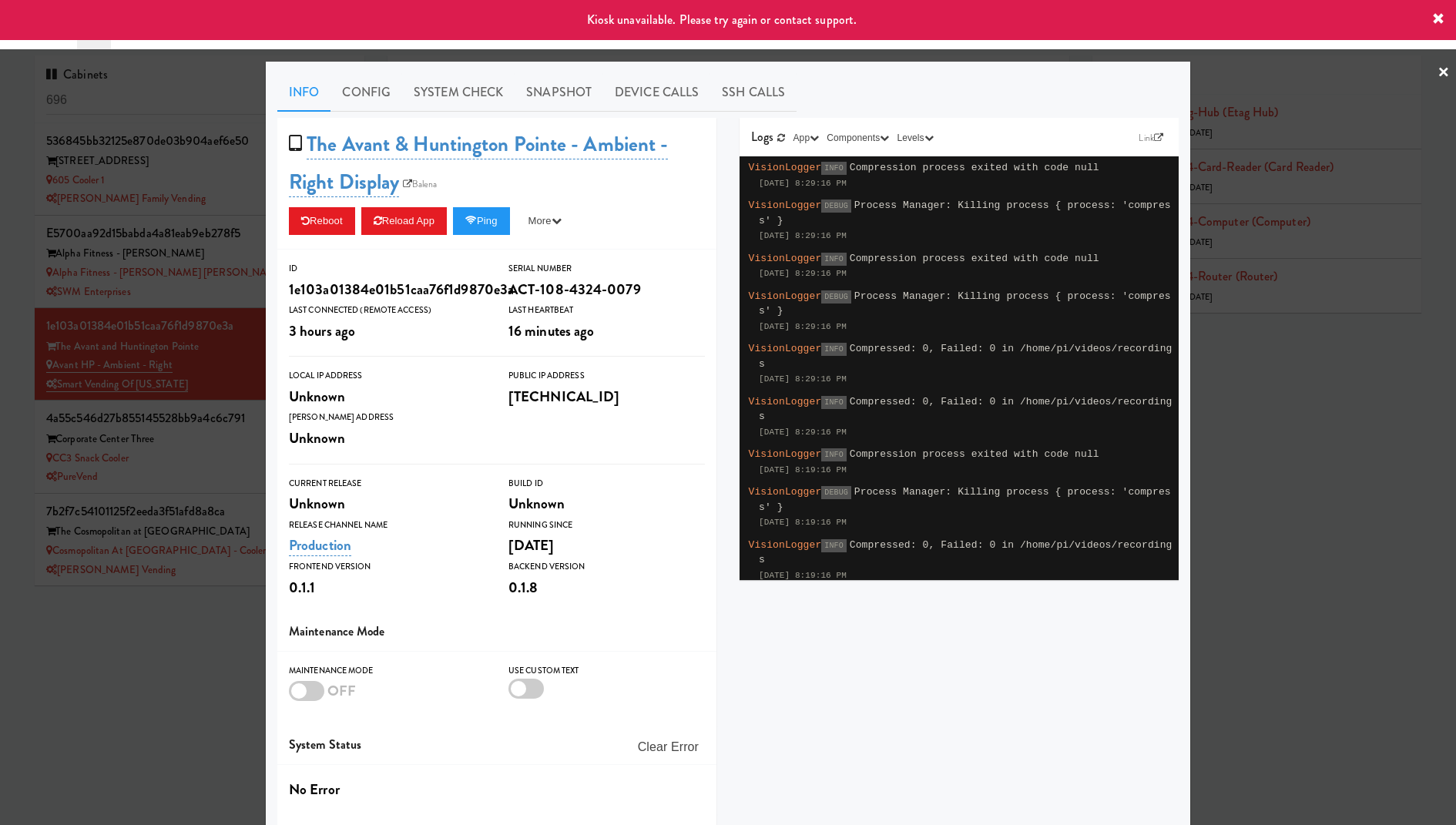
click at [80, 197] on div at bounding box center [728, 412] width 1456 height 825
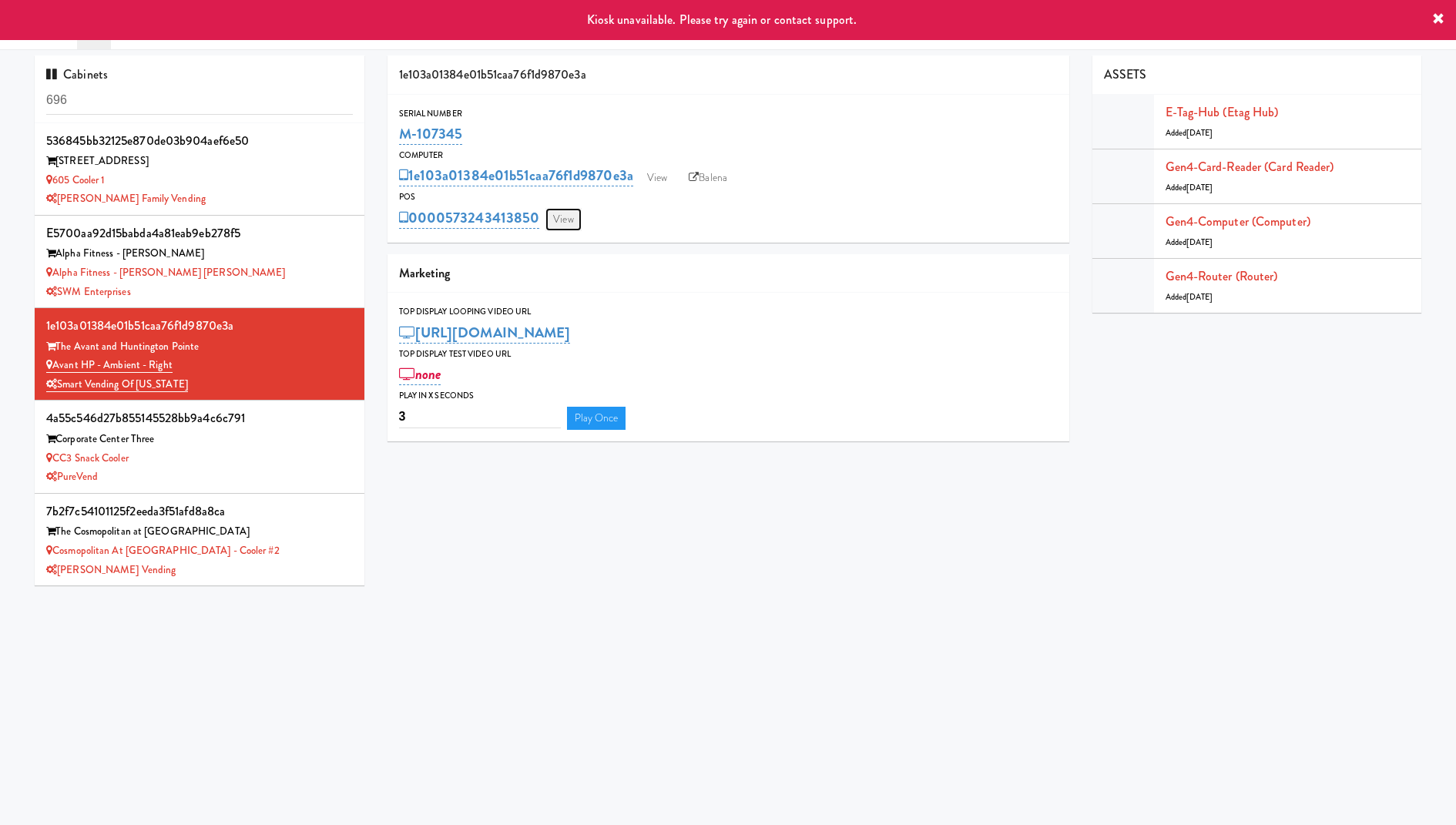
click at [566, 228] on link "View" at bounding box center [562, 219] width 35 height 23
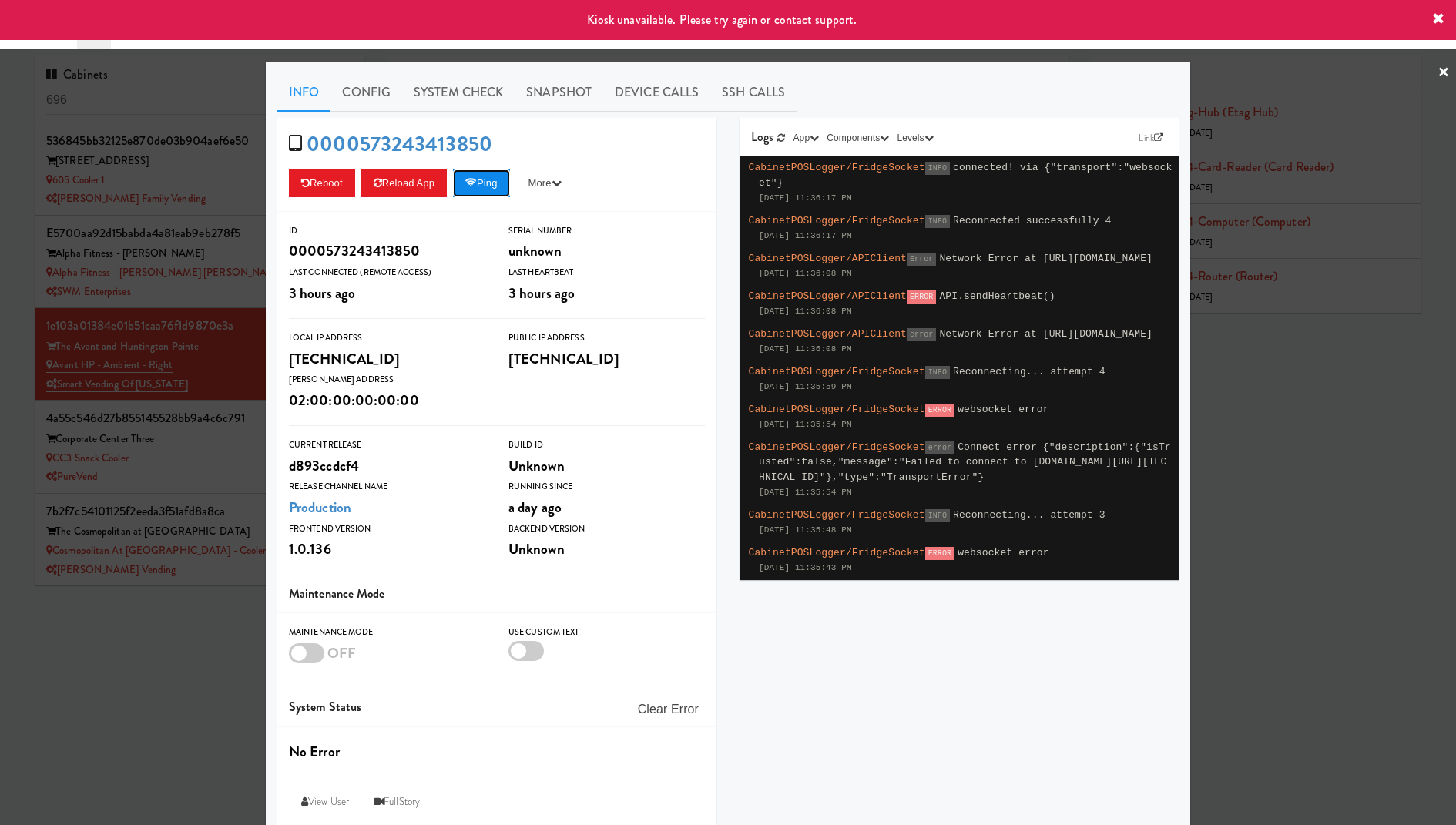
click at [486, 175] on button "Ping" at bounding box center [481, 183] width 57 height 28
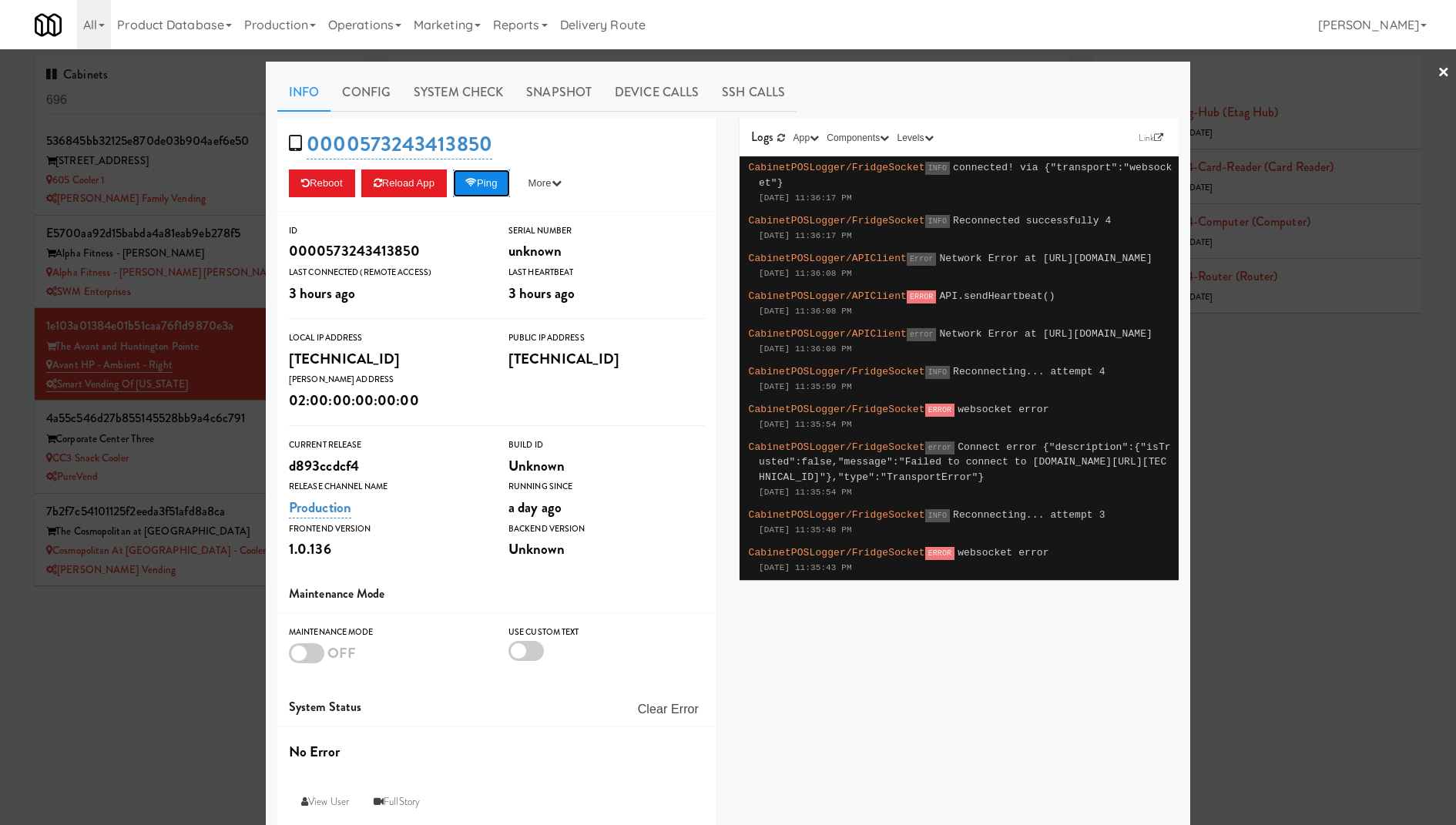
click at [497, 190] on button "Ping" at bounding box center [481, 183] width 57 height 28
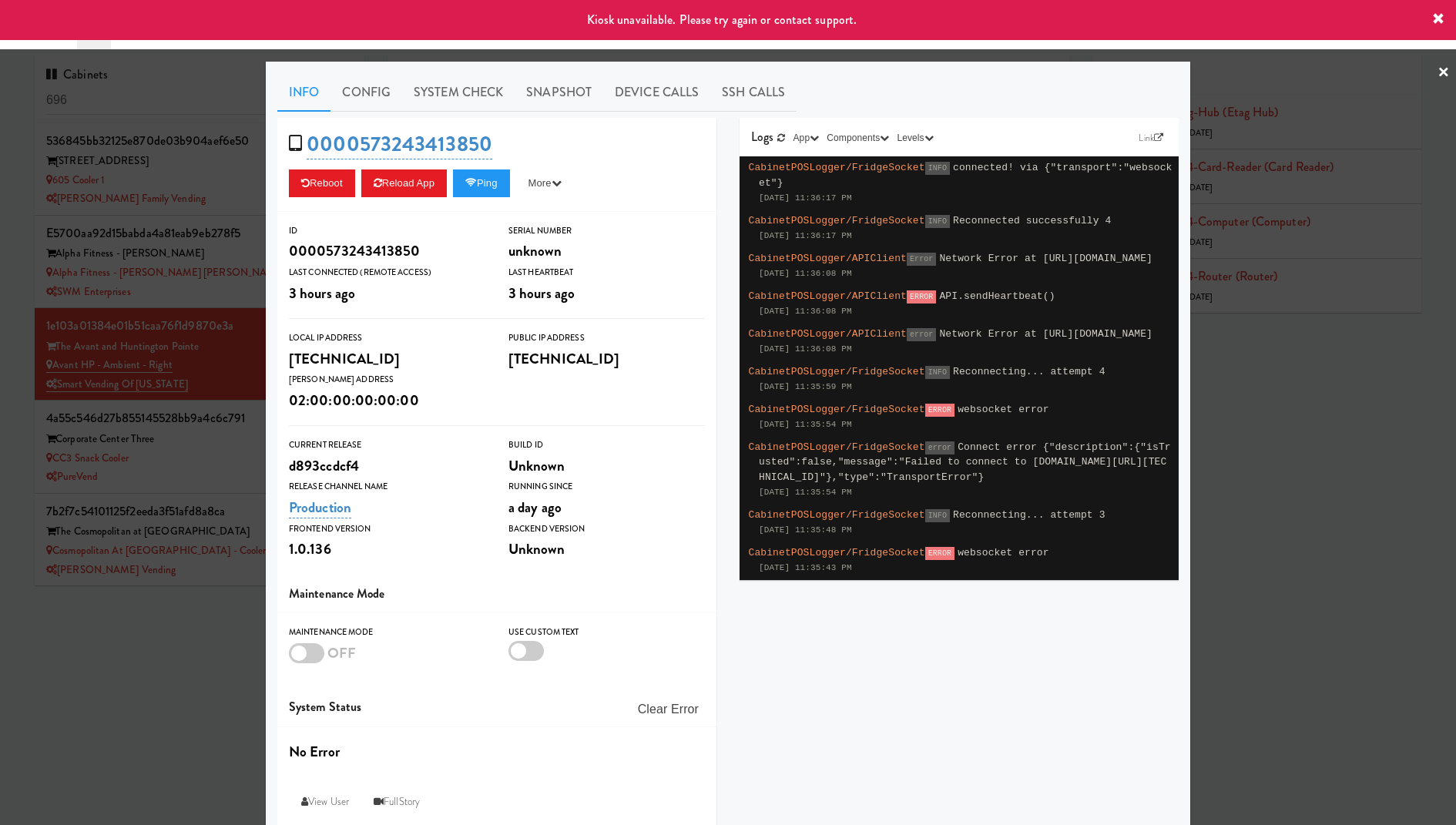
click at [120, 178] on div at bounding box center [728, 412] width 1456 height 825
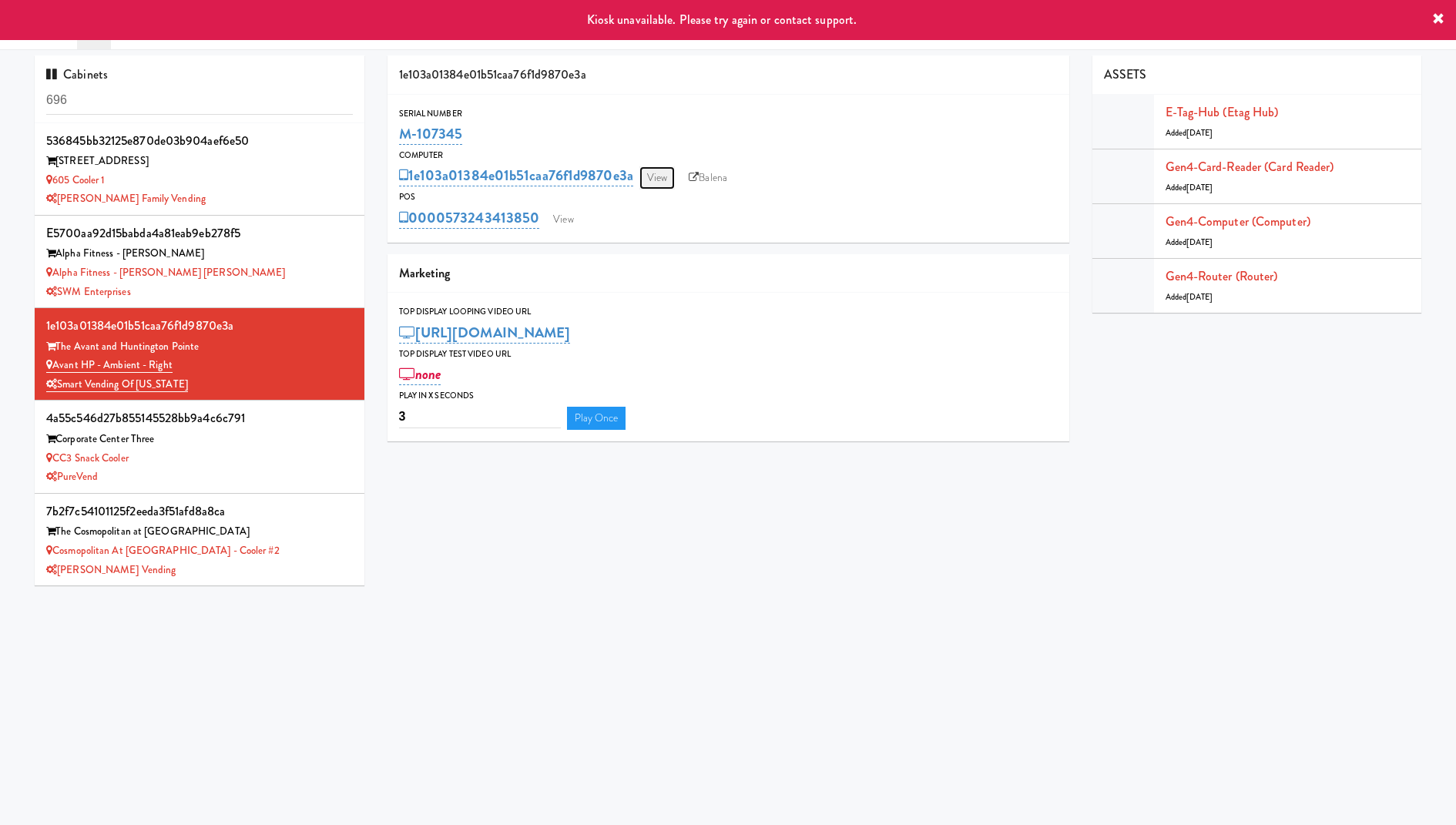
click at [654, 180] on link "View" at bounding box center [656, 177] width 35 height 23
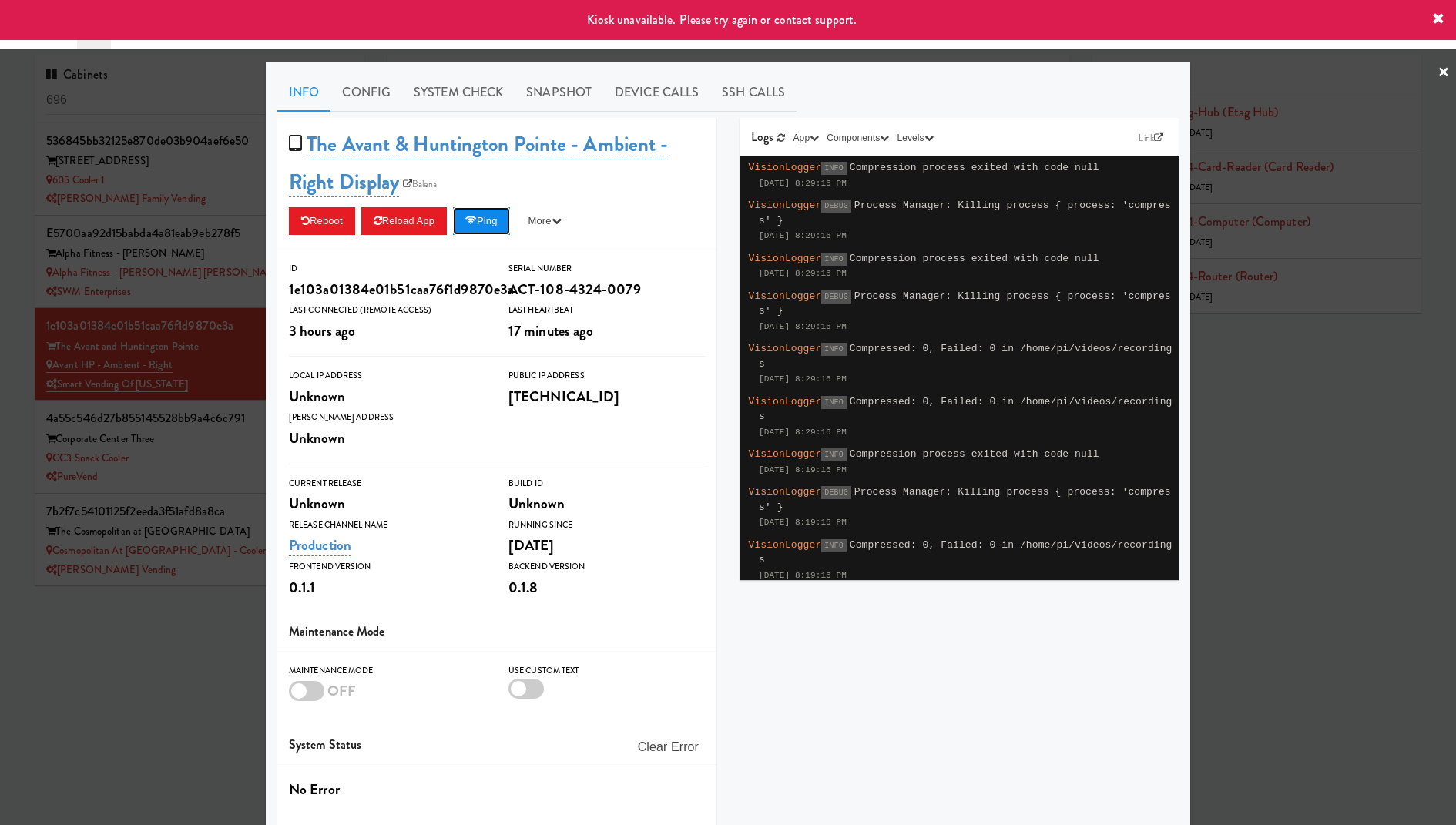
click at [477, 219] on icon at bounding box center [470, 220] width 11 height 10
click at [228, 178] on div at bounding box center [728, 412] width 1456 height 825
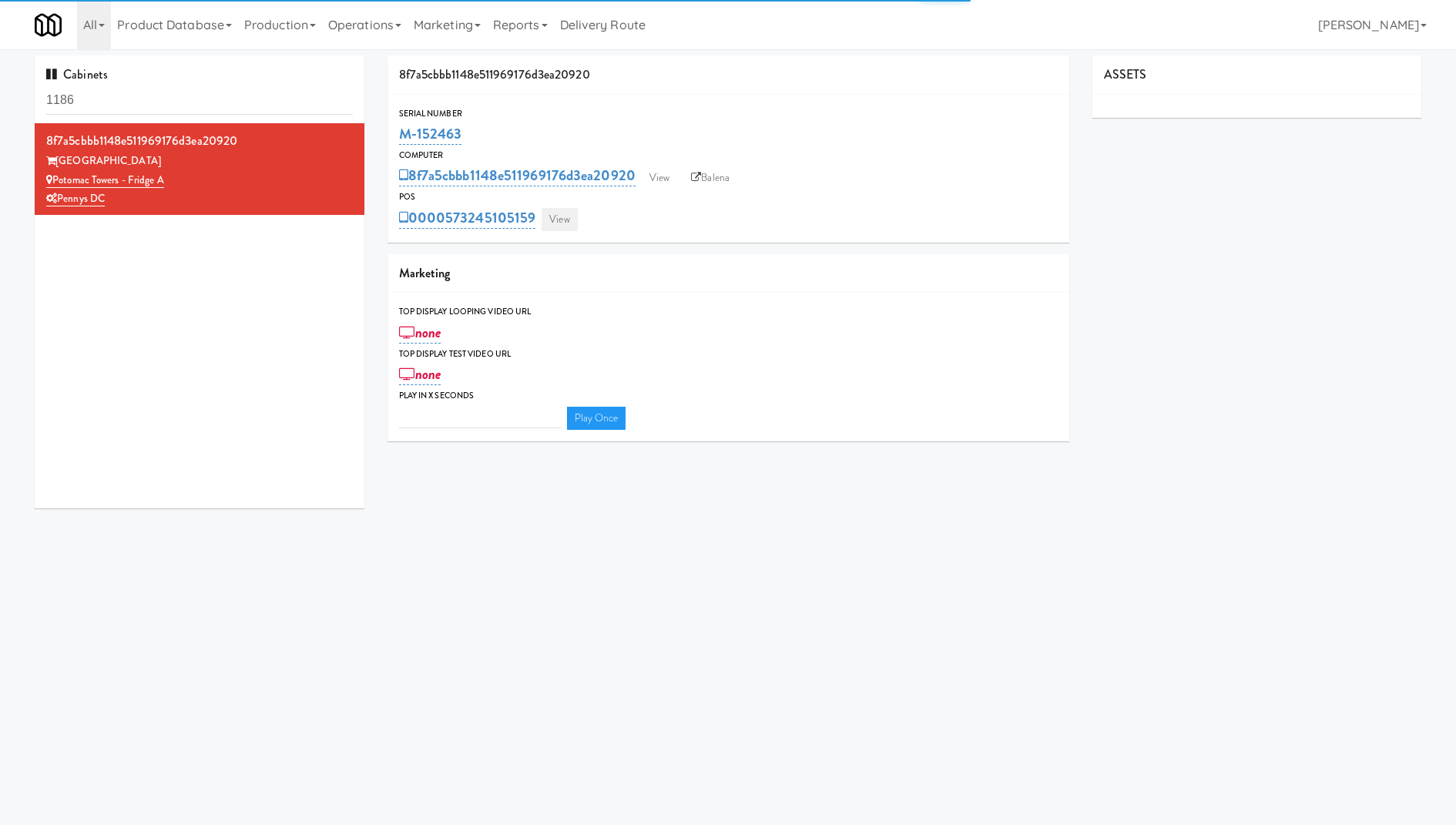
type input "3"
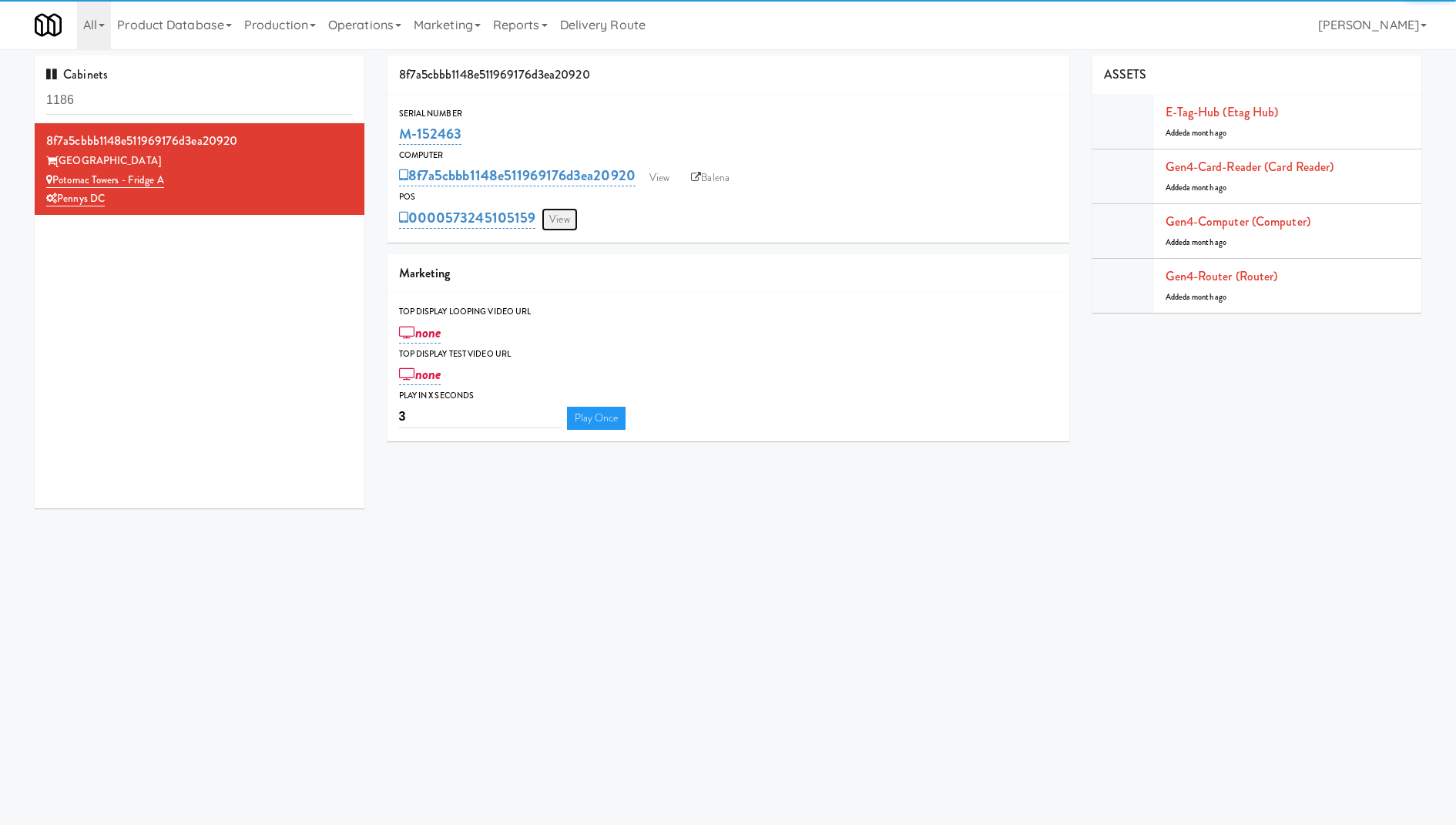
click at [568, 218] on link "View" at bounding box center [559, 219] width 35 height 23
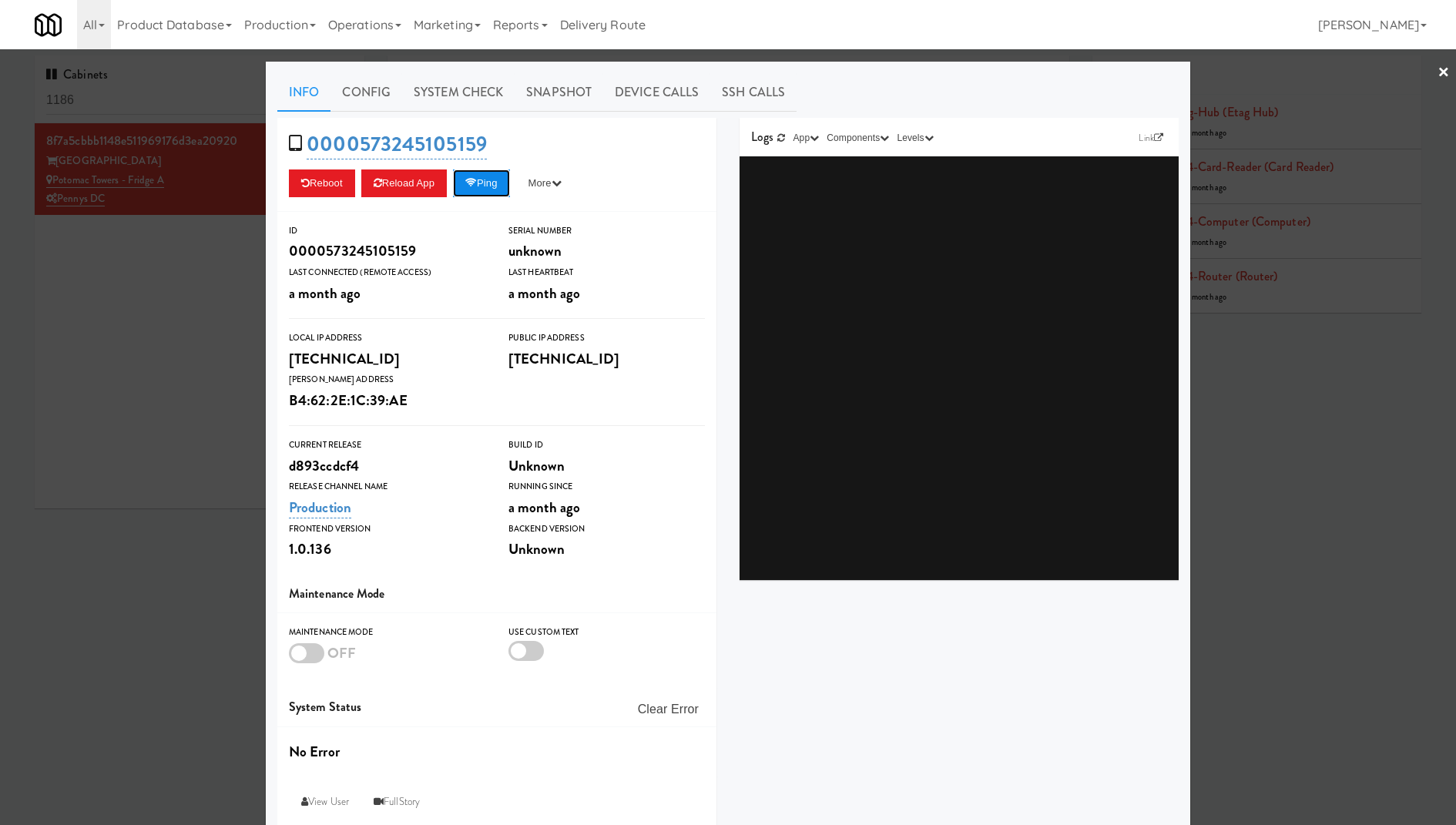
click at [509, 183] on button "Ping" at bounding box center [481, 183] width 57 height 28
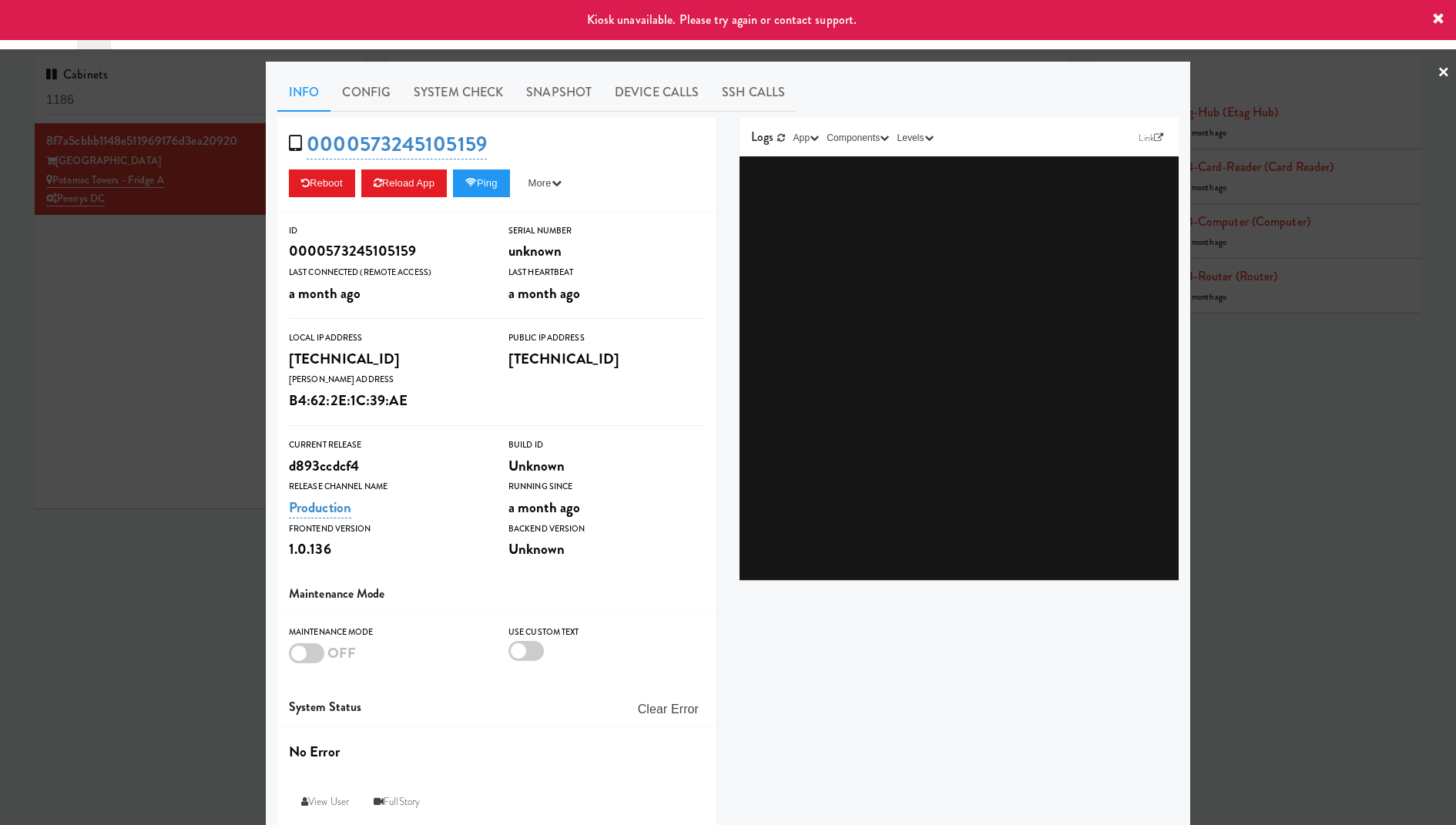
click at [166, 256] on div at bounding box center [728, 412] width 1456 height 825
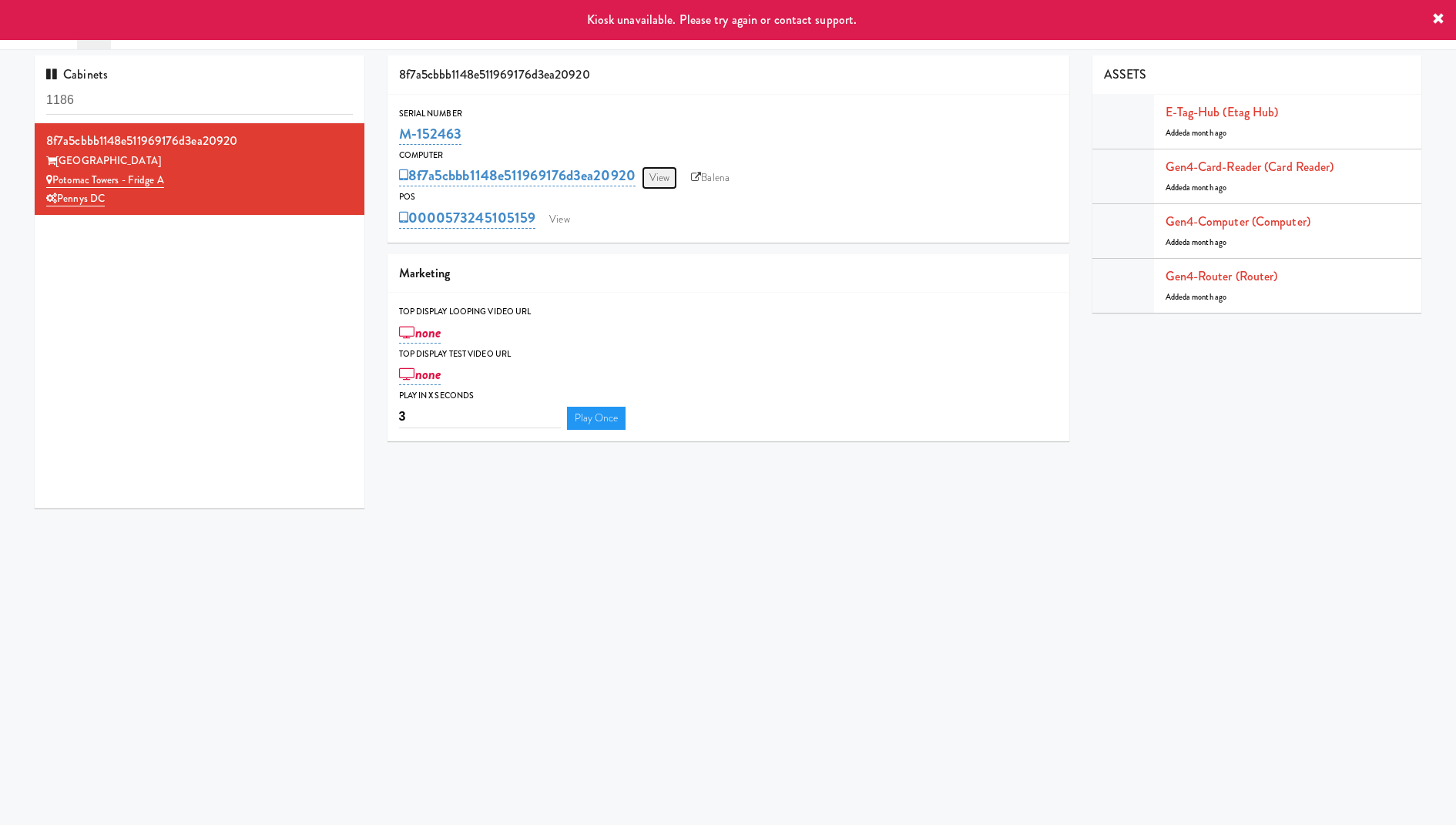
click at [660, 171] on link "View" at bounding box center [658, 177] width 35 height 23
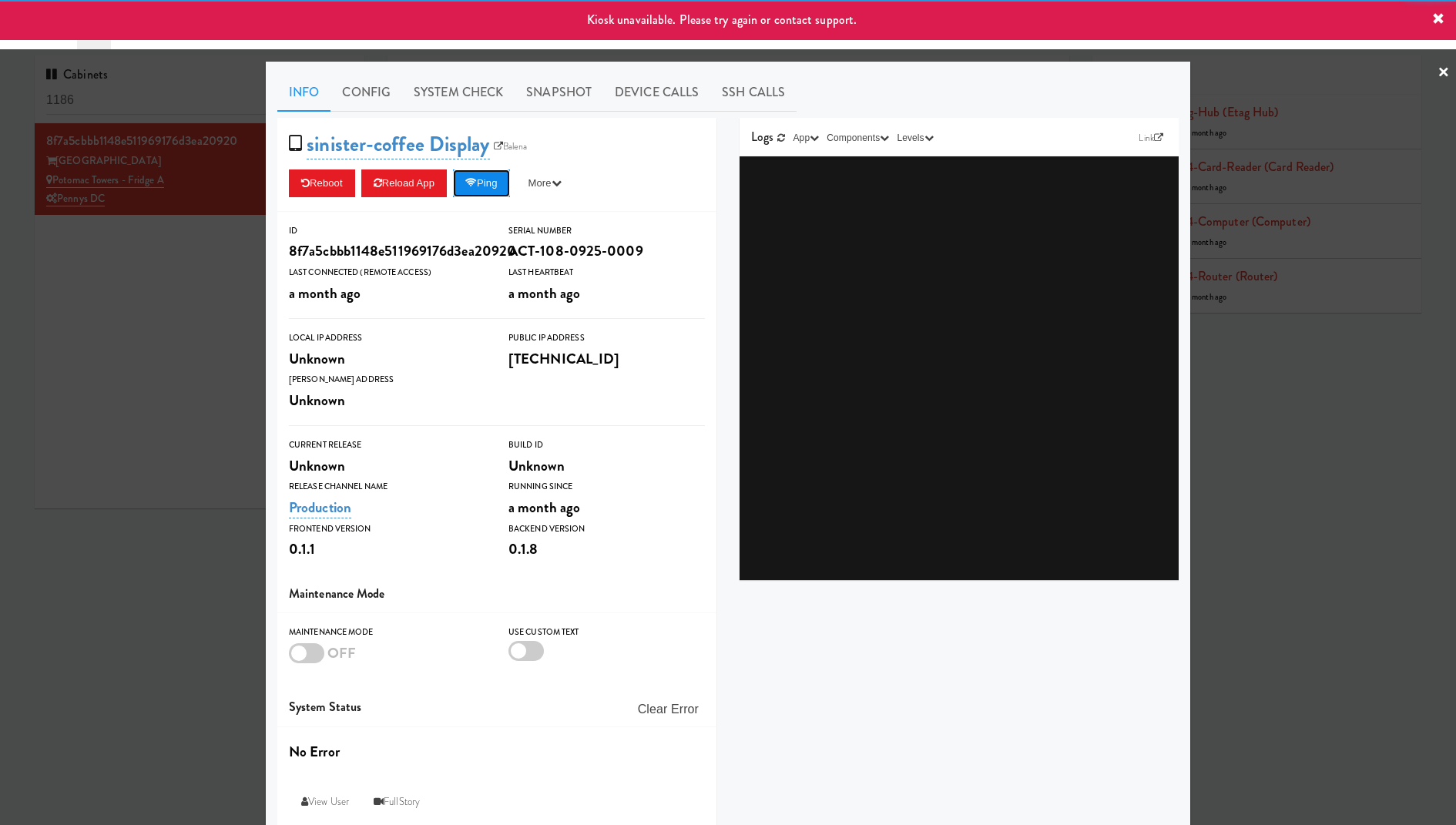
click at [477, 173] on button "Ping" at bounding box center [481, 183] width 57 height 28
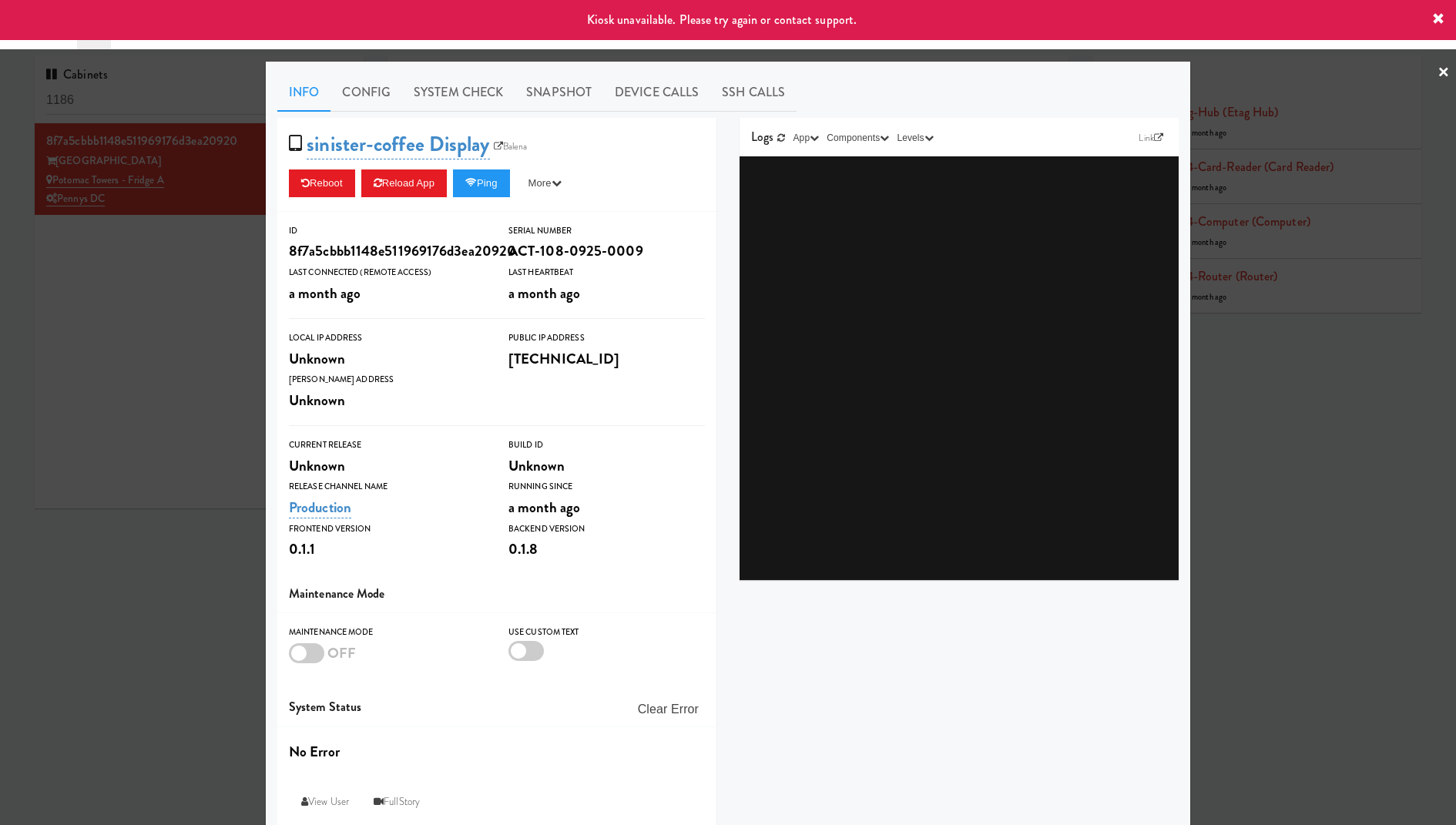
click at [172, 208] on div at bounding box center [728, 412] width 1456 height 825
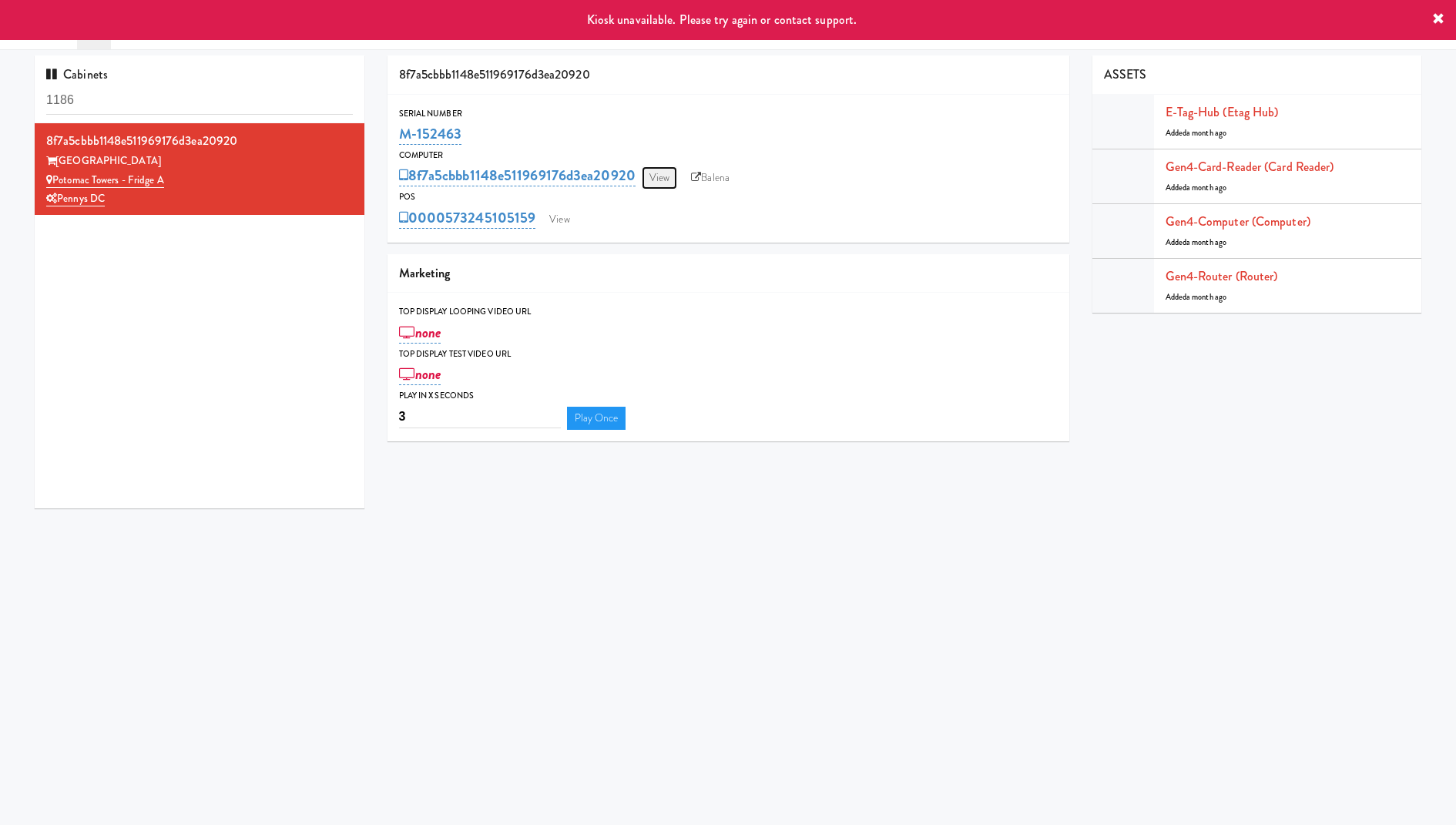
click at [646, 179] on link "View" at bounding box center [658, 177] width 35 height 23
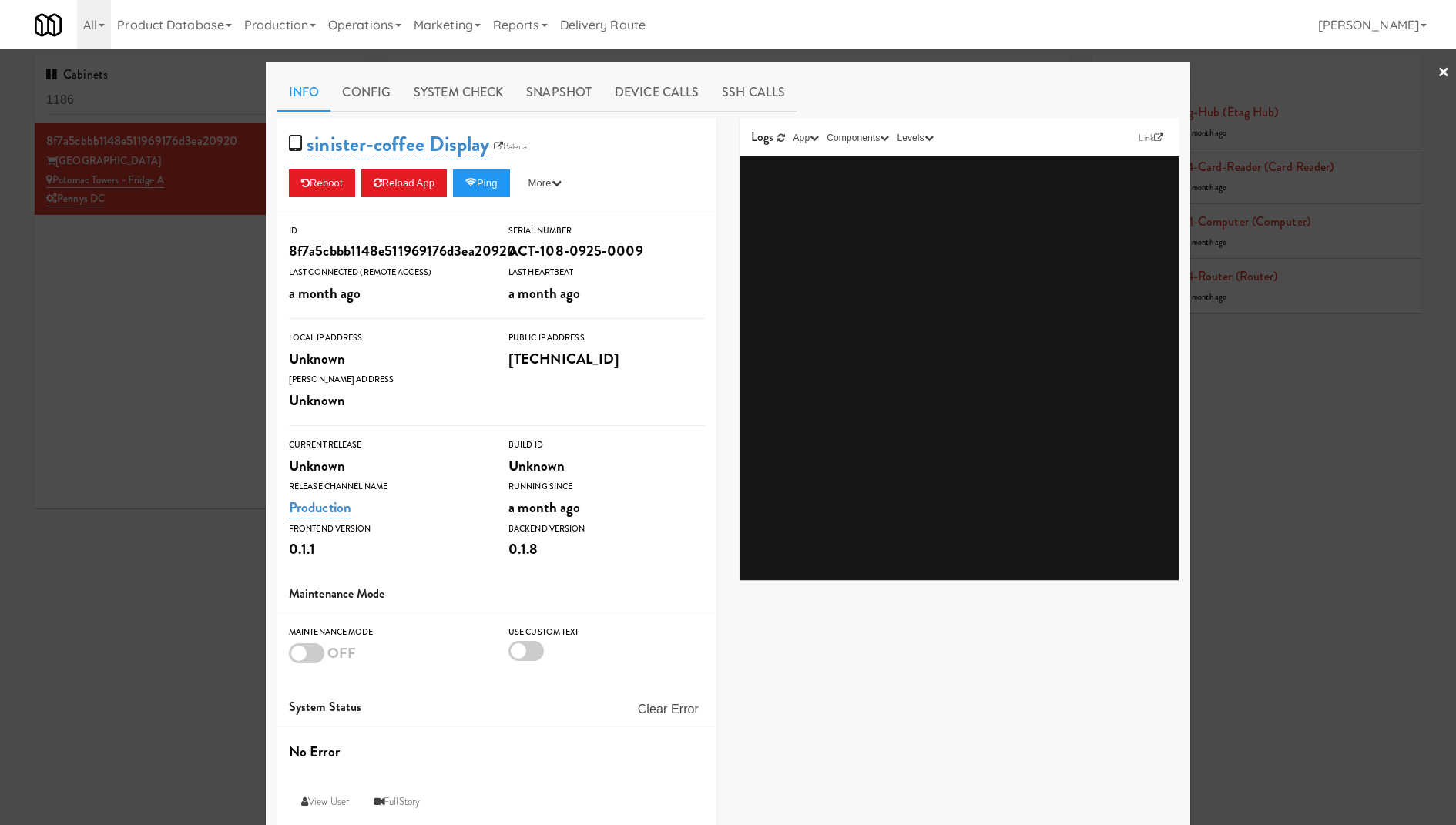
click at [168, 266] on div at bounding box center [728, 412] width 1456 height 825
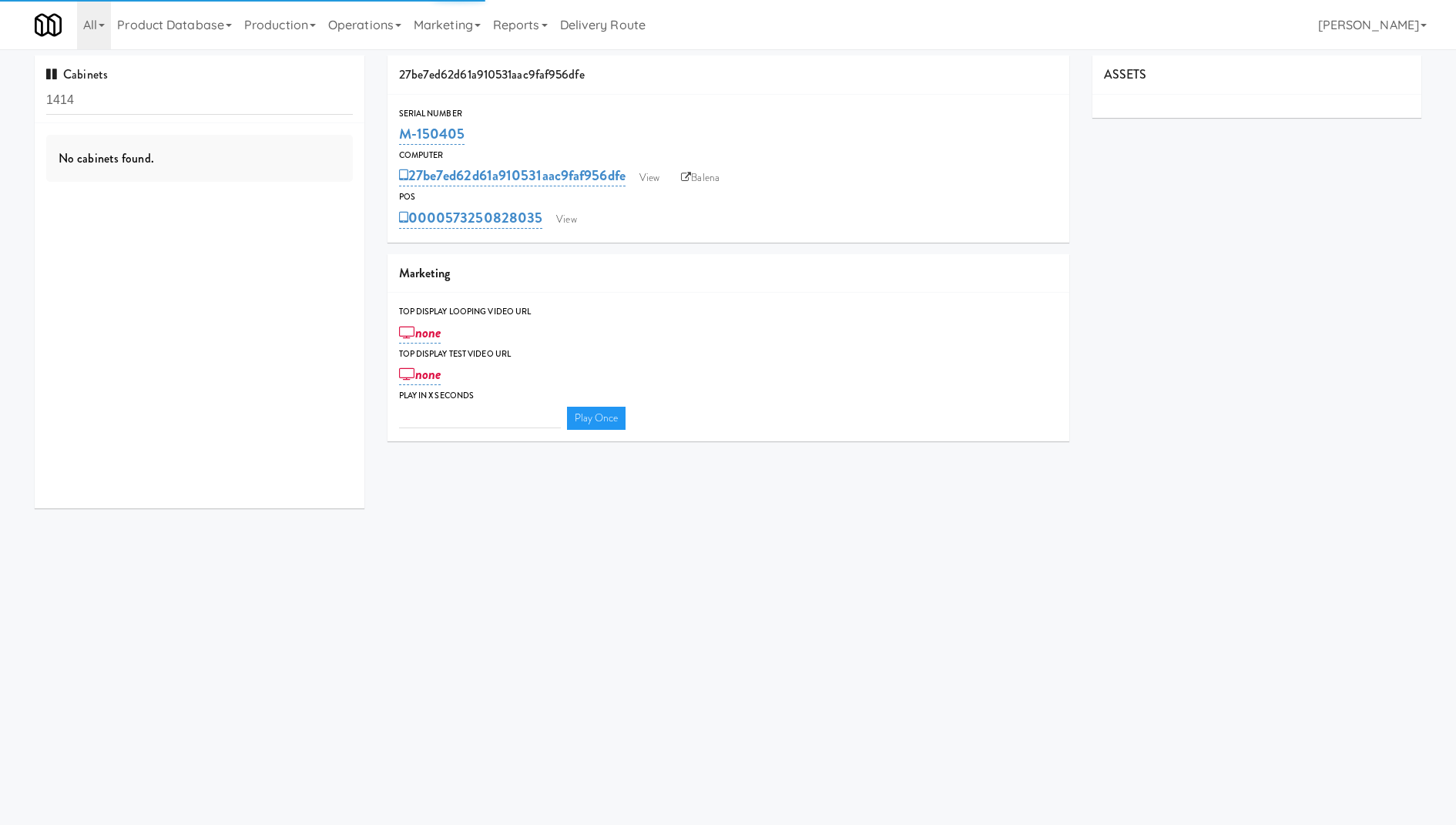
type input "3"
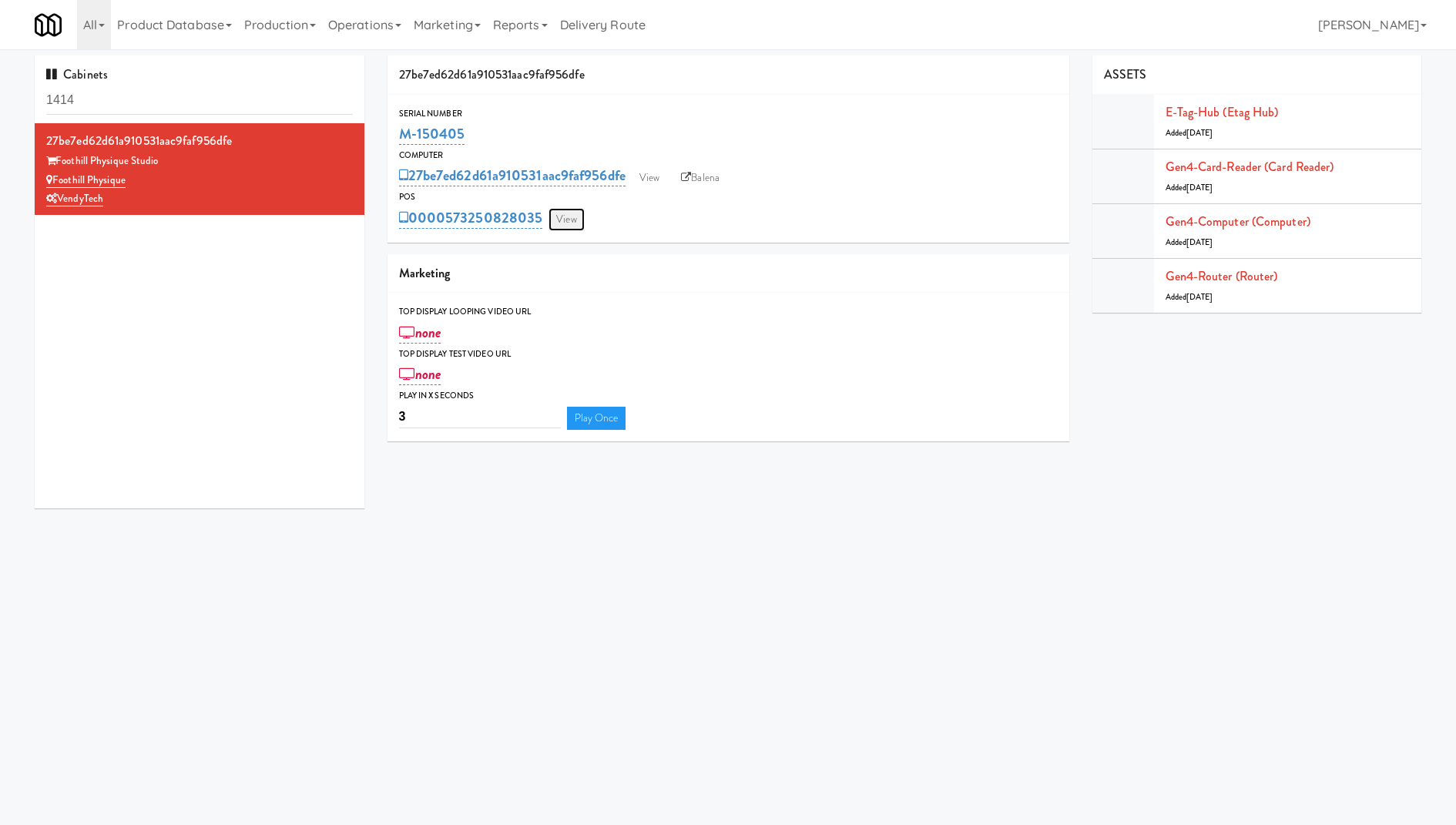
click at [560, 215] on link "View" at bounding box center [565, 219] width 35 height 23
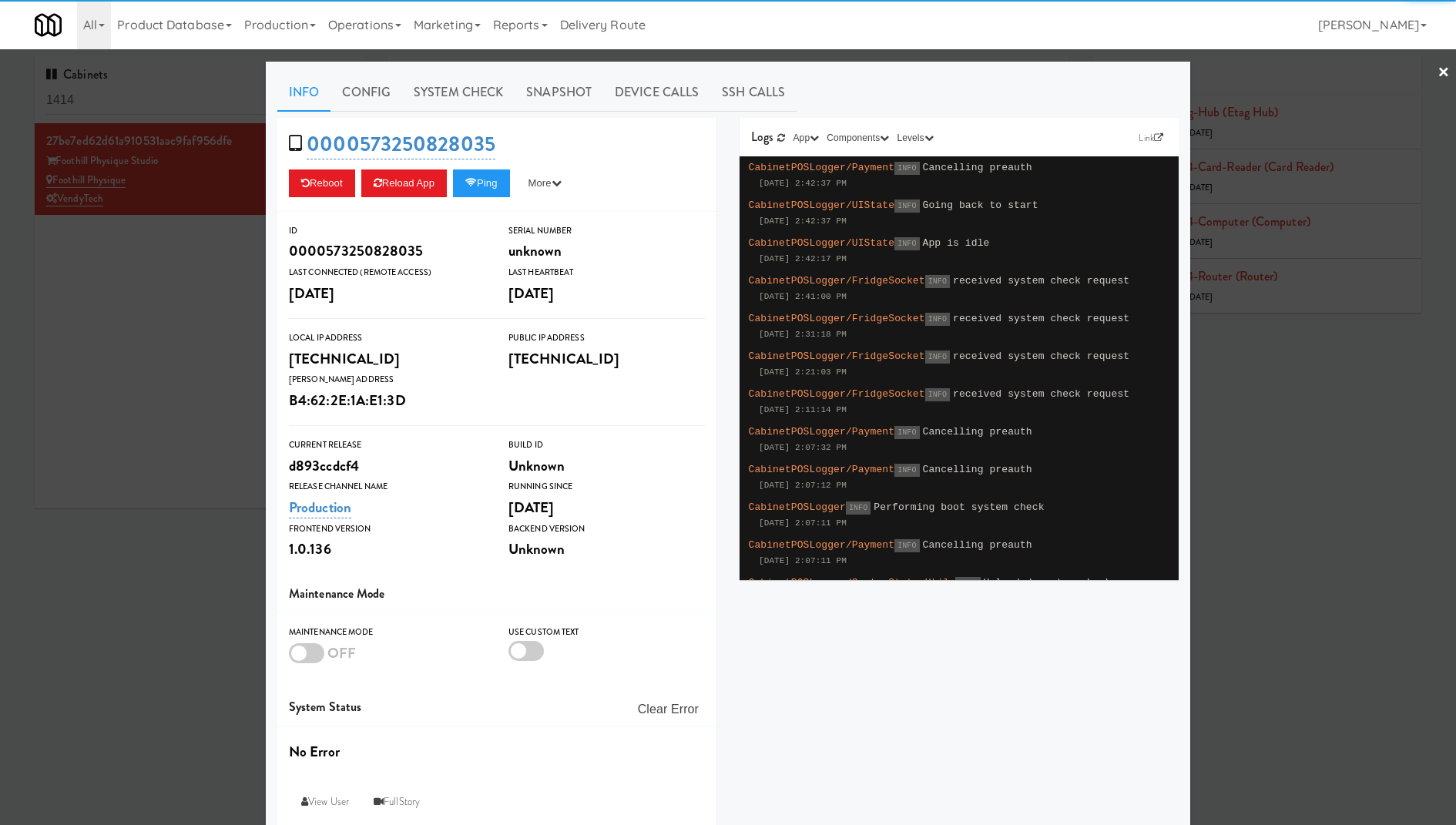
click at [519, 179] on div "Reboot Reload App Ping More Ping Server Restart Server Force Reload App Unlock …" at bounding box center [496, 183] width 415 height 28
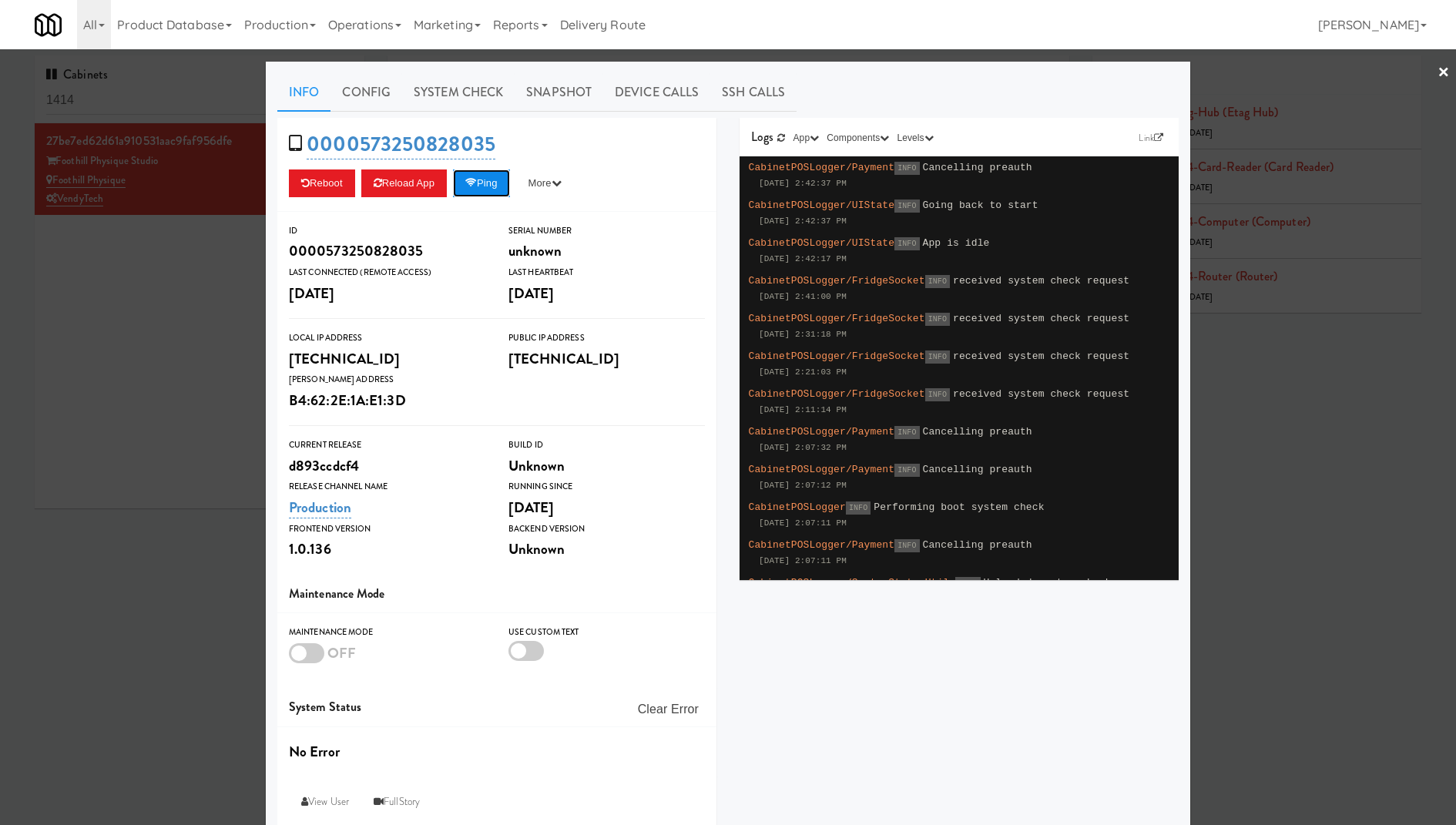
click at [493, 179] on button "Ping" at bounding box center [481, 183] width 57 height 28
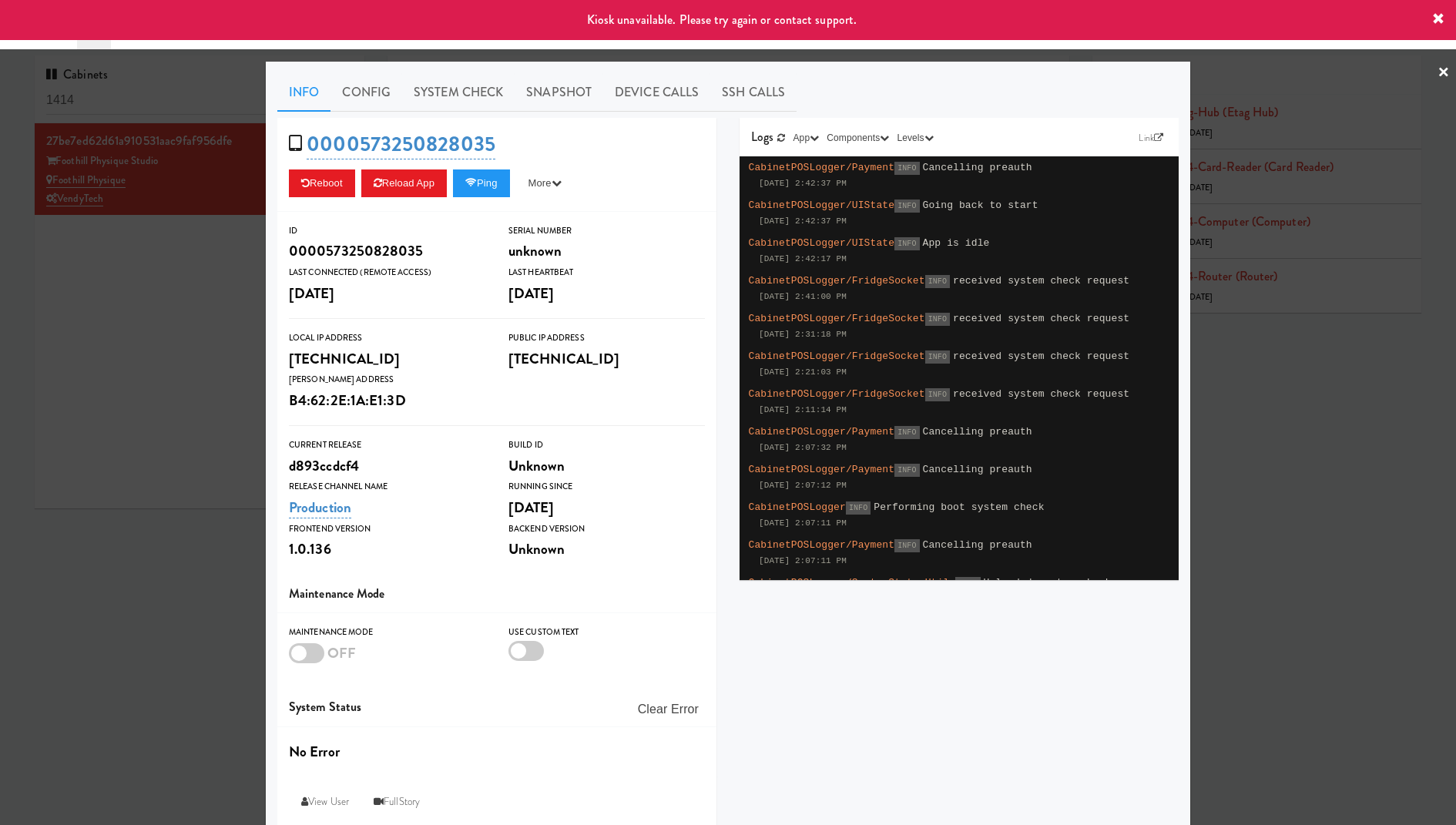
click at [169, 301] on div at bounding box center [728, 412] width 1456 height 825
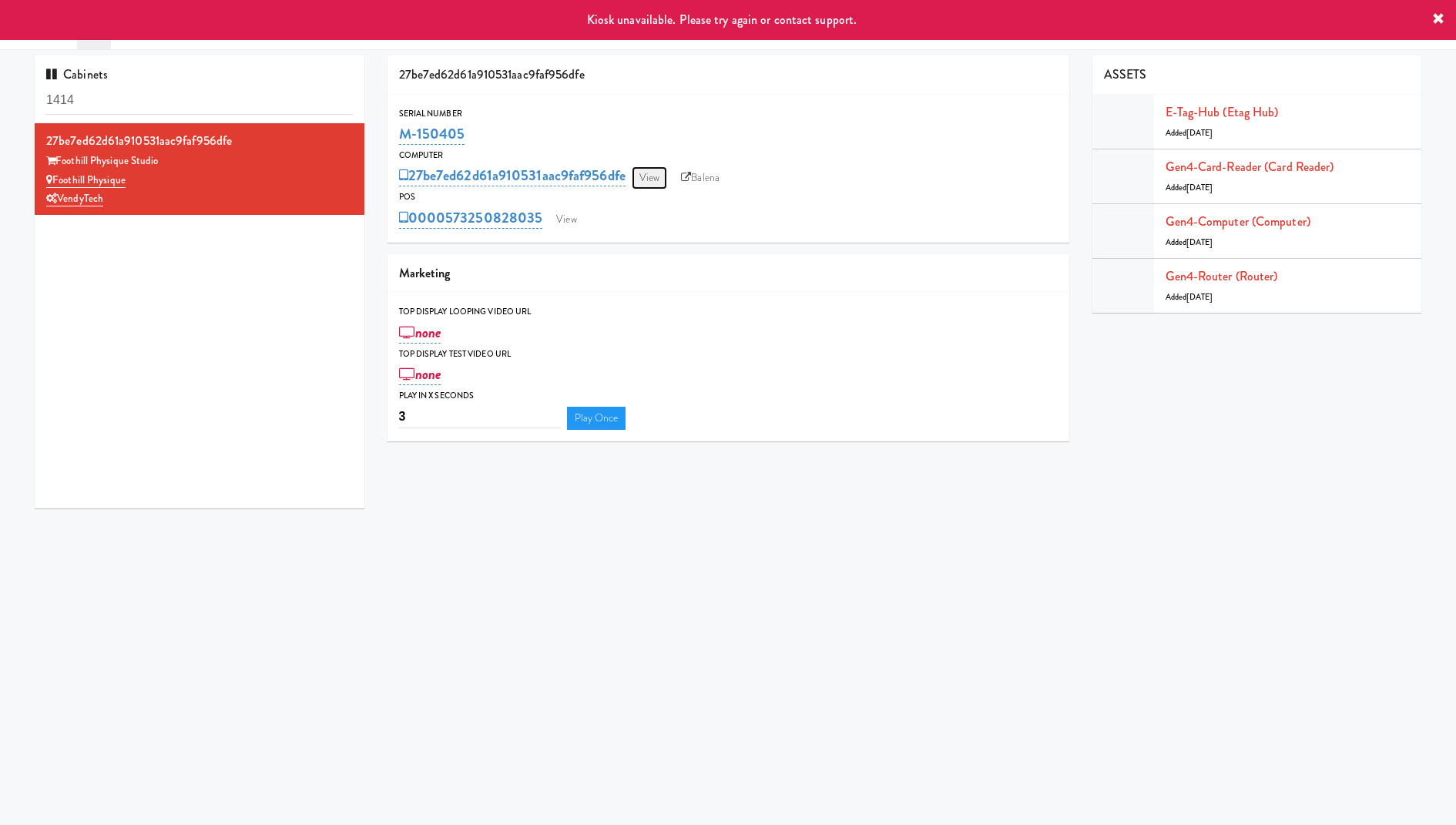
click at [645, 170] on link "View" at bounding box center [649, 177] width 35 height 23
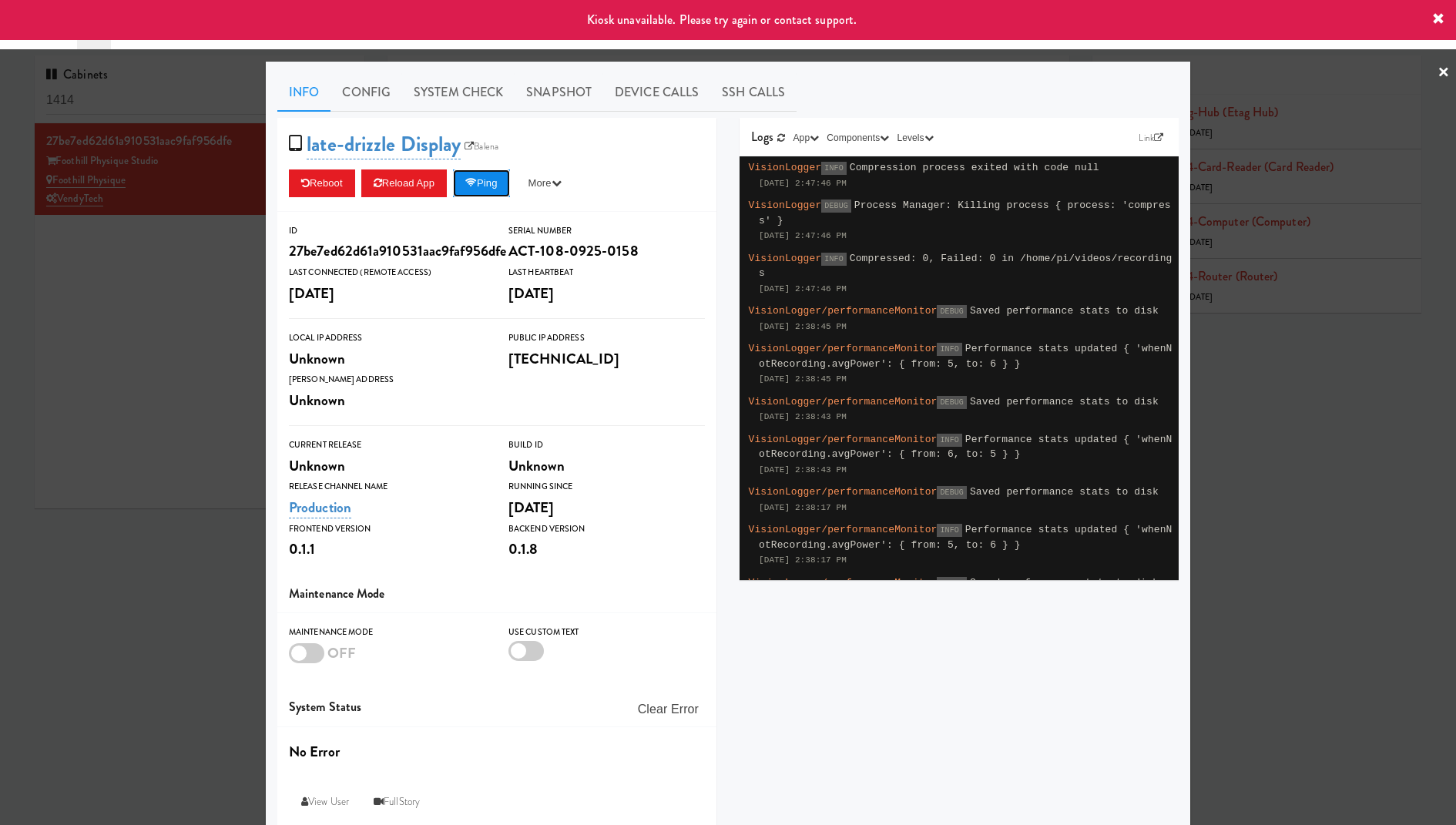
click at [477, 181] on icon at bounding box center [470, 183] width 11 height 10
click at [132, 221] on div at bounding box center [728, 412] width 1456 height 825
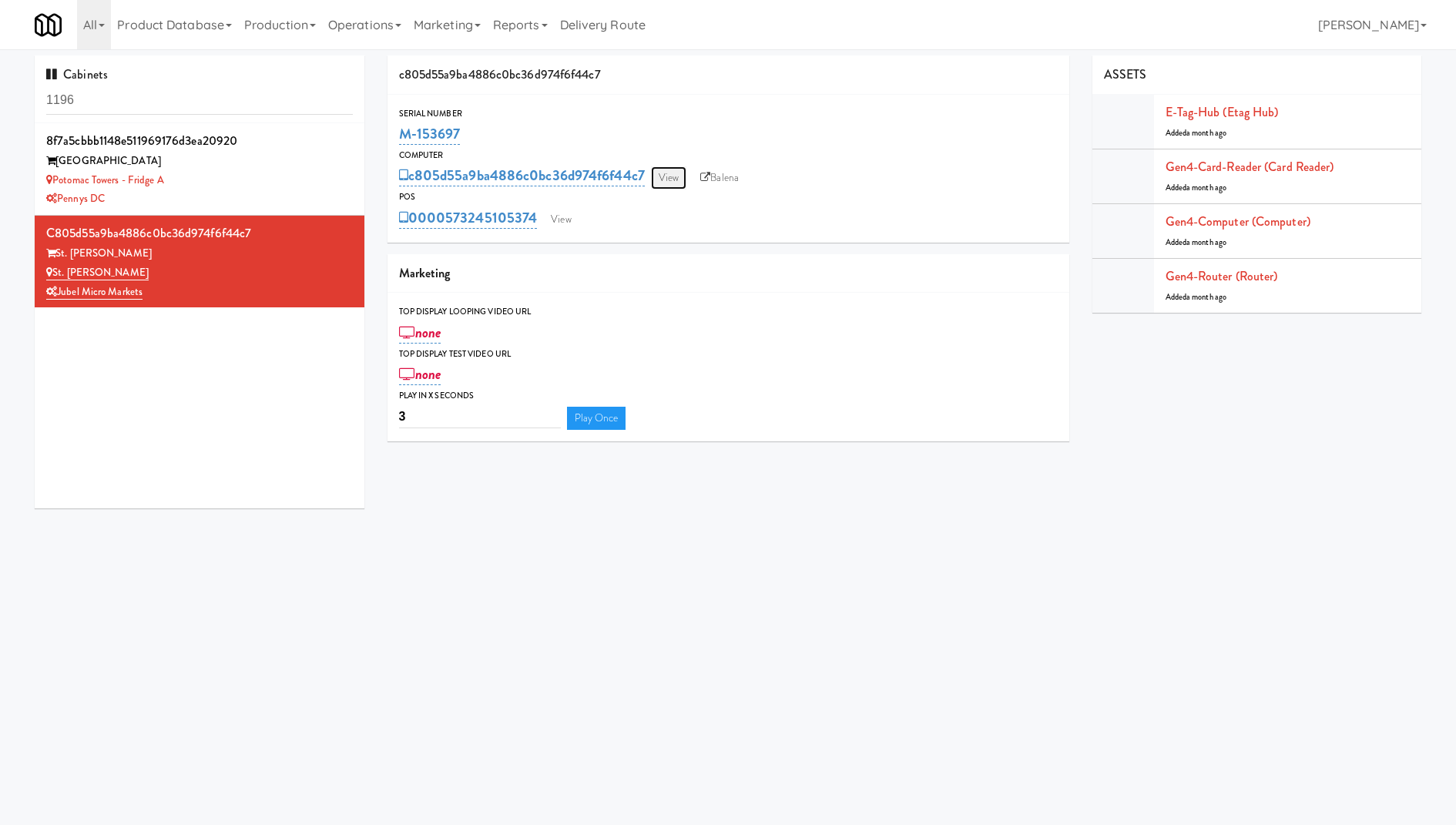
click at [665, 178] on link "View" at bounding box center [668, 177] width 35 height 23
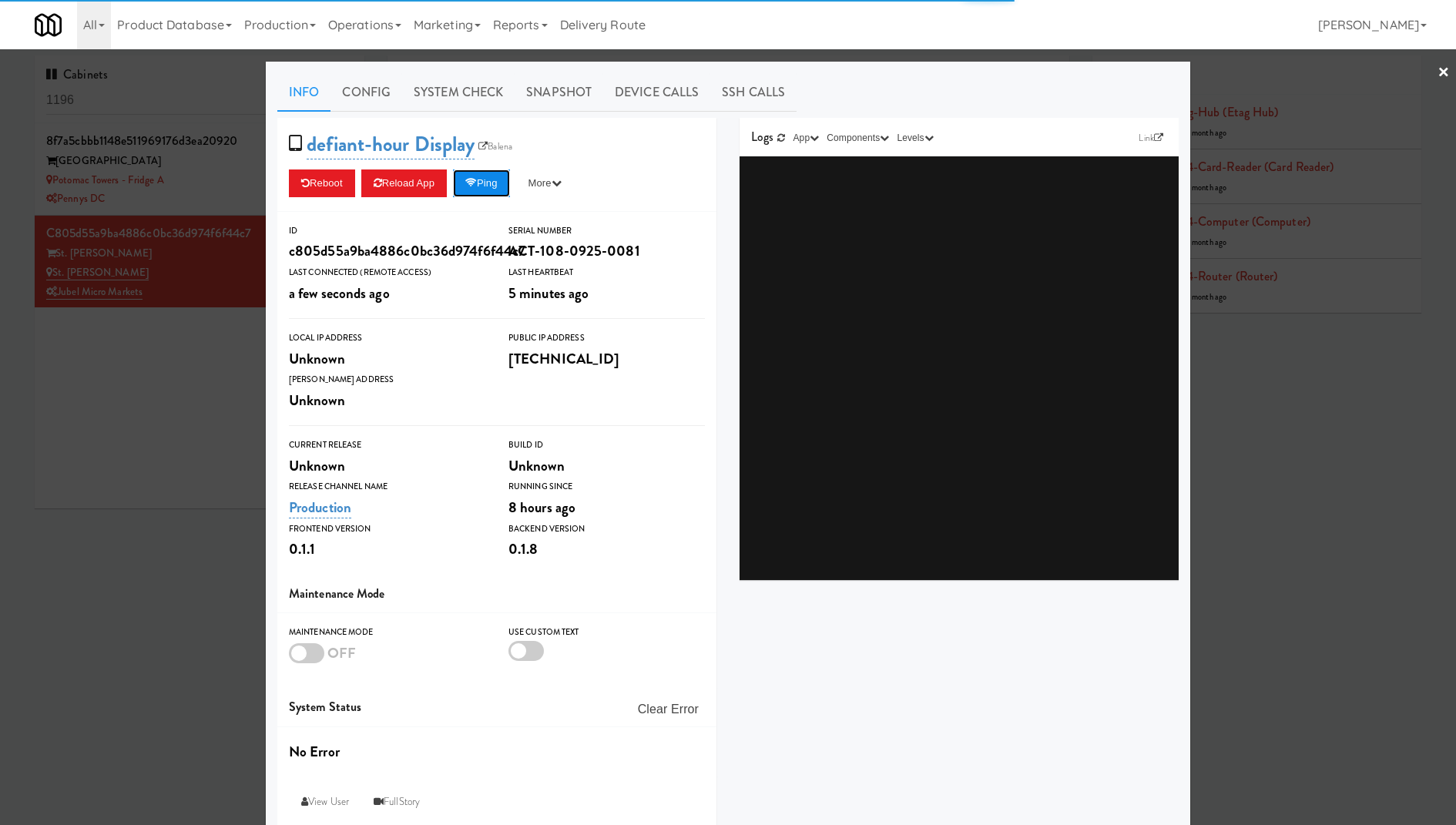
click at [486, 183] on button "Ping" at bounding box center [481, 183] width 57 height 28
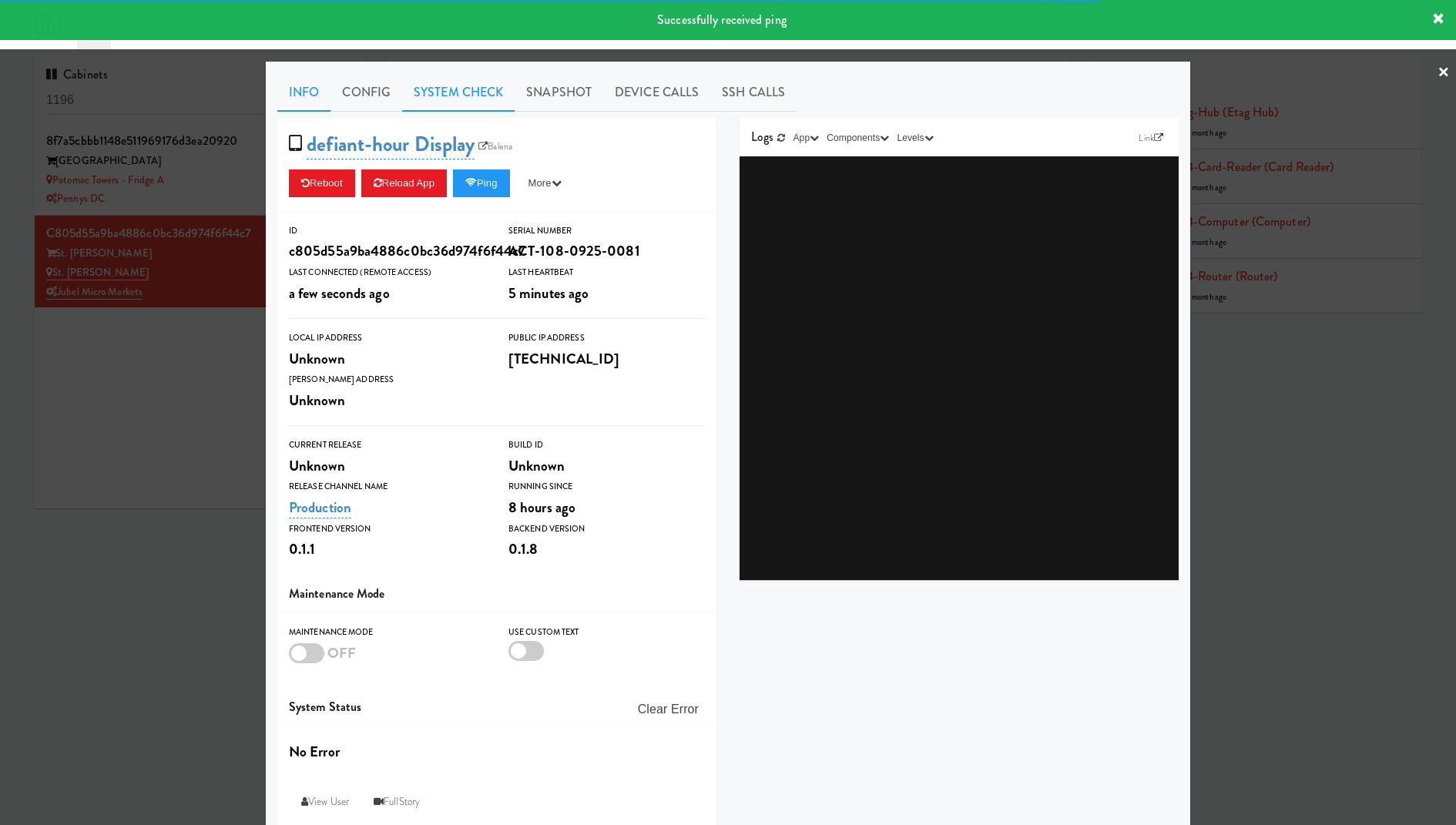
click at [472, 100] on link "System Check" at bounding box center [458, 92] width 113 height 39
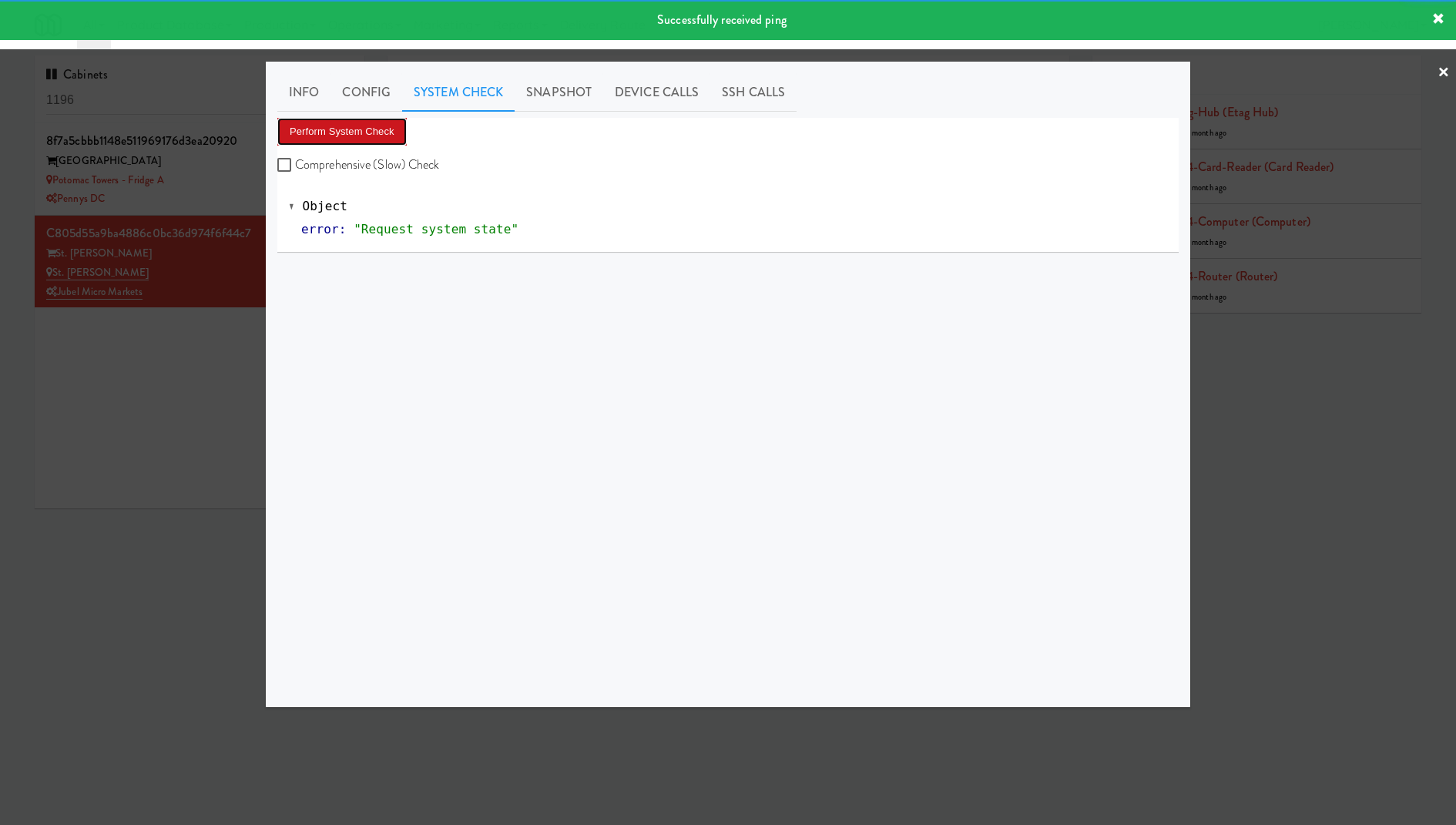
click at [367, 138] on button "Perform System Check" at bounding box center [341, 131] width 129 height 28
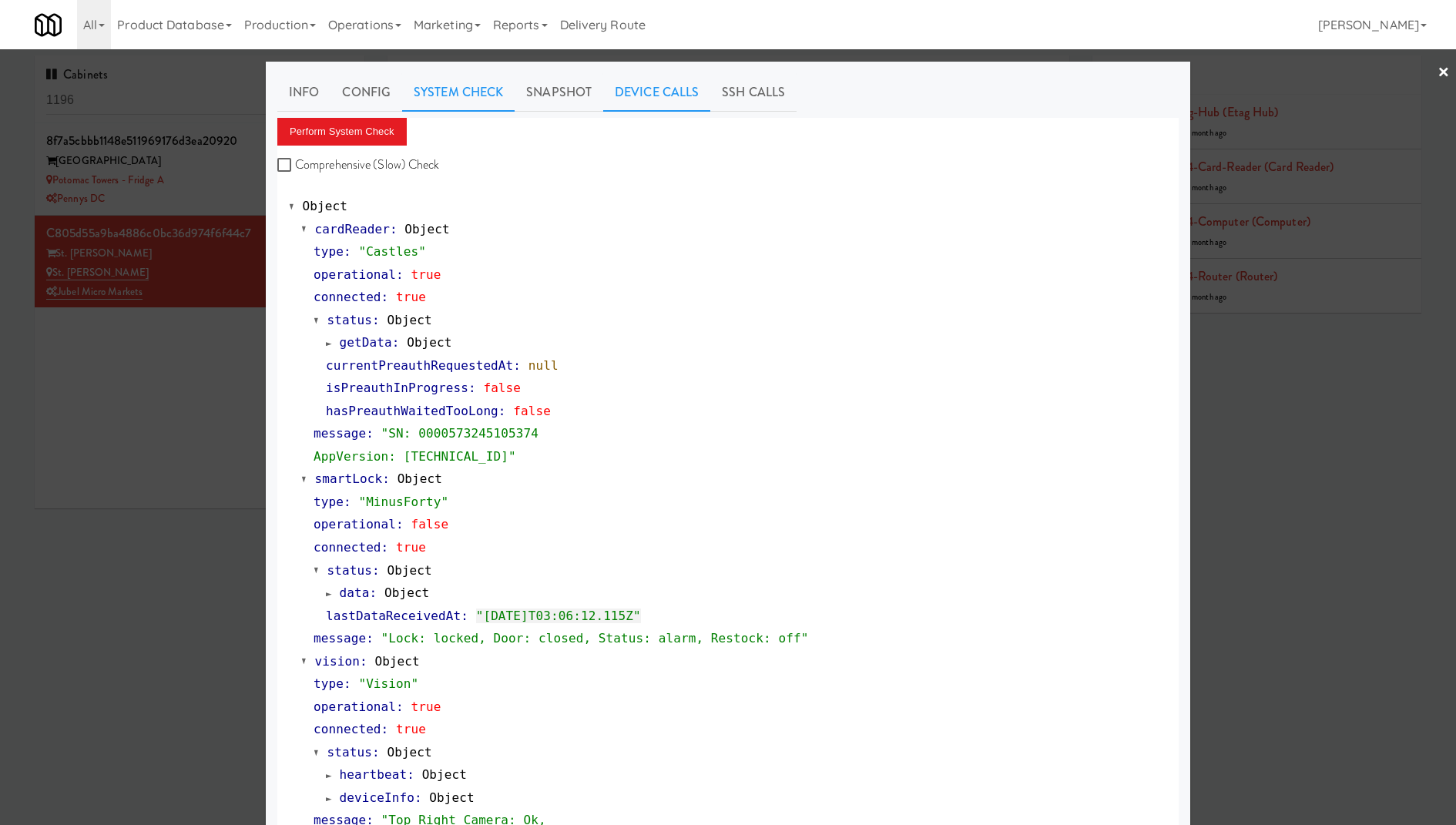
click at [671, 81] on link "Device Calls" at bounding box center [656, 92] width 107 height 39
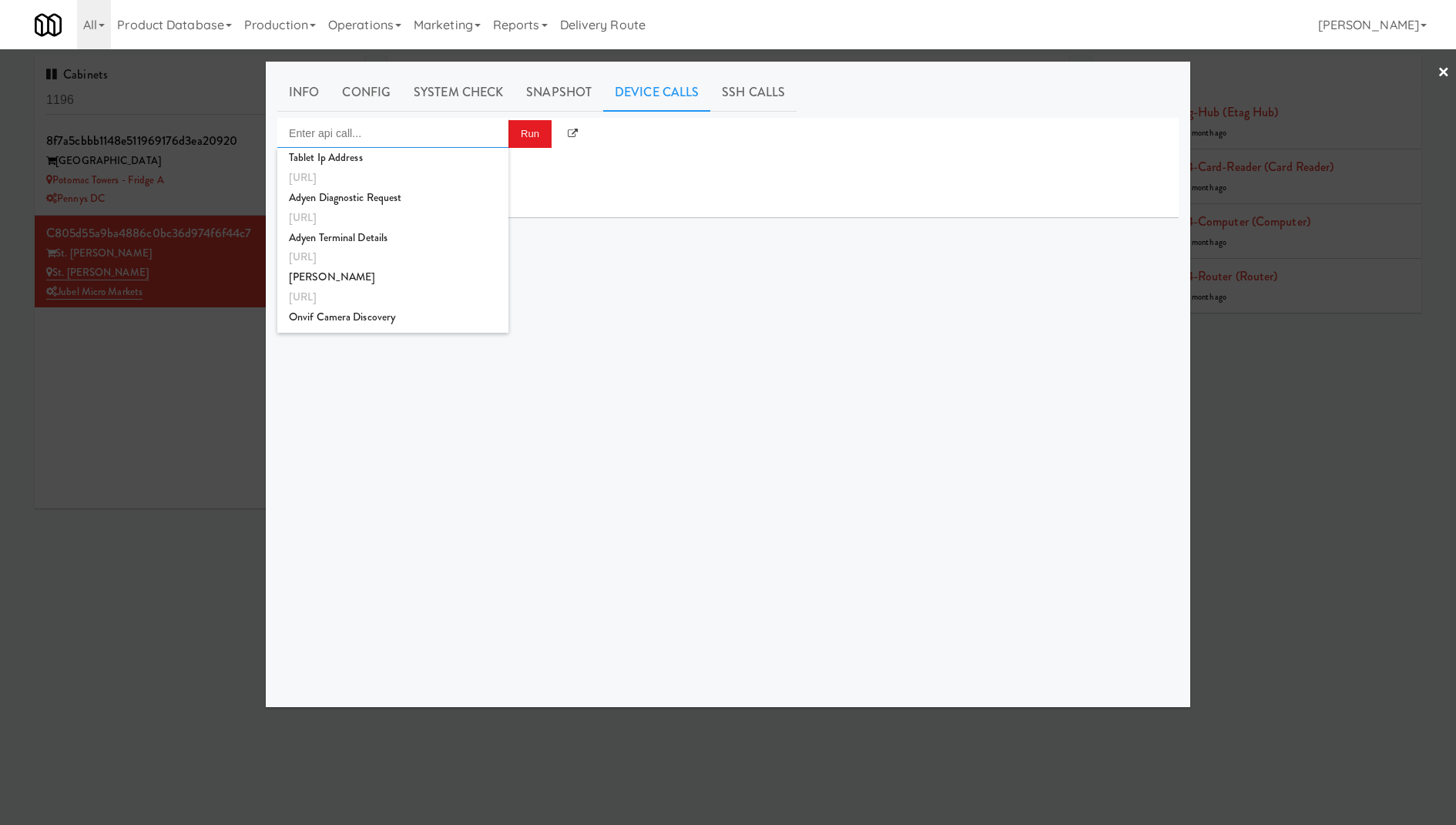
click at [455, 140] on input "Enter api call..." at bounding box center [393, 133] width 231 height 30
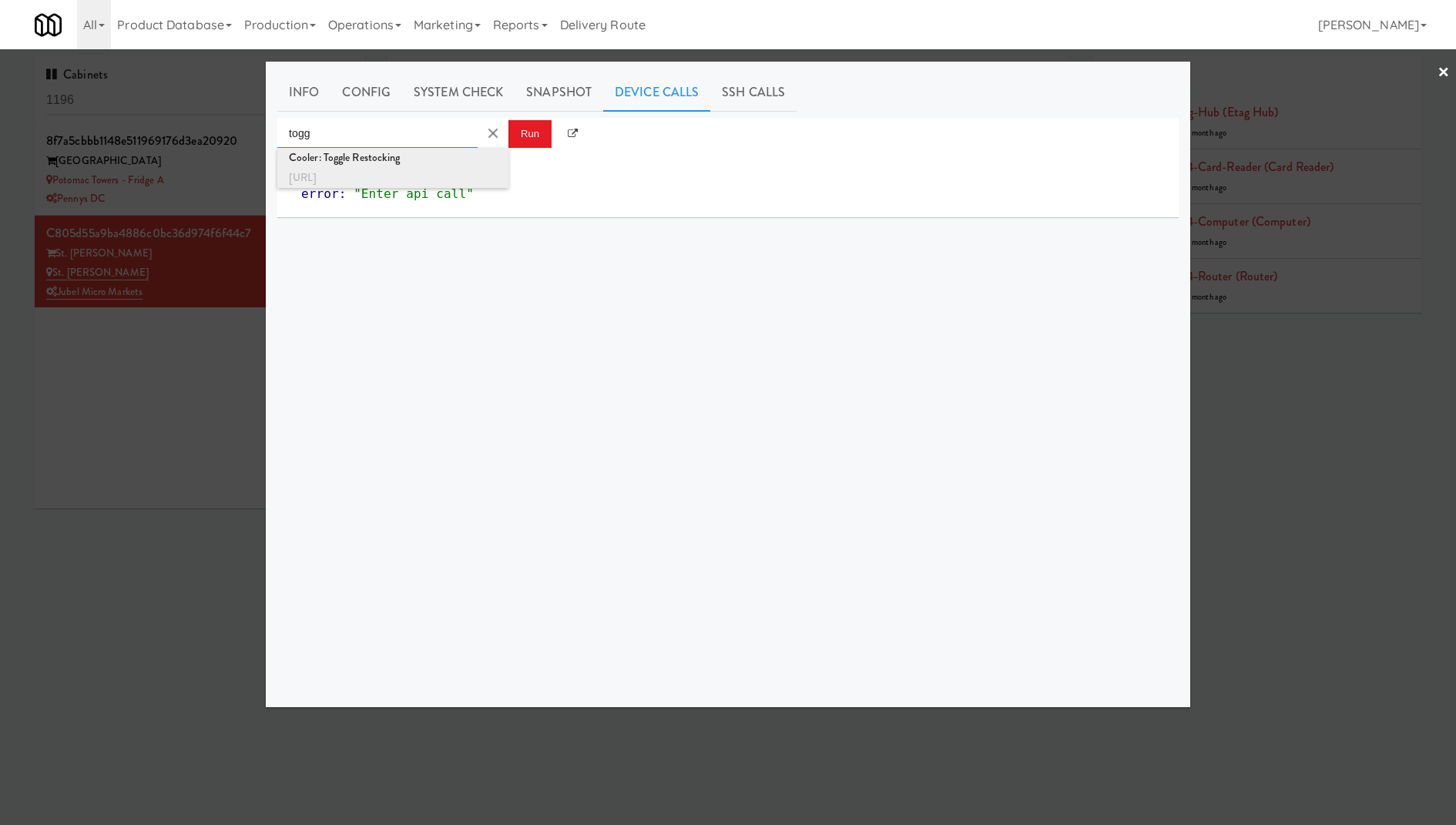
click at [470, 166] on div "Cooler: Toggle Restocking" at bounding box center [392, 157] width 208 height 20
type input "Cooler: Toggle Restocking"
click at [526, 137] on button "Run" at bounding box center [529, 134] width 43 height 28
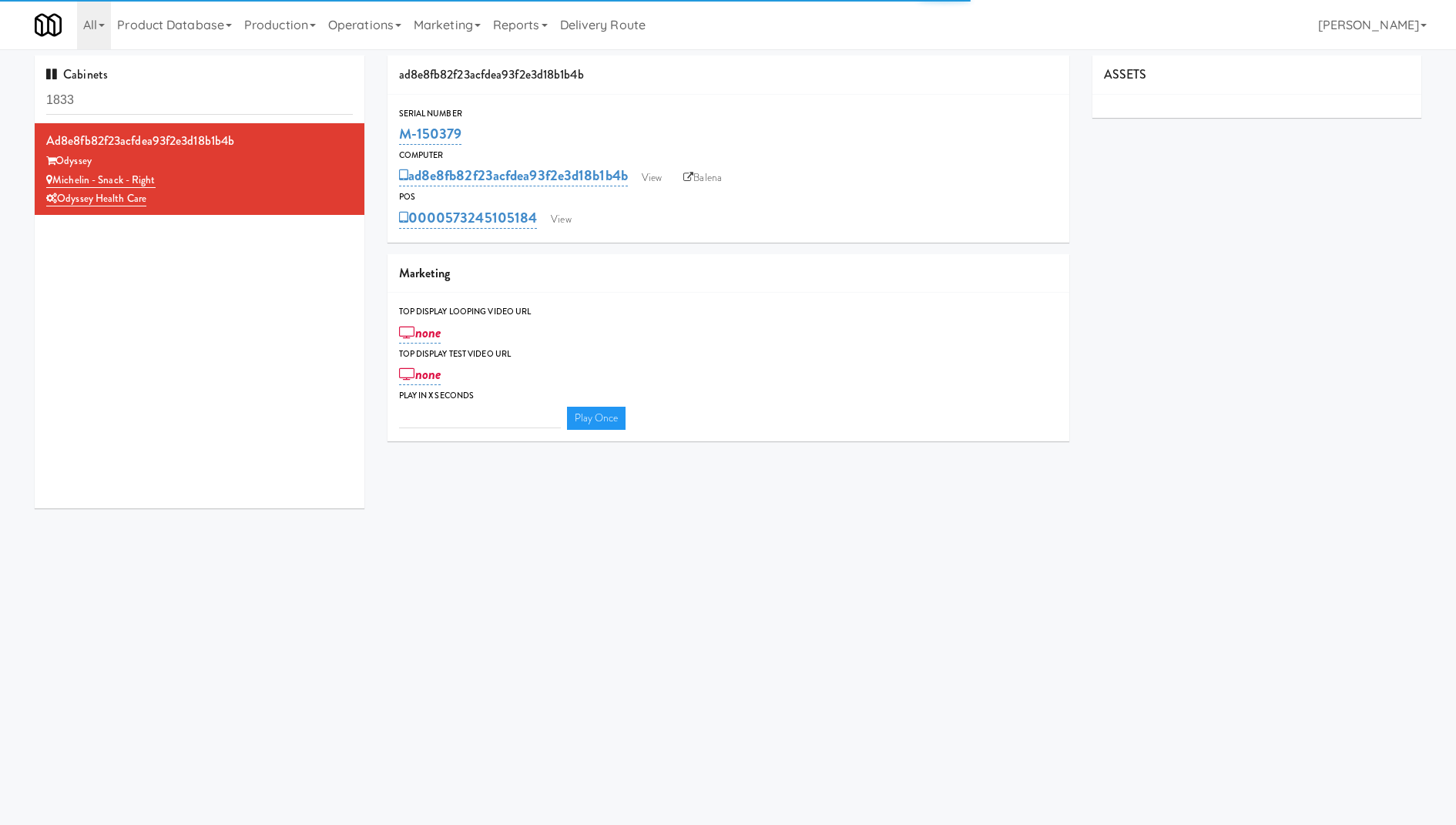
type input "3"
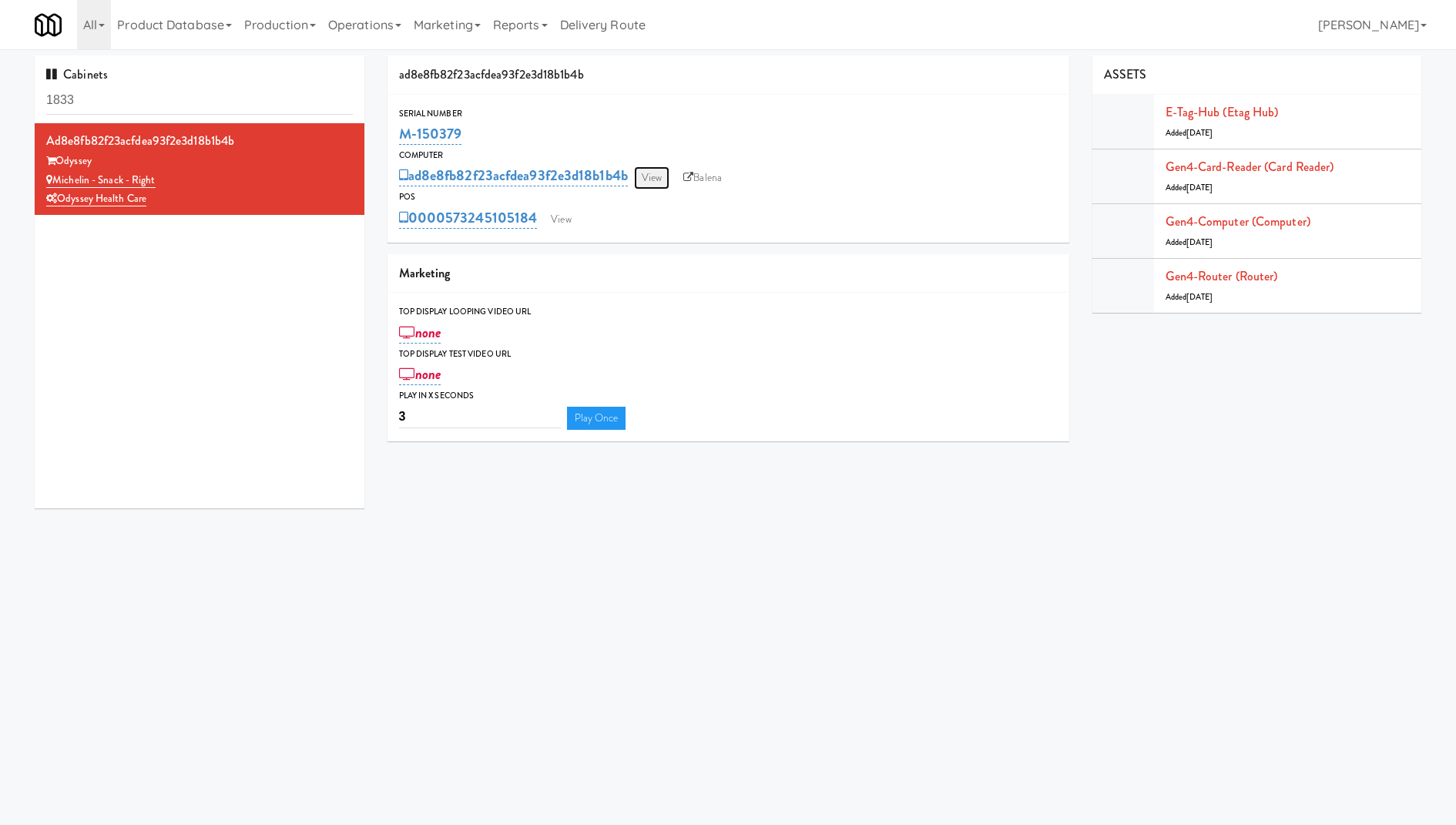
click at [662, 178] on link "View" at bounding box center [651, 177] width 35 height 23
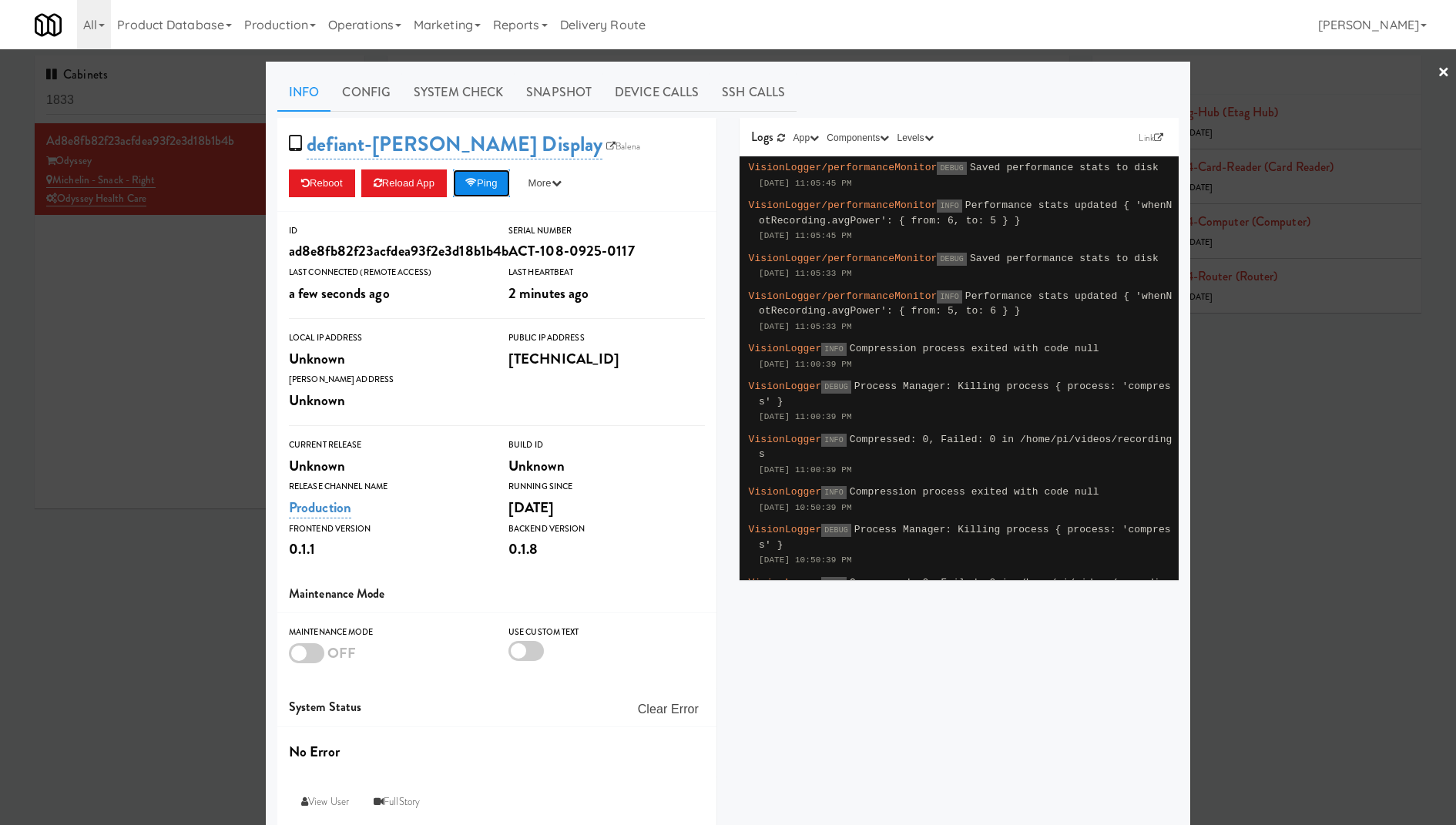
click at [505, 180] on button "Ping" at bounding box center [481, 183] width 57 height 28
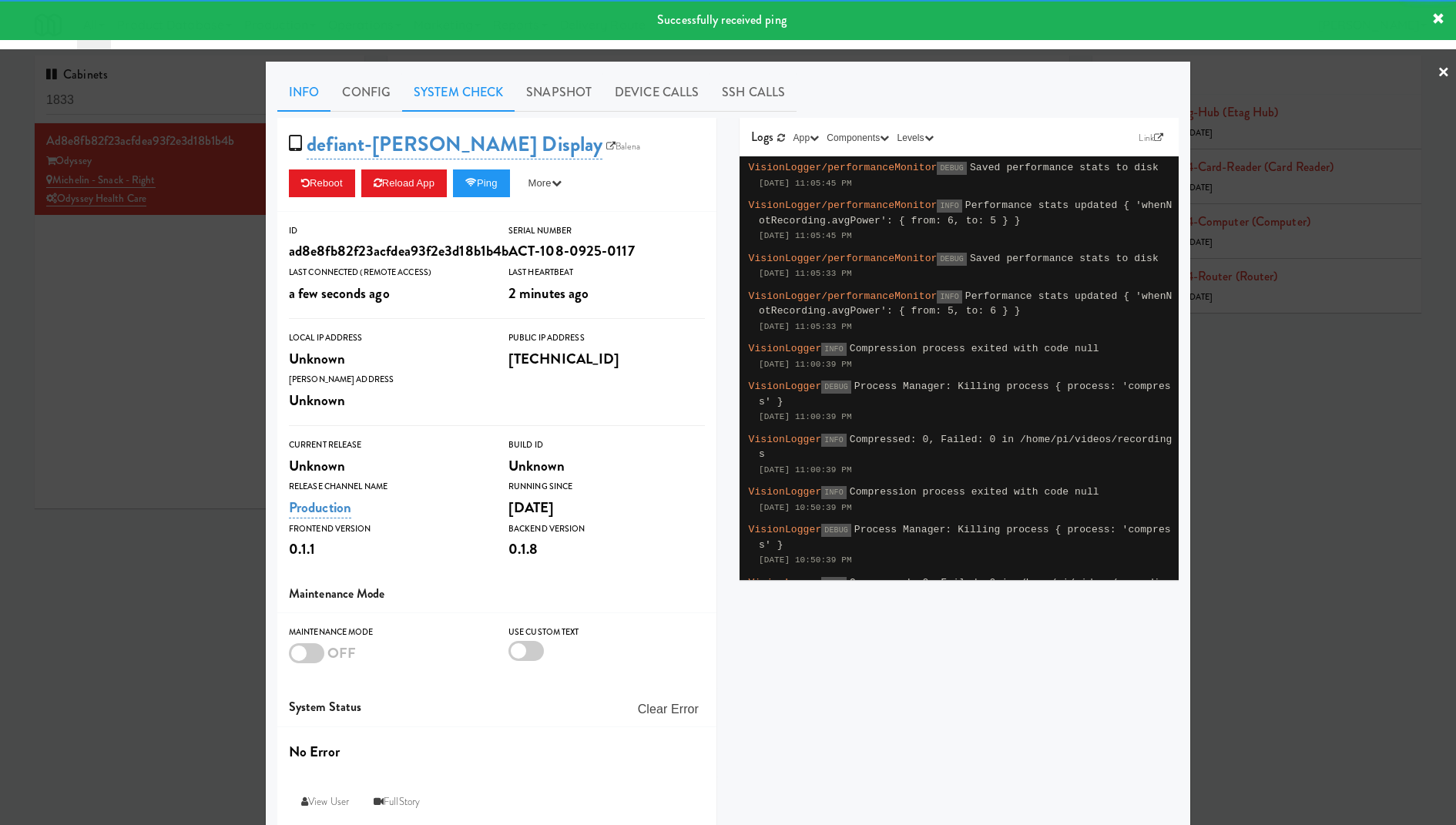
click at [452, 82] on link "System Check" at bounding box center [458, 92] width 113 height 39
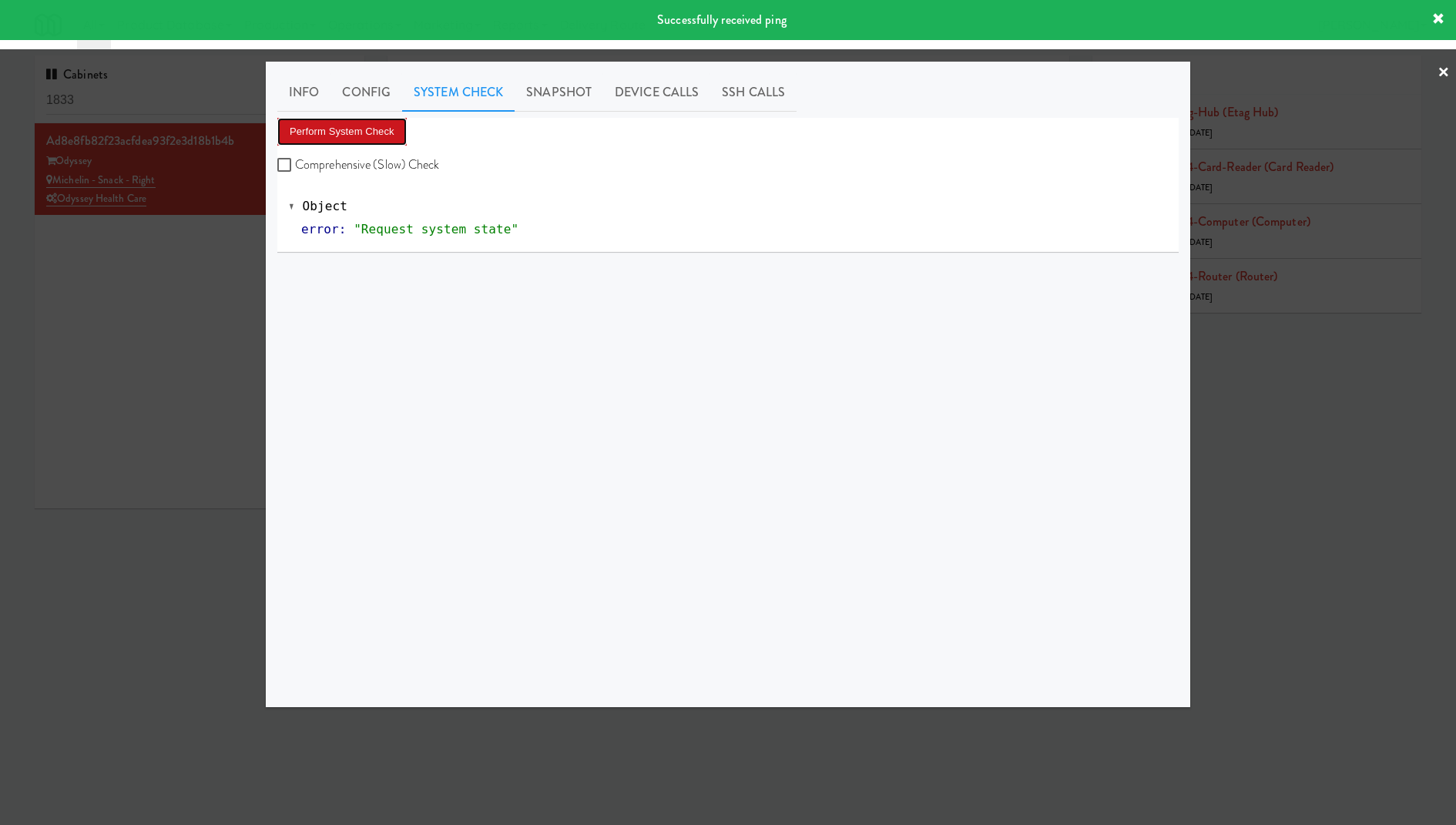
click at [392, 123] on button "Perform System Check" at bounding box center [341, 131] width 129 height 28
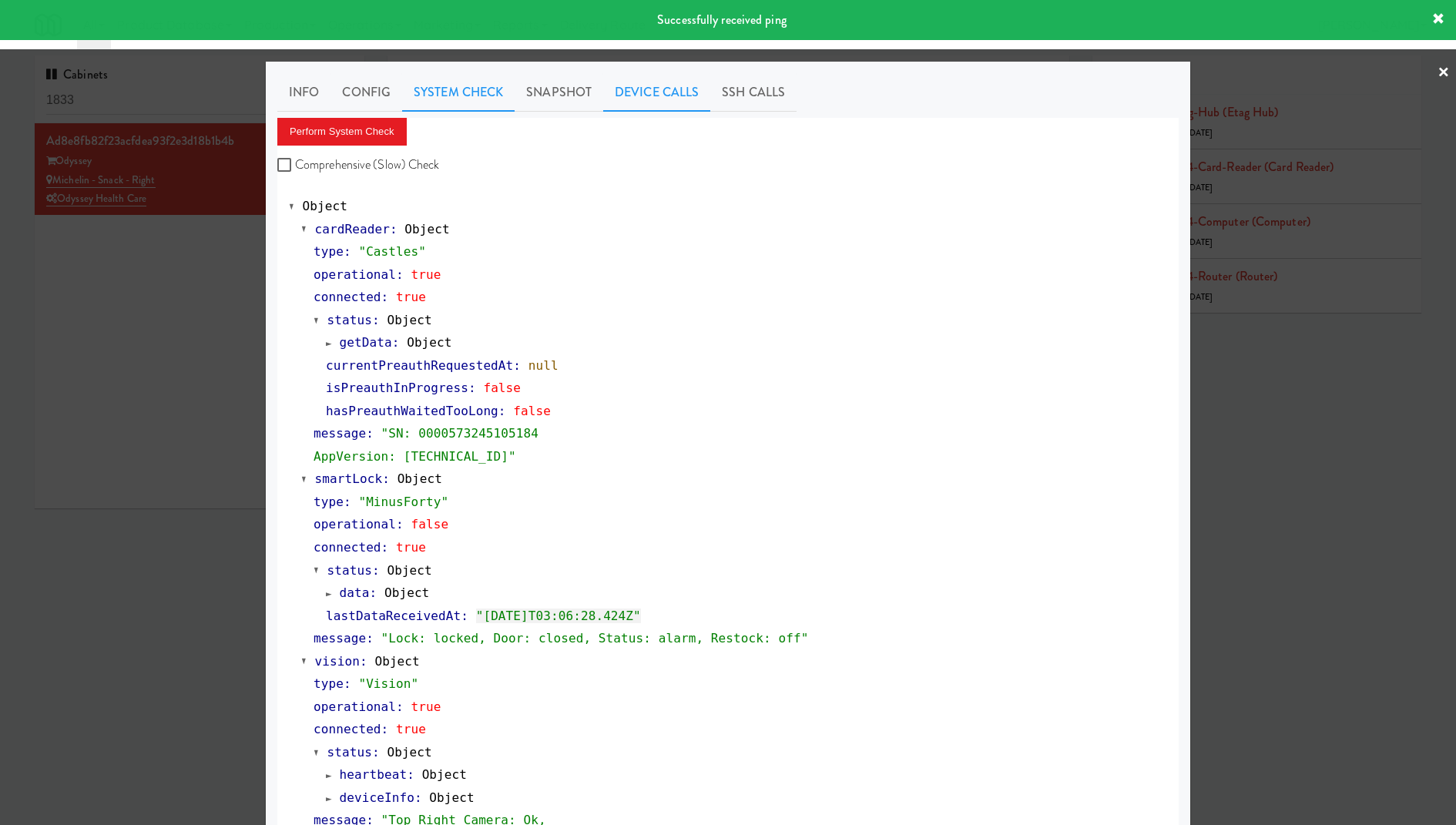
click at [646, 99] on link "Device Calls" at bounding box center [656, 92] width 107 height 39
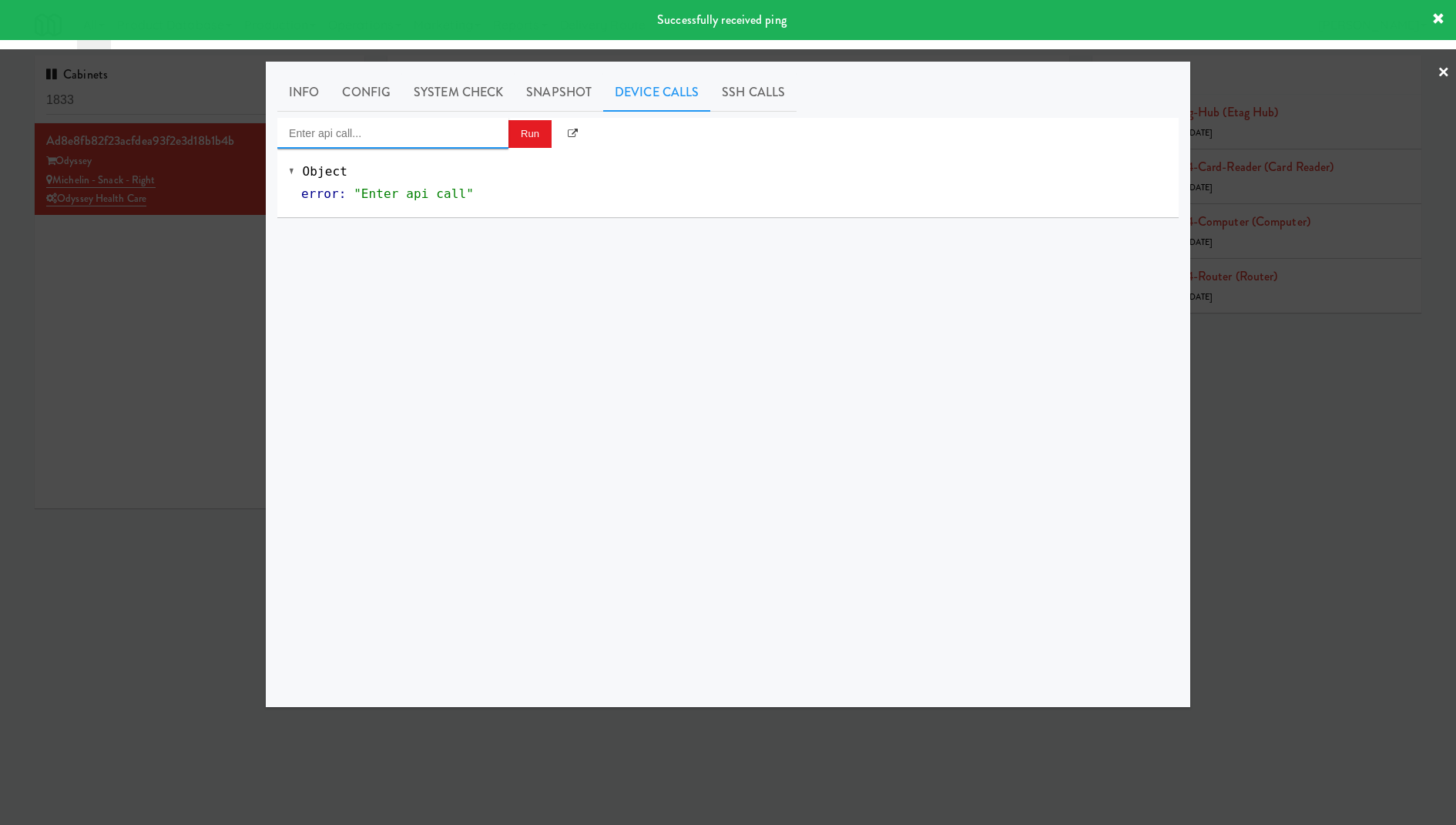
click at [457, 136] on input "Enter api call..." at bounding box center [393, 133] width 231 height 30
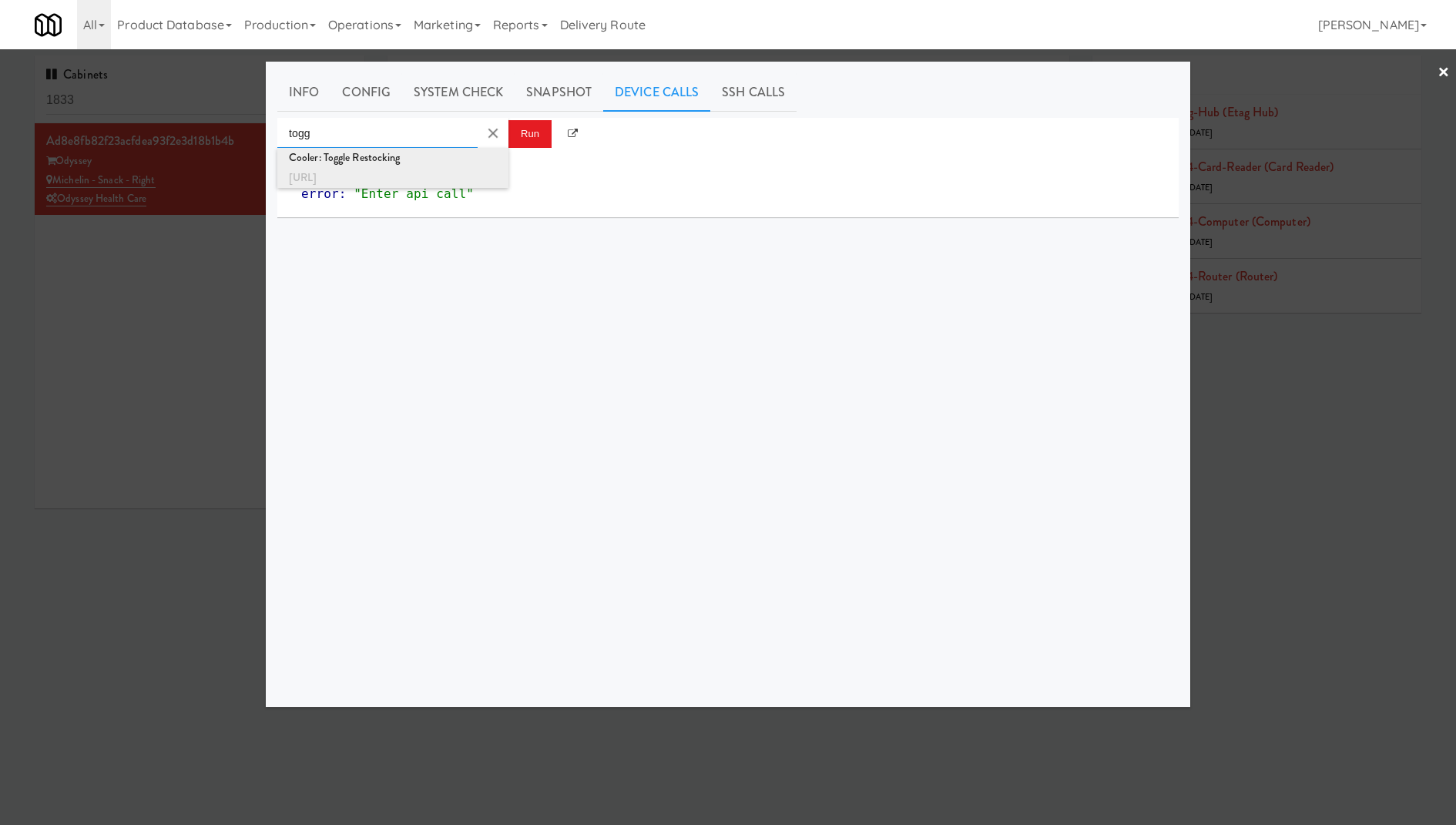
click at [465, 163] on div "Cooler: Toggle Restocking" at bounding box center [392, 157] width 208 height 20
type input "Cooler: Toggle Restocking"
click at [531, 135] on button "Run" at bounding box center [529, 134] width 43 height 28
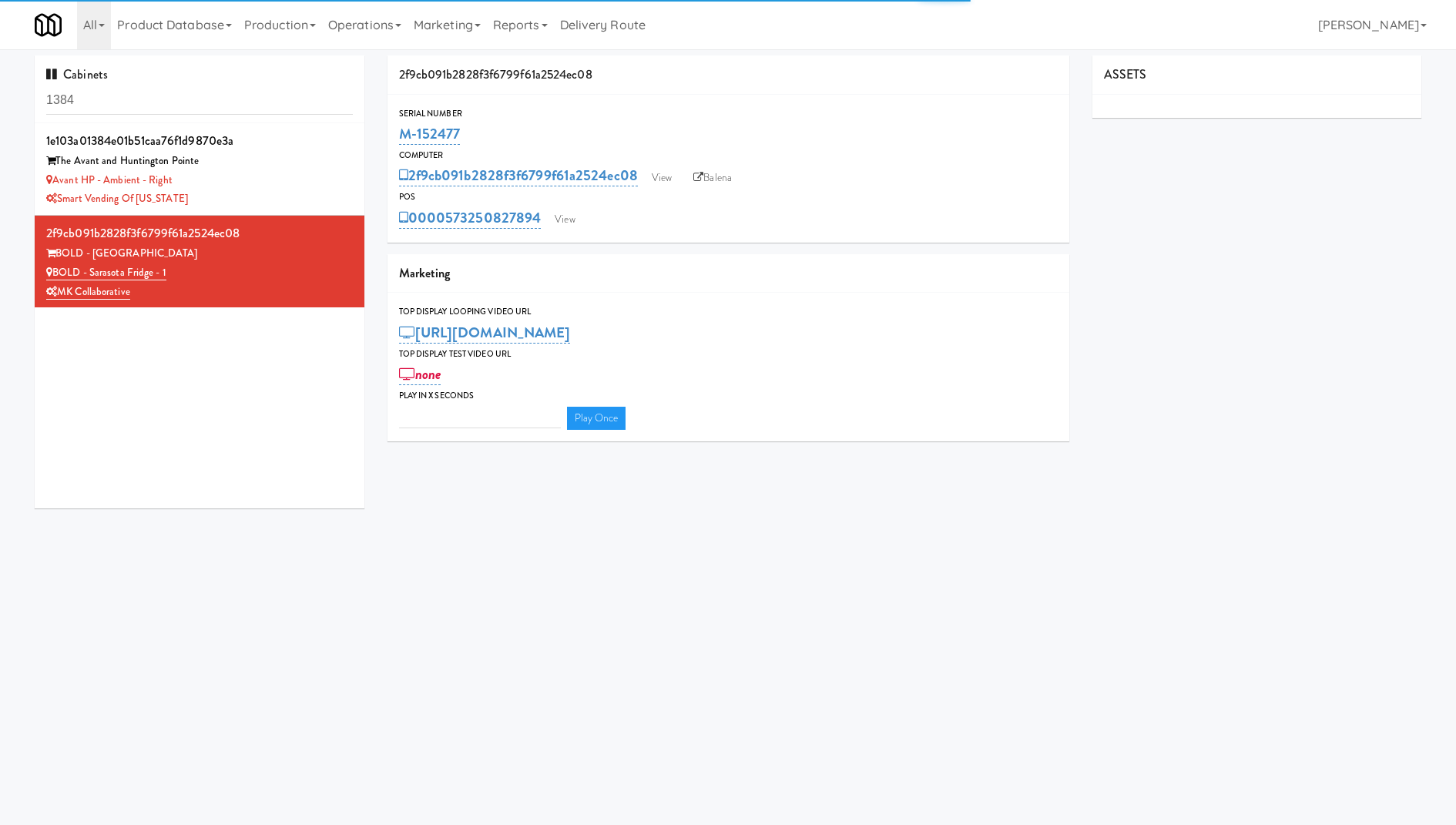
type input "3"
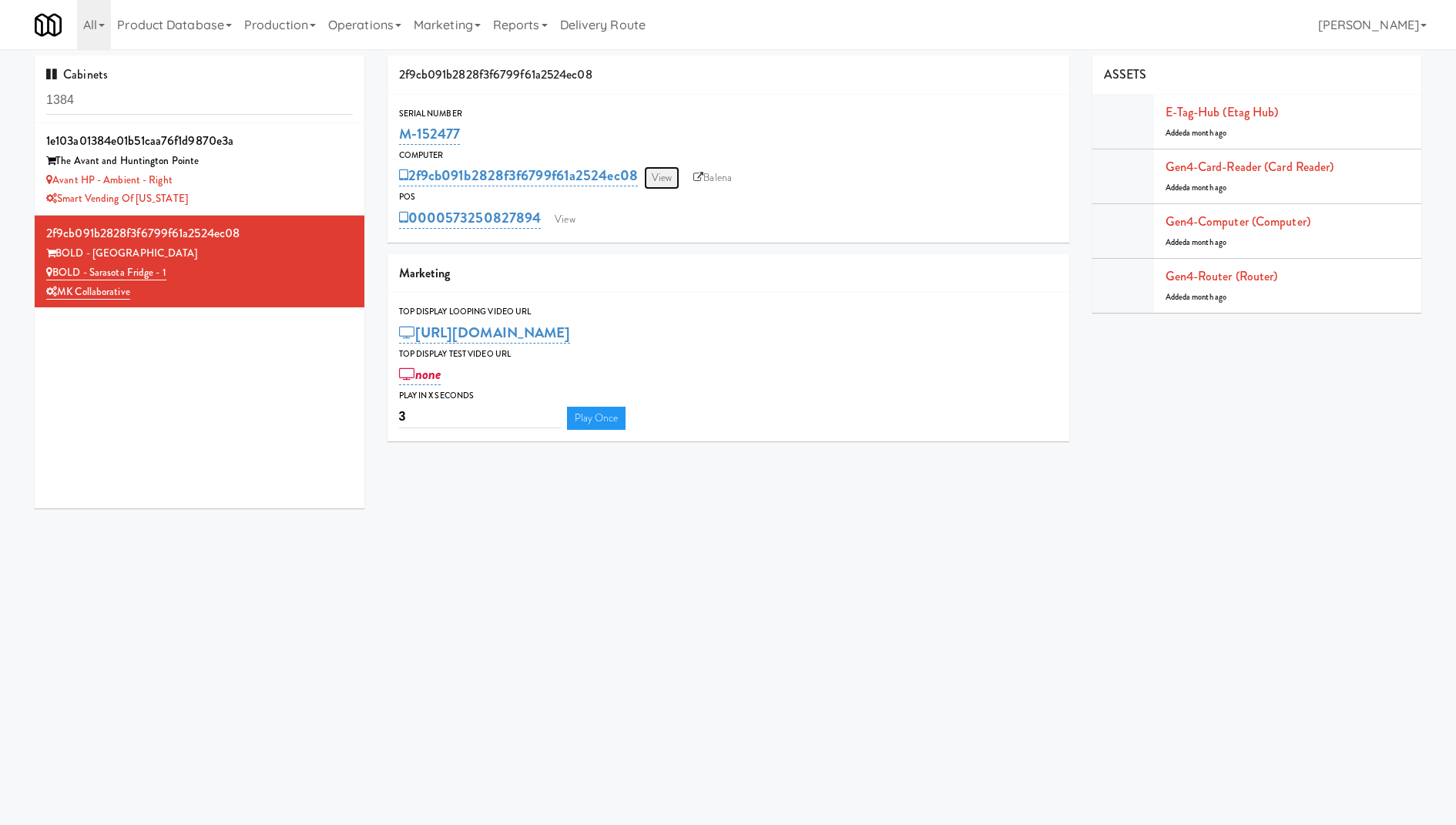
click at [660, 176] on link "View" at bounding box center [661, 177] width 35 height 23
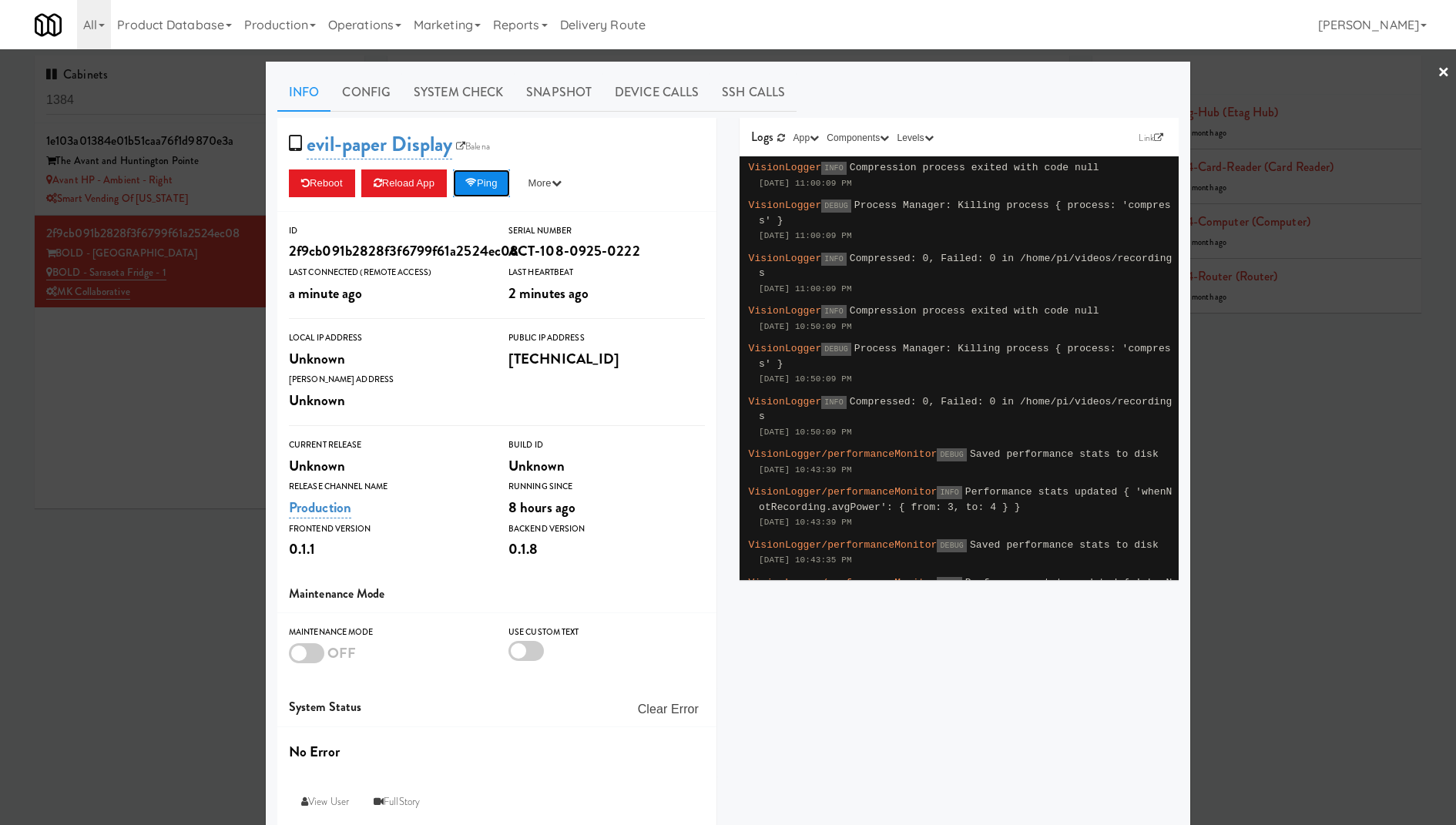
click at [499, 180] on button "Ping" at bounding box center [481, 183] width 57 height 28
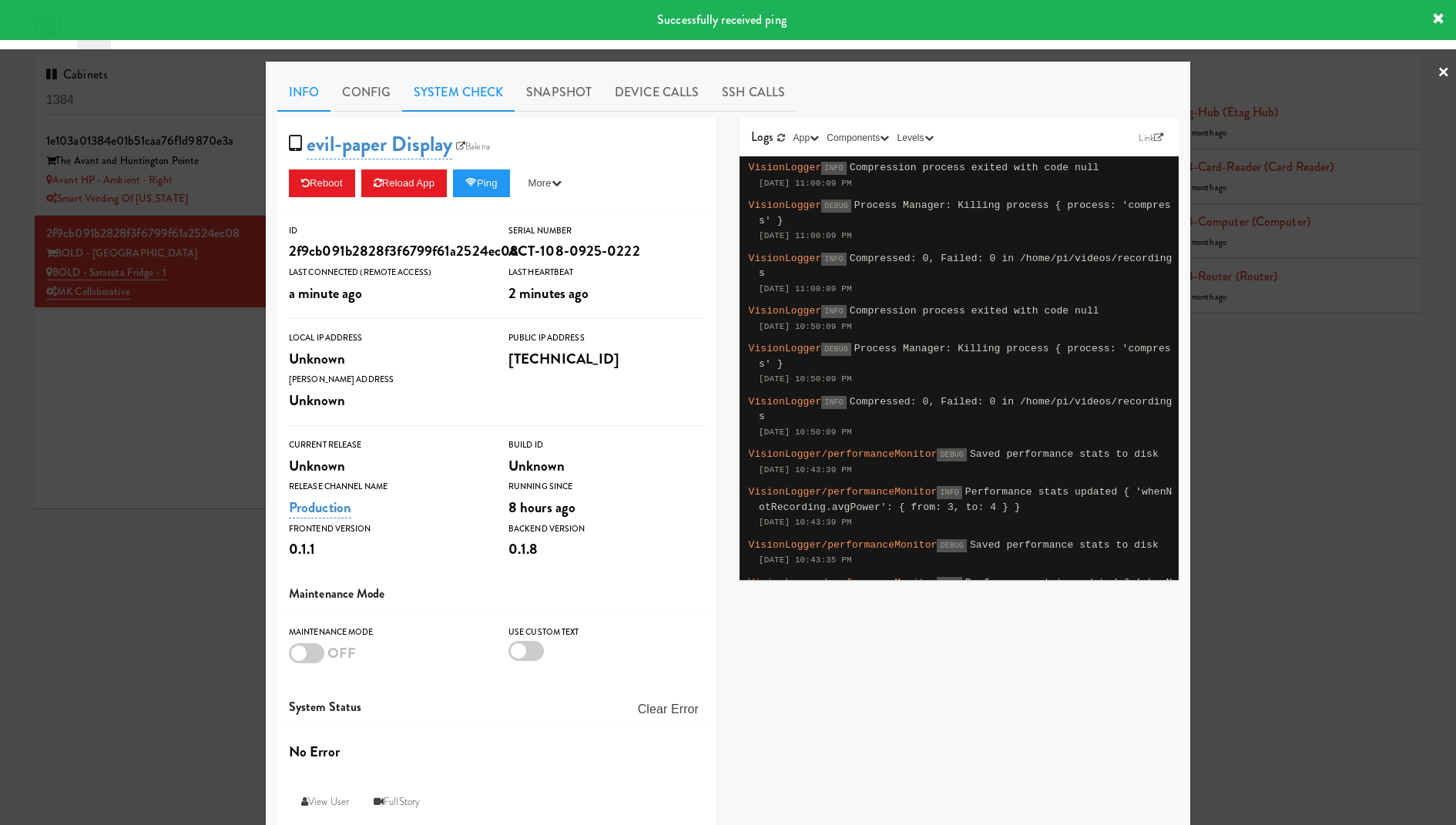
click at [465, 86] on link "System Check" at bounding box center [458, 92] width 113 height 39
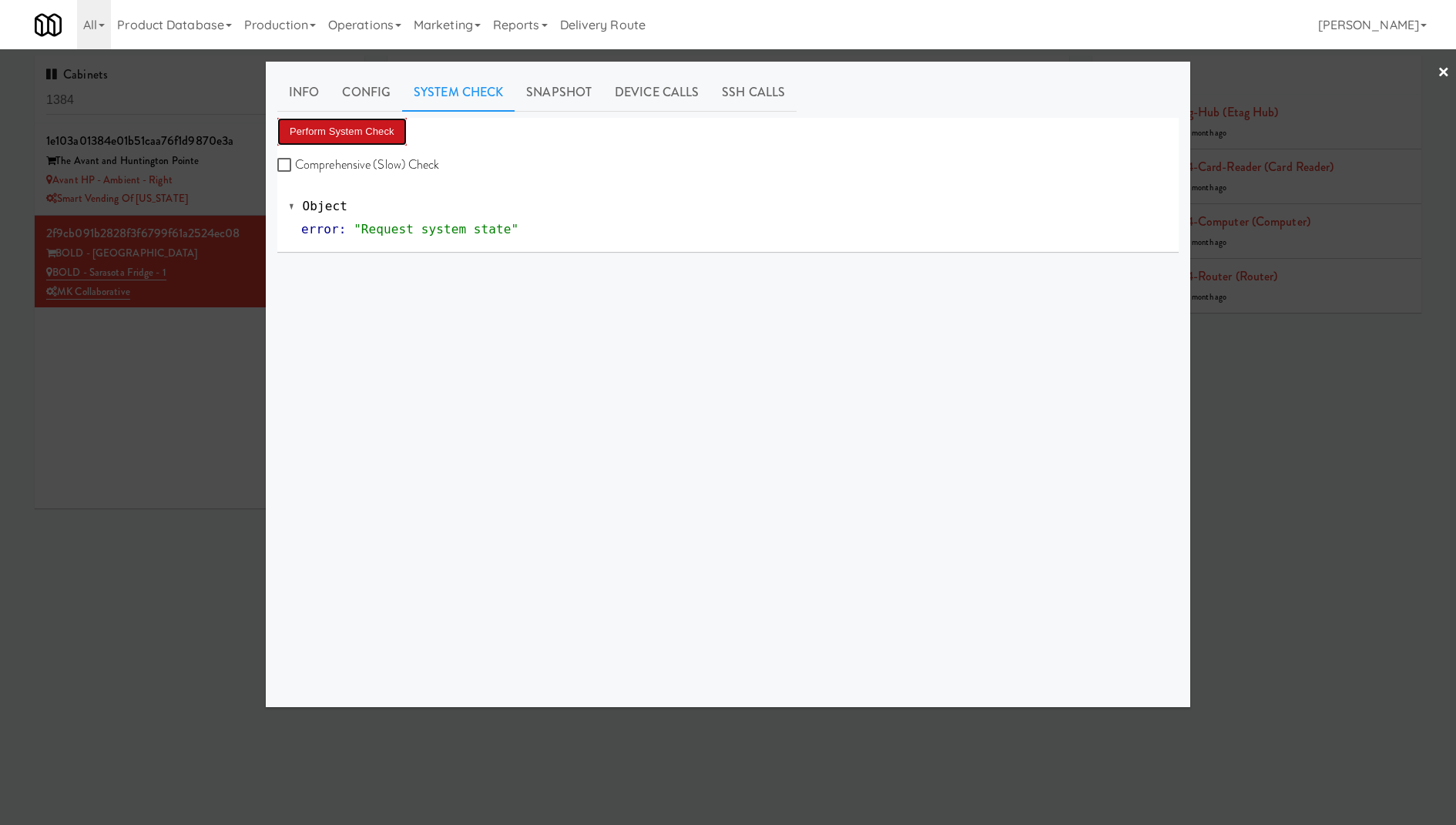
click at [384, 135] on button "Perform System Check" at bounding box center [341, 131] width 129 height 28
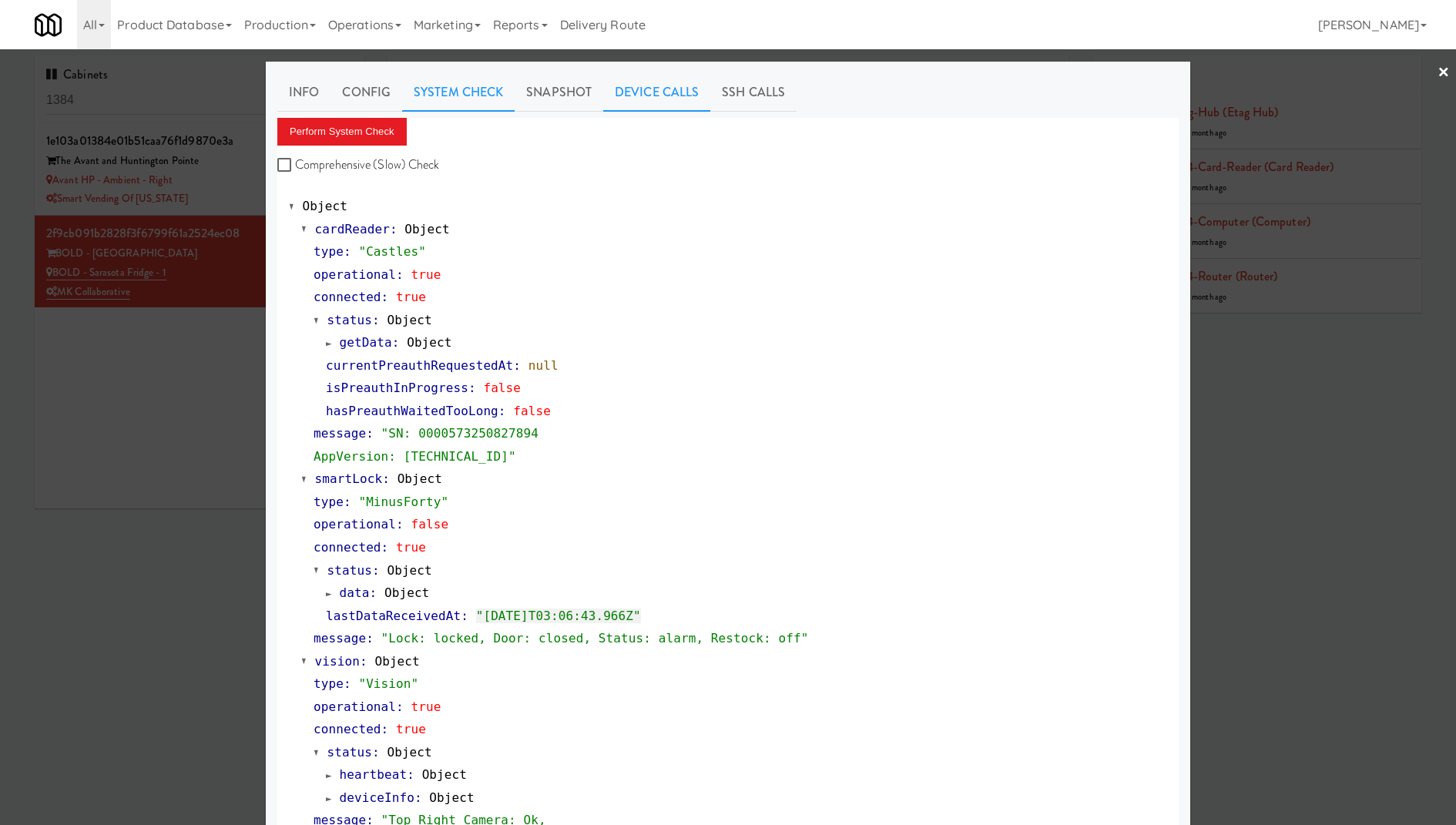
click at [665, 92] on link "Device Calls" at bounding box center [656, 92] width 107 height 39
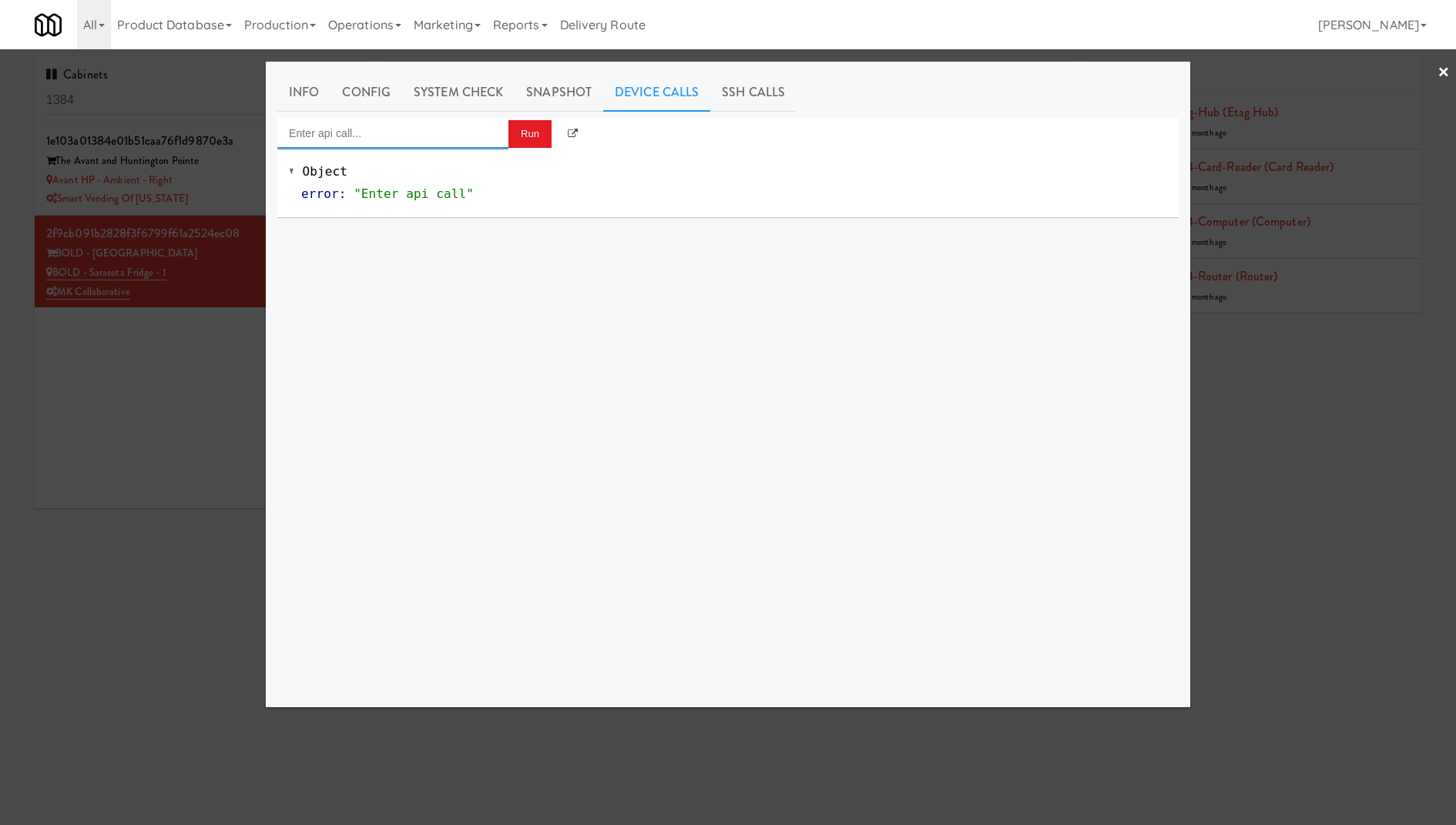
click at [446, 143] on input "Enter api call..." at bounding box center [393, 133] width 231 height 30
type input "g"
click at [451, 178] on div "[URL]" at bounding box center [392, 177] width 208 height 20
type input "Cooler: Toggle Restocking"
click at [530, 137] on button "Run" at bounding box center [529, 134] width 43 height 28
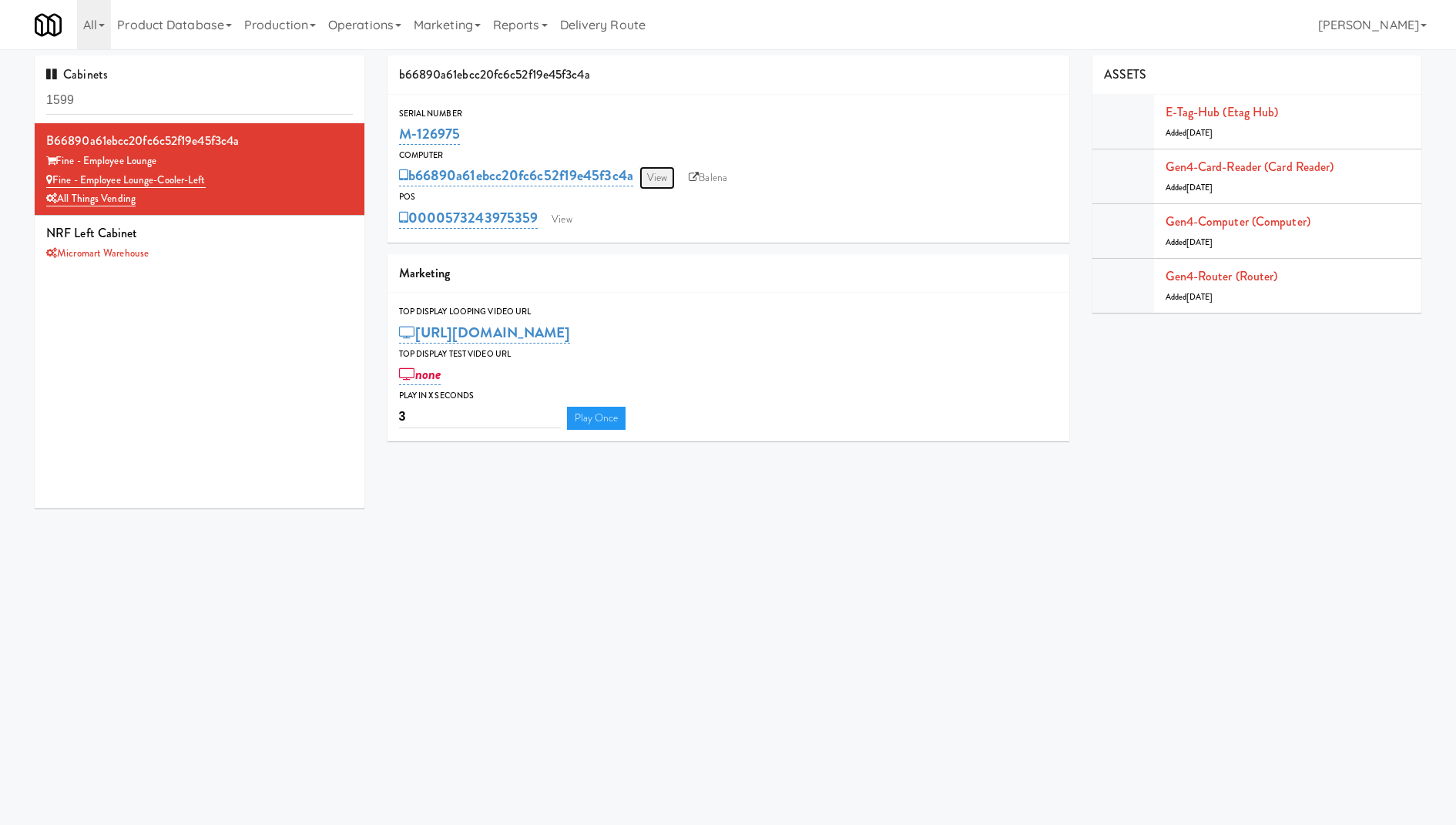
click at [668, 178] on link "View" at bounding box center [656, 177] width 35 height 23
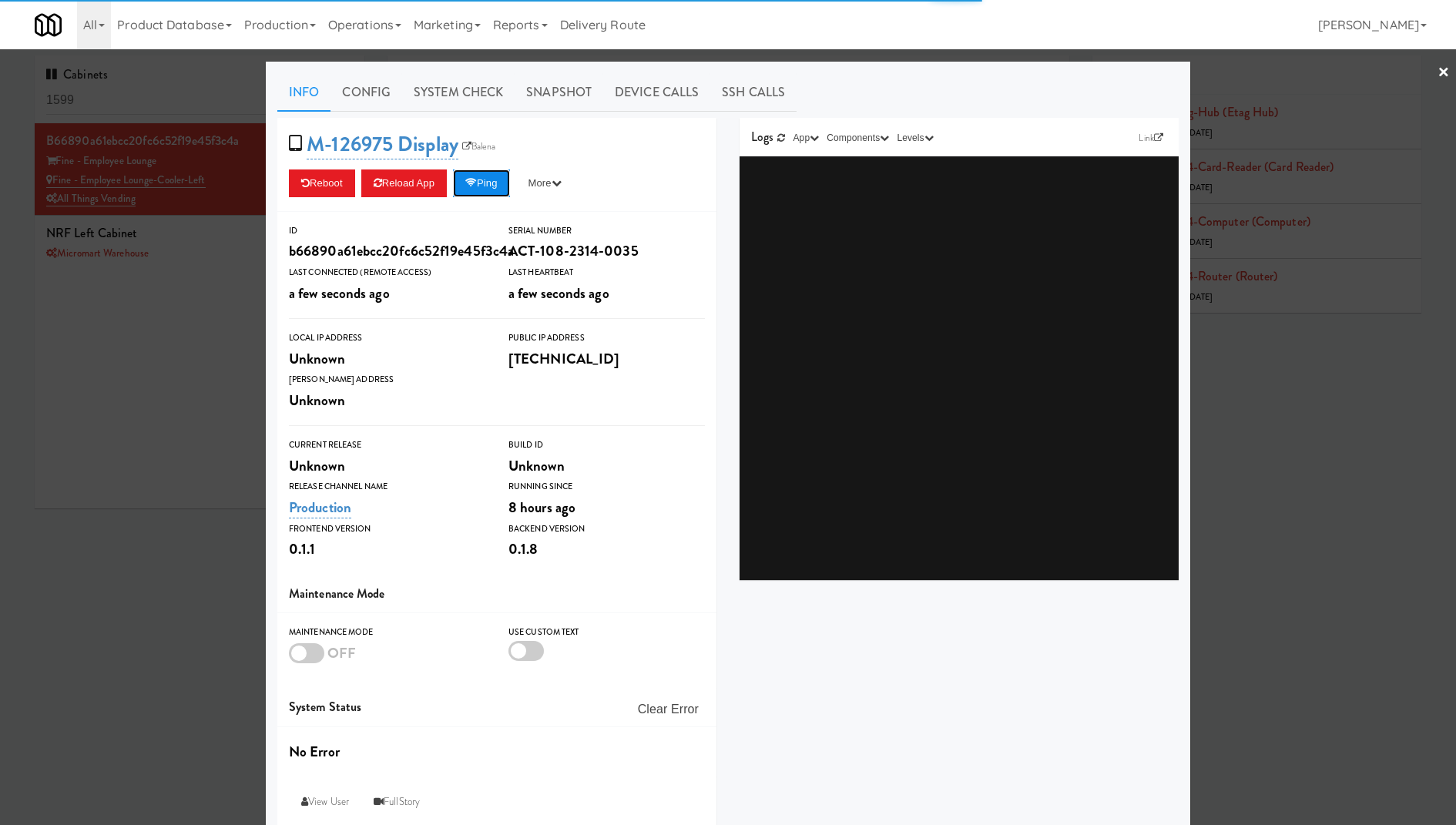
click at [486, 181] on button "Ping" at bounding box center [481, 183] width 57 height 28
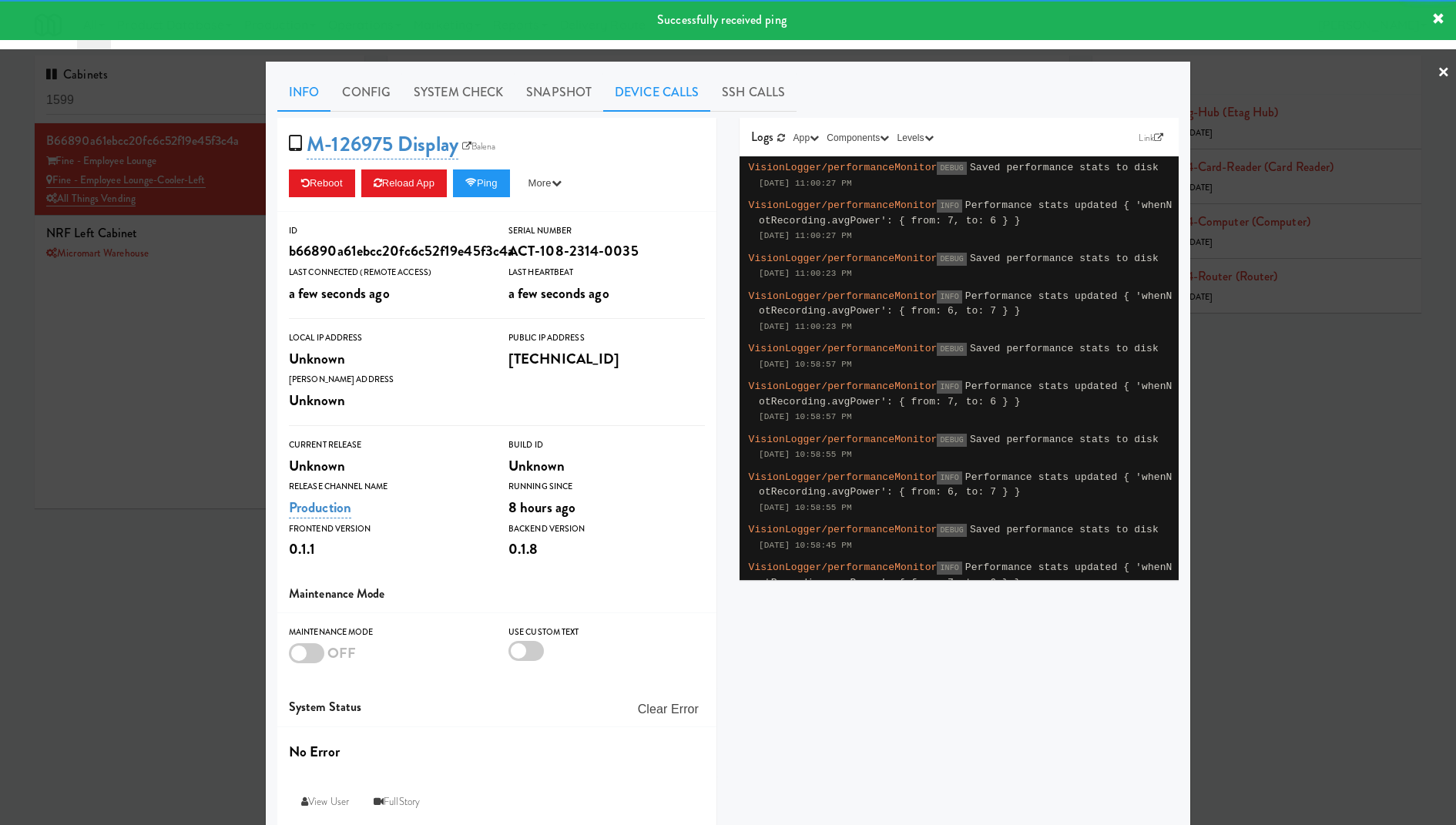
click at [637, 81] on link "Device Calls" at bounding box center [656, 92] width 107 height 39
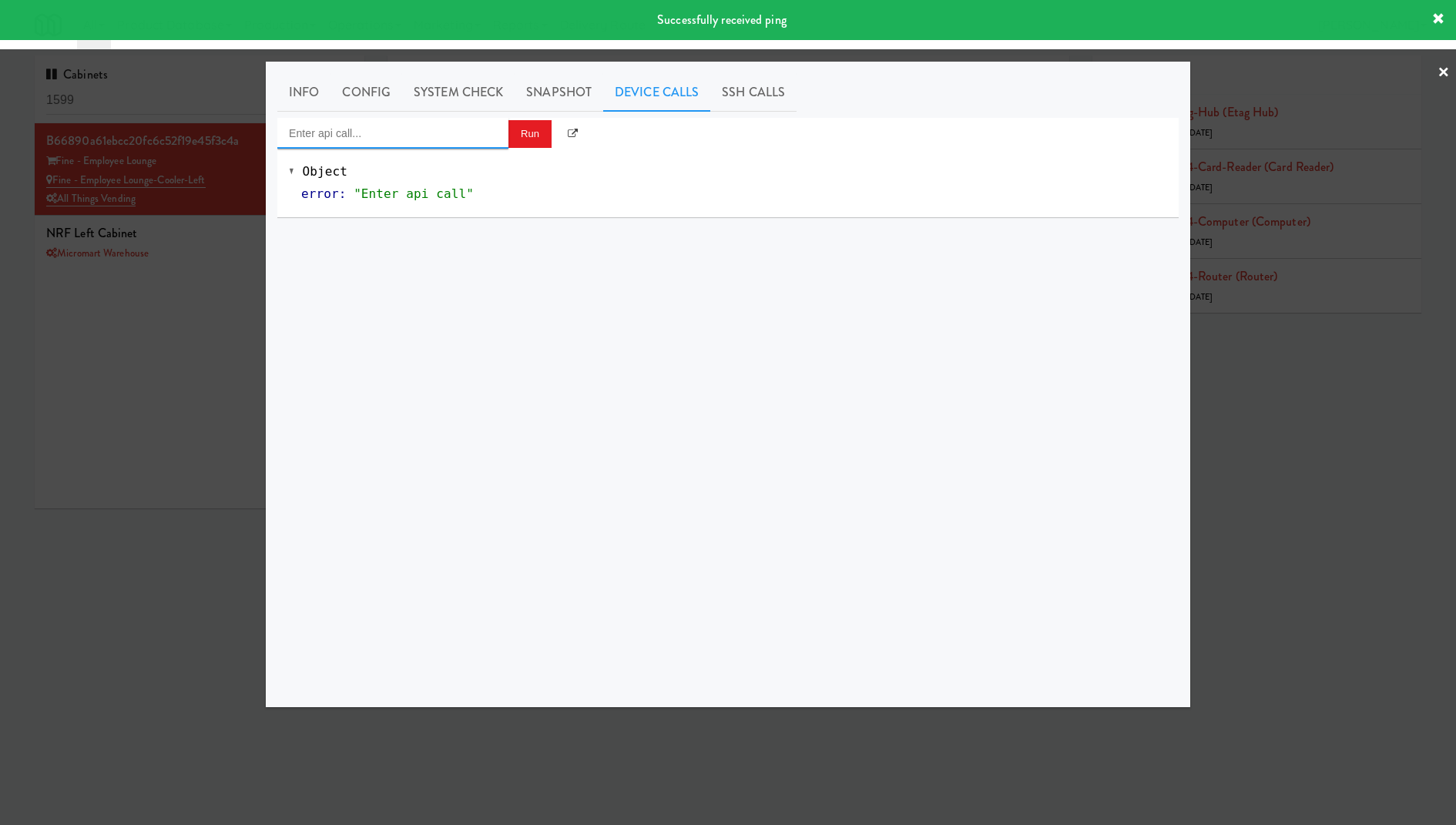
click at [479, 134] on input "Enter api call..." at bounding box center [393, 133] width 231 height 30
click at [464, 156] on div "Cooler: Toggle Restocking" at bounding box center [392, 157] width 208 height 20
type input "Cooler: Toggle Restocking"
click at [523, 127] on button "Run" at bounding box center [529, 134] width 43 height 28
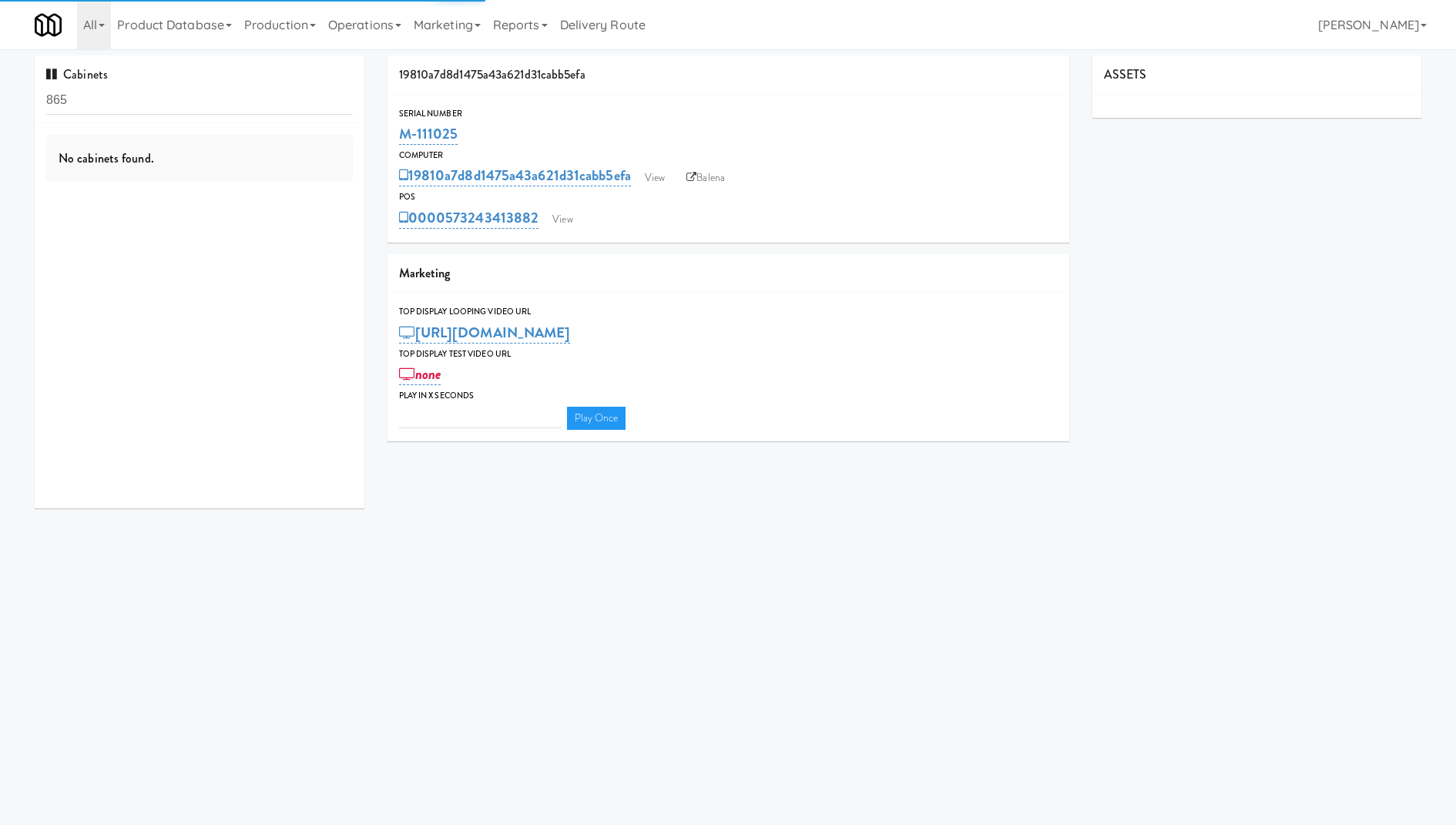
type input "3"
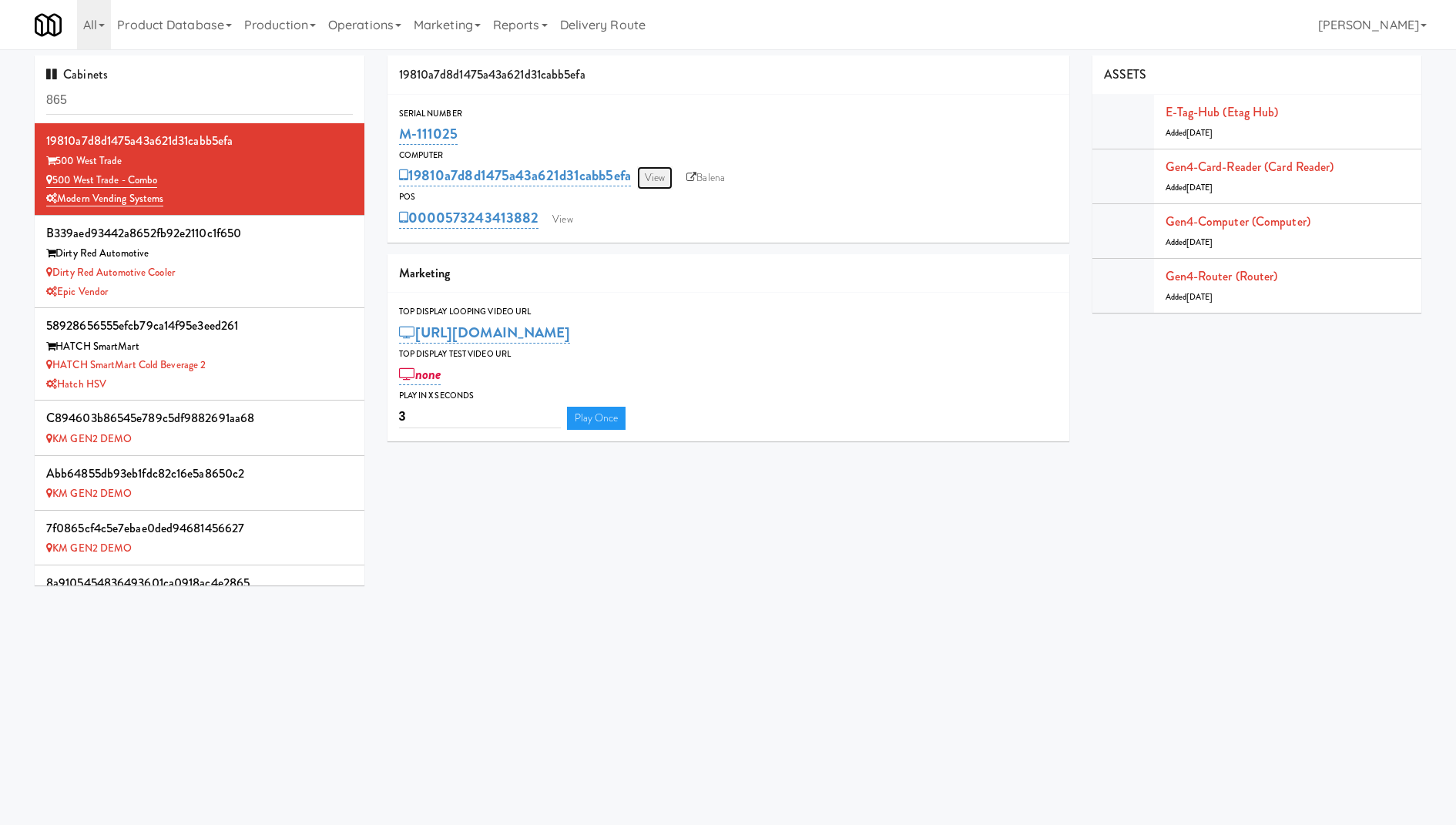
click at [647, 184] on link "View" at bounding box center [654, 177] width 35 height 23
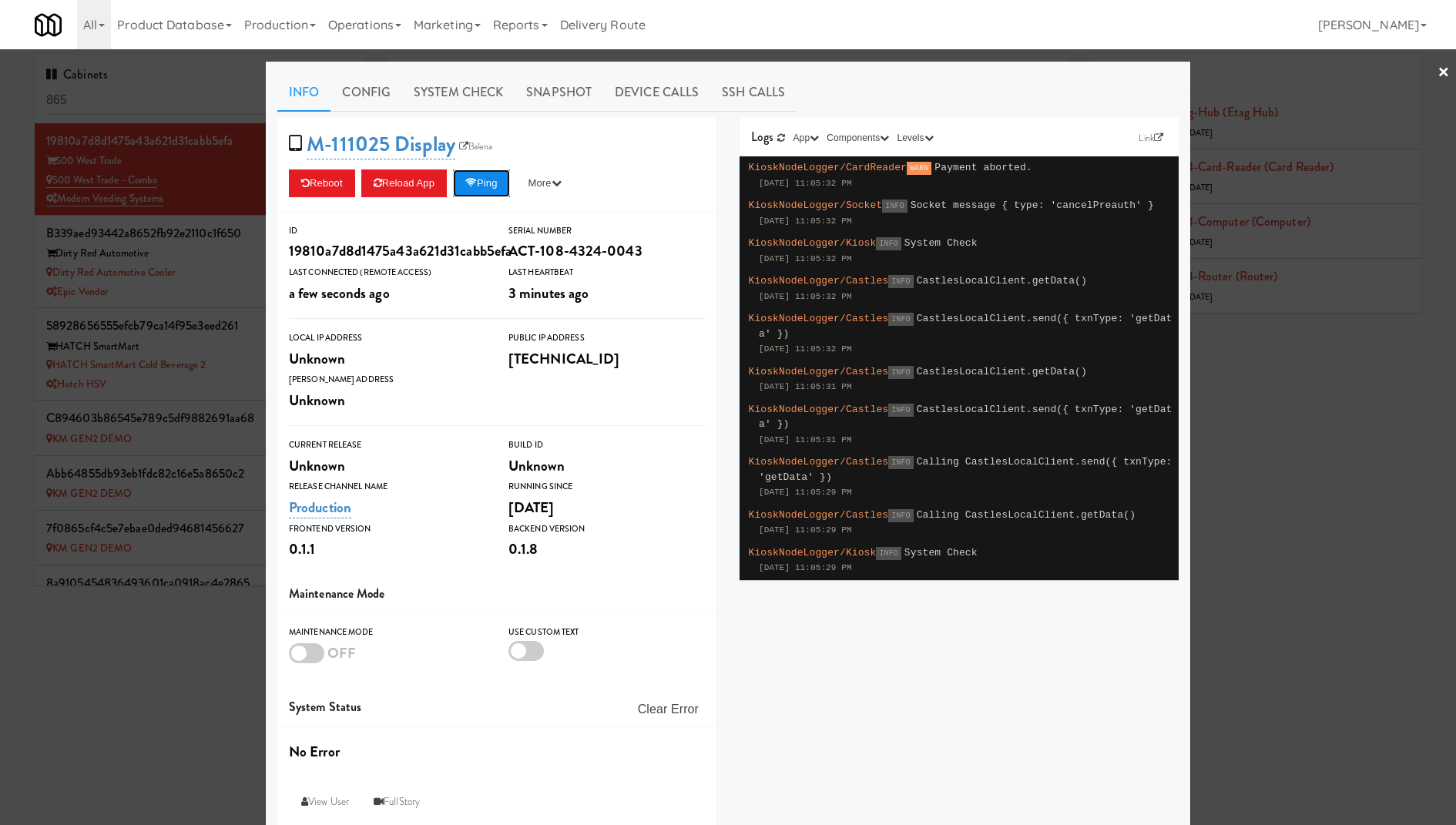
click at [493, 192] on button "Ping" at bounding box center [481, 183] width 57 height 28
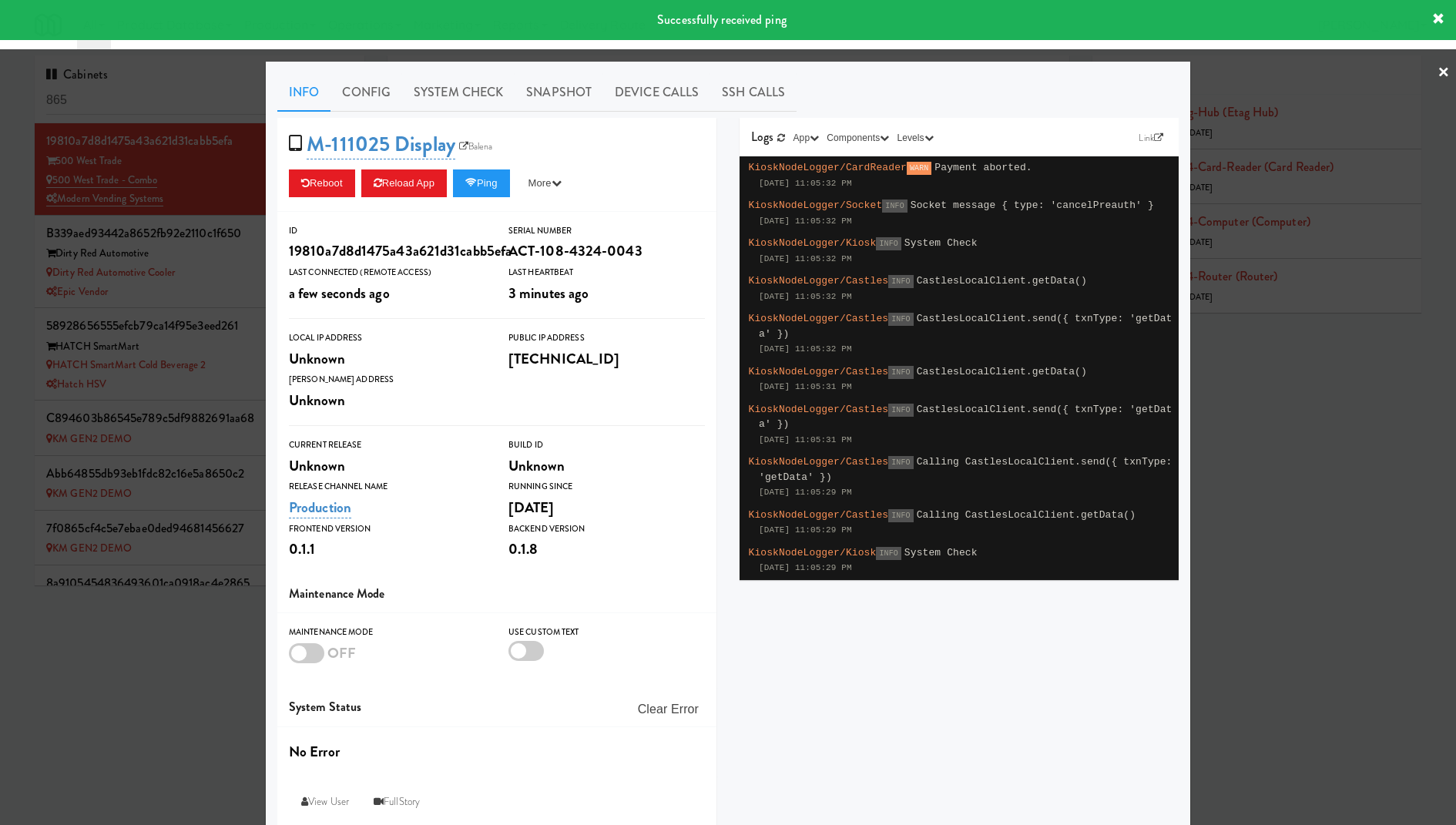
click at [141, 175] on div at bounding box center [728, 412] width 1456 height 825
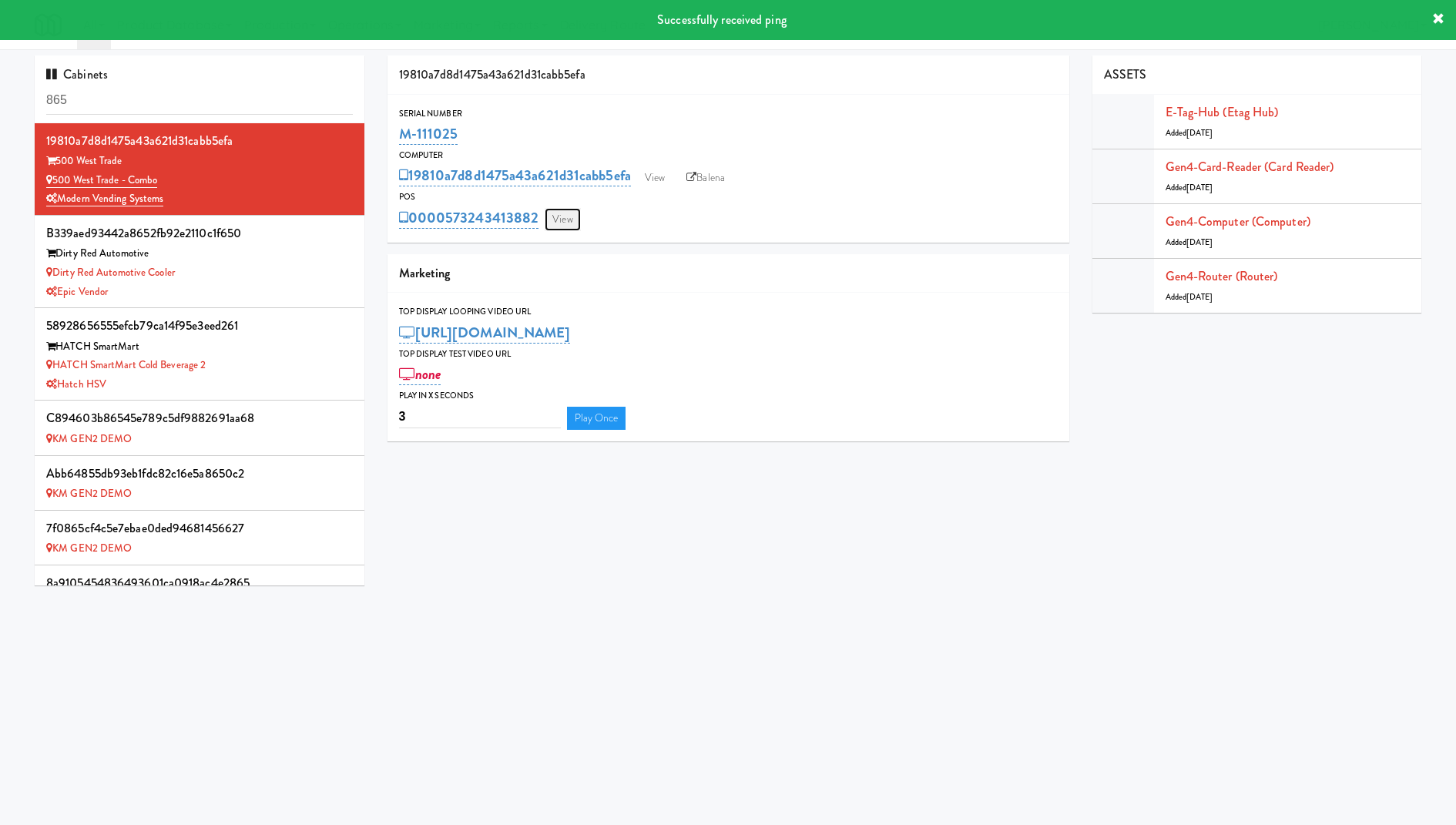
click at [574, 219] on link "View" at bounding box center [562, 219] width 35 height 23
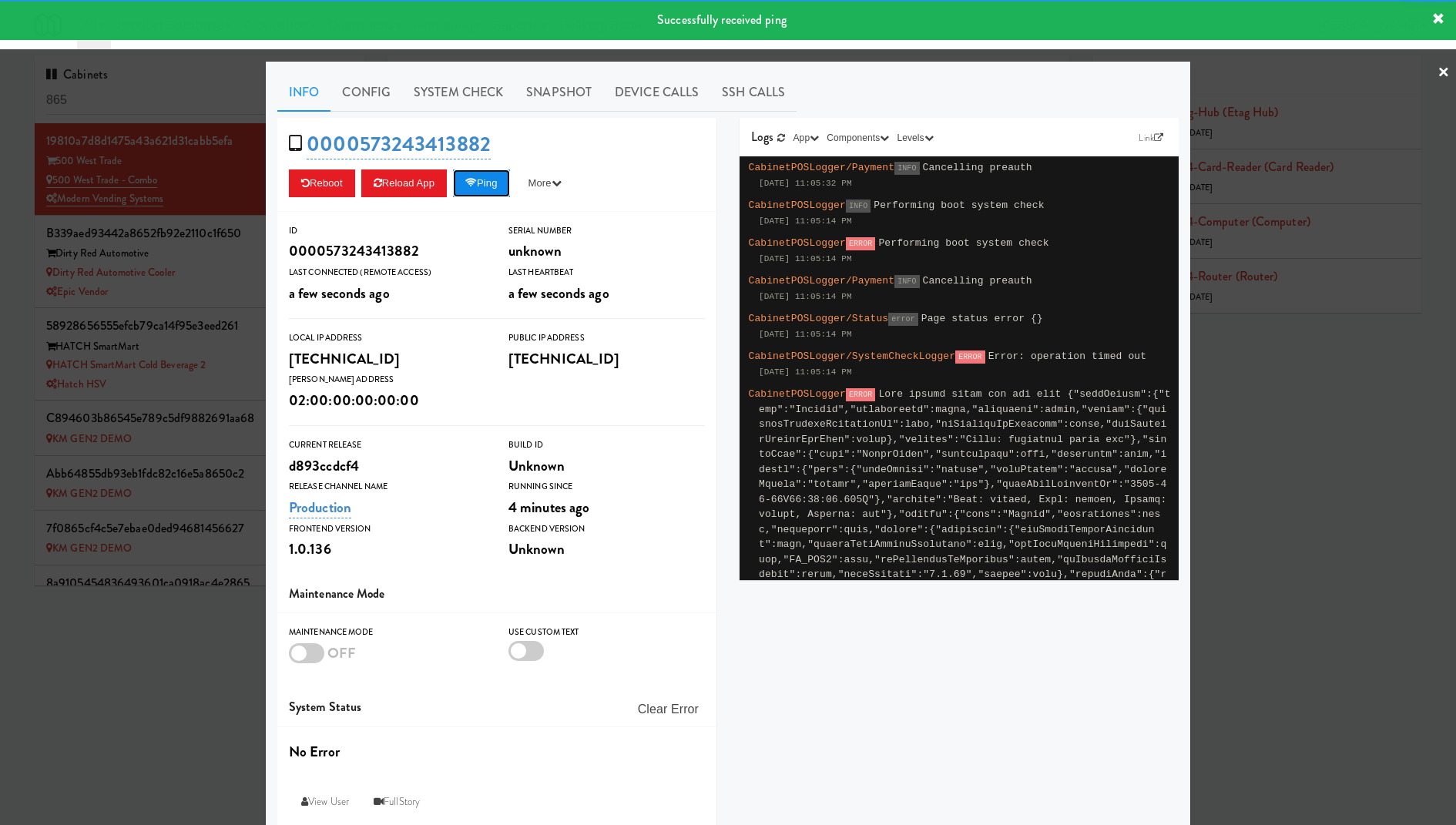
click at [497, 180] on button "Ping" at bounding box center [481, 183] width 57 height 28
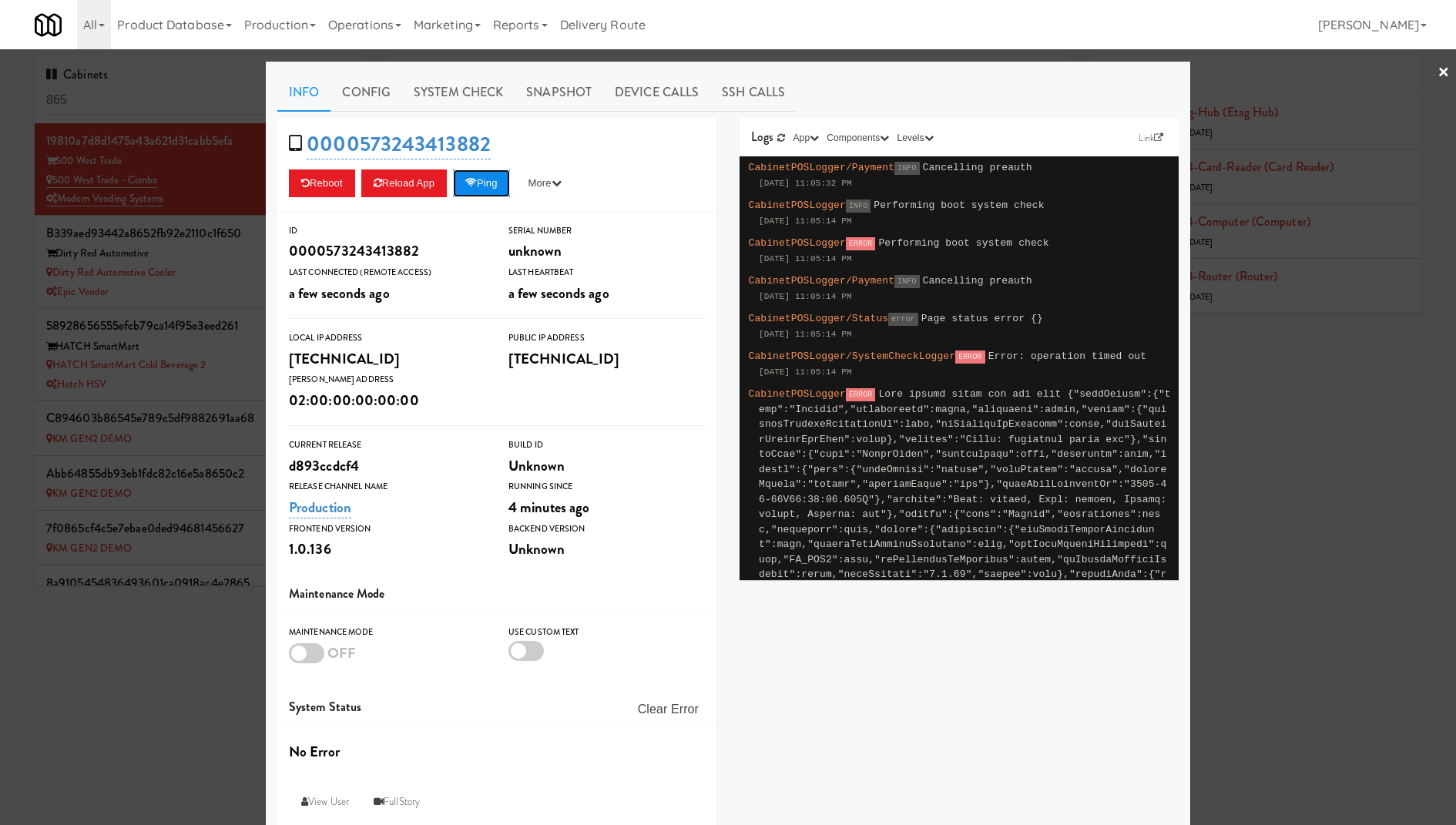
click at [497, 180] on button "Ping" at bounding box center [481, 183] width 57 height 28
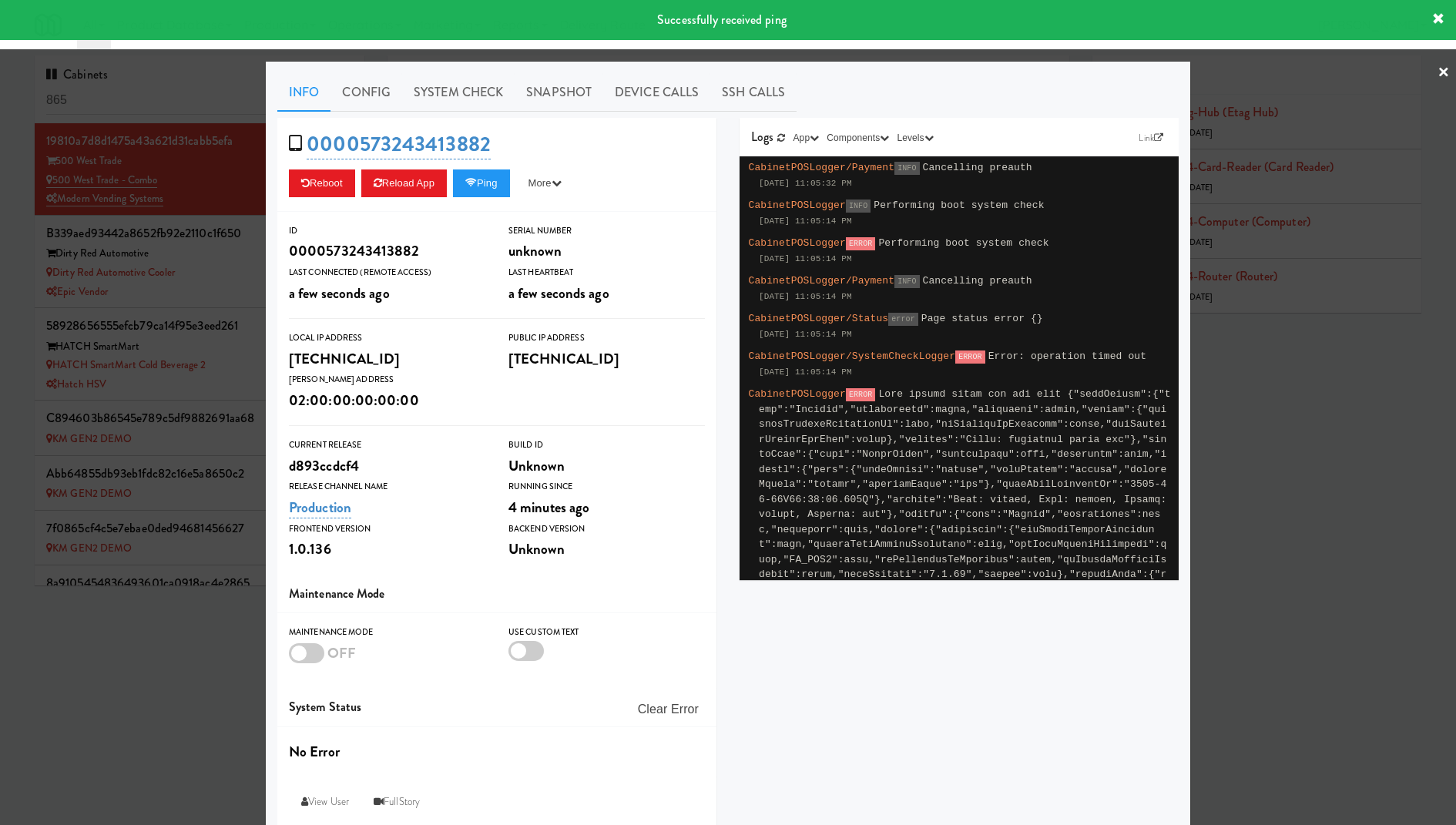
click at [141, 214] on div at bounding box center [728, 412] width 1456 height 825
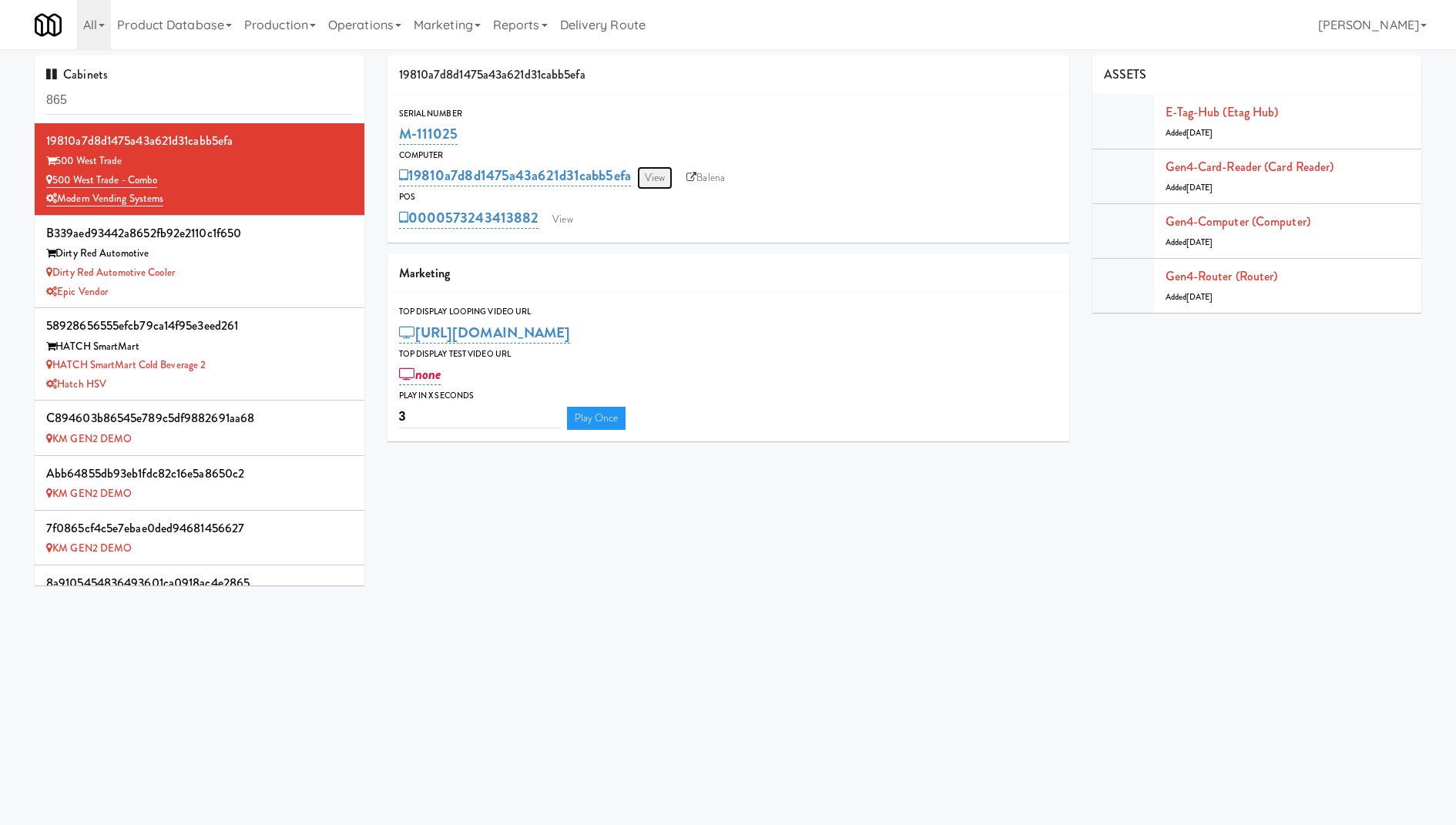
click at [663, 176] on link "View" at bounding box center [654, 177] width 35 height 23
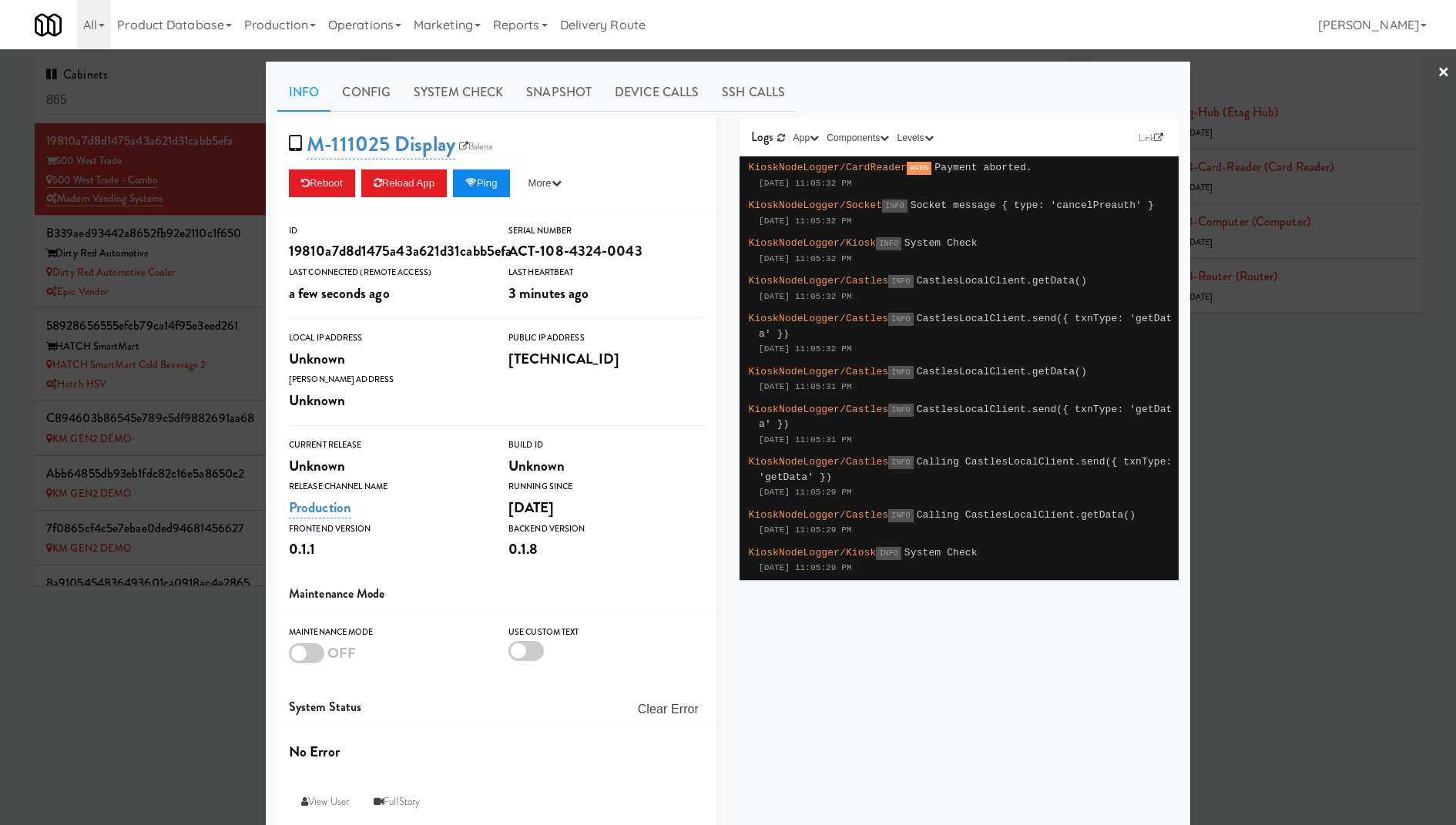
click at [498, 182] on button "Ping" at bounding box center [481, 183] width 57 height 28
click at [485, 191] on button "Ping" at bounding box center [481, 183] width 57 height 28
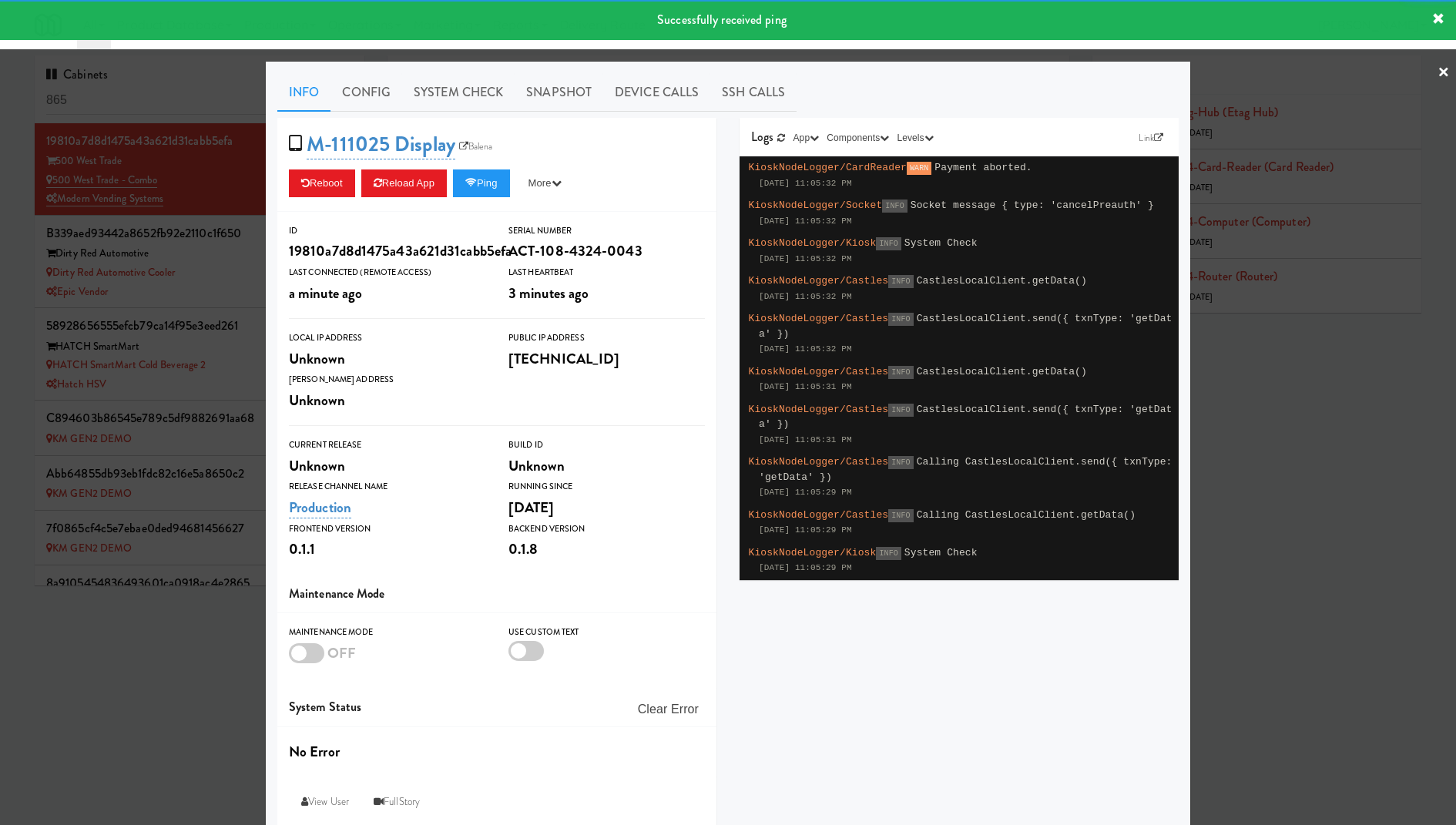
click at [205, 223] on div at bounding box center [728, 412] width 1456 height 825
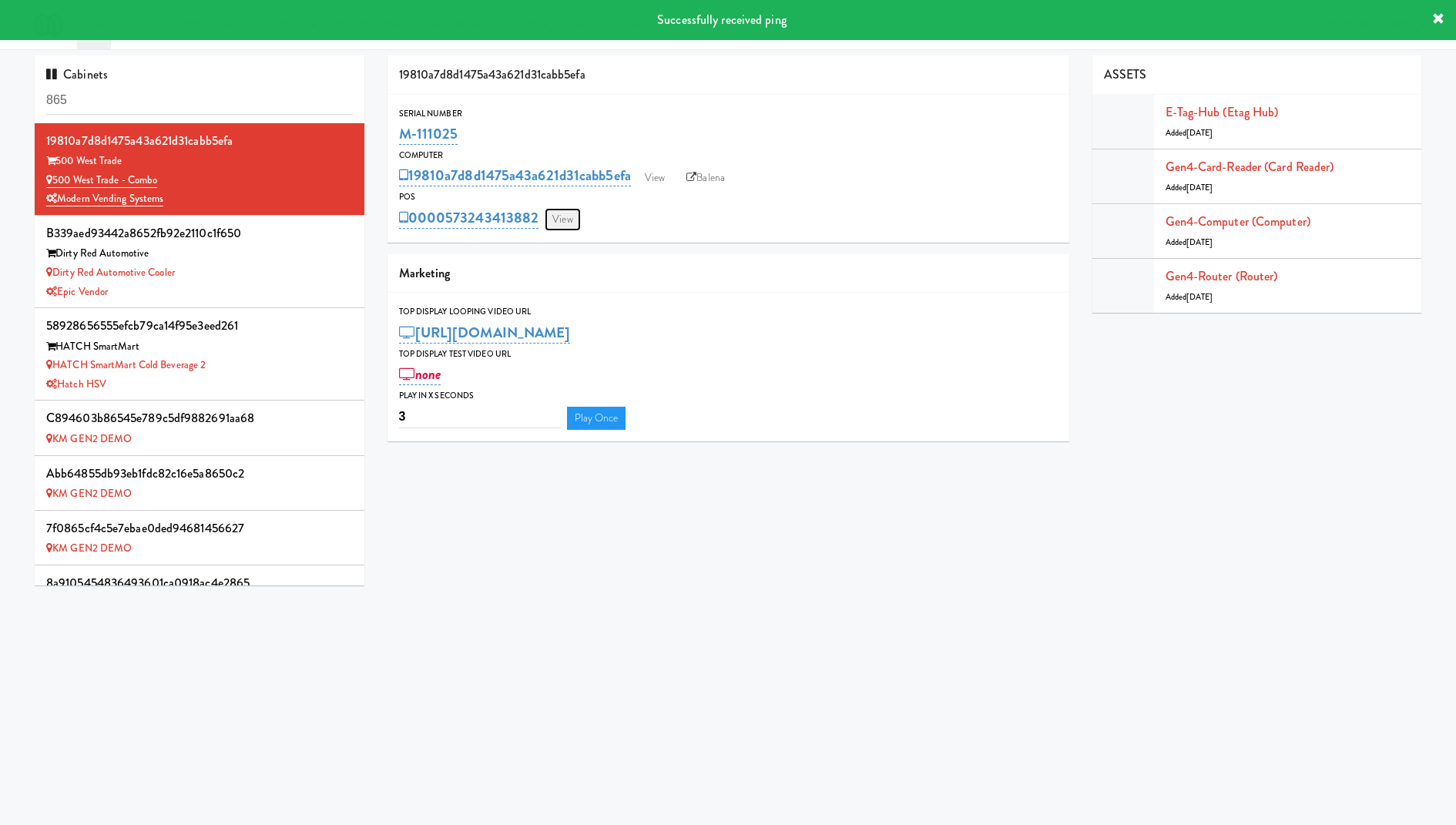
click at [563, 221] on link "View" at bounding box center [562, 219] width 35 height 23
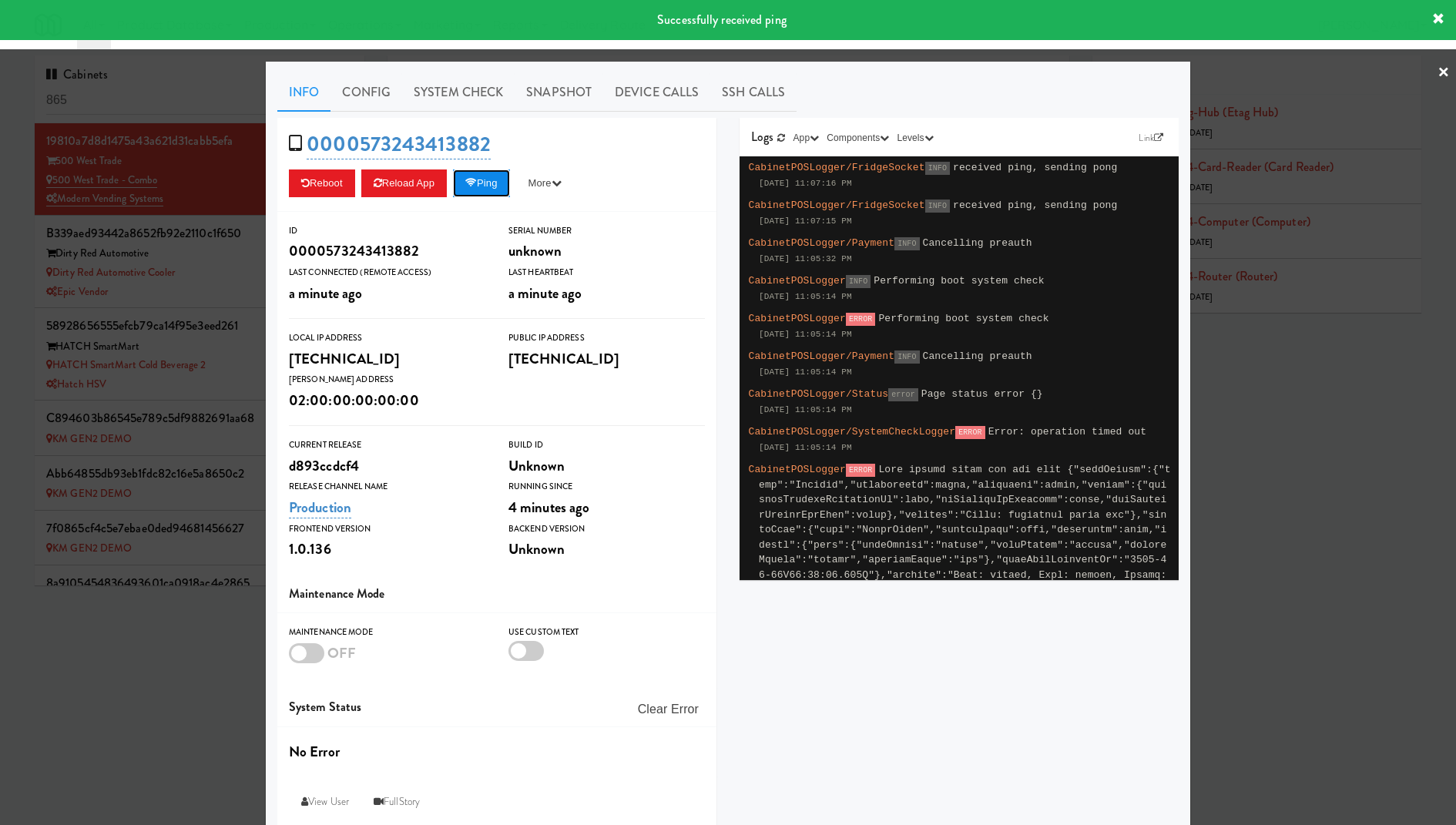
click at [474, 179] on icon at bounding box center [470, 183] width 11 height 10
click at [497, 186] on button "Ping" at bounding box center [481, 183] width 57 height 28
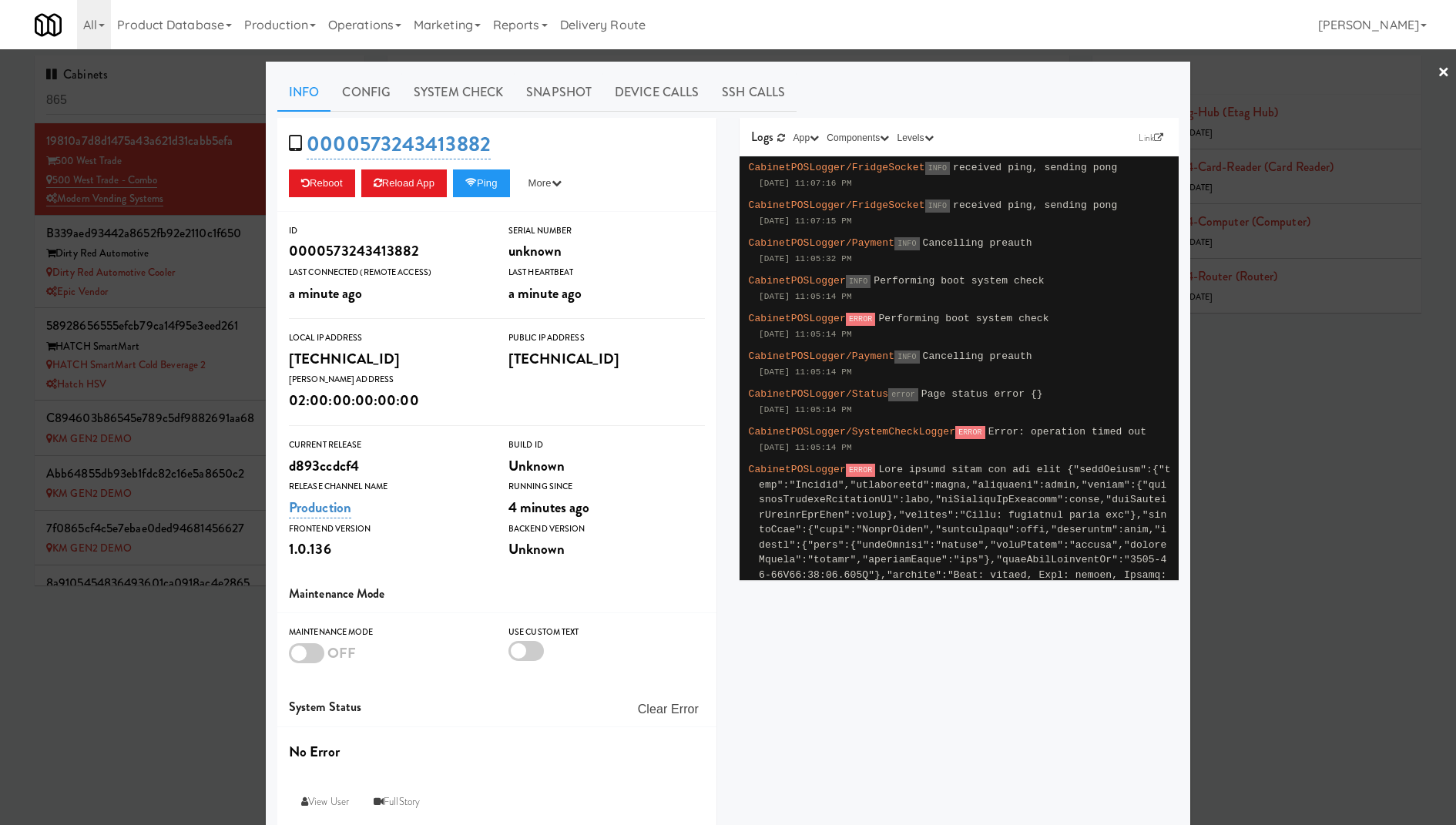
click at [125, 219] on div at bounding box center [728, 412] width 1456 height 825
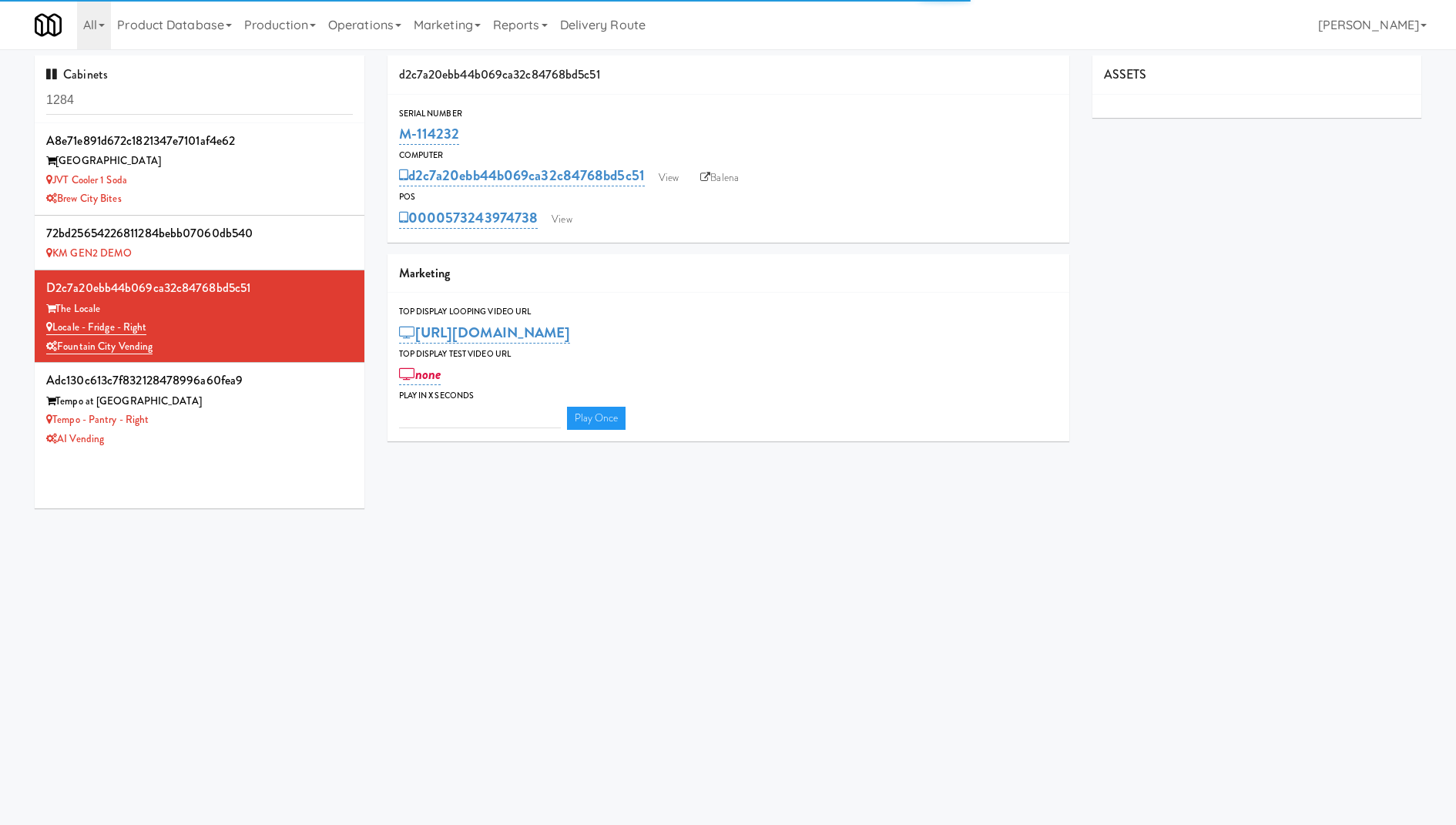
type input "3"
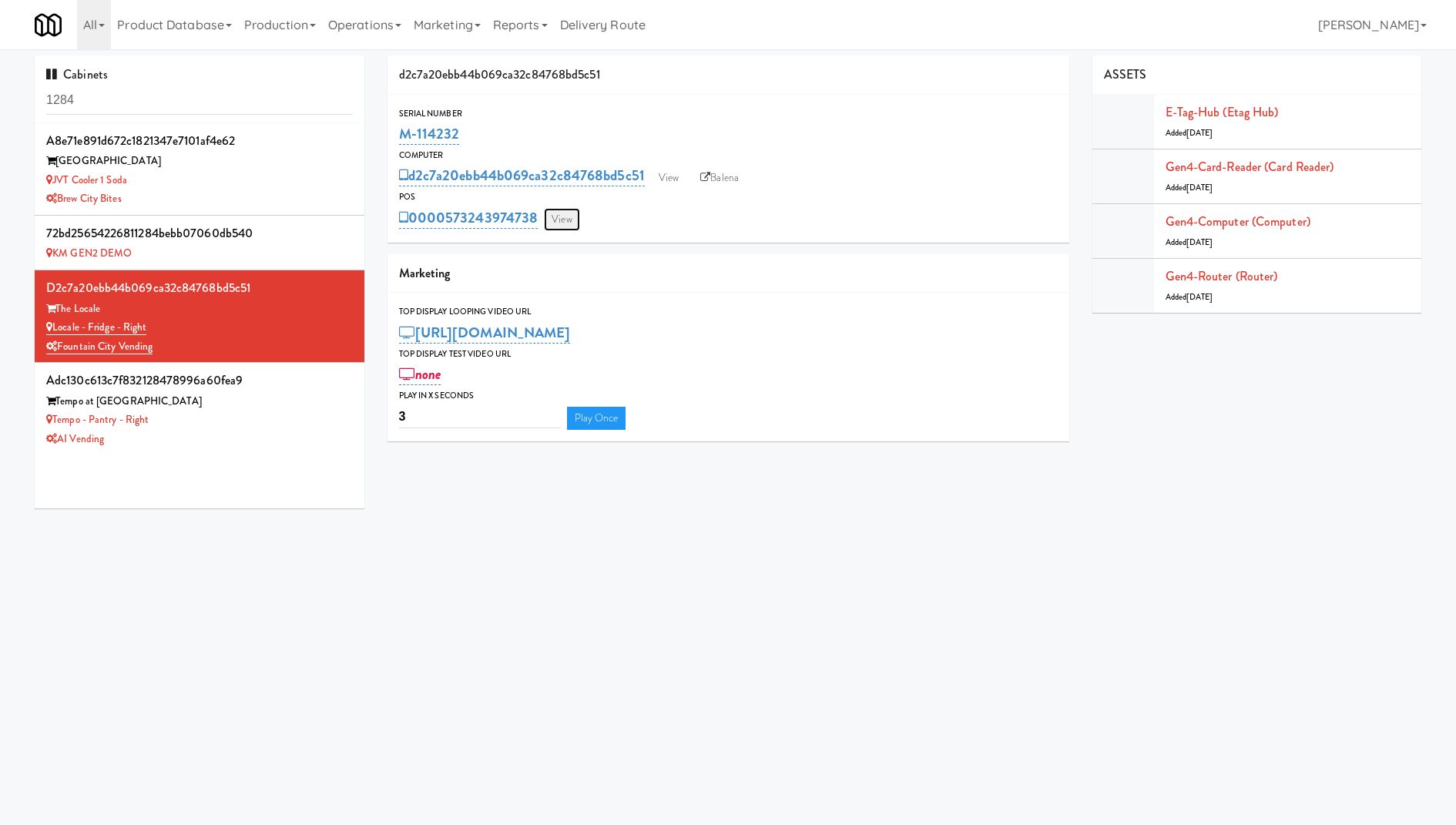
click at [571, 217] on link "View" at bounding box center [561, 219] width 35 height 23
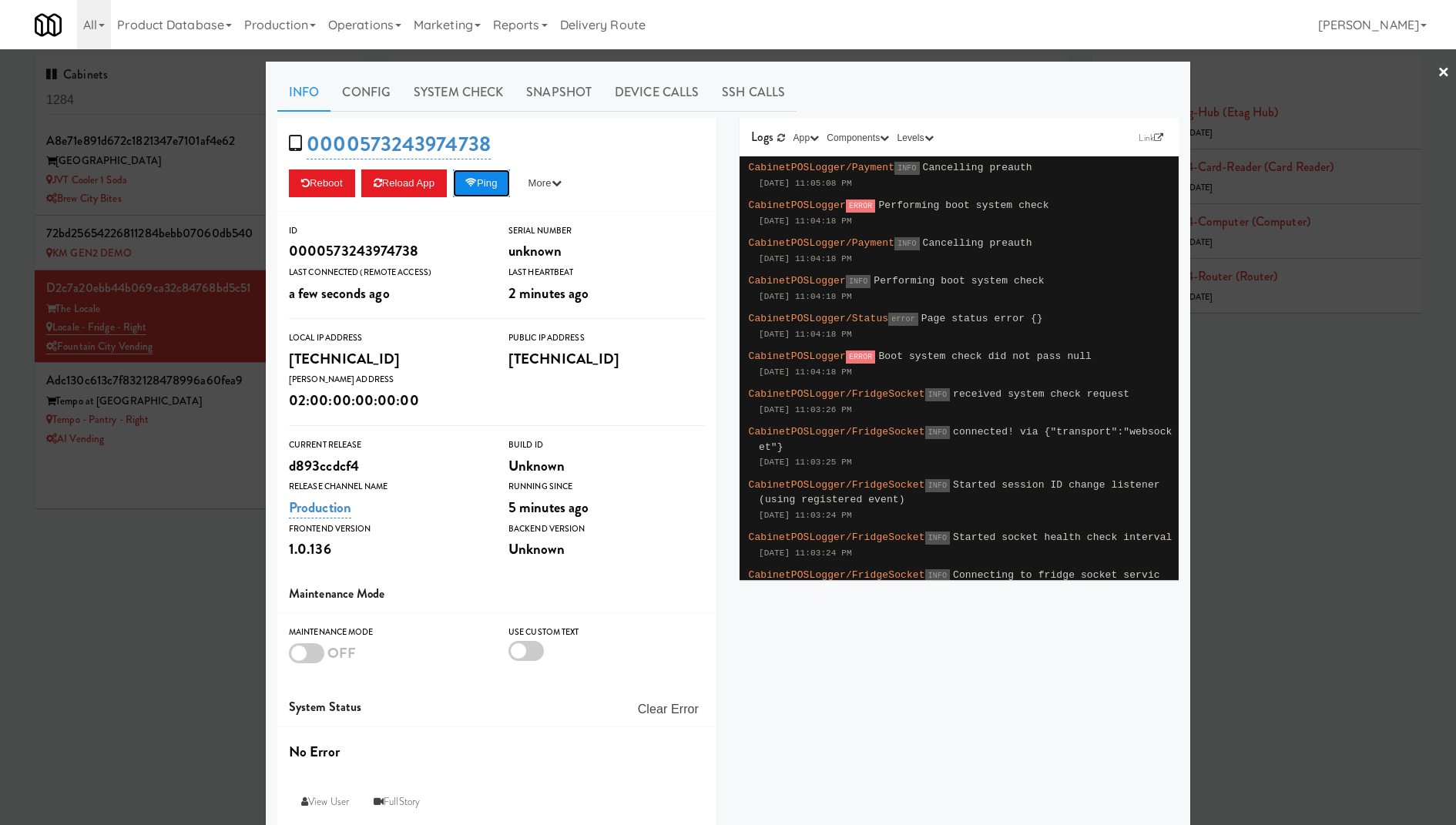
click at [497, 176] on button "Ping" at bounding box center [481, 183] width 57 height 28
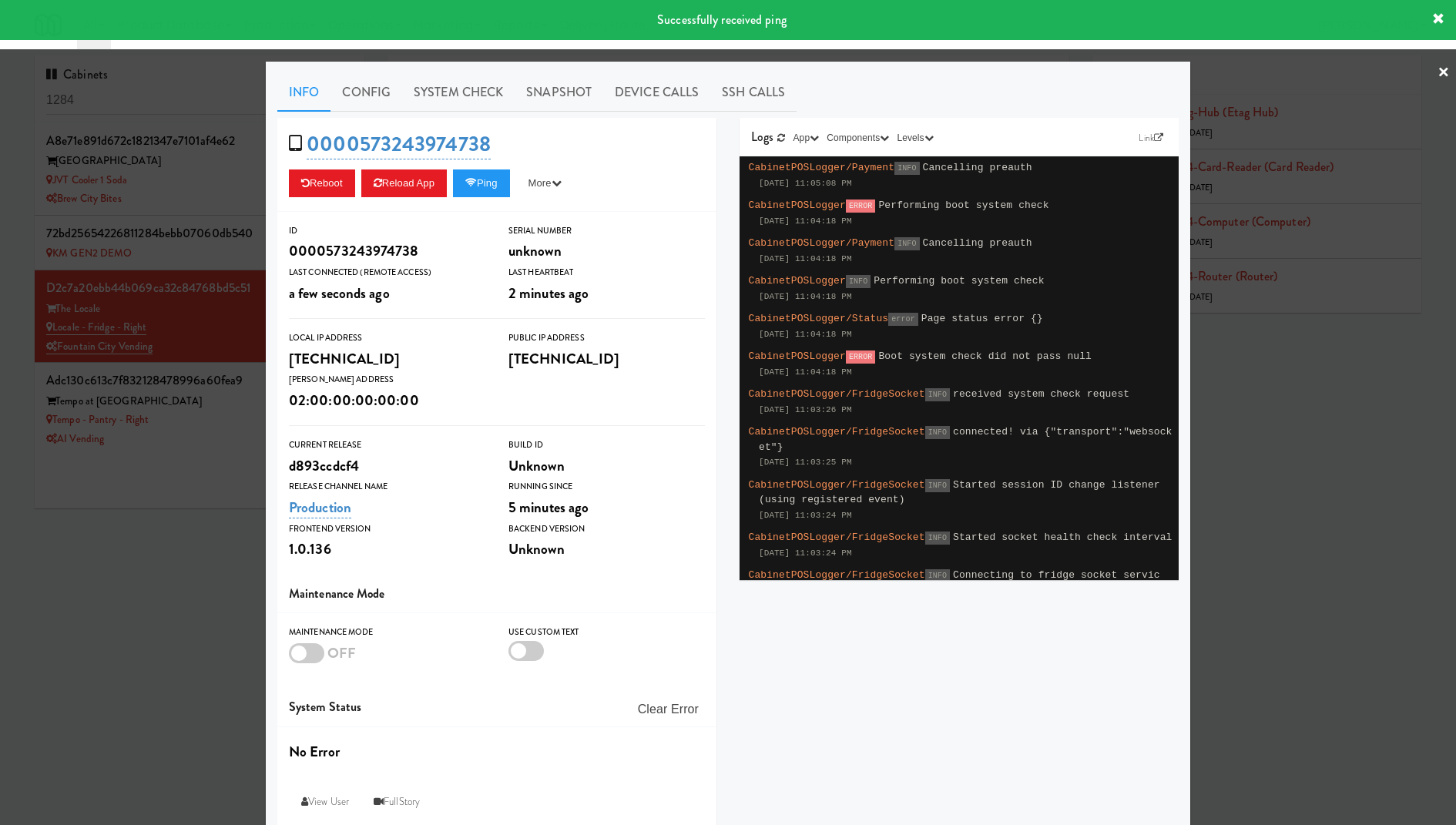
click at [198, 234] on div at bounding box center [728, 412] width 1456 height 825
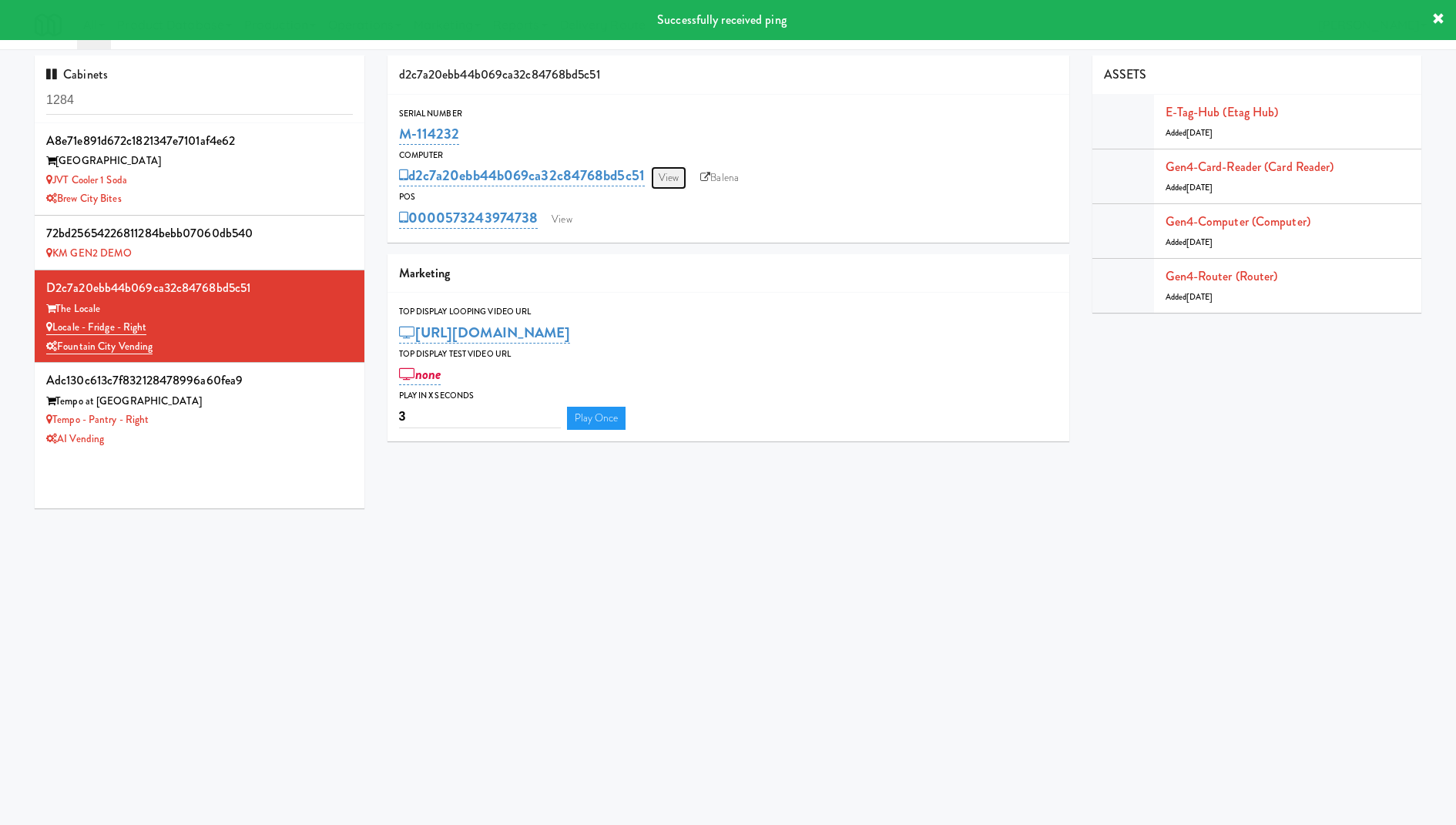
click at [667, 177] on link "View" at bounding box center [668, 177] width 35 height 23
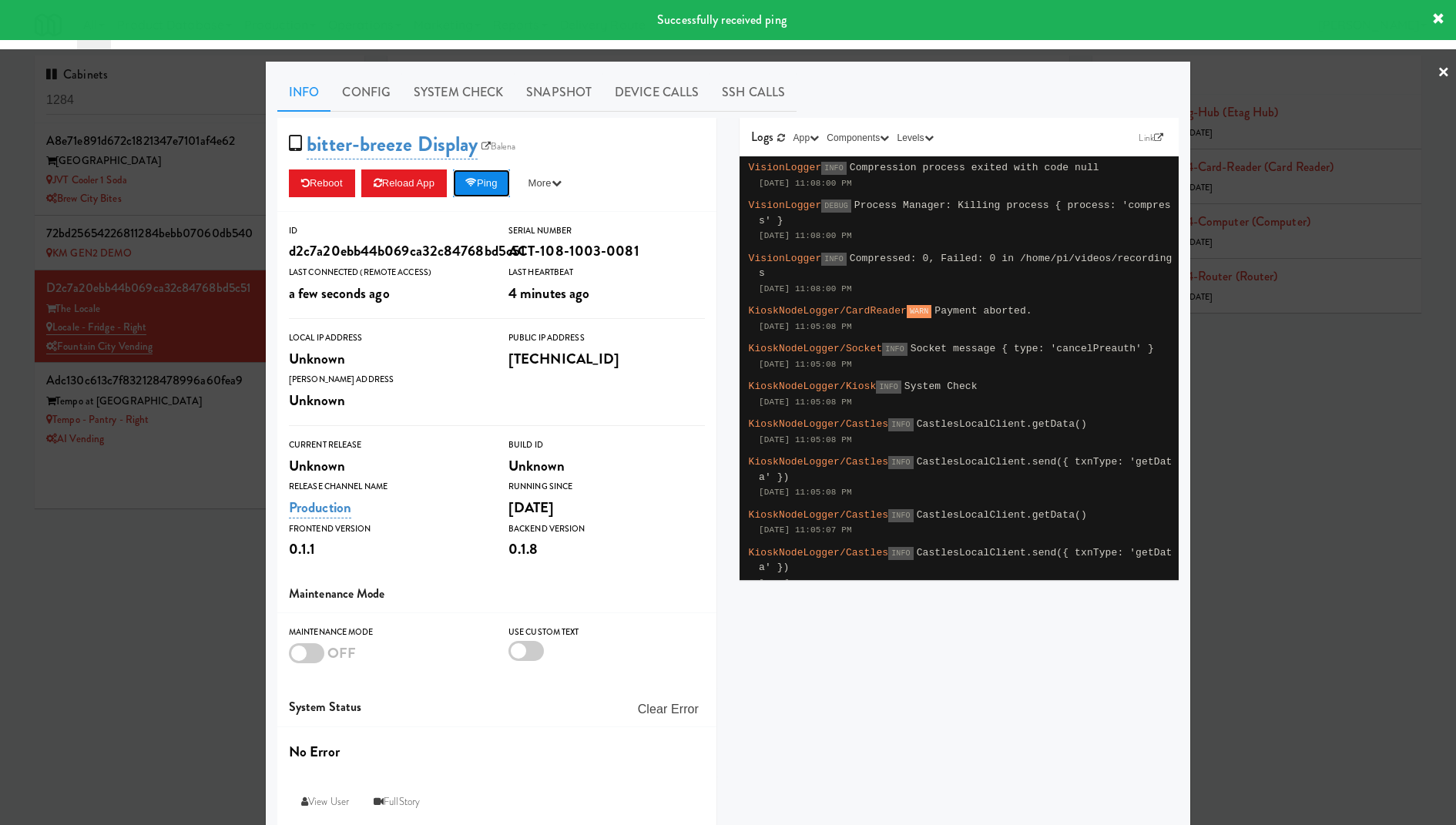
click at [487, 187] on button "Ping" at bounding box center [481, 183] width 57 height 28
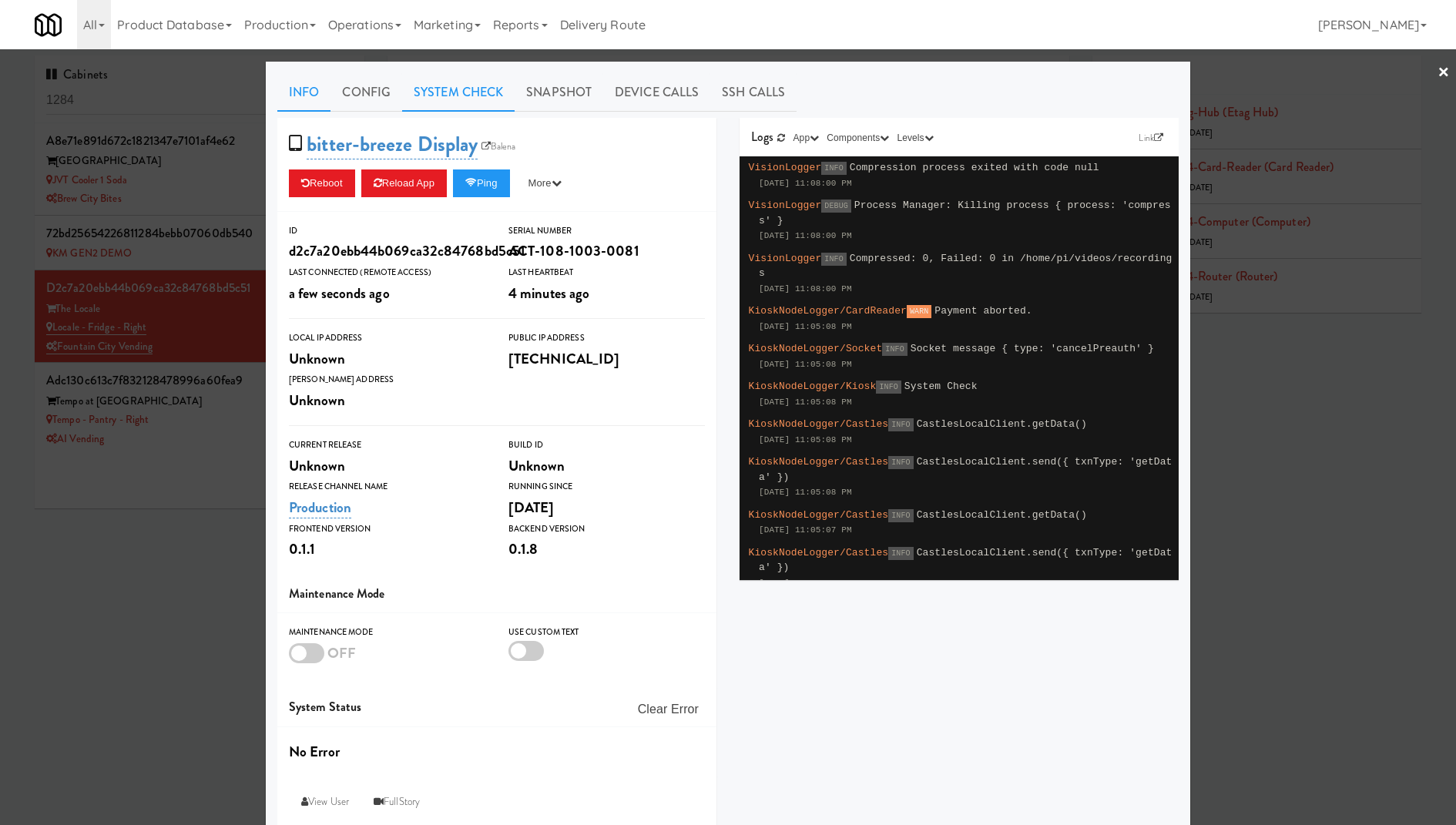
click at [466, 86] on link "System Check" at bounding box center [458, 92] width 113 height 39
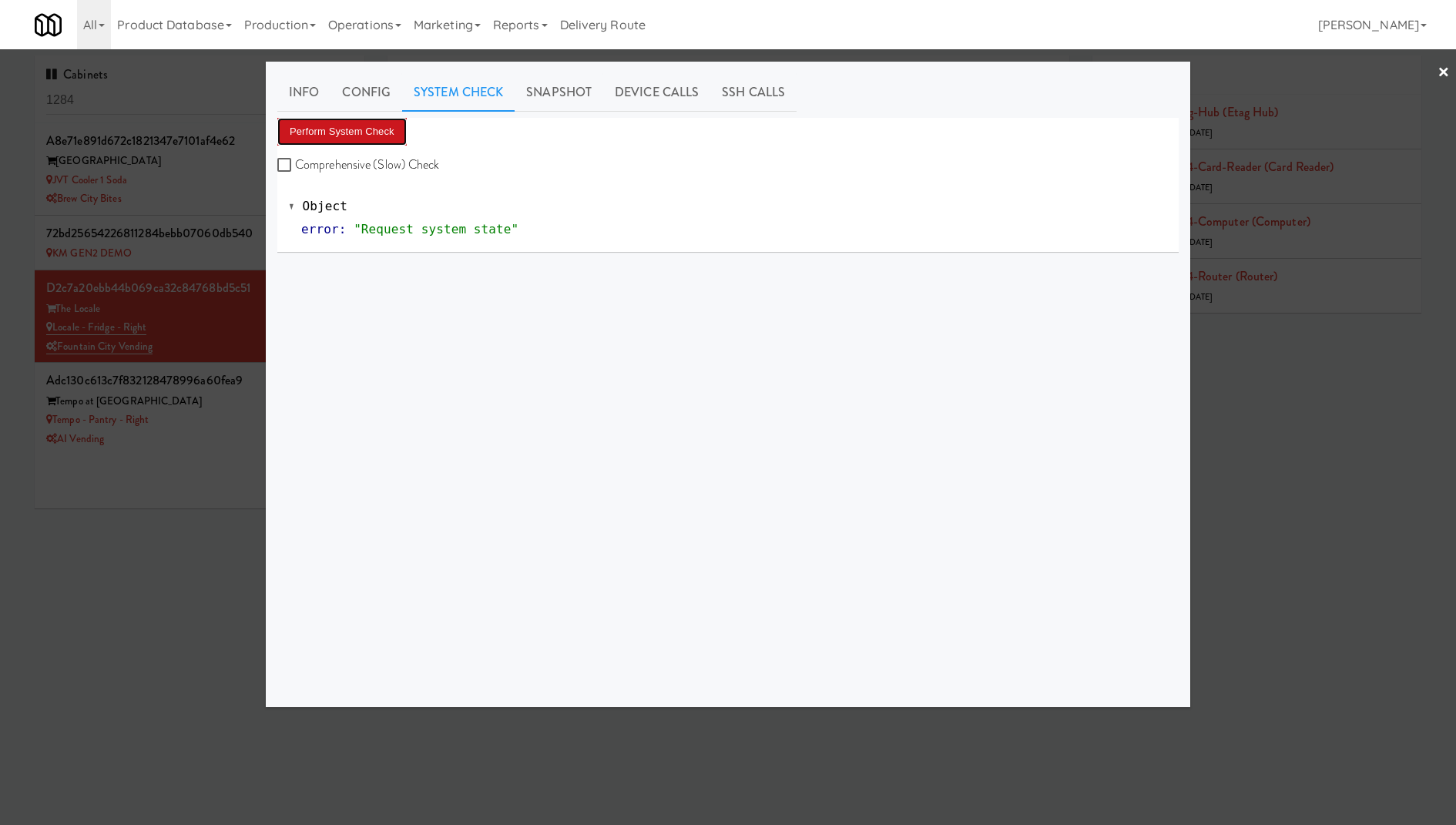
click at [382, 119] on button "Perform System Check" at bounding box center [341, 131] width 129 height 28
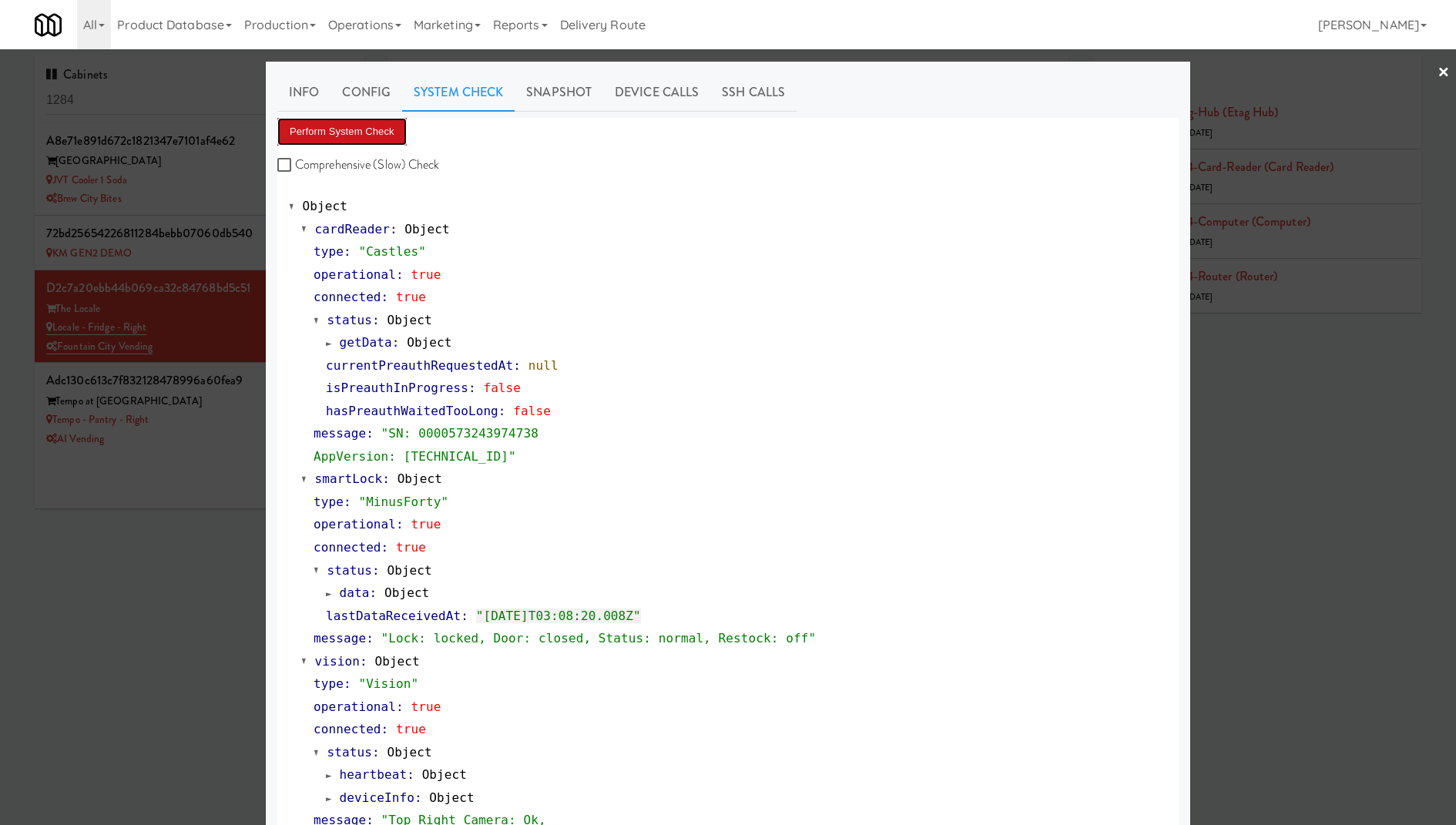
click at [384, 130] on button "Perform System Check" at bounding box center [341, 131] width 129 height 28
click at [367, 120] on button "Perform System Check" at bounding box center [341, 131] width 129 height 28
click at [169, 204] on div at bounding box center [728, 412] width 1456 height 825
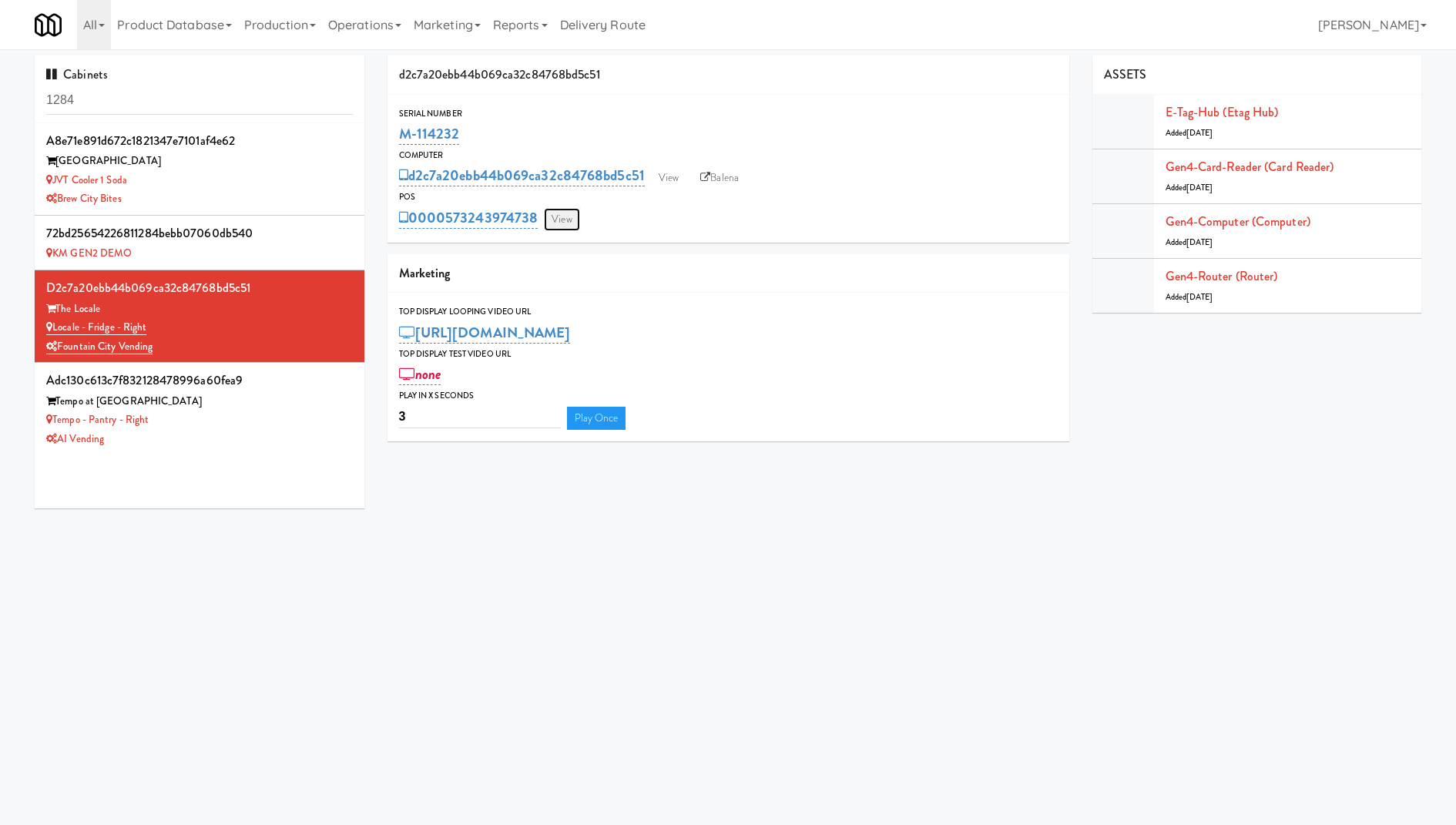
click at [572, 218] on link "View" at bounding box center [561, 219] width 35 height 23
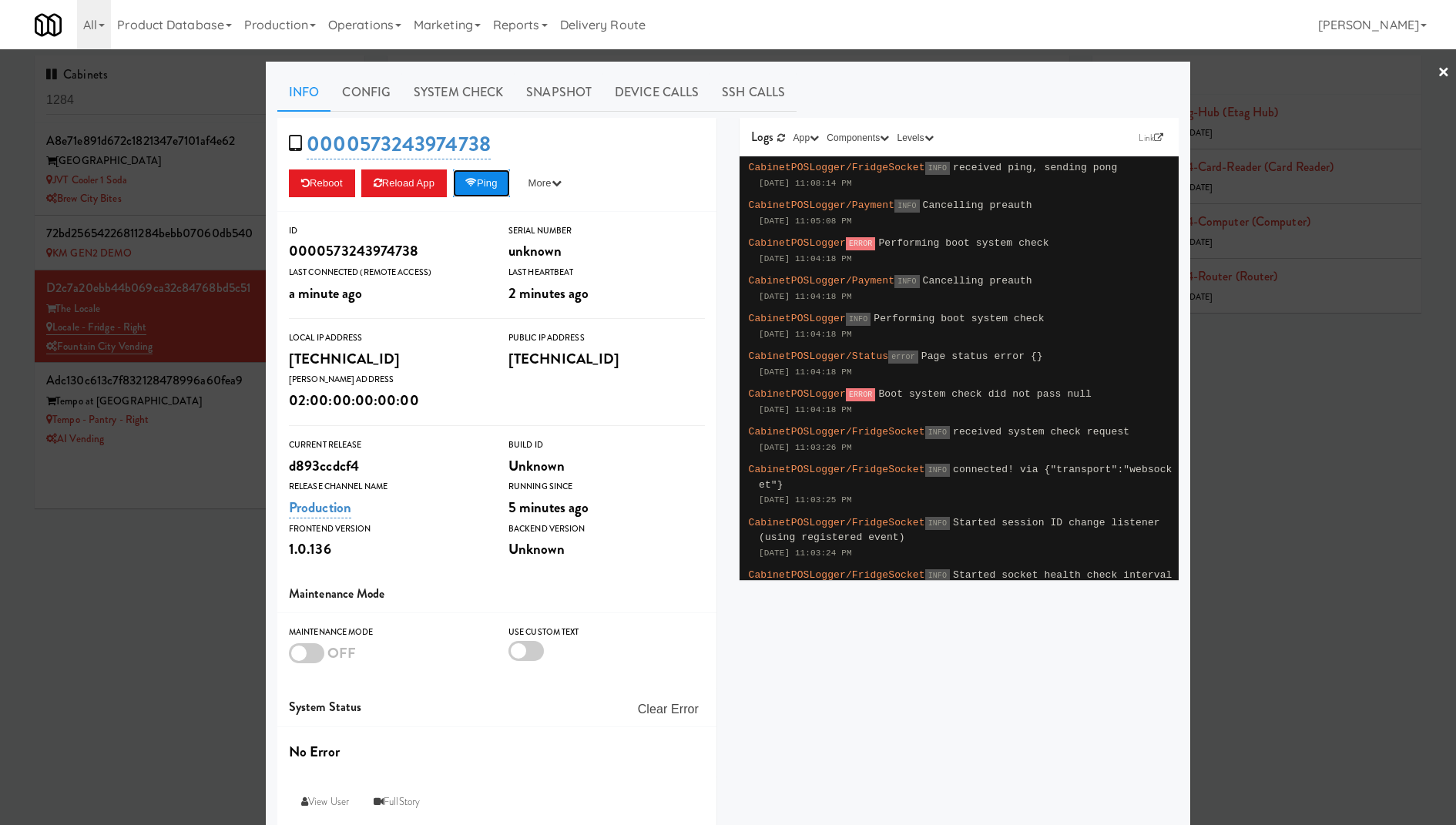
click at [486, 188] on button "Ping" at bounding box center [481, 183] width 57 height 28
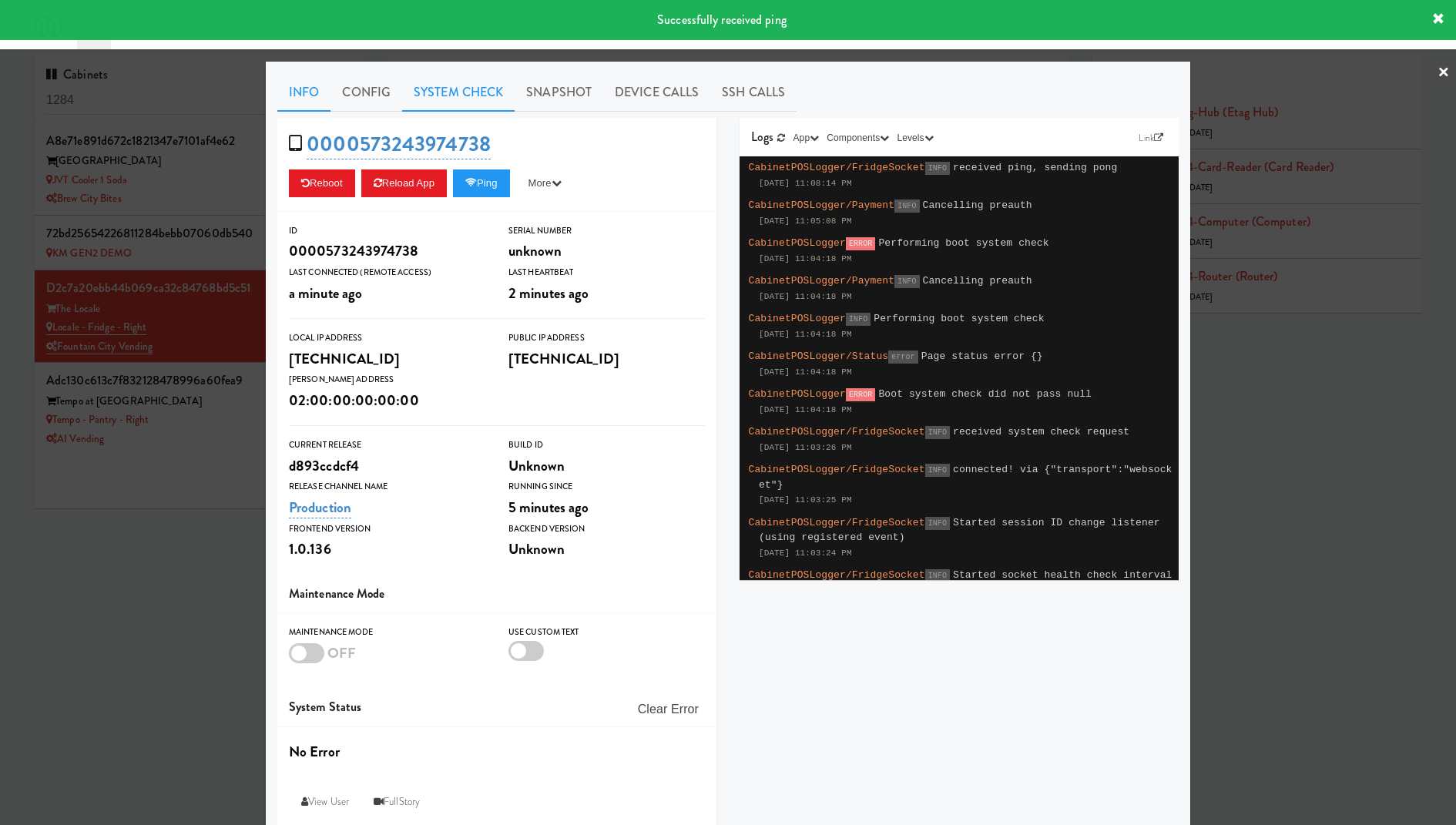
click at [455, 98] on link "System Check" at bounding box center [458, 92] width 113 height 39
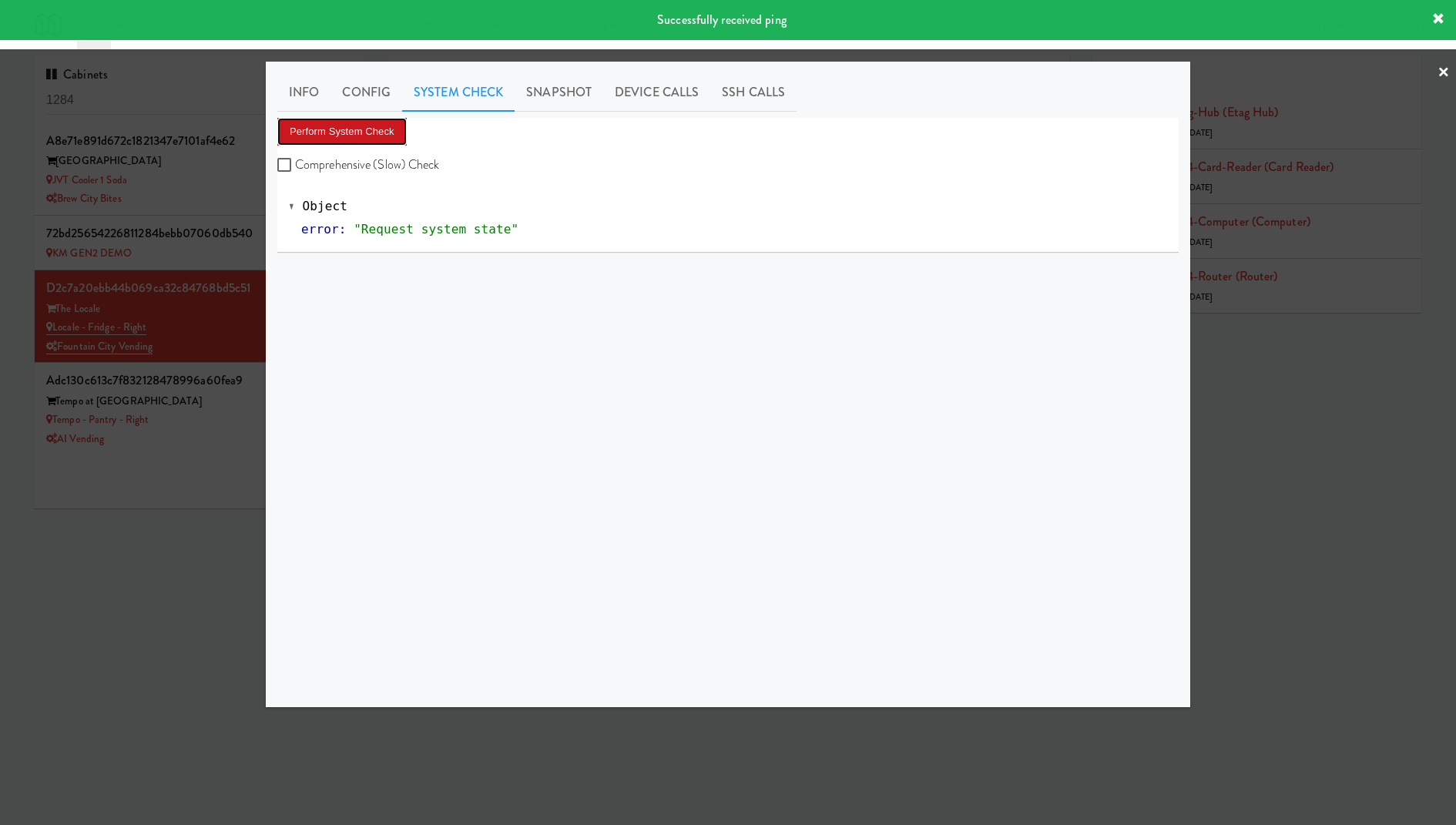
click at [366, 120] on button "Perform System Check" at bounding box center [341, 131] width 129 height 28
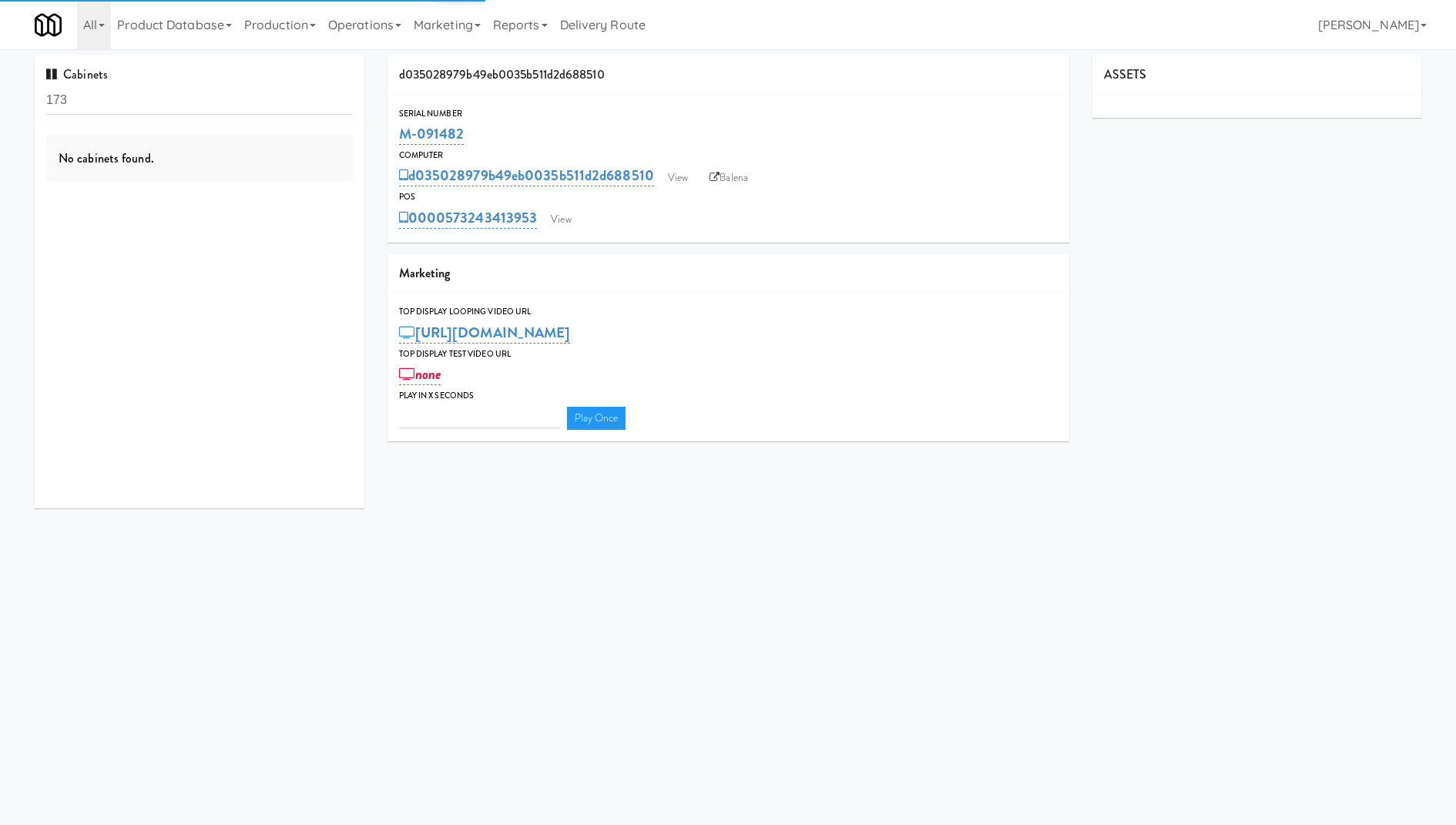
type input "3"
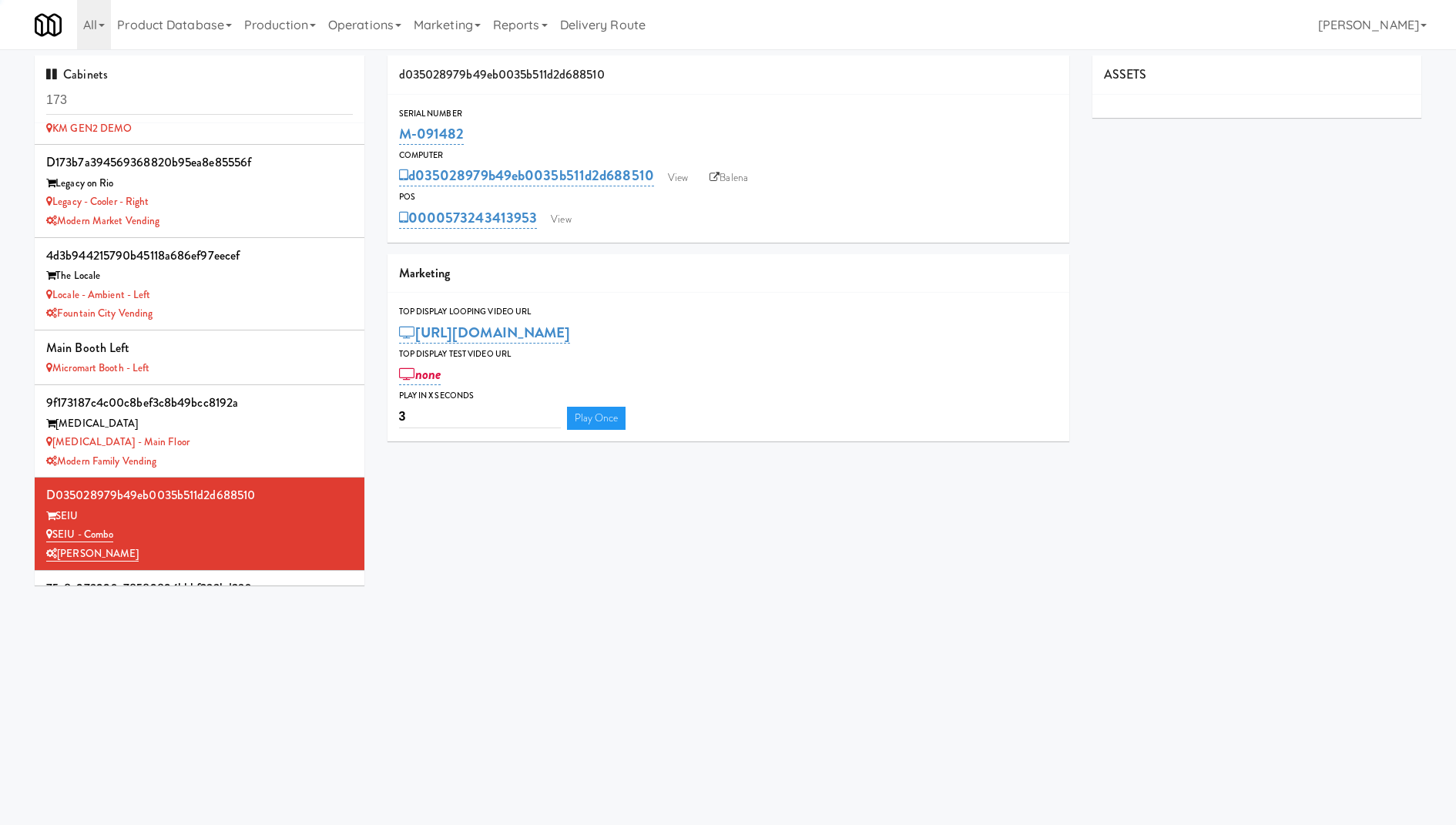
scroll to position [918, 0]
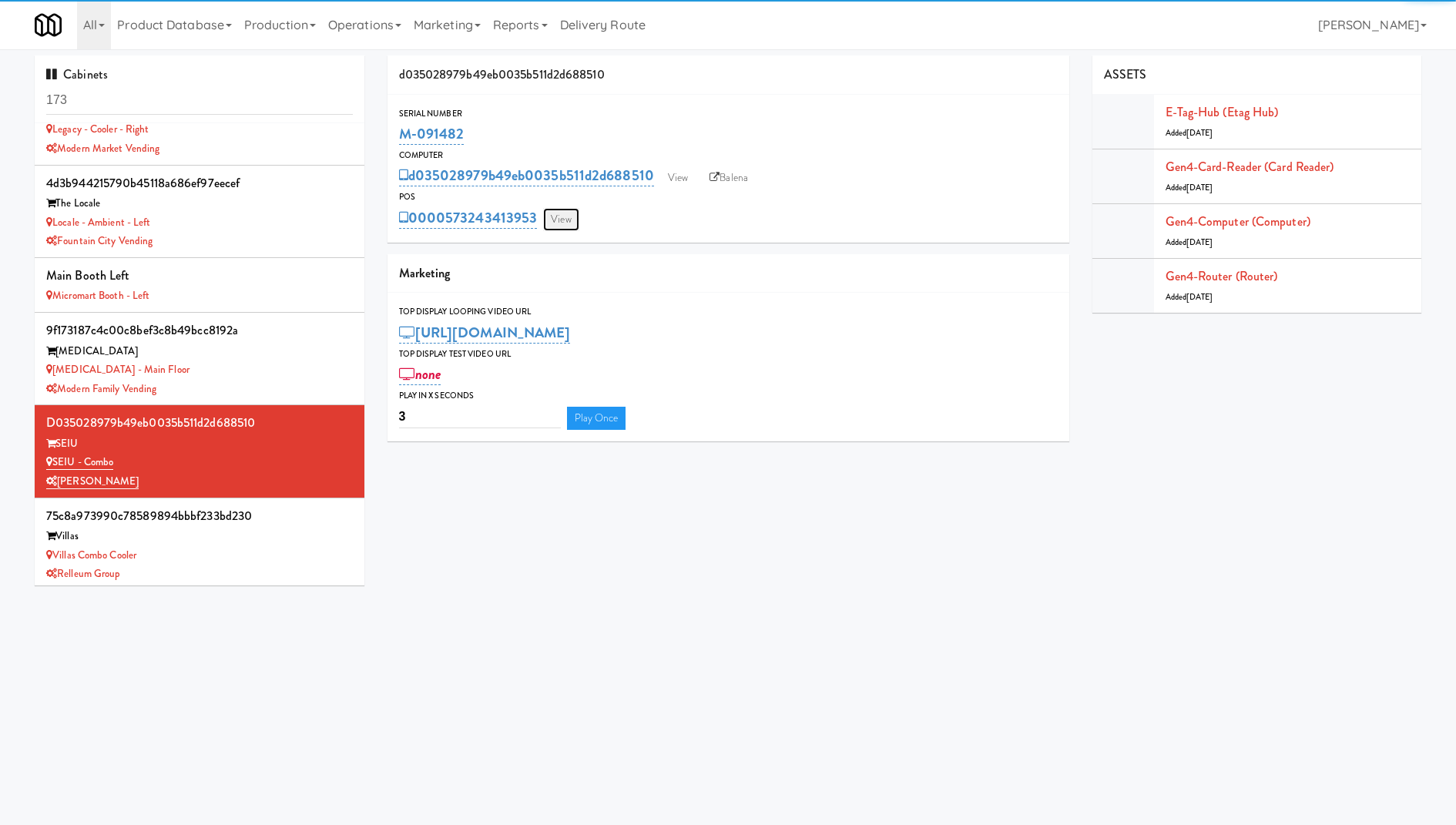
click at [558, 215] on link "View" at bounding box center [560, 219] width 35 height 23
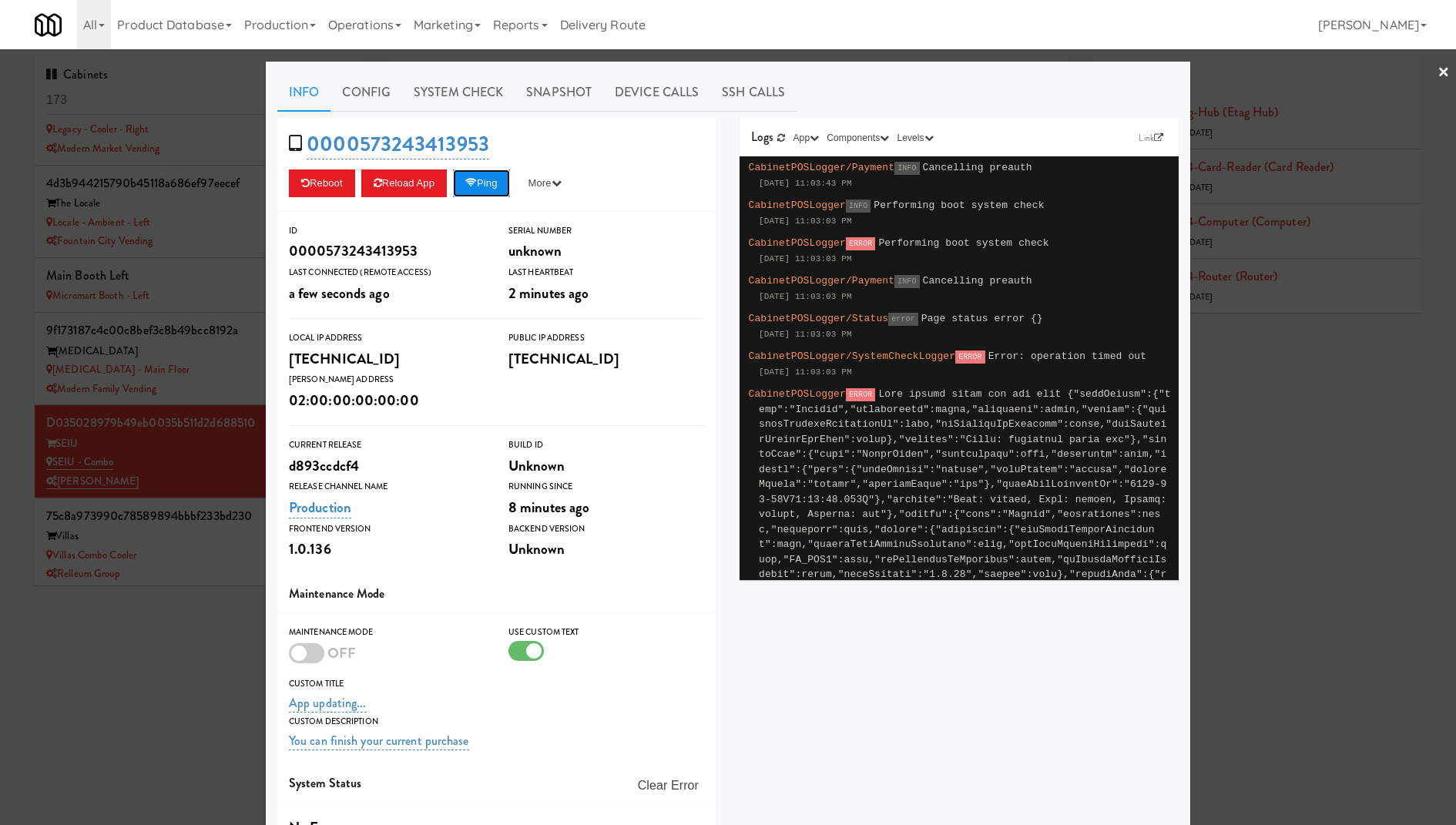
click at [474, 181] on icon at bounding box center [470, 183] width 11 height 10
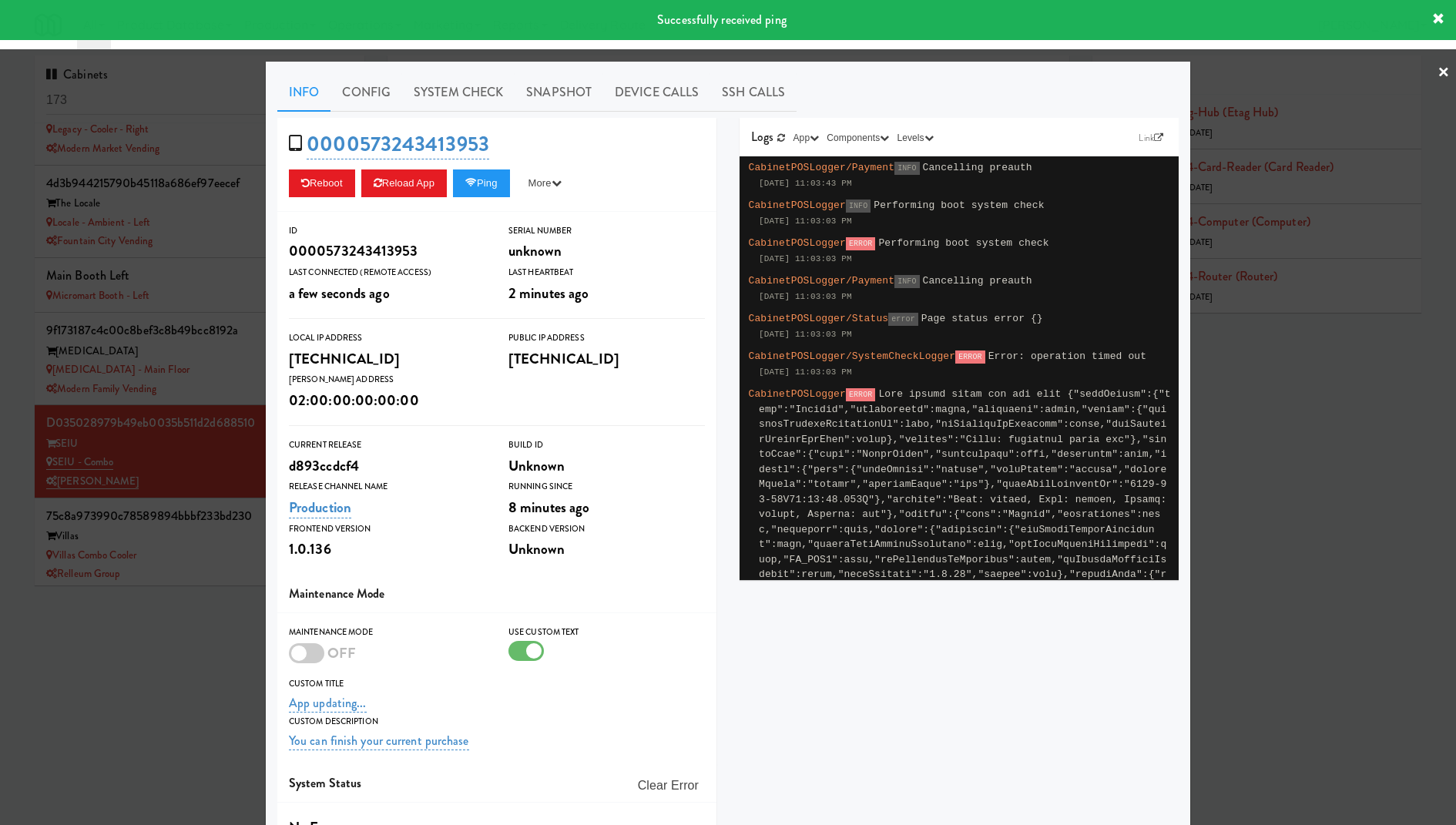
click at [129, 268] on div at bounding box center [728, 412] width 1456 height 825
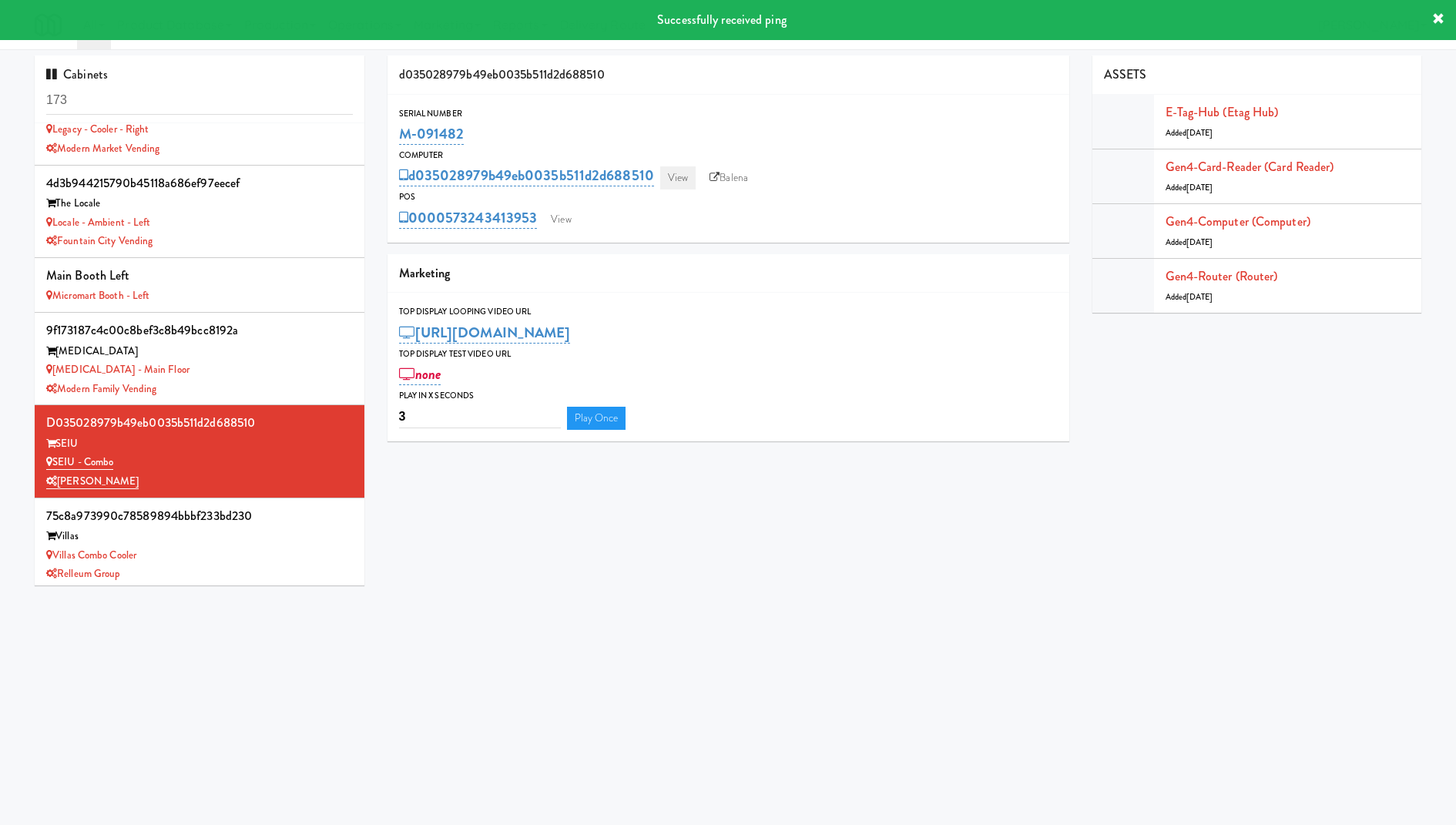
click at [686, 174] on link "View" at bounding box center [677, 177] width 35 height 23
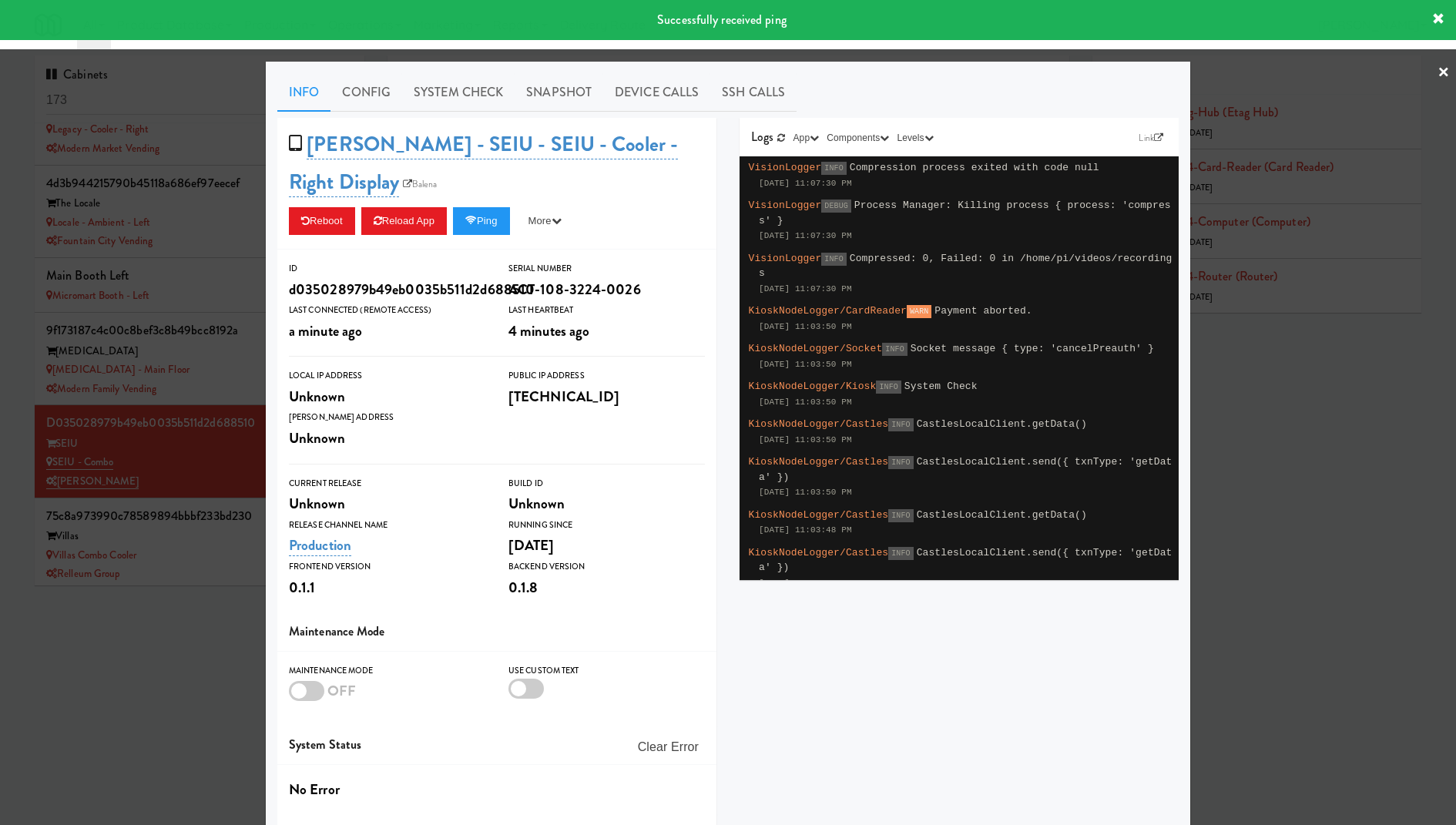
click at [493, 206] on div "[PERSON_NAME] - SEIU - SEIU - Cooler - Right Display Balena Reboot Reload App P…" at bounding box center [496, 183] width 439 height 132
click at [498, 221] on button "Ping" at bounding box center [481, 220] width 57 height 28
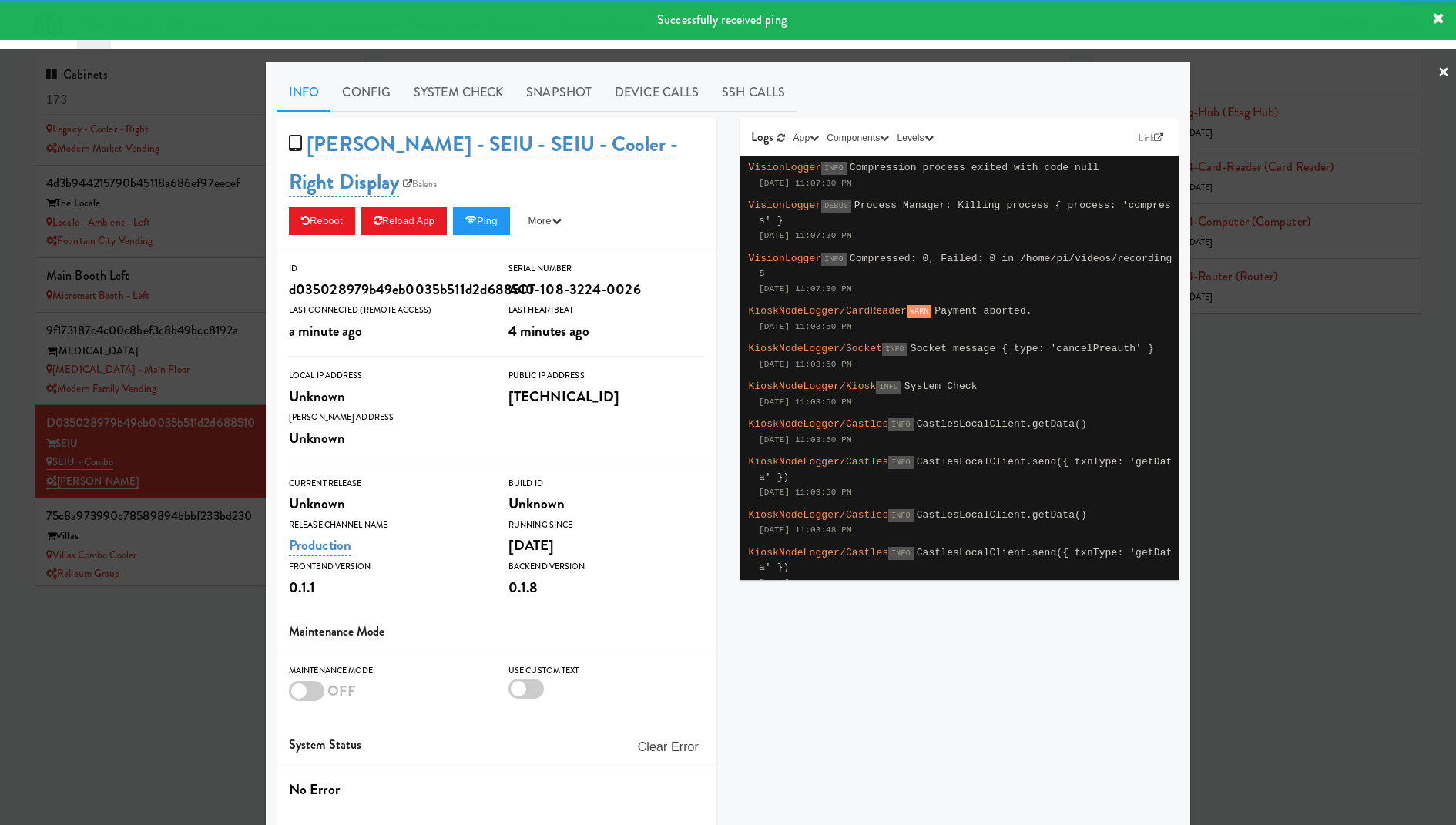
click at [166, 235] on div at bounding box center [728, 412] width 1456 height 825
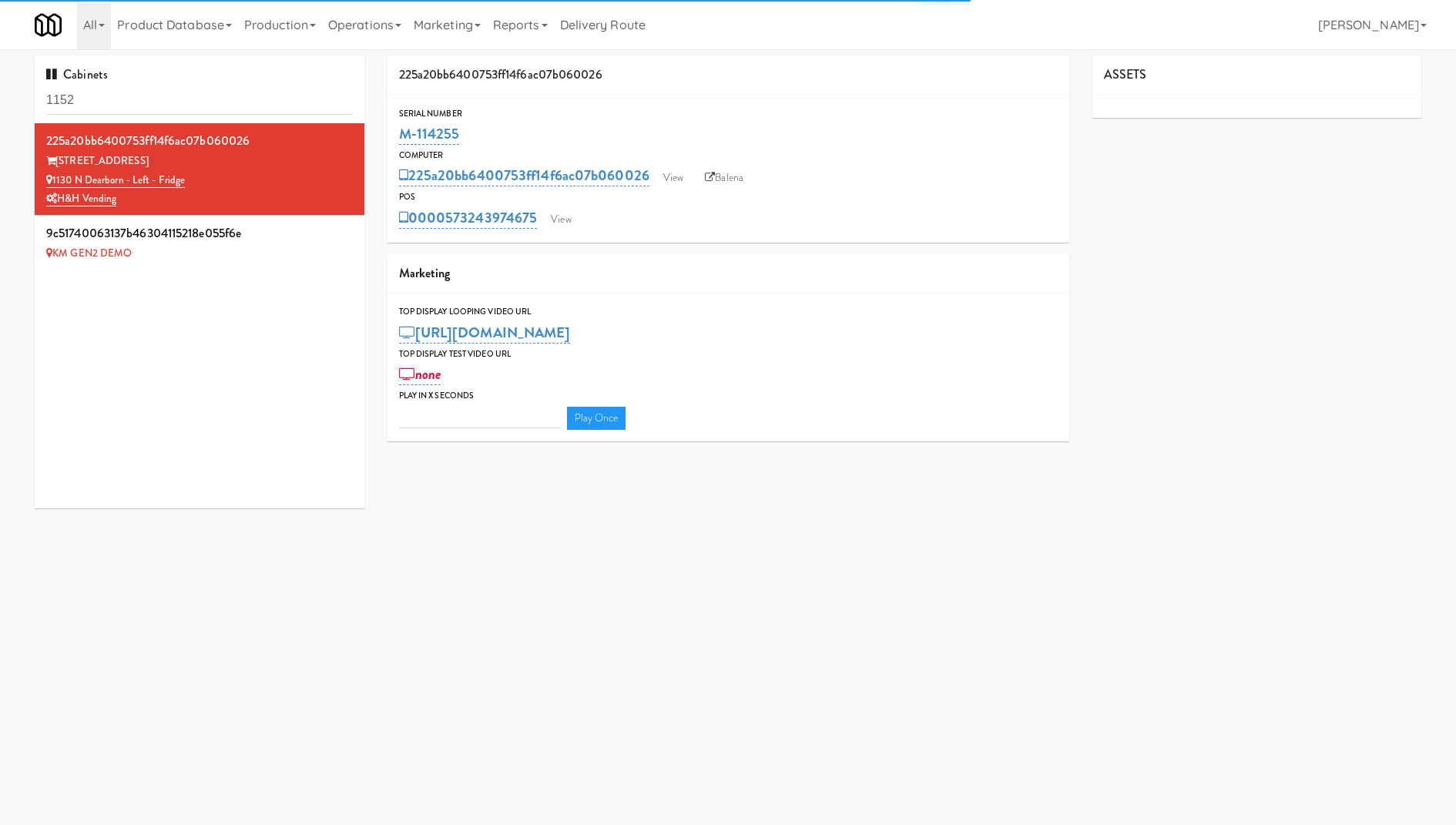
type input "3"
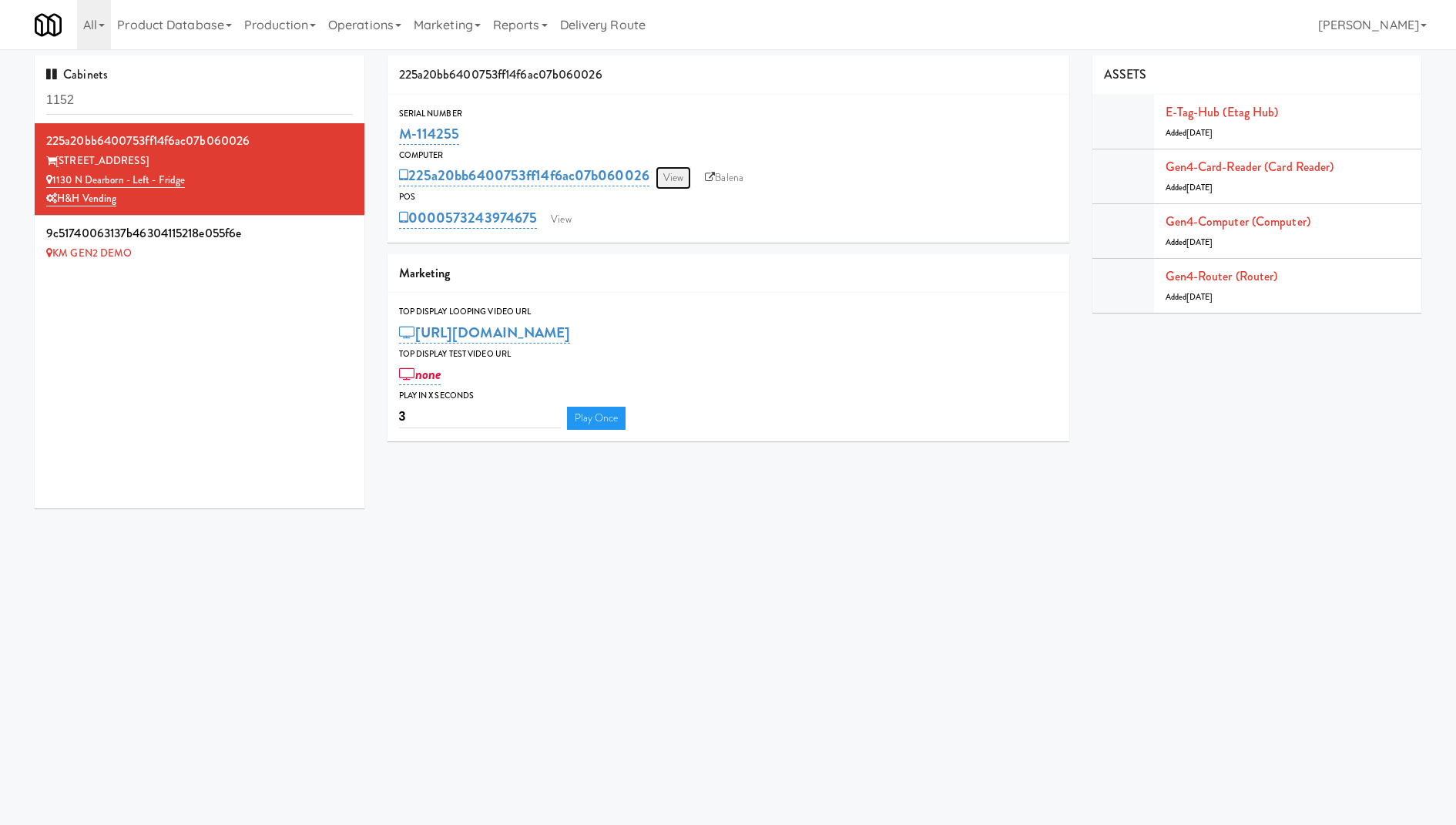
click at [673, 178] on link "View" at bounding box center [673, 177] width 35 height 23
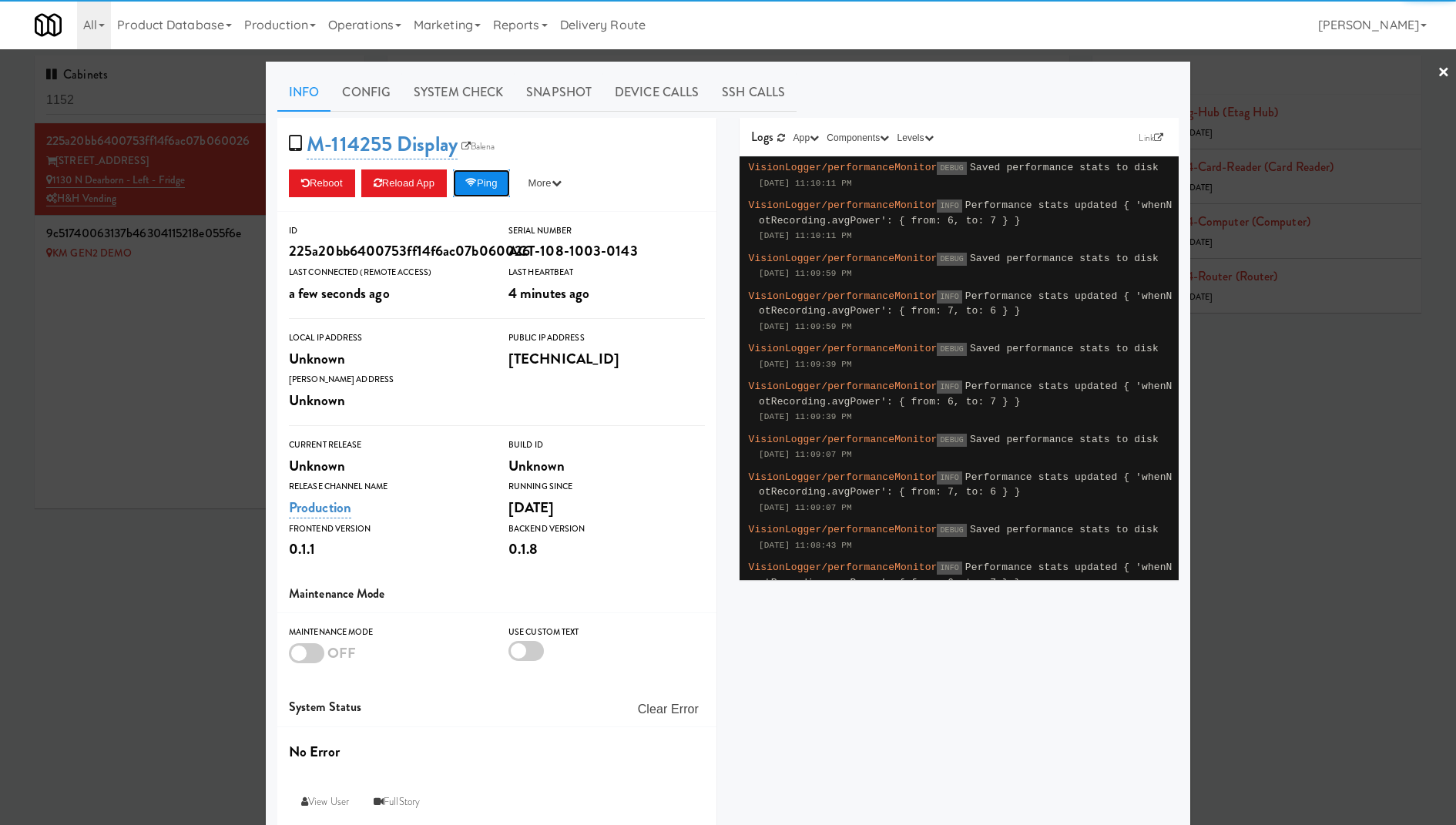
click at [460, 184] on button "Ping" at bounding box center [481, 183] width 57 height 28
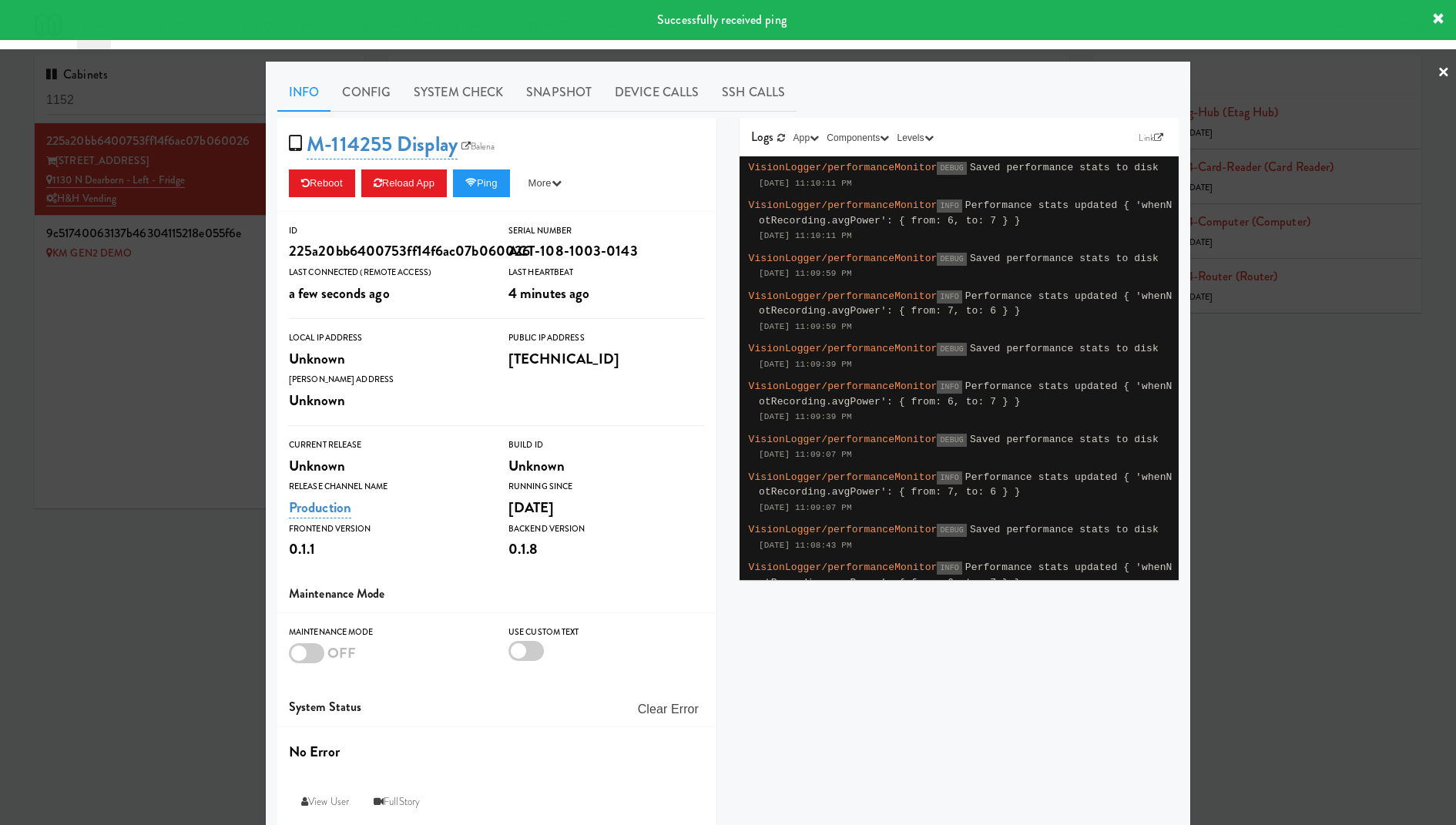
click at [220, 242] on div at bounding box center [728, 412] width 1456 height 825
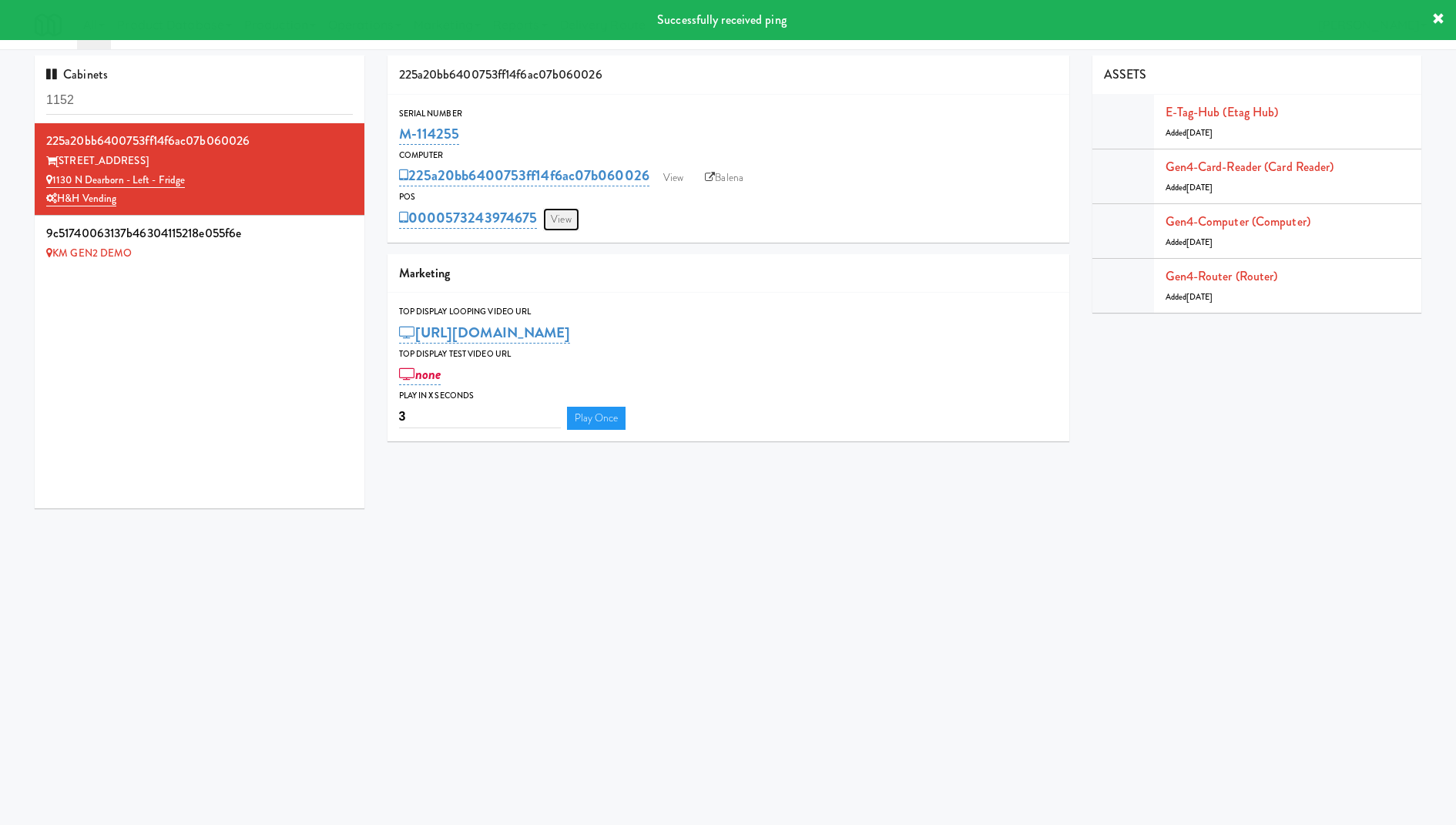
click at [574, 221] on link "View" at bounding box center [560, 219] width 35 height 23
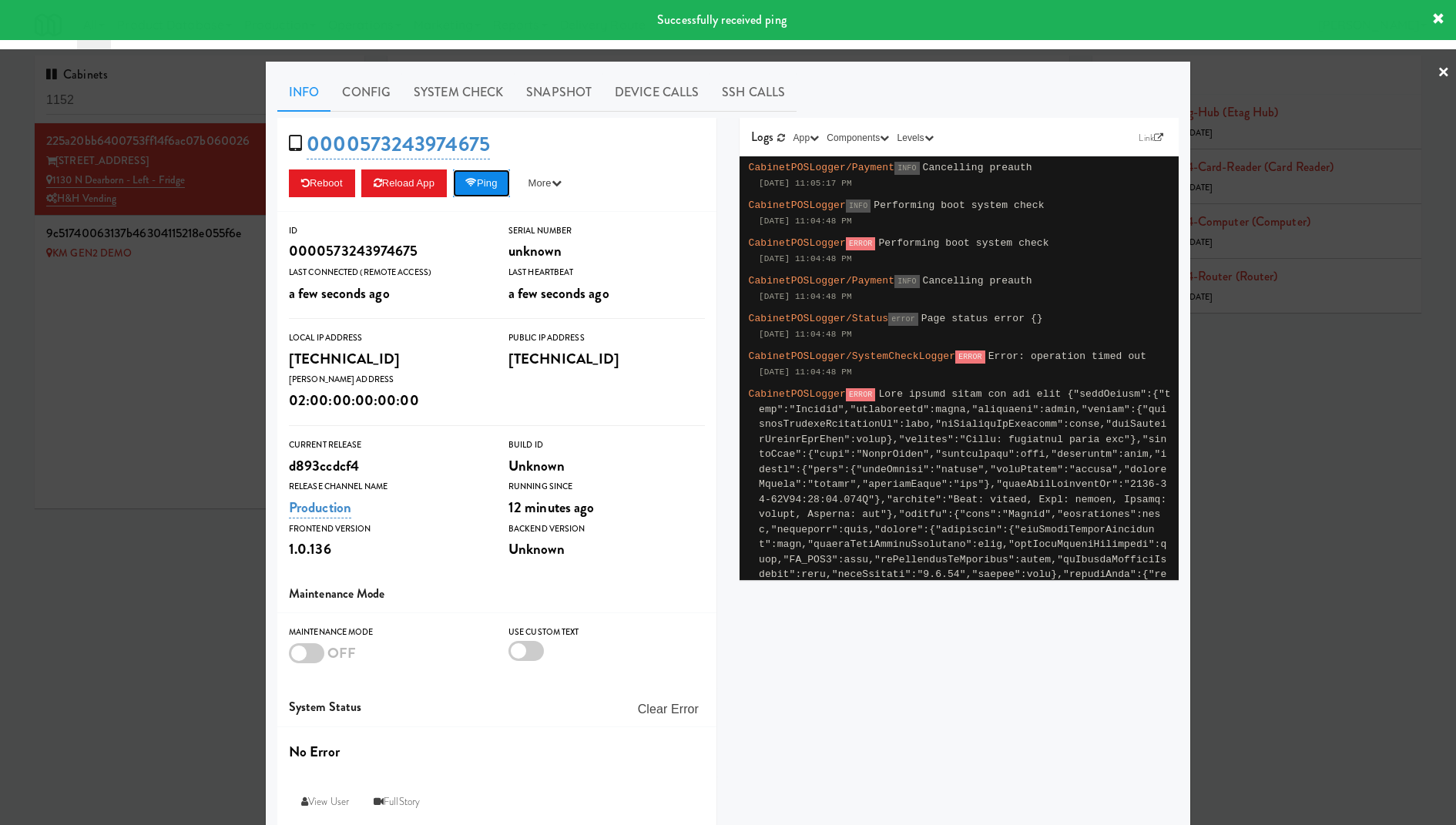
click at [494, 186] on button "Ping" at bounding box center [481, 183] width 57 height 28
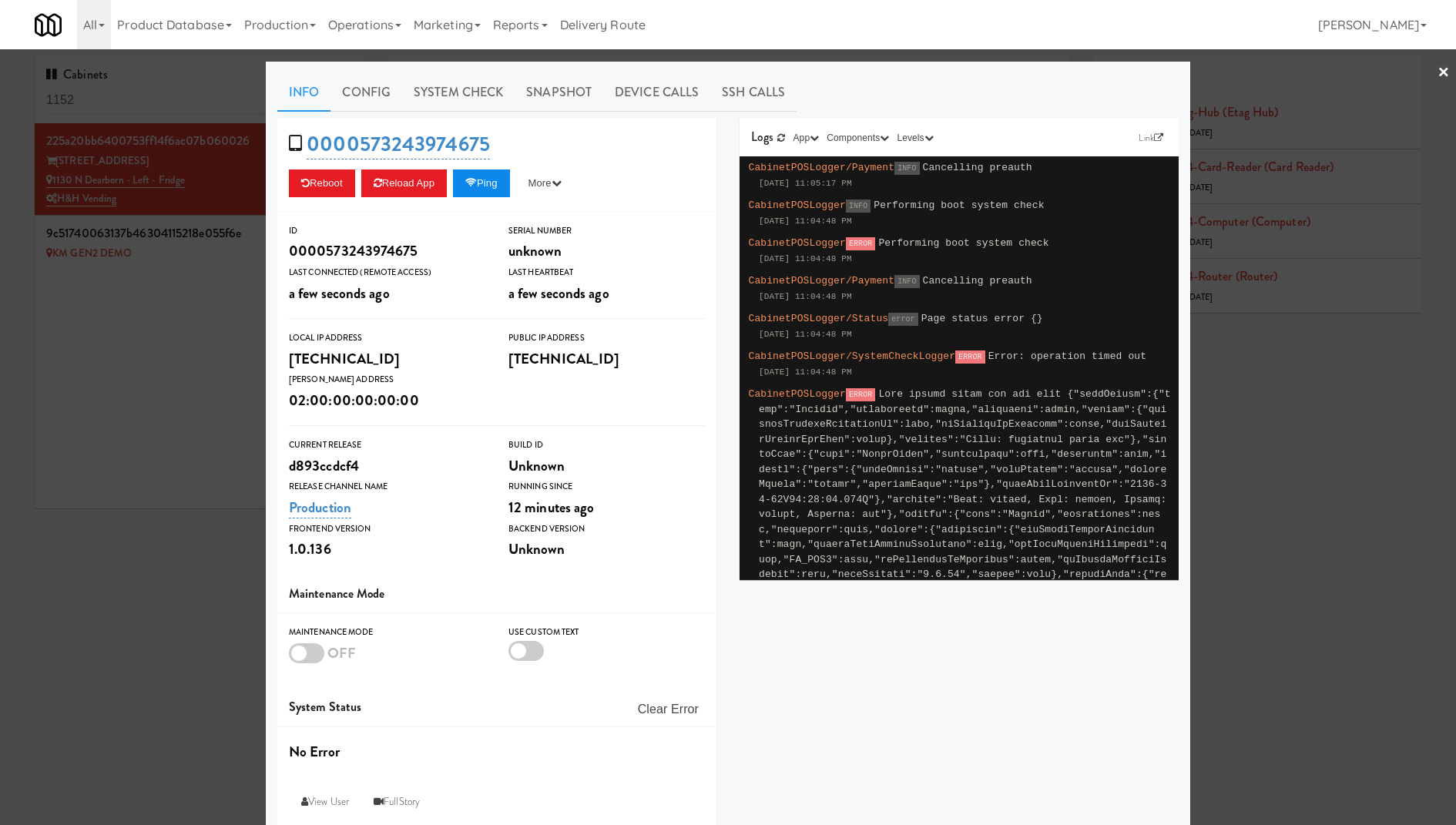
click at [494, 186] on button "Ping" at bounding box center [481, 183] width 57 height 28
click at [79, 269] on div at bounding box center [728, 412] width 1456 height 825
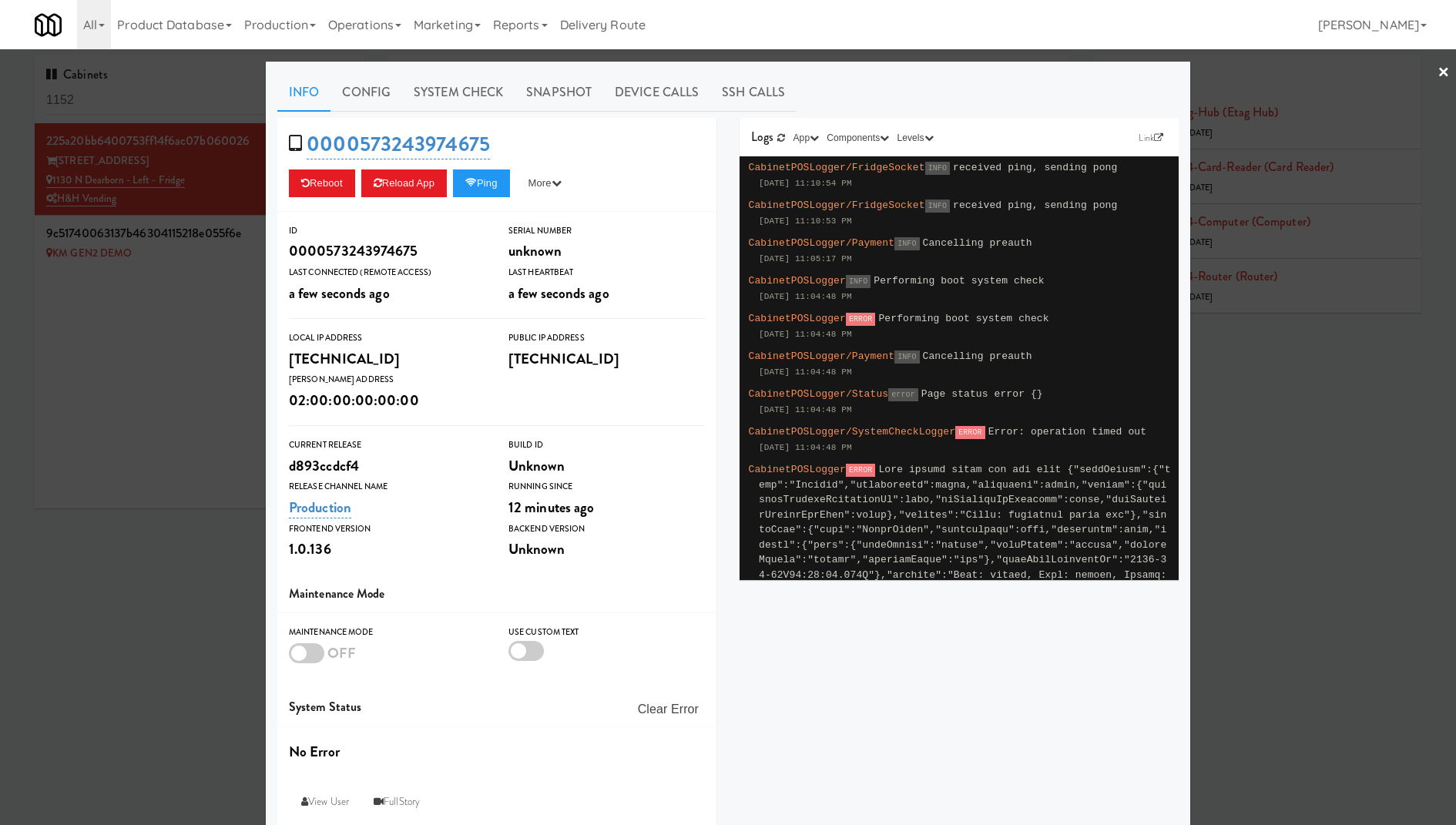
click at [213, 119] on div at bounding box center [728, 412] width 1456 height 825
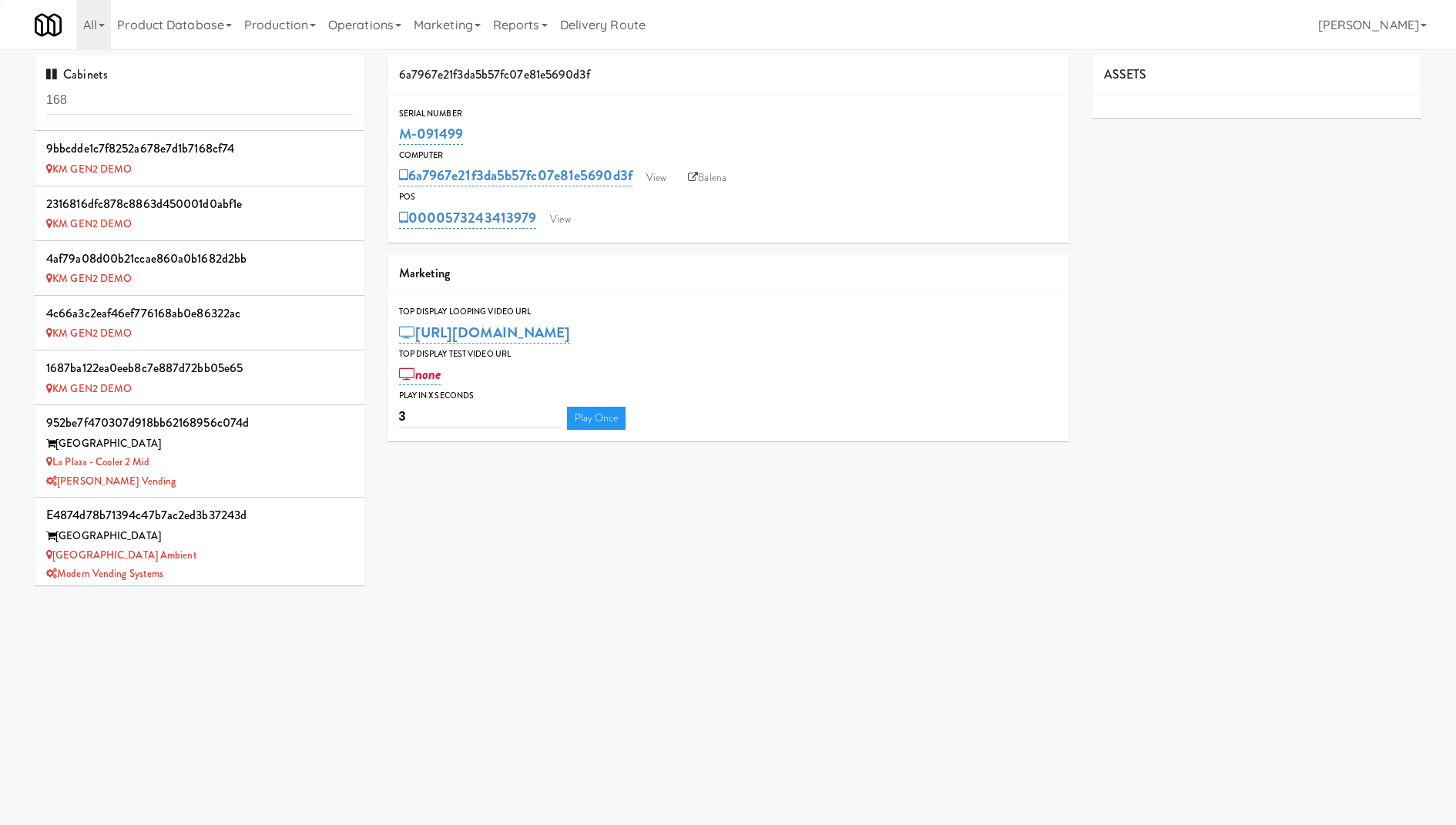
scroll to position [728, 0]
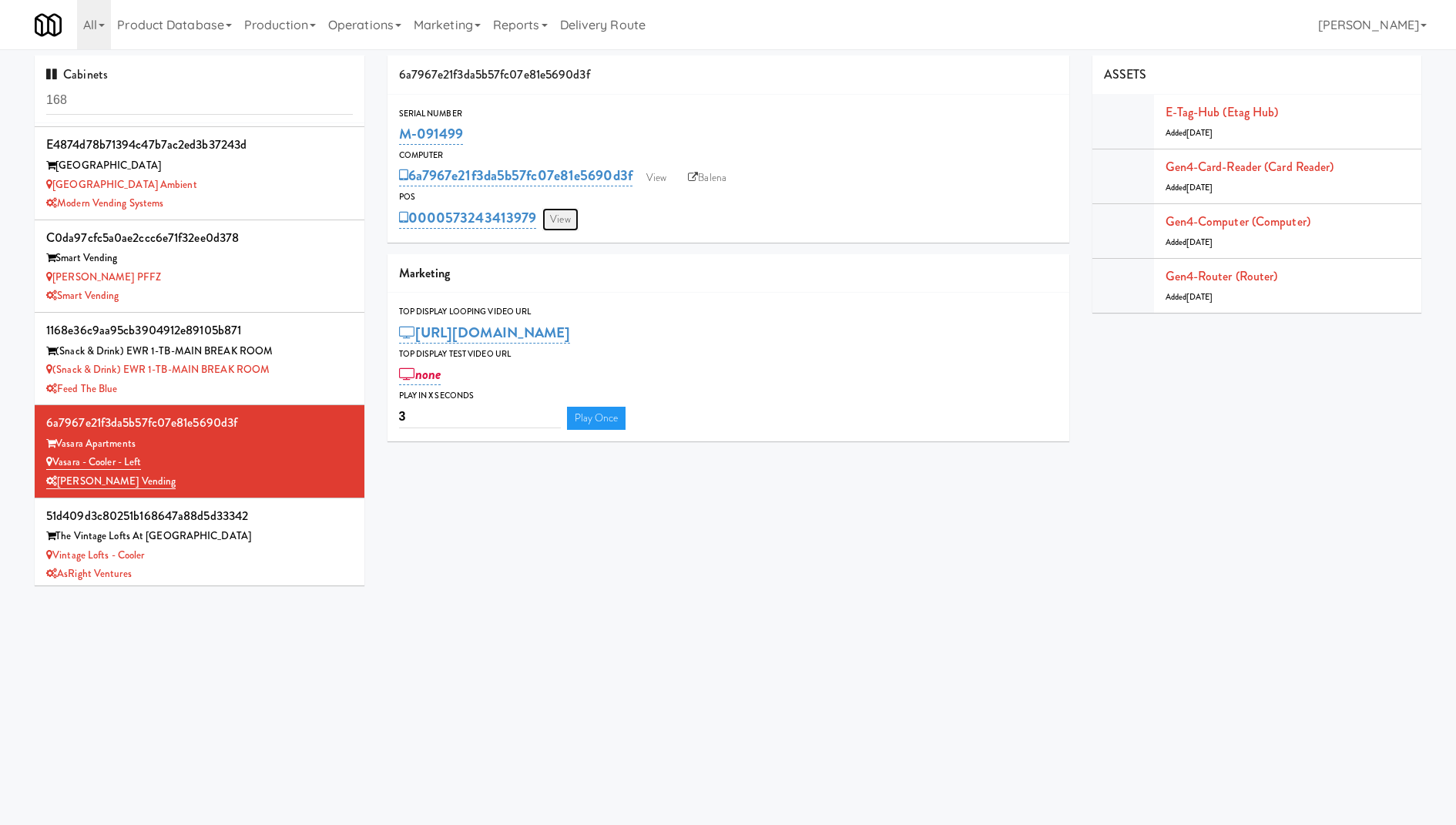
click at [559, 218] on link "View" at bounding box center [560, 219] width 35 height 23
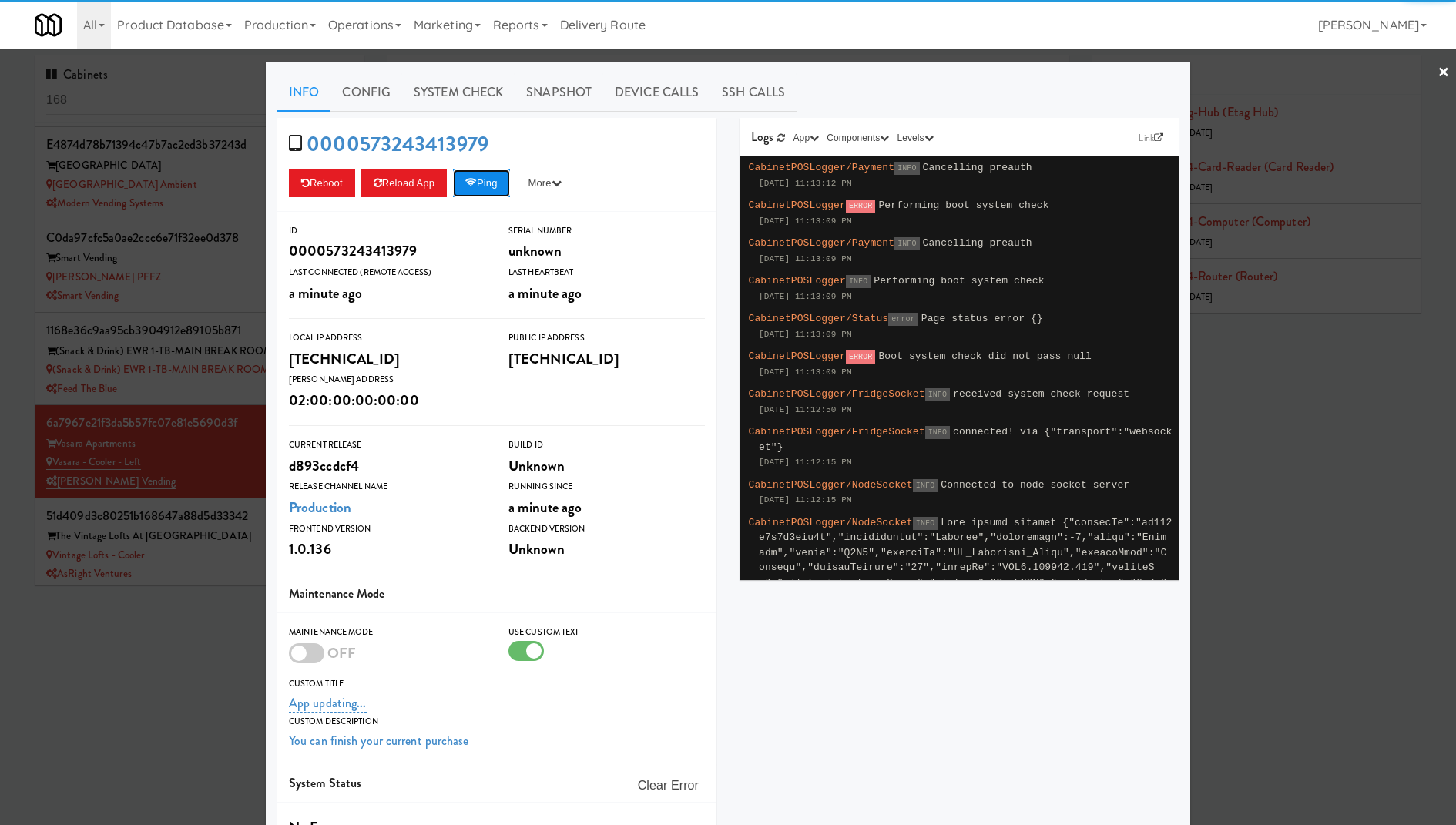
click at [489, 185] on button "Ping" at bounding box center [481, 183] width 57 height 28
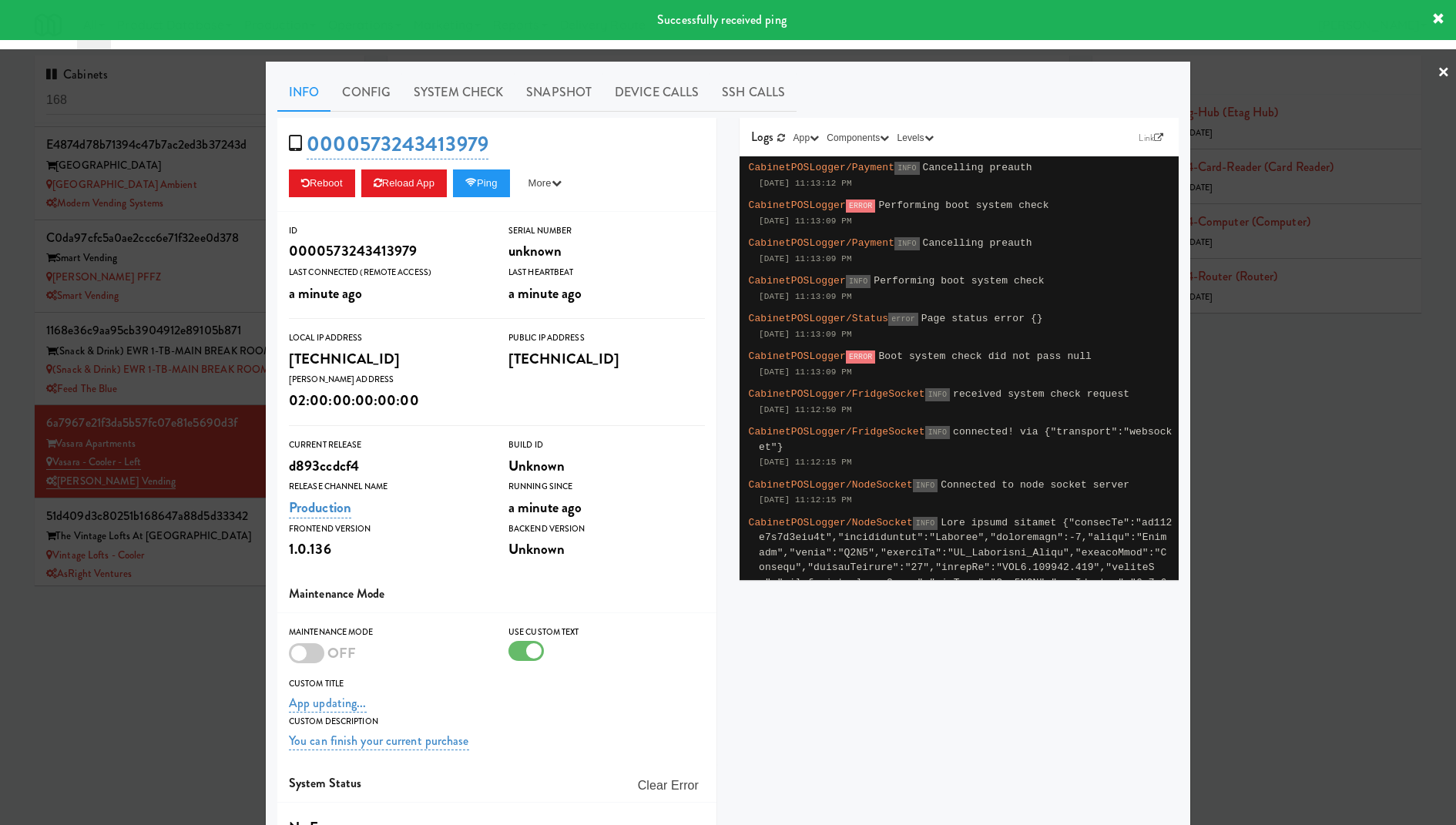
click at [149, 194] on div at bounding box center [728, 412] width 1456 height 825
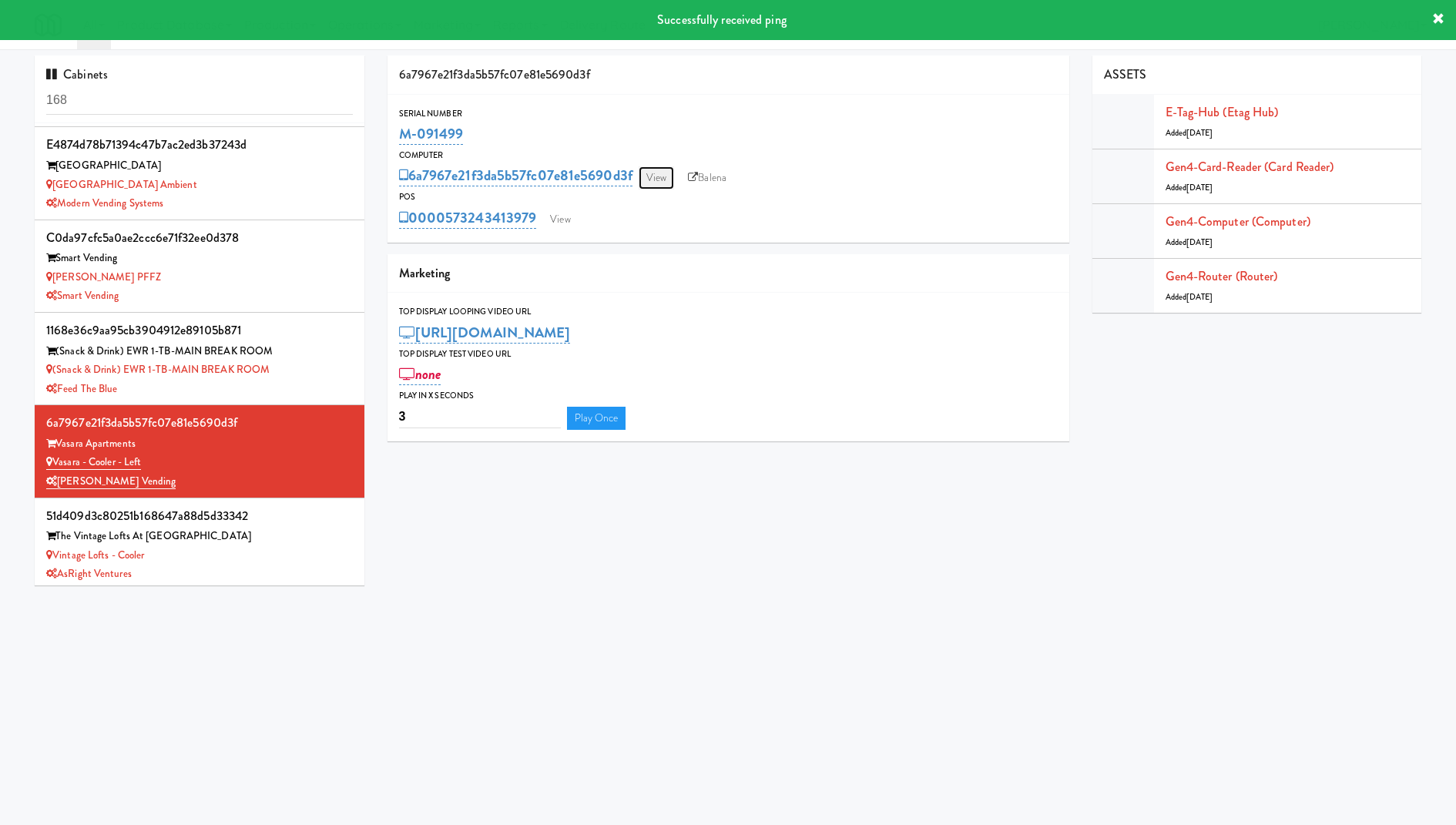
click at [645, 175] on link "View" at bounding box center [655, 177] width 35 height 23
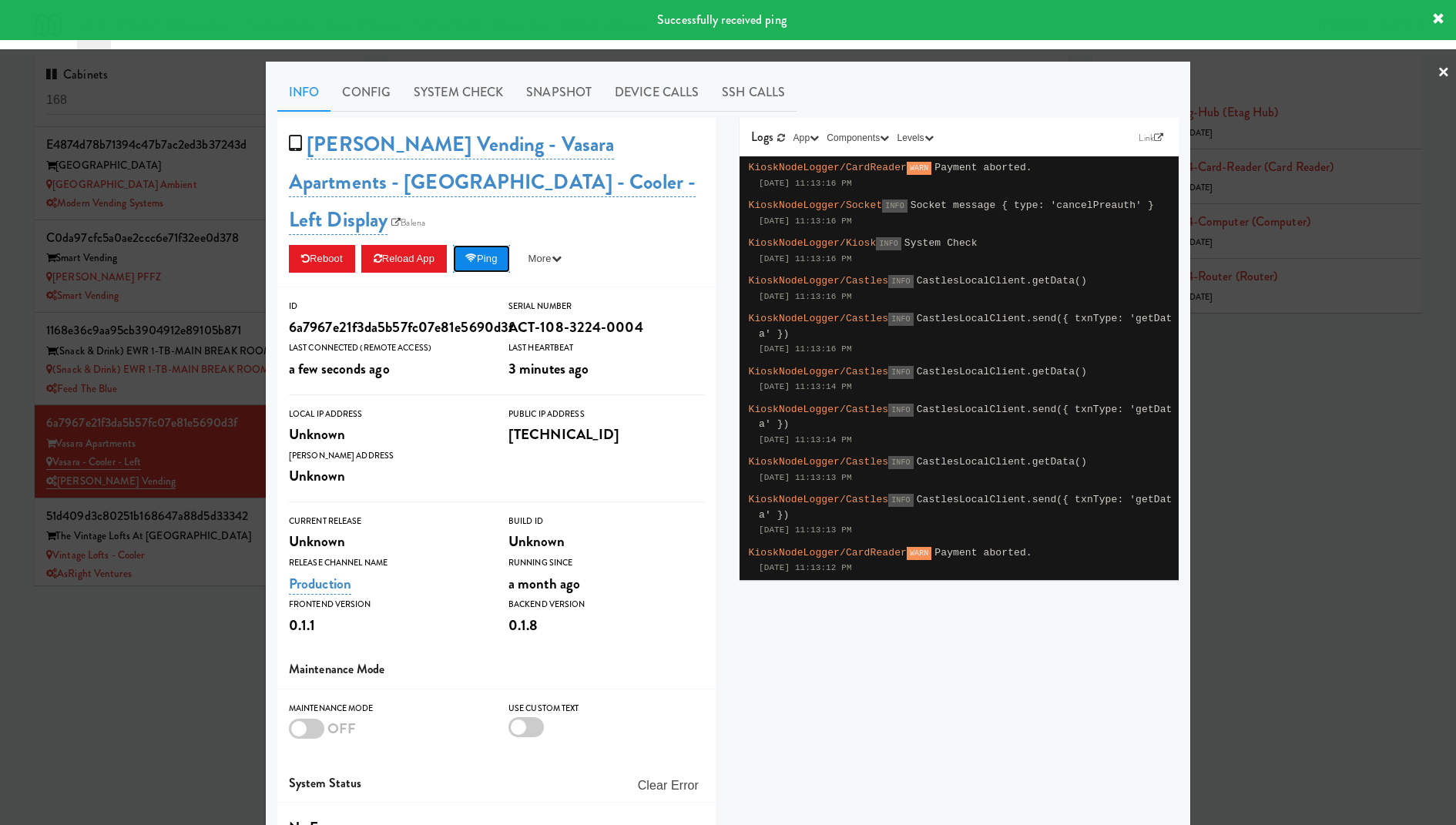
click at [497, 245] on button "Ping" at bounding box center [481, 258] width 57 height 28
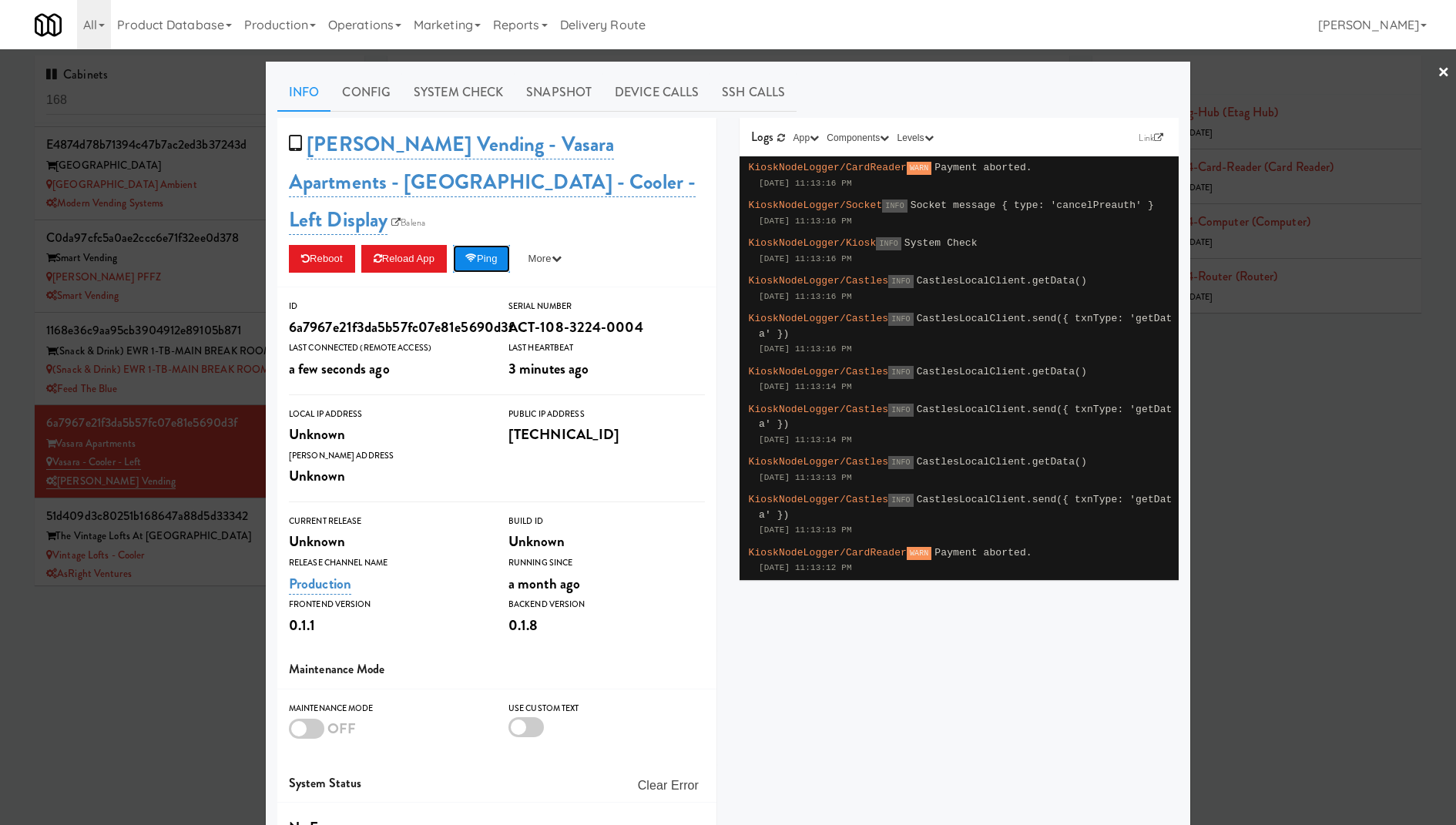
click at [493, 245] on button "Ping" at bounding box center [481, 258] width 57 height 28
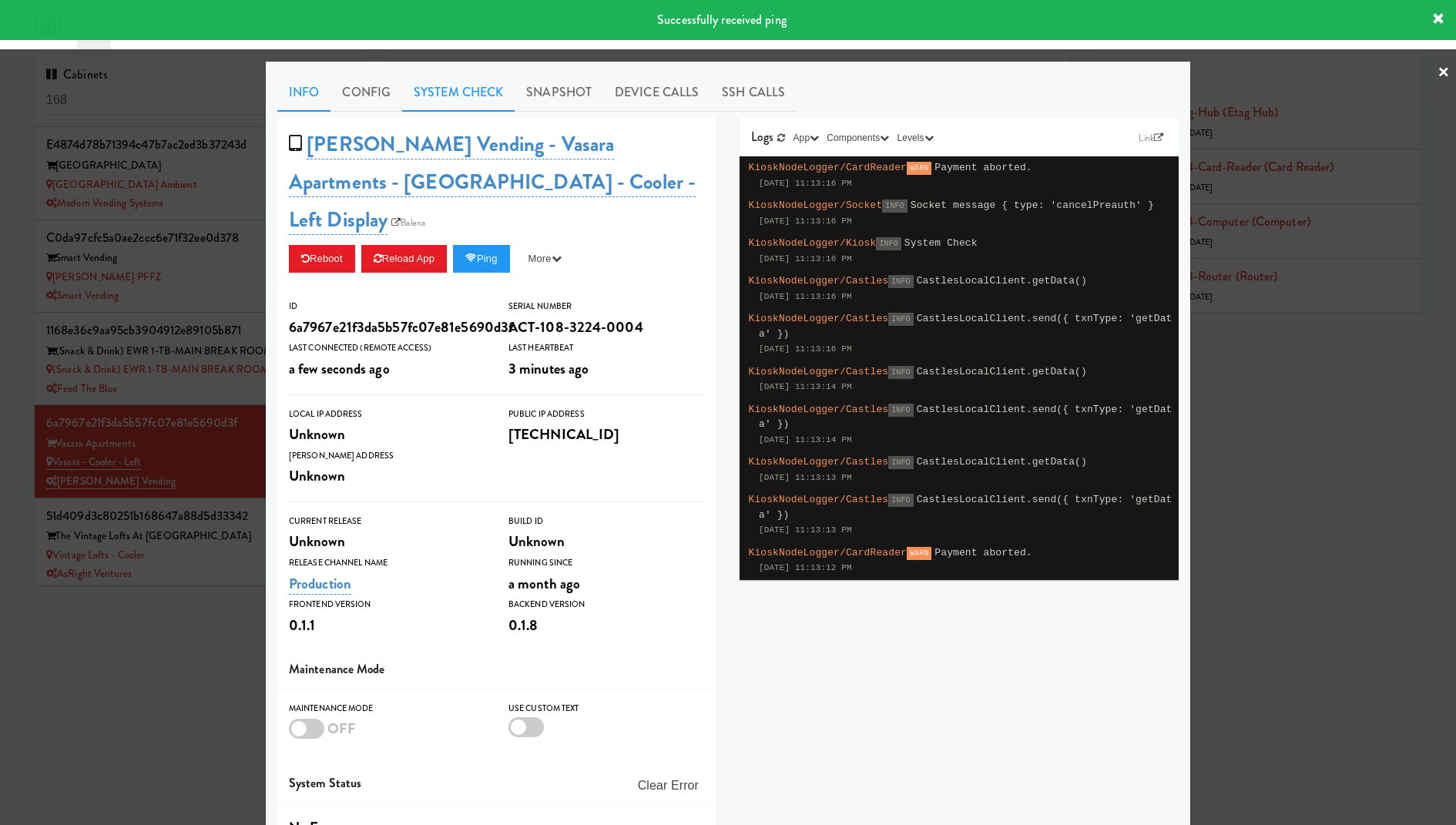
click at [464, 88] on link "System Check" at bounding box center [458, 92] width 113 height 39
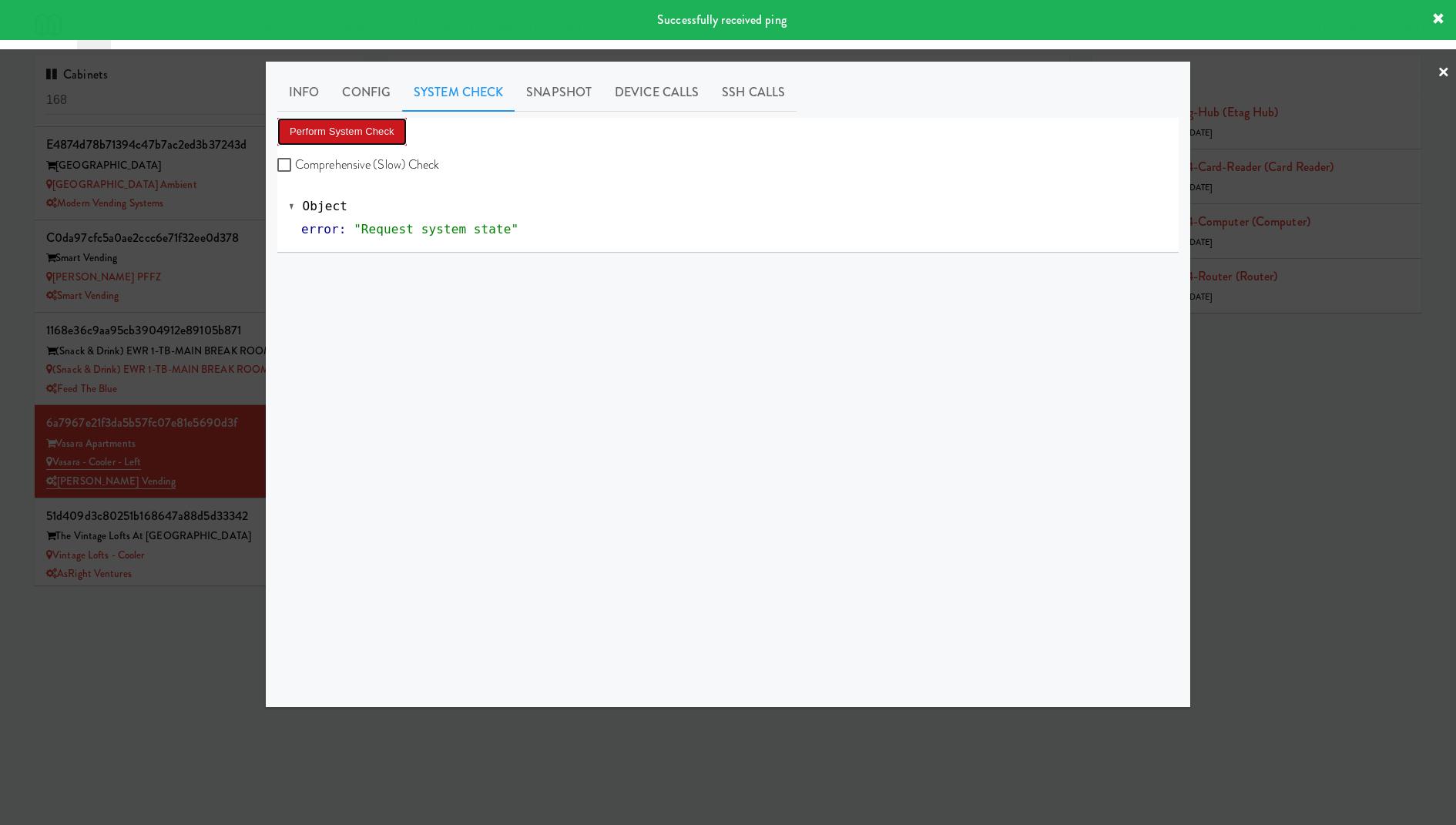
click at [372, 130] on button "Perform System Check" at bounding box center [341, 131] width 129 height 28
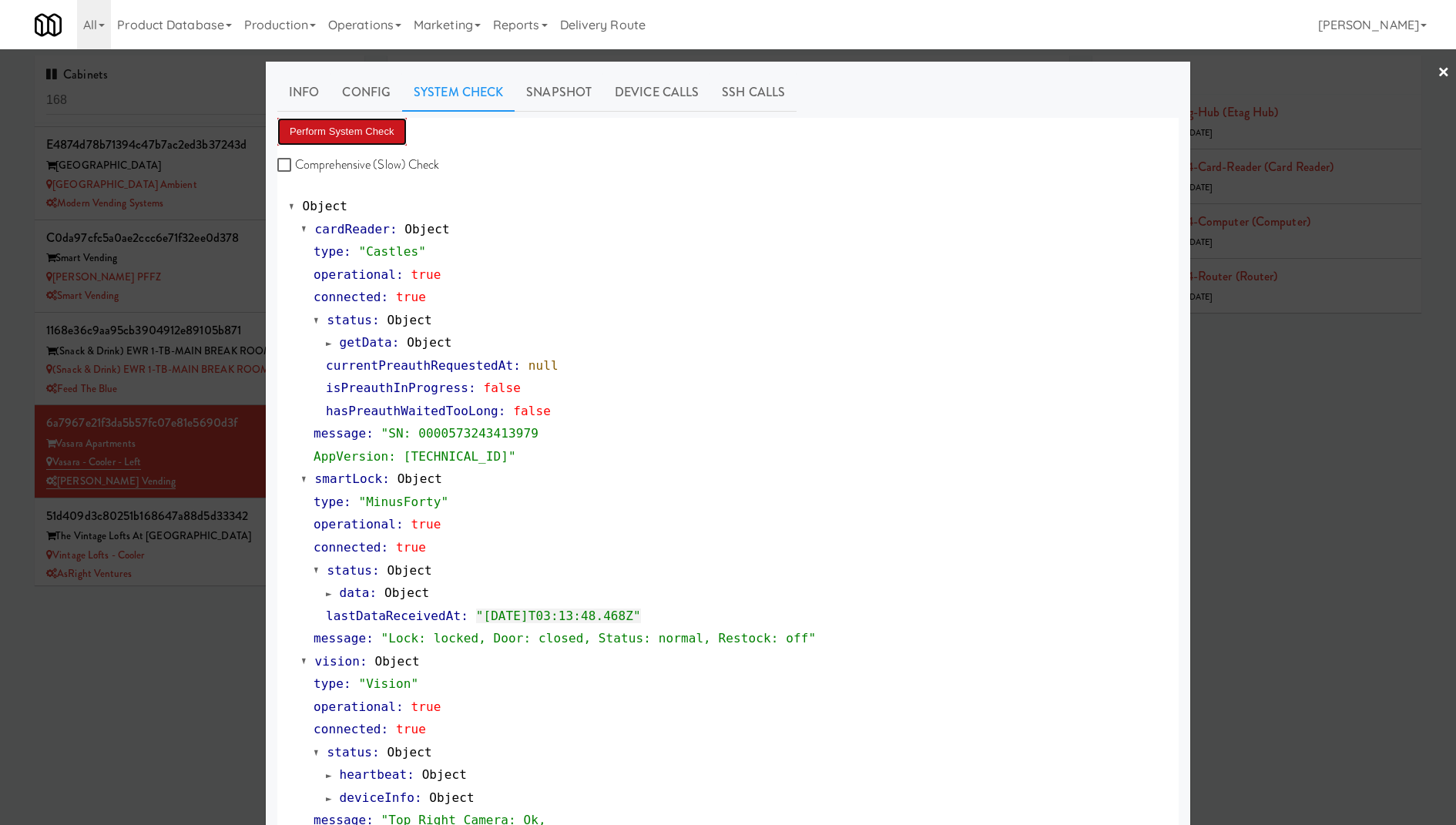
click at [362, 121] on button "Perform System Check" at bounding box center [341, 131] width 129 height 28
click at [376, 138] on button "Perform System Check" at bounding box center [341, 131] width 129 height 28
click at [176, 103] on div at bounding box center [728, 412] width 1456 height 825
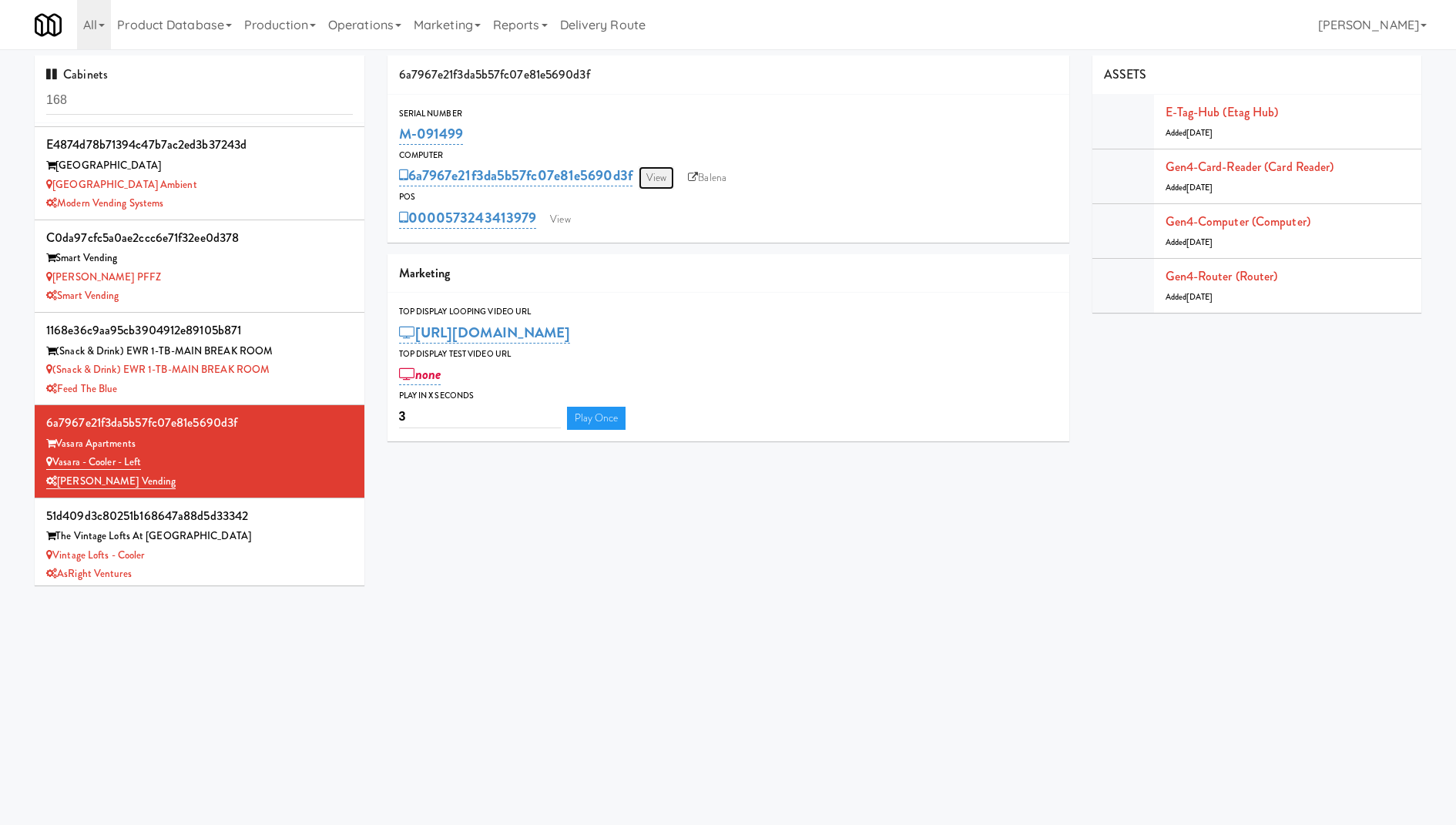
click at [657, 170] on link "View" at bounding box center [655, 177] width 35 height 23
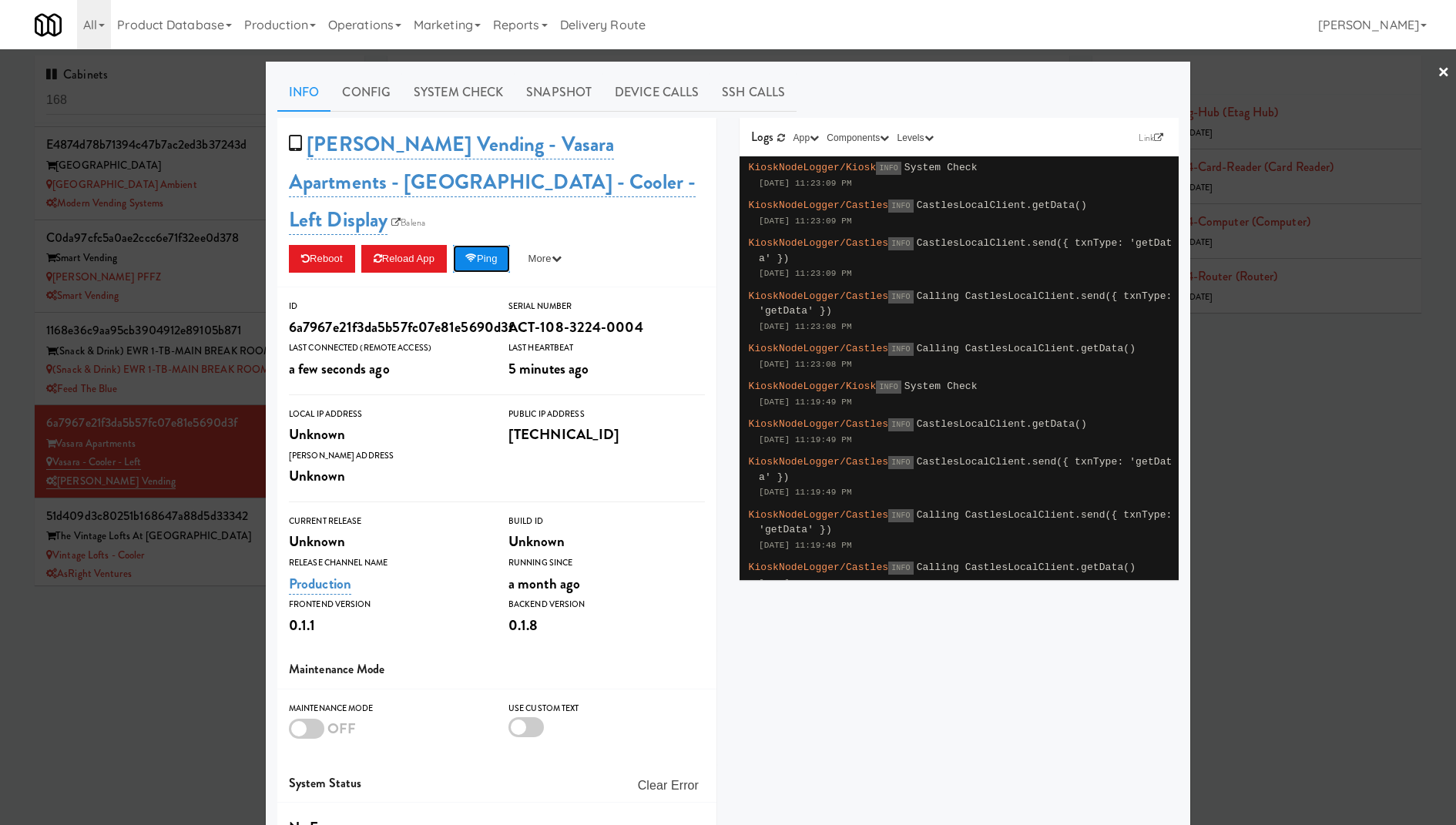
click at [489, 245] on button "Ping" at bounding box center [481, 258] width 57 height 28
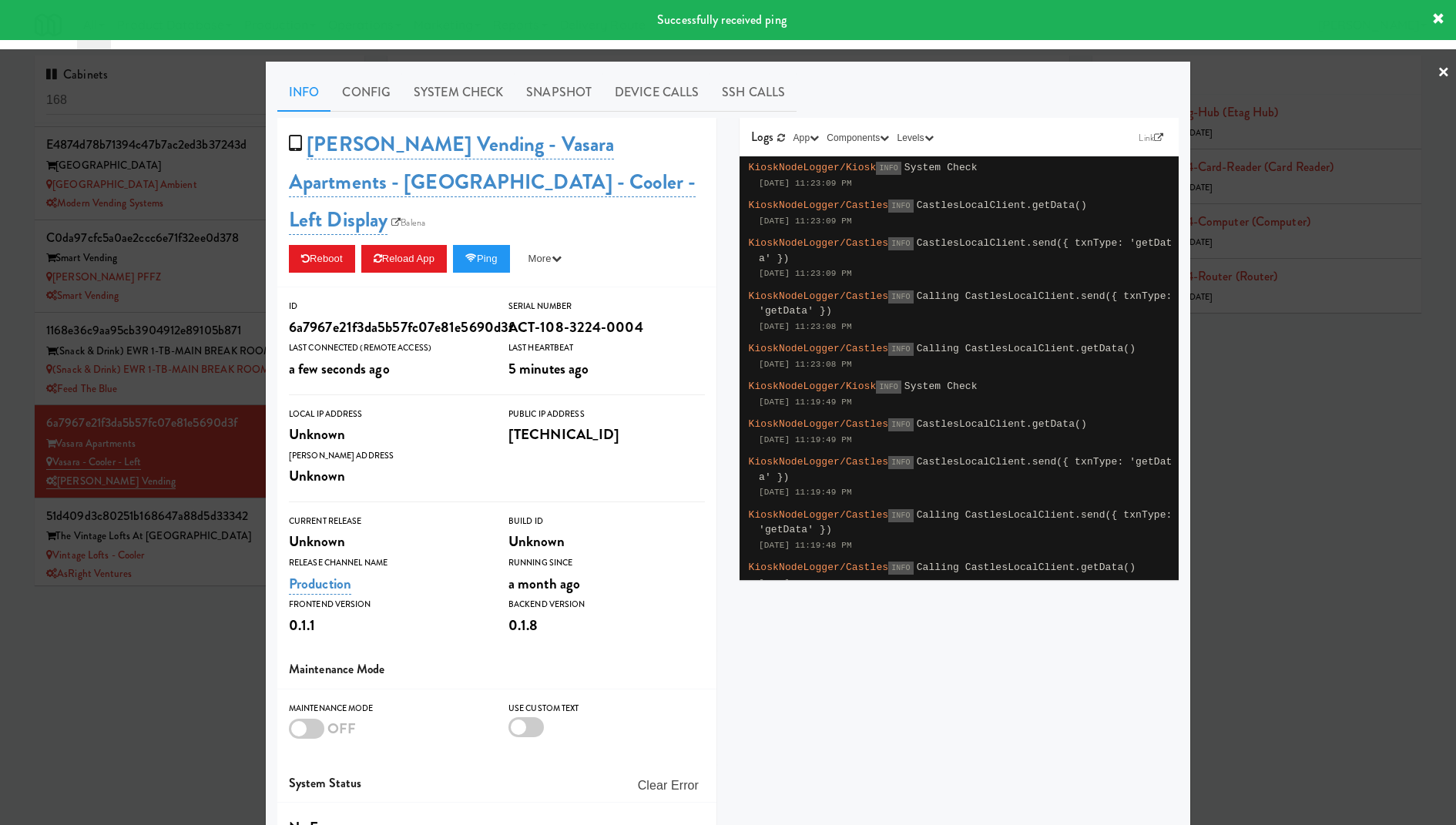
click at [164, 217] on div at bounding box center [728, 412] width 1456 height 825
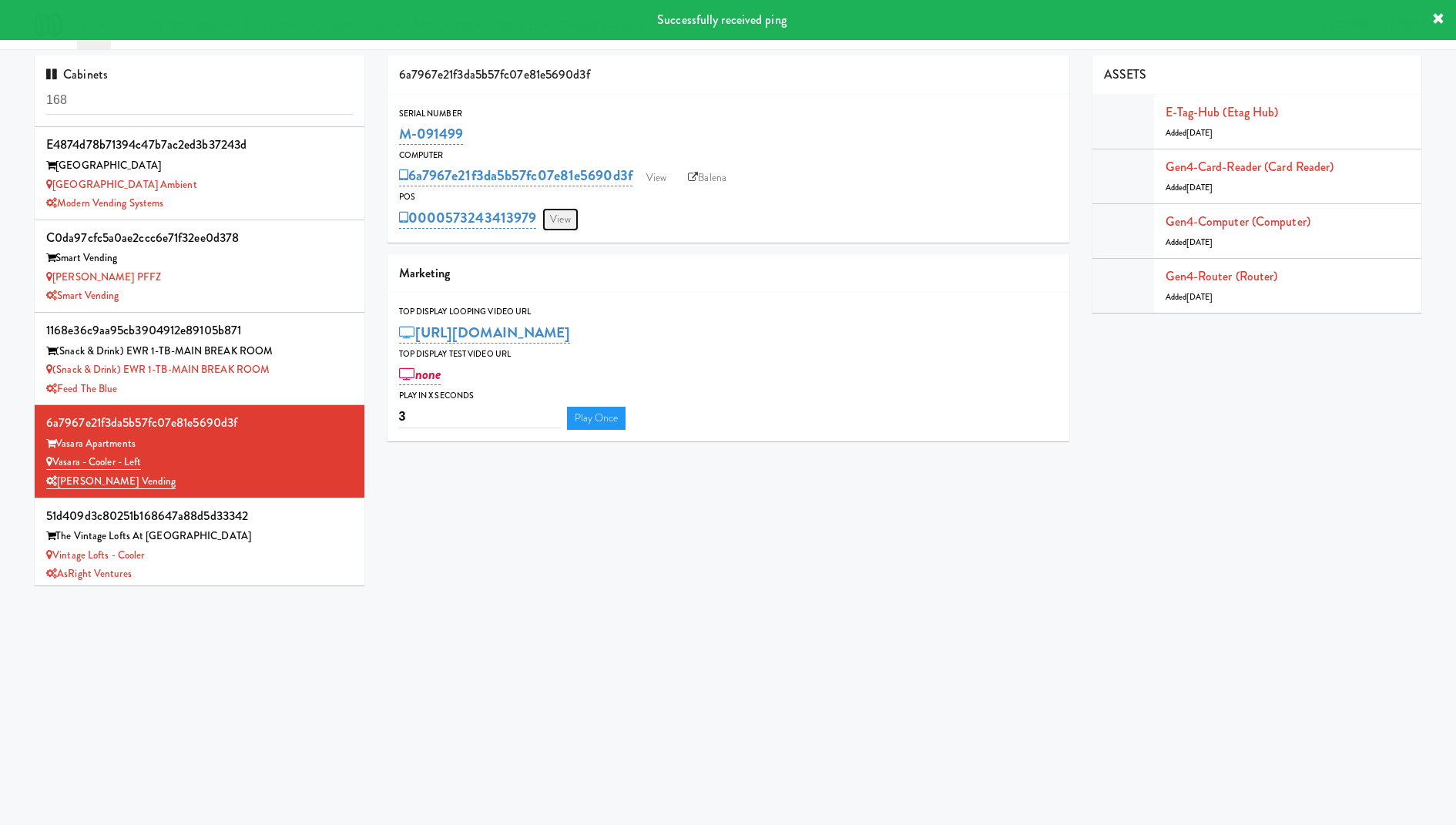
click at [567, 220] on link "View" at bounding box center [560, 219] width 35 height 23
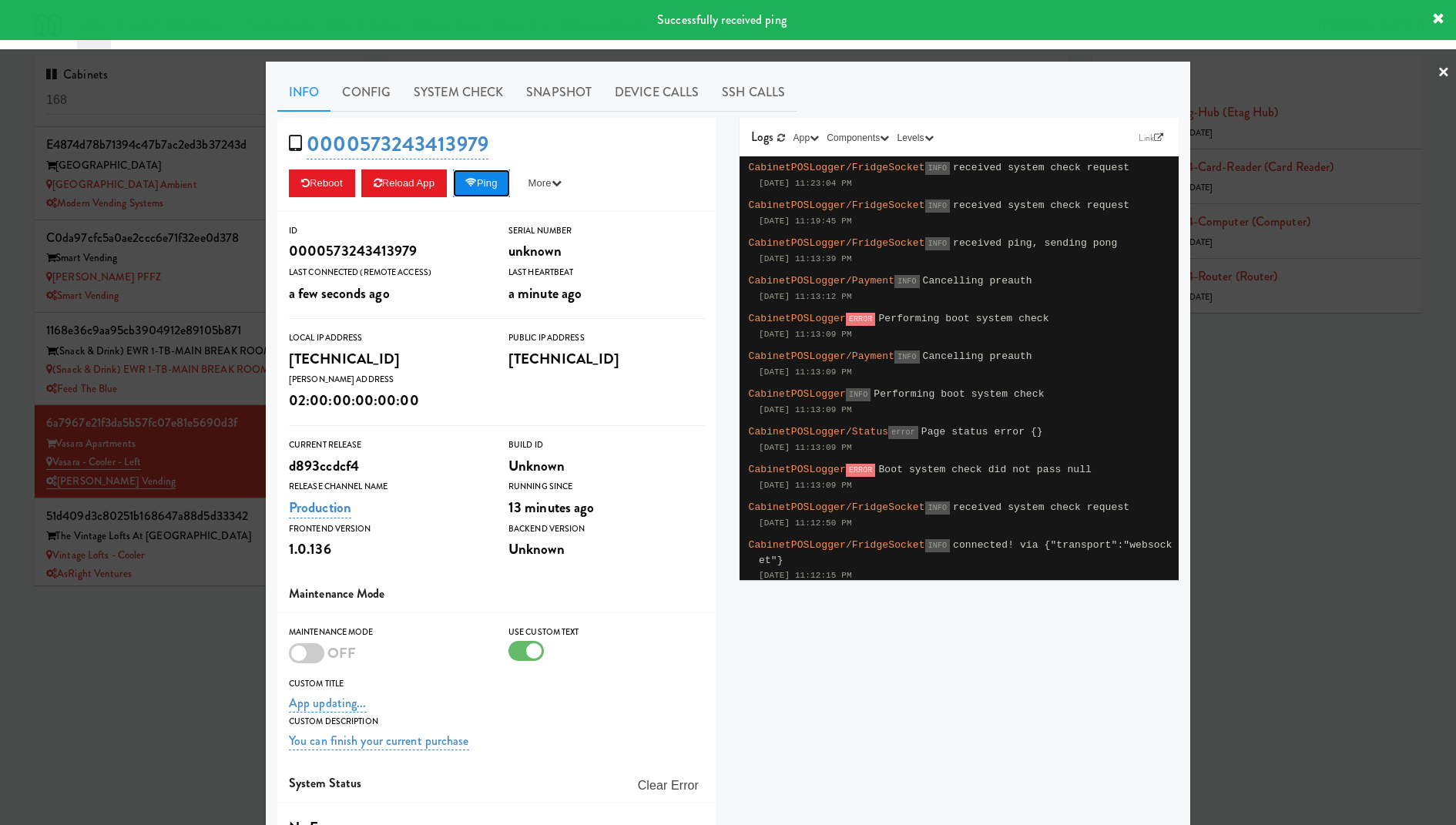
click at [477, 192] on button "Ping" at bounding box center [481, 183] width 57 height 28
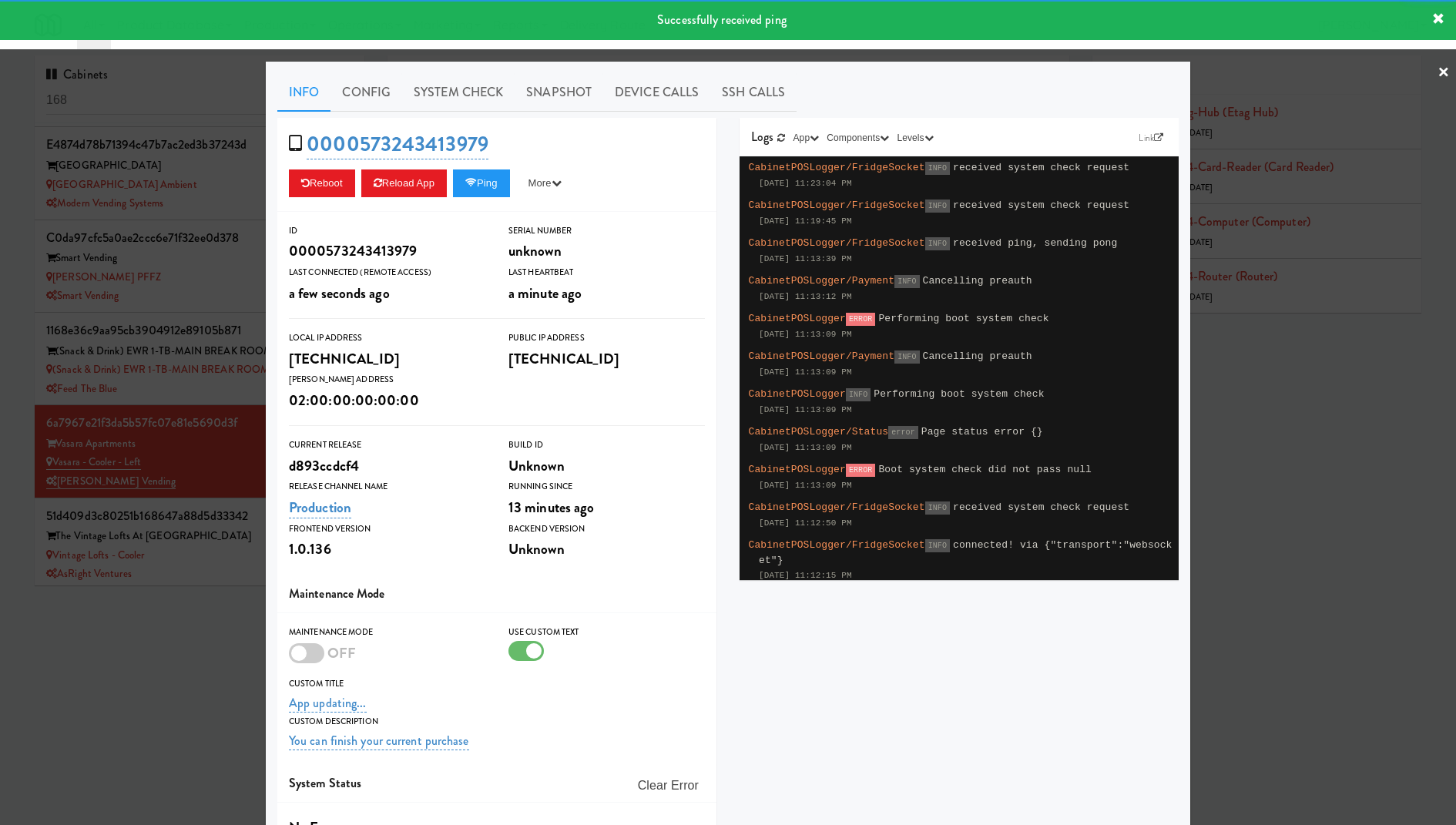
click at [195, 155] on div at bounding box center [728, 412] width 1456 height 825
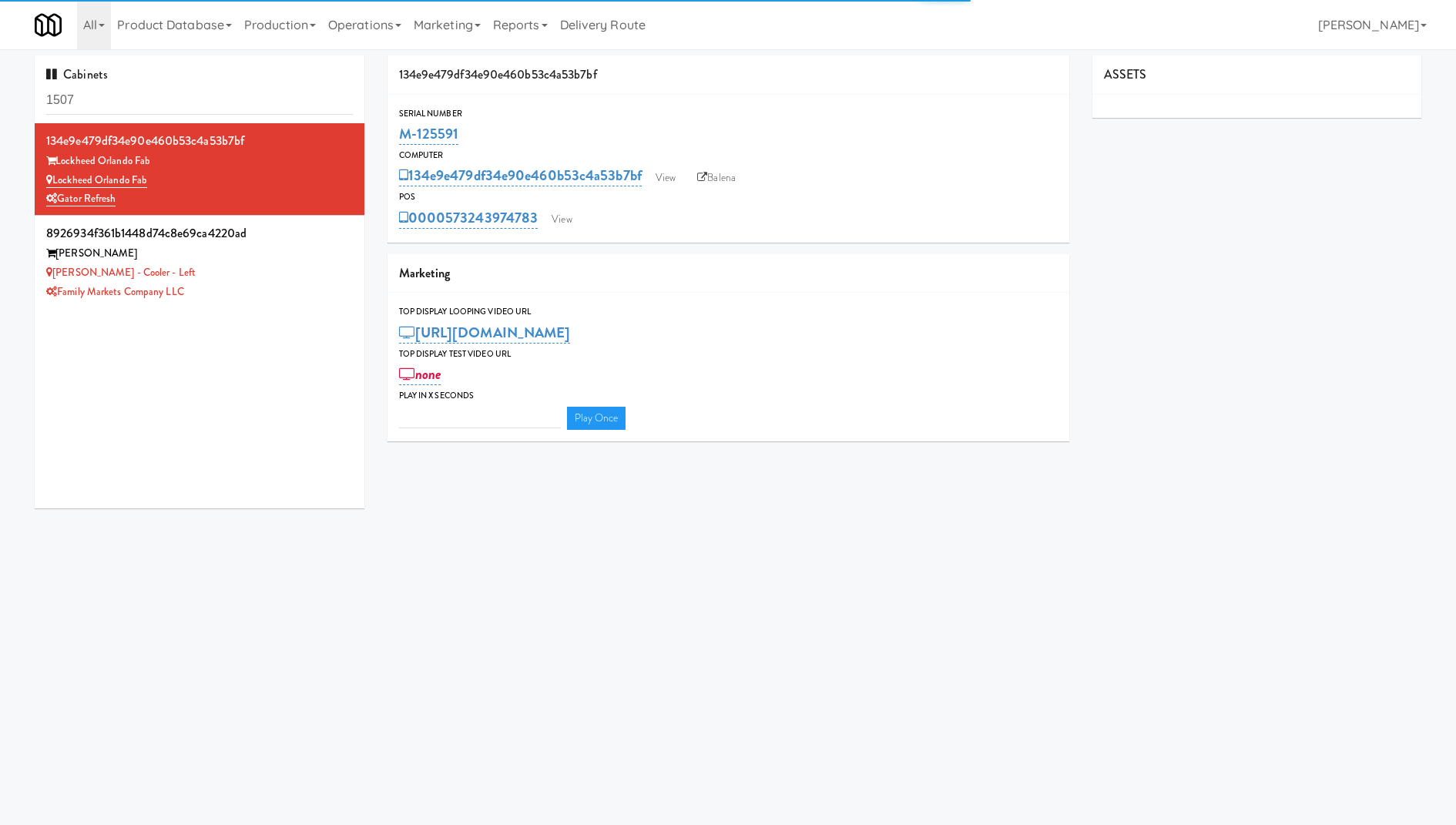
type input "3"
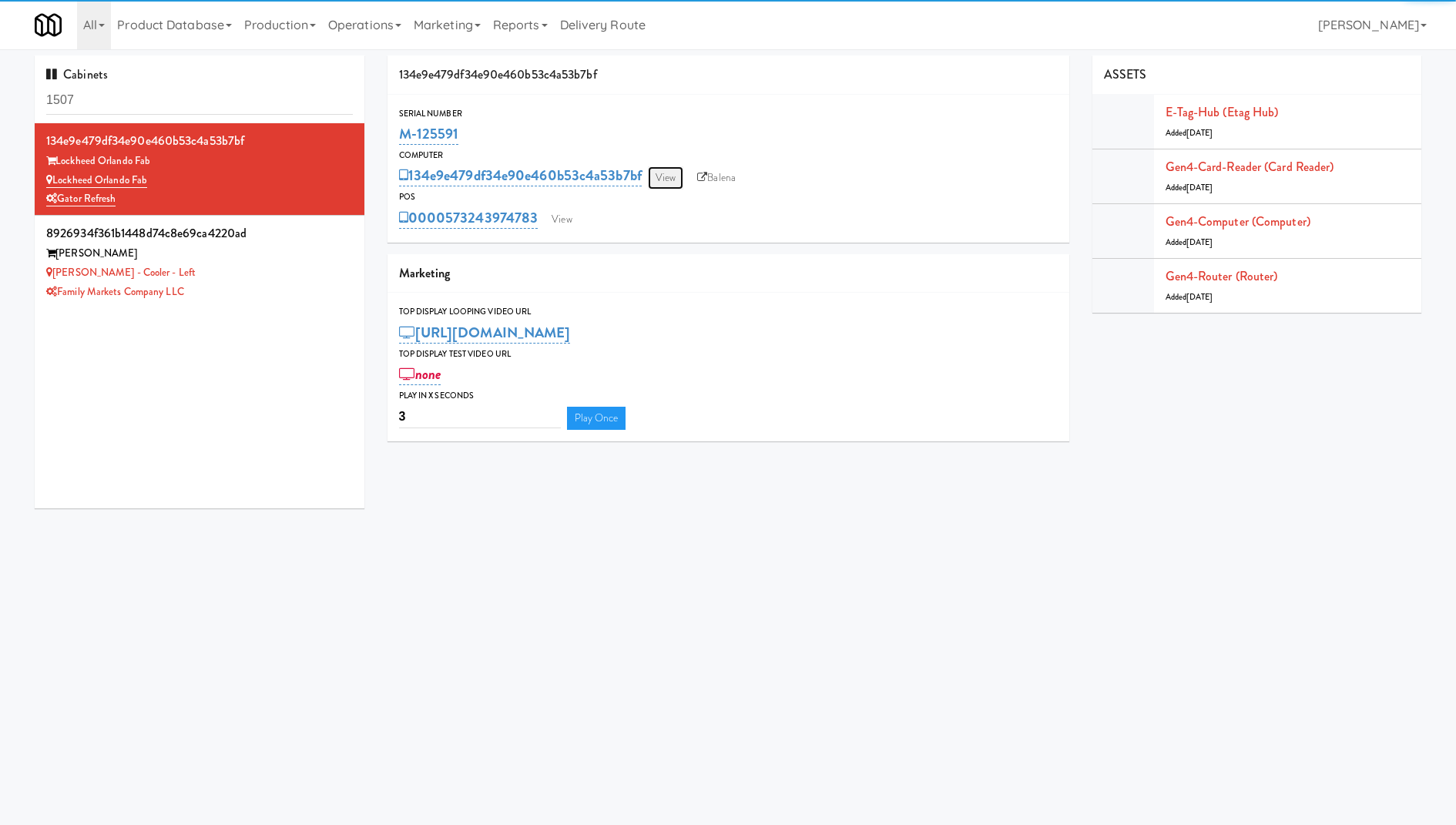
click at [664, 168] on link "View" at bounding box center [665, 177] width 35 height 23
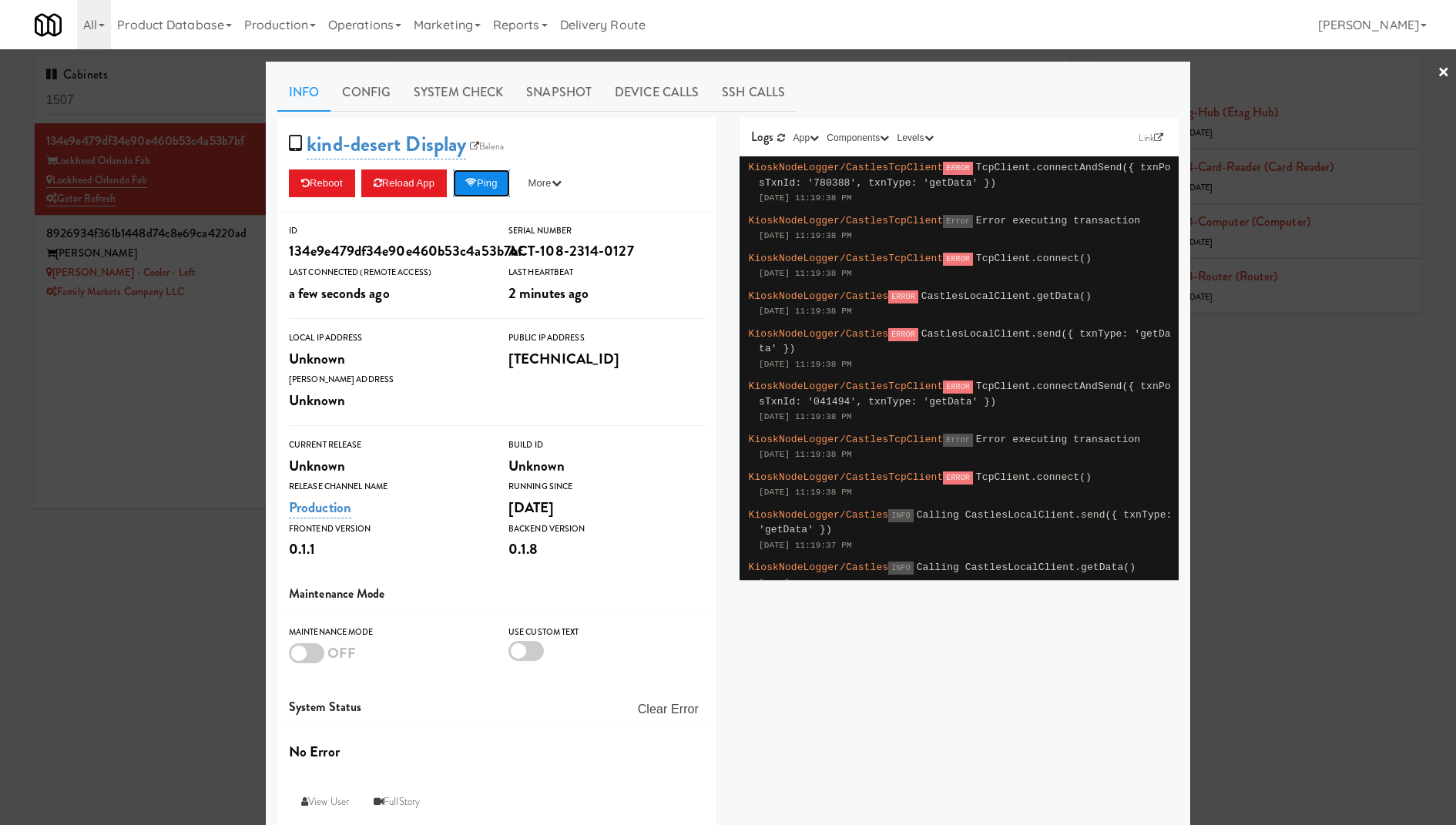
click at [509, 194] on button "Ping" at bounding box center [481, 183] width 57 height 28
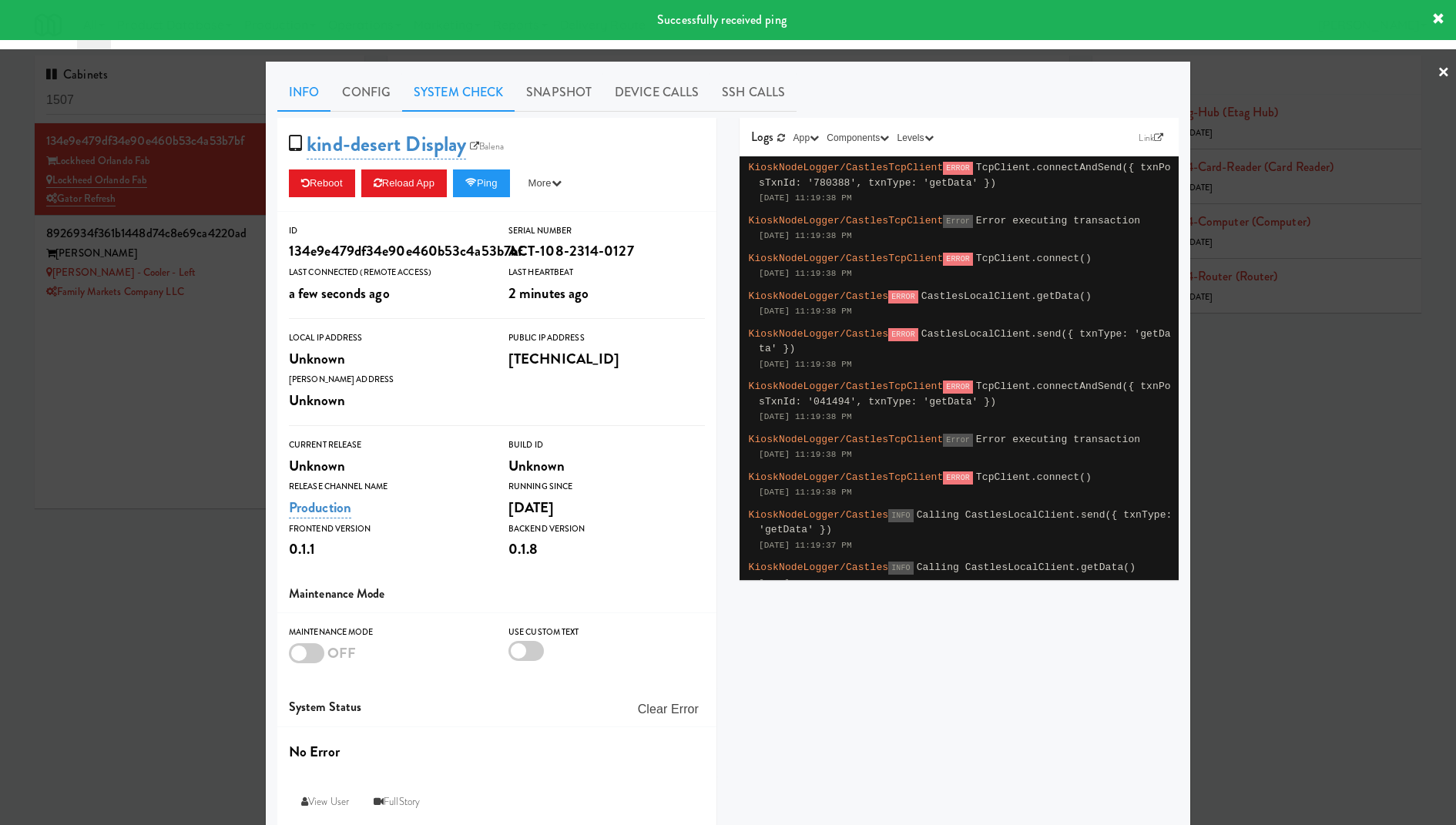
click at [476, 88] on link "System Check" at bounding box center [458, 92] width 113 height 39
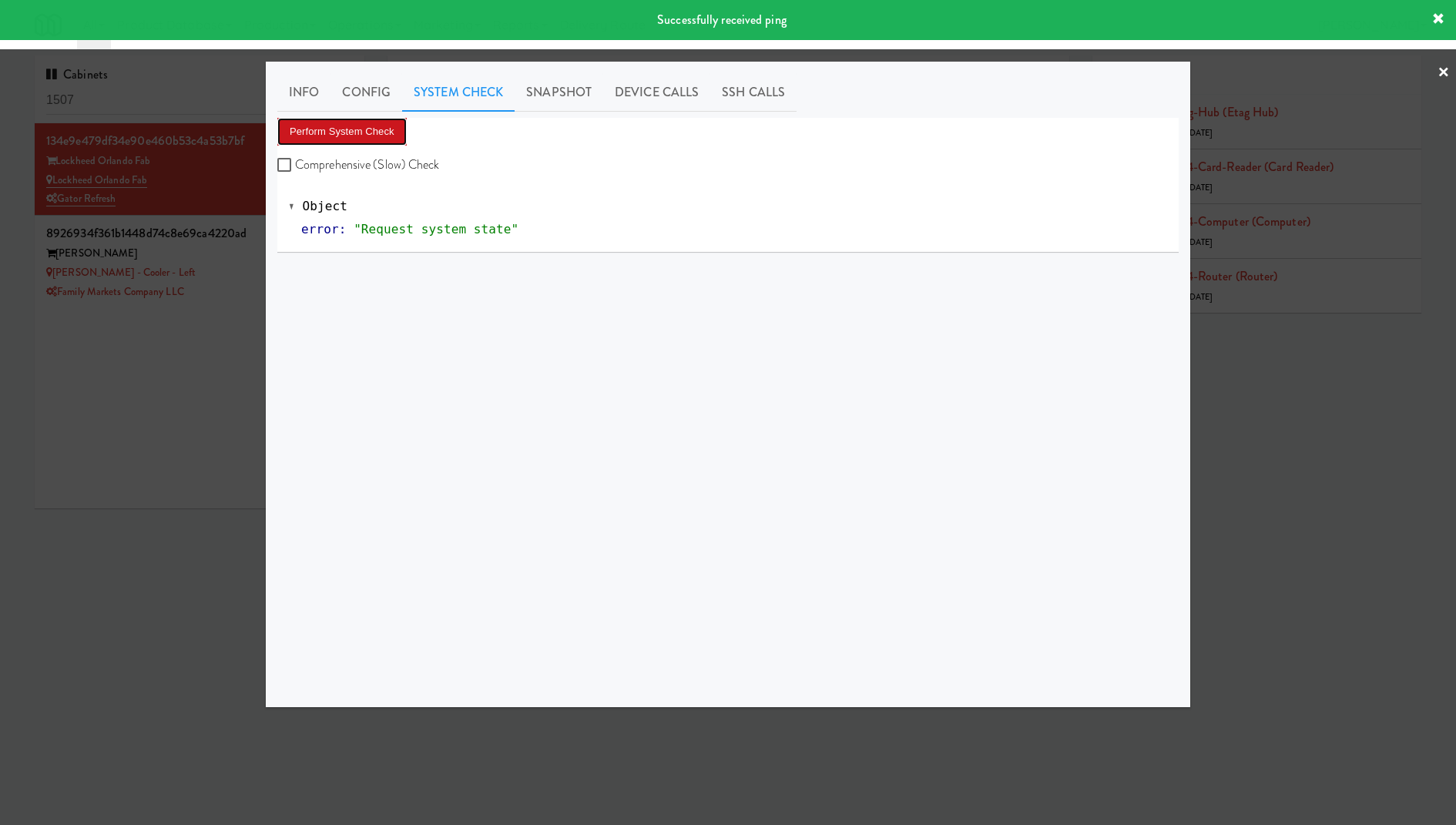
click at [400, 126] on button "Perform System Check" at bounding box center [341, 131] width 129 height 28
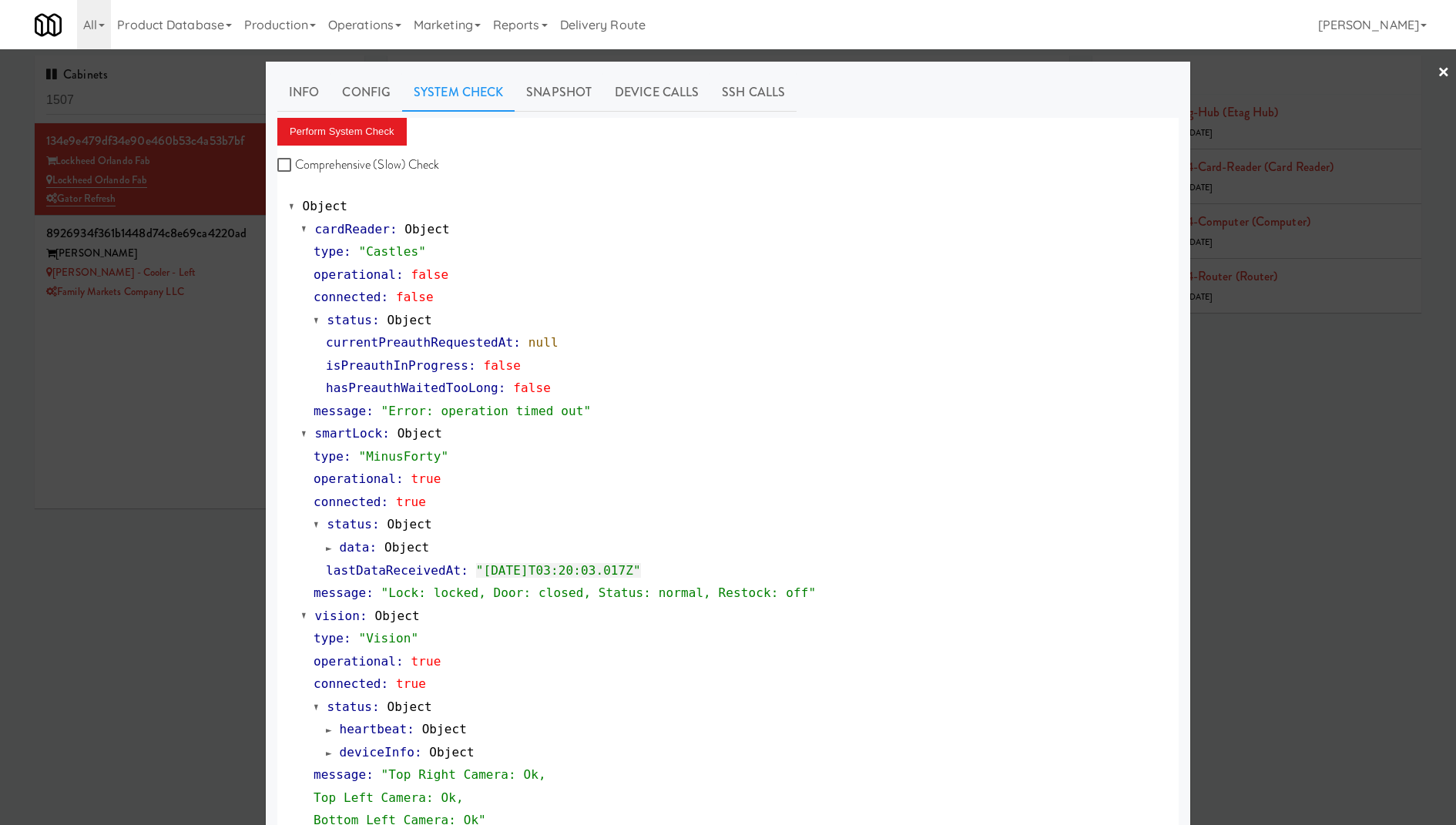
click at [375, 313] on span ":" at bounding box center [376, 320] width 8 height 14
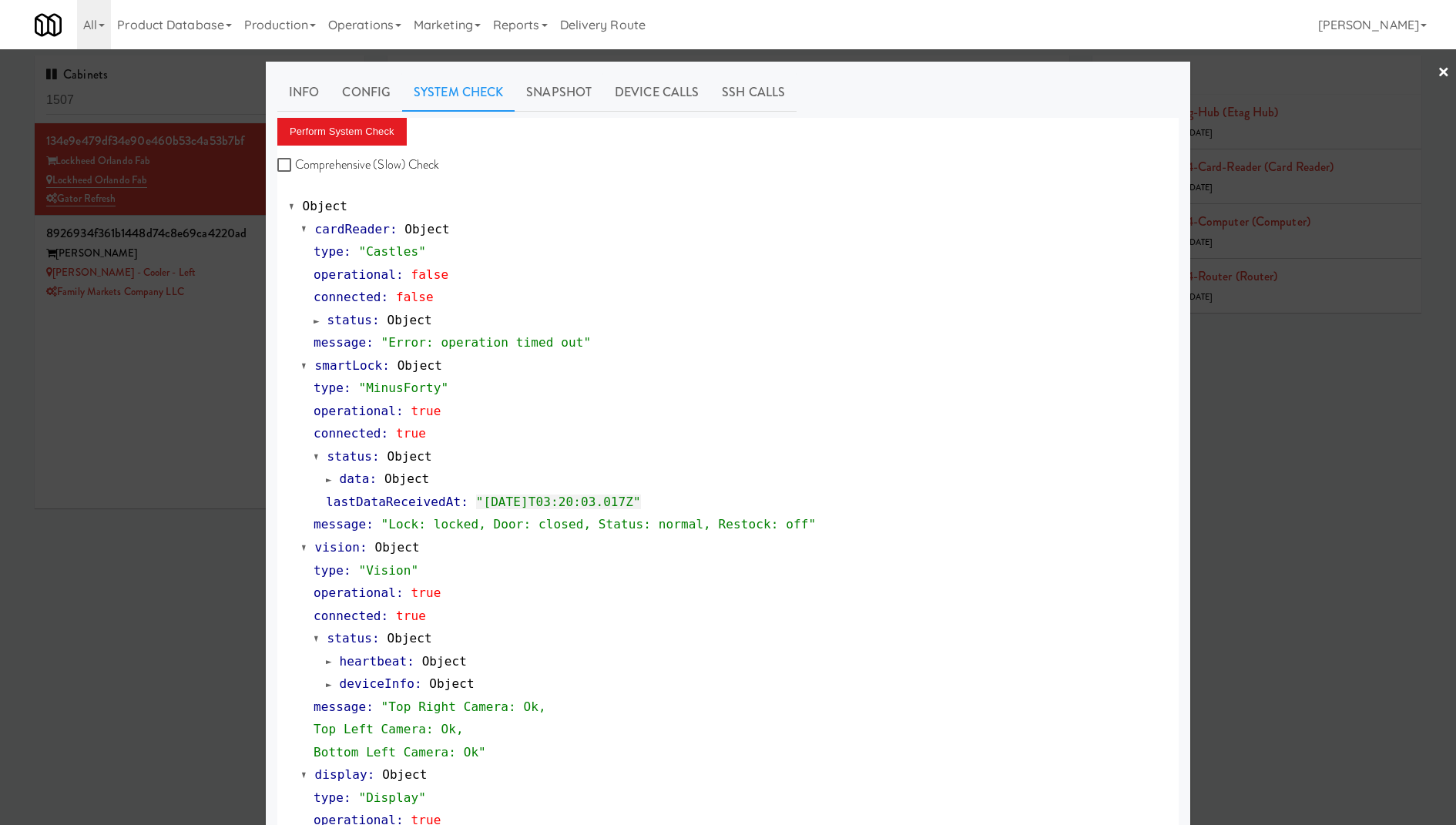
click at [233, 293] on div at bounding box center [728, 412] width 1456 height 825
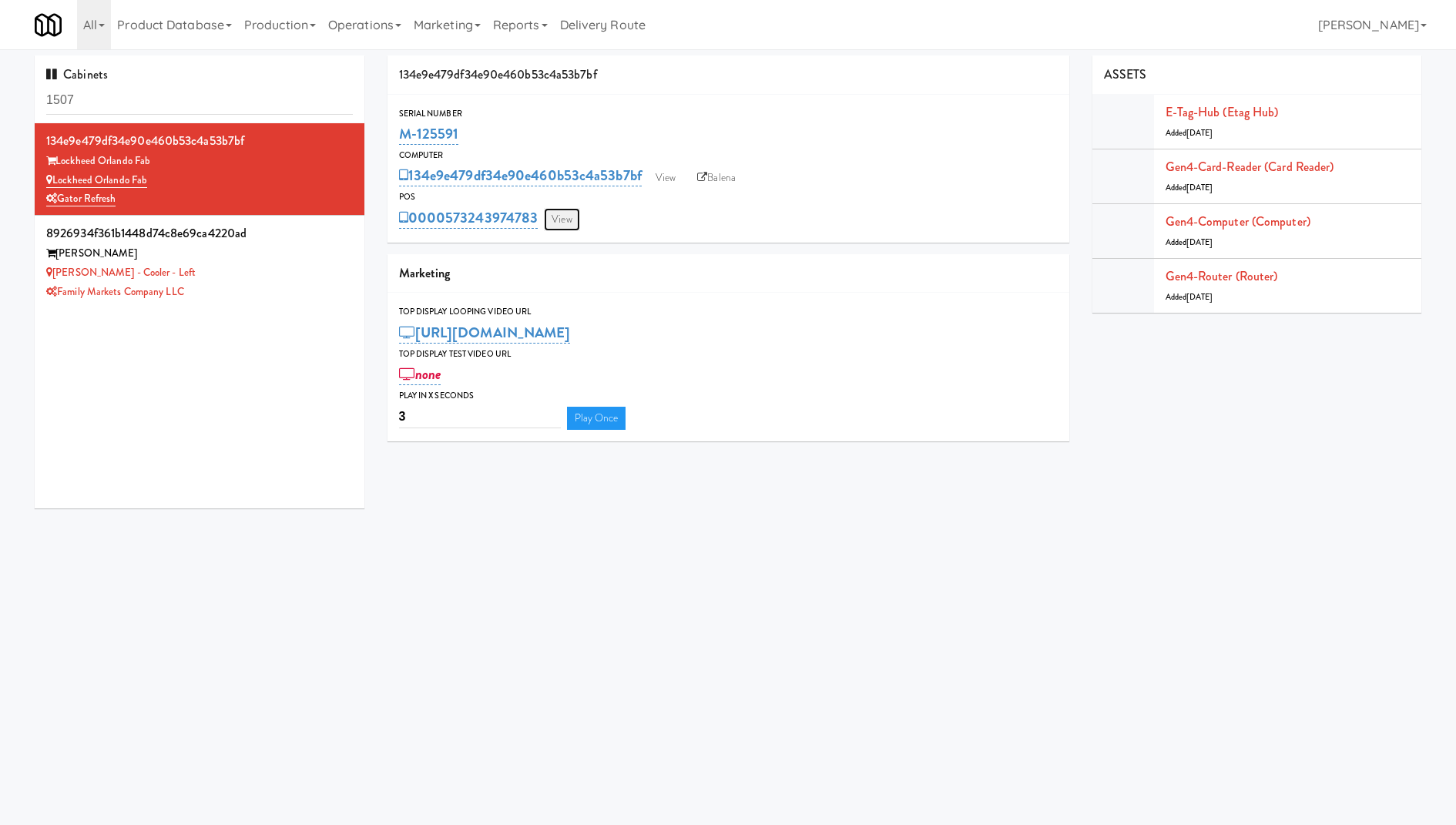
click at [551, 215] on link "View" at bounding box center [561, 219] width 35 height 23
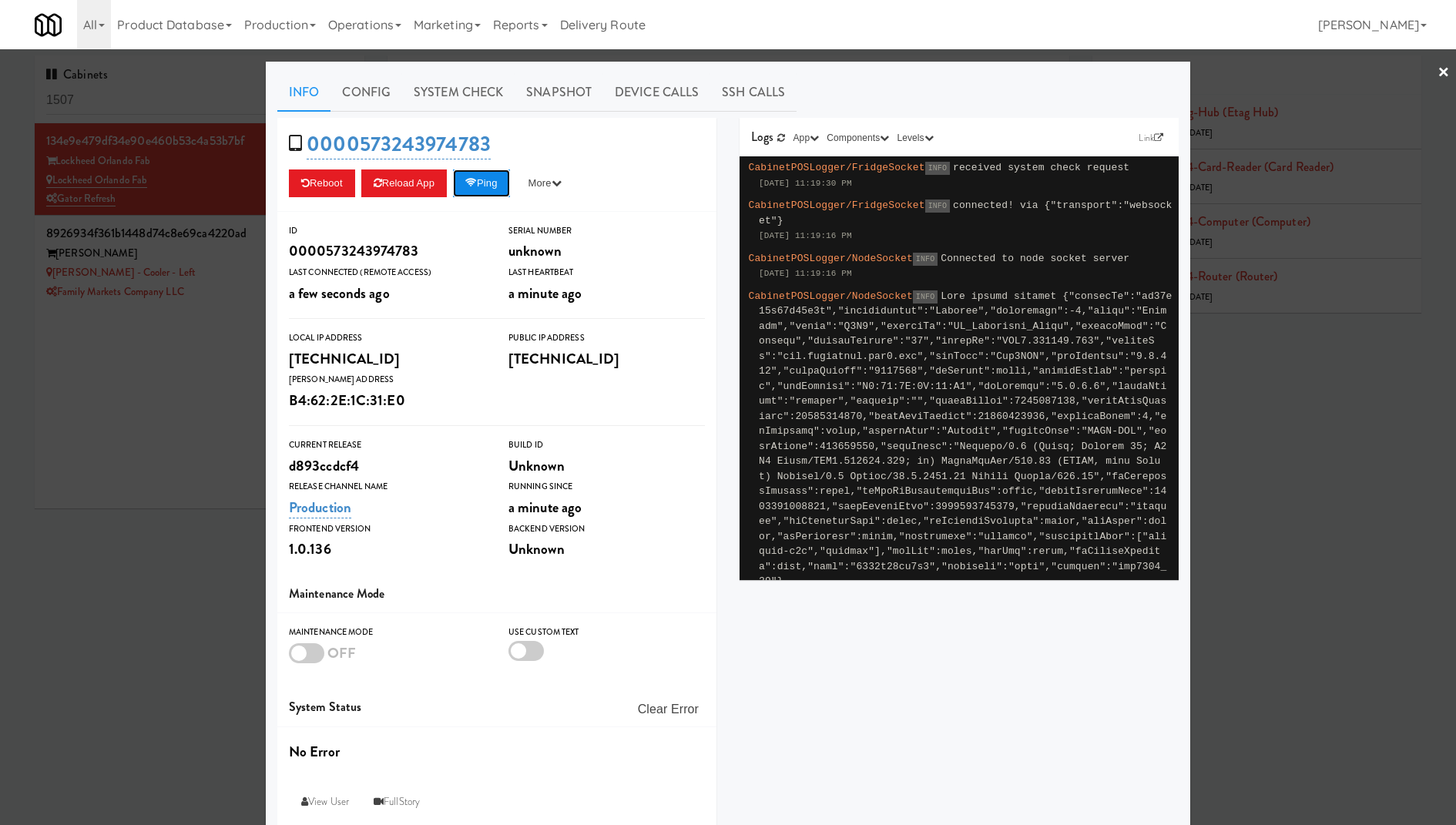
click at [496, 174] on button "Ping" at bounding box center [481, 183] width 57 height 28
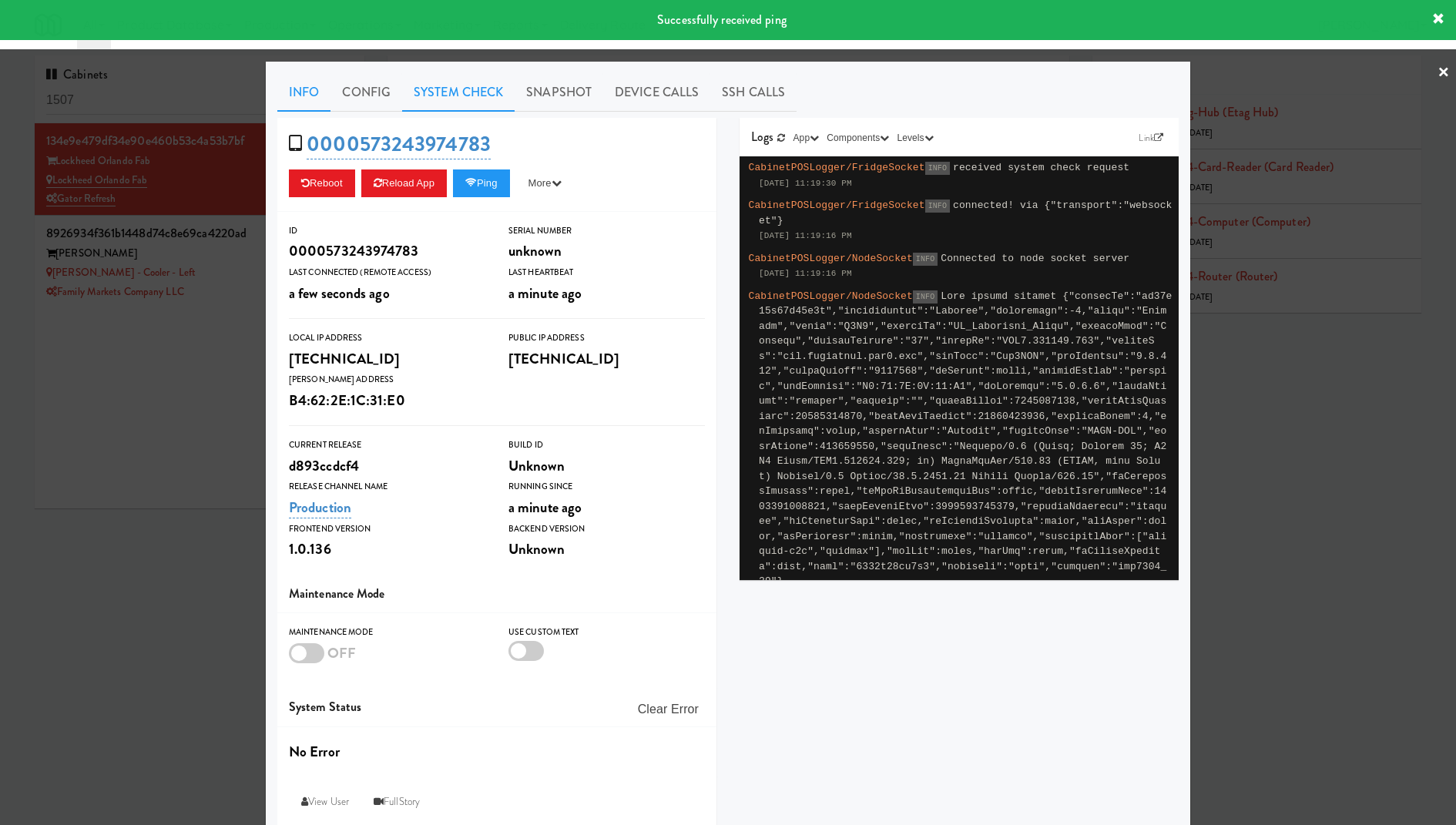
click at [477, 76] on link "System Check" at bounding box center [458, 92] width 113 height 39
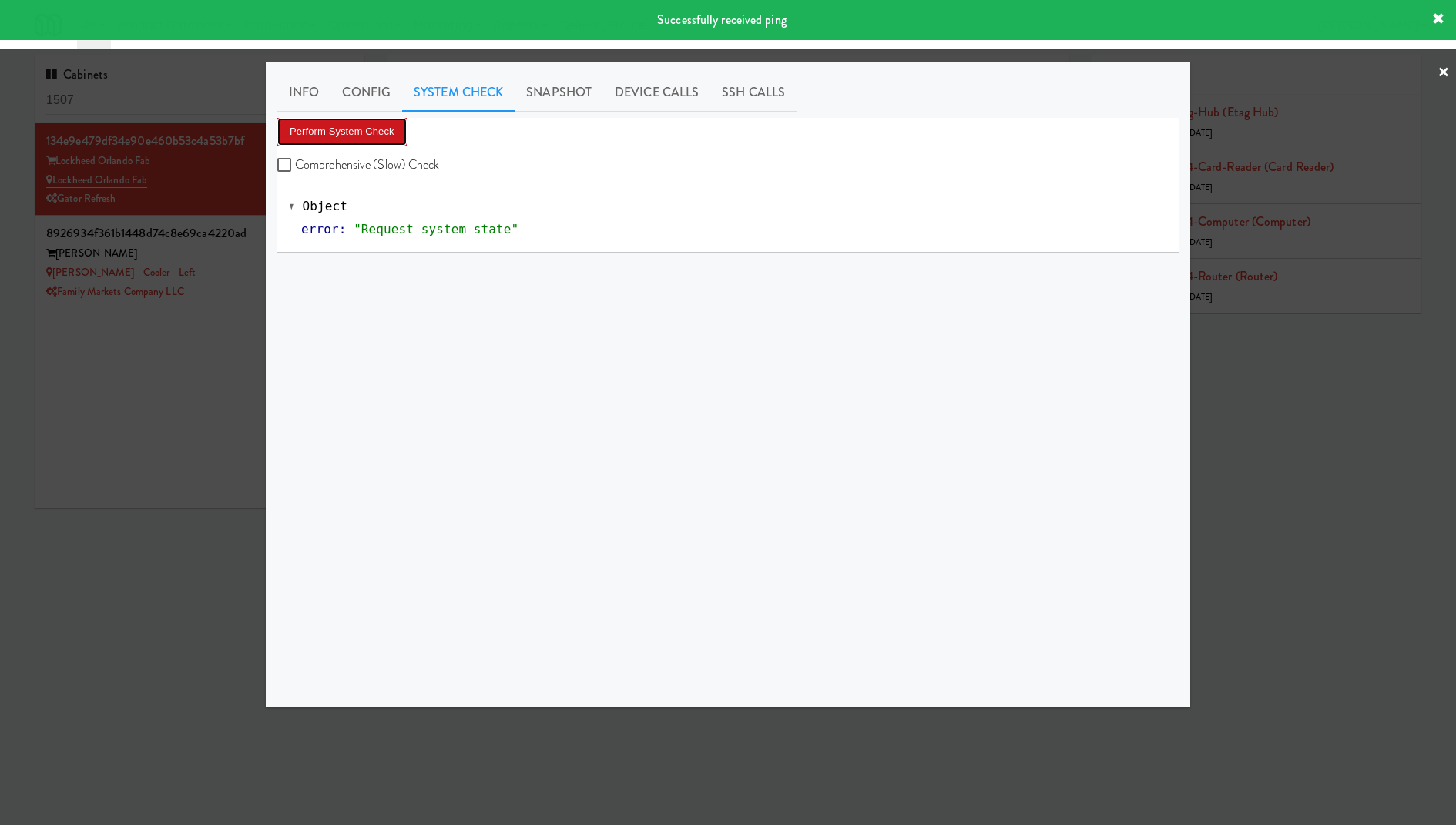
click at [373, 132] on button "Perform System Check" at bounding box center [341, 131] width 129 height 28
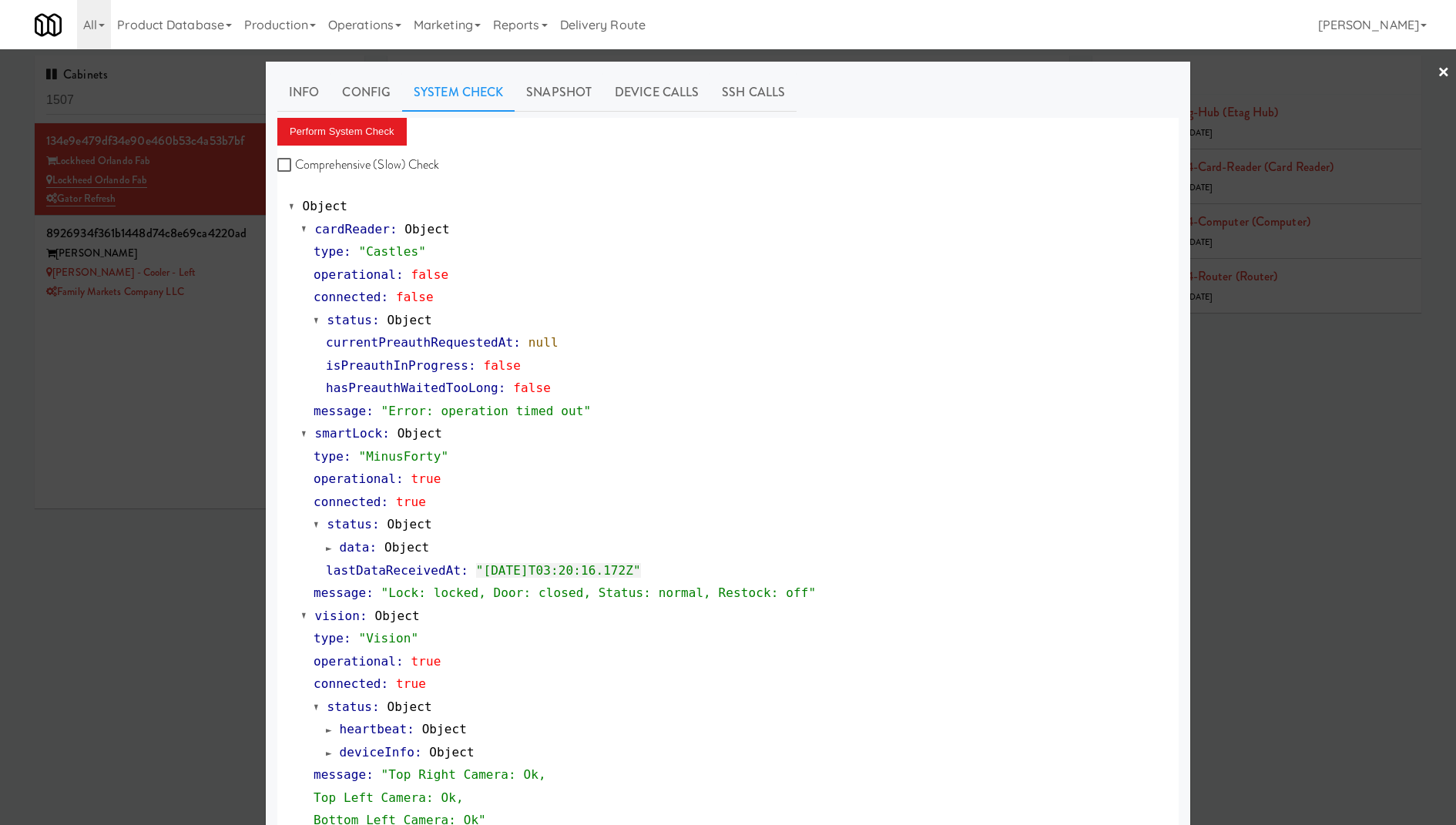
click at [185, 231] on div at bounding box center [728, 412] width 1456 height 825
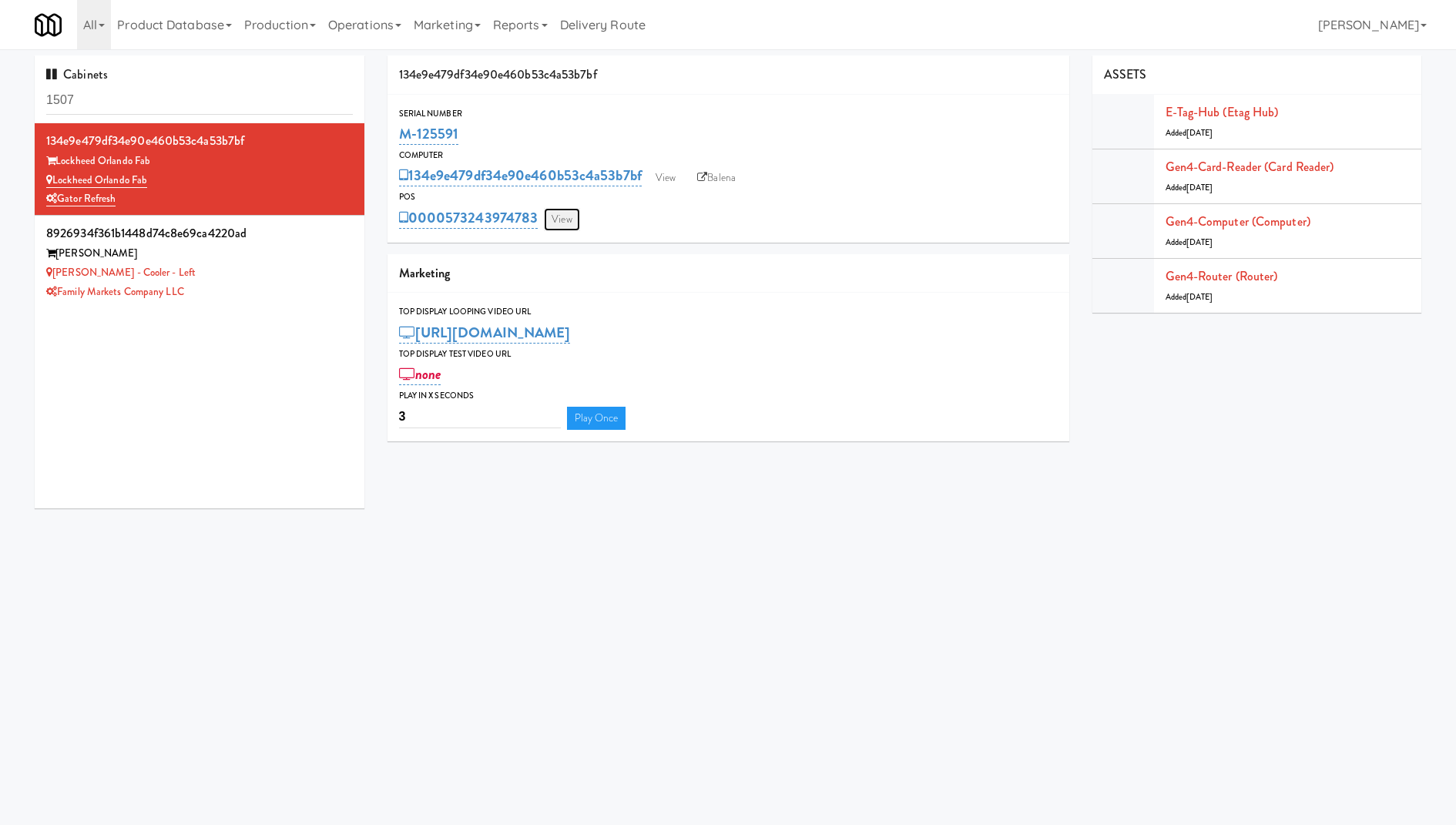
click at [567, 219] on link "View" at bounding box center [561, 219] width 35 height 23
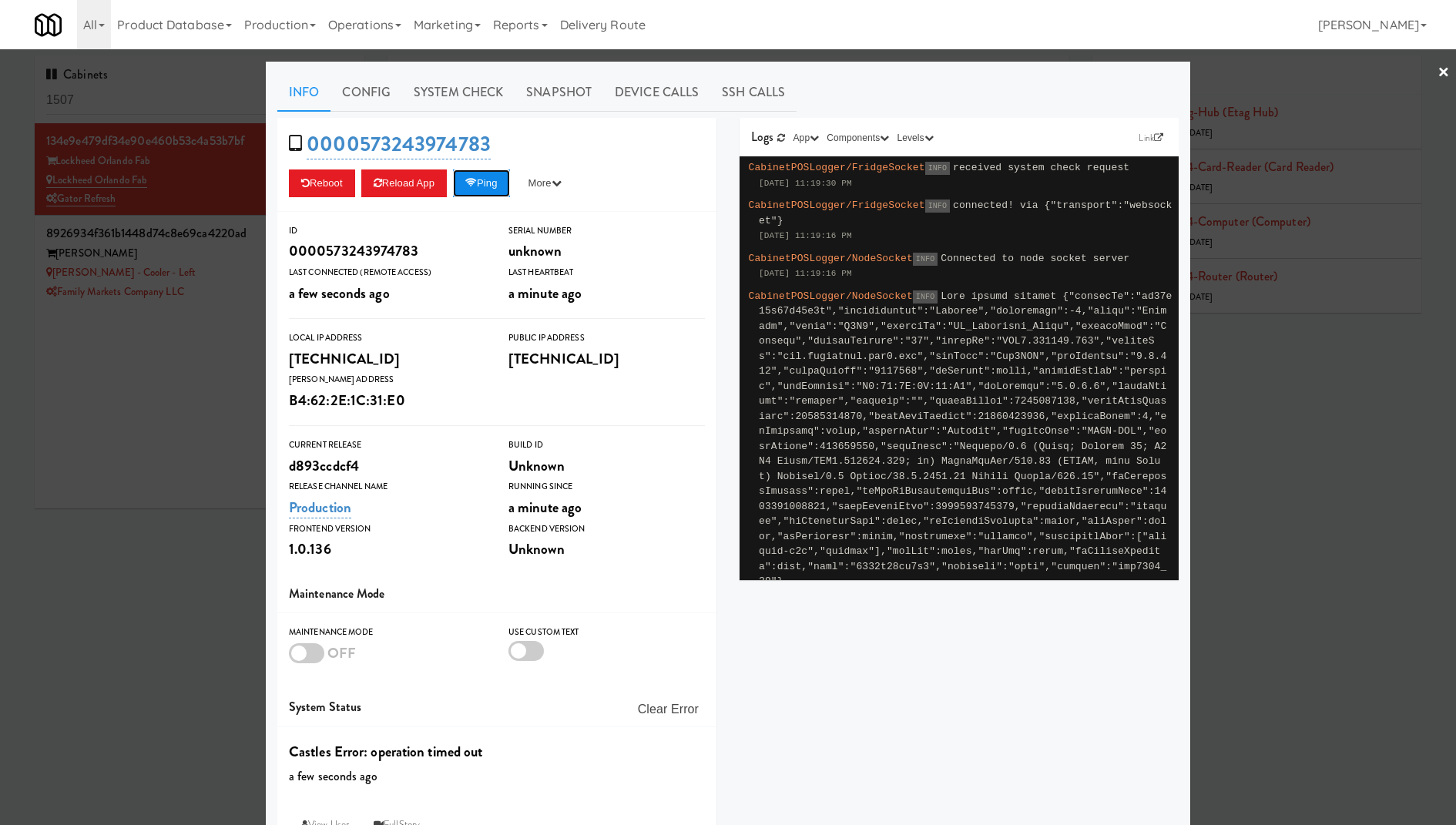
click at [485, 185] on button "Ping" at bounding box center [481, 183] width 57 height 28
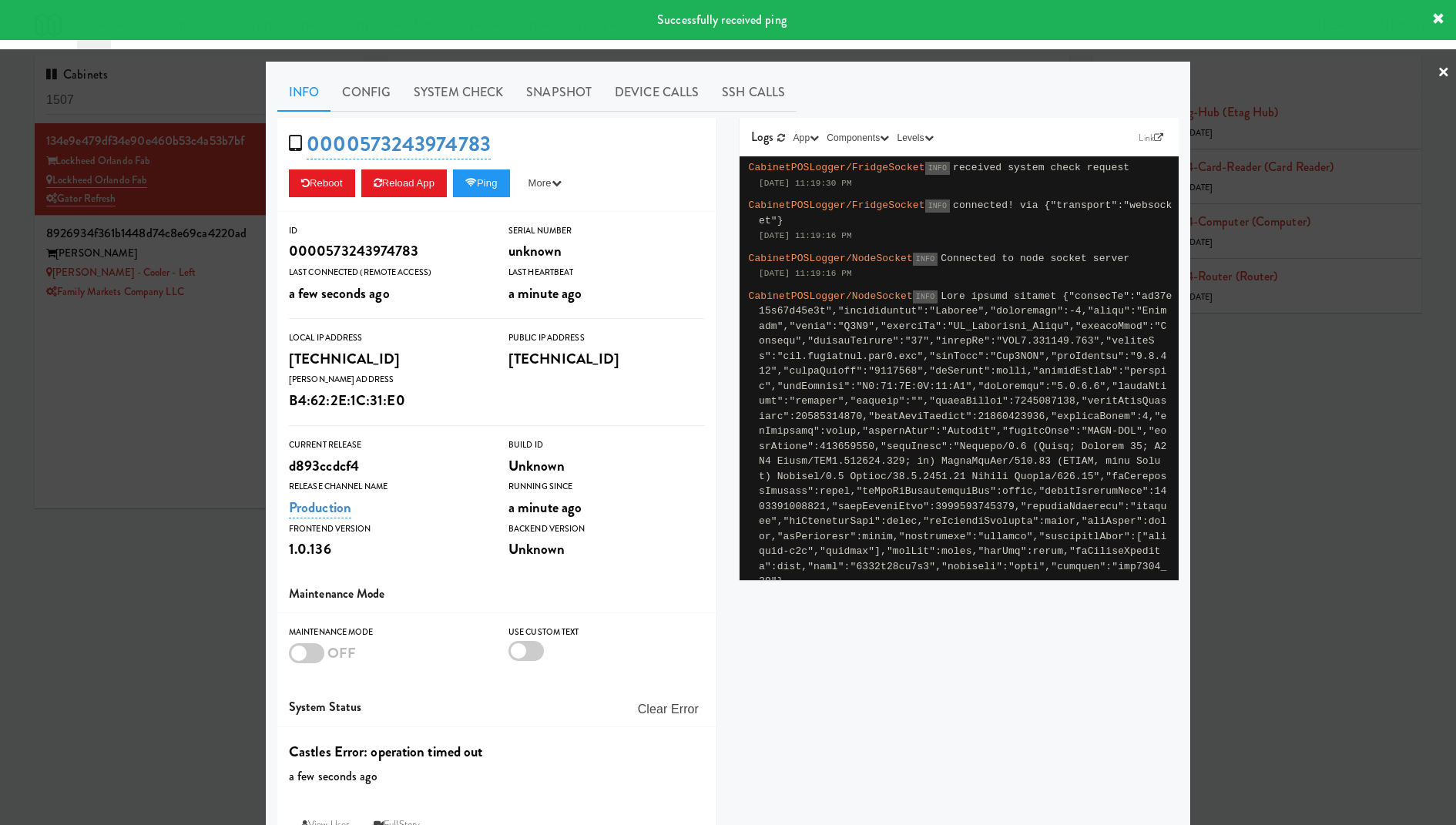
click at [255, 216] on div at bounding box center [728, 412] width 1456 height 825
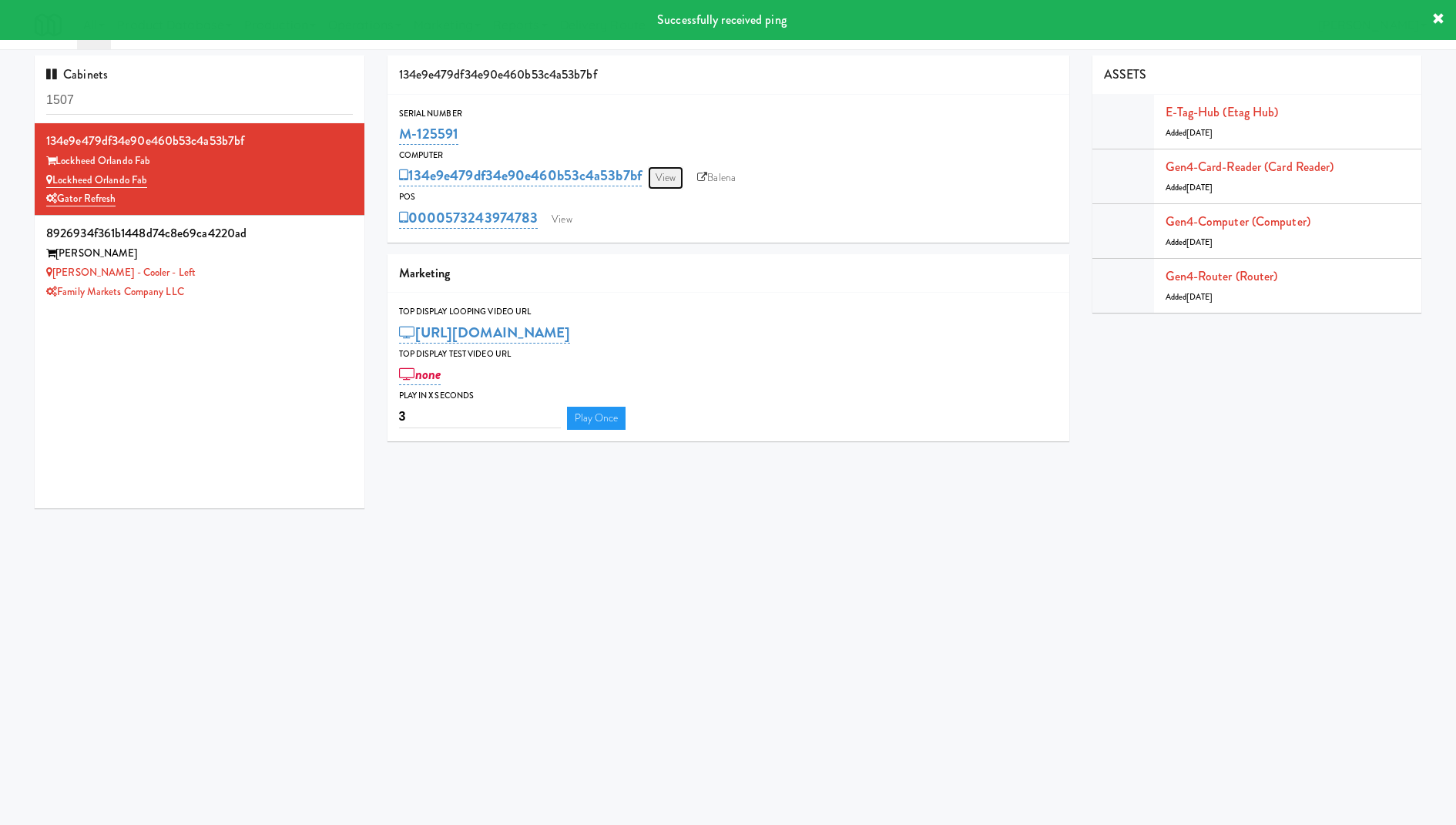
click at [676, 173] on link "View" at bounding box center [665, 177] width 35 height 23
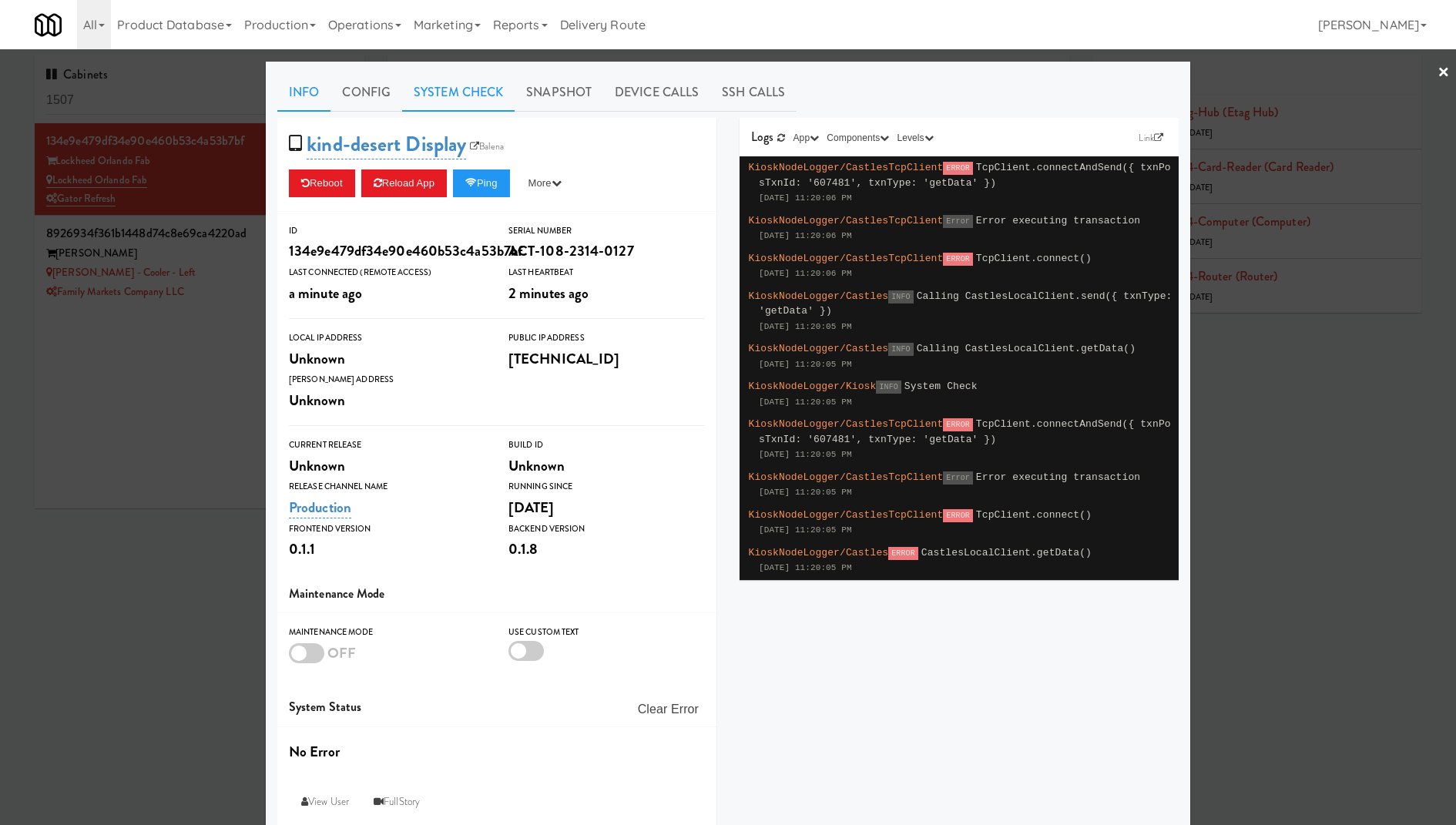
click at [468, 88] on link "System Check" at bounding box center [458, 92] width 113 height 39
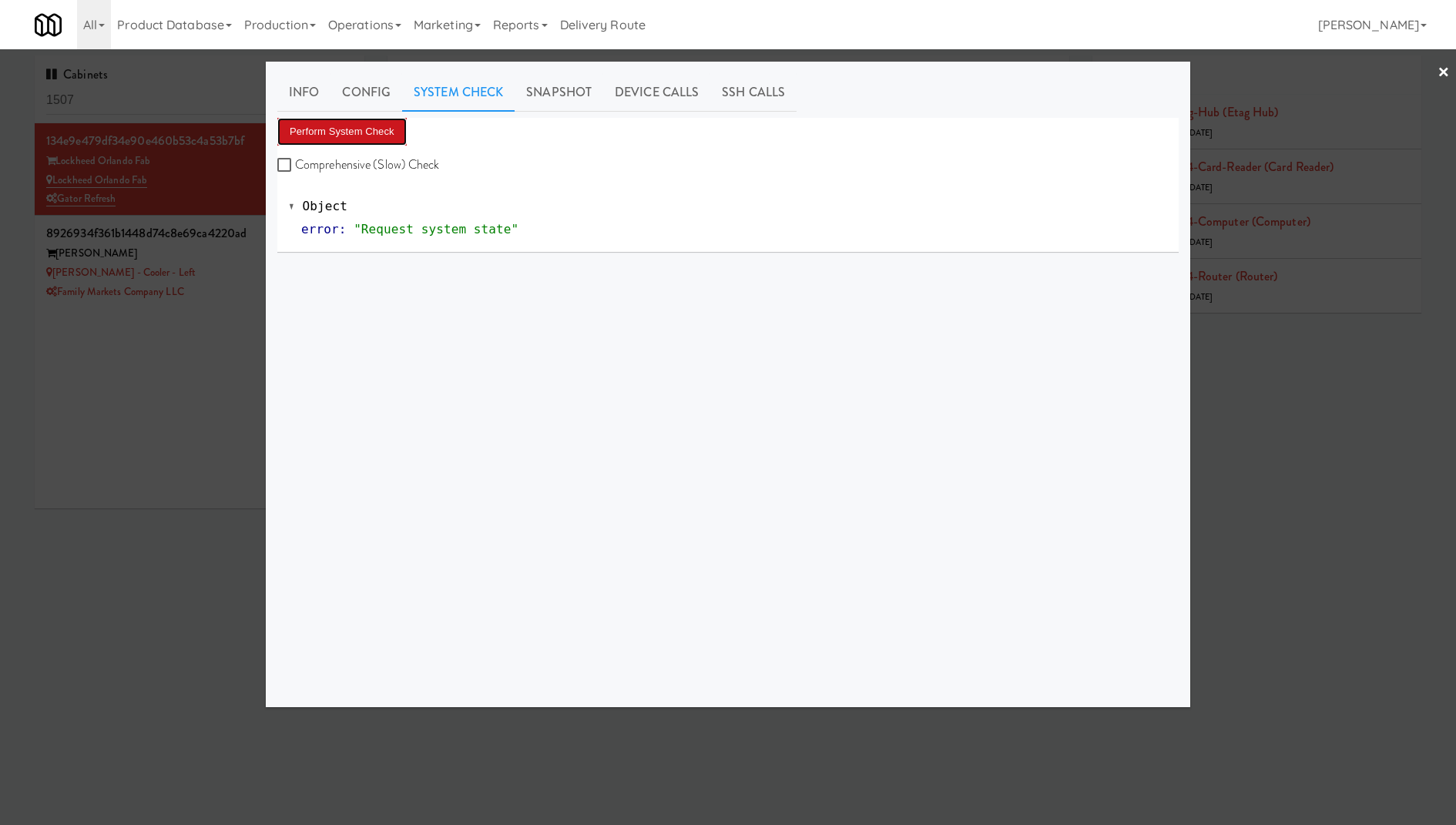
click at [350, 140] on button "Perform System Check" at bounding box center [341, 131] width 129 height 28
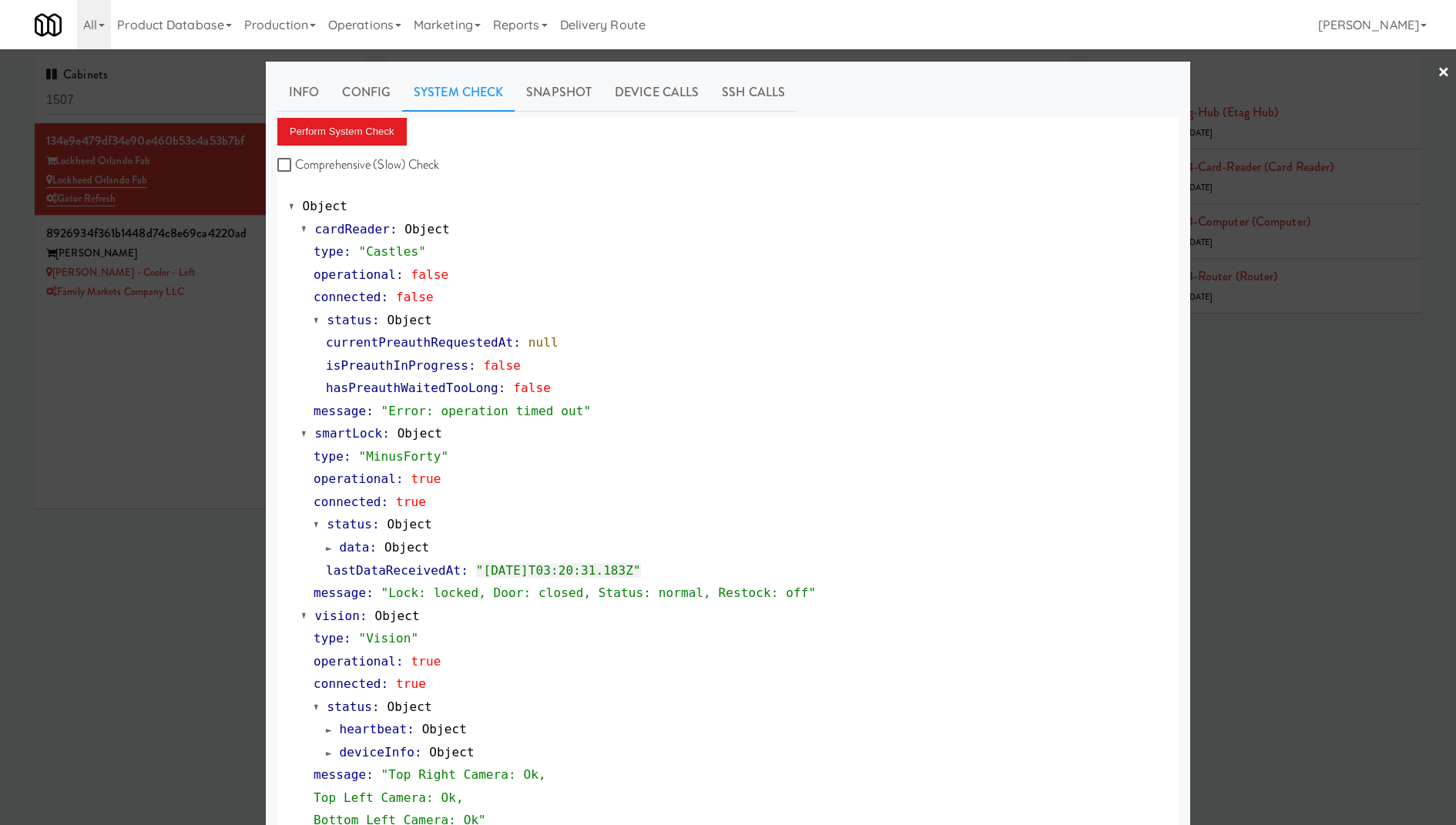
click at [203, 284] on div at bounding box center [728, 412] width 1456 height 825
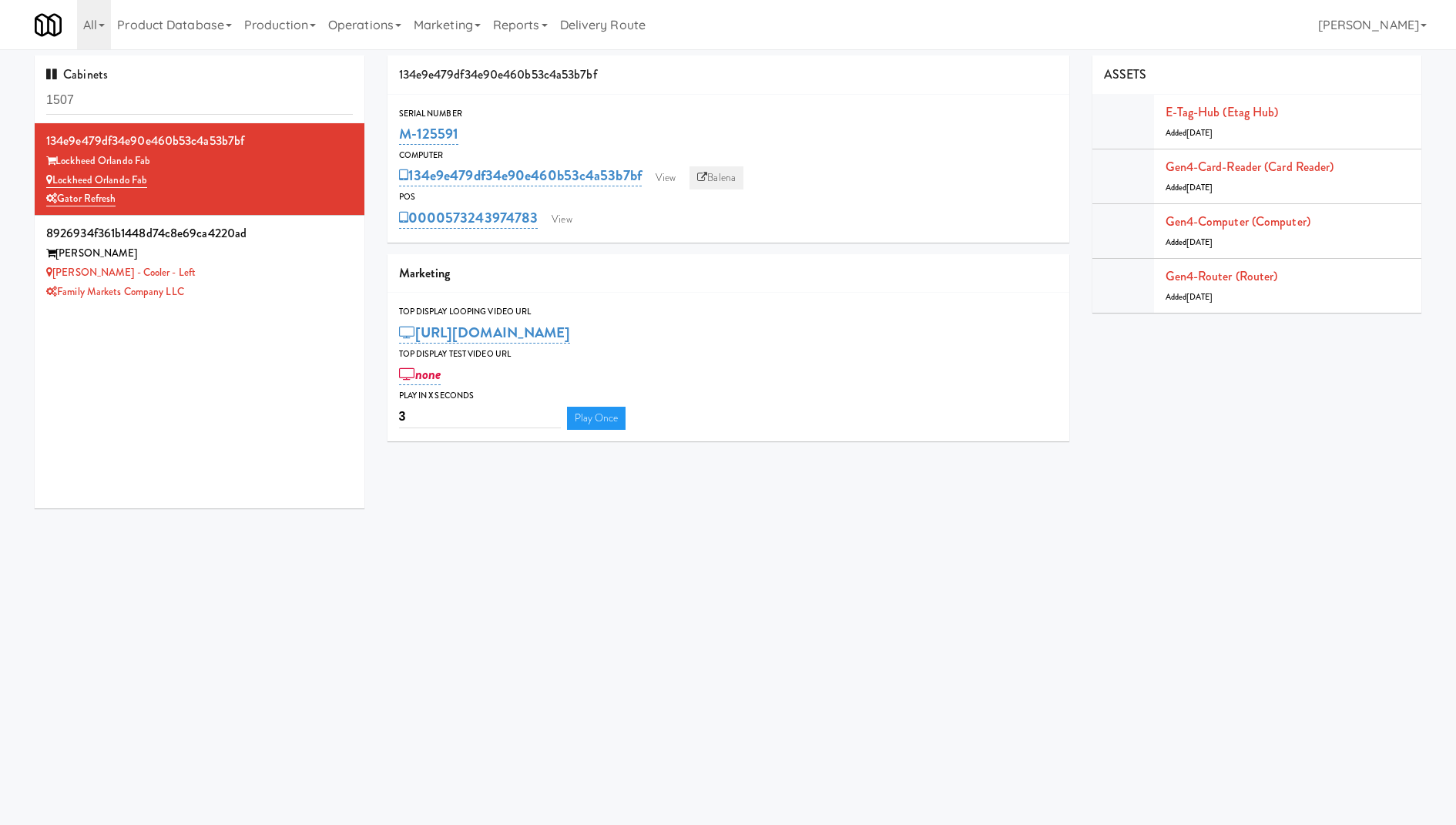
click at [725, 177] on link "Balena" at bounding box center [716, 177] width 54 height 23
click at [665, 177] on link "View" at bounding box center [665, 177] width 35 height 23
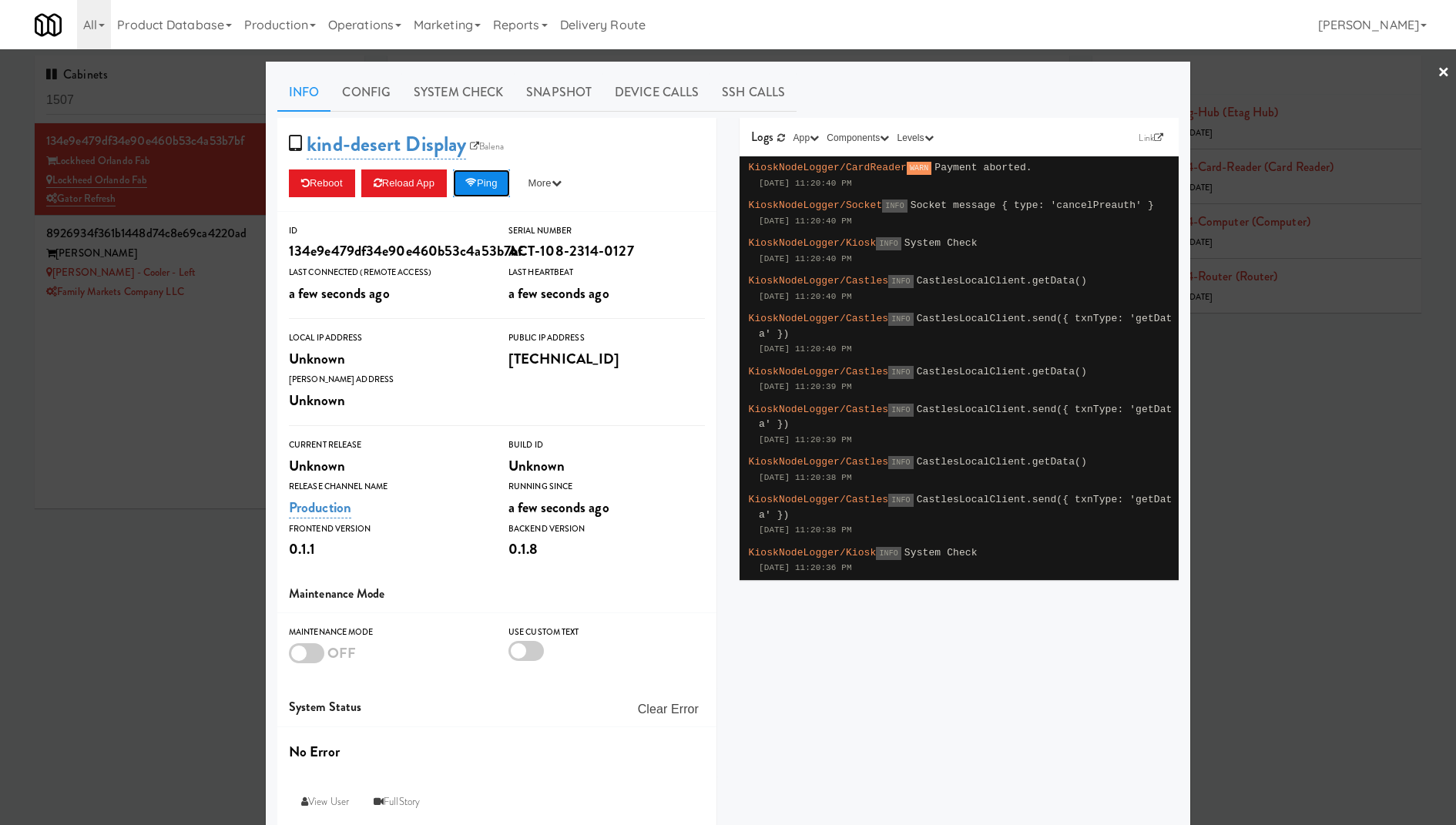
click at [477, 187] on icon at bounding box center [470, 183] width 11 height 10
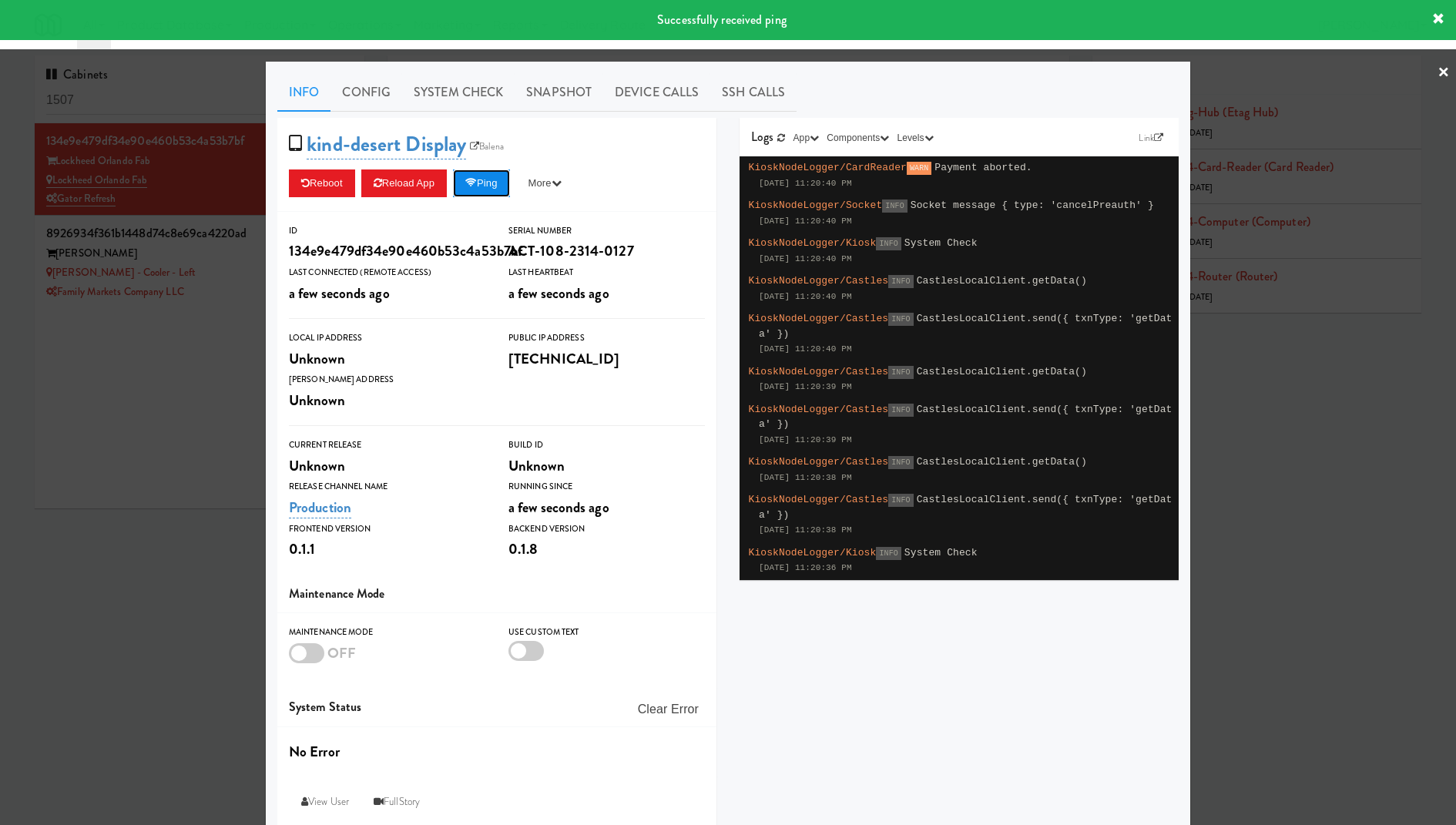
click at [477, 187] on icon at bounding box center [470, 183] width 11 height 10
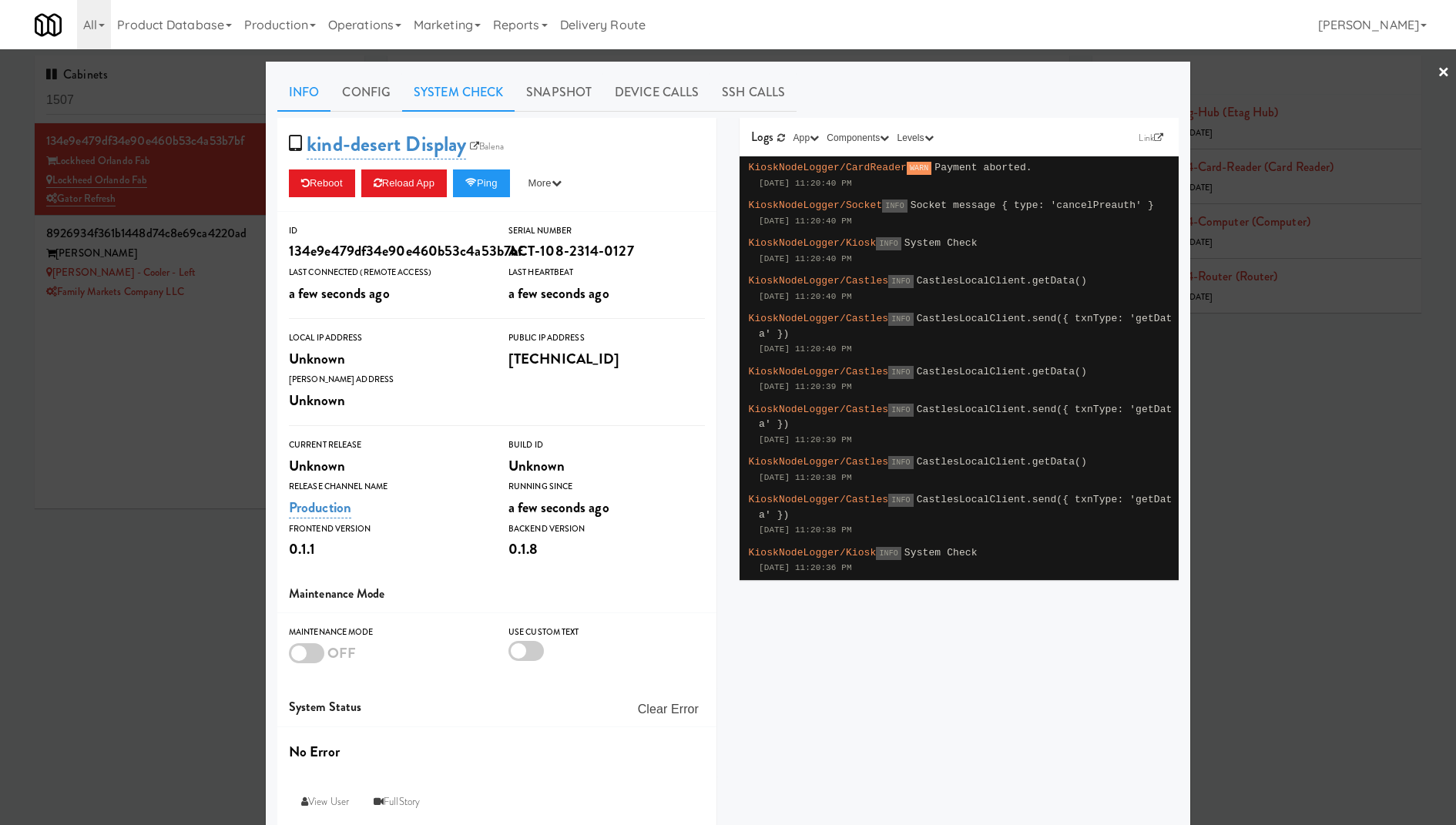
click at [482, 97] on link "System Check" at bounding box center [458, 92] width 113 height 39
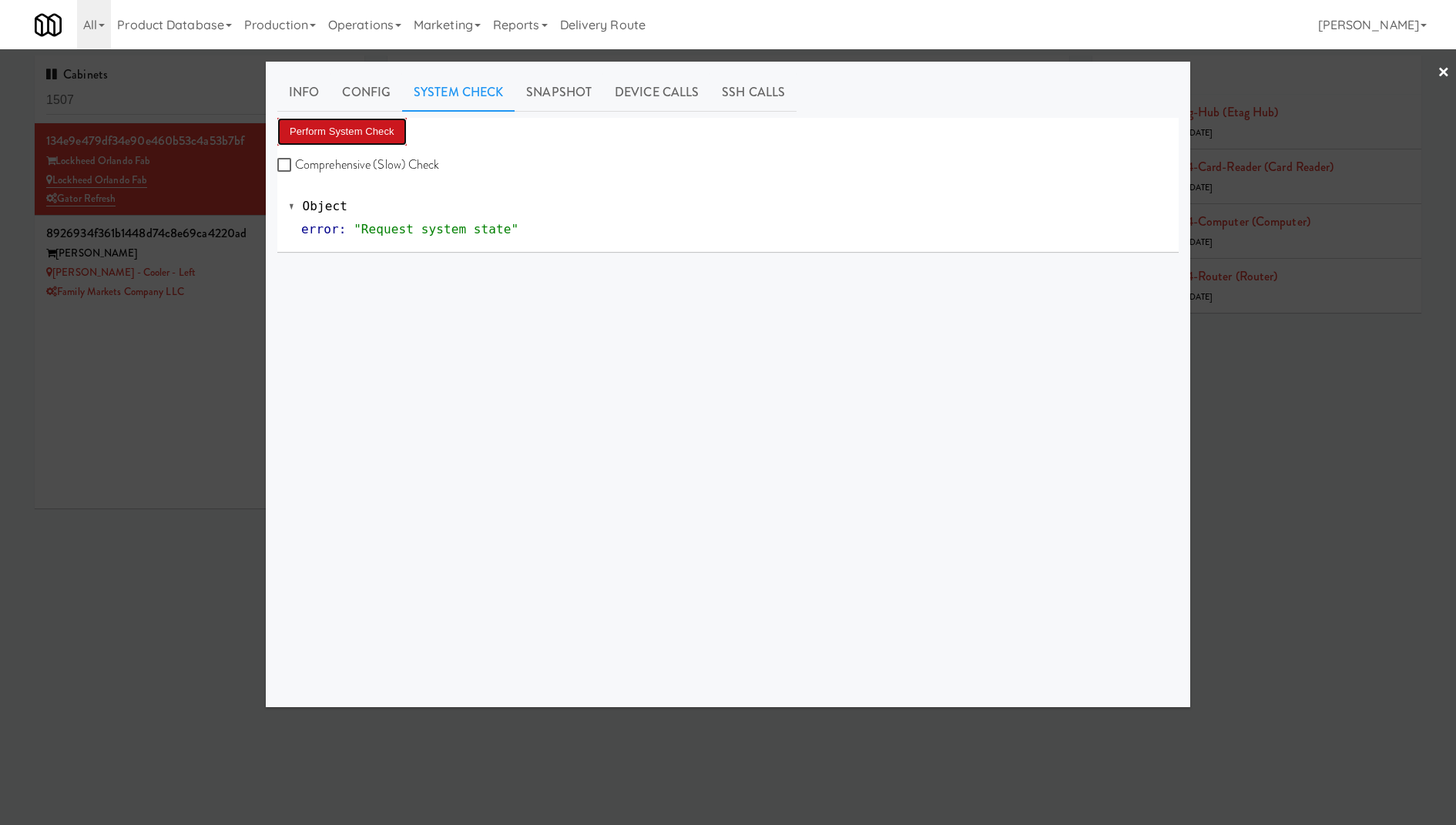
click at [354, 133] on button "Perform System Check" at bounding box center [341, 131] width 129 height 28
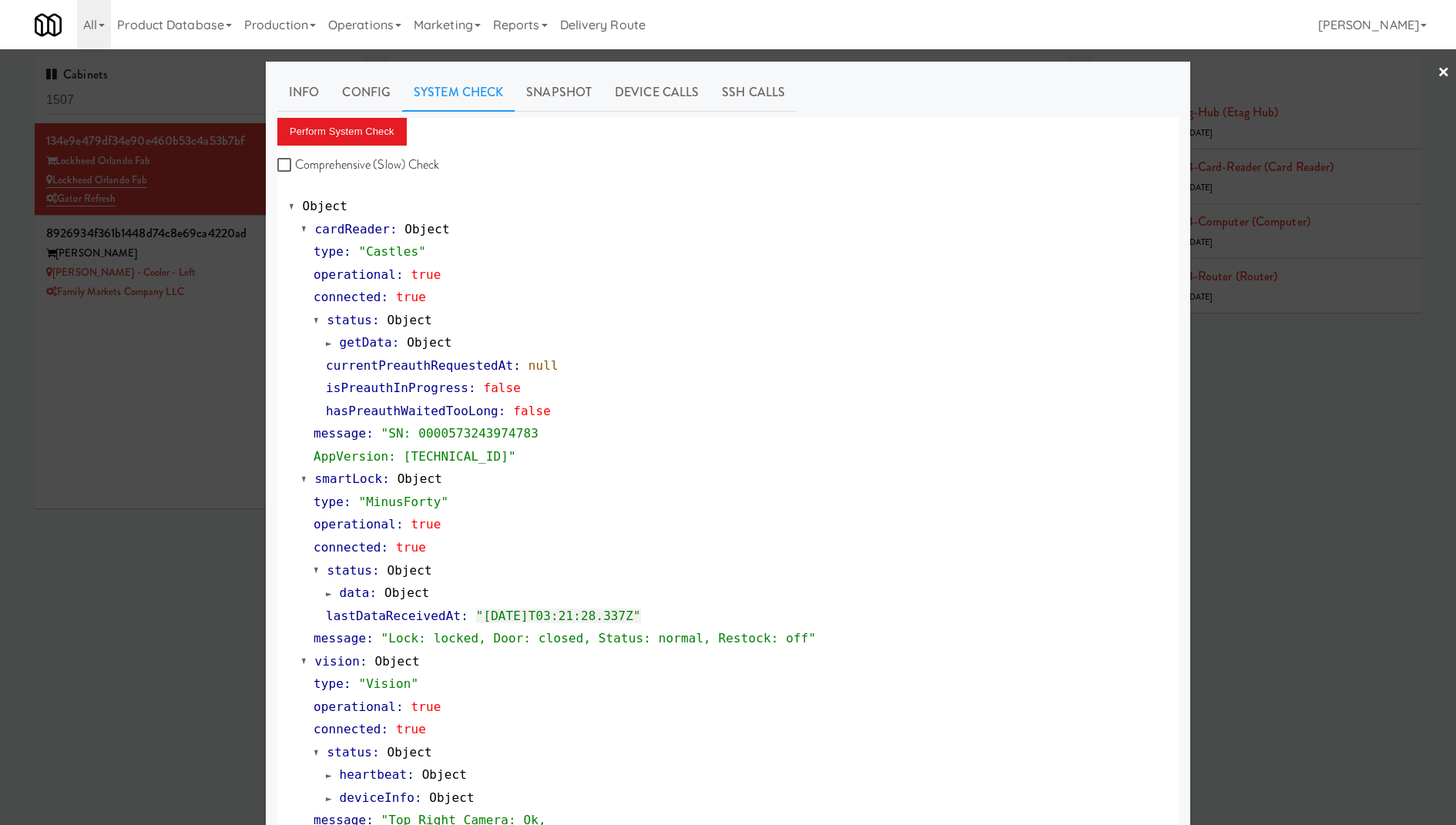
click at [373, 341] on span "getData" at bounding box center [365, 341] width 52 height 14
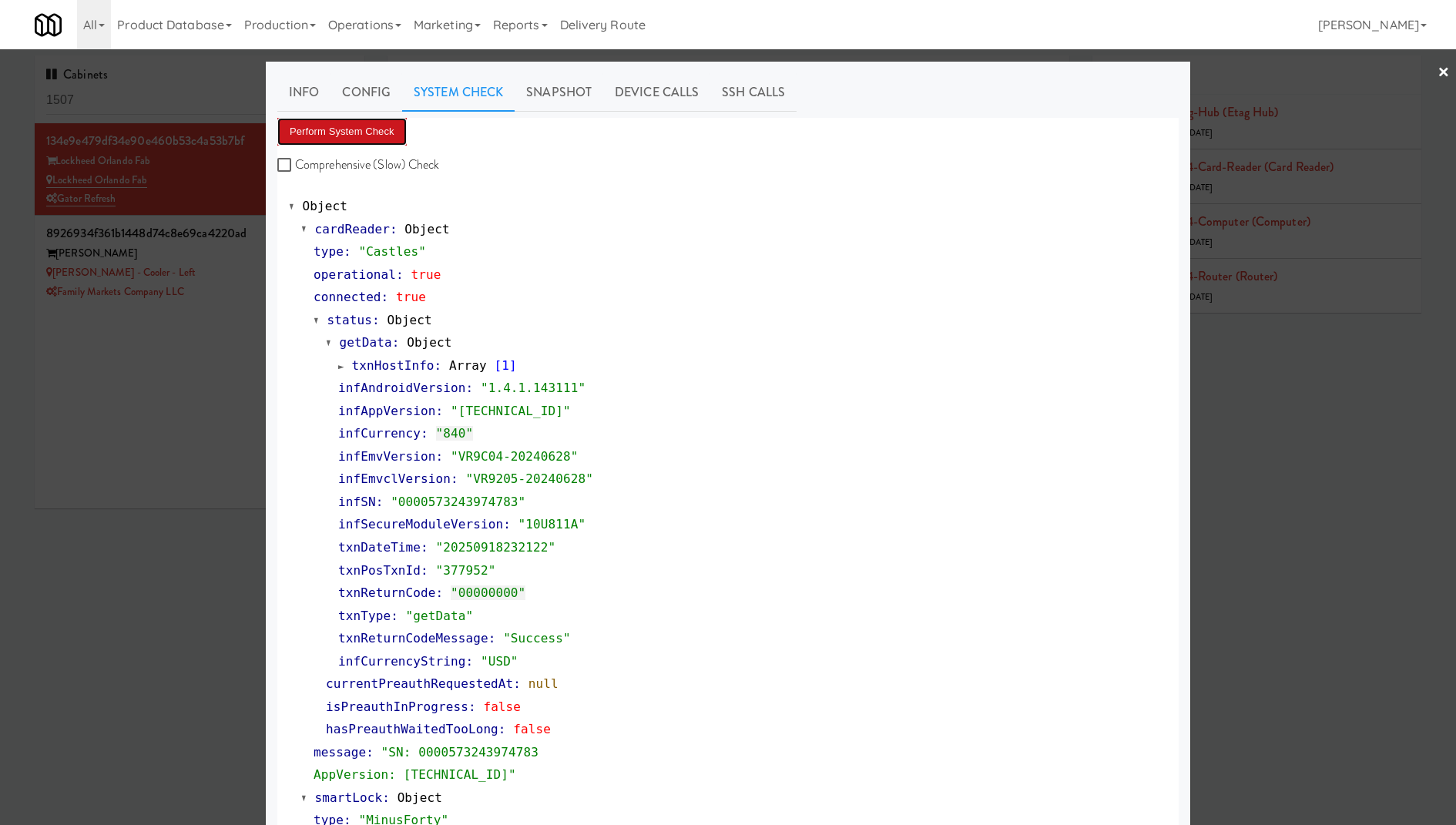
click at [373, 128] on button "Perform System Check" at bounding box center [341, 131] width 129 height 28
click at [357, 137] on button "Perform System Check" at bounding box center [341, 131] width 129 height 28
click at [165, 186] on div at bounding box center [728, 412] width 1456 height 825
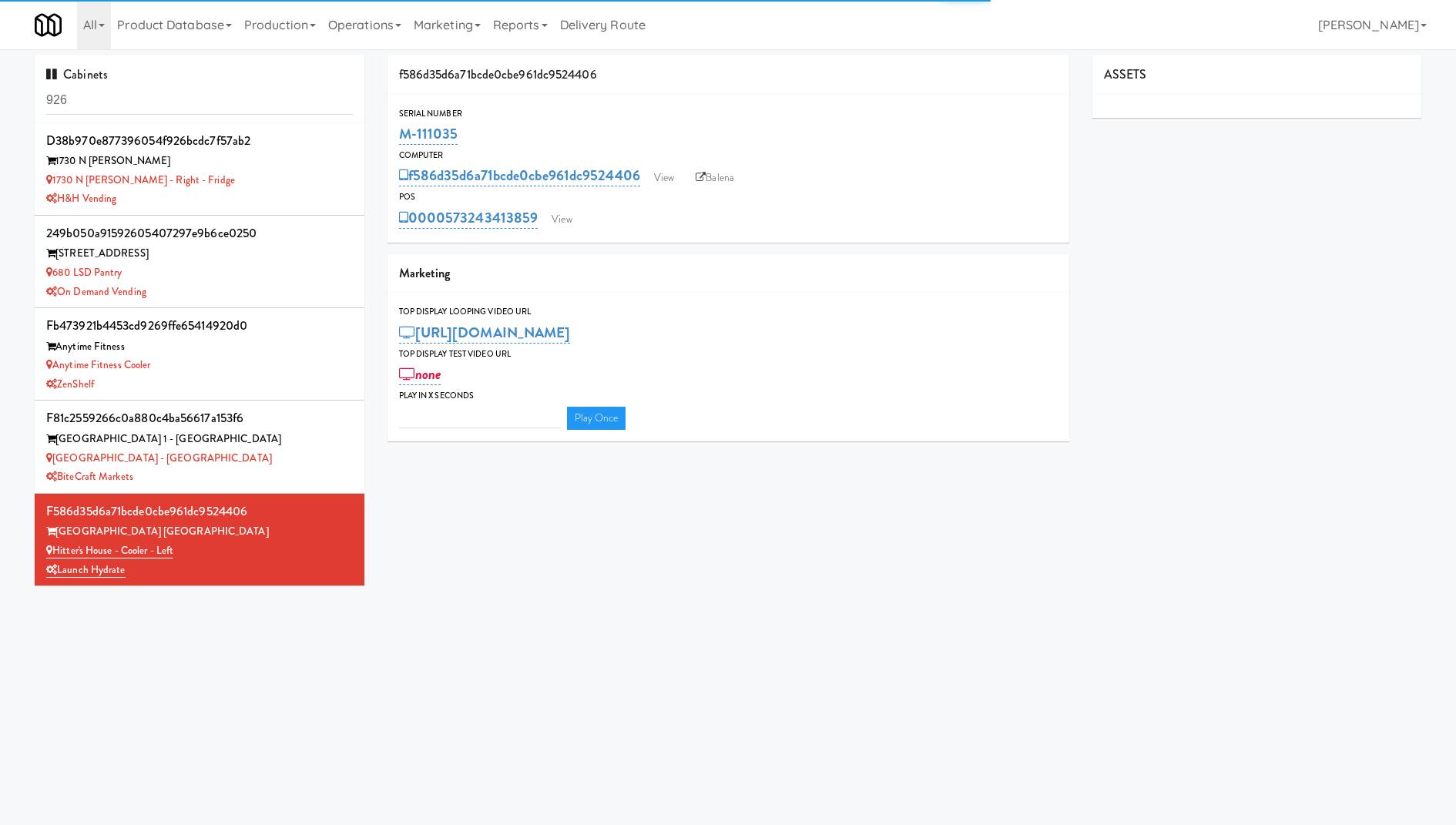
type input "3"
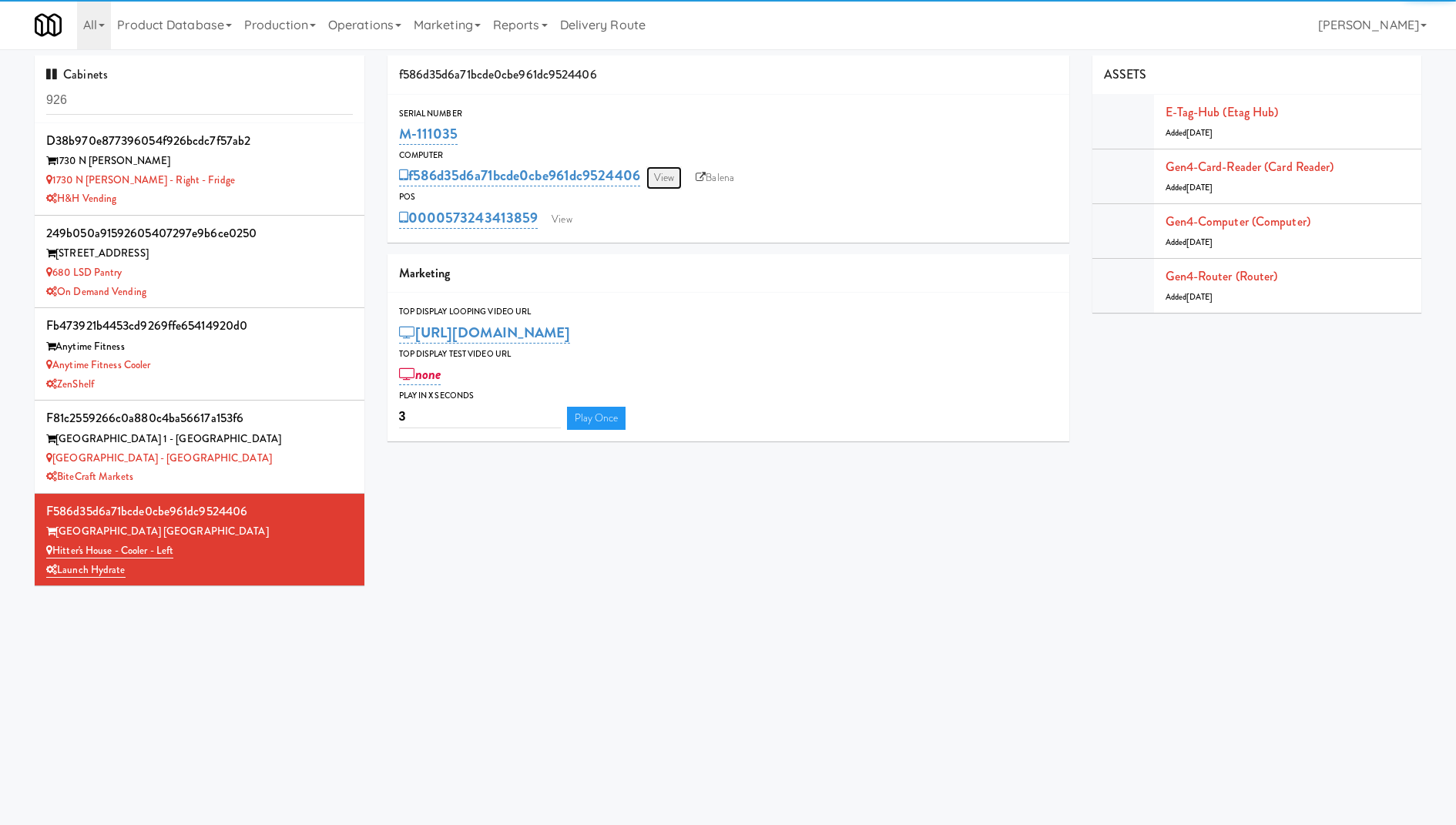
click at [653, 181] on link "View" at bounding box center [663, 177] width 35 height 23
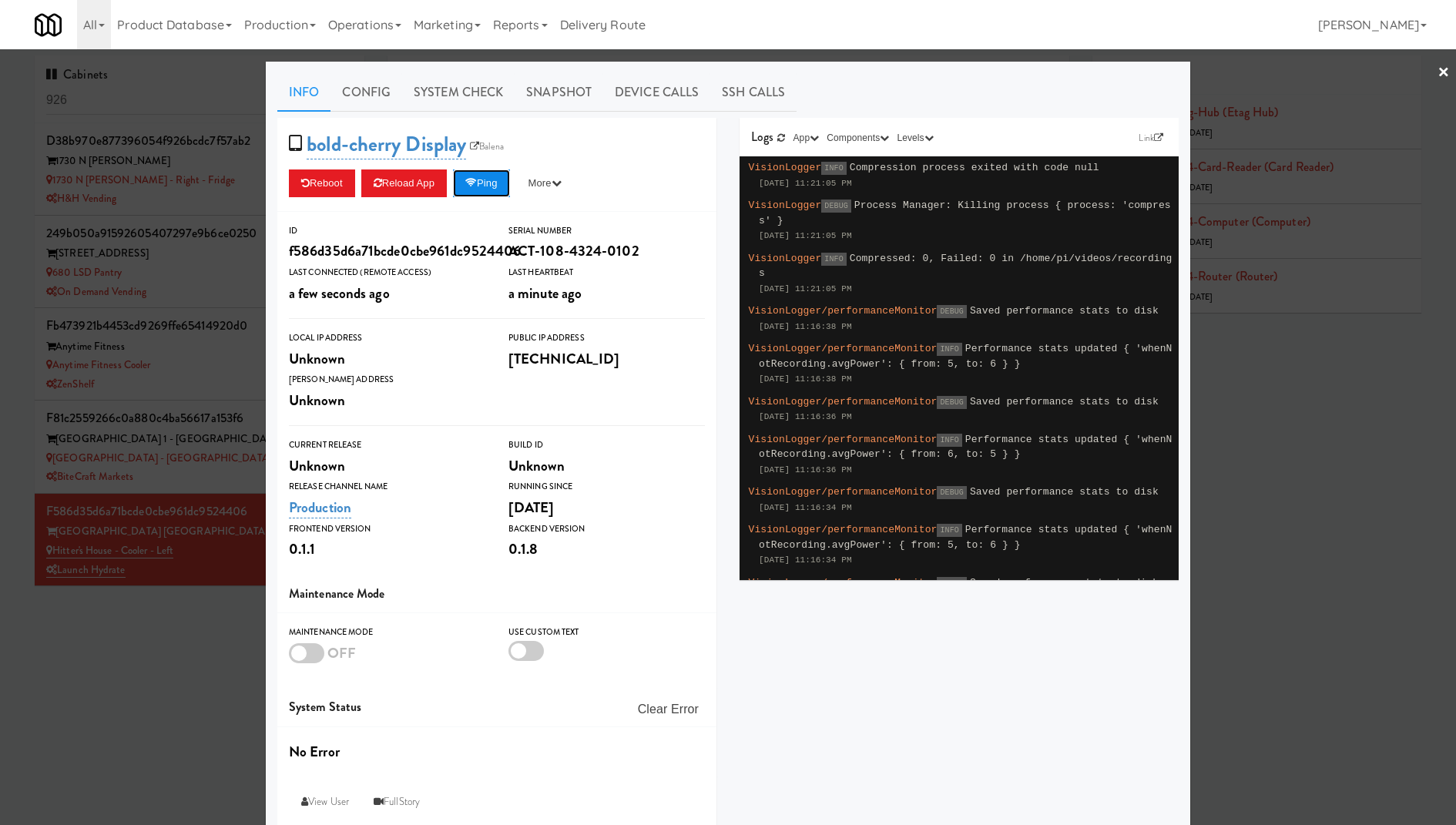
click at [477, 180] on icon at bounding box center [470, 183] width 11 height 10
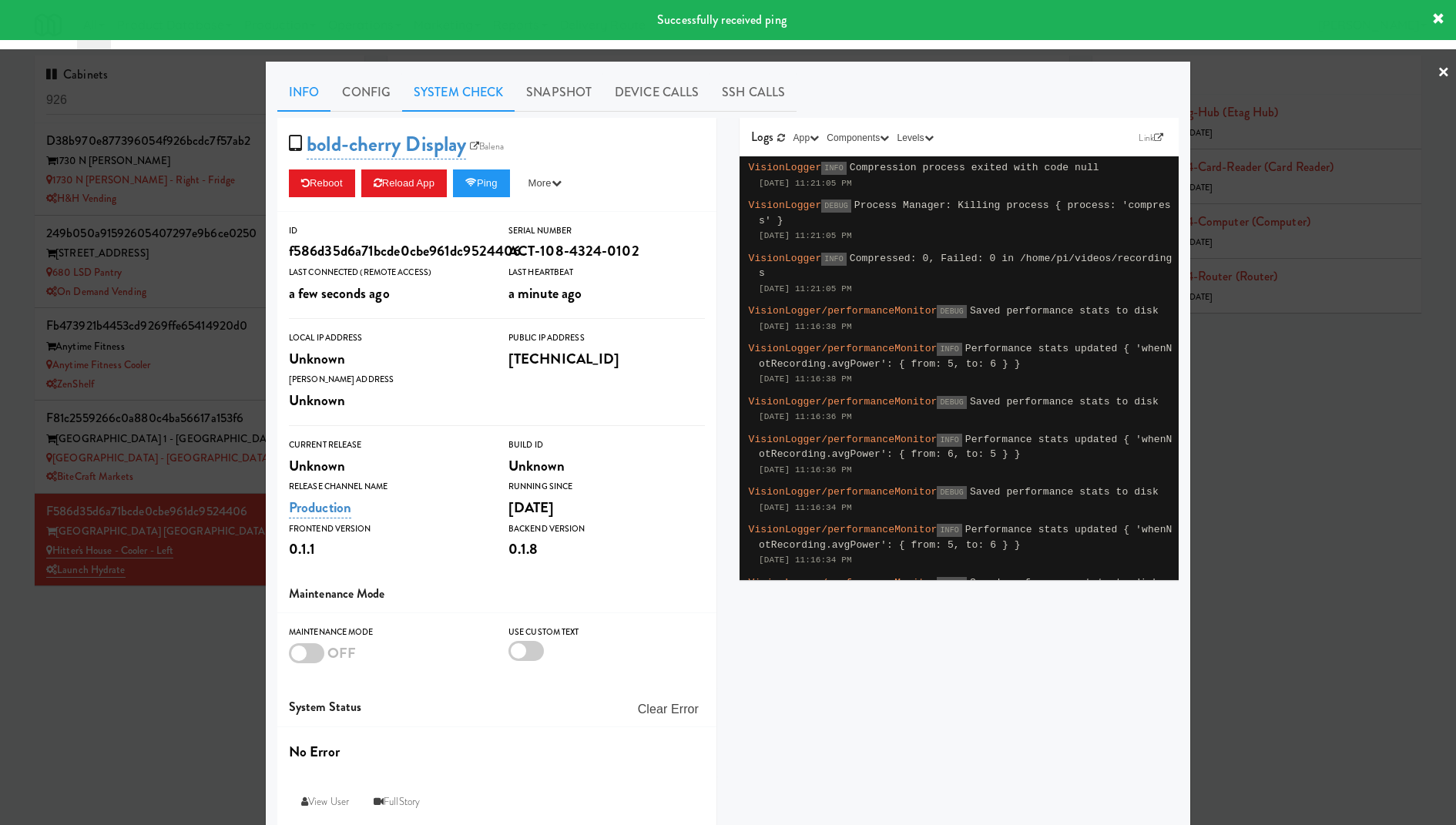
click at [469, 92] on link "System Check" at bounding box center [458, 92] width 113 height 39
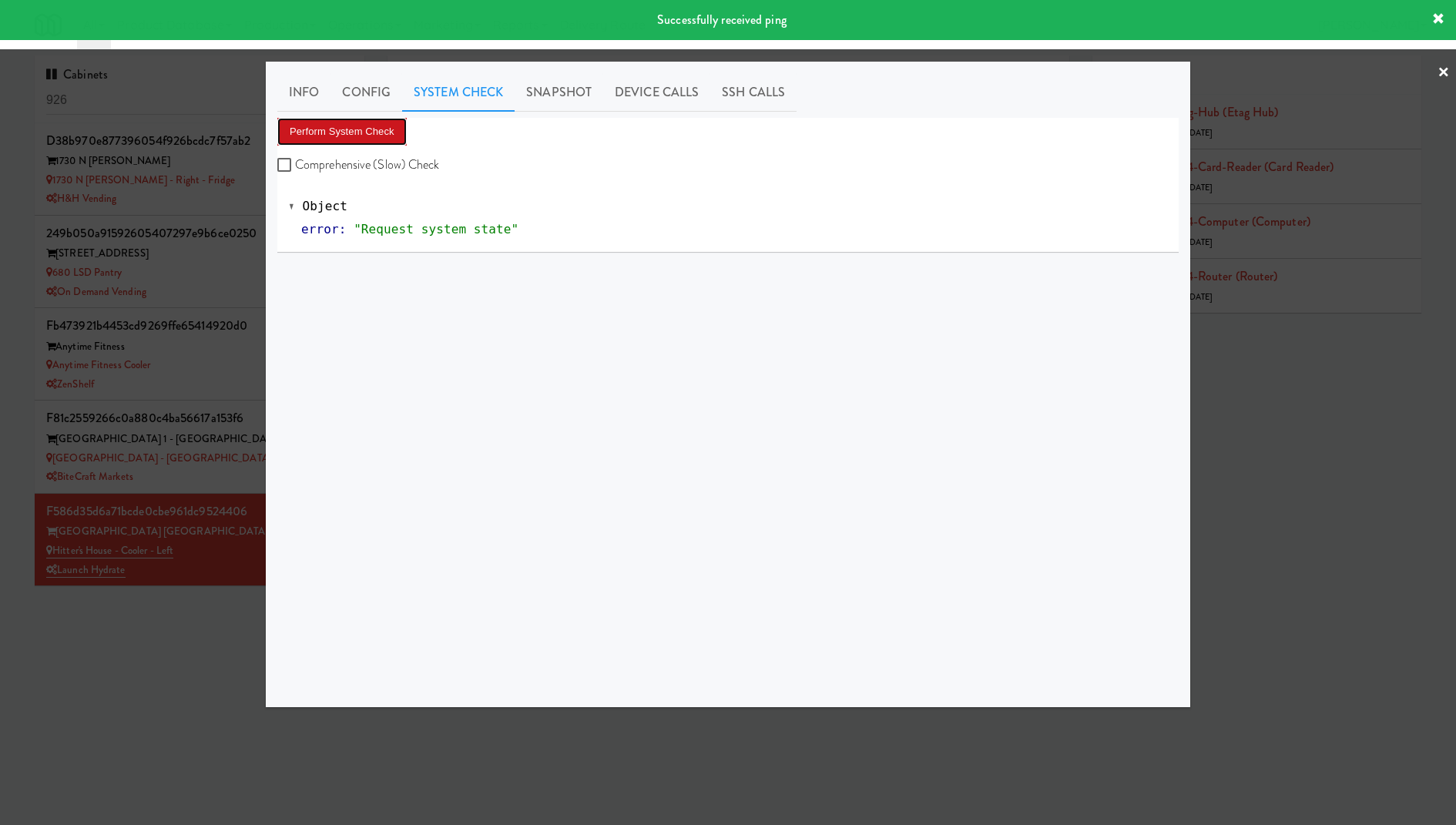
click at [356, 134] on button "Perform System Check" at bounding box center [341, 131] width 129 height 28
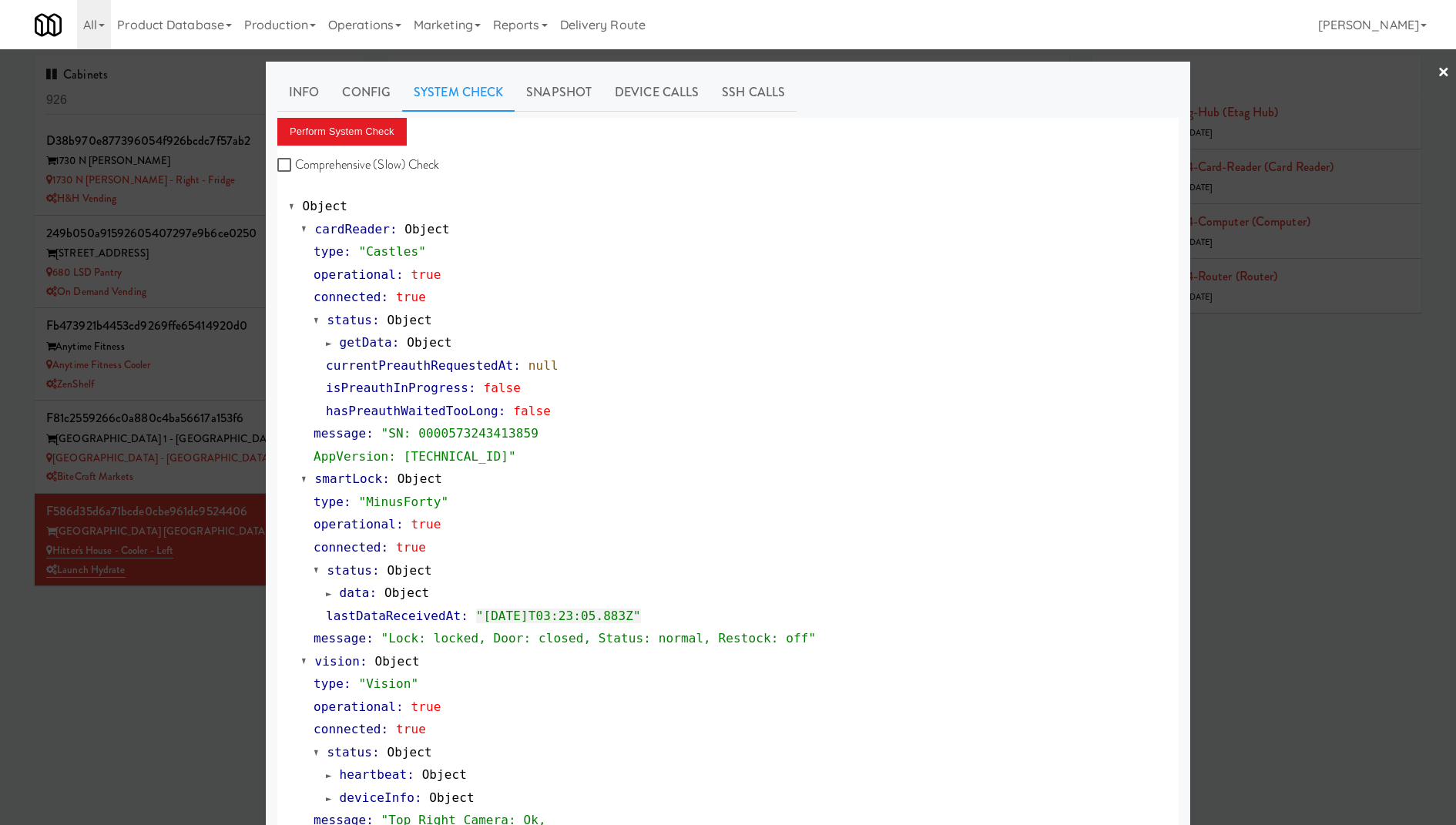
click at [376, 334] on div "getData : Object" at bounding box center [746, 342] width 841 height 23
click at [376, 339] on span "getData" at bounding box center [365, 341] width 52 height 14
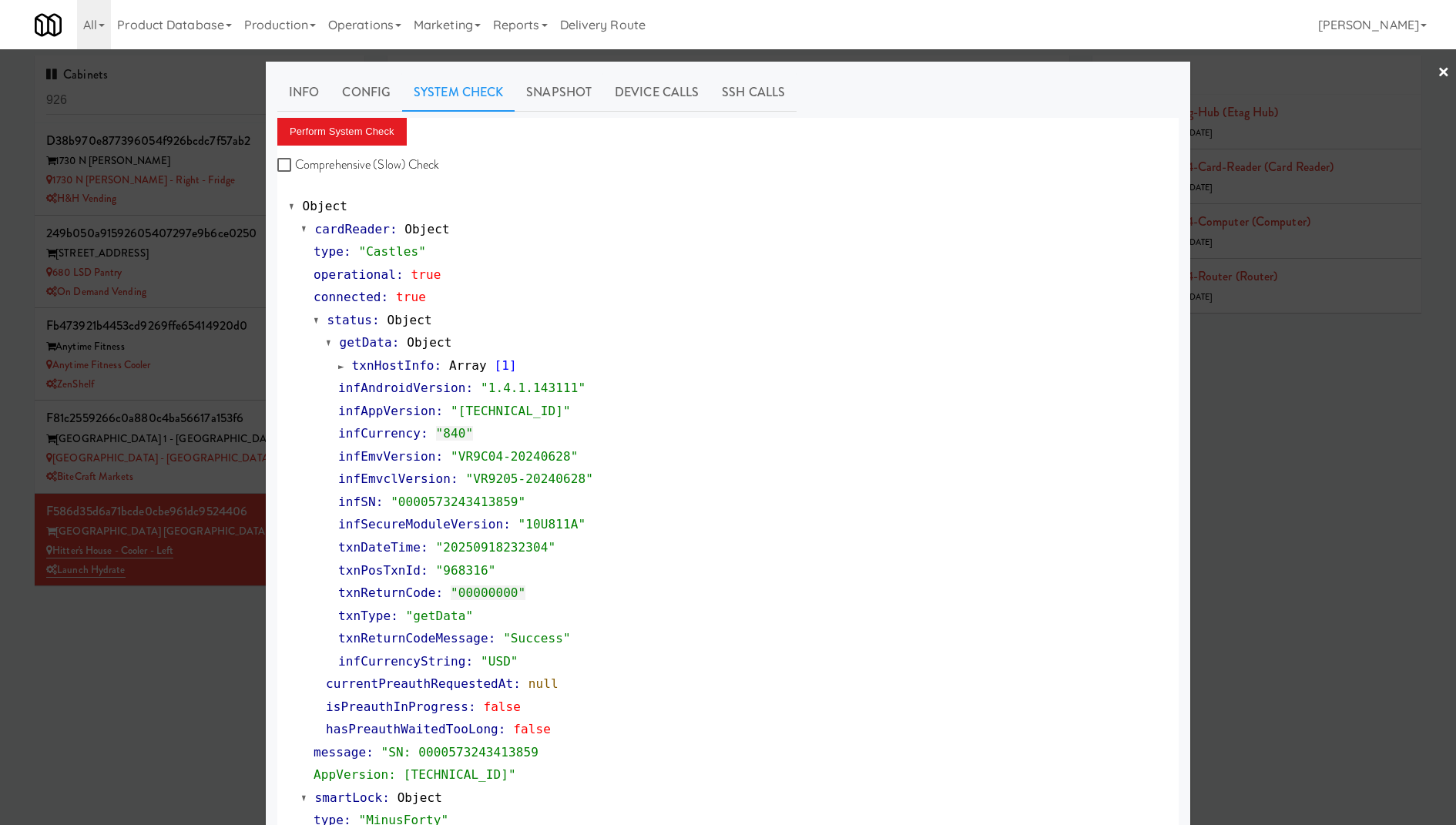
click at [180, 232] on div at bounding box center [728, 412] width 1456 height 825
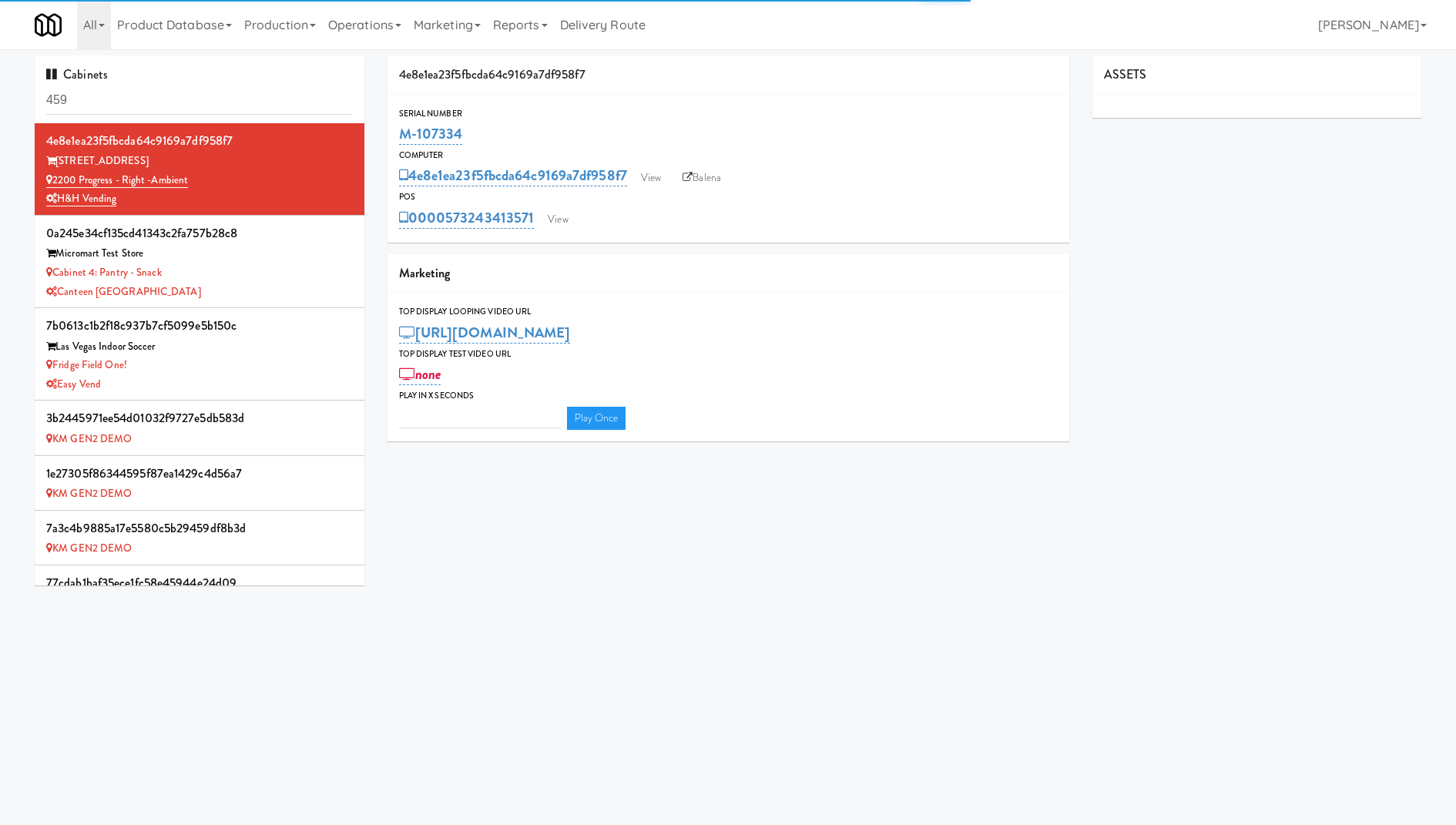
type input "3"
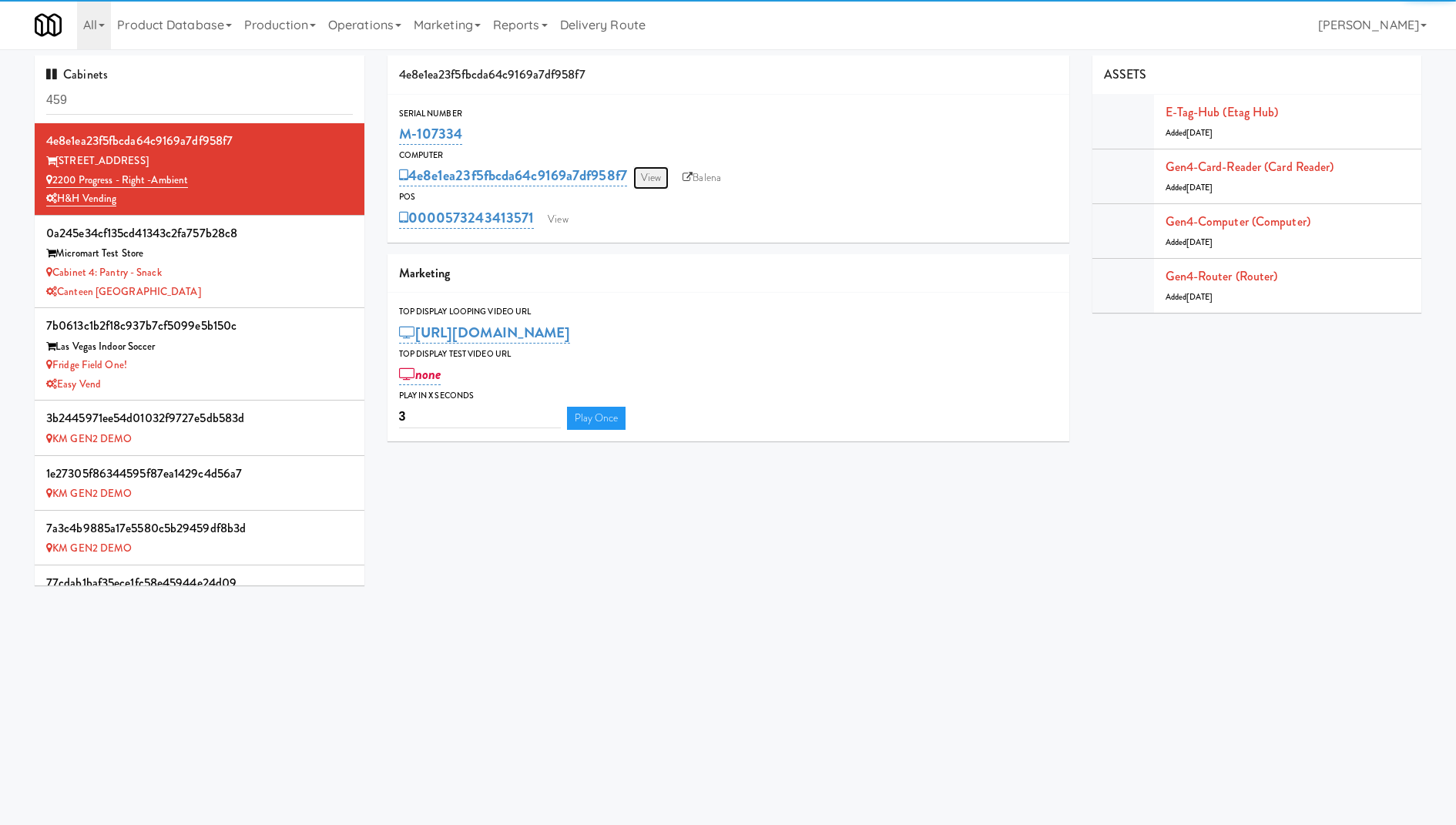
click at [645, 178] on link "View" at bounding box center [650, 177] width 35 height 23
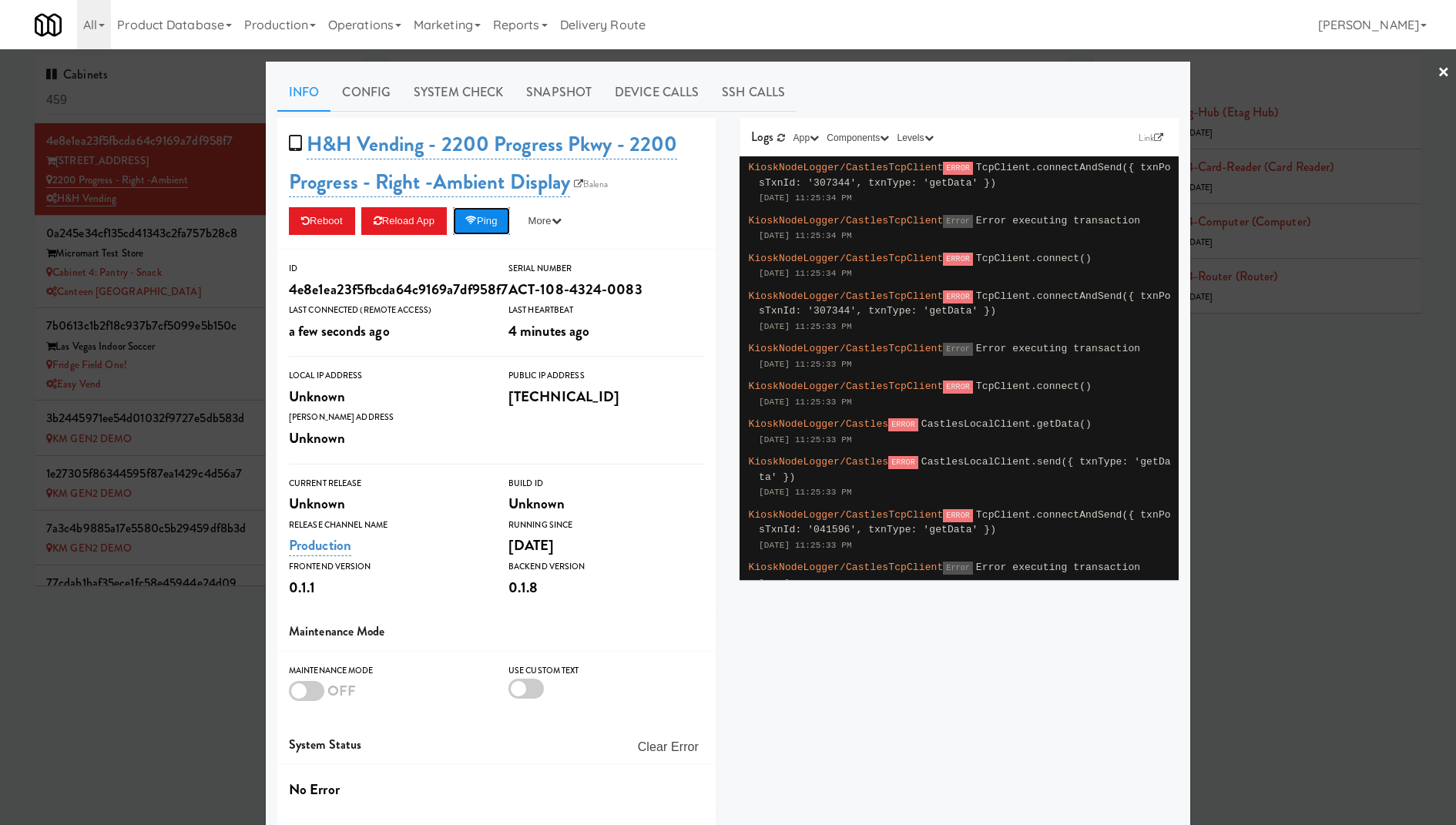
click at [496, 210] on button "Ping" at bounding box center [481, 220] width 57 height 28
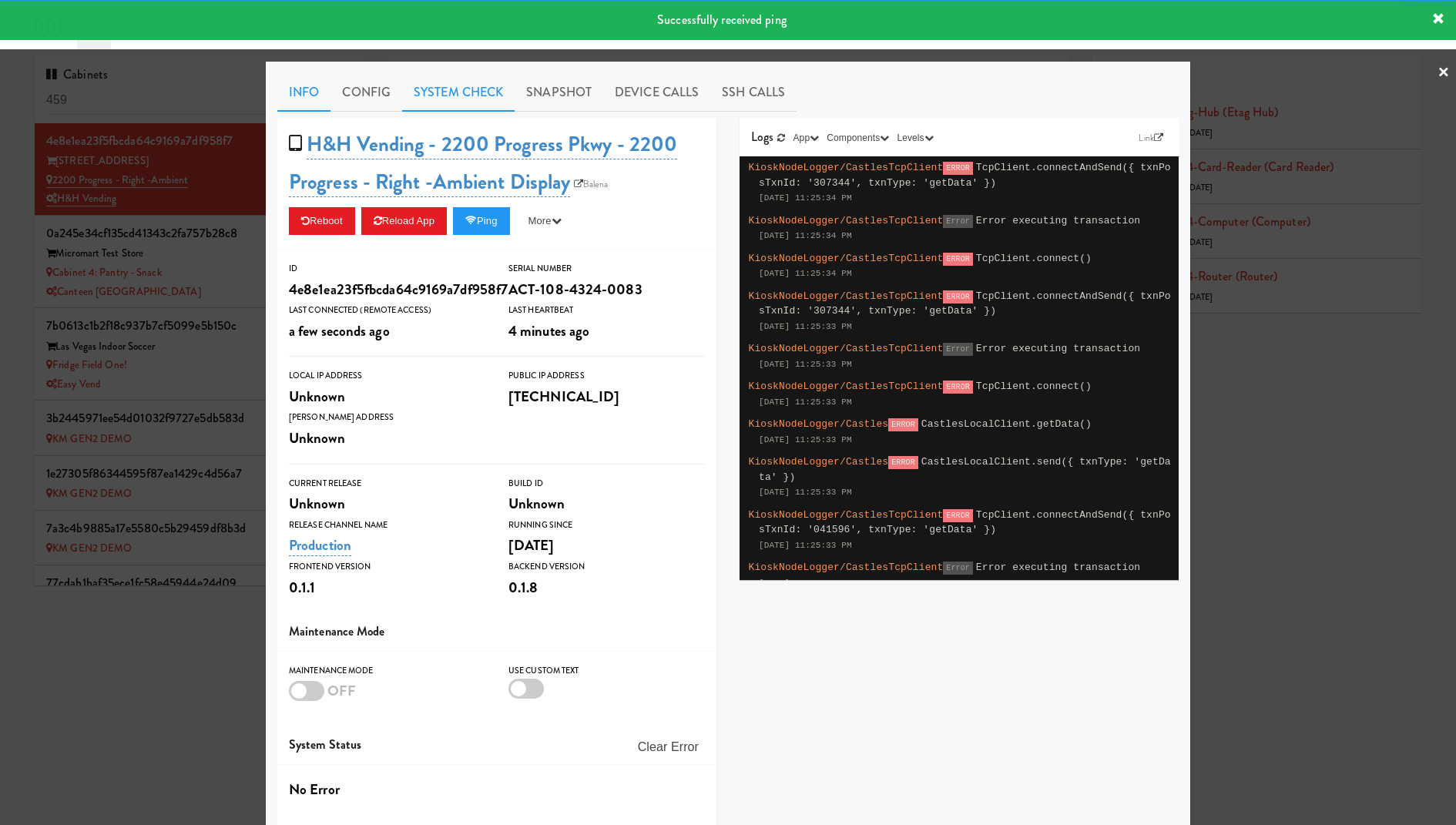
click at [483, 104] on link "System Check" at bounding box center [458, 92] width 113 height 39
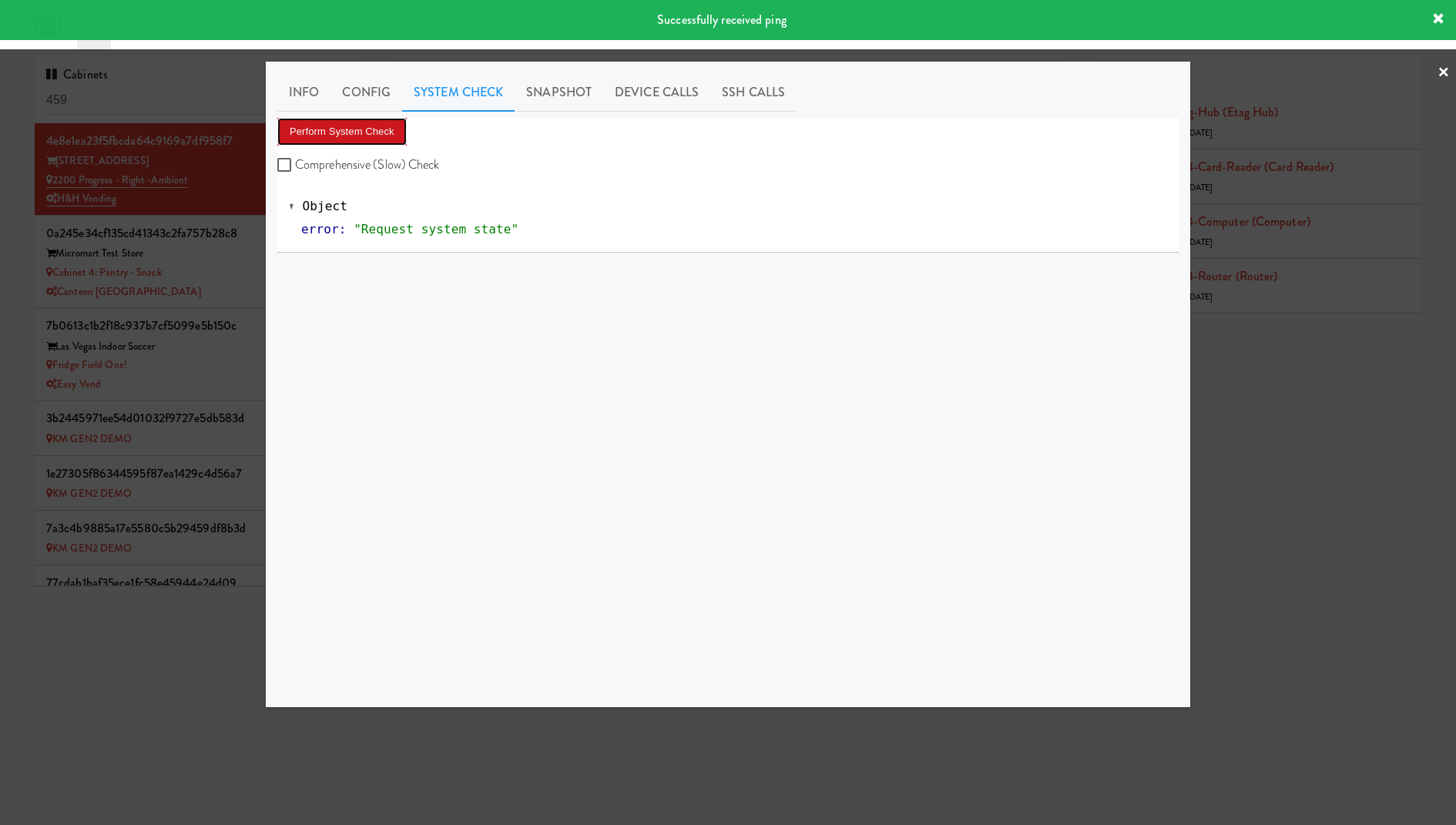
click at [375, 133] on button "Perform System Check" at bounding box center [341, 131] width 129 height 28
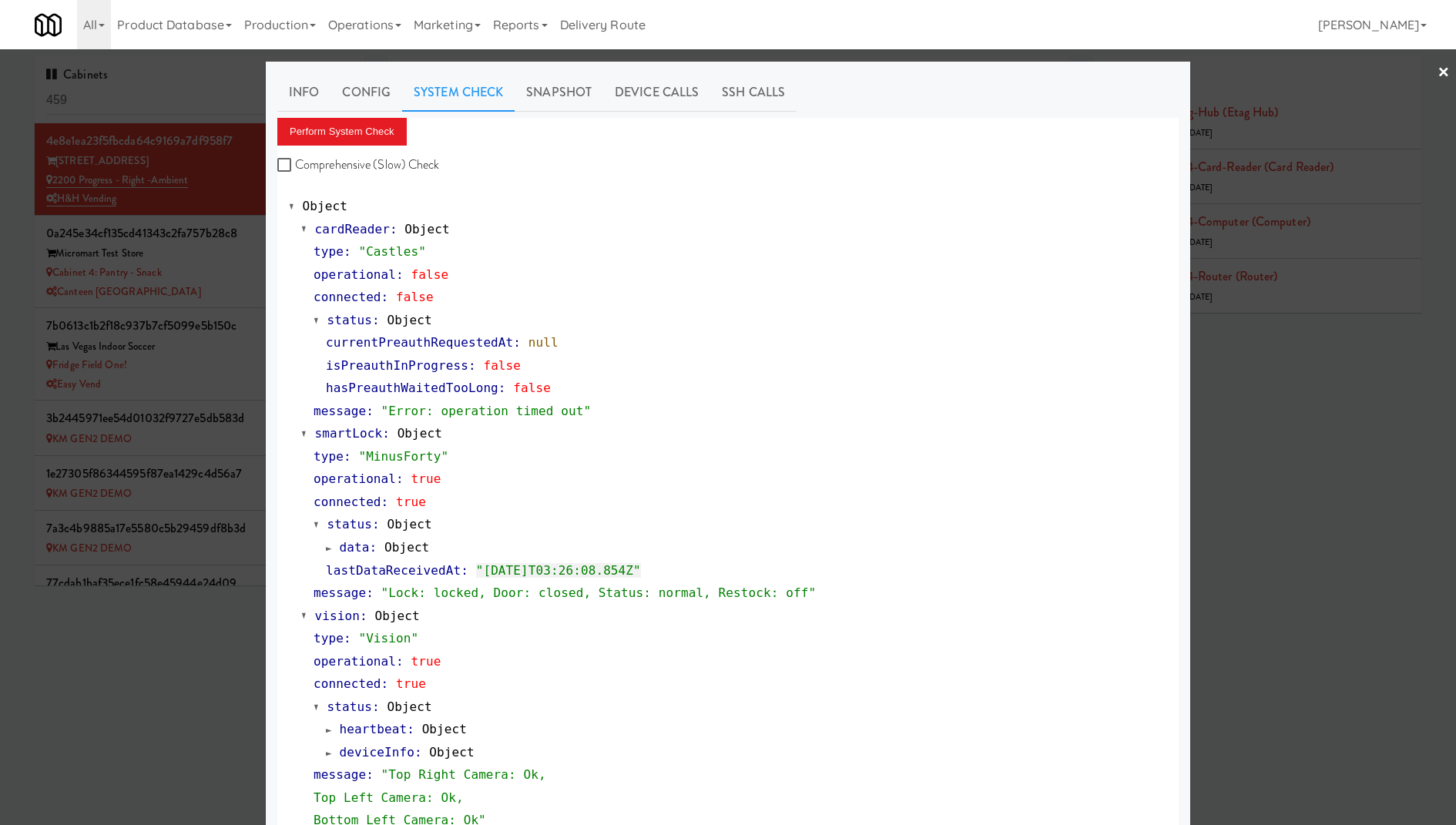
click at [155, 192] on div at bounding box center [728, 412] width 1456 height 825
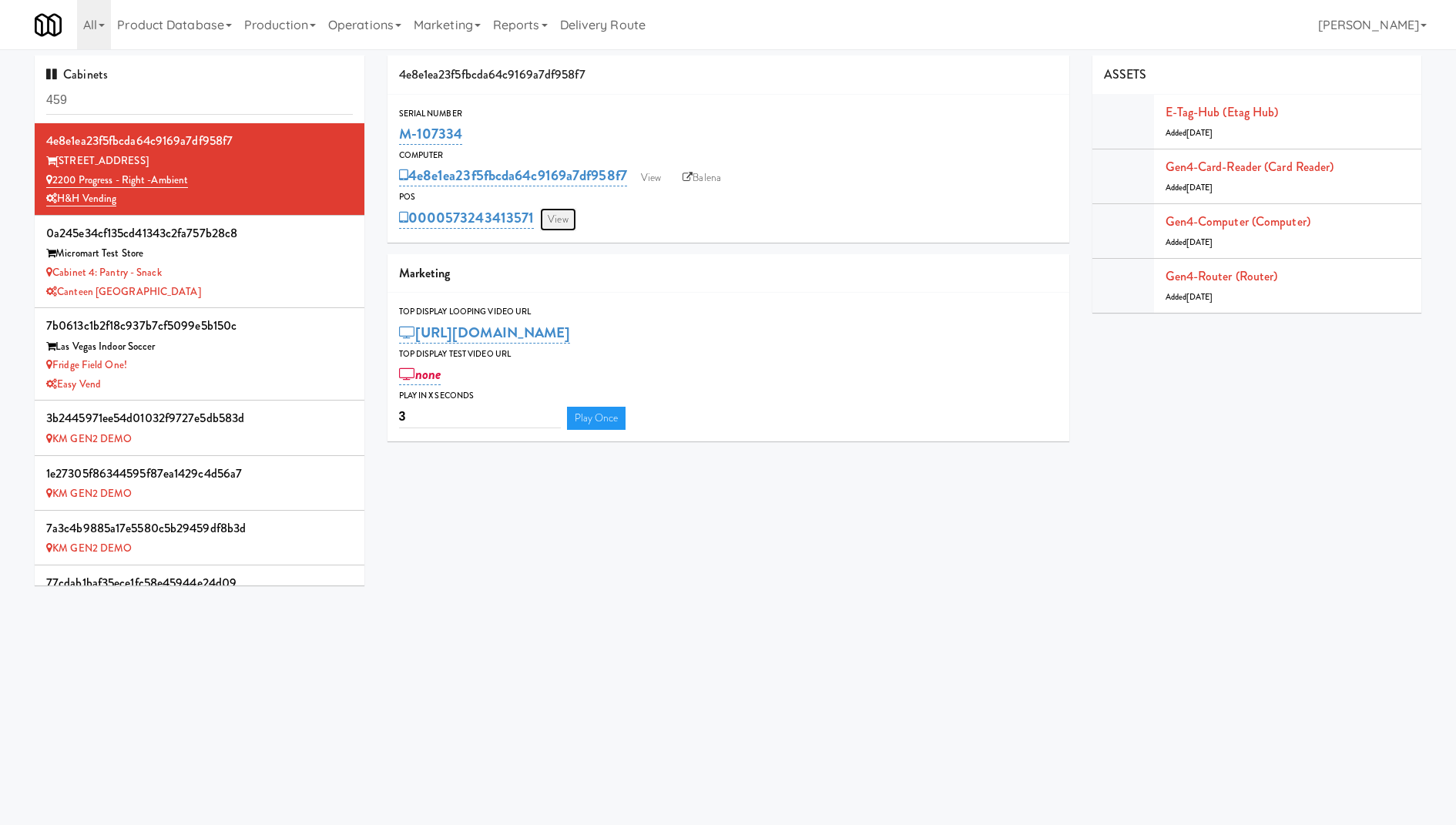
click at [575, 213] on link "View" at bounding box center [557, 219] width 35 height 23
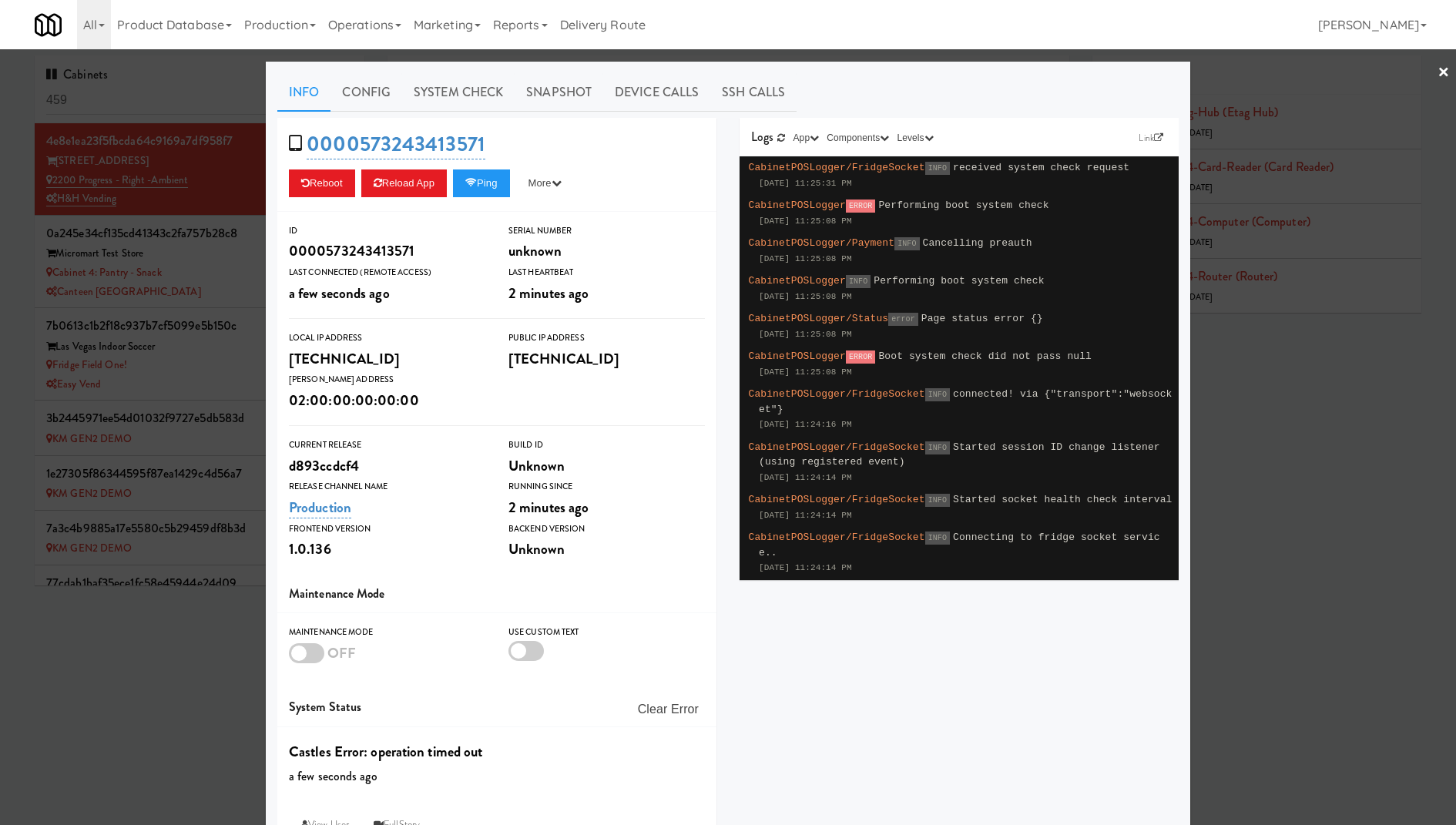
click at [488, 197] on div "0000573243413571 Reboot Reload App Ping More Ping Server Restart Server Force R…" at bounding box center [496, 164] width 439 height 94
click at [492, 183] on button "Ping" at bounding box center [481, 183] width 57 height 28
click at [486, 105] on link "System Check" at bounding box center [458, 92] width 113 height 39
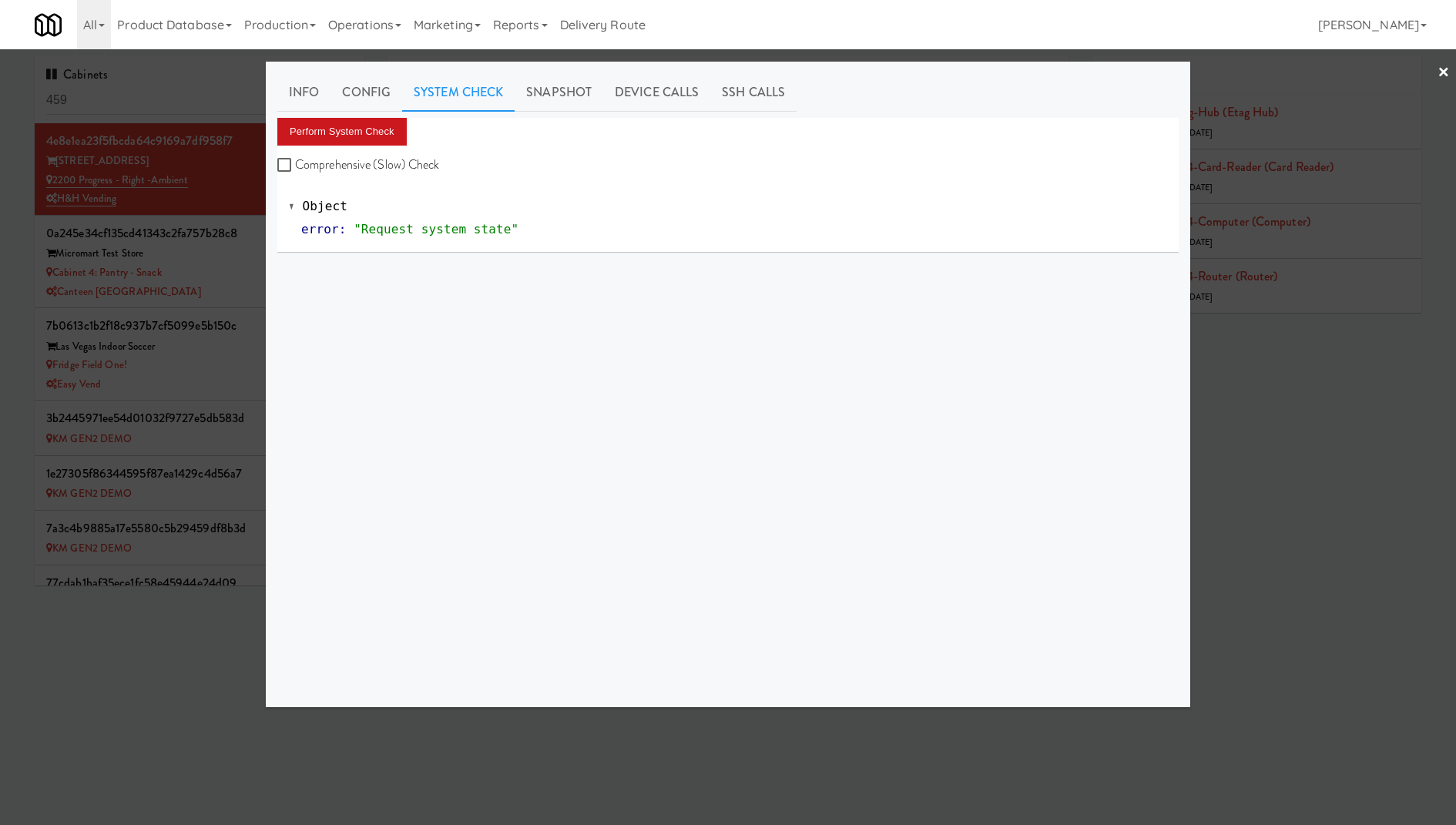
click at [371, 126] on button "Perform System Check" at bounding box center [341, 131] width 129 height 28
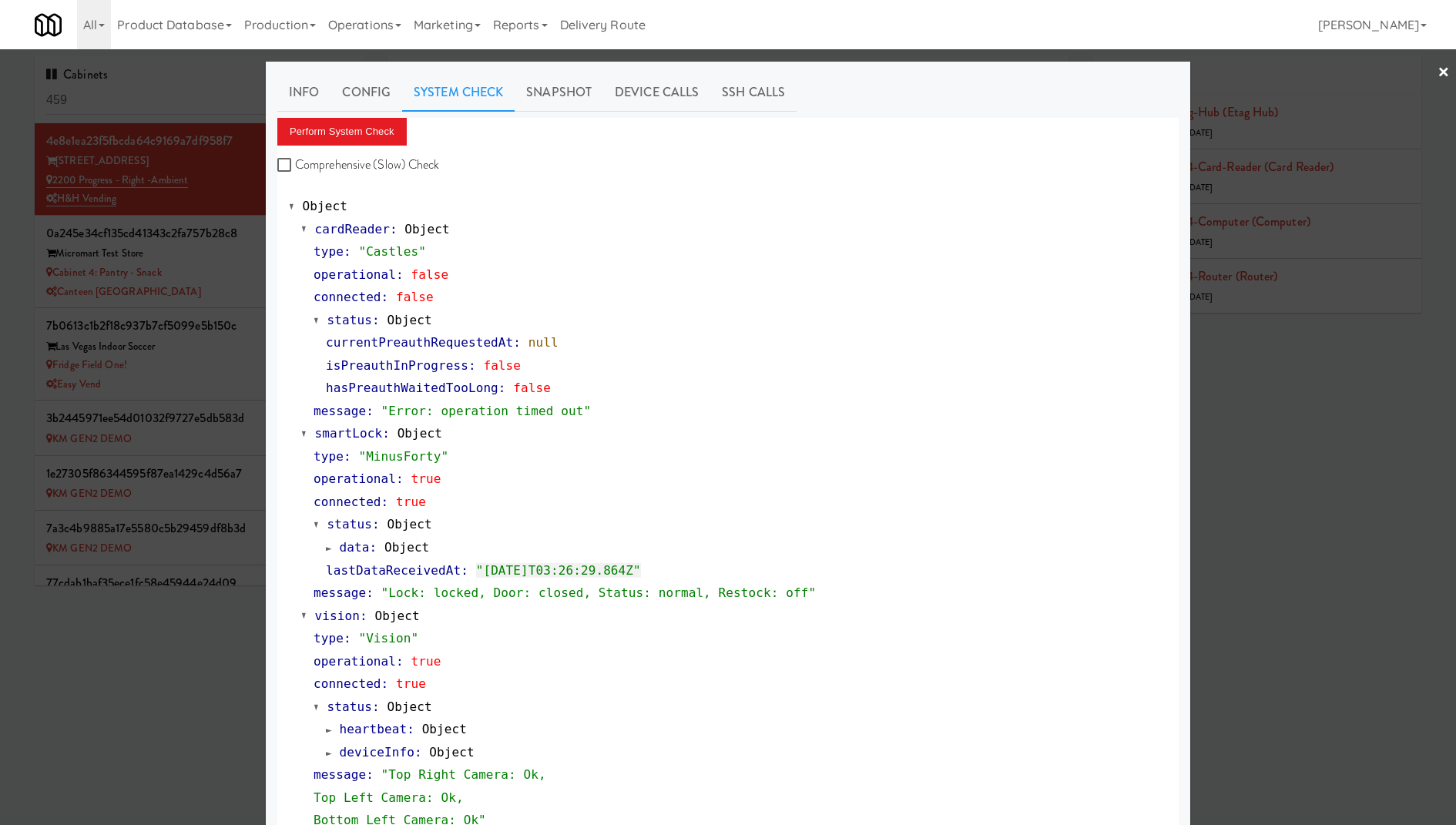
click at [368, 313] on span "status" at bounding box center [349, 320] width 45 height 14
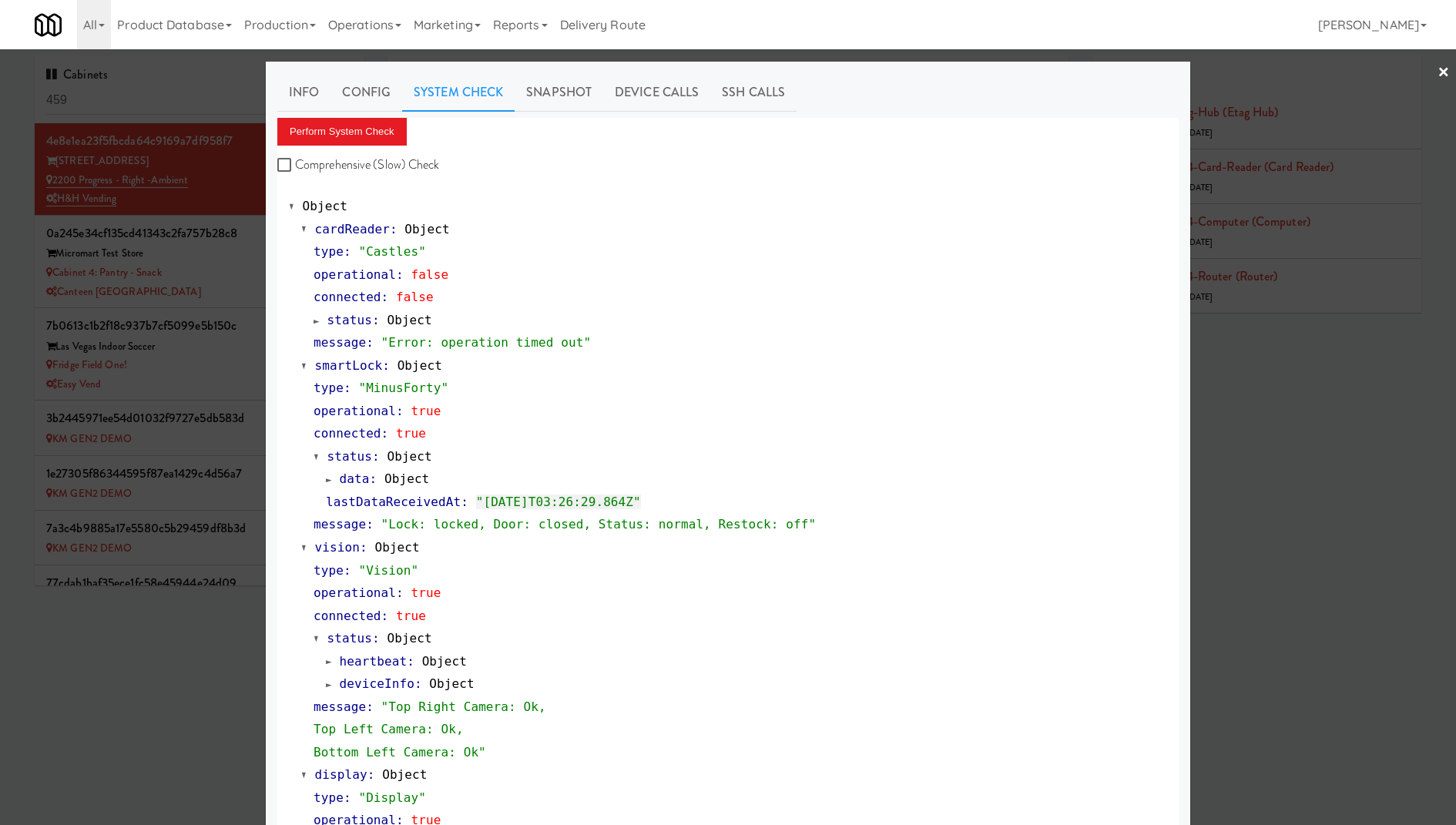
click at [368, 313] on span "status" at bounding box center [349, 320] width 45 height 14
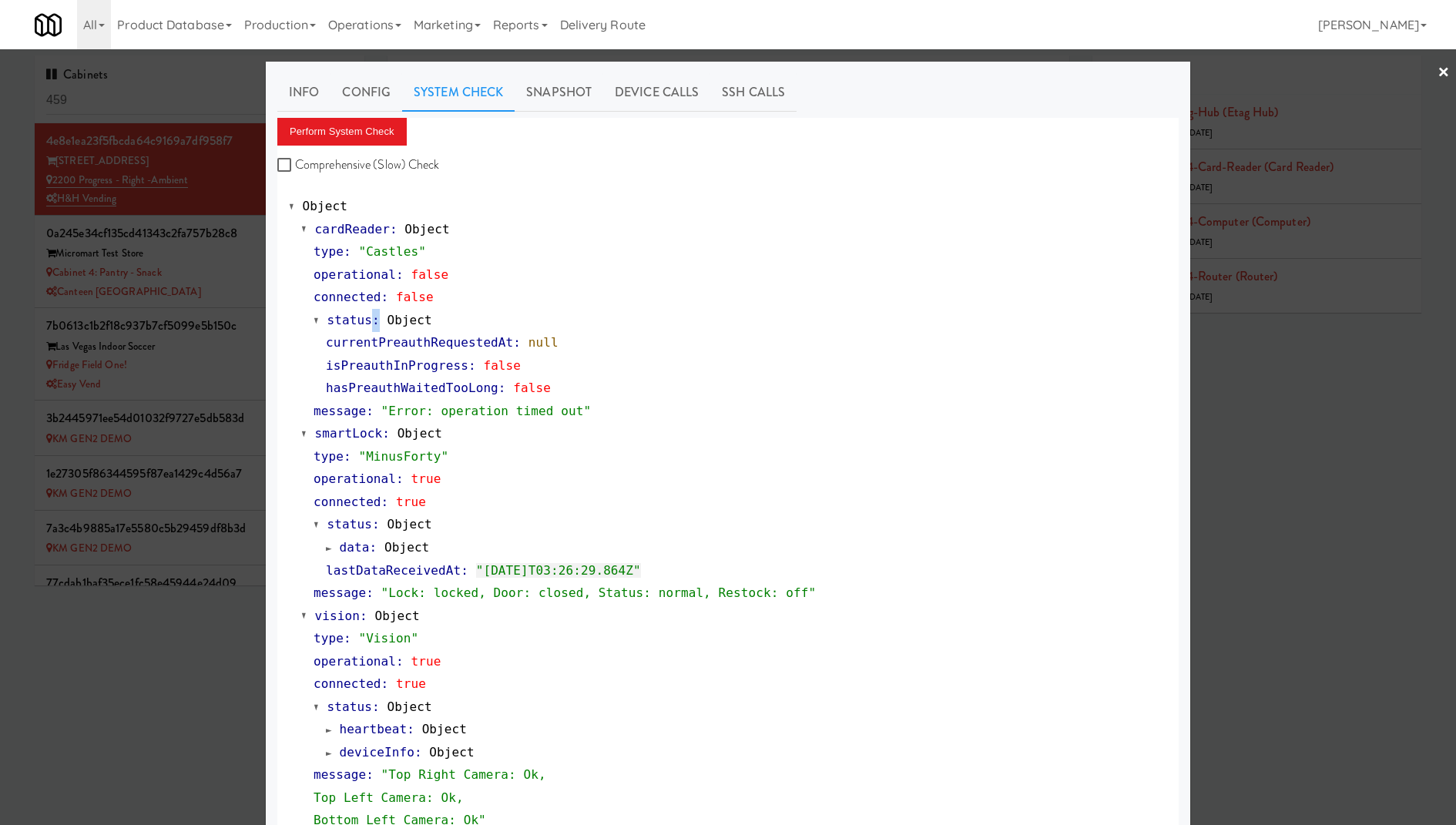
click at [198, 138] on div at bounding box center [728, 412] width 1456 height 825
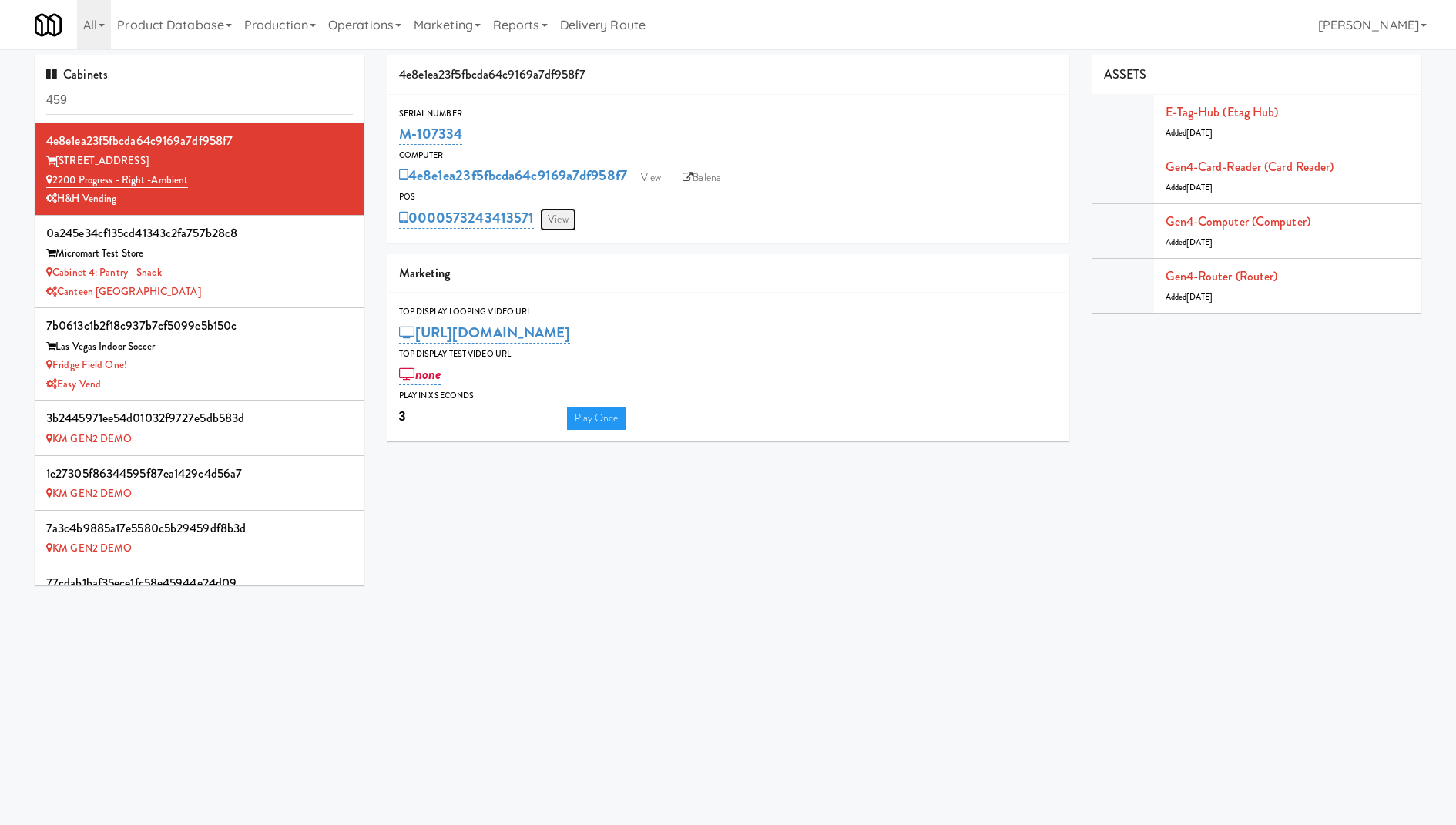
click at [559, 214] on link "View" at bounding box center [557, 219] width 35 height 23
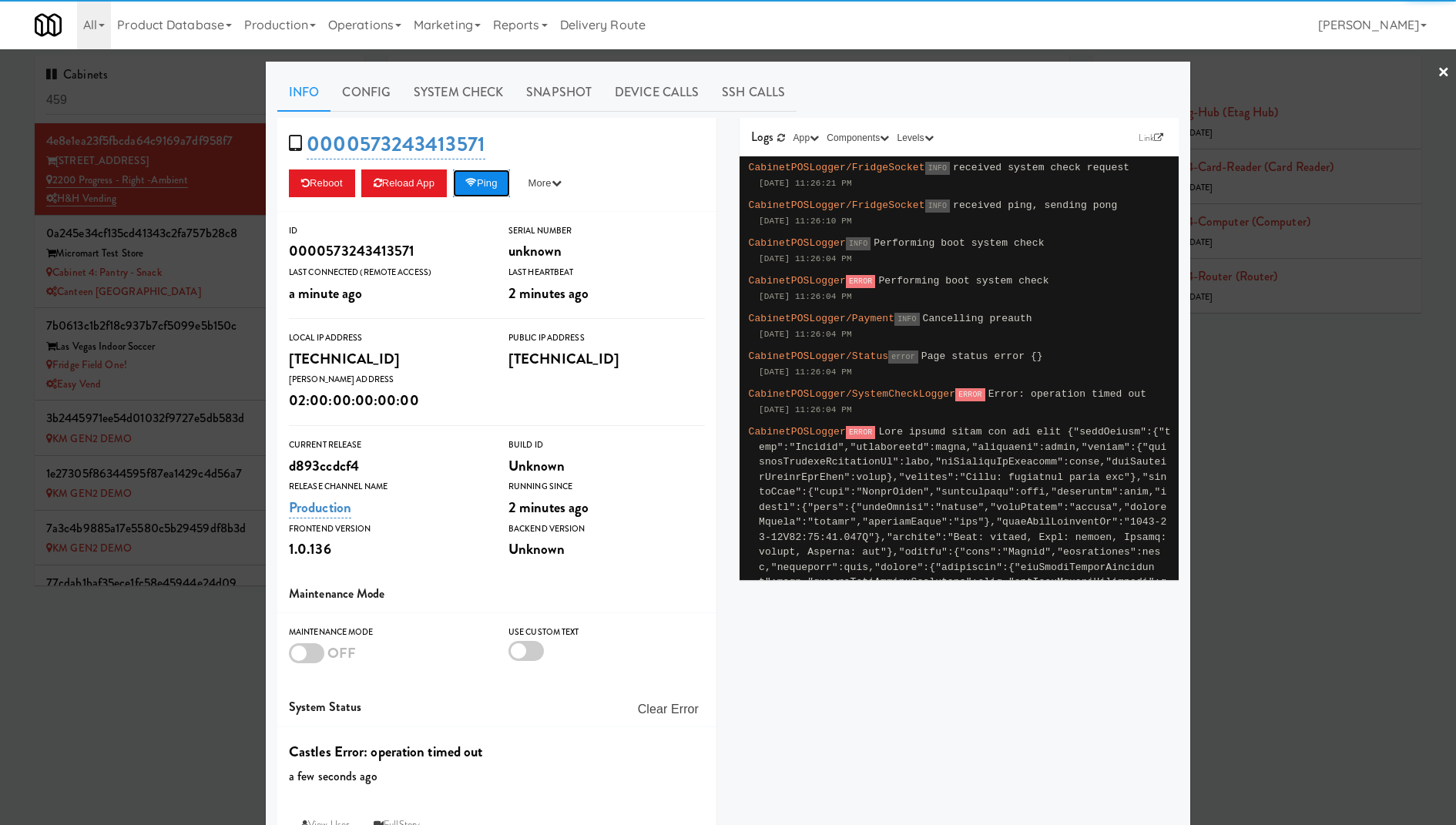
click at [477, 183] on icon at bounding box center [470, 183] width 11 height 10
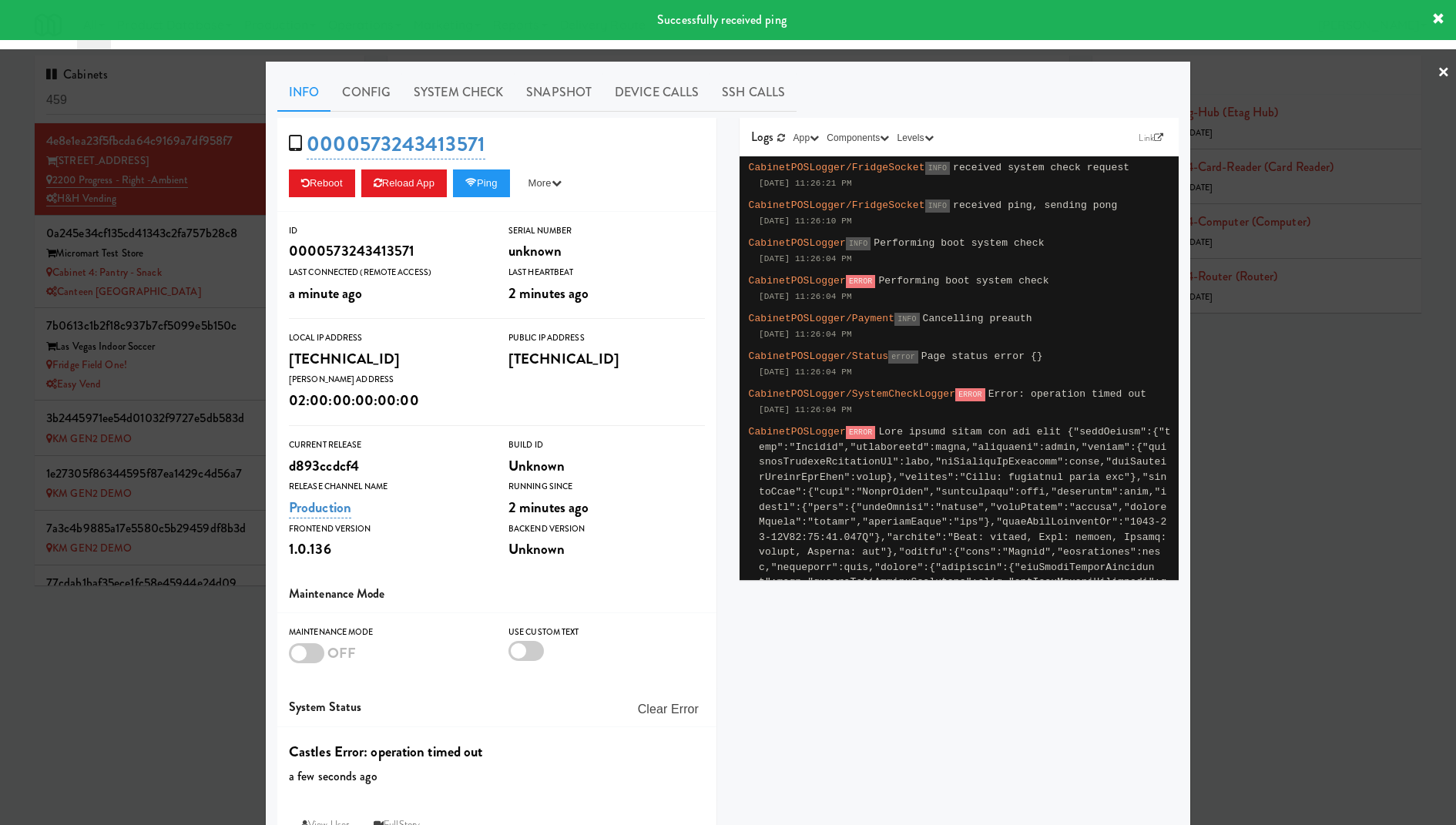
click at [151, 238] on div at bounding box center [728, 412] width 1456 height 825
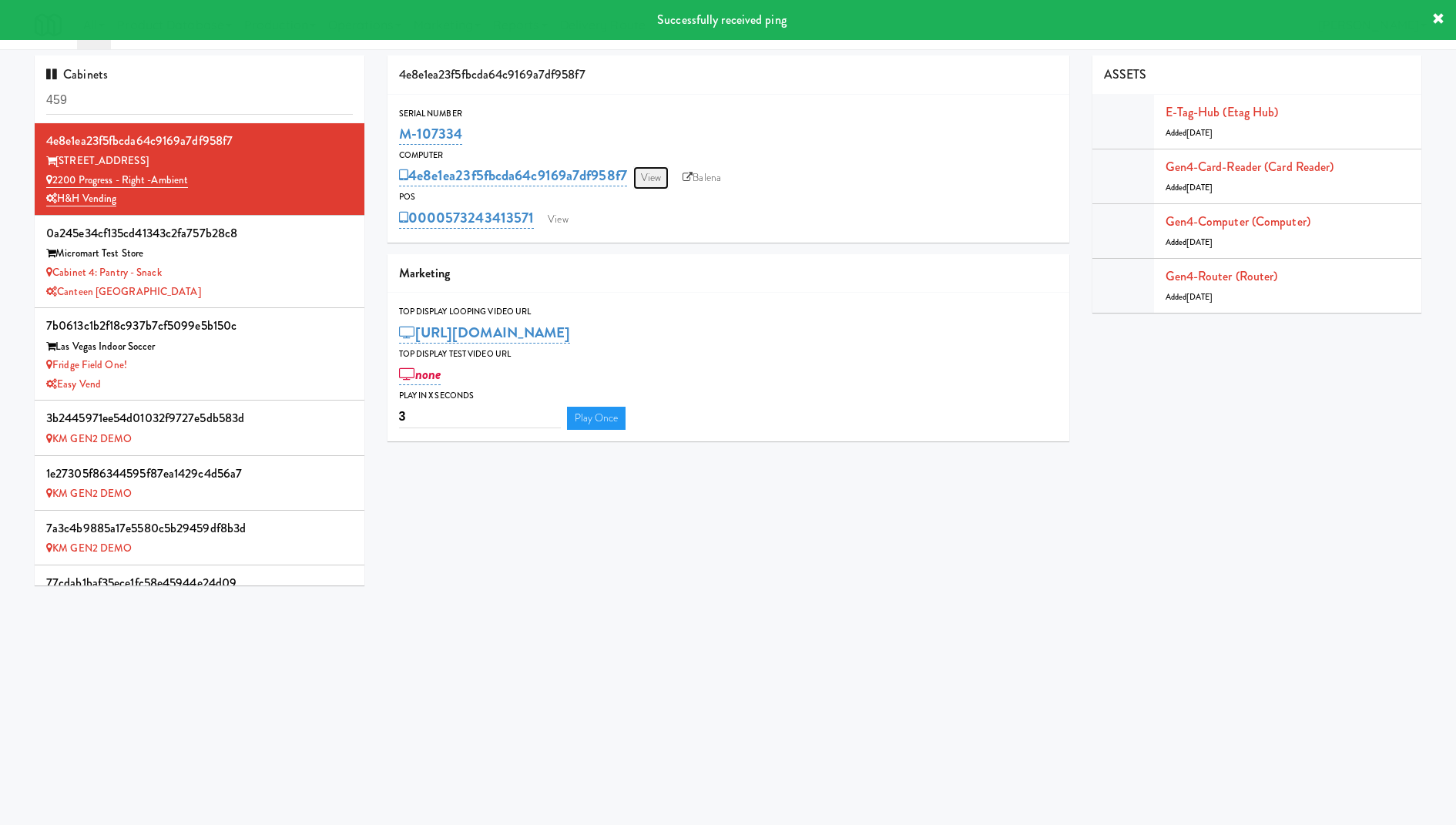
click at [651, 187] on link "View" at bounding box center [650, 177] width 35 height 23
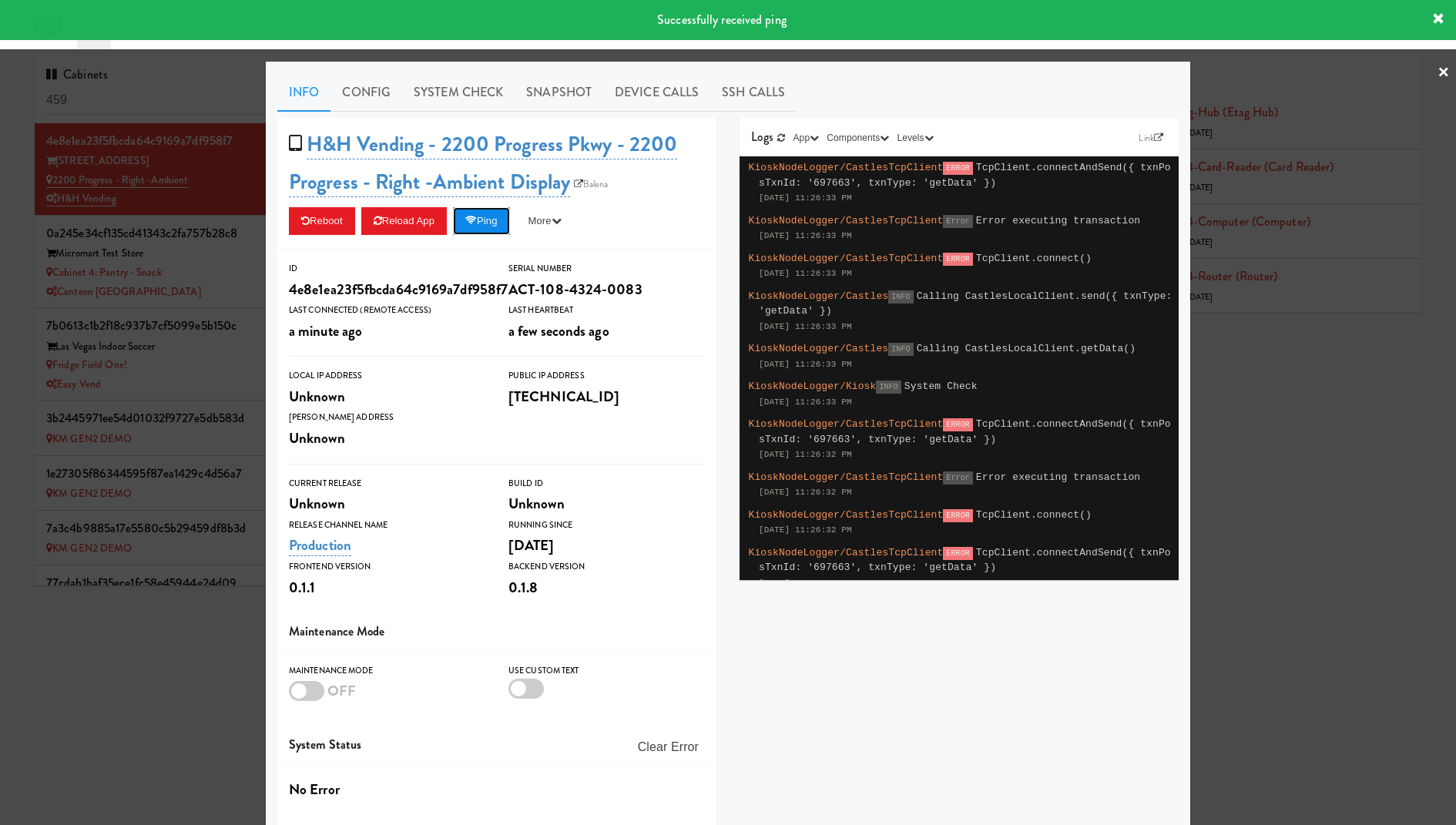
click at [503, 215] on button "Ping" at bounding box center [481, 220] width 57 height 28
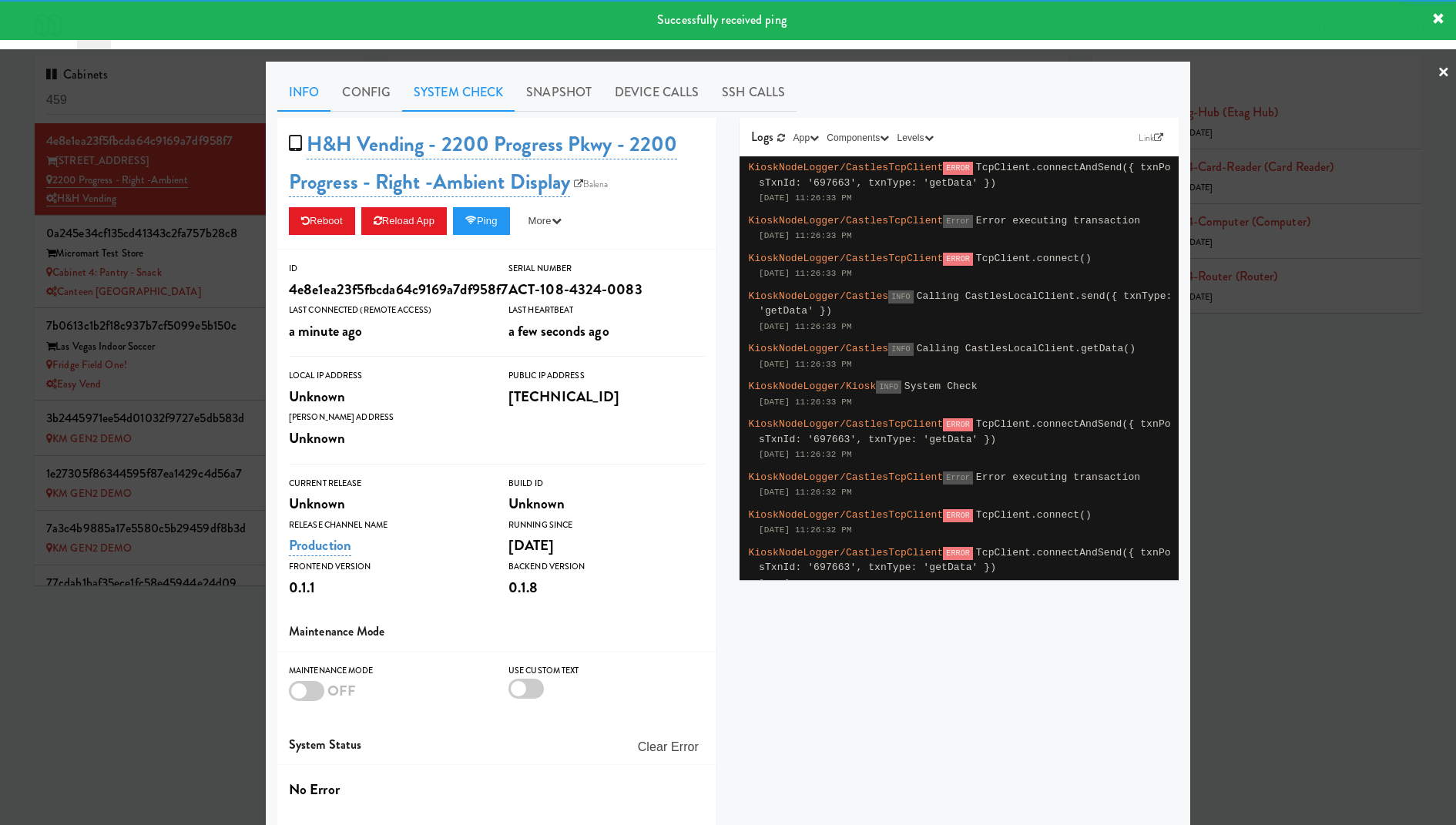
click at [469, 77] on link "System Check" at bounding box center [458, 92] width 113 height 39
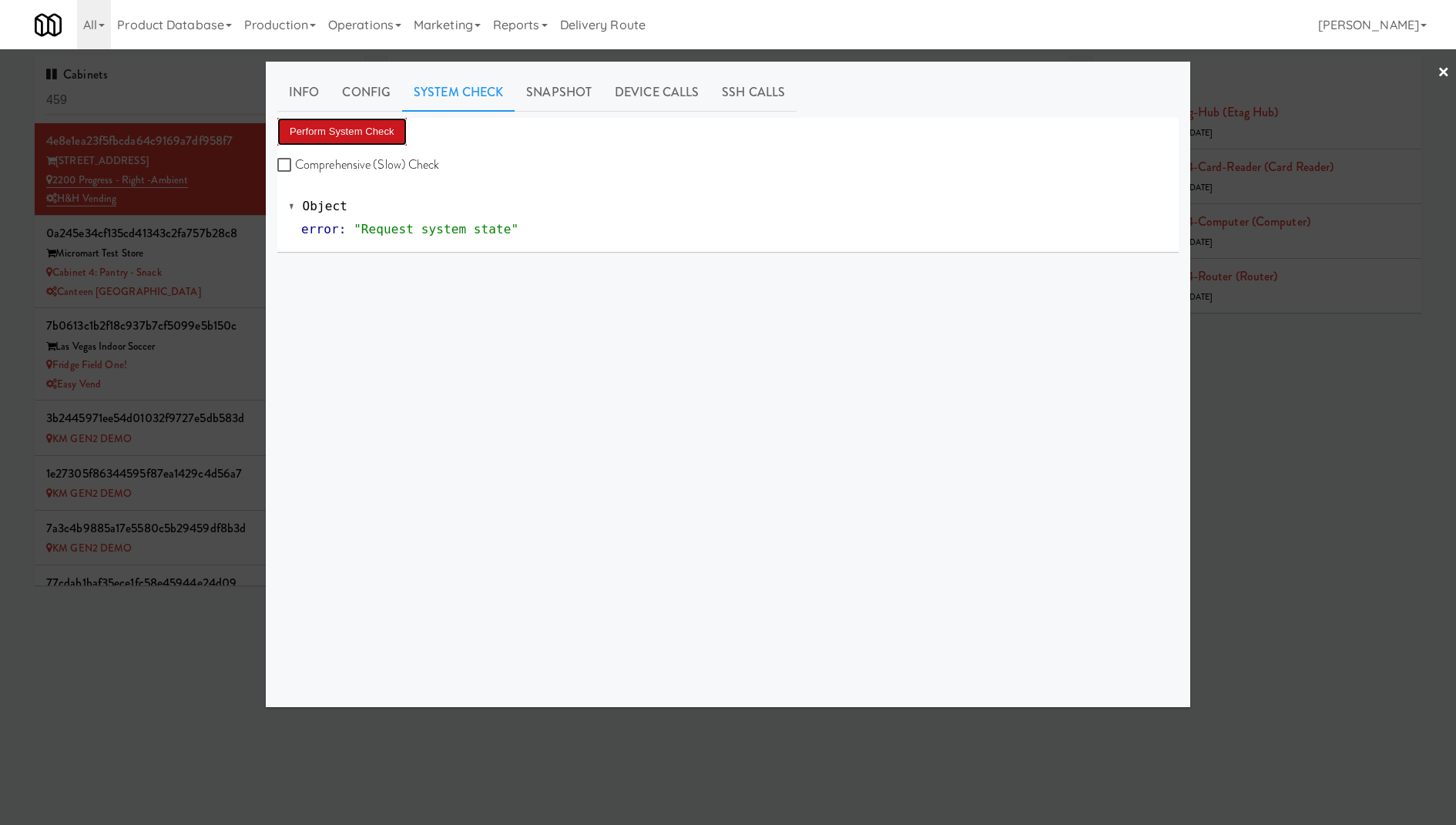
click at [362, 126] on button "Perform System Check" at bounding box center [341, 131] width 129 height 28
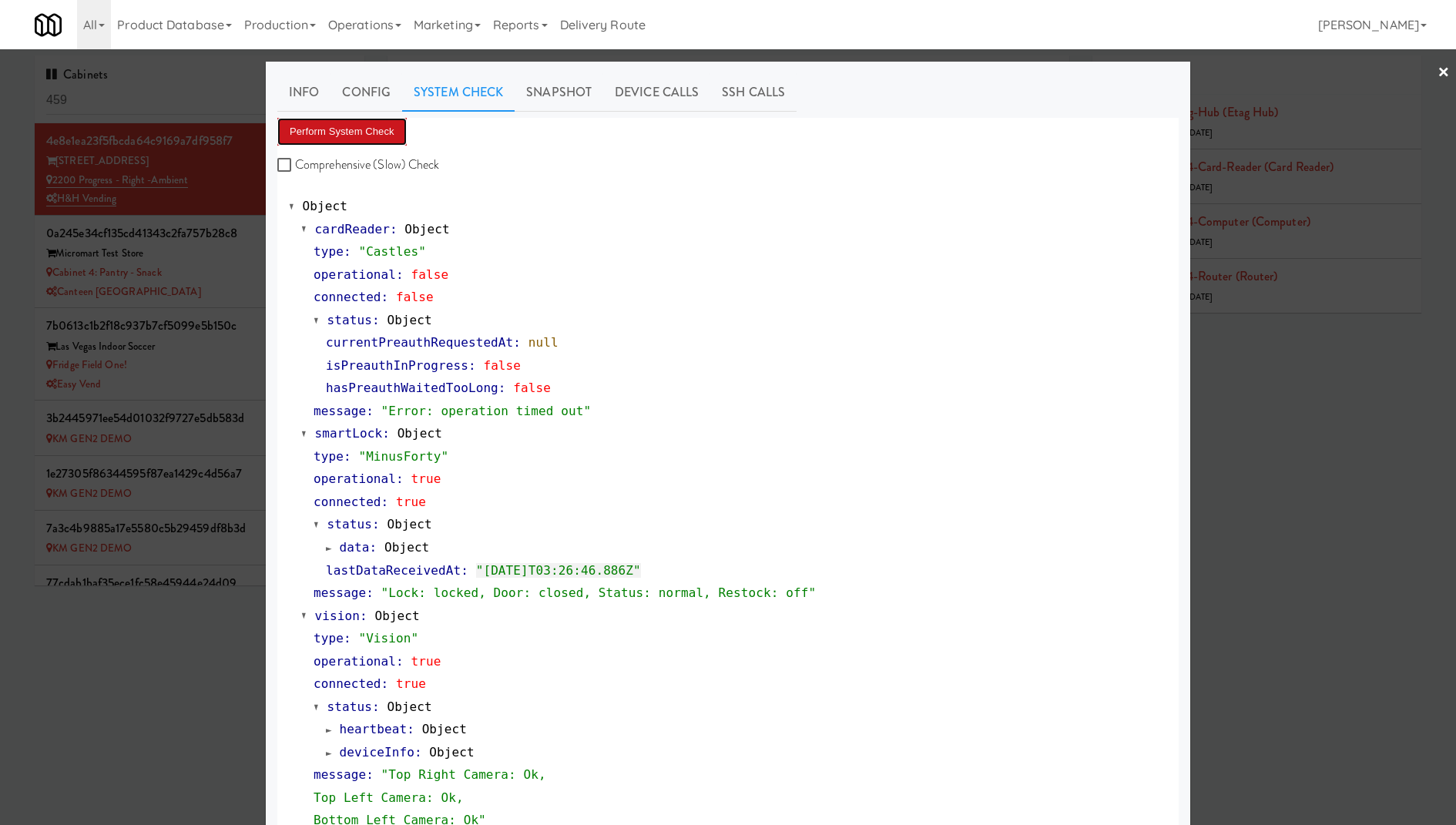
click at [362, 126] on button "Perform System Check" at bounding box center [341, 131] width 129 height 28
click at [359, 322] on span "status" at bounding box center [349, 320] width 45 height 14
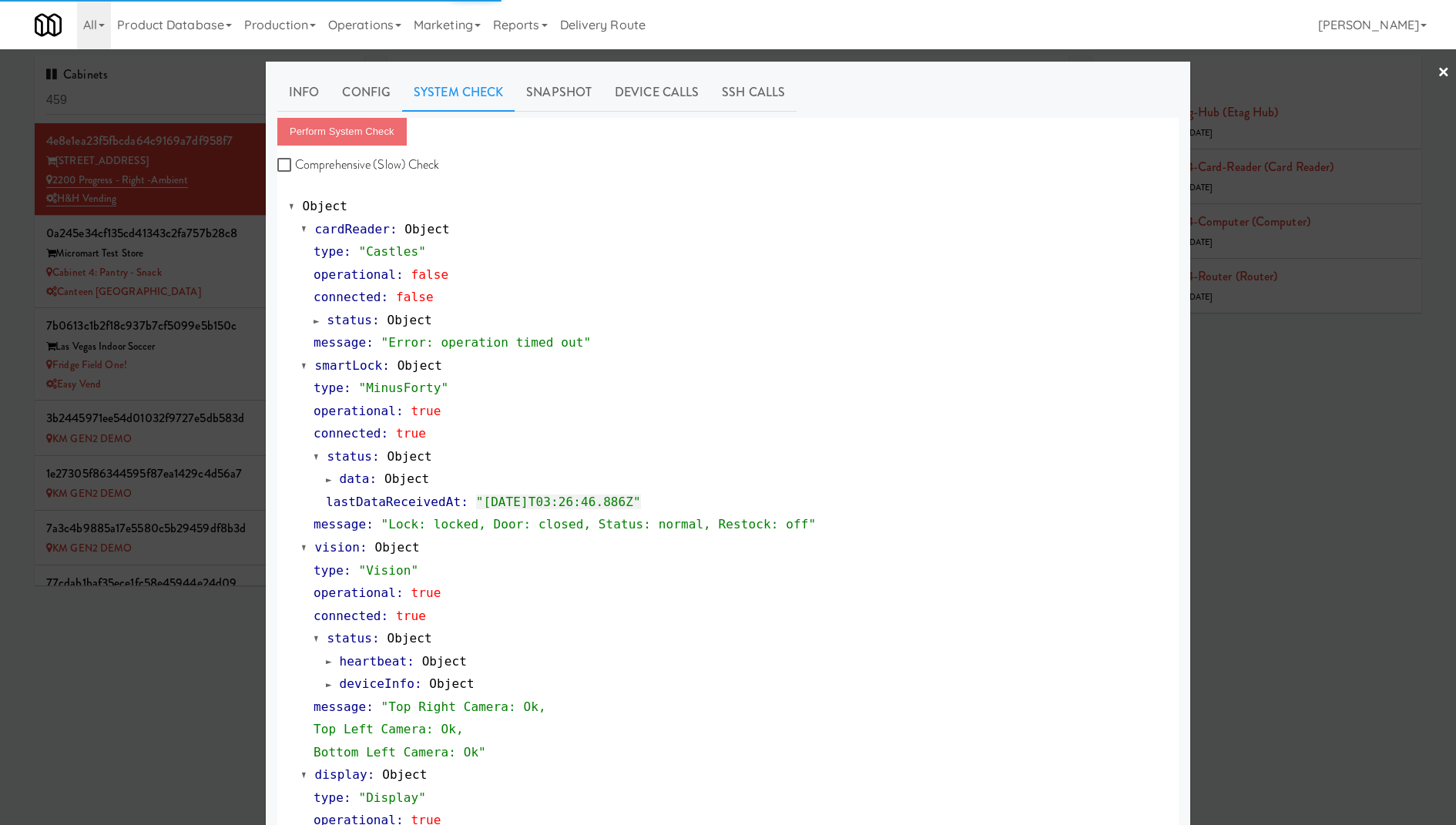
click at [359, 322] on span "status" at bounding box center [349, 320] width 45 height 14
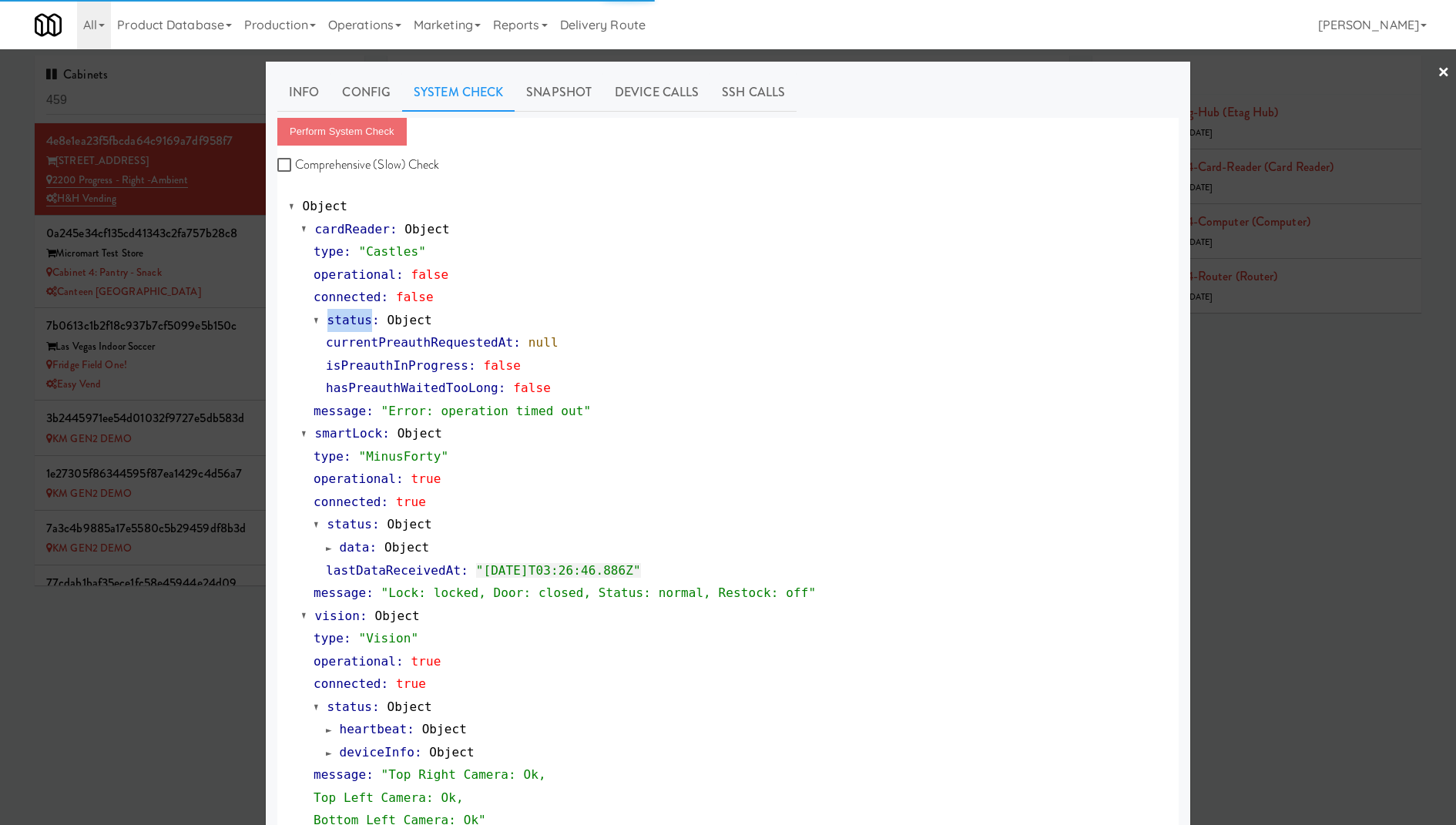
click at [191, 251] on div at bounding box center [728, 412] width 1456 height 825
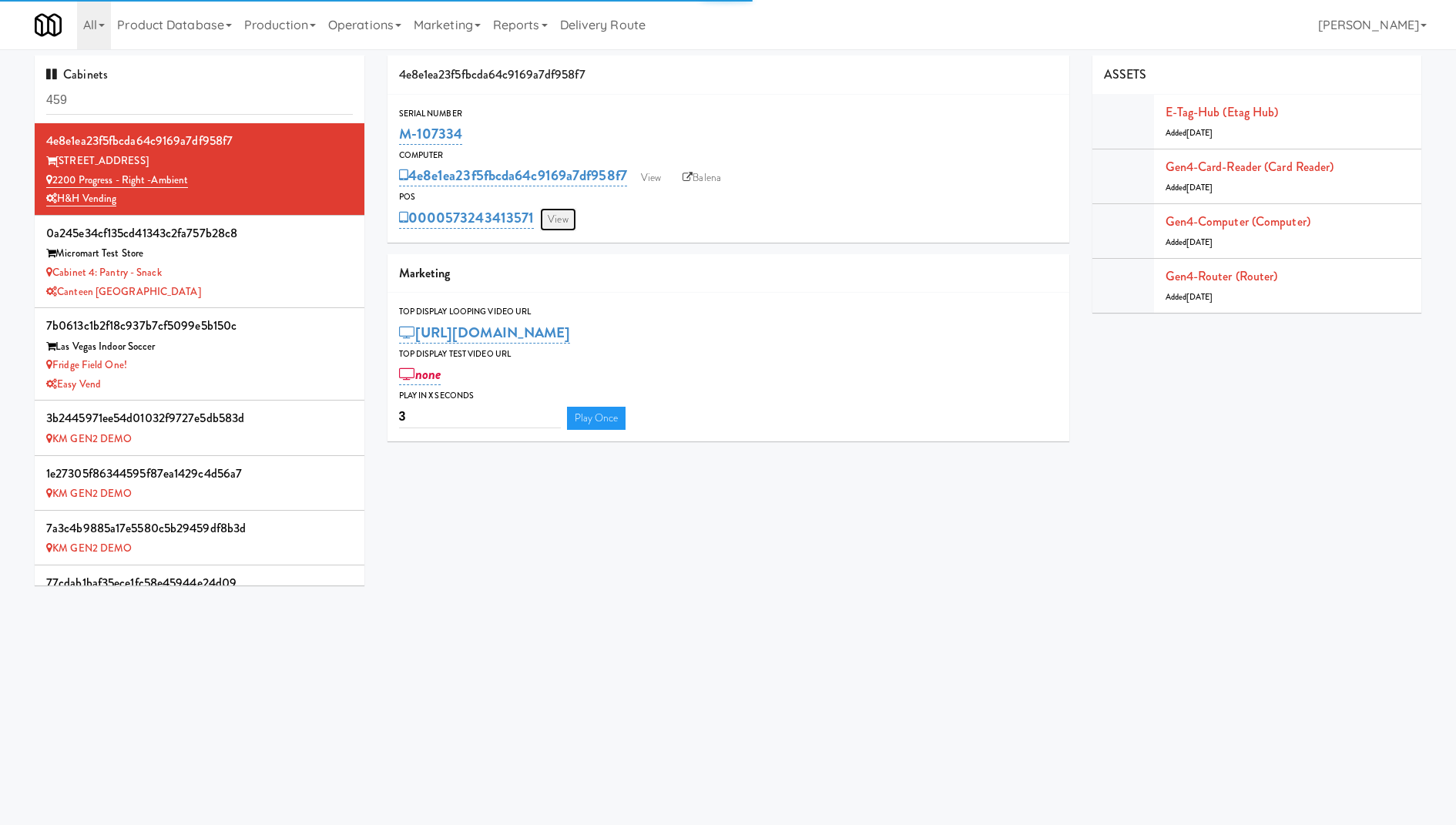
click at [564, 215] on link "View" at bounding box center [557, 219] width 35 height 23
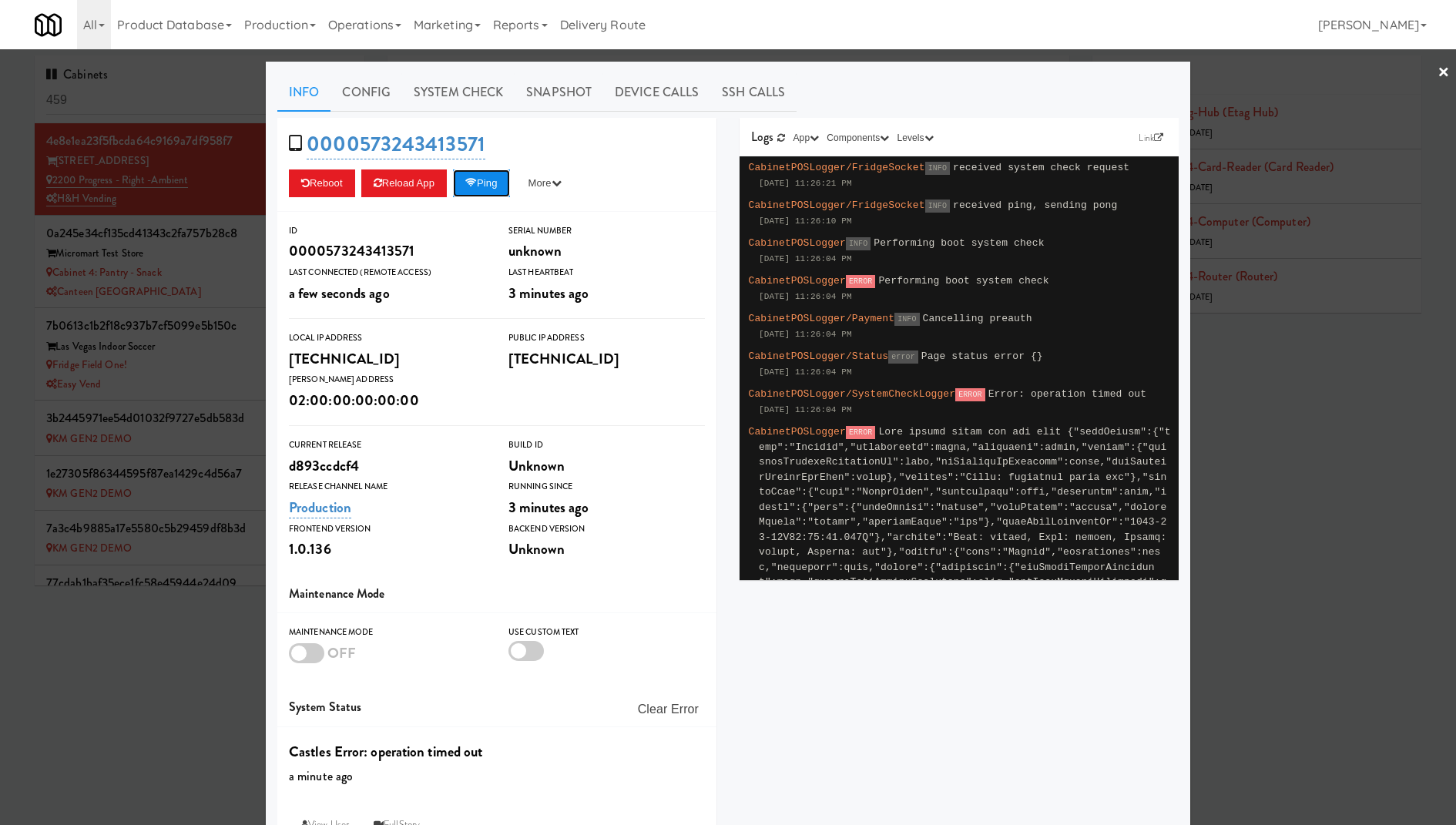
click at [488, 180] on button "Ping" at bounding box center [481, 183] width 57 height 28
click at [162, 260] on div at bounding box center [728, 412] width 1456 height 825
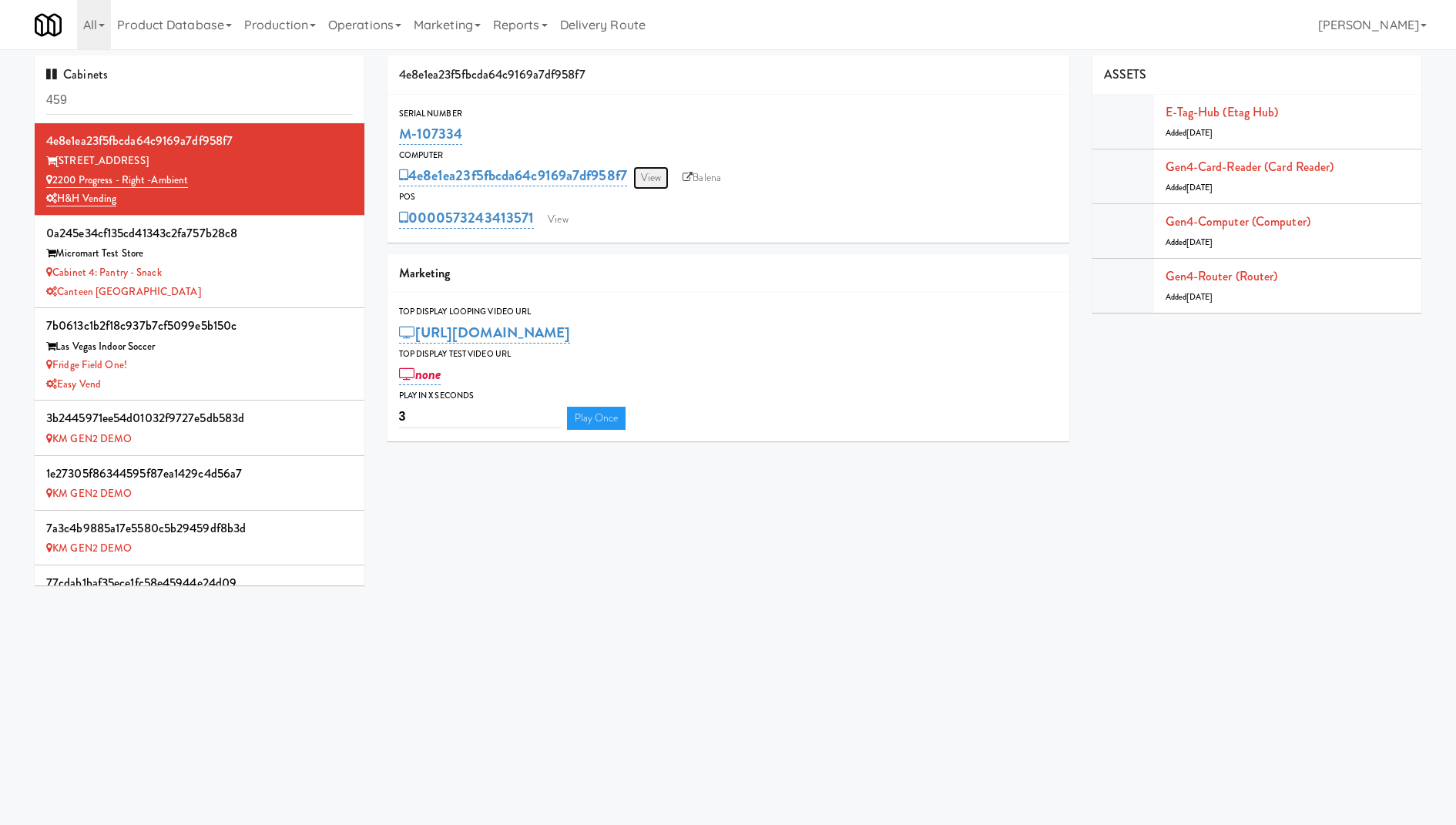
click at [656, 184] on link "View" at bounding box center [650, 177] width 35 height 23
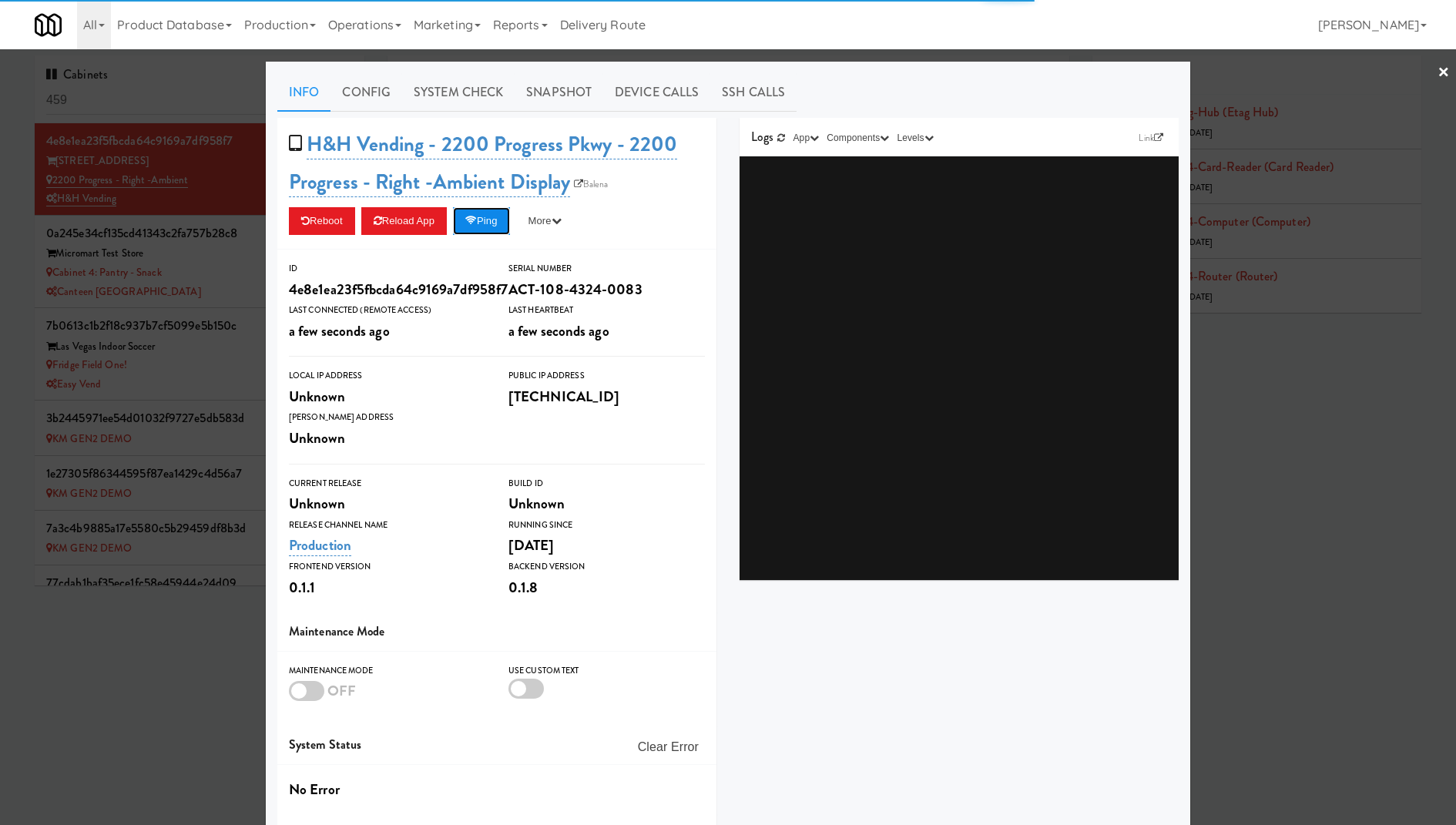
click at [496, 227] on button "Ping" at bounding box center [481, 220] width 57 height 28
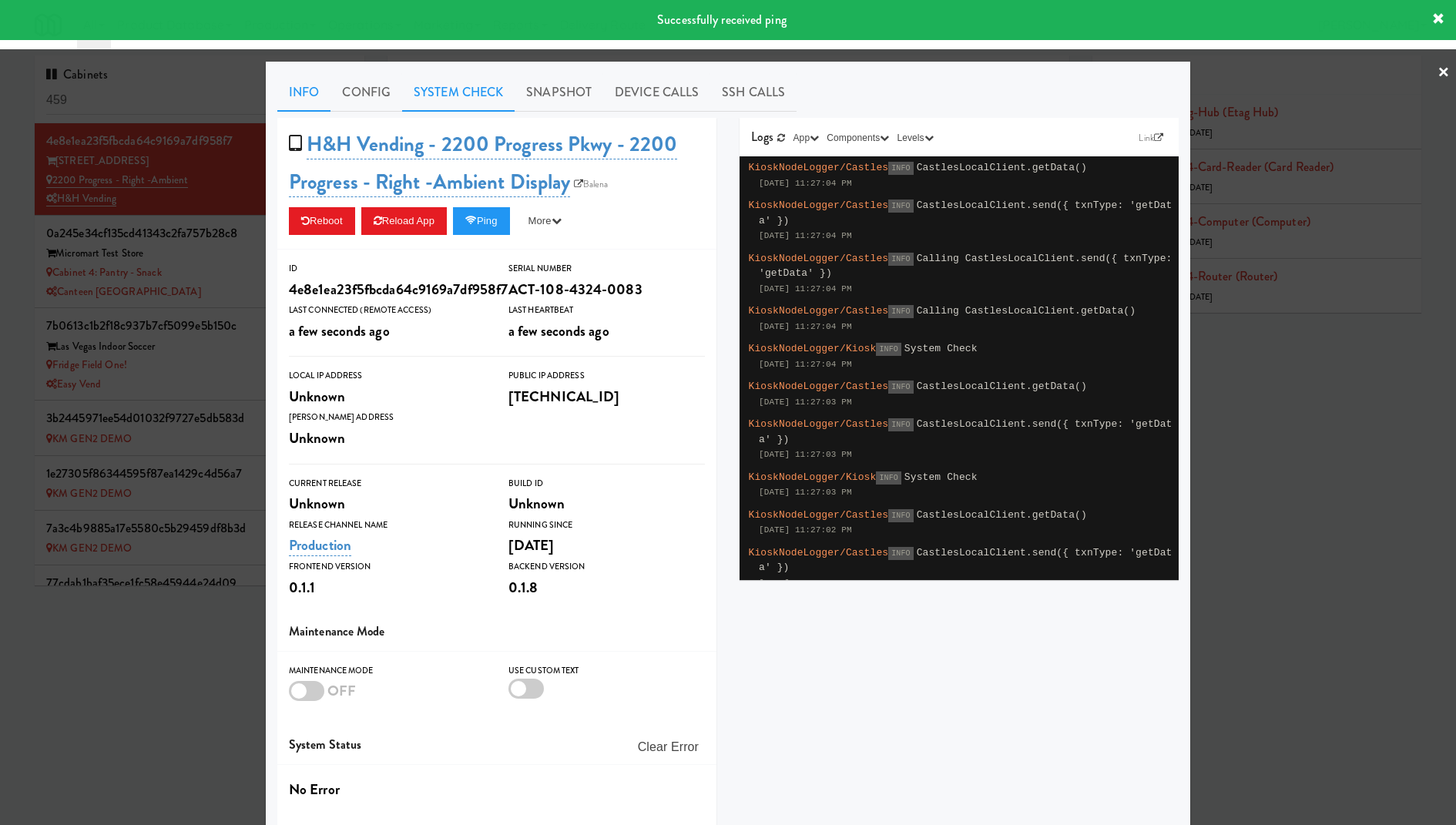
click at [470, 78] on link "System Check" at bounding box center [458, 92] width 113 height 39
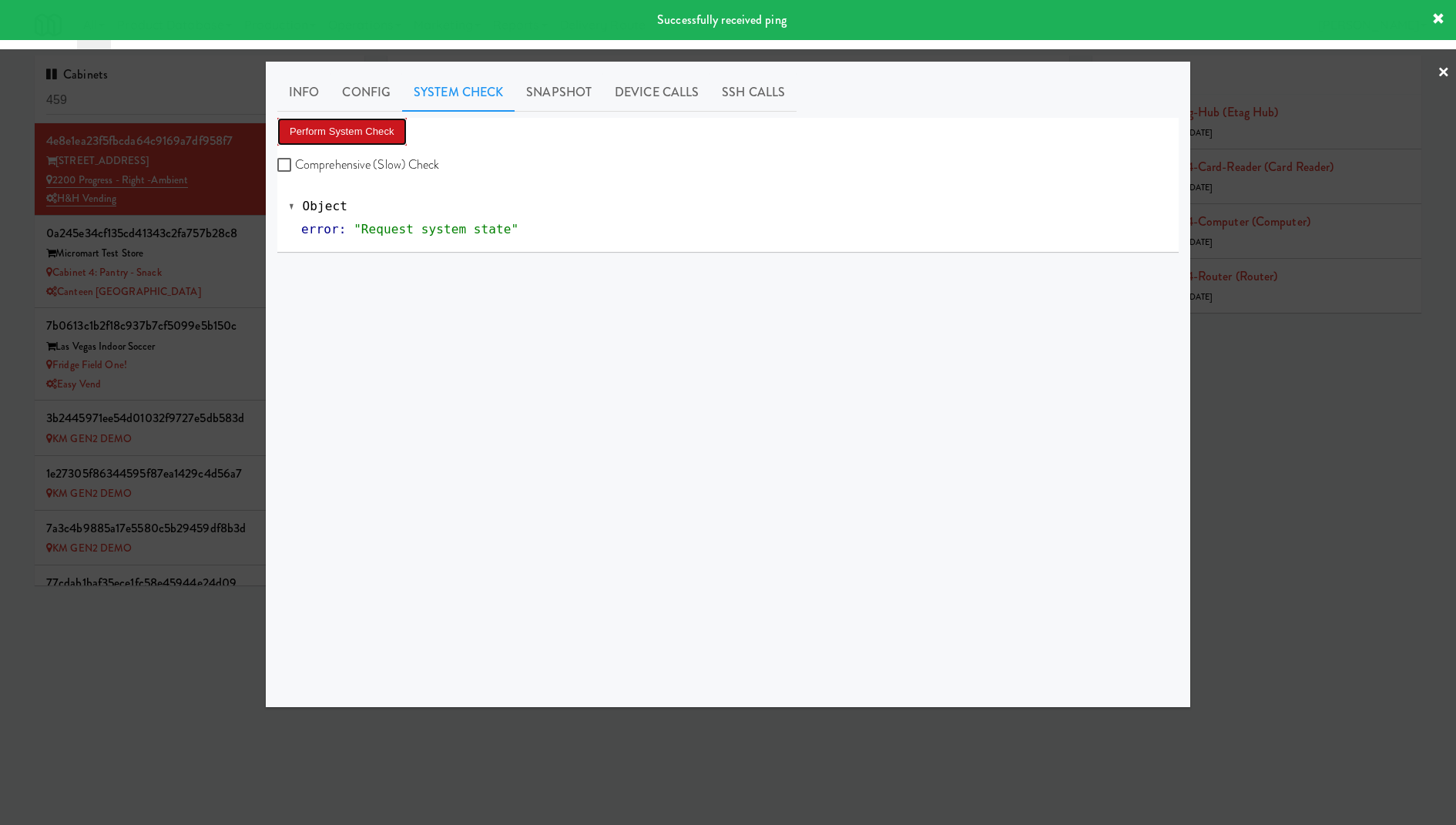
click at [375, 136] on button "Perform System Check" at bounding box center [341, 131] width 129 height 28
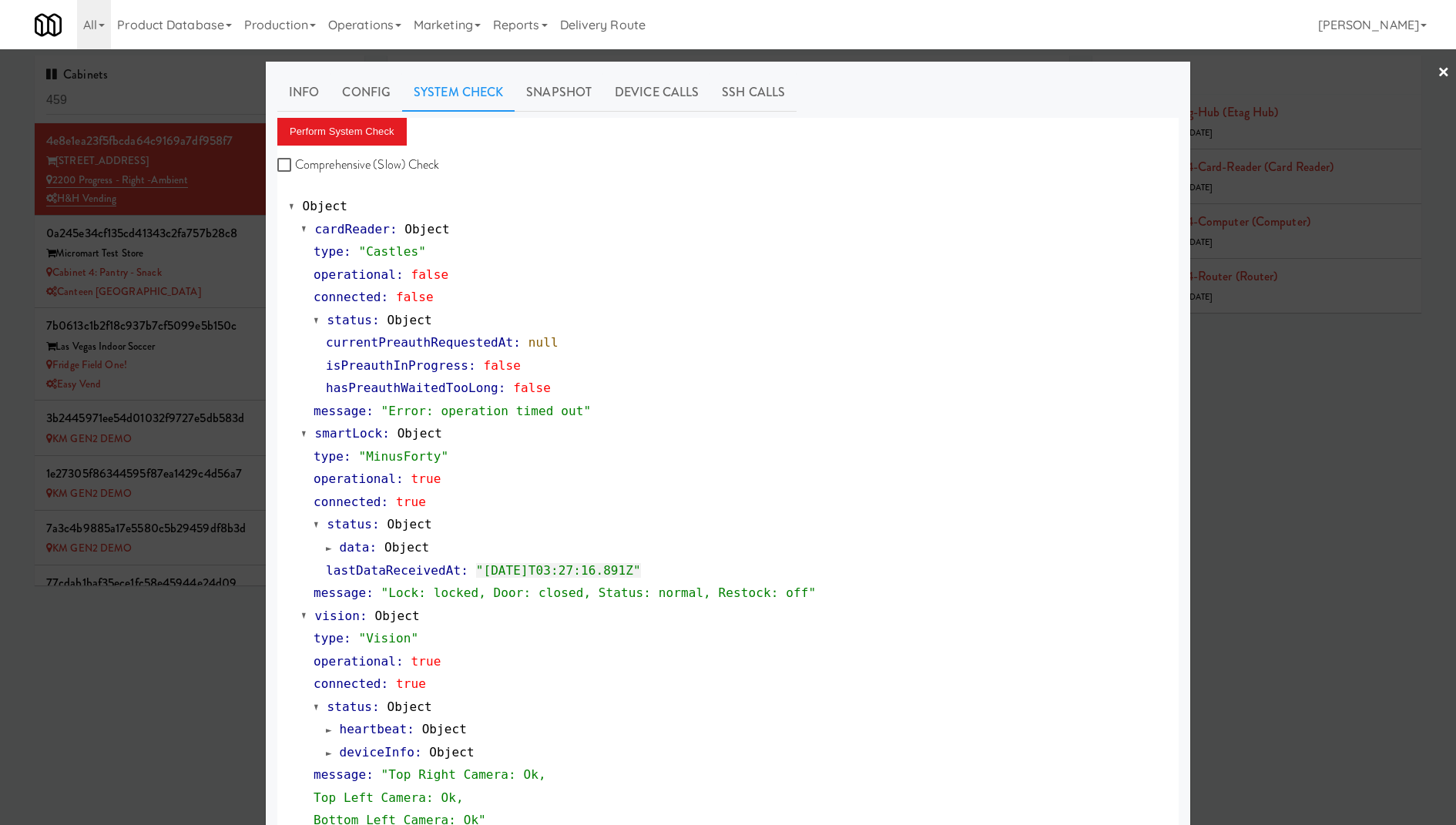
click at [184, 243] on div at bounding box center [728, 412] width 1456 height 825
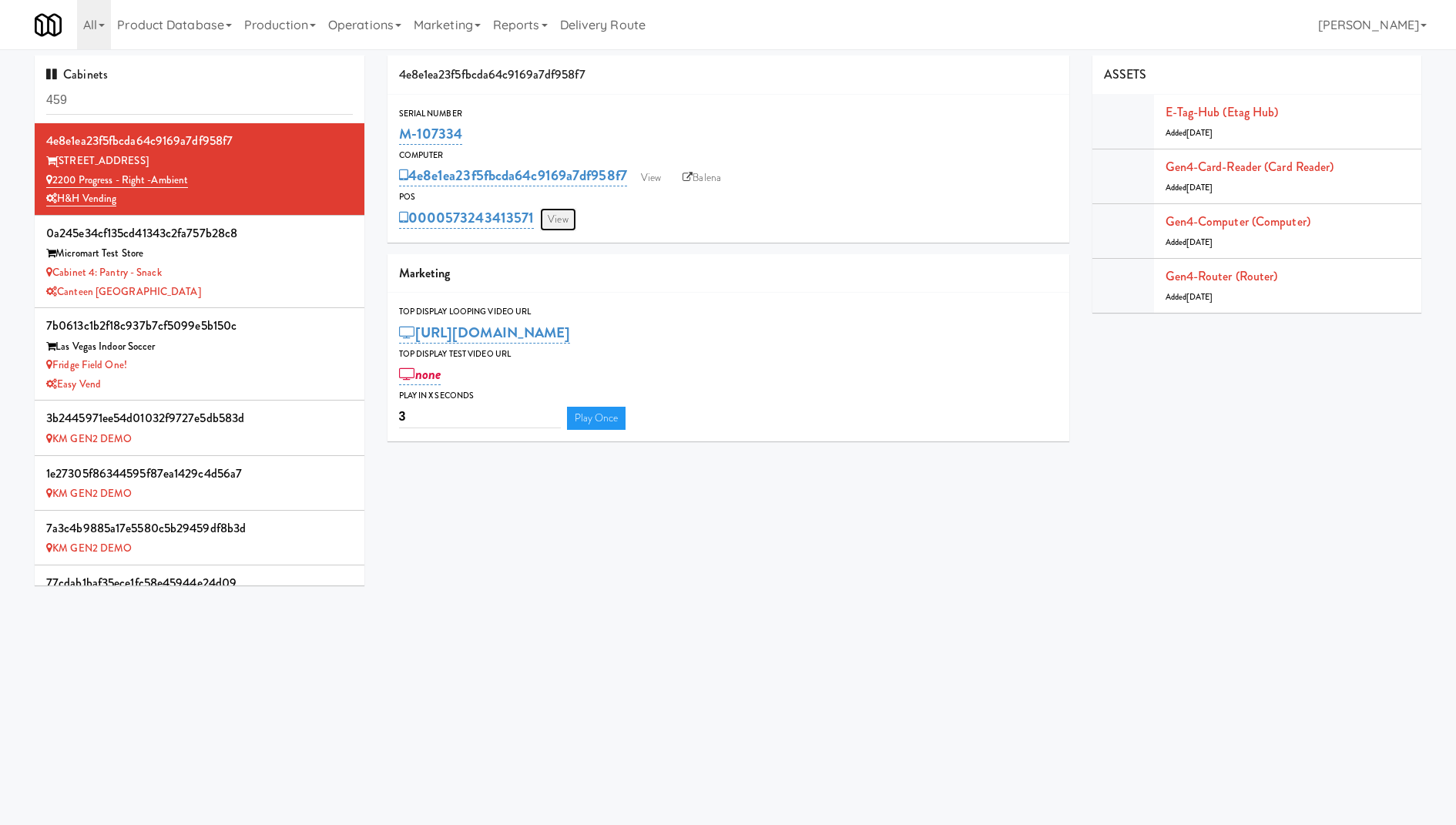
click at [561, 217] on link "View" at bounding box center [557, 219] width 35 height 23
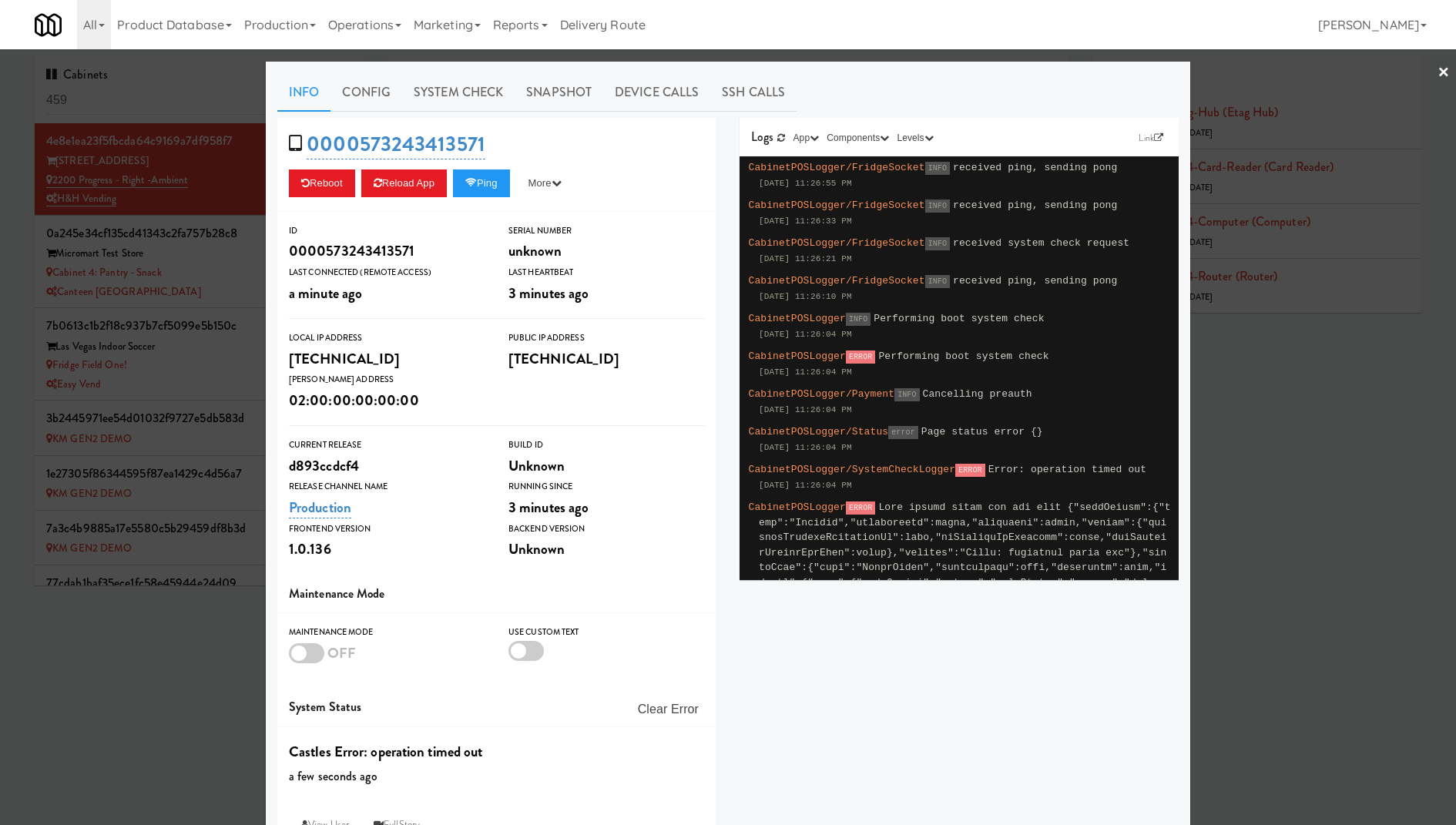
click at [188, 321] on div at bounding box center [728, 412] width 1456 height 825
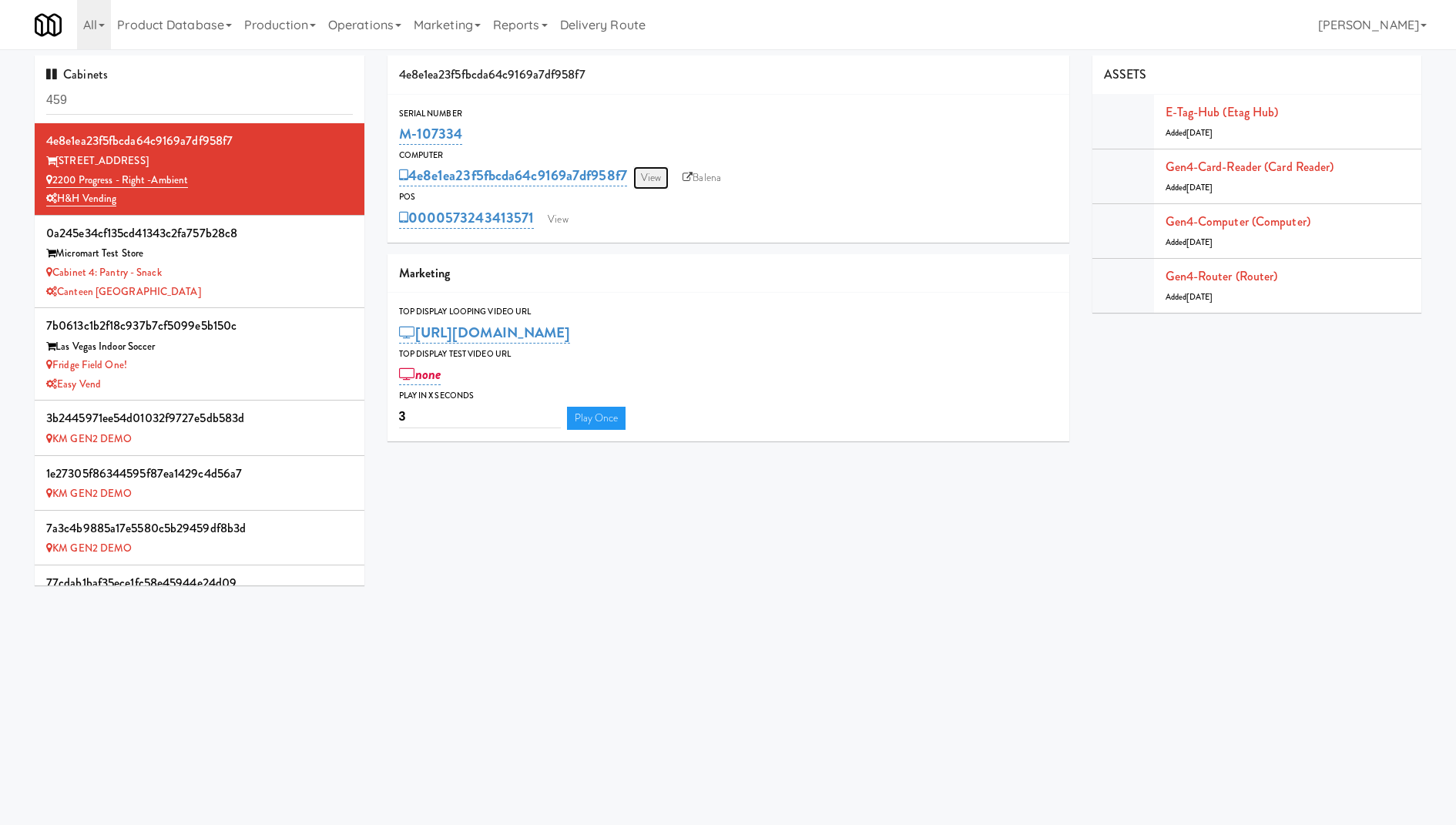
click at [649, 174] on link "View" at bounding box center [650, 177] width 35 height 23
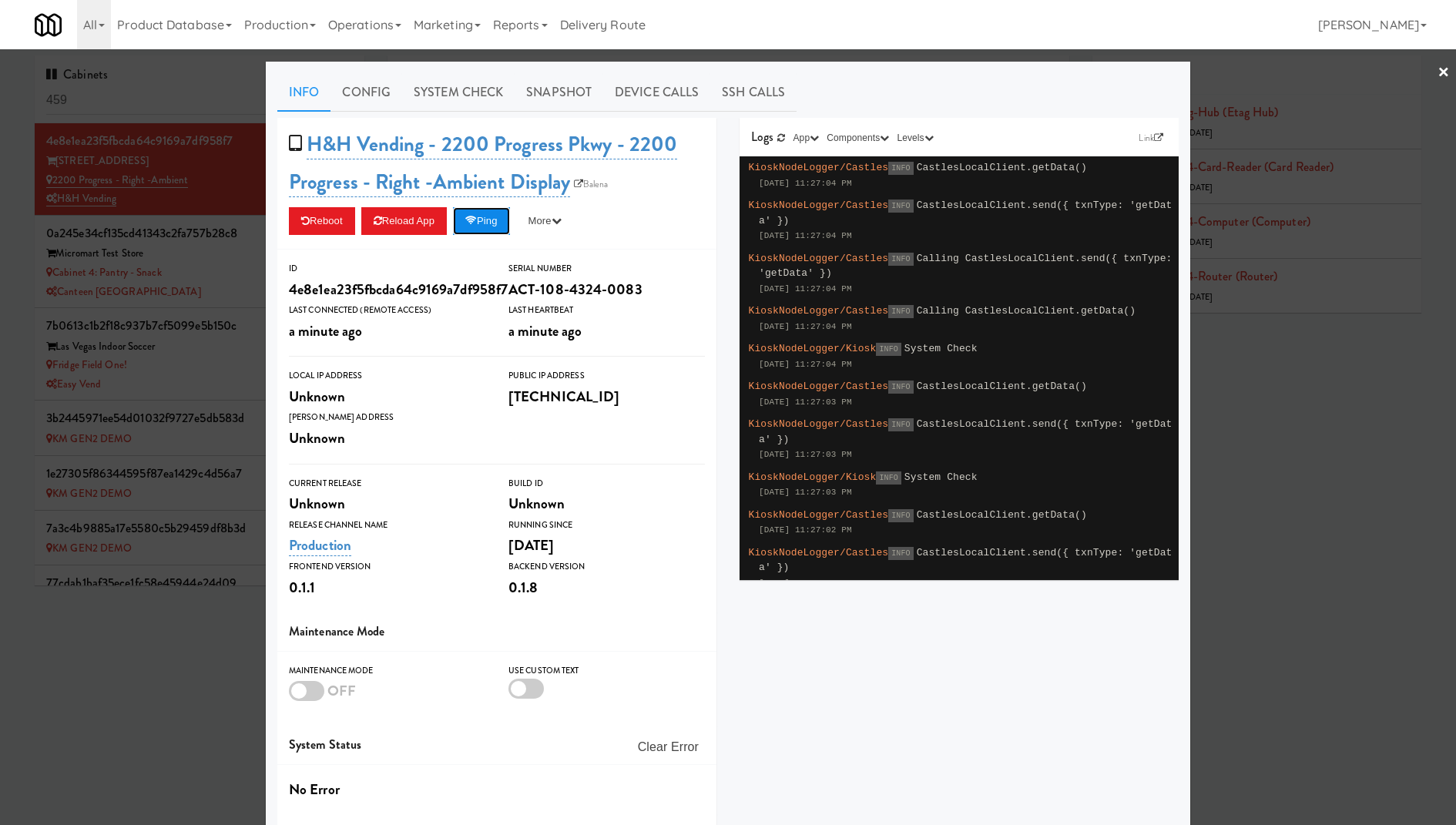
click at [495, 228] on button "Ping" at bounding box center [481, 220] width 57 height 28
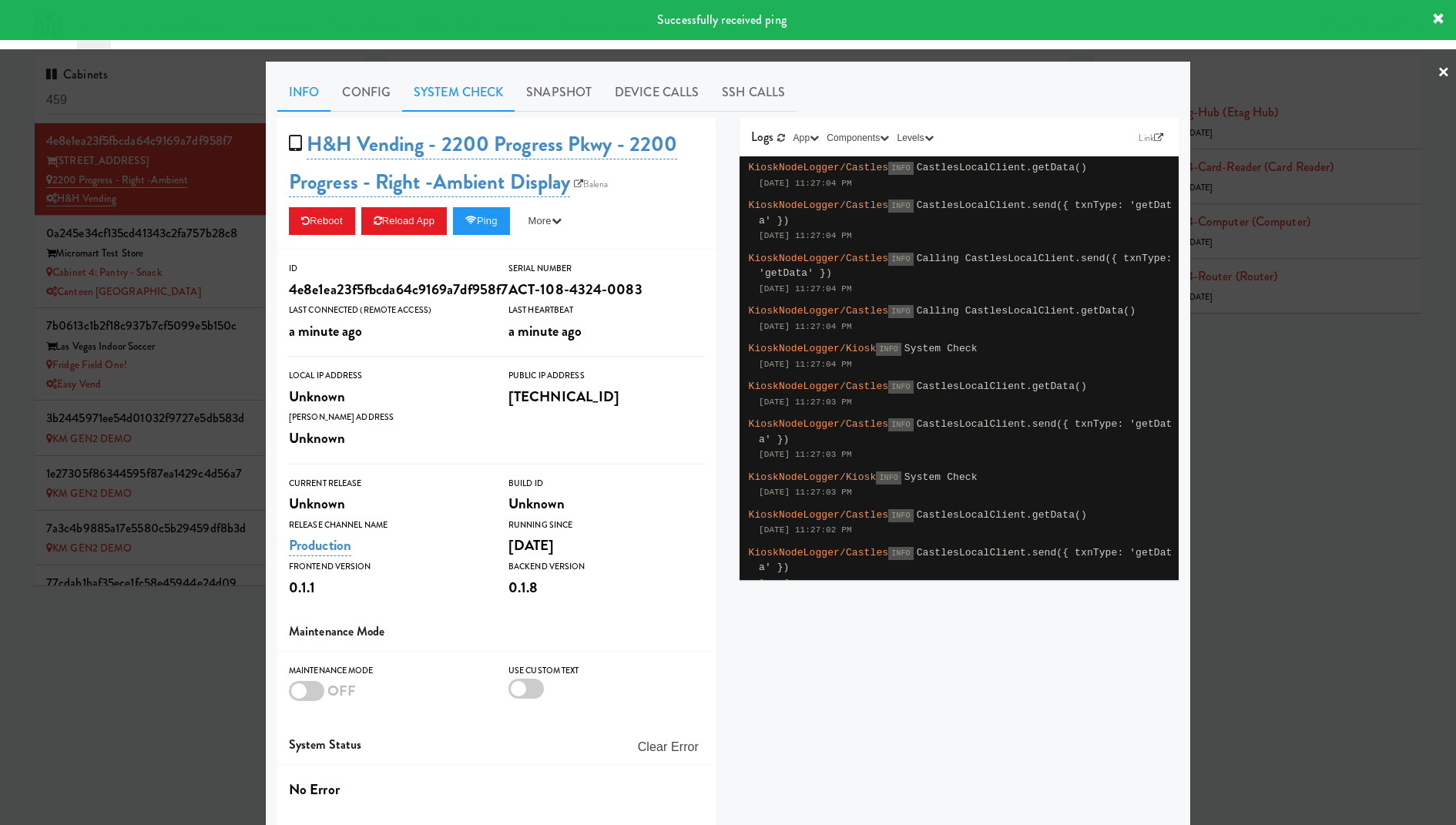
click at [462, 88] on link "System Check" at bounding box center [458, 92] width 113 height 39
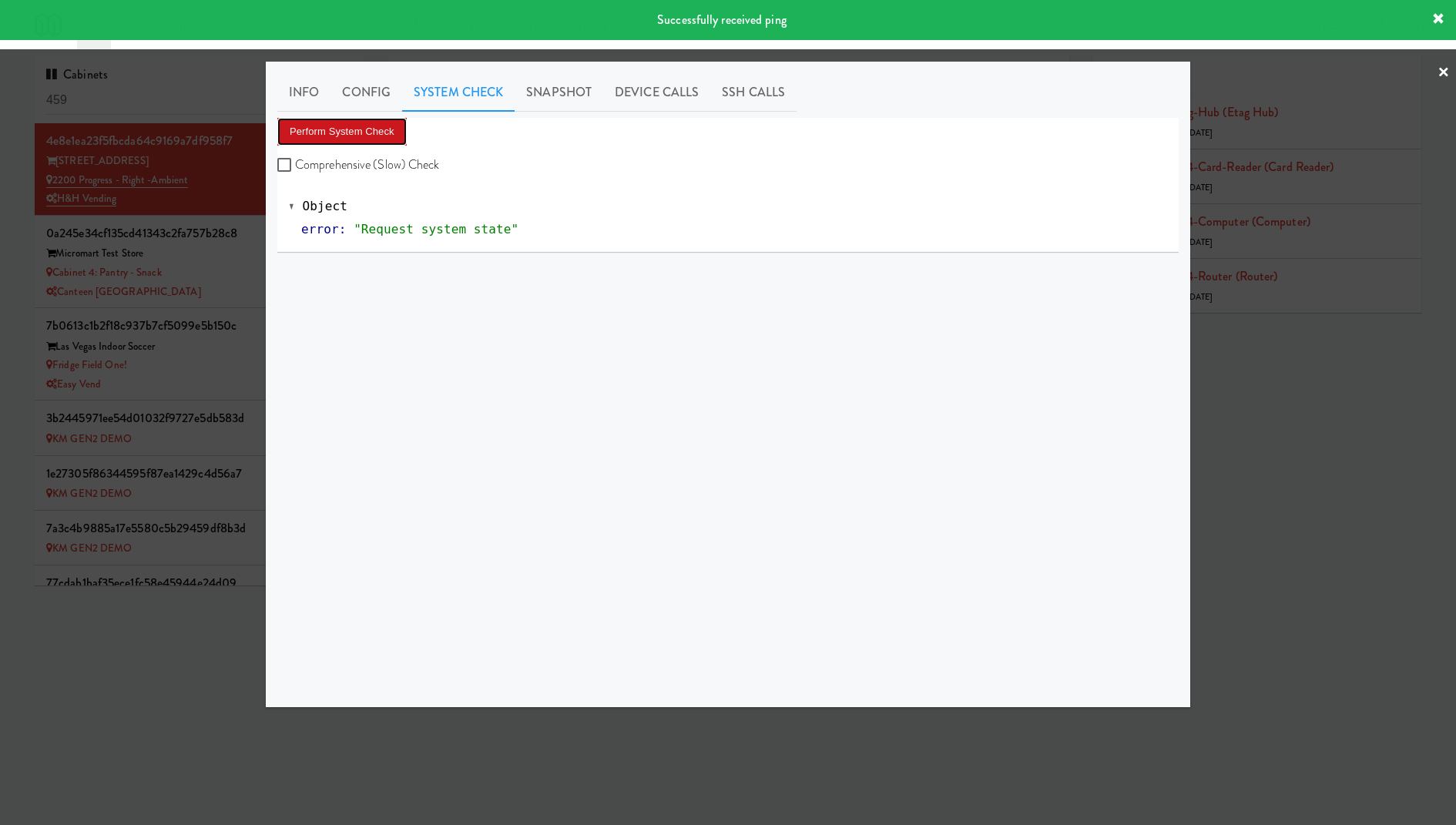
click at [338, 133] on button "Perform System Check" at bounding box center [341, 131] width 129 height 28
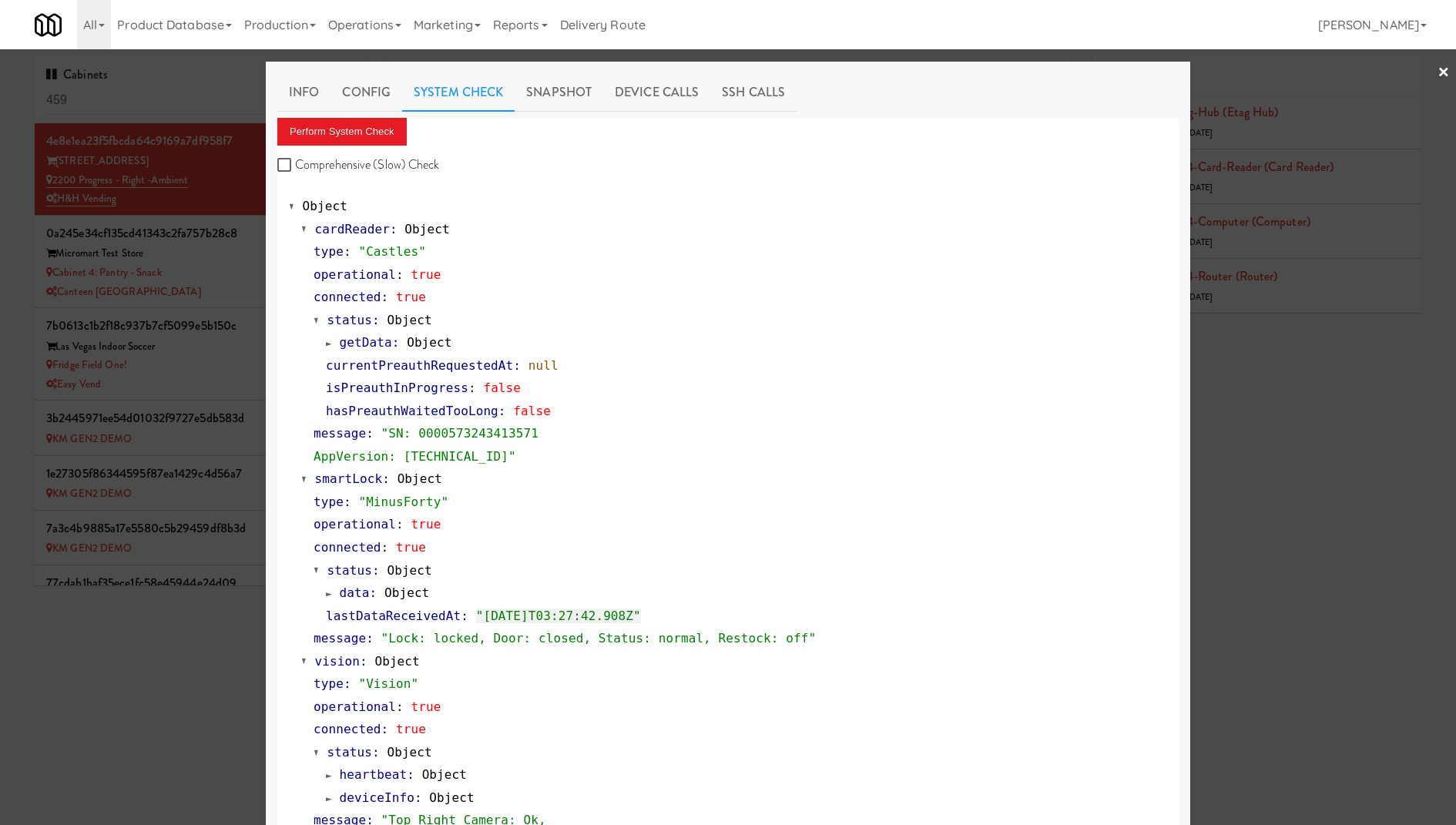
click at [193, 276] on div at bounding box center [728, 412] width 1456 height 825
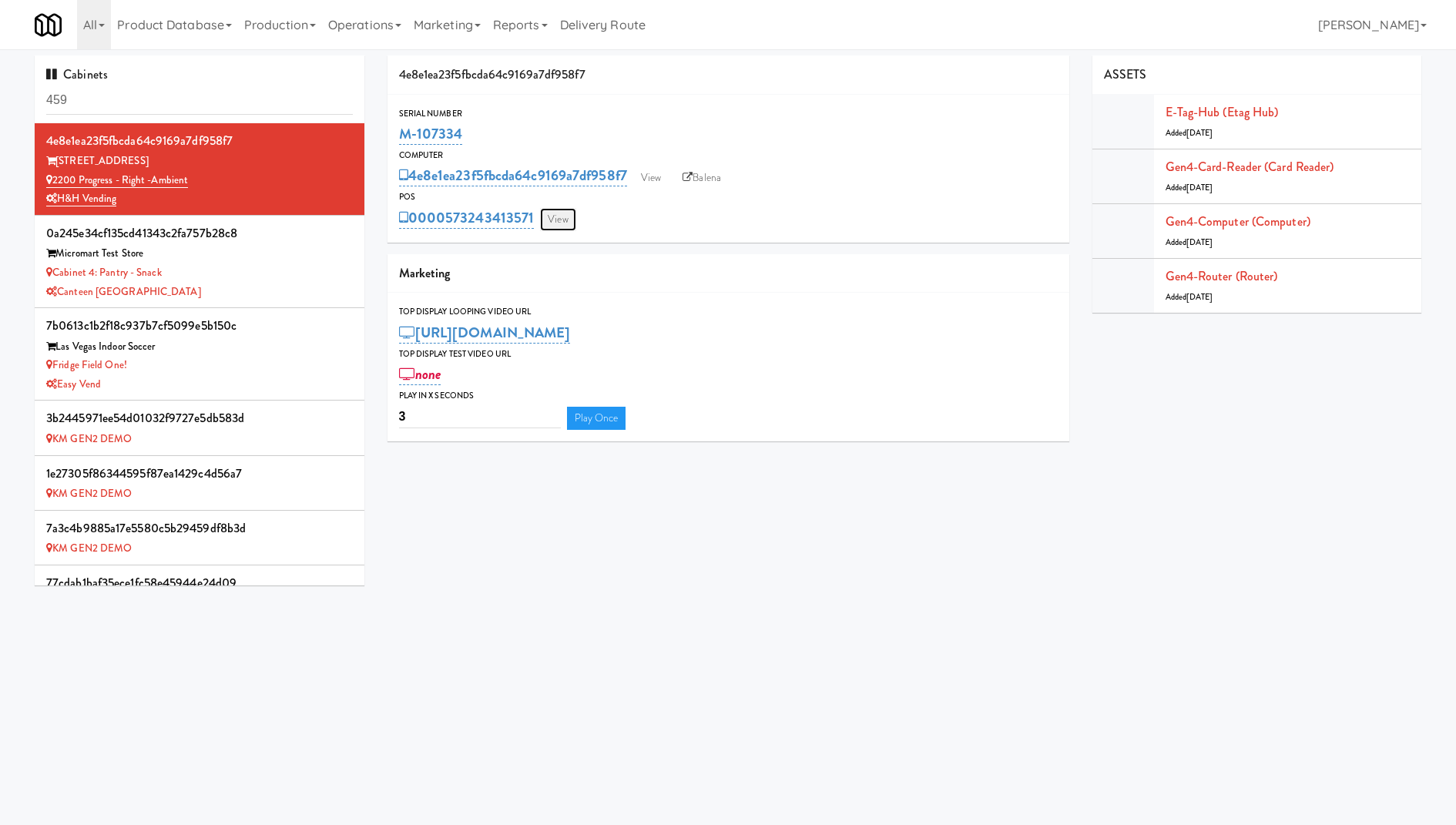
click at [550, 208] on link "View" at bounding box center [557, 219] width 35 height 23
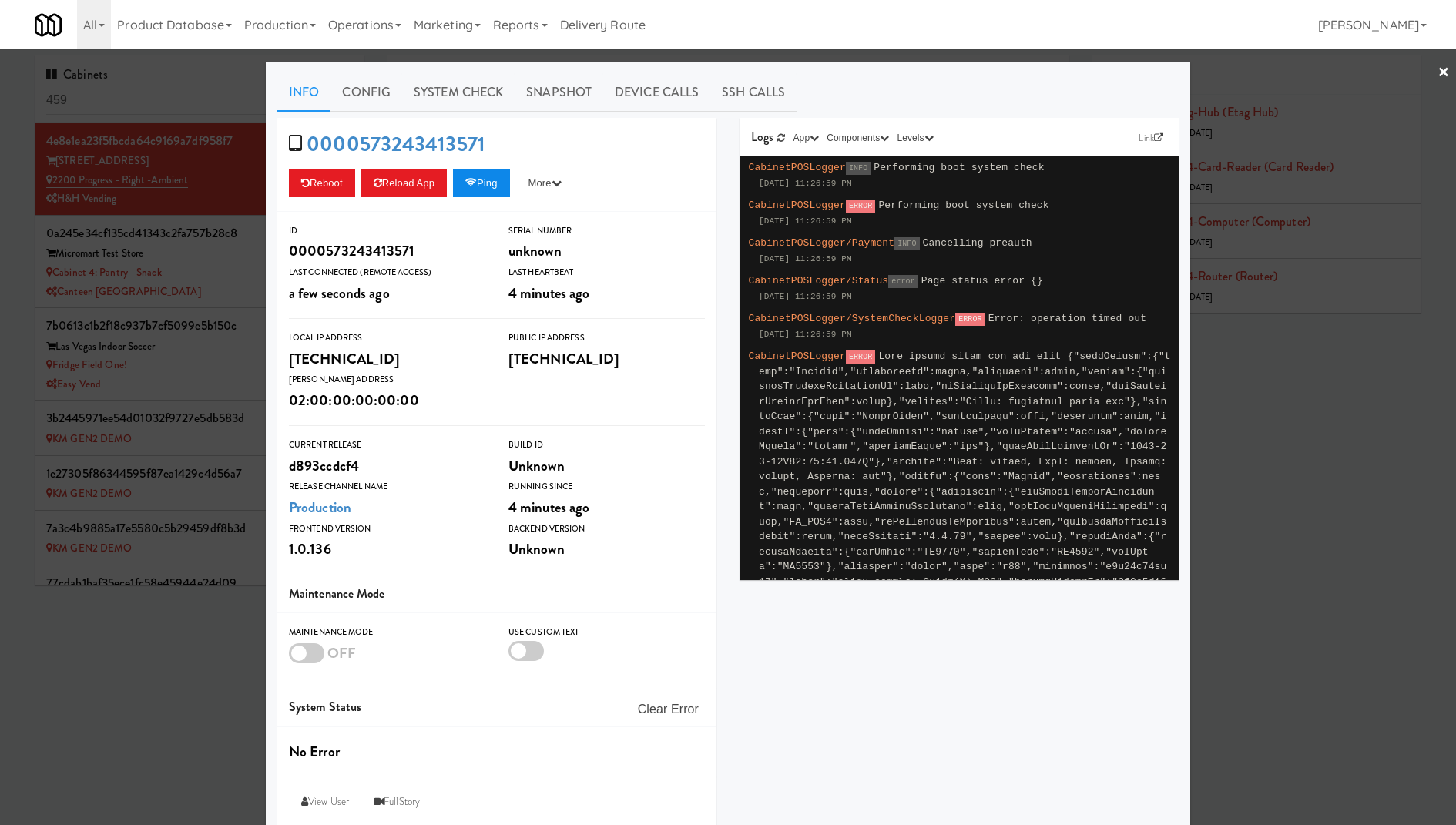
click at [477, 181] on icon at bounding box center [470, 183] width 11 height 10
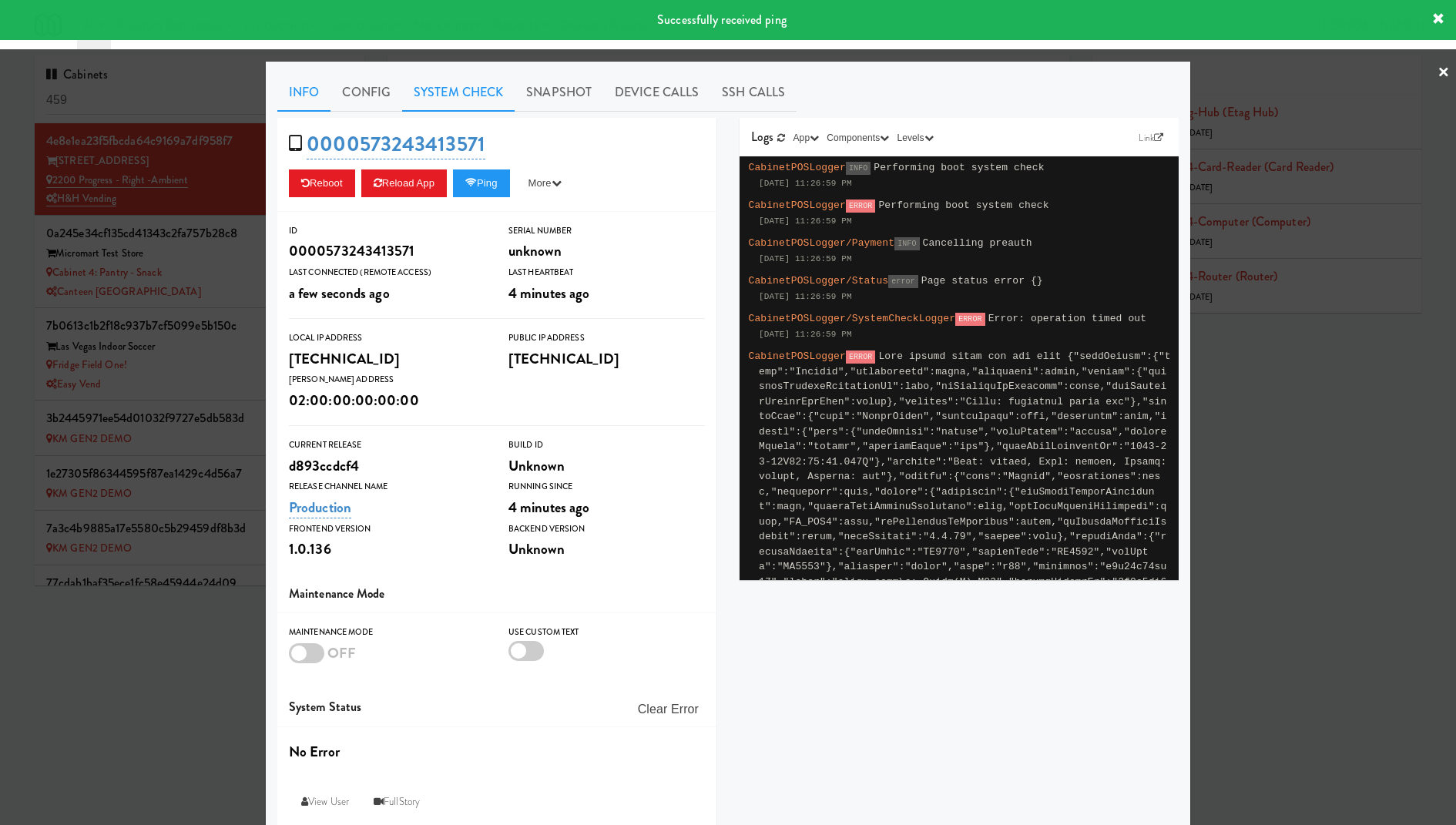
click at [439, 87] on link "System Check" at bounding box center [458, 92] width 113 height 39
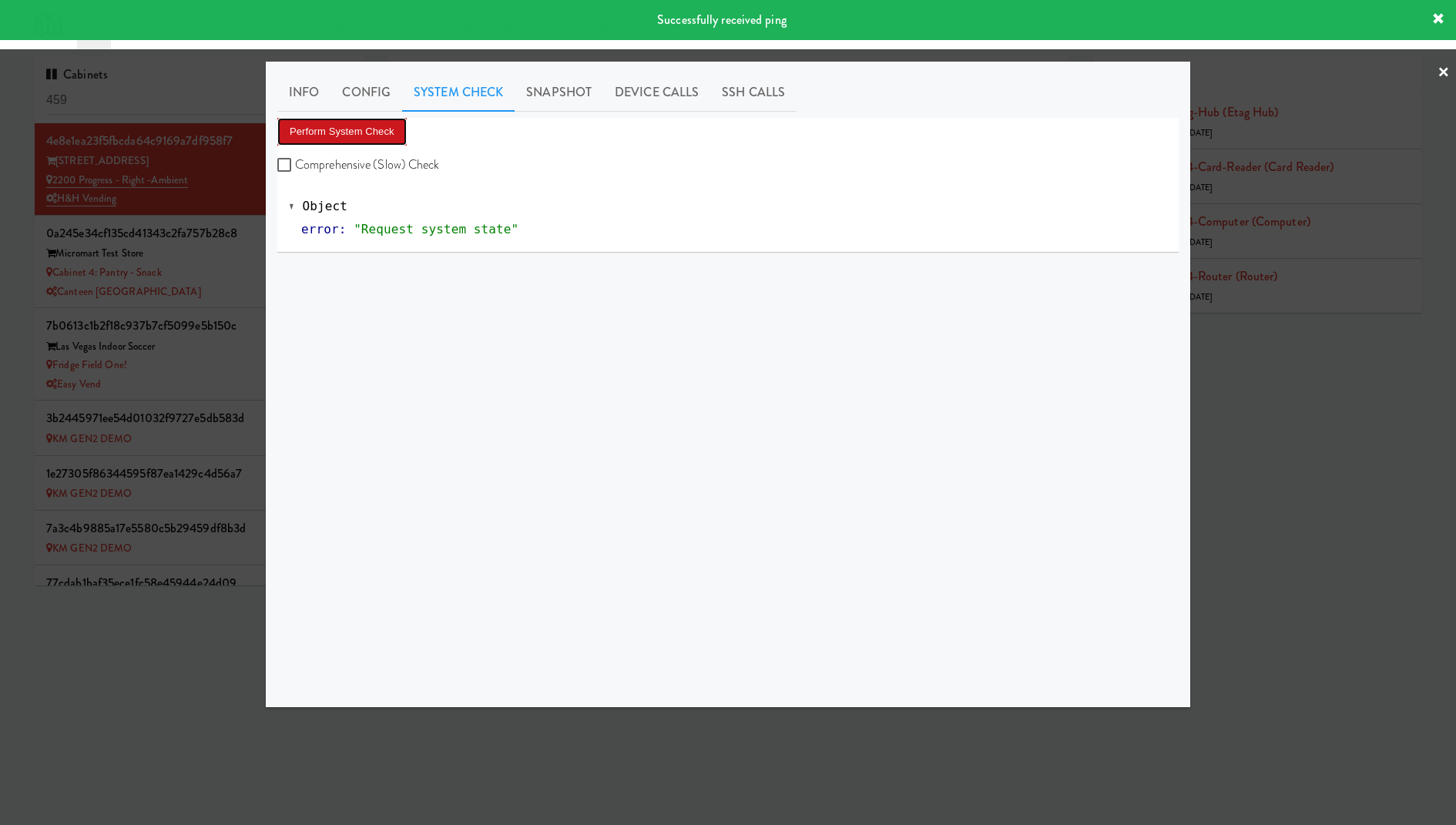
click at [375, 133] on button "Perform System Check" at bounding box center [341, 131] width 129 height 28
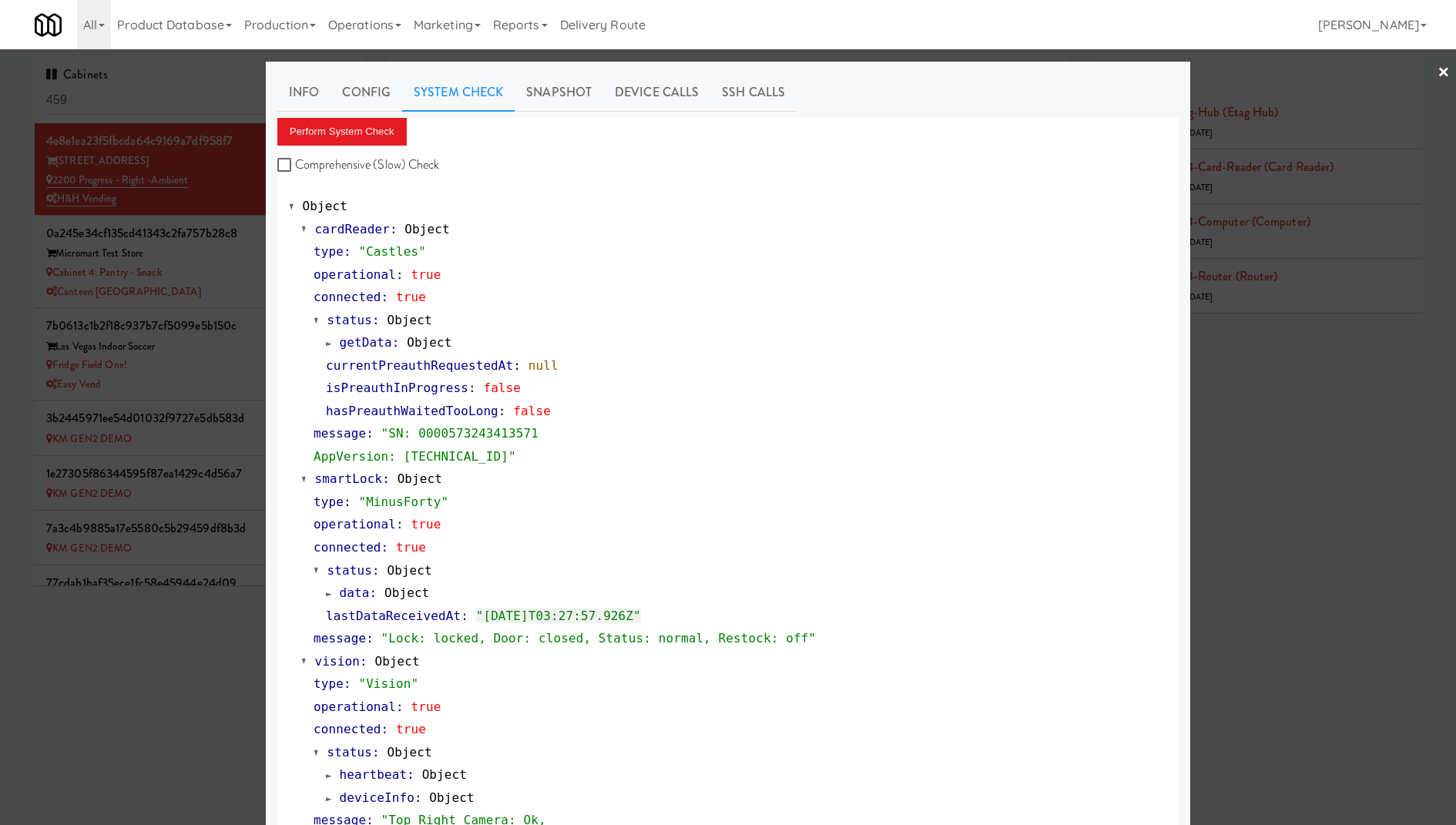
click at [390, 346] on span "getData" at bounding box center [365, 341] width 52 height 14
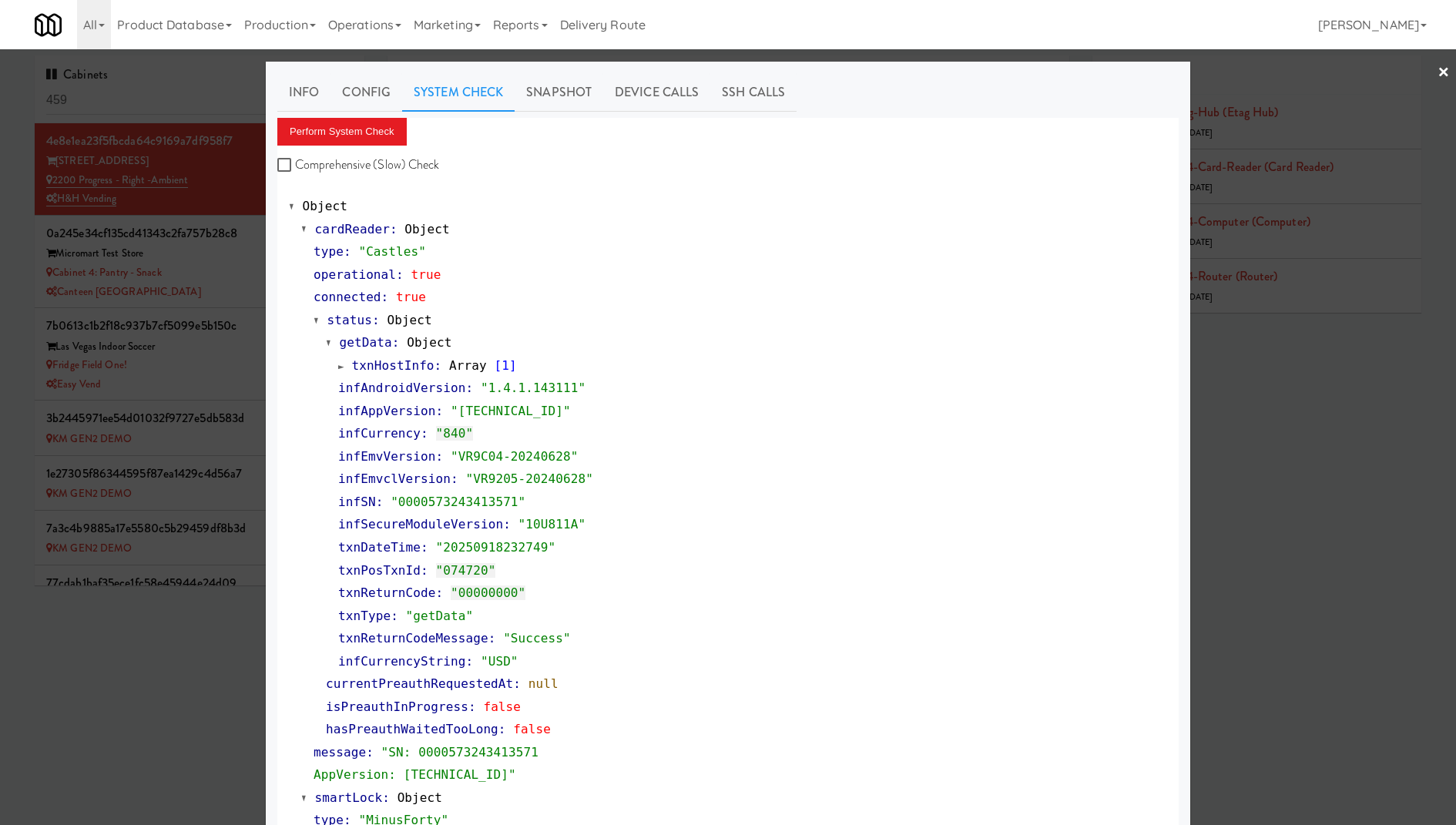
click at [390, 346] on span "getData" at bounding box center [365, 341] width 52 height 14
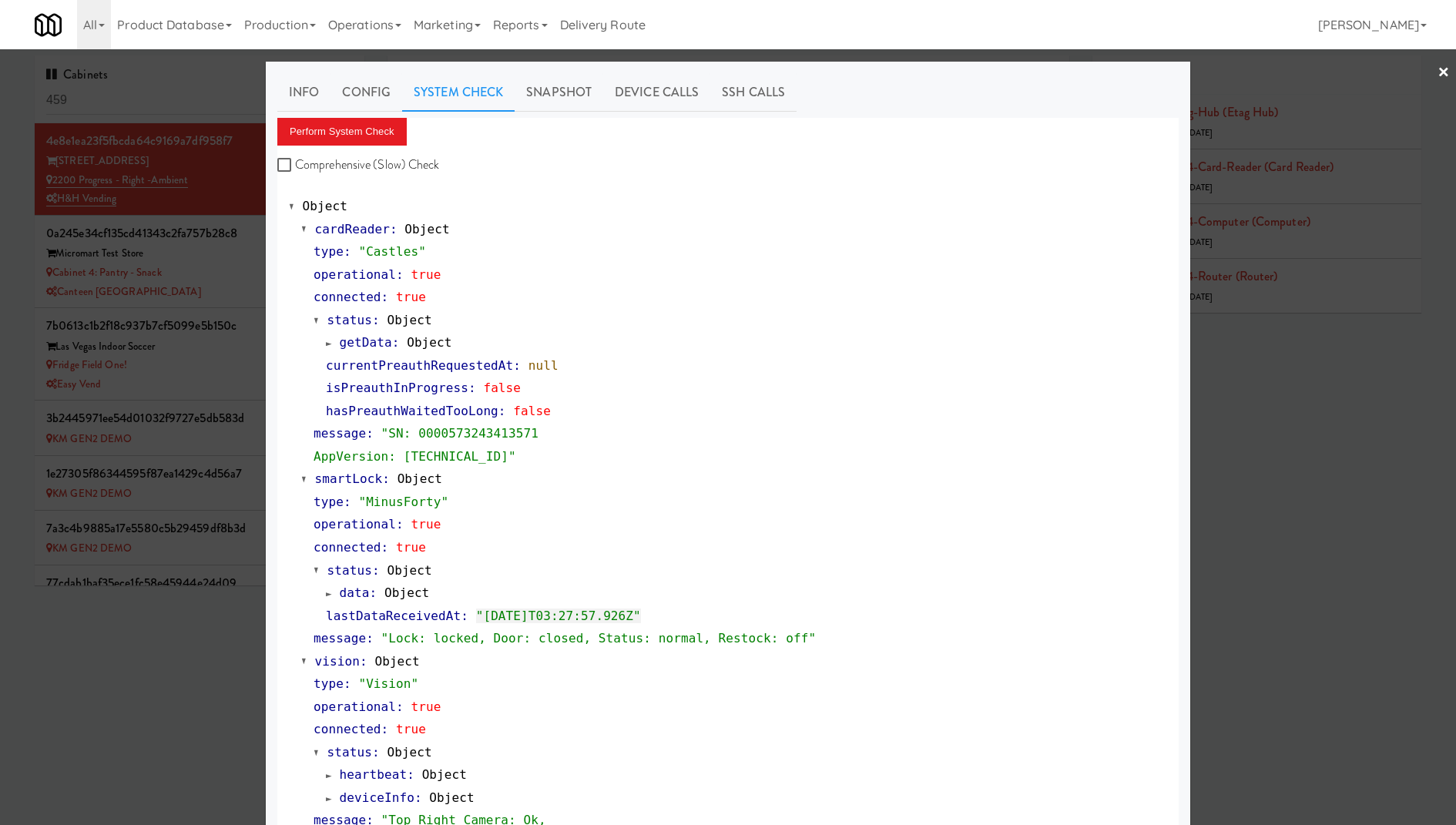
click at [184, 244] on div at bounding box center [728, 412] width 1456 height 825
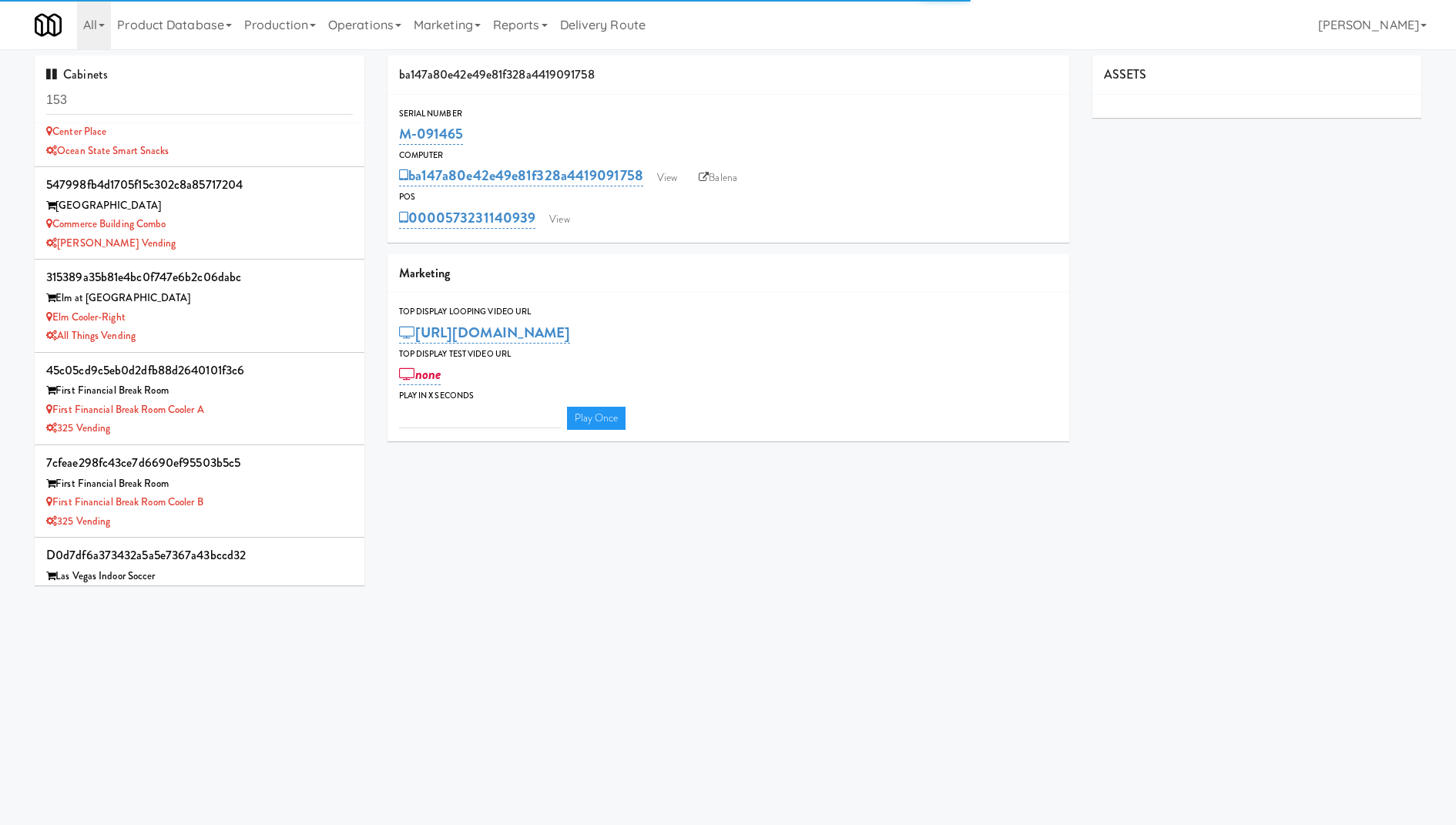
type input "3"
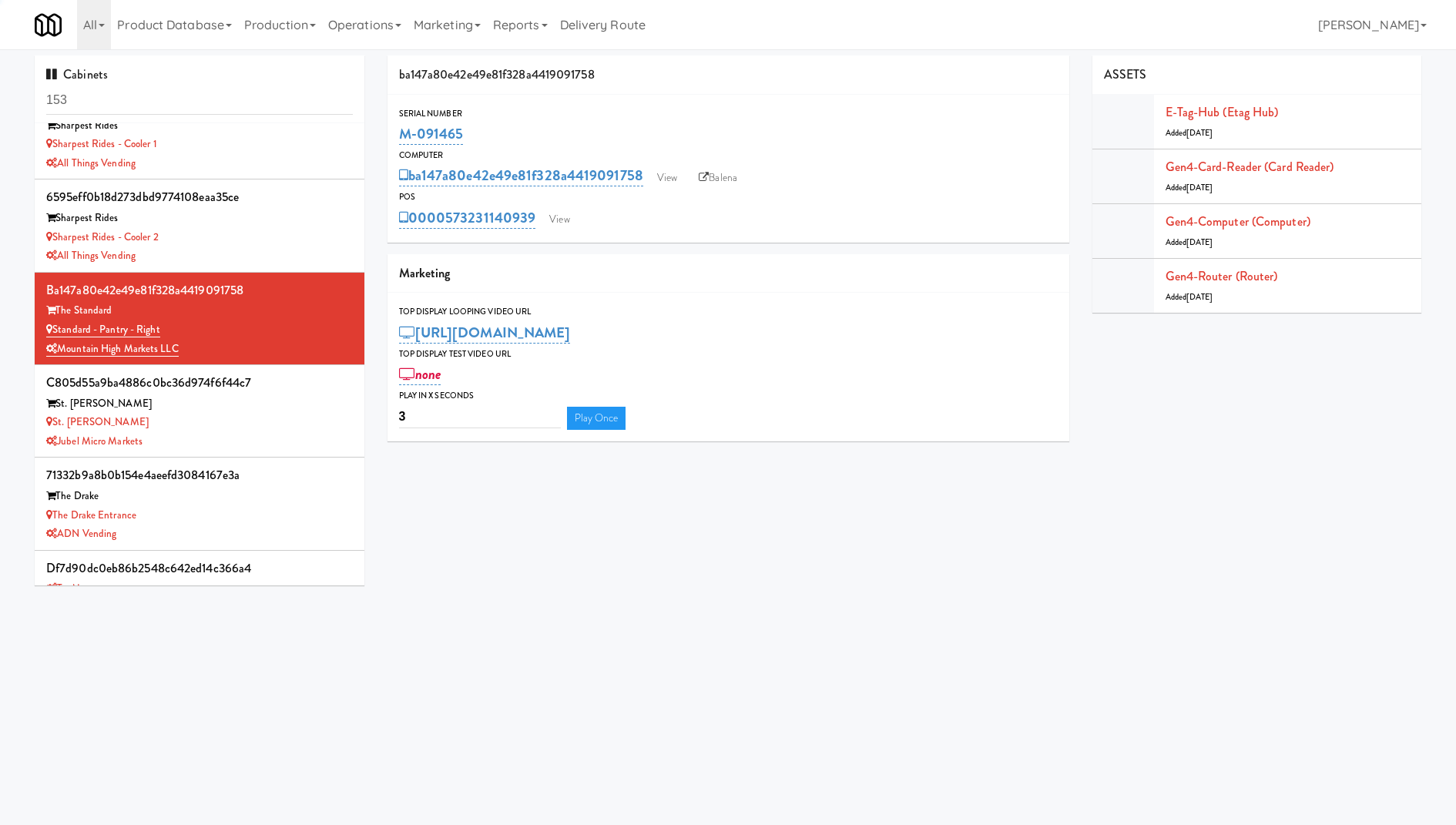
scroll to position [2671, 0]
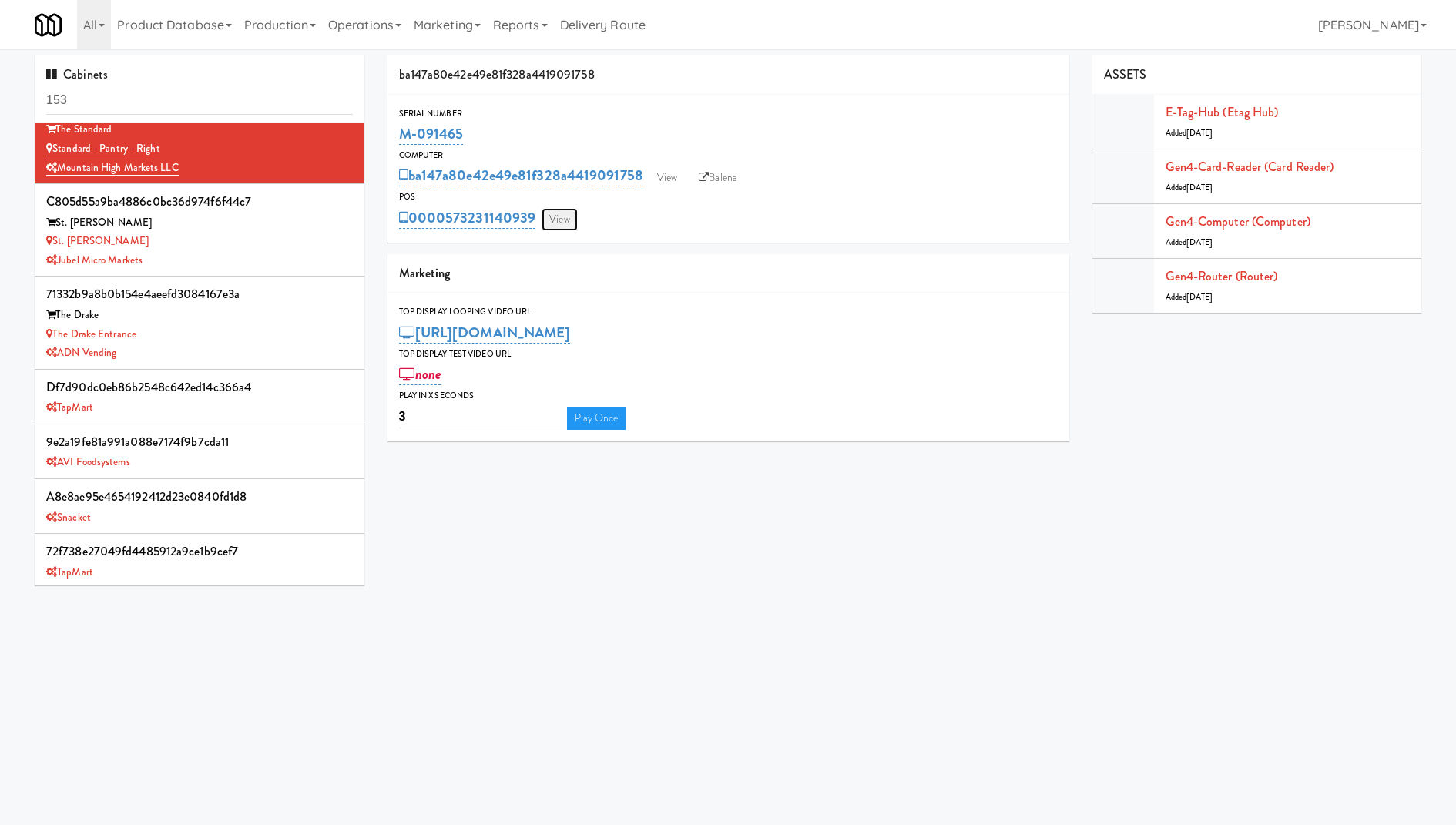
click at [562, 217] on link "View" at bounding box center [559, 219] width 35 height 23
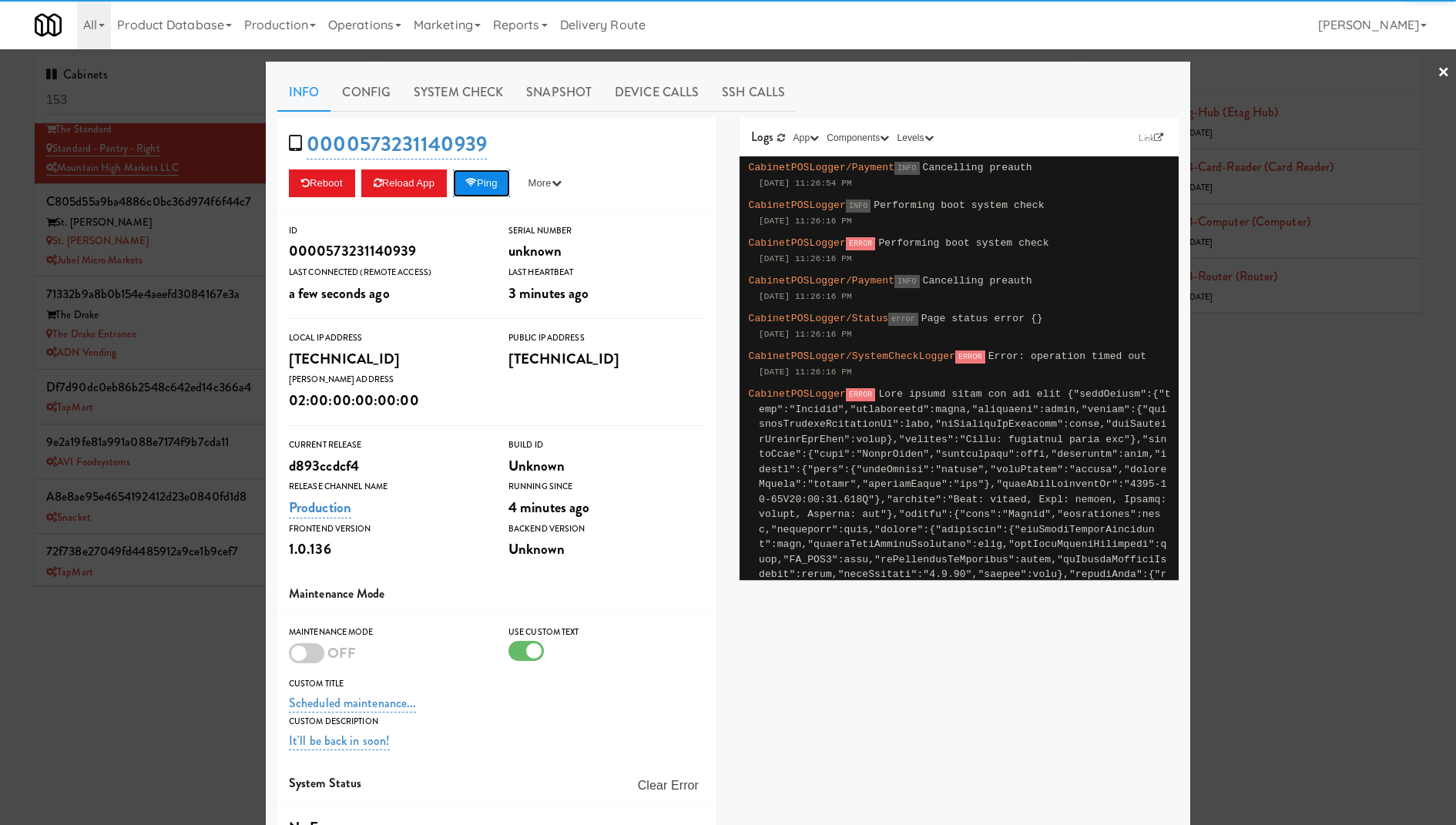
click at [500, 191] on button "Ping" at bounding box center [481, 183] width 57 height 28
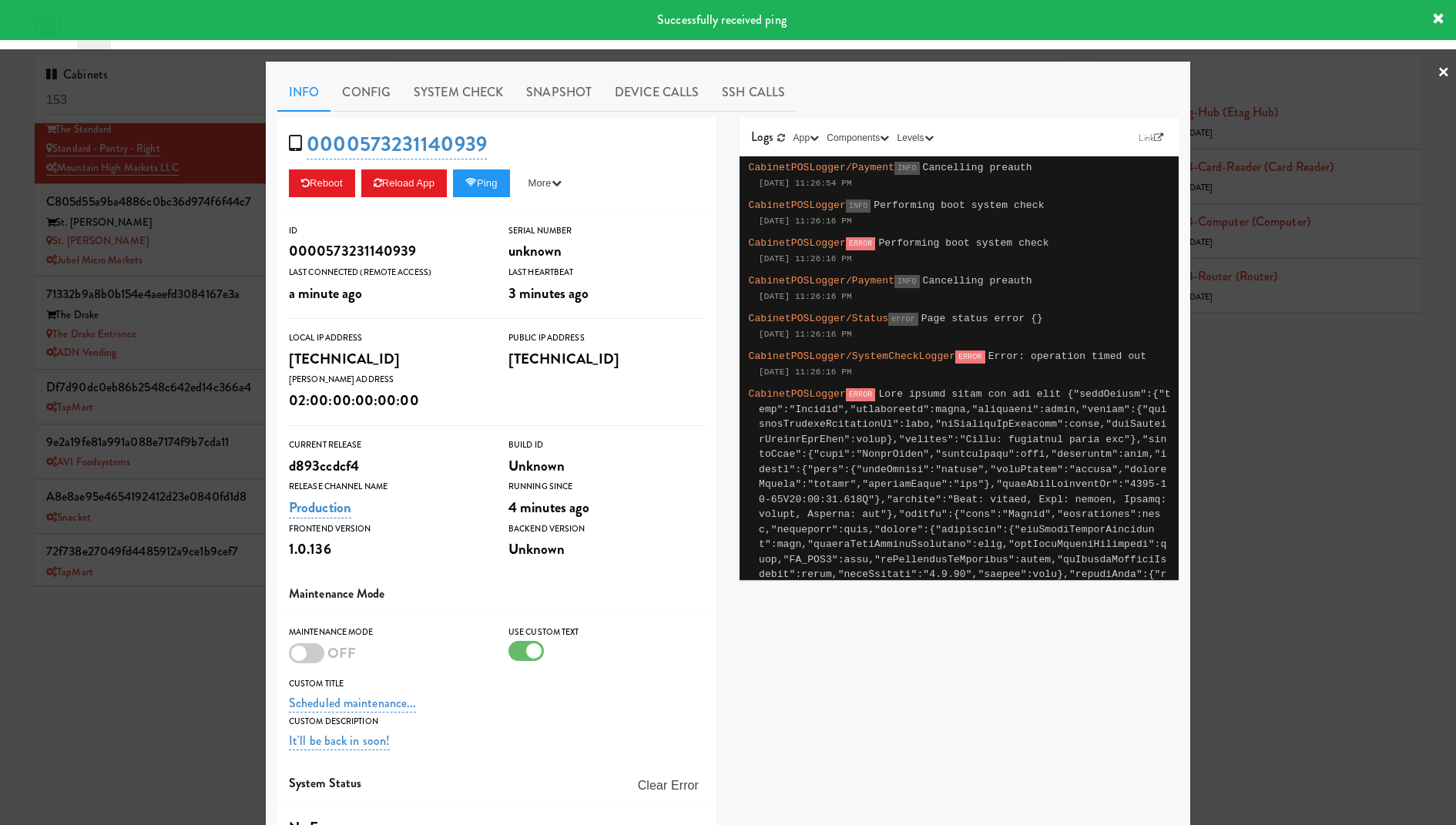
click at [195, 210] on div at bounding box center [728, 412] width 1456 height 825
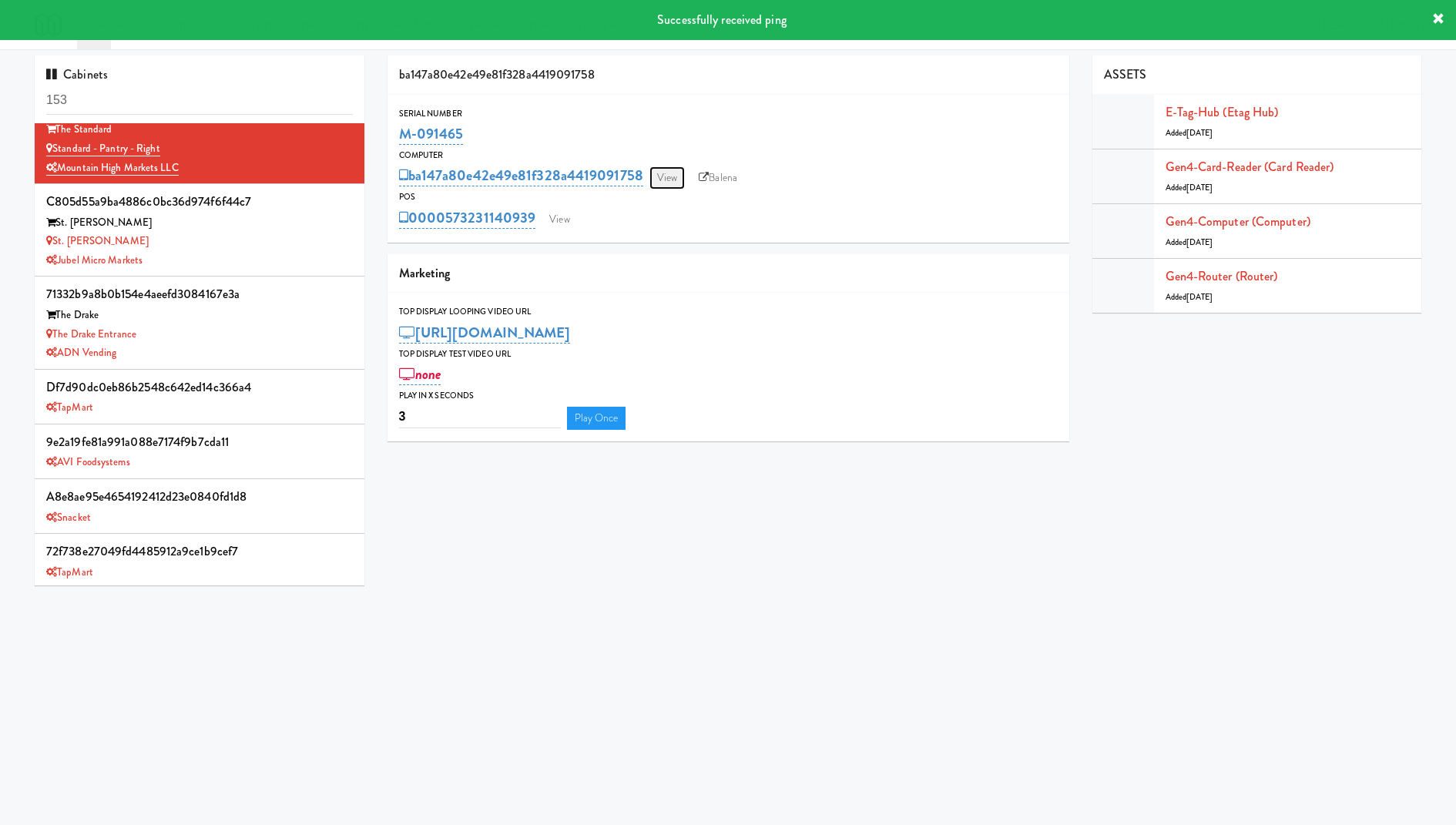
click at [667, 177] on link "View" at bounding box center [666, 177] width 35 height 23
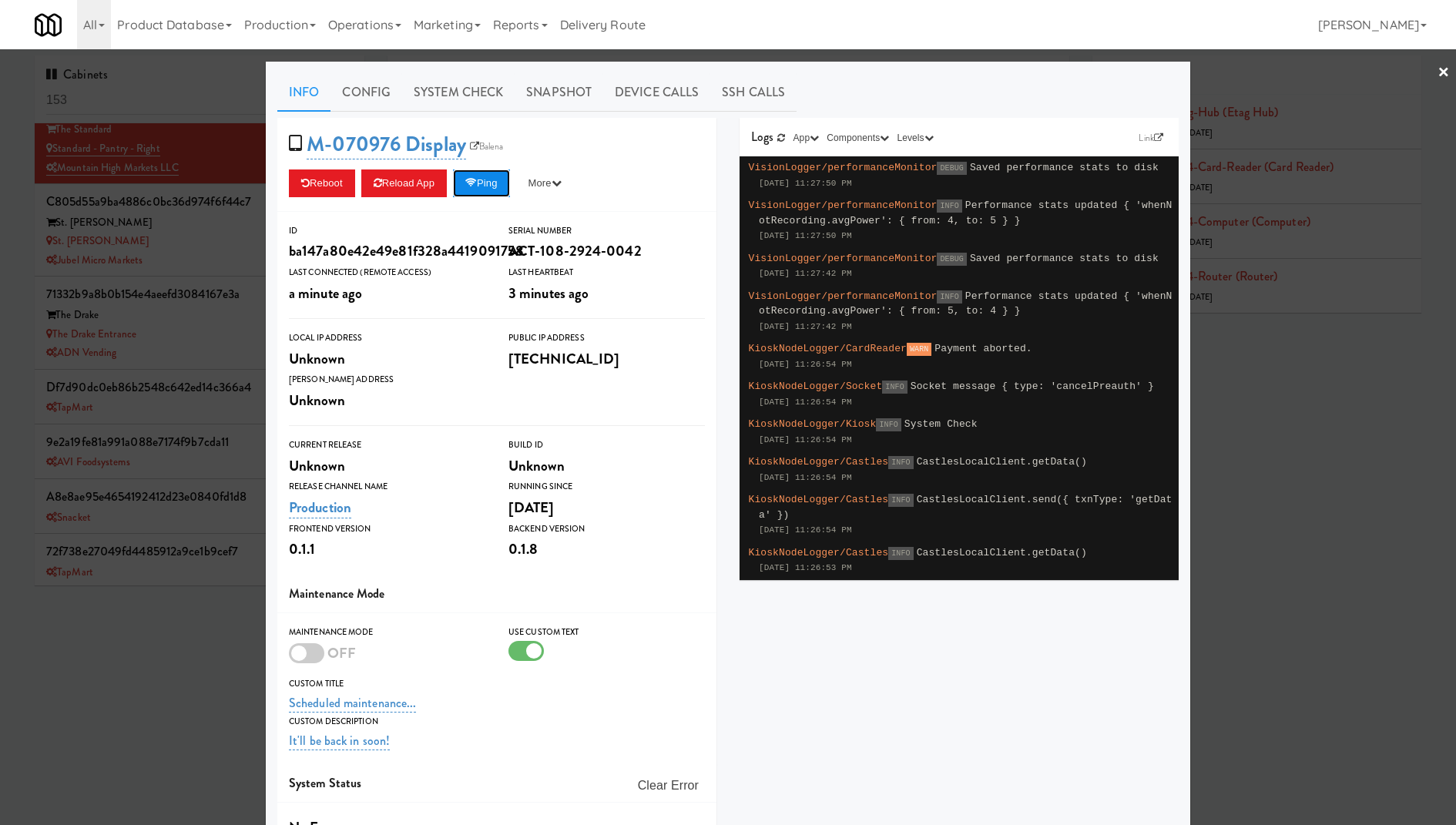
click at [490, 173] on button "Ping" at bounding box center [481, 183] width 57 height 28
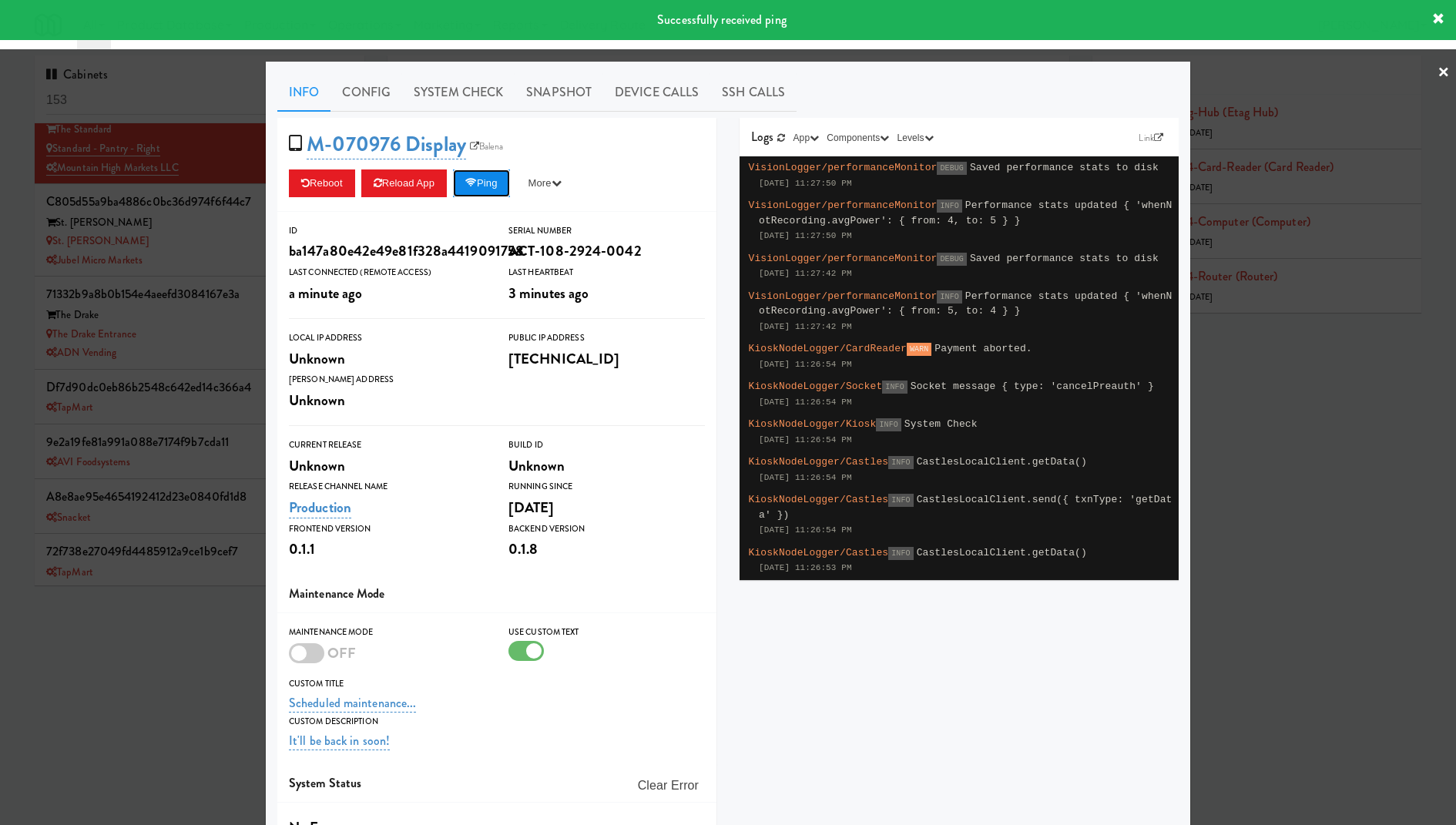
click at [490, 173] on button "Ping" at bounding box center [481, 183] width 57 height 28
click at [456, 88] on link "System Check" at bounding box center [458, 92] width 113 height 39
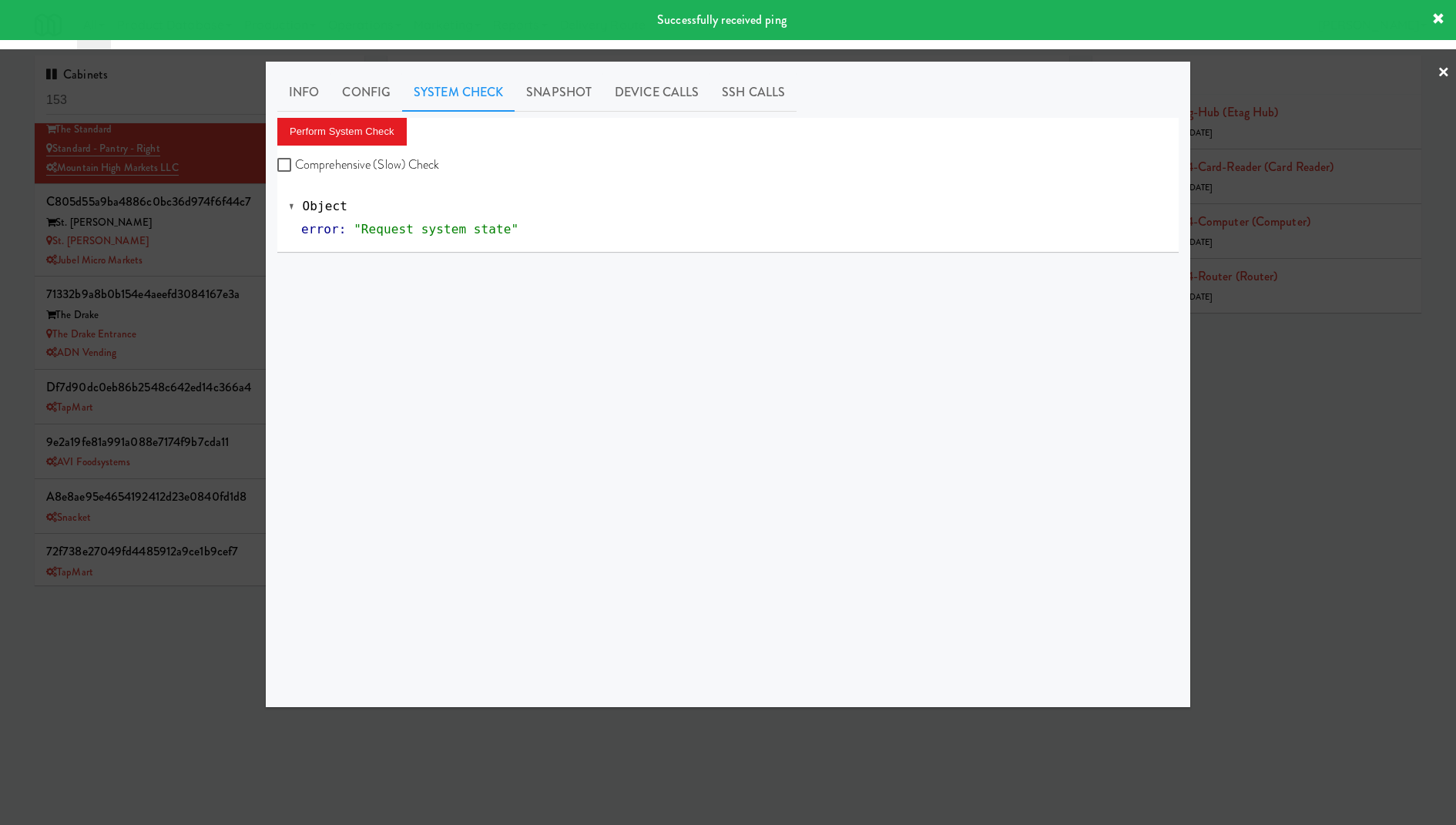
click at [402, 113] on div "Info Config System Check Snapshot Device Calls SSH Calls Perform System Check C…" at bounding box center [728, 384] width 901 height 622
click at [397, 120] on button "Perform System Check" at bounding box center [341, 131] width 129 height 28
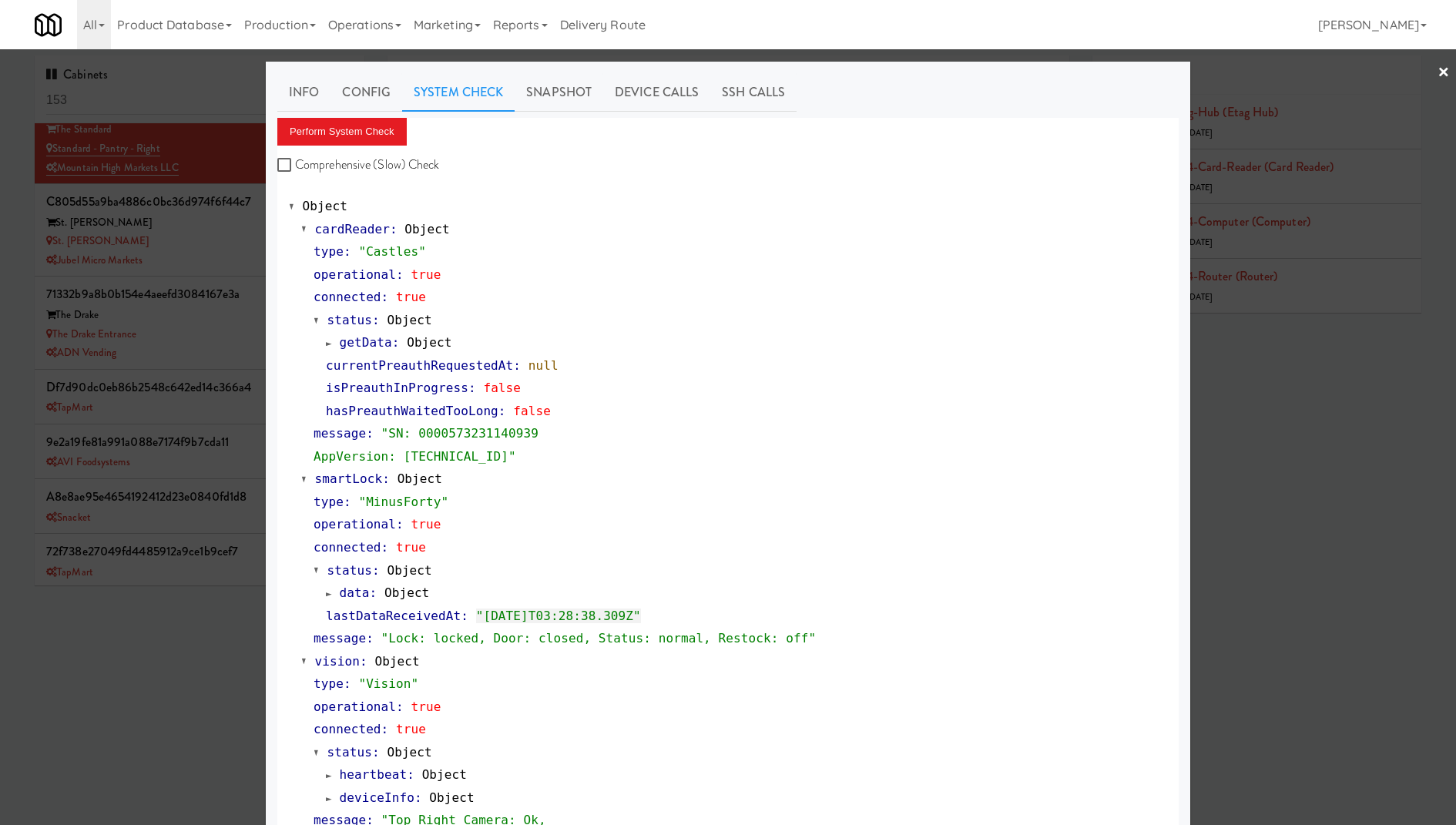
click at [147, 318] on div at bounding box center [728, 412] width 1456 height 825
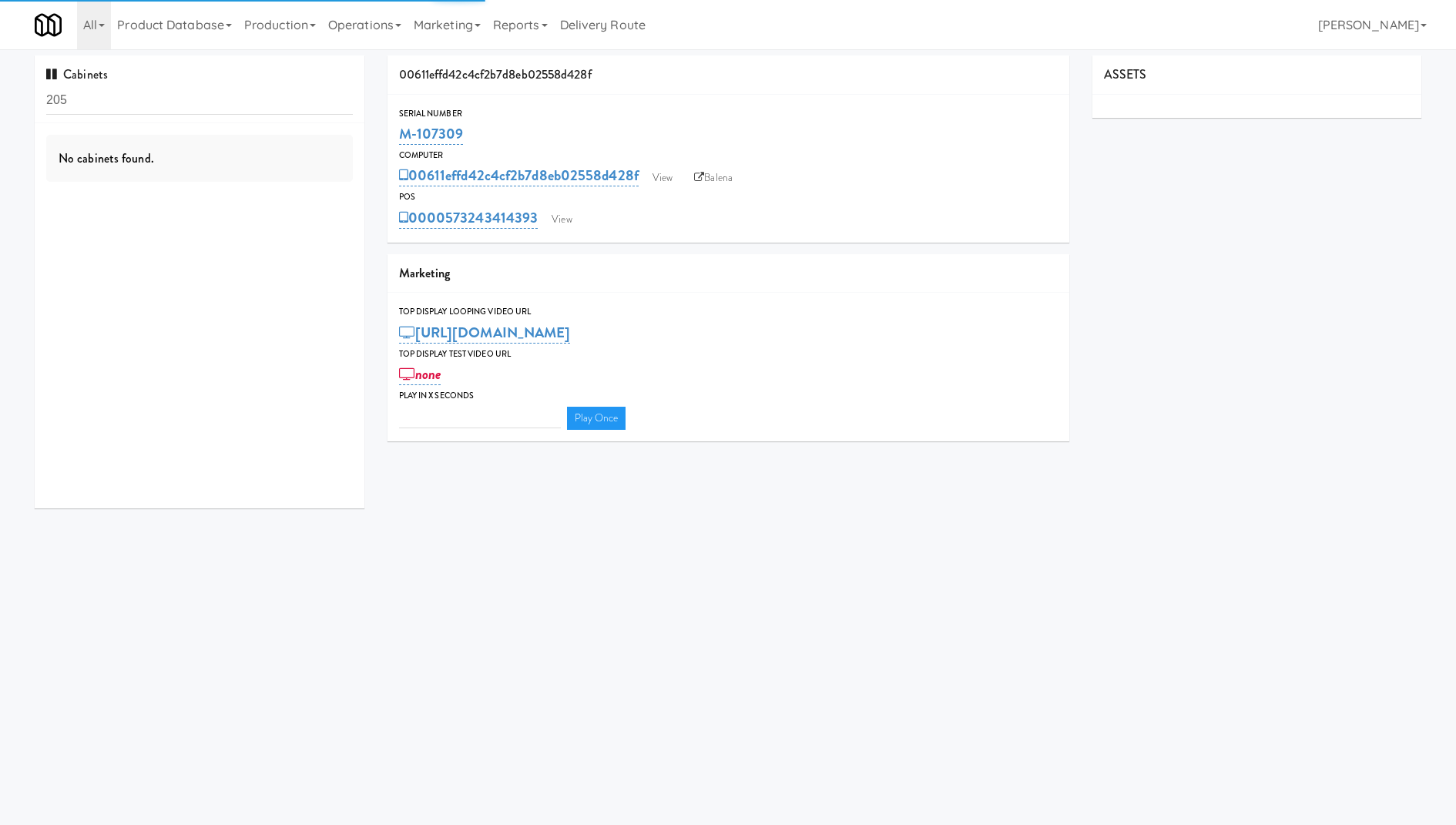
type input "3"
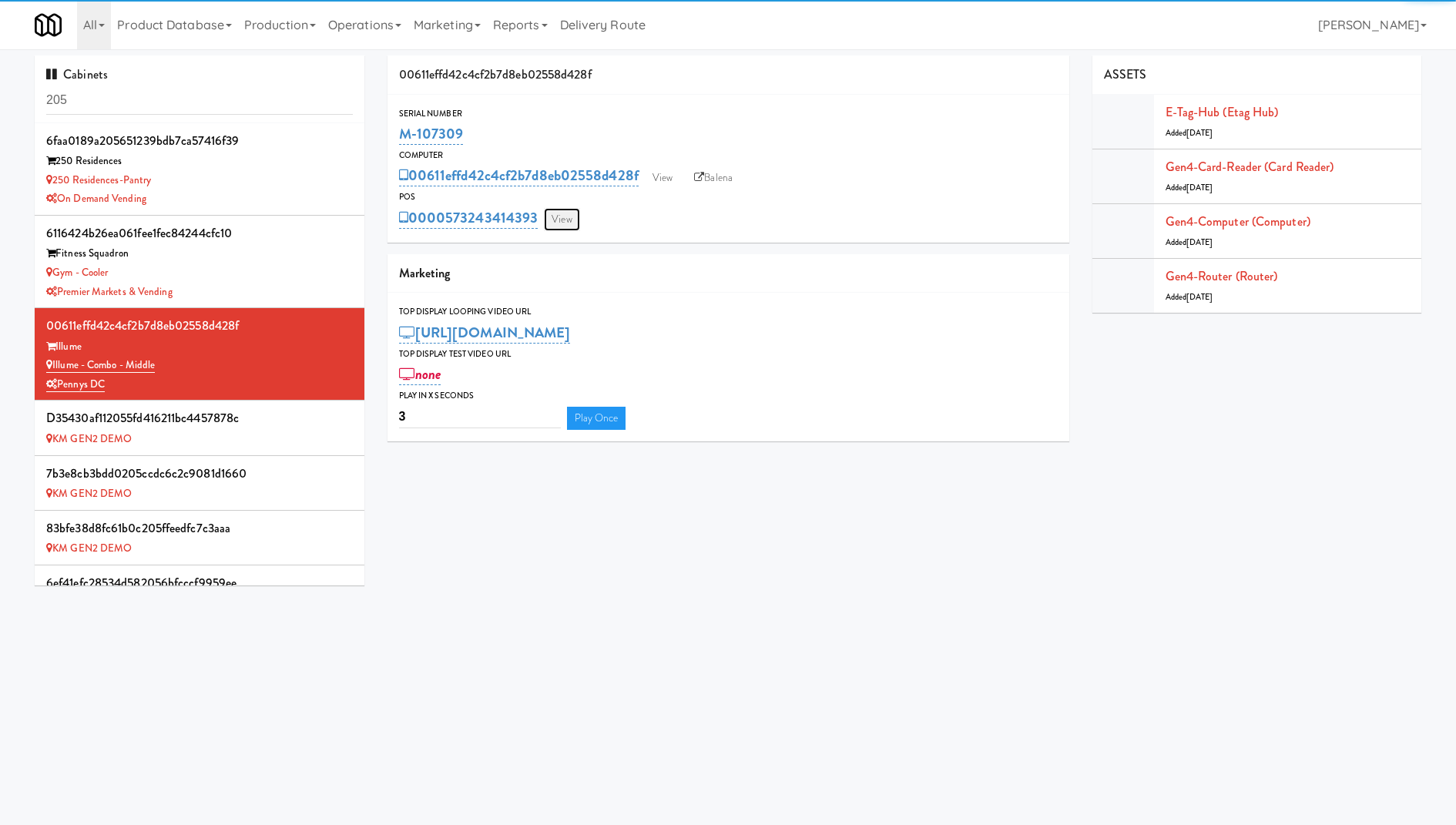
click at [571, 213] on link "View" at bounding box center [561, 219] width 35 height 23
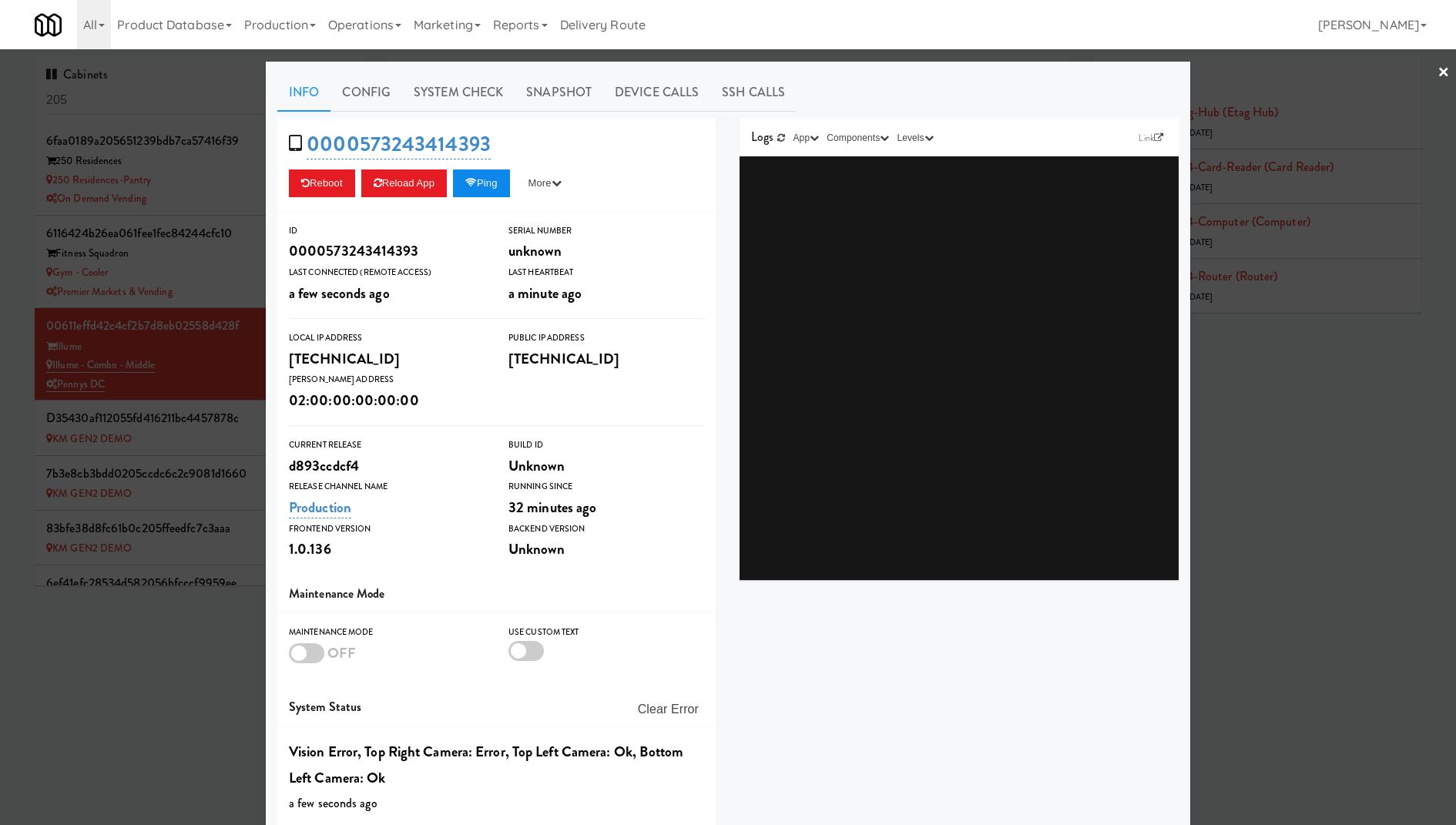
click at [477, 182] on icon at bounding box center [470, 183] width 11 height 10
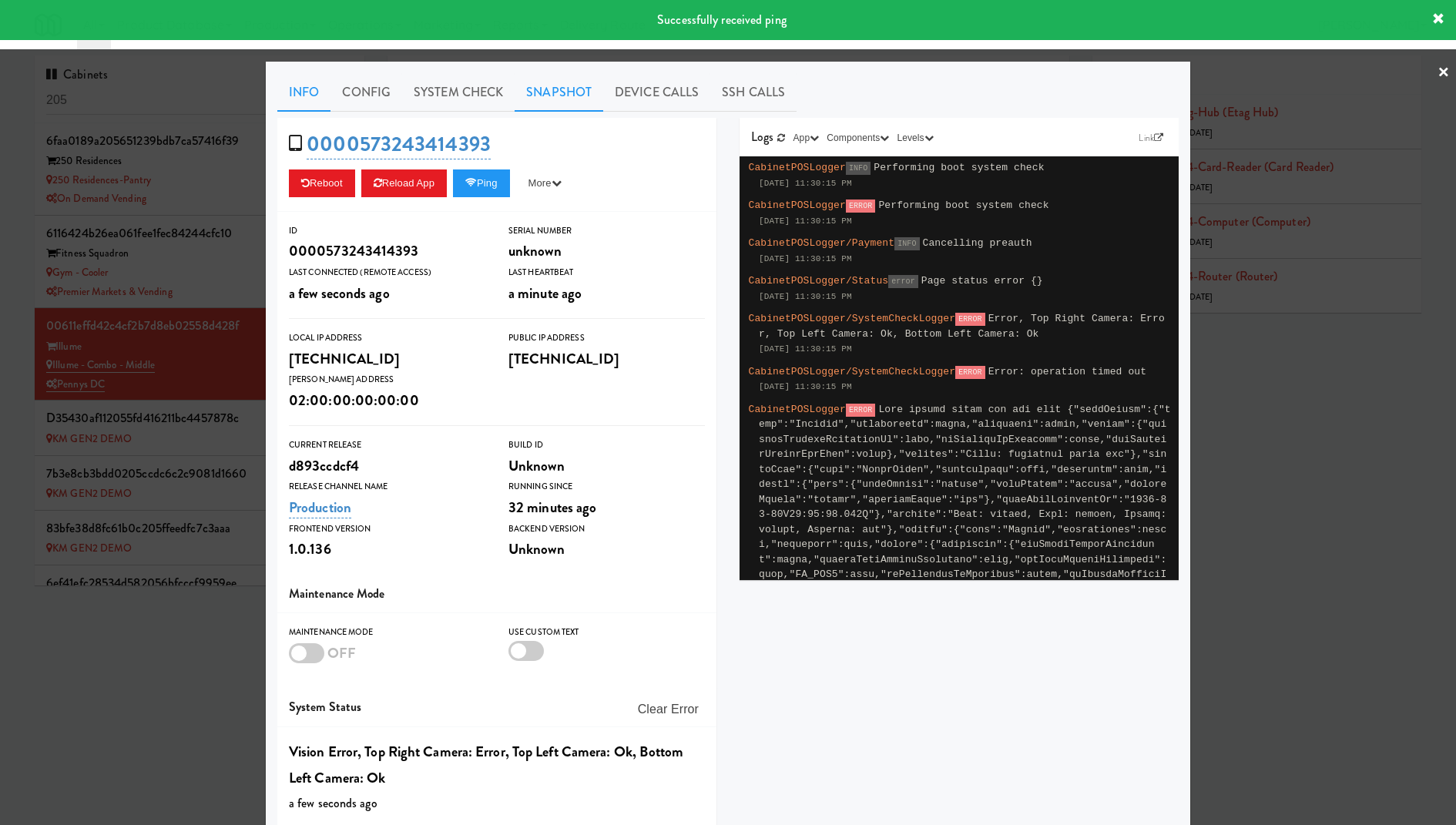
click at [577, 89] on link "Snapshot" at bounding box center [558, 92] width 88 height 39
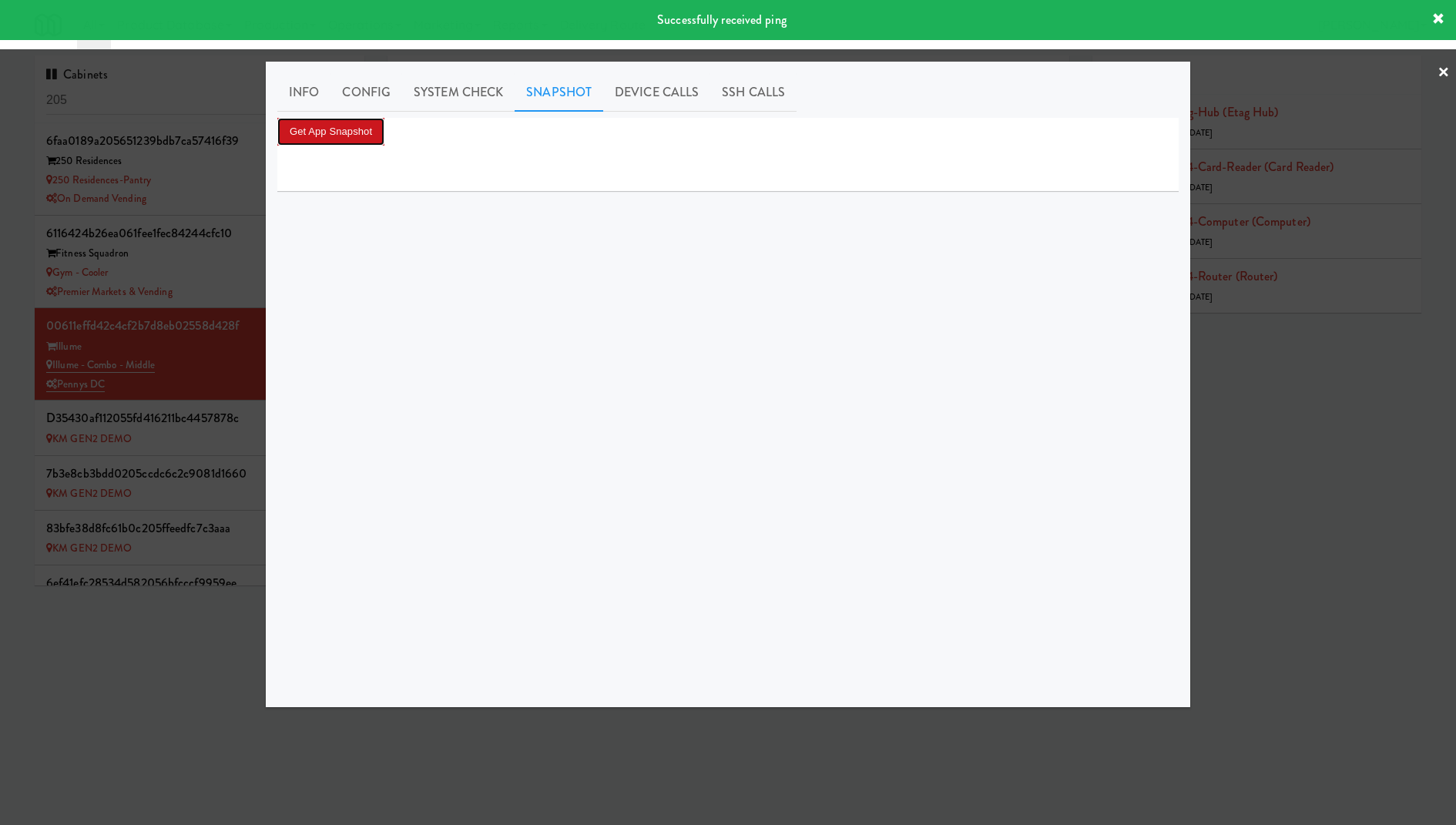
click at [384, 125] on button "Get App Snapshot" at bounding box center [330, 131] width 107 height 28
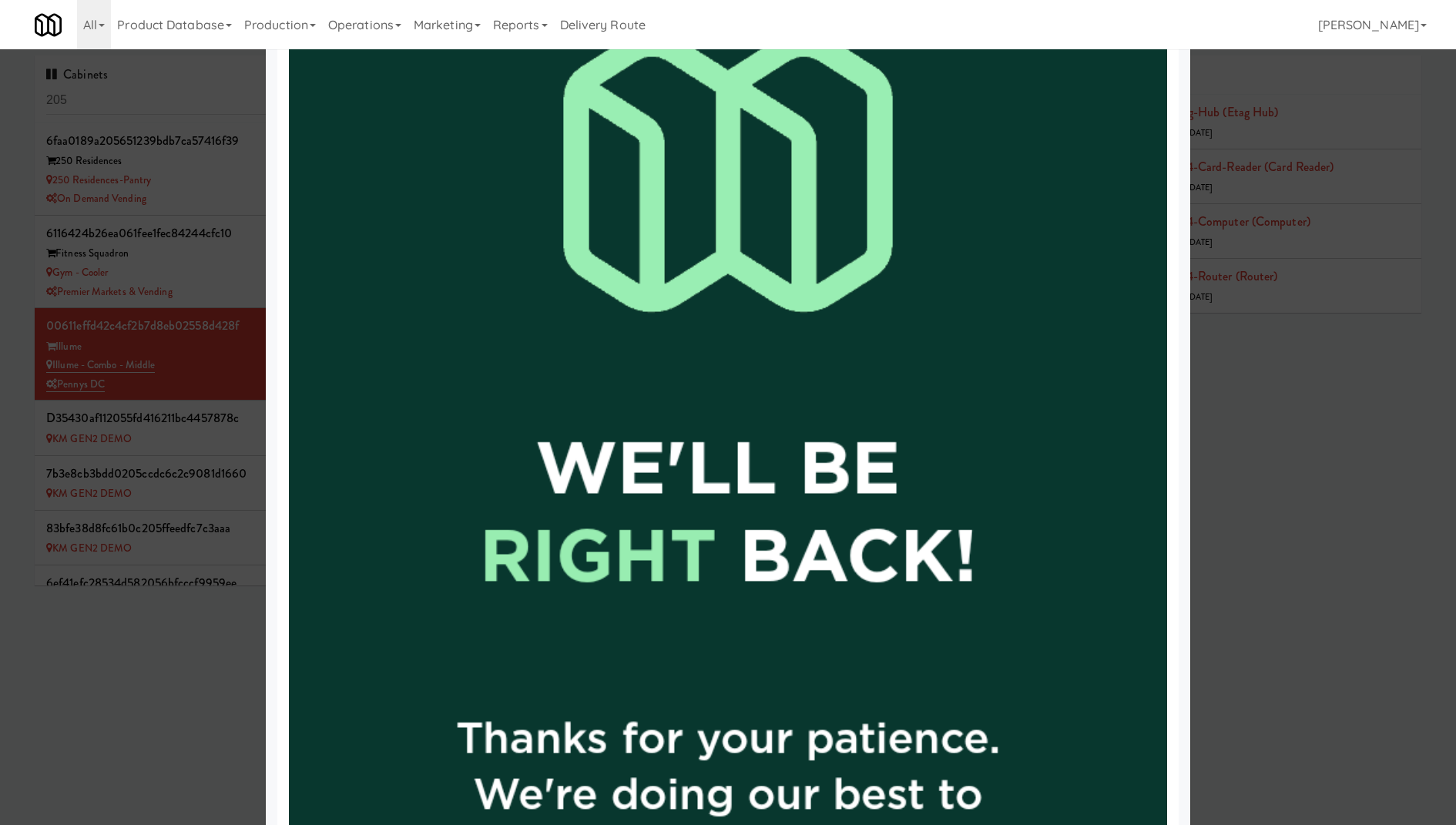
scroll to position [863, 0]
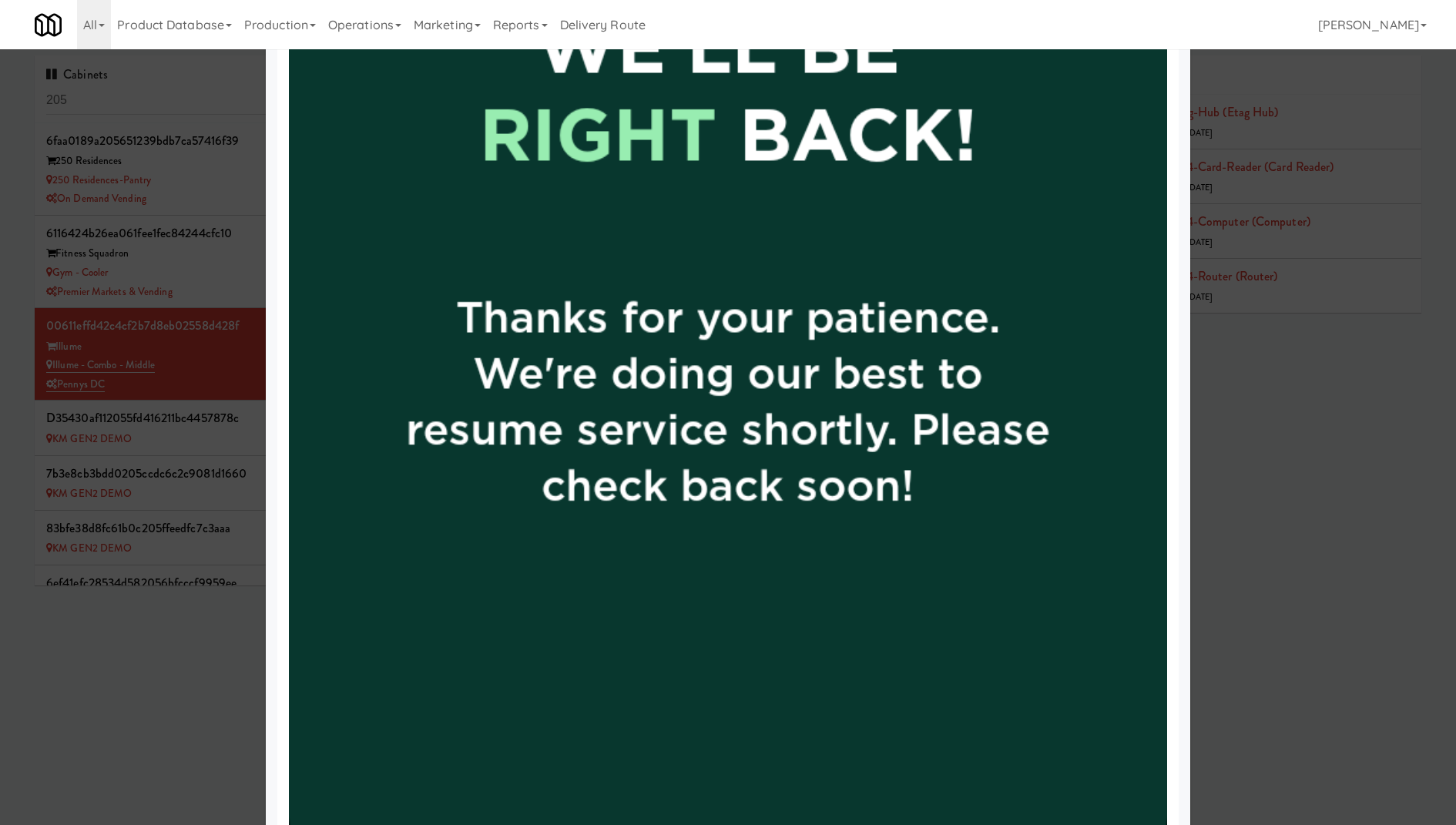
click at [158, 233] on div at bounding box center [728, 412] width 1456 height 825
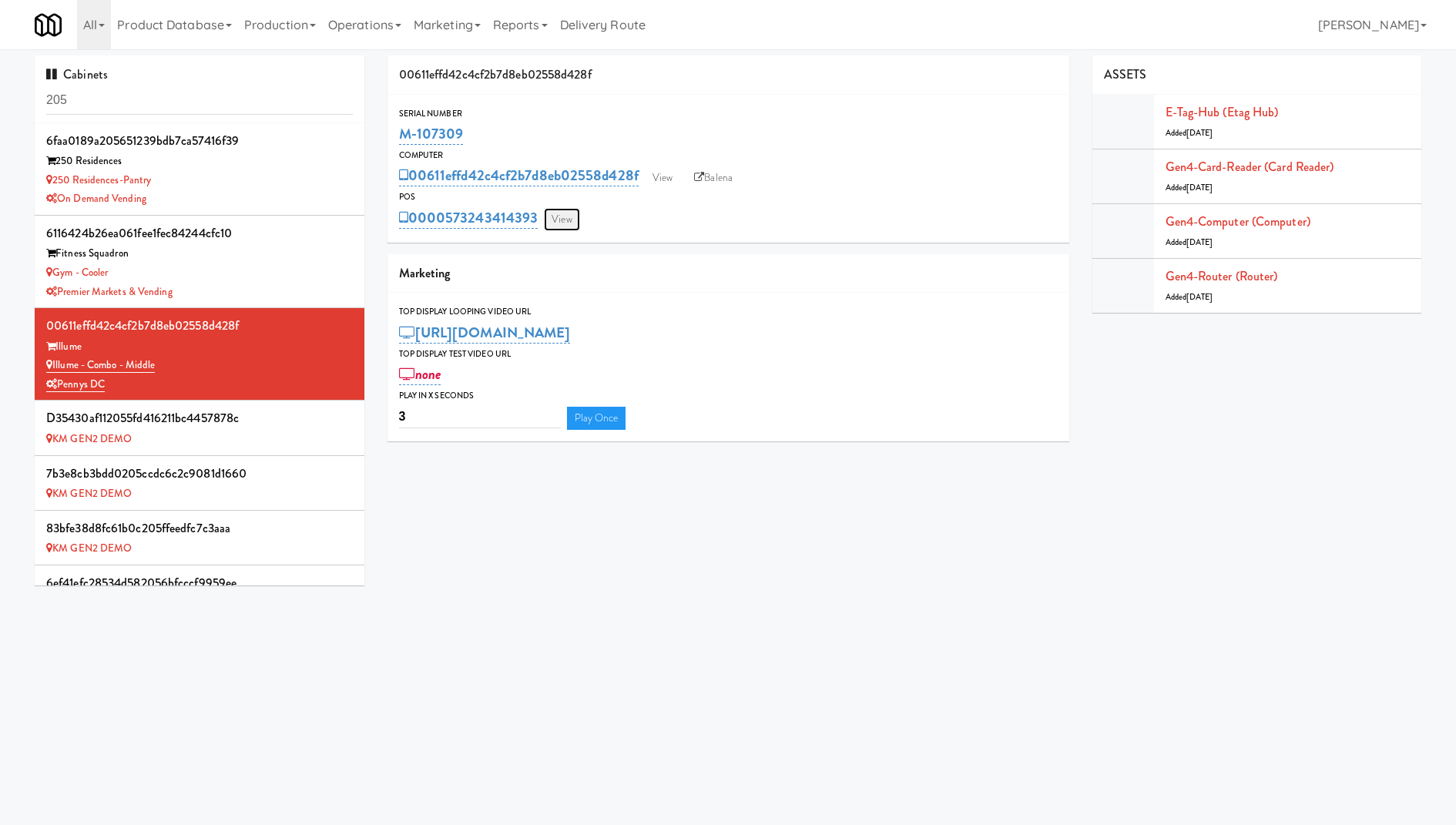
click at [551, 226] on link "View" at bounding box center [561, 219] width 35 height 23
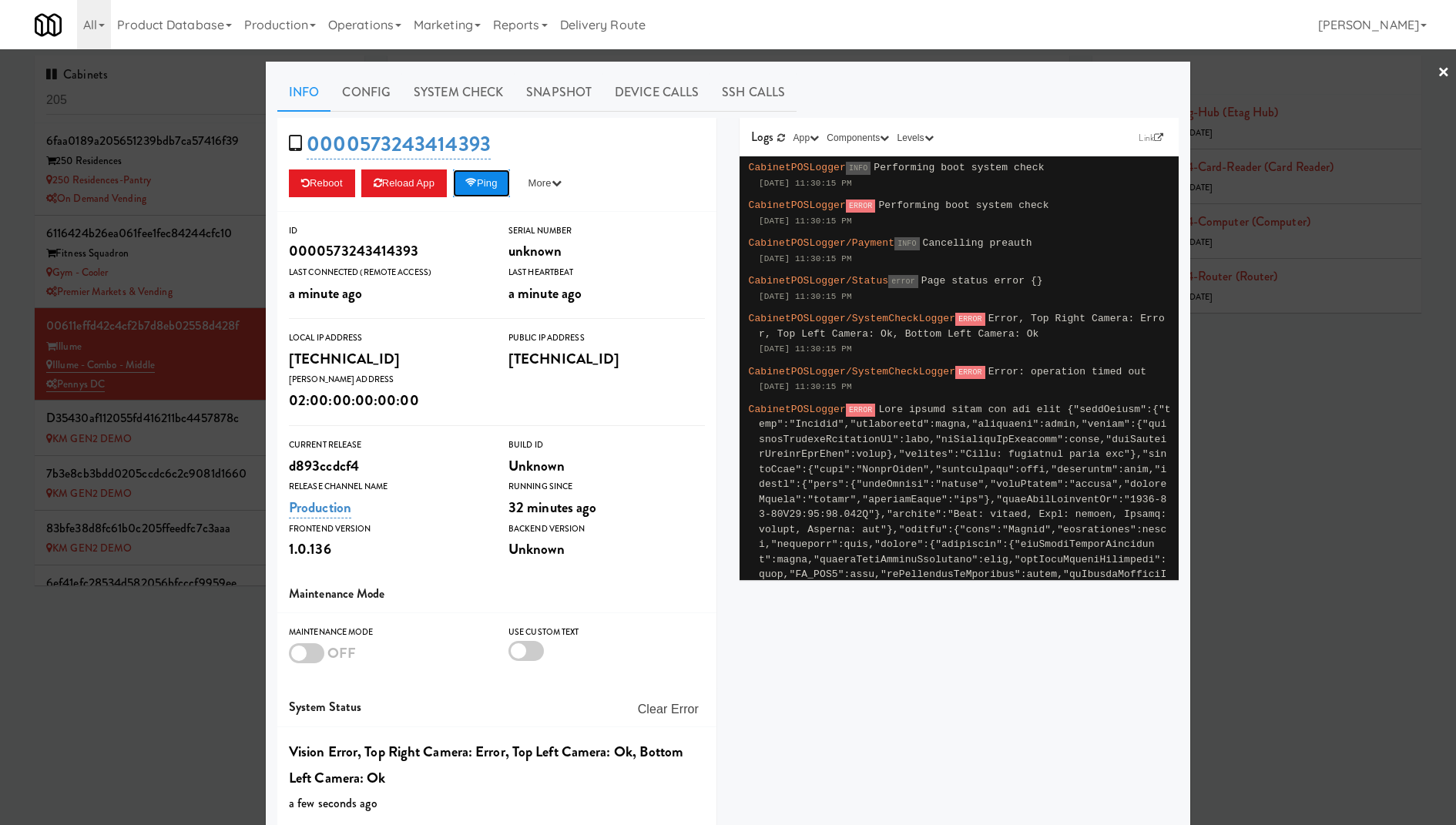
click at [496, 185] on button "Ping" at bounding box center [481, 183] width 57 height 28
click at [238, 419] on div at bounding box center [728, 412] width 1456 height 825
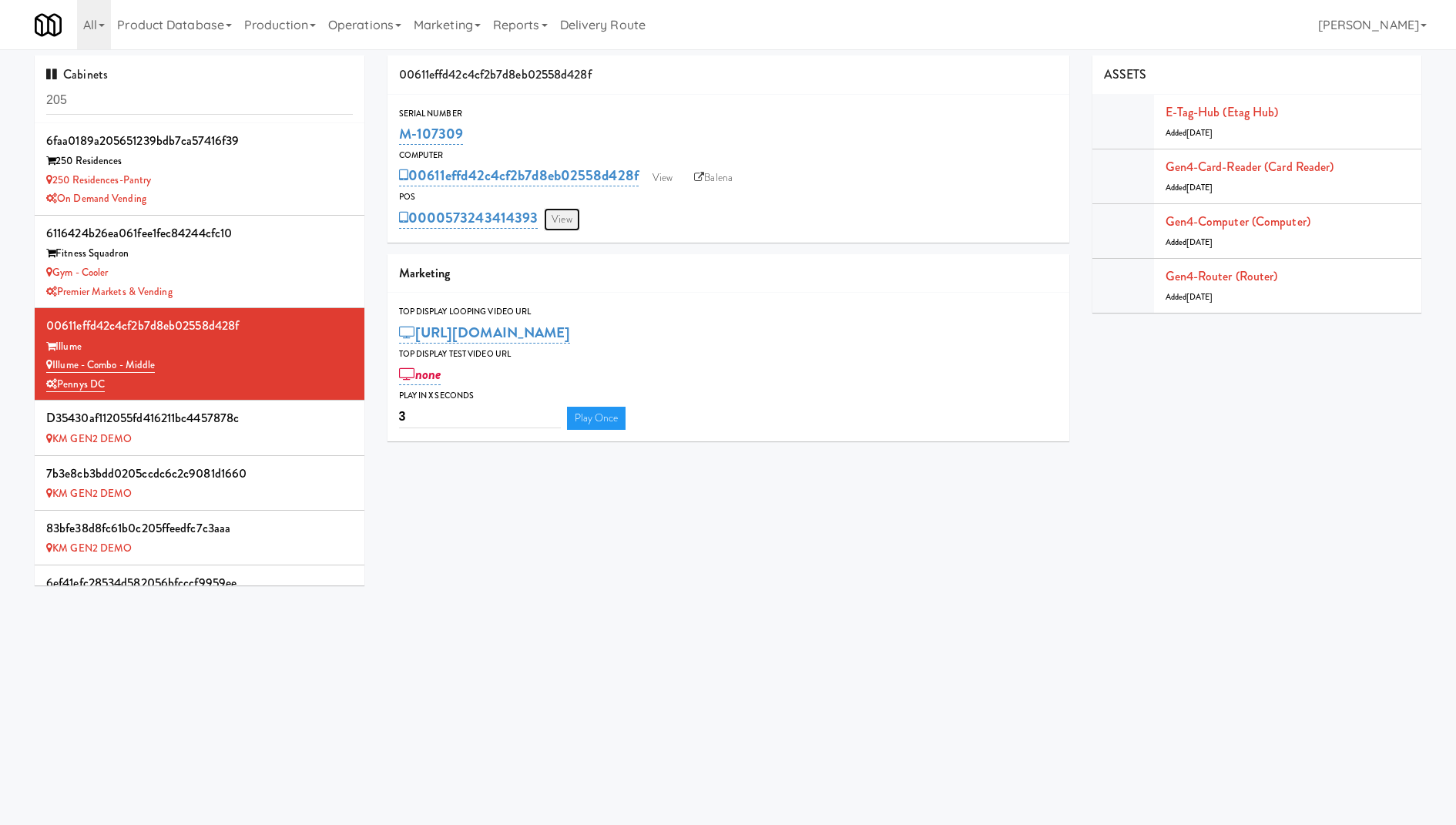
click at [559, 220] on link "View" at bounding box center [561, 219] width 35 height 23
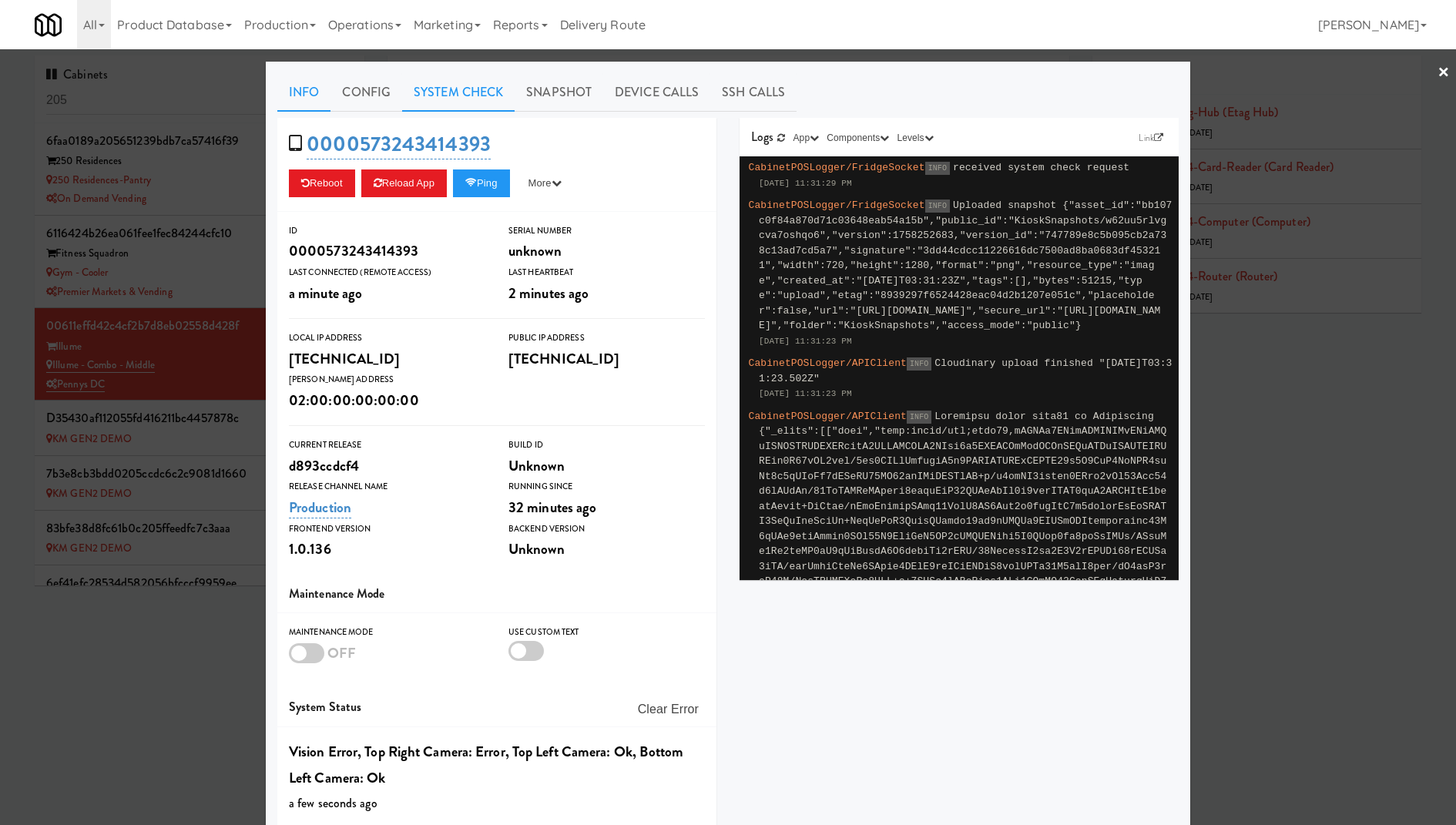
click at [466, 84] on link "System Check" at bounding box center [458, 92] width 113 height 39
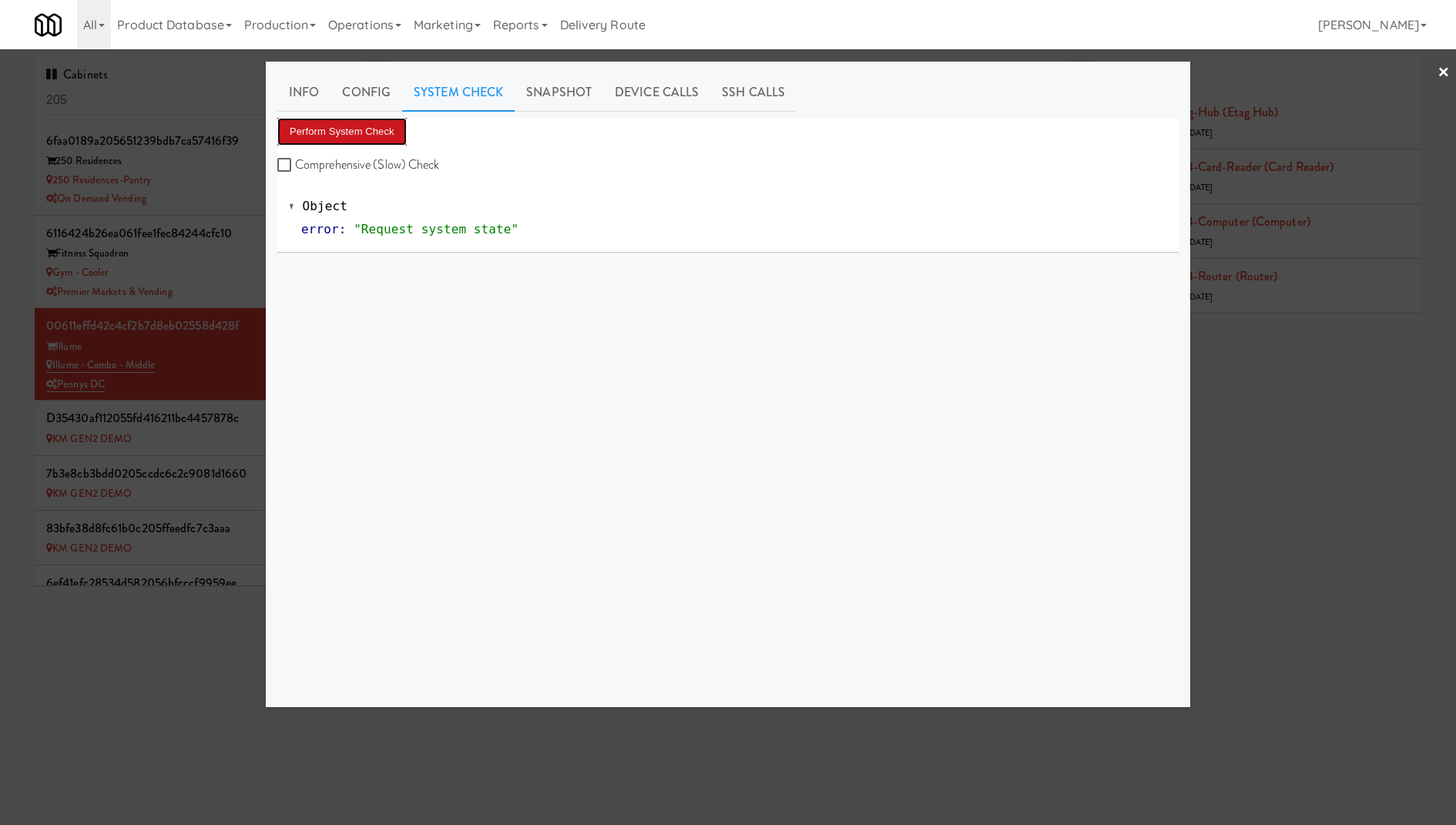
click at [352, 140] on button "Perform System Check" at bounding box center [341, 131] width 129 height 28
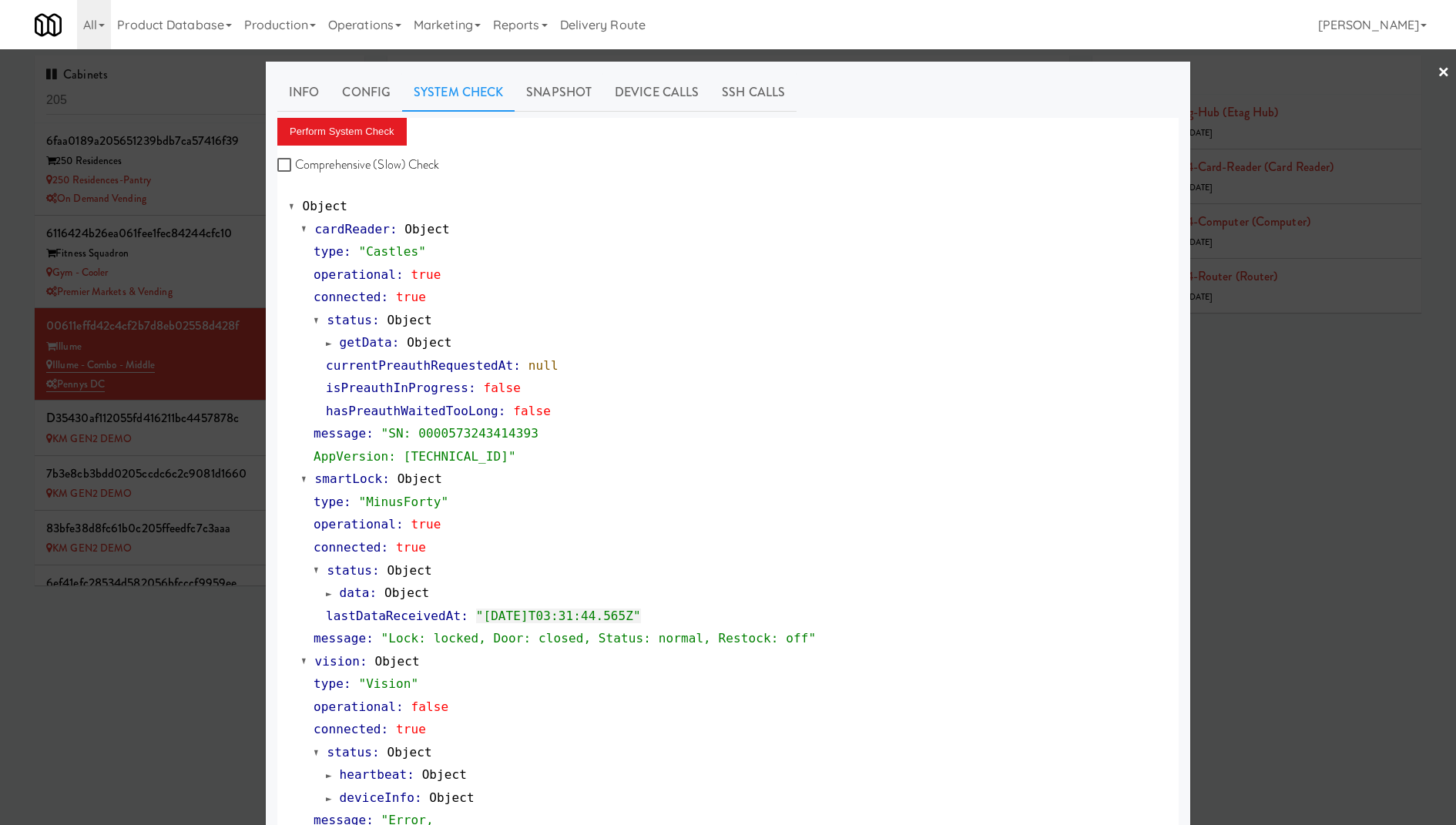
scroll to position [461, 0]
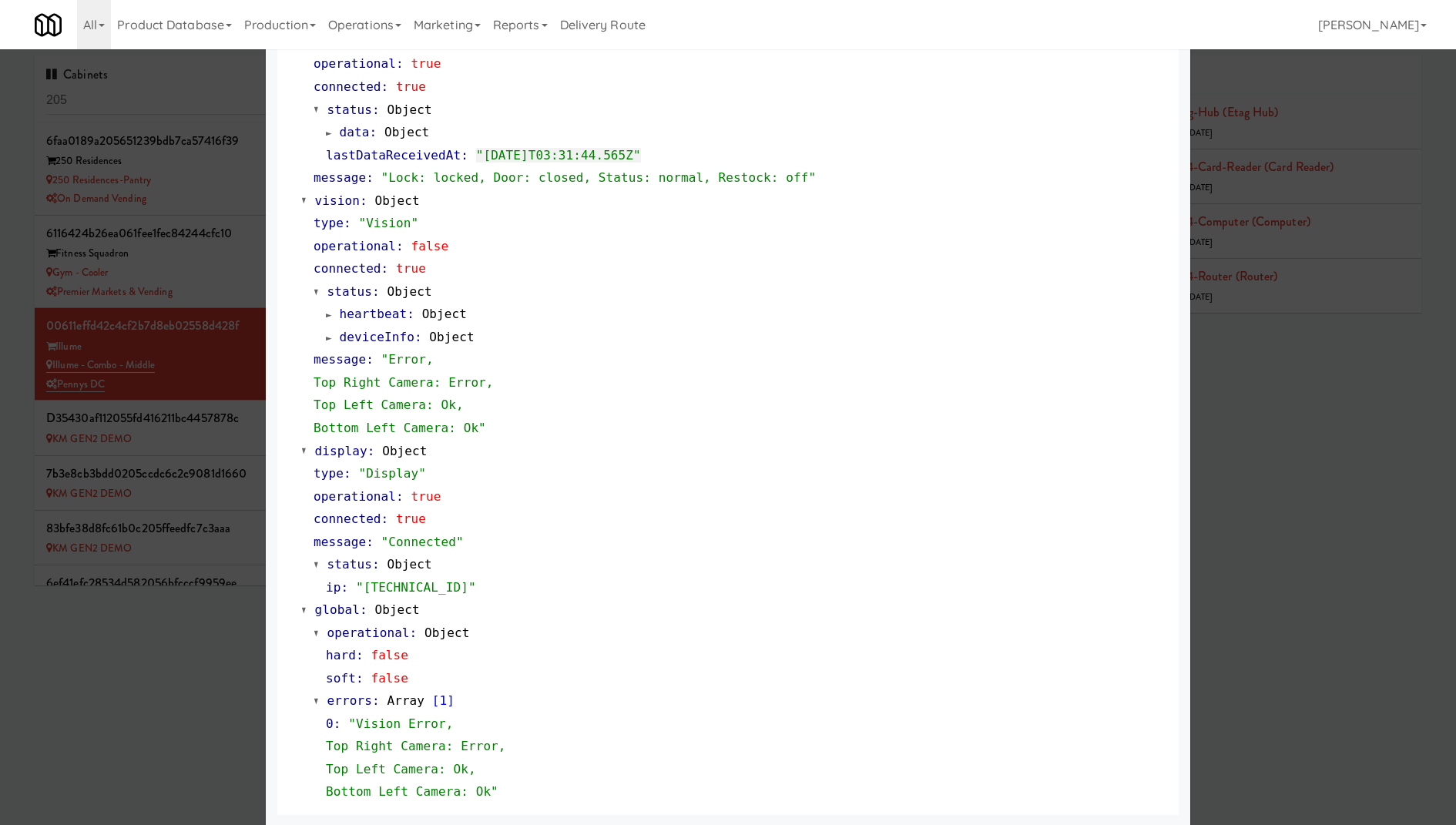
click at [125, 371] on div at bounding box center [728, 412] width 1456 height 825
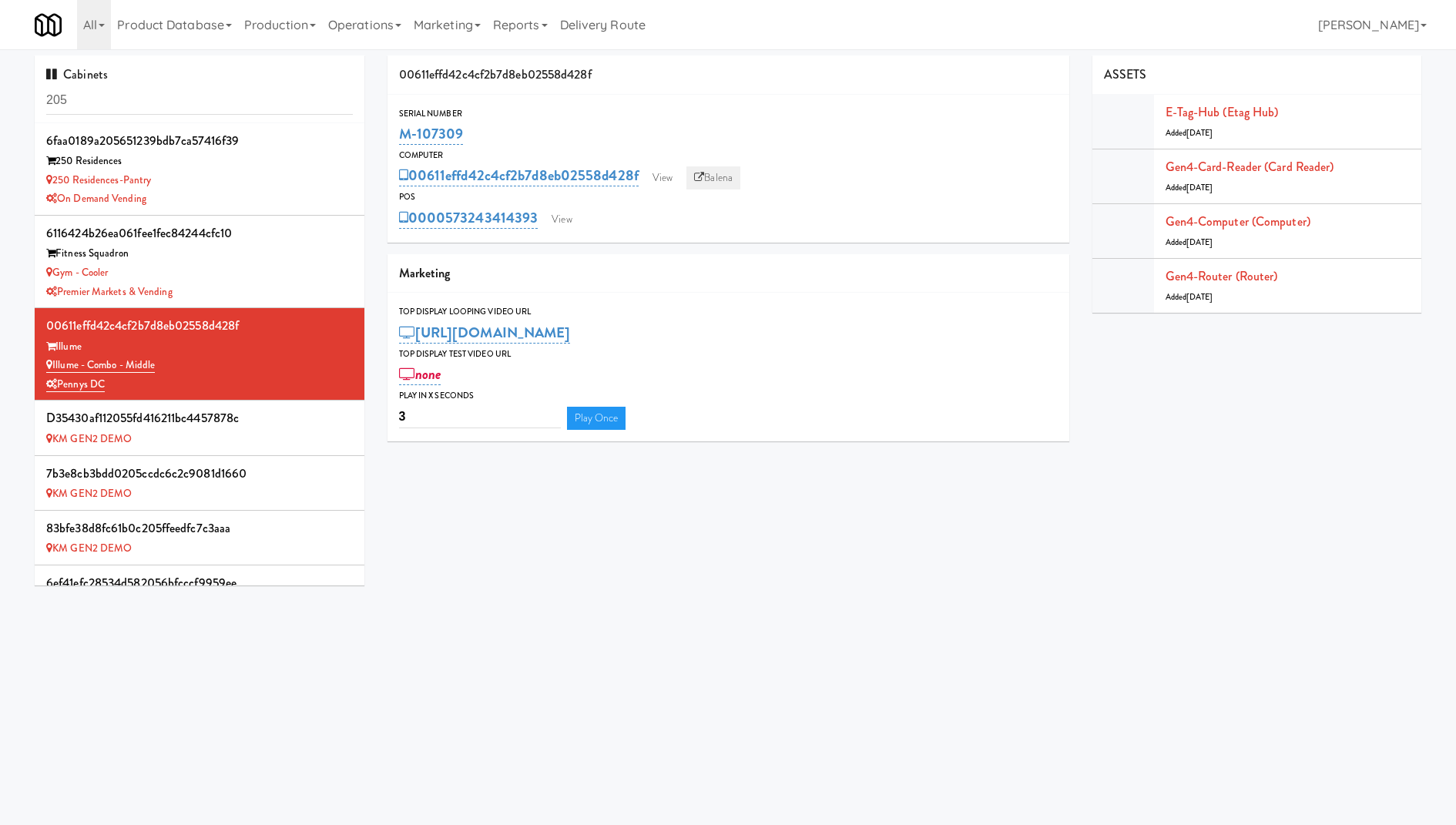
click at [716, 182] on link "Balena" at bounding box center [712, 177] width 54 height 23
click at [559, 217] on link "View" at bounding box center [561, 219] width 35 height 23
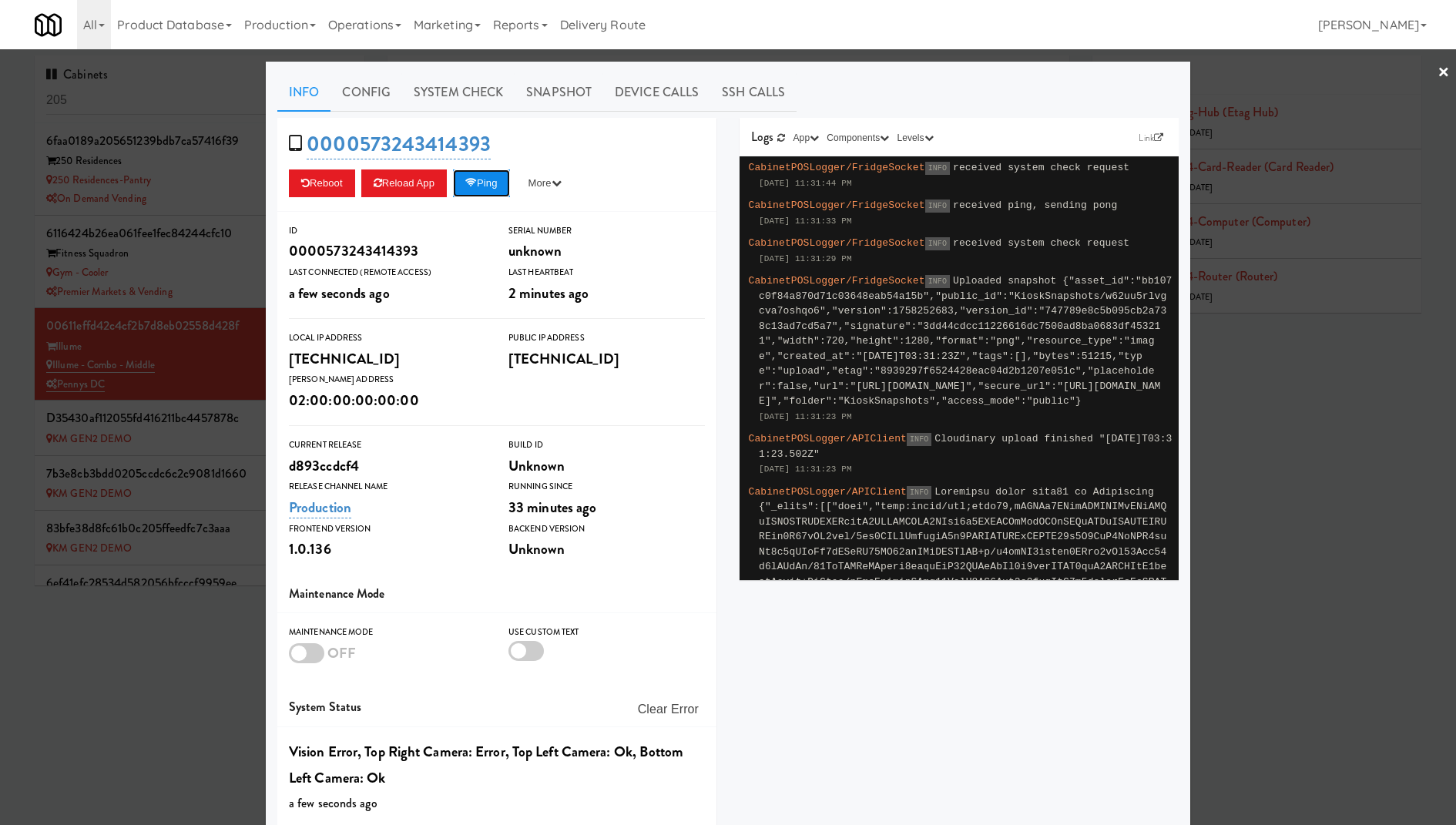
click at [484, 191] on button "Ping" at bounding box center [481, 183] width 57 height 28
click at [125, 147] on div at bounding box center [728, 412] width 1456 height 825
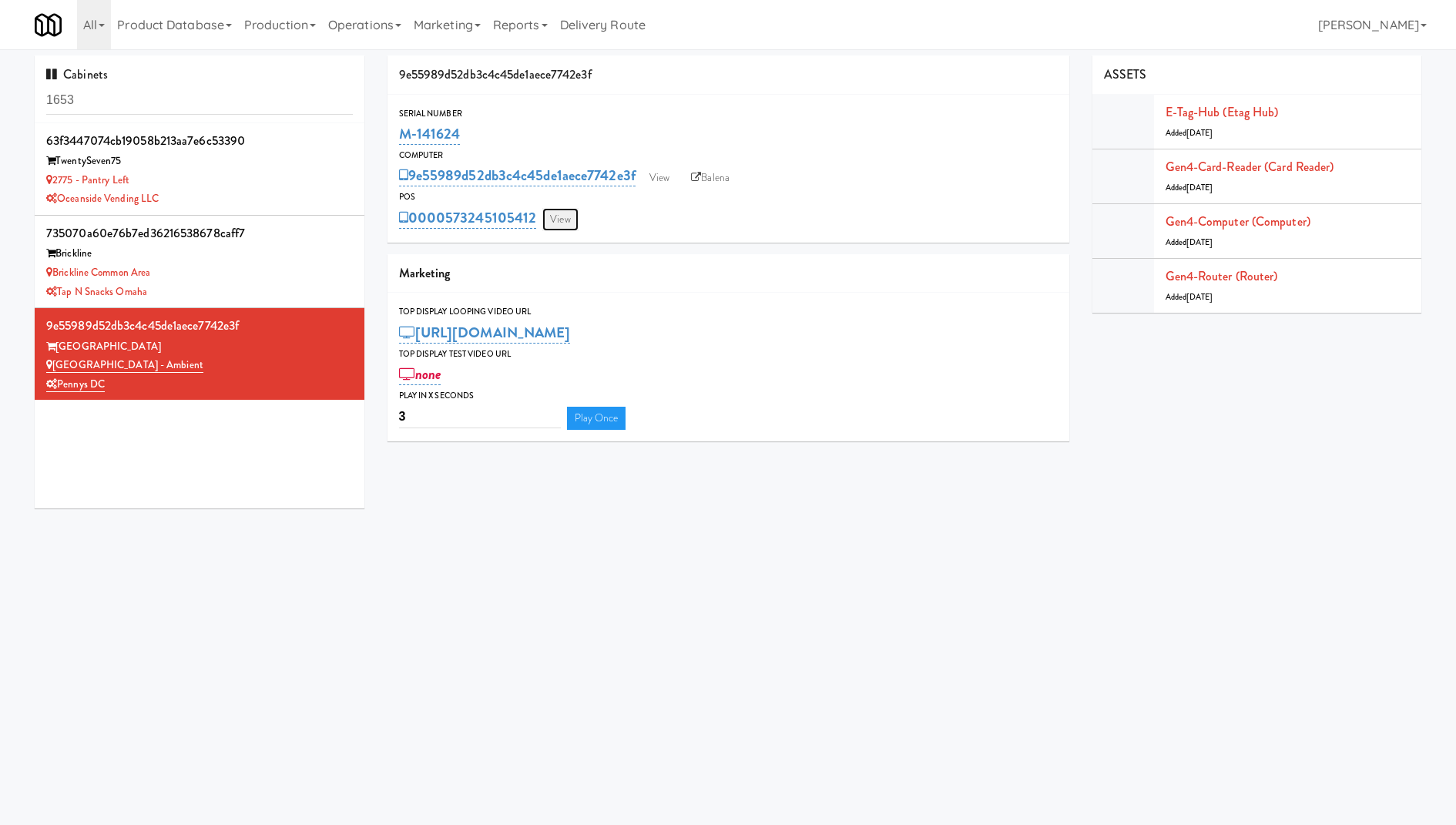
click at [558, 223] on link "View" at bounding box center [560, 219] width 35 height 23
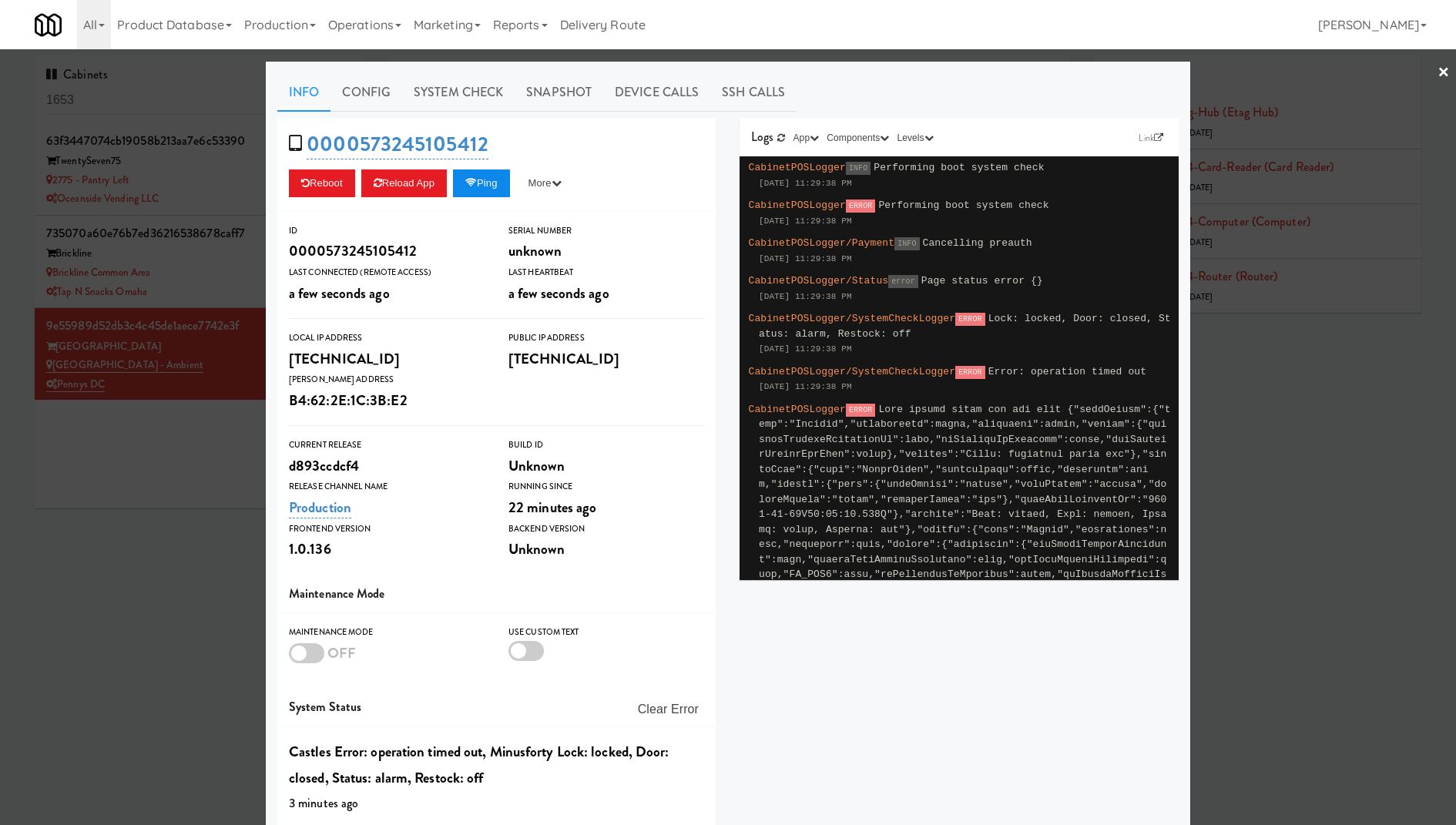
click at [486, 186] on button "Ping" at bounding box center [481, 183] width 57 height 28
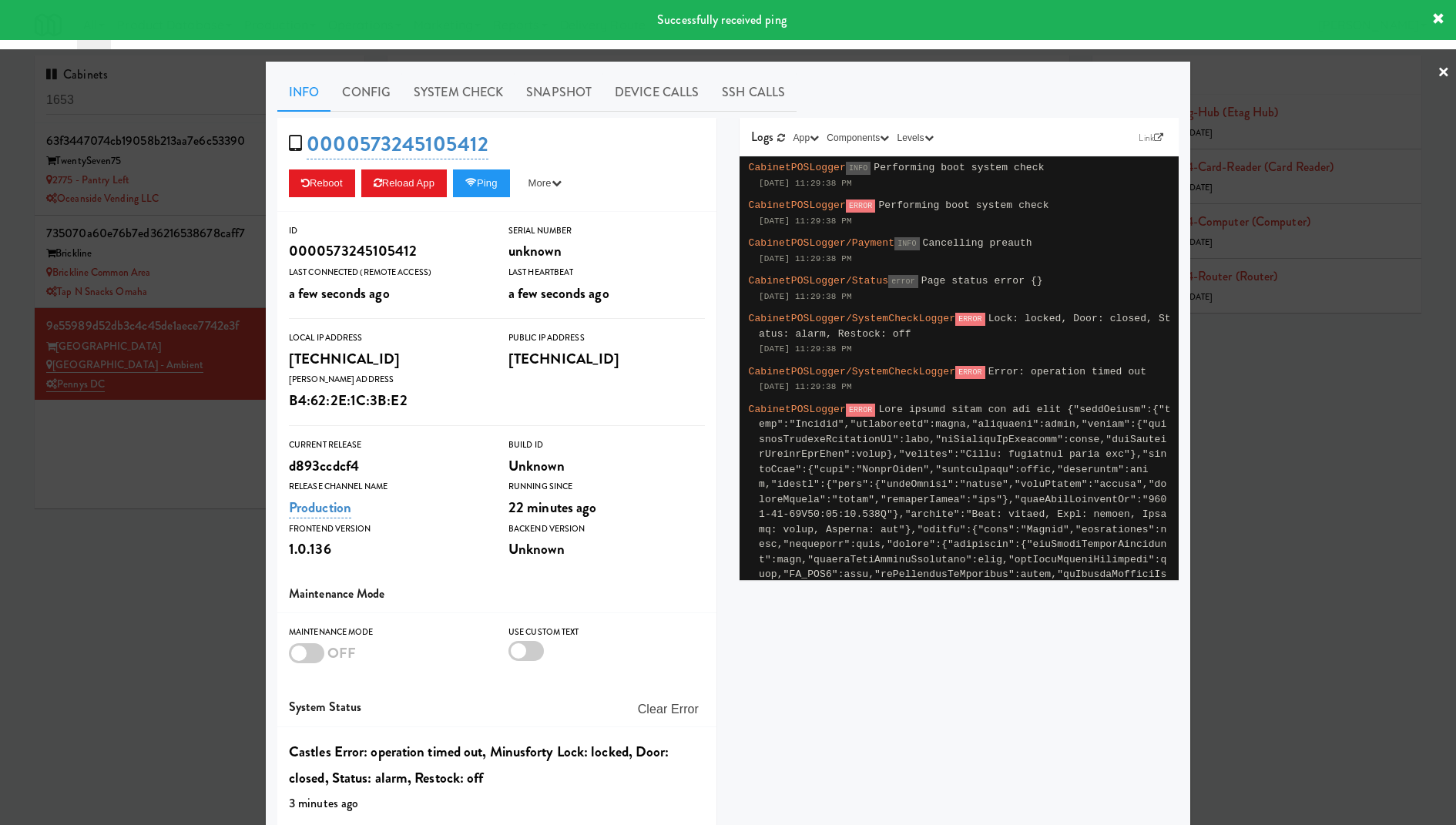
click at [188, 227] on div at bounding box center [728, 412] width 1456 height 825
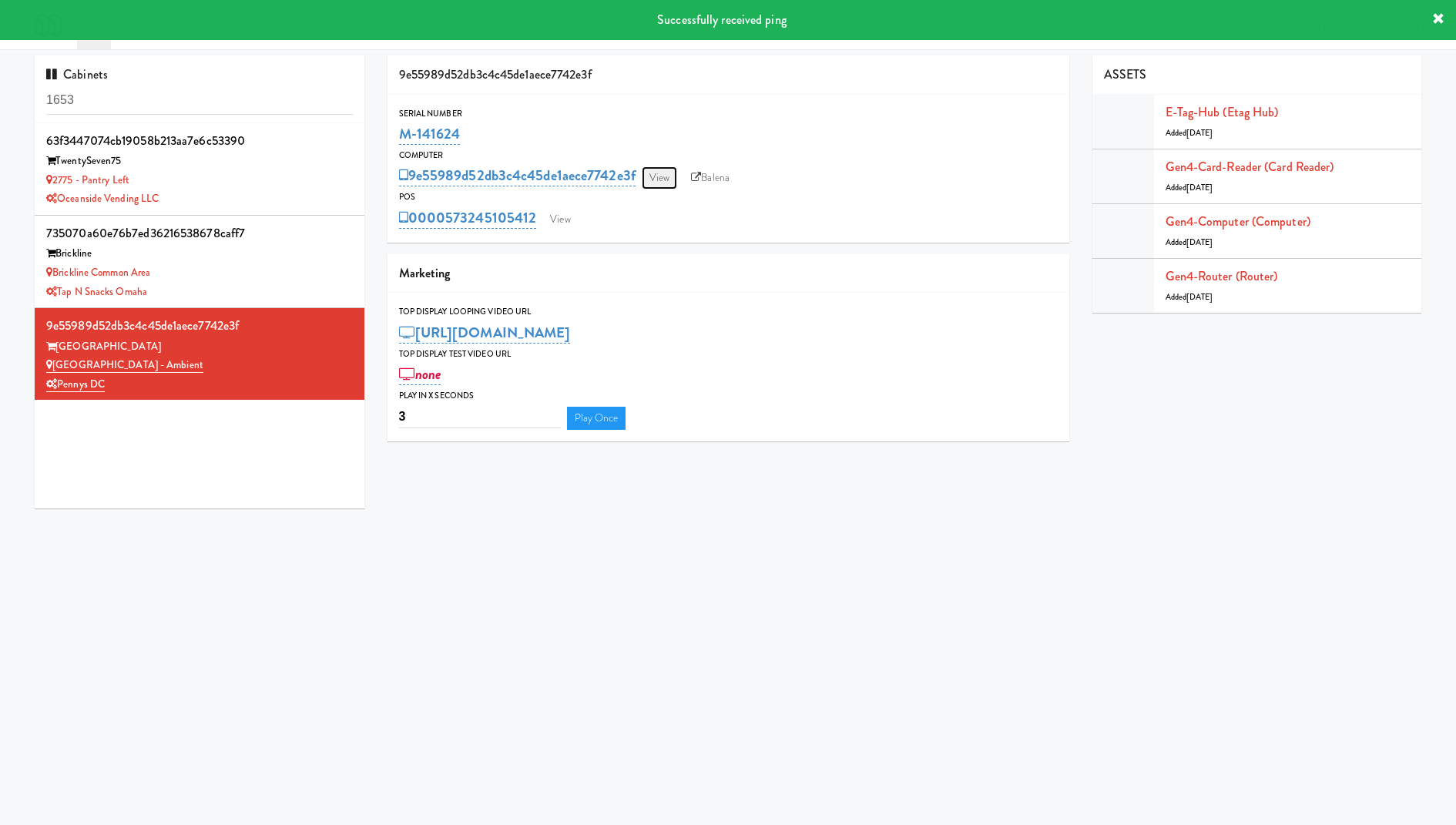
click at [662, 186] on link "View" at bounding box center [658, 177] width 35 height 23
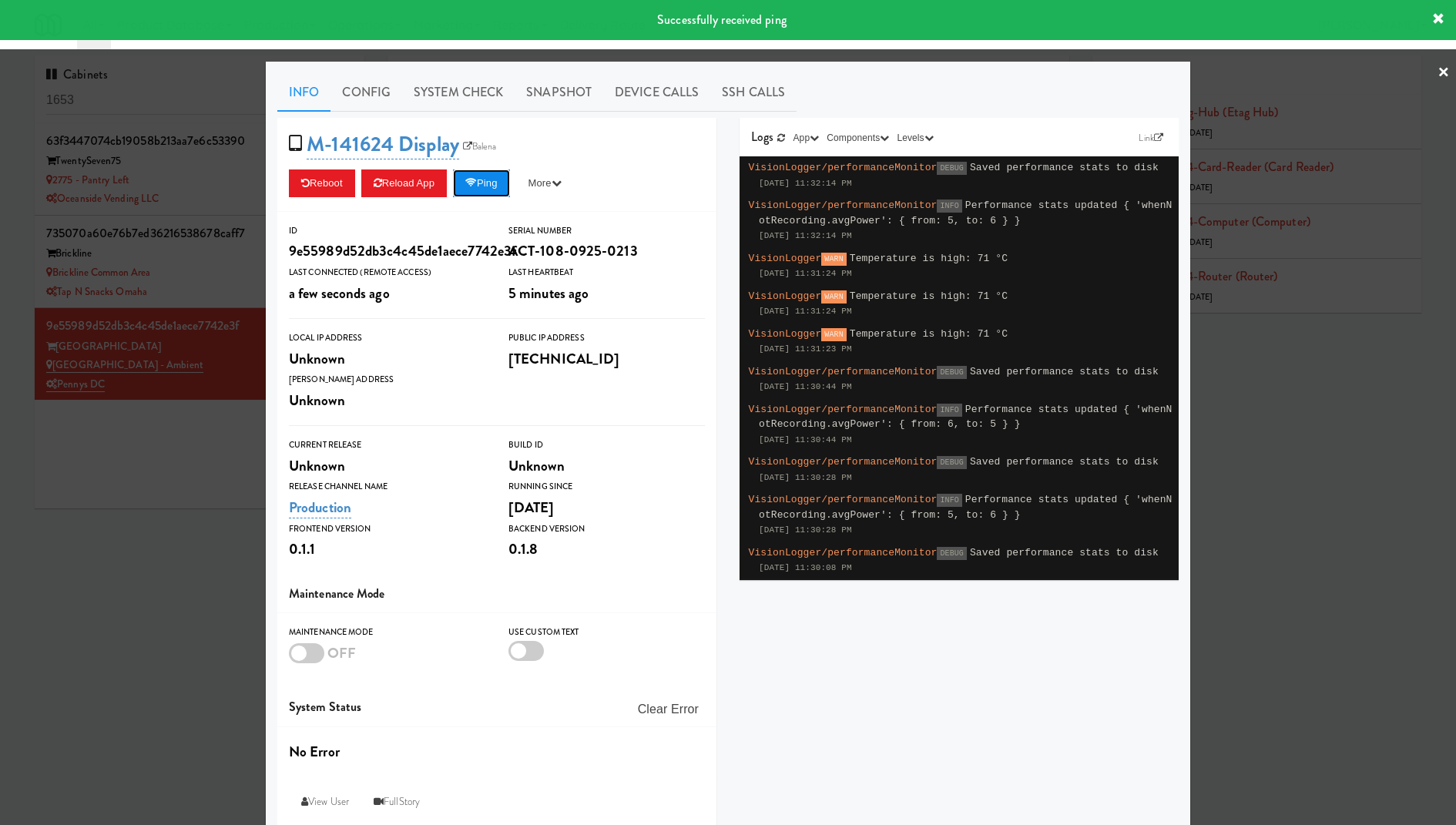
click at [494, 188] on button "Ping" at bounding box center [481, 183] width 57 height 28
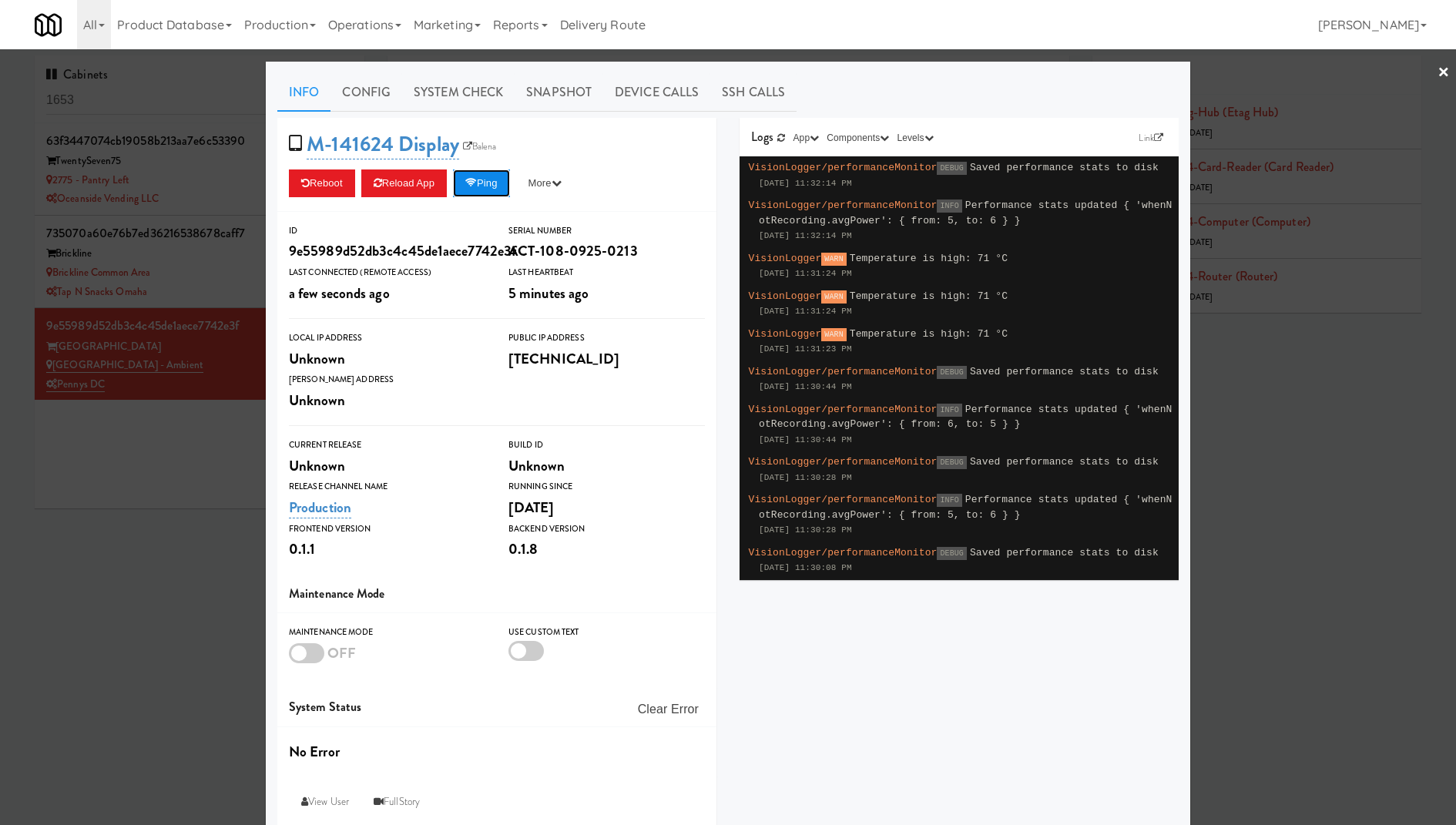
click at [494, 188] on button "Ping" at bounding box center [481, 183] width 57 height 28
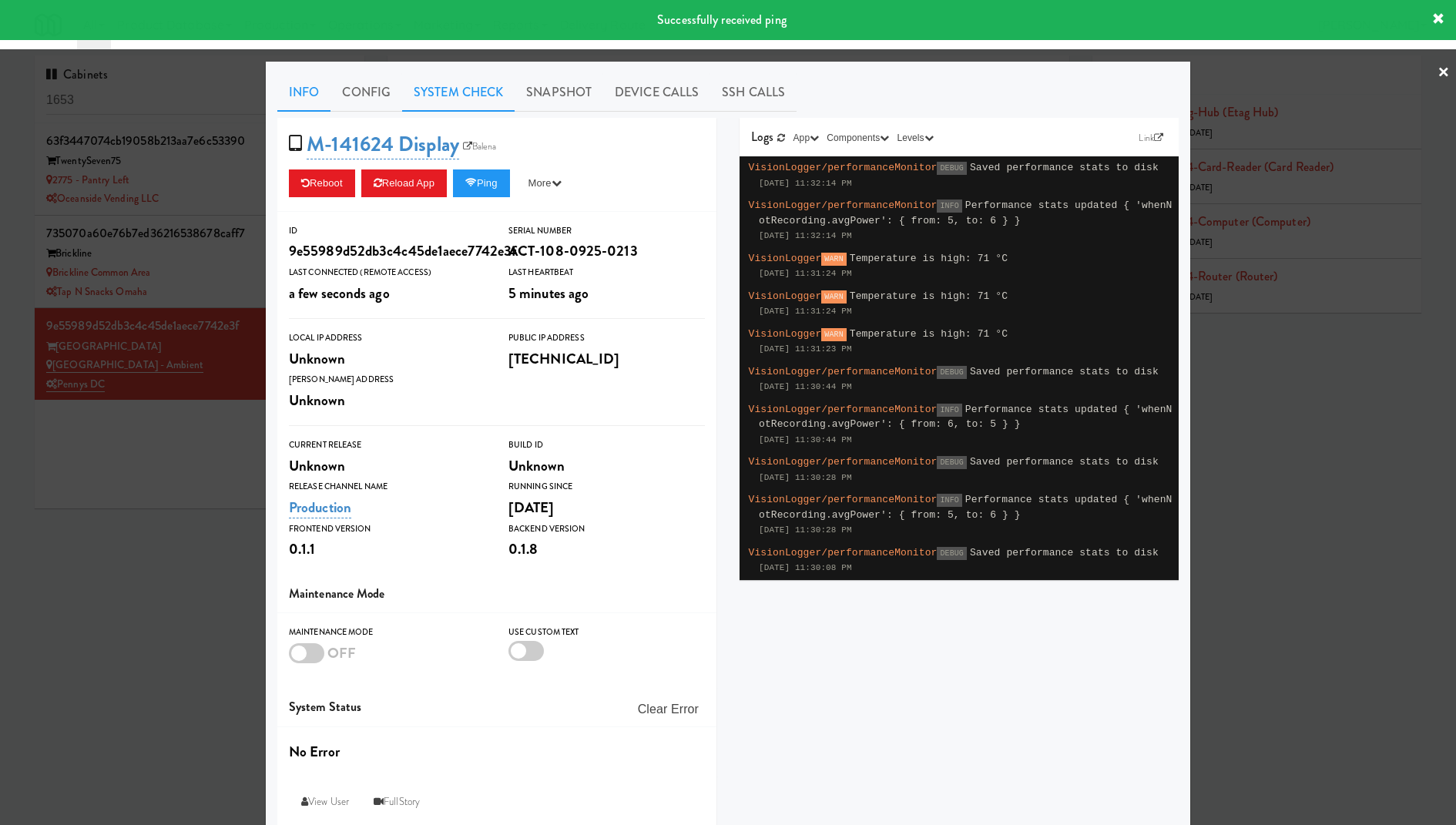
click at [484, 101] on link "System Check" at bounding box center [458, 92] width 113 height 39
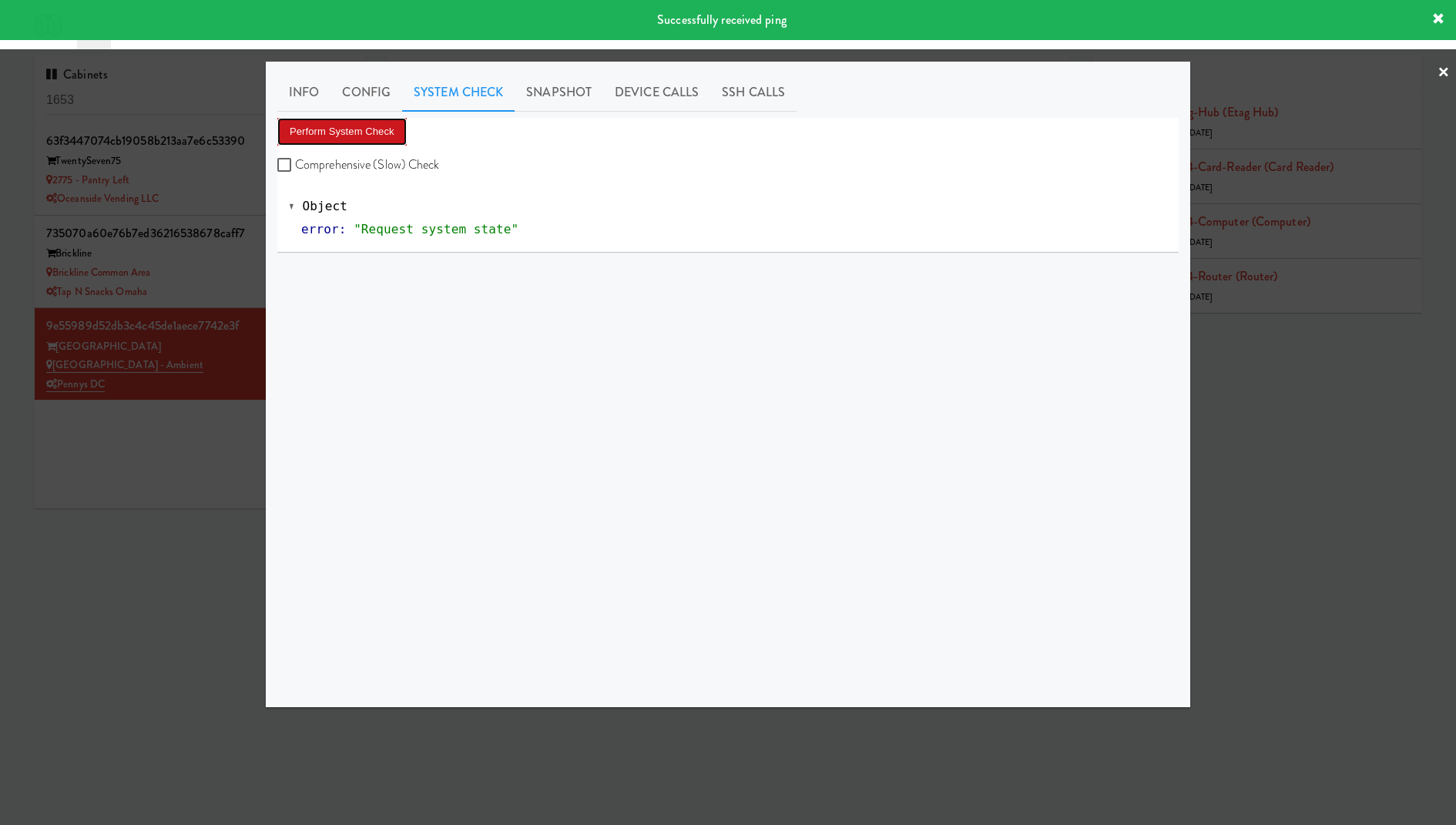
click at [354, 136] on button "Perform System Check" at bounding box center [341, 131] width 129 height 28
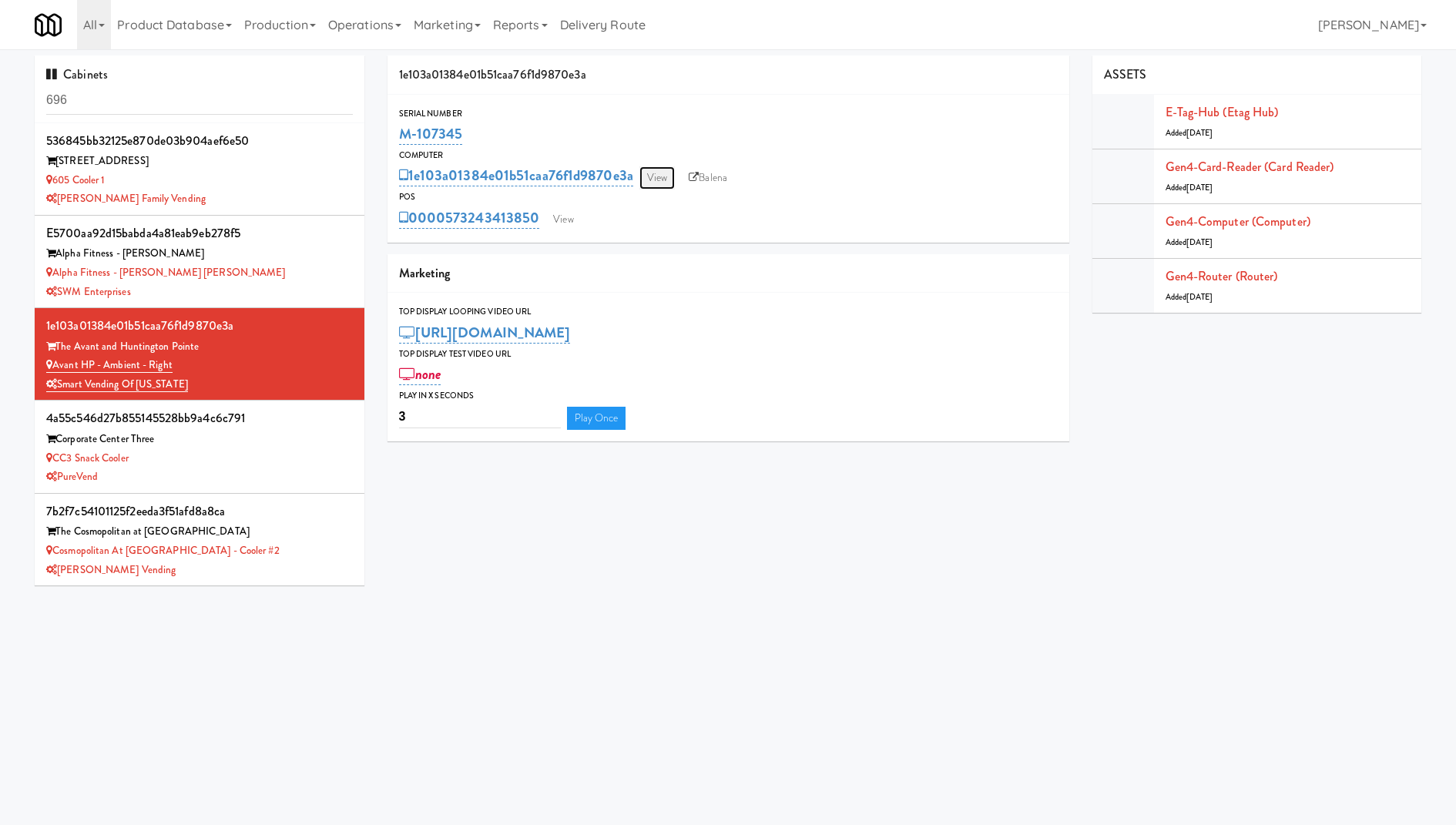
click at [658, 181] on link "View" at bounding box center [656, 177] width 35 height 23
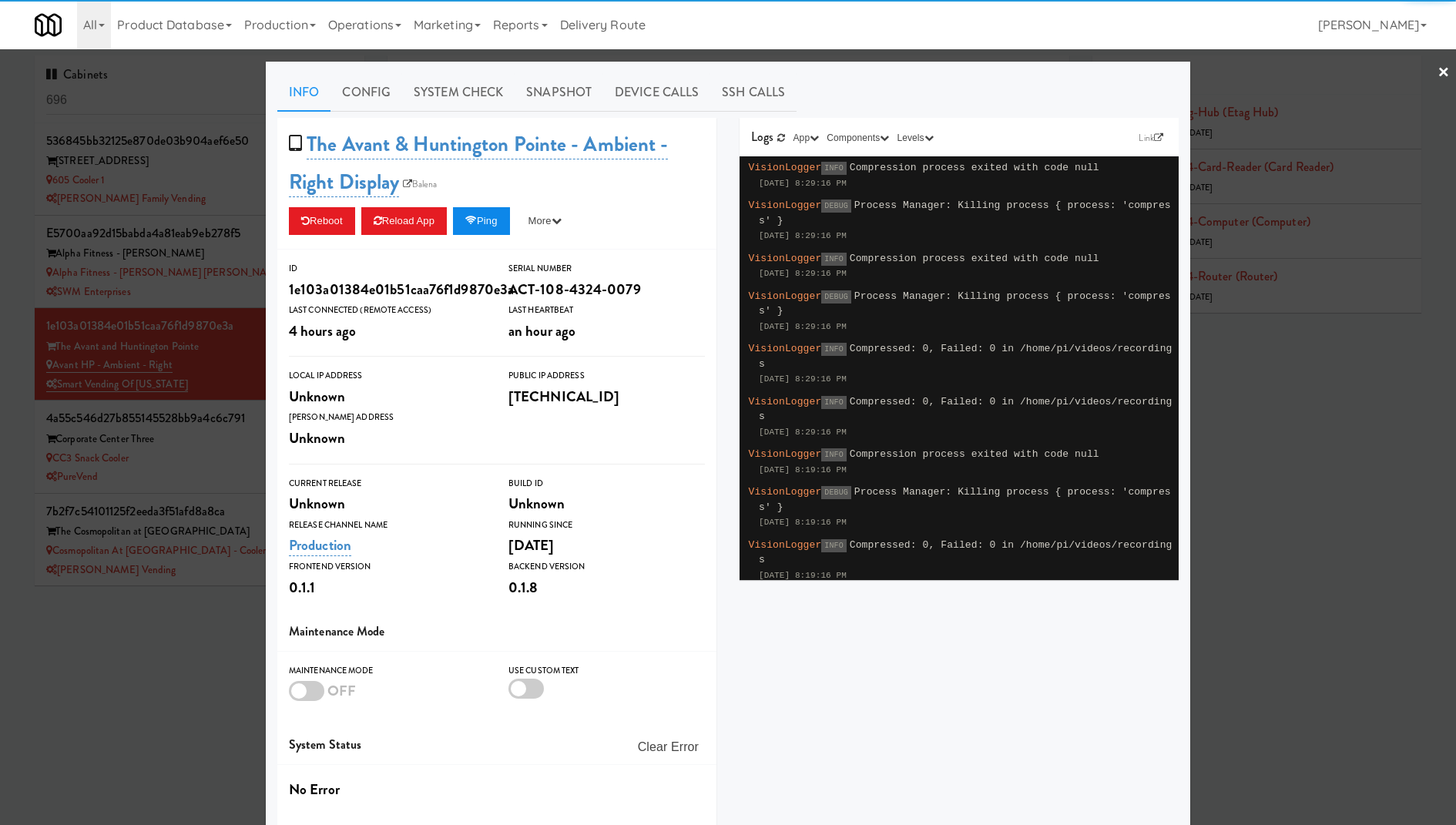
click at [505, 220] on button "Ping" at bounding box center [481, 220] width 57 height 28
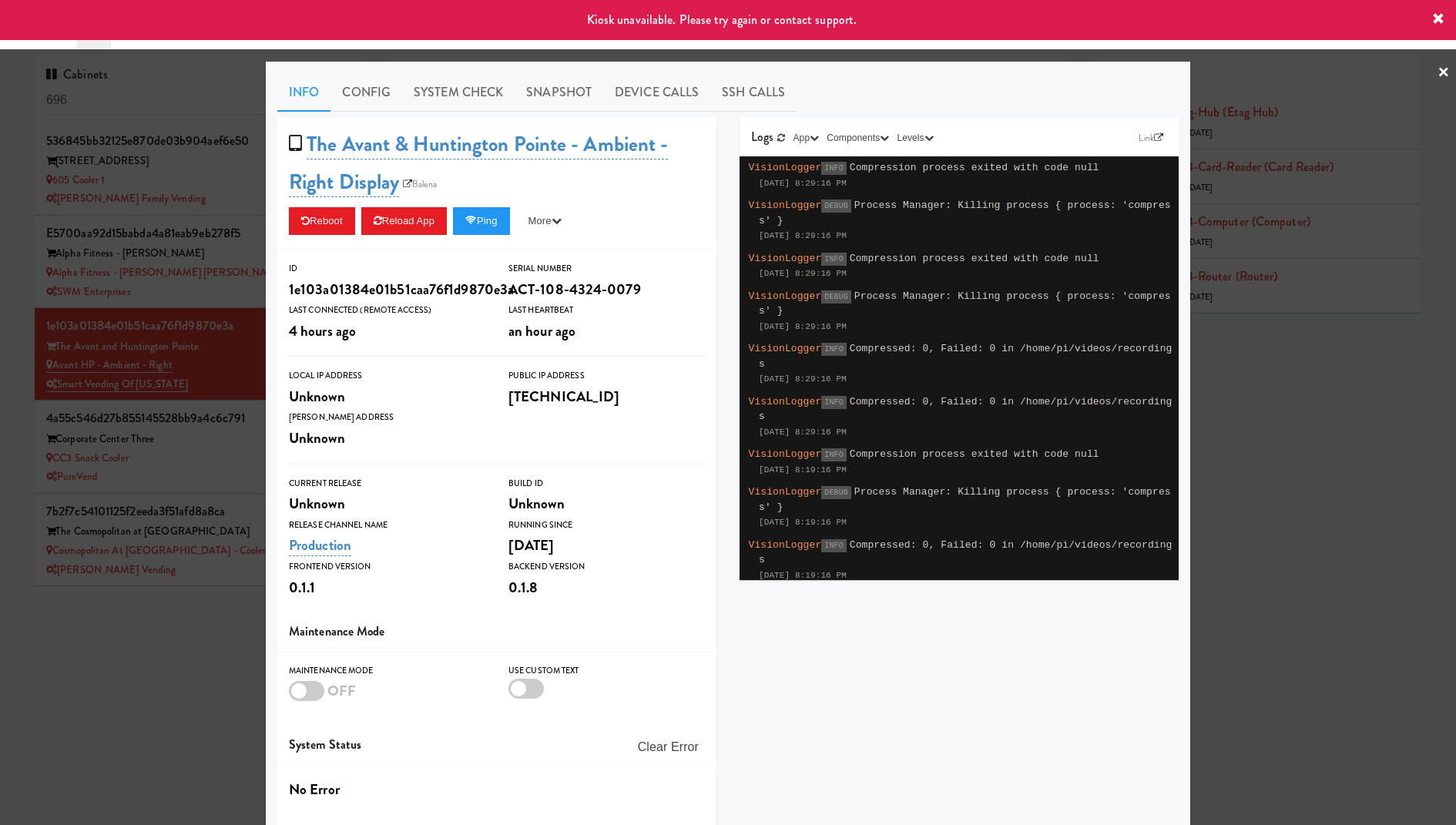
click at [159, 224] on div at bounding box center [728, 412] width 1456 height 825
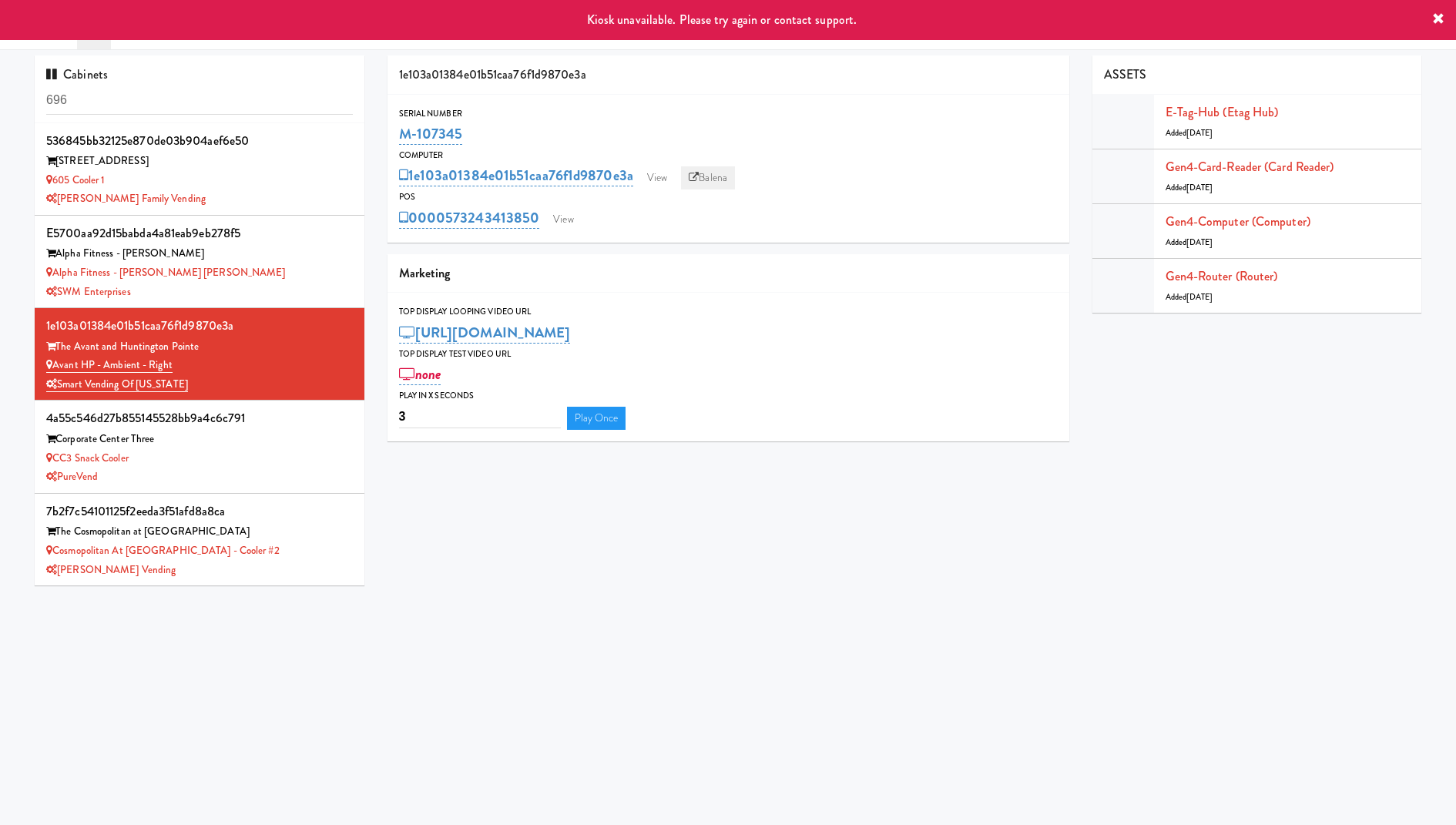
click at [731, 176] on link "Balena" at bounding box center [708, 177] width 54 height 23
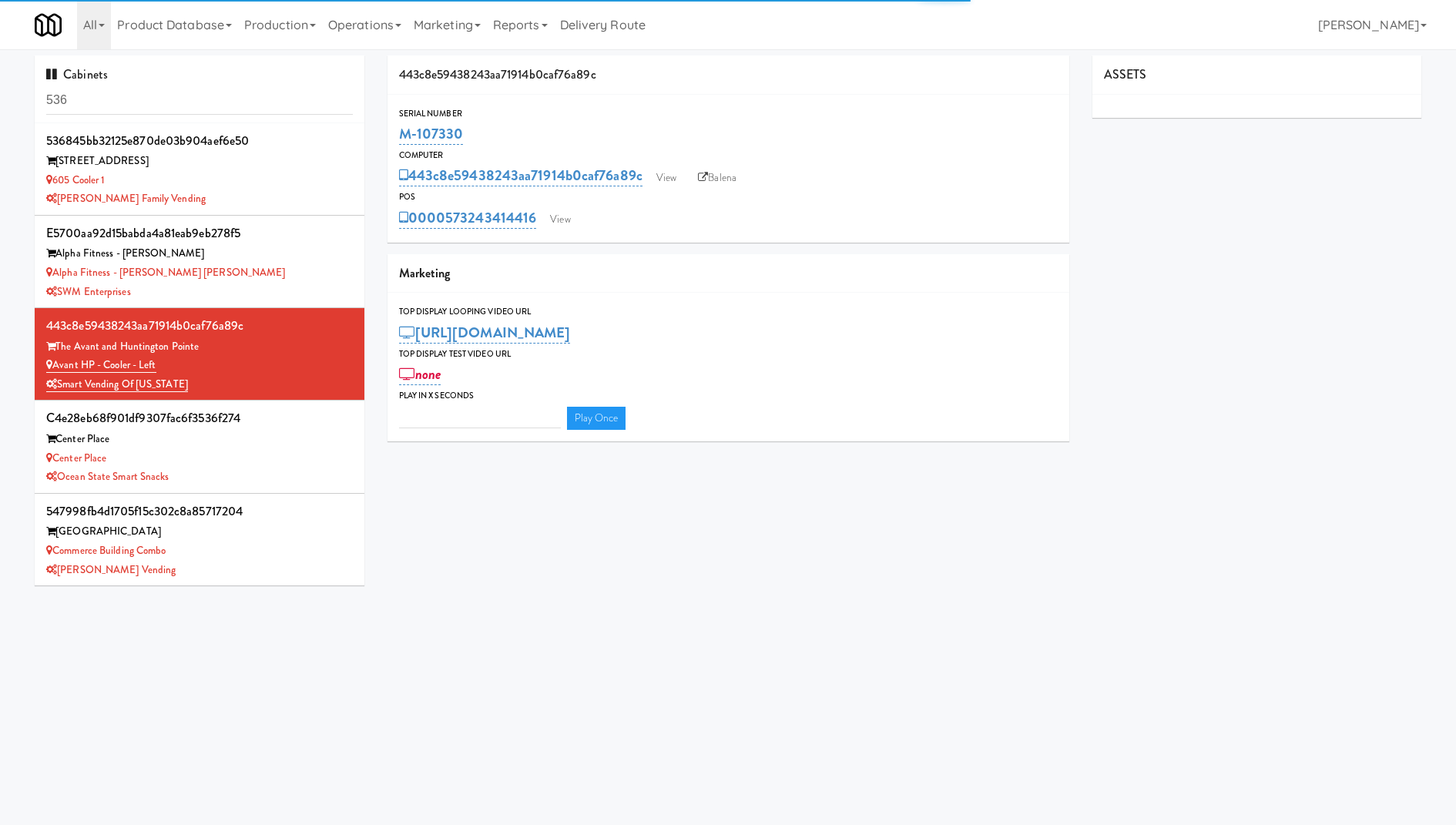
type input "3"
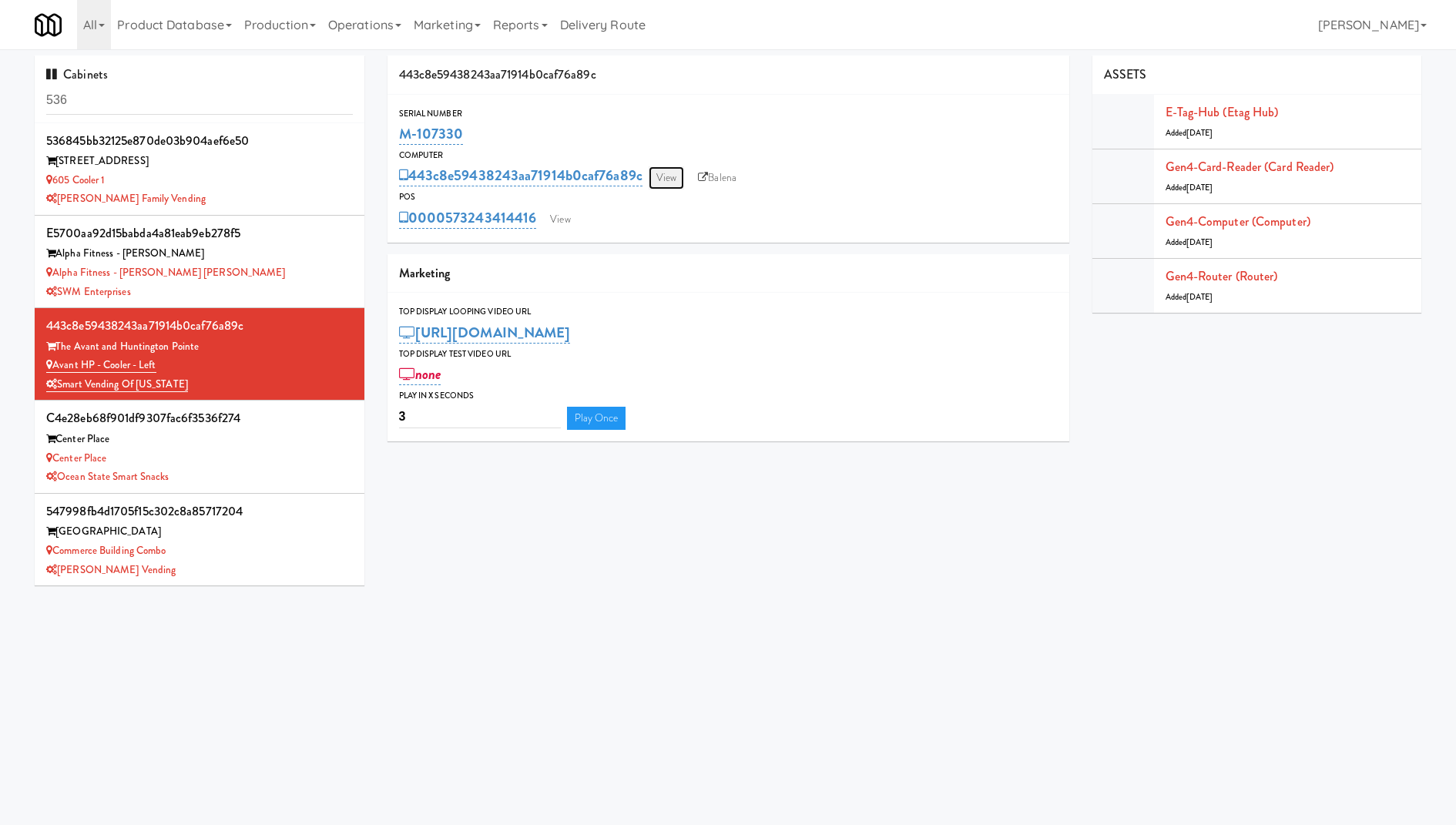
click at [660, 181] on link "View" at bounding box center [666, 177] width 35 height 23
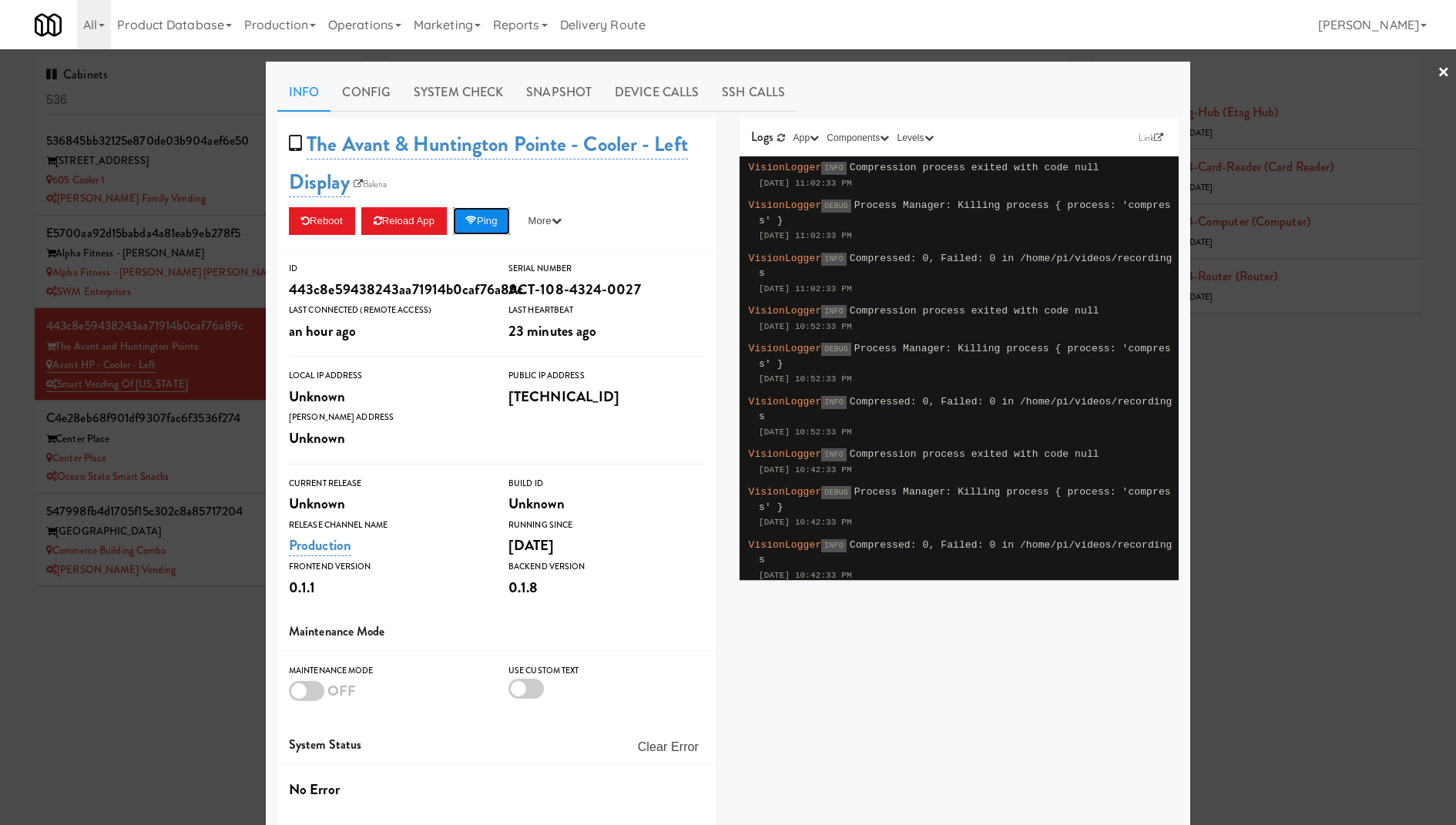
click at [473, 226] on icon at bounding box center [470, 220] width 11 height 10
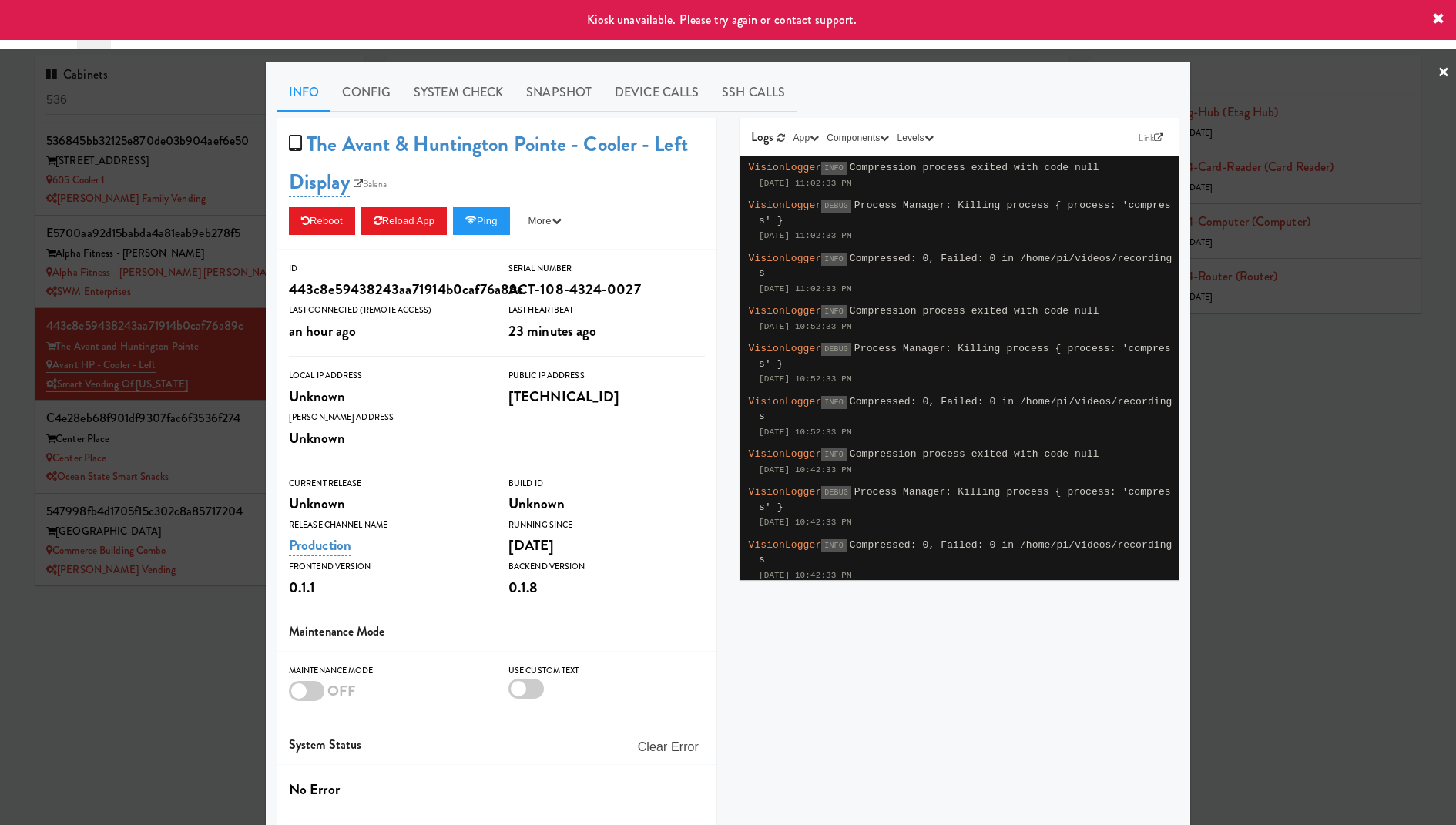
click at [168, 257] on div at bounding box center [728, 412] width 1456 height 825
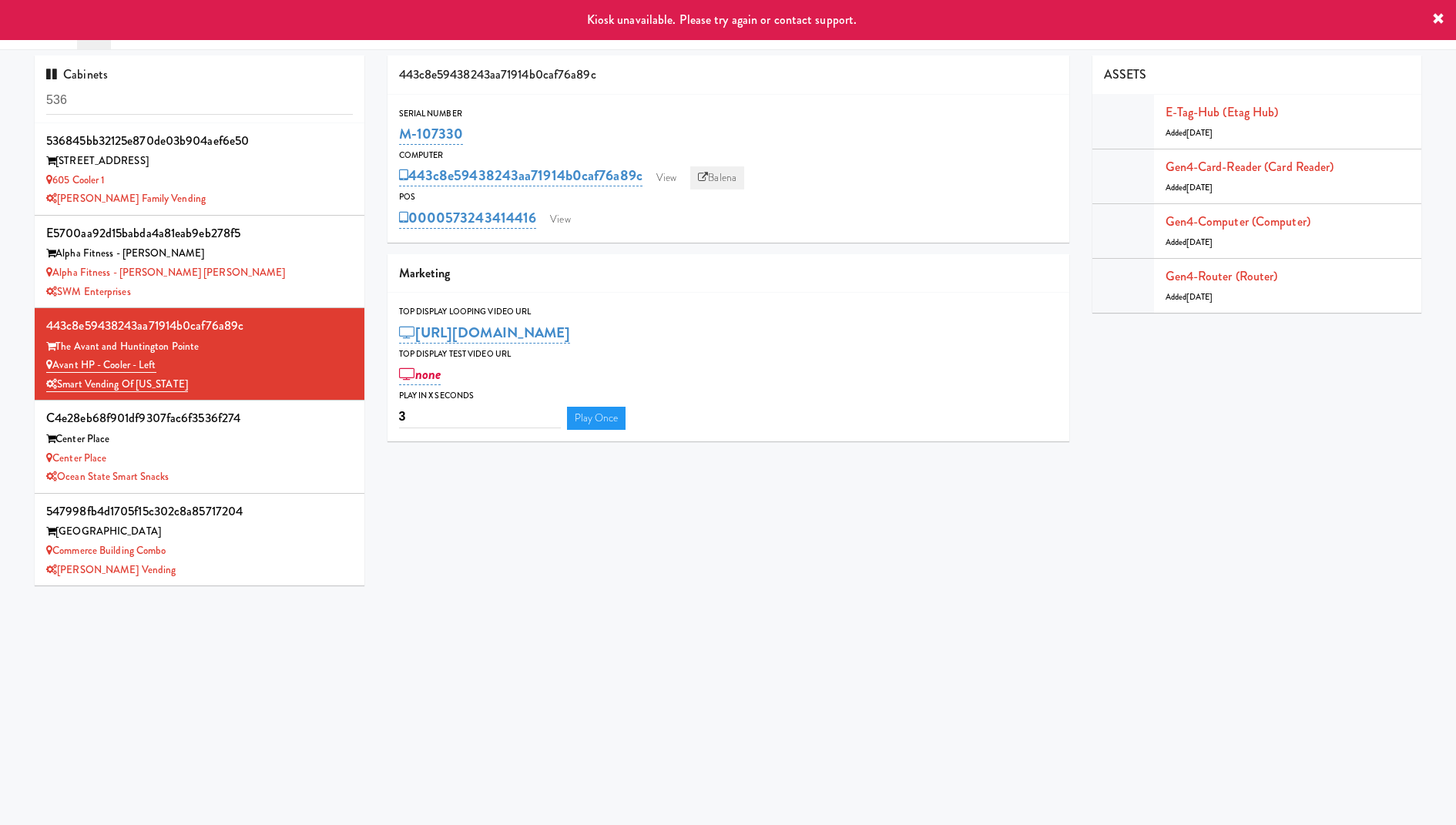
click at [725, 178] on link "Balena" at bounding box center [716, 177] width 54 height 23
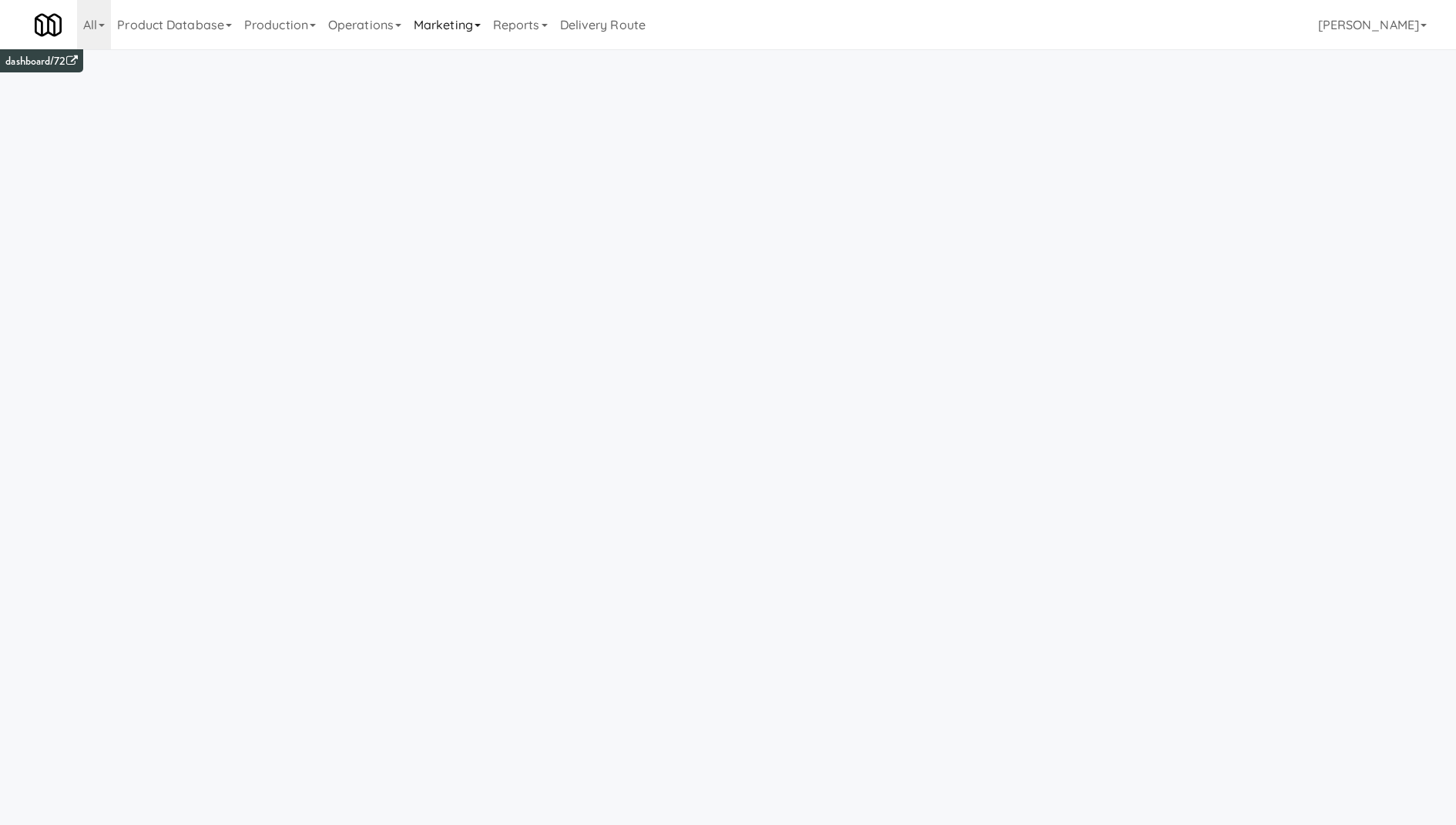
click at [417, 20] on link "Marketing" at bounding box center [447, 25] width 80 height 49
click at [384, 18] on link "Operations" at bounding box center [364, 25] width 85 height 49
click at [400, 326] on link "Vision Orders" at bounding box center [383, 319] width 123 height 28
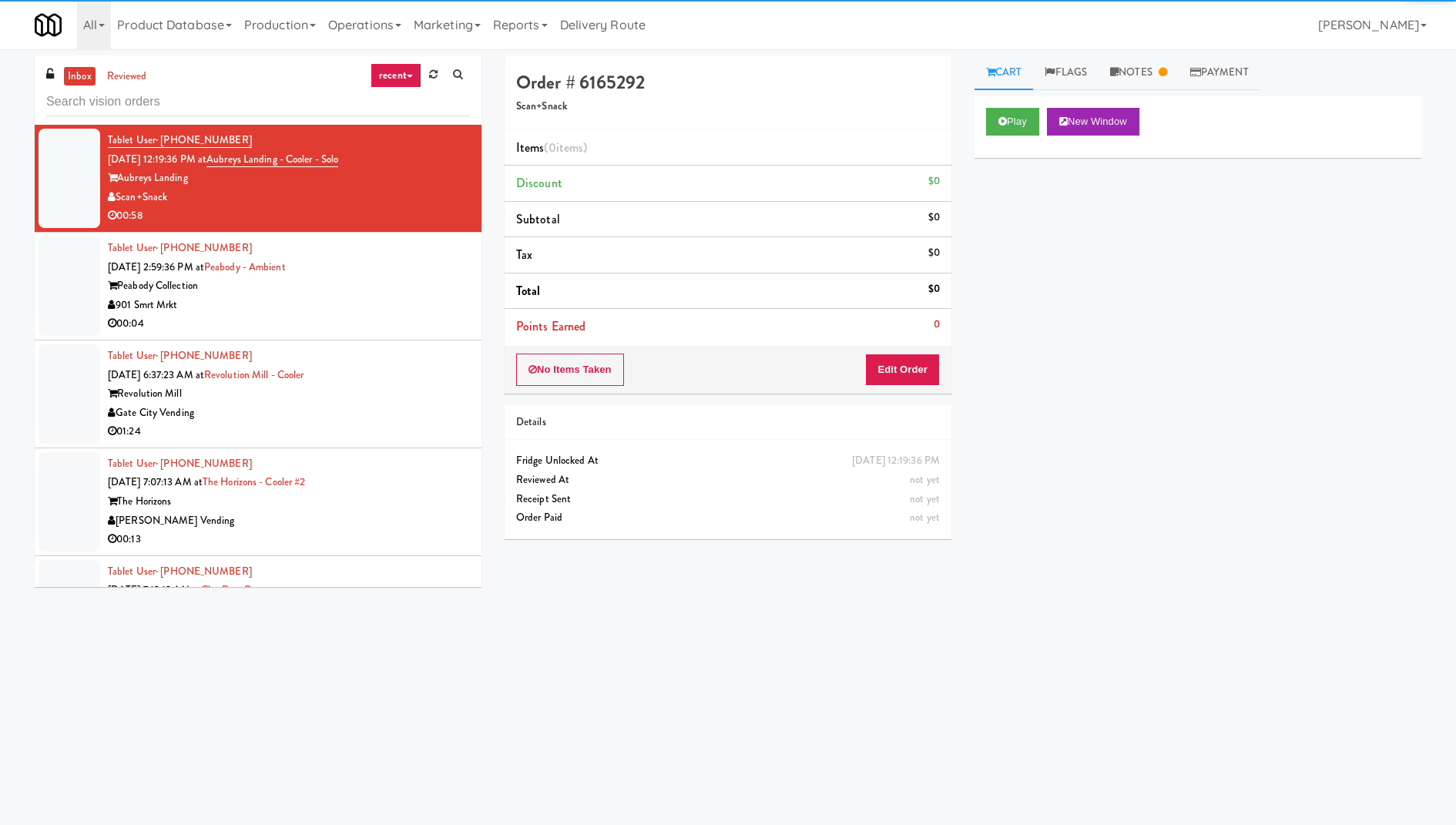
click at [411, 77] on link "recent" at bounding box center [396, 76] width 51 height 25
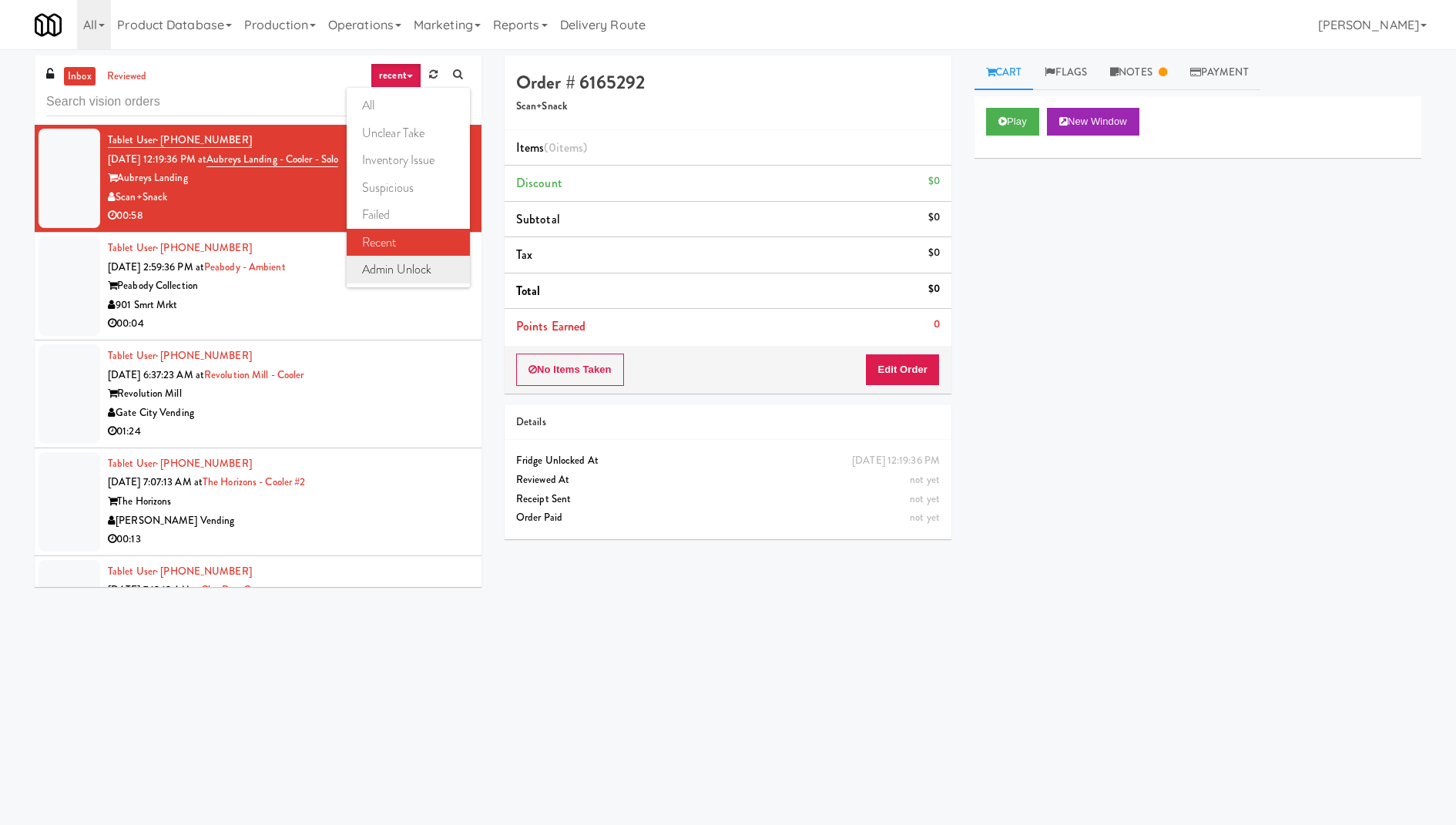
click at [416, 271] on link "admin unlock" at bounding box center [408, 269] width 123 height 28
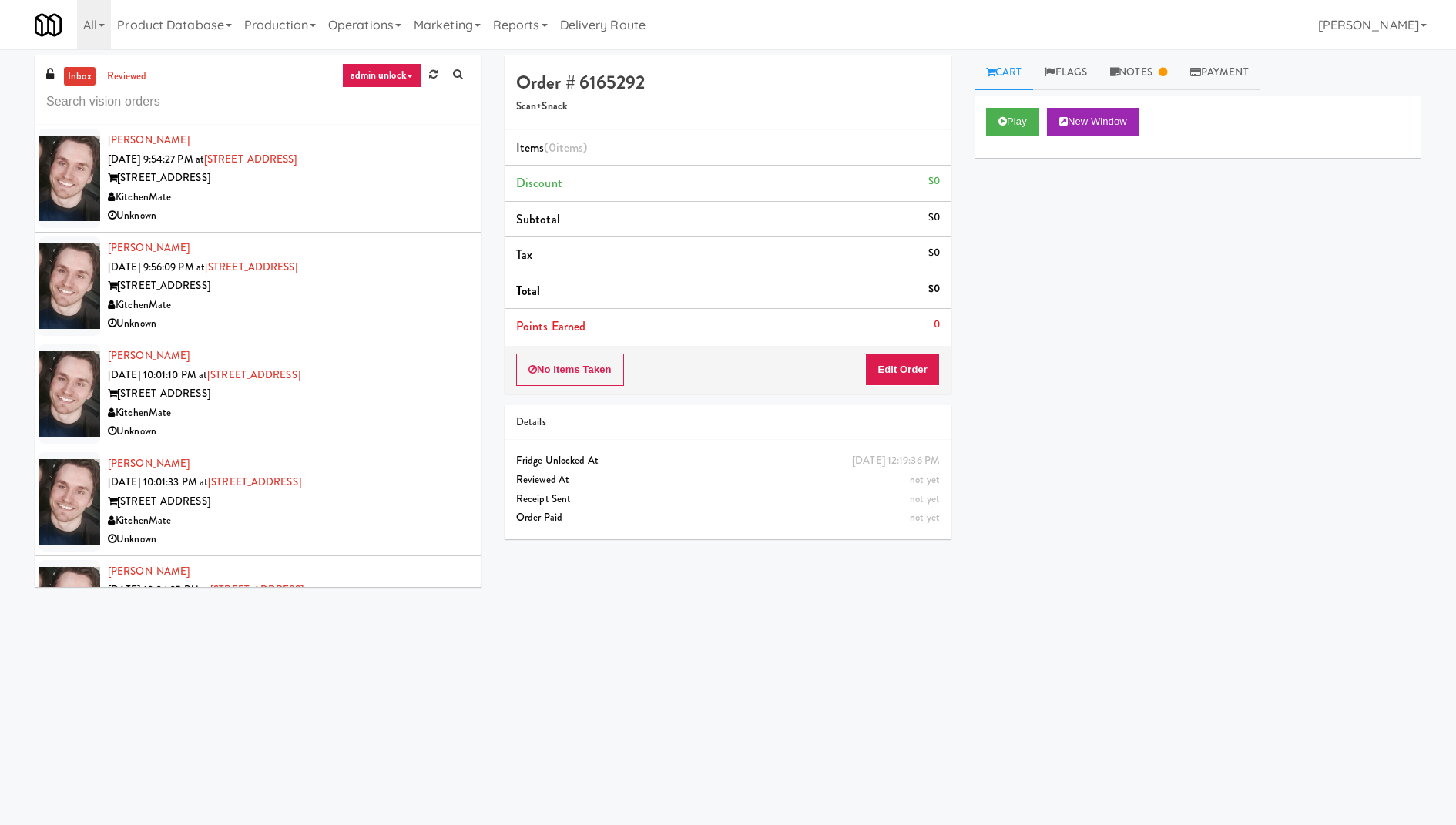
click at [370, 178] on div "[STREET_ADDRESS]" at bounding box center [289, 178] width 362 height 19
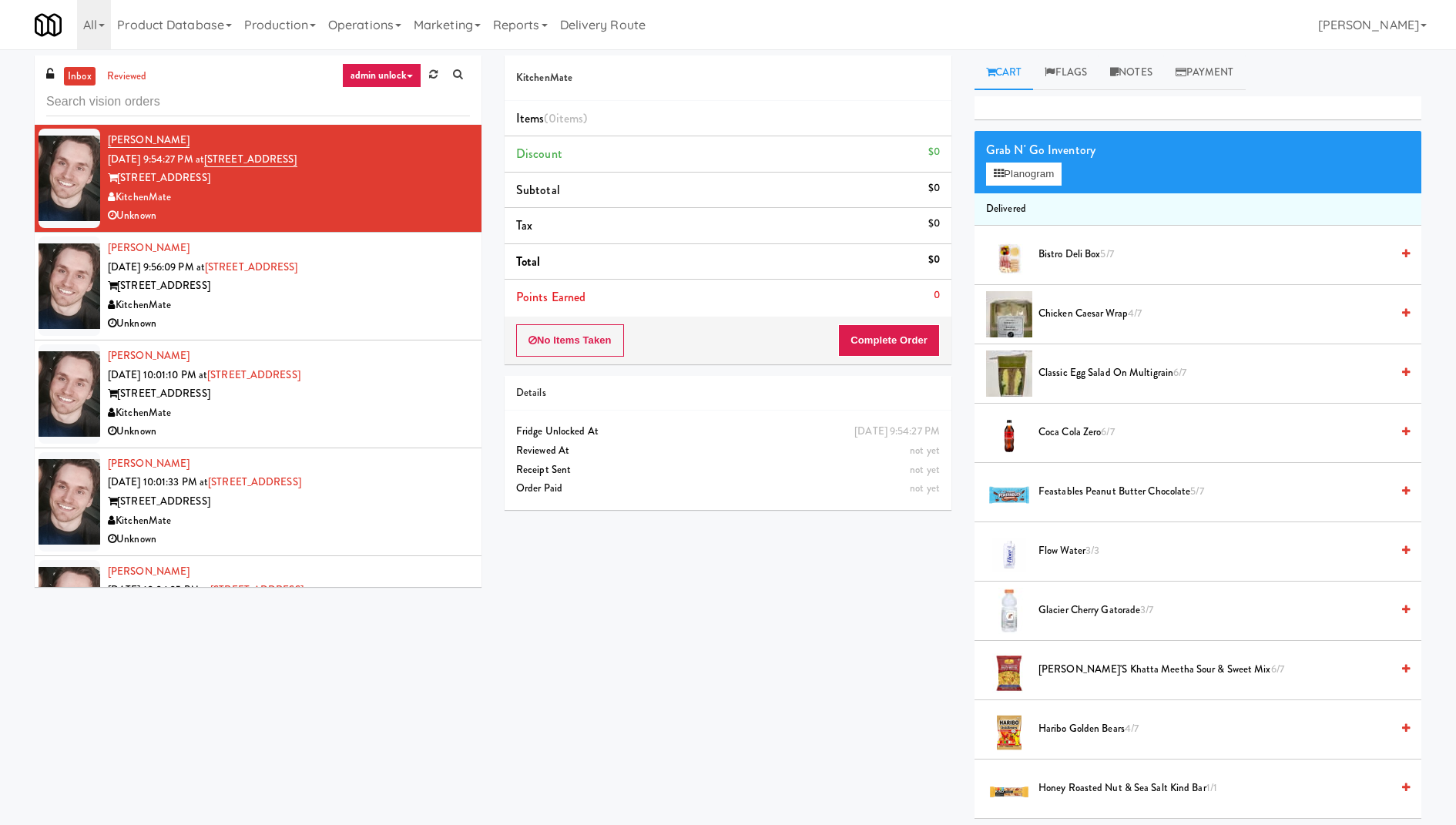
scroll to position [182, 0]
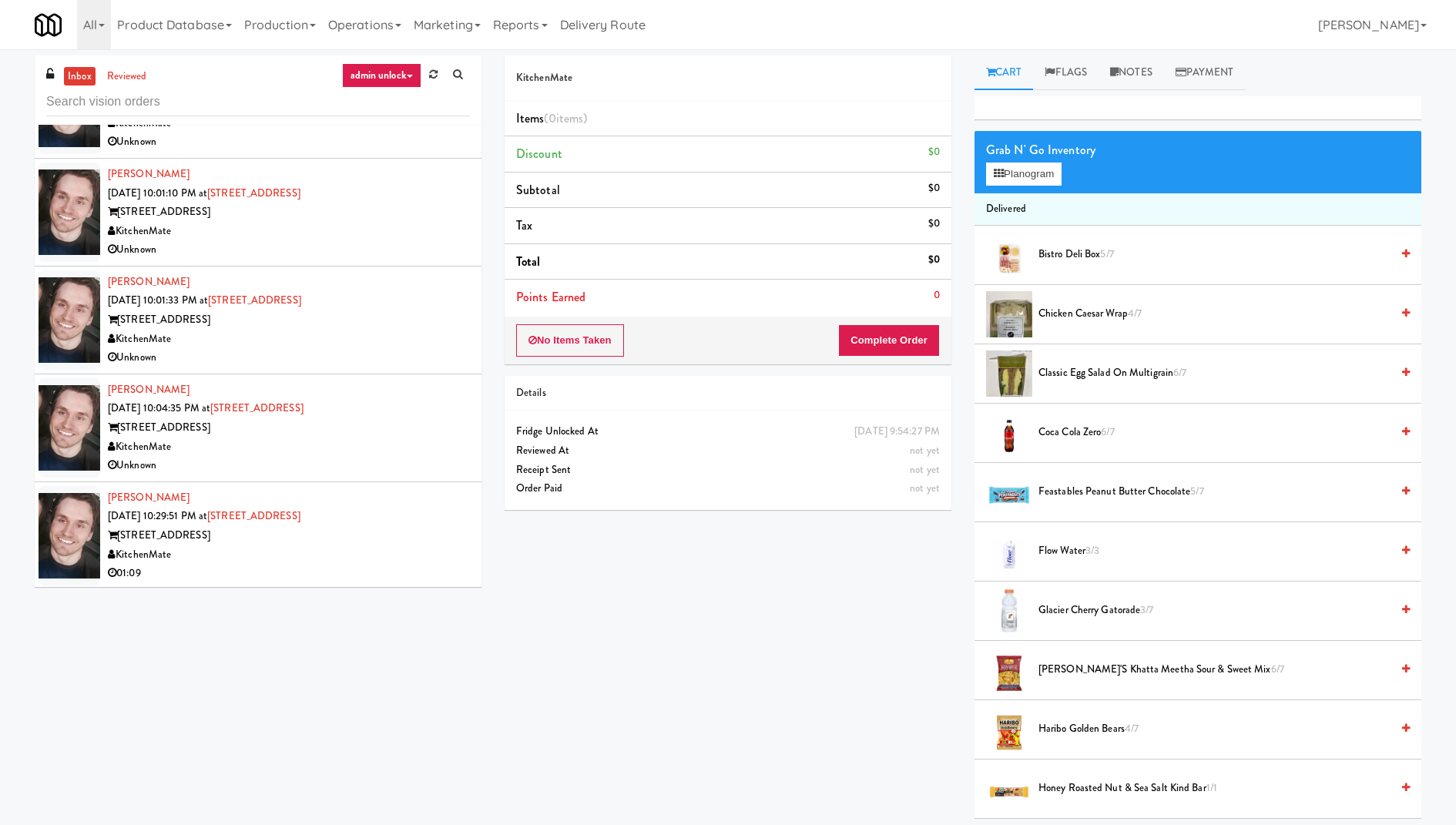
click at [378, 559] on div "KitchenMate" at bounding box center [289, 555] width 362 height 19
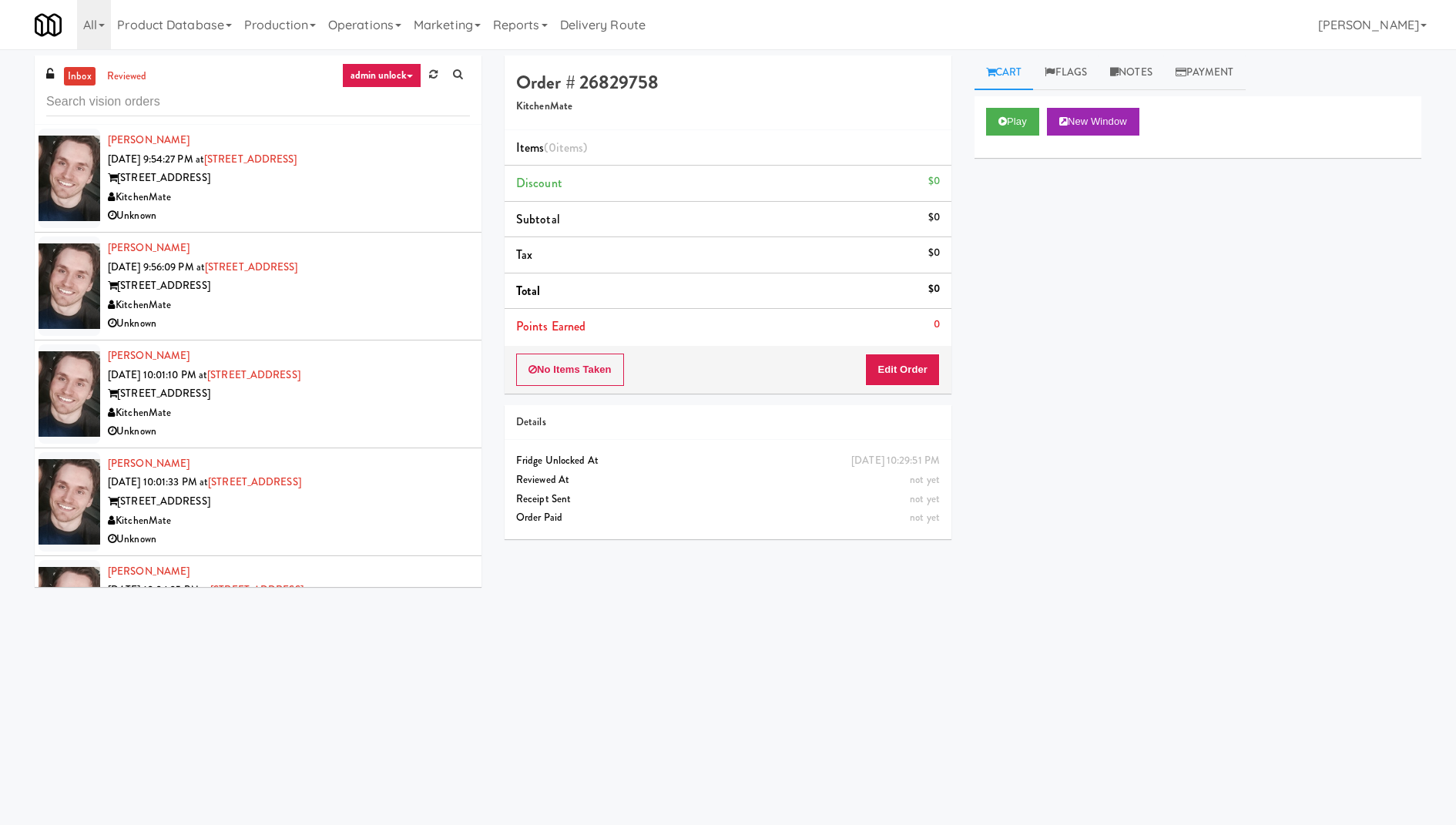
click at [371, 472] on div "[PERSON_NAME] [DATE] 10:01:33 PM at [STREET_ADDRESS][GEOGRAPHIC_DATA] [STREET_A…" at bounding box center [289, 502] width 362 height 95
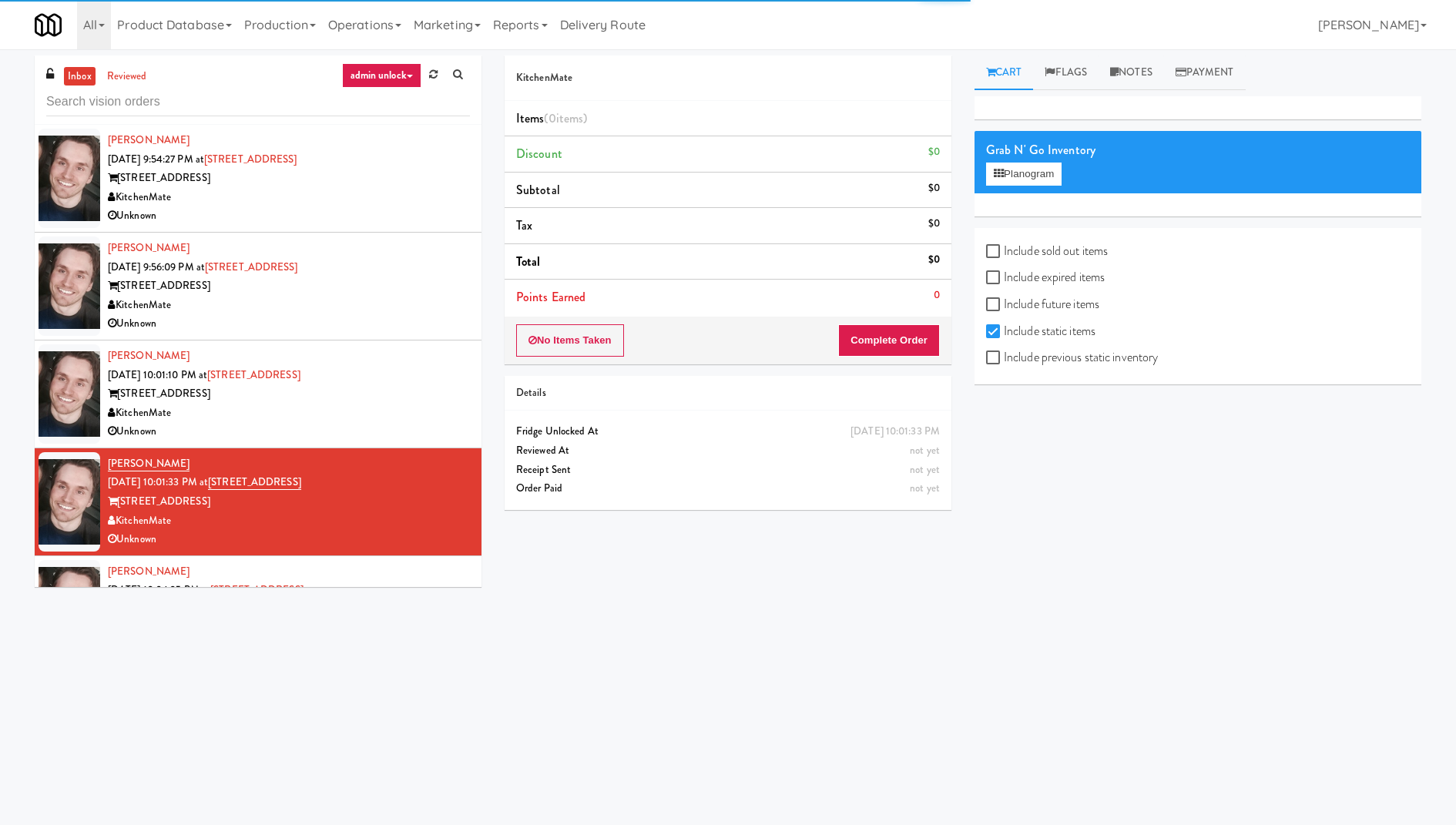
click at [386, 376] on div "[PERSON_NAME] [DATE] 10:01:10 PM at [STREET_ADDRESS][GEOGRAPHIC_DATA] [STREET_A…" at bounding box center [289, 394] width 362 height 95
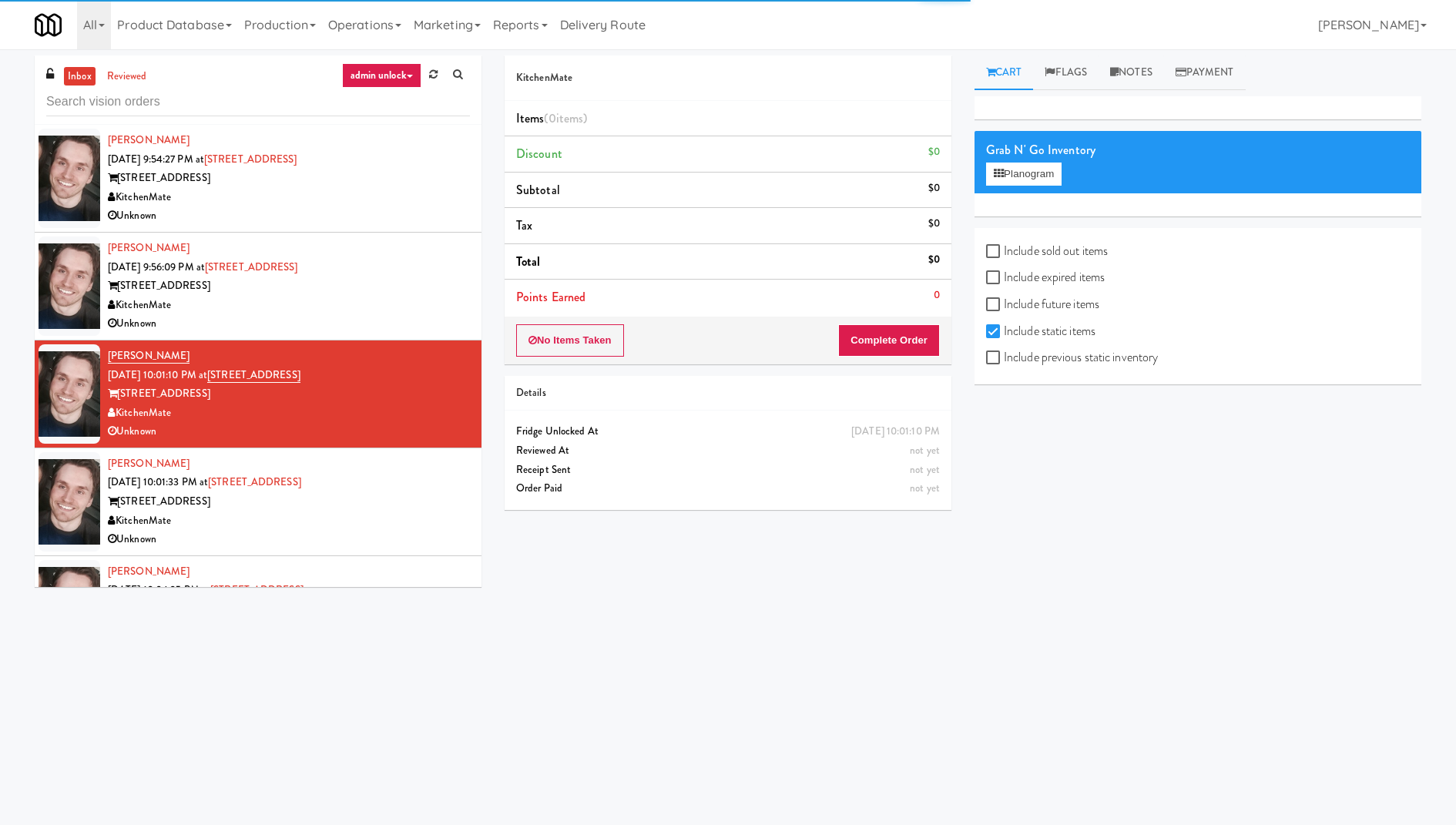
click at [405, 276] on div "[STREET_ADDRESS]" at bounding box center [289, 285] width 362 height 19
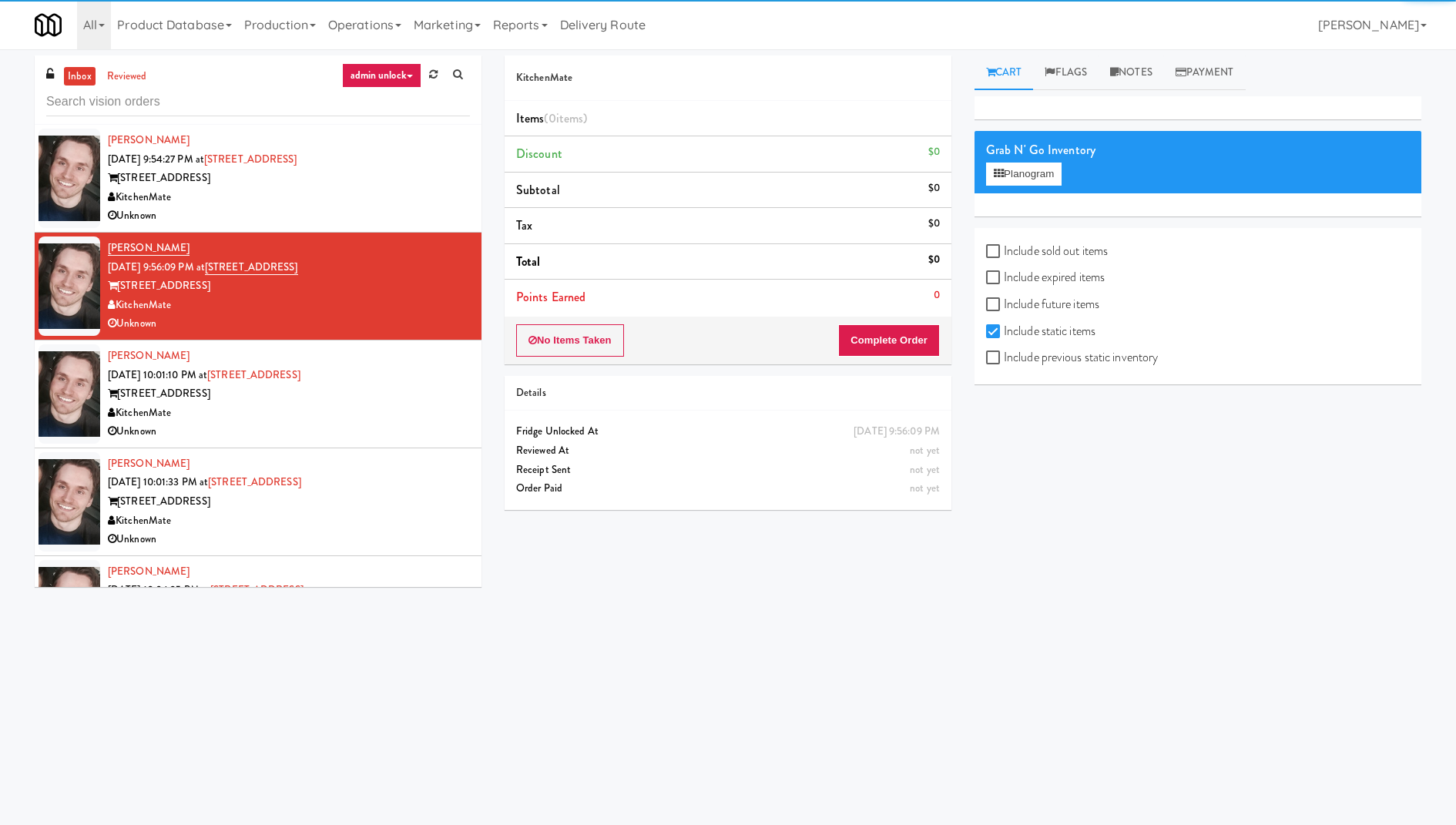
click at [405, 196] on div "KitchenMate" at bounding box center [289, 197] width 362 height 19
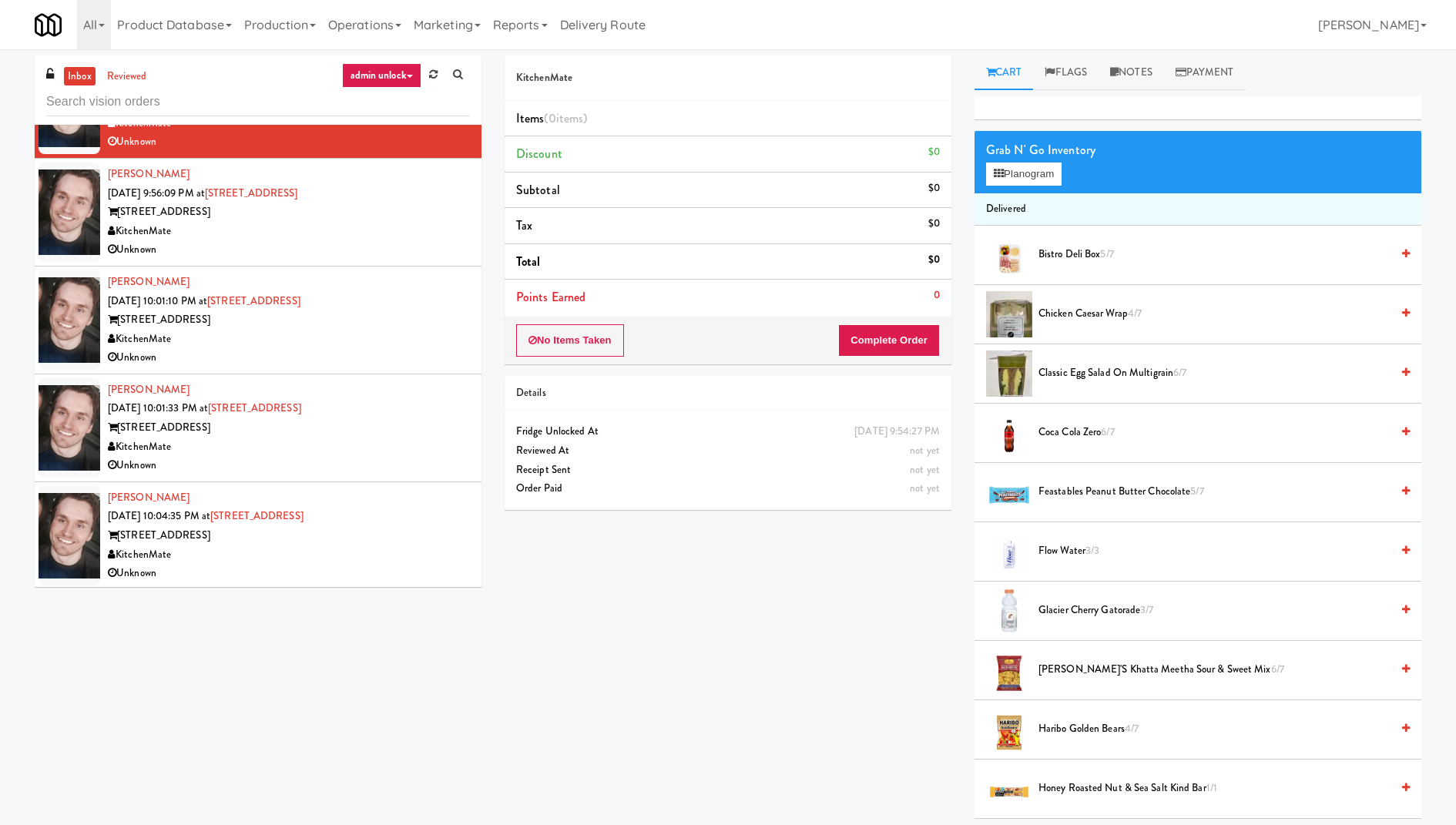
scroll to position [182, 0]
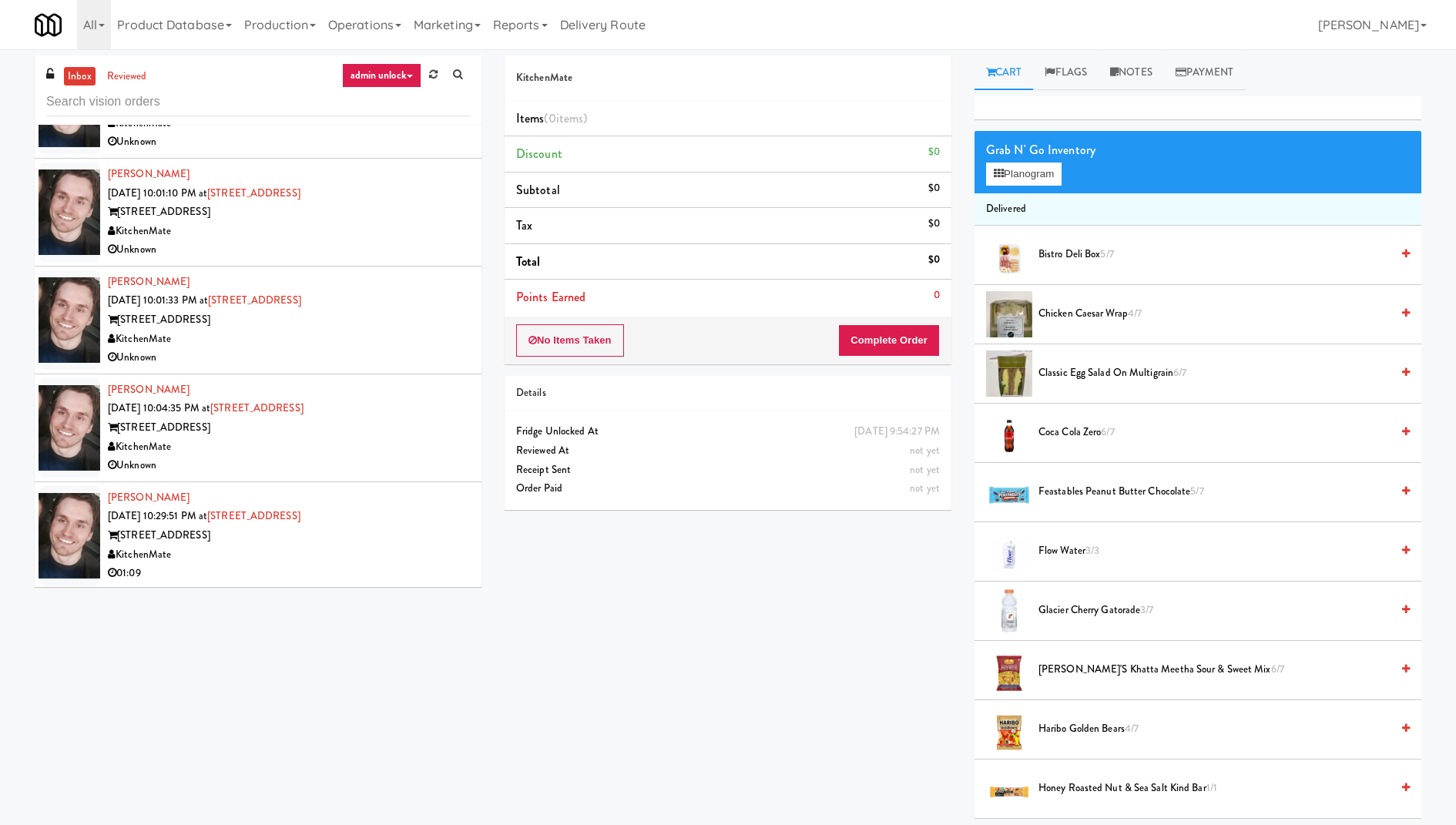
click at [367, 533] on div "[STREET_ADDRESS]" at bounding box center [289, 536] width 362 height 19
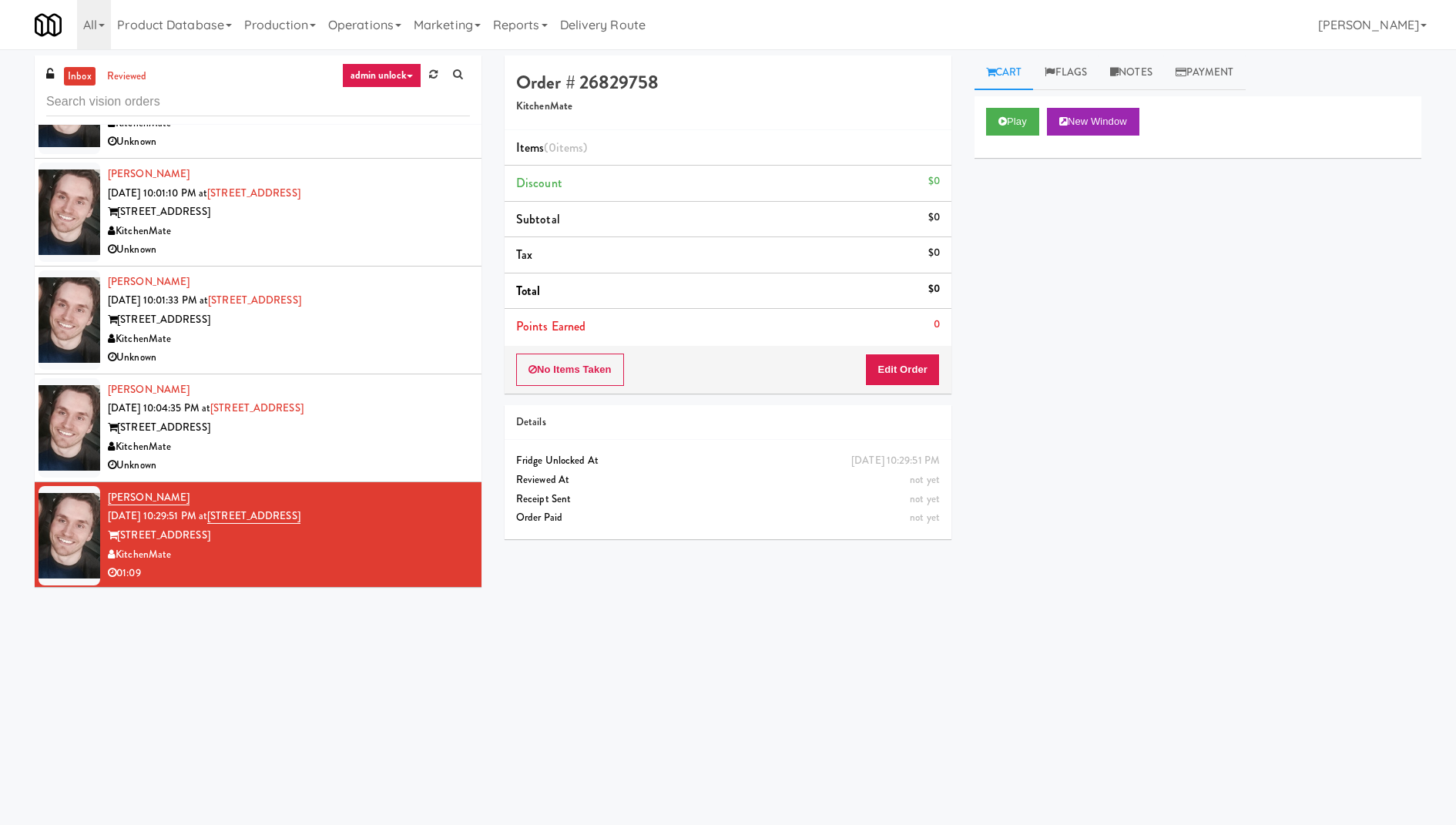
click at [396, 76] on link "admin unlock" at bounding box center [381, 76] width 80 height 25
click at [376, 461] on div "Unknown" at bounding box center [289, 466] width 362 height 19
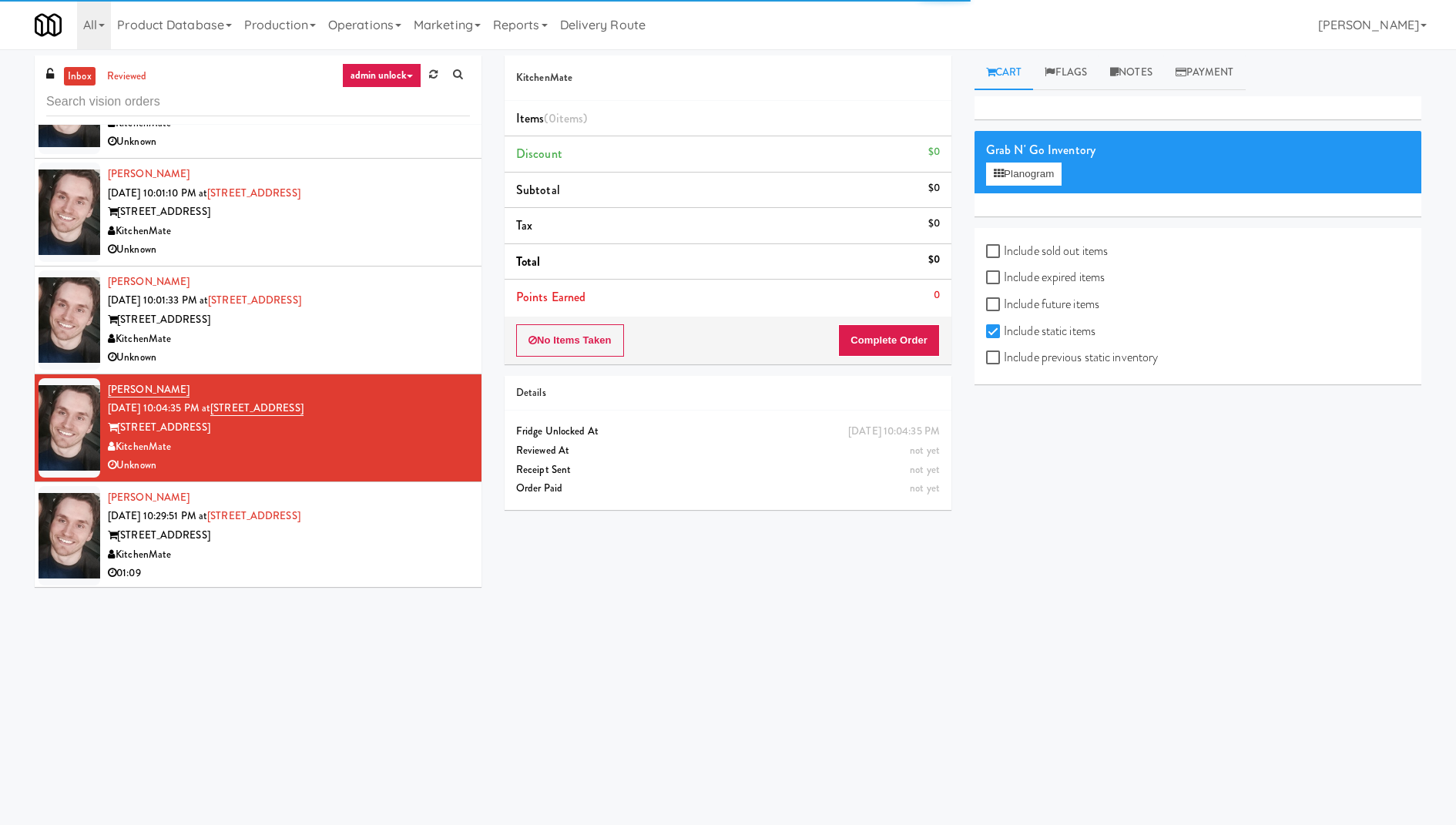
click at [392, 518] on div "[PERSON_NAME] [DATE] 10:29:51 PM at [STREET_ADDRESS][GEOGRAPHIC_DATA] [STREET_A…" at bounding box center [289, 536] width 362 height 95
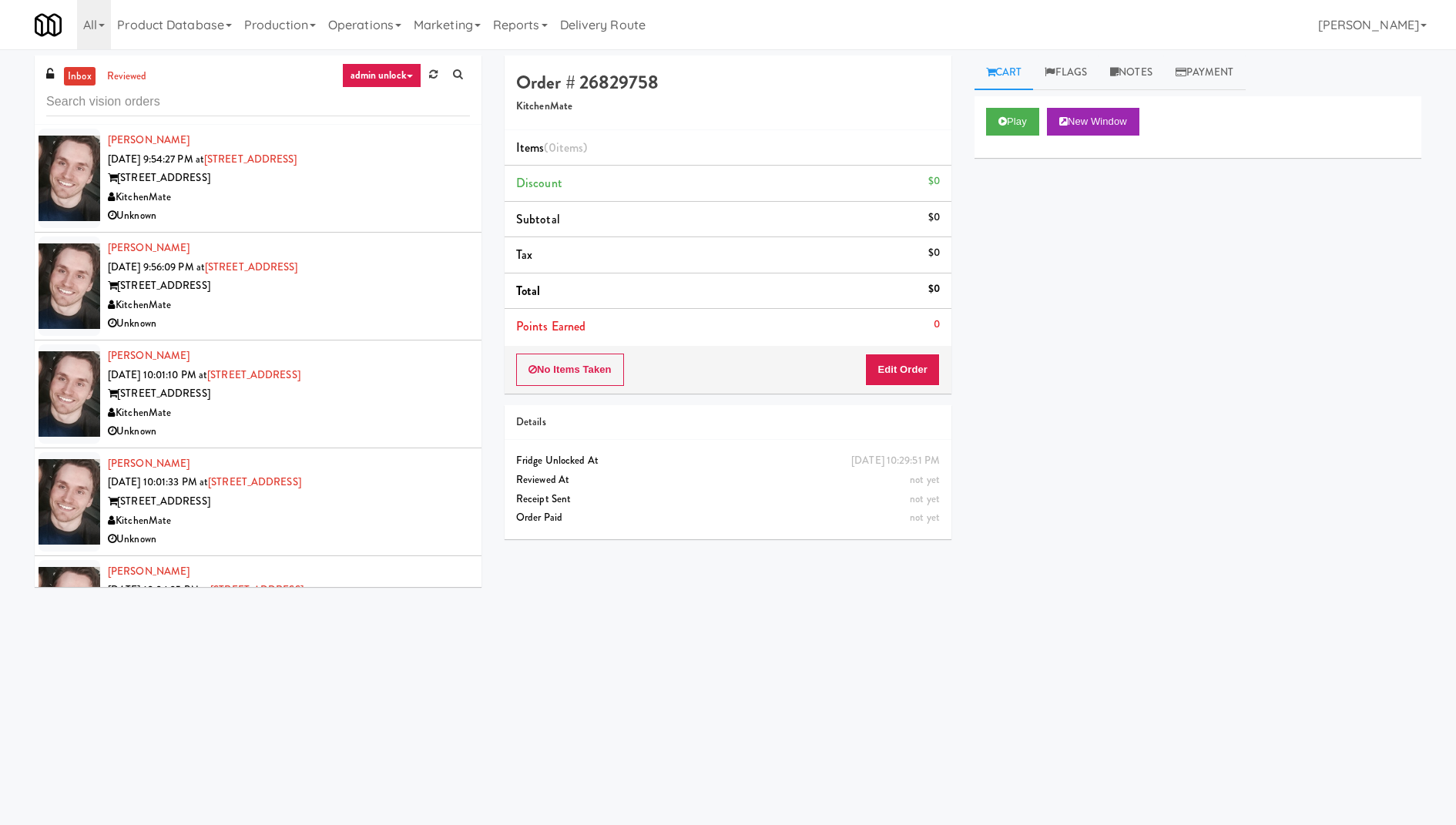
scroll to position [182, 0]
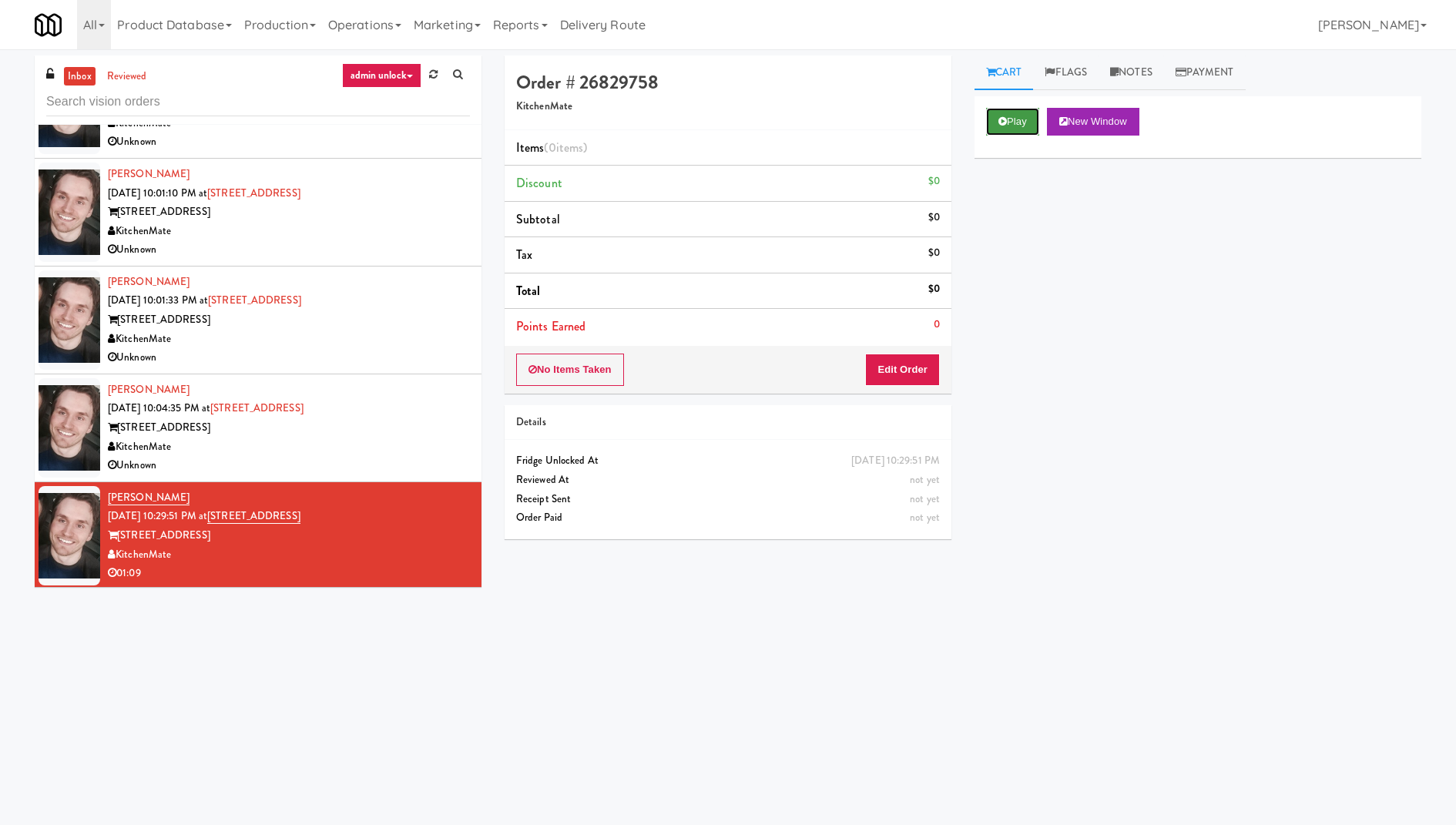
click at [1018, 127] on button "Play" at bounding box center [1012, 121] width 53 height 28
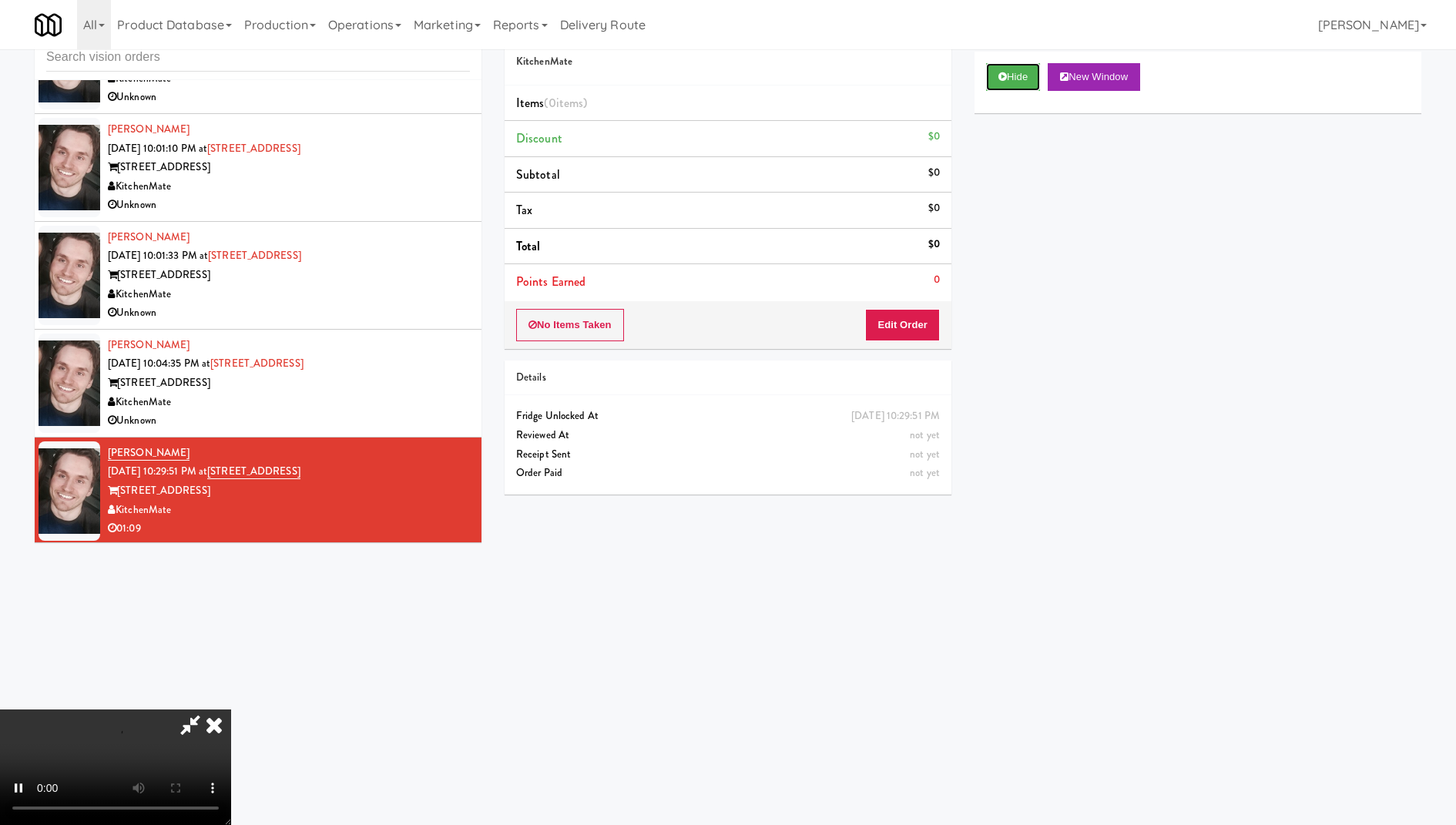
scroll to position [48, 0]
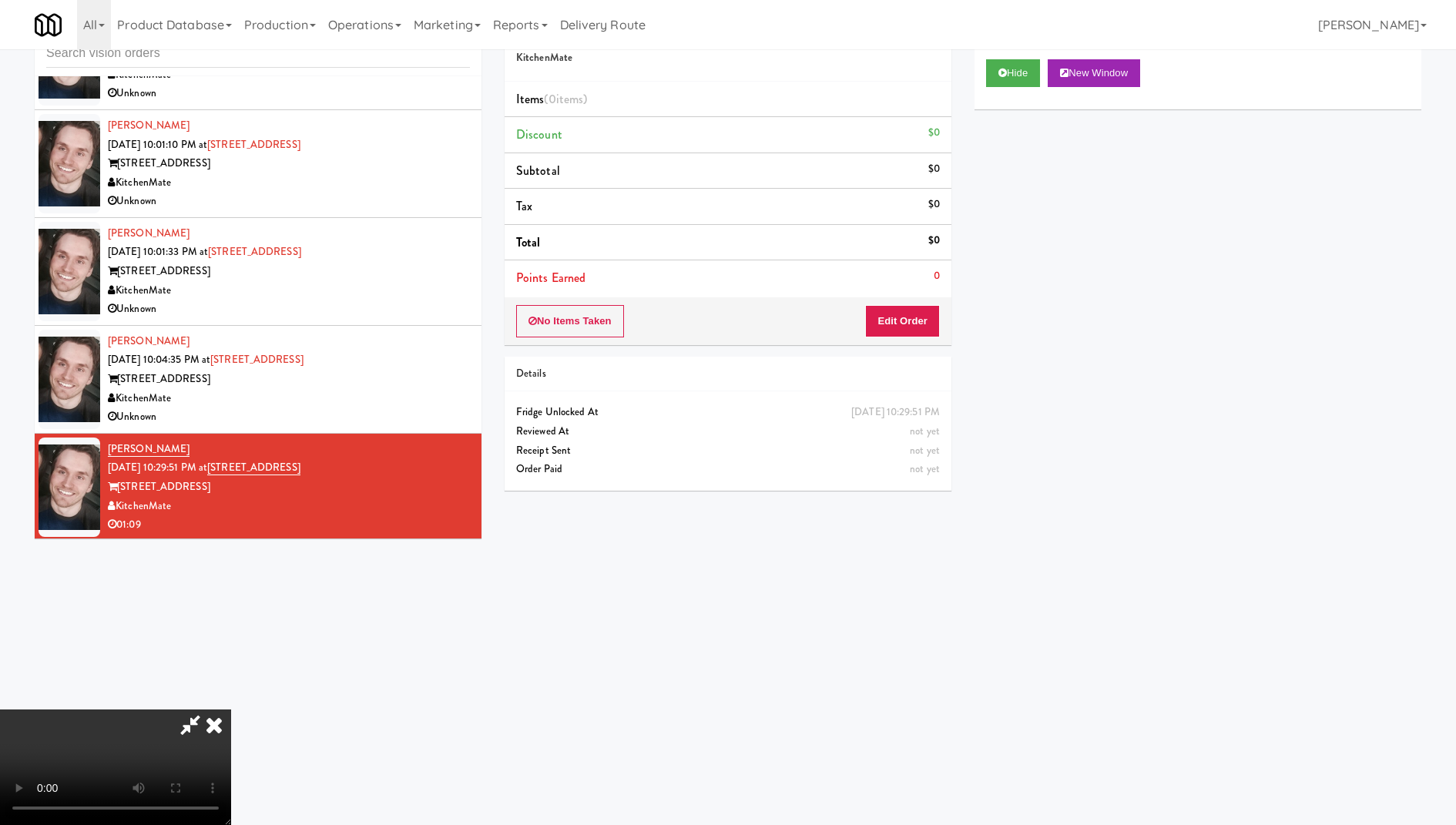
click at [231, 709] on icon at bounding box center [214, 724] width 34 height 30
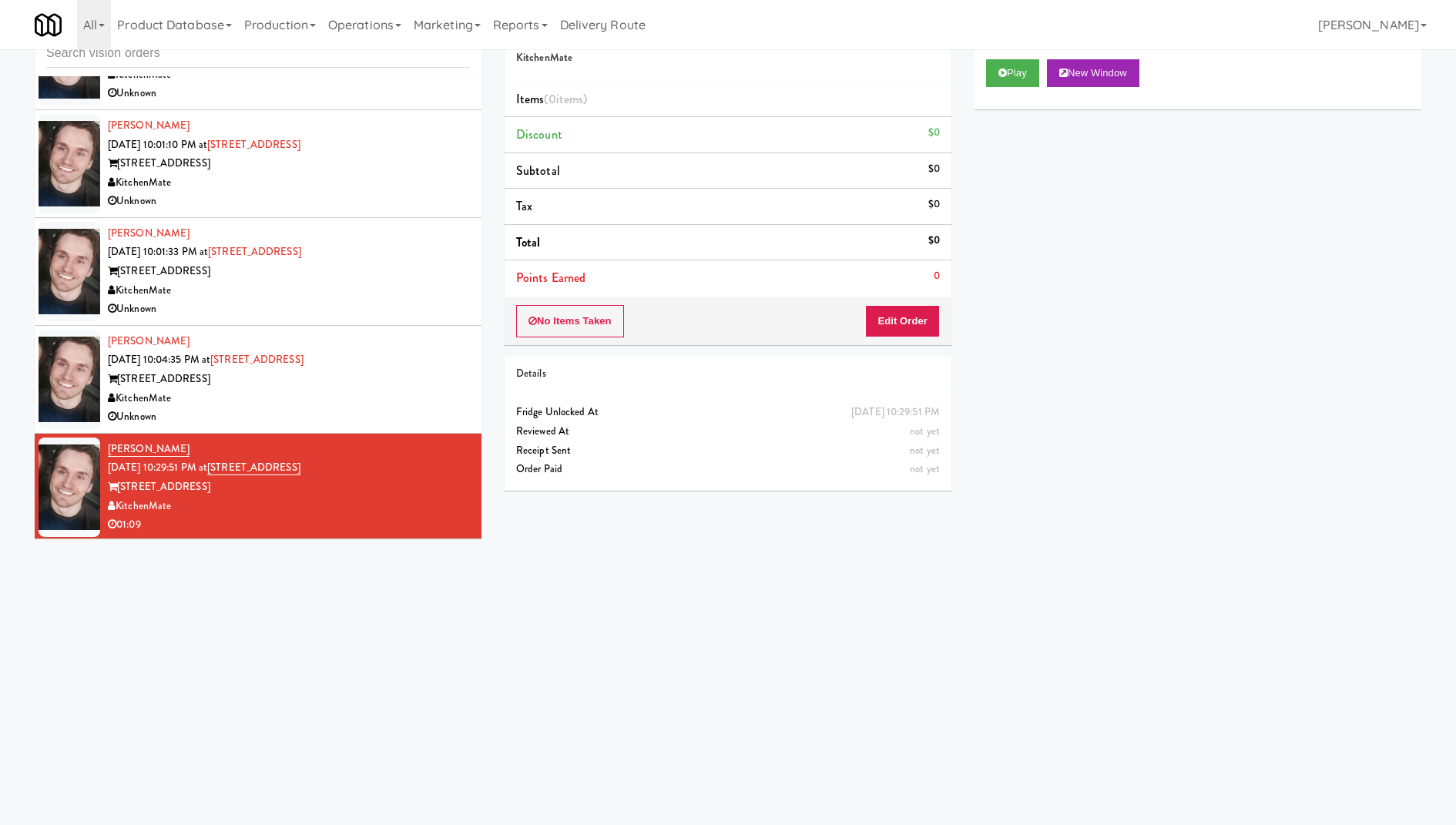
click at [415, 419] on div "Unknown" at bounding box center [289, 416] width 362 height 19
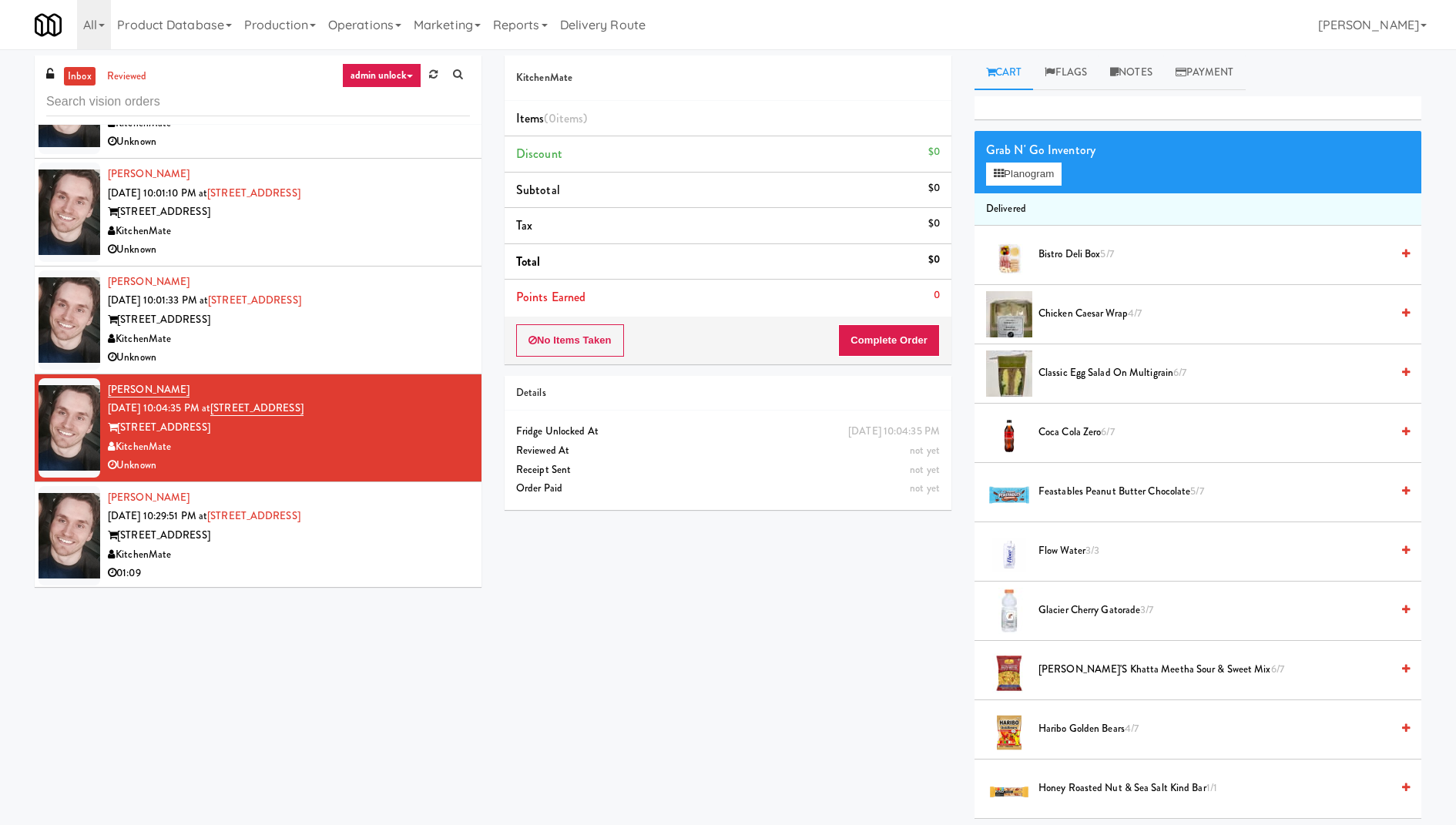
click at [350, 329] on div "KitchenMate" at bounding box center [289, 339] width 362 height 19
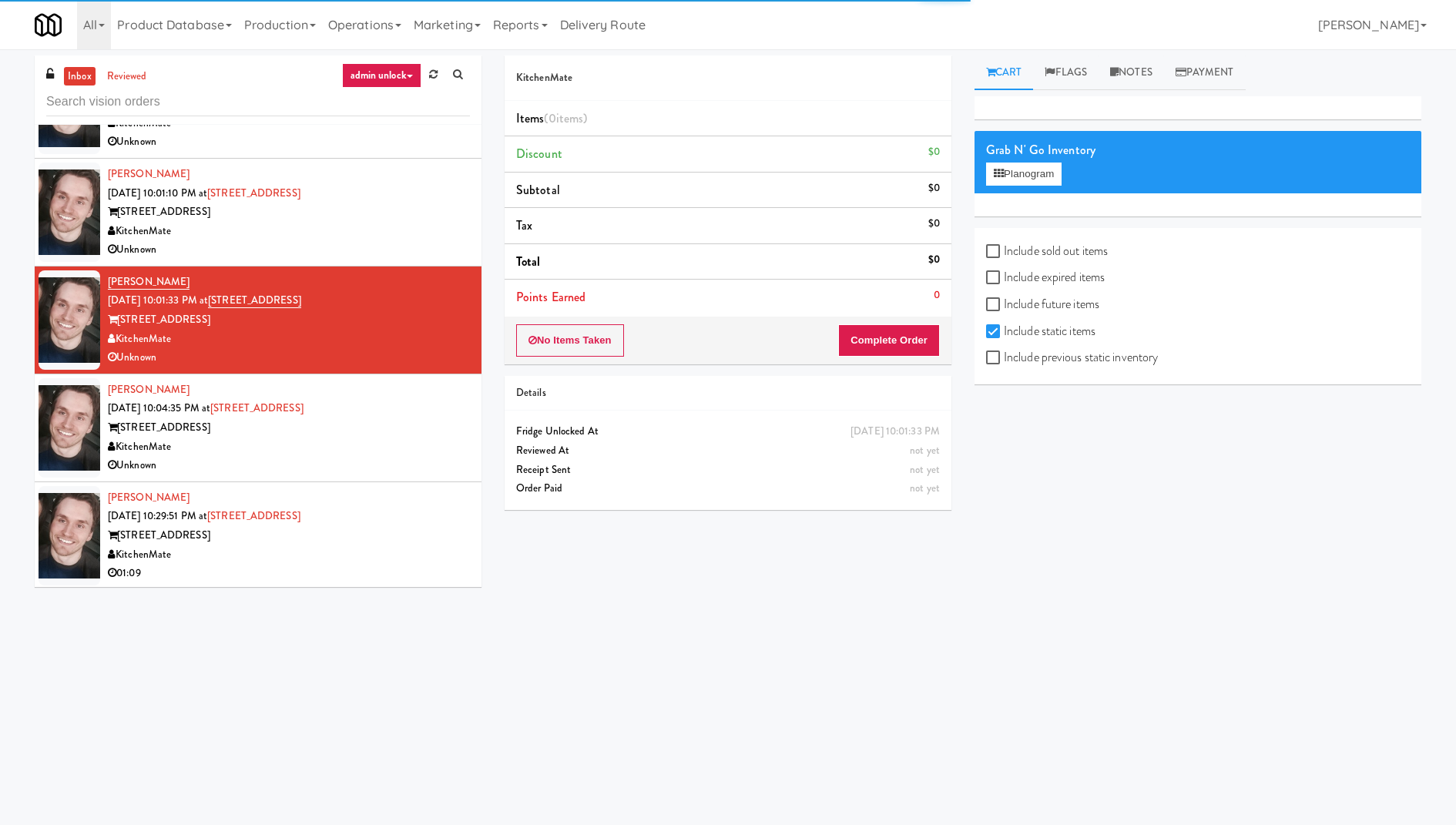
click at [385, 237] on div "KitchenMate" at bounding box center [289, 231] width 362 height 19
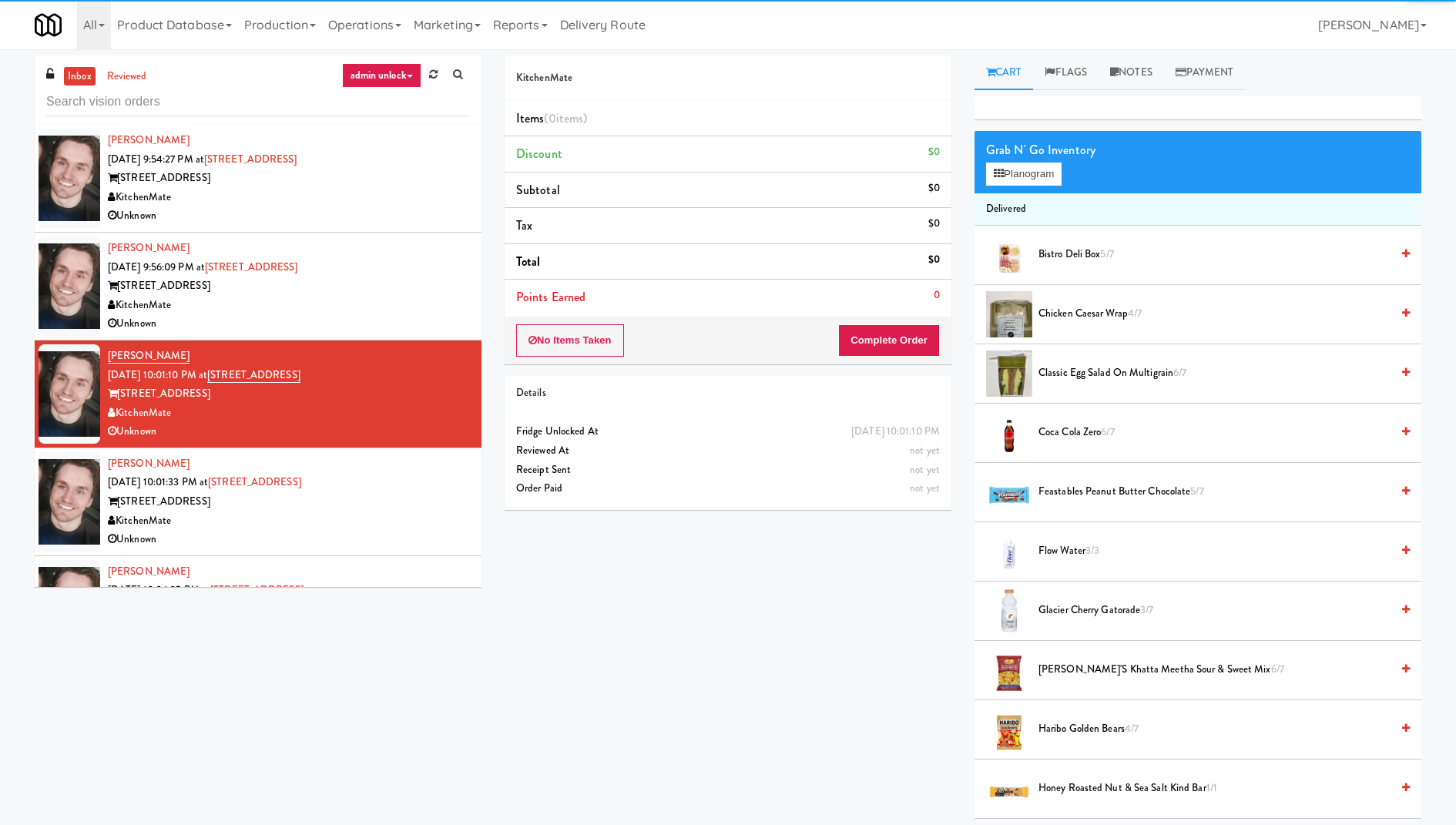
click at [396, 272] on div "[PERSON_NAME] [DATE] 9:56:09 PM at [STREET_ADDRESS][GEOGRAPHIC_DATA] [STREET_AD…" at bounding box center [289, 286] width 362 height 95
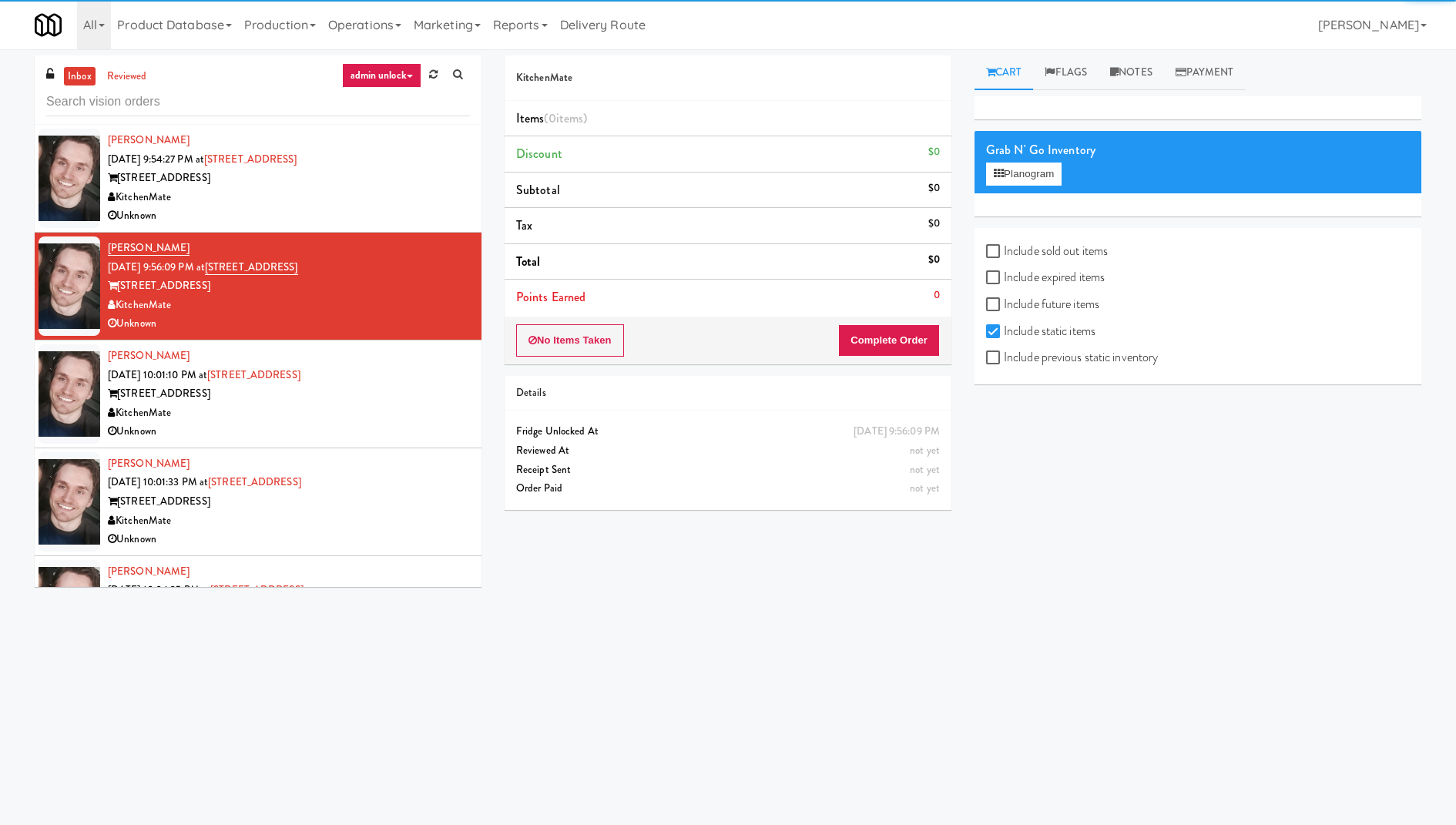
click at [407, 207] on div "Unknown" at bounding box center [289, 216] width 362 height 19
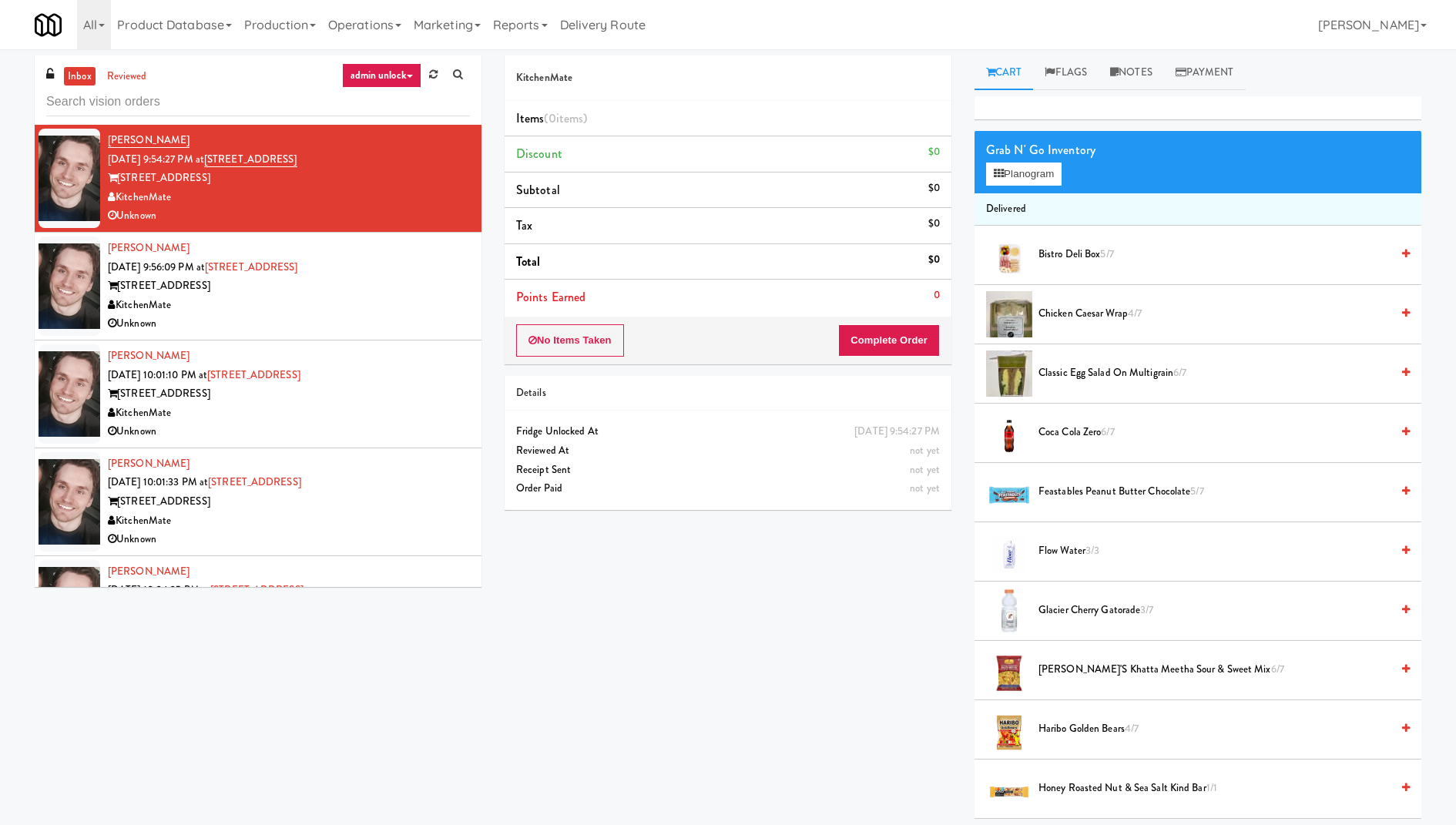
scroll to position [182, 0]
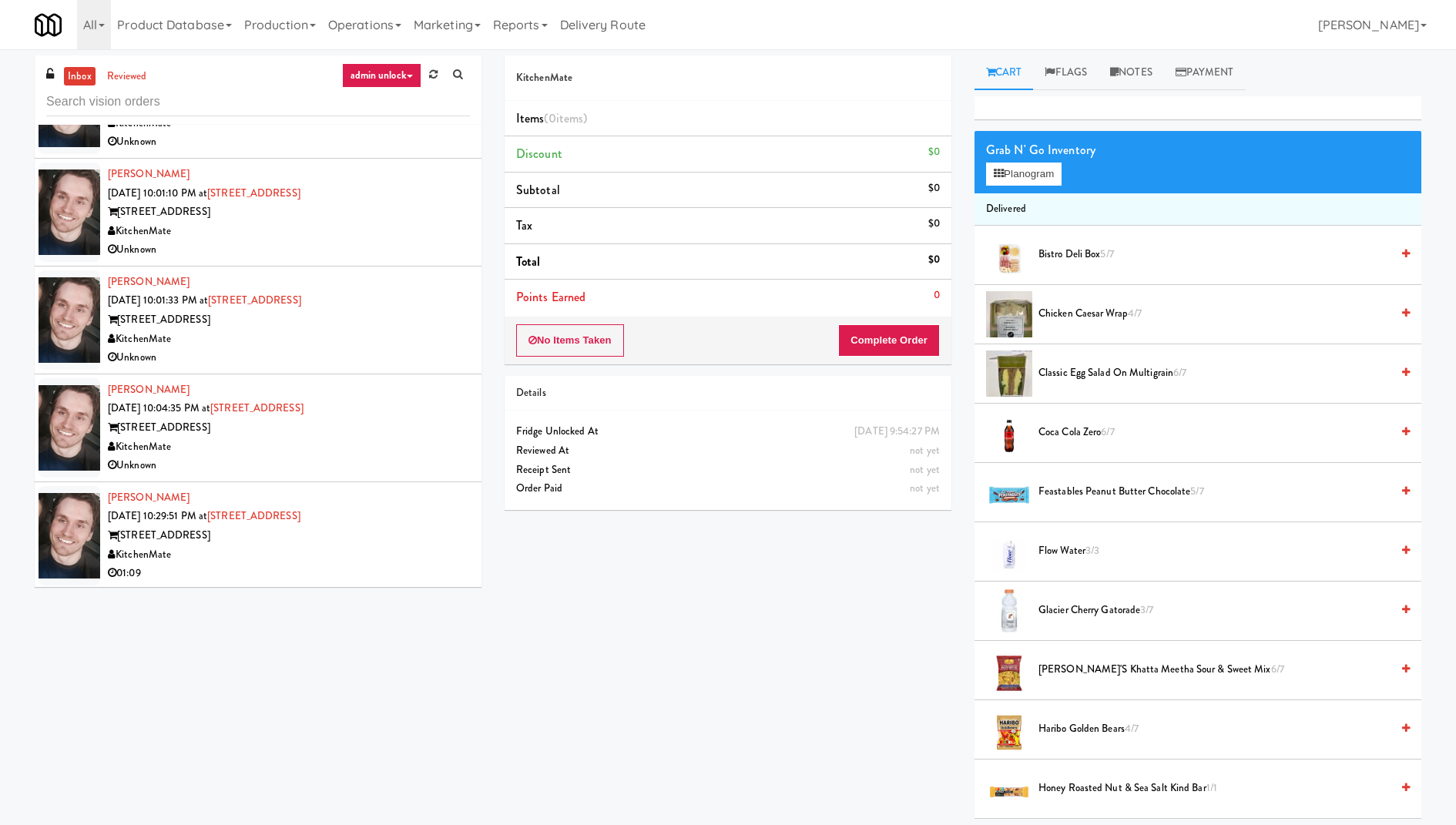
click at [383, 510] on div "Arwid Bancewicz Sep 18, 2025 10:29:51 PM at 325 Front St - Lobby 325 Front St -…" at bounding box center [289, 536] width 362 height 95
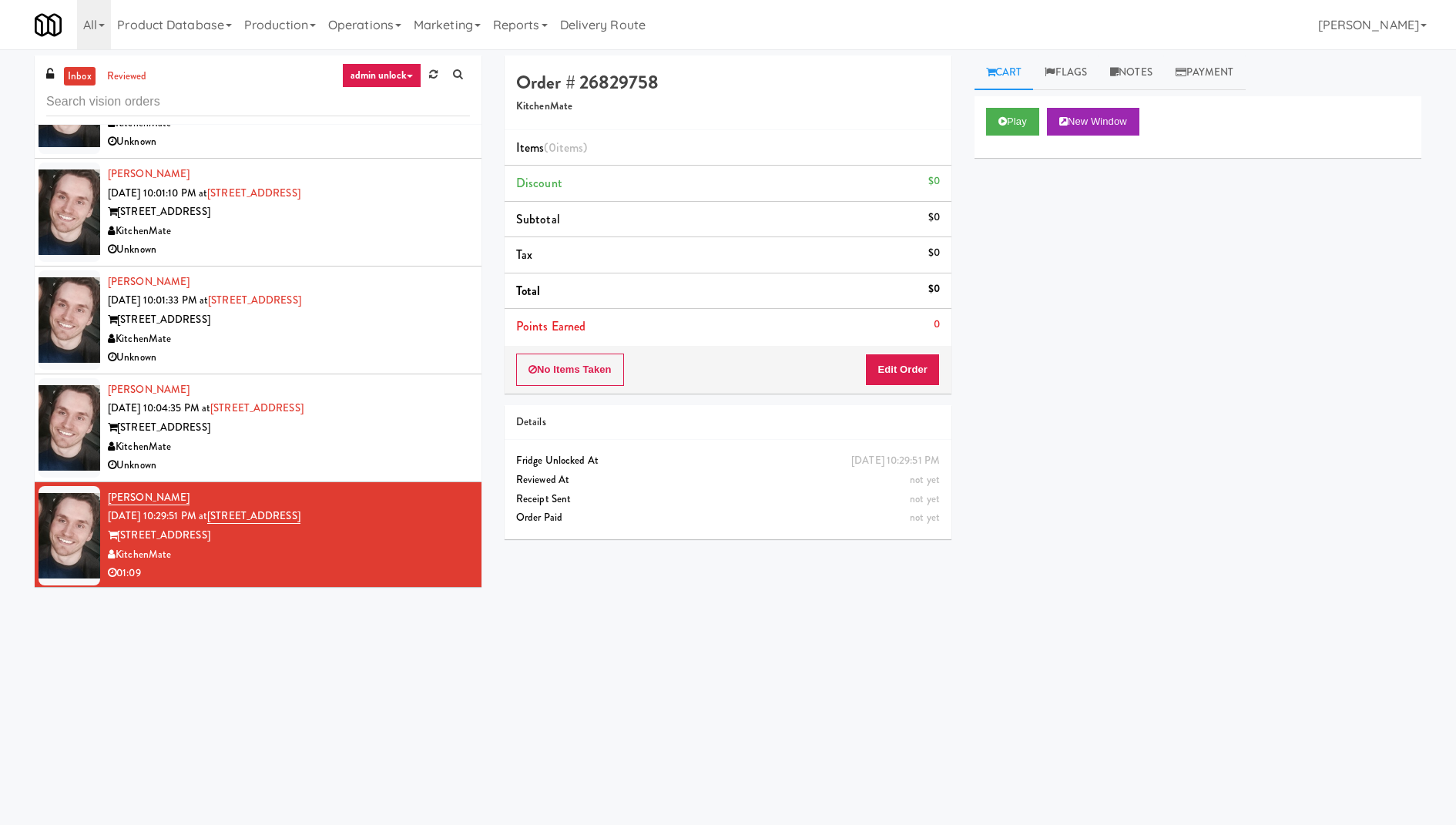
click at [396, 437] on div "KitchenMate" at bounding box center [289, 447] width 362 height 19
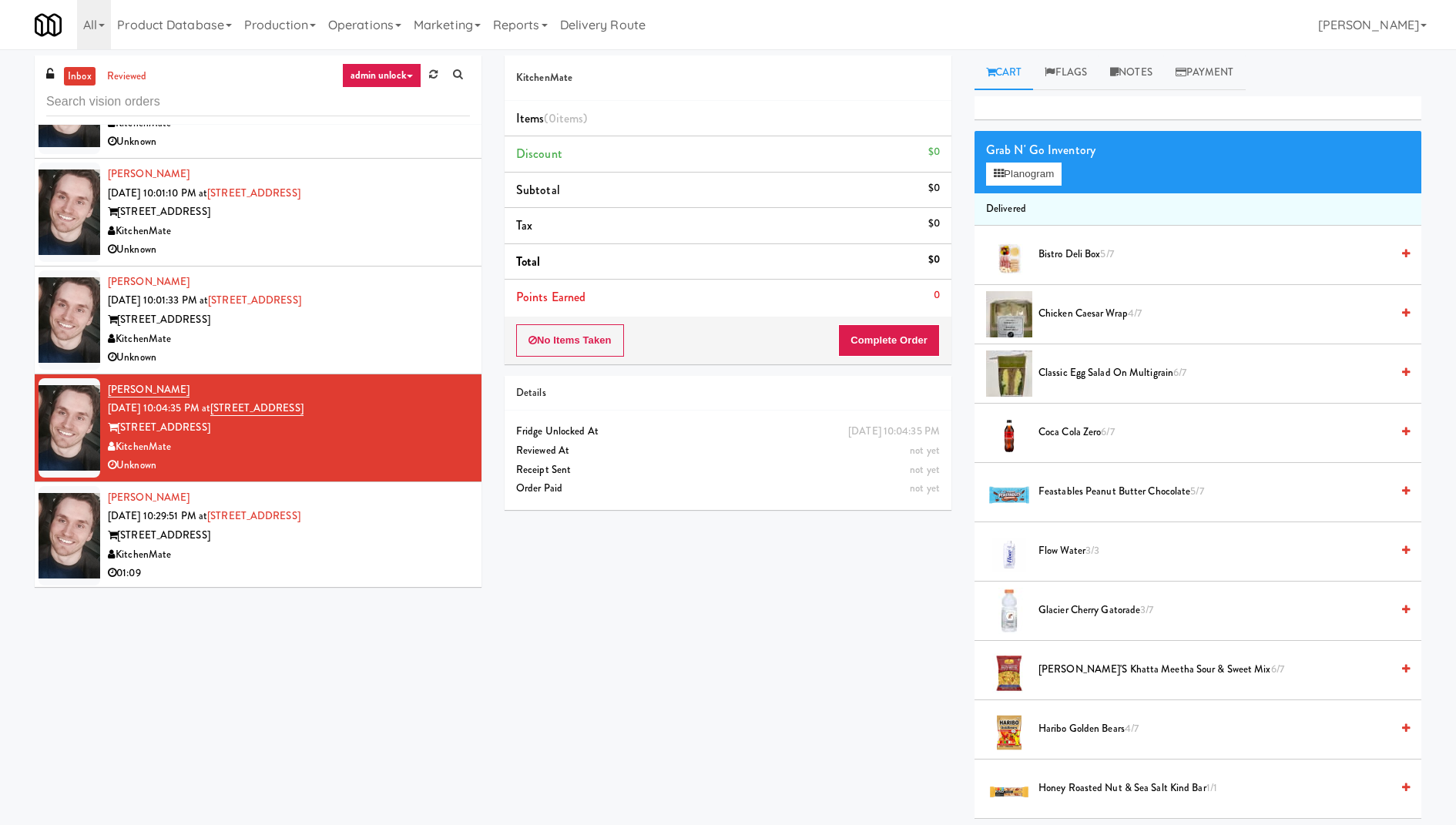
click at [399, 504] on div "Arwid Bancewicz Sep 18, 2025 10:29:51 PM at 325 Front St - Lobby 325 Front St -…" at bounding box center [289, 536] width 362 height 95
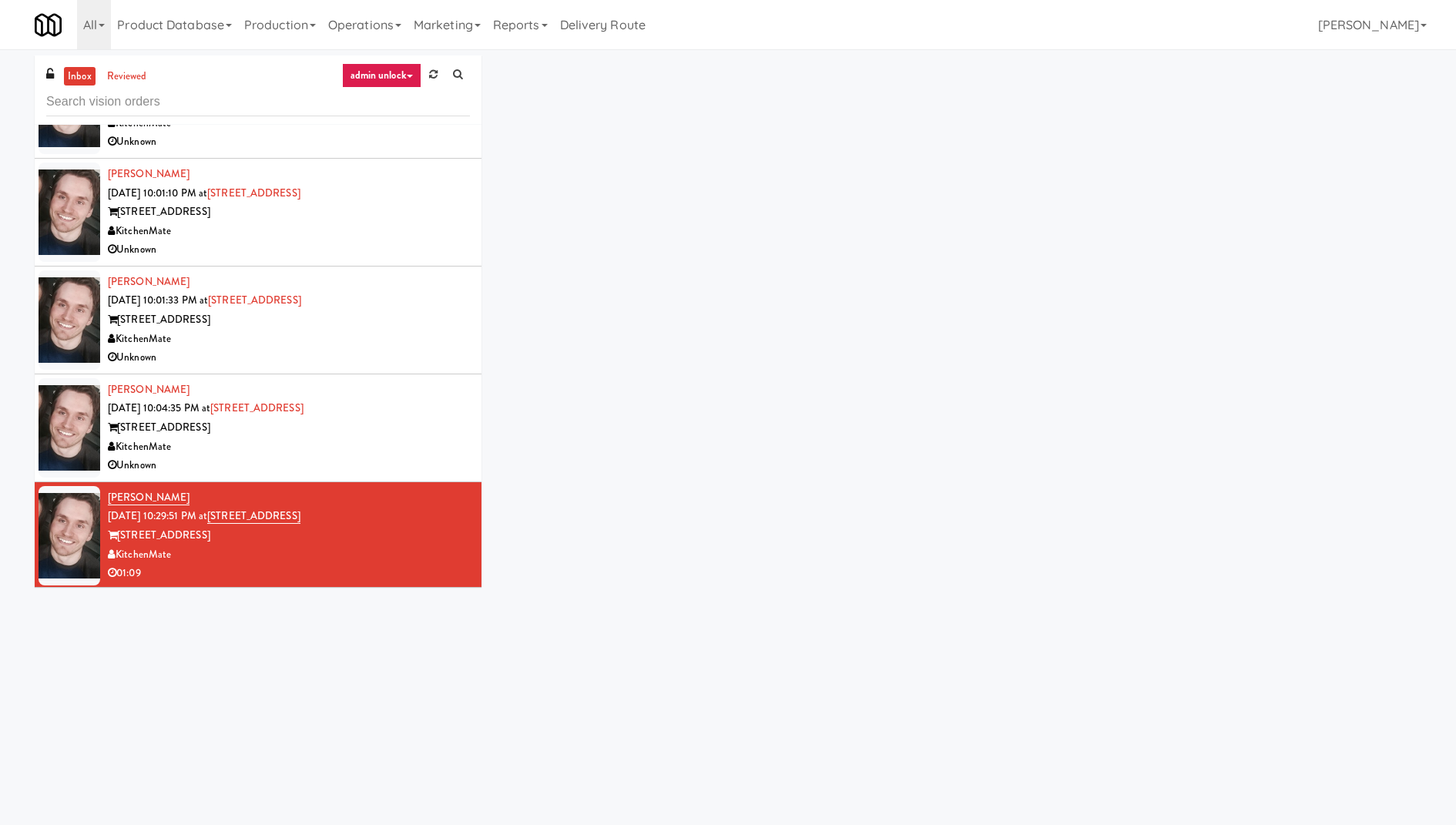
click at [392, 499] on div "Arwid Bancewicz Sep 18, 2025 10:29:51 PM at 325 Front St - Lobby 325 Front St -…" at bounding box center [289, 536] width 362 height 95
click at [384, 424] on div "325 Front St - Lobby" at bounding box center [289, 428] width 362 height 19
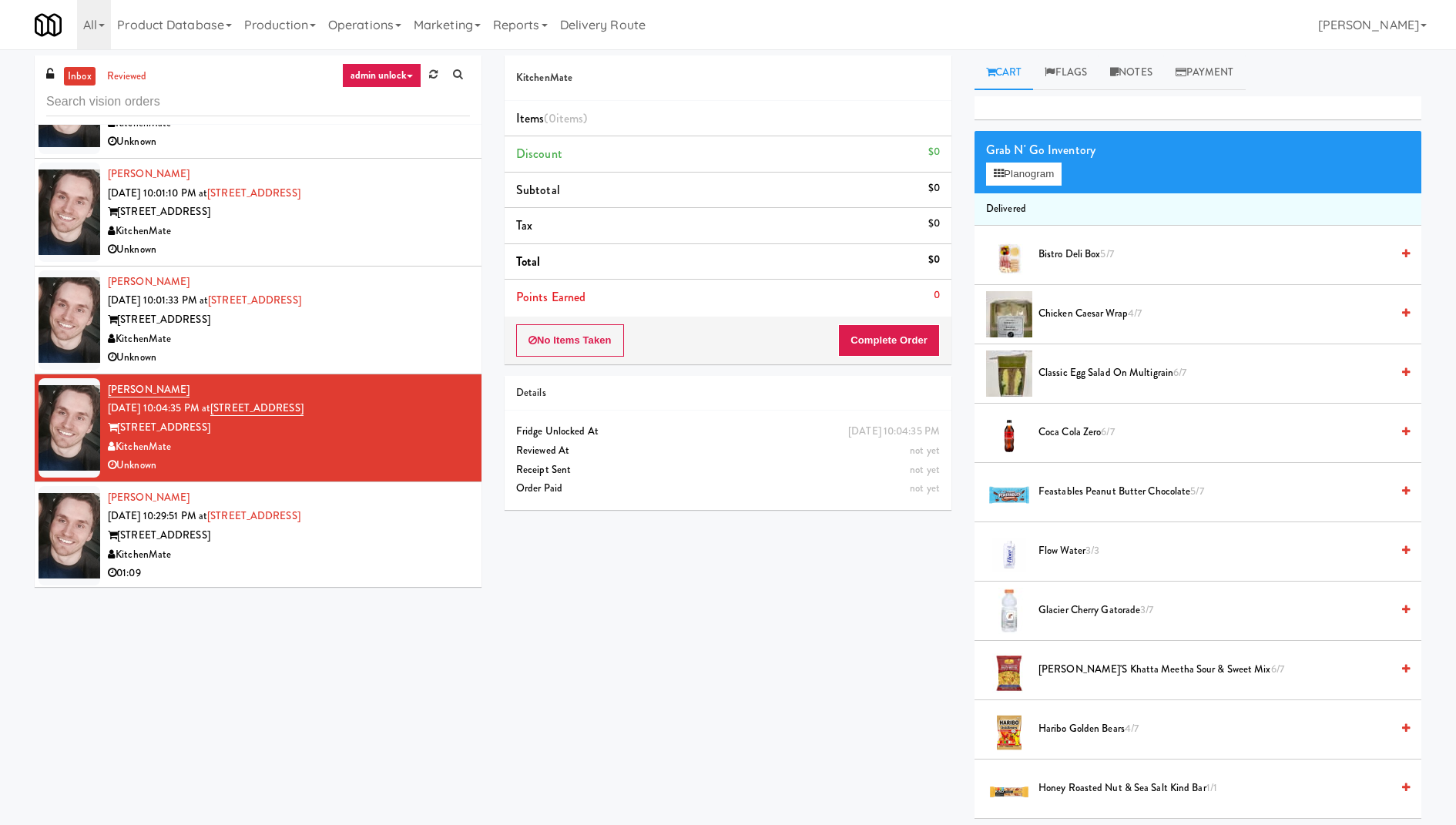
click at [484, 133] on div "inbox reviewed admin unlock all unclear take inventory issue suspicious failed …" at bounding box center [257, 326] width 470 height 542
click at [376, 6] on link "Operations" at bounding box center [364, 25] width 85 height 49
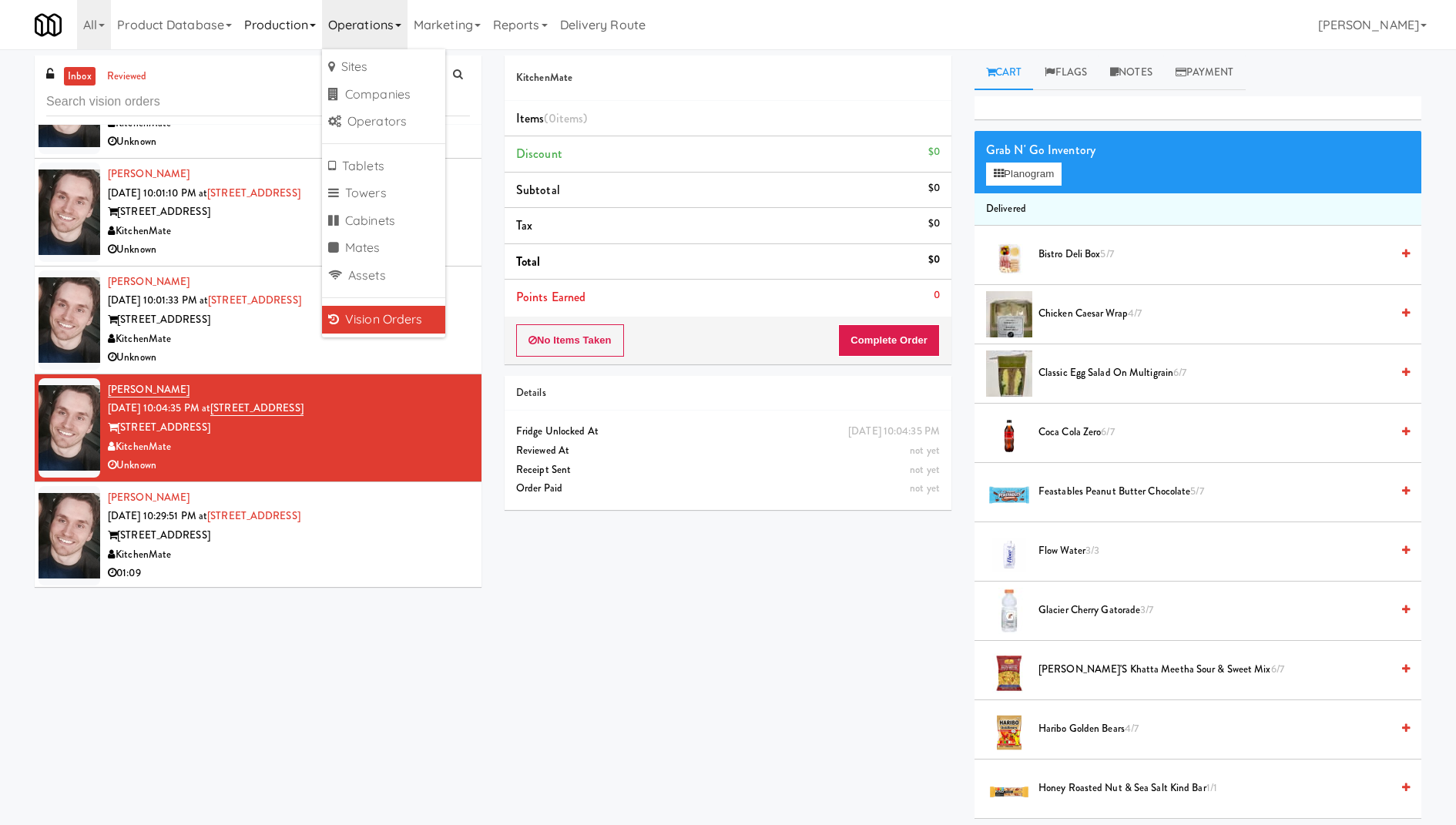
click at [294, 48] on link "Production" at bounding box center [280, 25] width 83 height 49
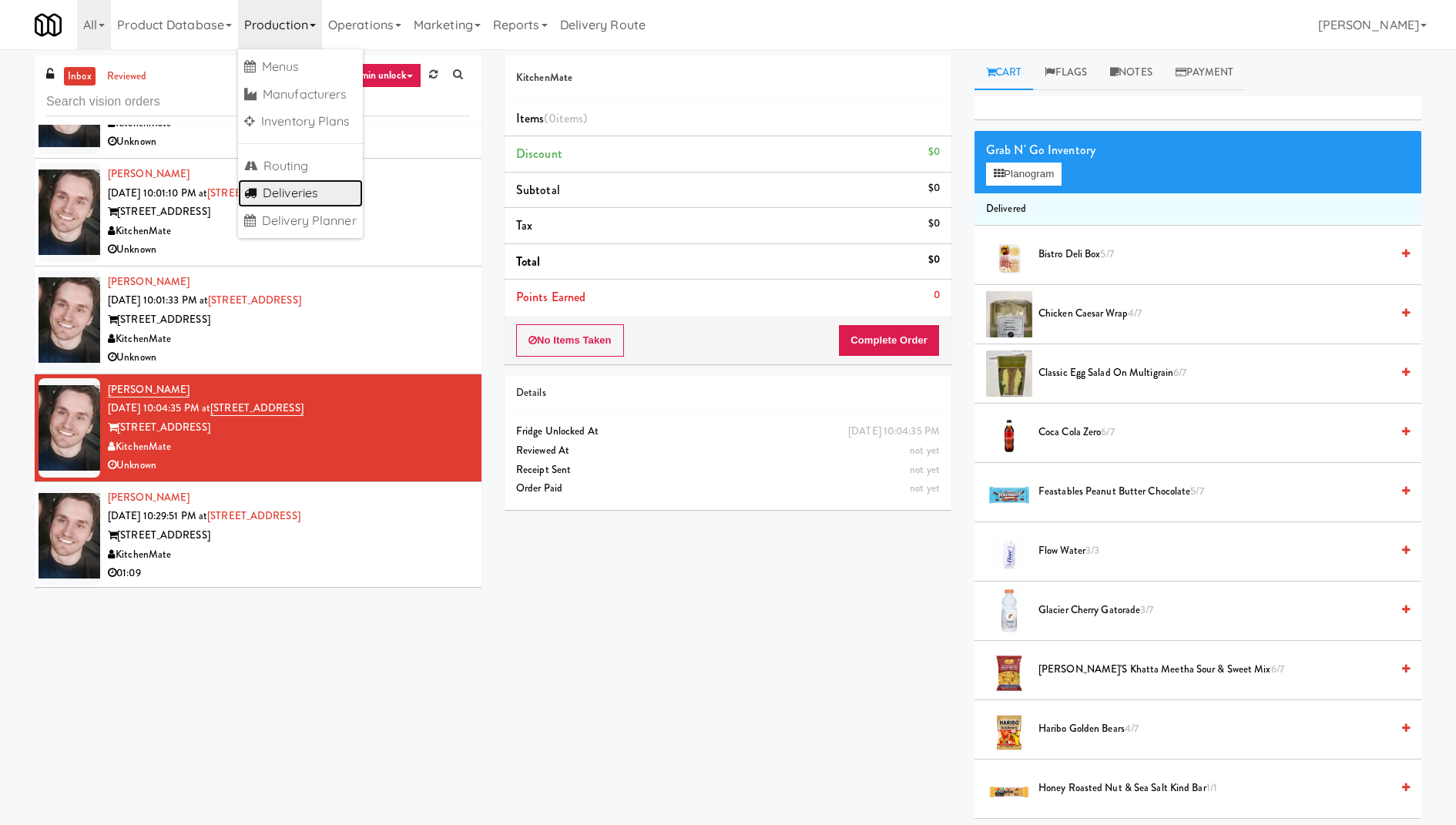
click at [295, 198] on link "Deliveries" at bounding box center [301, 192] width 125 height 28
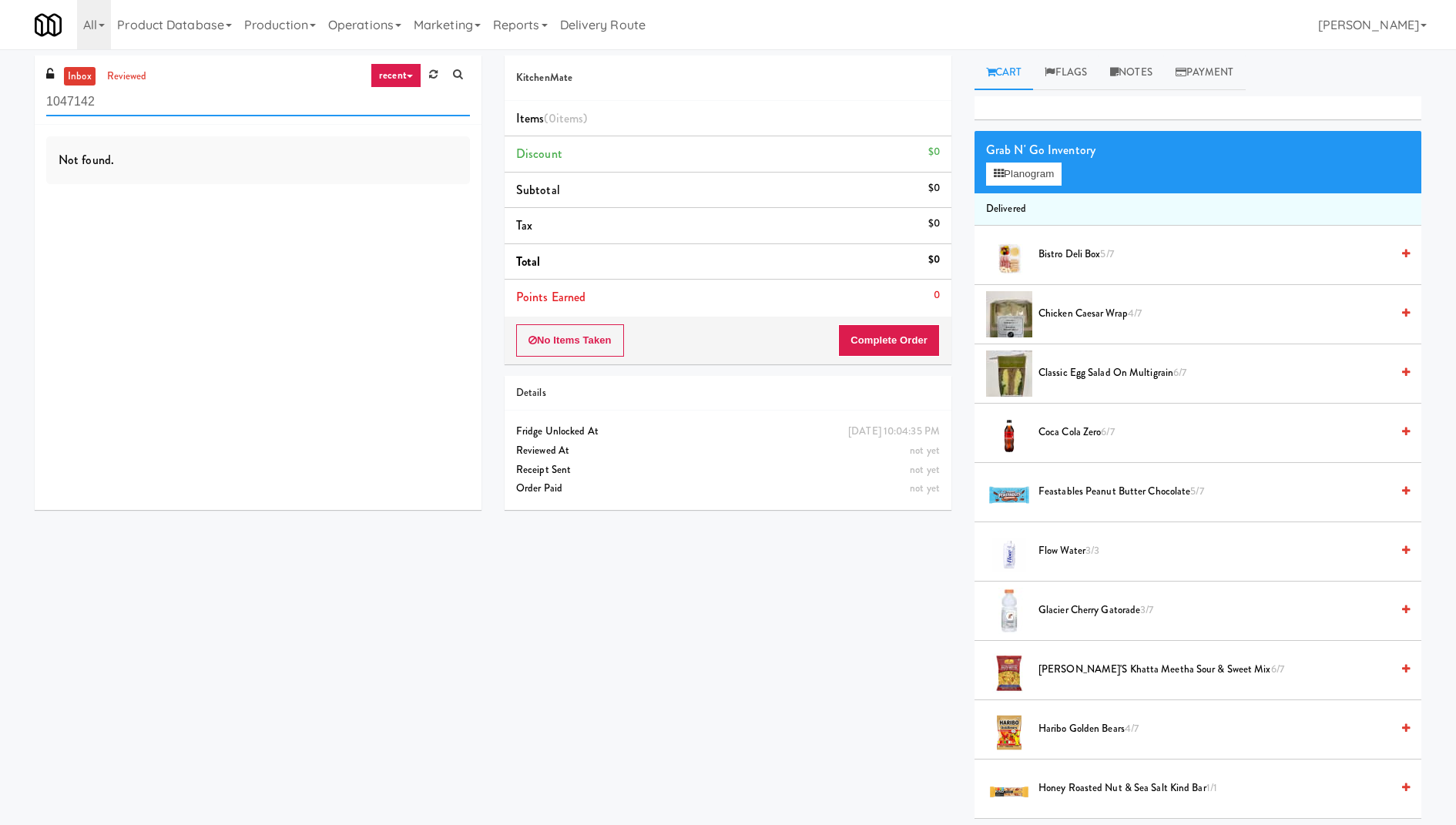
drag, startPoint x: 115, startPoint y: 104, endPoint x: 0, endPoint y: 101, distance: 115.0
click at [0, 101] on div "inbox reviewed recent all unclear take inventory issue suspicious failed recent…" at bounding box center [728, 436] width 1456 height 763
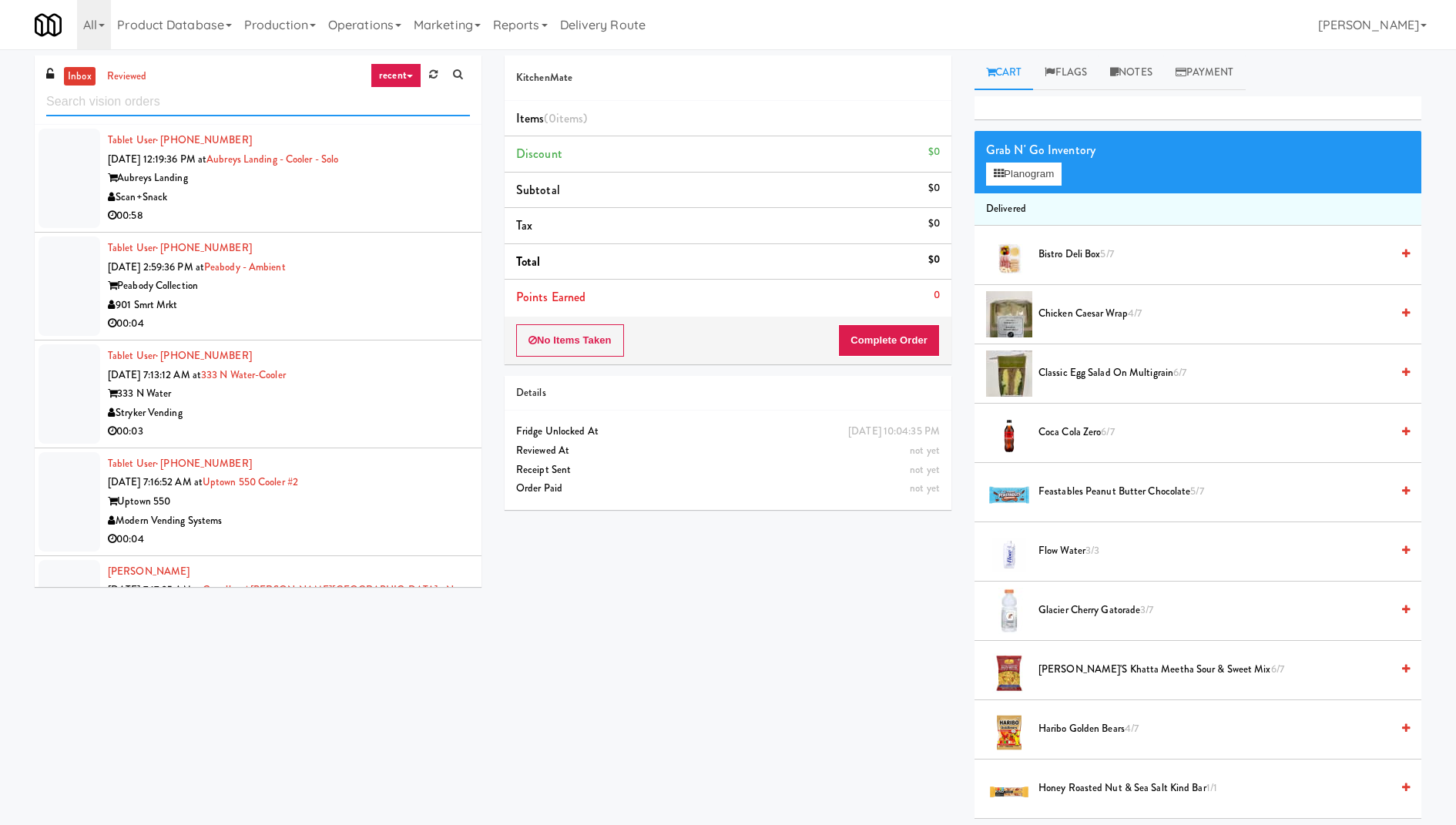
click at [410, 88] on input "text" at bounding box center [258, 102] width 424 height 28
click at [407, 78] on link "recent" at bounding box center [396, 76] width 51 height 25
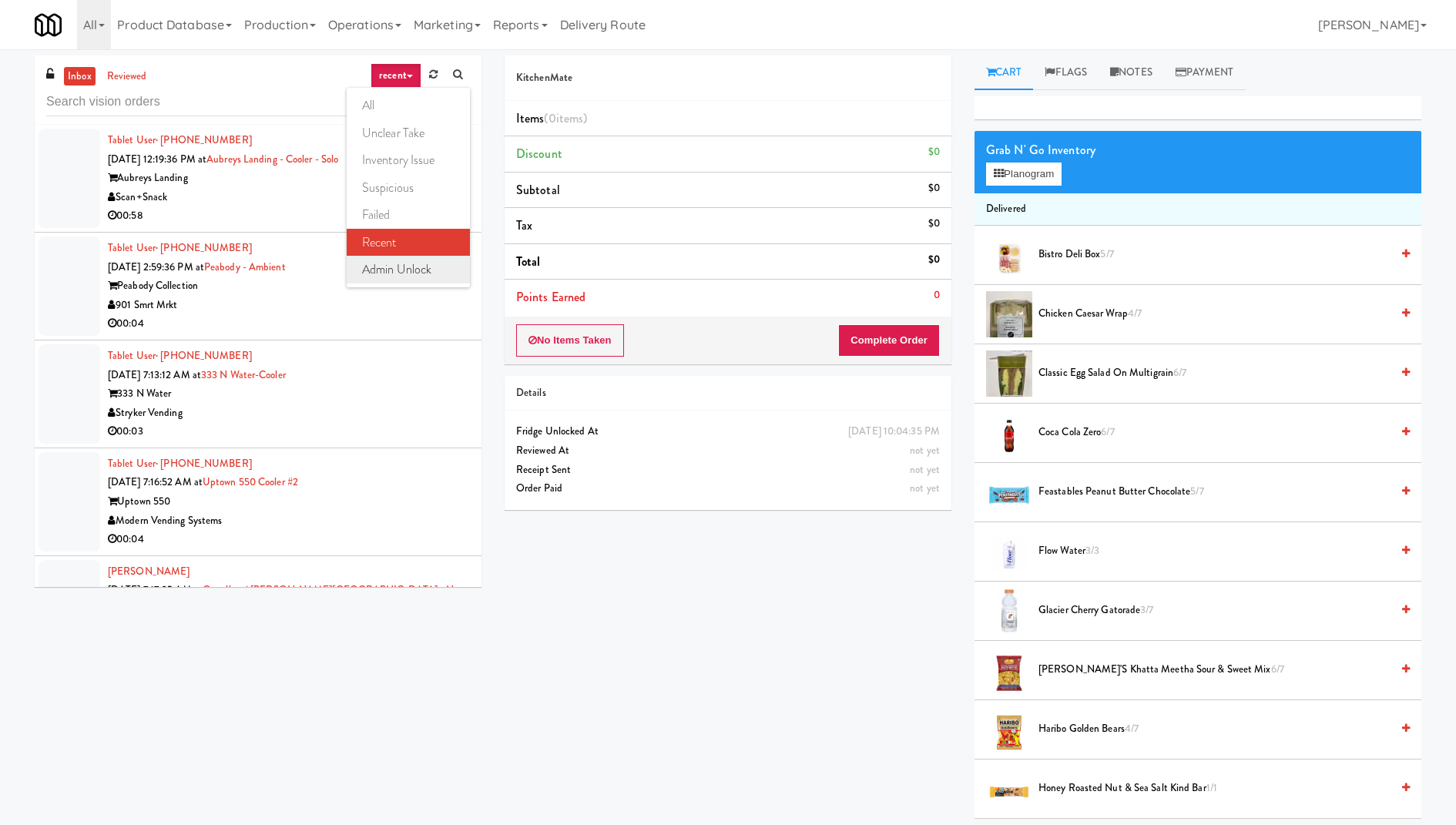
click at [423, 272] on link "admin unlock" at bounding box center [408, 269] width 123 height 28
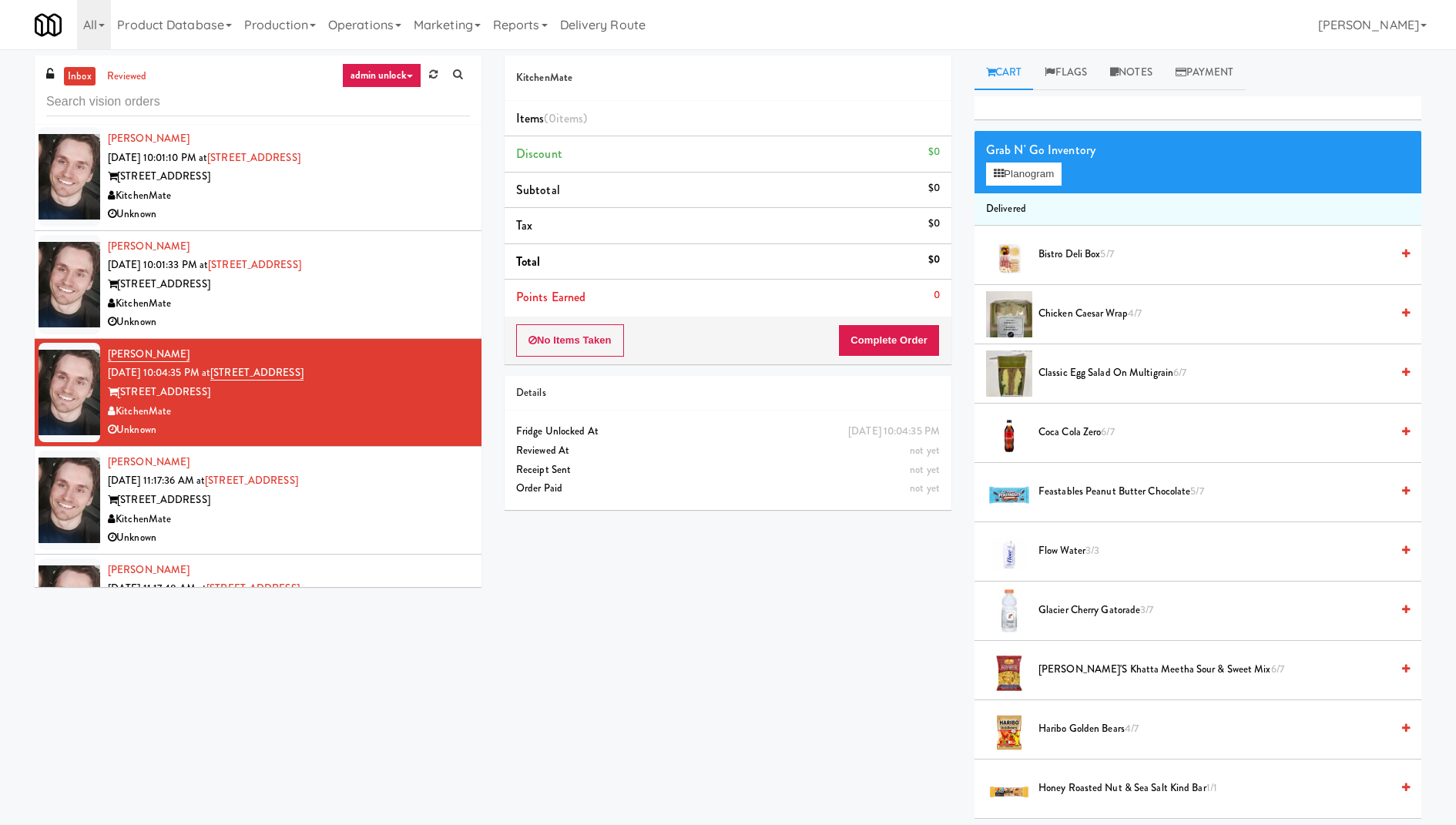
scroll to position [289, 0]
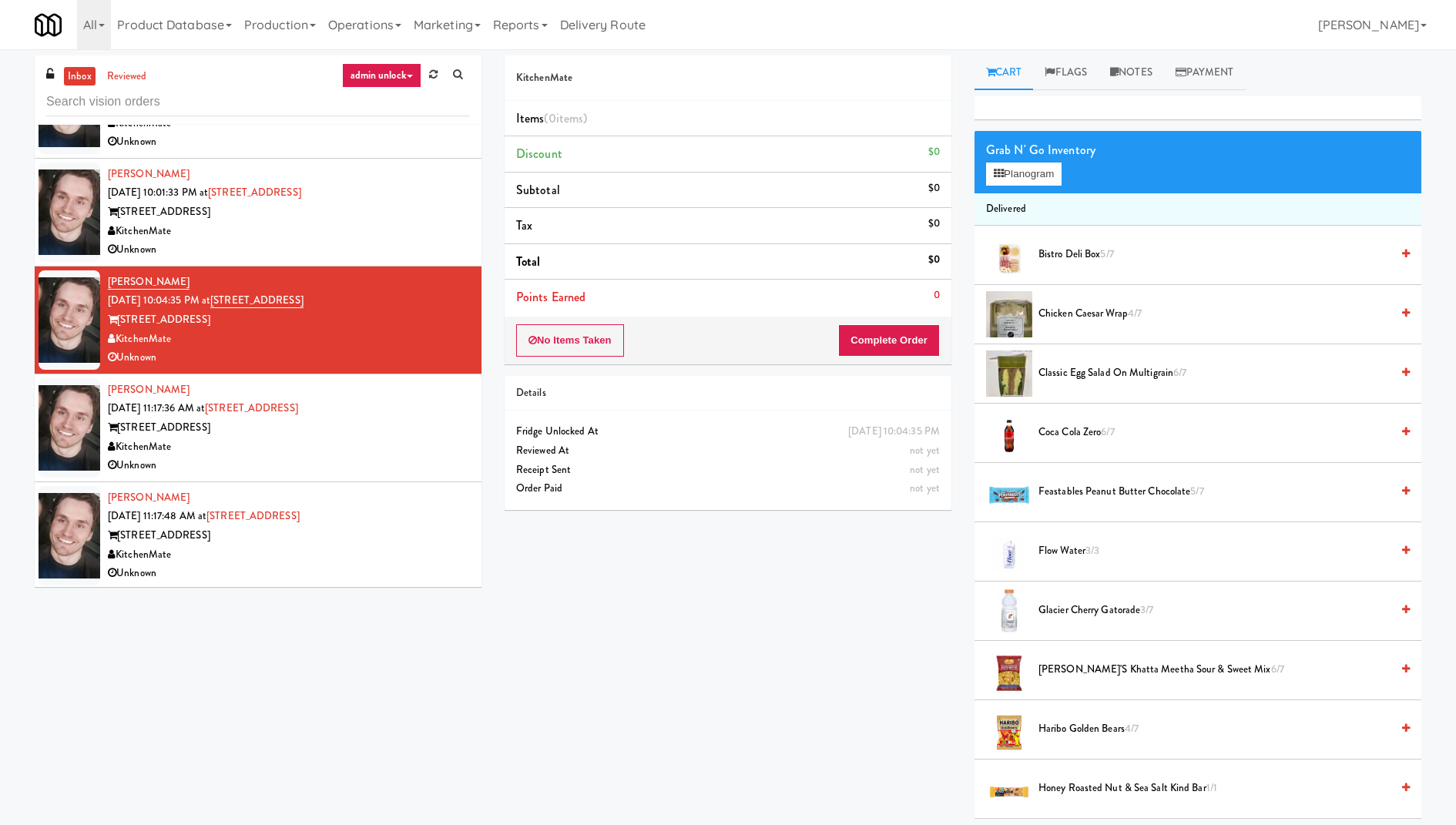
click at [391, 412] on div "Arwid Bancewicz Sep 19, 2025 11:17:36 AM at 315 Front St - Fridge 315 Front St …" at bounding box center [289, 428] width 362 height 95
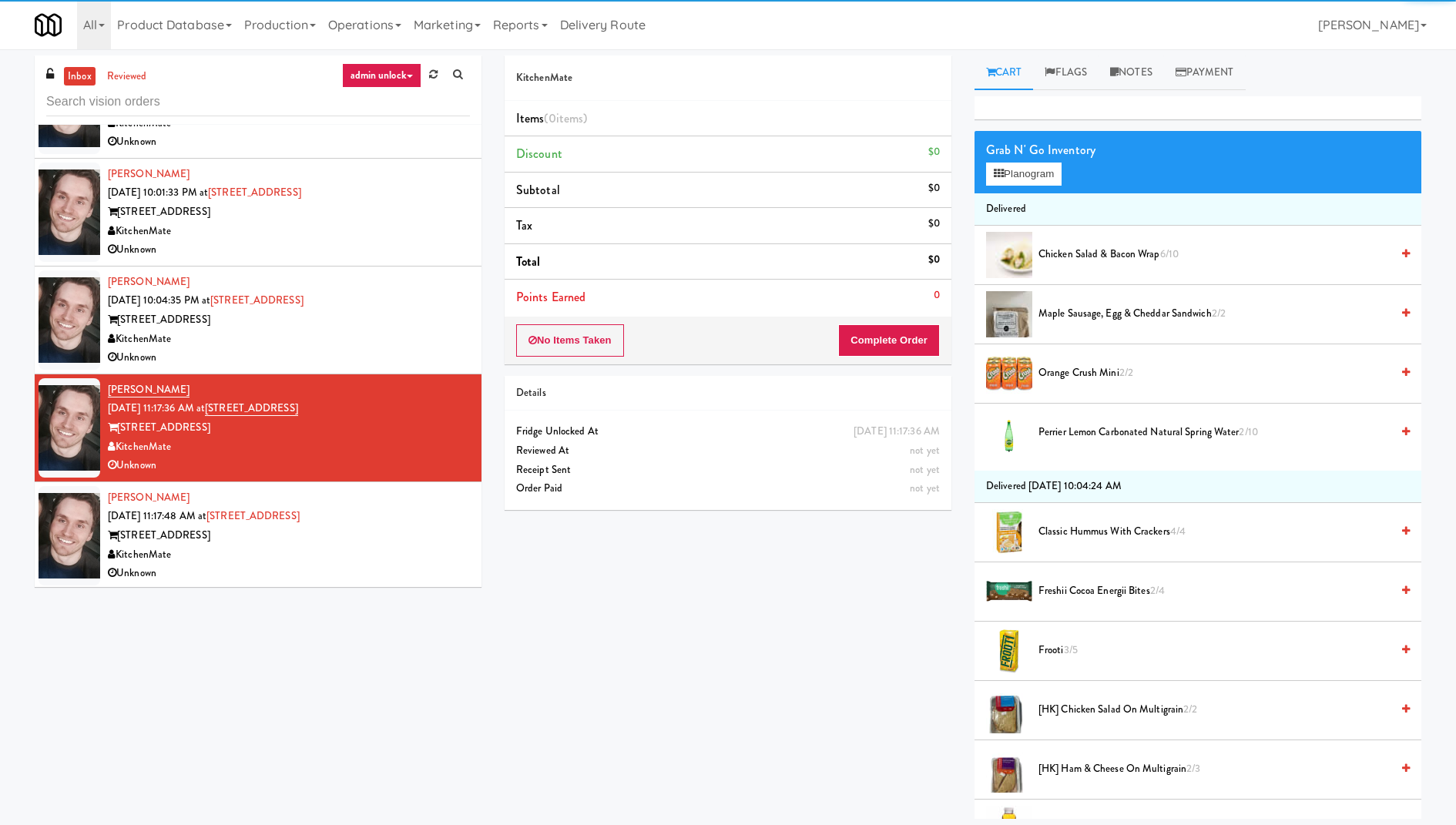
click at [396, 503] on div "Arwid Bancewicz Sep 19, 2025 11:17:48 AM at 315 Front St - Fridge 315 Front St …" at bounding box center [289, 536] width 362 height 95
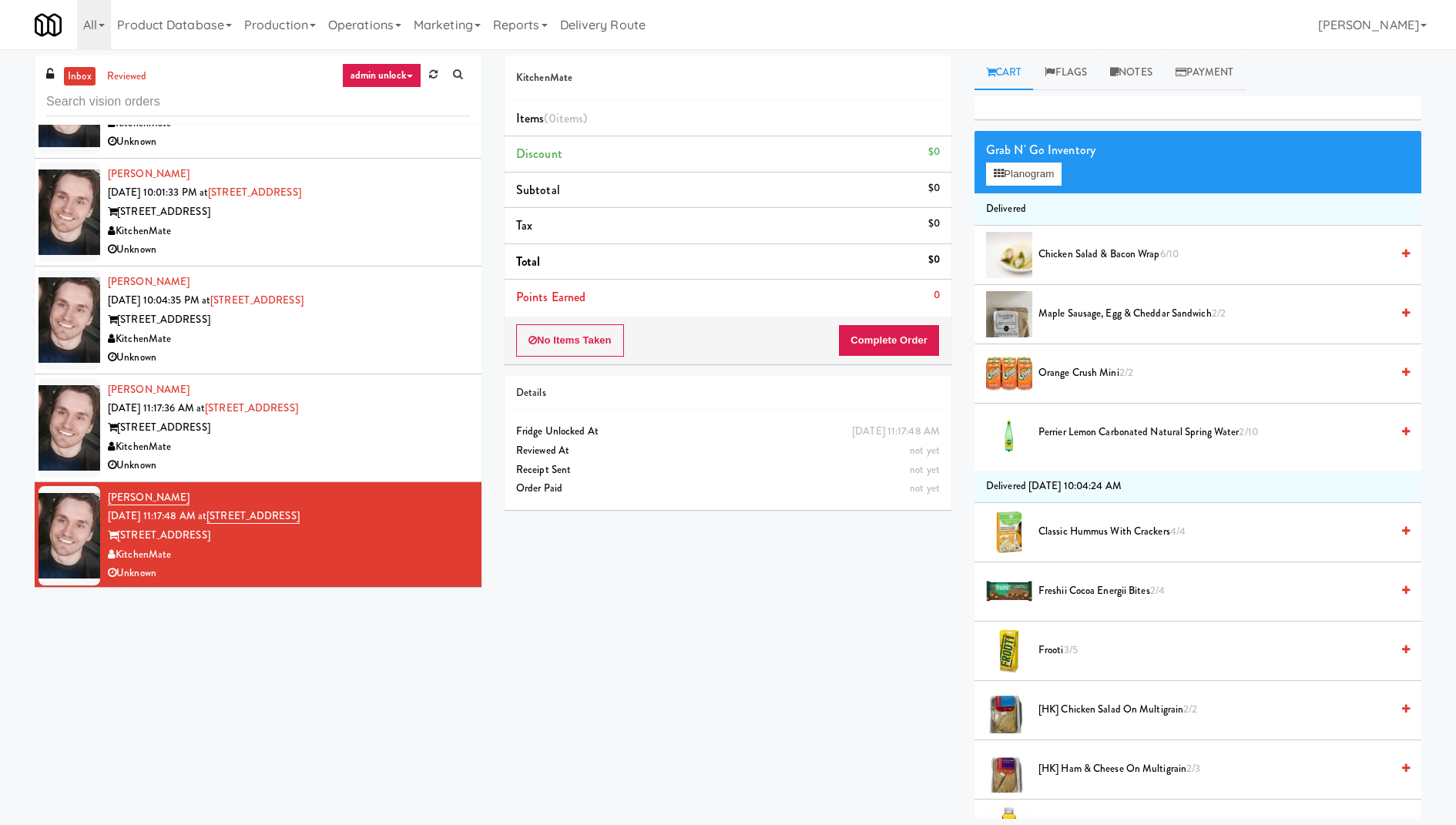
click at [407, 428] on div "315 Front St" at bounding box center [289, 428] width 362 height 19
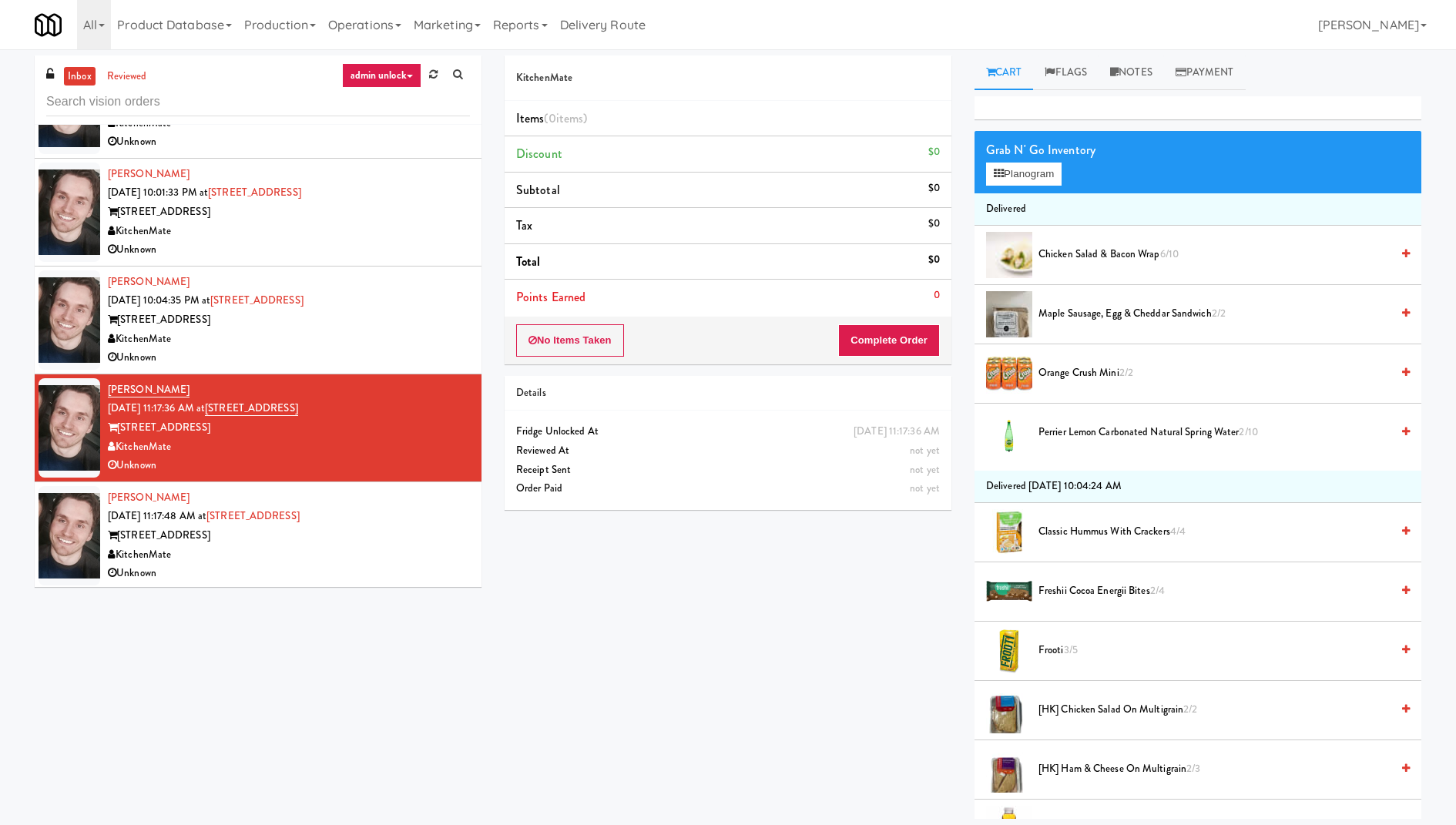
click at [362, 515] on div "Arwid Bancewicz Sep 19, 2025 11:17:48 AM at 315 Front St - Fridge 315 Front St …" at bounding box center [289, 536] width 362 height 95
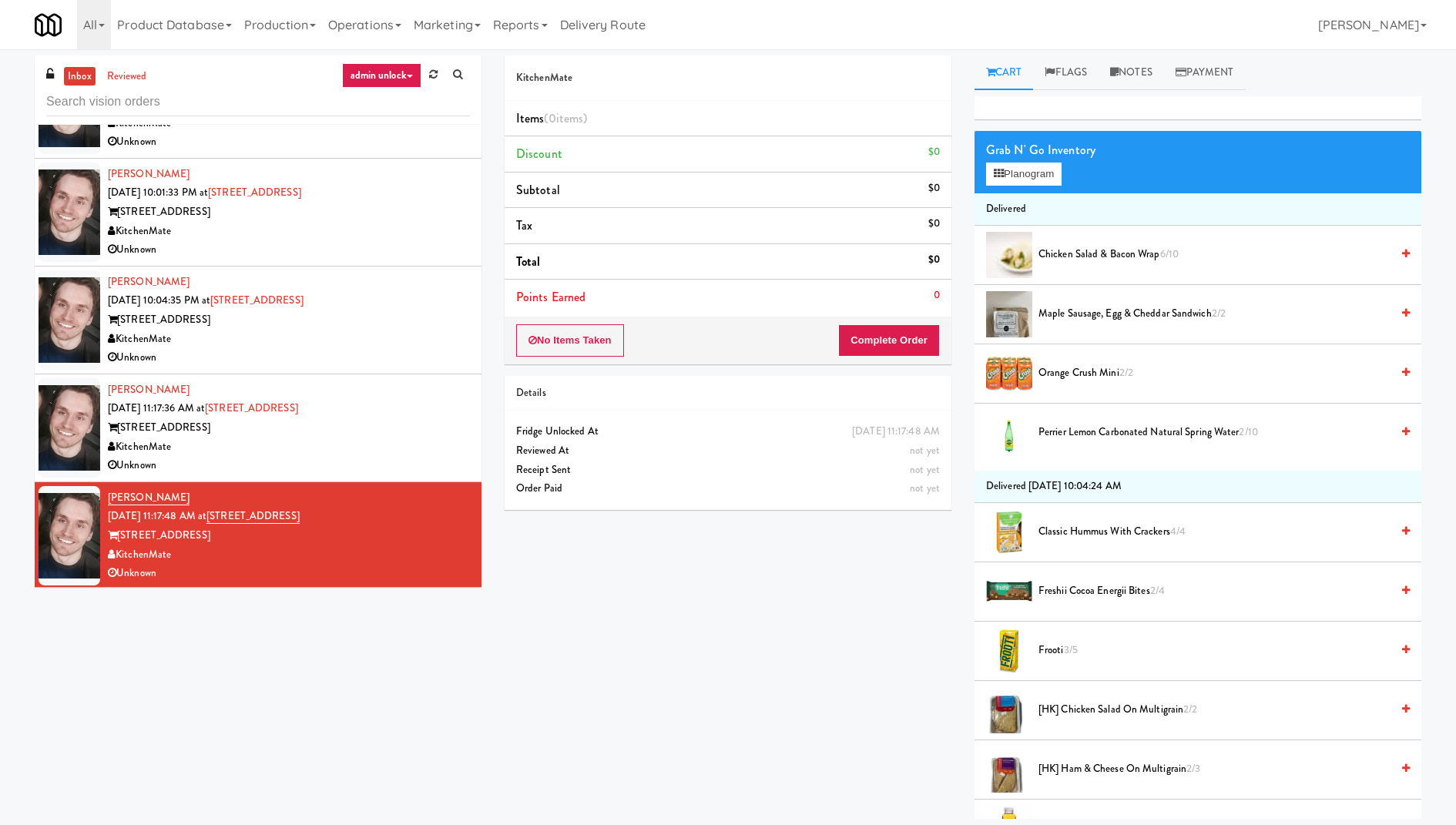
click at [391, 209] on div "[STREET_ADDRESS]" at bounding box center [289, 212] width 362 height 19
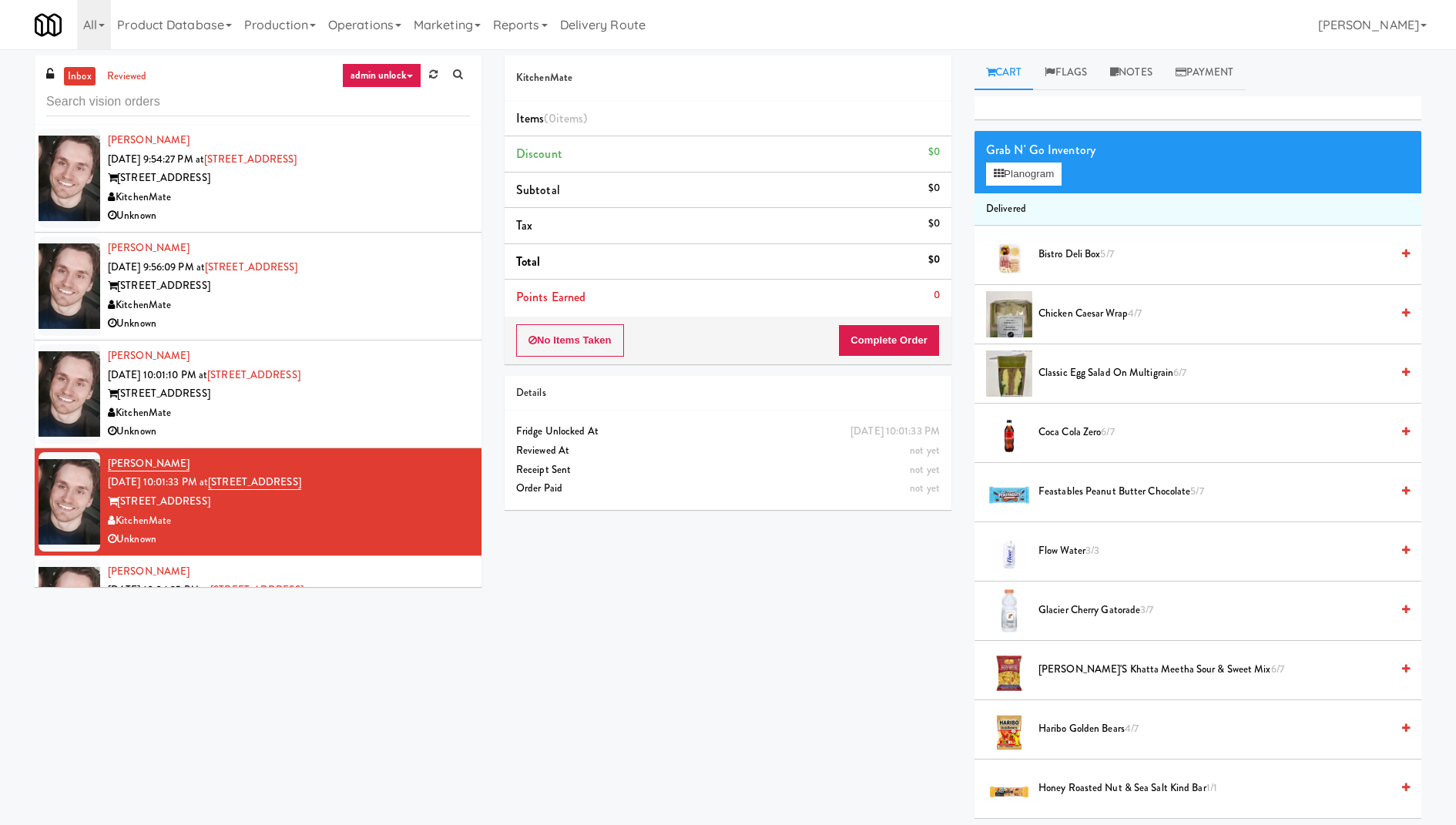
click at [396, 232] on li "Arwid Bancewicz Sep 18, 2025 9:56:09 PM at 325 Front St - Lobby 325 Front St - …" at bounding box center [258, 286] width 447 height 108
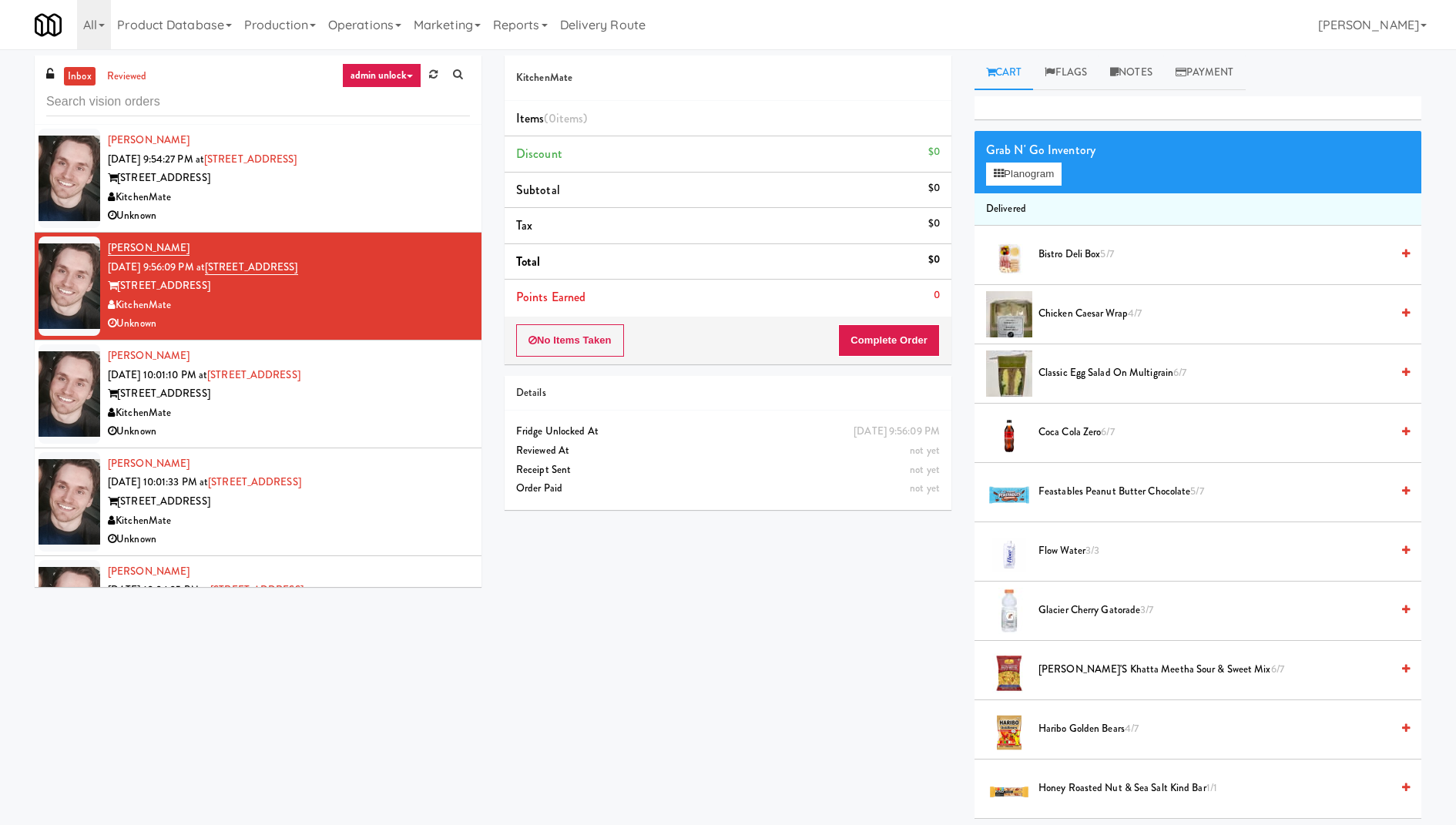
click at [351, 181] on div "[STREET_ADDRESS]" at bounding box center [289, 178] width 362 height 19
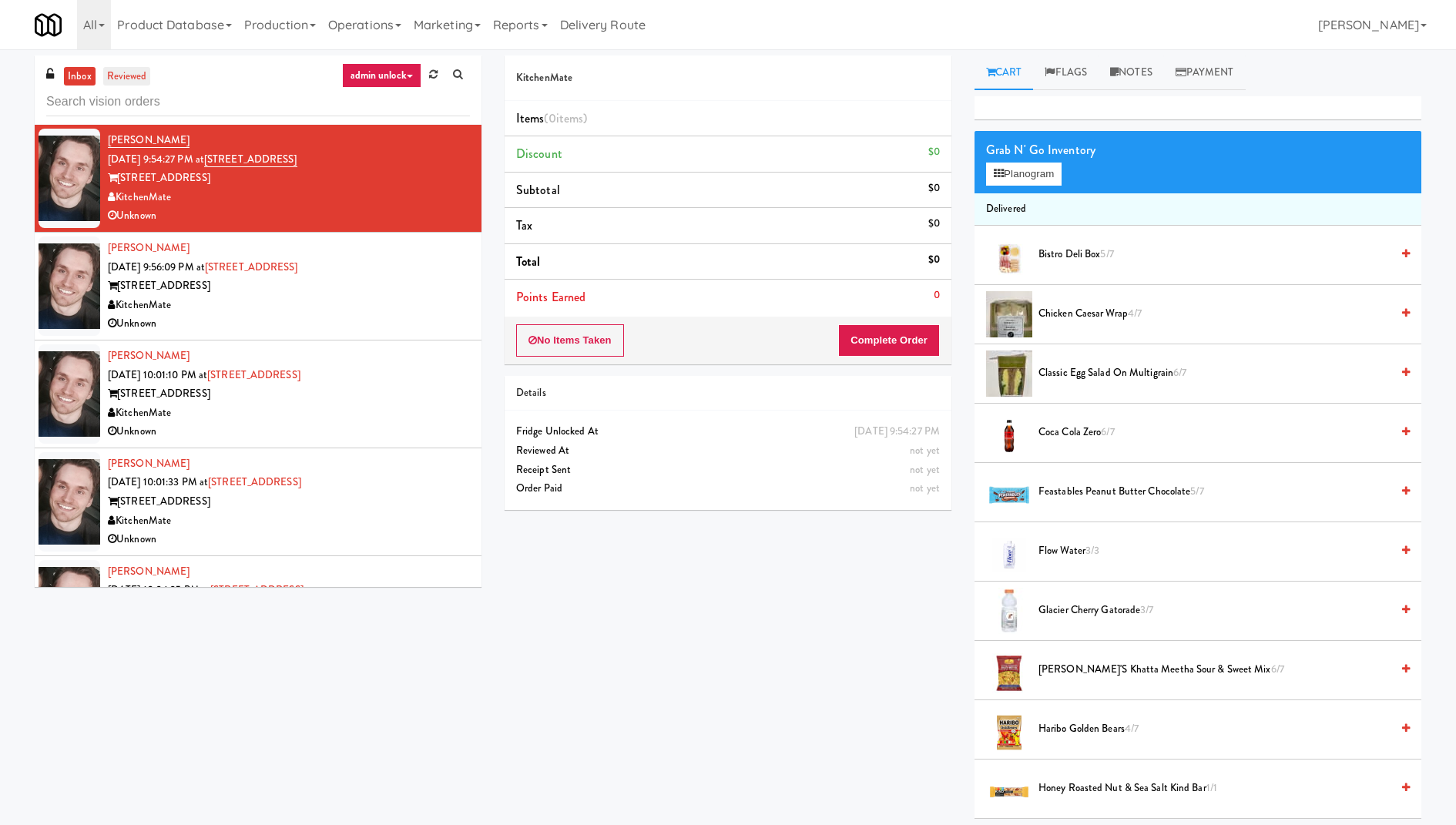
click at [132, 73] on link "reviewed" at bounding box center [127, 77] width 47 height 19
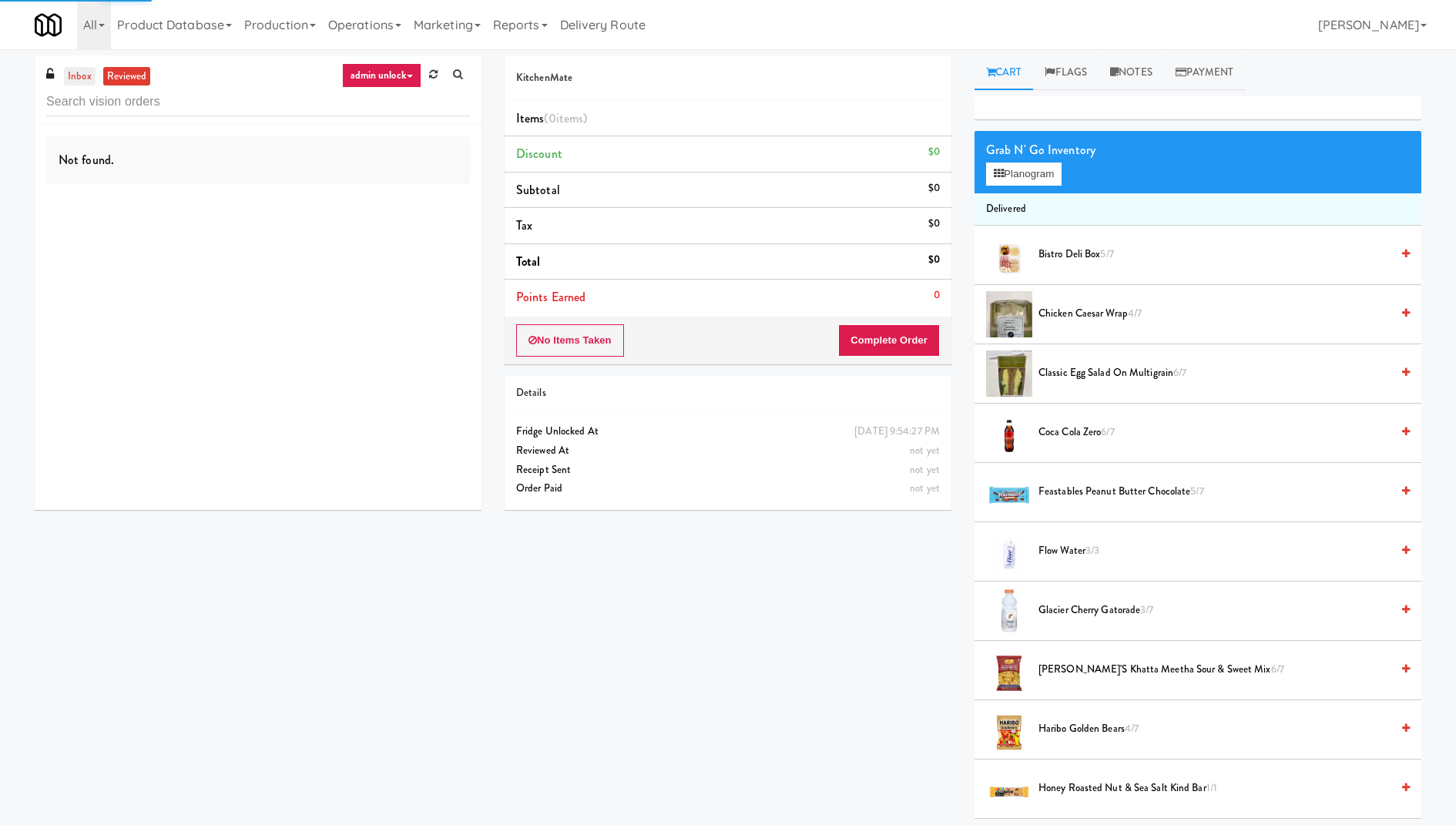
click at [80, 77] on link "inbox" at bounding box center [79, 77] width 31 height 19
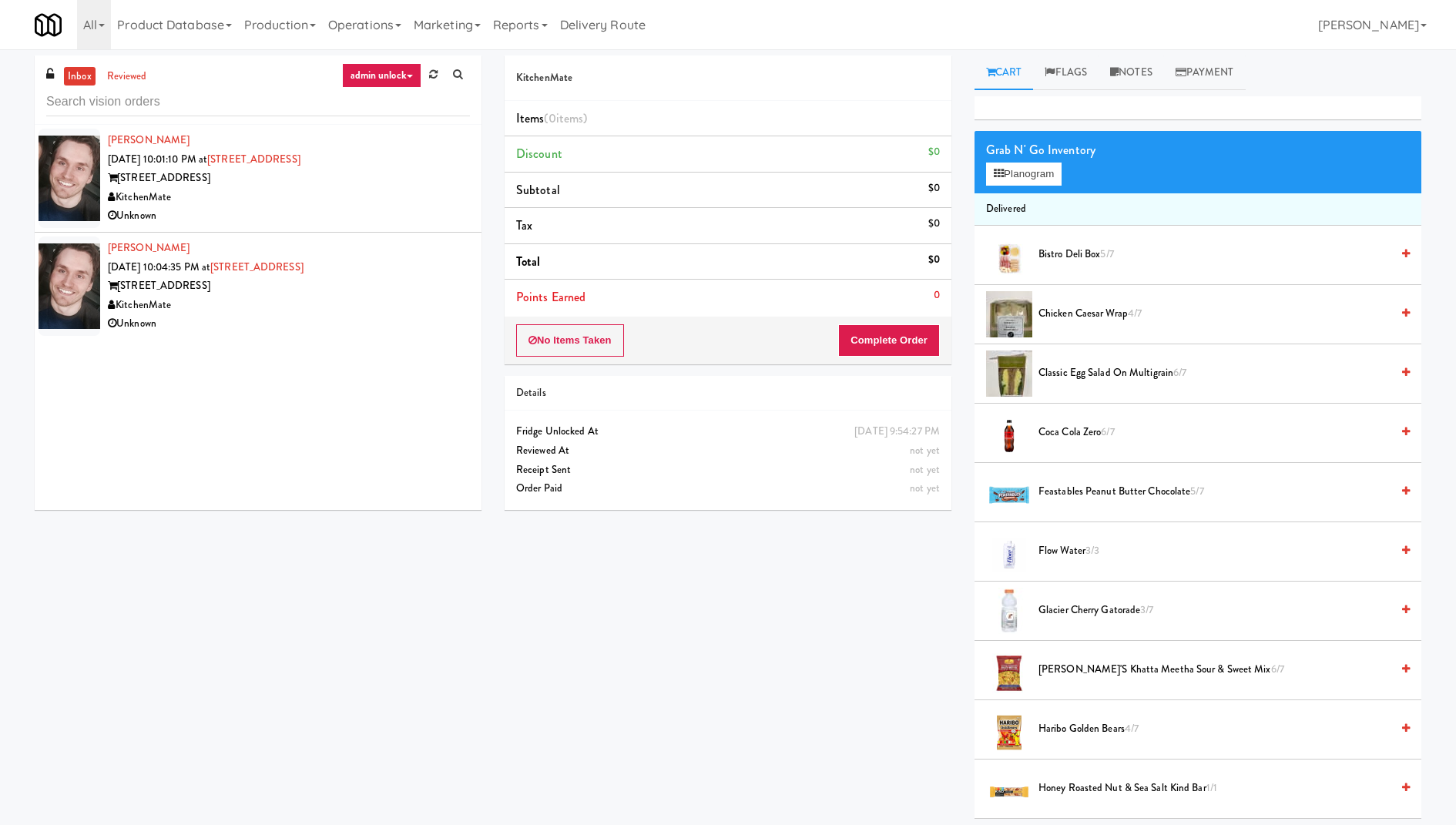
click at [359, 177] on div "[STREET_ADDRESS]" at bounding box center [289, 178] width 362 height 19
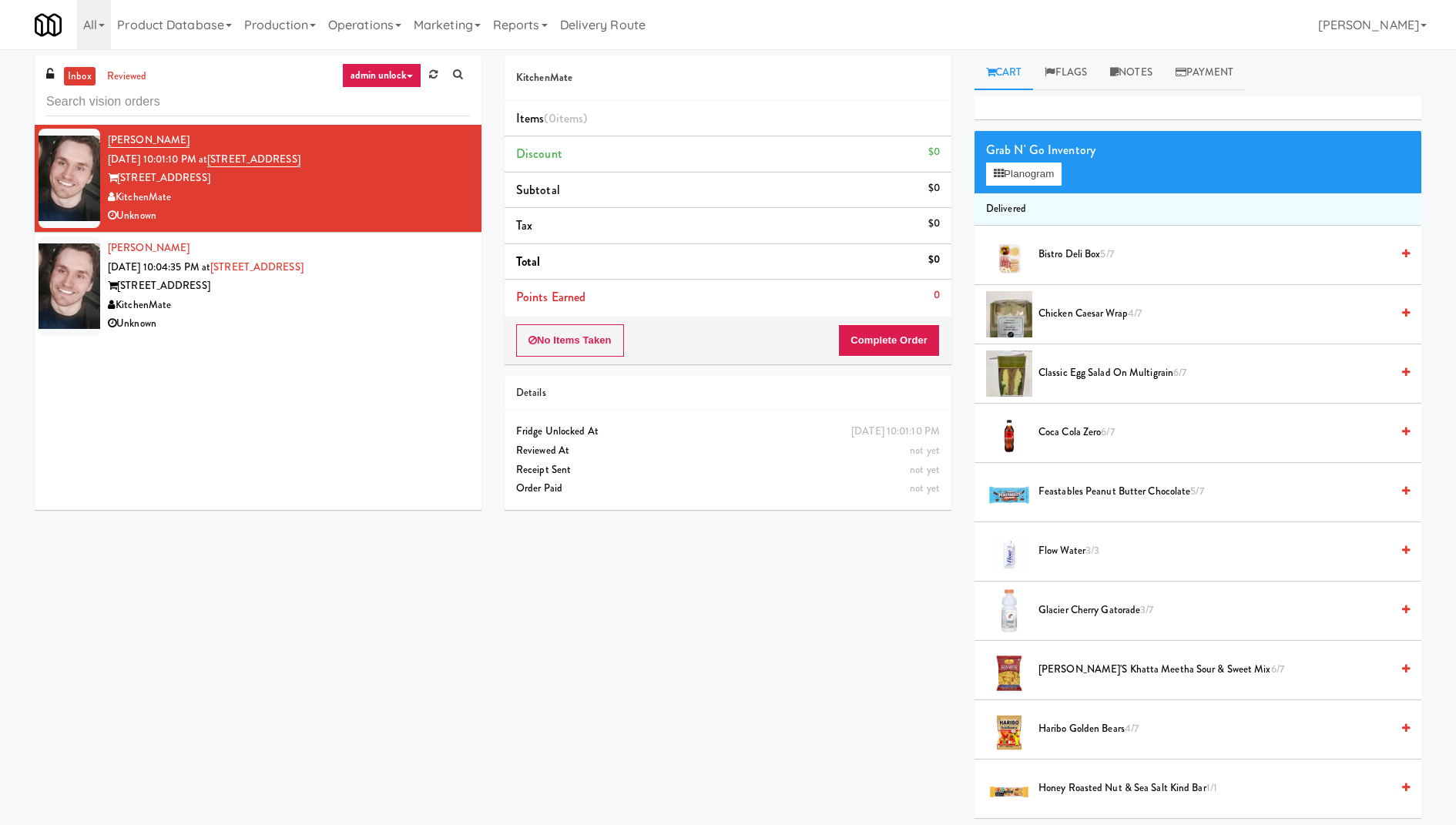
click at [405, 270] on div "Arwid Bancewicz Sep 18, 2025 10:04:35 PM at 325 Front St - Lobby 325 Front St -…" at bounding box center [289, 286] width 362 height 95
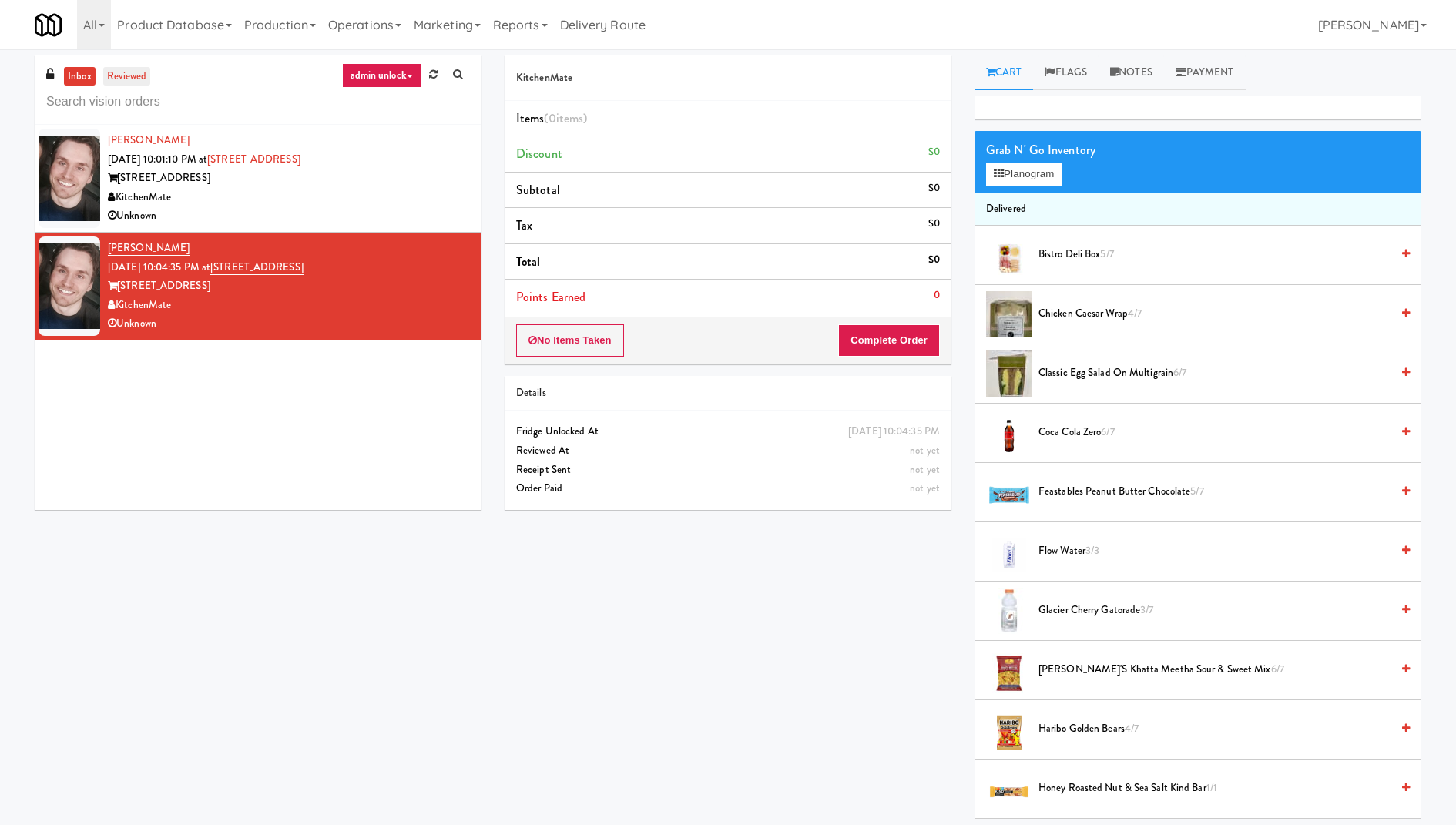
click at [127, 80] on link "reviewed" at bounding box center [127, 77] width 47 height 19
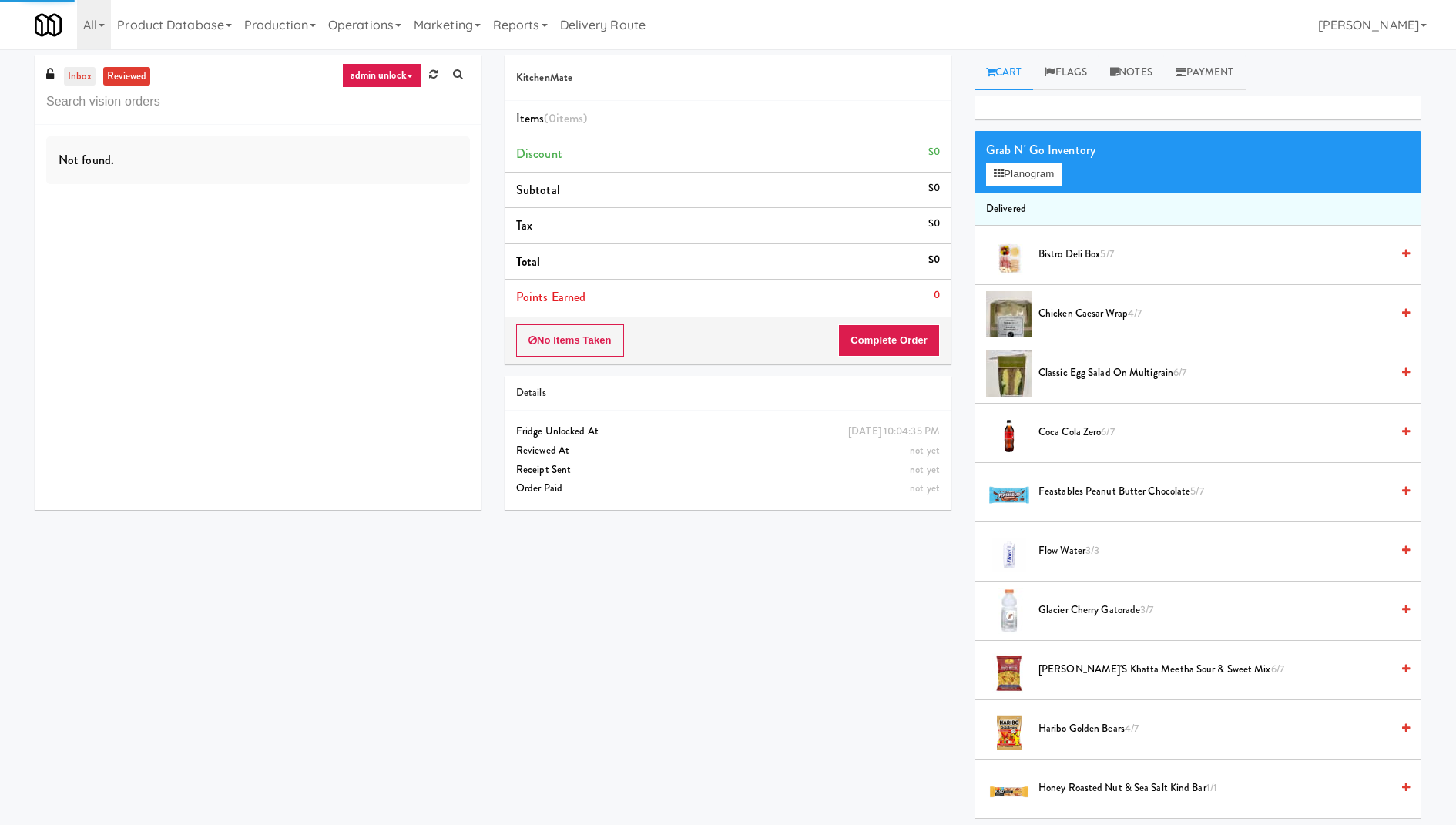
click at [76, 73] on link "inbox" at bounding box center [79, 77] width 31 height 19
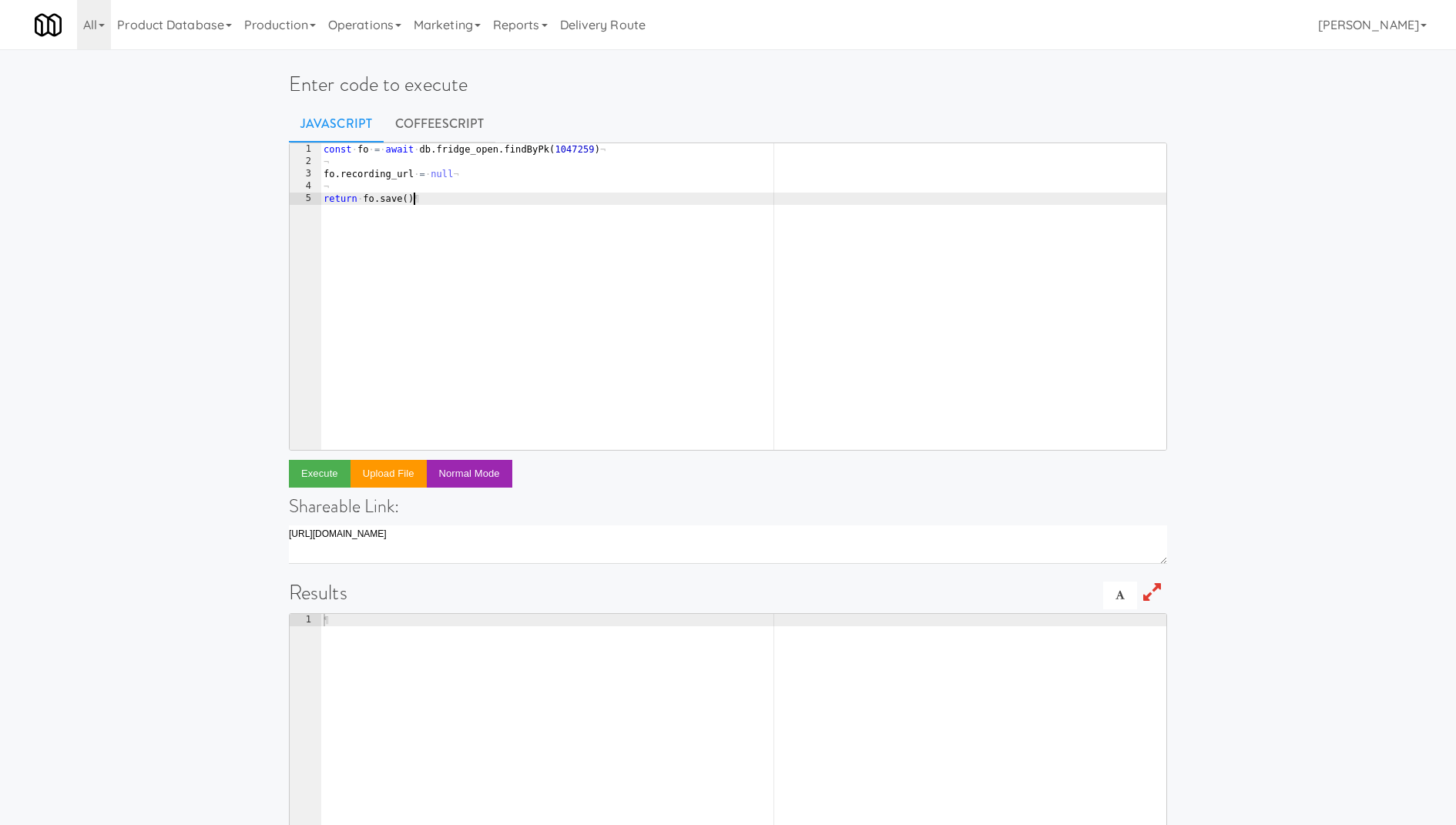
click at [553, 211] on div "const · fo · = · await · db . fridge_open . findByPk ( 1047259 ) ¬ ¬ fo . recor…" at bounding box center [744, 309] width 846 height 332
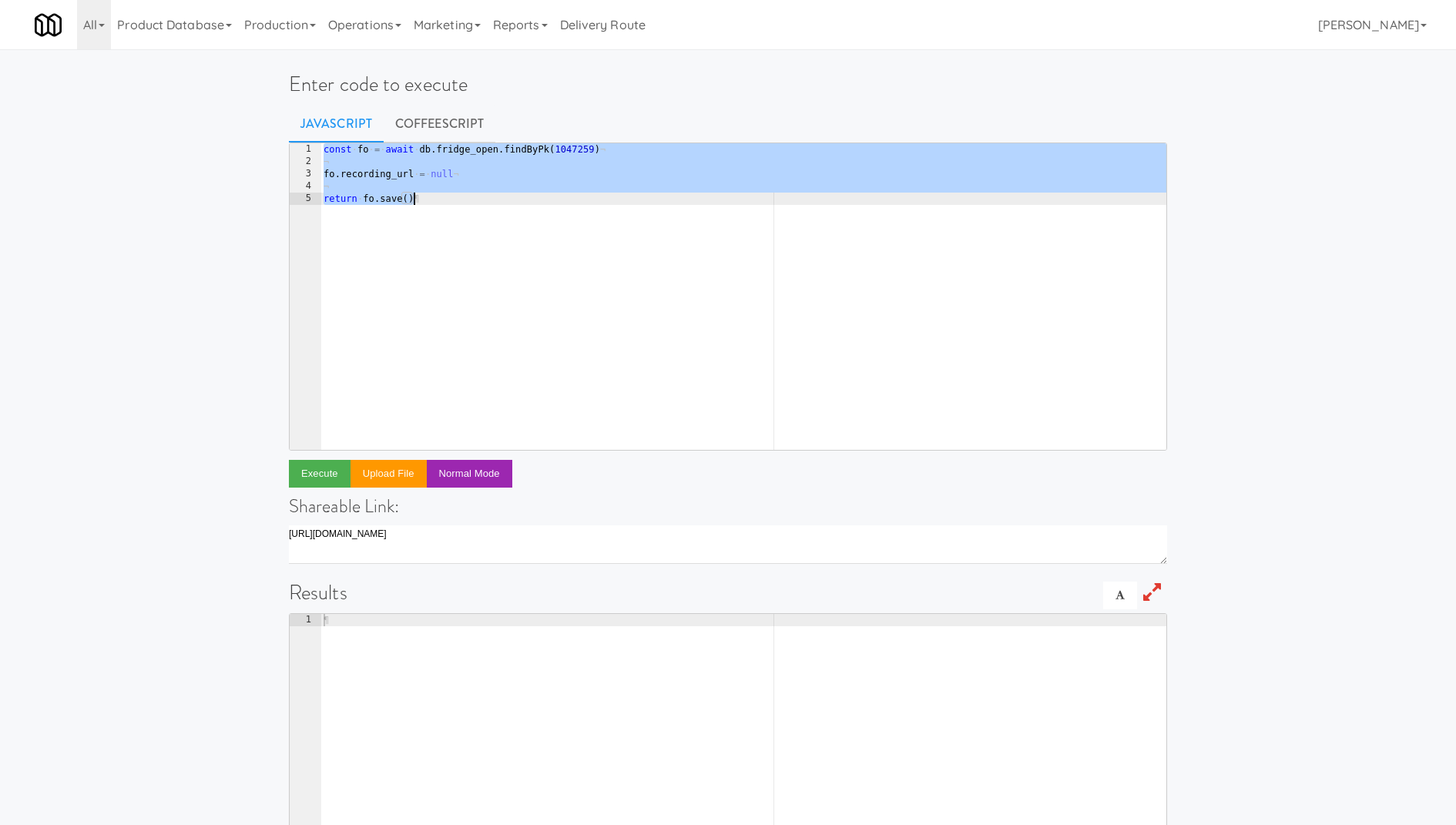
click at [567, 150] on div "const · fo · = · await · db . fridge_open . findByPk ( 1047259 ) ¬ ¬ fo . recor…" at bounding box center [744, 309] width 846 height 332
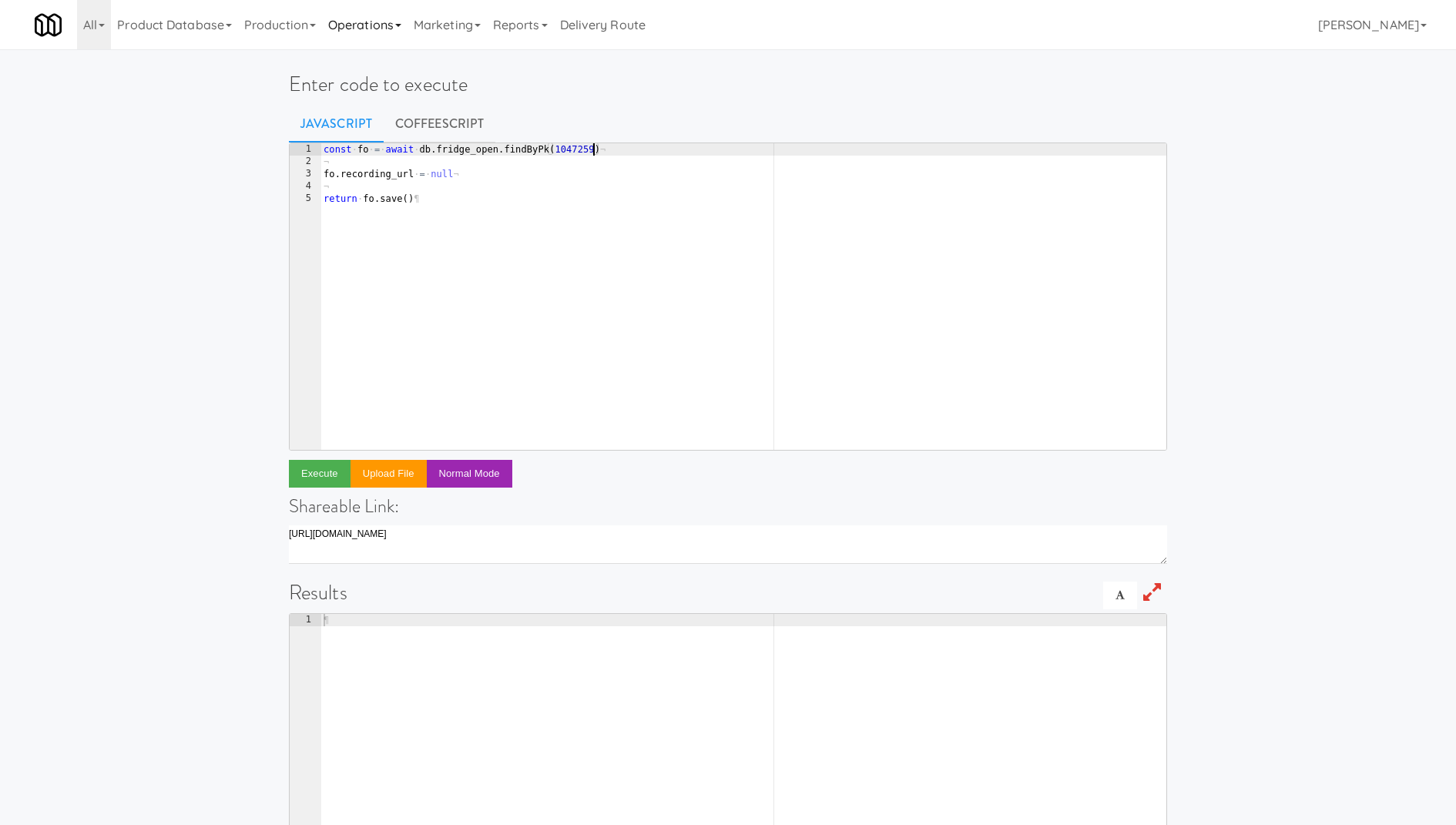
click at [349, 13] on link "Operations" at bounding box center [364, 25] width 85 height 49
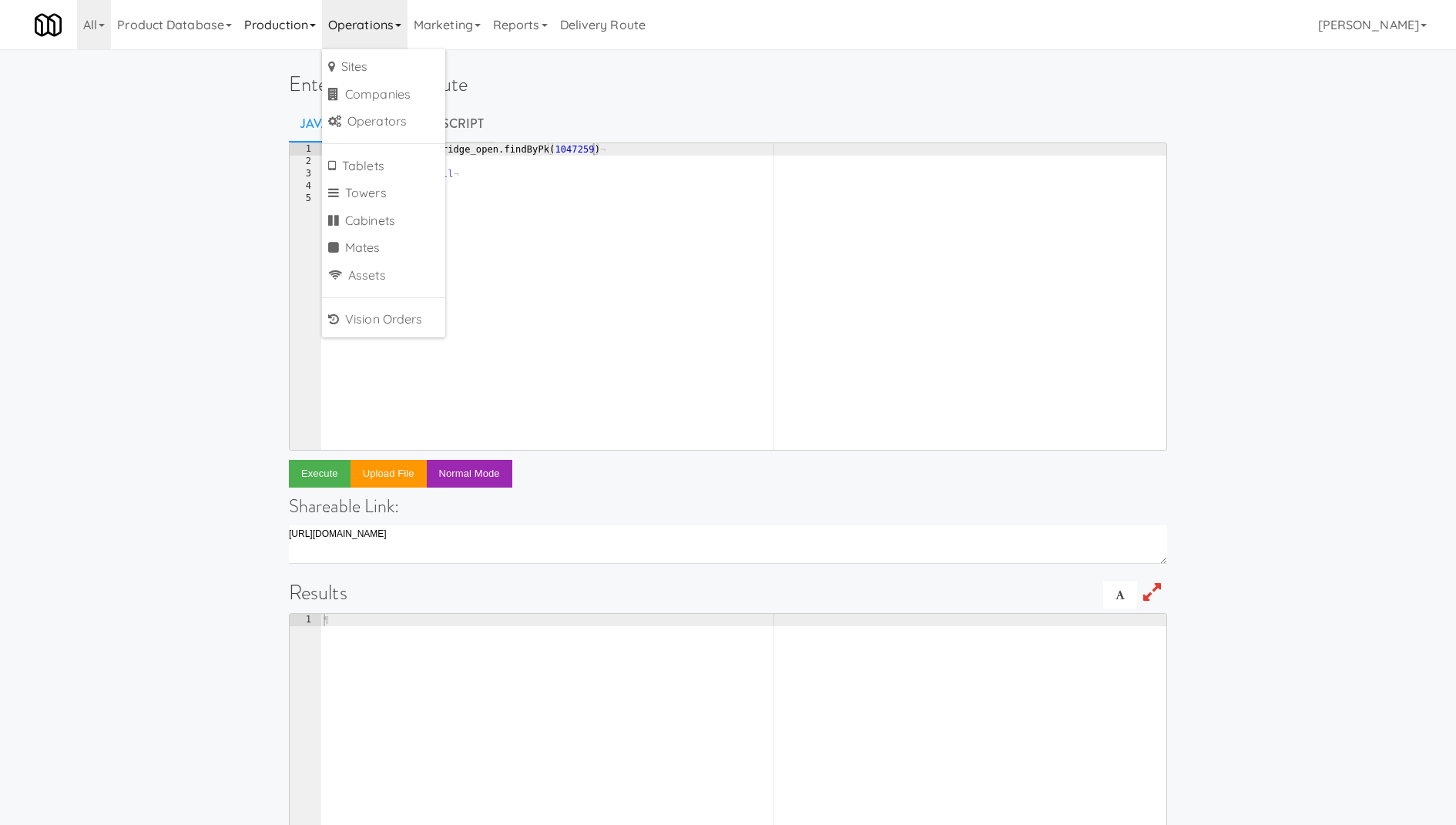
click at [298, 22] on link "Production" at bounding box center [280, 25] width 83 height 49
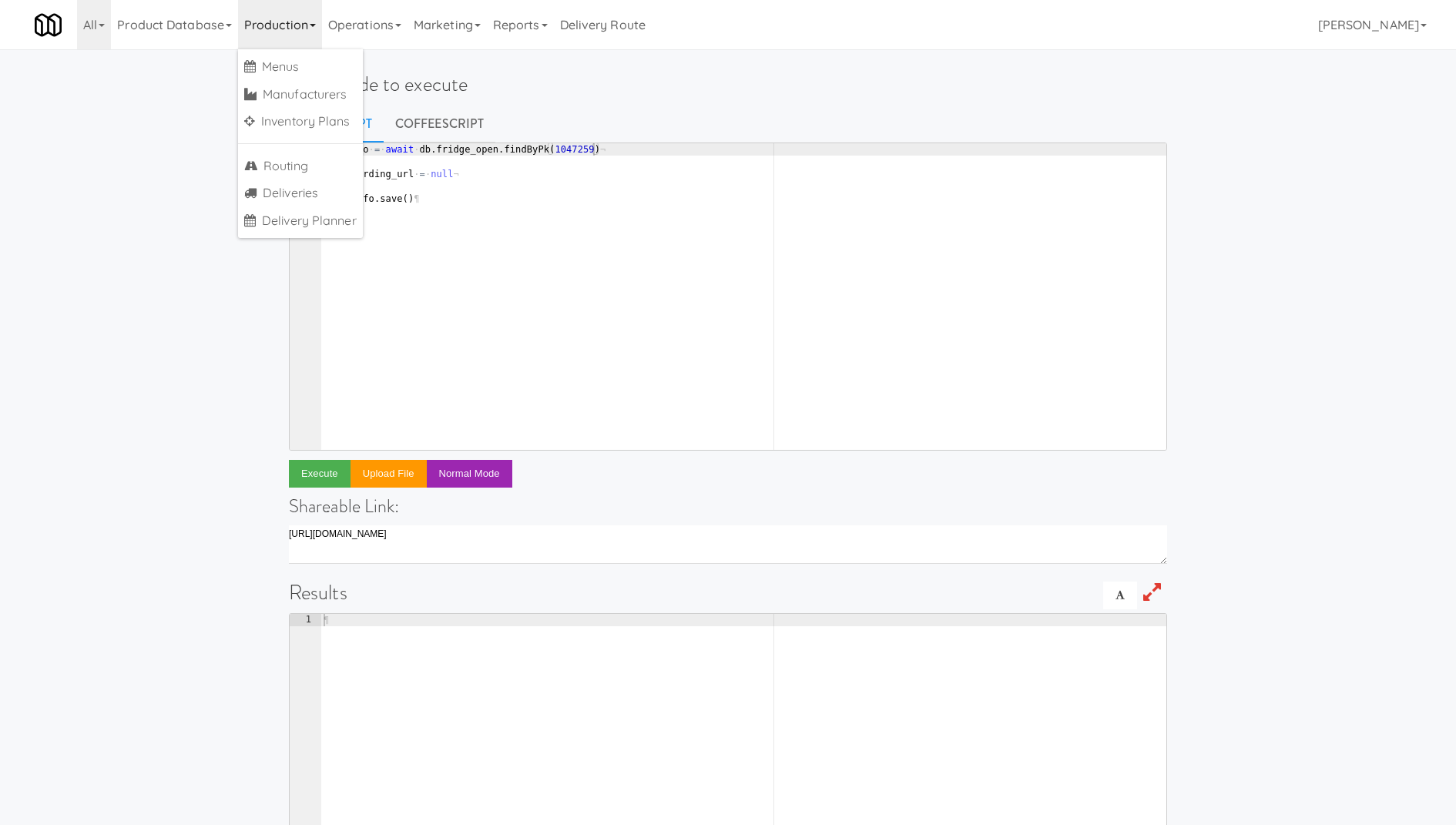
click at [751, 81] on h1 "Enter code to execute" at bounding box center [728, 84] width 878 height 23
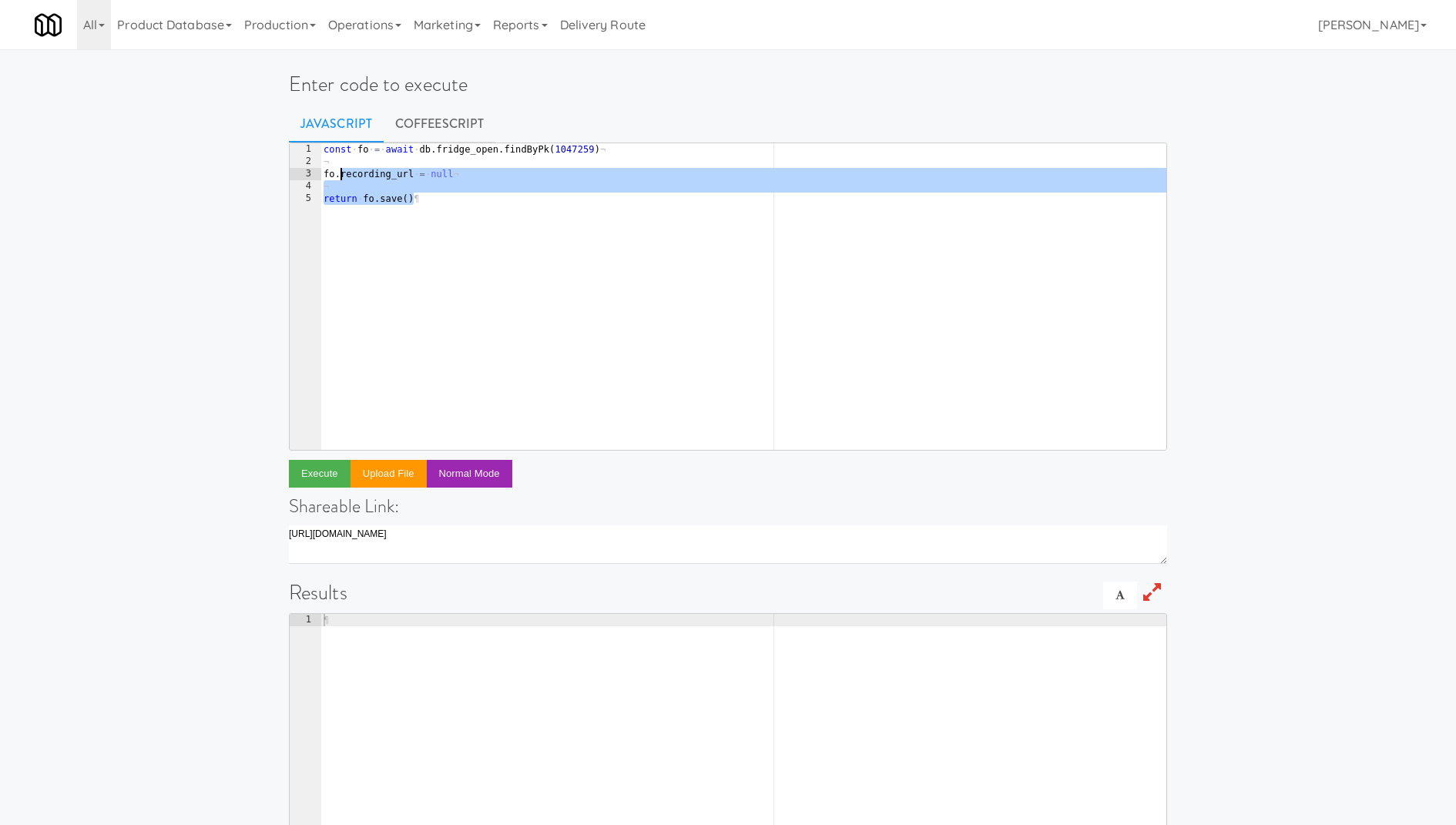
drag, startPoint x: 475, startPoint y: 200, endPoint x: 341, endPoint y: 174, distance: 136.5
click at [341, 174] on div "const · fo · = · await · db . fridge_open . findByPk ( 1047259 ) ¬ ¬ fo . recor…" at bounding box center [744, 309] width 846 height 332
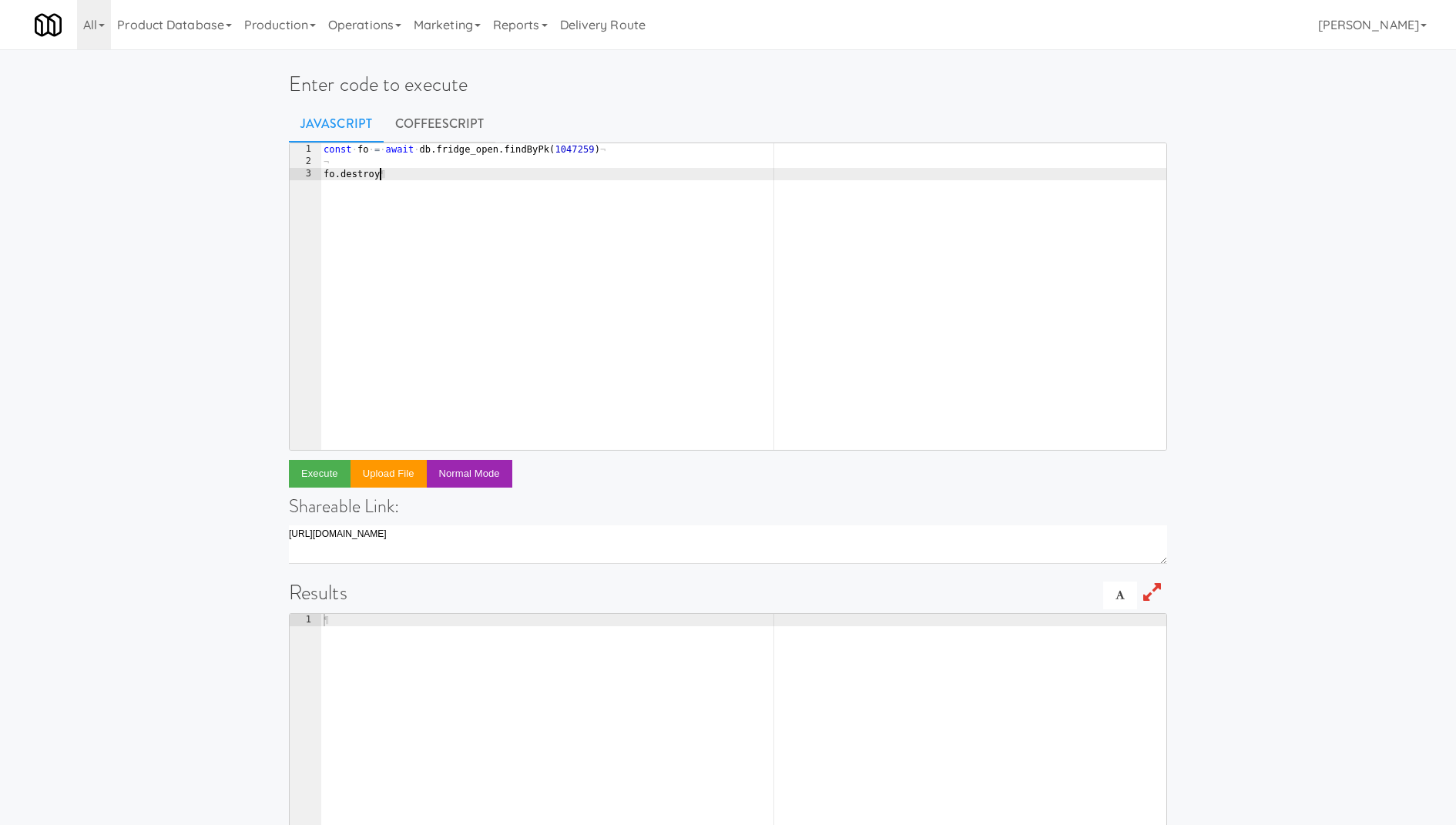
scroll to position [0, 4]
type textarea "fo.destroy()"
click at [338, 468] on button "Execute" at bounding box center [319, 473] width 62 height 28
click at [575, 153] on div "const · fo · = · await · db . fridge_open . findByPk ( 1047259 ) ¬ ¬ fo . destr…" at bounding box center [744, 309] width 846 height 332
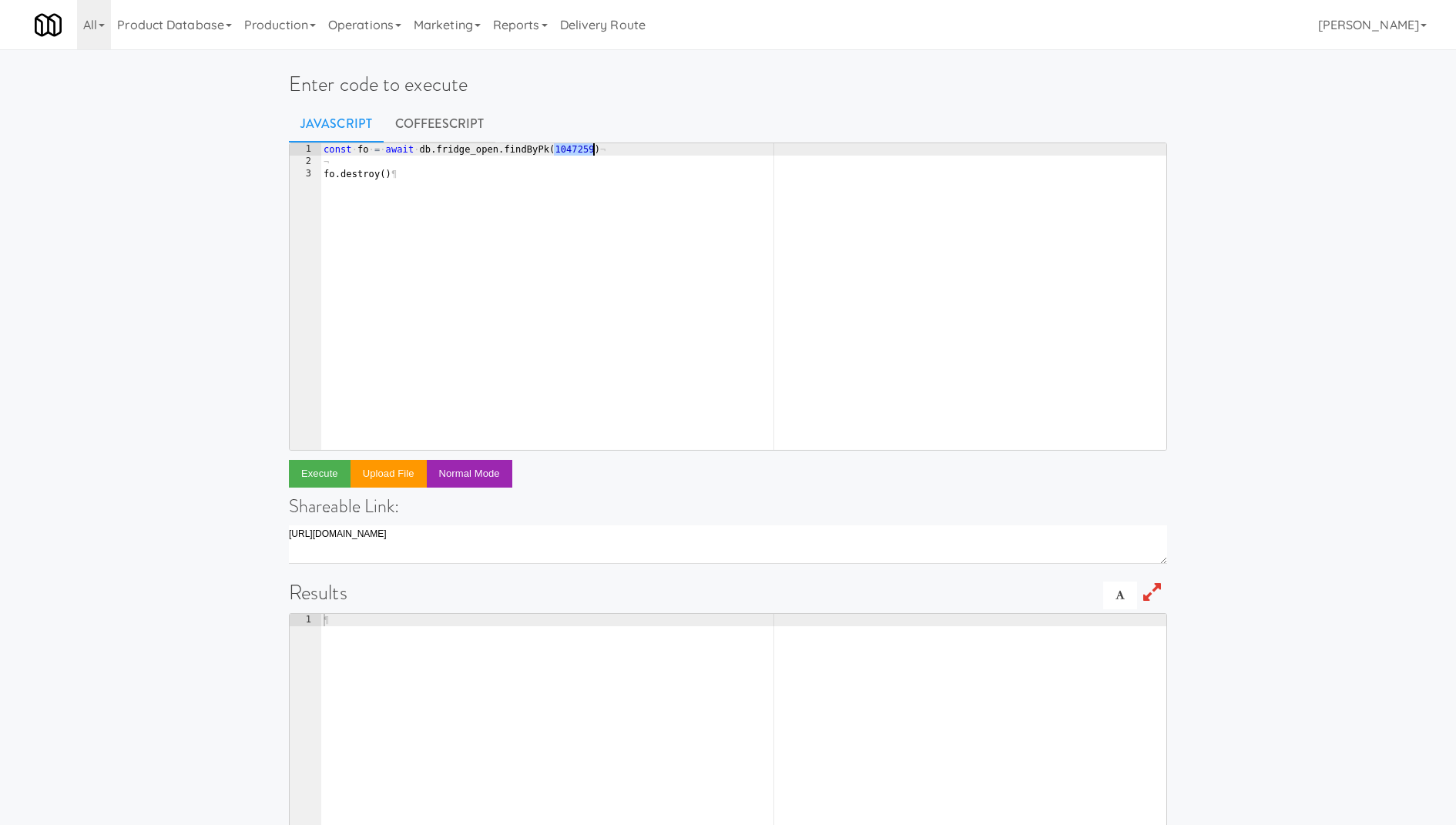
click at [575, 153] on div "const · fo · = · await · db . fridge_open . findByPk ( 1047259 ) ¬ ¬ fo . destr…" at bounding box center [744, 309] width 846 height 332
click at [321, 472] on button "Execute" at bounding box center [319, 473] width 62 height 28
click at [396, 12] on link "Operations" at bounding box center [364, 25] width 85 height 49
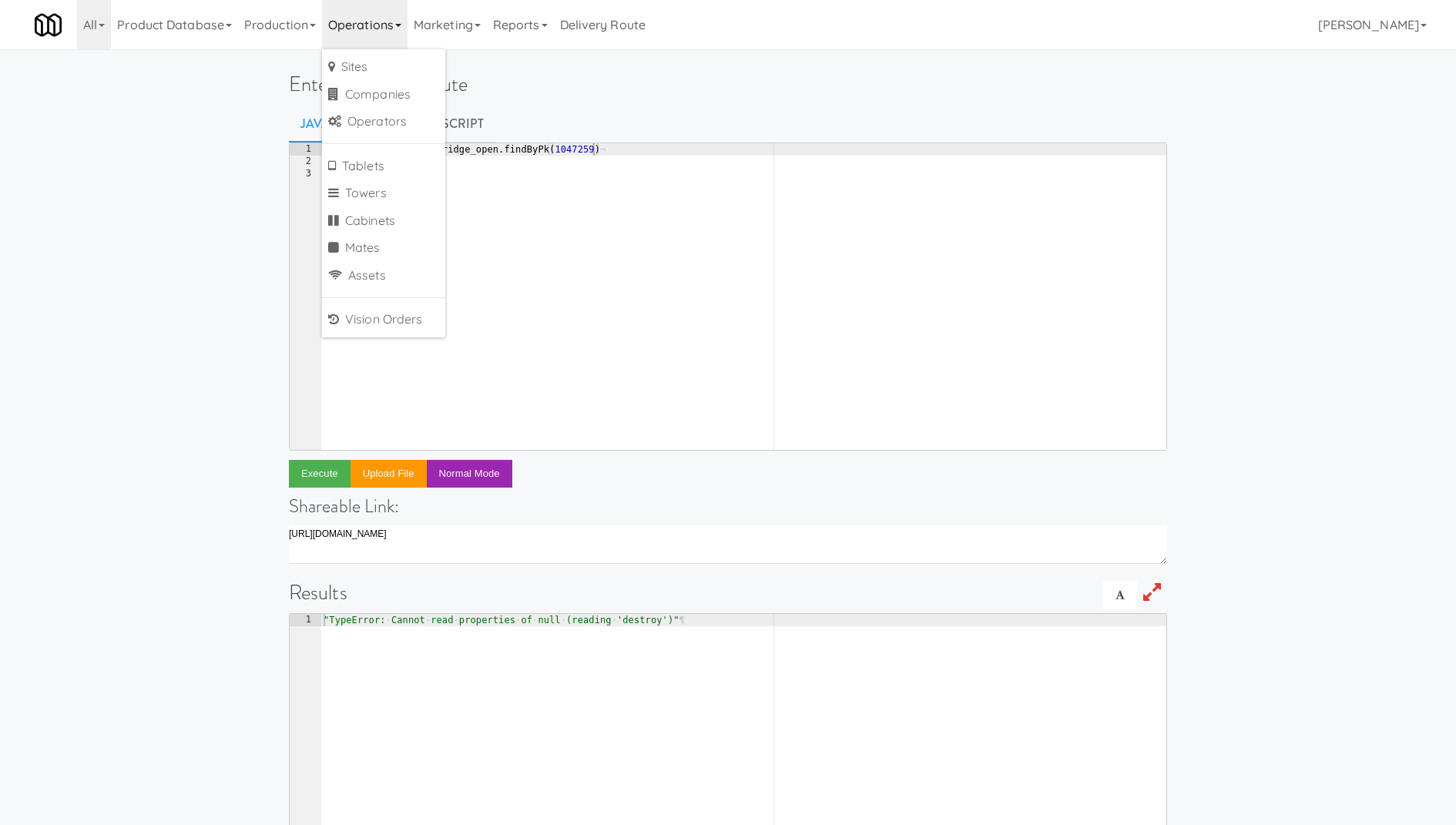
click at [571, 151] on div "const · fo · = · await · db . fridge_open . findByPk ( 1047259 ) ¬ ¬ fo . destr…" at bounding box center [744, 309] width 846 height 332
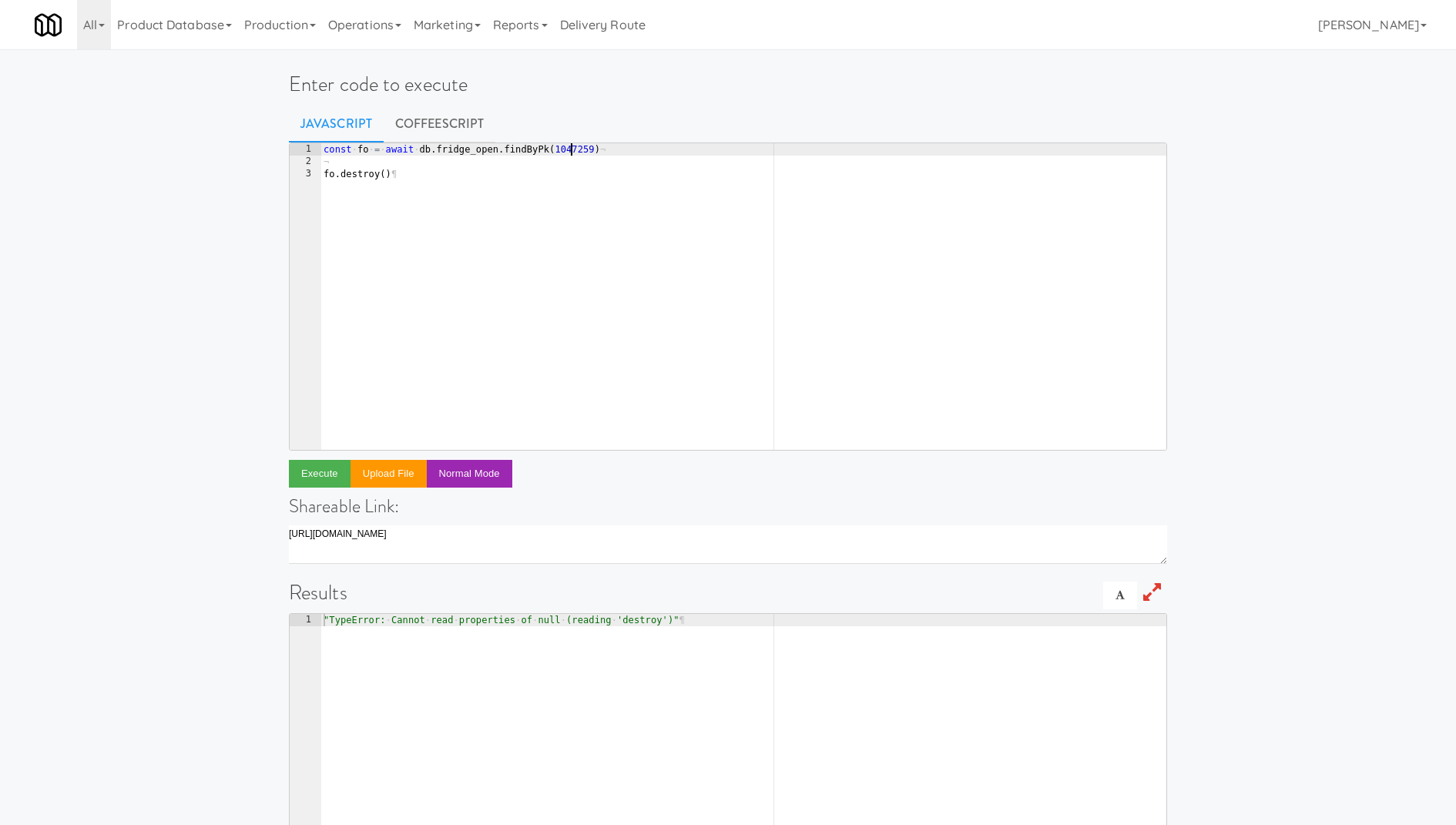
click at [571, 151] on div "const · fo · = · await · db . fridge_open . findByPk ( 1047259 ) ¬ ¬ fo . destr…" at bounding box center [744, 309] width 846 height 332
paste textarea "9147"
click at [325, 467] on button "Execute" at bounding box center [319, 473] width 62 height 28
click at [575, 155] on div "const · fo · = · await · db . fridge_open . findByPk ( 1049147 ) ¬ ¬ fo . destr…" at bounding box center [744, 309] width 846 height 332
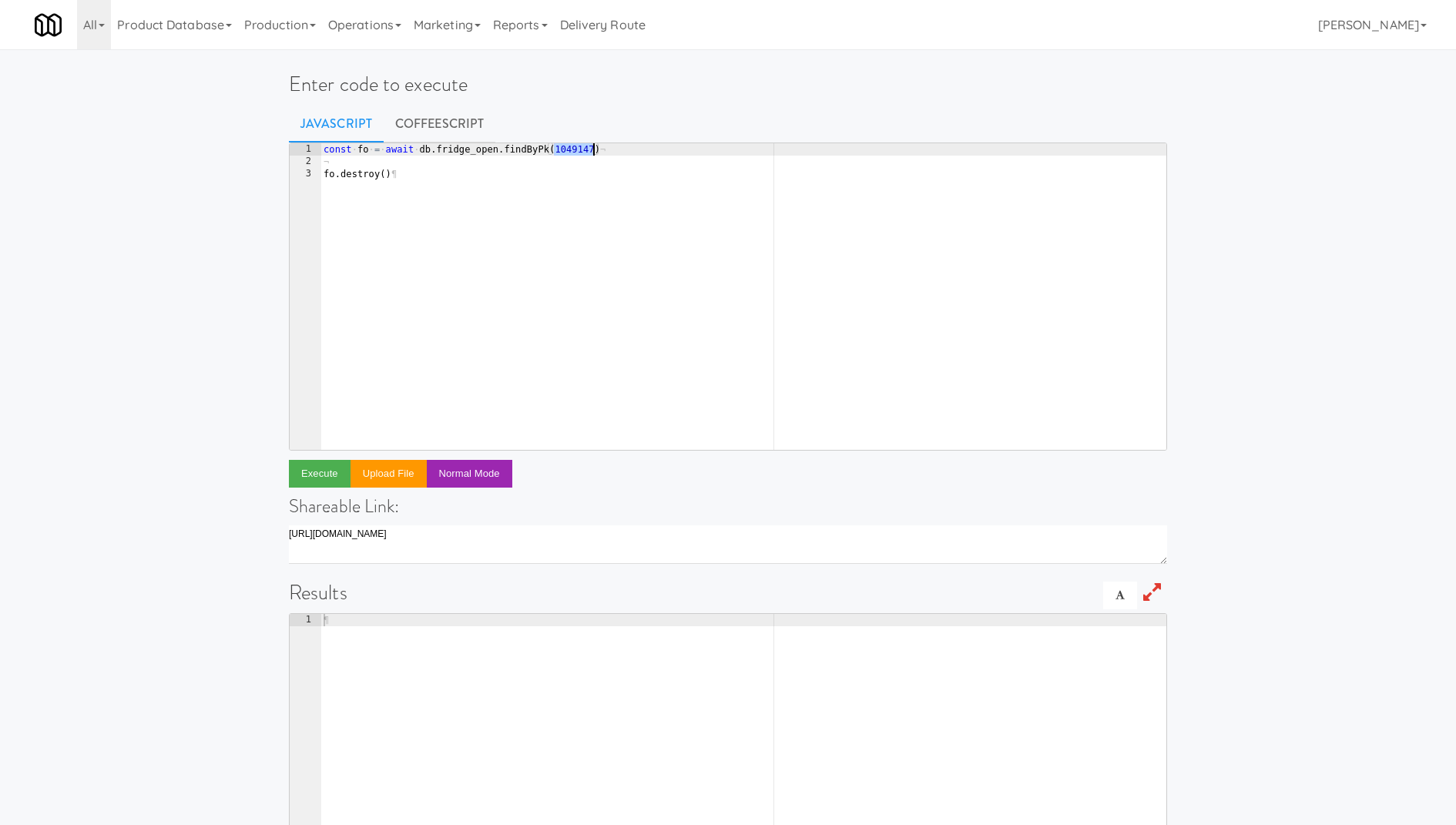
paste textarea "9"
click at [319, 464] on button "Execute" at bounding box center [319, 473] width 62 height 28
click at [586, 147] on div "const · fo · = · await · db . fridge_open . findByPk ( 1049149 ) ¬ ¬ fo . destr…" at bounding box center [744, 309] width 846 height 332
paste textarea "7123"
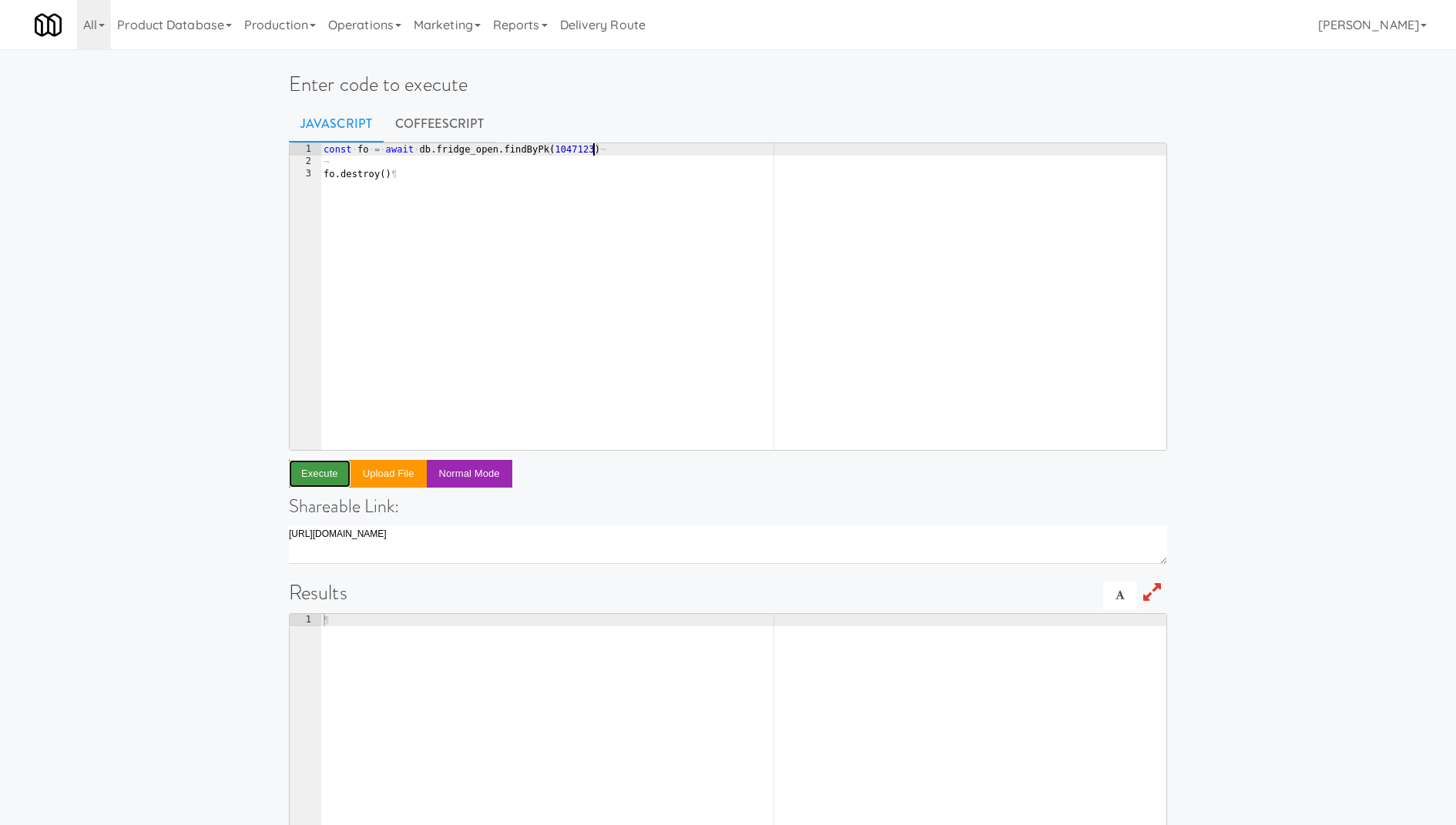
click at [323, 471] on button "Execute" at bounding box center [319, 473] width 62 height 28
click at [575, 151] on div "const · fo · = · await · db . fridge_open . findByPk ( 1047123 ) ¬ ¬ fo . destr…" at bounding box center [744, 309] width 846 height 332
paste textarea "08"
click at [334, 473] on button "Execute" at bounding box center [319, 473] width 62 height 28
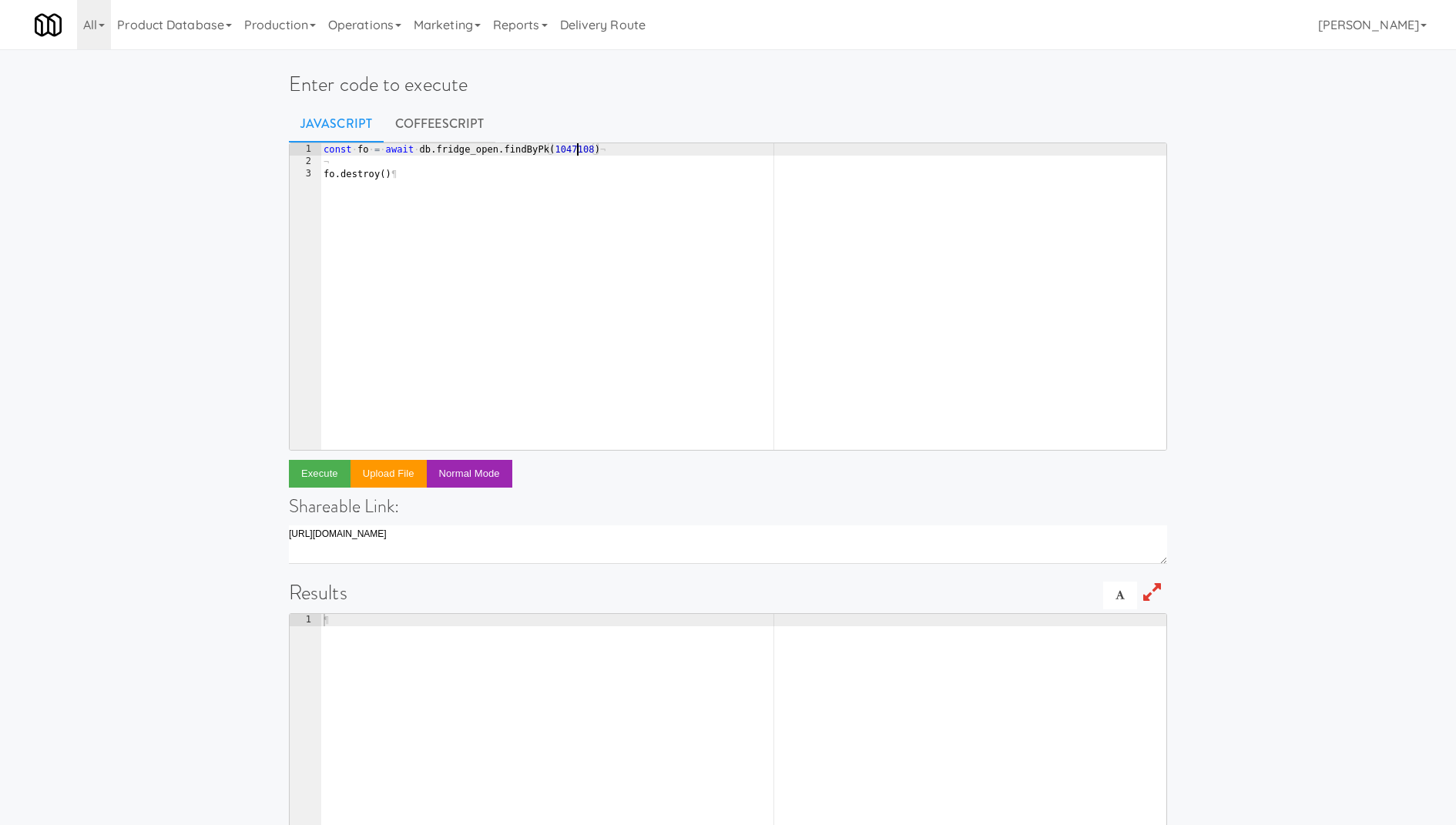
click at [580, 144] on div "const · fo · = · await · db . fridge_open . findByPk ( 1047108 ) ¬ ¬ fo . destr…" at bounding box center [744, 309] width 846 height 332
paste textarea "09"
click at [334, 468] on button "Execute" at bounding box center [319, 473] width 62 height 28
click at [584, 153] on div "const · fo · = · await · db . fridge_open . findByPk ( 1047098 ) ¬ ¬ fo . destr…" at bounding box center [744, 309] width 846 height 332
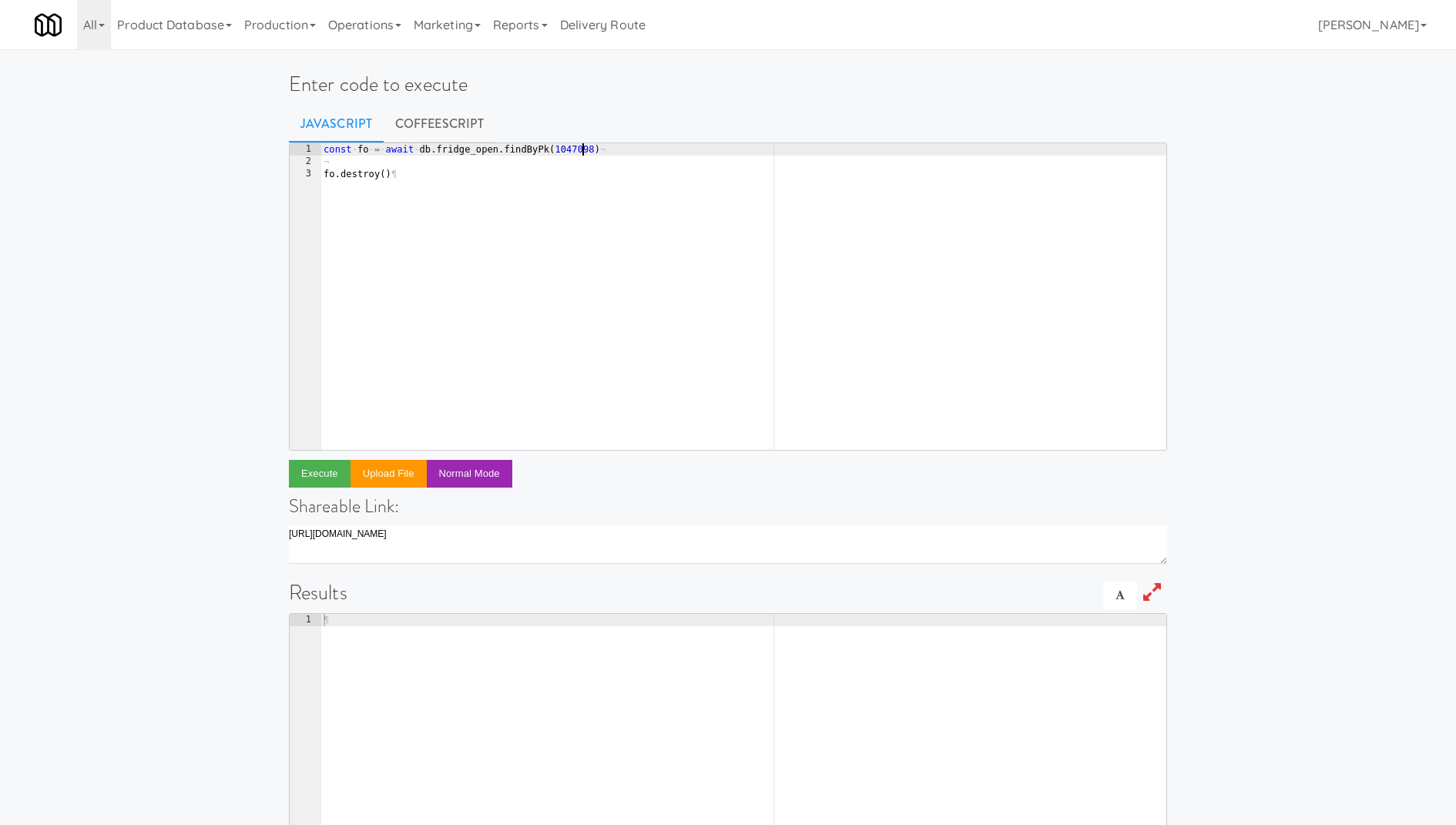
click at [584, 153] on div "const · fo · = · await · db . fridge_open . findByPk ( 1047098 ) ¬ ¬ fo . destr…" at bounding box center [744, 309] width 846 height 332
paste textarea "122"
click at [323, 481] on button "Execute" at bounding box center [319, 473] width 62 height 28
click at [575, 144] on div "const · fo · = · await · db . fridge_open . findByPk ( 1047122 ) ¬ ¬ fo . destr…" at bounding box center [744, 309] width 846 height 332
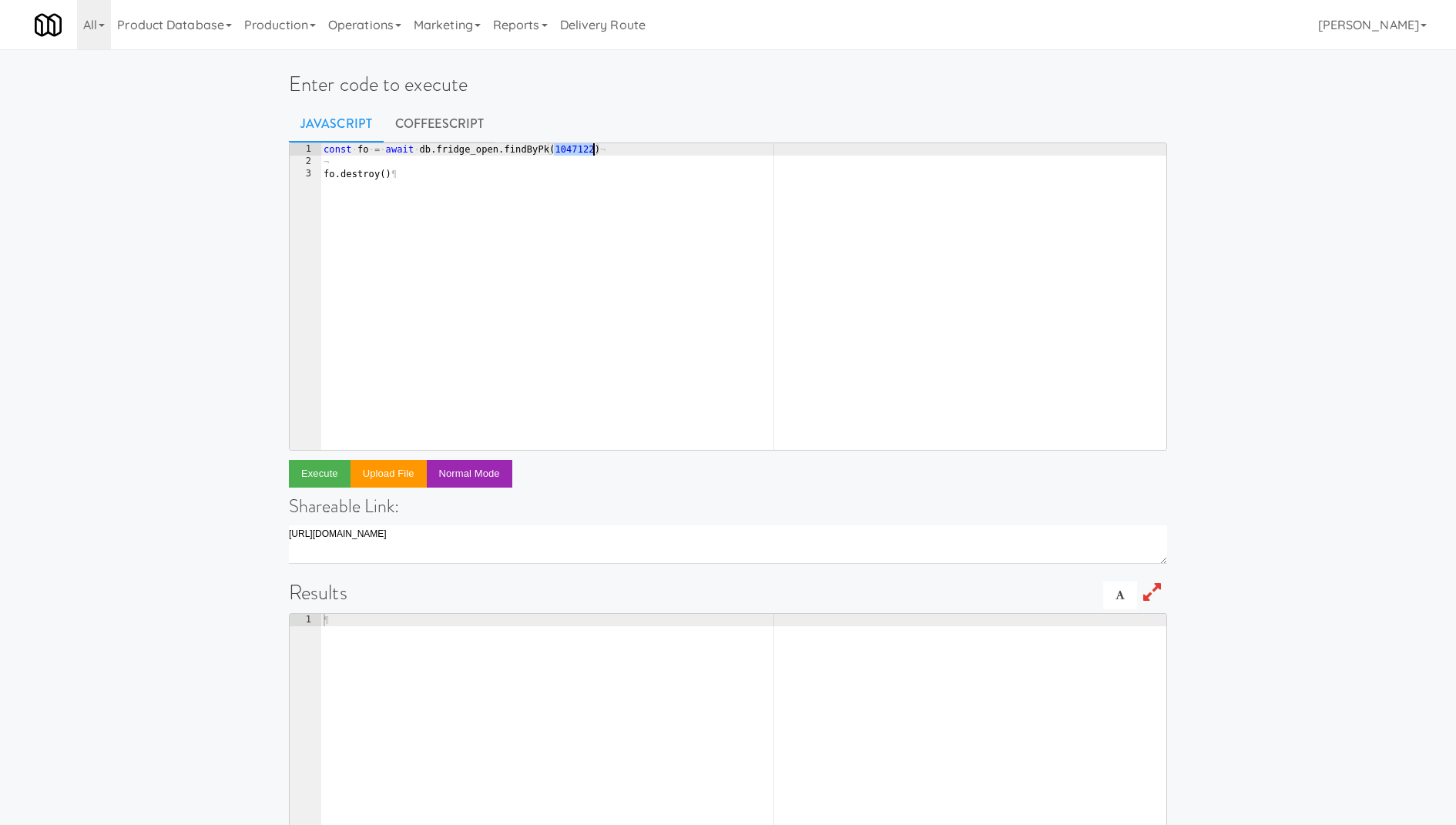
paste textarea "4"
click at [326, 471] on button "Execute" at bounding box center [319, 473] width 62 height 28
click at [572, 149] on div "const · fo · = · await · db . fridge_open . findByPk ( 1047142 ) ¬ ¬ fo . destr…" at bounding box center [744, 309] width 846 height 332
paste textarea "9171"
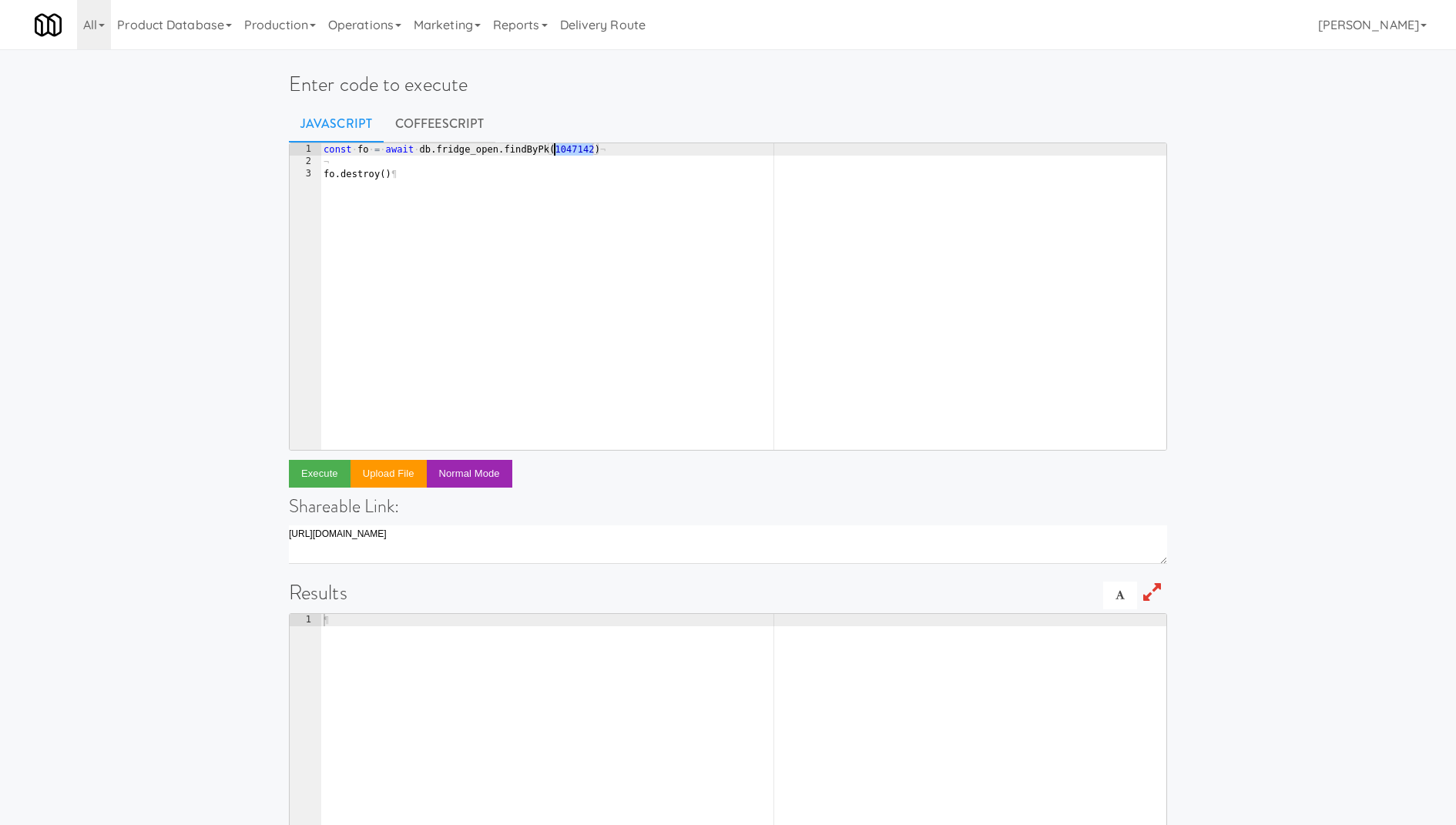
type textarea "const fo = await db.fridge_open.findByPk(1049171)"
click at [320, 480] on button "Execute" at bounding box center [319, 473] width 62 height 28
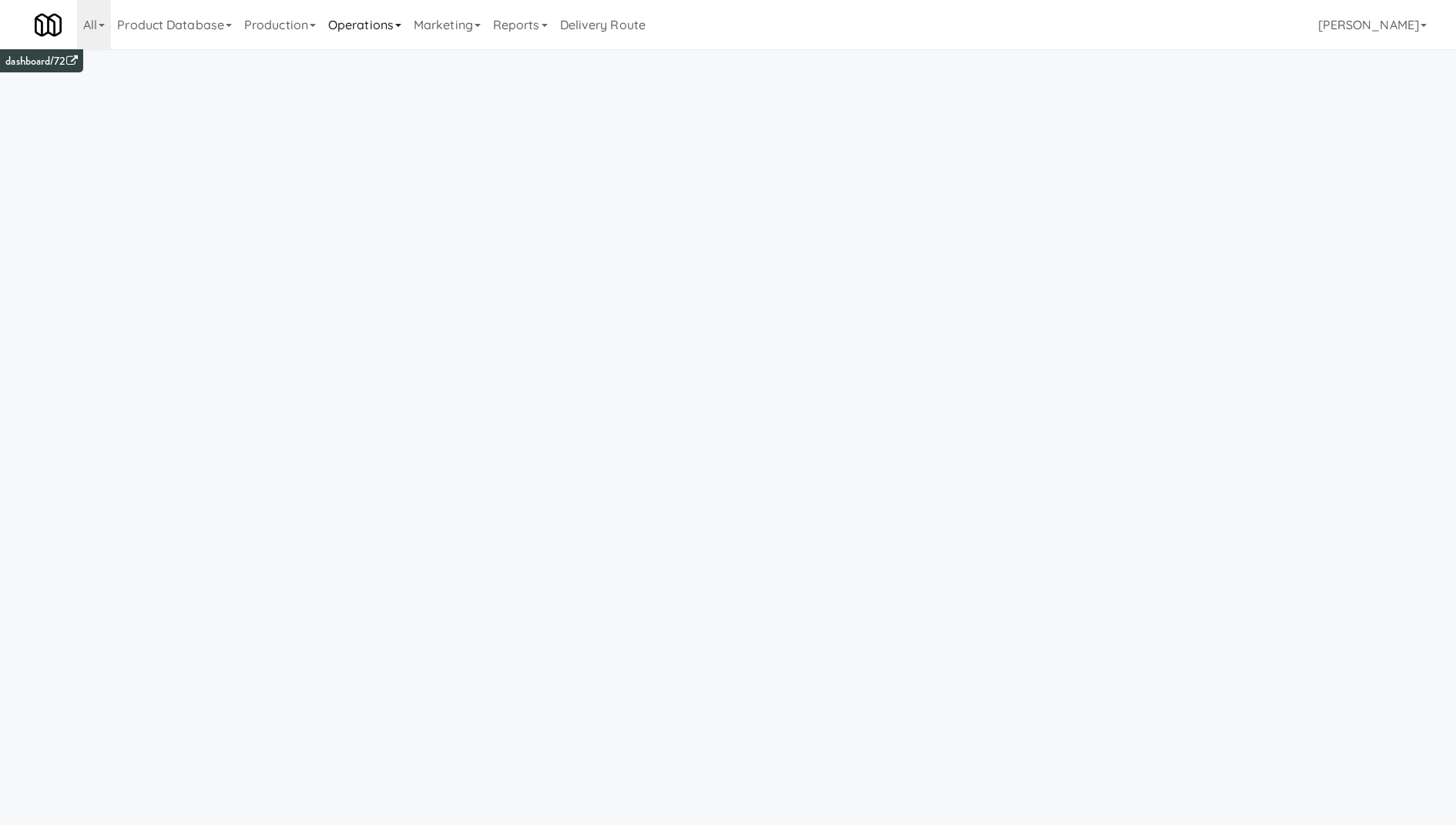
click at [382, 33] on link "Operations" at bounding box center [364, 25] width 85 height 49
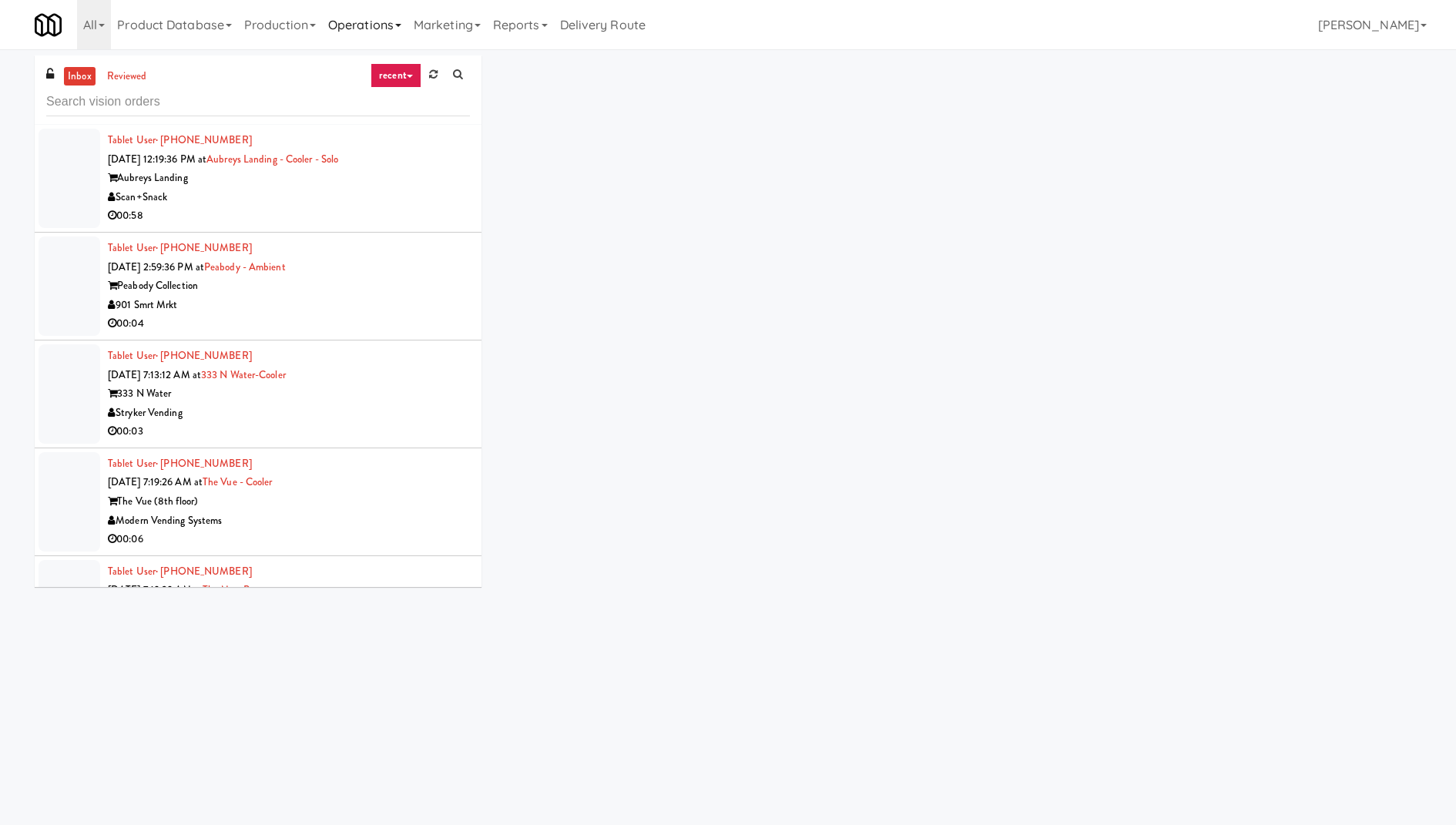
click at [333, 23] on link "Operations" at bounding box center [364, 25] width 85 height 49
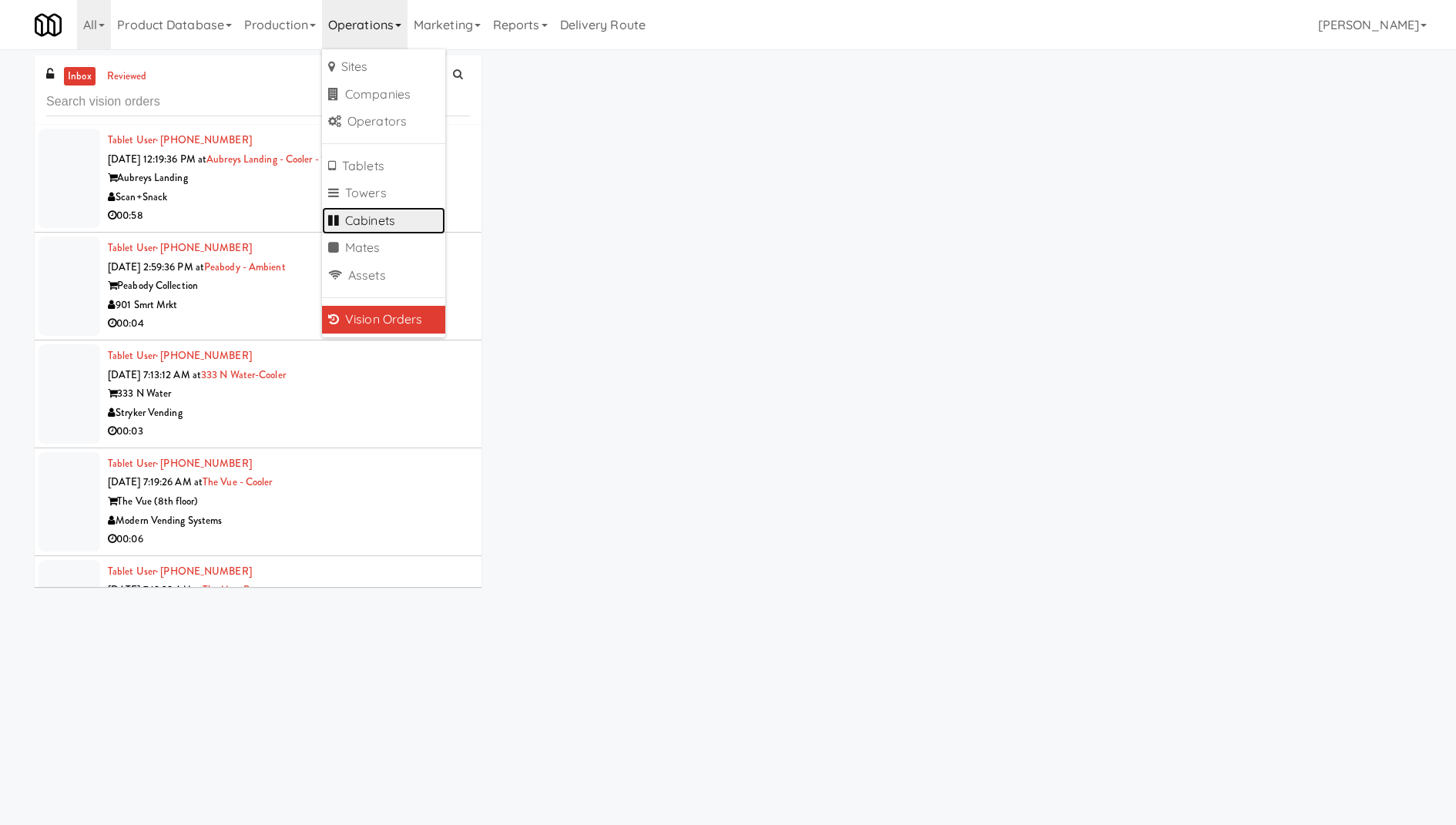
click at [407, 231] on link "Cabinets" at bounding box center [383, 220] width 123 height 28
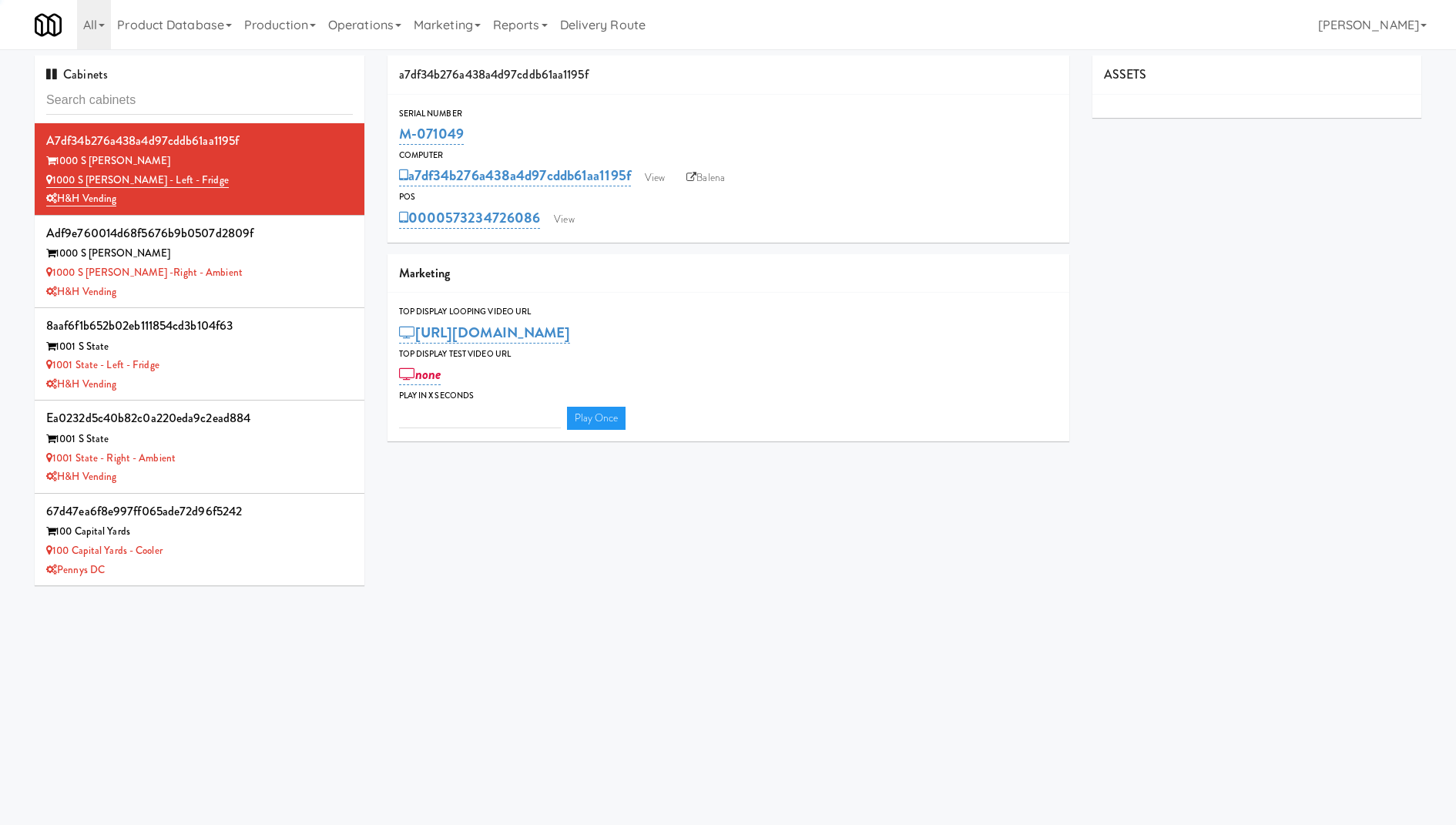
type input "3"
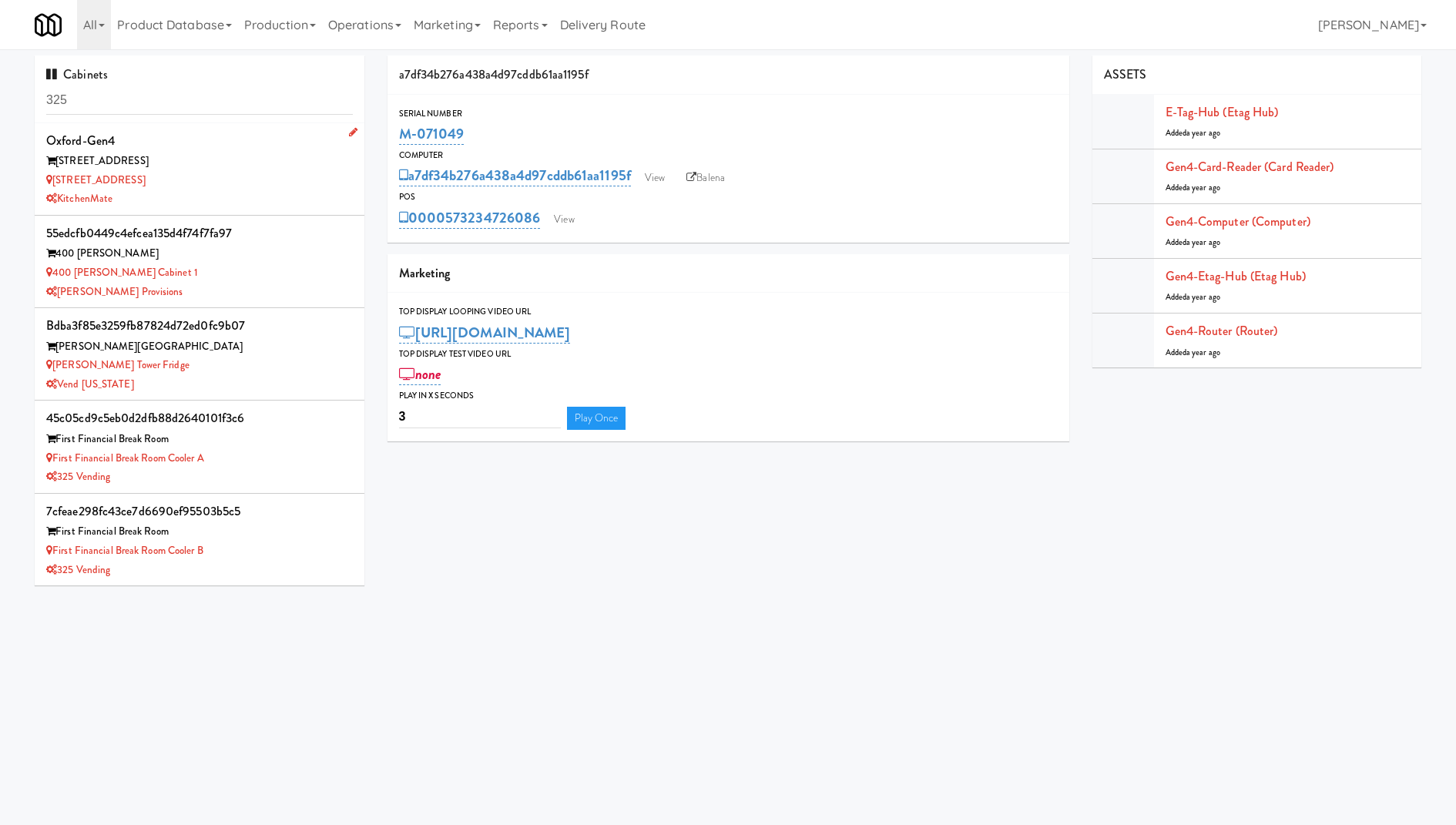
click at [268, 168] on div "325 Front St - Lobby" at bounding box center [199, 161] width 306 height 19
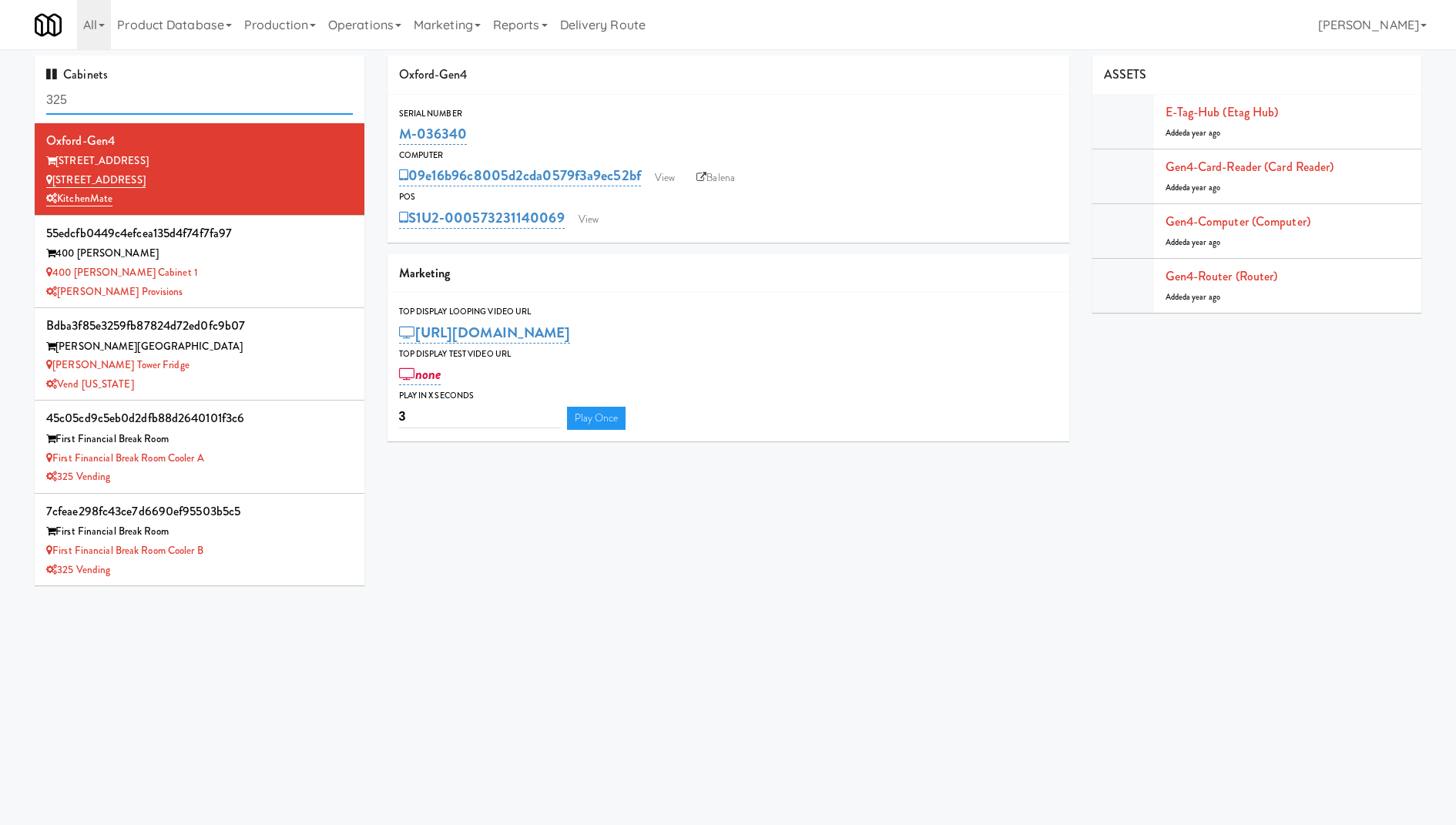
click at [231, 92] on input "325" at bounding box center [199, 101] width 306 height 28
type input "315"
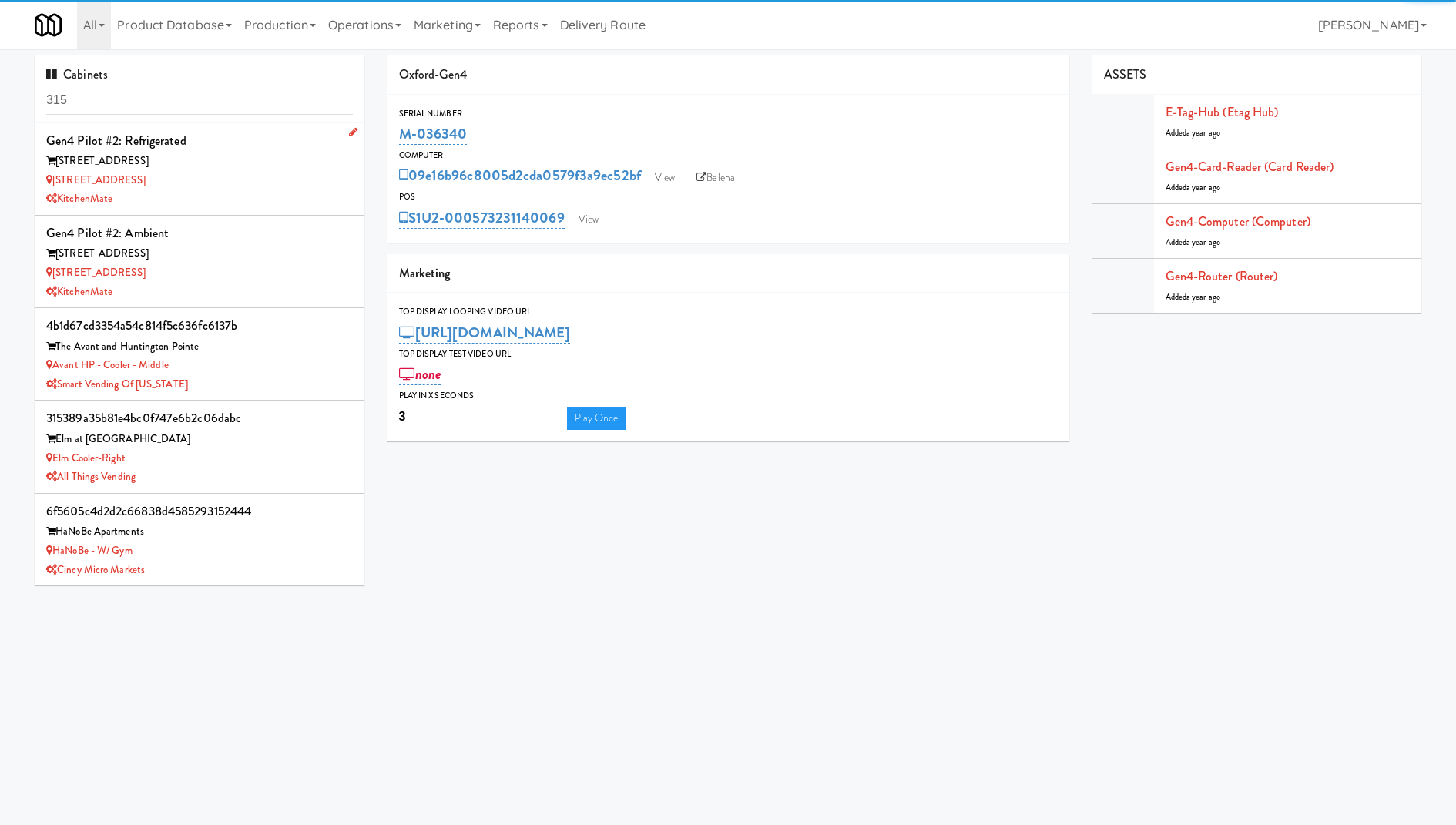
click at [269, 181] on div "315 Front St - Fridge" at bounding box center [199, 180] width 306 height 19
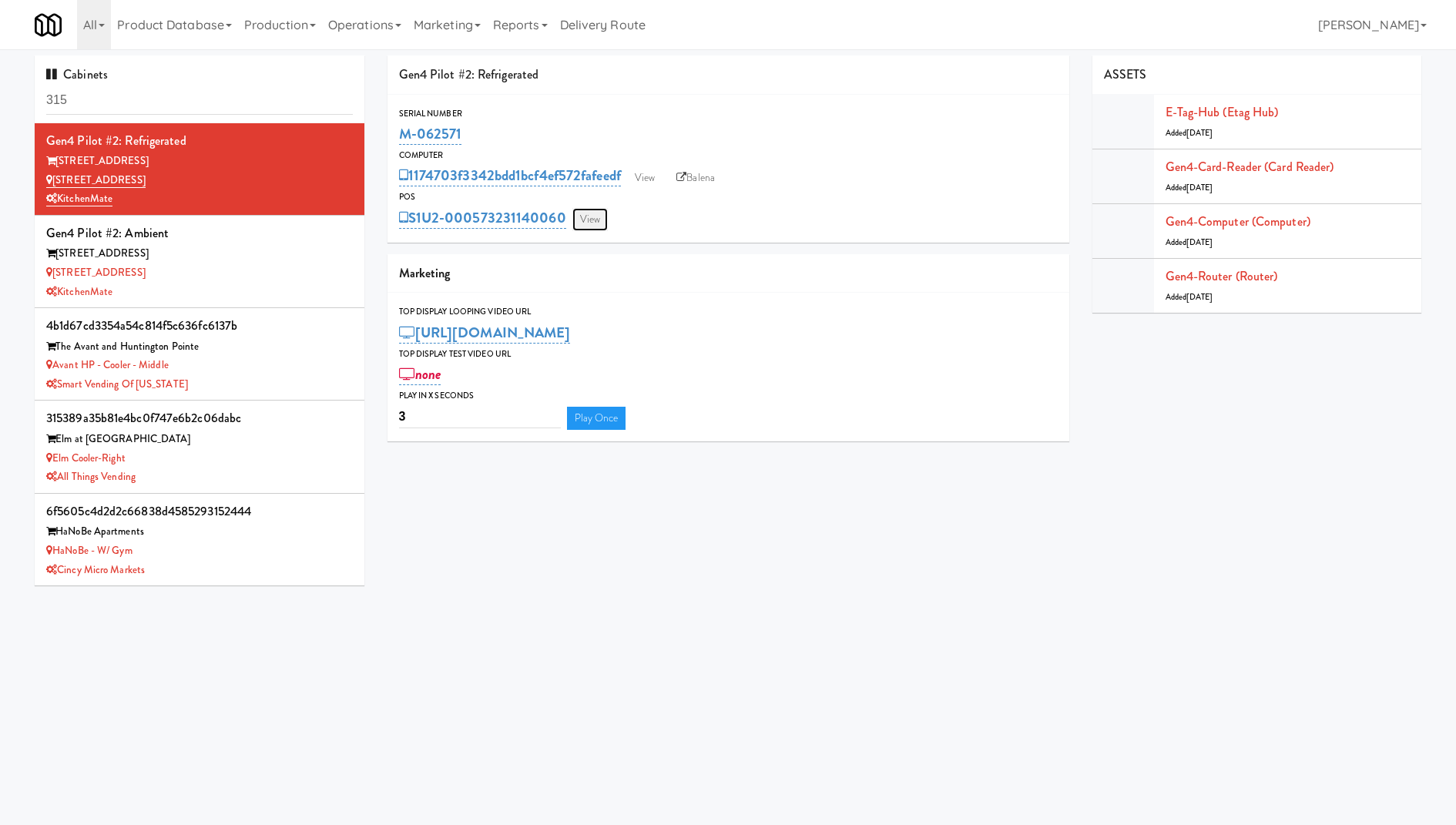
click at [586, 223] on link "View" at bounding box center [589, 219] width 35 height 23
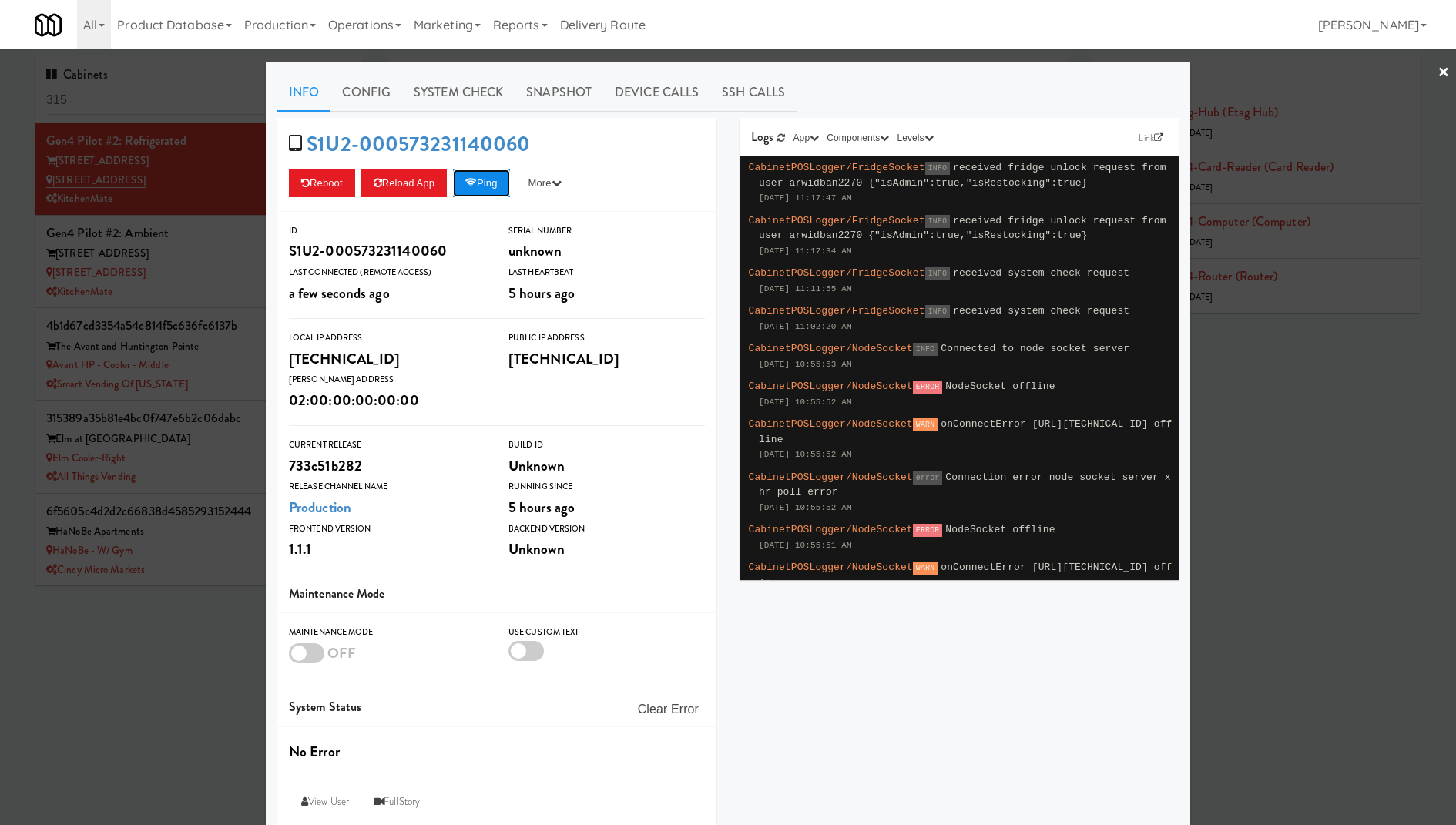
click at [492, 178] on button "Ping" at bounding box center [481, 183] width 57 height 28
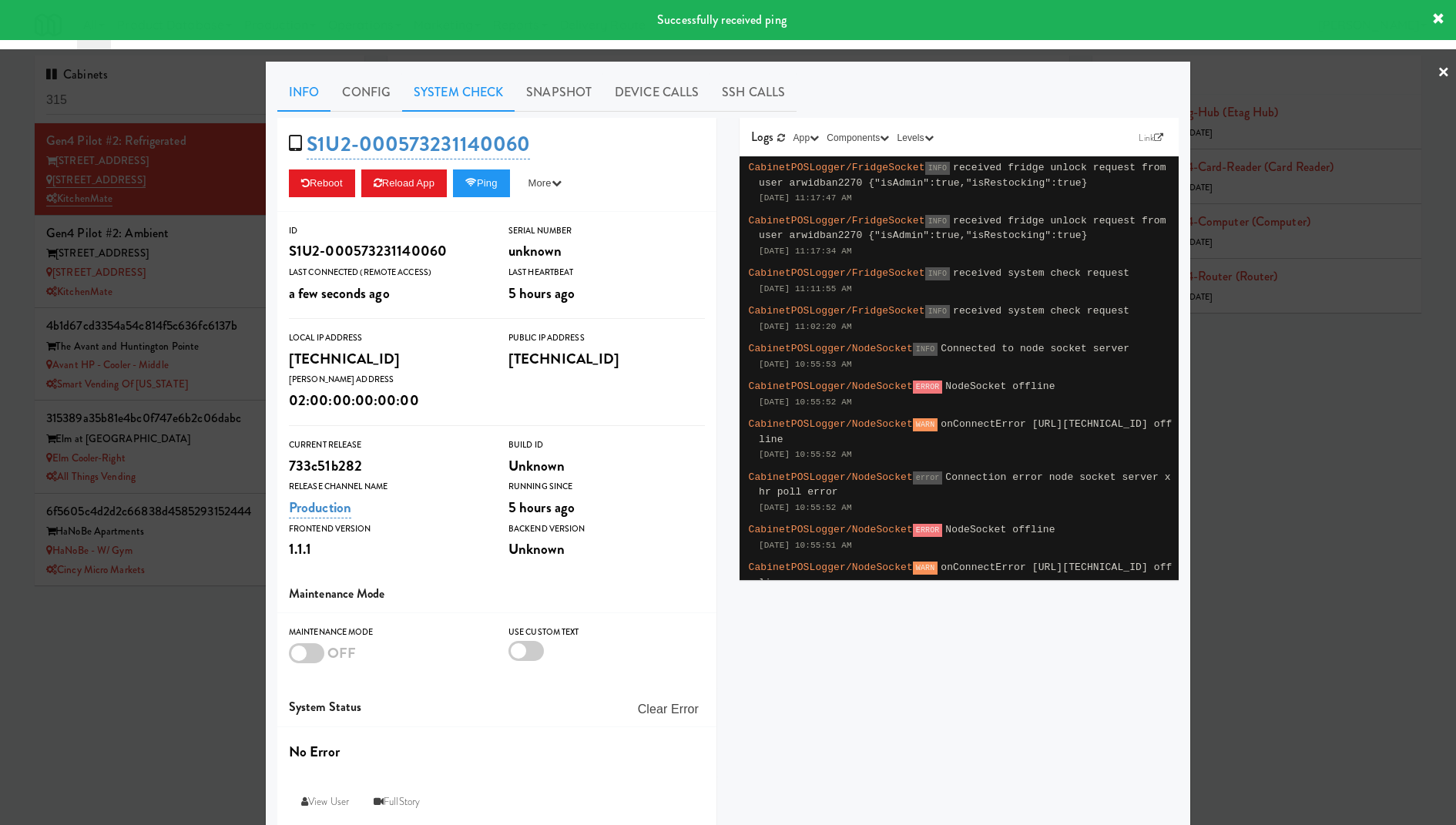
click at [496, 87] on link "System Check" at bounding box center [458, 92] width 113 height 39
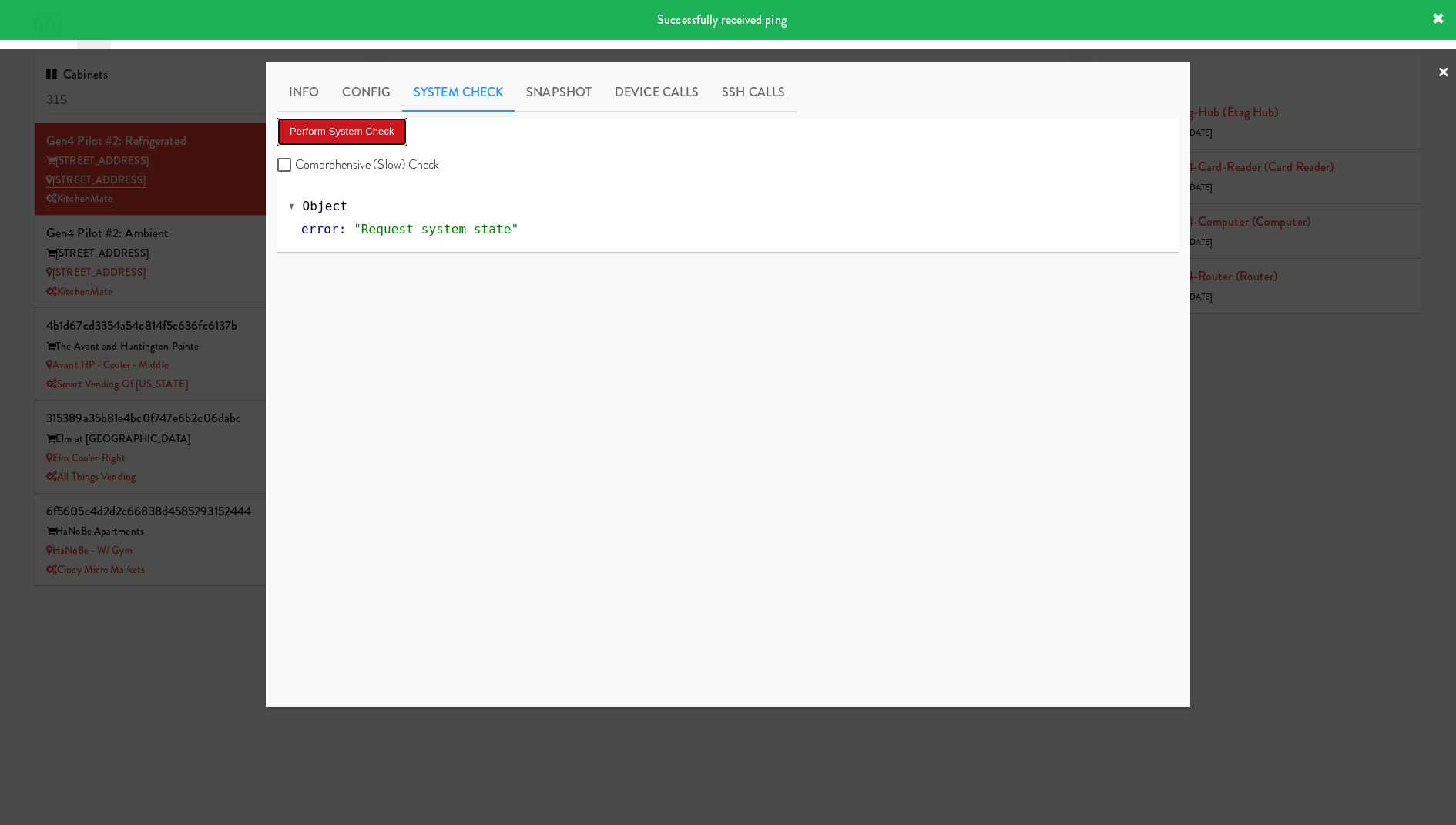
click at [390, 132] on button "Perform System Check" at bounding box center [341, 131] width 129 height 28
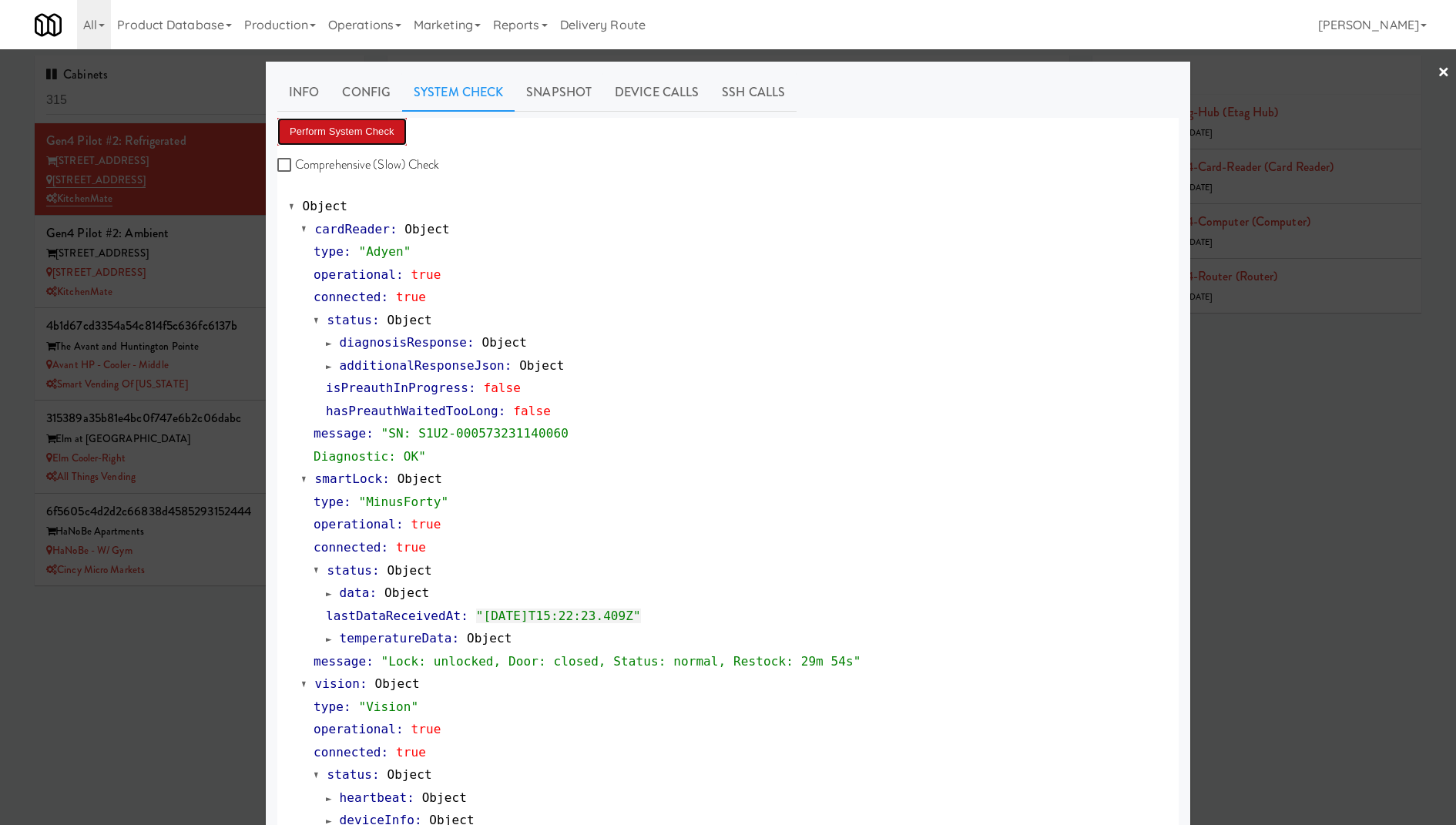
click at [390, 132] on button "Perform System Check" at bounding box center [341, 131] width 129 height 28
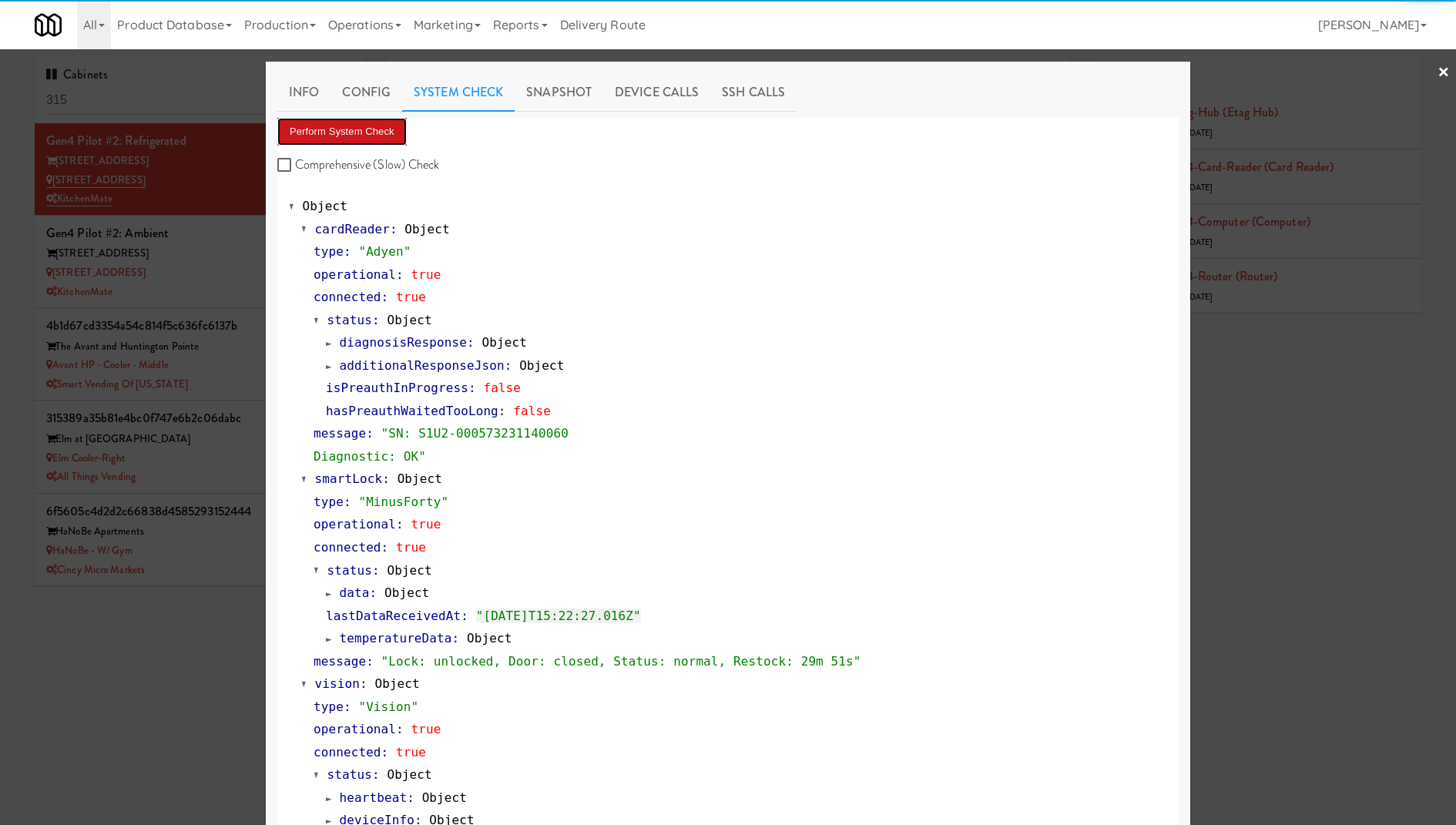
click at [390, 132] on button "Perform System Check" at bounding box center [341, 131] width 129 height 28
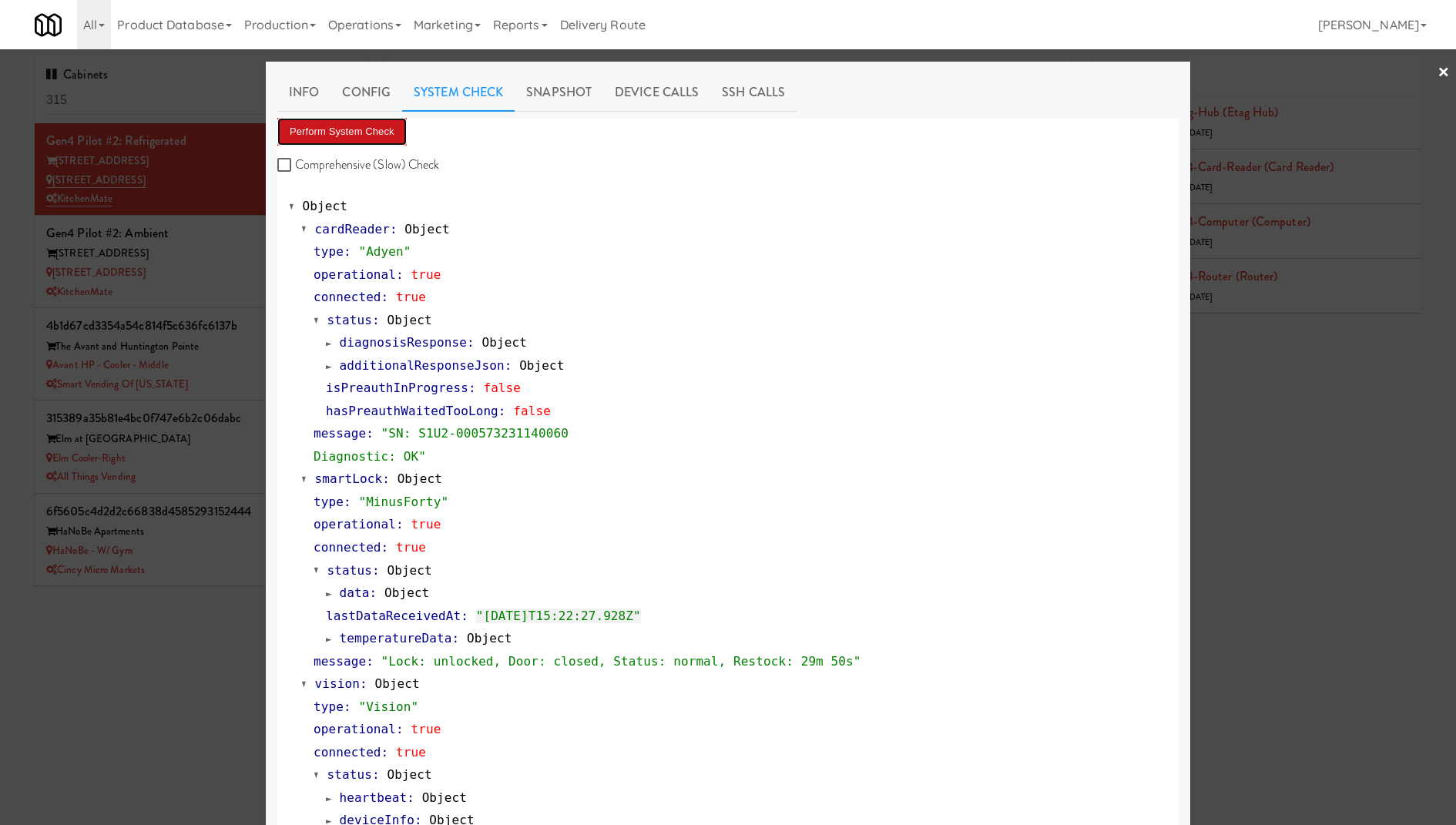
click at [390, 132] on button "Perform System Check" at bounding box center [341, 131] width 129 height 28
click at [203, 159] on div at bounding box center [728, 412] width 1456 height 825
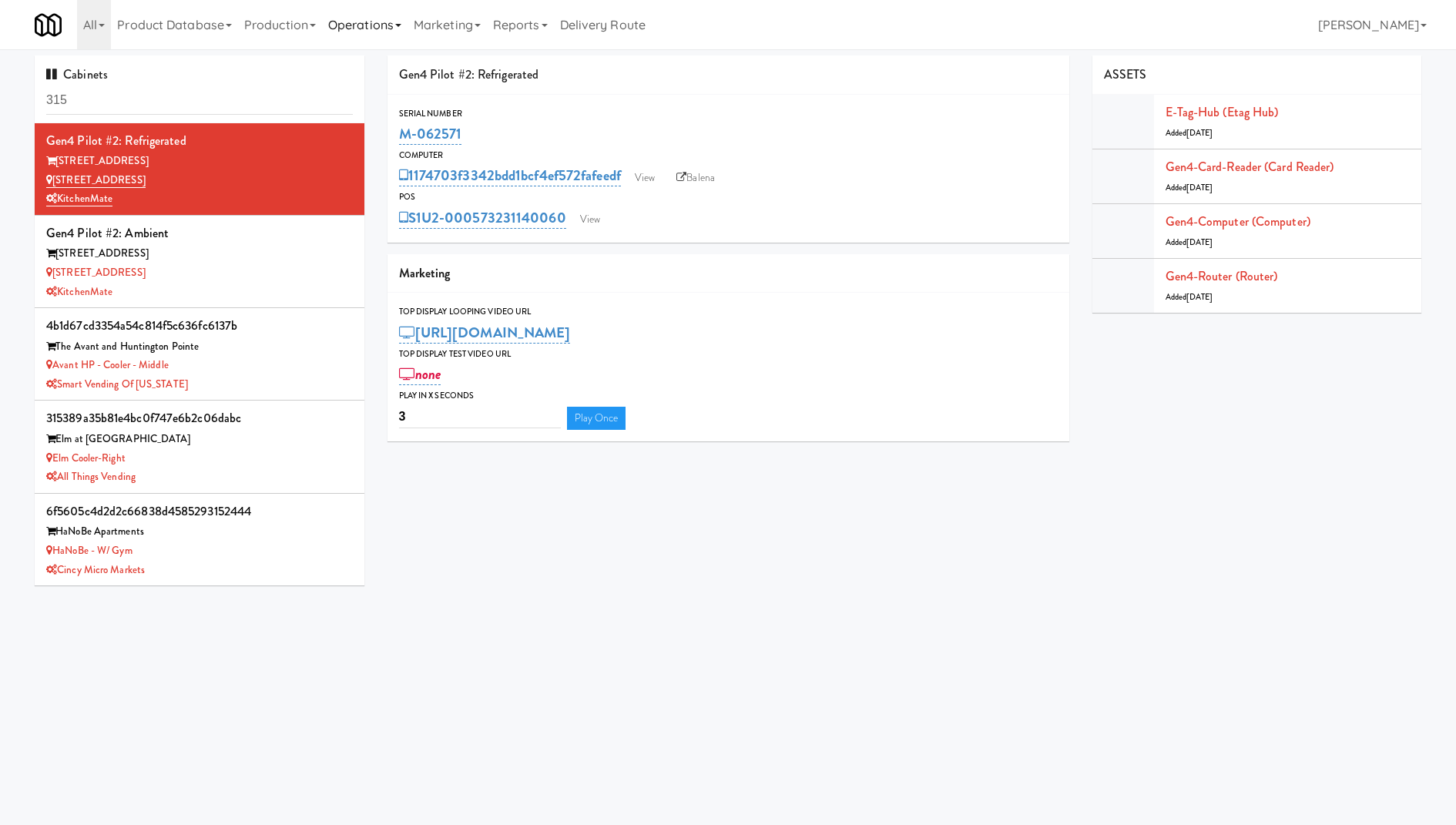
click at [346, 30] on link "Operations" at bounding box center [364, 25] width 85 height 49
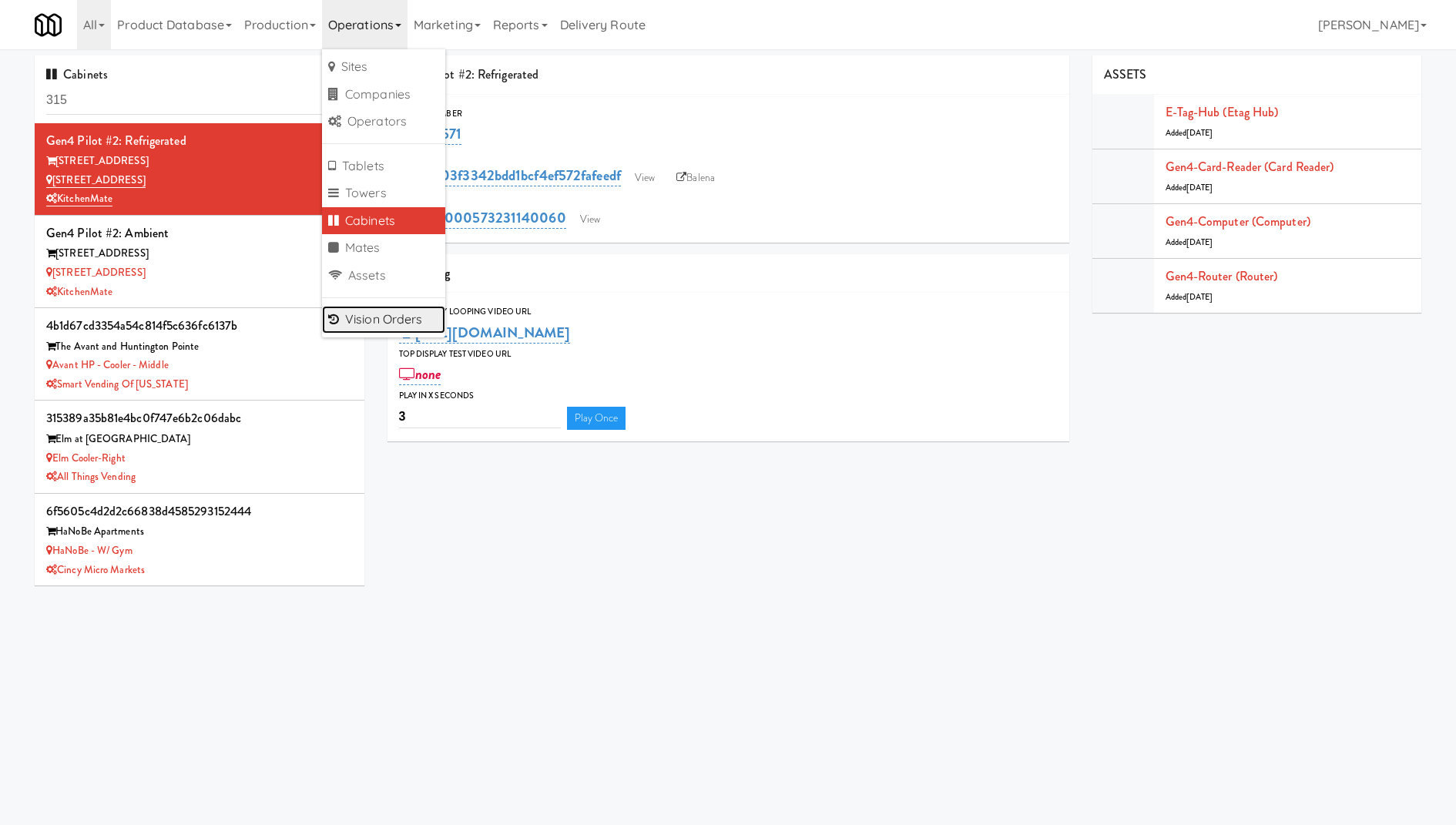
click at [412, 317] on link "Vision Orders" at bounding box center [383, 319] width 123 height 28
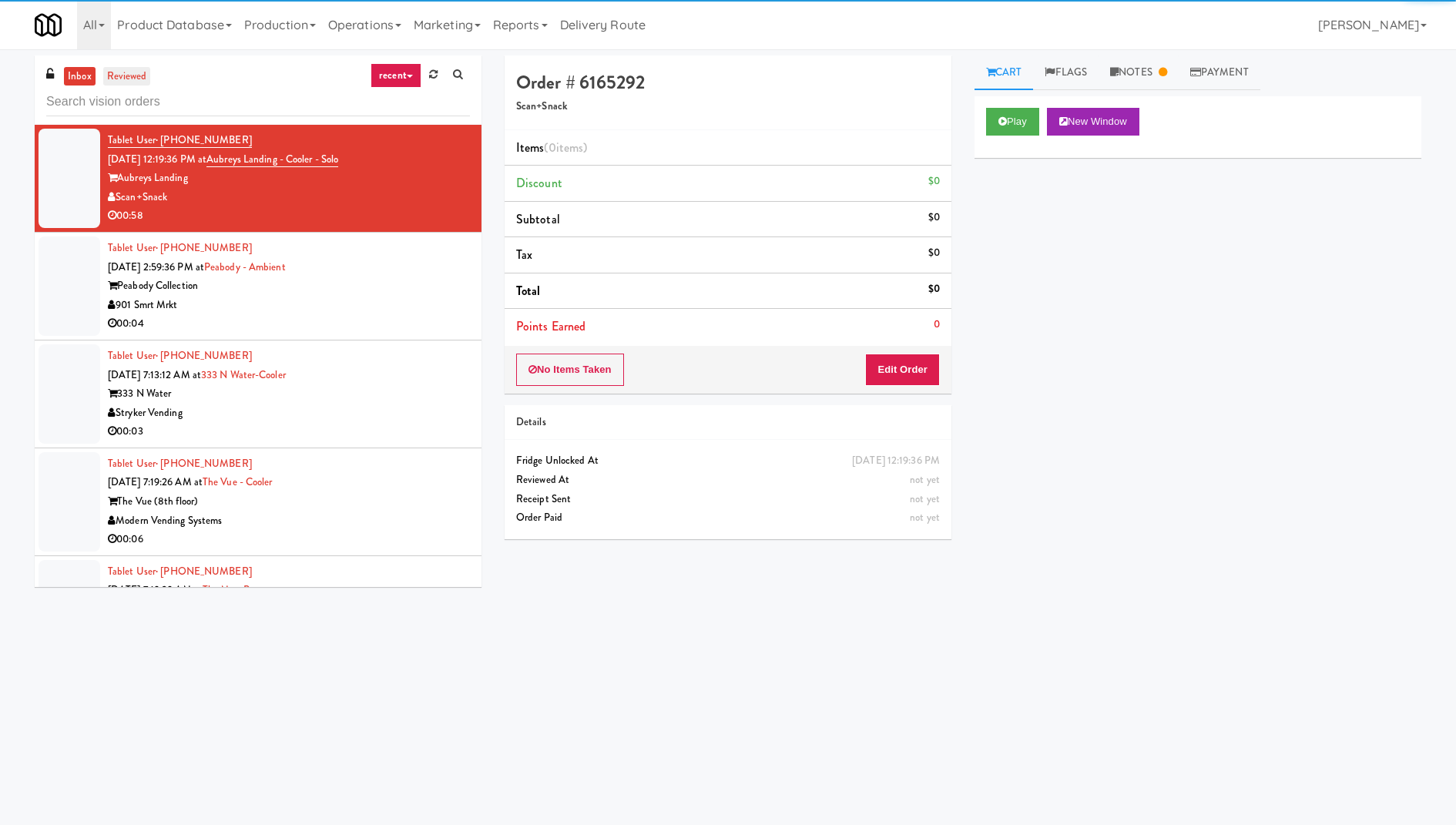
click at [129, 78] on link "reviewed" at bounding box center [127, 77] width 47 height 19
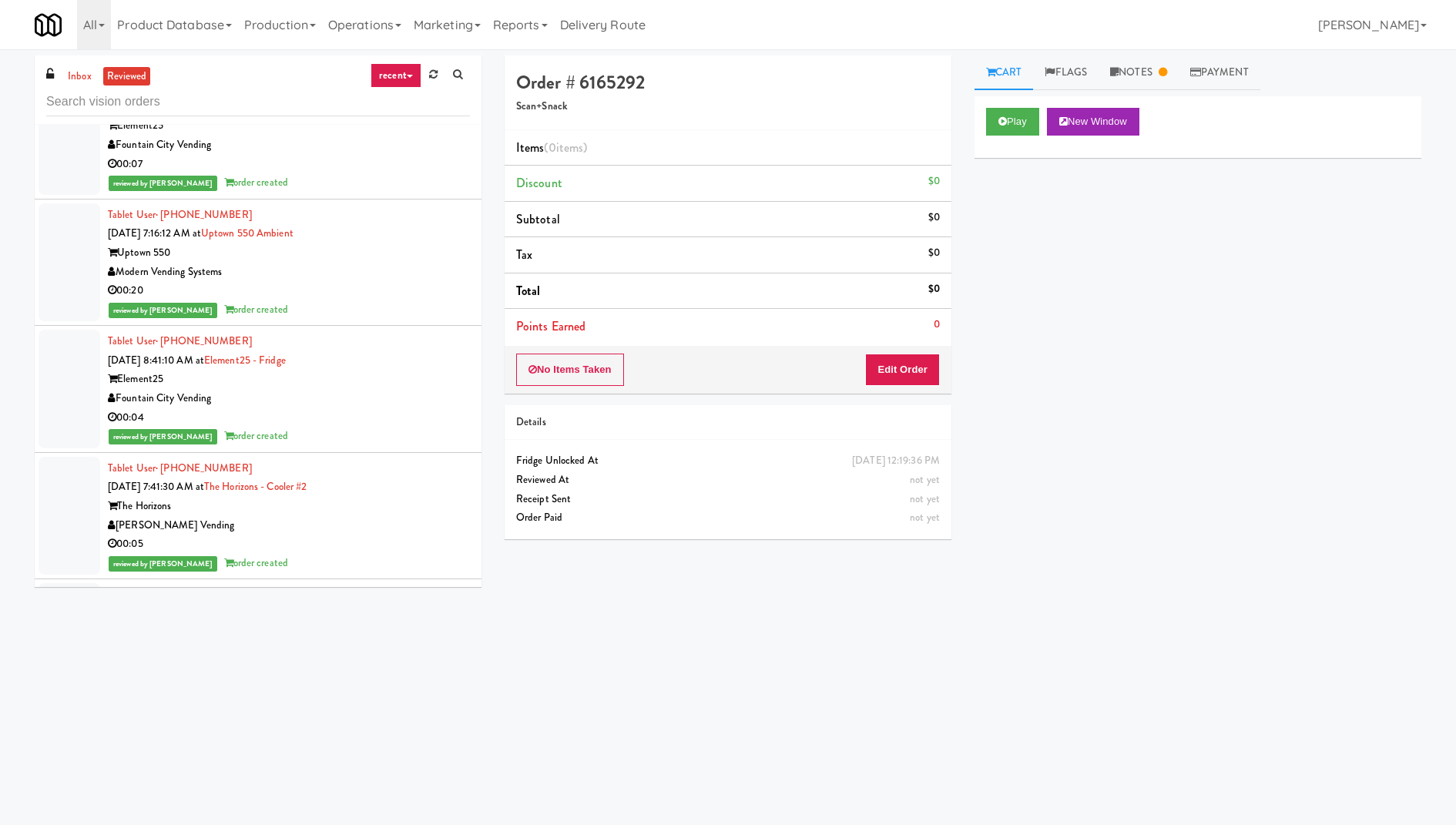
scroll to position [1664, 0]
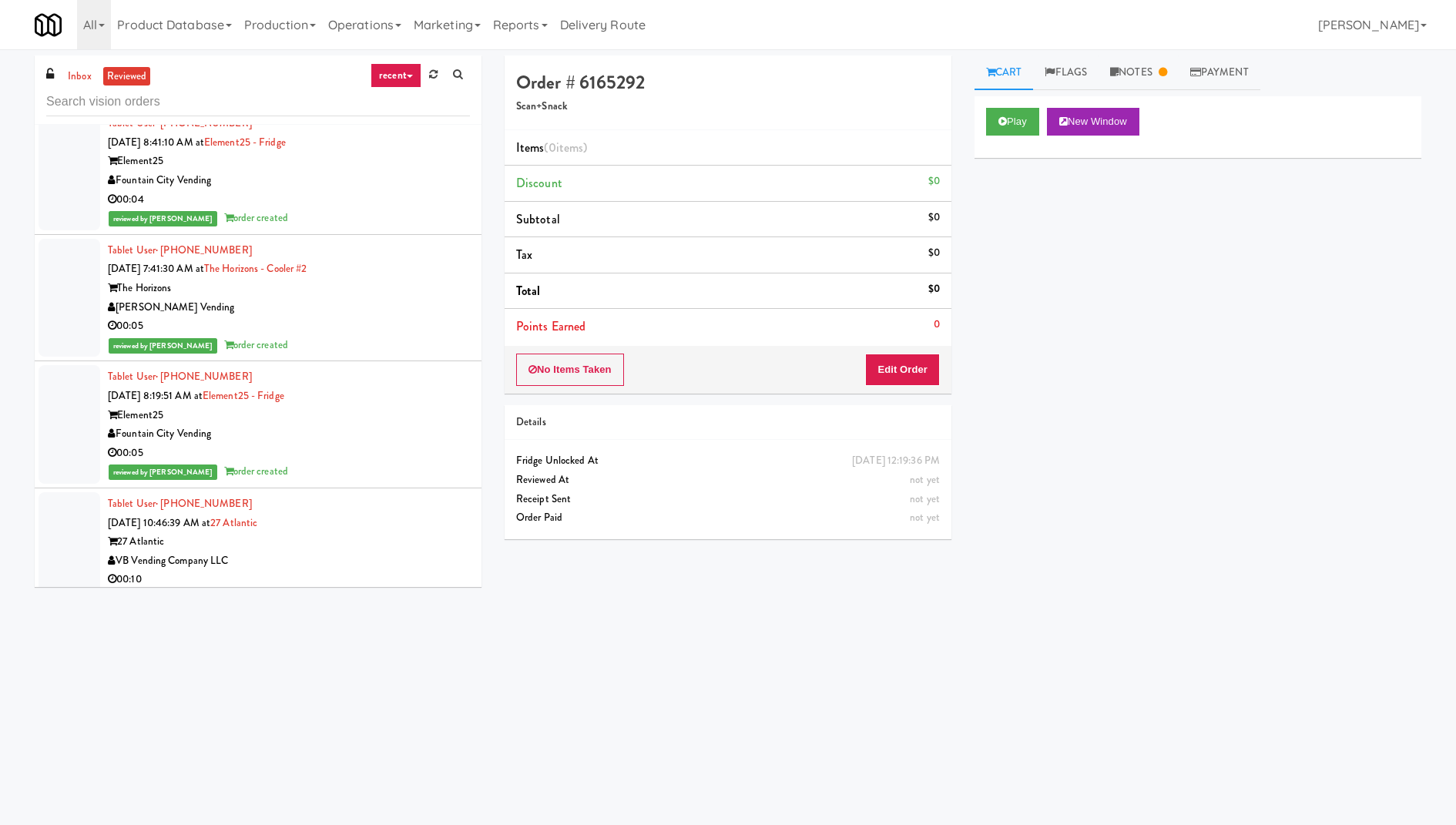
click at [391, 86] on link "recent" at bounding box center [396, 76] width 51 height 25
click at [403, 270] on link "admin unlock" at bounding box center [408, 269] width 123 height 28
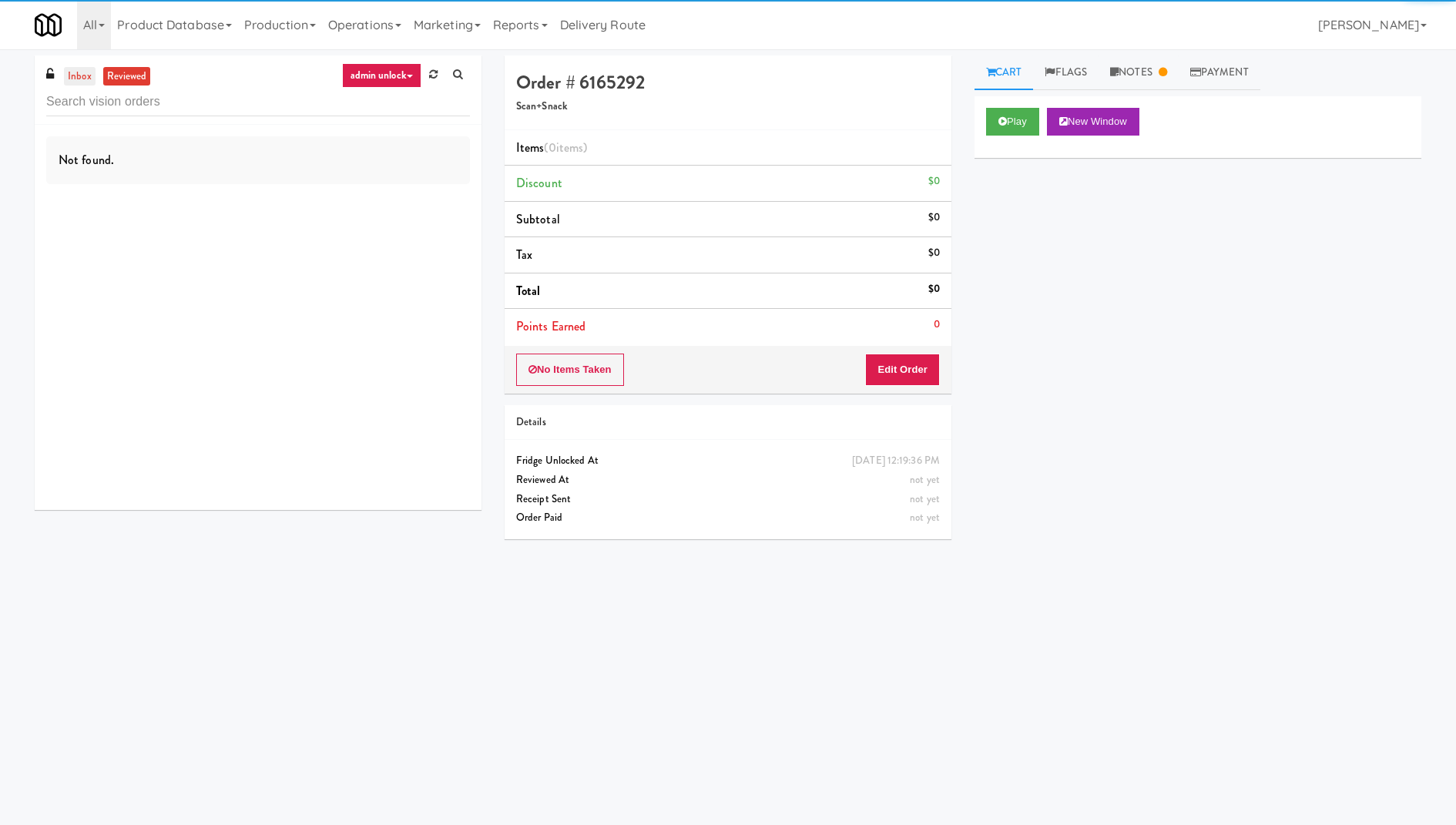
click at [82, 78] on link "inbox" at bounding box center [79, 77] width 31 height 19
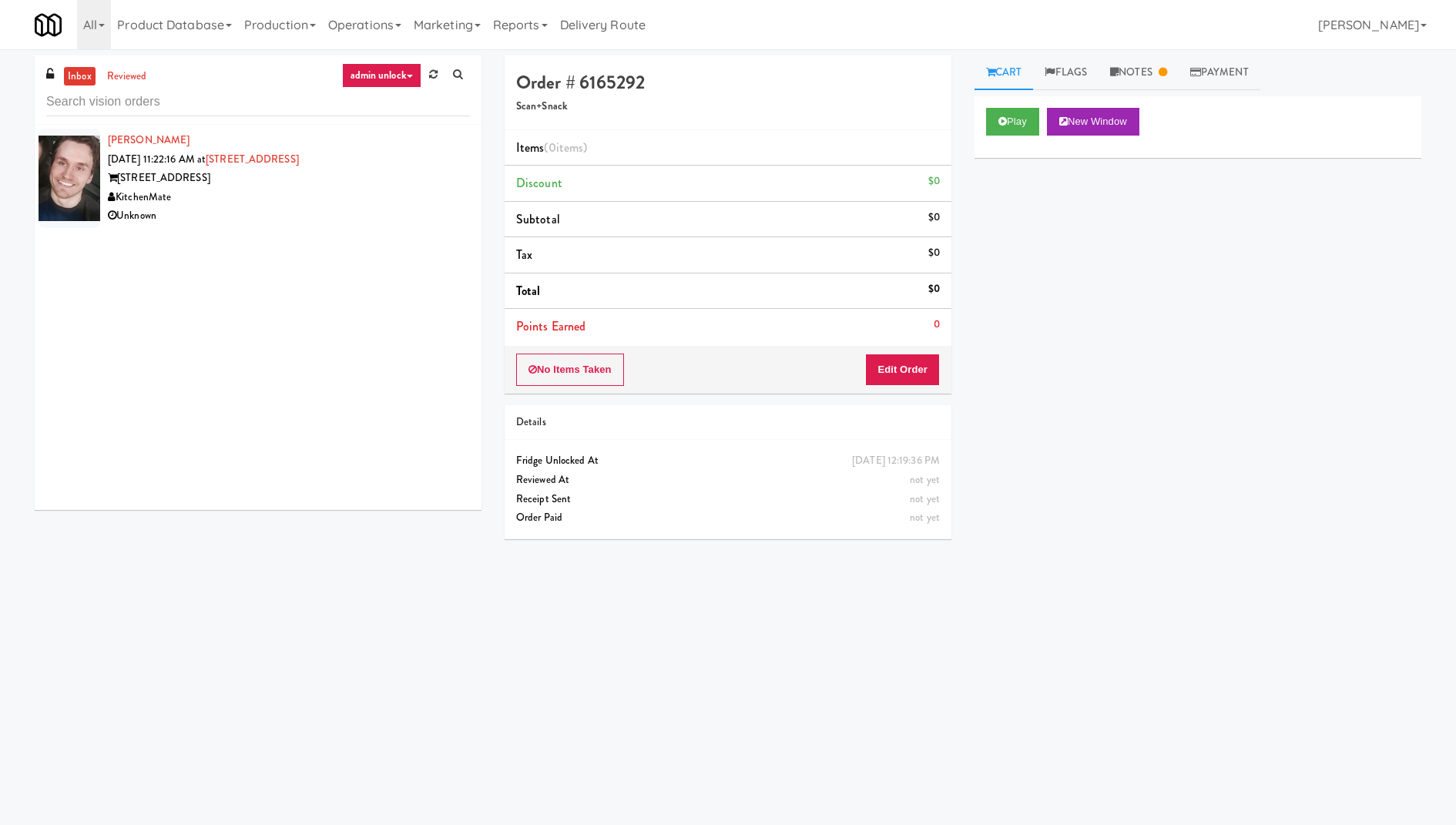
click at [295, 191] on div "KitchenMate" at bounding box center [289, 197] width 362 height 19
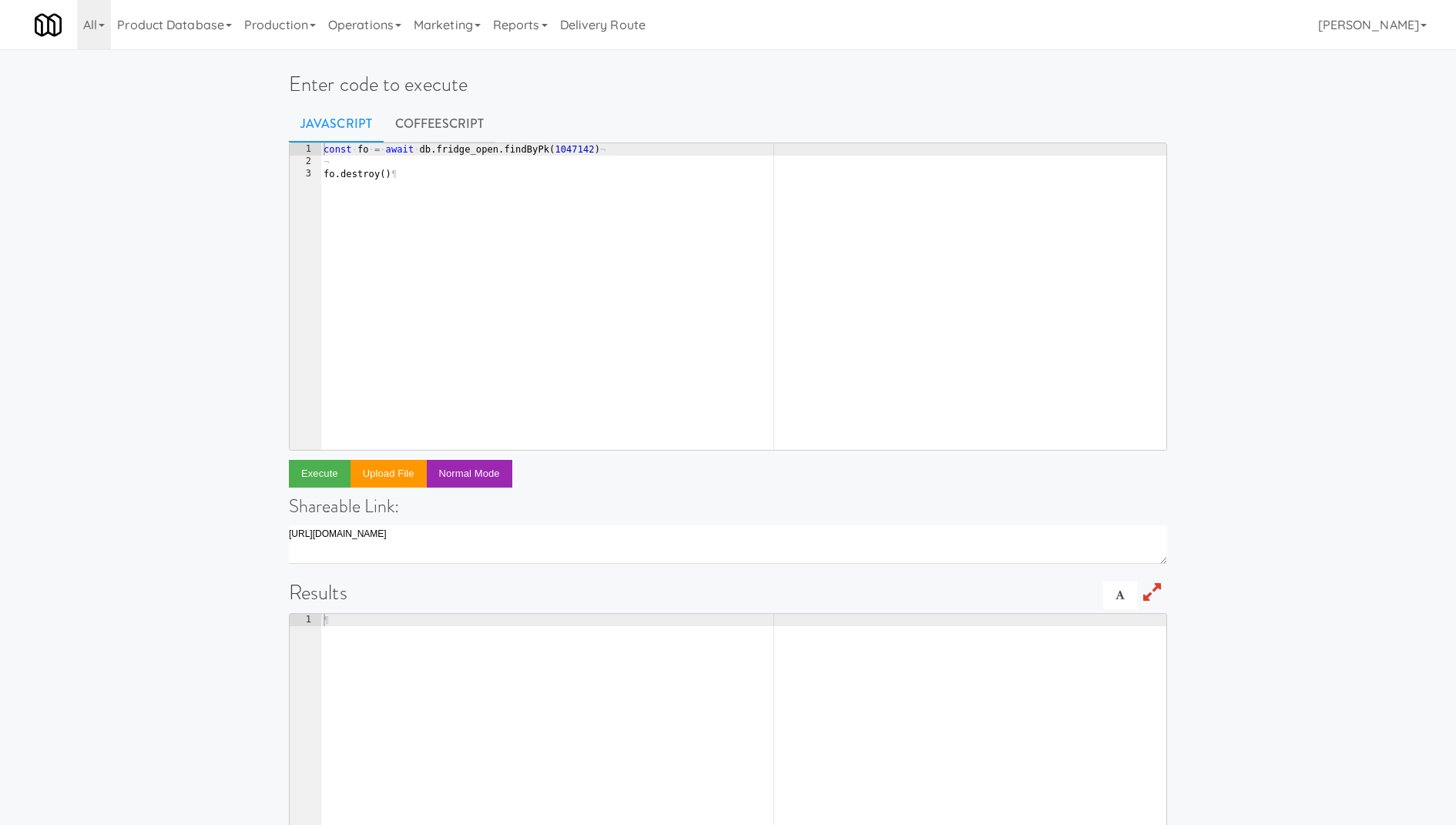
click at [597, 301] on div "const · fo · = · await · db . fridge_open . findByPk ( 1047142 ) ¬ ¬ fo . destr…" at bounding box center [744, 309] width 846 height 332
type textarea "const { default: service } = require('../../services/automated-socket-service')"
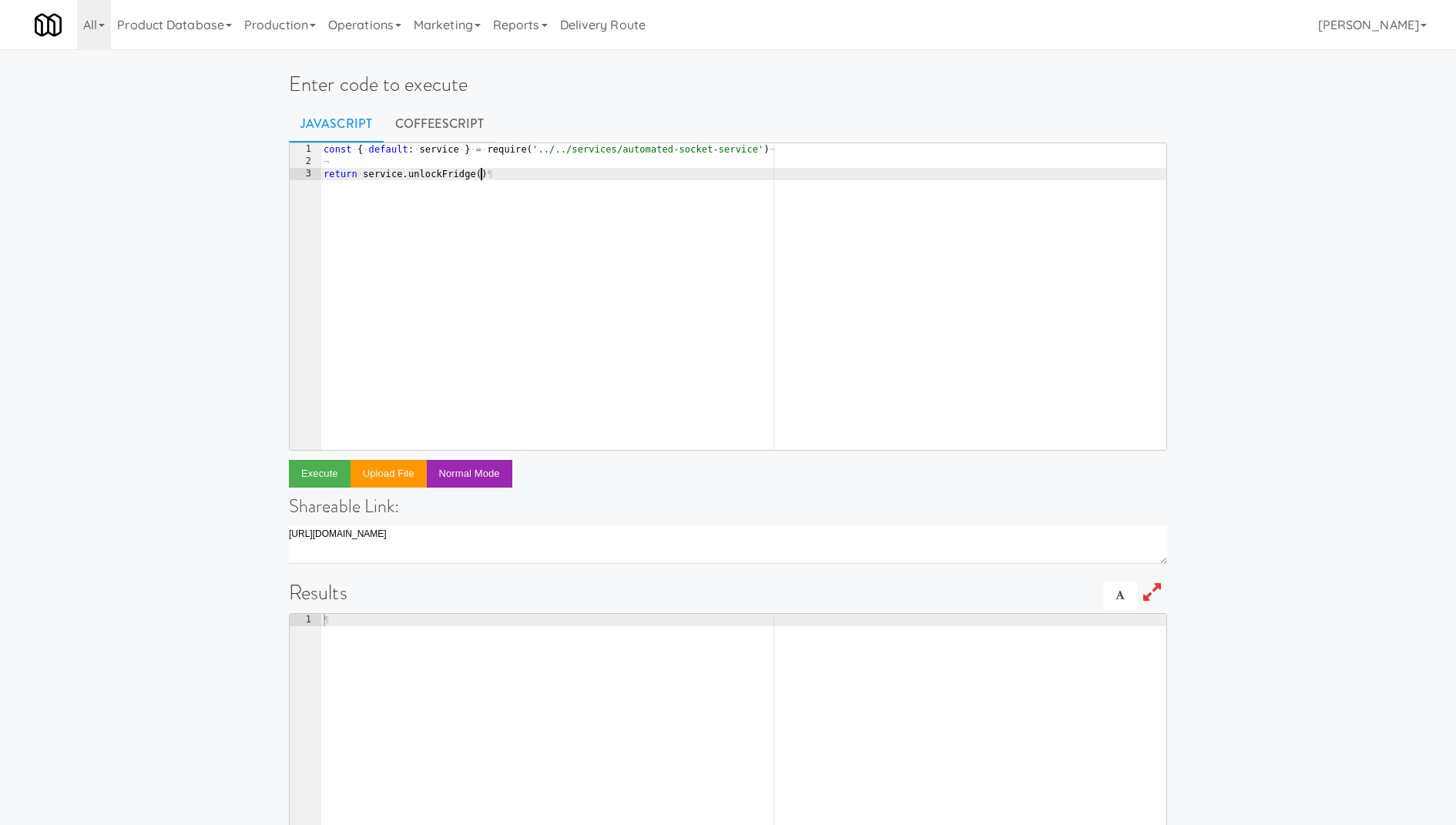
scroll to position [0, 11]
paste textarea "116"
click at [756, 266] on div "const · { · default : · service · } · = · require ( '../../services/automated-s…" at bounding box center [744, 309] width 846 height 332
click at [316, 468] on button "Execute" at bounding box center [319, 473] width 62 height 28
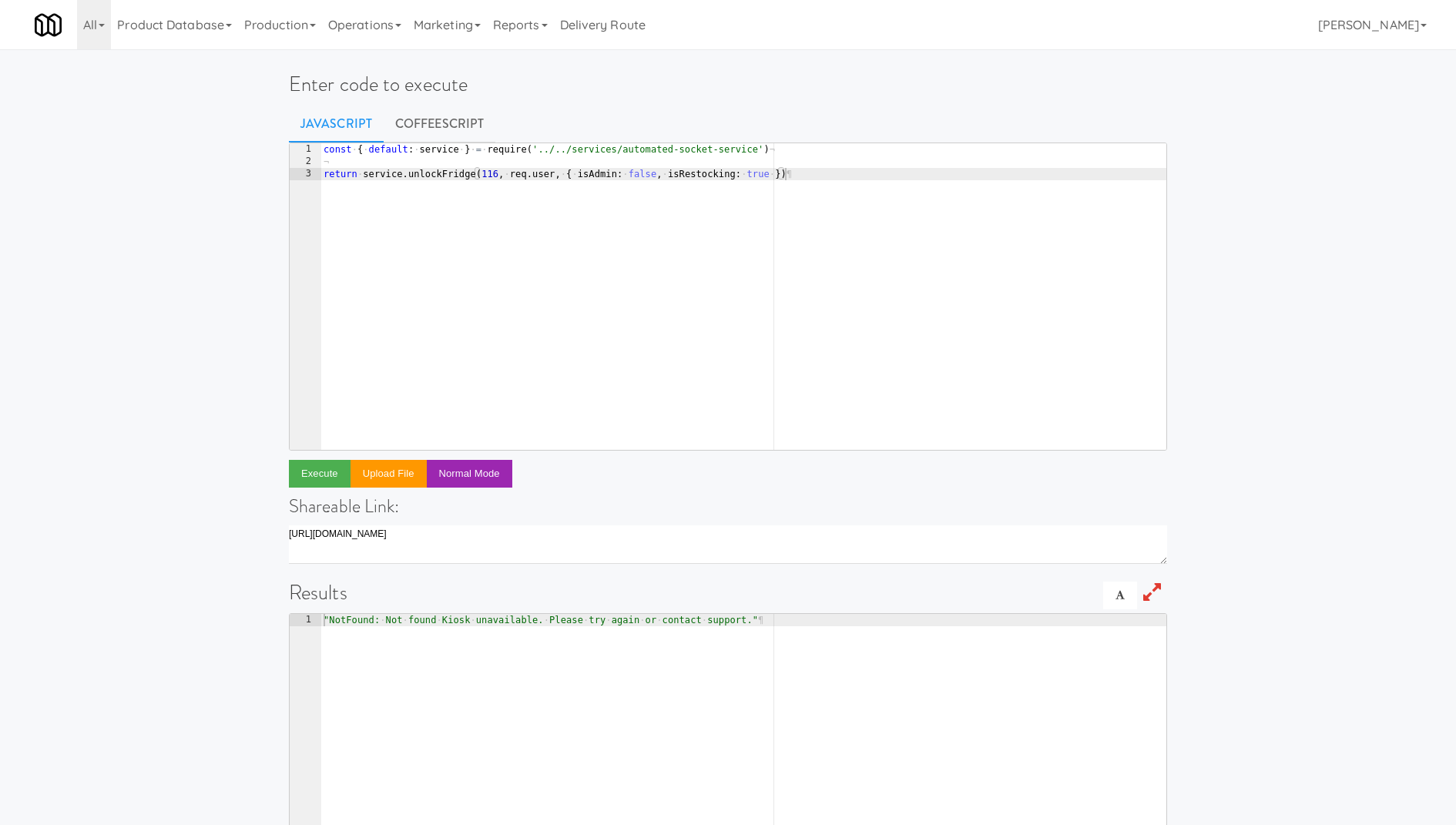
type textarea "const { default: service } = require('../../services/automated-socket-service')"
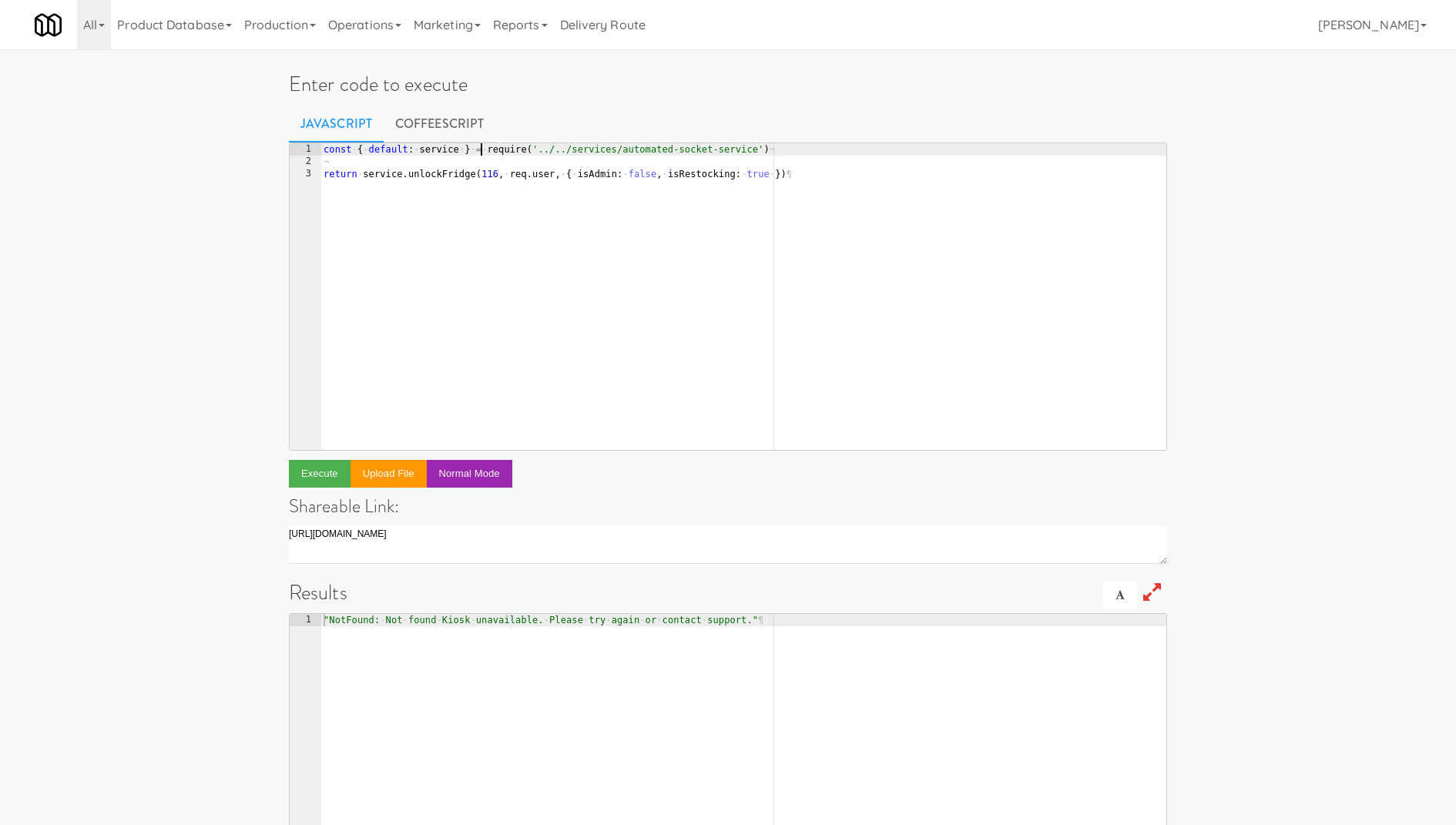
scroll to position [0, 35]
click at [479, 154] on div "const · { · default : · service · } · = · require ( '../../services/automated-s…" at bounding box center [744, 309] width 846 height 332
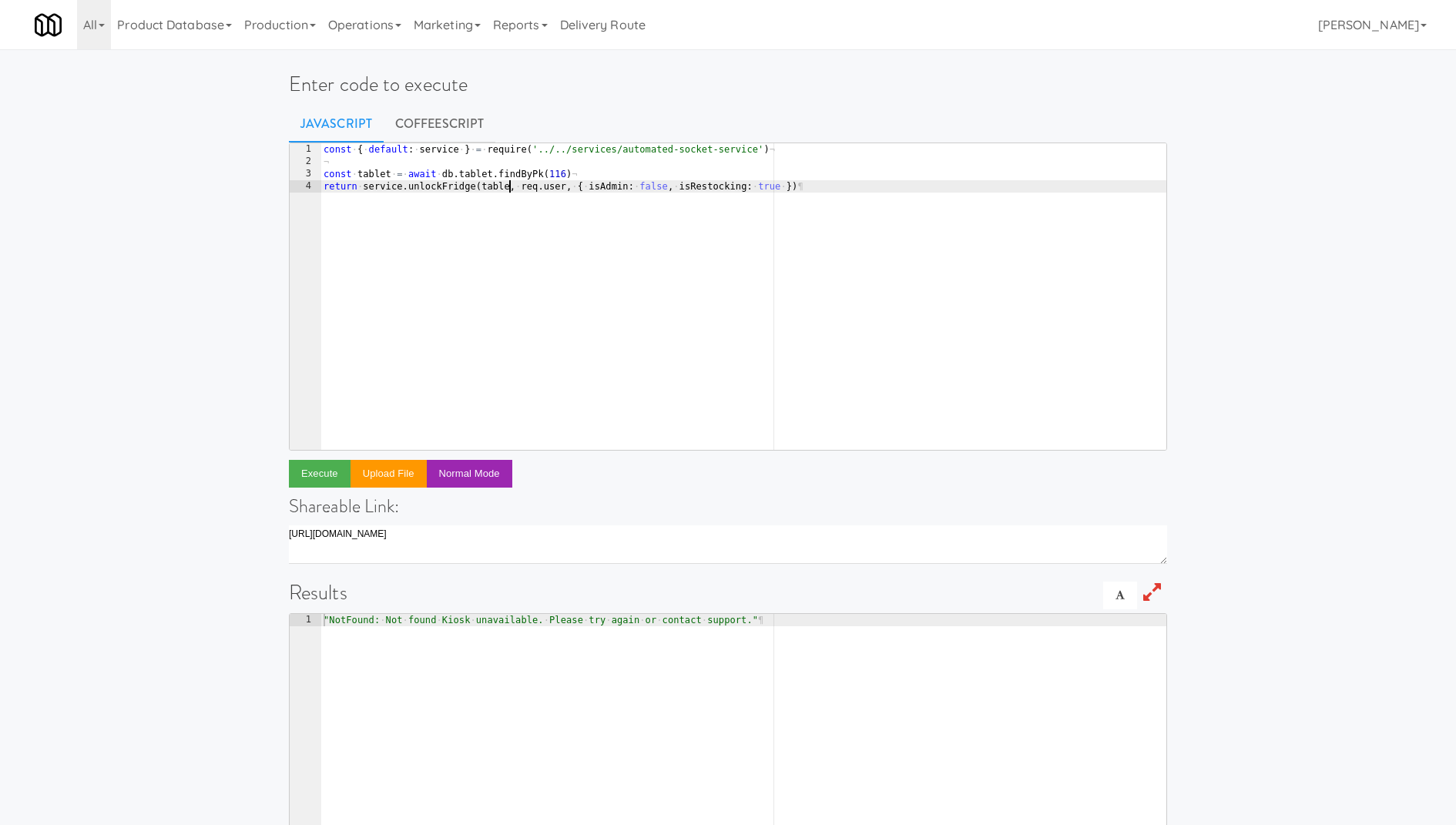
scroll to position [0, 15]
click at [597, 171] on div "const · { · default : · service · } · = · require ( '../../services/automated-s…" at bounding box center [744, 309] width 846 height 332
type textarea "const tablet = await db.tablet.findByPk(116)"
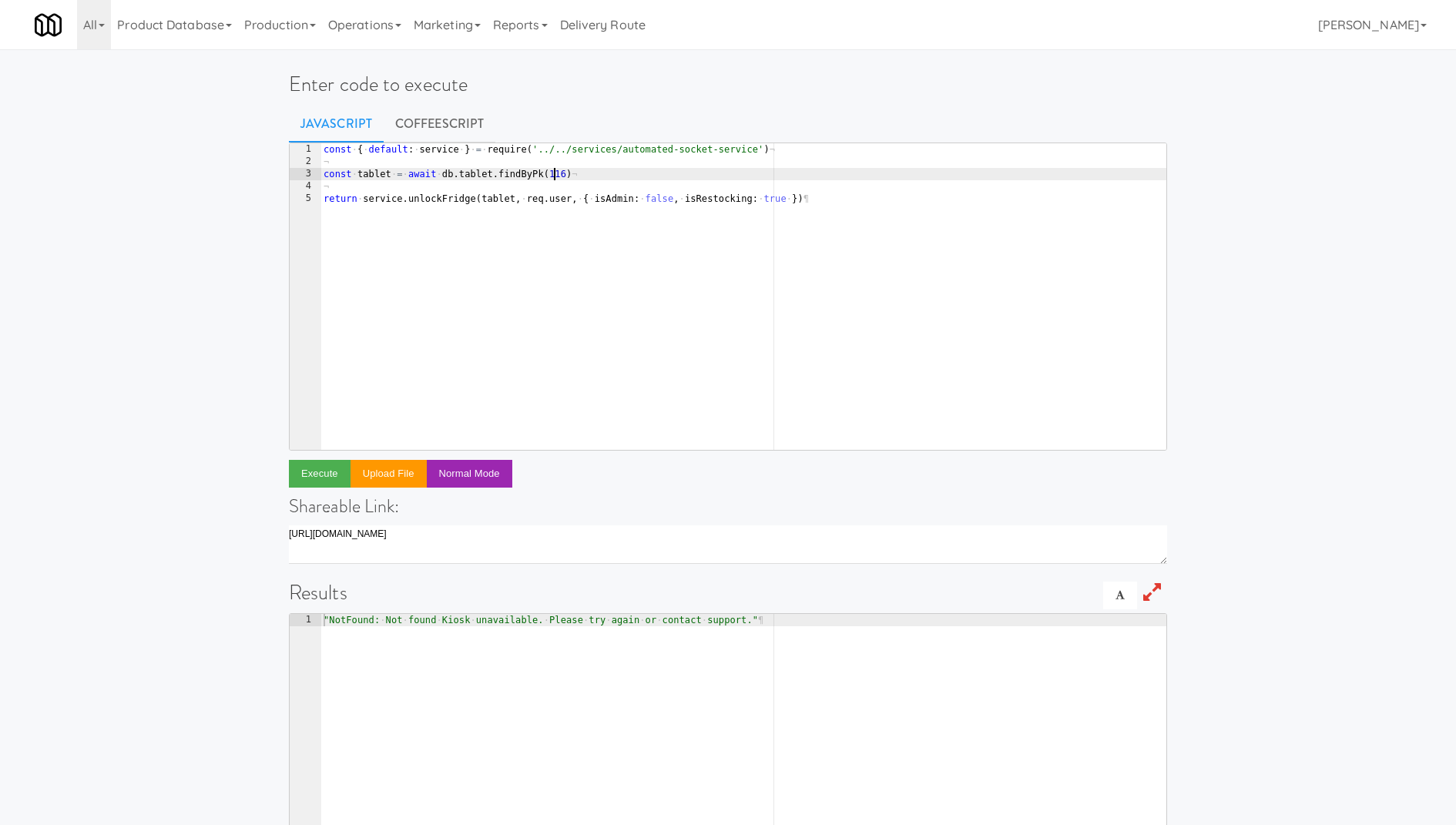
click at [555, 171] on div "const · { · default : · service · } · = · require ( '../../services/automated-s…" at bounding box center [744, 309] width 846 height 332
paste textarea "954"
click at [572, 275] on div "const · { · default : · service · } · = · require ( '../../services/automated-s…" at bounding box center [744, 309] width 846 height 332
click at [736, 199] on div "const · { · default : · service · } · = · require ( '../../services/automated-s…" at bounding box center [744, 309] width 846 height 332
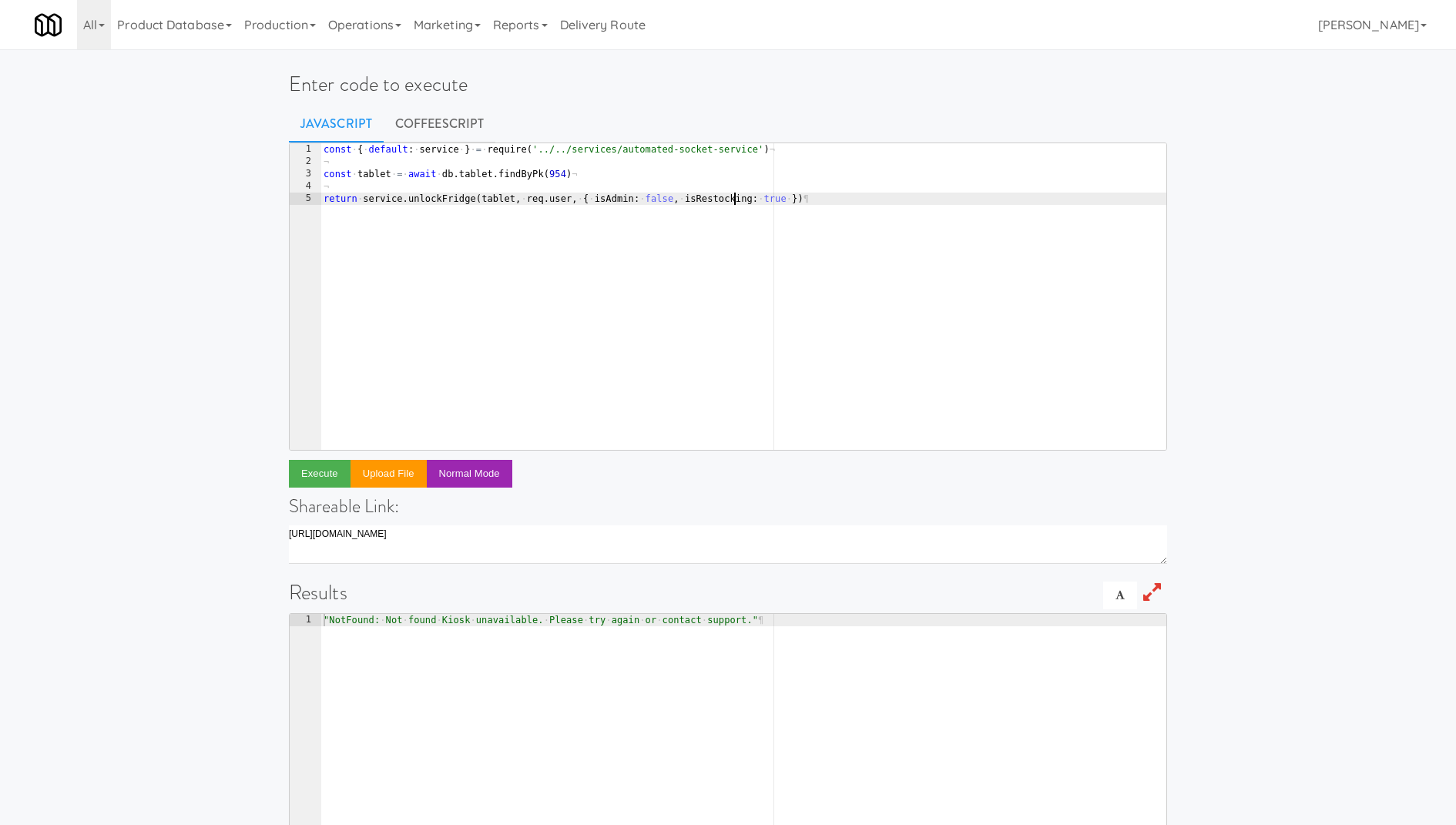
click at [736, 199] on div "const · { · default : · service · } · = · require ( '../../services/automated-s…" at bounding box center [744, 309] width 846 height 332
click at [697, 248] on div "const · { · default : · service · } · = · require ( '../../services/automated-s…" at bounding box center [744, 309] width 846 height 332
click at [333, 470] on button "Execute" at bounding box center [319, 473] width 62 height 28
click at [506, 259] on div "const · { · default : · service · } · = · require ( '../../services/automated-s…" at bounding box center [744, 309] width 846 height 332
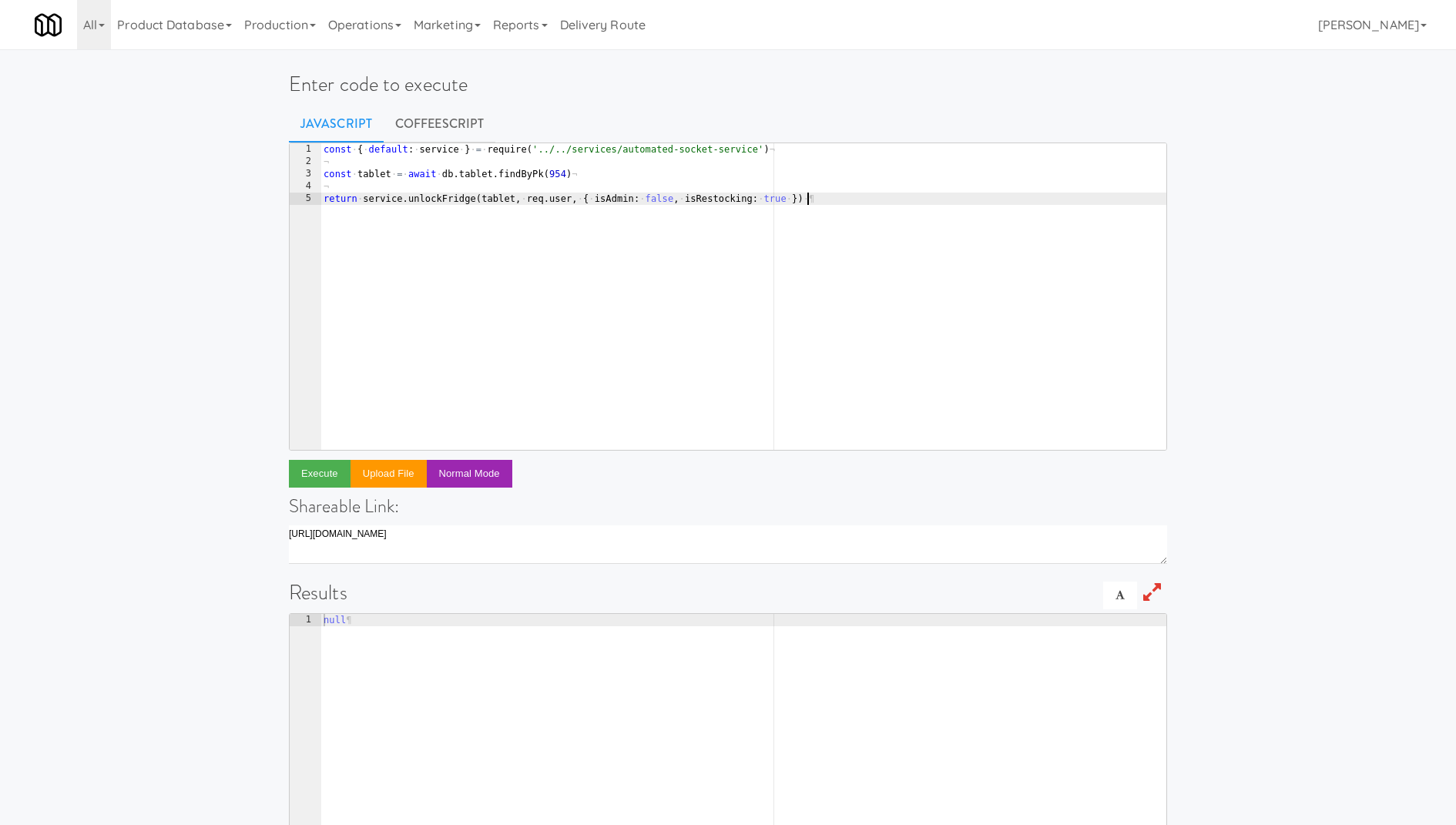
type textarea "return service.unlockFridge(tablet, req.user, { isAdmin: false, isRestocking: t…"
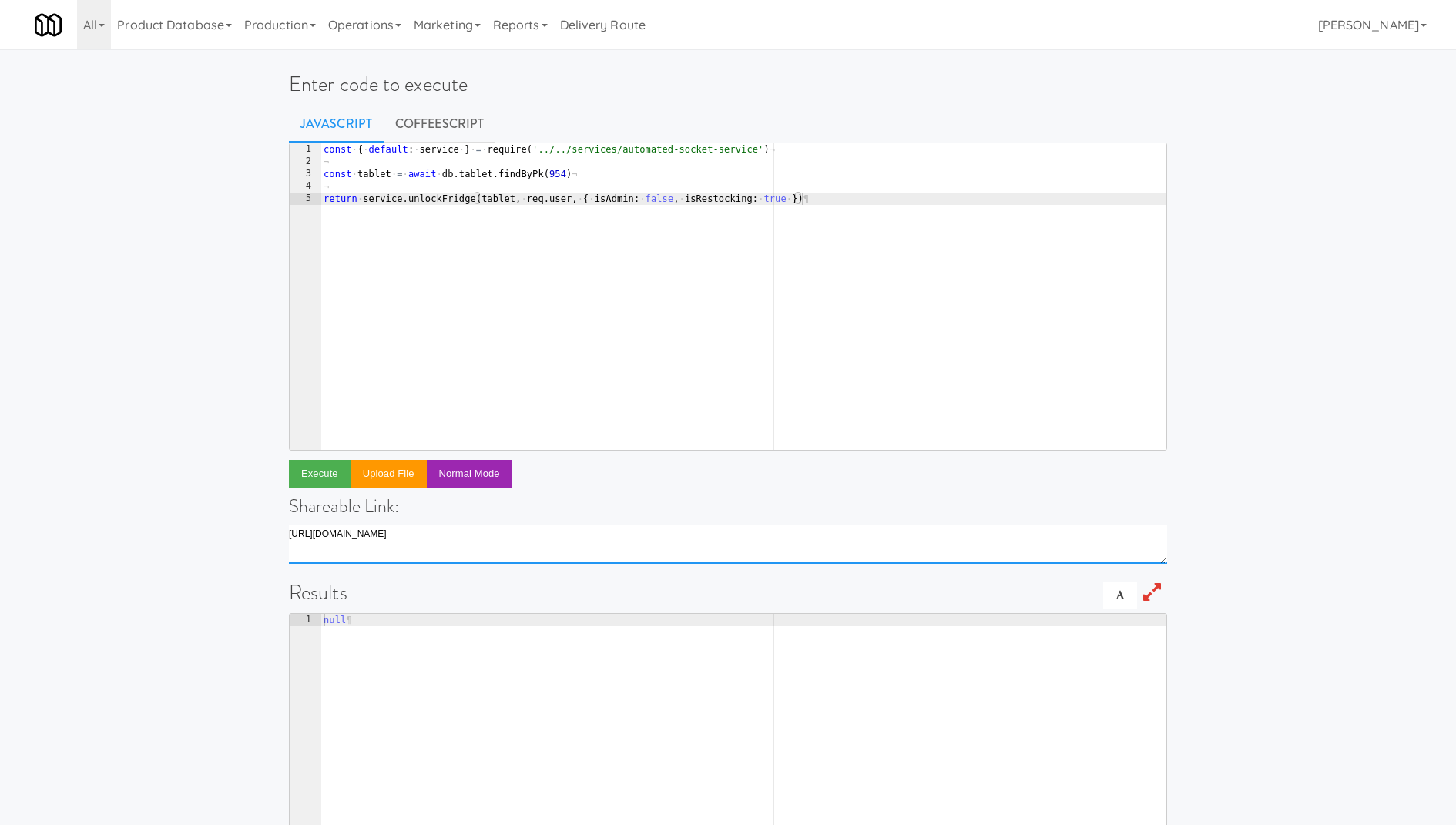
click at [548, 527] on textarea "[URL][DOMAIN_NAME]" at bounding box center [728, 544] width 878 height 39
type textarea "[URL][DOMAIN_NAME]"
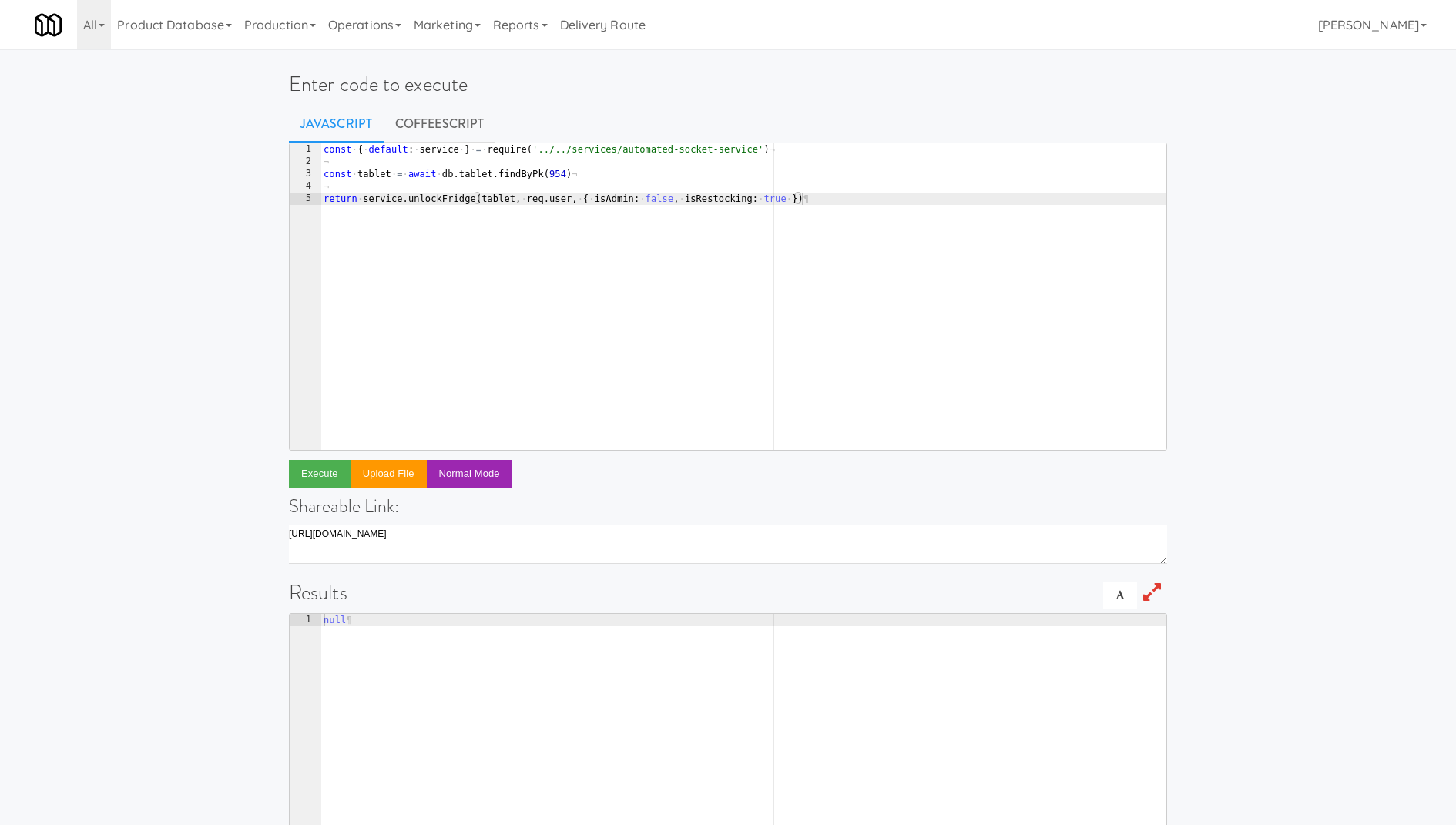
click at [1214, 176] on div "Enter code to execute Javascript CoffeeScript return service.unlockFridge(table…" at bounding box center [728, 499] width 1456 height 889
click at [337, 24] on link "Operations" at bounding box center [364, 25] width 85 height 49
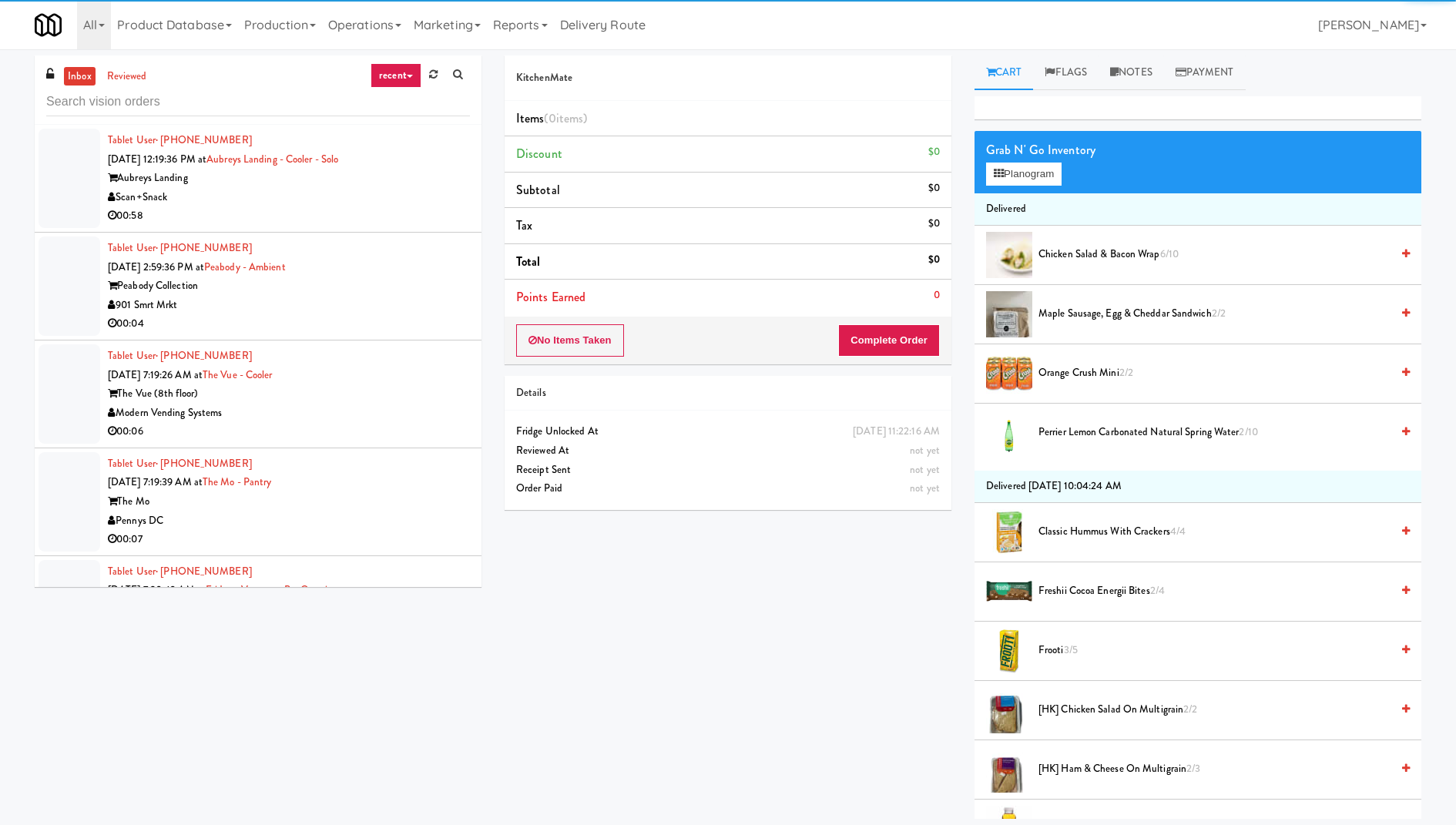
click at [399, 78] on link "recent" at bounding box center [396, 76] width 51 height 25
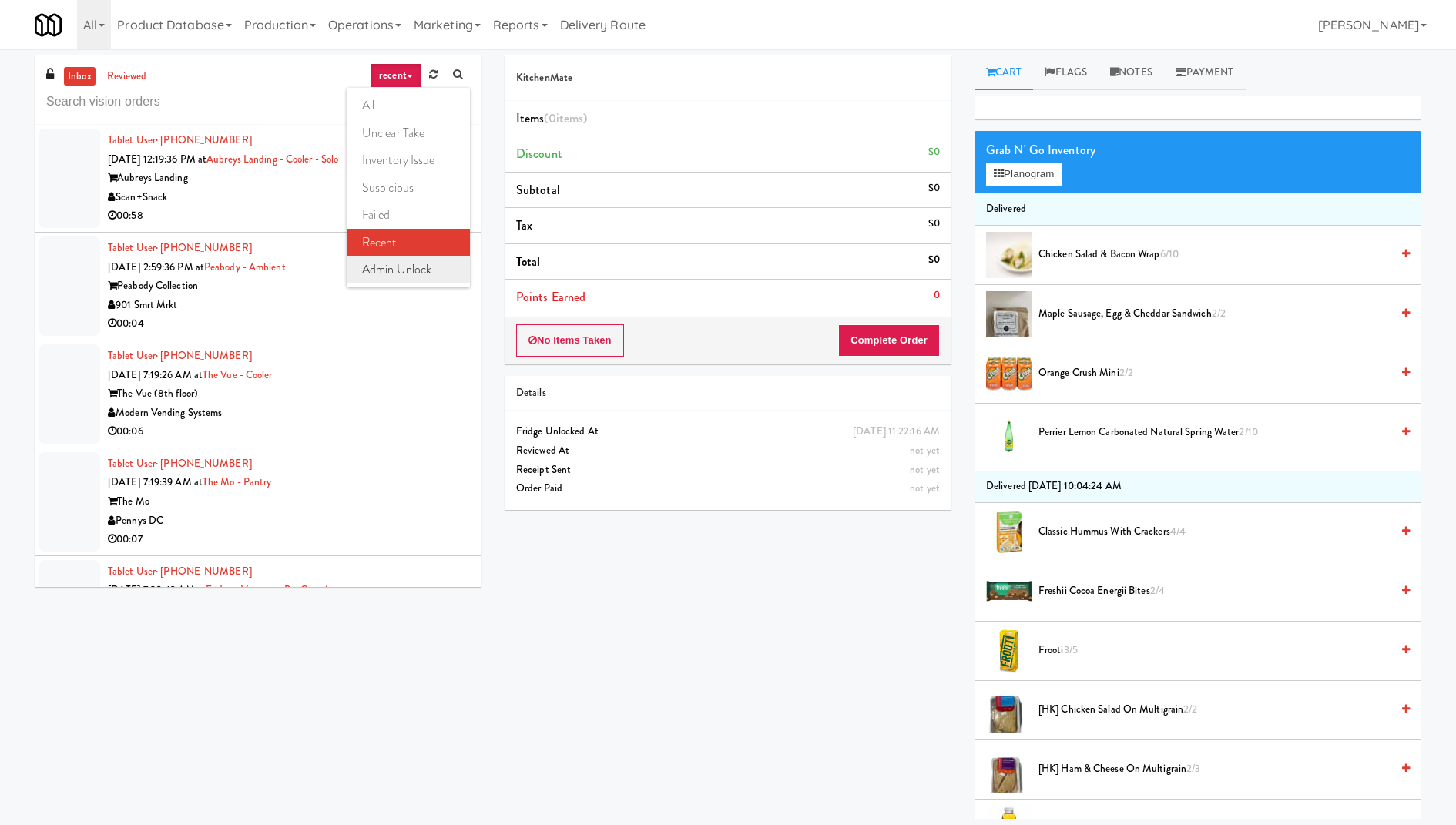
click at [405, 265] on link "admin unlock" at bounding box center [408, 269] width 123 height 28
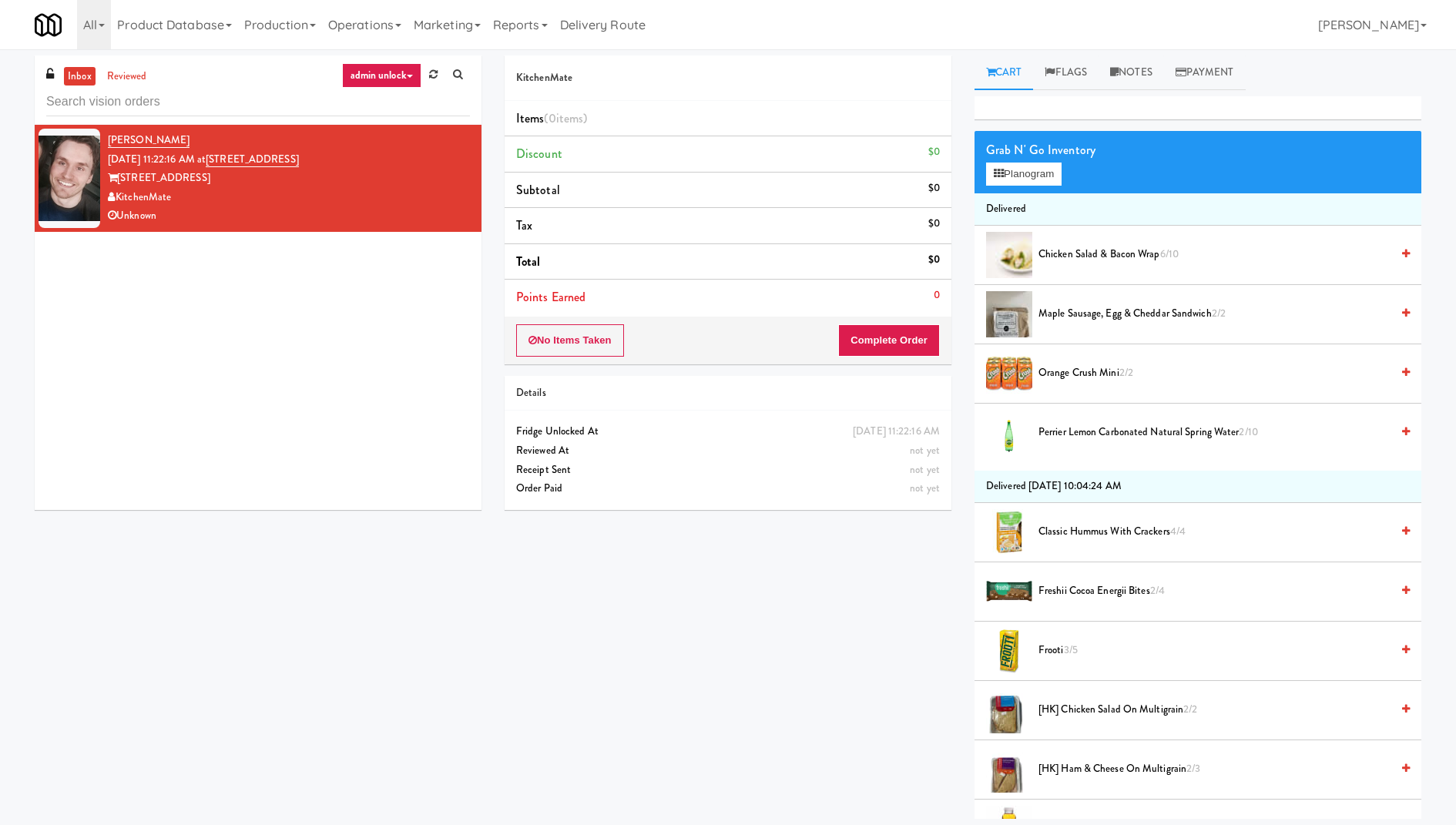
click at [347, 191] on div "KitchenMate" at bounding box center [289, 197] width 362 height 19
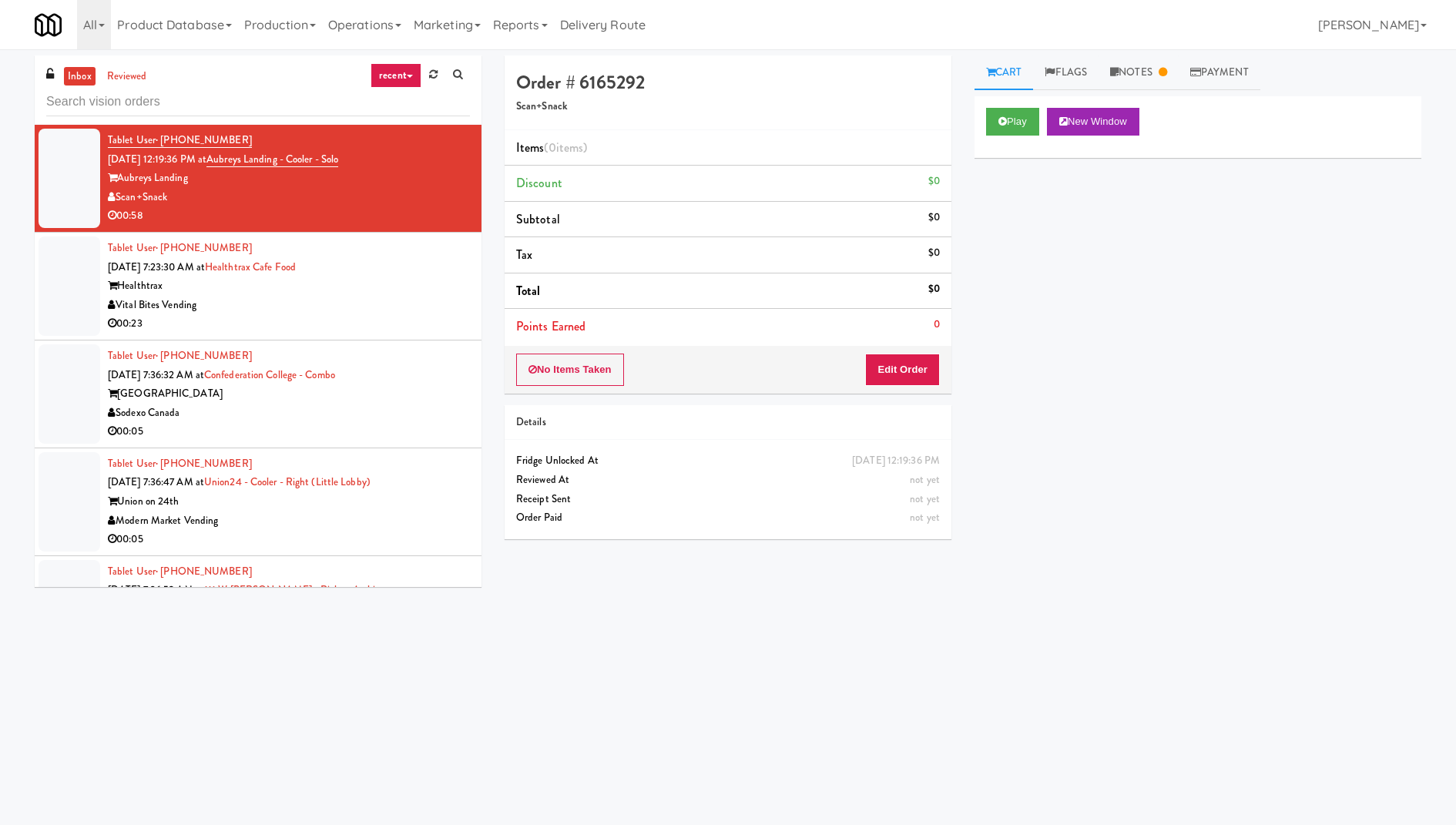
click at [403, 72] on link "recent" at bounding box center [396, 76] width 51 height 25
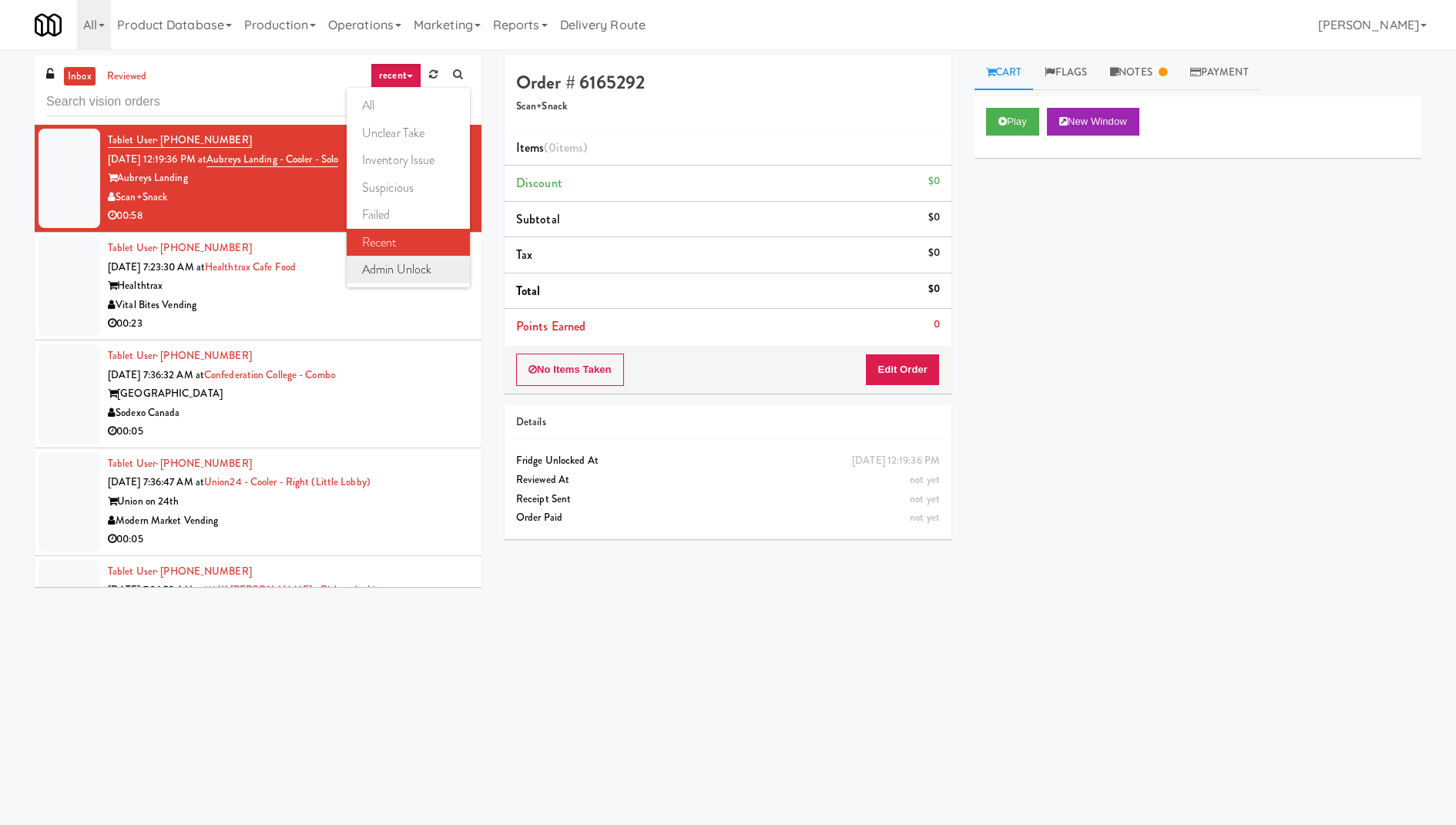
click at [402, 263] on link "admin unlock" at bounding box center [408, 269] width 123 height 28
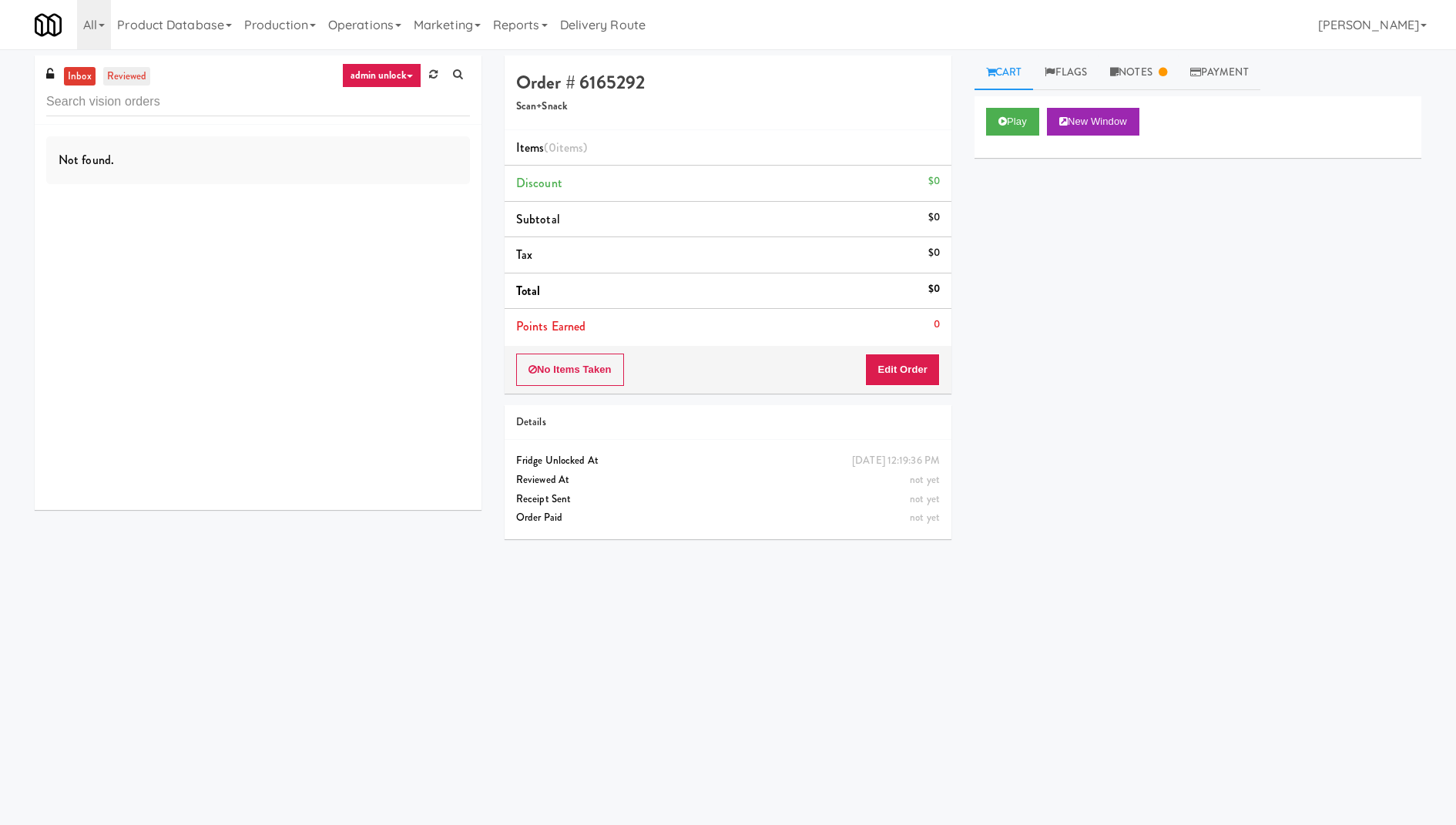
click at [123, 74] on link "reviewed" at bounding box center [127, 77] width 47 height 19
click at [74, 71] on link "inbox" at bounding box center [79, 77] width 31 height 19
